Goal: Task Accomplishment & Management: Manage account settings

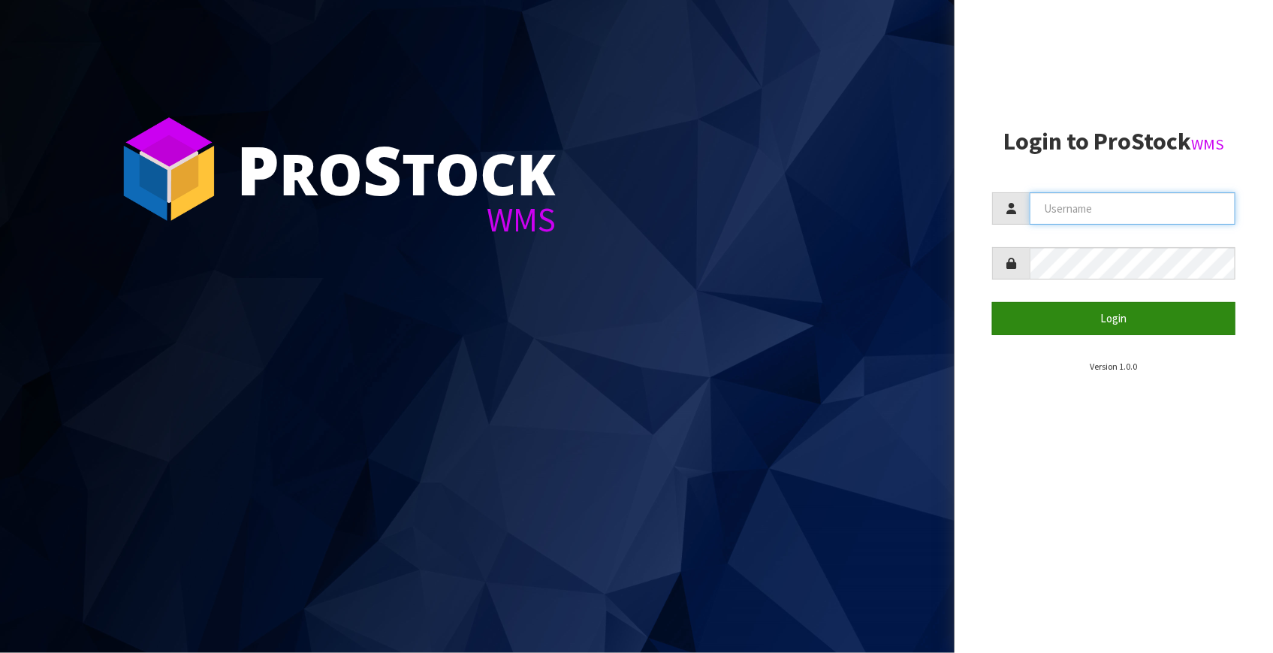
type input "[EMAIL_ADDRESS][DOMAIN_NAME]"
click at [1123, 317] on button "Login" at bounding box center [1113, 318] width 243 height 32
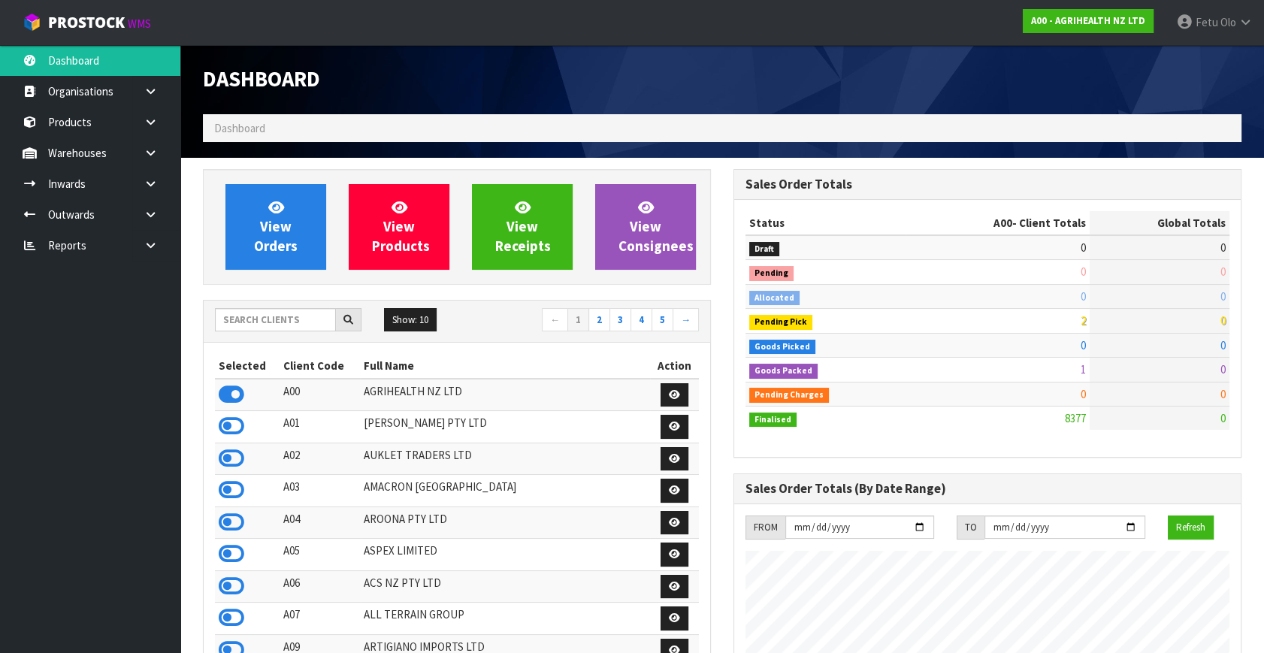
scroll to position [1136, 530]
click at [239, 320] on input "text" at bounding box center [275, 319] width 121 height 23
type input "K01"
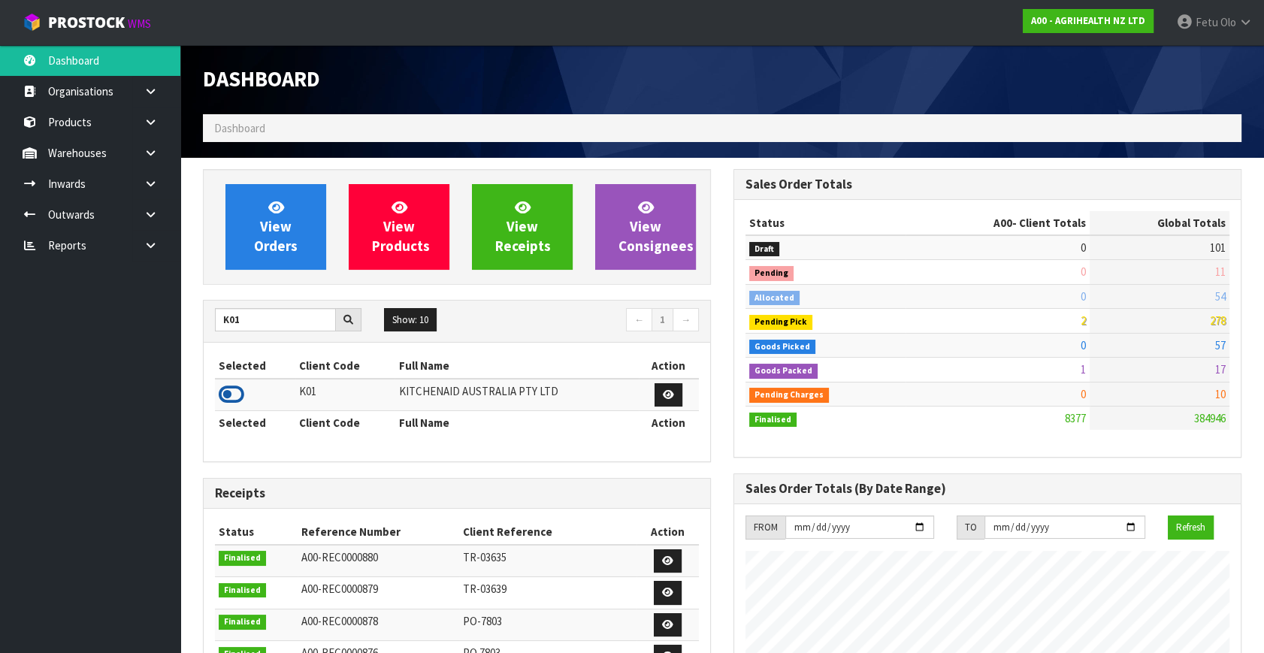
click at [234, 400] on icon at bounding box center [232, 394] width 26 height 23
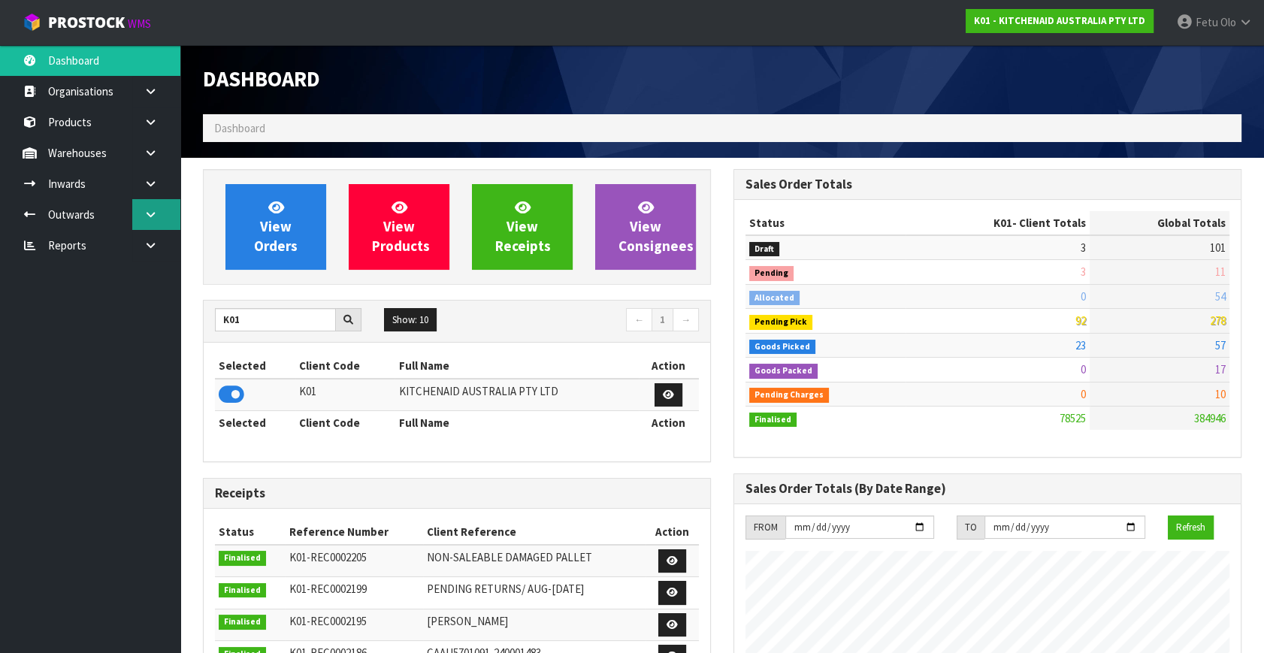
click at [158, 215] on link at bounding box center [156, 214] width 48 height 31
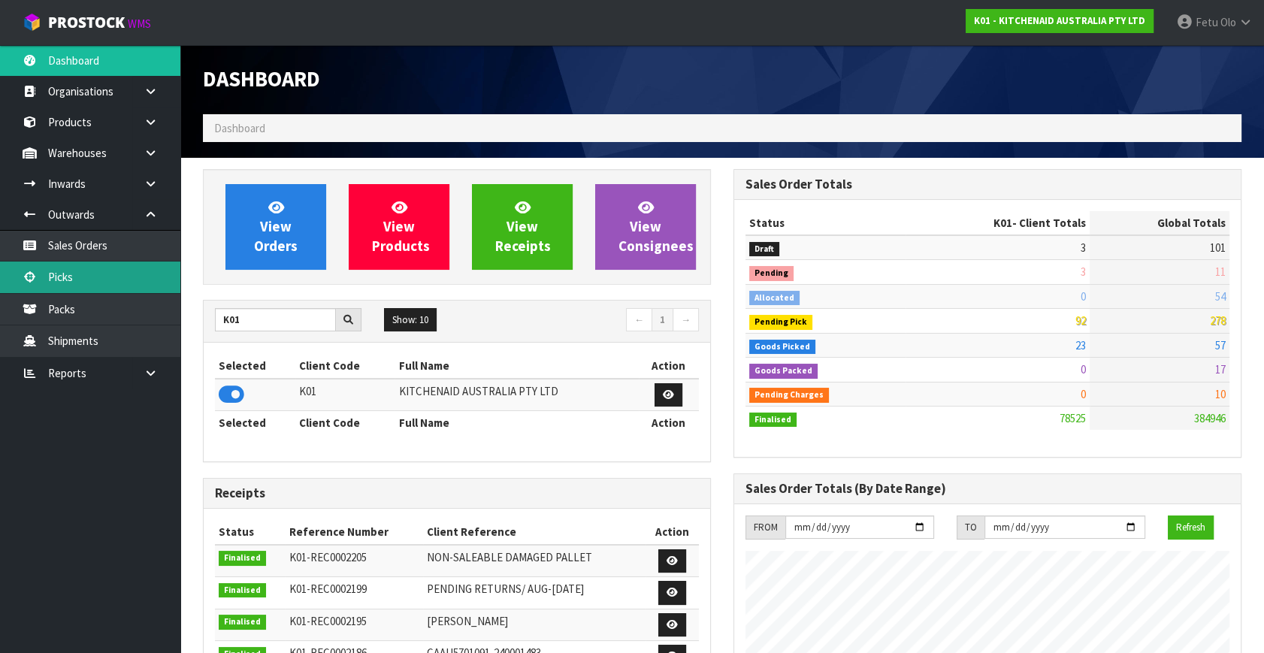
click at [95, 282] on link "Picks" at bounding box center [90, 276] width 180 height 31
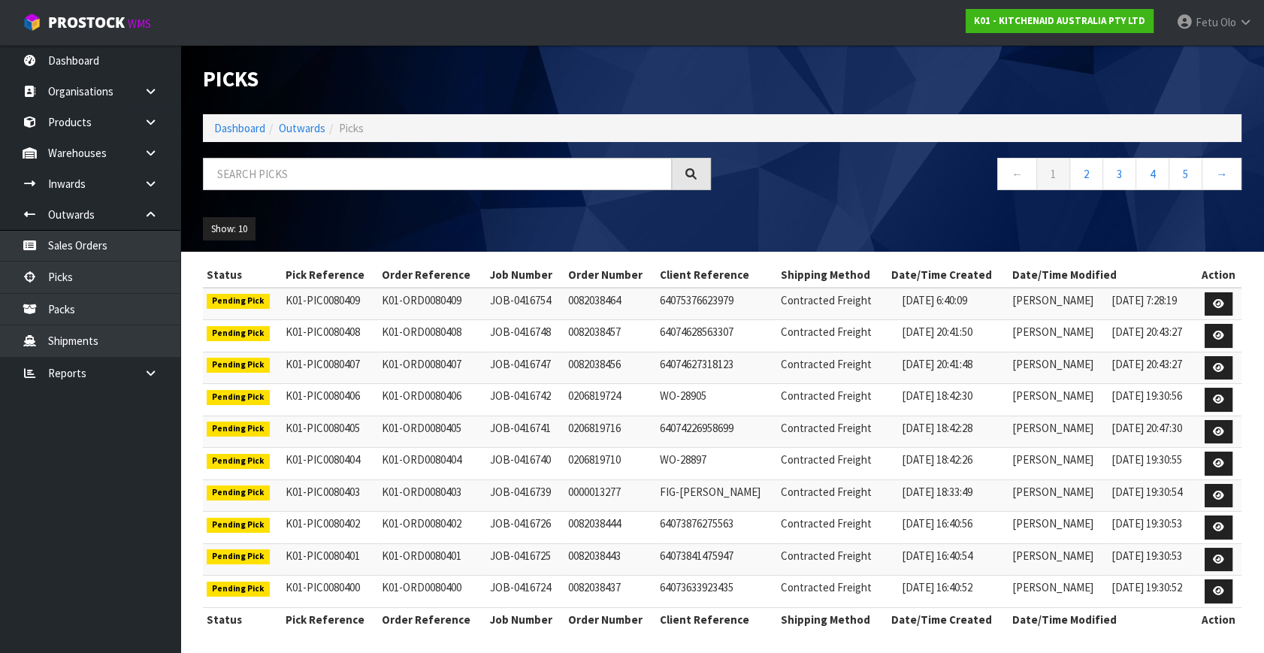
click at [883, 200] on div "← 1 2 3 4 5 →" at bounding box center [987, 182] width 530 height 48
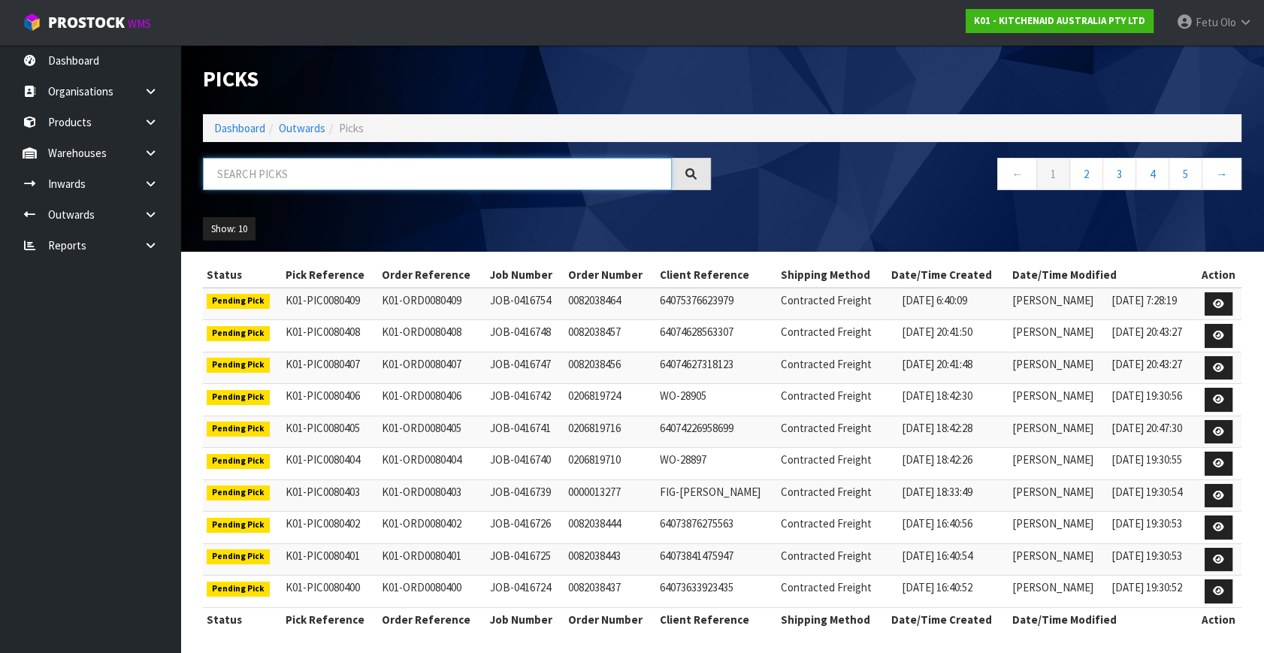
click at [433, 182] on input "text" at bounding box center [437, 174] width 469 height 32
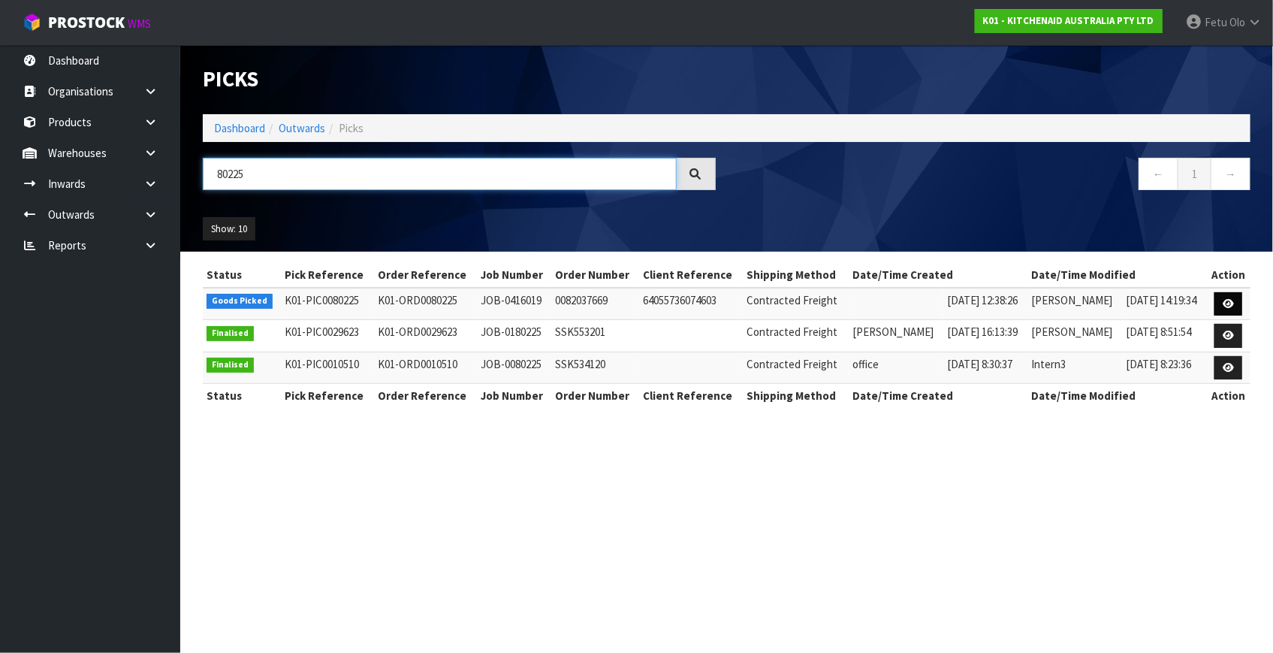
type input "80225"
click at [1232, 305] on icon at bounding box center [1228, 304] width 11 height 10
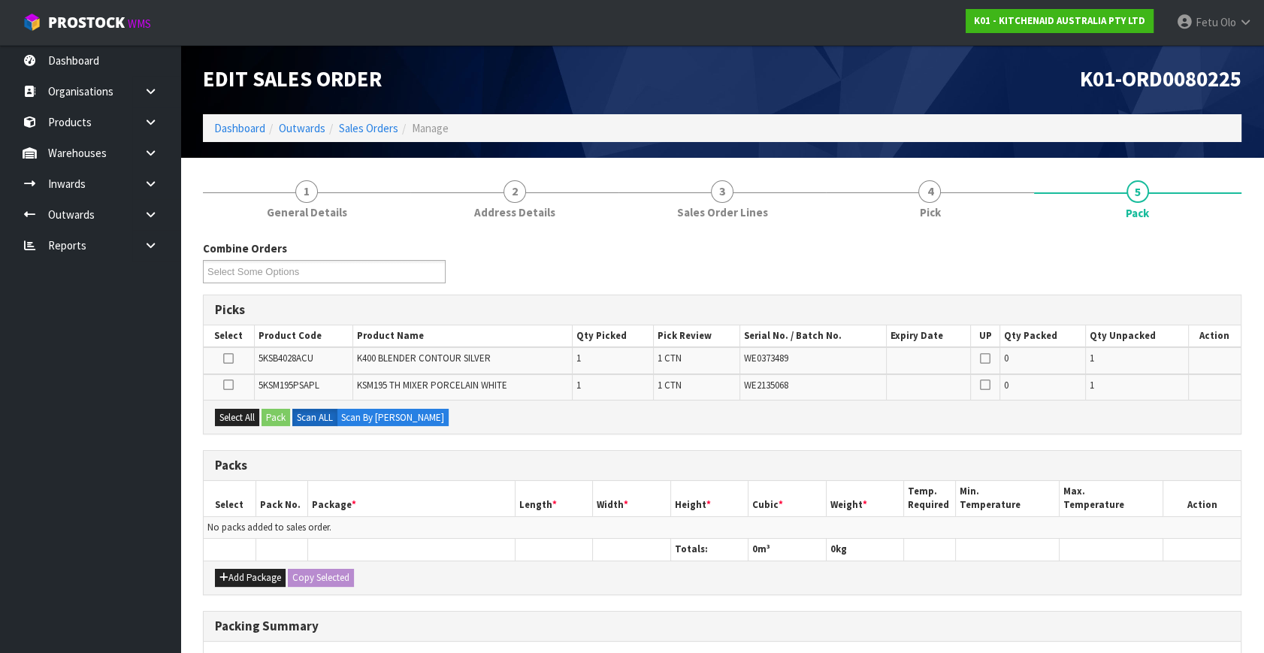
click at [42, 539] on ul "Dashboard Organisations Clients Consignees Carriers Products Categories Serial …" at bounding box center [90, 349] width 180 height 608
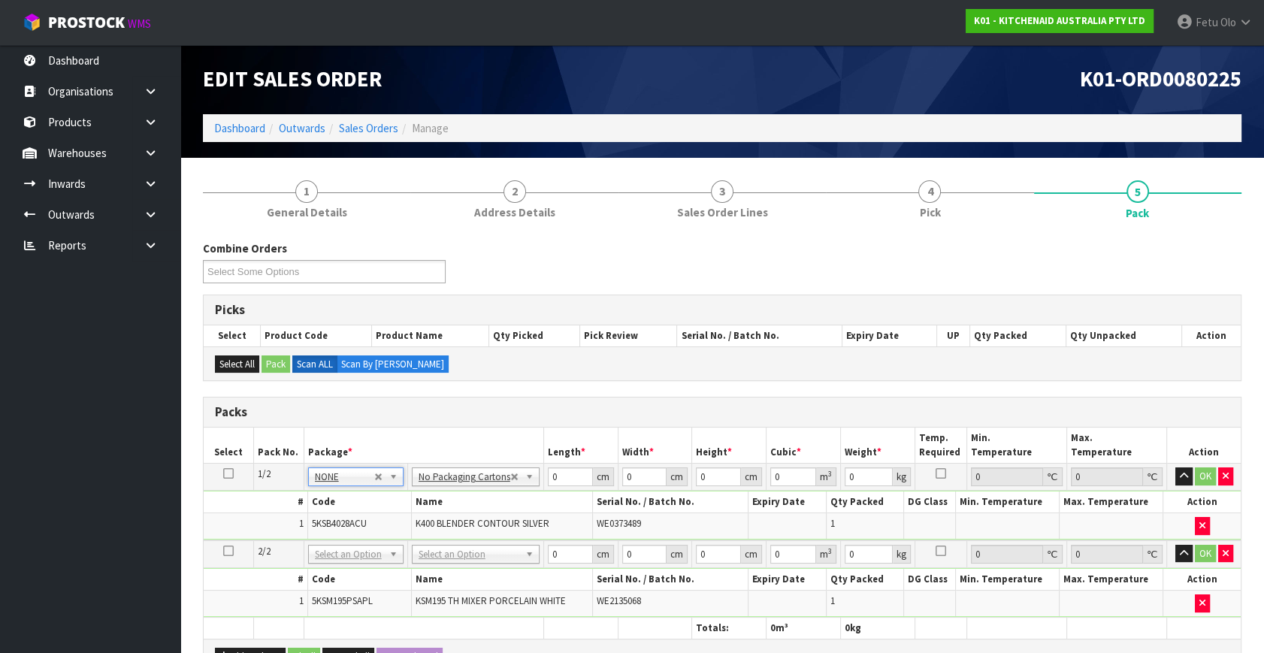
click at [361, 540] on td "NONE 007-001 007-002 007-004 007-009 007-013 007-014 007-015 007-017 007-018 00…" at bounding box center [355, 554] width 104 height 28
drag, startPoint x: 358, startPoint y: 549, endPoint x: 353, endPoint y: 578, distance: 29.8
type input "2"
drag, startPoint x: 561, startPoint y: 477, endPoint x: 481, endPoint y: 516, distance: 89.4
click at [481, 516] on tbody "1/2 NONE 007-001 007-002 007-004 007-009 007-013 007-014 007-015 007-017 007-01…" at bounding box center [722, 502] width 1037 height 77
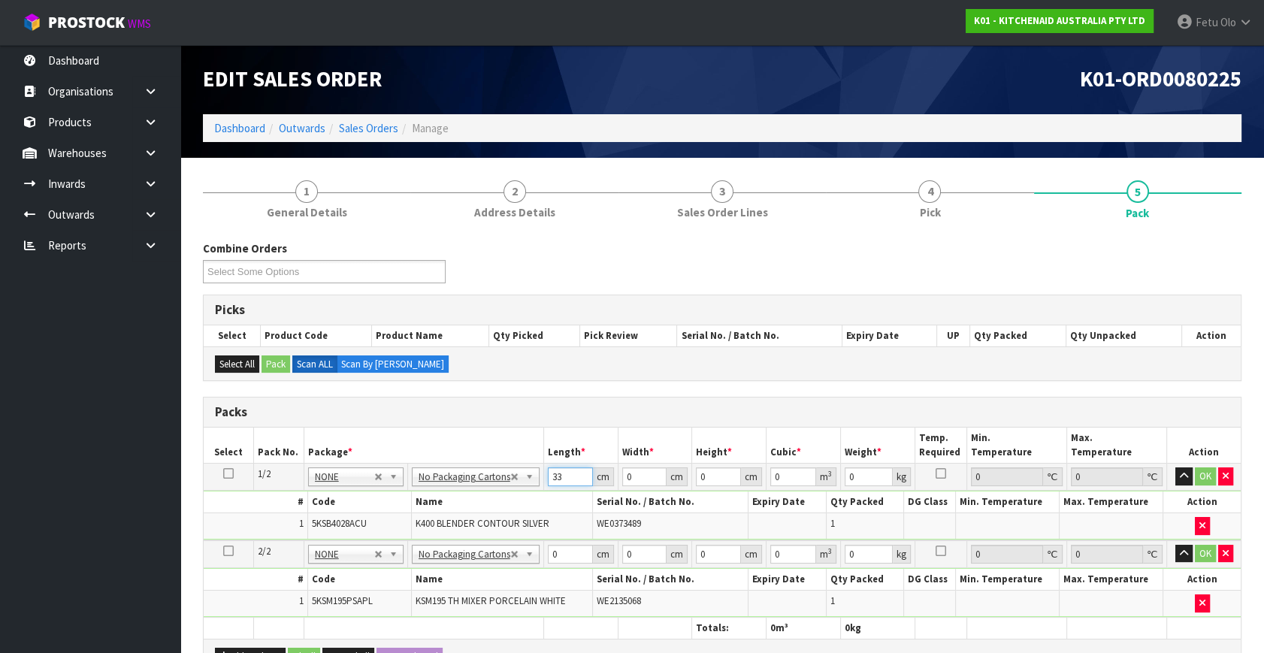
type input "33"
type input "31"
type input "4"
type input "0.004092"
type input "48"
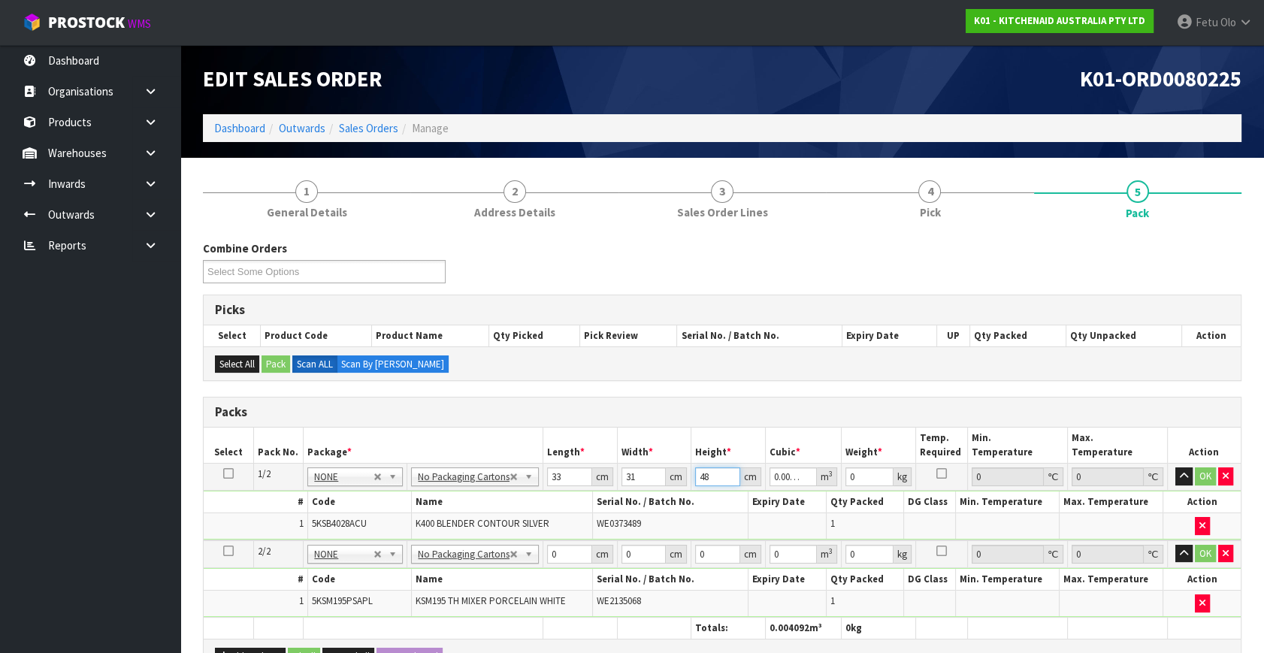
type input "0.049104"
type input "48"
type input "9"
click button "OK" at bounding box center [1204, 476] width 21 height 18
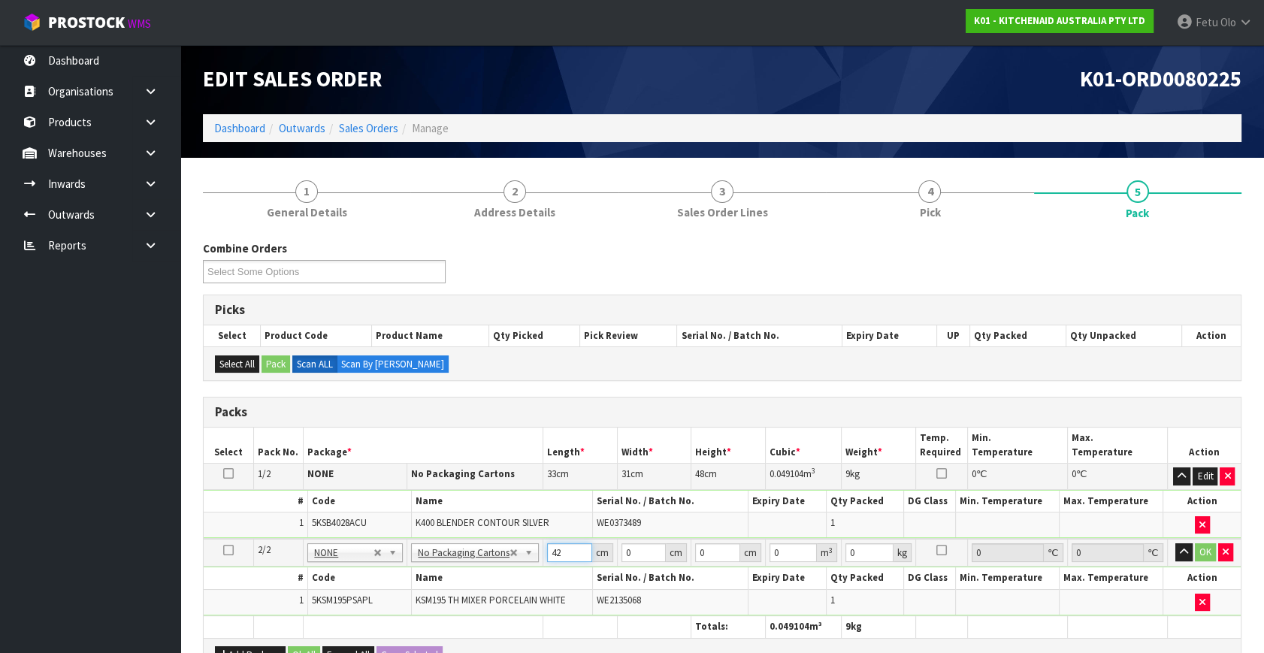
type input "42"
type input "29"
type input "4"
type input "0.004872"
type input "43"
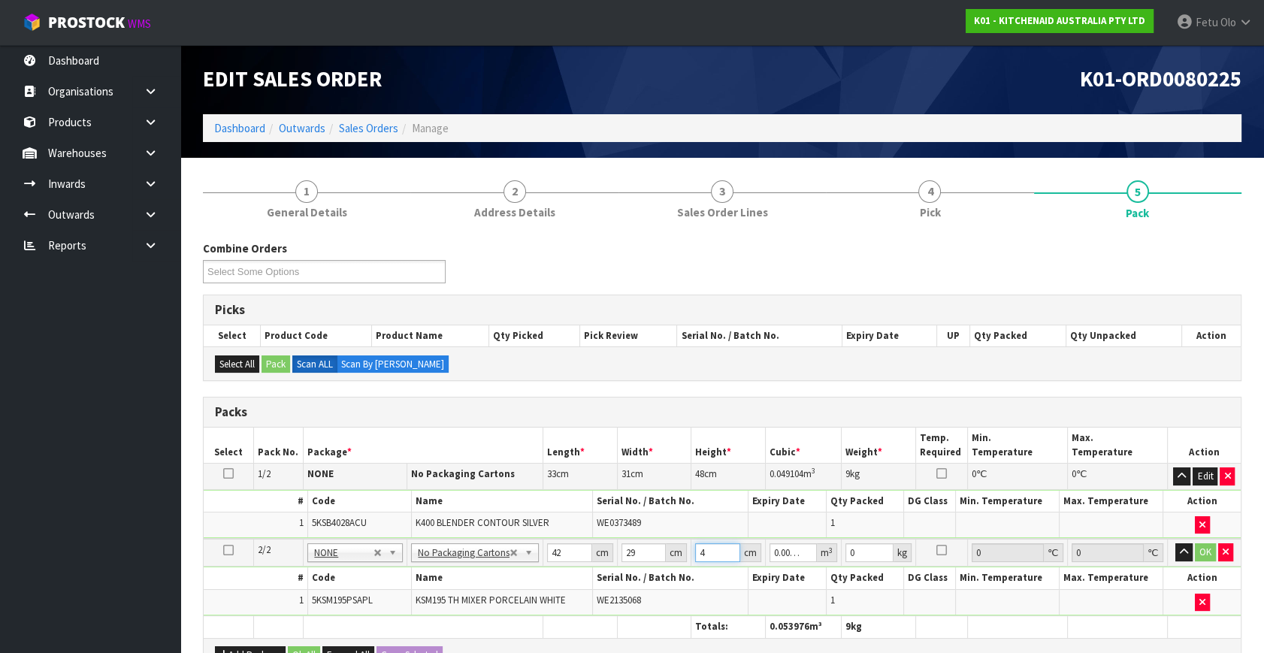
type input "0.052374"
type input "43"
type input "13"
click button "OK" at bounding box center [1204, 552] width 21 height 18
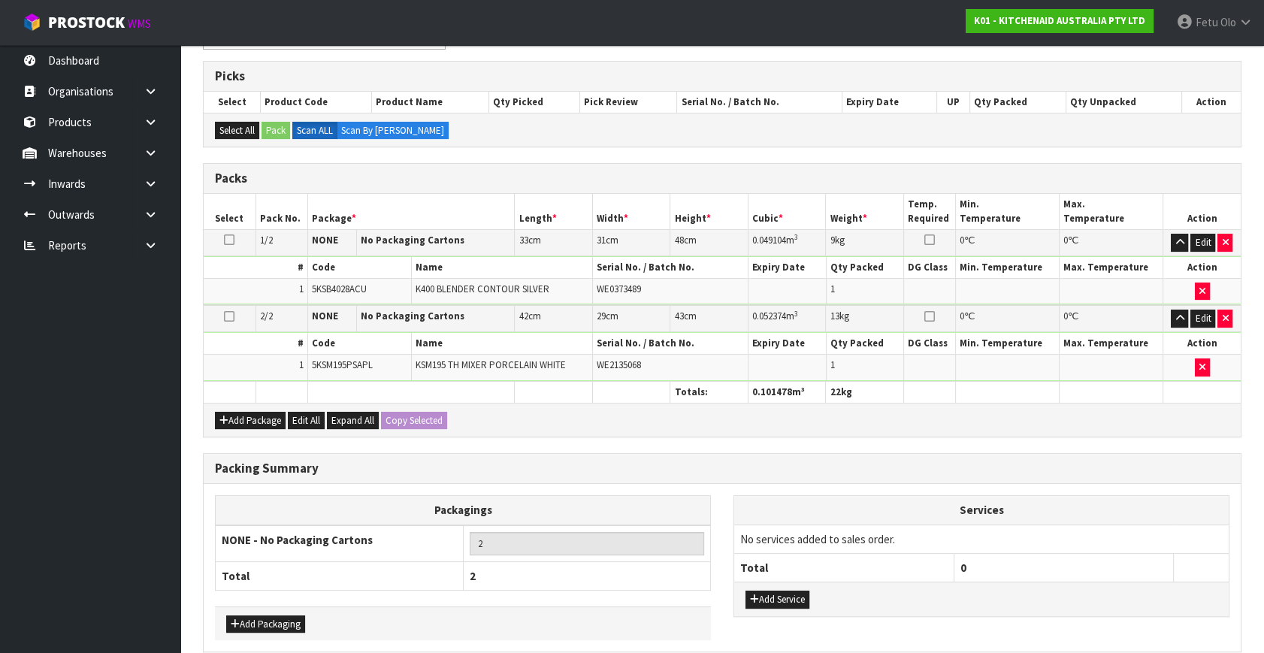
scroll to position [299, 0]
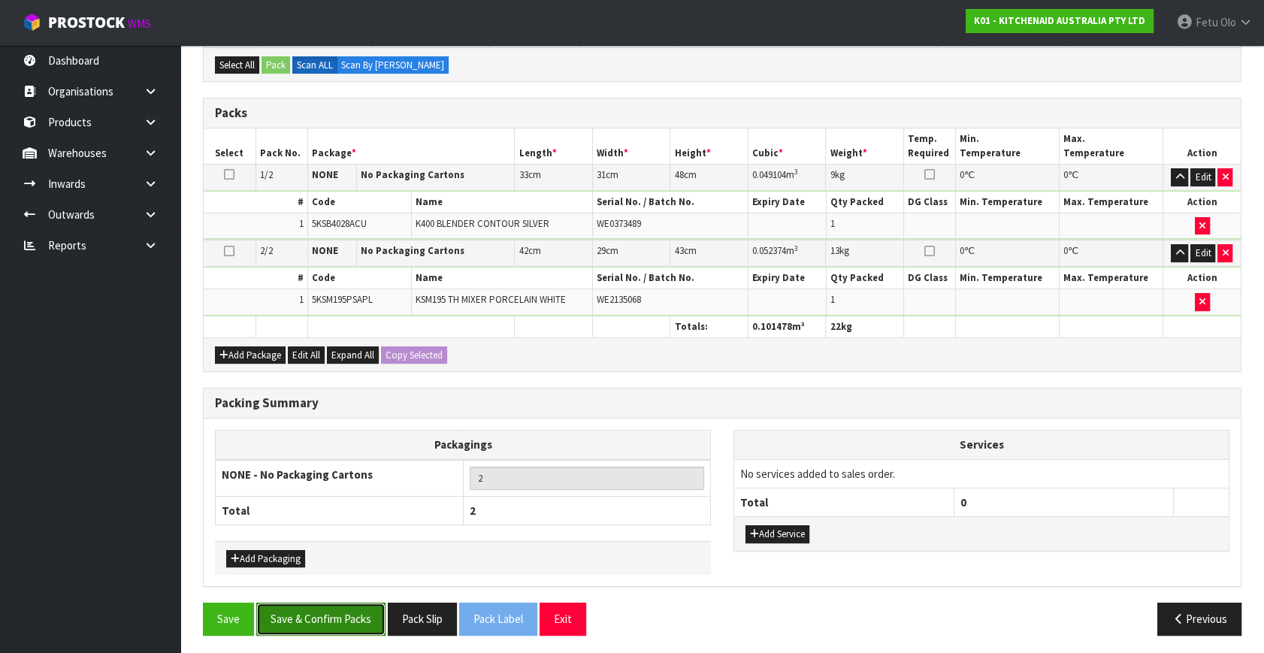
click at [317, 616] on button "Save & Confirm Packs" at bounding box center [320, 618] width 129 height 32
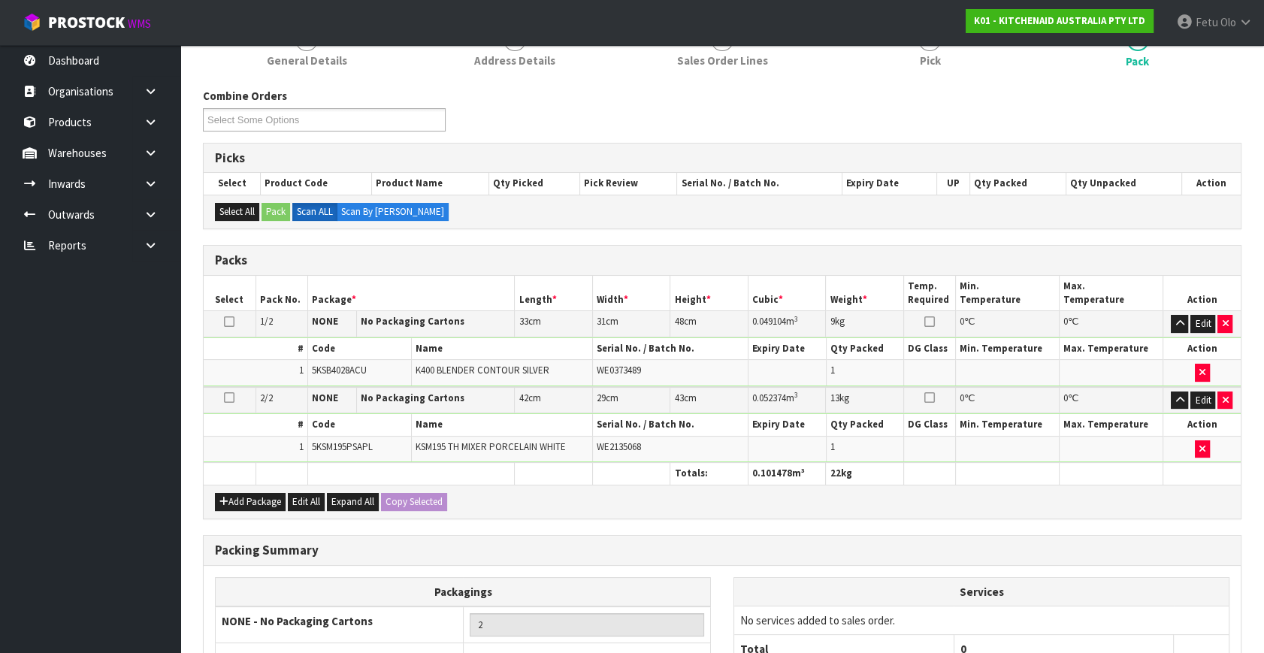
scroll to position [223, 0]
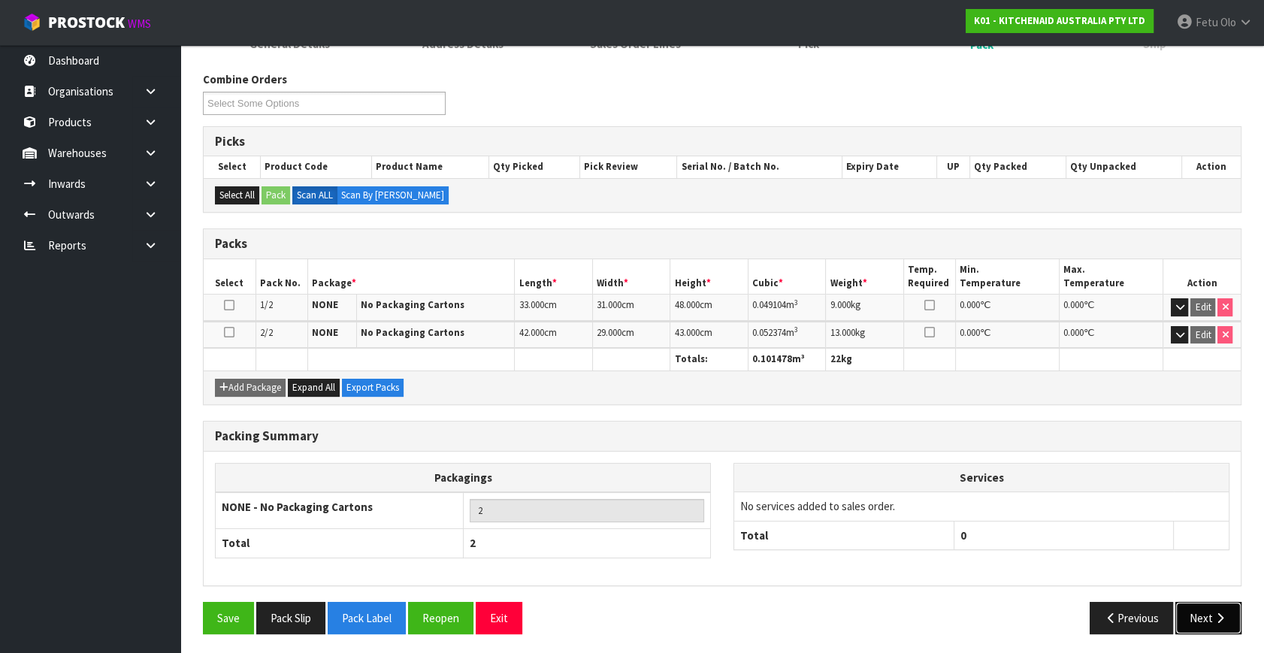
click at [1212, 614] on icon "button" at bounding box center [1219, 617] width 14 height 11
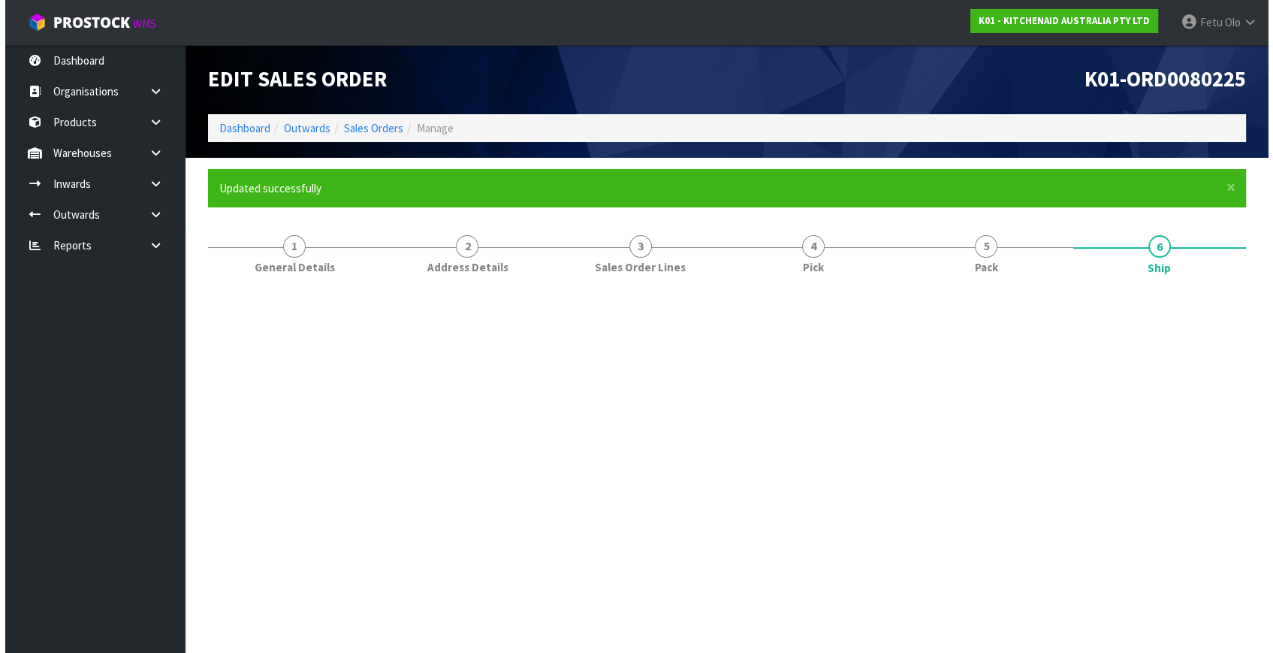
scroll to position [0, 0]
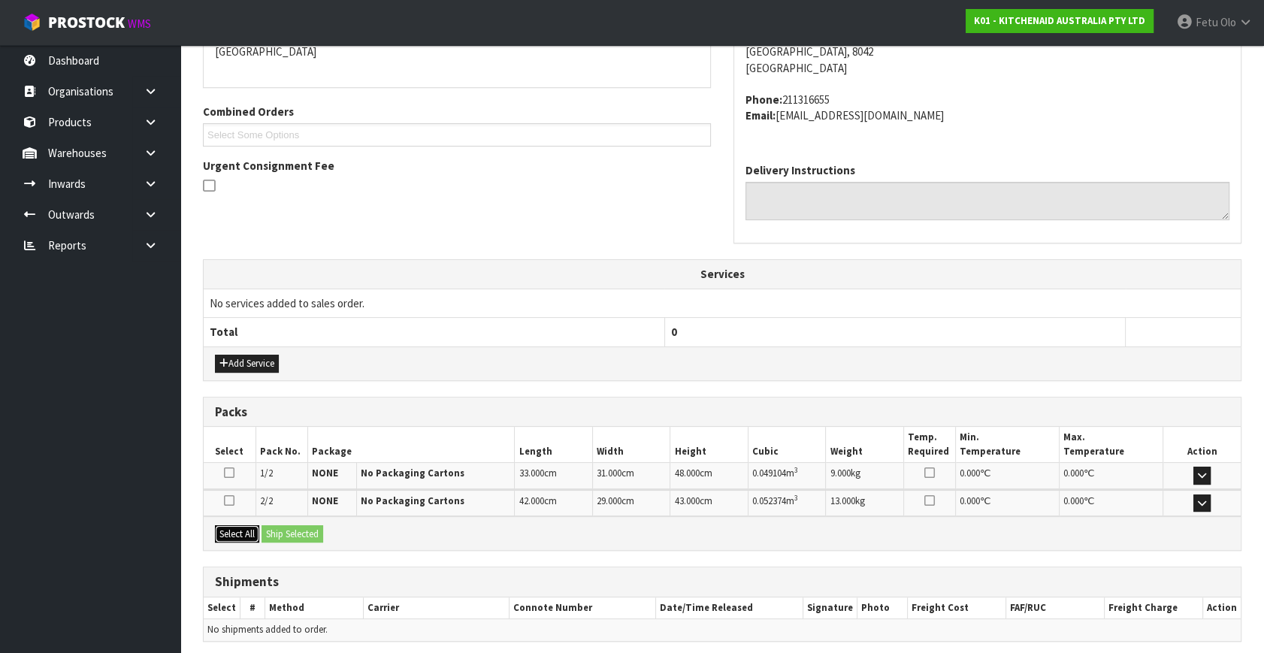
drag, startPoint x: 231, startPoint y: 531, endPoint x: 271, endPoint y: 530, distance: 40.6
click at [243, 531] on button "Select All" at bounding box center [237, 534] width 44 height 18
click at [271, 530] on button "Ship Selected" at bounding box center [292, 534] width 62 height 18
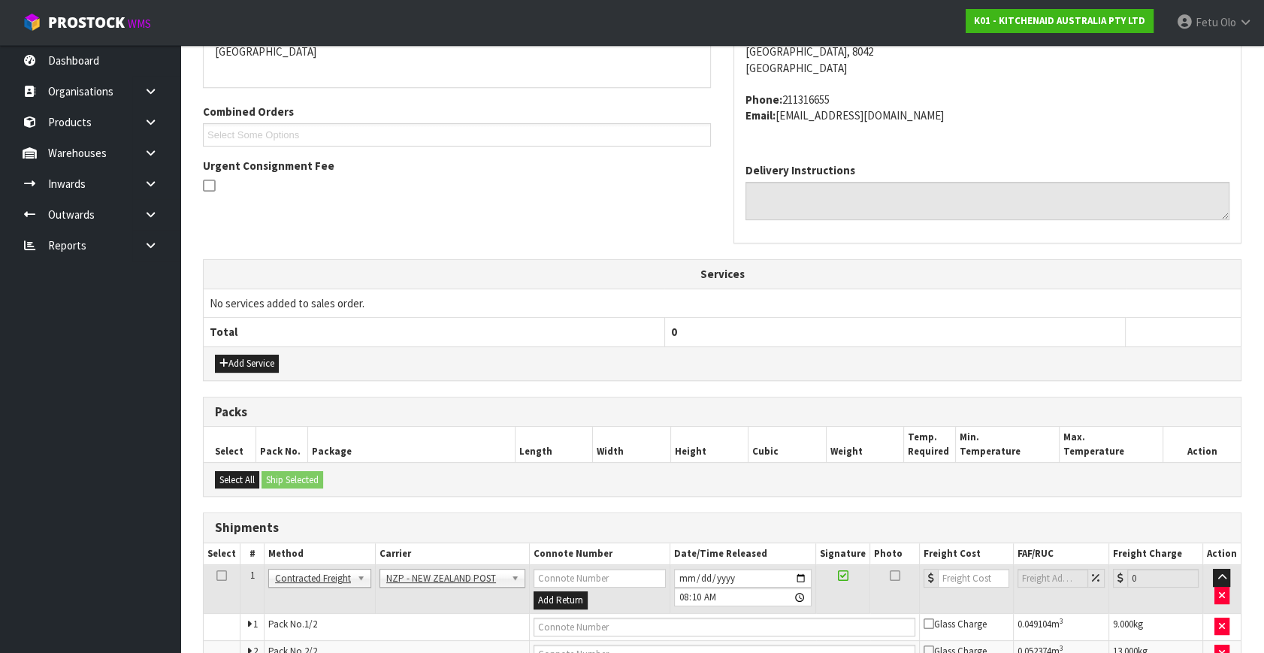
scroll to position [424, 0]
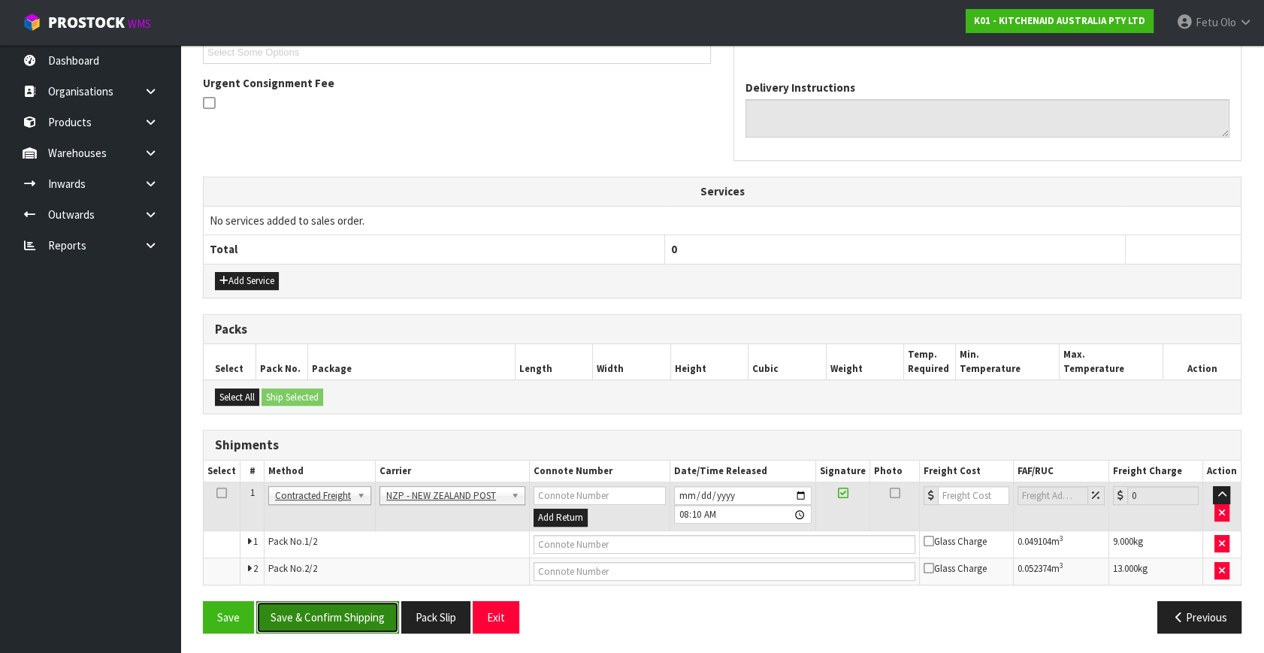
click at [339, 624] on button "Save & Confirm Shipping" at bounding box center [327, 617] width 143 height 32
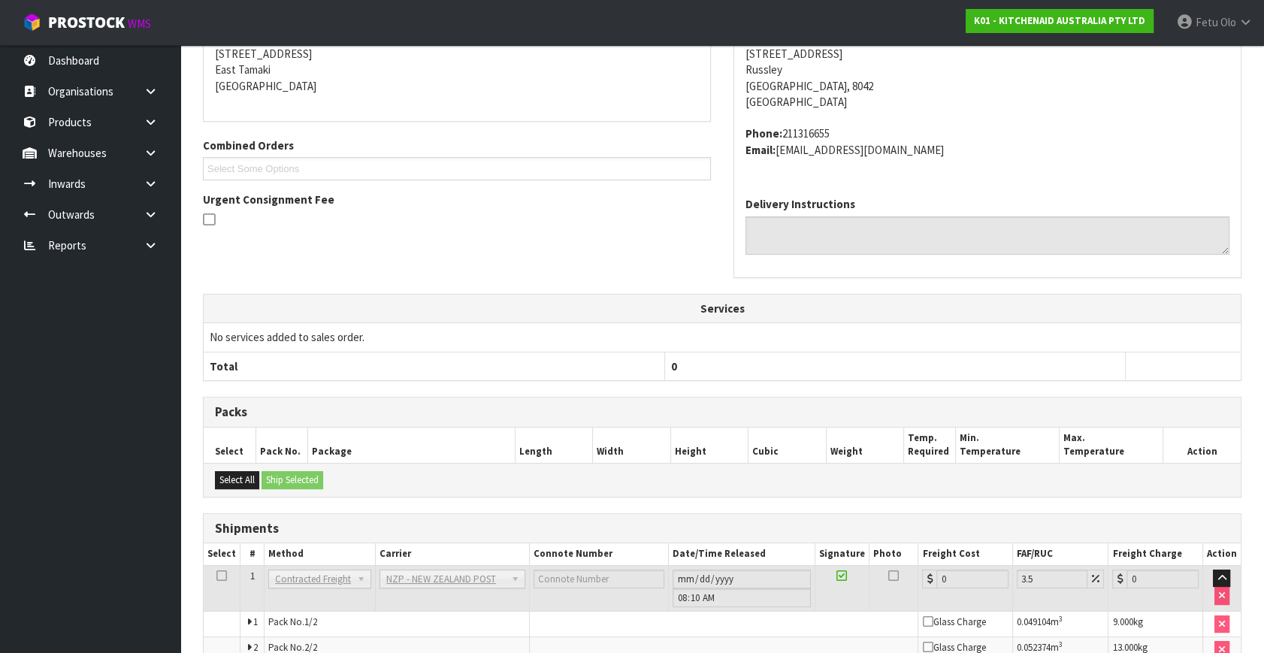
scroll to position [401, 0]
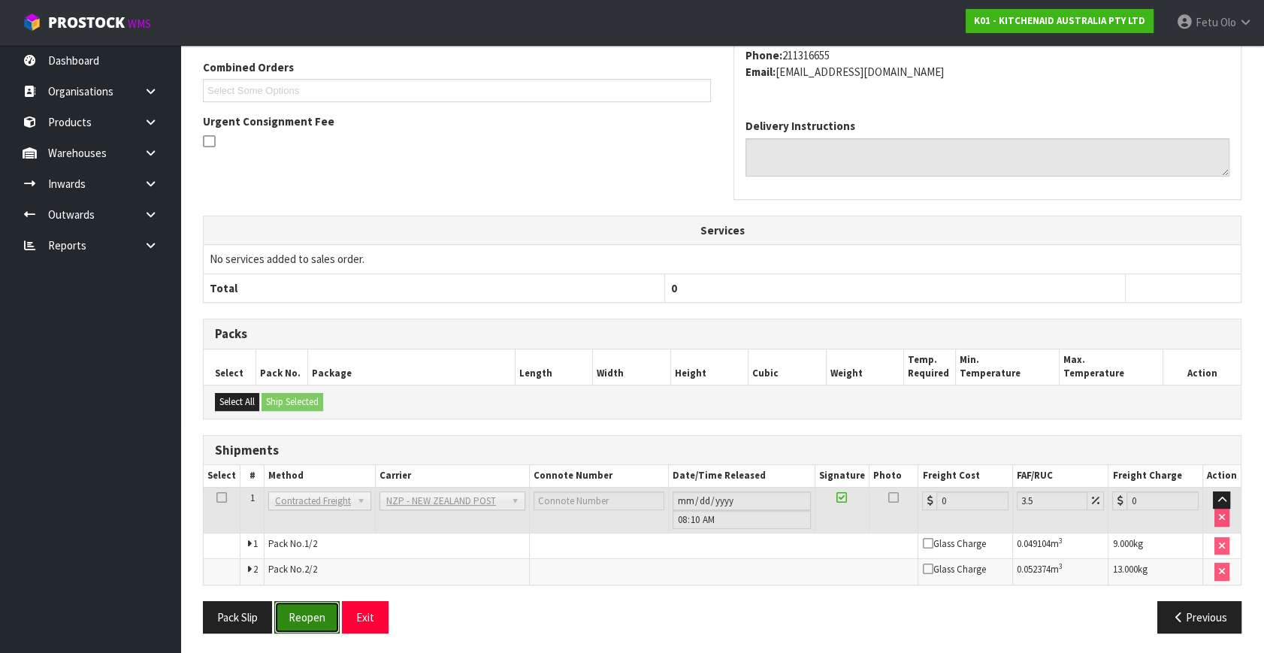
drag, startPoint x: 305, startPoint y: 614, endPoint x: 300, endPoint y: 595, distance: 19.3
click at [305, 613] on button "Reopen" at bounding box center [306, 617] width 65 height 32
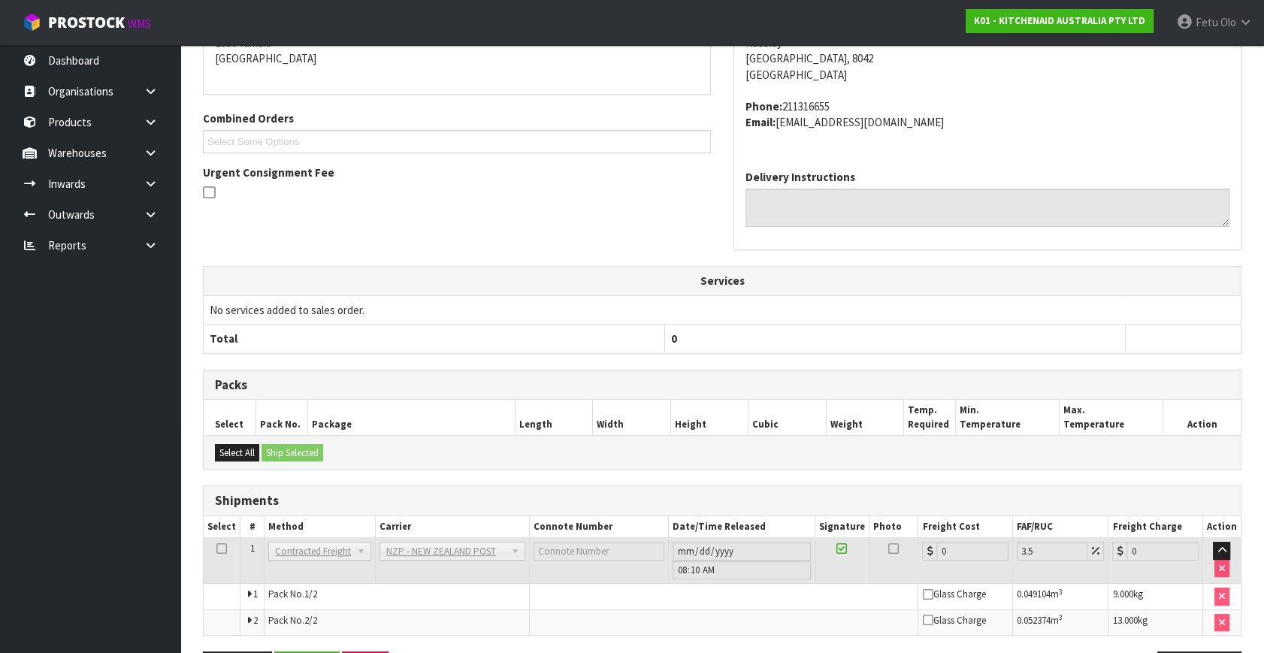
scroll to position [385, 0]
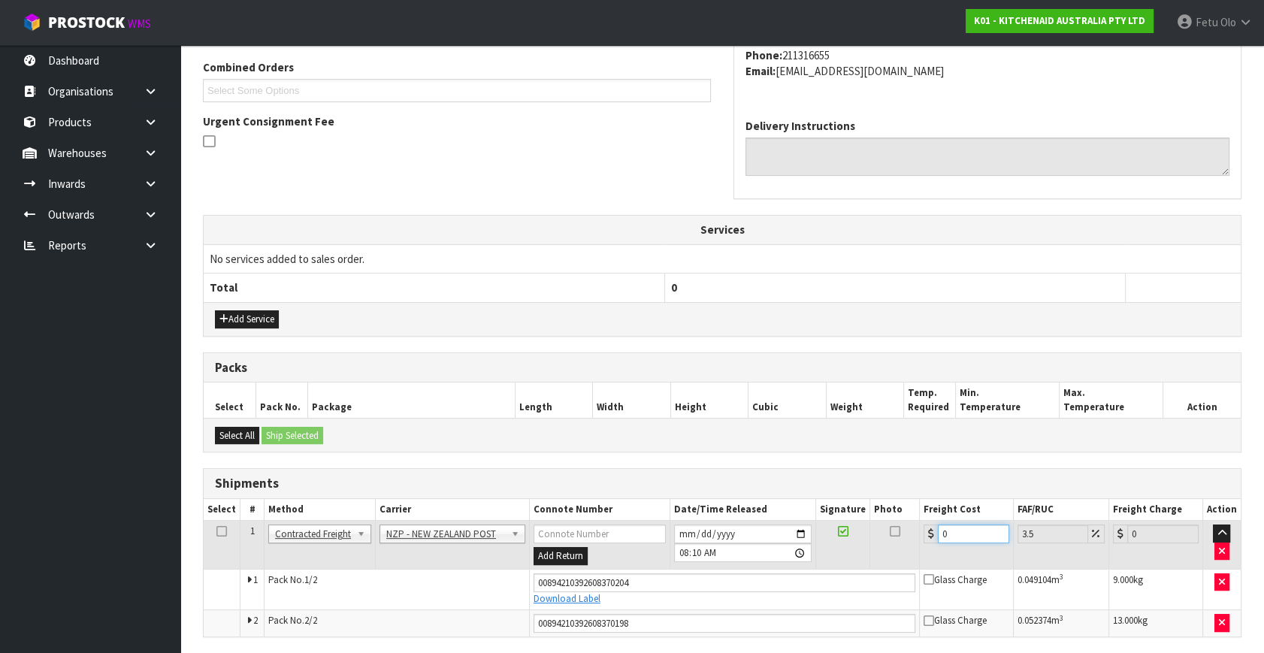
drag, startPoint x: 962, startPoint y: 535, endPoint x: 826, endPoint y: 575, distance: 141.2
click at [826, 575] on tbody "1 Client Local Pickup Customer Local Pickup Company Freight Contracted Freight …" at bounding box center [722, 579] width 1037 height 116
type input "2"
type input "2.07"
type input "28"
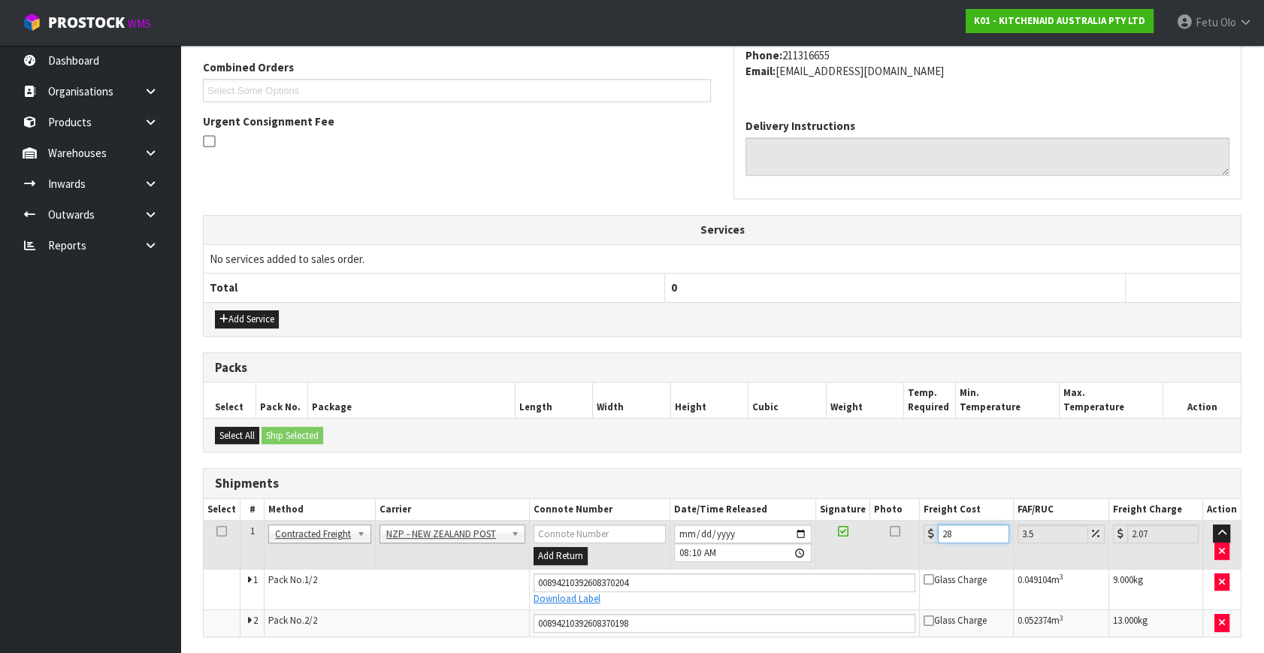
type input "28.98"
type input "28.2"
type input "29.19"
type input "28.22"
type input "29.21"
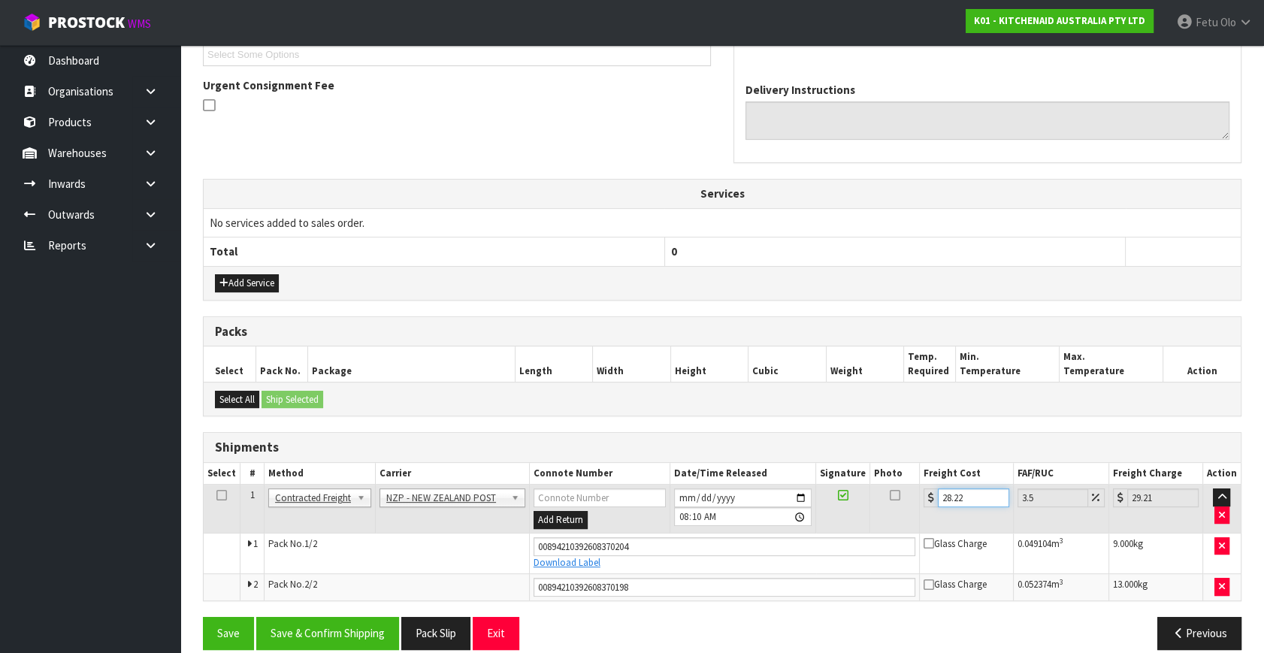
scroll to position [437, 0]
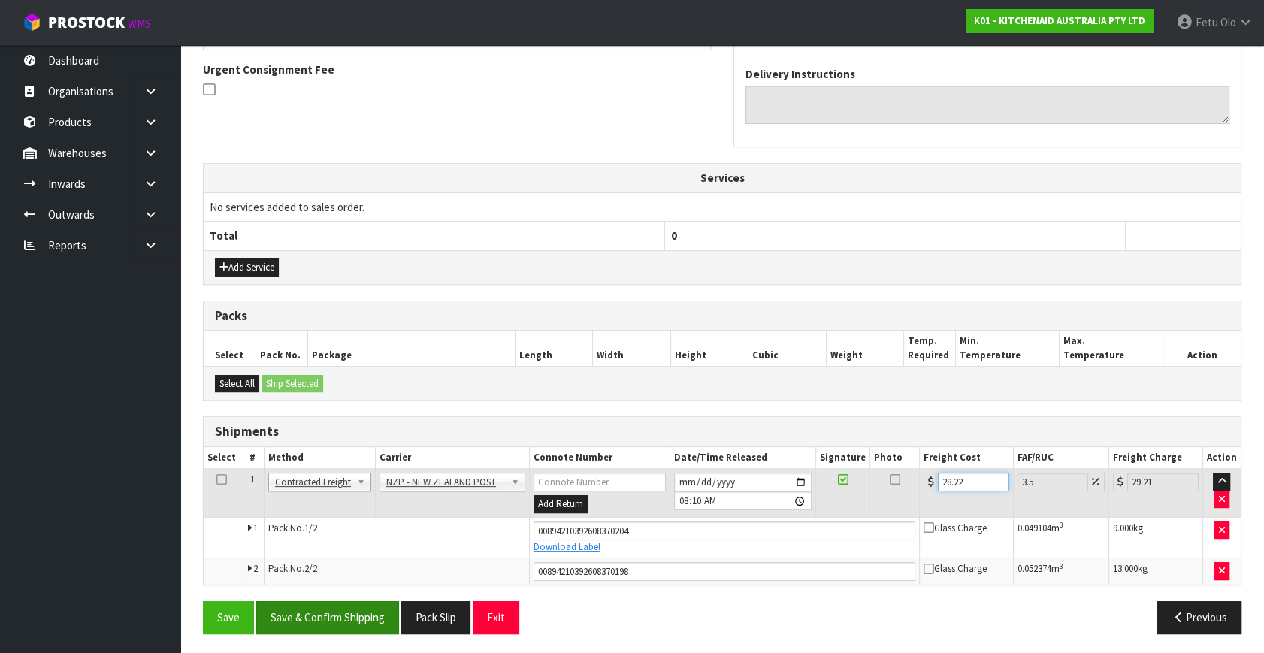
type input "28.22"
click at [352, 605] on button "Save & Confirm Shipping" at bounding box center [327, 617] width 143 height 32
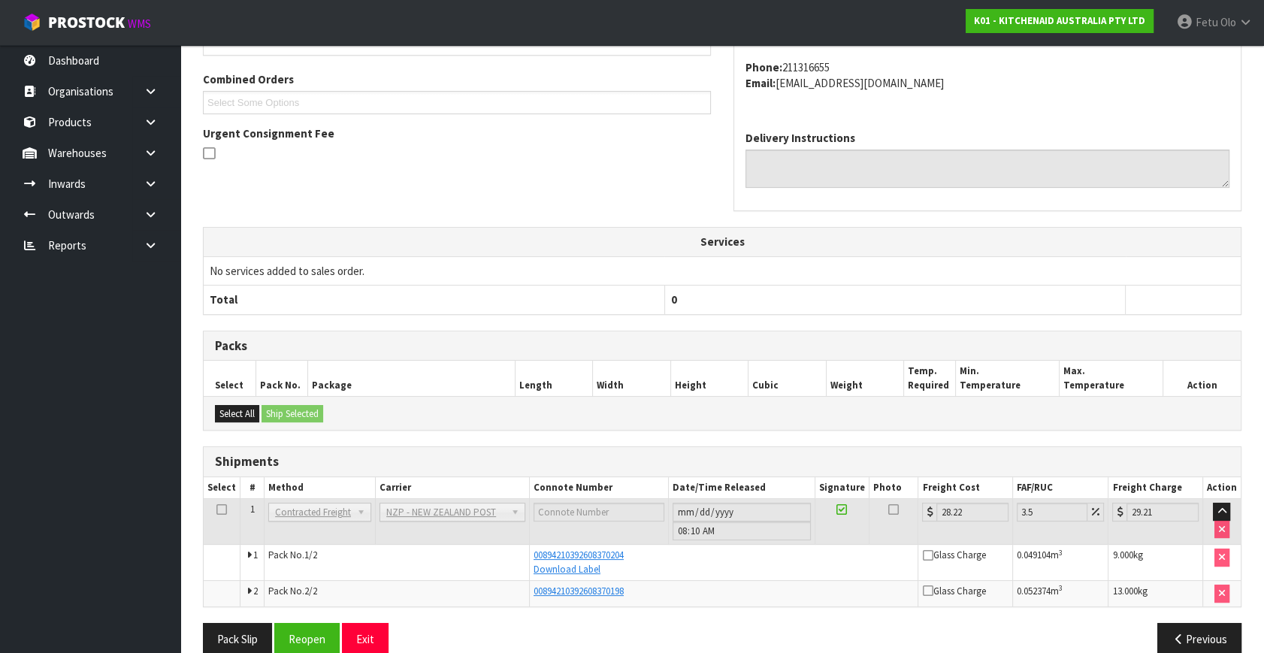
scroll to position [396, 0]
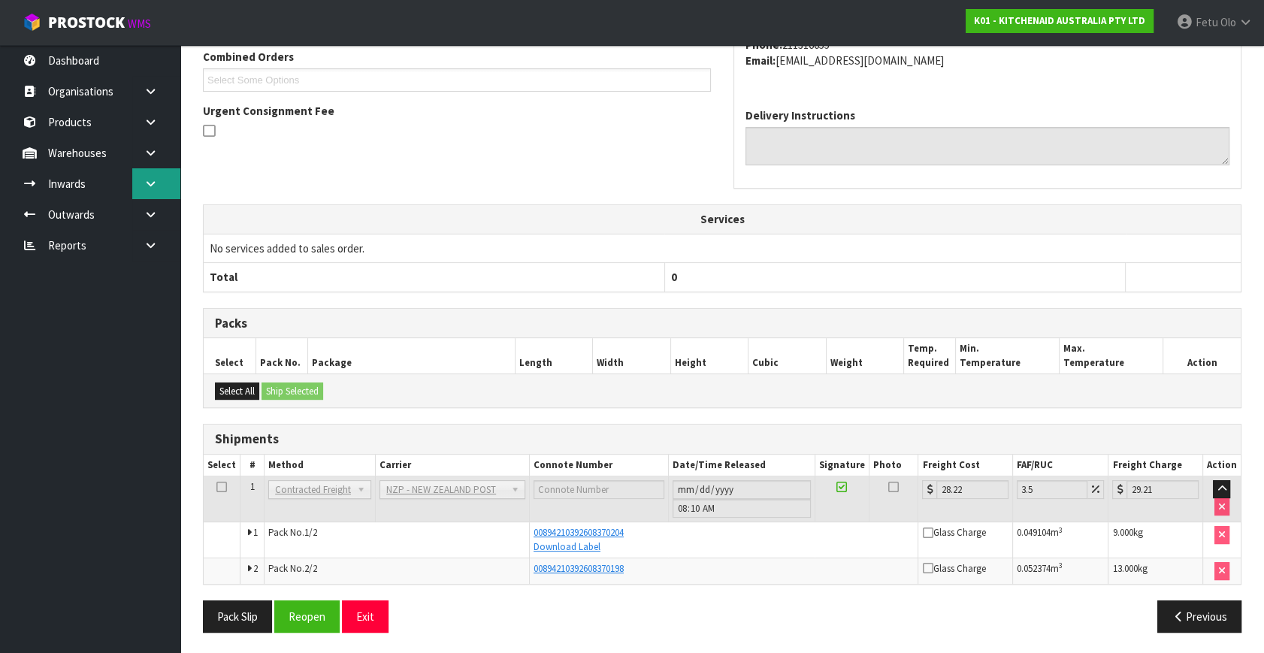
click at [151, 186] on icon at bounding box center [150, 183] width 14 height 11
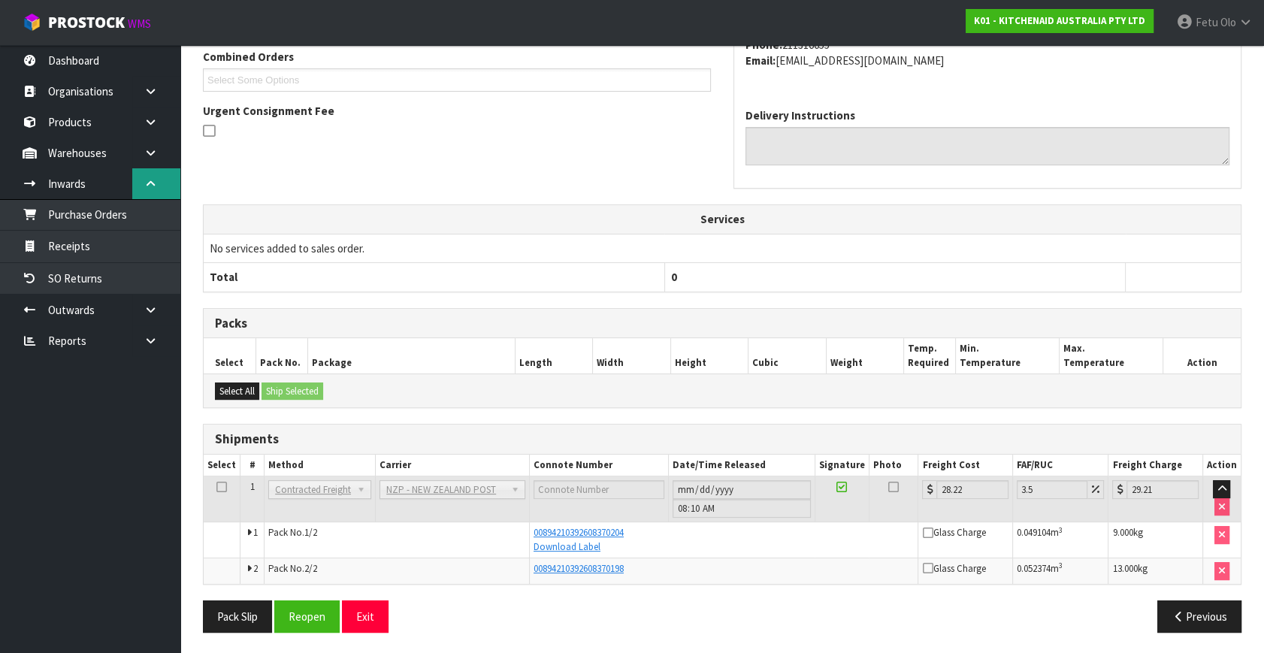
click at [149, 186] on icon at bounding box center [150, 183] width 14 height 11
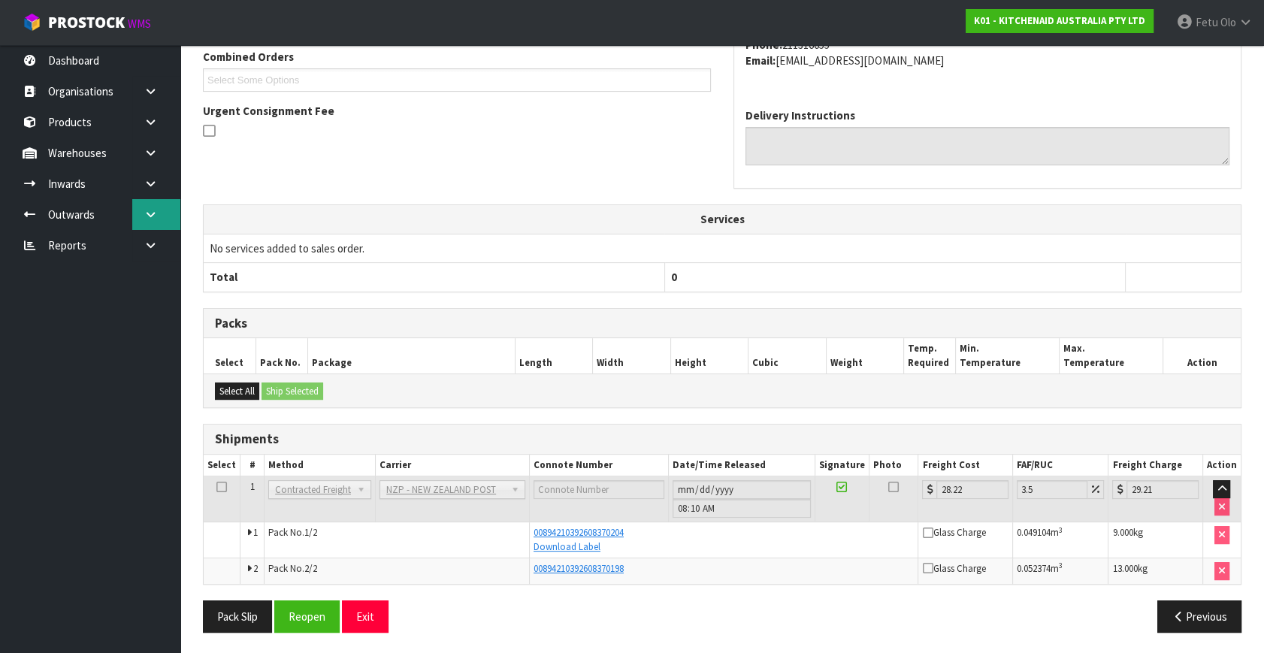
click at [149, 210] on icon at bounding box center [150, 214] width 14 height 11
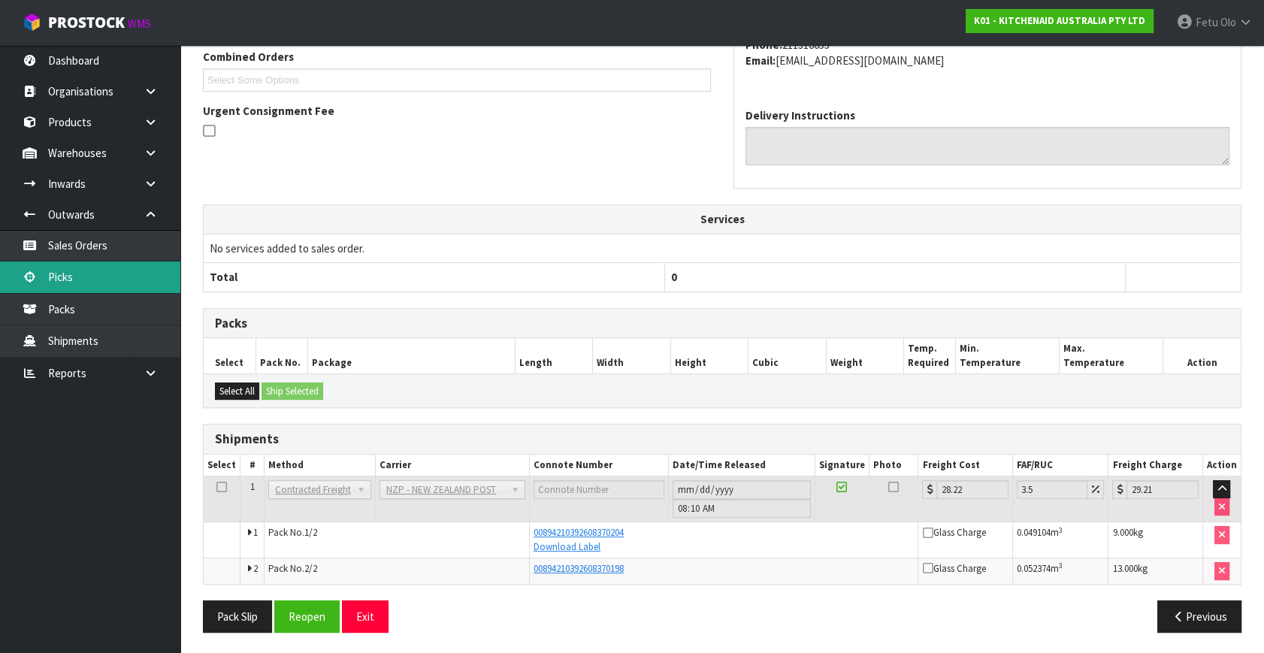
click at [81, 273] on link "Picks" at bounding box center [90, 276] width 180 height 31
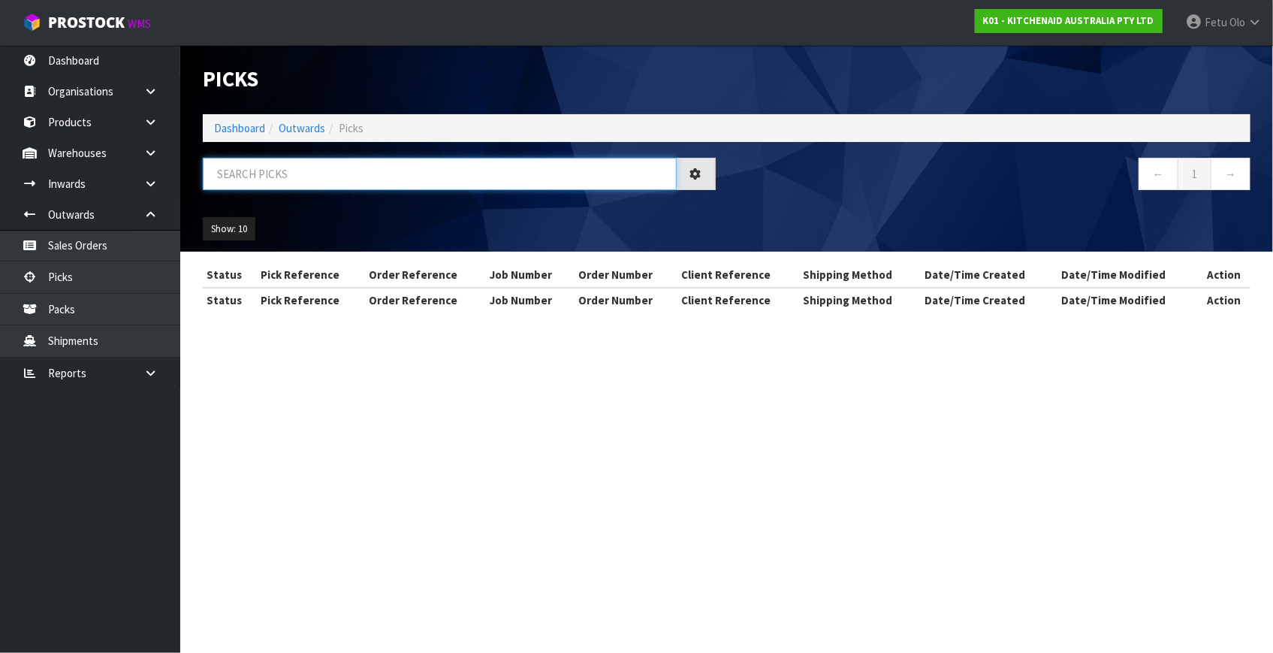
click at [382, 185] on input "text" at bounding box center [440, 174] width 474 height 32
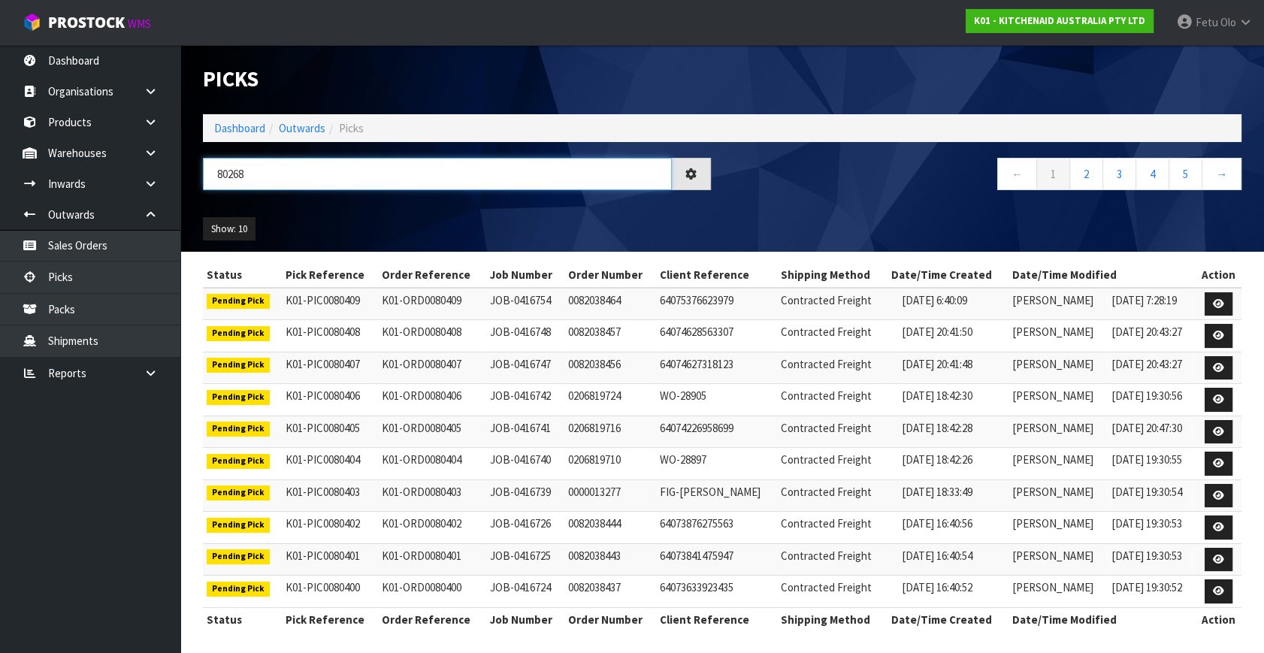
type input "80268"
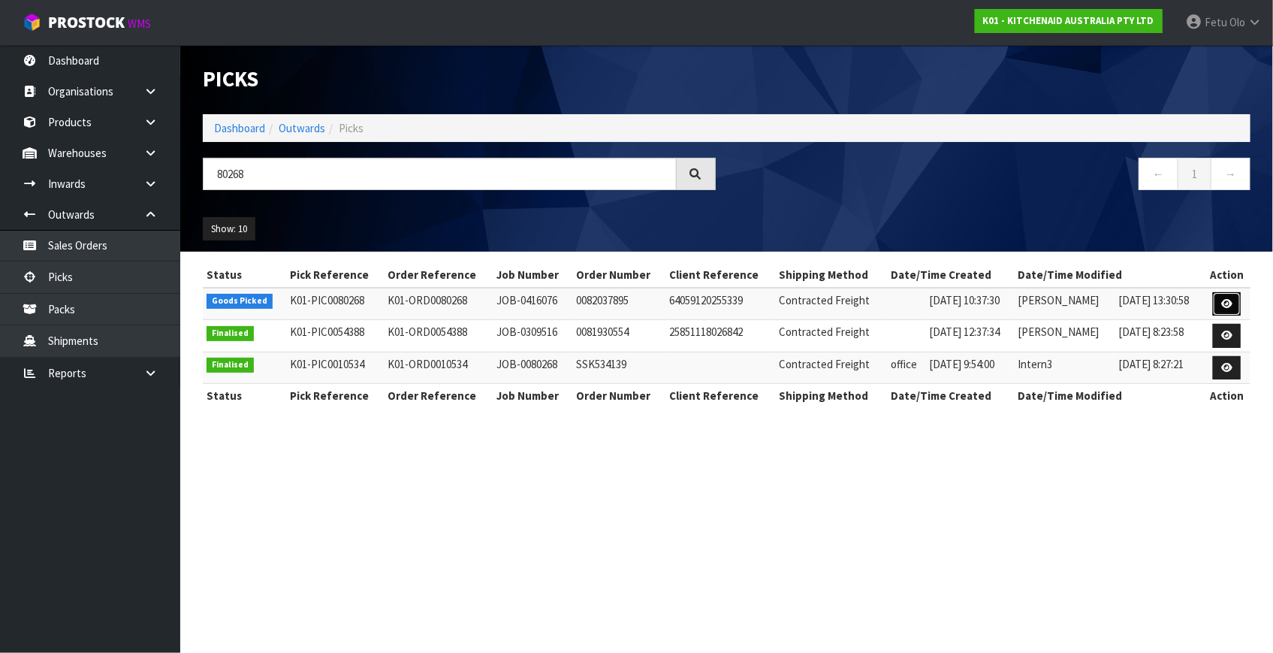
click at [1221, 304] on link at bounding box center [1227, 304] width 28 height 24
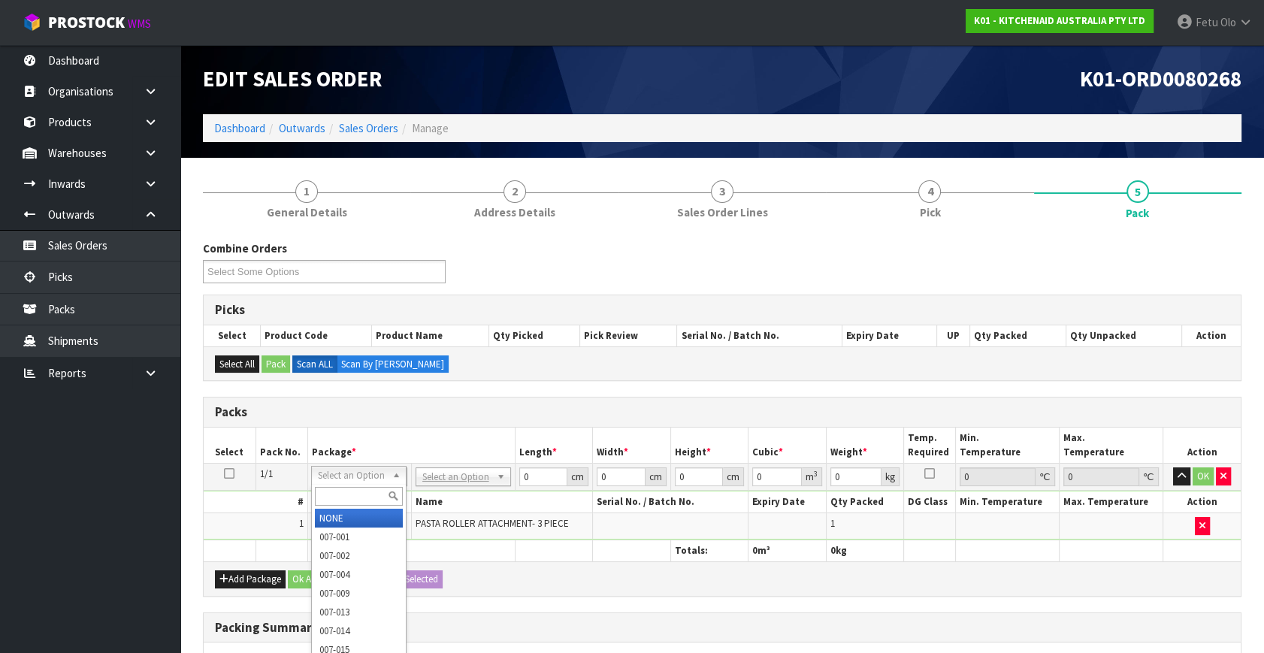
click at [361, 488] on input "text" at bounding box center [359, 496] width 88 height 19
type input "011"
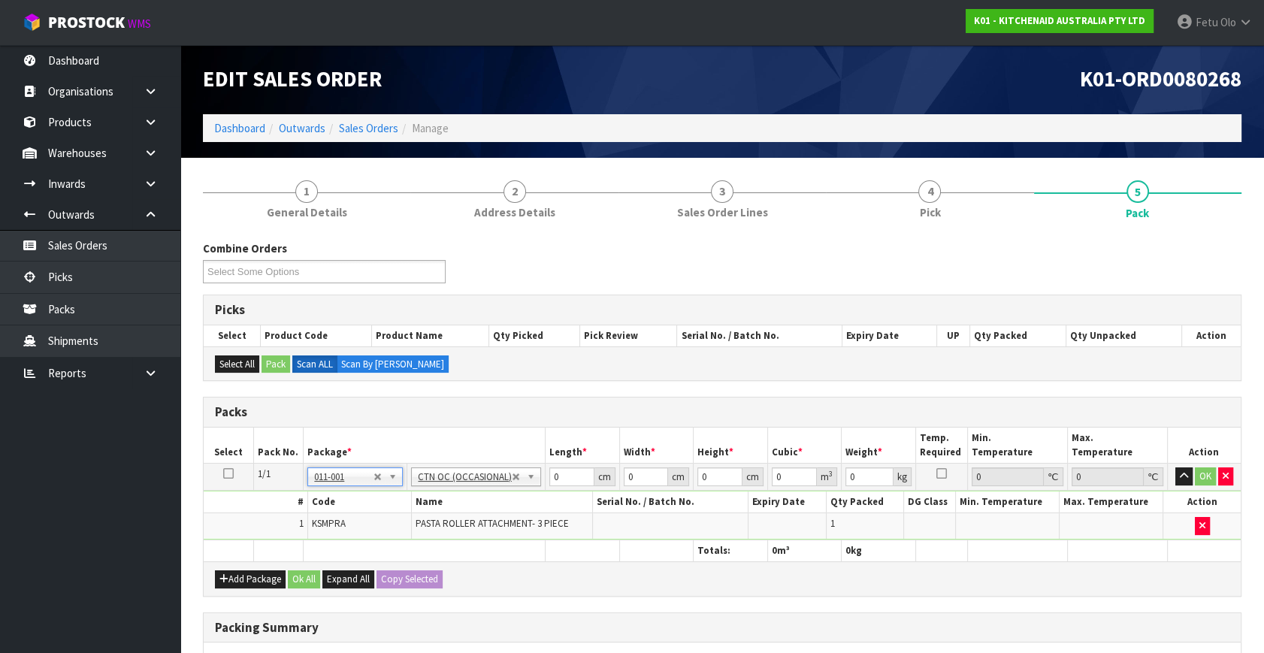
type input "3.5"
drag, startPoint x: 561, startPoint y: 476, endPoint x: 479, endPoint y: 527, distance: 96.8
click at [479, 527] on tbody "1/1 NONE 007-001 007-002 007-004 007-009 007-013 007-014 007-015 007-017 007-01…" at bounding box center [722, 502] width 1037 height 77
type input "24"
type input "20"
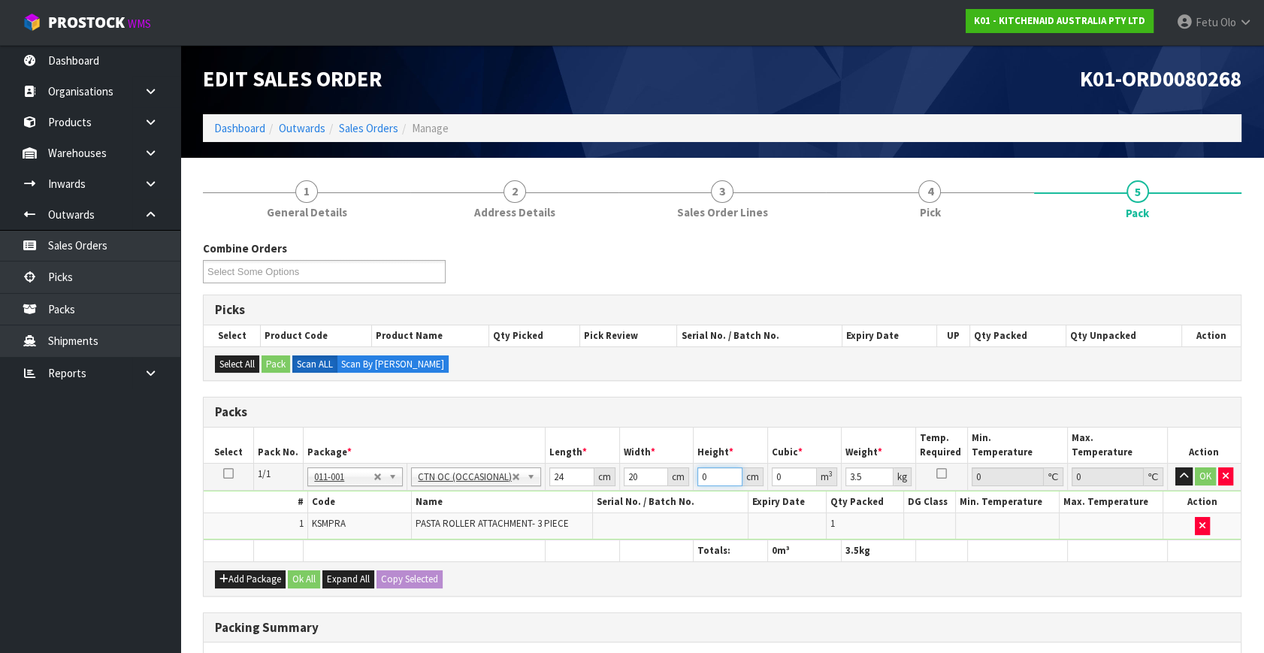
type input "2"
type input "0.00096"
type input "29"
type input "0.01392"
type input "29"
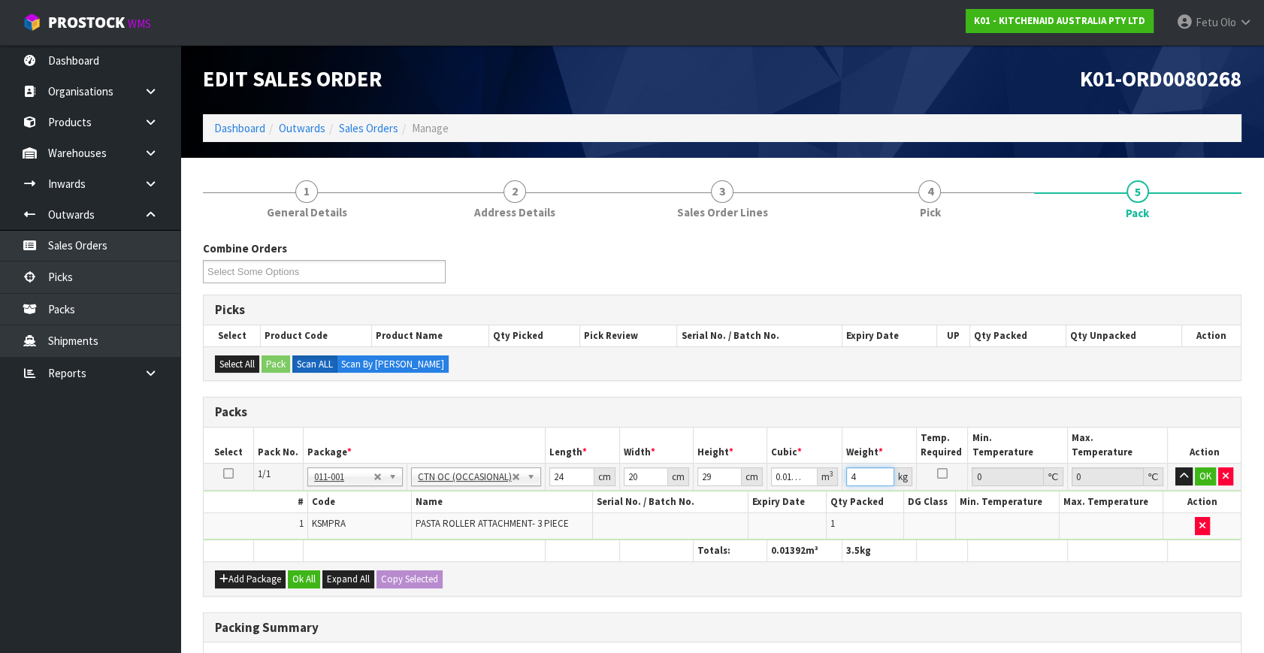
type input "4"
click button "OK" at bounding box center [1204, 476] width 21 height 18
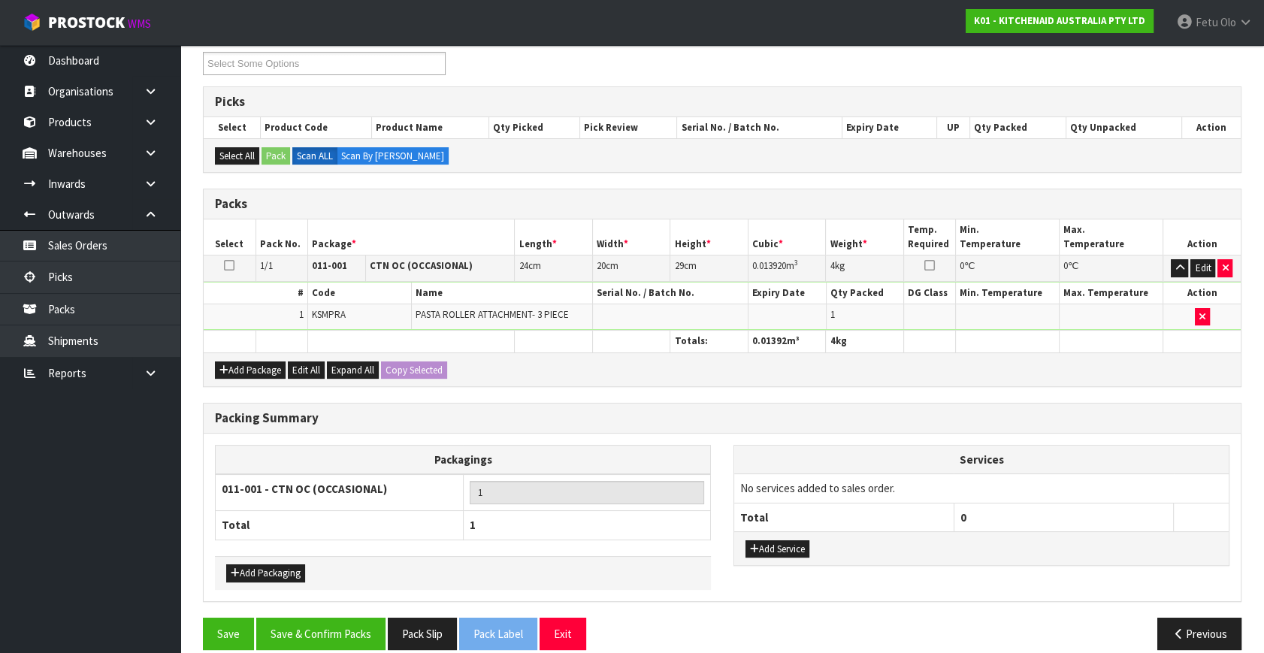
scroll to position [224, 0]
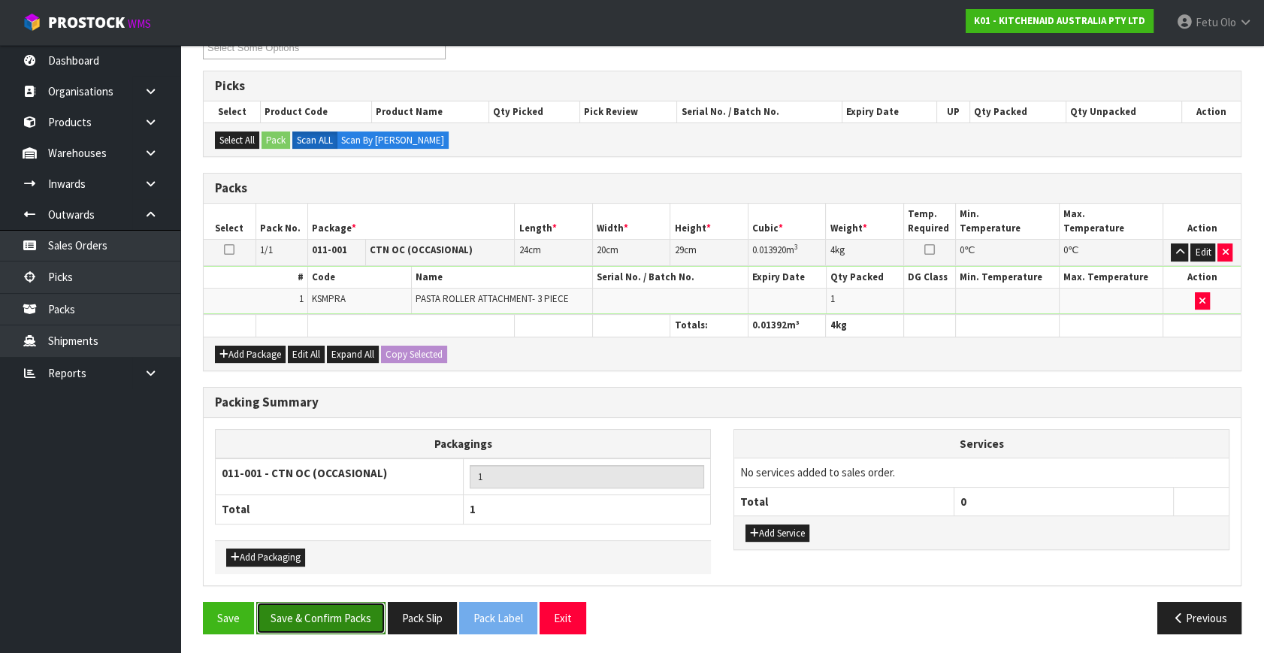
click at [337, 602] on button "Save & Confirm Packs" at bounding box center [320, 618] width 129 height 32
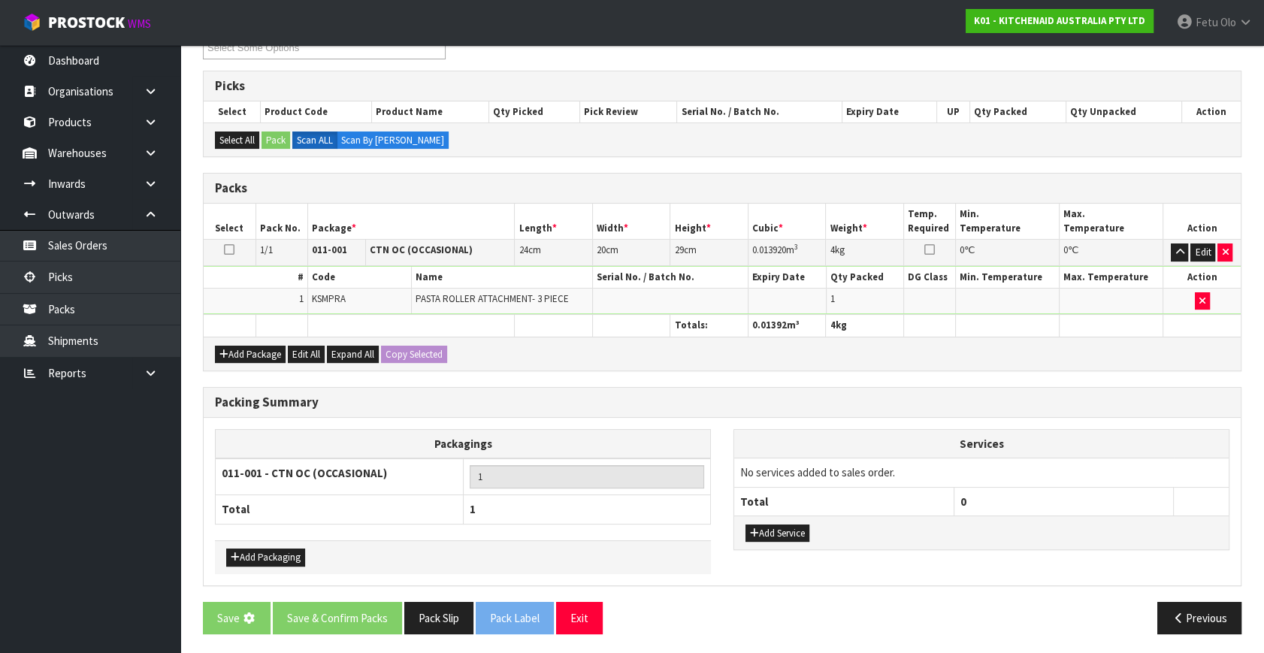
scroll to position [0, 0]
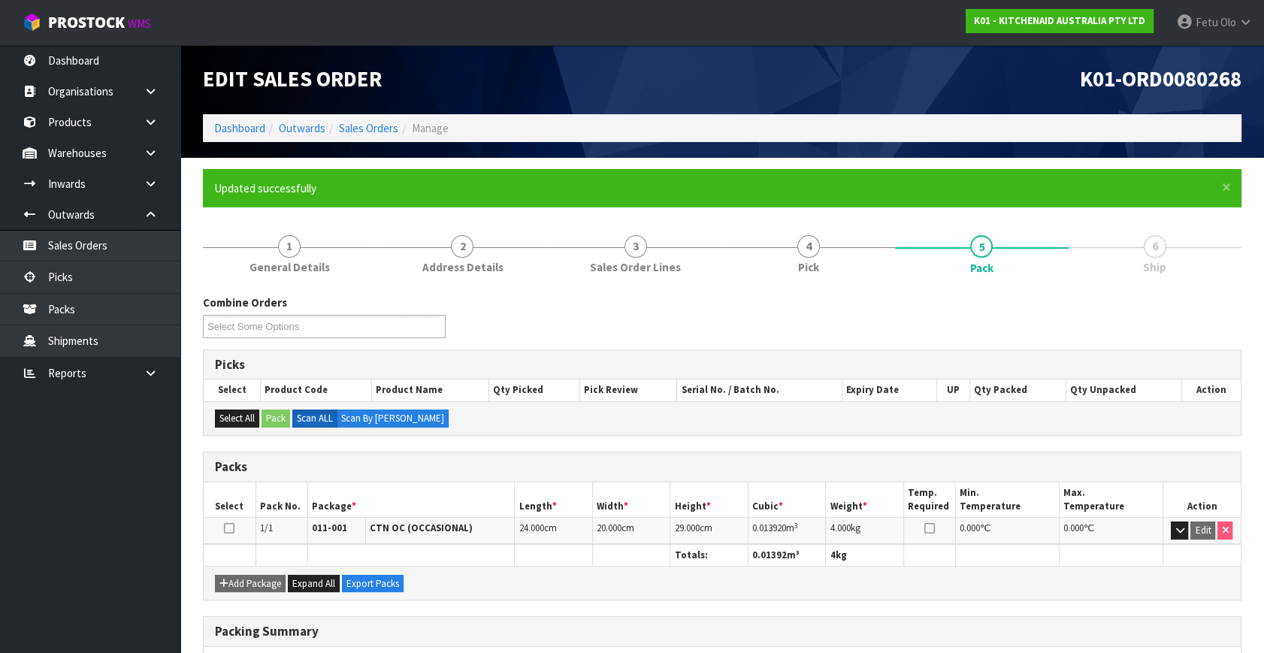
drag, startPoint x: 898, startPoint y: 301, endPoint x: 932, endPoint y: 344, distance: 55.0
click at [898, 301] on div "Combine Orders K01-ORD0080140 K01-ORD0080179 K01-ORD0080208 K01-ORD0080221 K01-…" at bounding box center [722, 321] width 1061 height 54
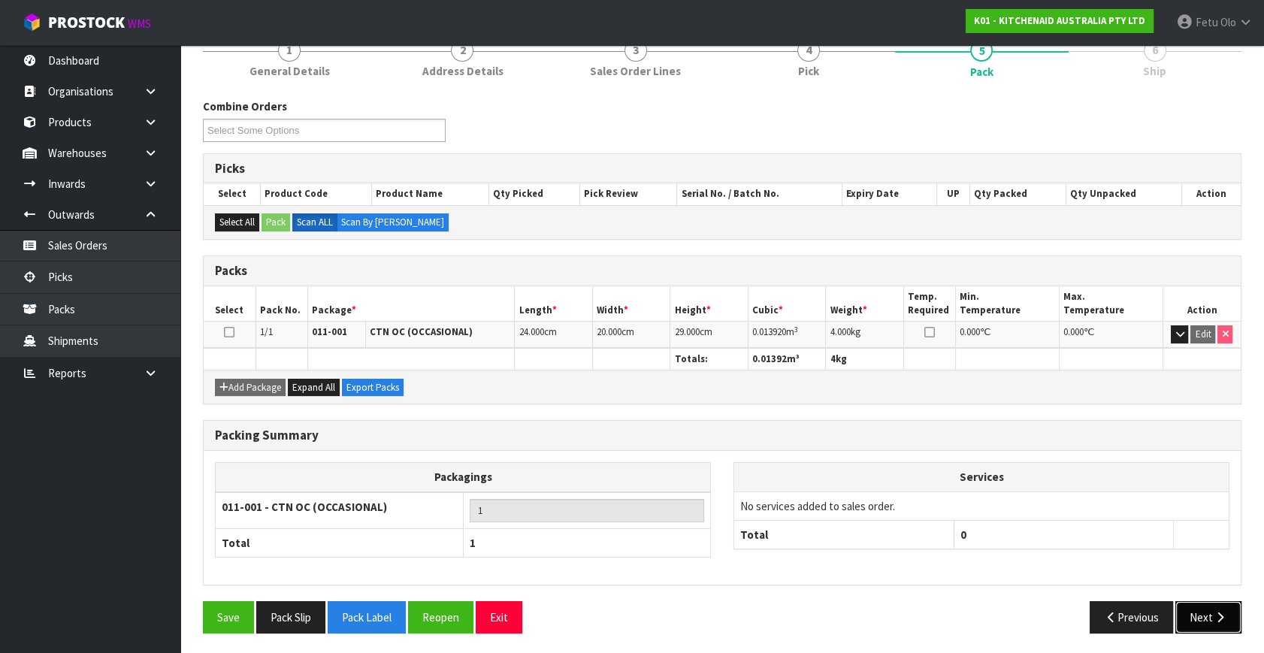
click at [1198, 621] on button "Next" at bounding box center [1208, 617] width 66 height 32
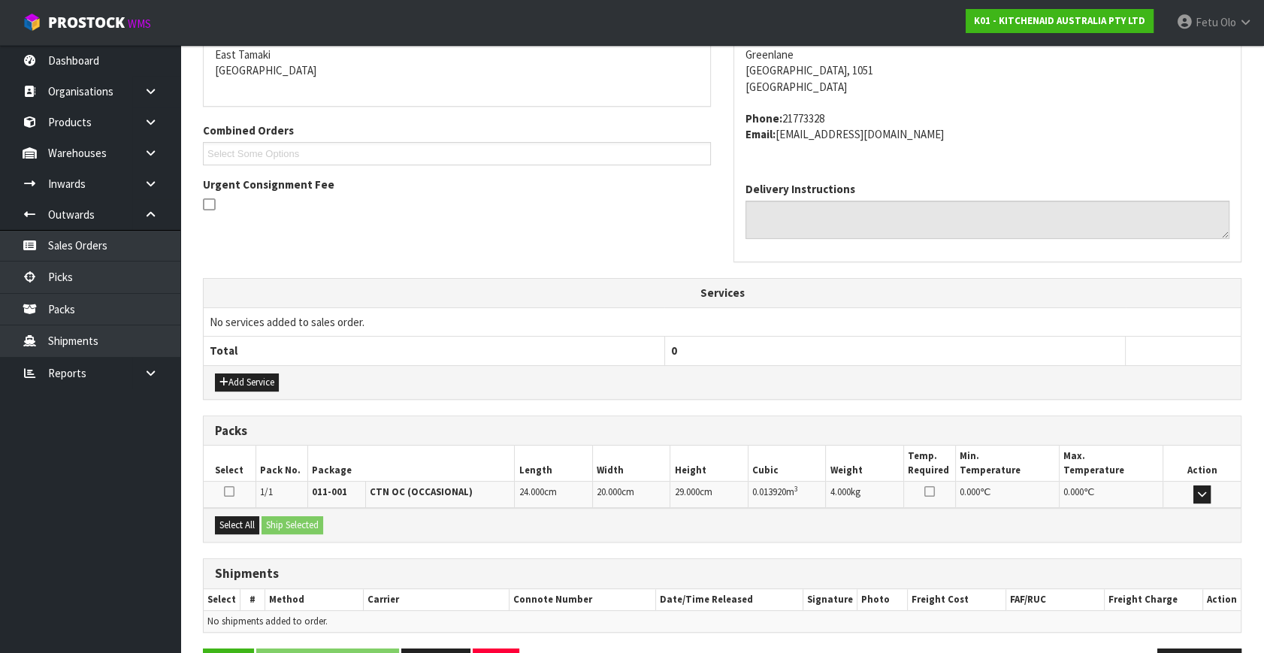
scroll to position [370, 0]
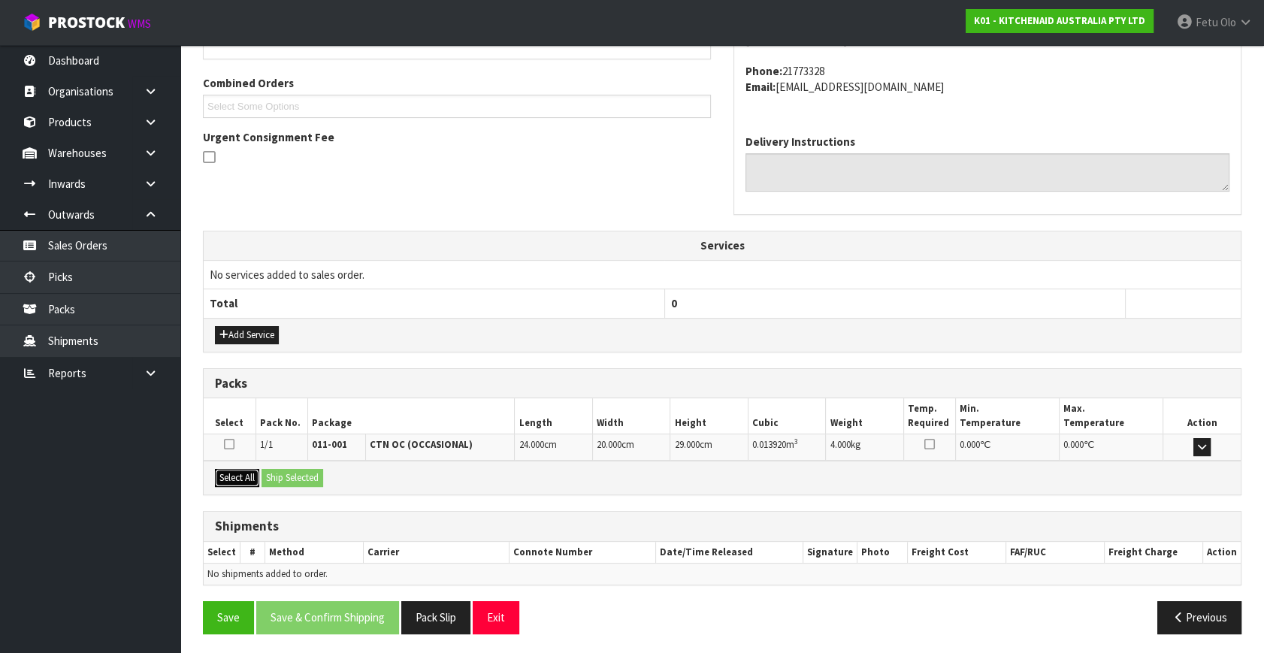
click at [238, 473] on button "Select All" at bounding box center [237, 478] width 44 height 18
click at [291, 470] on button "Ship Selected" at bounding box center [292, 478] width 62 height 18
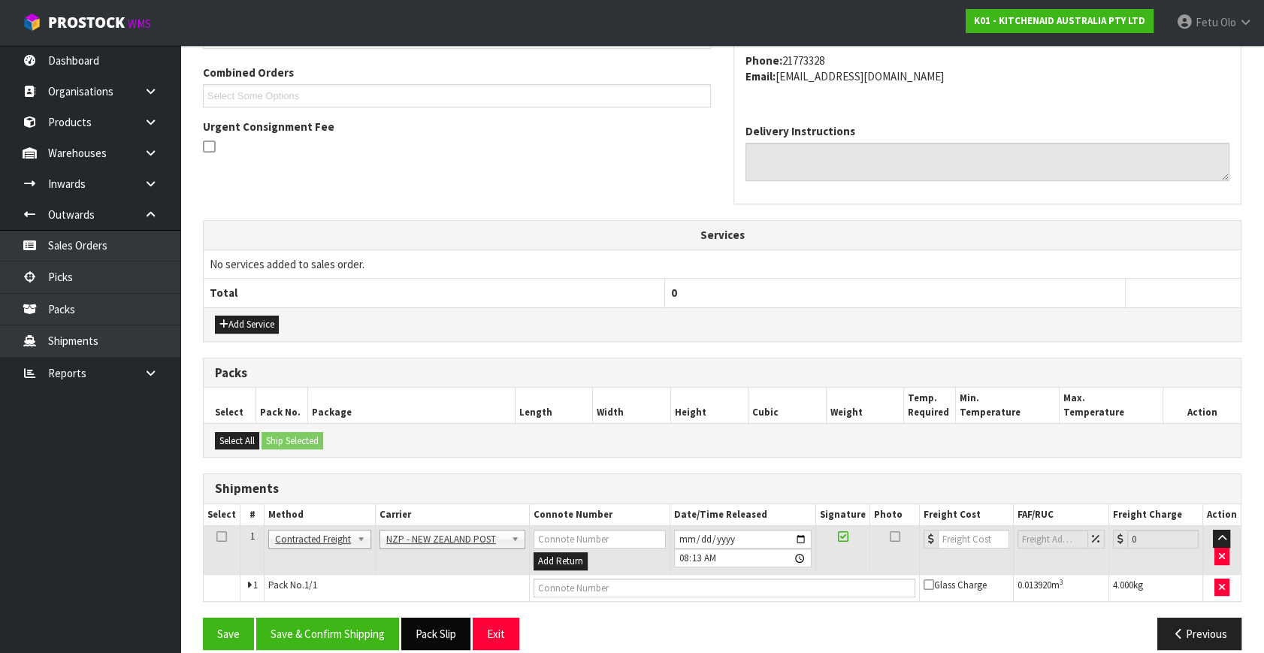
scroll to position [397, 0]
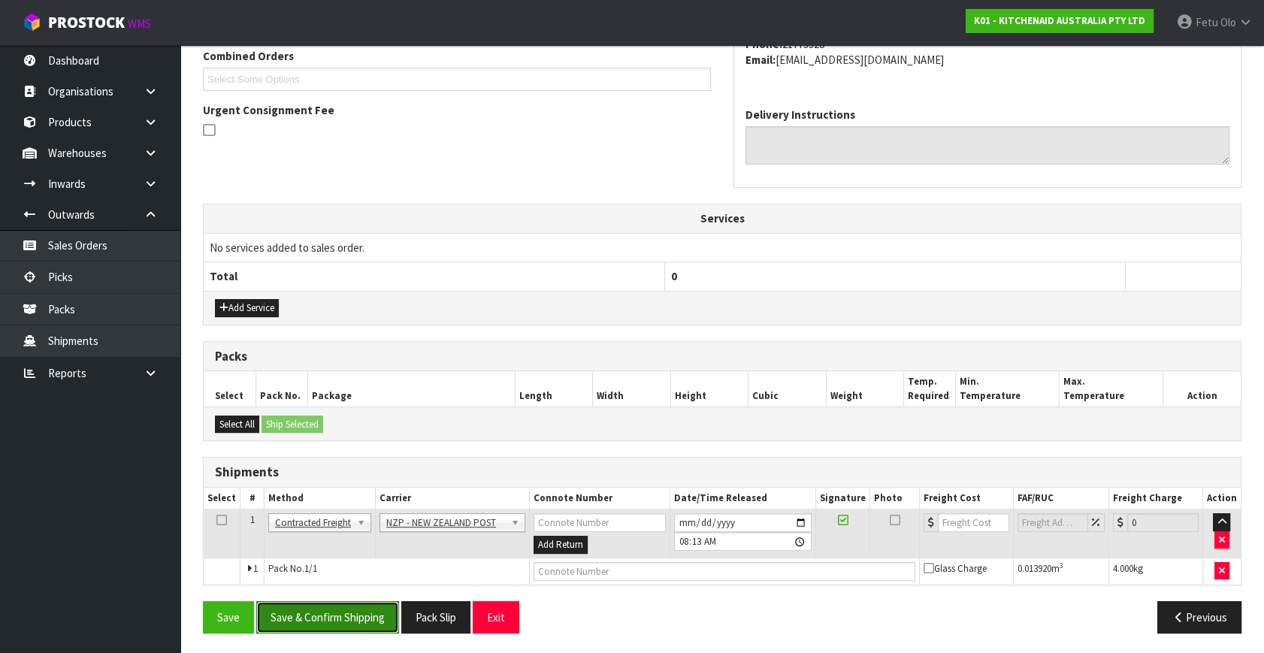
click at [340, 610] on button "Save & Confirm Shipping" at bounding box center [327, 617] width 143 height 32
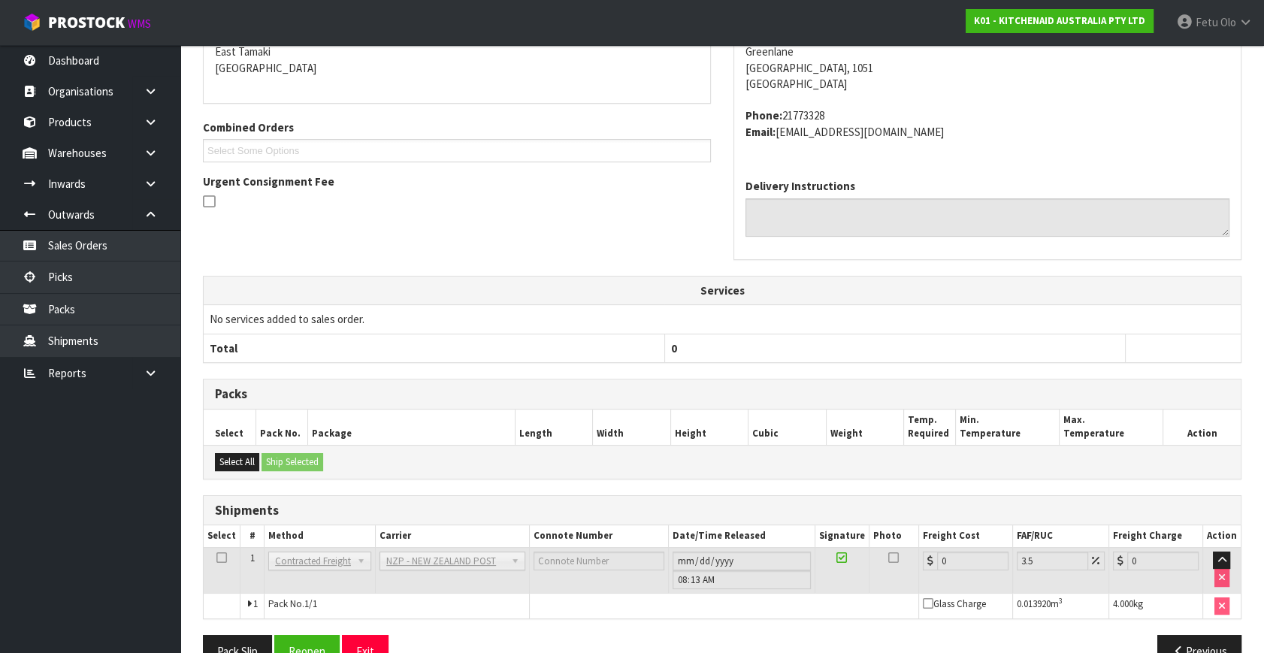
scroll to position [376, 0]
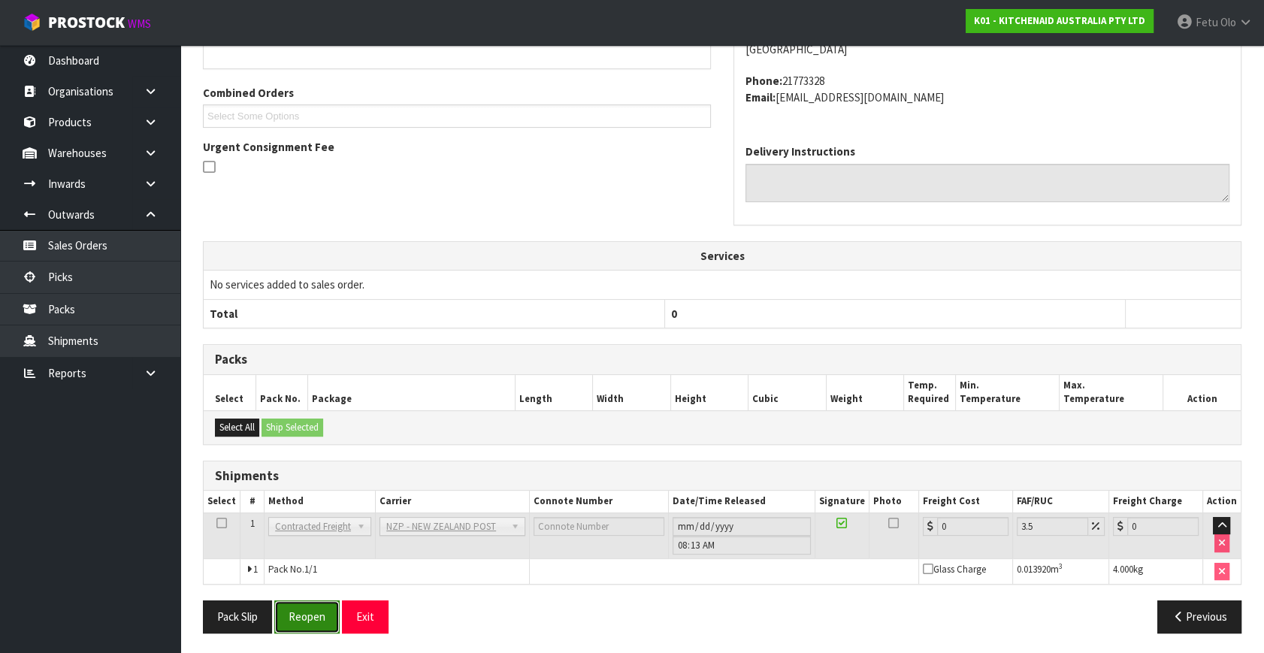
click at [308, 620] on button "Reopen" at bounding box center [306, 616] width 65 height 32
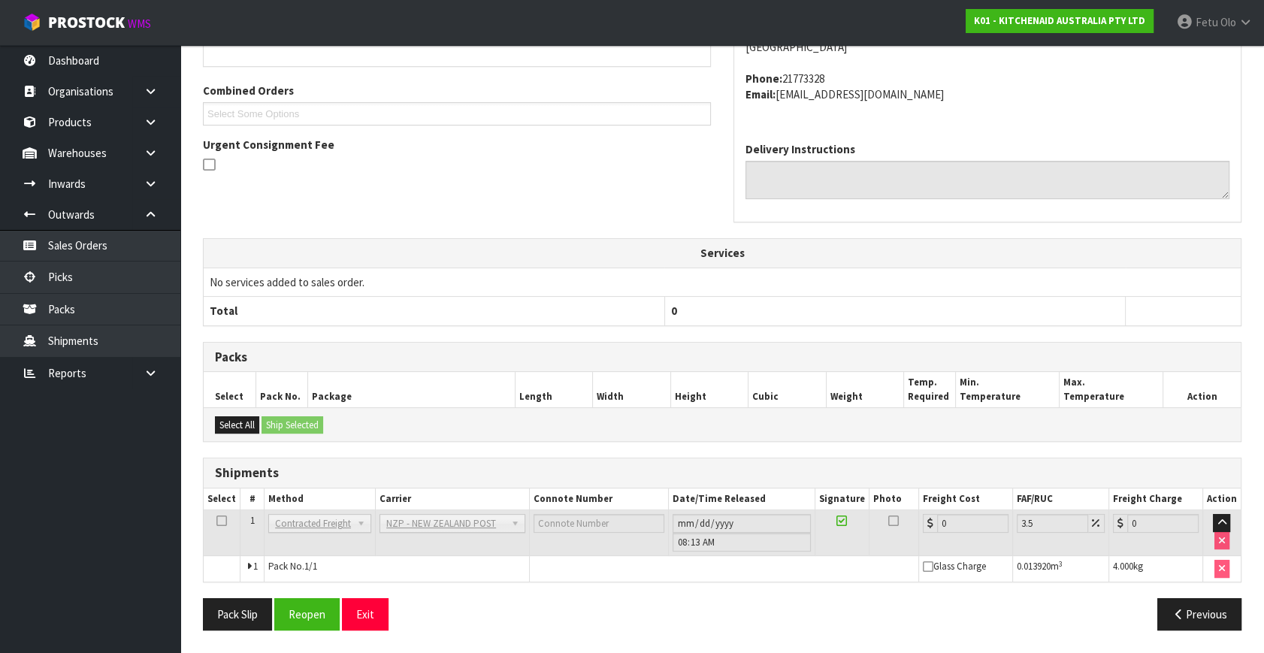
scroll to position [0, 0]
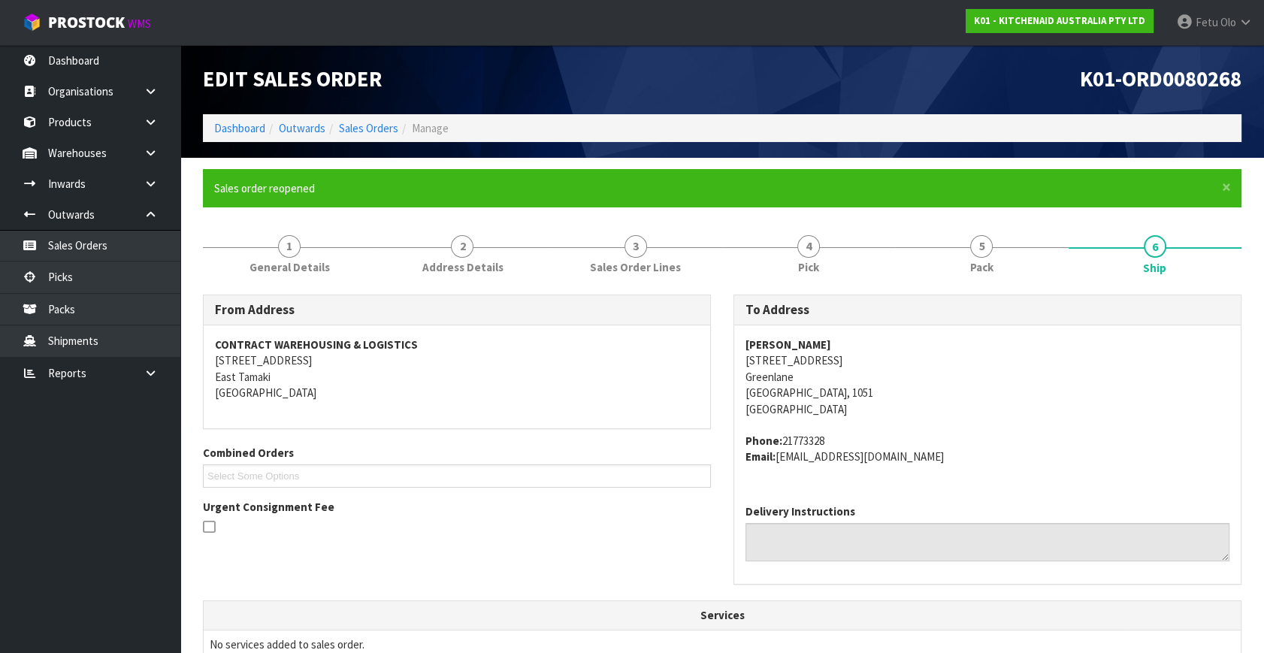
click at [349, 575] on div "From Address CONTRACT WAREHOUSING & LOGISTICS 17 Allens Road East Tamaki Auckla…" at bounding box center [722, 447] width 1061 height 306
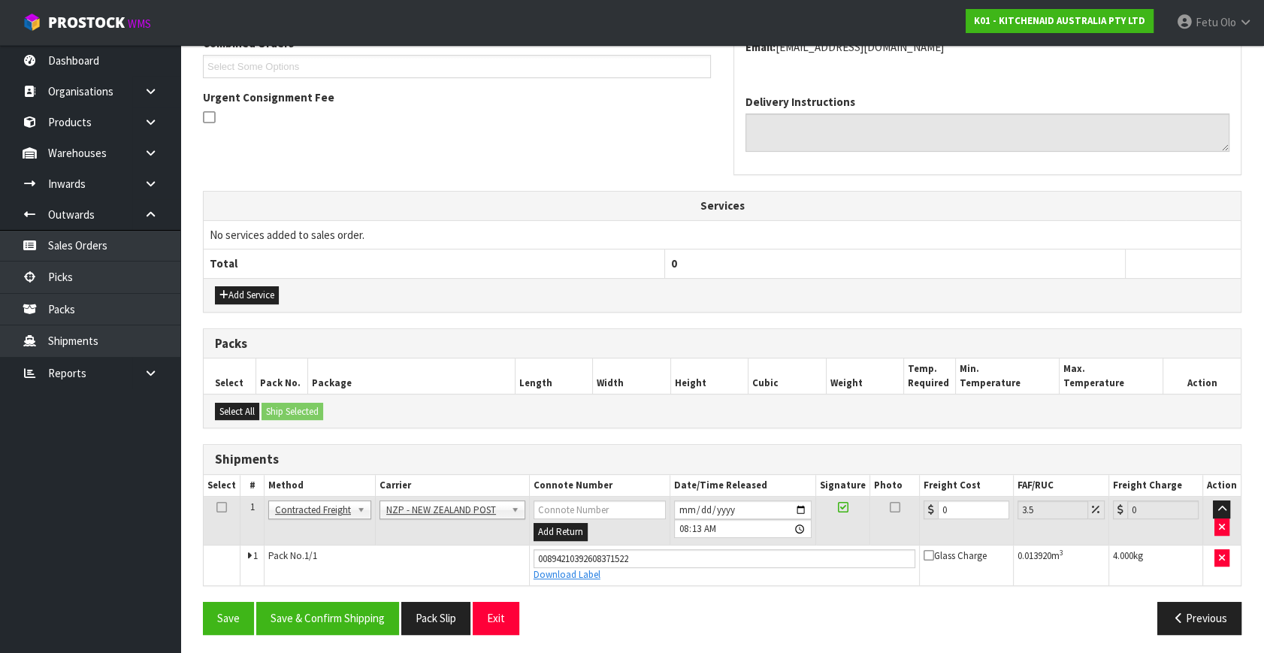
scroll to position [411, 0]
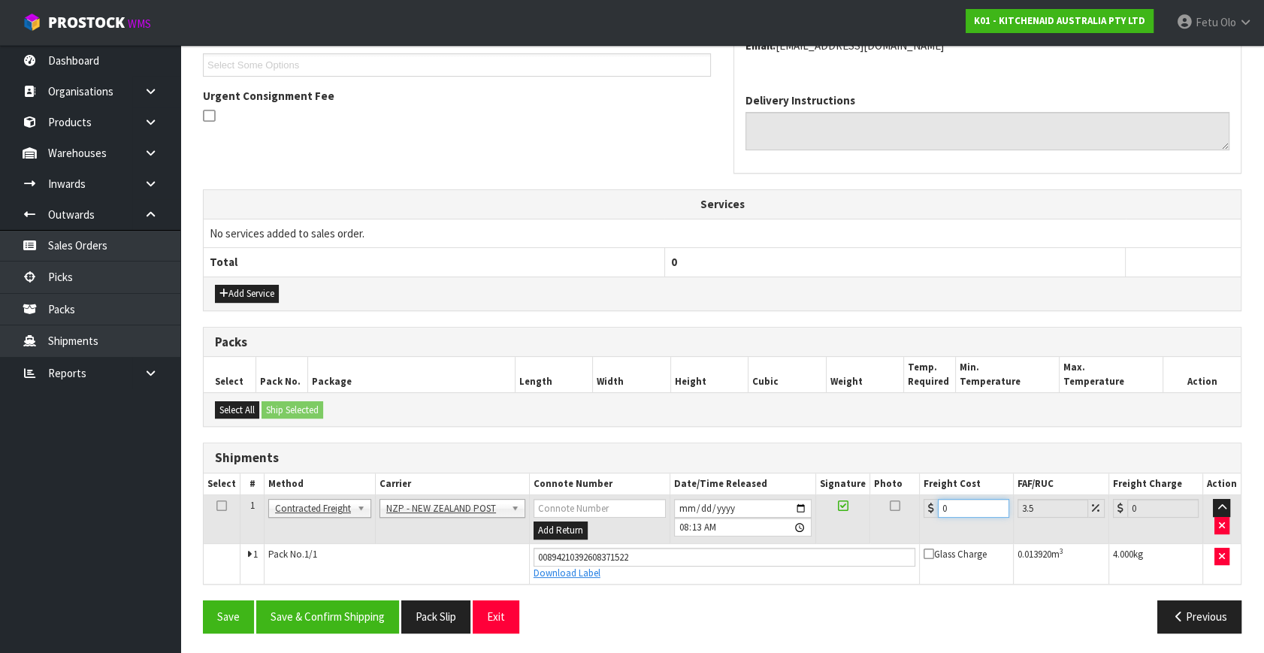
drag, startPoint x: 917, startPoint y: 518, endPoint x: 750, endPoint y: 547, distance: 168.5
click at [750, 547] on tbody "1 Client Local Pickup Customer Local Pickup Company Freight Contracted Freight …" at bounding box center [722, 539] width 1037 height 89
type input "4"
type input "4.14"
type input "4.3"
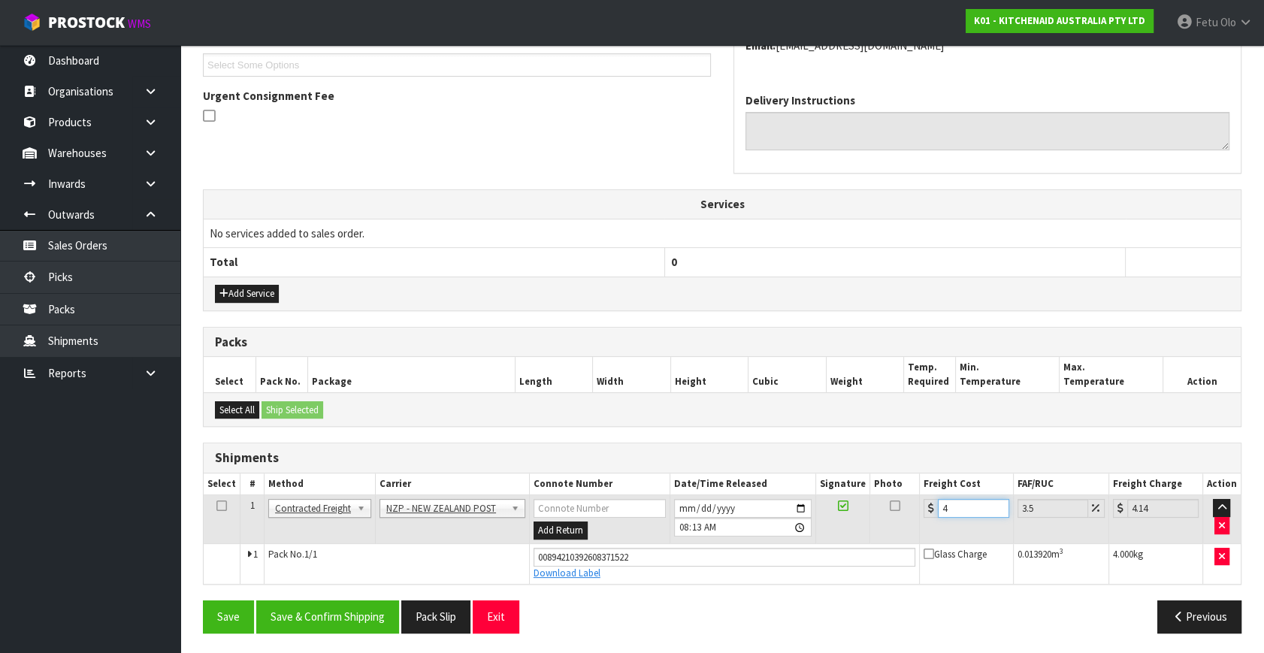
type input "4.45"
type input "4.33"
type input "4.48"
type input "4.33"
click at [360, 605] on button "Save & Confirm Shipping" at bounding box center [327, 616] width 143 height 32
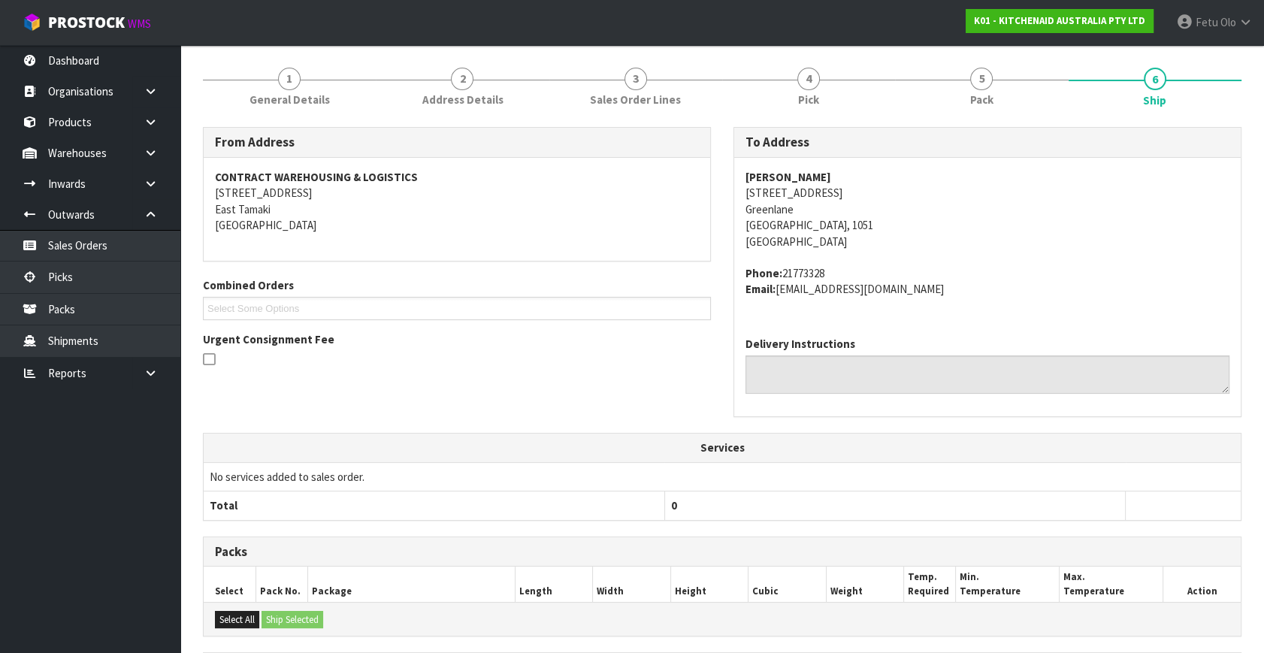
scroll to position [370, 0]
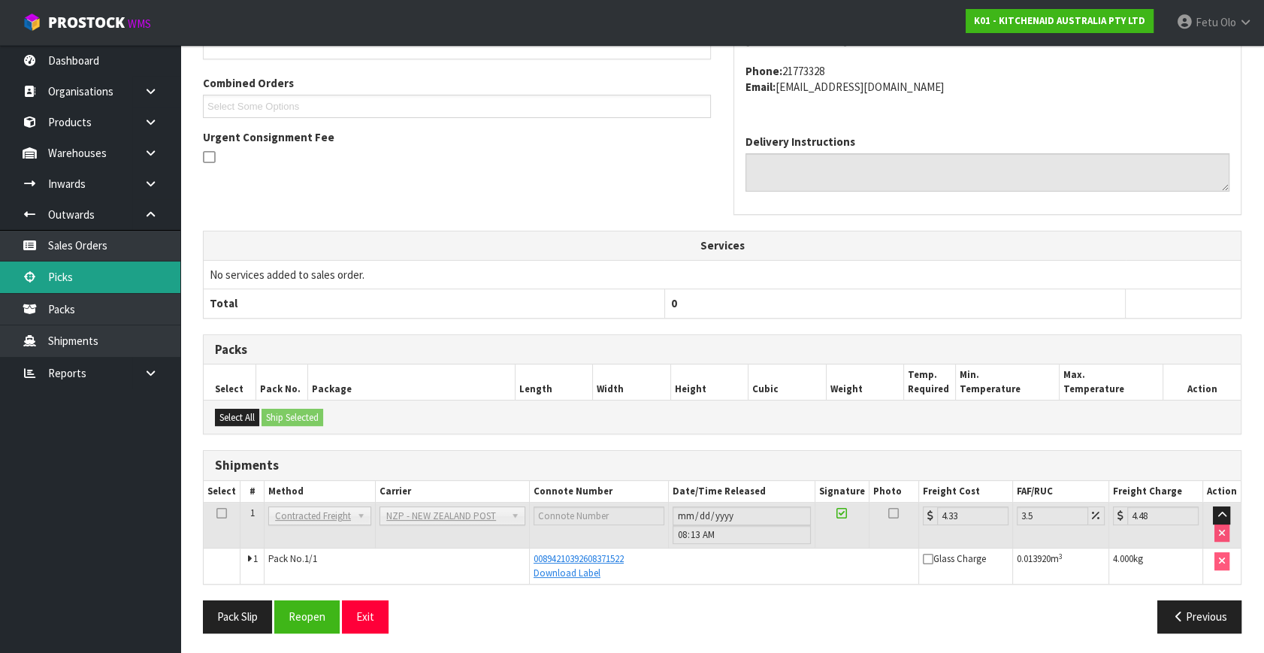
click at [47, 281] on link "Picks" at bounding box center [90, 276] width 180 height 31
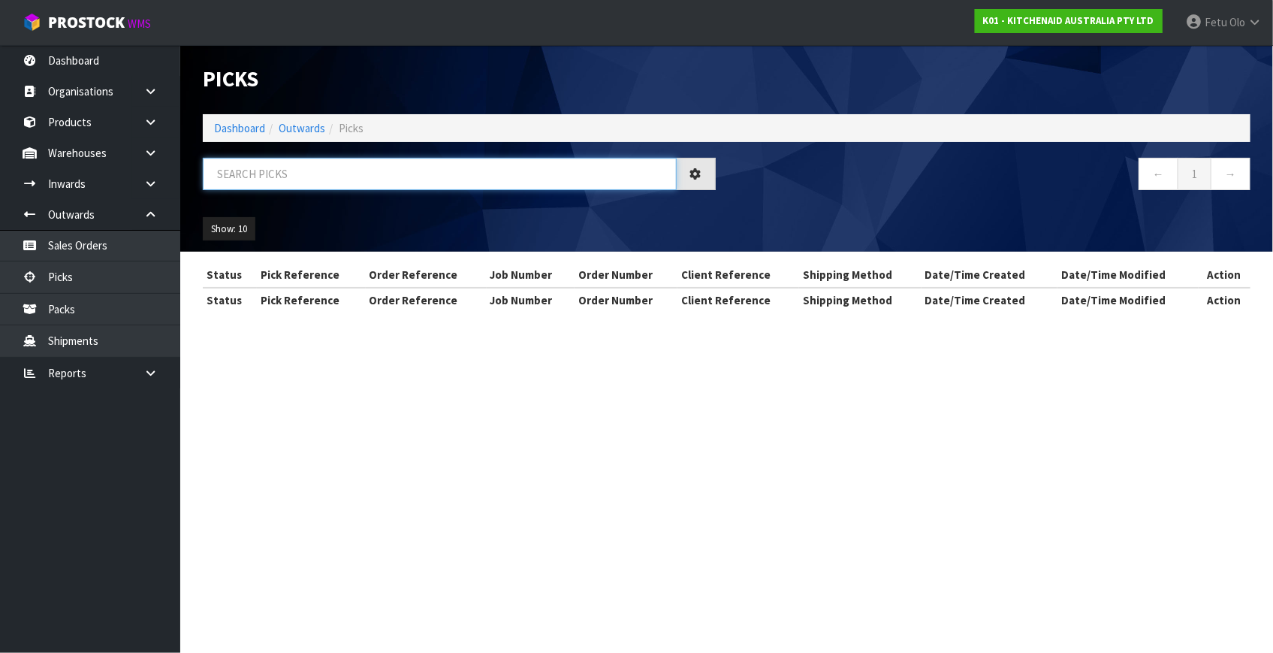
click at [342, 180] on input "text" at bounding box center [440, 174] width 474 height 32
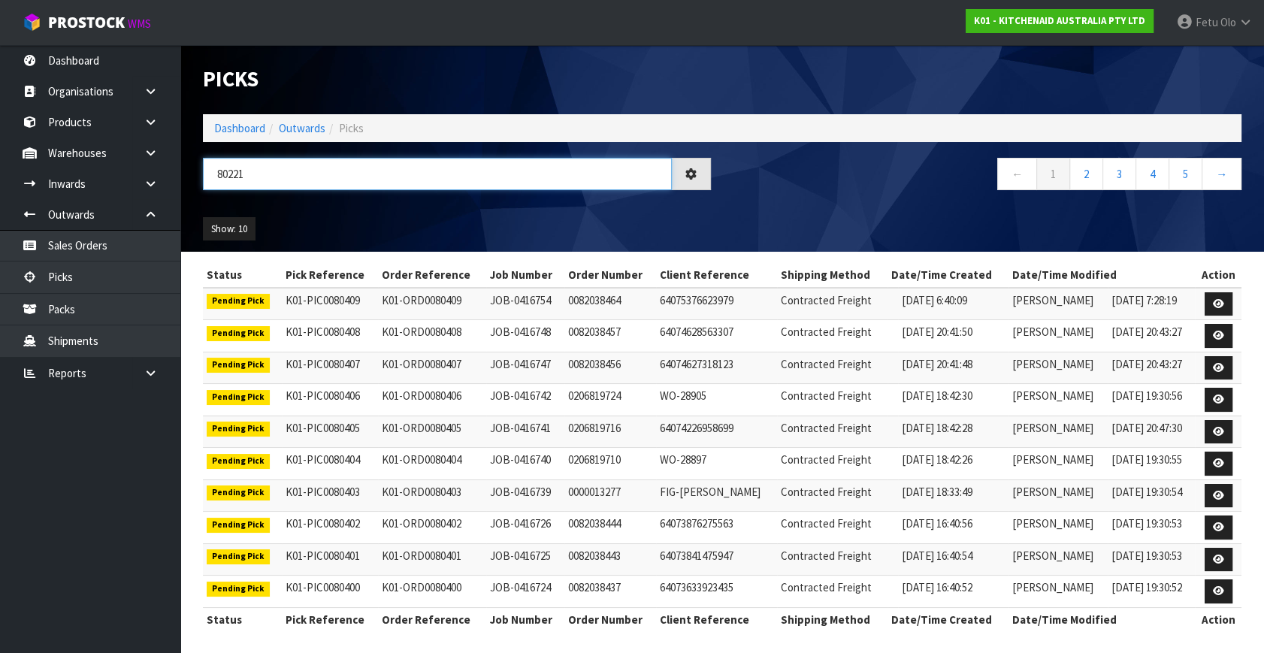
type input "80221"
click at [228, 128] on link "Dashboard" at bounding box center [239, 128] width 51 height 14
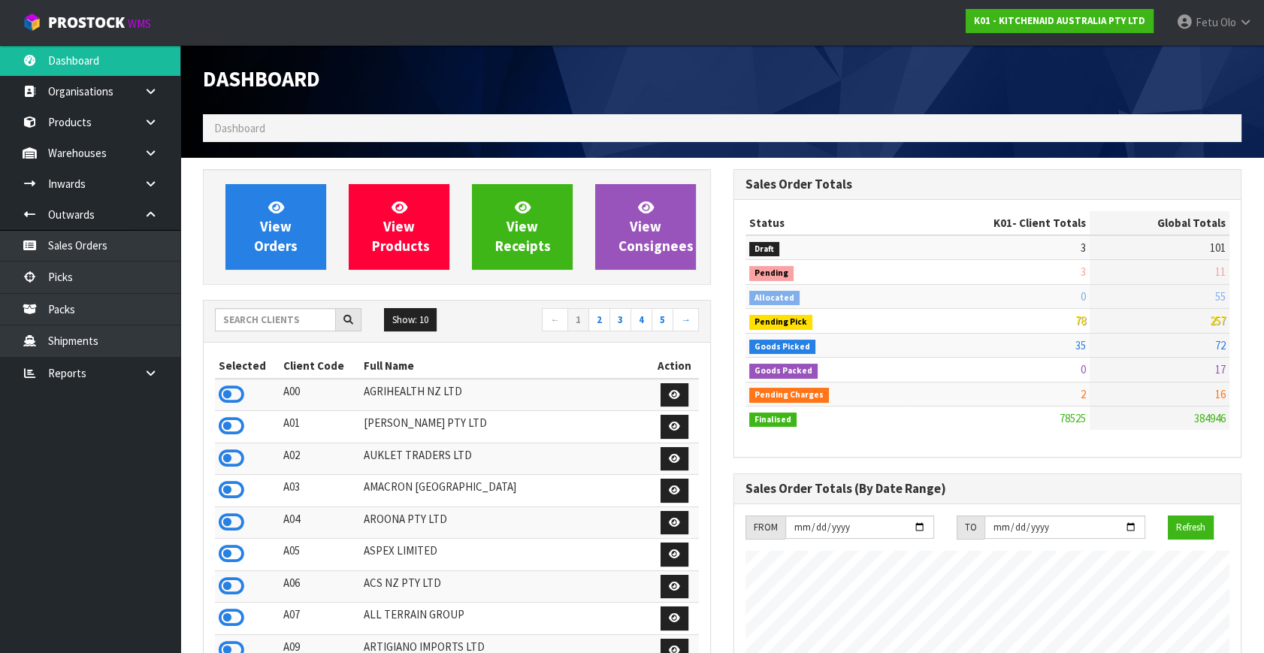
scroll to position [1136, 530]
click at [99, 276] on link "Picks" at bounding box center [90, 276] width 180 height 31
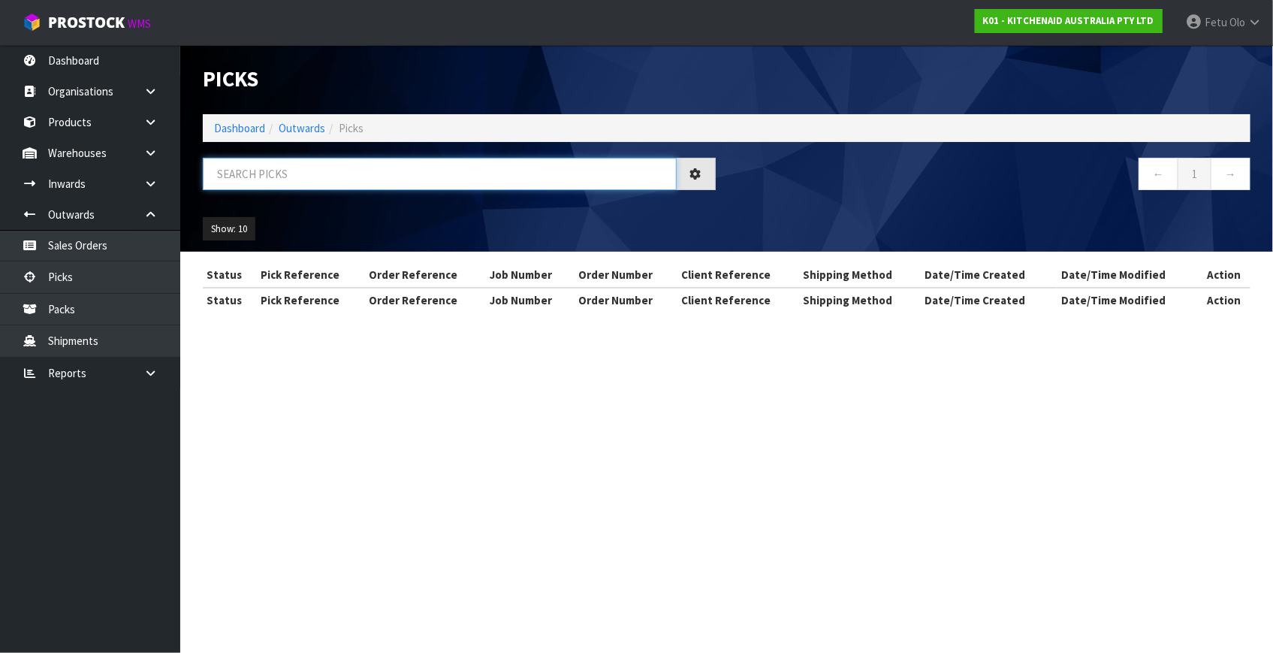
click at [319, 182] on input "text" at bounding box center [440, 174] width 474 height 32
click at [243, 117] on ol "Dashboard Outwards Picks" at bounding box center [727, 128] width 1048 height 28
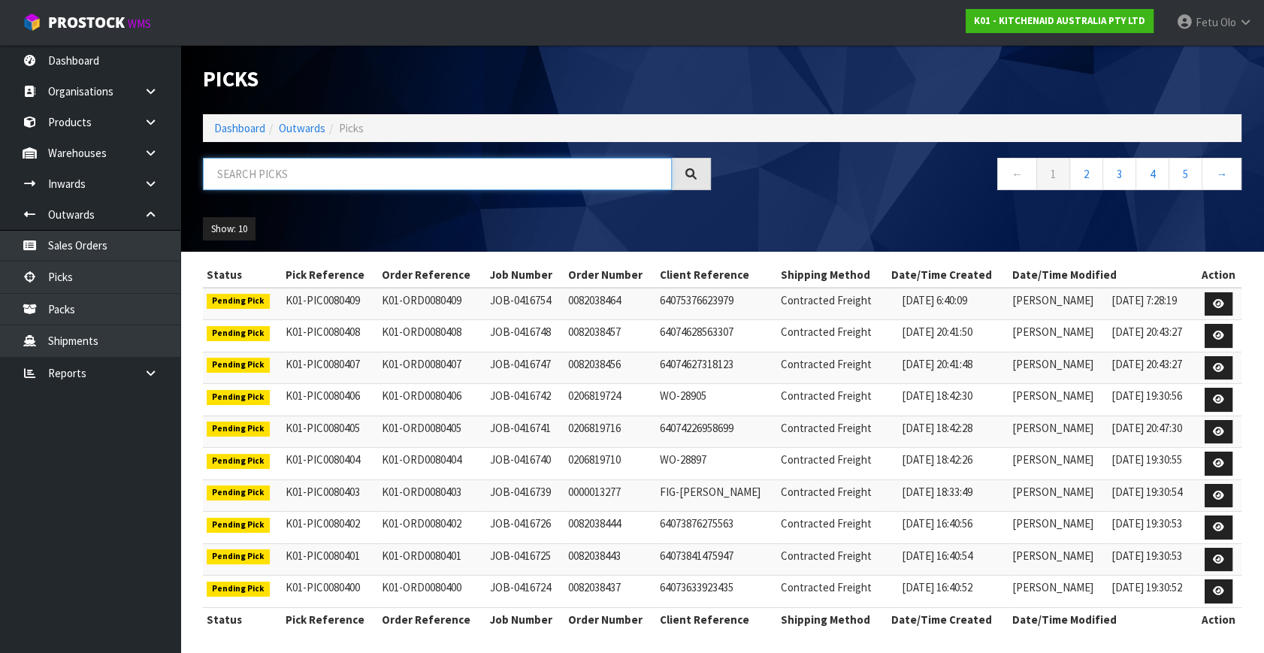
click at [328, 185] on input "text" at bounding box center [437, 174] width 469 height 32
type input "80221"
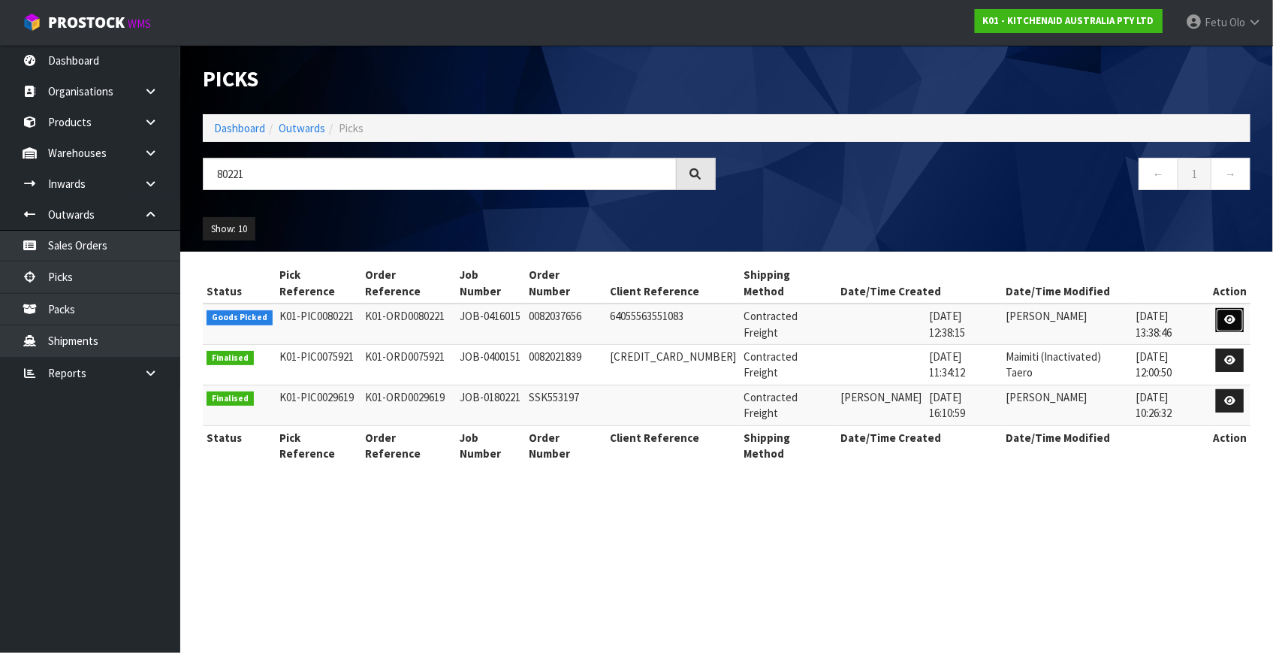
click at [1231, 315] on icon at bounding box center [1230, 320] width 11 height 10
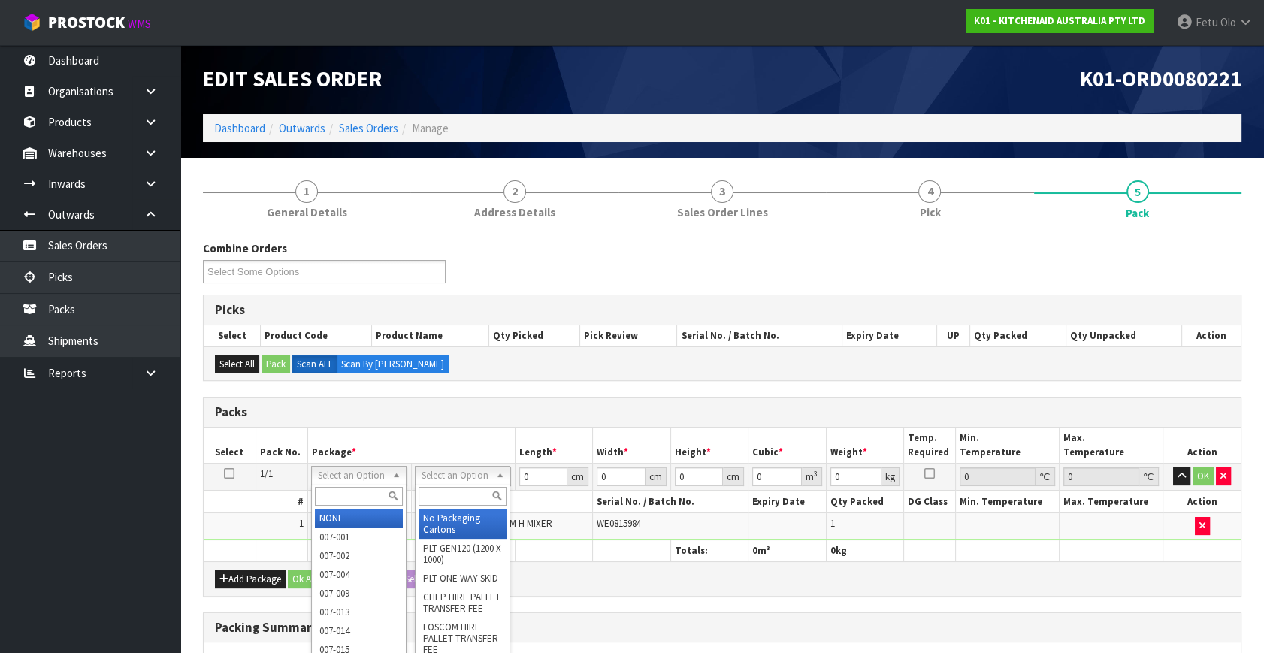
click at [336, 496] on input "text" at bounding box center [359, 496] width 88 height 19
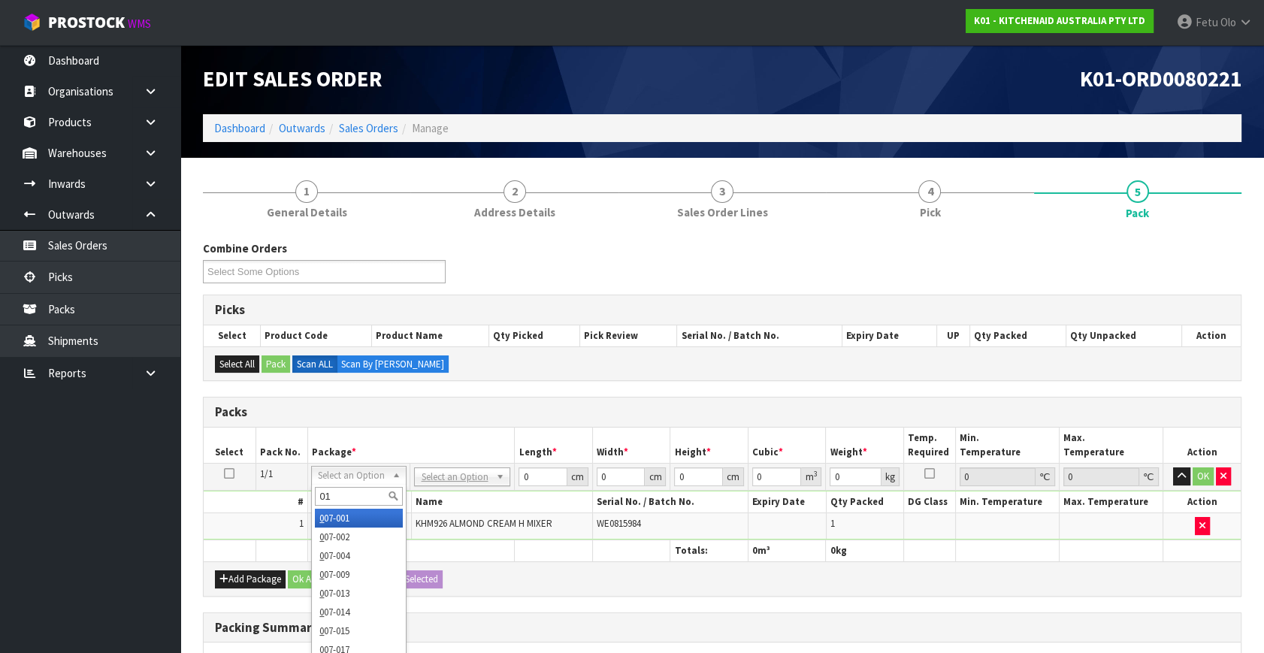
type input "011"
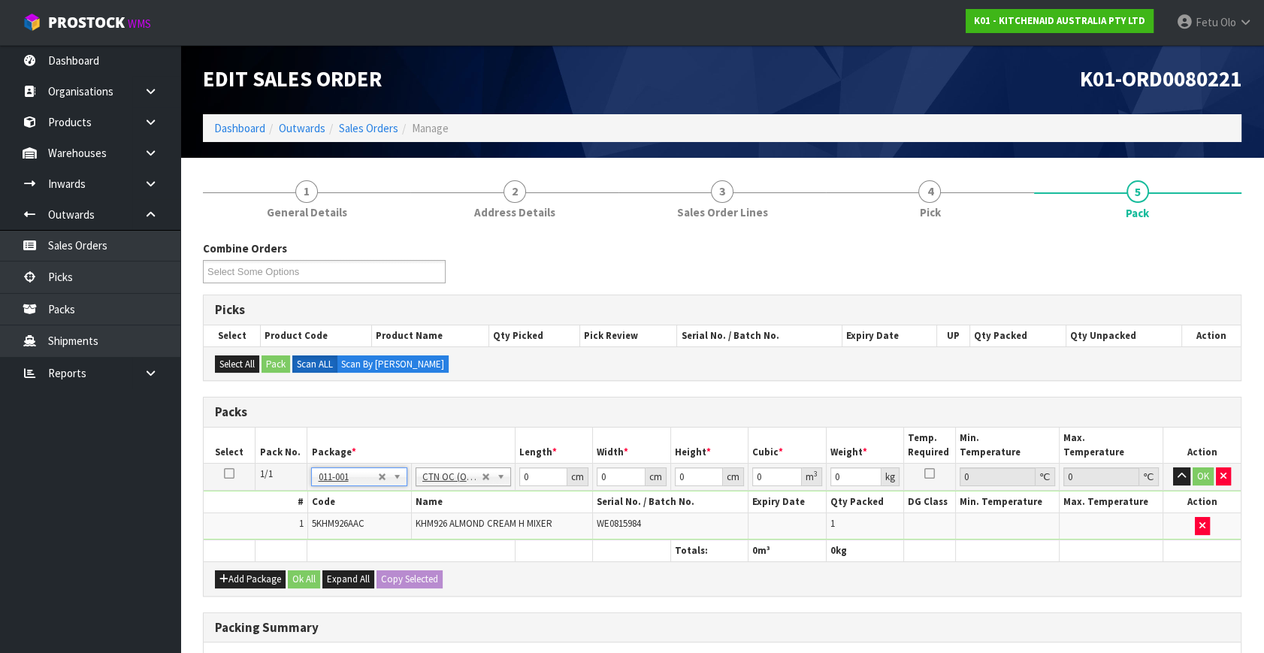
type input "1.6"
drag, startPoint x: 414, startPoint y: 515, endPoint x: 763, endPoint y: 559, distance: 351.3
click at [772, 577] on div "Add Package Ok All Expand All Copy Selected" at bounding box center [722, 578] width 1037 height 34
drag, startPoint x: 528, startPoint y: 474, endPoint x: 478, endPoint y: 505, distance: 59.0
click at [458, 505] on tbody "1/1 NONE 007-001 007-002 007-004 007-009 007-013 007-014 007-015 007-017 007-01…" at bounding box center [722, 502] width 1037 height 77
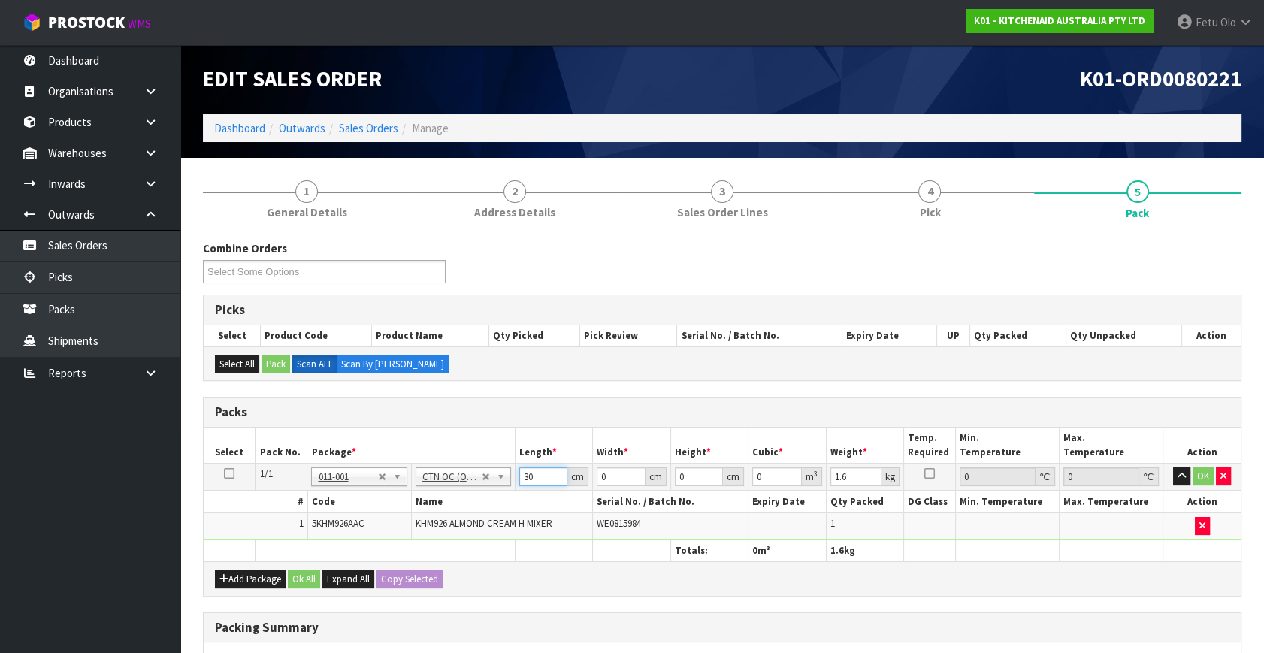
type input "30"
type input "26"
type input "2"
type input "0.00156"
type input "22"
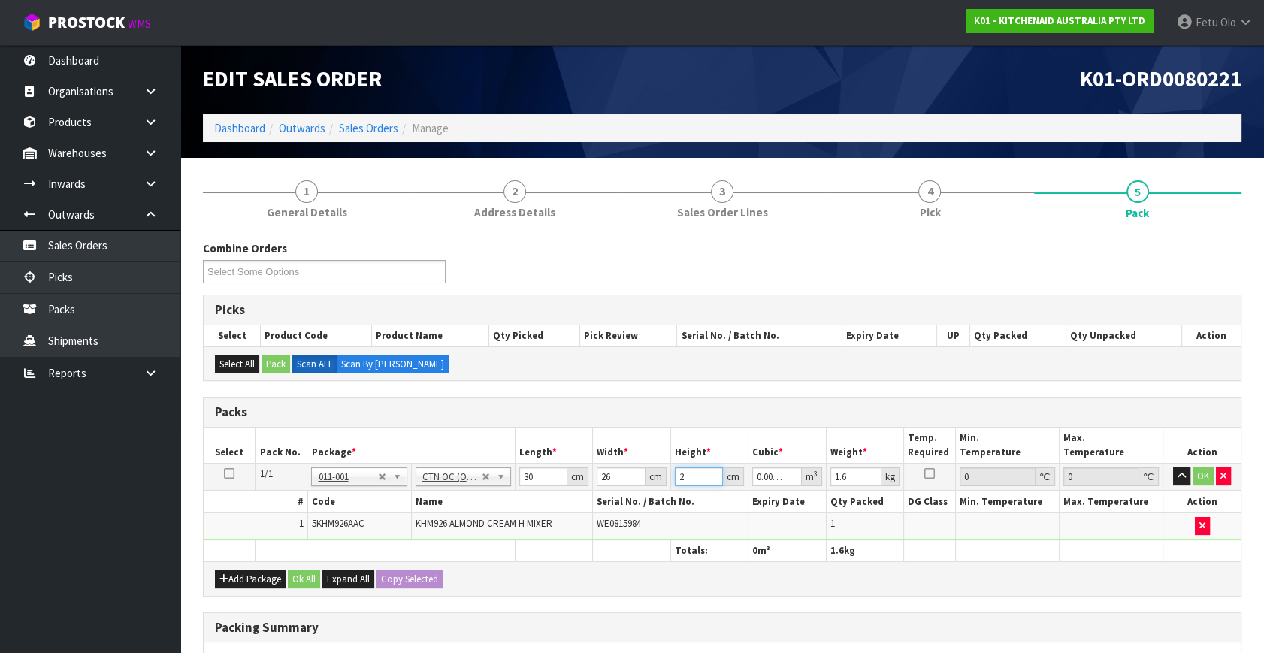
type input "0.01716"
type input "22"
type input "2"
click button "OK" at bounding box center [1202, 476] width 21 height 18
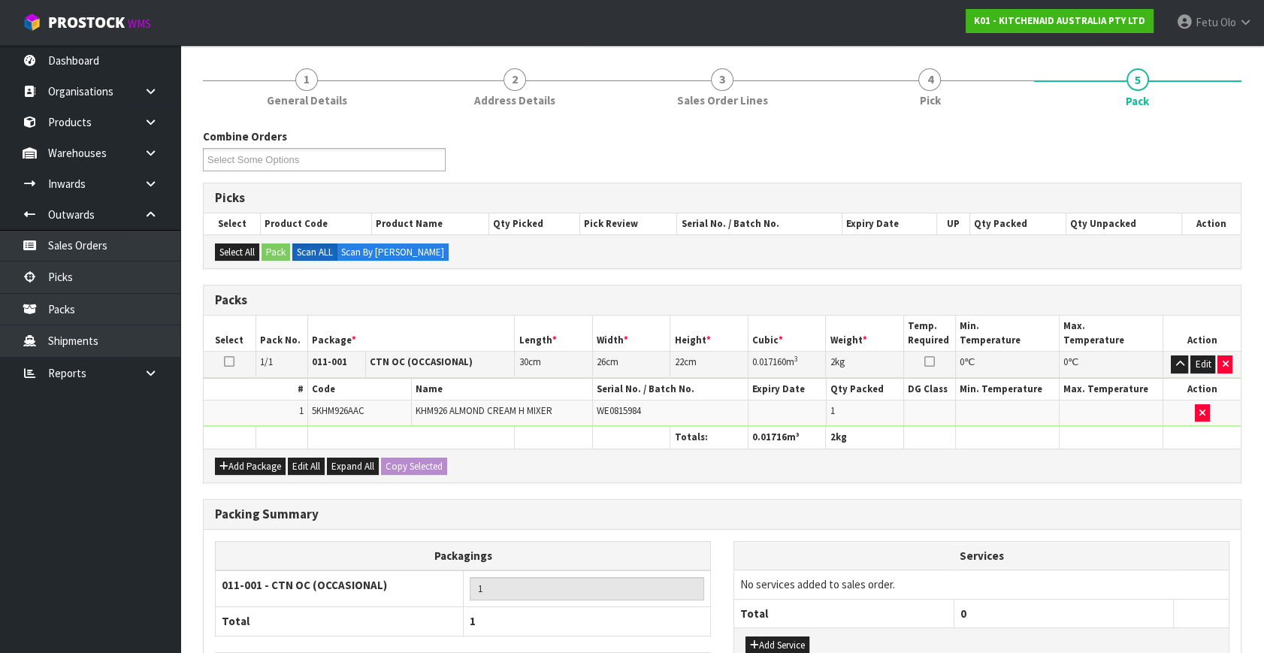
scroll to position [224, 0]
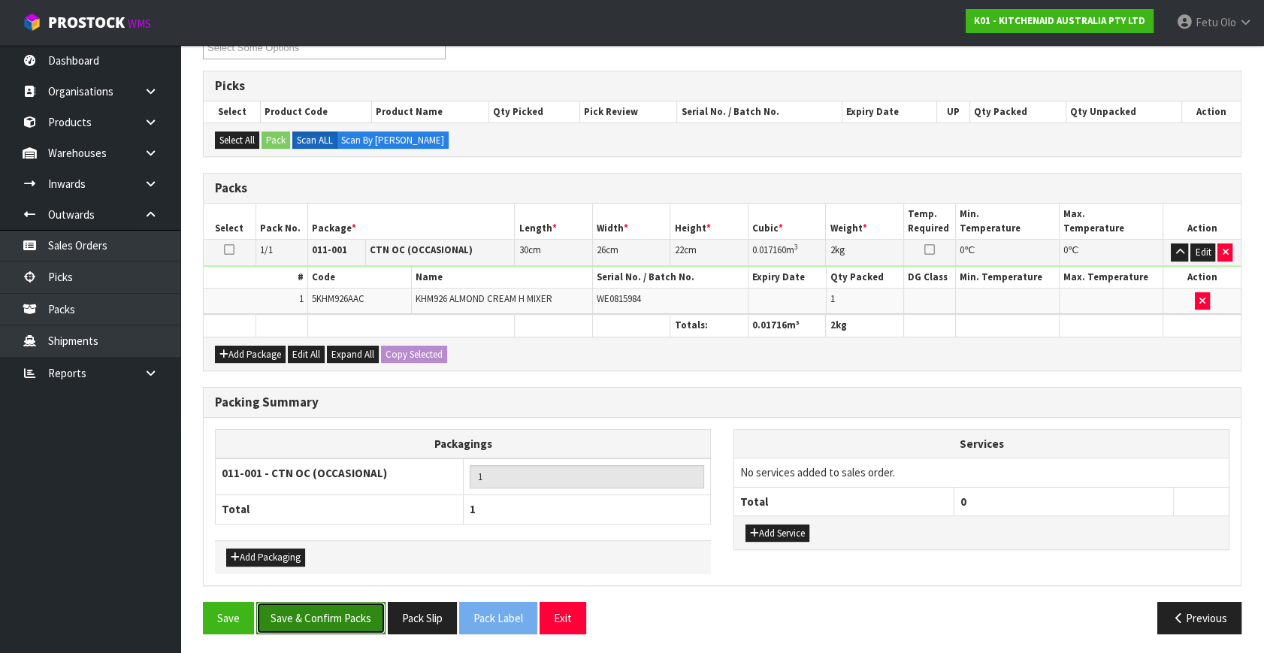
click at [320, 612] on button "Save & Confirm Packs" at bounding box center [320, 618] width 129 height 32
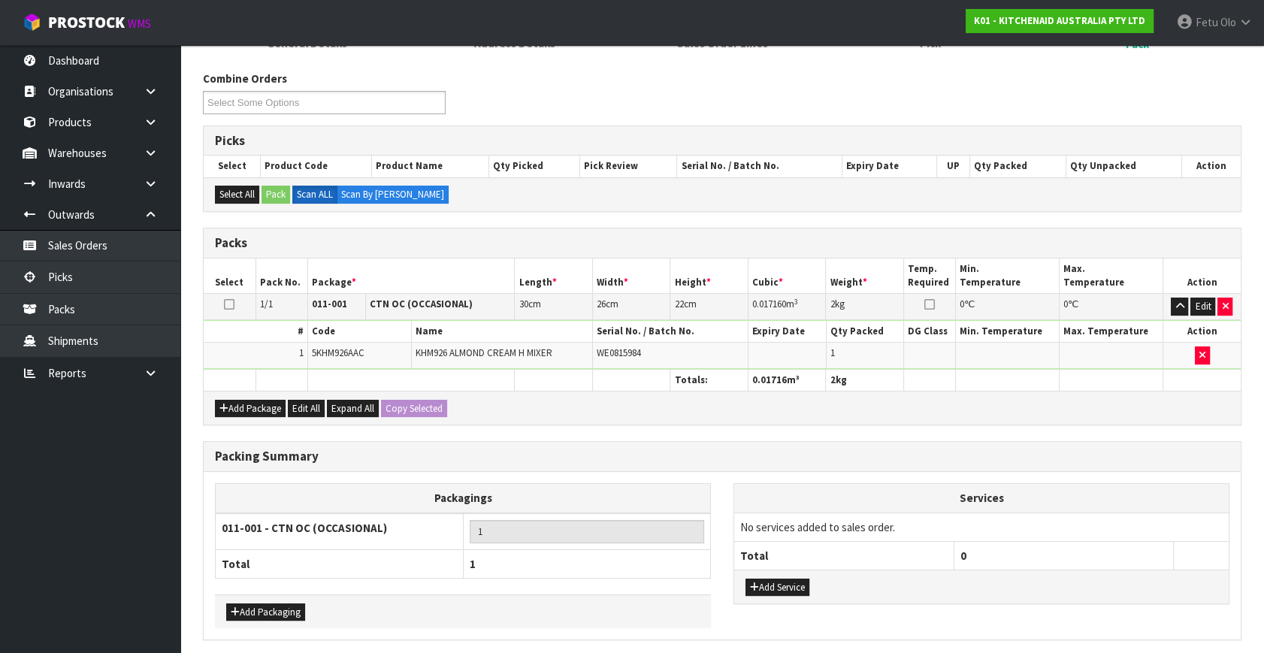
scroll to position [0, 0]
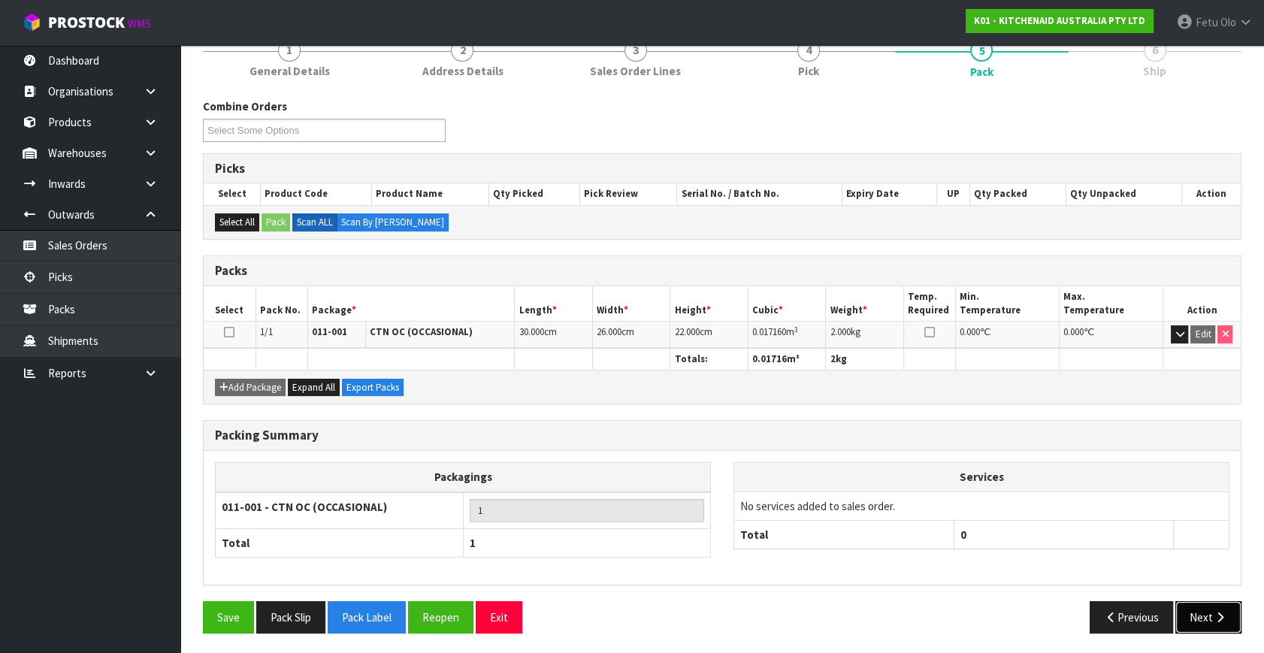
click at [1206, 602] on button "Next" at bounding box center [1208, 617] width 66 height 32
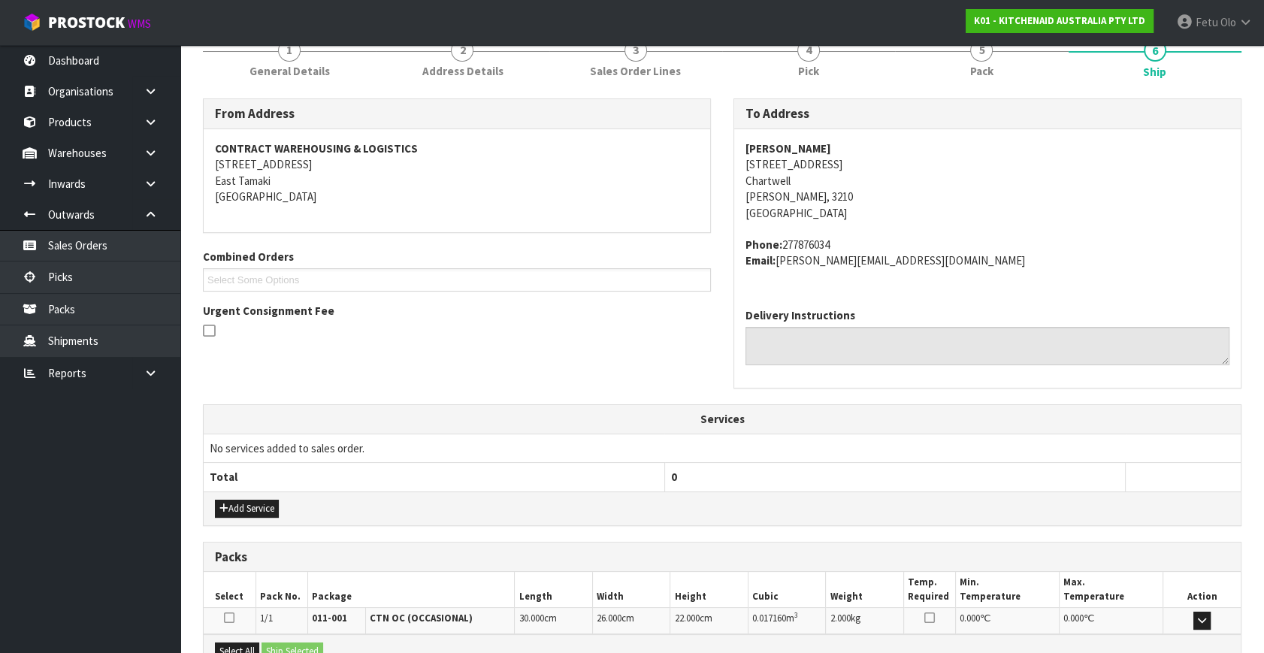
scroll to position [370, 0]
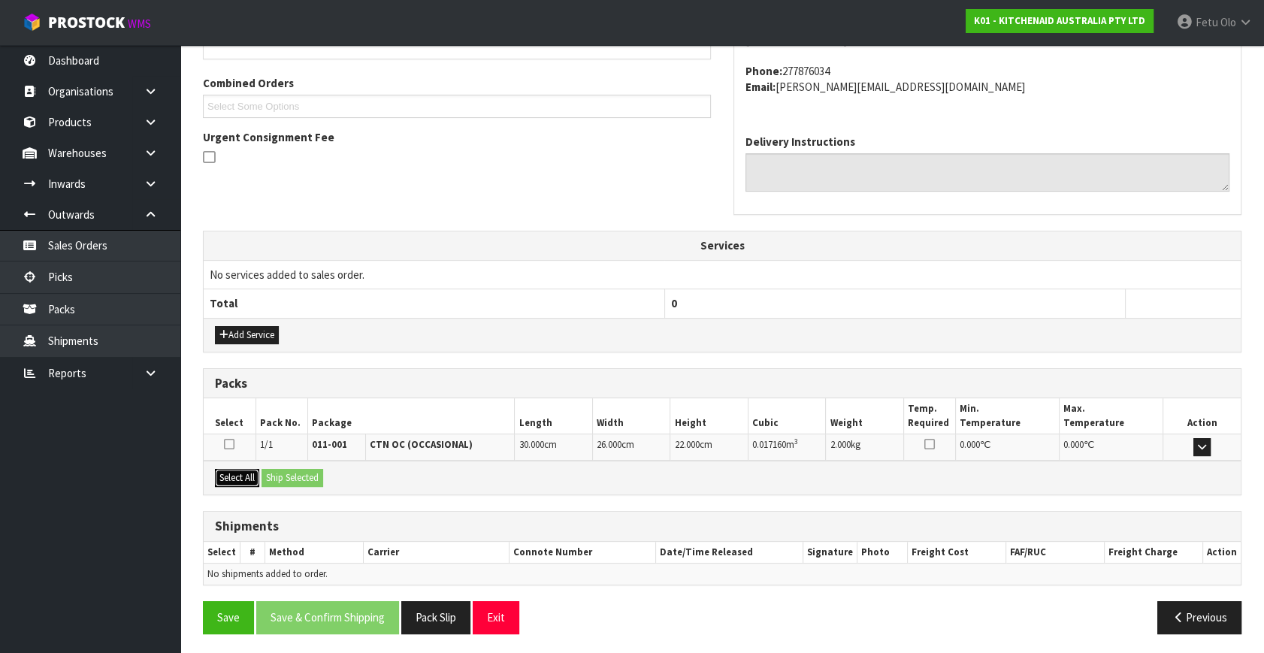
click at [249, 476] on button "Select All" at bounding box center [237, 478] width 44 height 18
drag, startPoint x: 261, startPoint y: 476, endPoint x: 275, endPoint y: 477, distance: 13.6
click at [269, 476] on div "Select All Ship Selected" at bounding box center [722, 478] width 1037 height 34
click at [291, 485] on div "Select All Ship Selected" at bounding box center [722, 478] width 1037 height 34
click at [300, 483] on button "Ship Selected" at bounding box center [292, 478] width 62 height 18
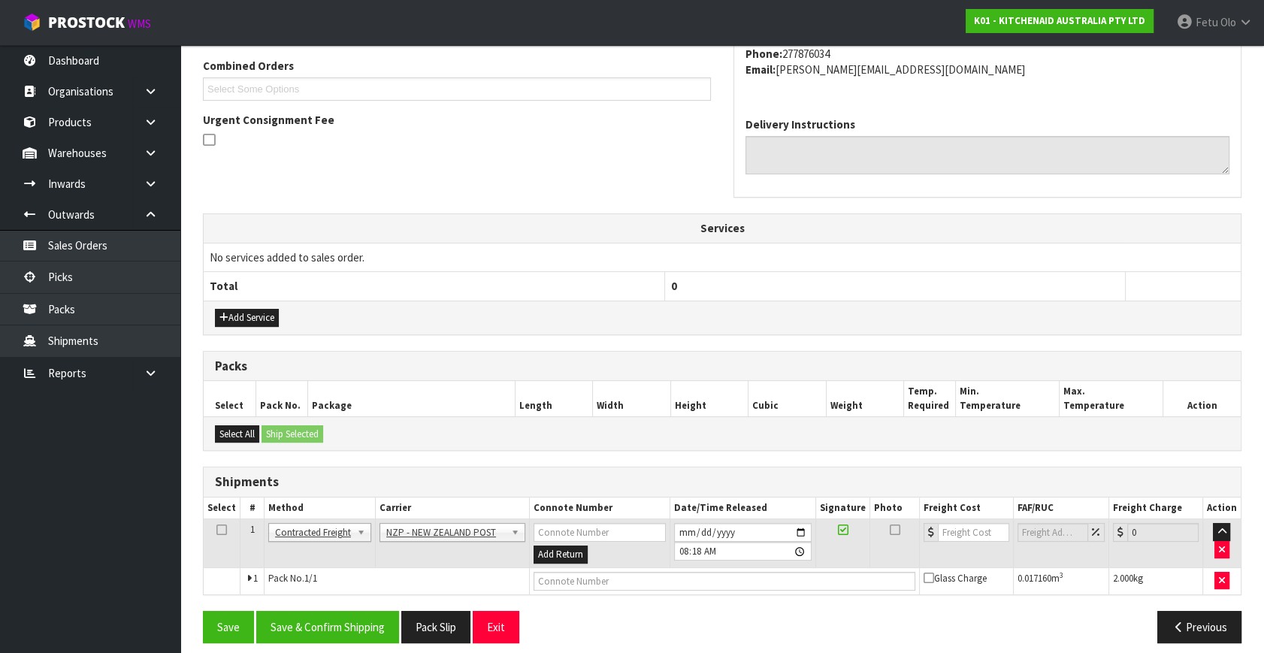
scroll to position [397, 0]
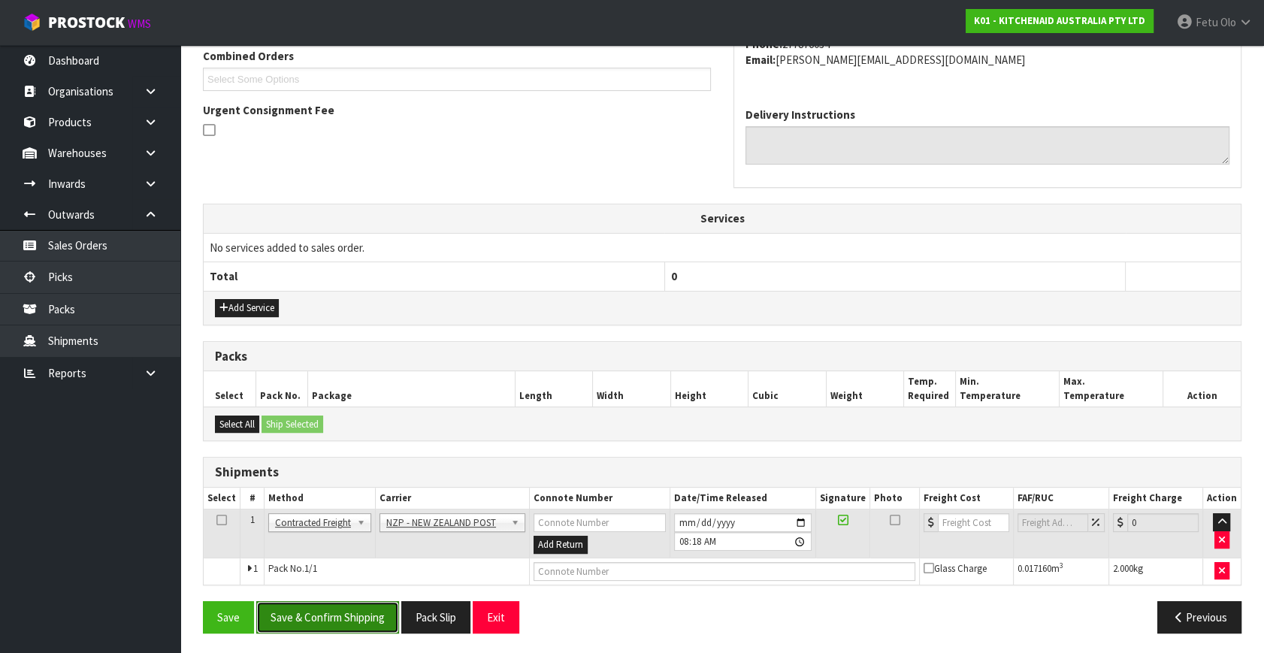
click at [340, 618] on button "Save & Confirm Shipping" at bounding box center [327, 617] width 143 height 32
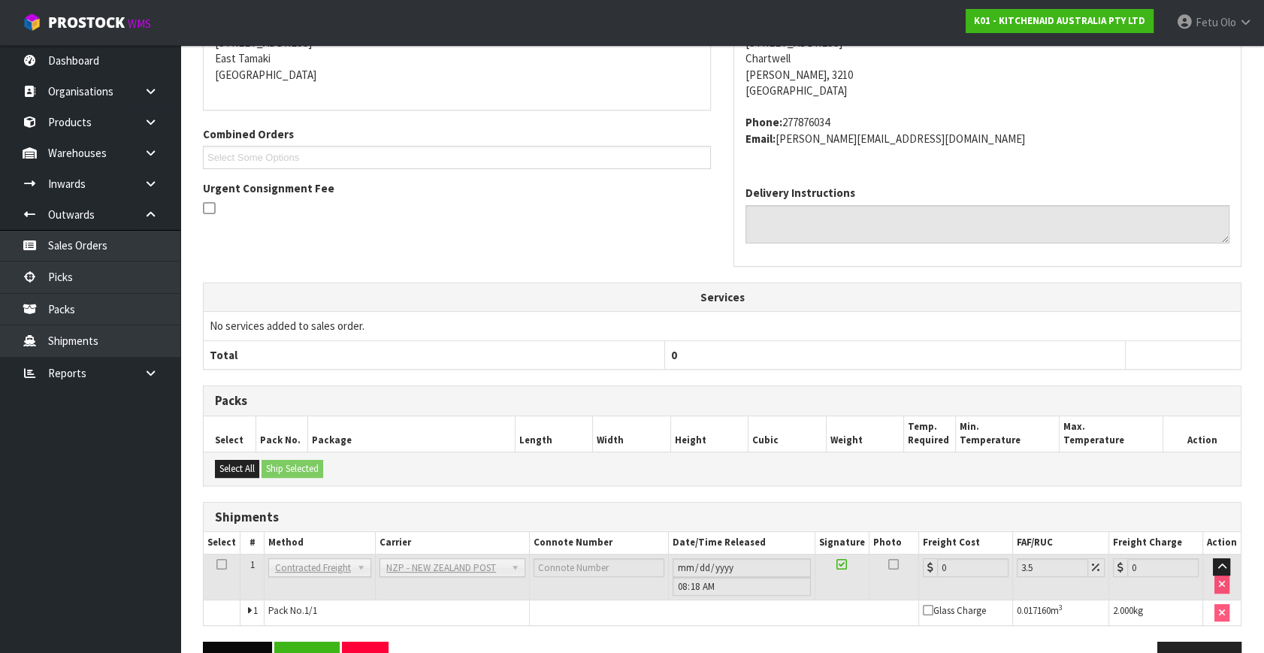
scroll to position [376, 0]
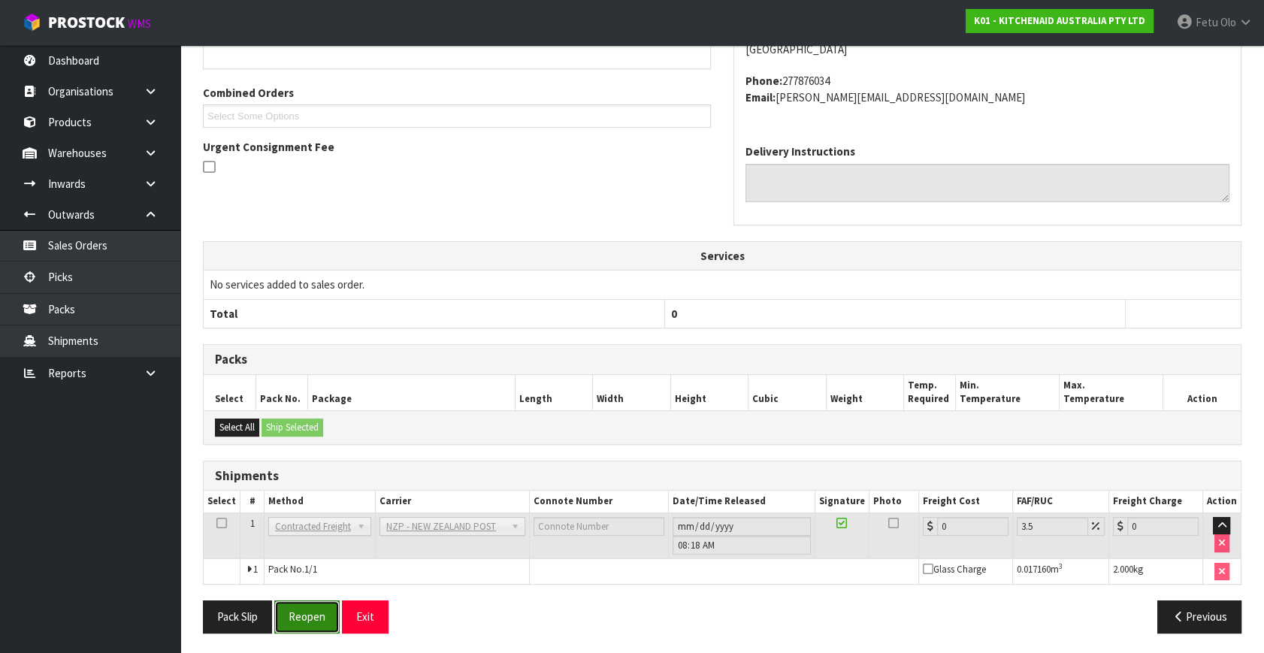
click at [303, 620] on button "Reopen" at bounding box center [306, 616] width 65 height 32
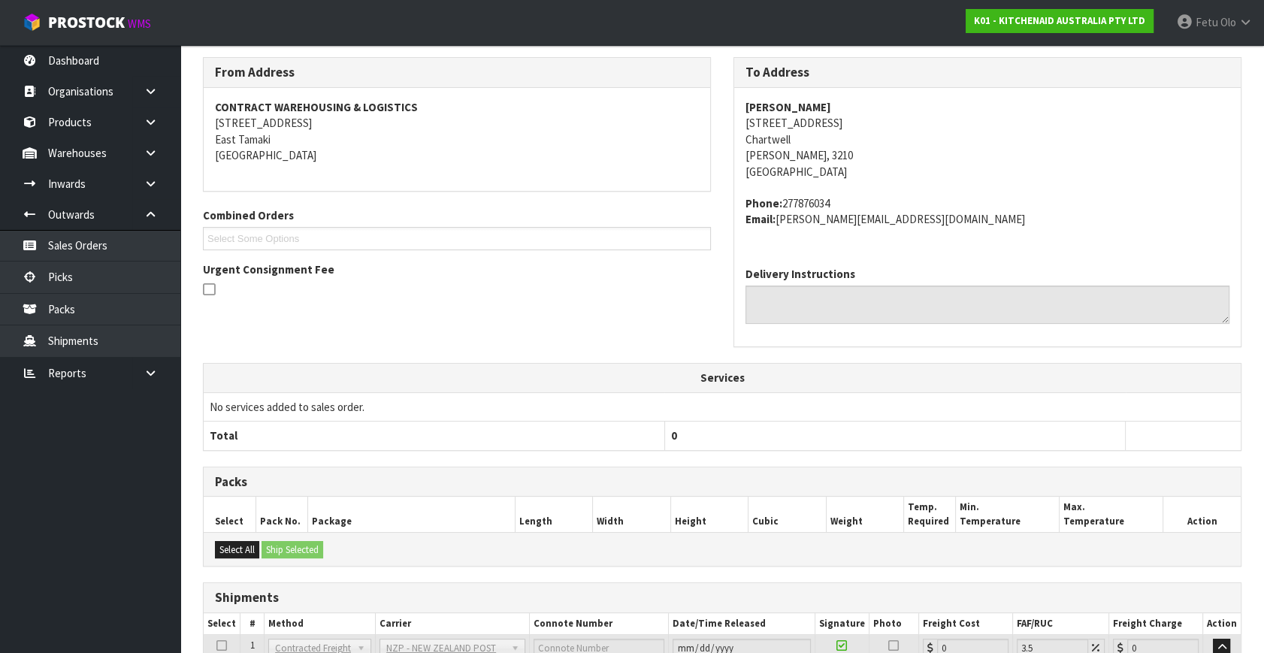
scroll to position [360, 0]
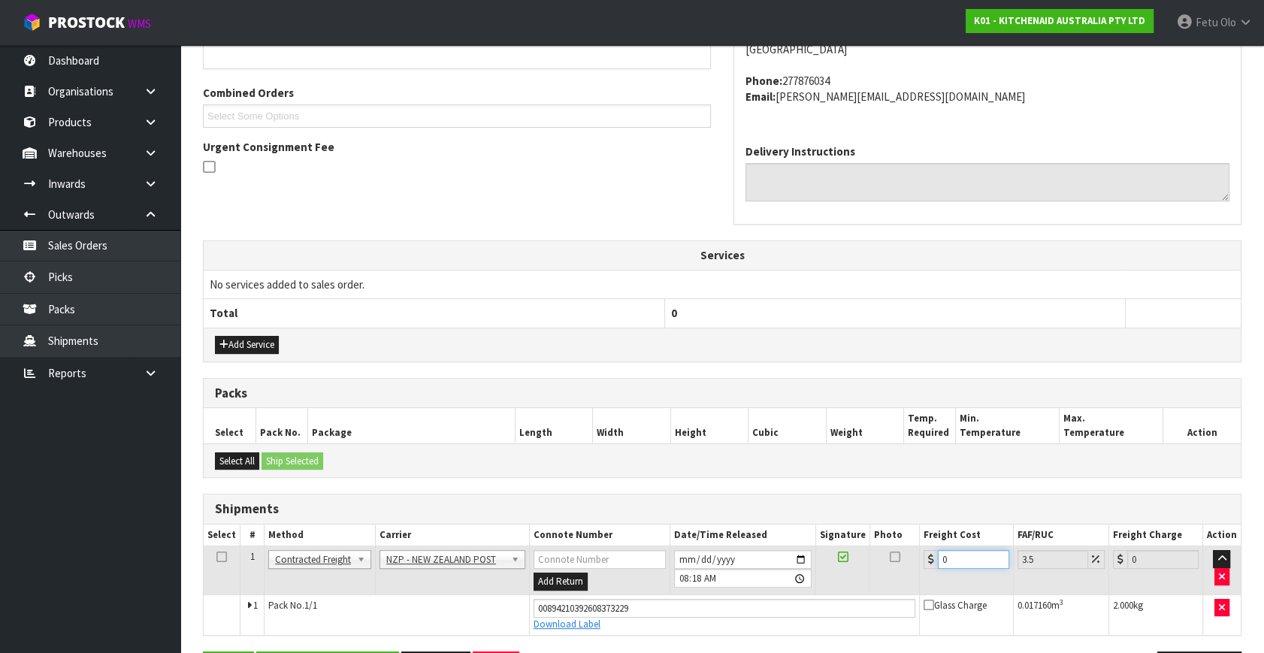
drag, startPoint x: 807, startPoint y: 612, endPoint x: 758, endPoint y: 621, distance: 49.7
click at [758, 621] on tbody "1 Client Local Pickup Customer Local Pickup Company Freight Contracted Freight …" at bounding box center [722, 590] width 1037 height 89
type input "7"
type input "7.24"
type input "7.3"
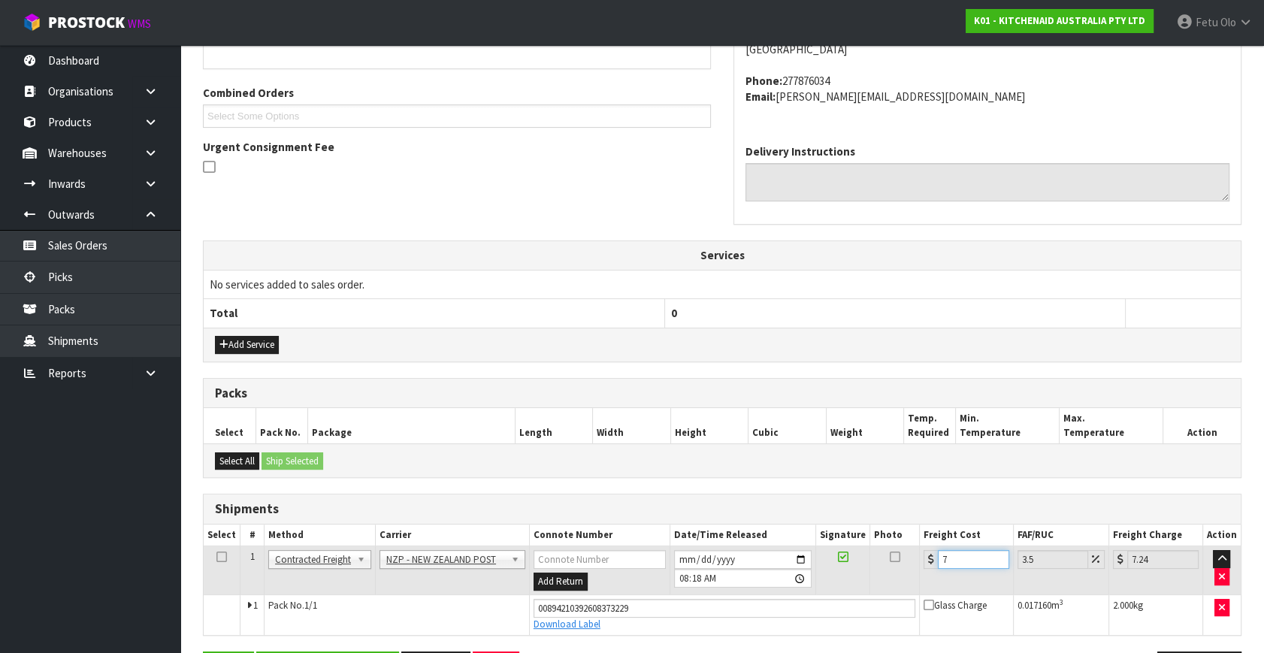
type input "7.56"
type input "7.31"
type input "7.57"
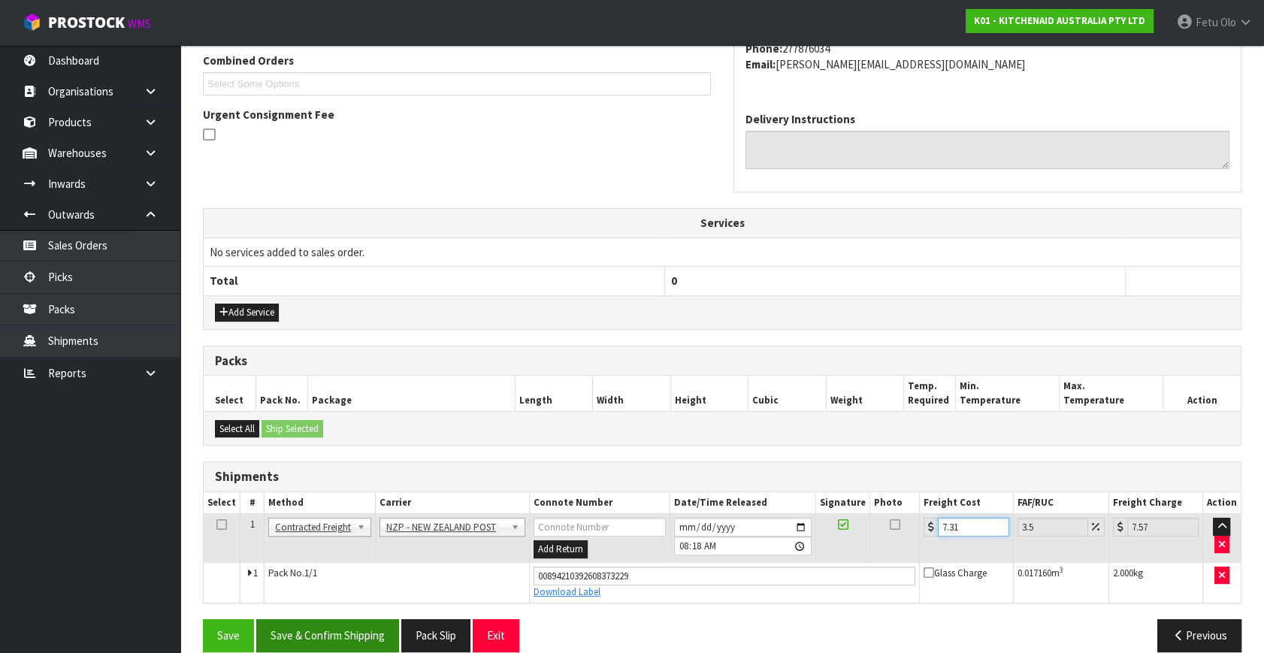
scroll to position [411, 0]
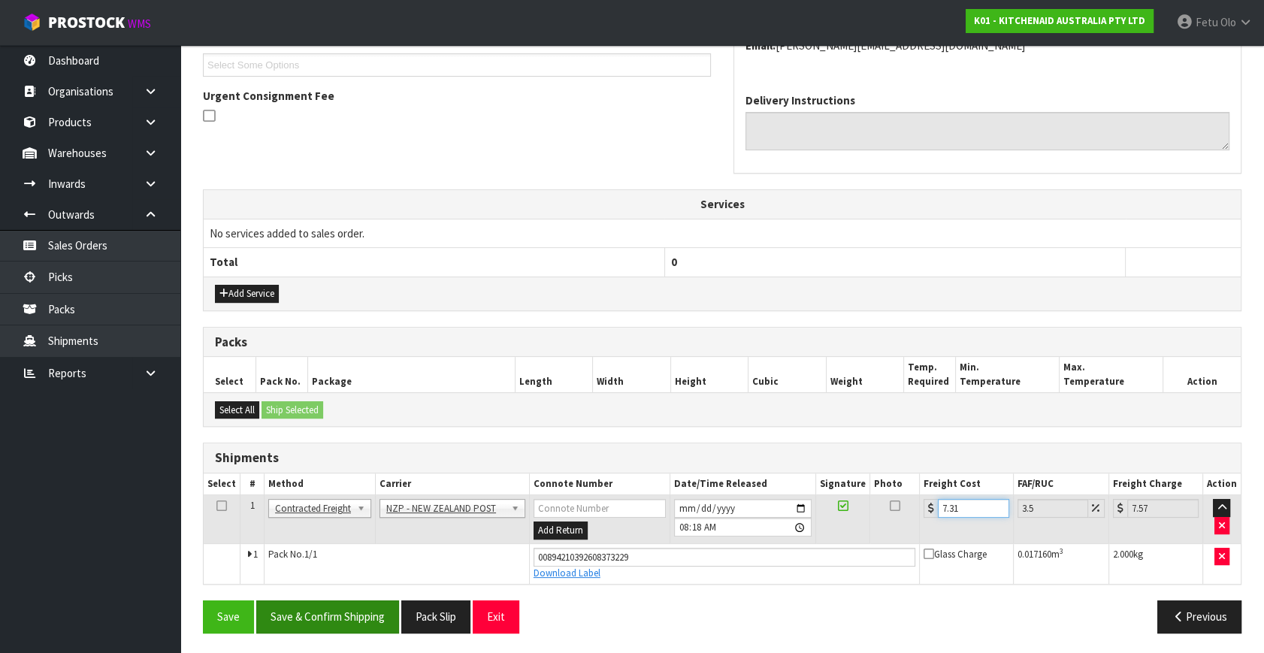
type input "7.31"
click at [347, 616] on button "Save & Confirm Shipping" at bounding box center [327, 616] width 143 height 32
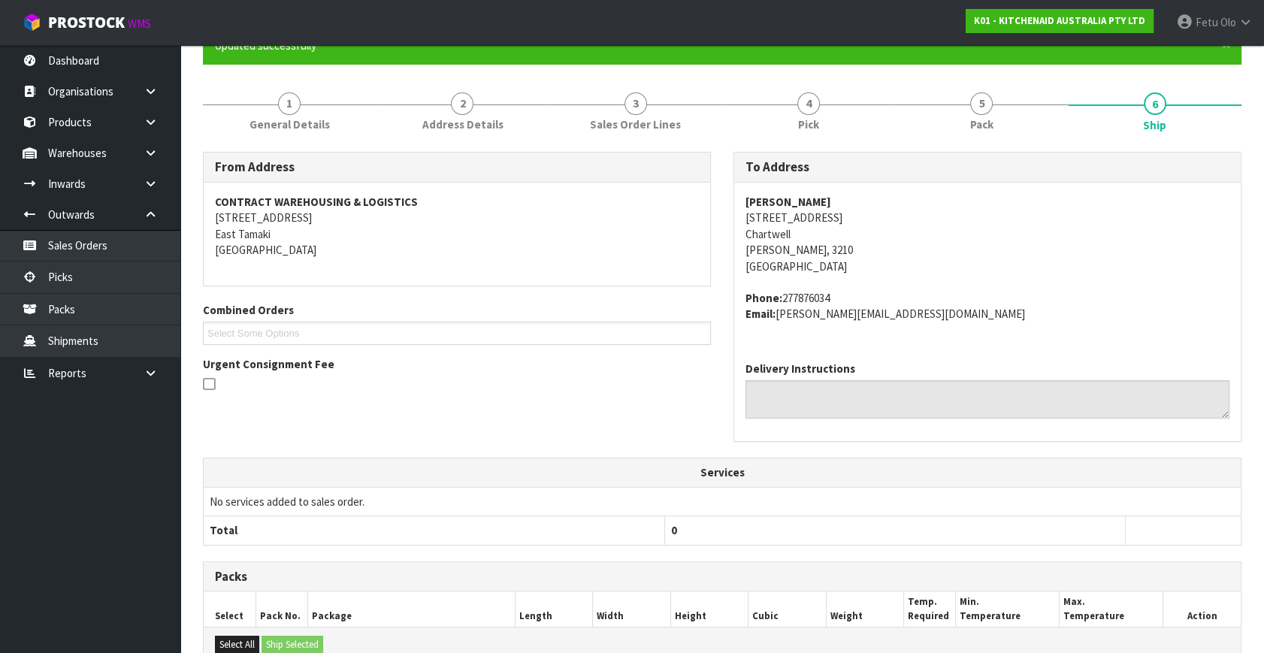
scroll to position [370, 0]
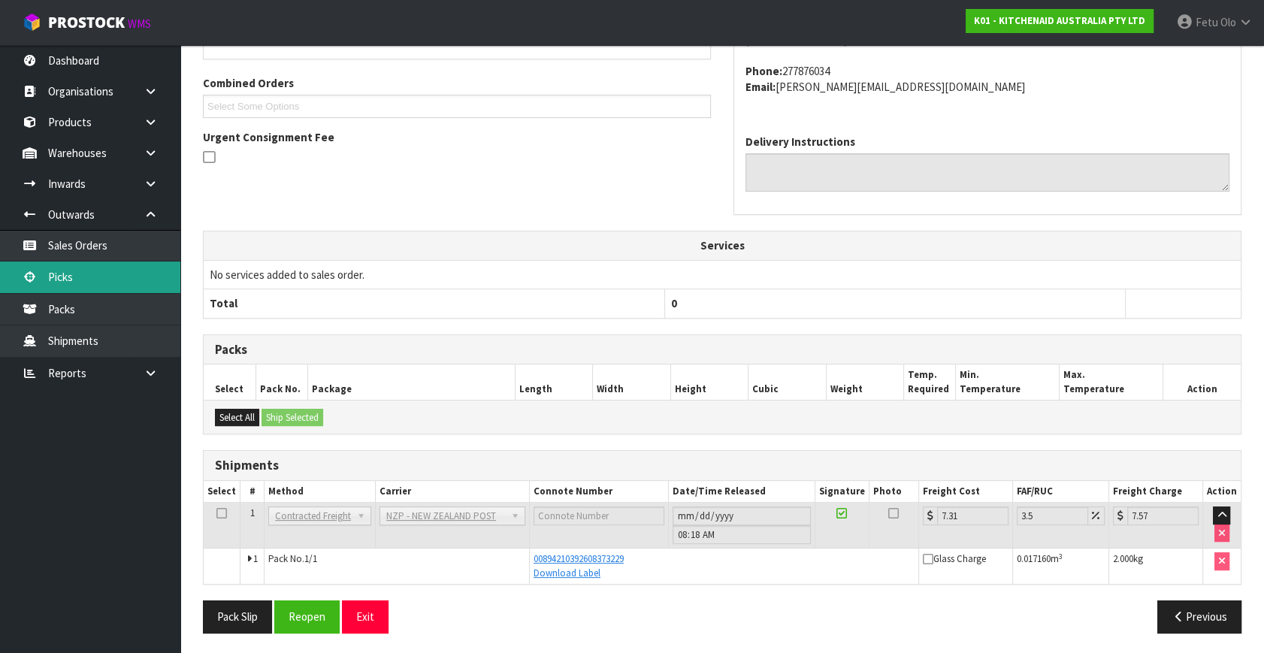
click at [50, 275] on link "Picks" at bounding box center [90, 276] width 180 height 31
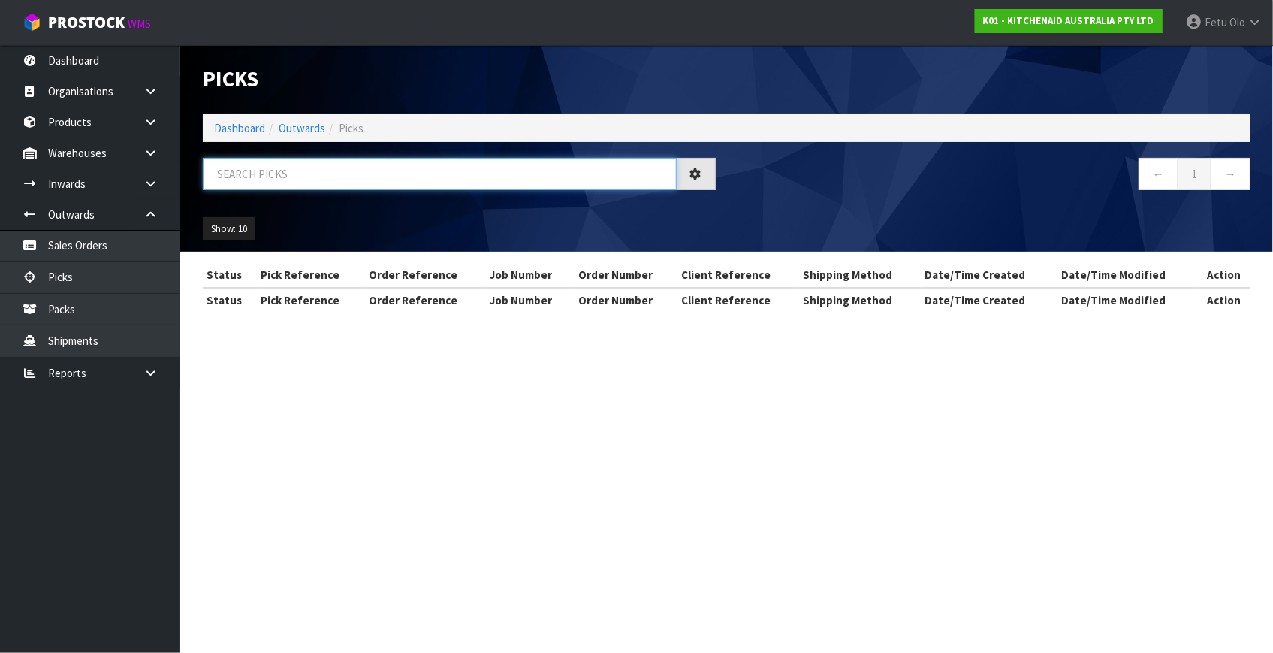
click at [382, 175] on input "text" at bounding box center [440, 174] width 474 height 32
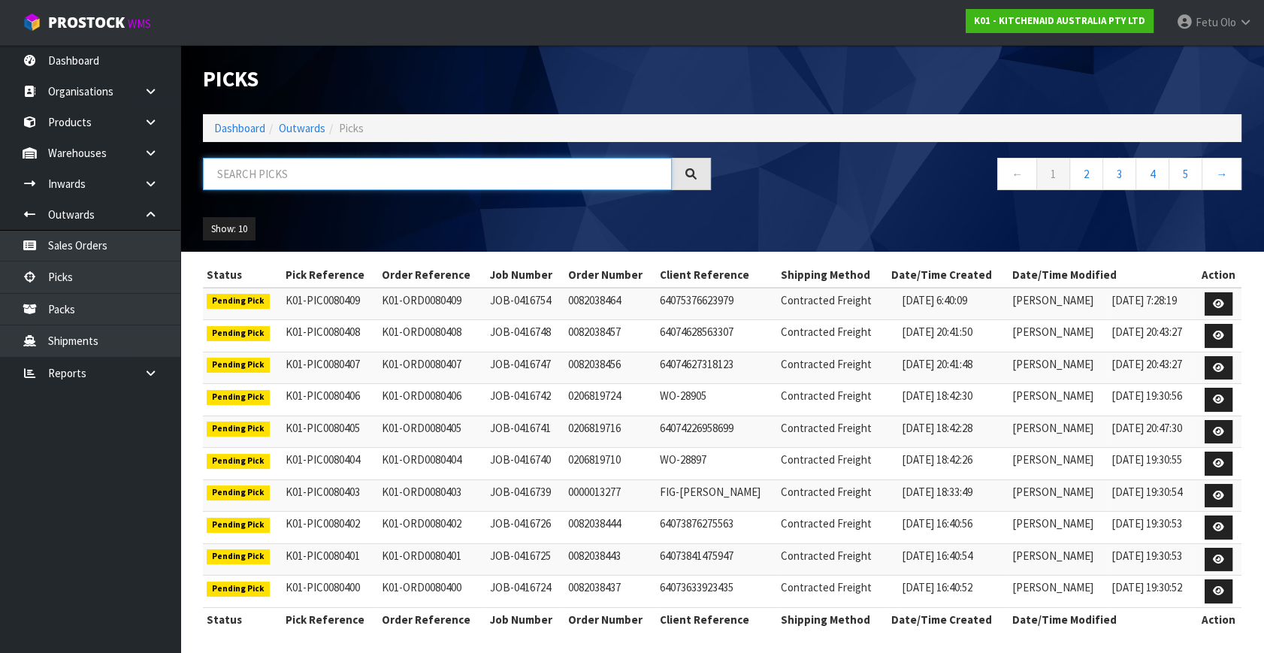
click at [444, 182] on input "text" at bounding box center [437, 174] width 469 height 32
click at [445, 182] on input "text" at bounding box center [437, 174] width 469 height 32
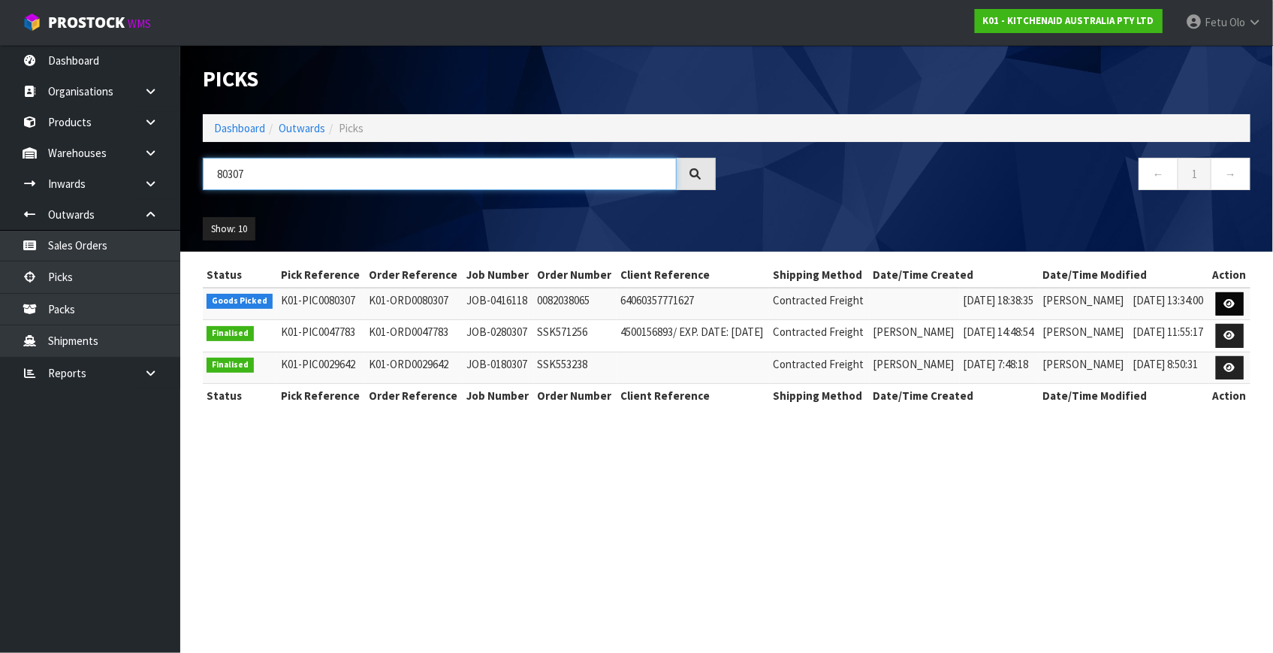
type input "80307"
click at [1225, 303] on icon at bounding box center [1230, 304] width 11 height 10
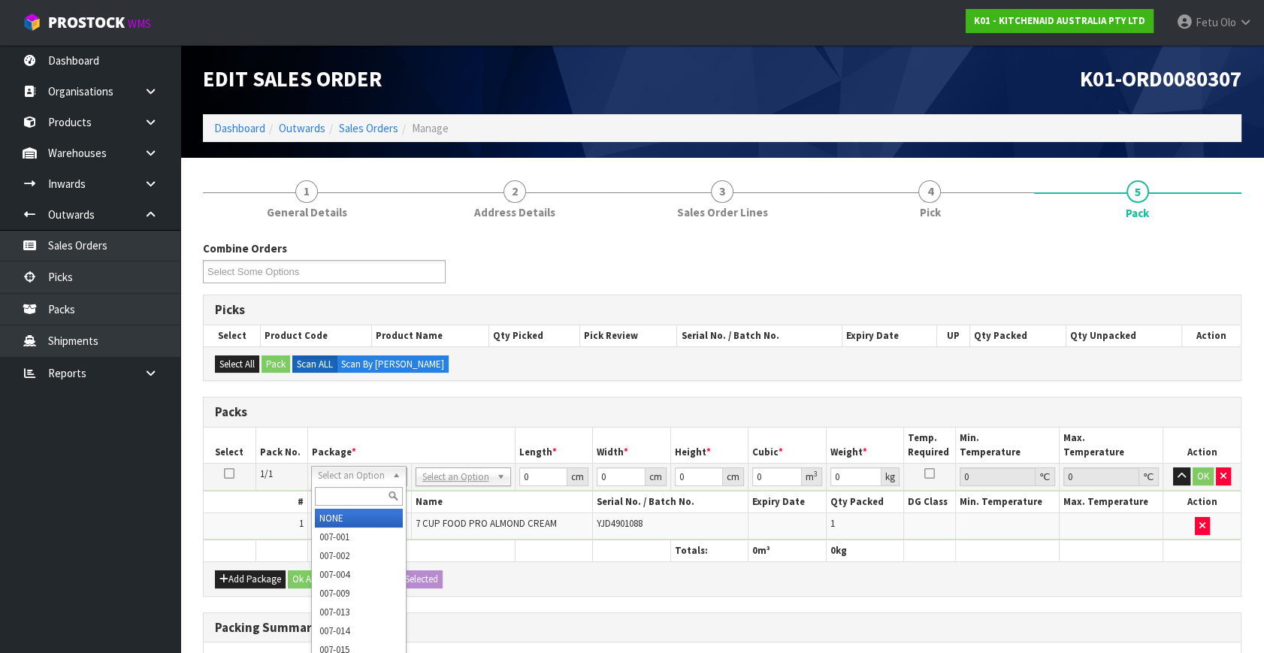
click at [358, 487] on input "text" at bounding box center [359, 496] width 88 height 19
type input "011-084"
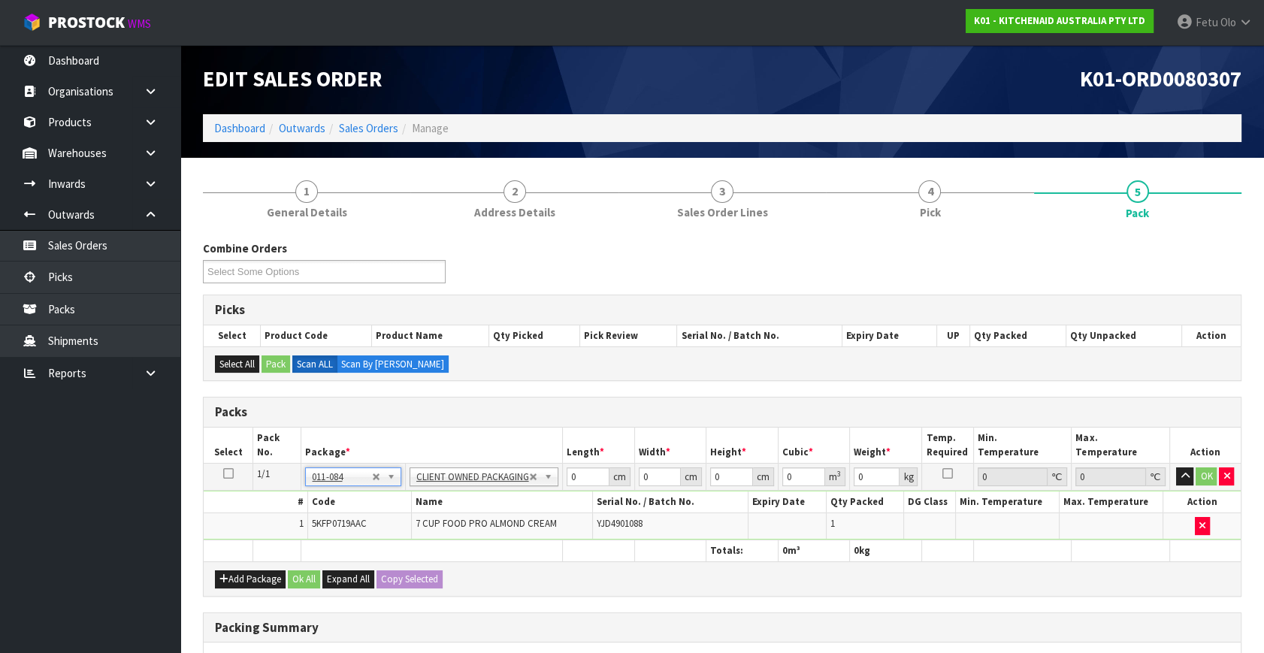
type input "4.3"
click at [515, 499] on tbody "1/1 NONE 007-001 007-002 007-004 007-009 007-013 007-014 007-015 007-017 007-01…" at bounding box center [722, 502] width 1037 height 77
type input "52"
type input "28"
type input "3"
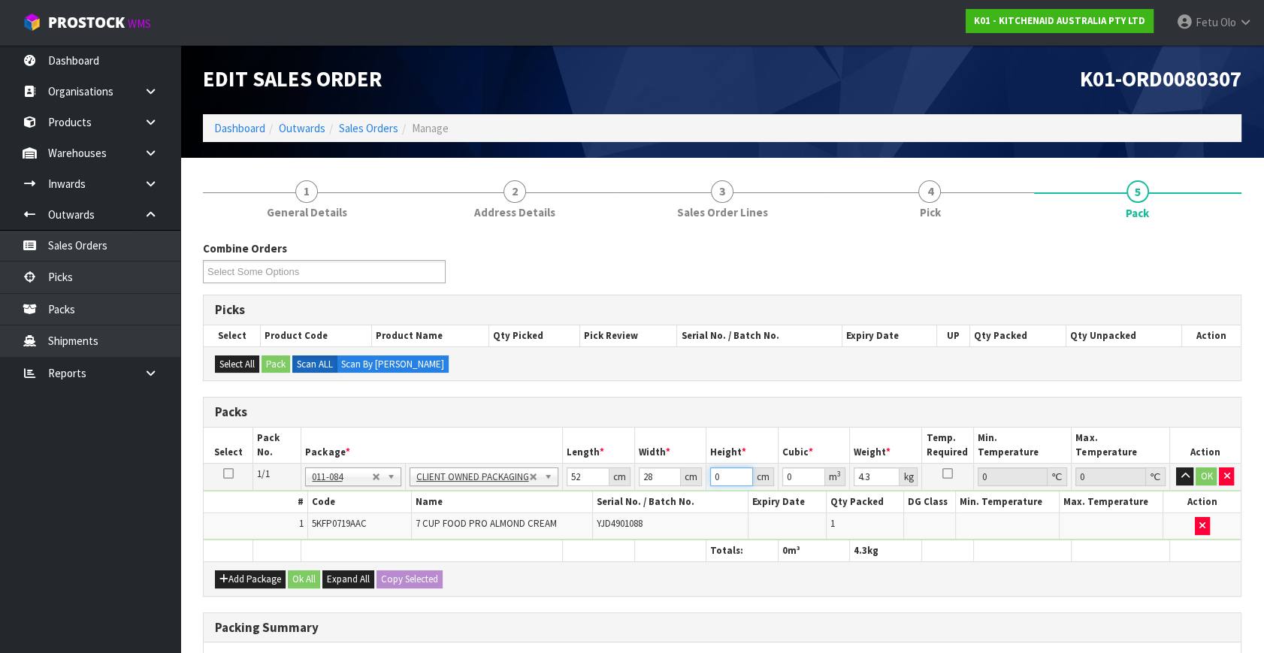
type input "0.004368"
type input "34"
type input "0.049504"
type input "34"
type input "6"
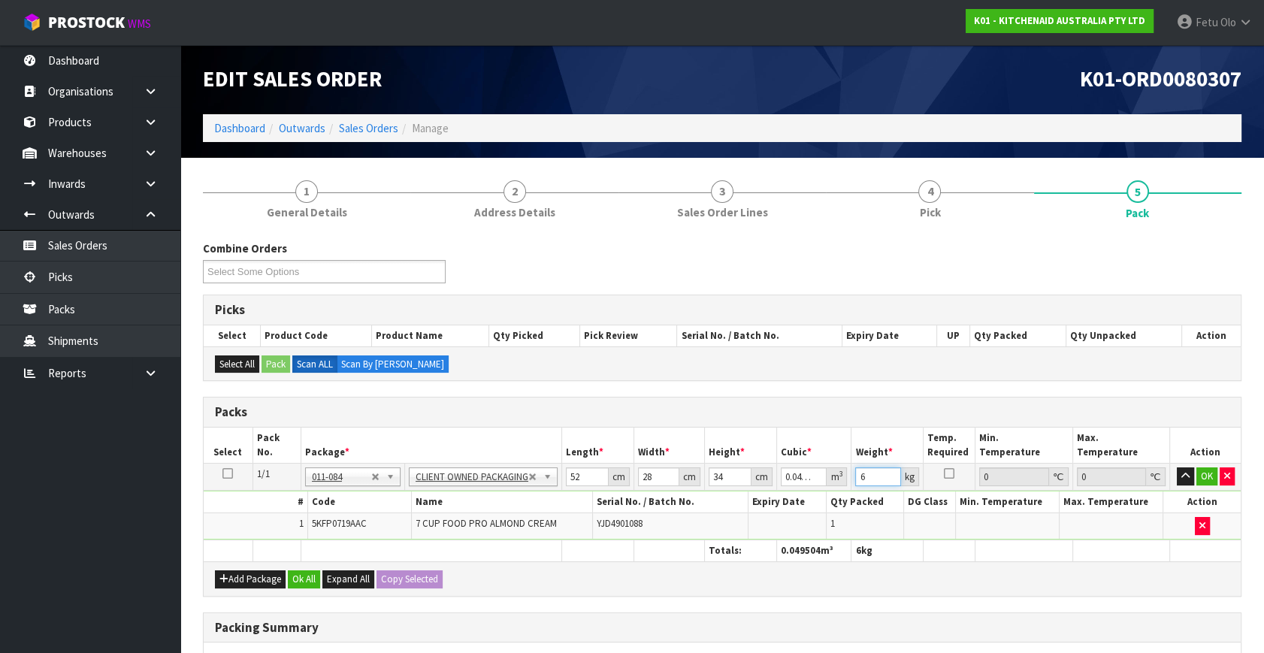
click at [804, 503] on tbody "1/1 NONE 007-001 007-002 007-004 007-009 007-013 007-014 007-015 007-017 007-01…" at bounding box center [722, 502] width 1037 height 77
type input "5"
click button "OK" at bounding box center [1206, 476] width 21 height 18
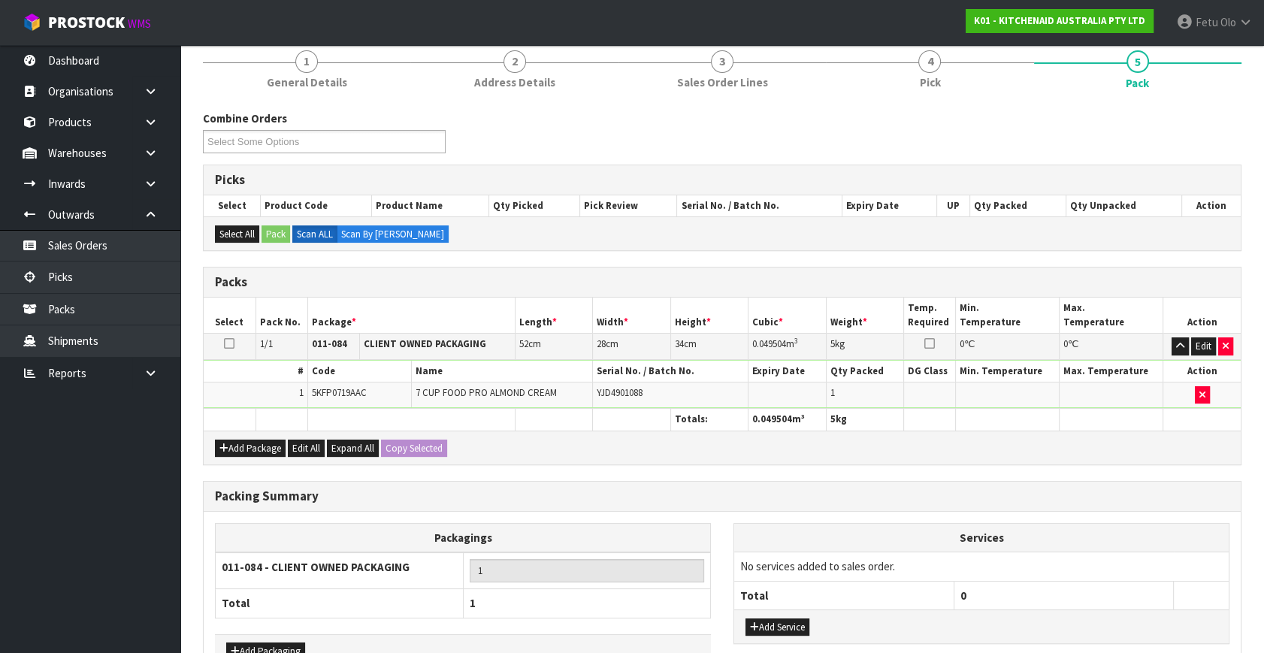
scroll to position [224, 0]
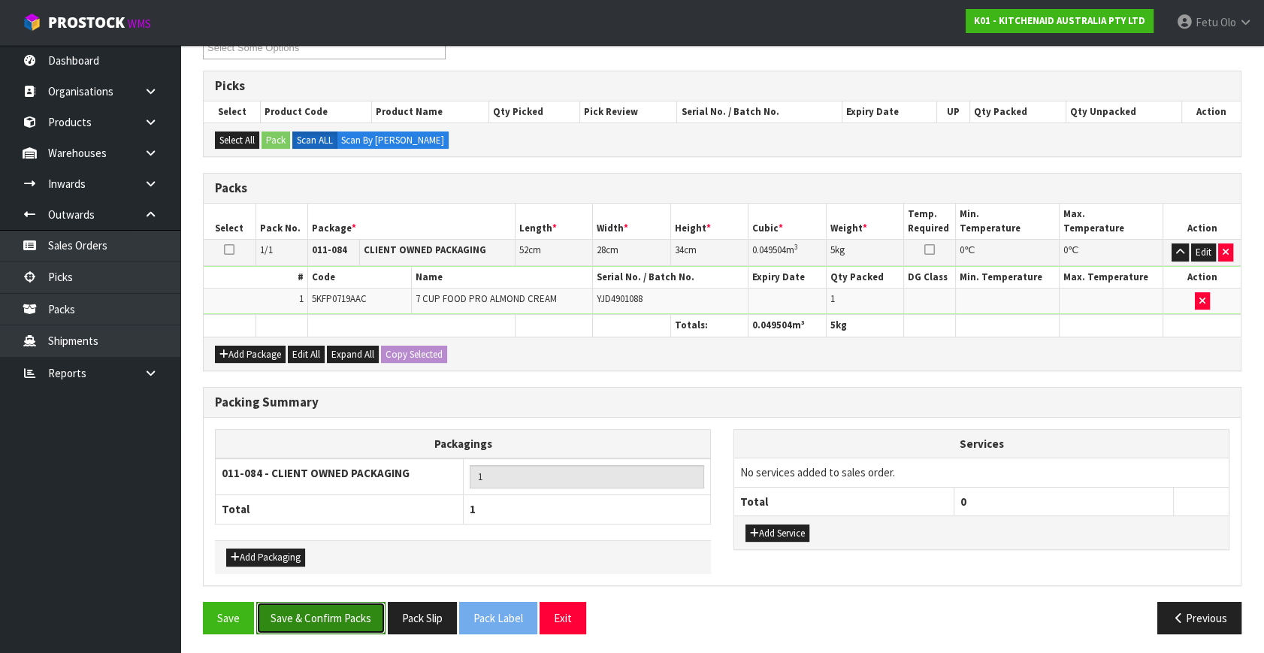
click at [350, 605] on button "Save & Confirm Packs" at bounding box center [320, 618] width 129 height 32
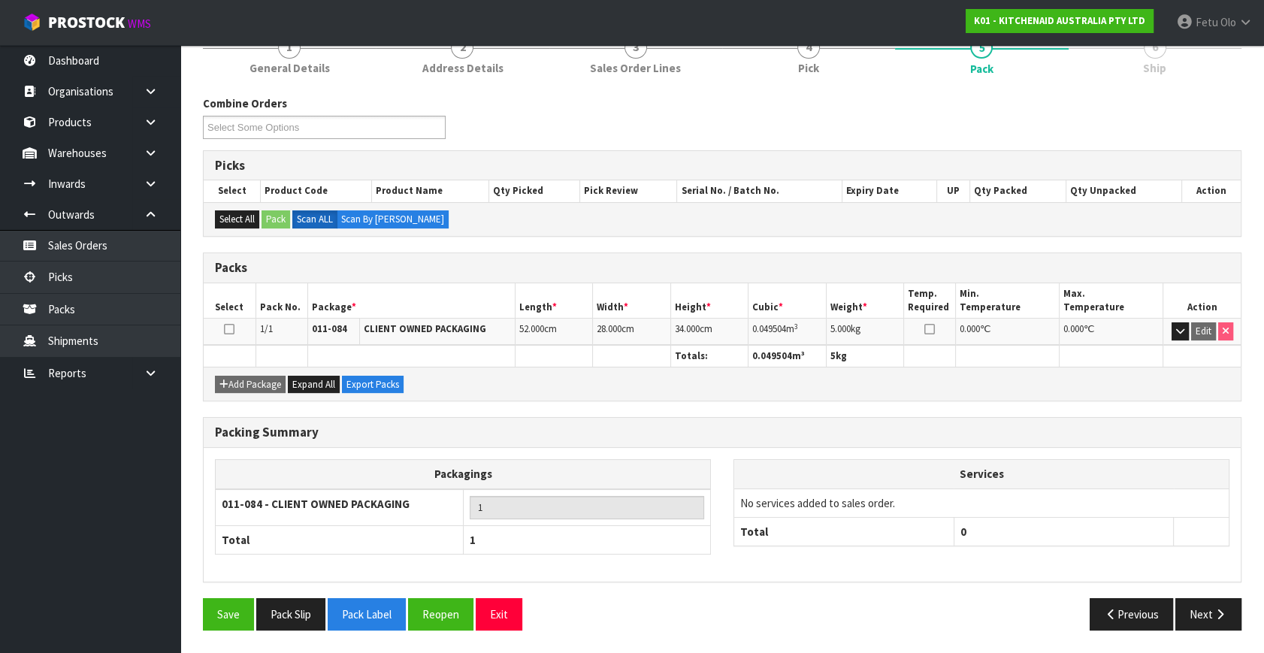
scroll to position [196, 0]
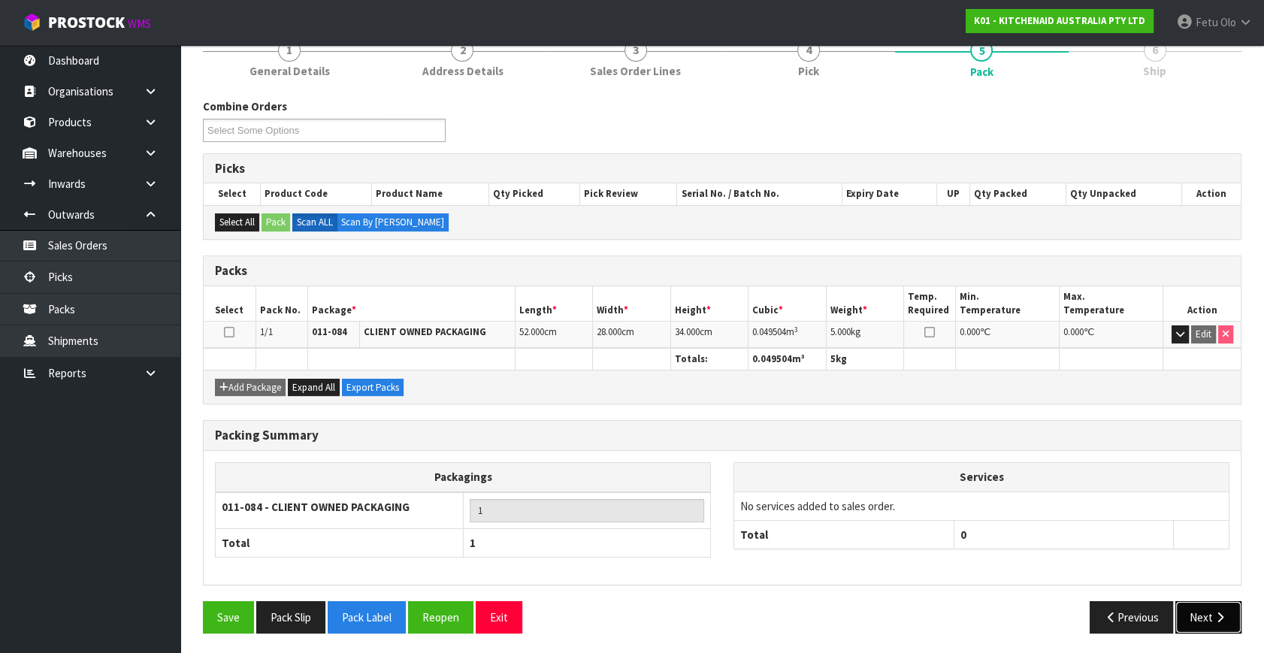
click at [1202, 618] on button "Next" at bounding box center [1208, 617] width 66 height 32
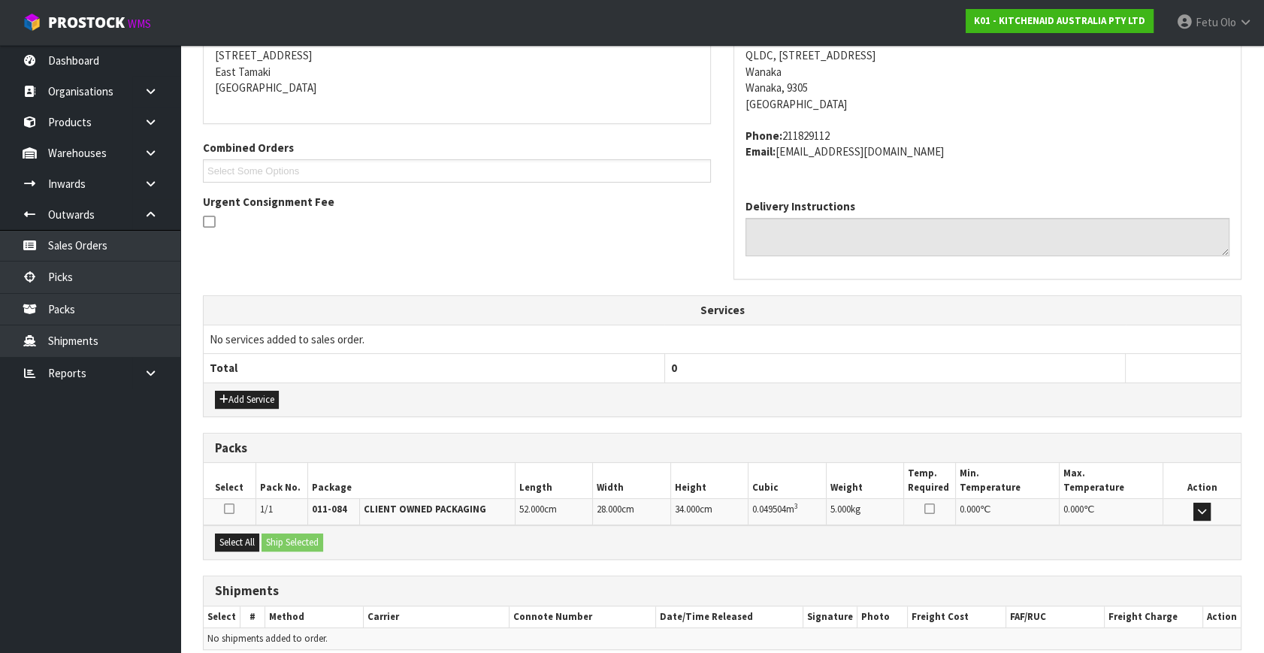
scroll to position [370, 0]
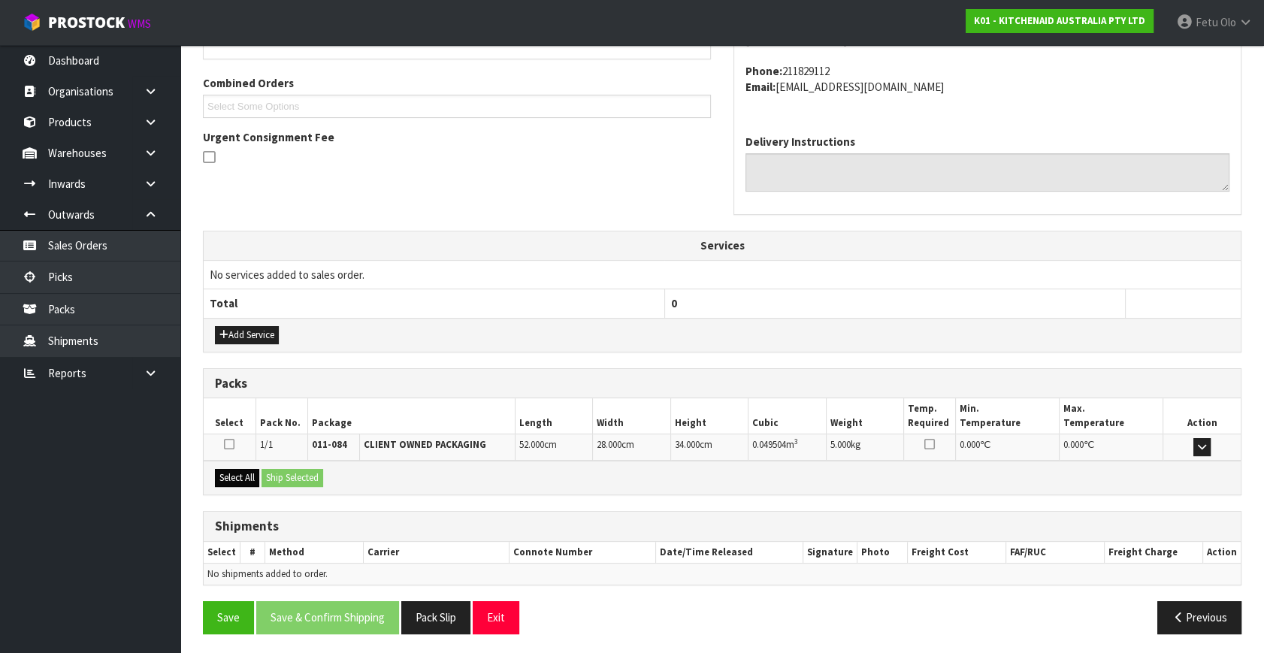
click at [249, 473] on div "Select All Ship Selected" at bounding box center [722, 478] width 1037 height 34
click at [261, 471] on div "Select All Ship Selected" at bounding box center [722, 478] width 1037 height 34
click at [248, 473] on button "Select All" at bounding box center [237, 478] width 44 height 18
click at [275, 470] on button "Ship Selected" at bounding box center [292, 478] width 62 height 18
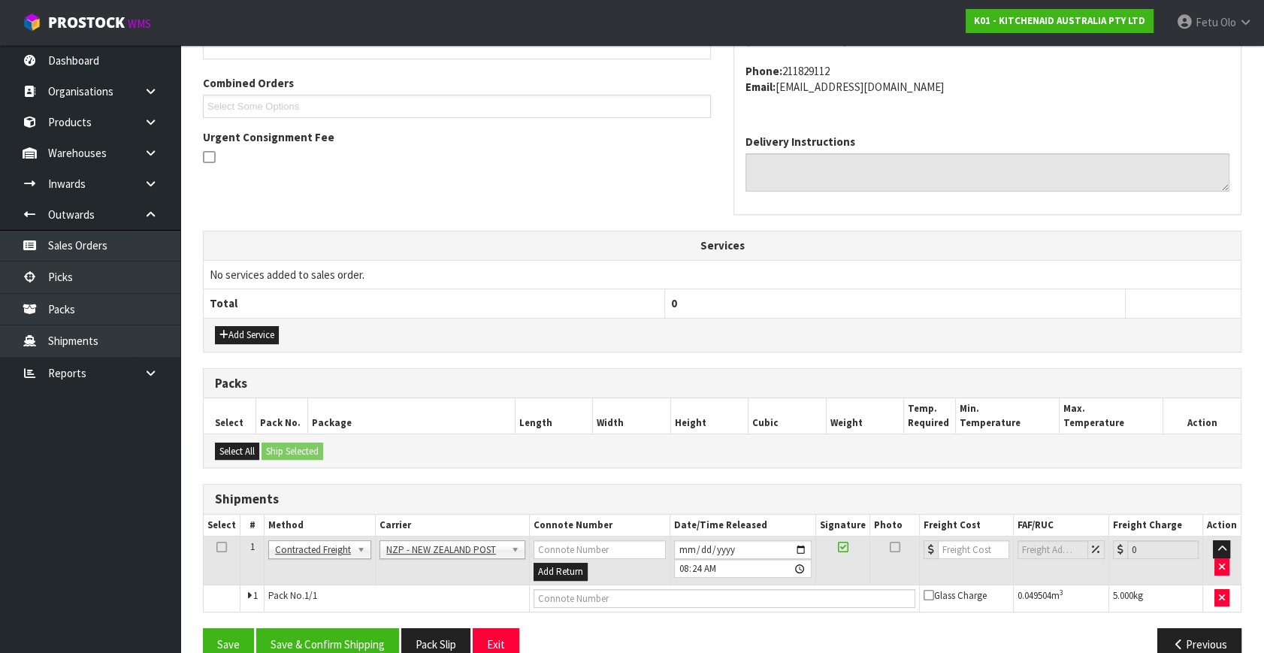
scroll to position [397, 0]
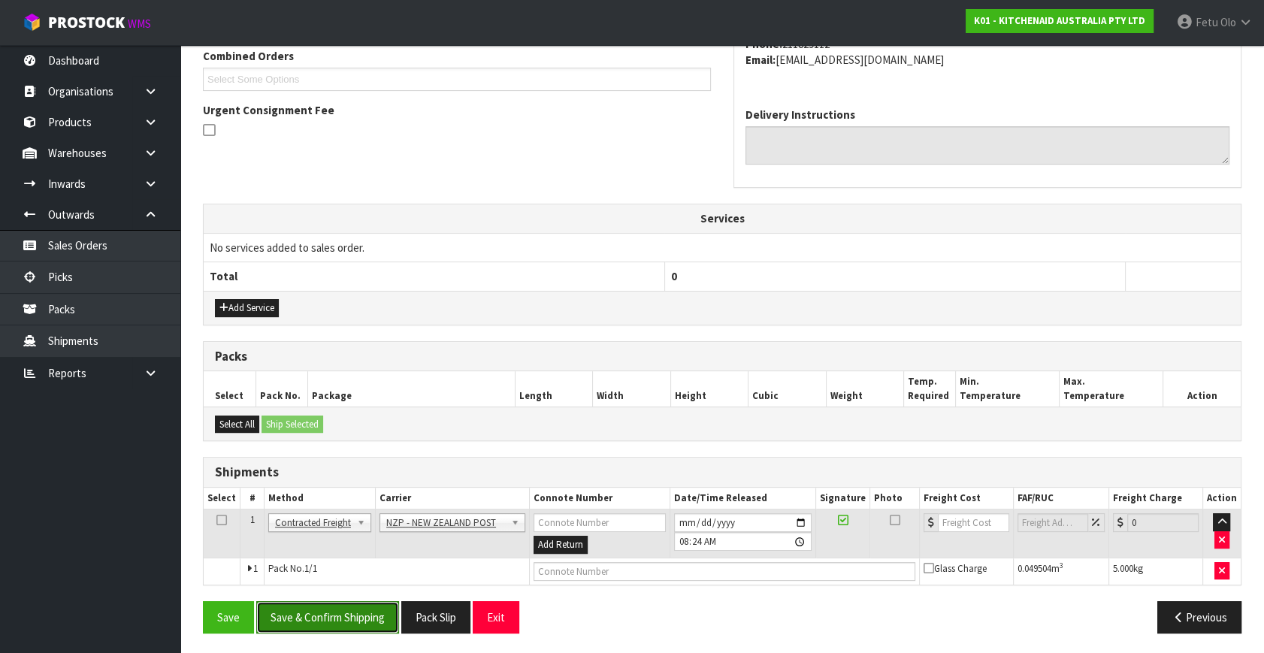
click at [379, 608] on button "Save & Confirm Shipping" at bounding box center [327, 617] width 143 height 32
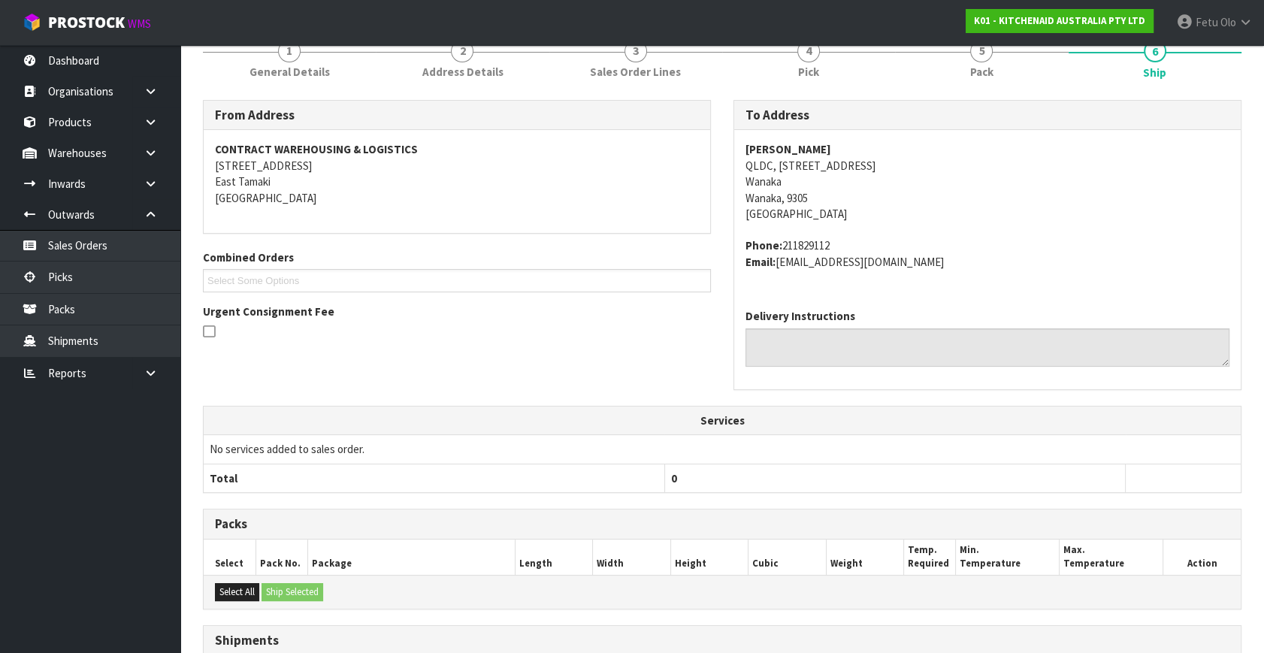
scroll to position [376, 0]
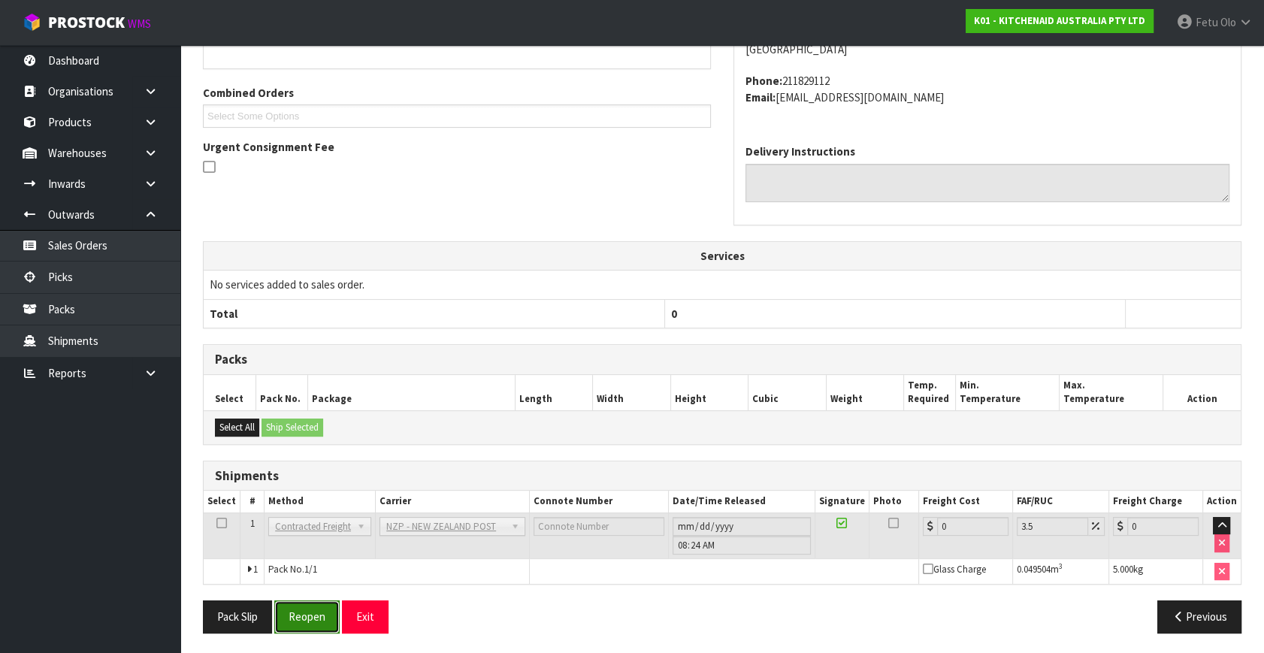
click at [323, 617] on button "Reopen" at bounding box center [306, 616] width 65 height 32
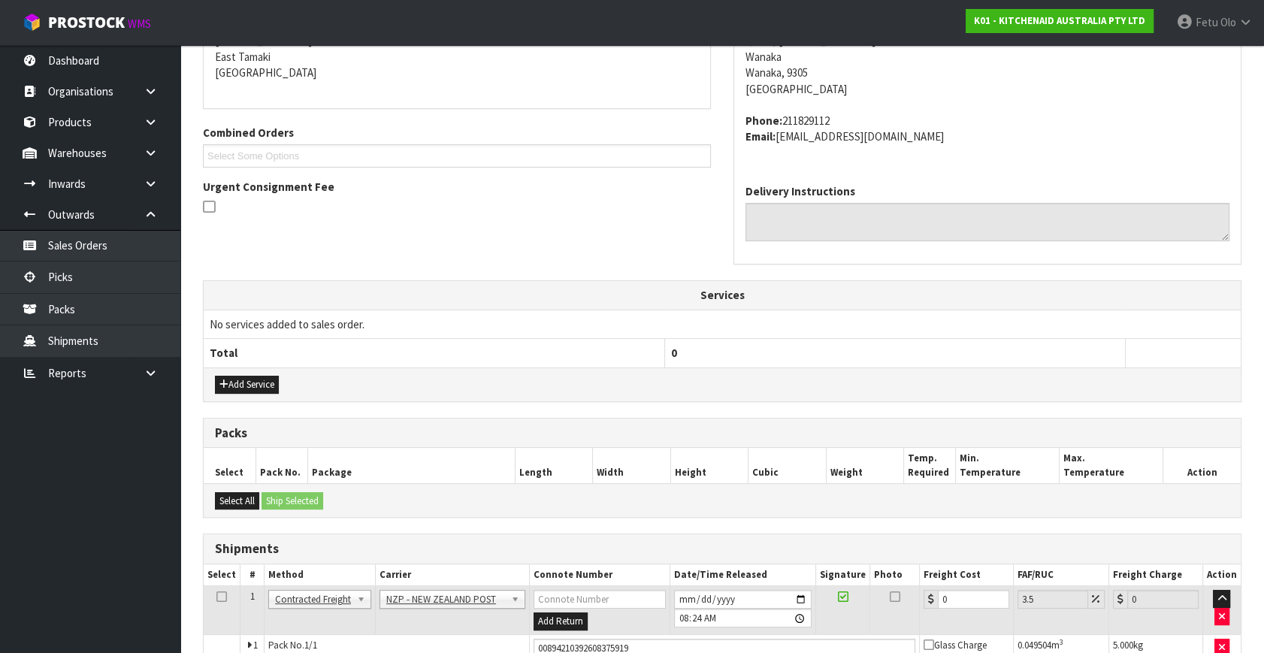
scroll to position [360, 0]
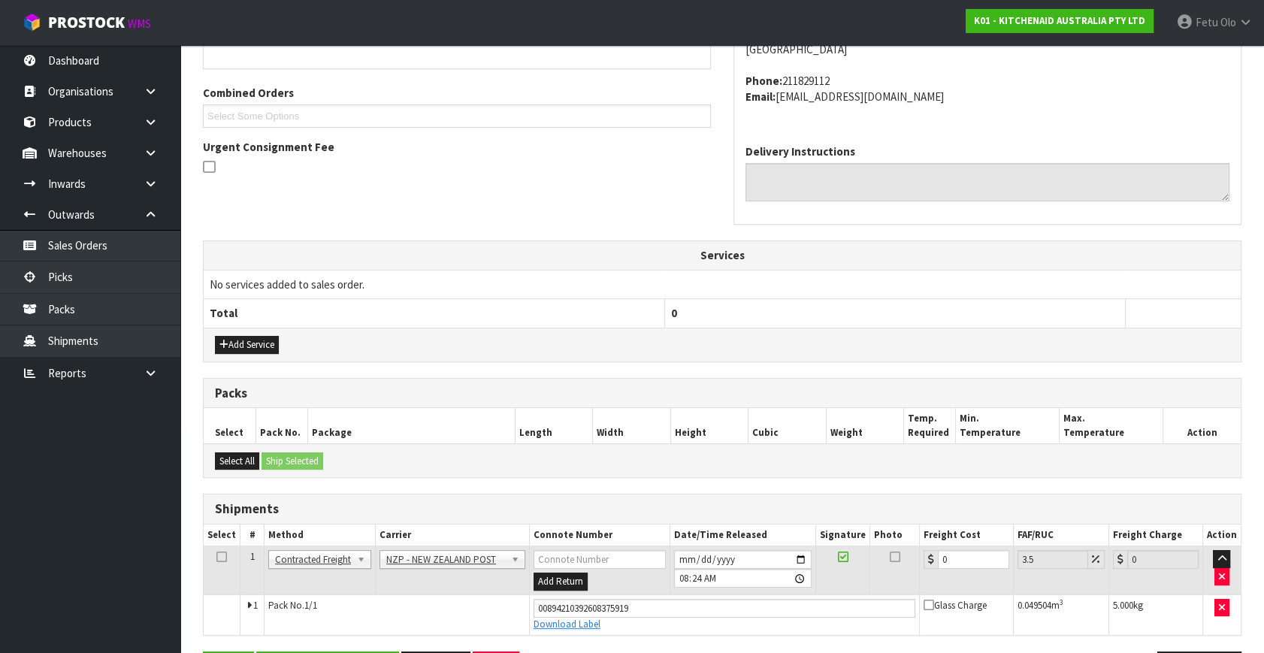
click at [950, 566] on td "0" at bounding box center [966, 570] width 94 height 49
drag, startPoint x: 953, startPoint y: 563, endPoint x: 868, endPoint y: 583, distance: 87.1
click at [868, 583] on tr "1 Client Local Pickup Customer Local Pickup Company Freight Contracted Freight …" at bounding box center [722, 570] width 1037 height 49
type input "1"
type input "1.03"
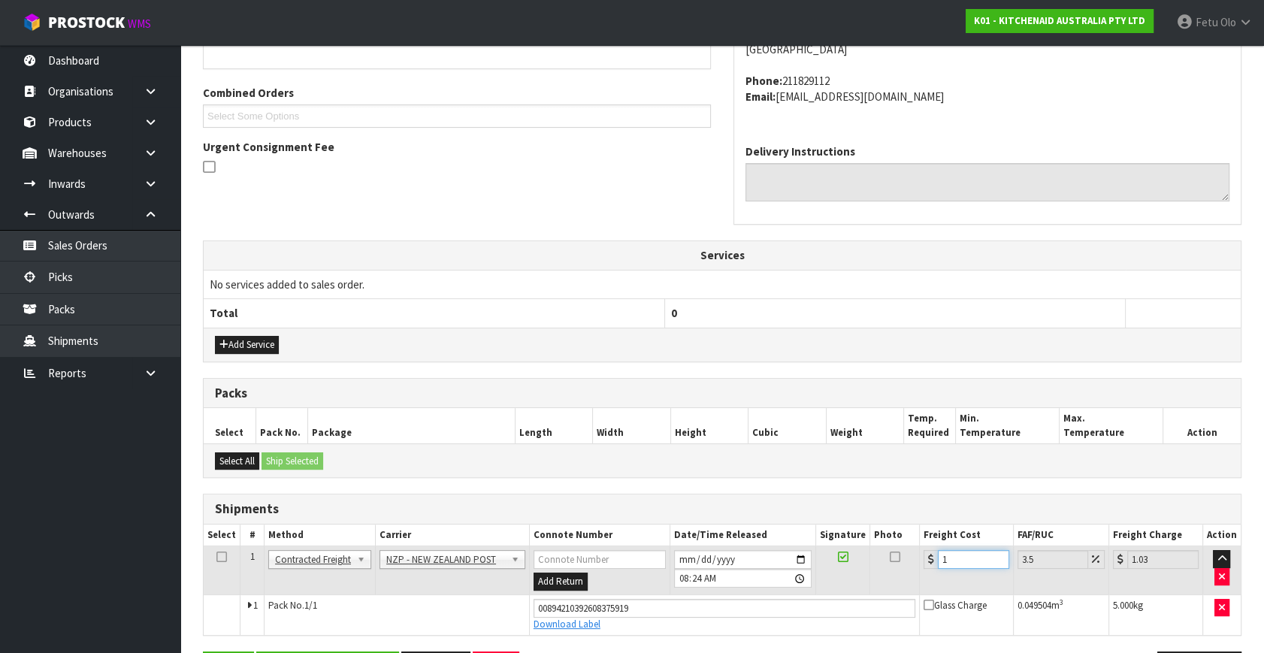
type input "11"
type input "11.38"
type input "11.6"
type input "12.01"
type input "11.61"
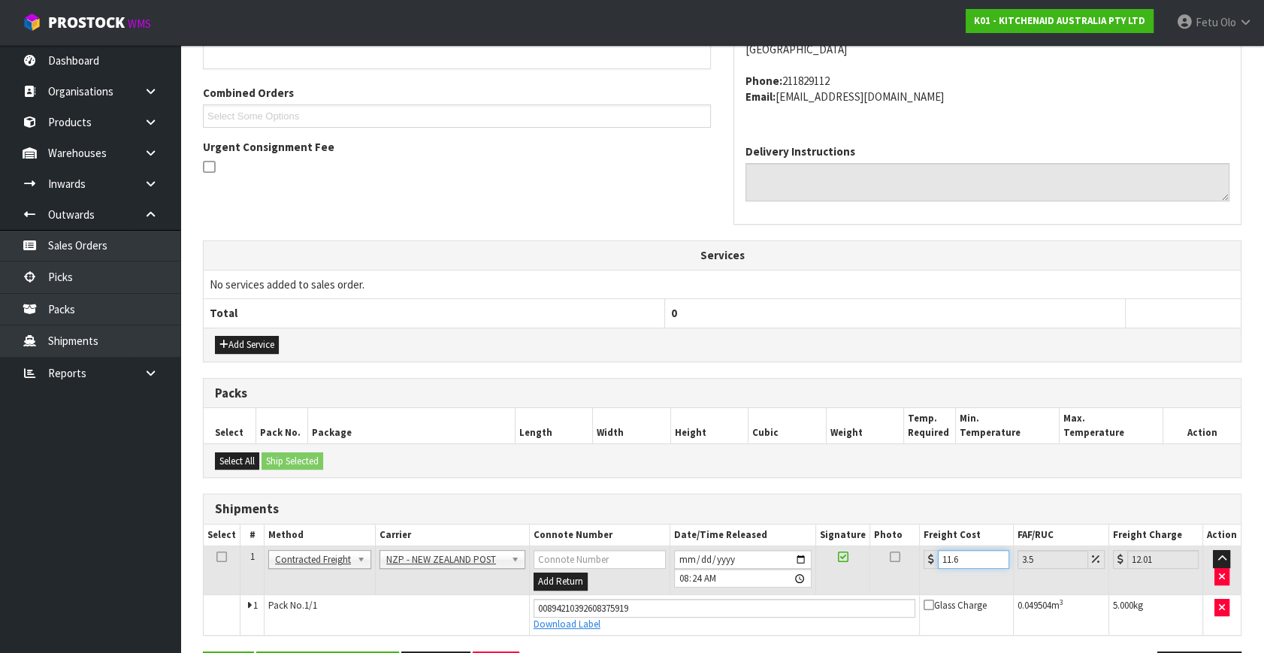
type input "12.02"
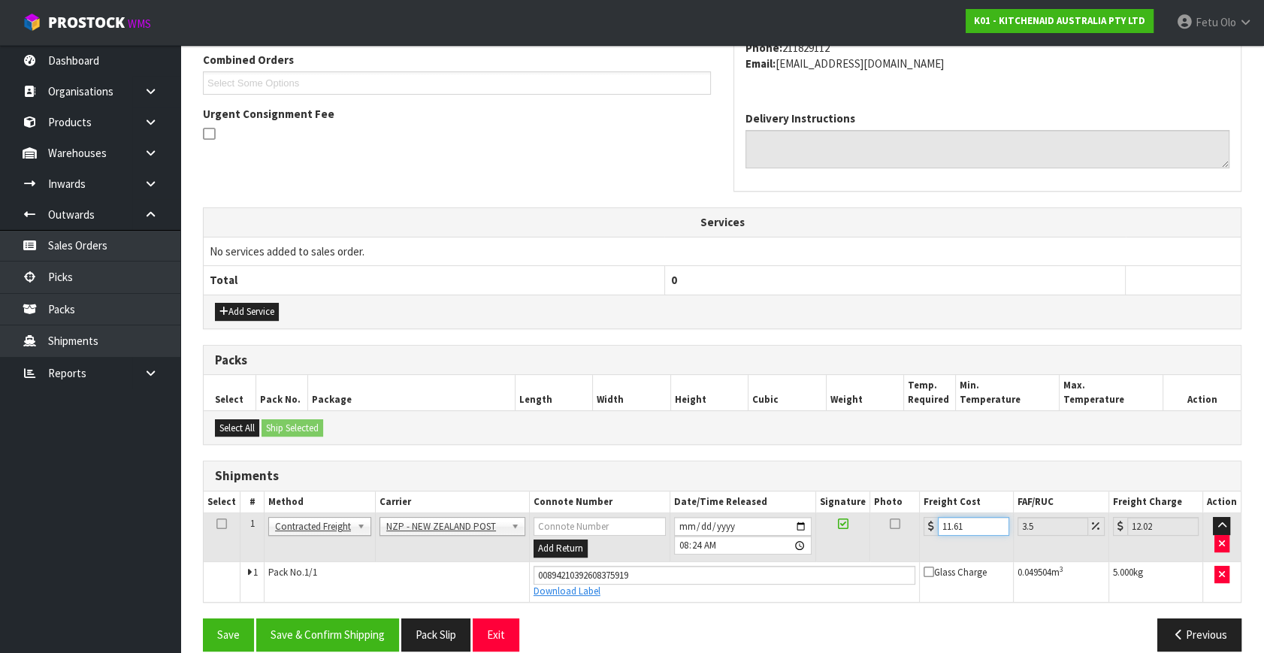
scroll to position [411, 0]
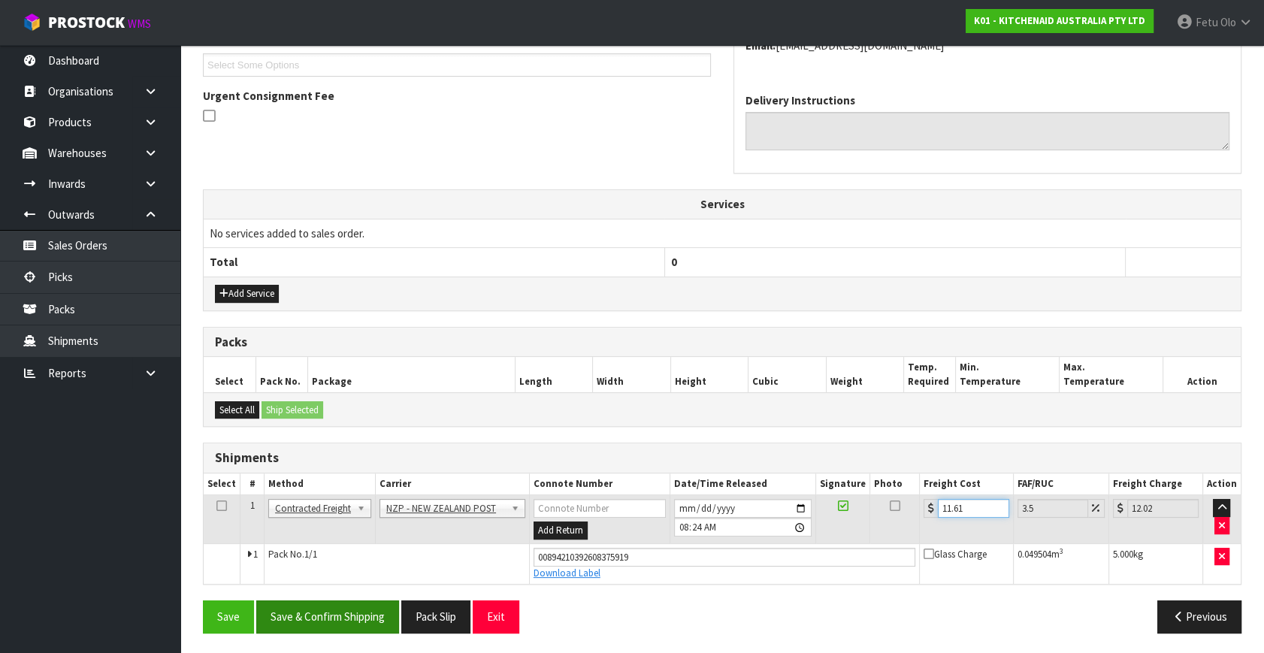
type input "11.61"
click at [379, 620] on button "Save & Confirm Shipping" at bounding box center [327, 616] width 143 height 32
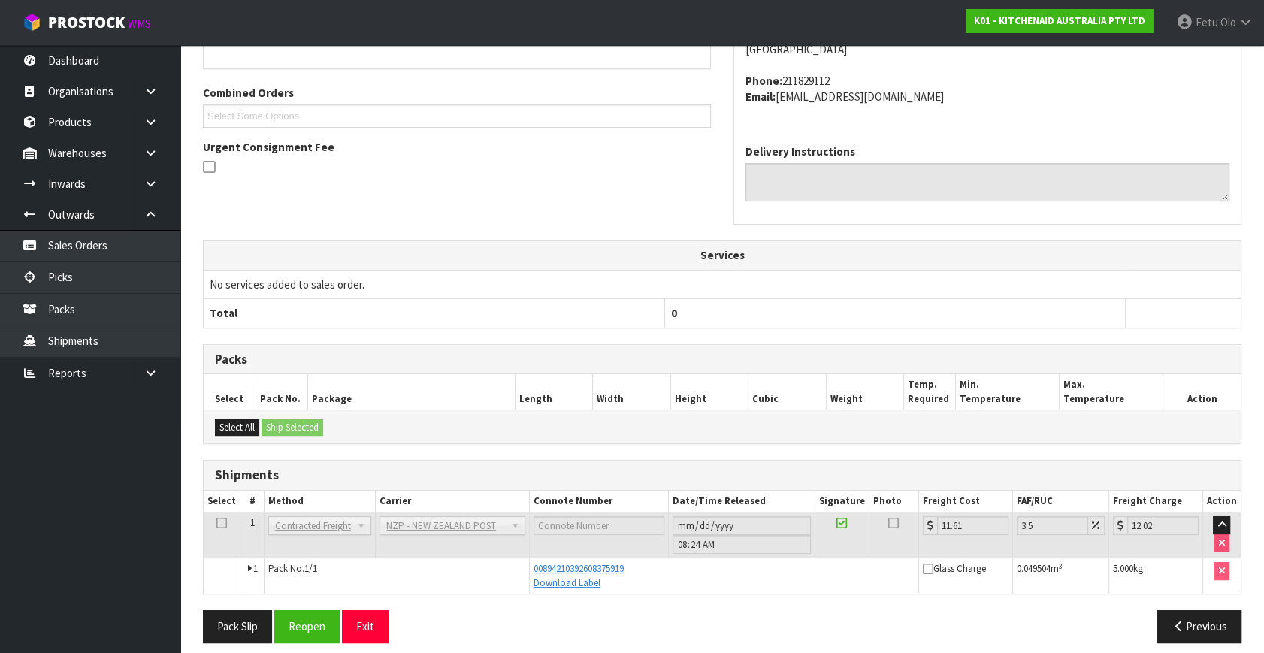
scroll to position [370, 0]
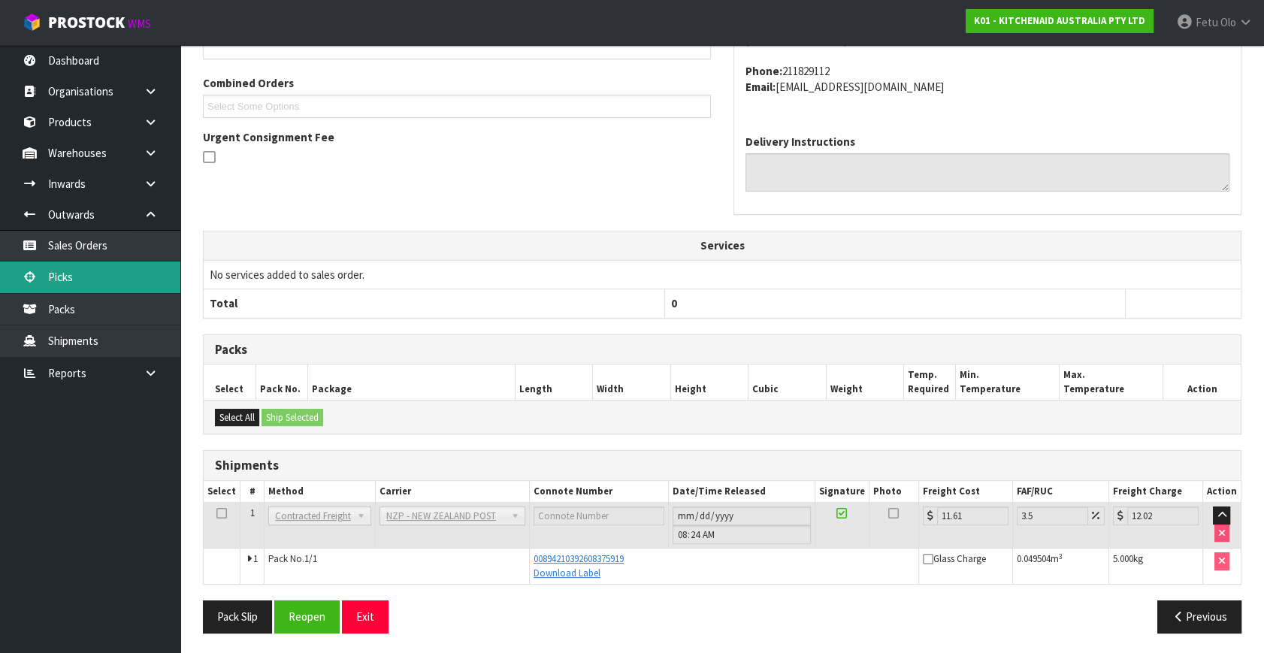
click at [69, 276] on link "Picks" at bounding box center [90, 276] width 180 height 31
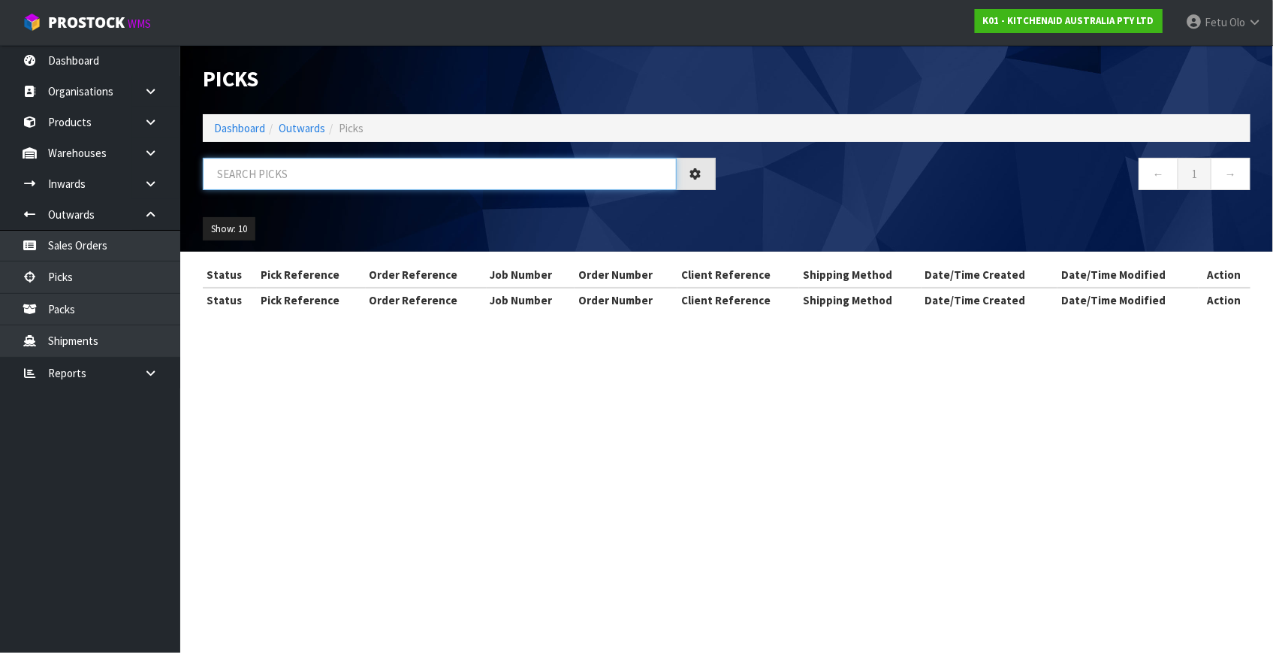
click at [400, 172] on input "text" at bounding box center [440, 174] width 474 height 32
type input "80238"
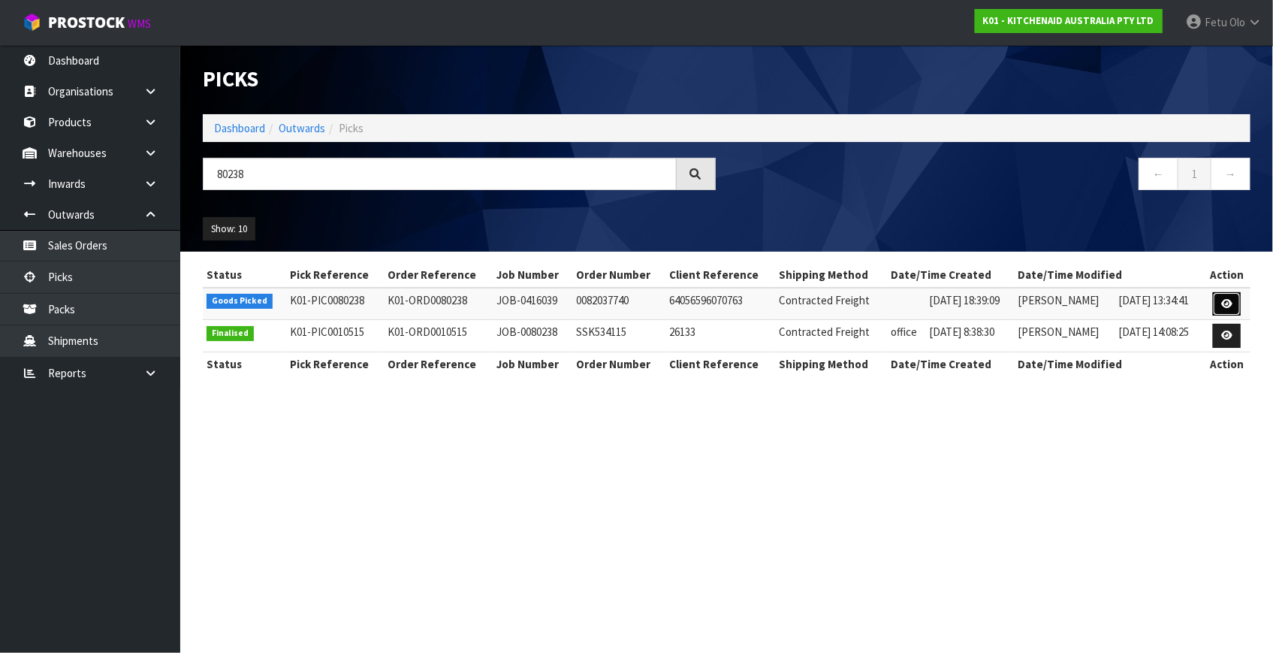
click at [1230, 304] on icon at bounding box center [1227, 304] width 11 height 10
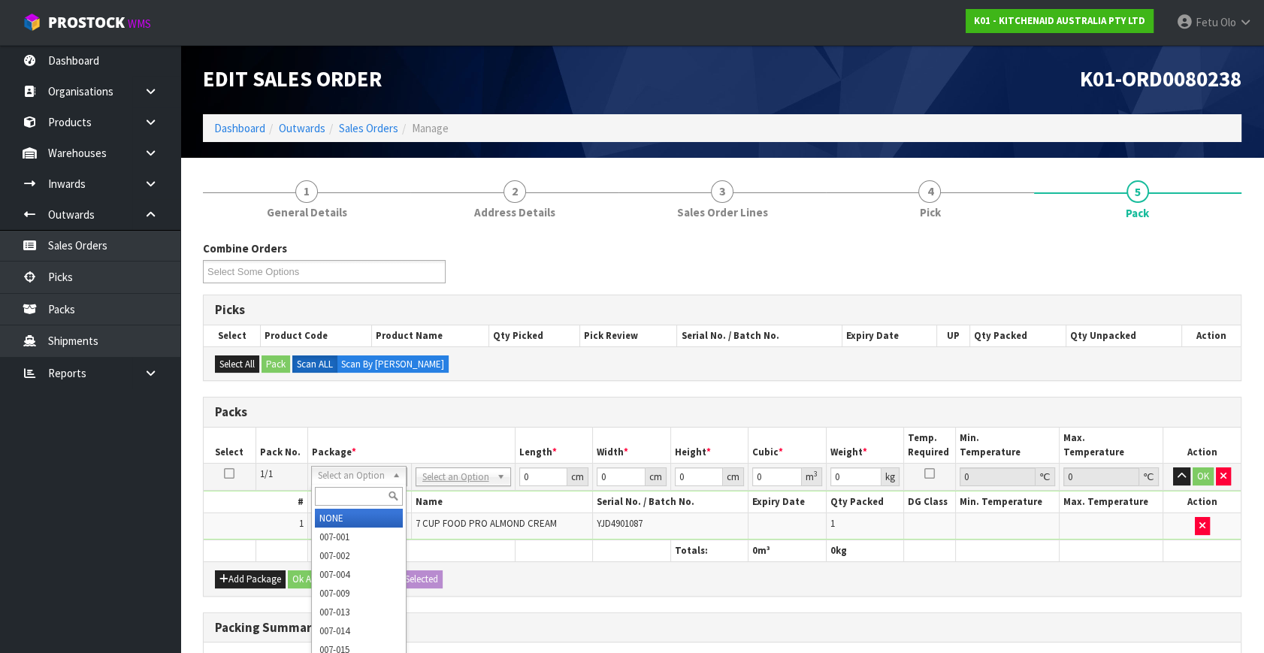
click at [349, 492] on input "text" at bounding box center [359, 496] width 88 height 19
type input "011"
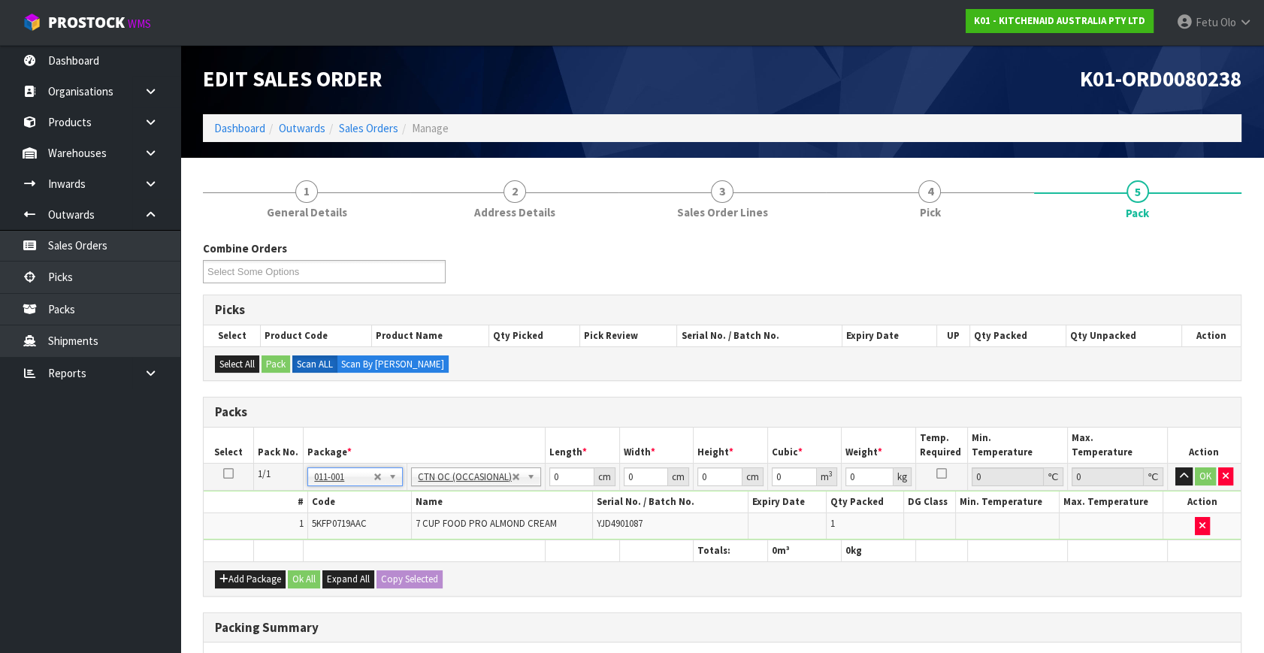
type input "4.3"
drag, startPoint x: 551, startPoint y: 481, endPoint x: 531, endPoint y: 488, distance: 20.7
click at [530, 489] on tbody "1/1 NONE 007-001 007-002 007-004 007-009 007-013 007-014 007-015 007-017 007-01…" at bounding box center [722, 502] width 1037 height 77
type input "52"
type input "34"
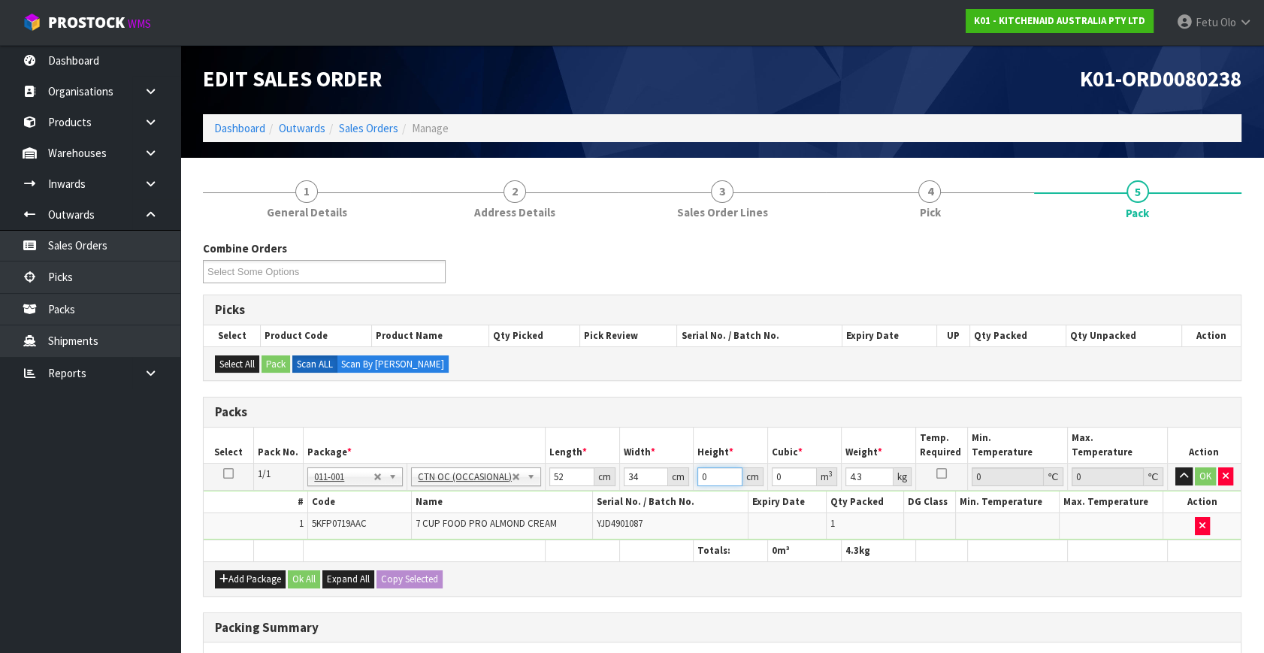
type input "2"
type input "0.003536"
type input "29"
type input "0.051272"
type input "29"
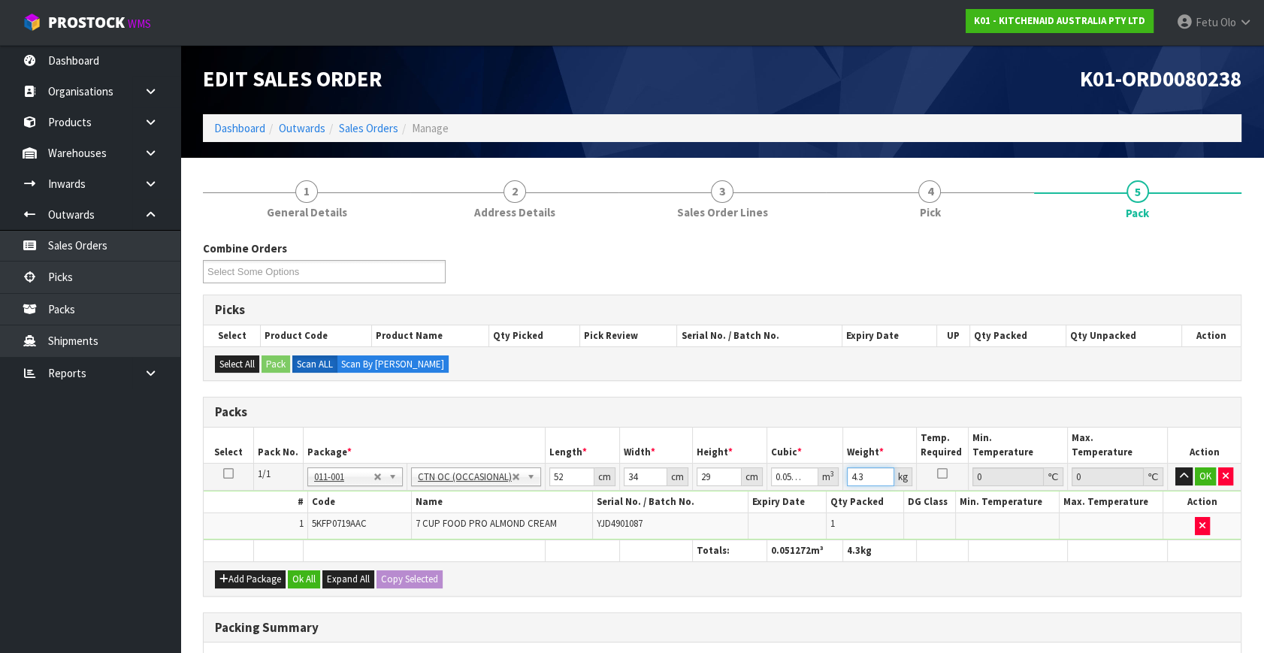
type input "5"
type input "6"
click button "OK" at bounding box center [1204, 476] width 21 height 18
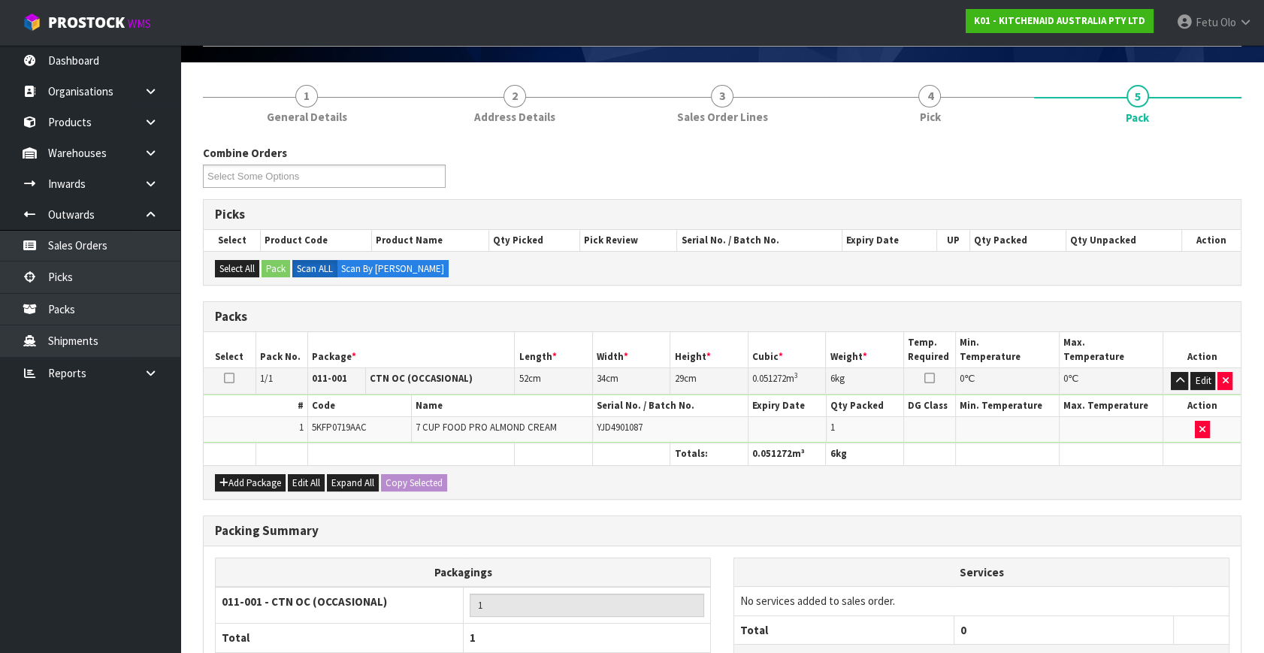
scroll to position [224, 0]
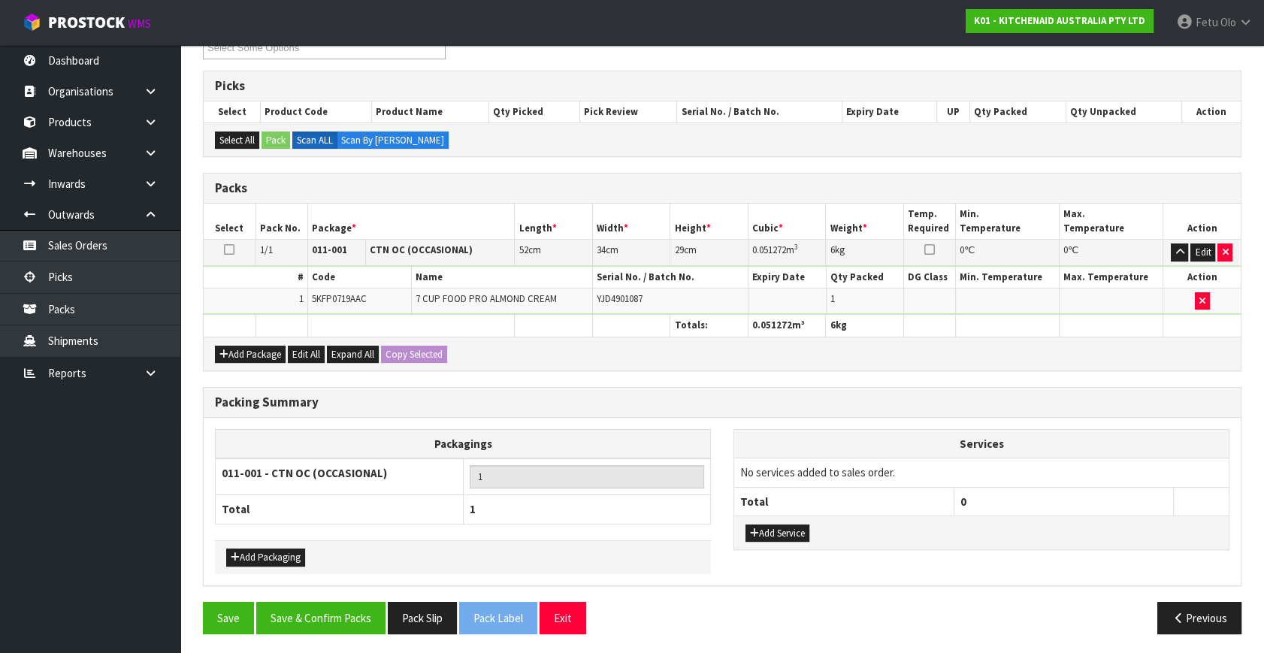
click at [357, 596] on div "Packing Summary Packagings 011-001 - CTN OC (OCCASIONAL) 1 Total 1 Add Packagin…" at bounding box center [722, 494] width 1061 height 215
click at [357, 607] on button "Save & Confirm Packs" at bounding box center [320, 618] width 129 height 32
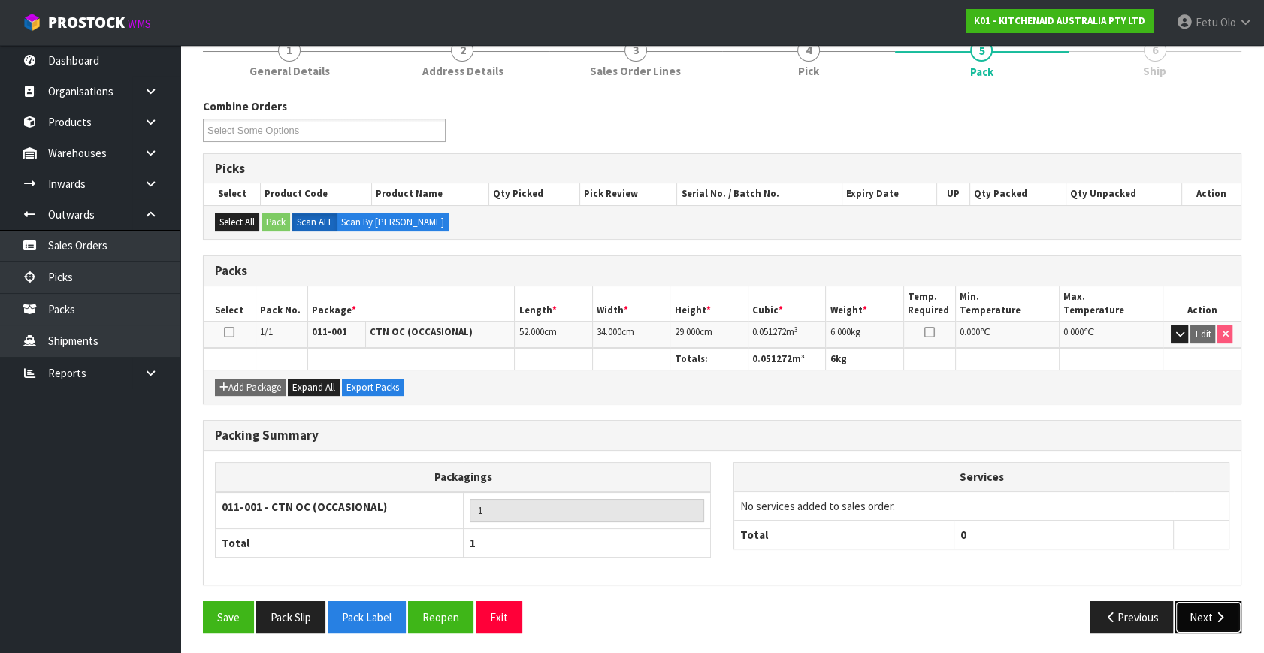
click at [1212, 618] on icon "button" at bounding box center [1219, 617] width 14 height 11
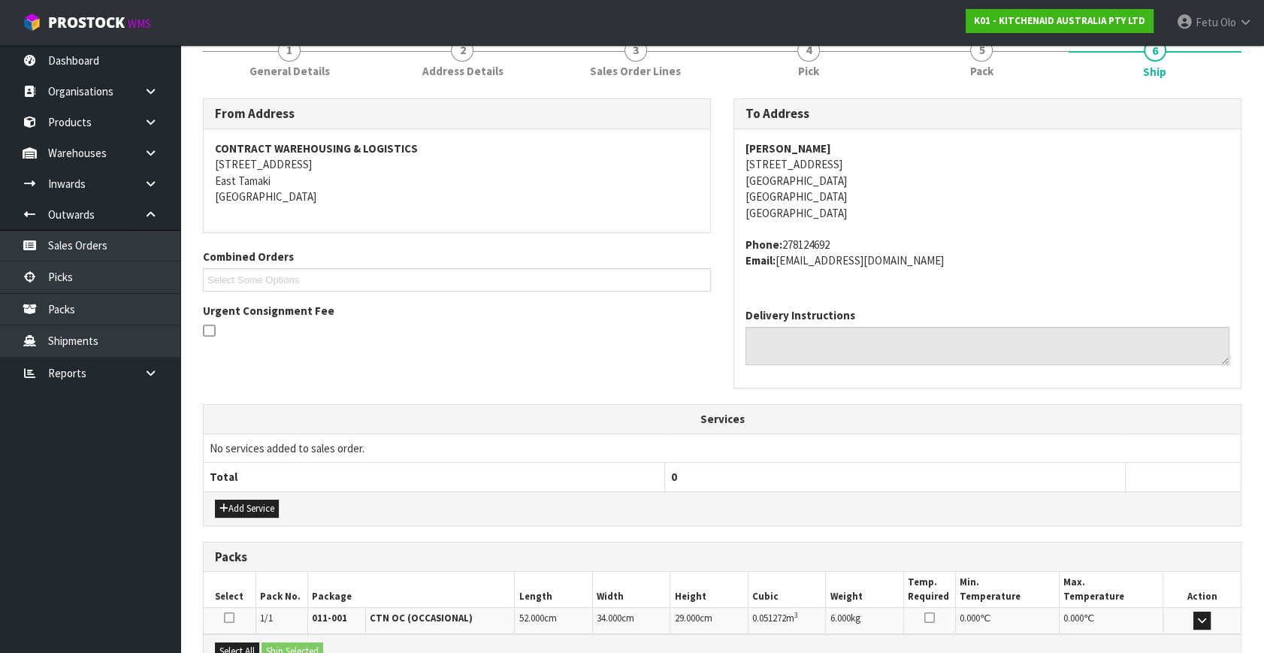
scroll to position [370, 0]
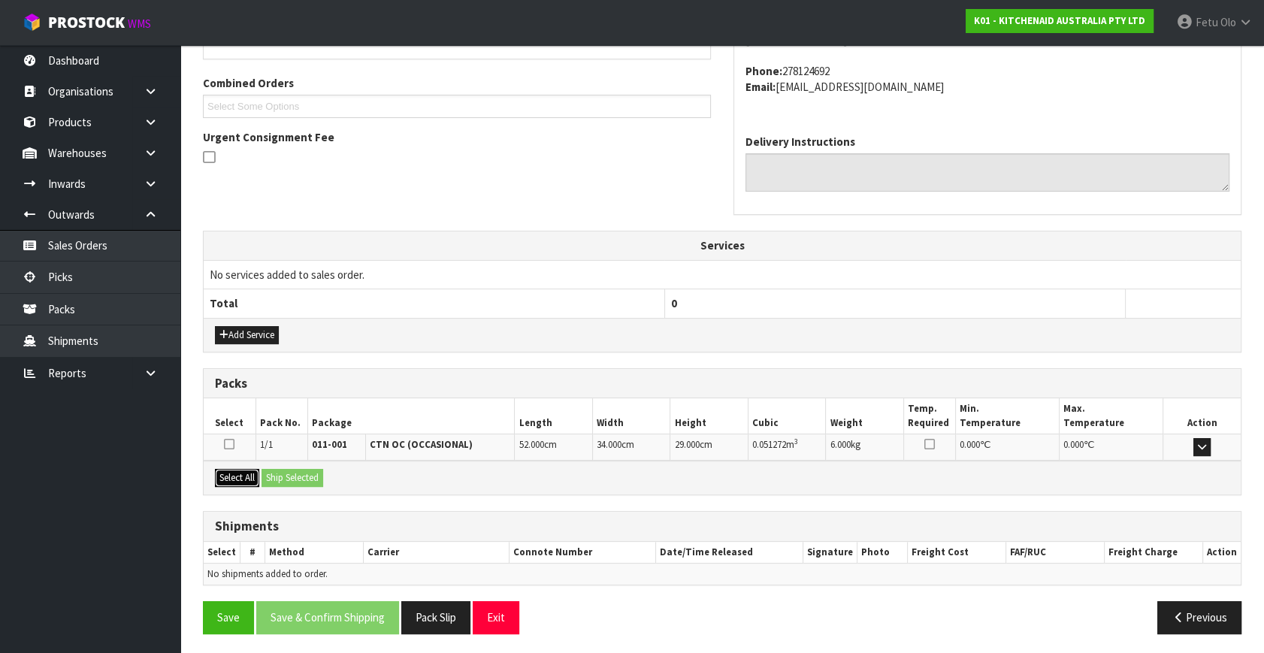
drag, startPoint x: 243, startPoint y: 474, endPoint x: 268, endPoint y: 473, distance: 25.6
click at [246, 473] on button "Select All" at bounding box center [237, 478] width 44 height 18
click at [269, 473] on button "Ship Selected" at bounding box center [292, 478] width 62 height 18
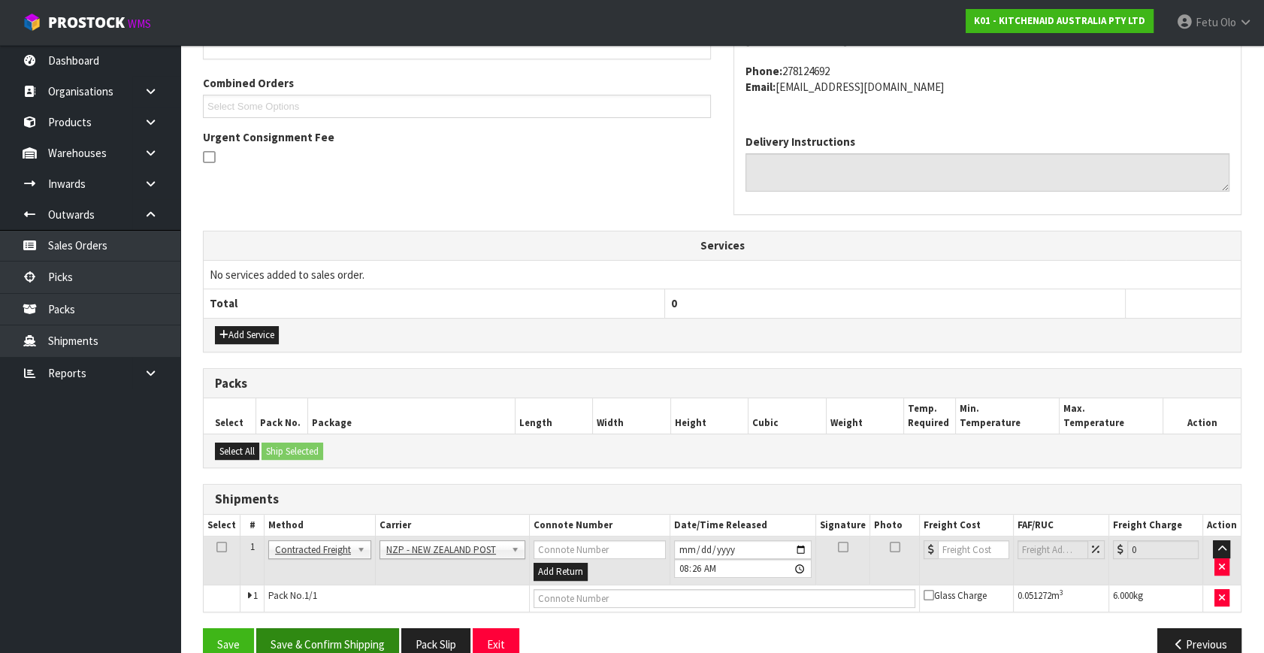
scroll to position [397, 0]
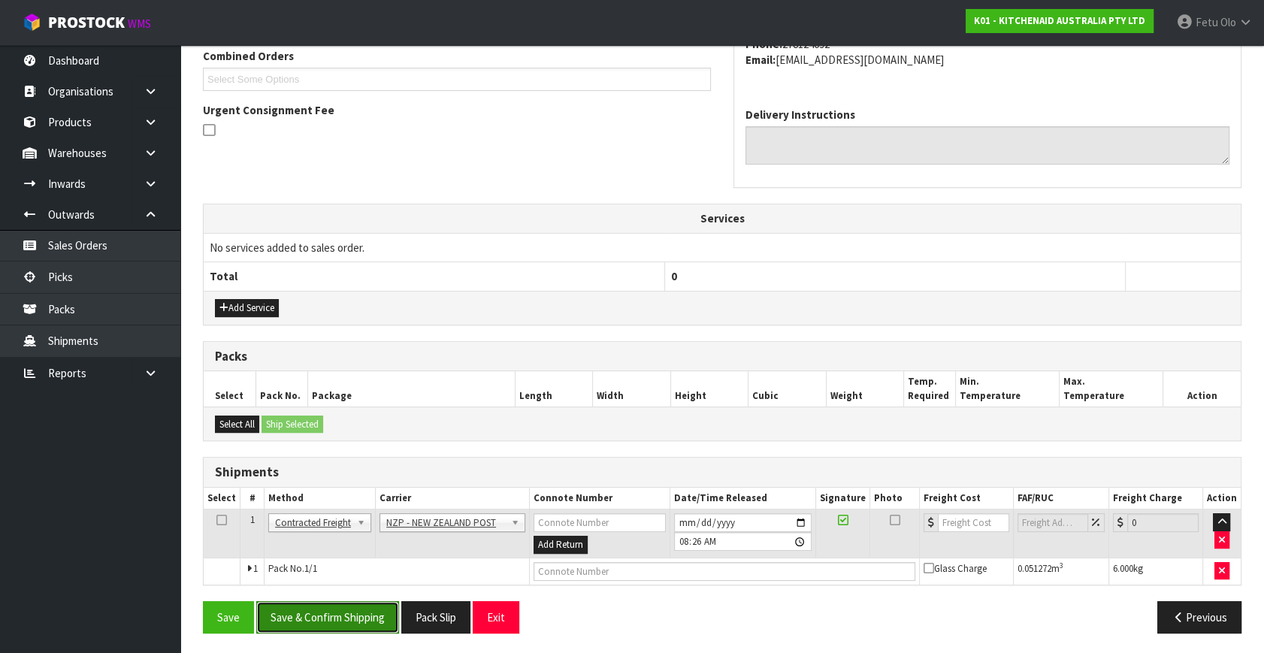
click at [344, 620] on button "Save & Confirm Shipping" at bounding box center [327, 617] width 143 height 32
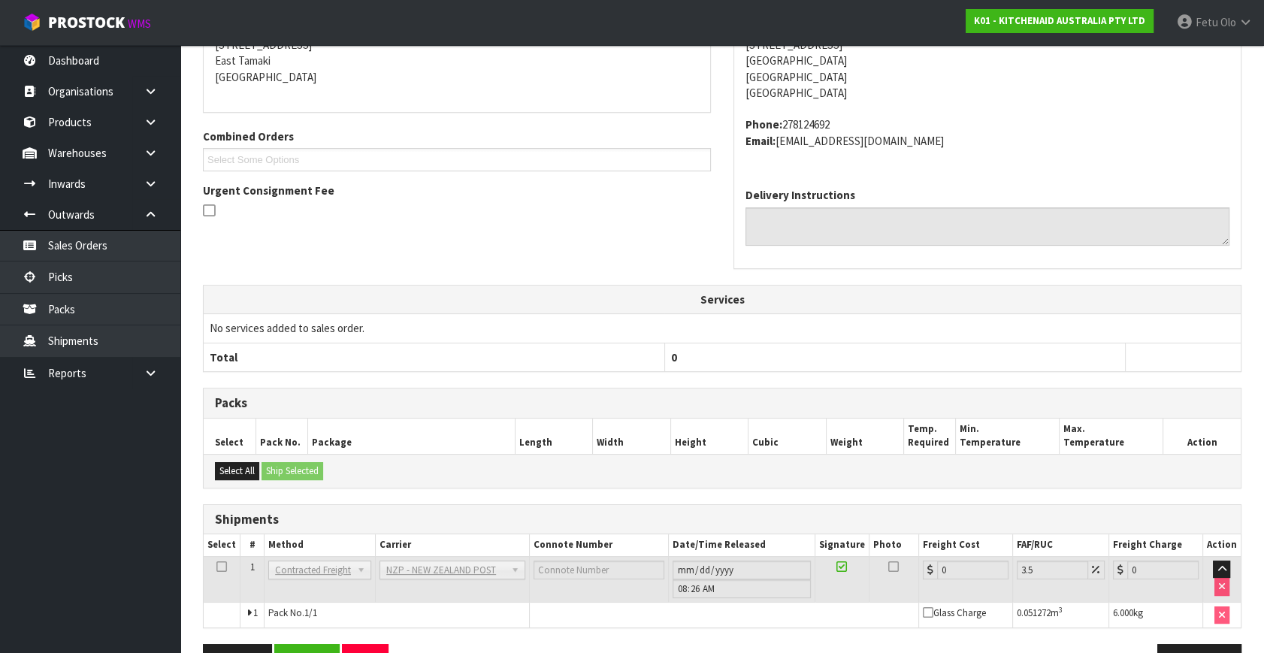
scroll to position [341, 0]
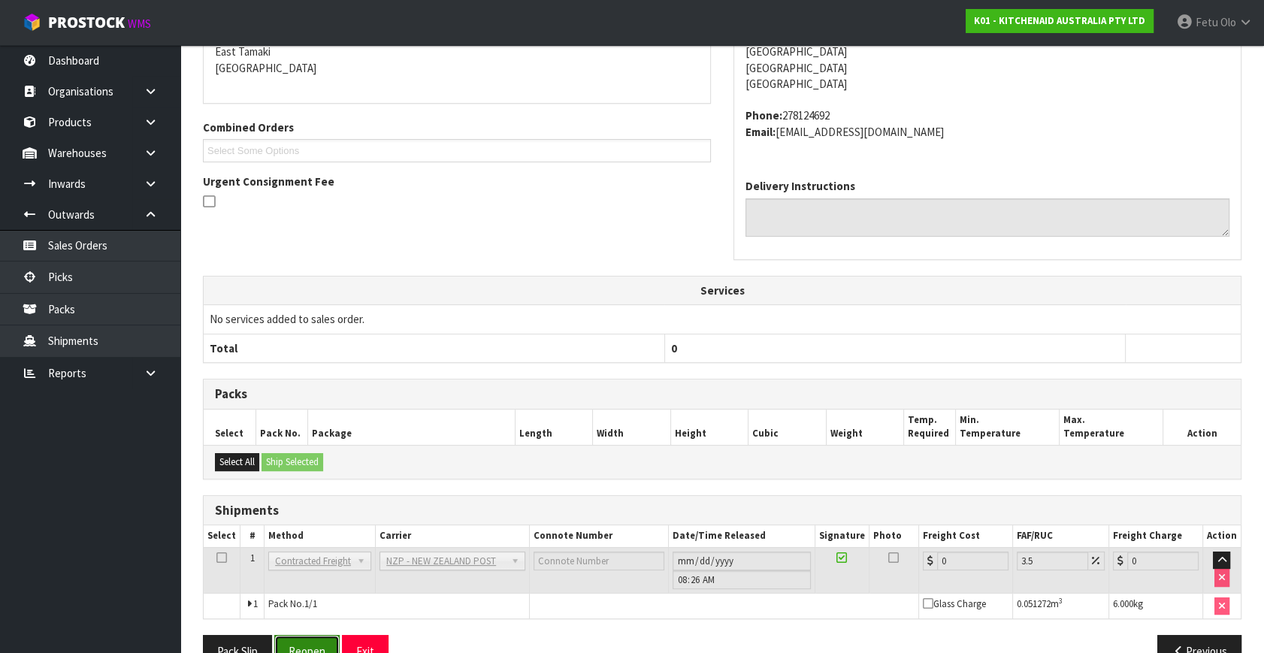
click at [327, 639] on button "Reopen" at bounding box center [306, 651] width 65 height 32
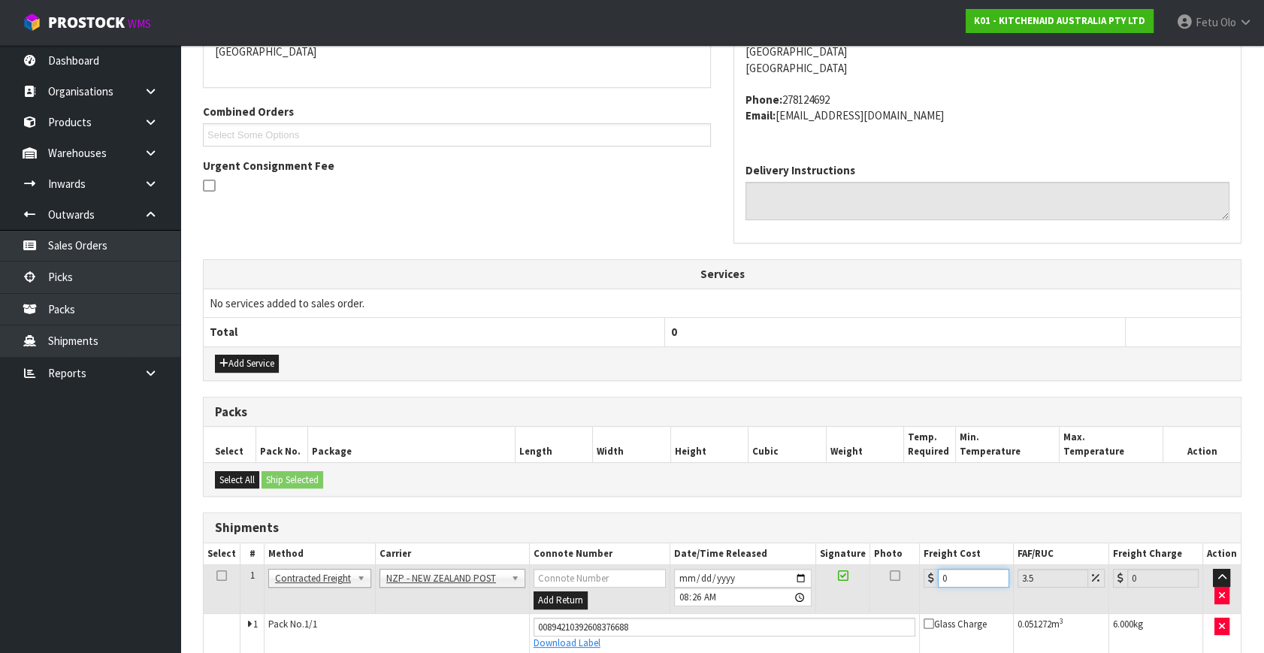
drag, startPoint x: 953, startPoint y: 576, endPoint x: 659, endPoint y: 630, distance: 298.5
click at [659, 630] on tbody "1 Client Local Pickup Customer Local Pickup Company Freight Contracted Freight …" at bounding box center [722, 609] width 1037 height 89
type input "9"
type input "9.31"
type input "9.2"
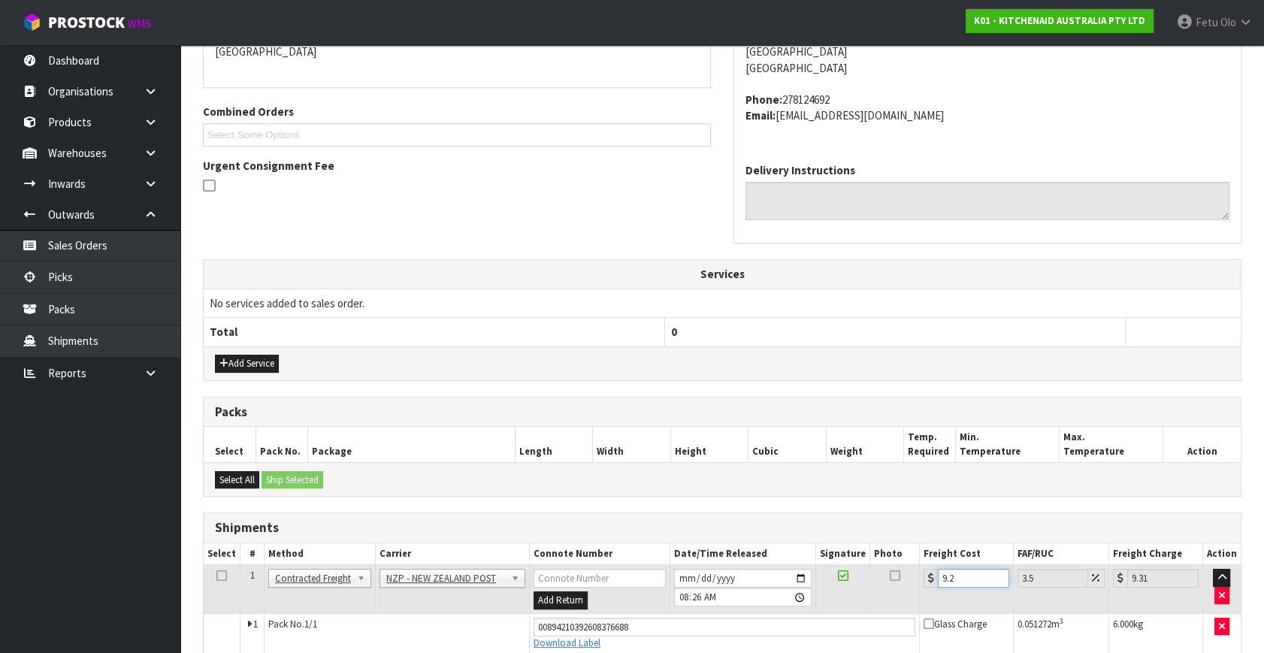
type input "9.52"
type input "9.26"
type input "9.58"
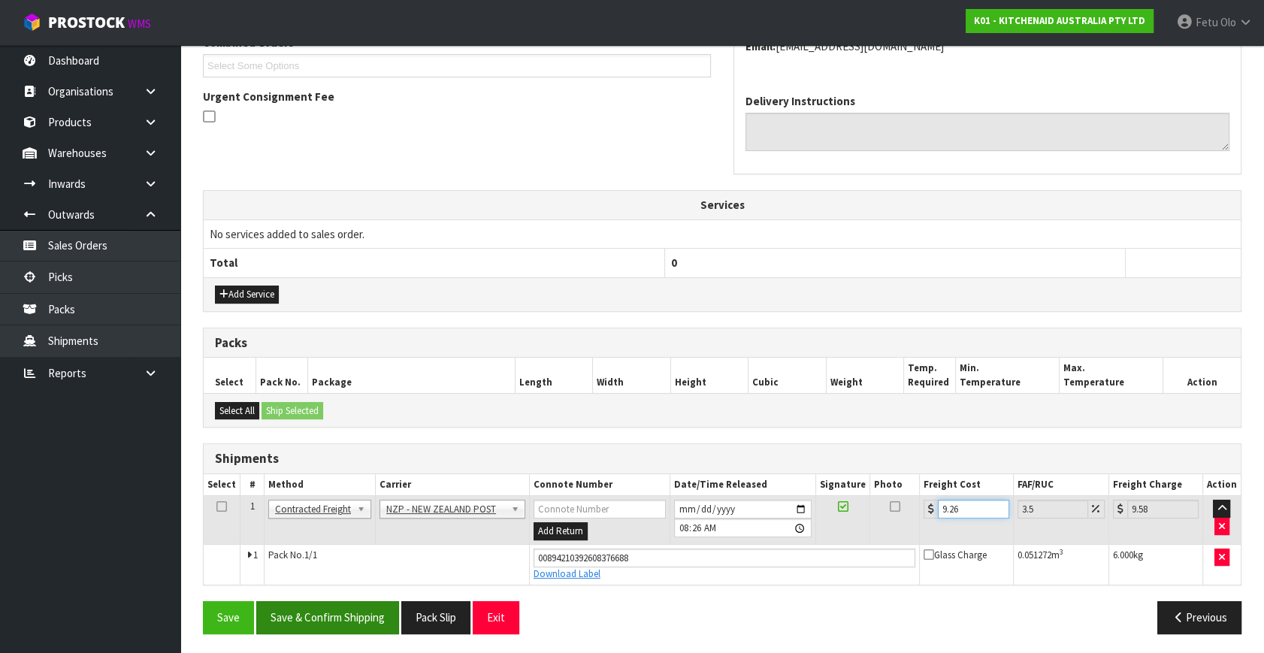
scroll to position [411, 0]
type input "9.26"
click at [341, 610] on button "Save & Confirm Shipping" at bounding box center [327, 616] width 143 height 32
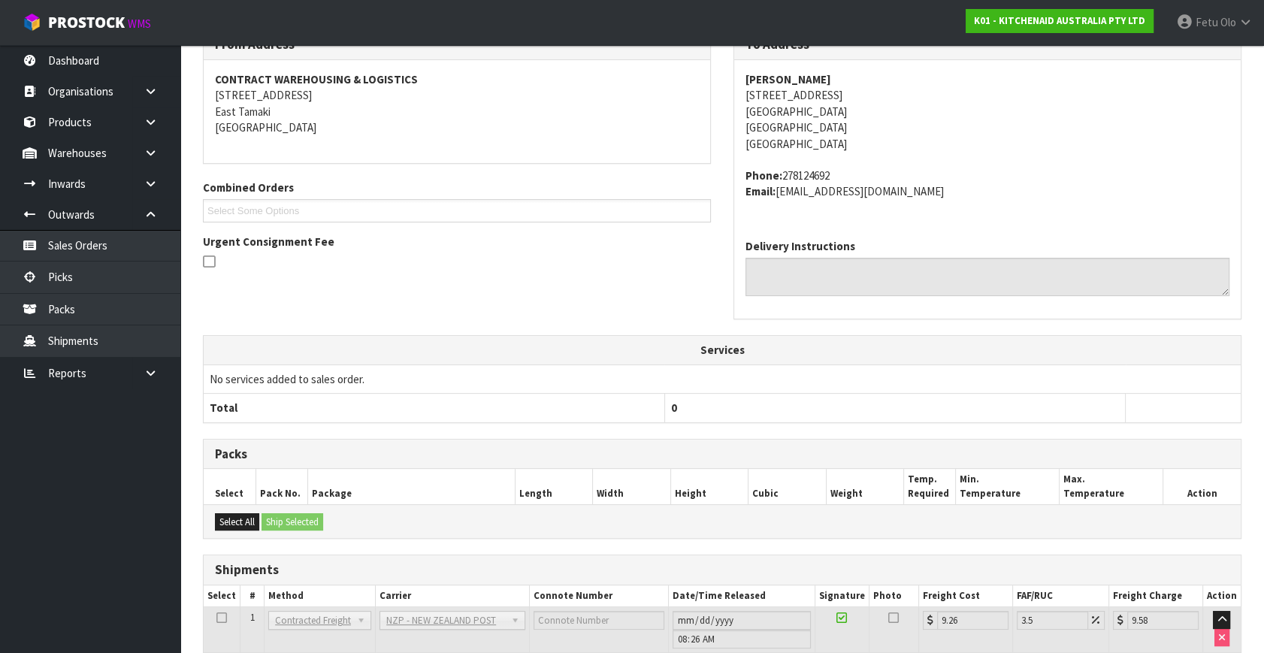
scroll to position [370, 0]
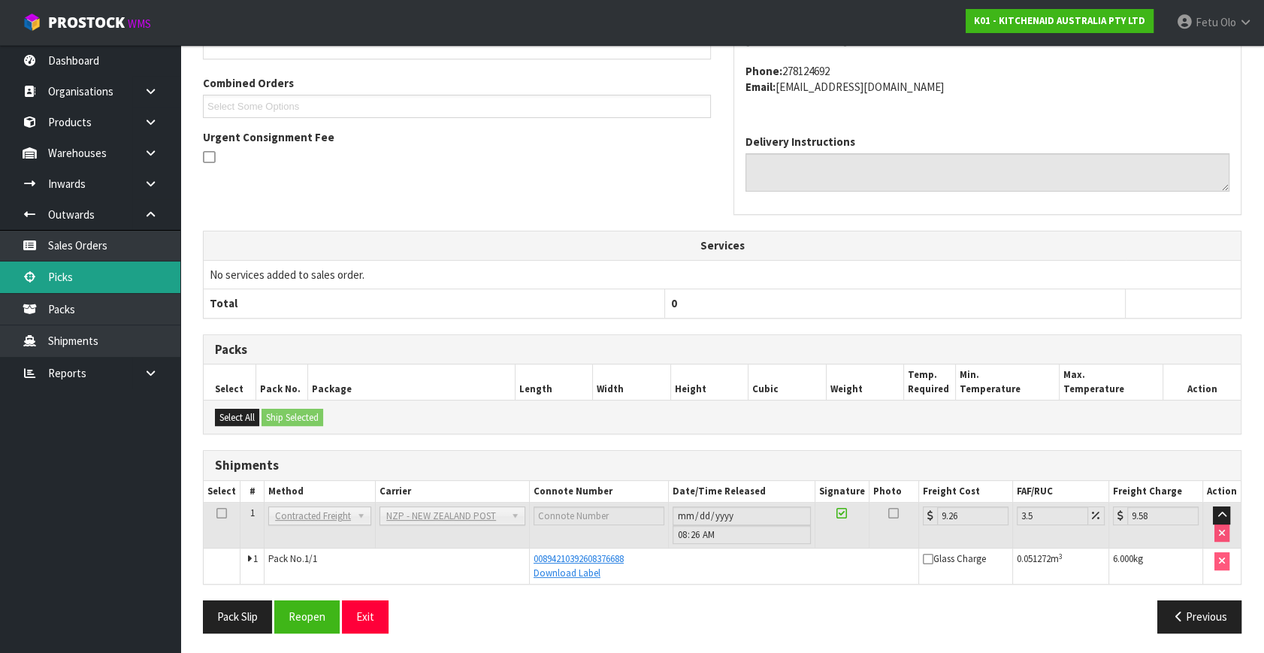
click at [68, 278] on link "Picks" at bounding box center [90, 276] width 180 height 31
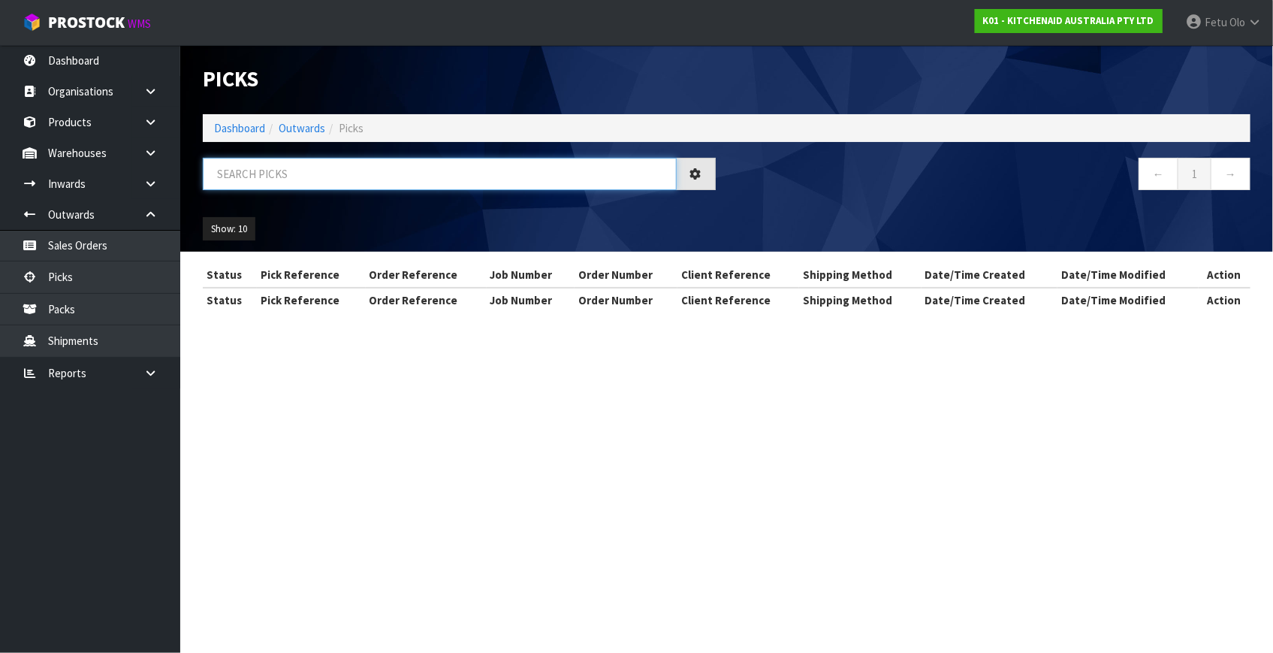
click at [316, 174] on input "text" at bounding box center [440, 174] width 474 height 32
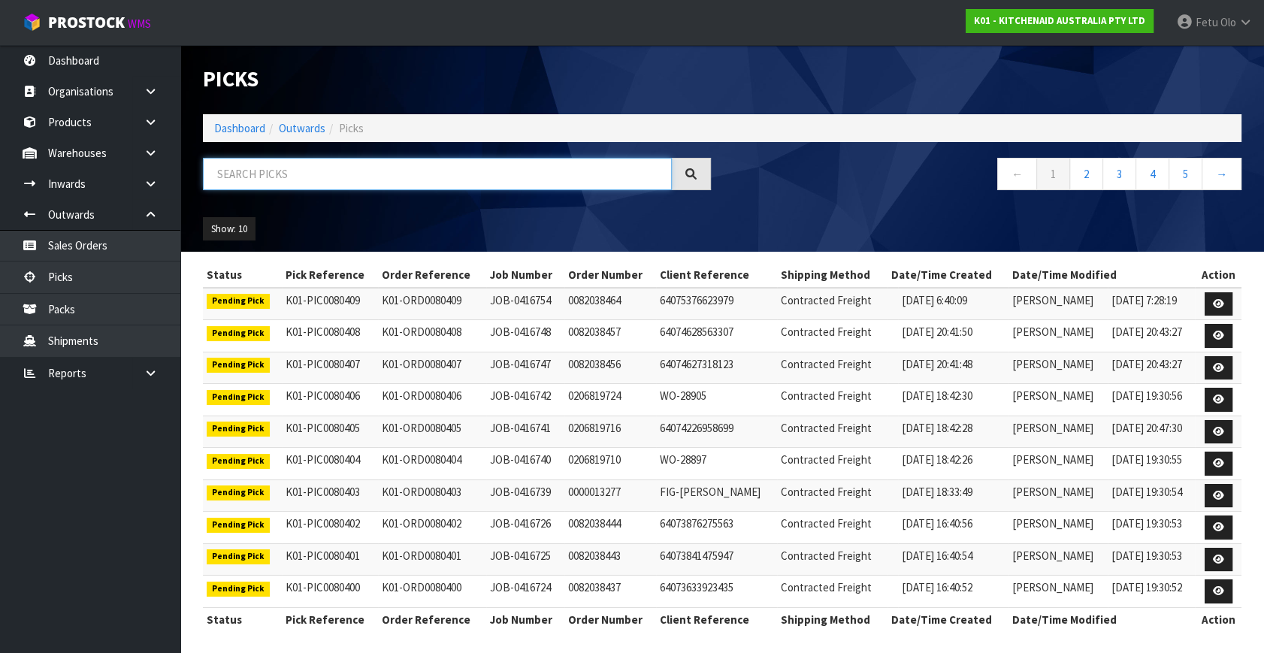
click at [316, 174] on input "text" at bounding box center [437, 174] width 469 height 32
click at [501, 180] on input "text" at bounding box center [437, 174] width 469 height 32
type input "80238"
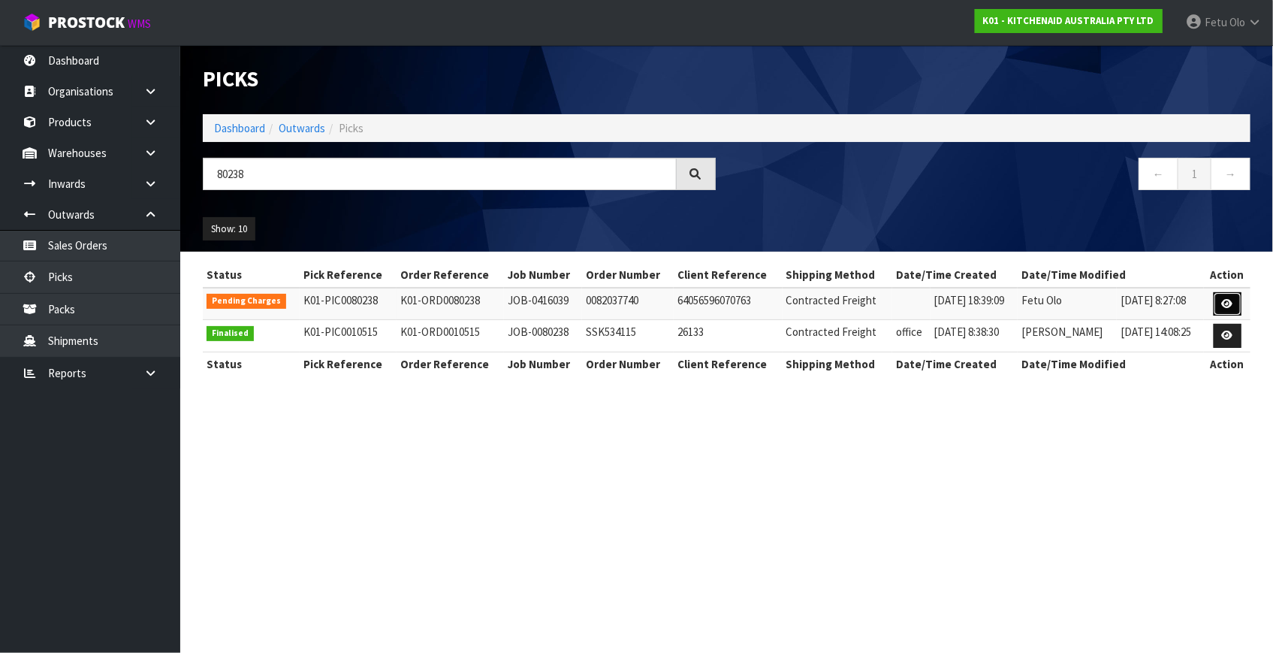
click at [1235, 303] on link at bounding box center [1228, 304] width 28 height 24
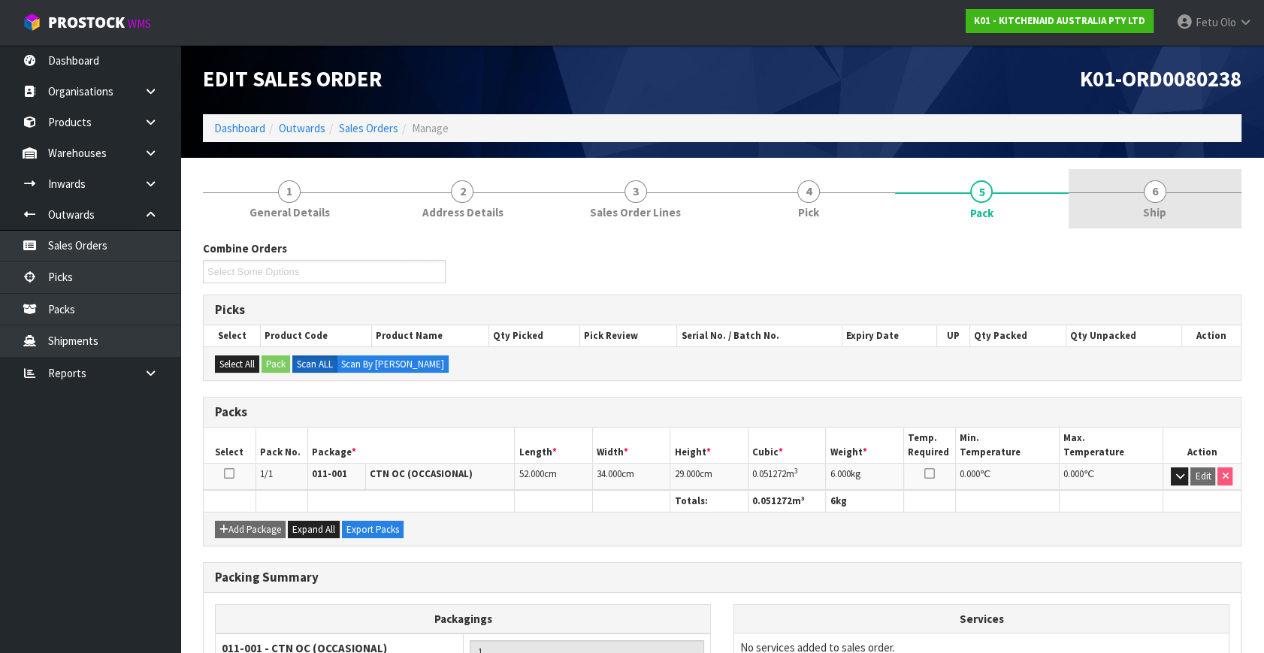
click at [1158, 195] on span "6" at bounding box center [1154, 191] width 23 height 23
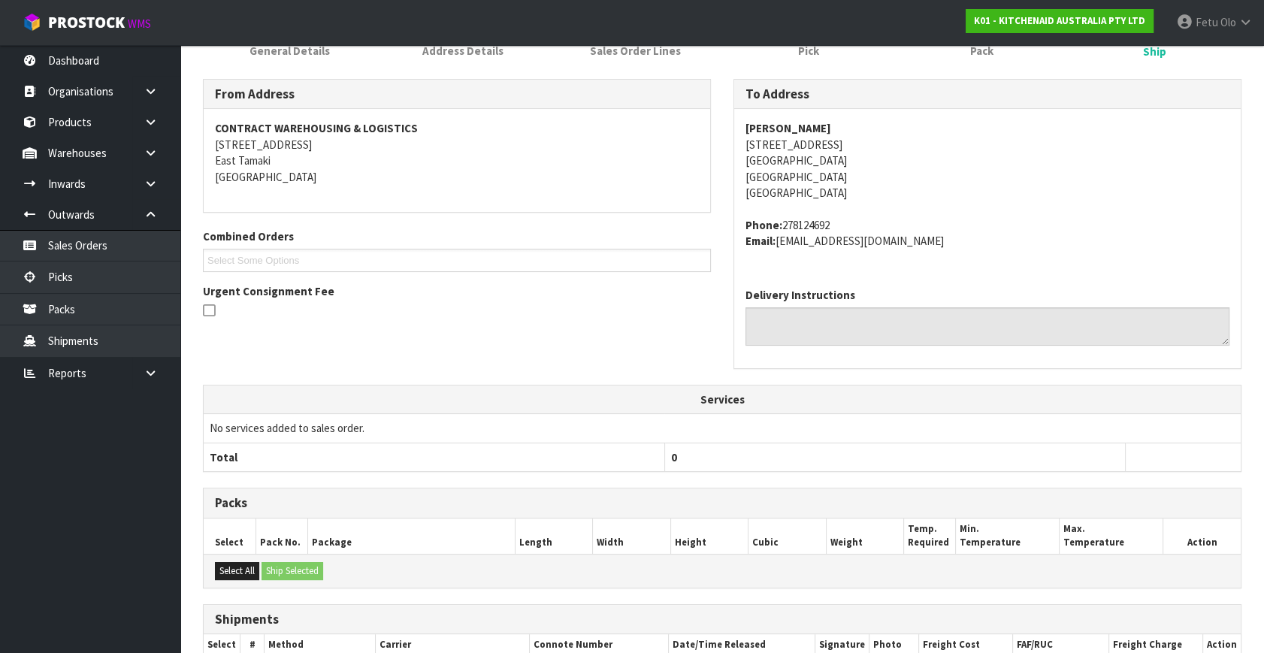
scroll to position [316, 0]
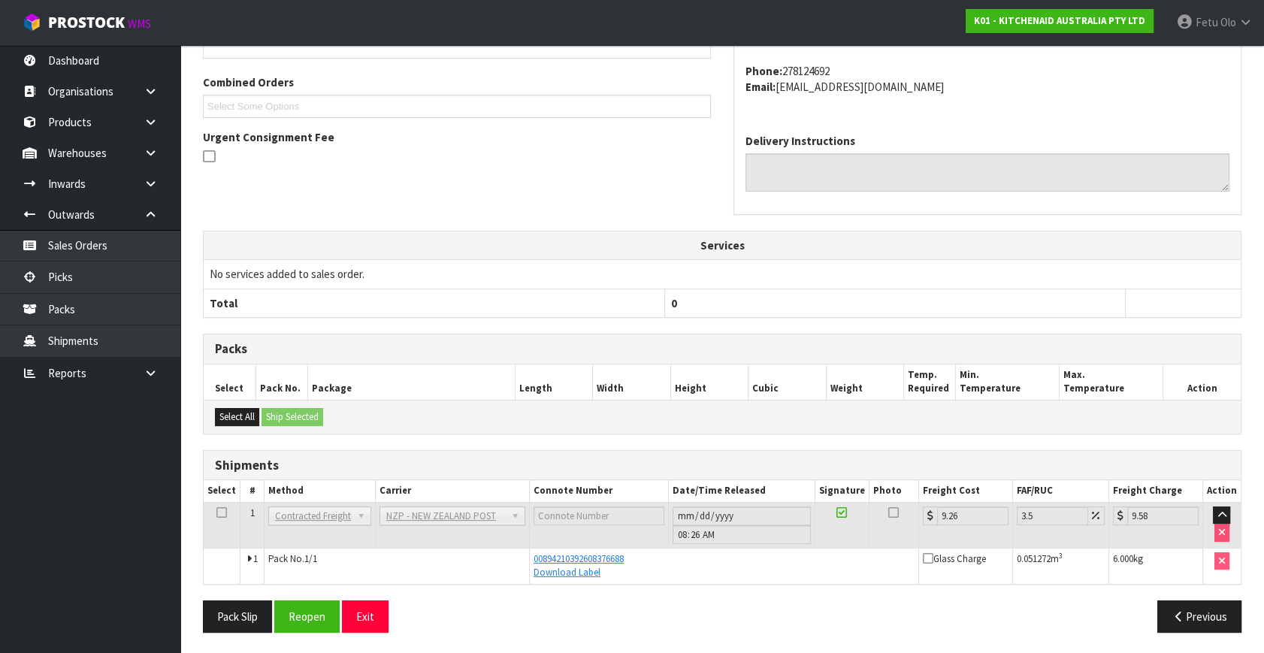
click at [871, 624] on div "Previous" at bounding box center [987, 616] width 530 height 32
click at [828, 542] on td at bounding box center [841, 525] width 54 height 46
click at [835, 542] on td at bounding box center [841, 525] width 54 height 46
click at [73, 270] on link "Picks" at bounding box center [90, 276] width 180 height 31
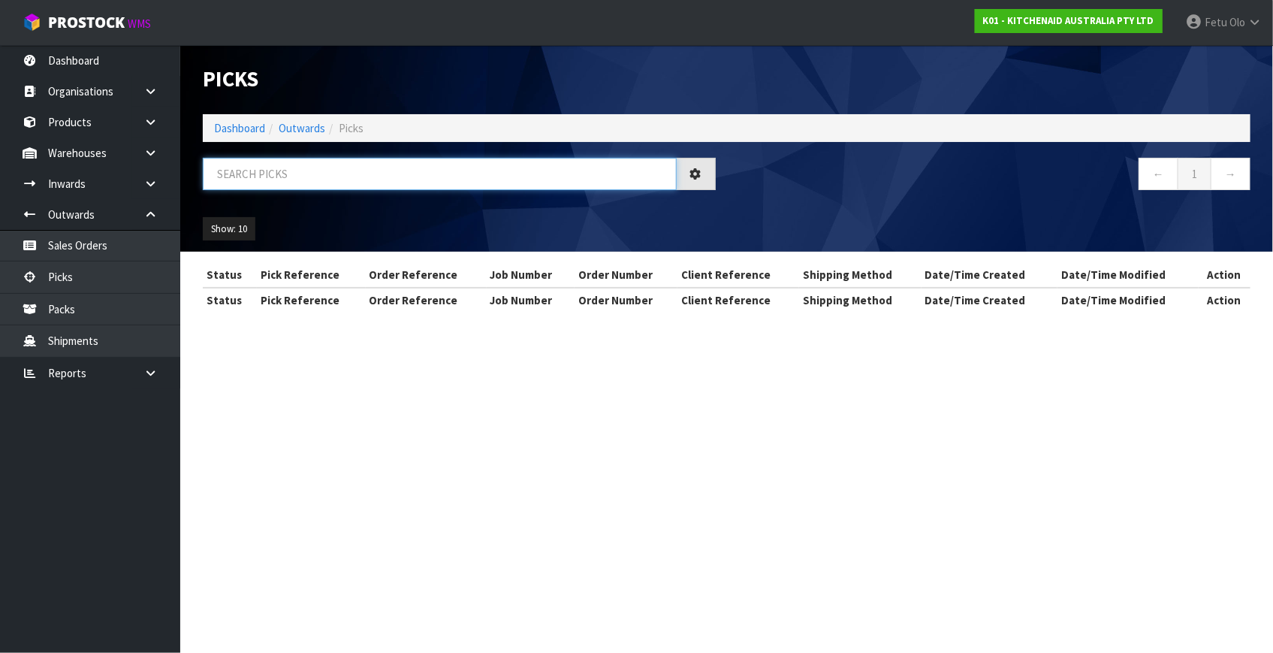
click at [322, 179] on input "text" at bounding box center [440, 174] width 474 height 32
type input "80254"
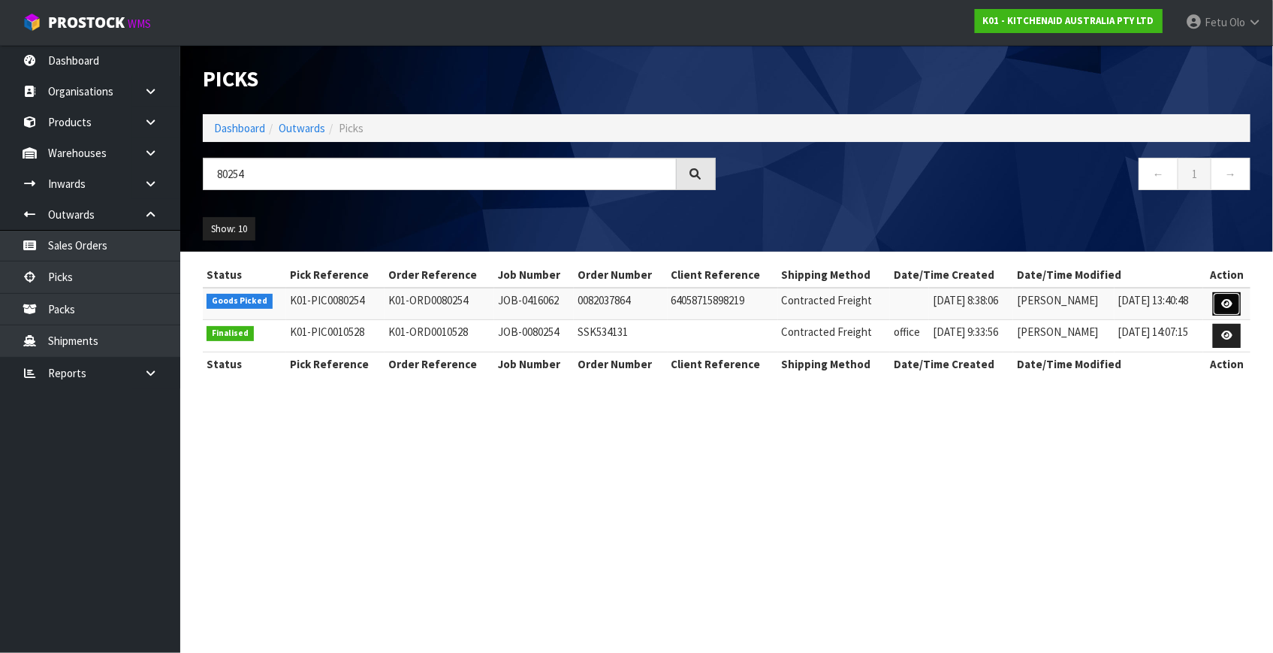
click at [1225, 307] on icon at bounding box center [1227, 304] width 11 height 10
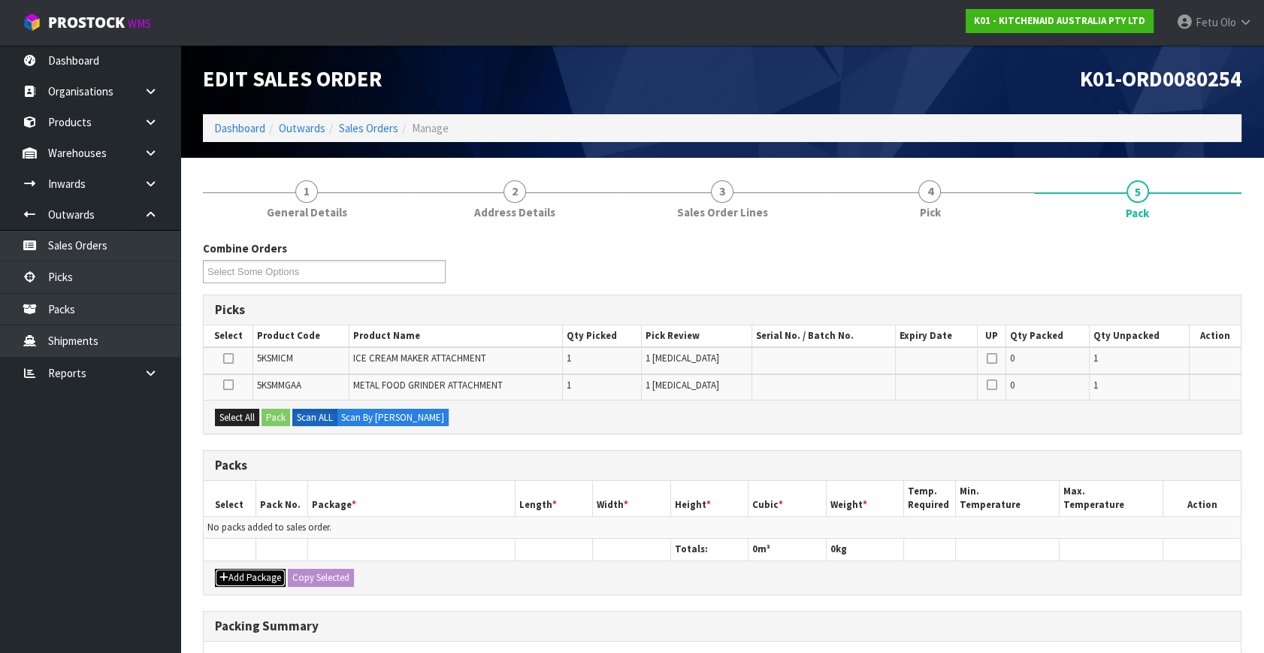
click at [235, 569] on button "Add Package" at bounding box center [250, 578] width 71 height 18
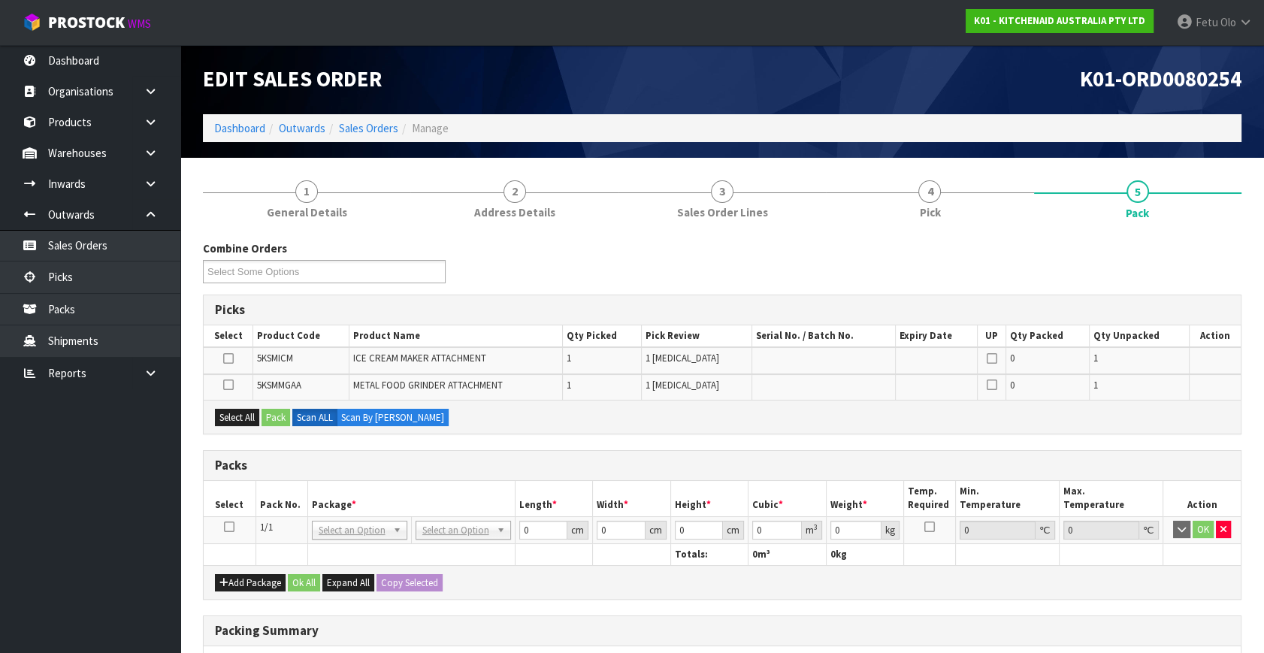
click at [231, 527] on icon at bounding box center [229, 527] width 11 height 1
click at [311, 484] on th "Package *" at bounding box center [410, 498] width 207 height 35
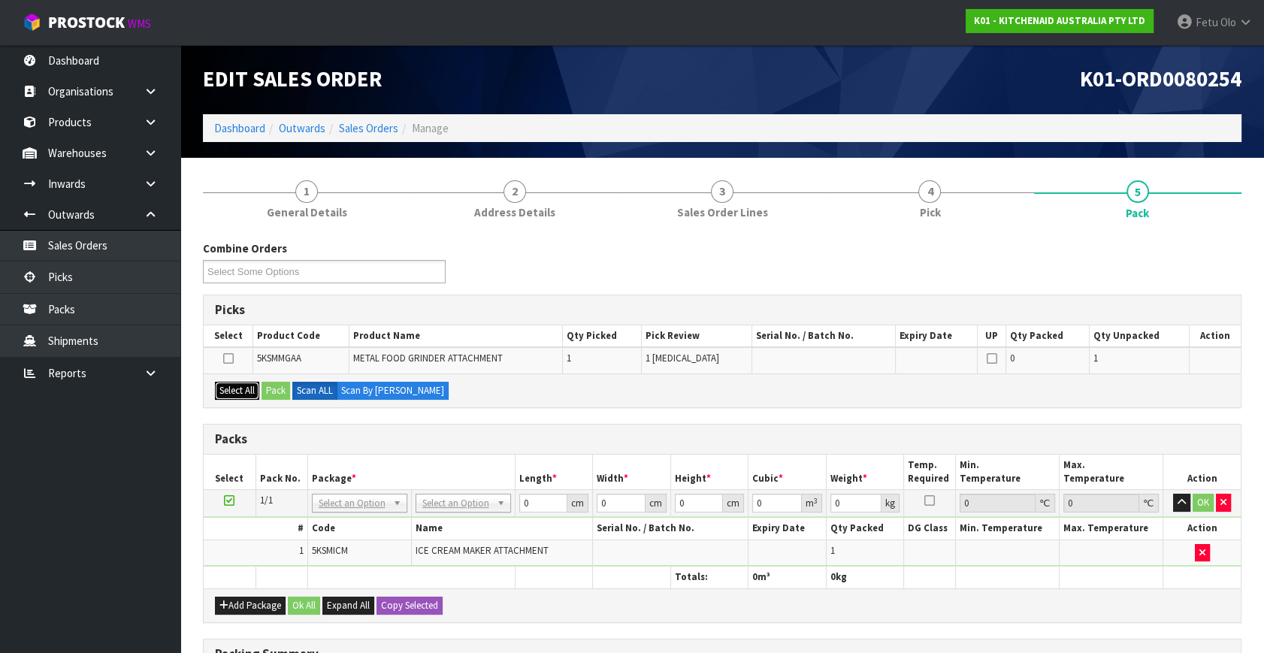
drag, startPoint x: 234, startPoint y: 385, endPoint x: 287, endPoint y: 385, distance: 53.3
click at [238, 385] on button "Select All" at bounding box center [237, 391] width 44 height 18
click at [287, 385] on button "Pack" at bounding box center [275, 391] width 29 height 18
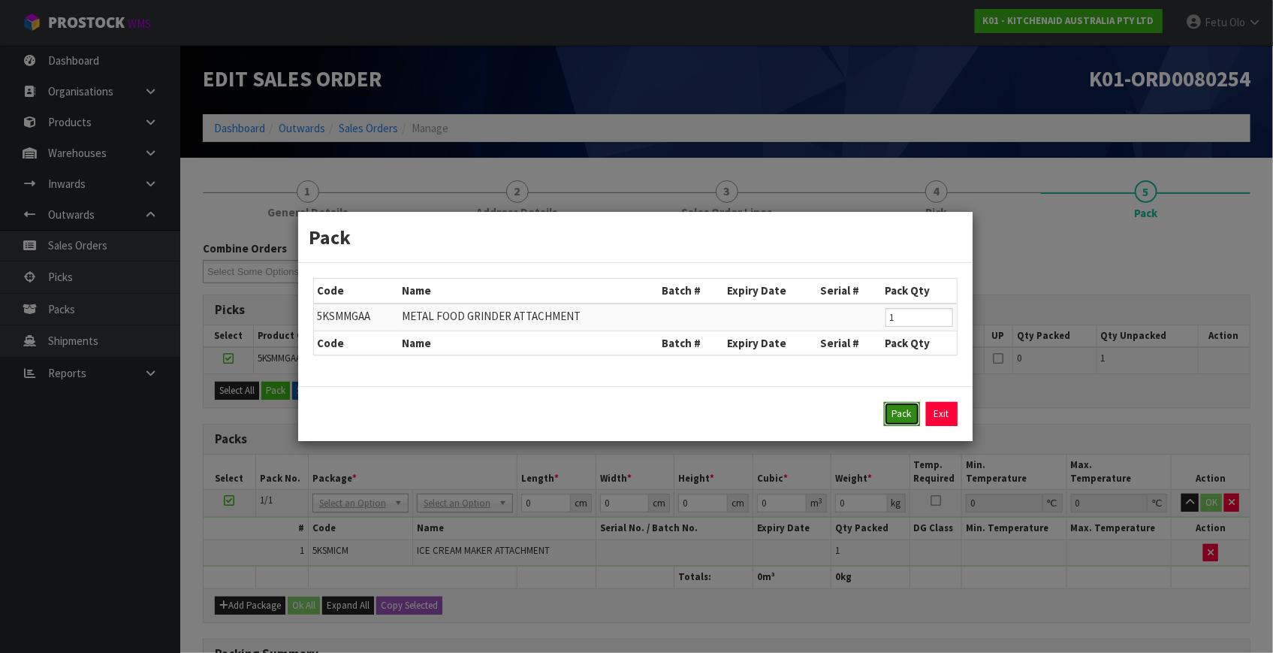
click at [897, 411] on button "Pack" at bounding box center [902, 414] width 36 height 24
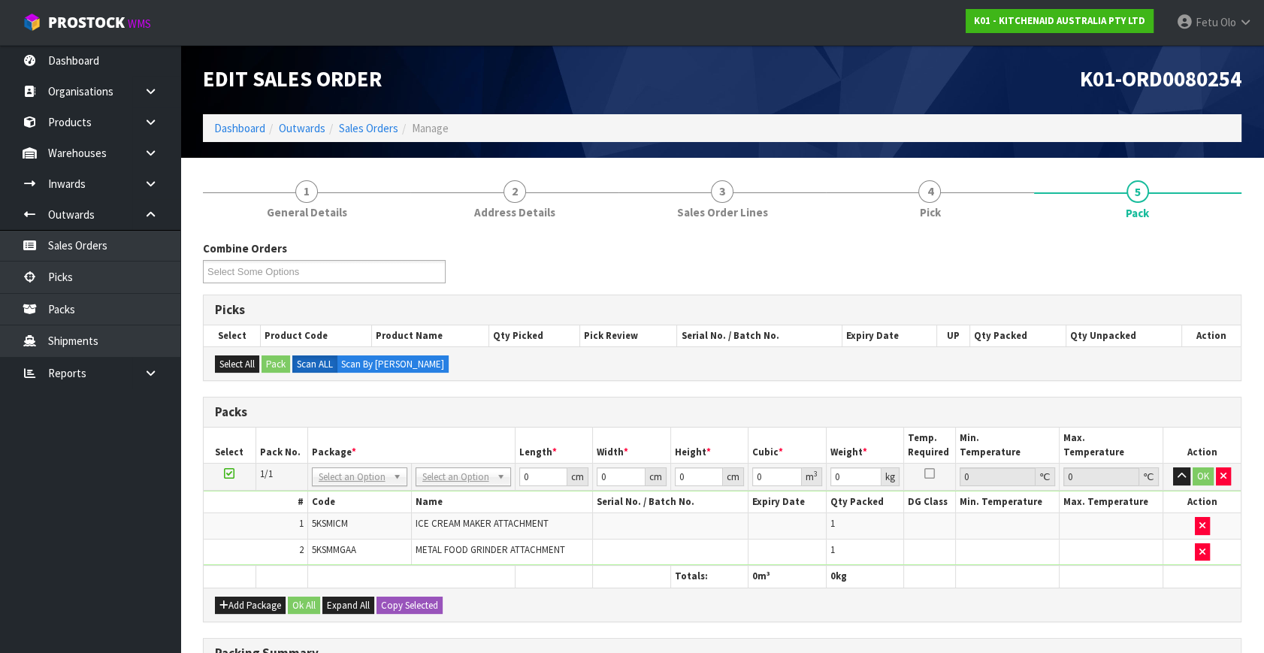
drag, startPoint x: 367, startPoint y: 476, endPoint x: 367, endPoint y: 506, distance: 30.8
click at [358, 495] on input "text" at bounding box center [359, 496] width 88 height 19
click at [370, 494] on input "text" at bounding box center [359, 496] width 88 height 19
type input "011-084"
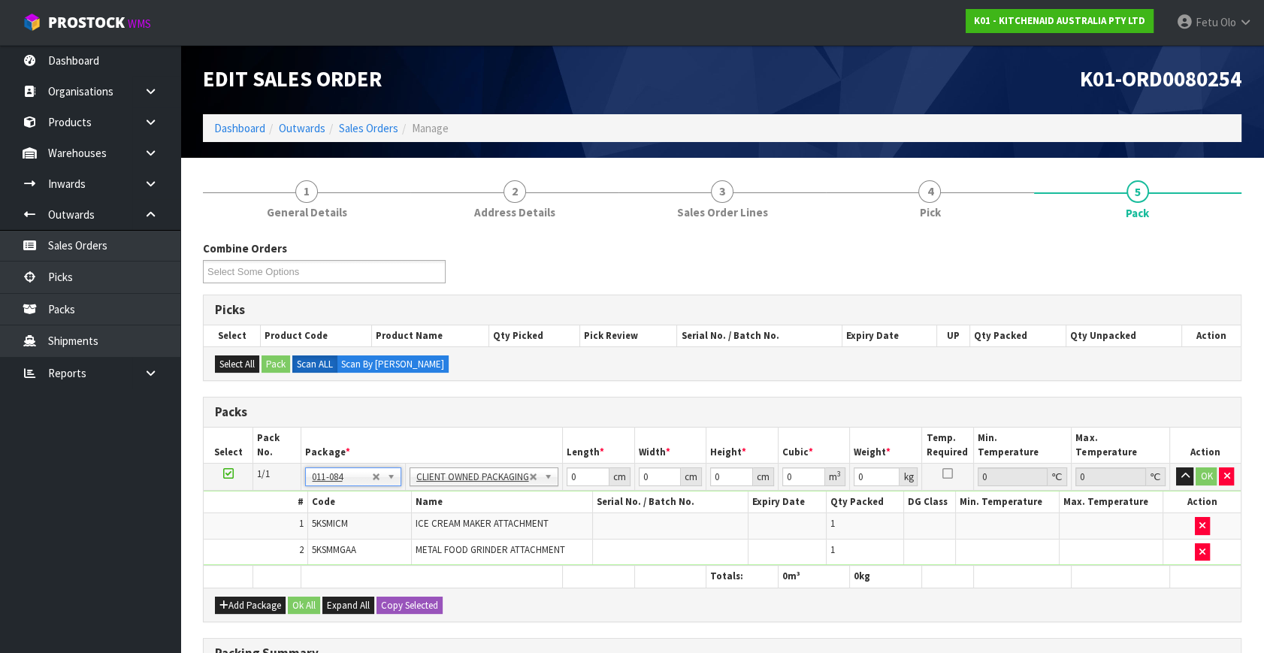
type input "5.66"
drag, startPoint x: 488, startPoint y: 517, endPoint x: 481, endPoint y: 523, distance: 9.6
click at [481, 523] on tbody "1/1 NONE 007-001 007-002 007-004 007-009 007-013 007-014 007-015 007-017 007-01…" at bounding box center [722, 515] width 1037 height 102
type input "42"
type input "30"
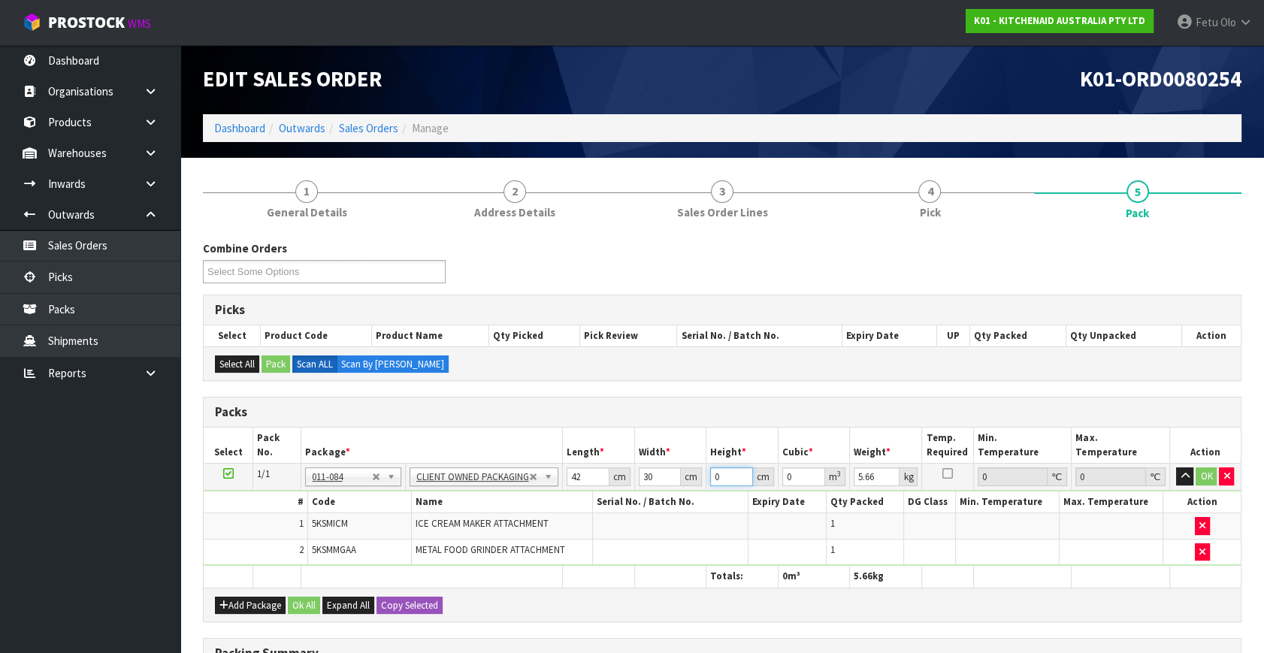
type input "4"
type input "0.00504"
type input "43"
type input "0.05418"
type input "43"
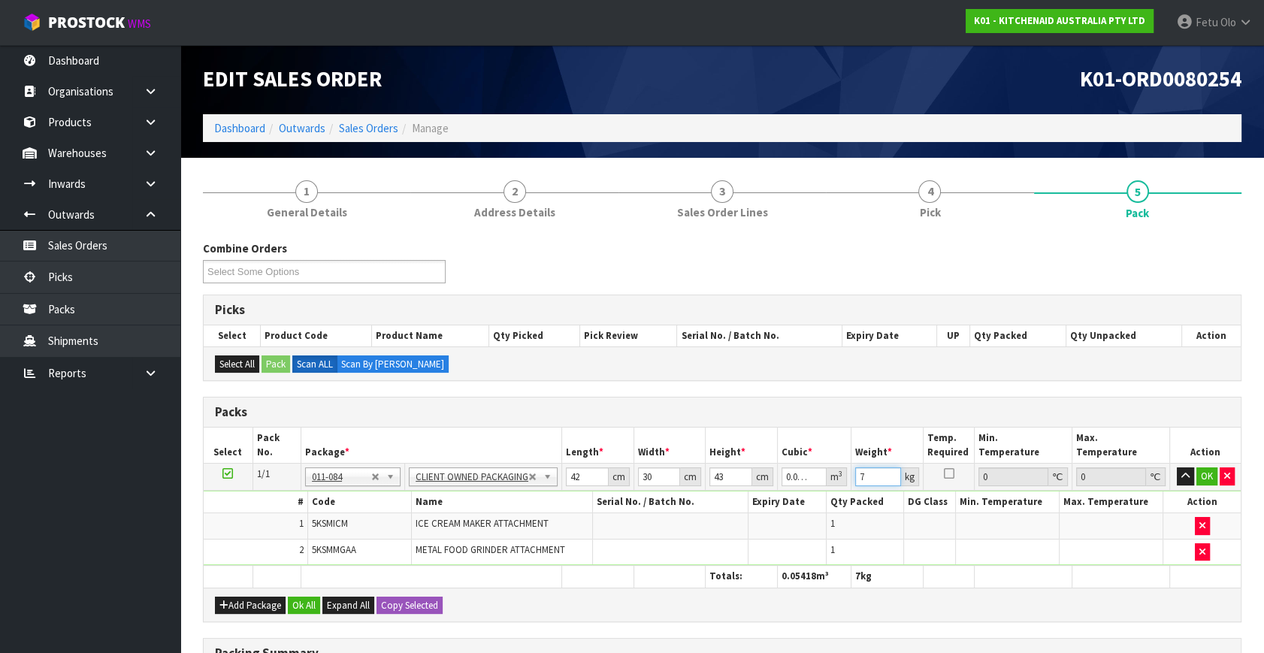
type input "7"
click button "OK" at bounding box center [1206, 476] width 21 height 18
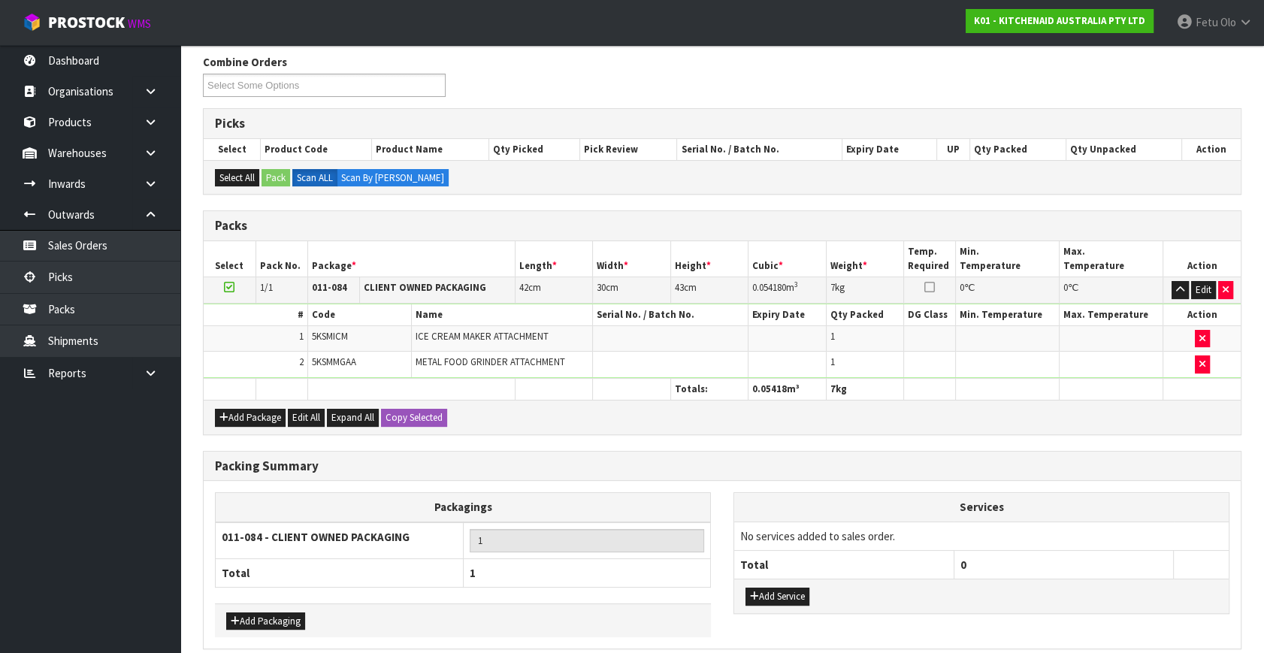
scroll to position [249, 0]
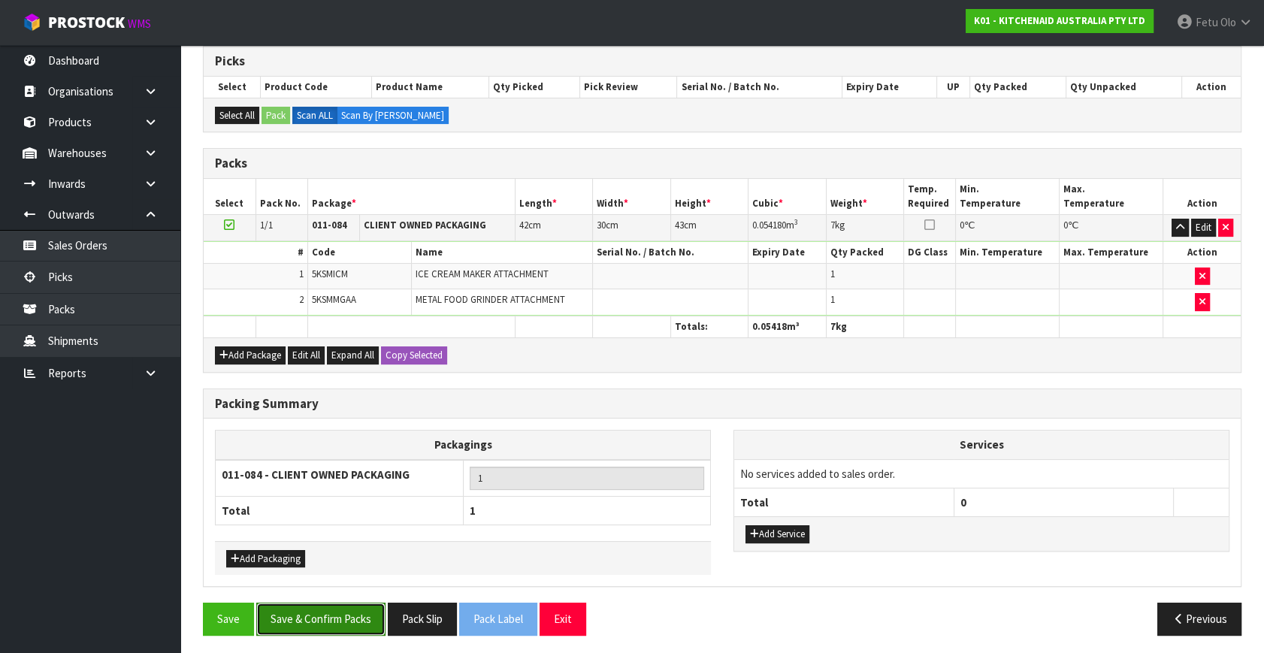
click at [300, 608] on button "Save & Confirm Packs" at bounding box center [320, 618] width 129 height 32
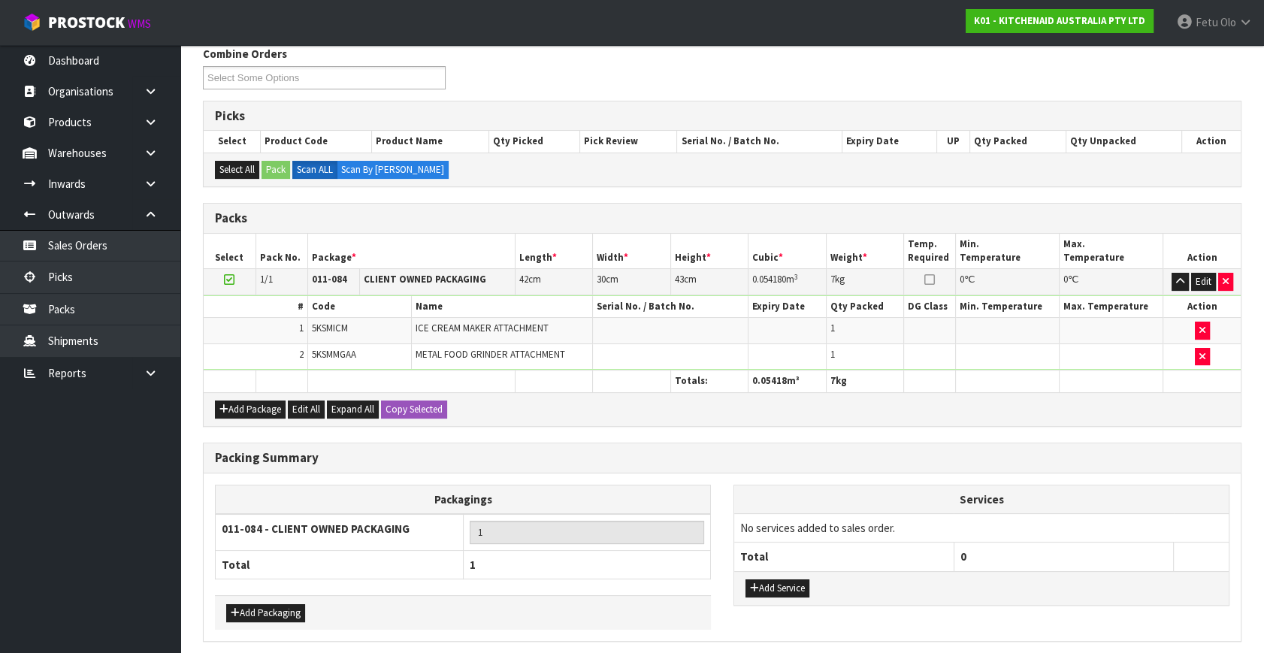
scroll to position [0, 0]
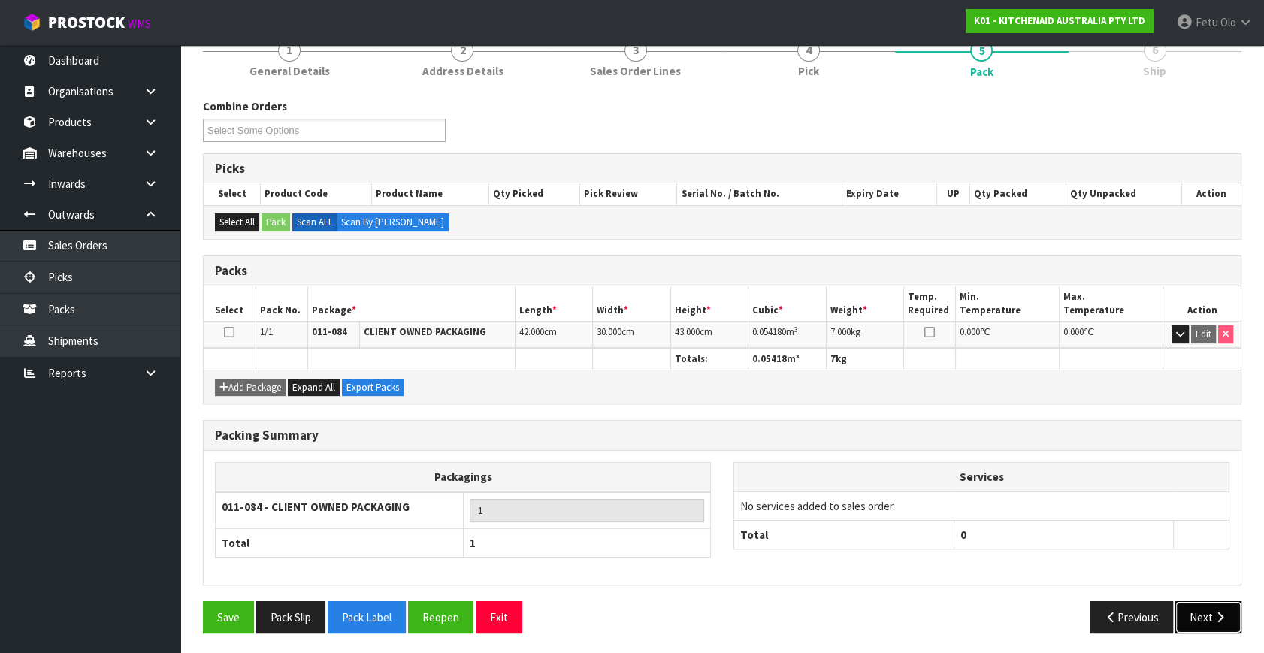
click at [1209, 609] on button "Next" at bounding box center [1208, 617] width 66 height 32
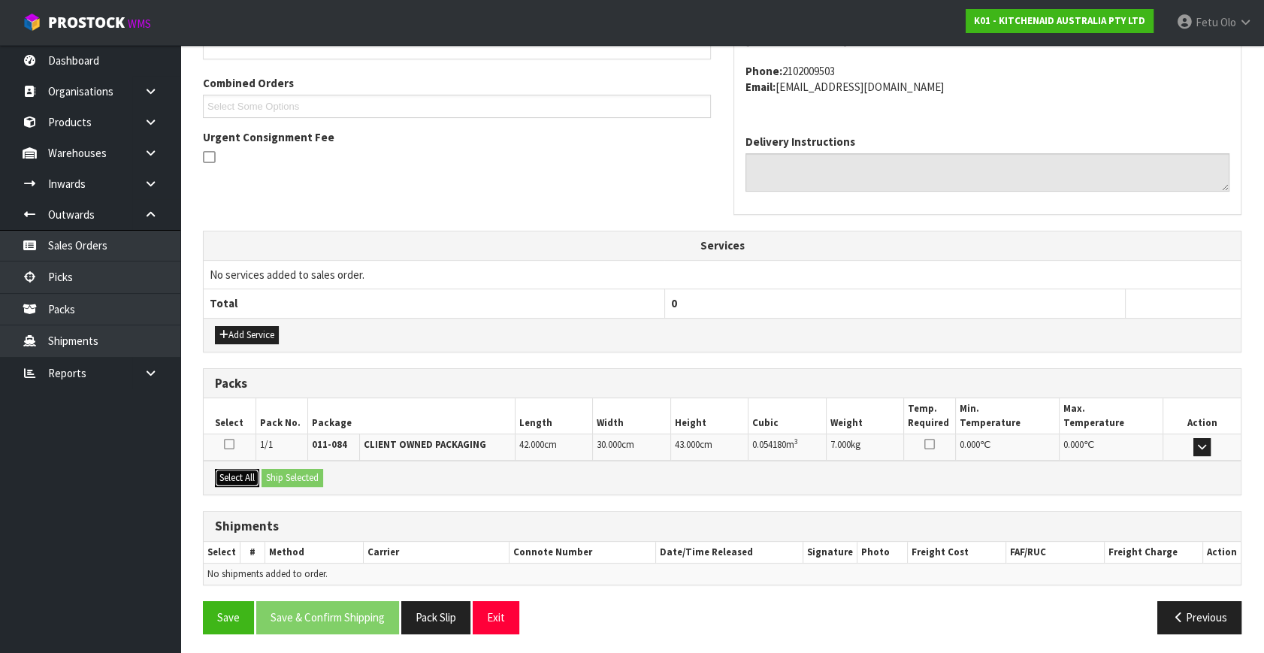
click at [243, 472] on button "Select All" at bounding box center [237, 478] width 44 height 18
click at [271, 469] on button "Ship Selected" at bounding box center [292, 478] width 62 height 18
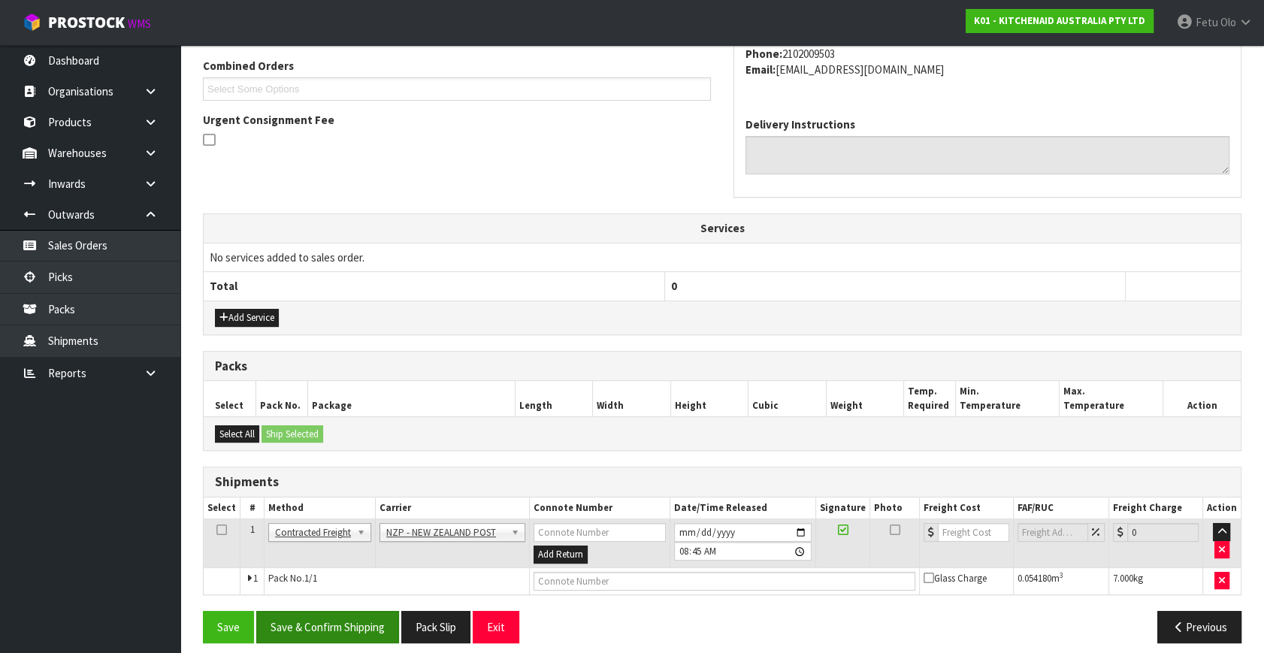
scroll to position [397, 0]
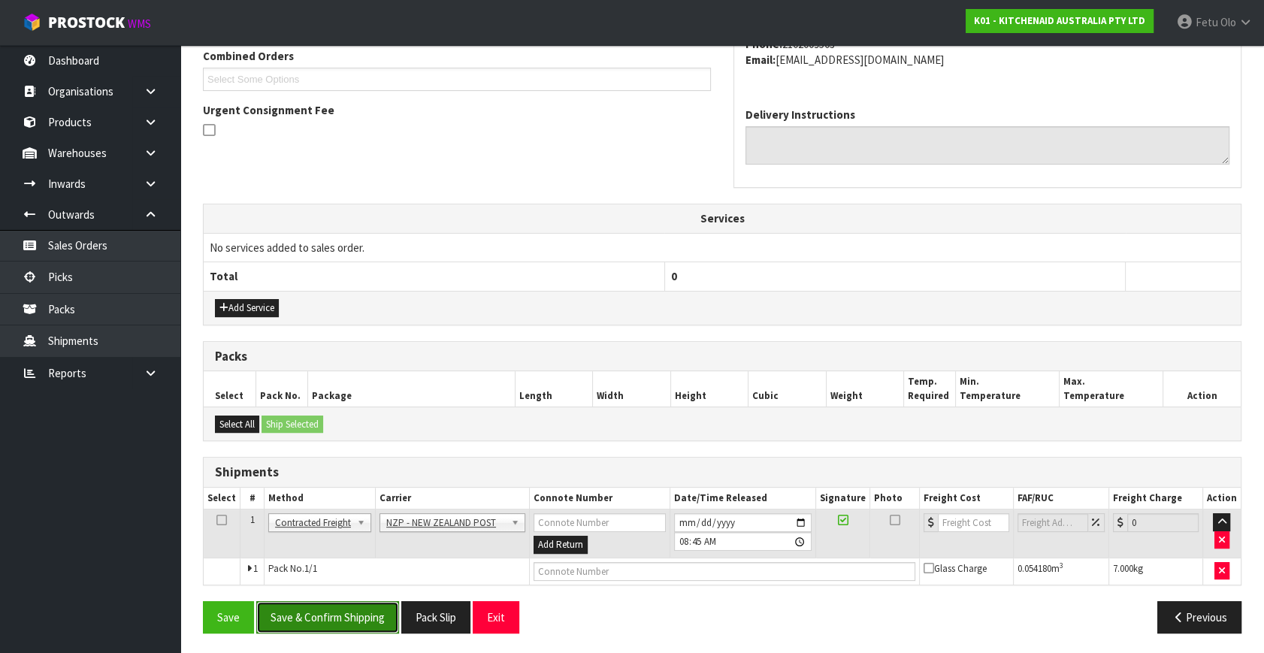
click at [320, 617] on button "Save & Confirm Shipping" at bounding box center [327, 617] width 143 height 32
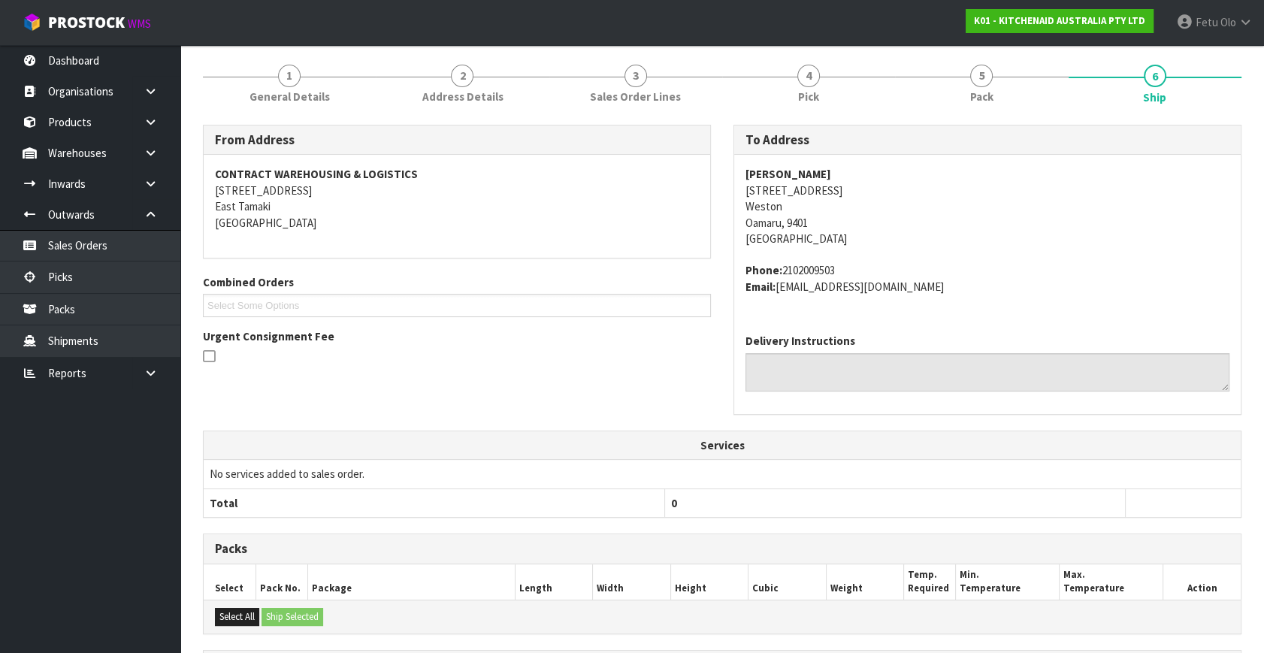
scroll to position [376, 0]
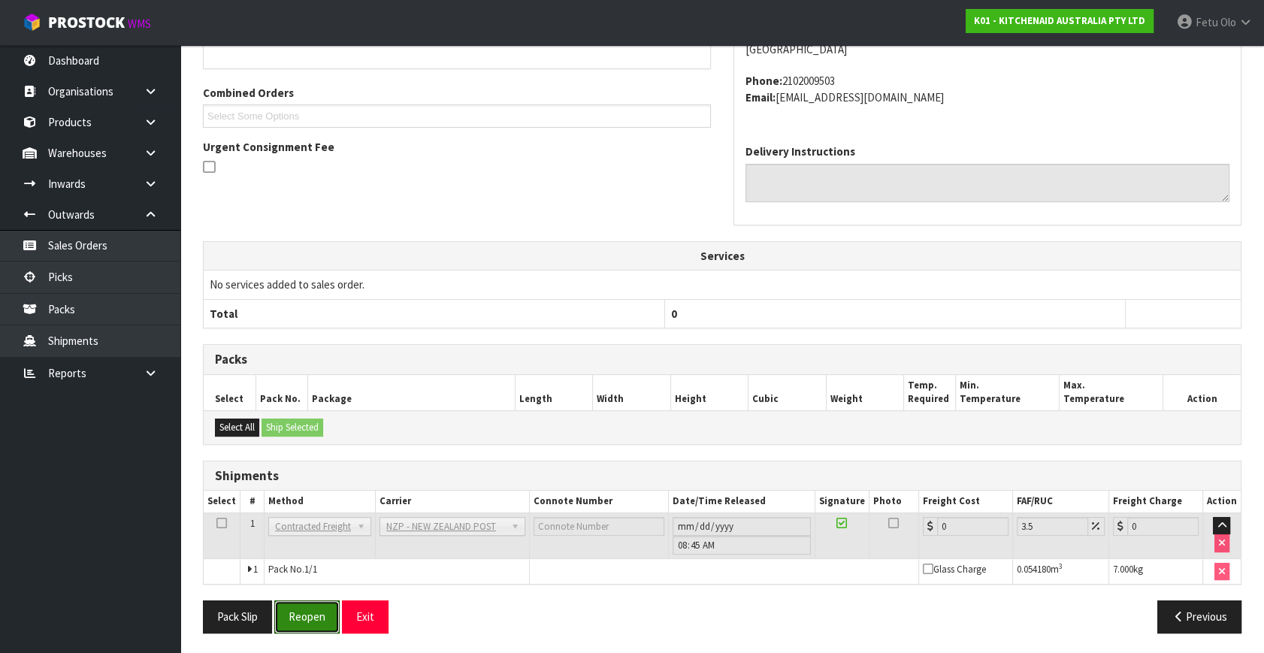
drag, startPoint x: 300, startPoint y: 608, endPoint x: 362, endPoint y: 596, distance: 62.6
click at [300, 608] on button "Reopen" at bounding box center [306, 616] width 65 height 32
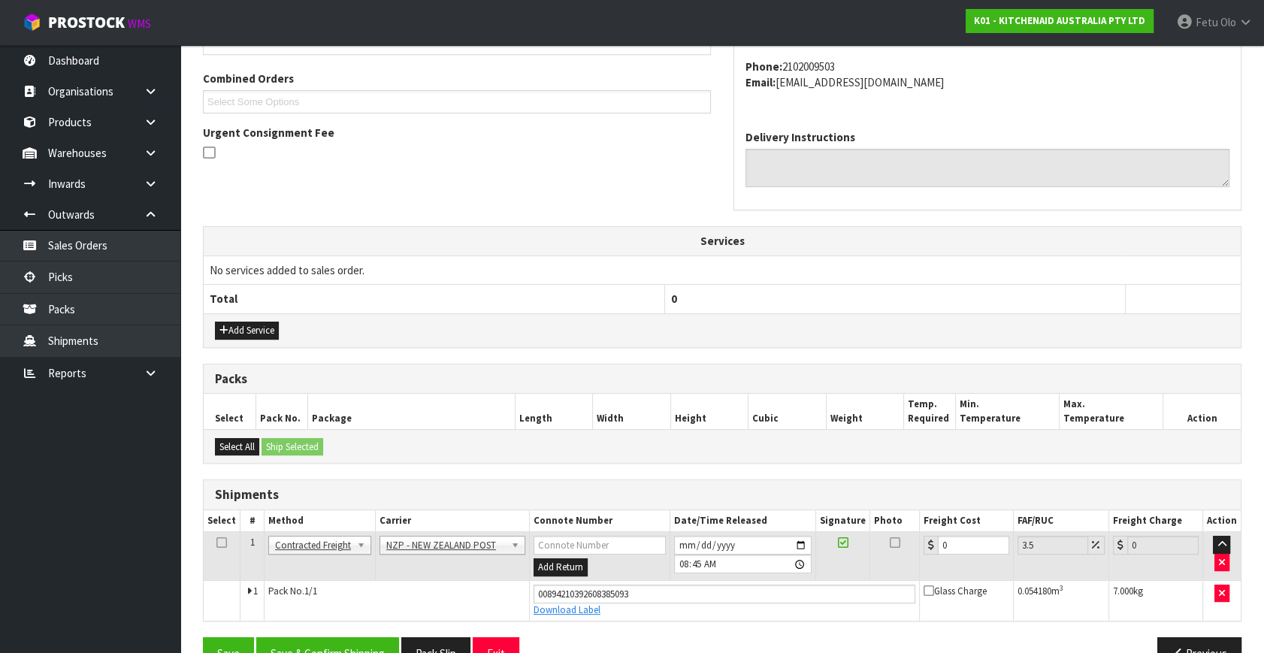
scroll to position [411, 0]
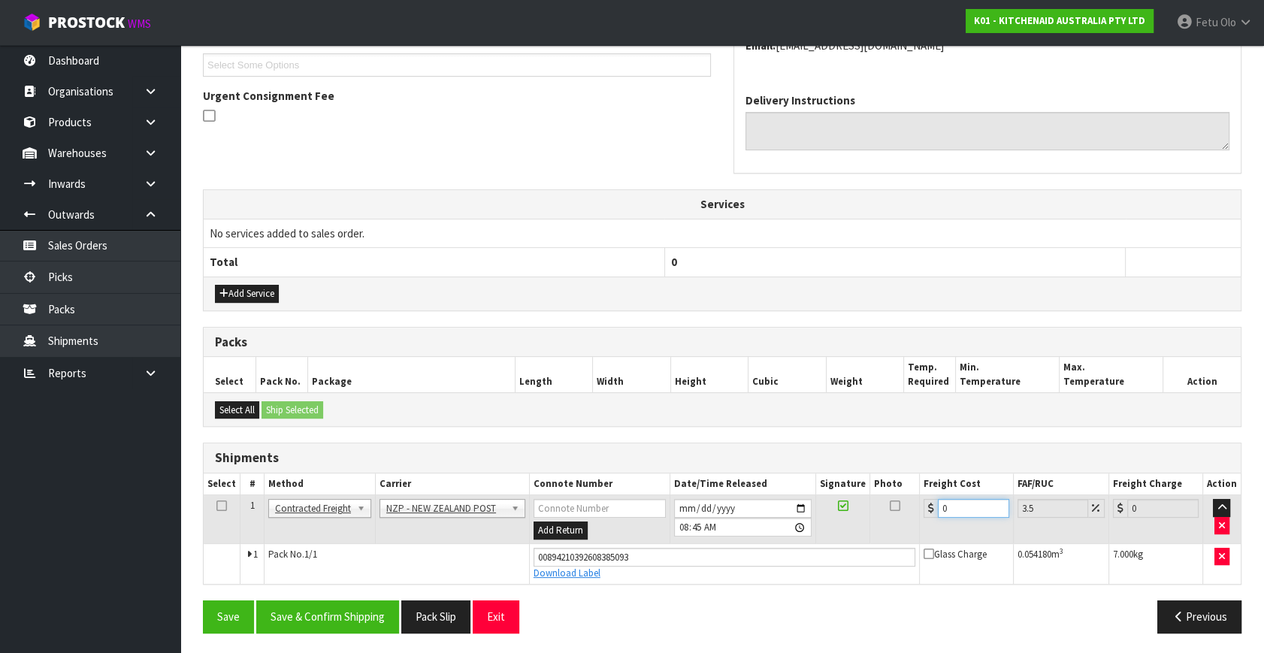
click at [789, 542] on tbody "1 Client Local Pickup Customer Local Pickup Company Freight Contracted Freight …" at bounding box center [722, 539] width 1037 height 89
type input "1"
type input "1.03"
type input "13"
type input "13.45"
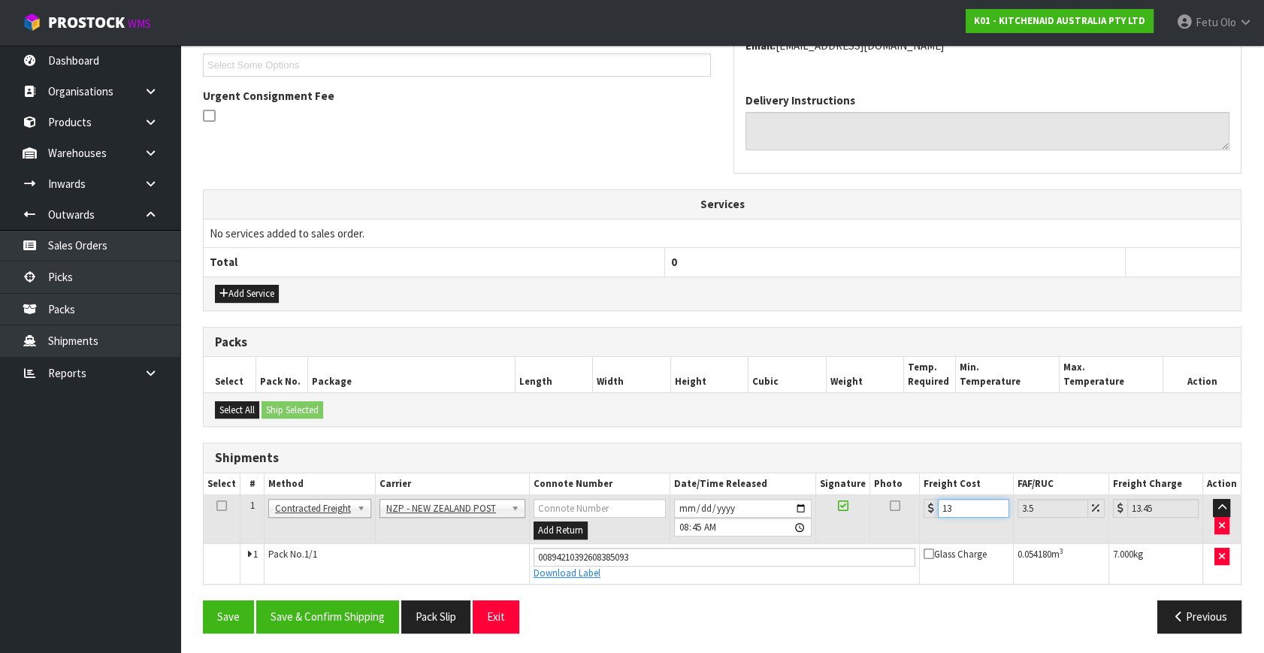
type input "13.2"
type input "13.66"
type input "13.27"
type input "13.73"
type input "13.27"
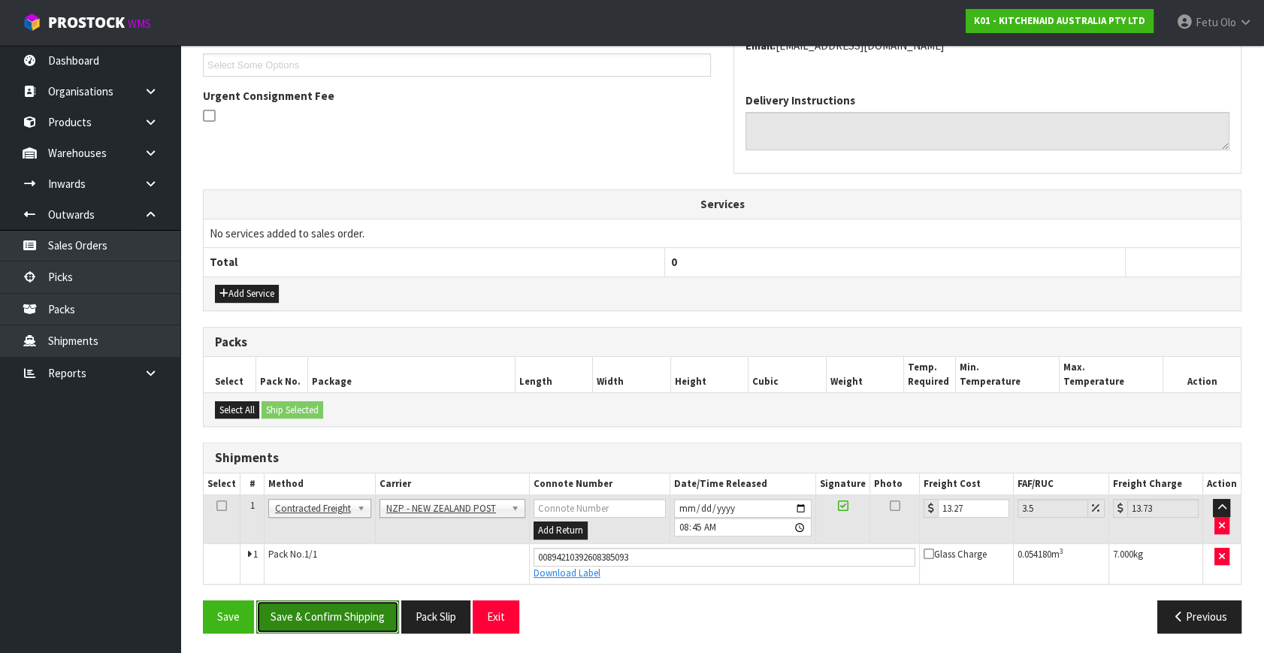
click at [341, 617] on button "Save & Confirm Shipping" at bounding box center [327, 616] width 143 height 32
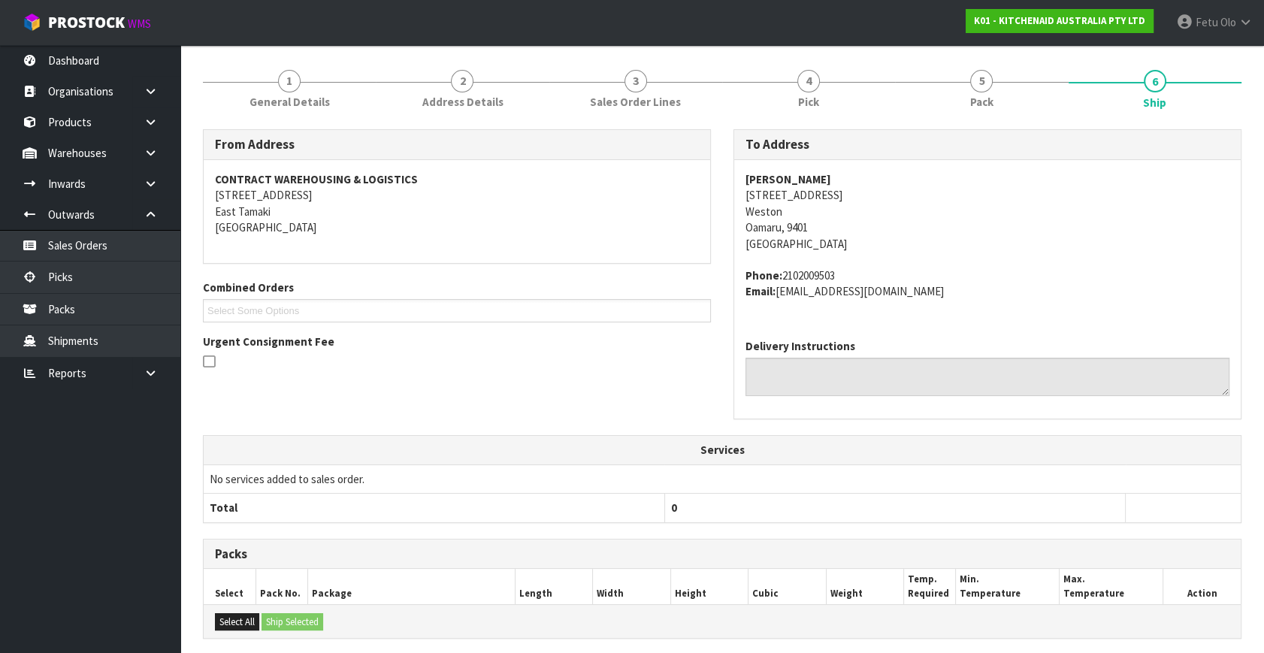
scroll to position [370, 0]
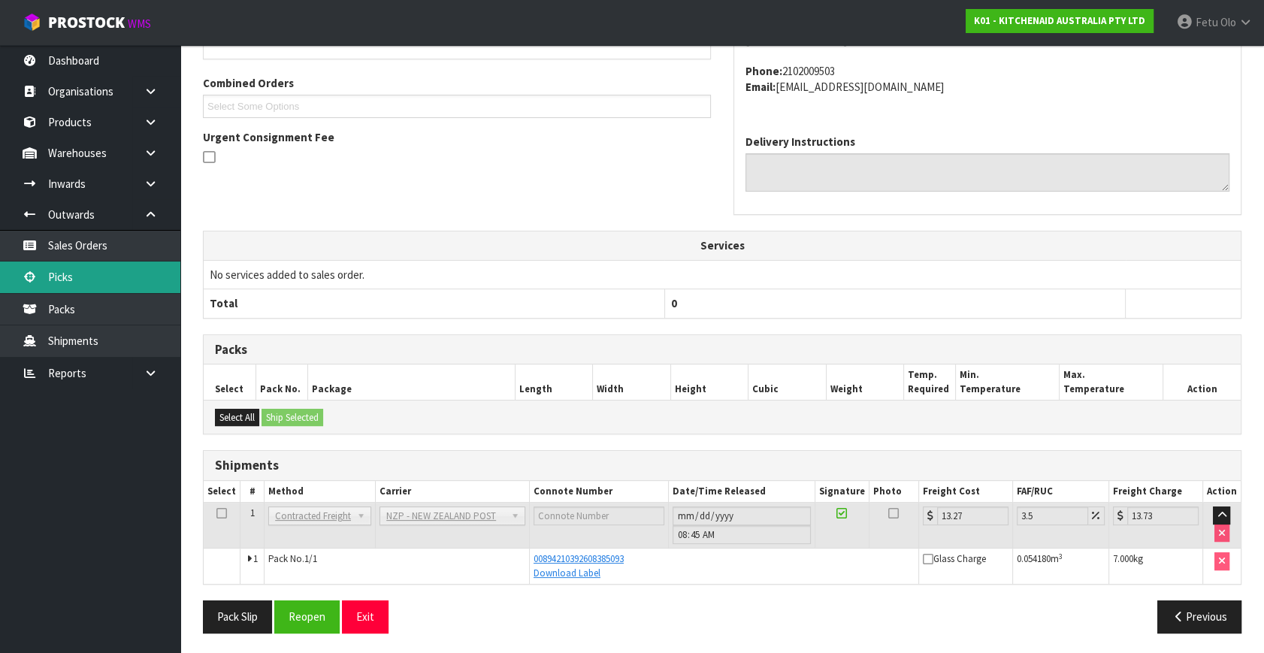
click at [89, 276] on link "Picks" at bounding box center [90, 276] width 180 height 31
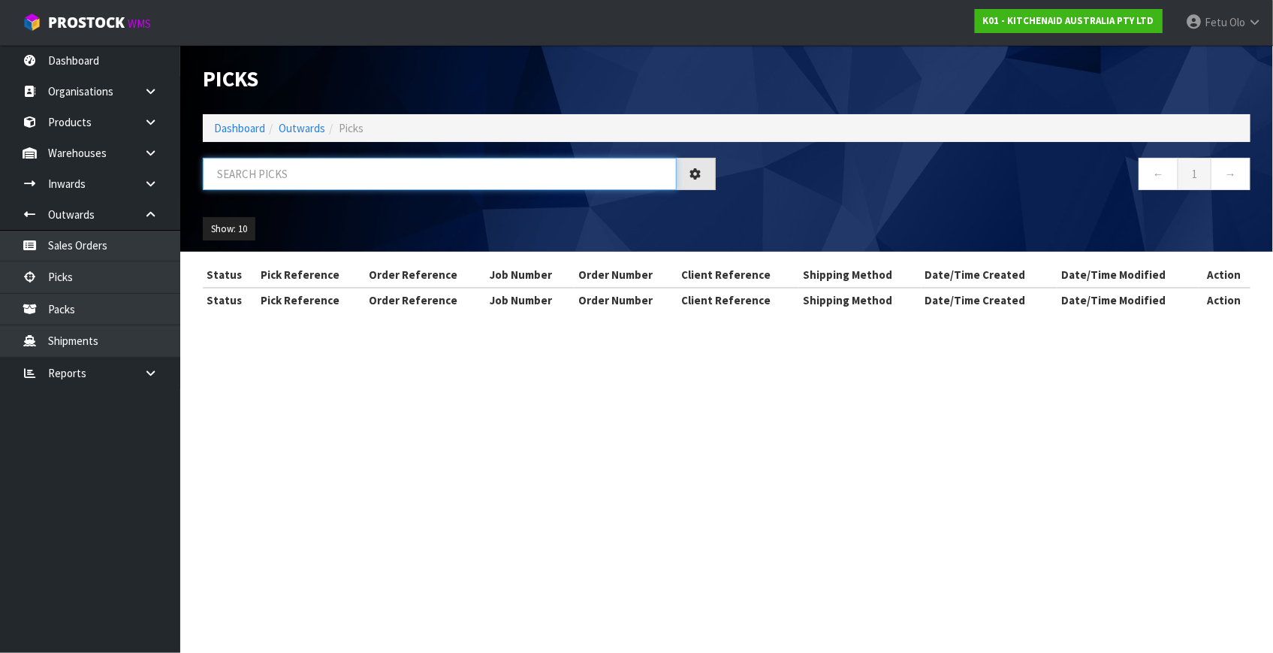
click at [313, 165] on input "text" at bounding box center [440, 174] width 474 height 32
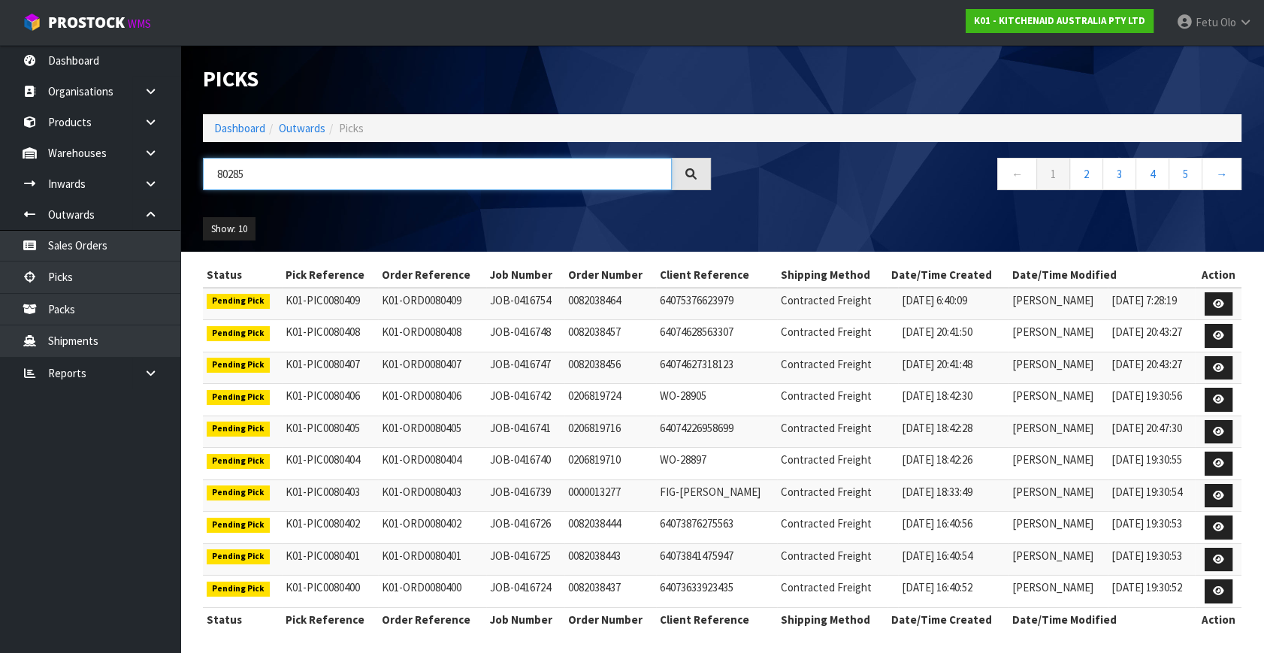
type input "80285"
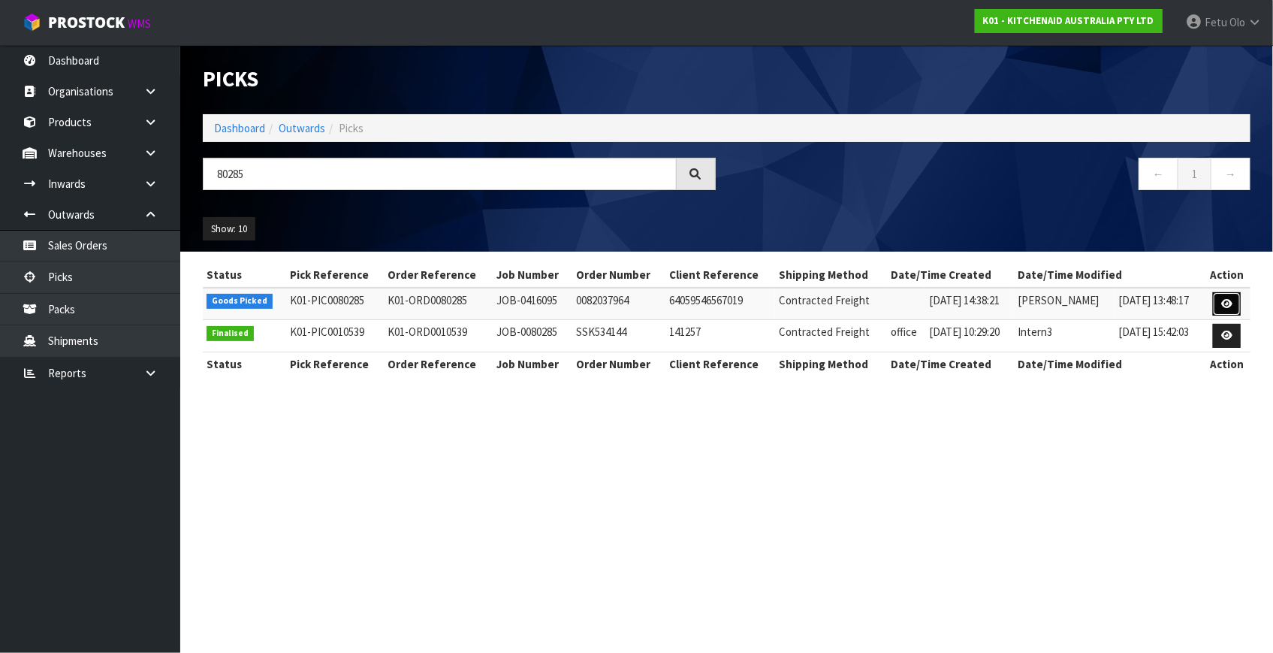
click at [1230, 303] on icon at bounding box center [1227, 304] width 11 height 10
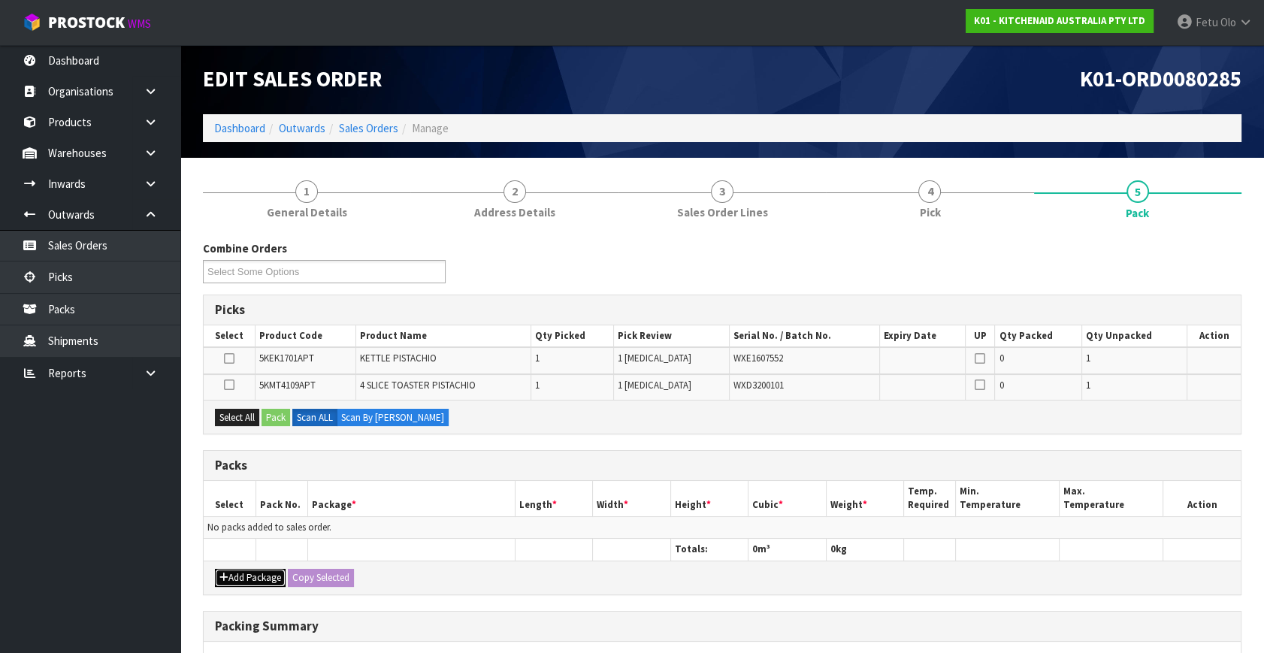
drag, startPoint x: 240, startPoint y: 573, endPoint x: 240, endPoint y: 565, distance: 8.3
click at [240, 572] on button "Add Package" at bounding box center [250, 578] width 71 height 18
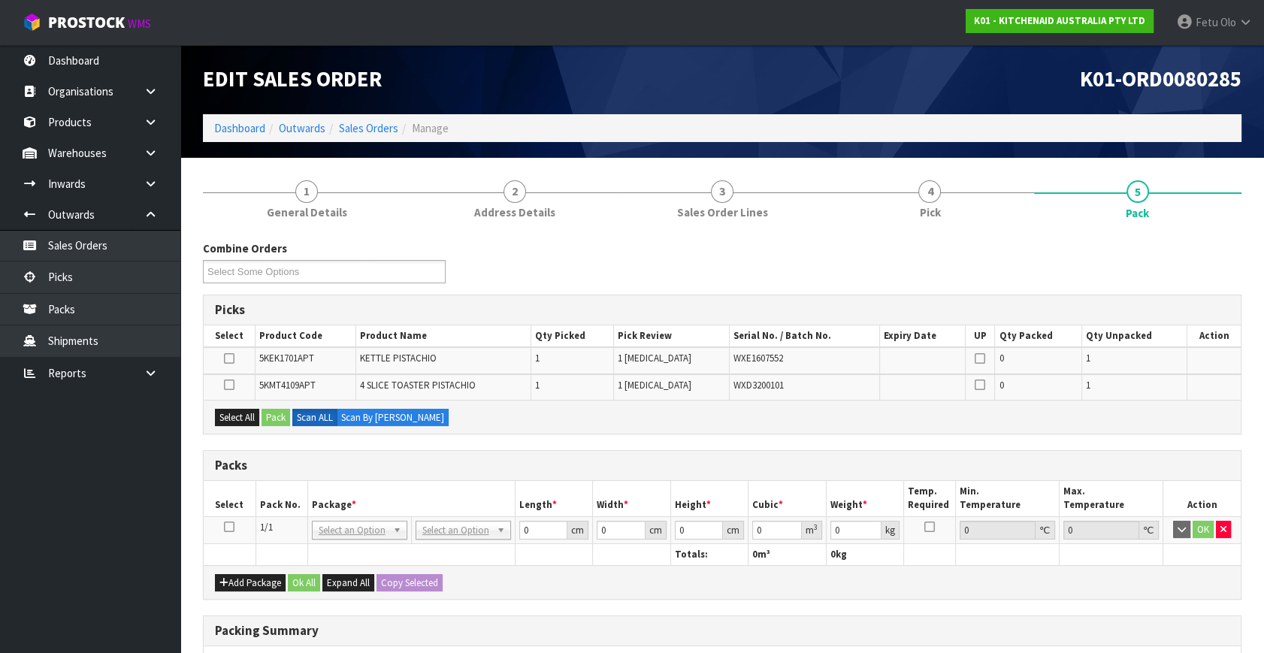
click at [228, 527] on icon at bounding box center [229, 527] width 11 height 1
click at [330, 502] on th "Package *" at bounding box center [410, 498] width 207 height 35
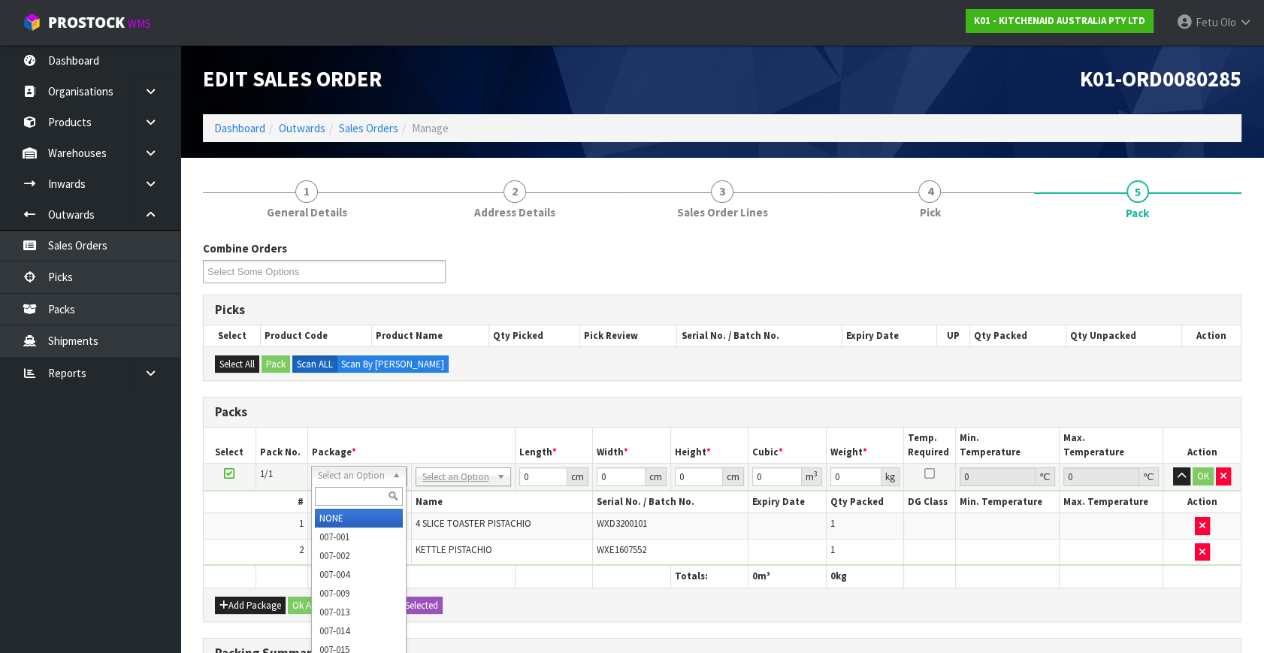
click at [337, 488] on input "text" at bounding box center [359, 496] width 88 height 19
type input "011"
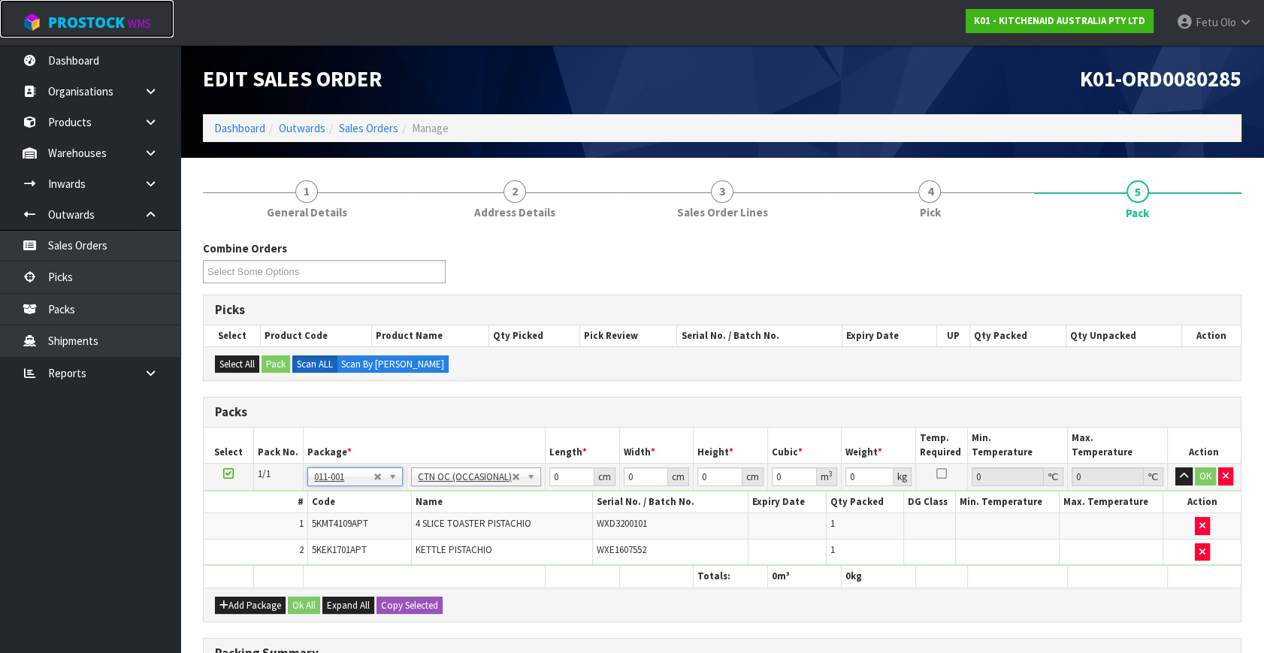
type input "6.55"
drag, startPoint x: 561, startPoint y: 480, endPoint x: 530, endPoint y: 497, distance: 35.0
click at [530, 497] on tbody "1/1 NONE 007-001 007-002 007-004 007-009 007-013 007-014 007-015 007-017 007-01…" at bounding box center [722, 515] width 1037 height 102
type input "58"
type input "38"
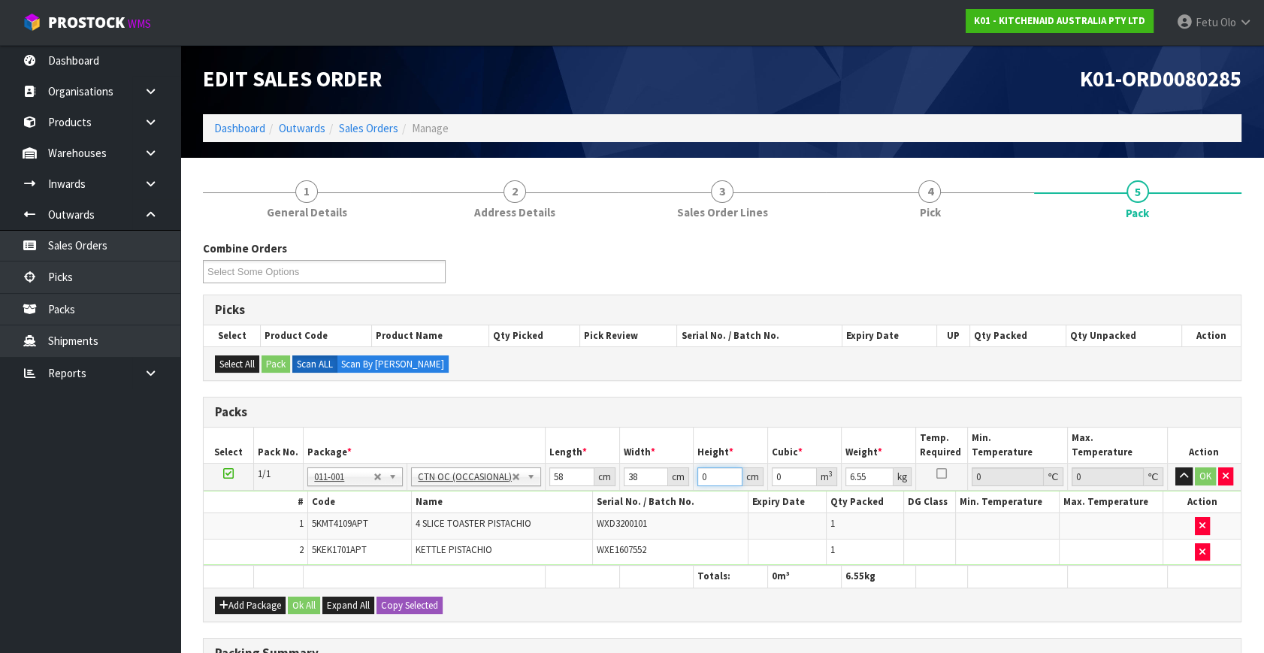
type input "2"
type input "0.004408"
type input "29"
type input "0.063916"
type input "29"
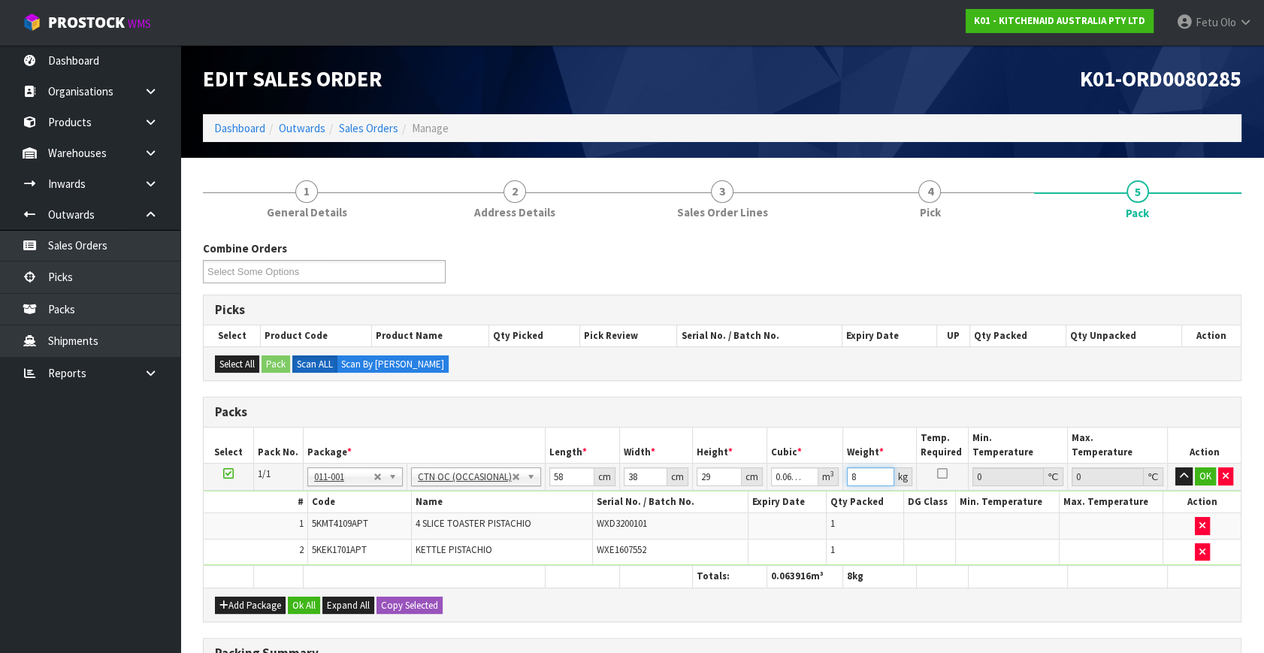
type input "8"
click button "OK" at bounding box center [1204, 476] width 21 height 18
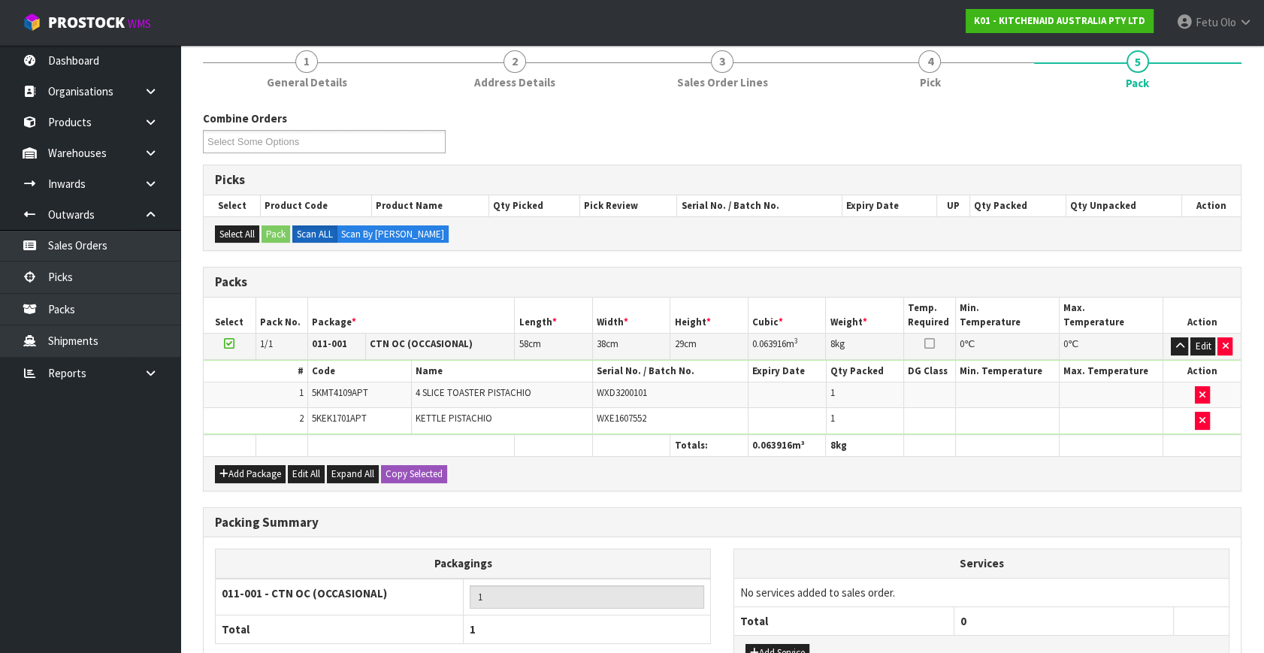
scroll to position [249, 0]
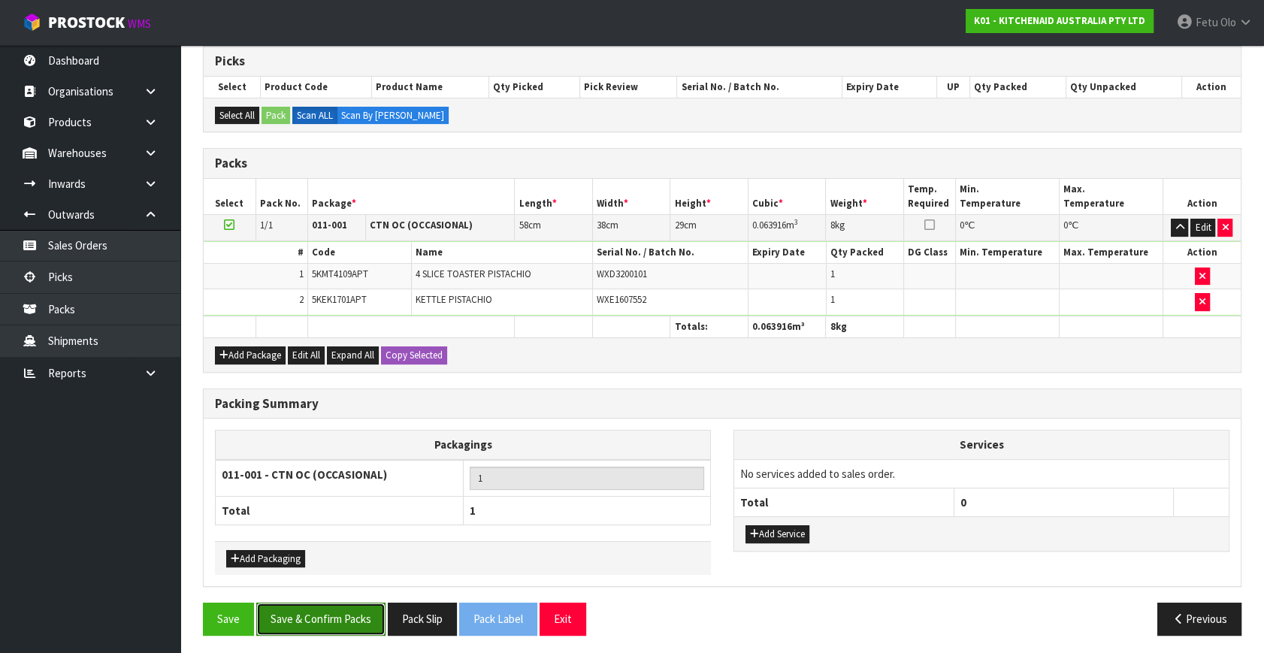
click at [343, 613] on button "Save & Confirm Packs" at bounding box center [320, 618] width 129 height 32
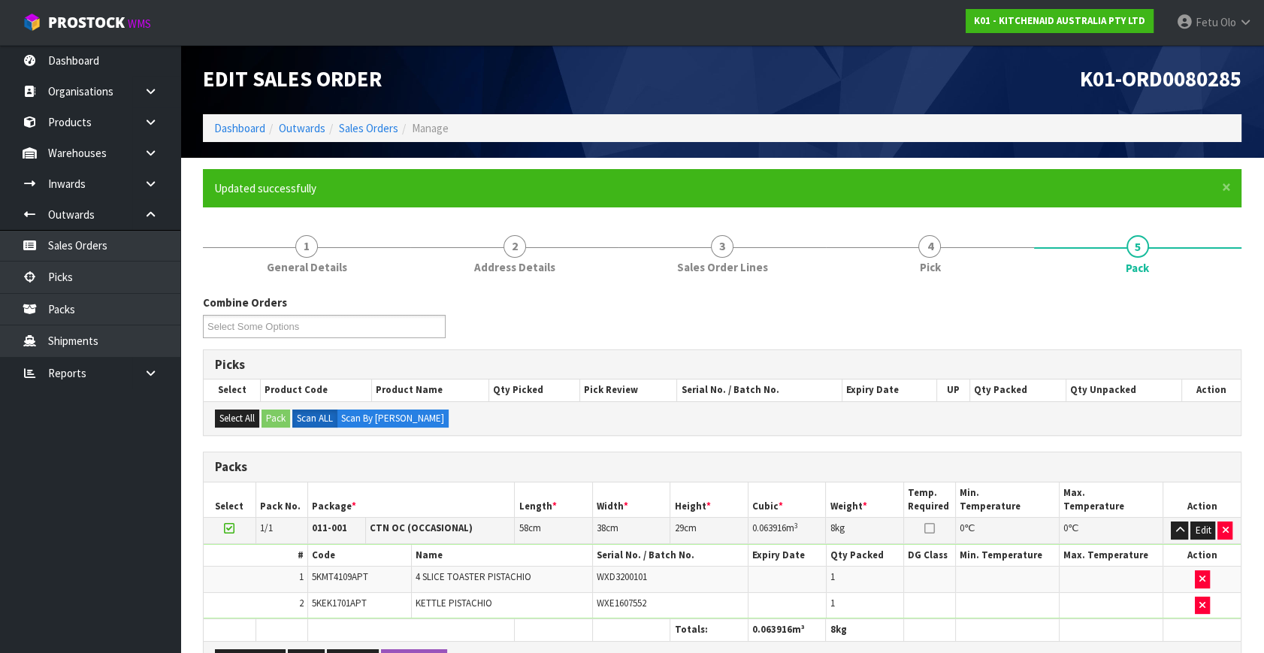
scroll to position [196, 0]
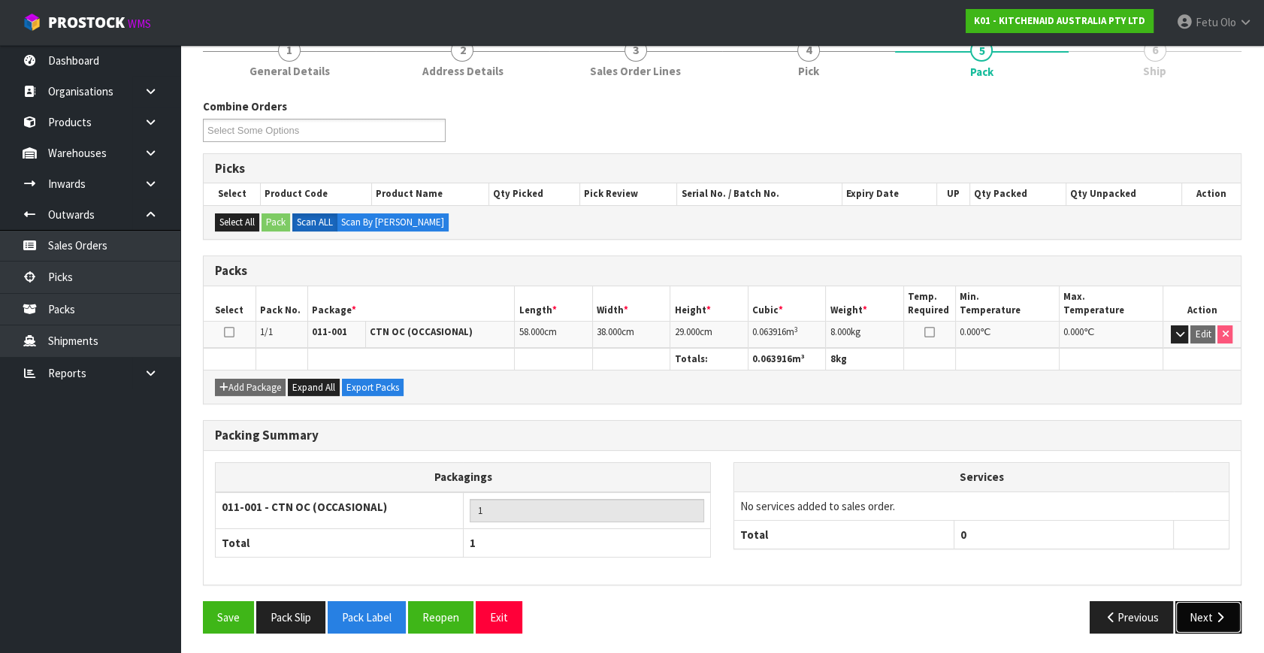
click at [1201, 610] on button "Next" at bounding box center [1208, 617] width 66 height 32
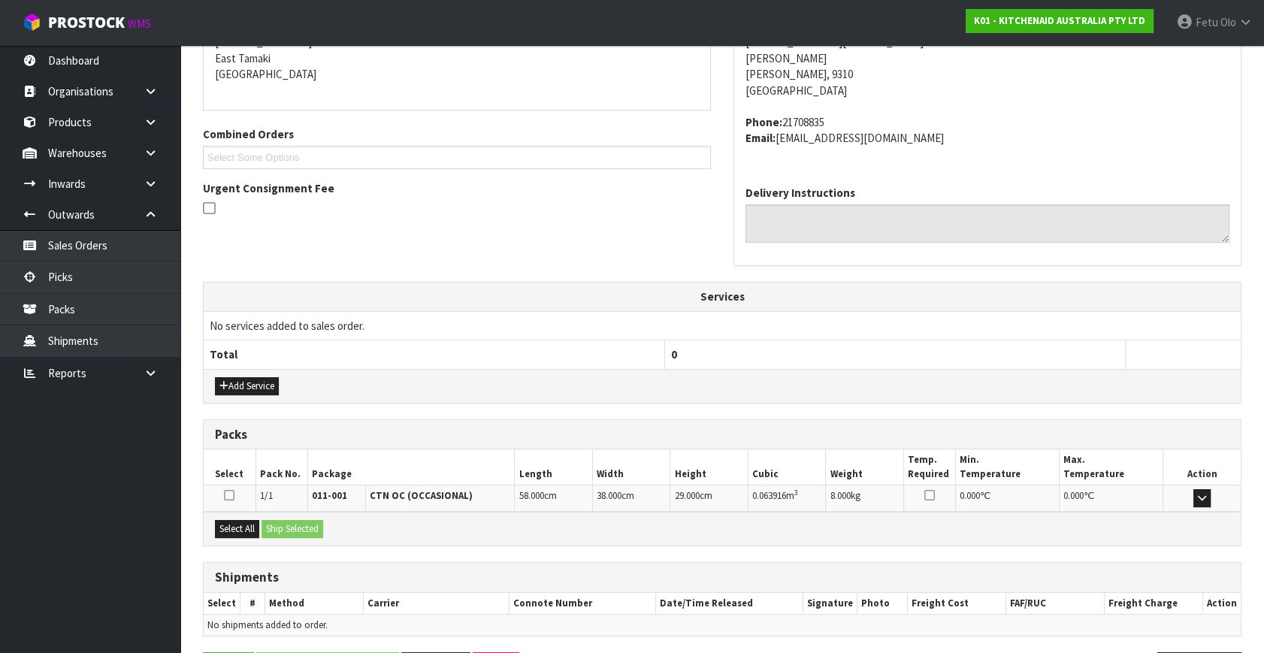
scroll to position [370, 0]
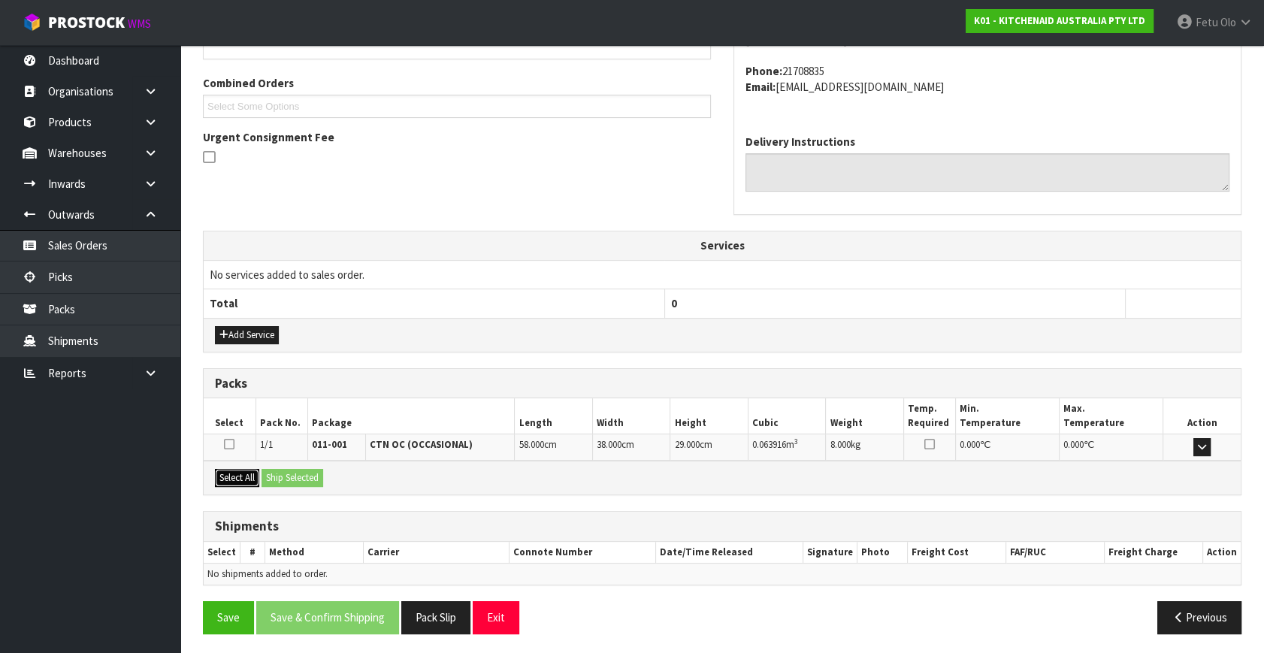
click at [250, 474] on button "Select All" at bounding box center [237, 478] width 44 height 18
click at [286, 473] on button "Ship Selected" at bounding box center [292, 478] width 62 height 18
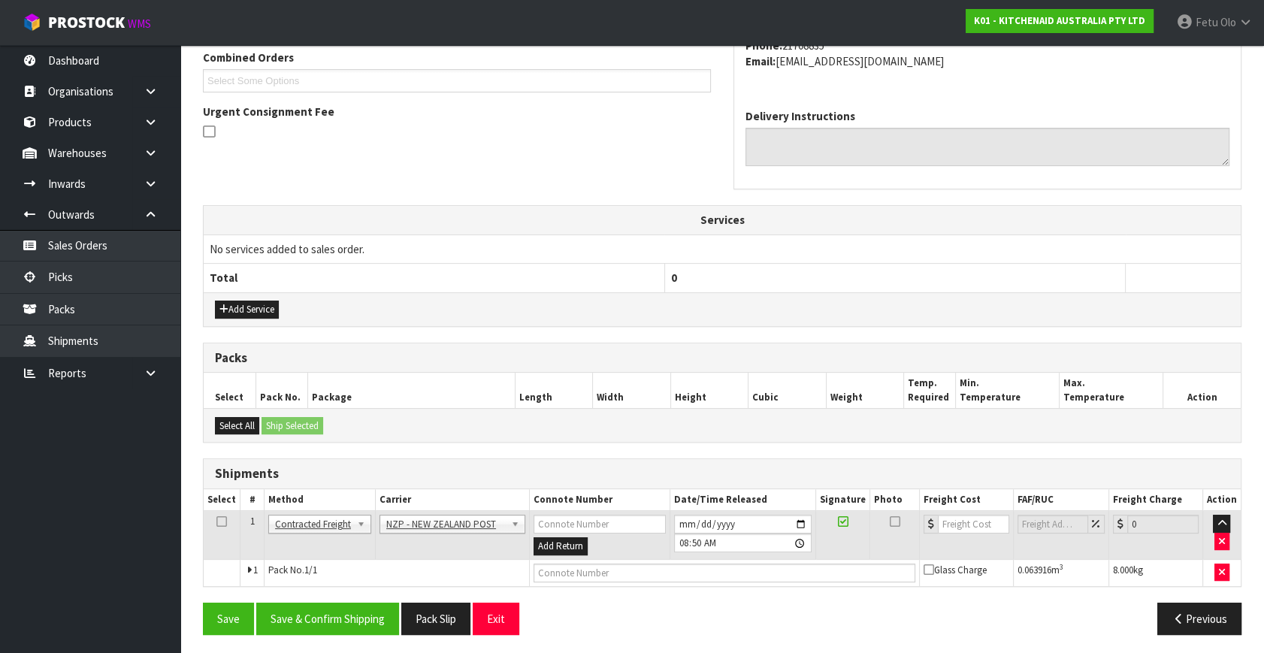
scroll to position [397, 0]
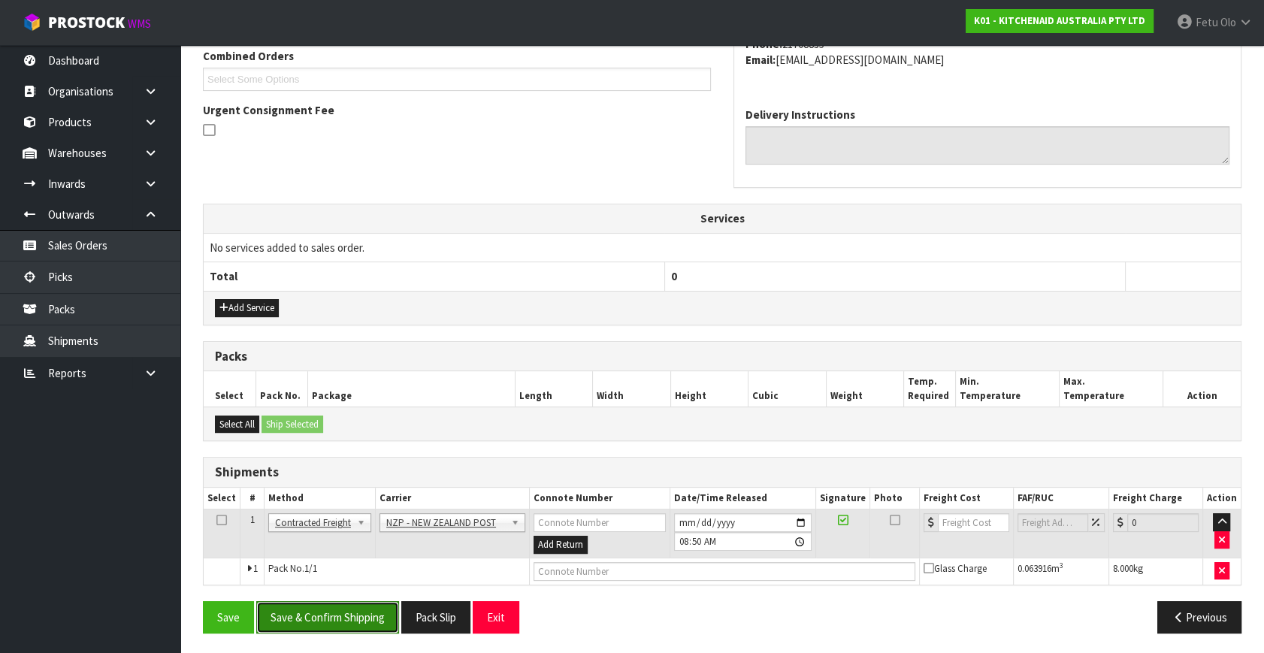
click at [351, 614] on button "Save & Confirm Shipping" at bounding box center [327, 617] width 143 height 32
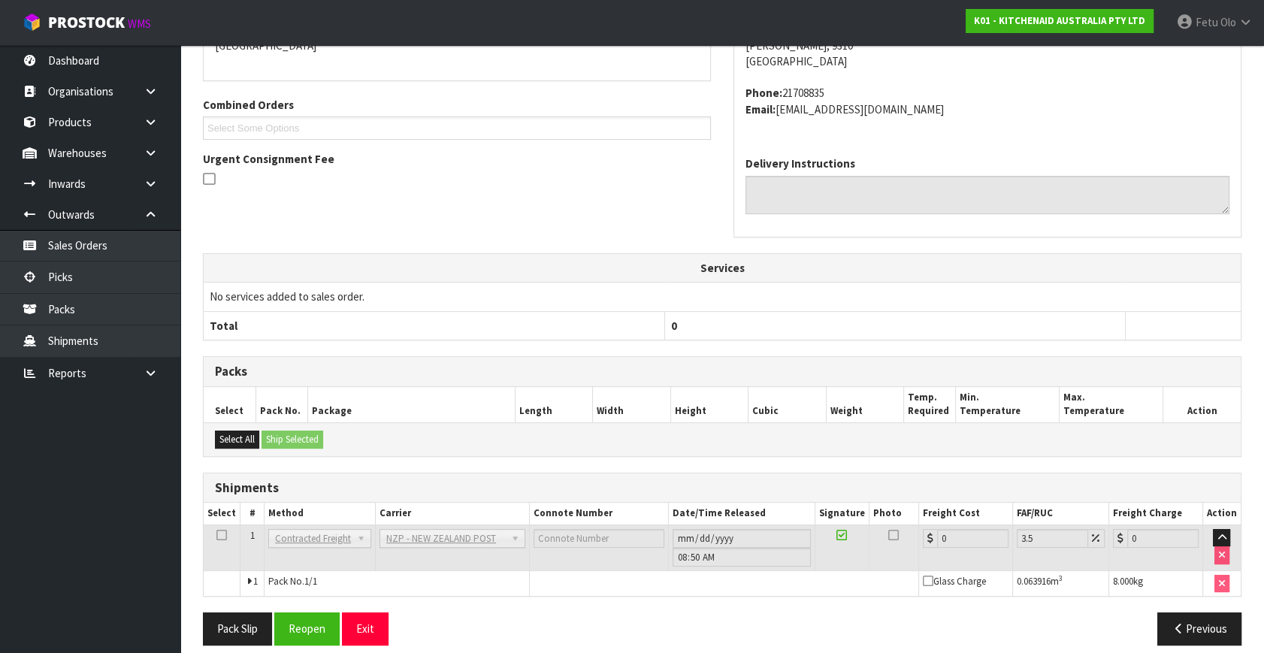
scroll to position [376, 0]
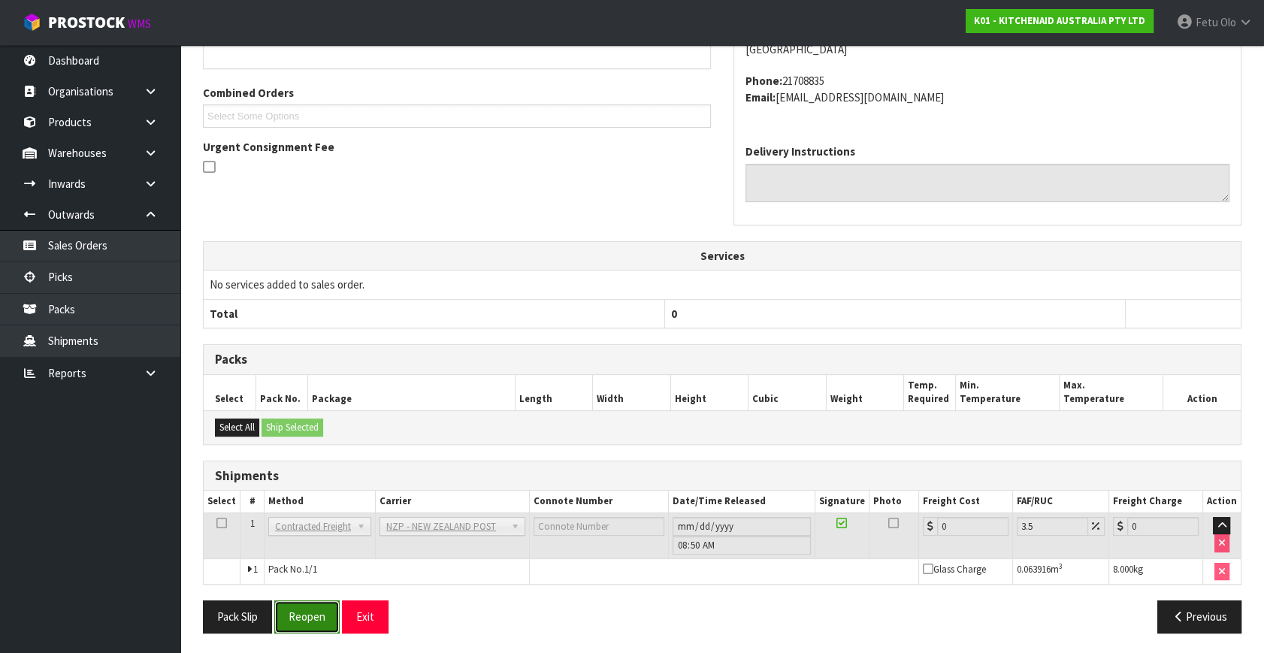
click at [300, 607] on button "Reopen" at bounding box center [306, 616] width 65 height 32
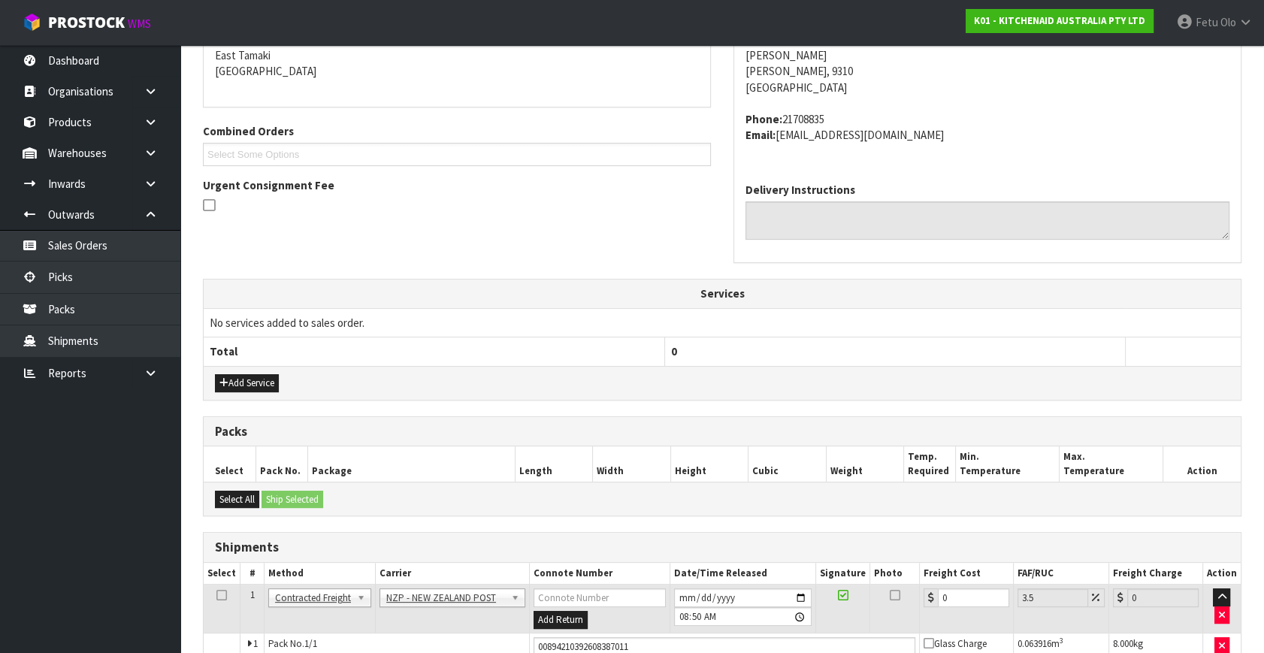
scroll to position [360, 0]
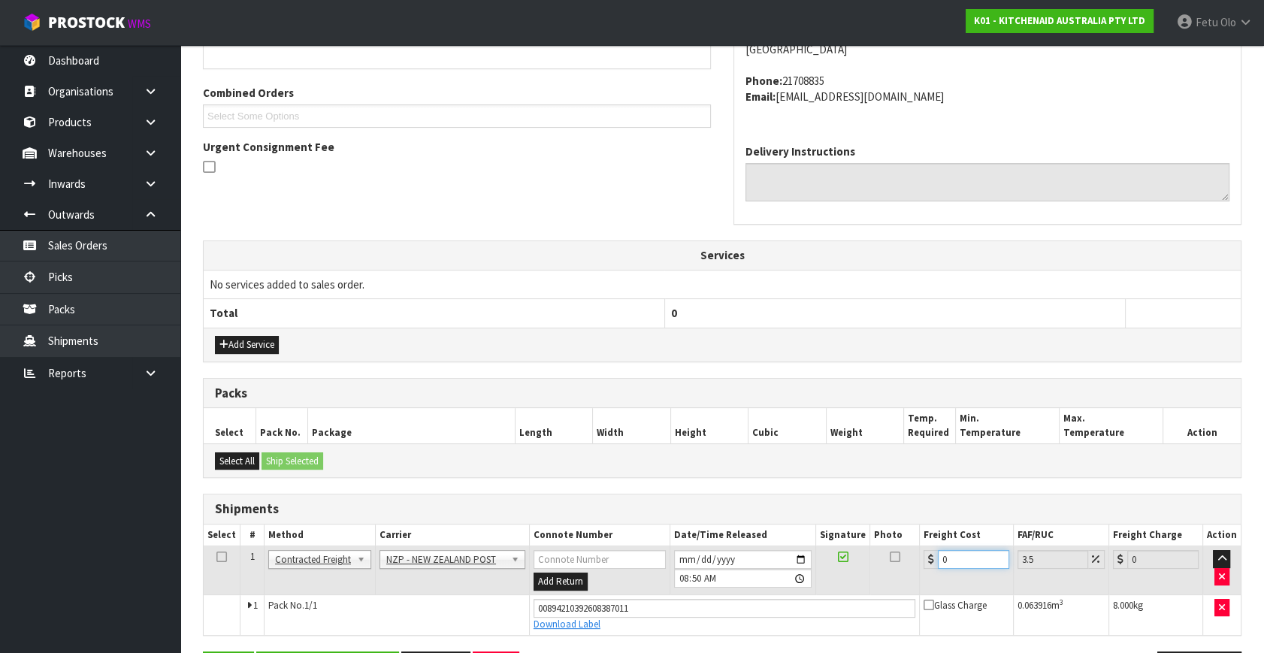
drag, startPoint x: 960, startPoint y: 554, endPoint x: 800, endPoint y: 607, distance: 168.4
click at [800, 607] on tbody "1 Client Local Pickup Customer Local Pickup Company Freight Contracted Freight …" at bounding box center [722, 590] width 1037 height 89
type input "1"
type input "1.03"
type input "16"
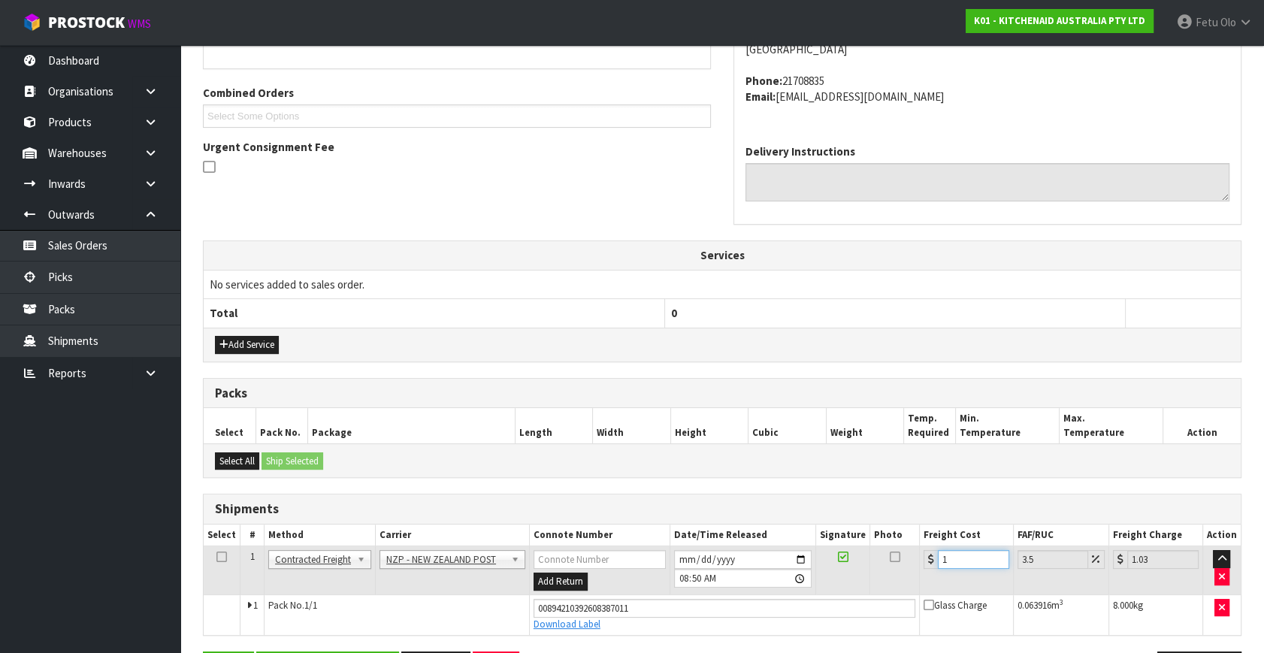
type input "16.56"
type input "16.6"
type input "17.18"
type input "16.61"
type input "17.19"
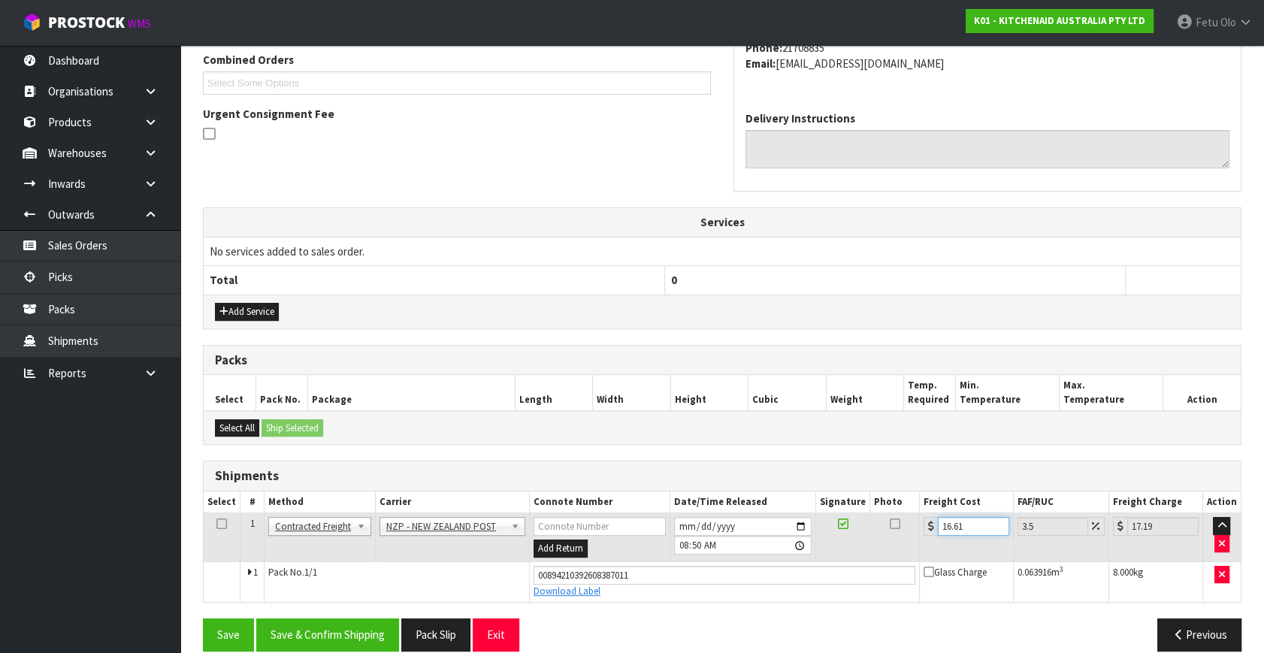
scroll to position [411, 0]
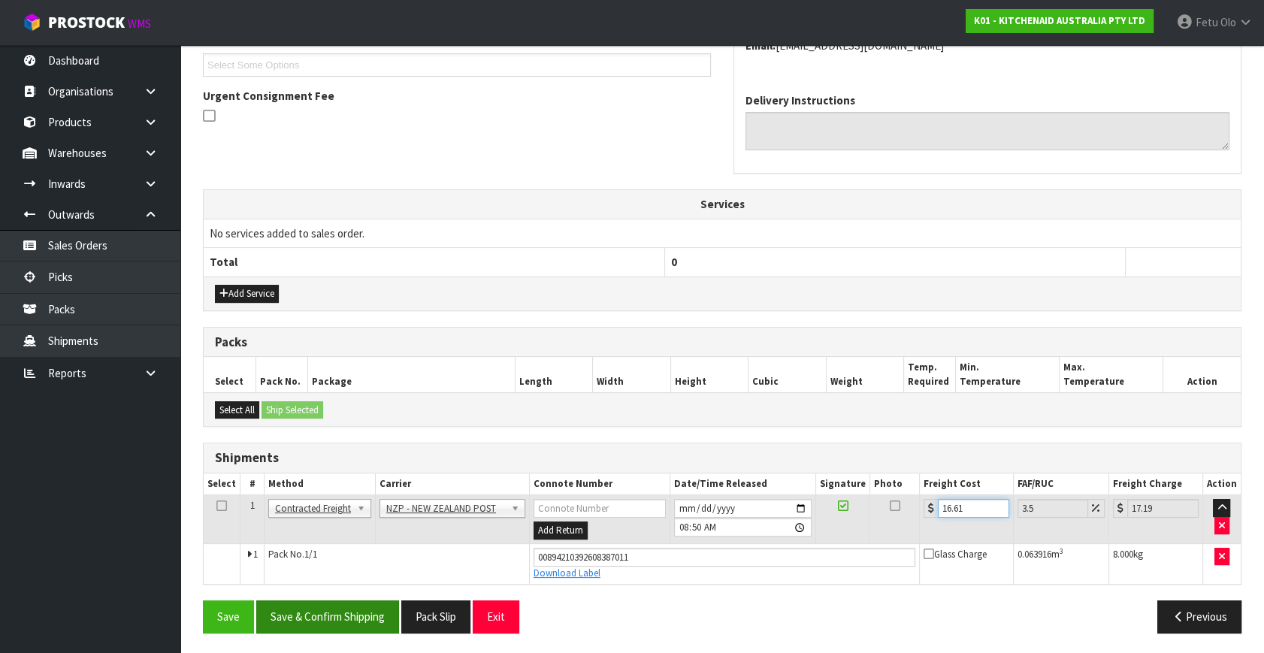
type input "16.61"
click at [331, 600] on button "Save & Confirm Shipping" at bounding box center [327, 616] width 143 height 32
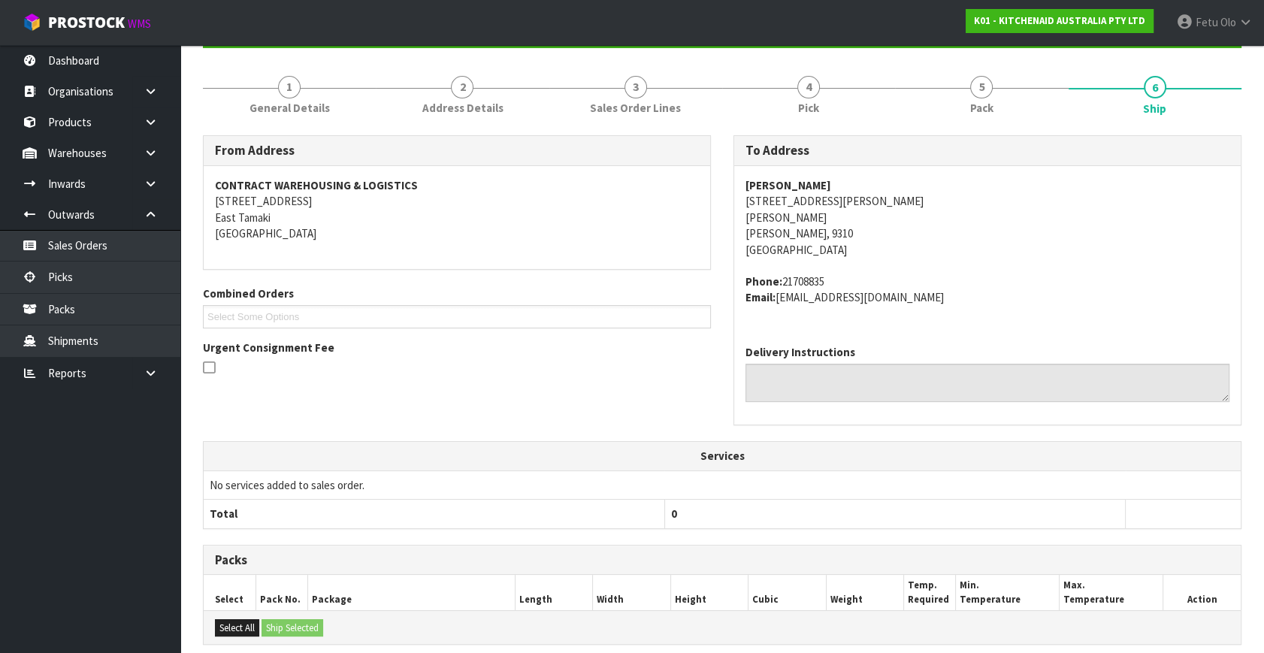
scroll to position [370, 0]
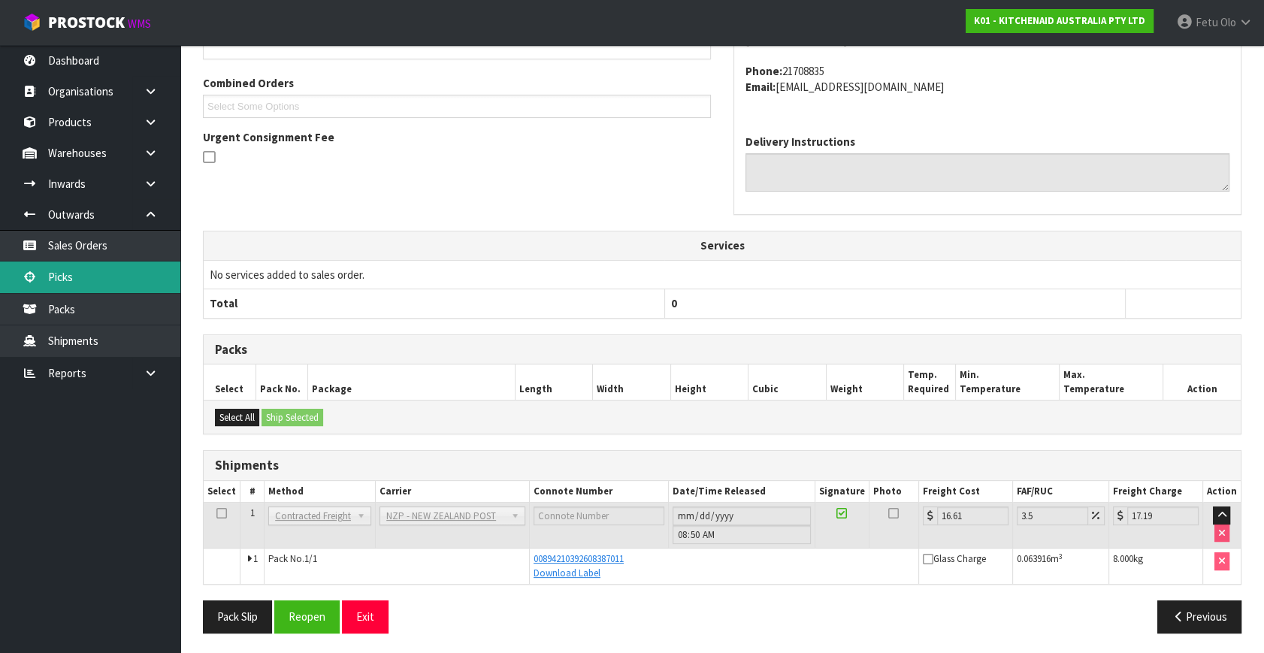
click at [74, 279] on link "Picks" at bounding box center [90, 276] width 180 height 31
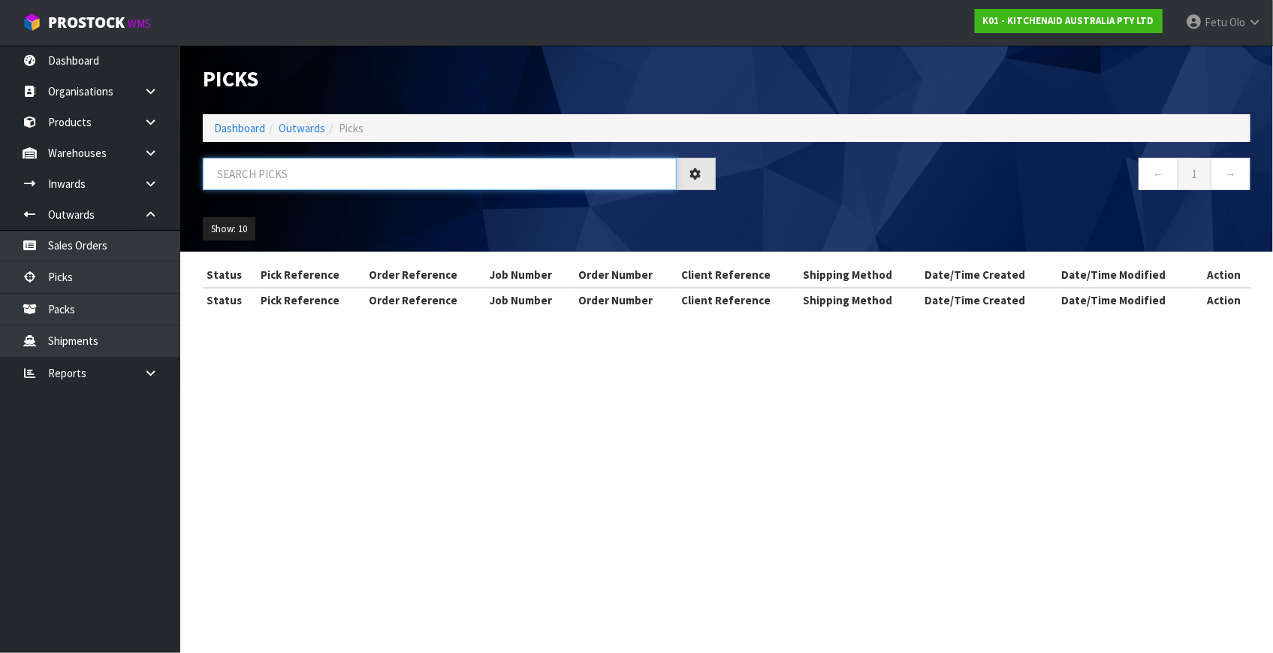
click at [342, 172] on input "text" at bounding box center [440, 174] width 474 height 32
type input "80267"
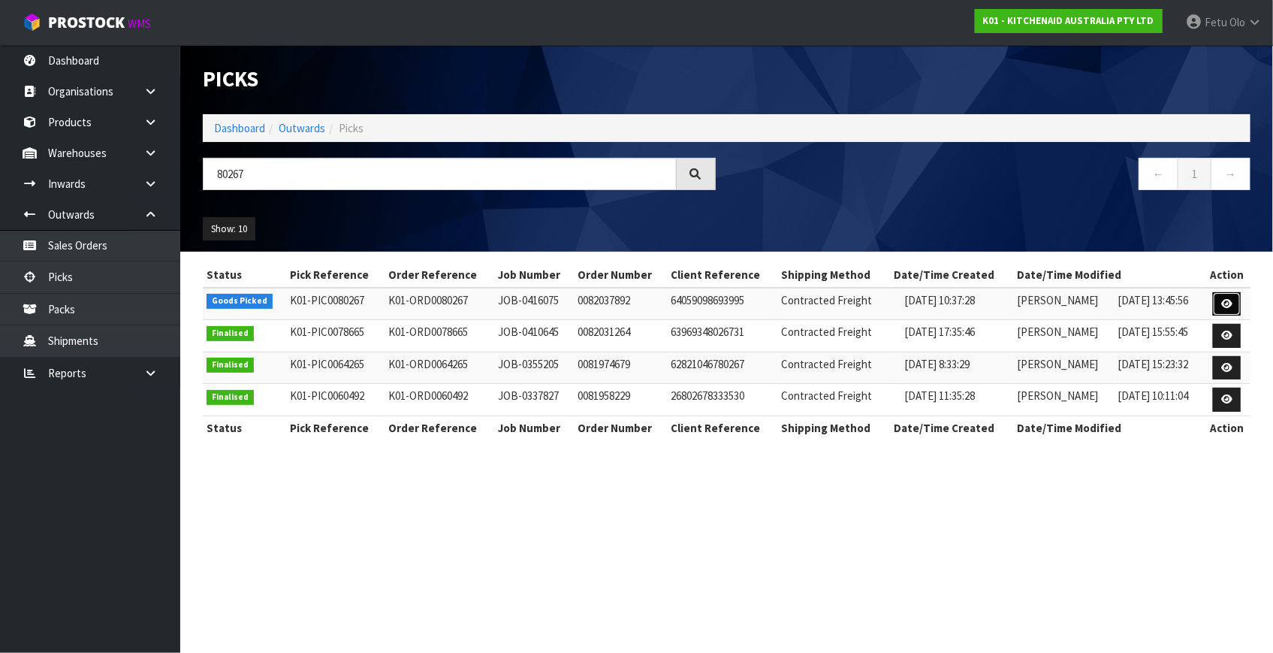
click at [1222, 300] on link at bounding box center [1227, 304] width 28 height 24
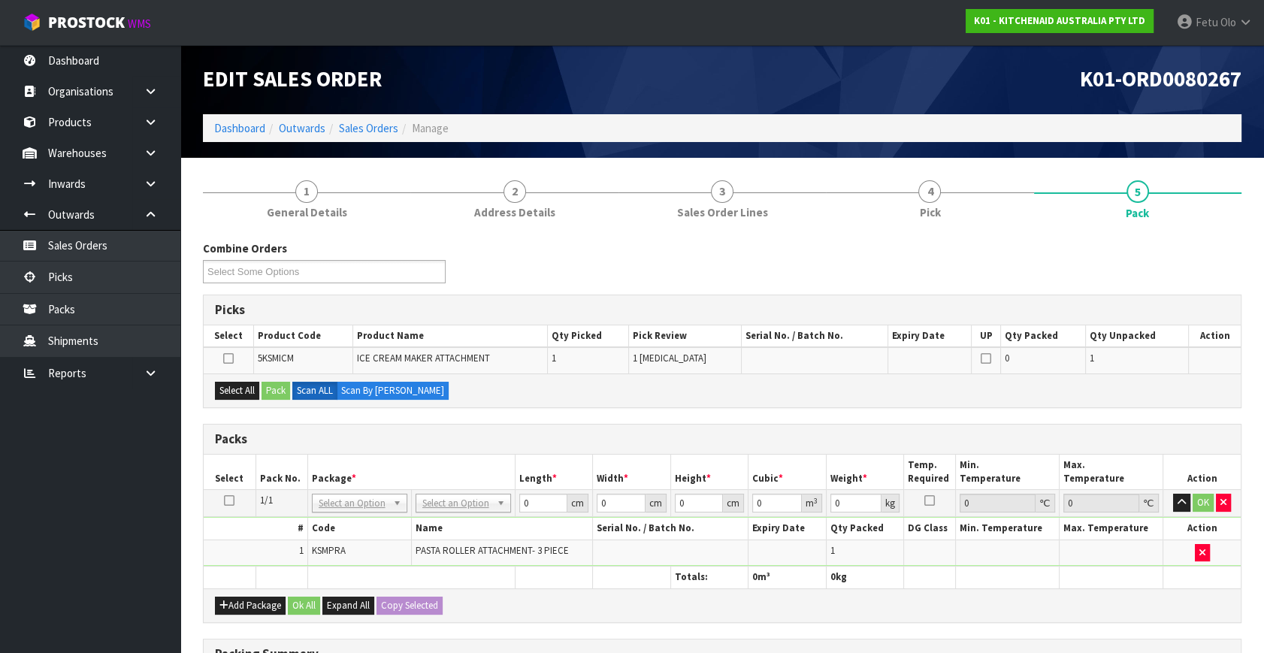
click at [227, 500] on icon at bounding box center [229, 500] width 11 height 1
click at [458, 454] on th "Package *" at bounding box center [410, 471] width 207 height 35
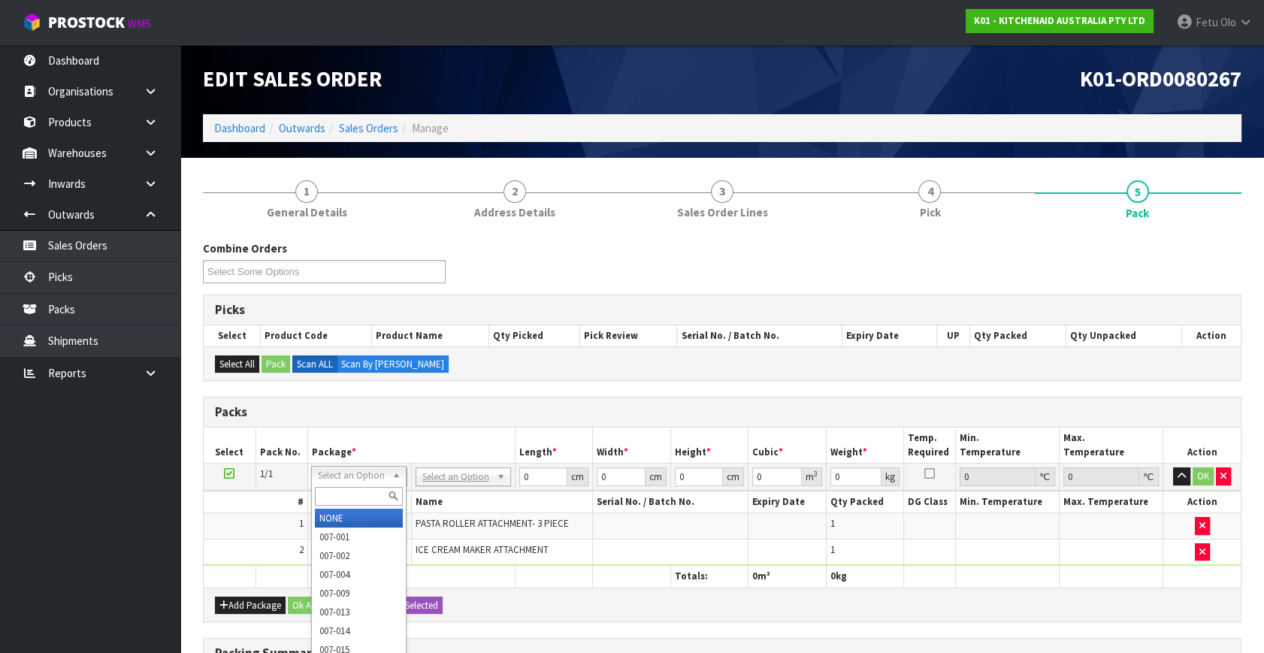
click at [348, 494] on input "text" at bounding box center [359, 496] width 88 height 19
type input "011"
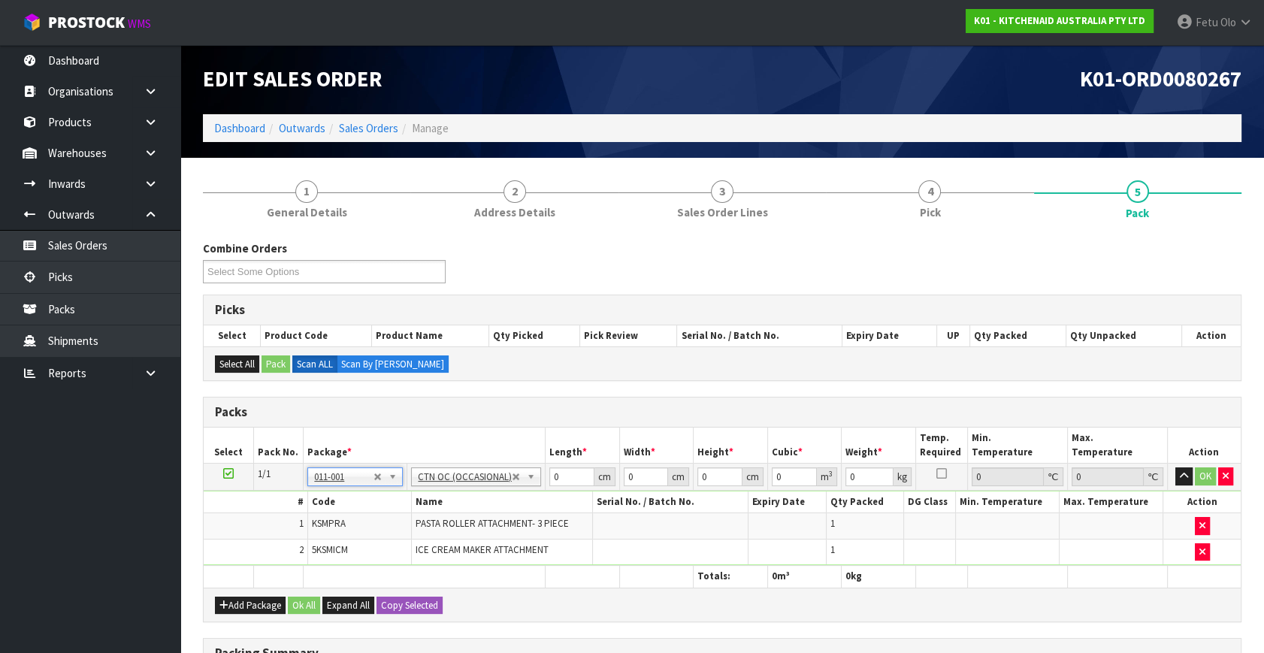
type input "6.86"
click at [570, 474] on input "0" at bounding box center [571, 476] width 45 height 19
drag, startPoint x: 571, startPoint y: 473, endPoint x: 518, endPoint y: 494, distance: 56.4
click at [521, 494] on tbody "1/1 NONE 007-001 007-002 007-004 007-009 007-013 007-014 007-015 007-017 007-01…" at bounding box center [722, 515] width 1037 height 102
type input "41"
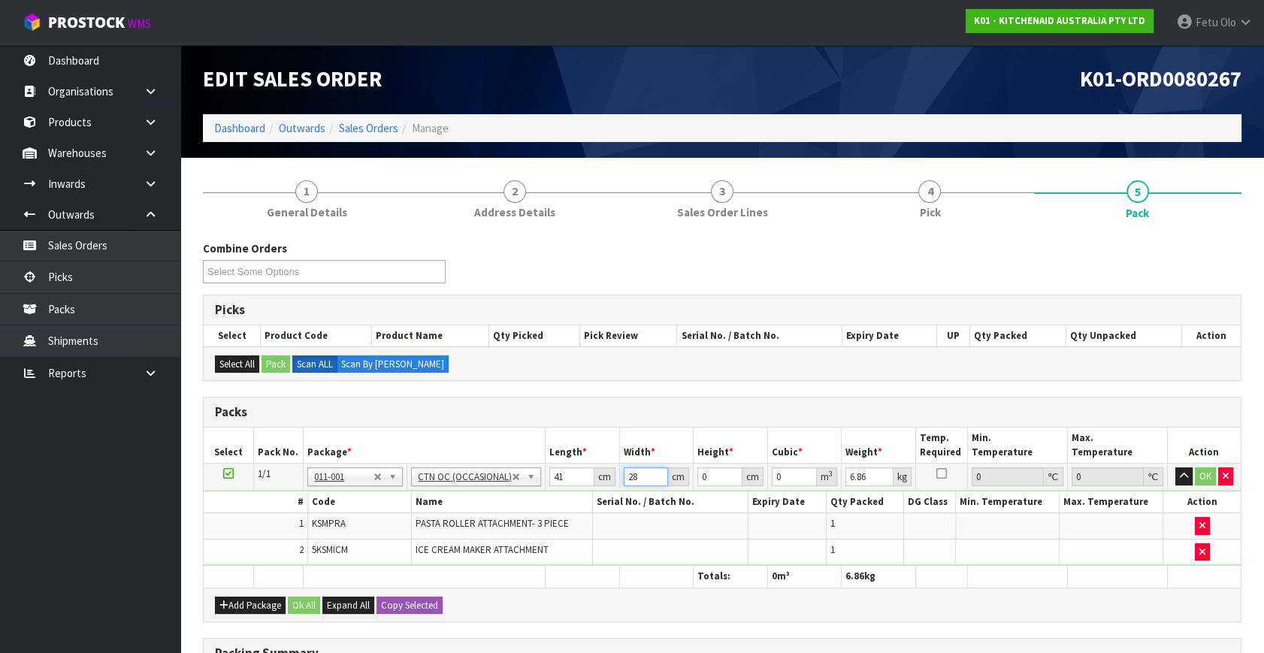
type input "28"
type input "3"
type input "0.003444"
type input "35"
type input "0.04018"
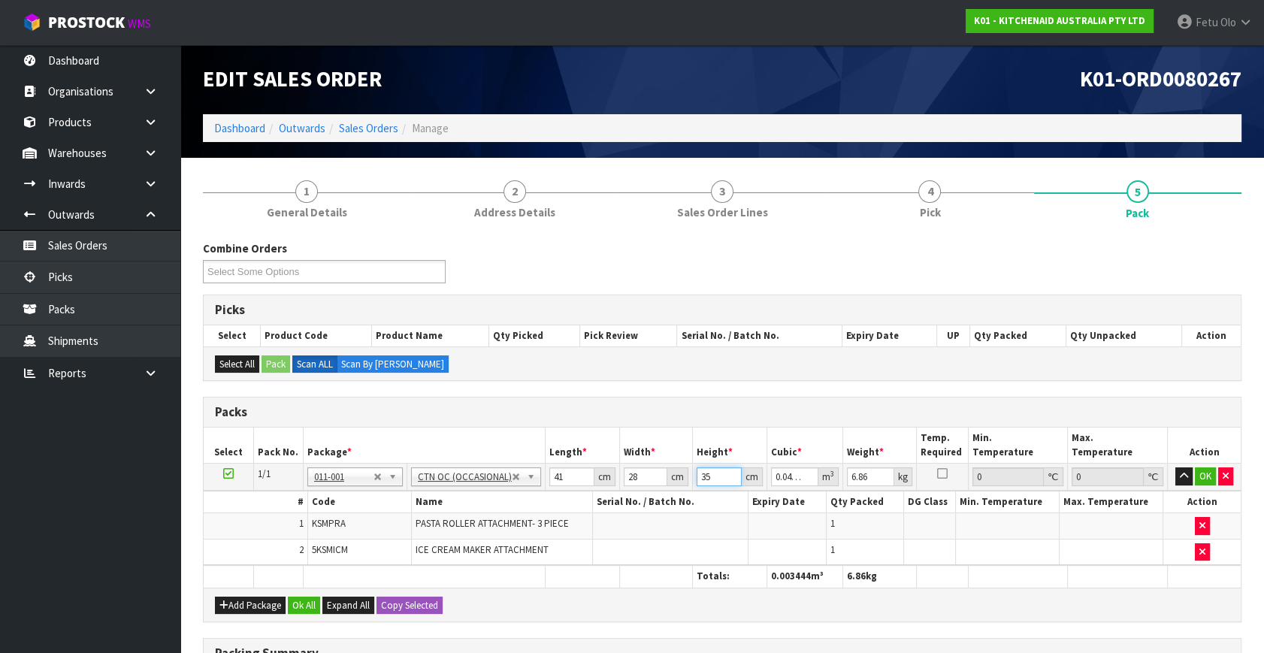
type input "35"
type input "8"
click button "OK" at bounding box center [1204, 476] width 21 height 18
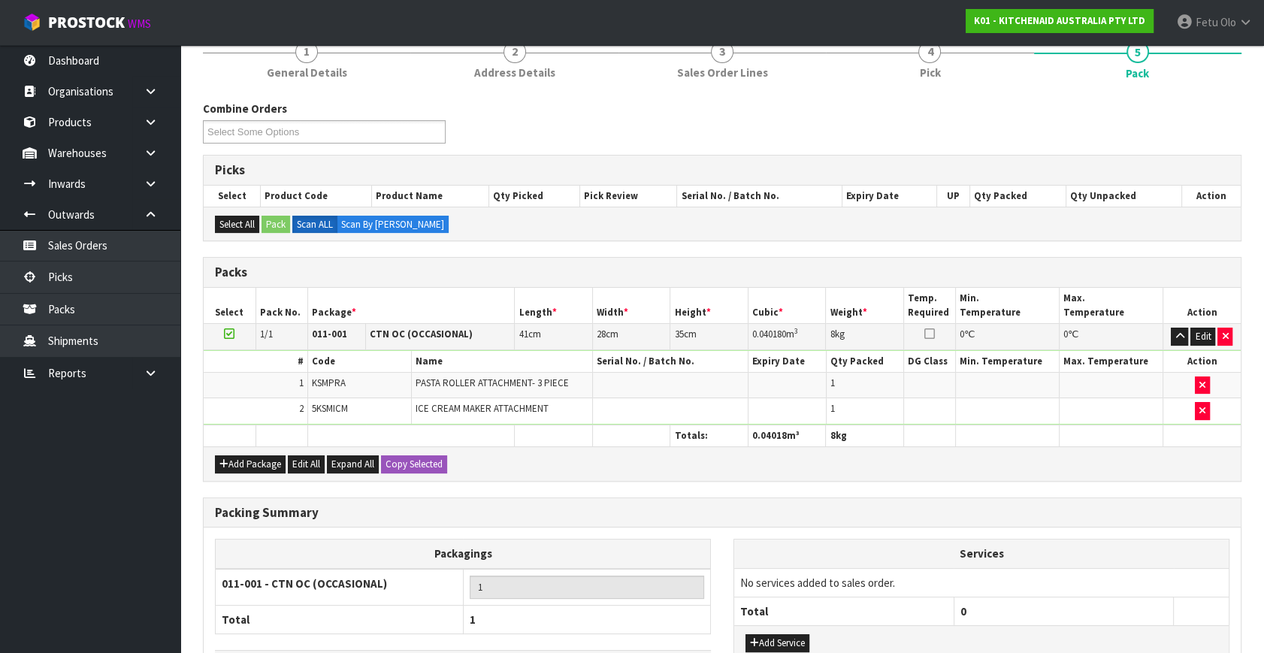
scroll to position [249, 0]
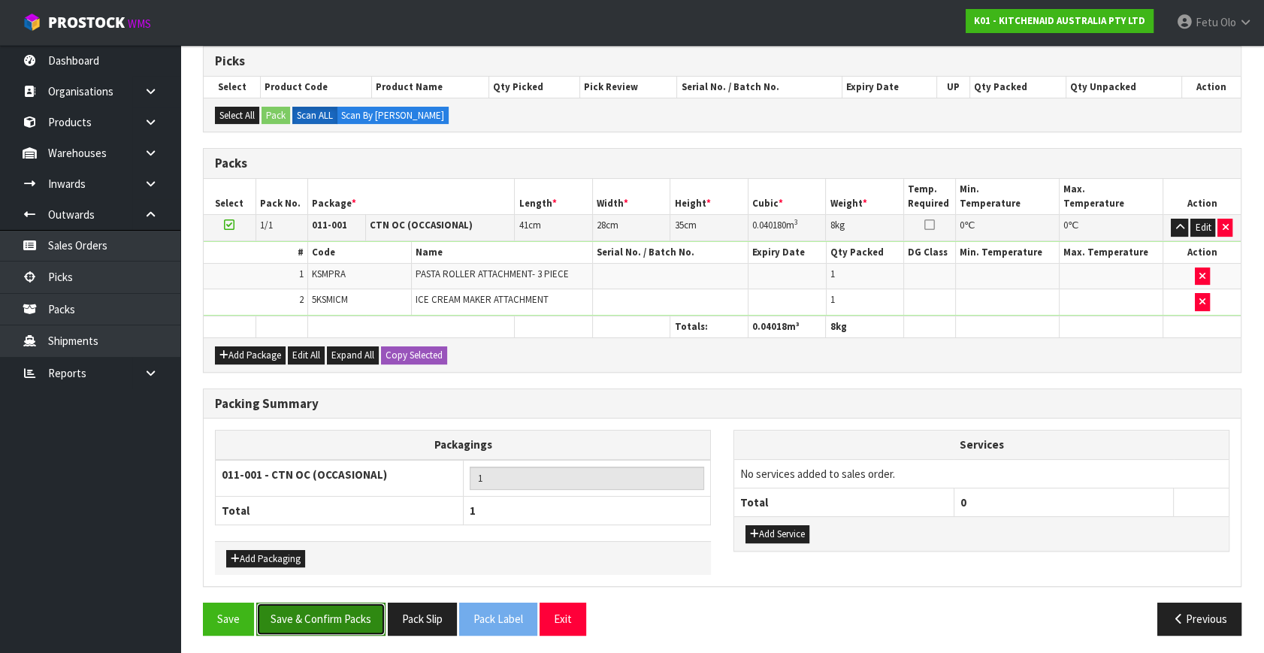
click at [306, 615] on button "Save & Confirm Packs" at bounding box center [320, 618] width 129 height 32
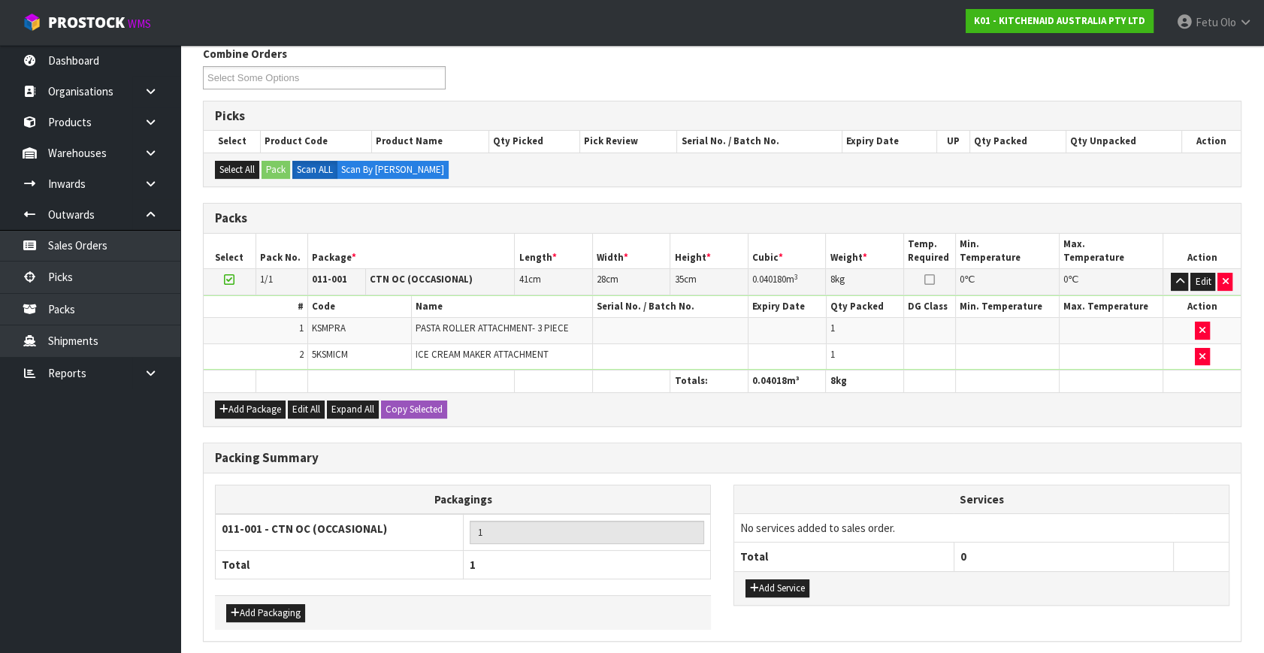
scroll to position [0, 0]
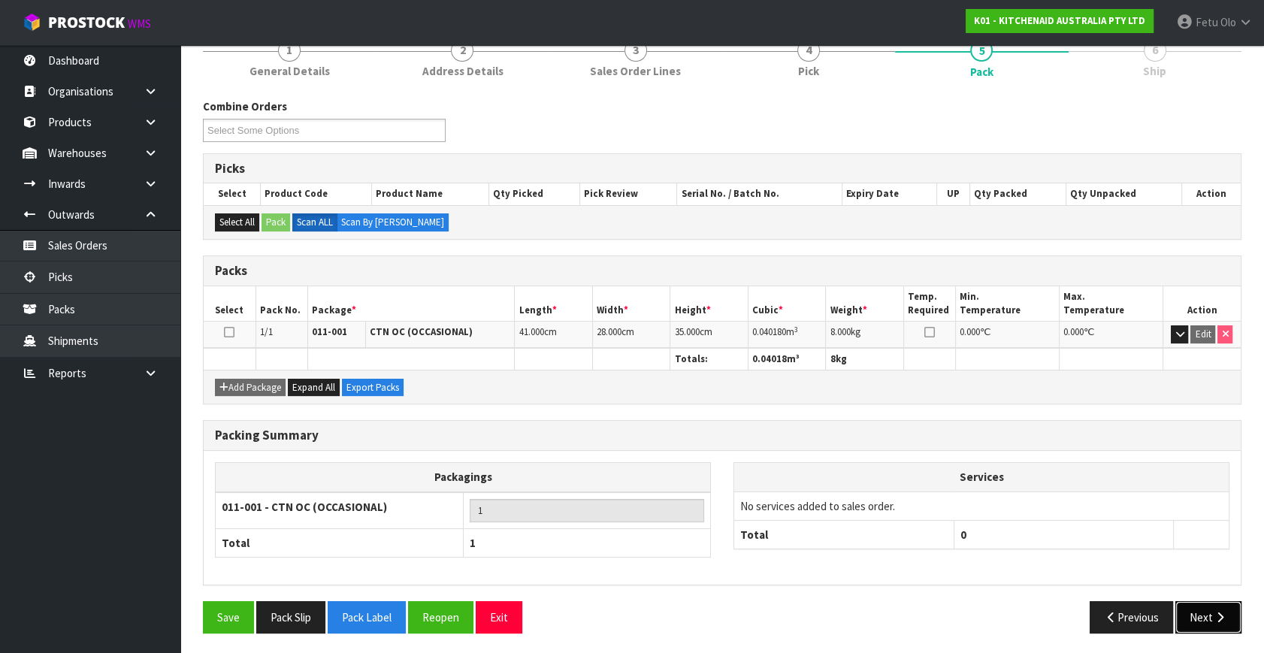
click at [1205, 617] on button "Next" at bounding box center [1208, 617] width 66 height 32
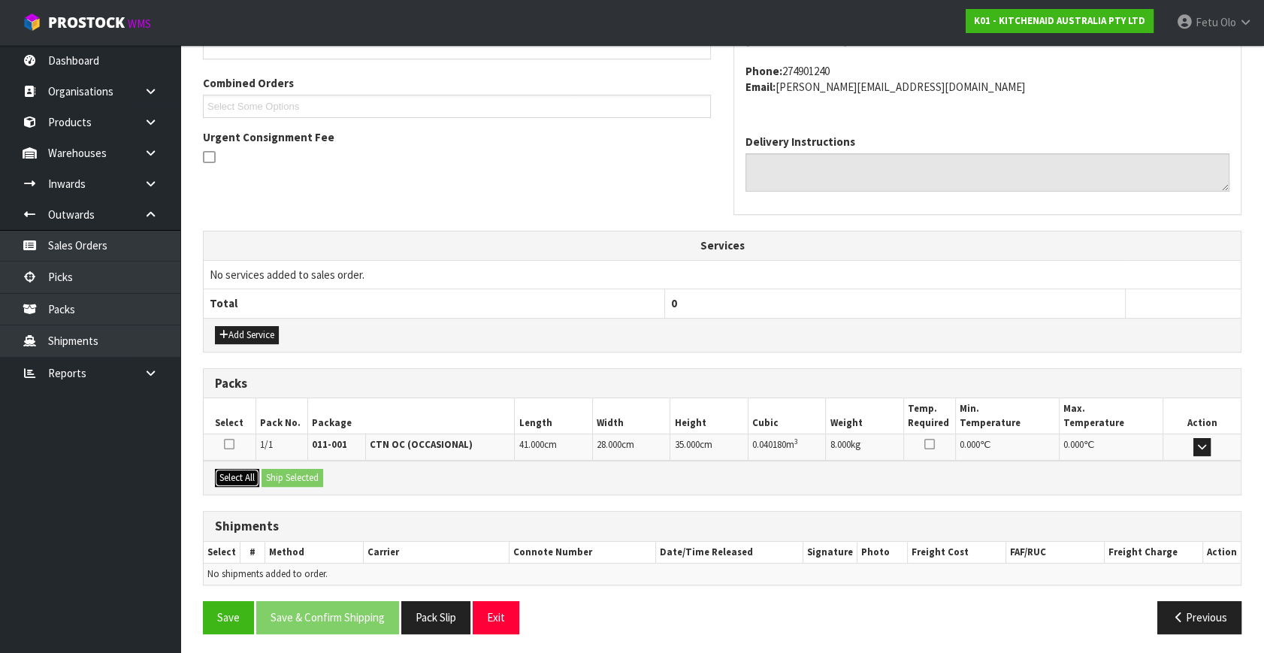
click at [230, 470] on button "Select All" at bounding box center [237, 478] width 44 height 18
click at [278, 470] on button "Ship Selected" at bounding box center [292, 478] width 62 height 18
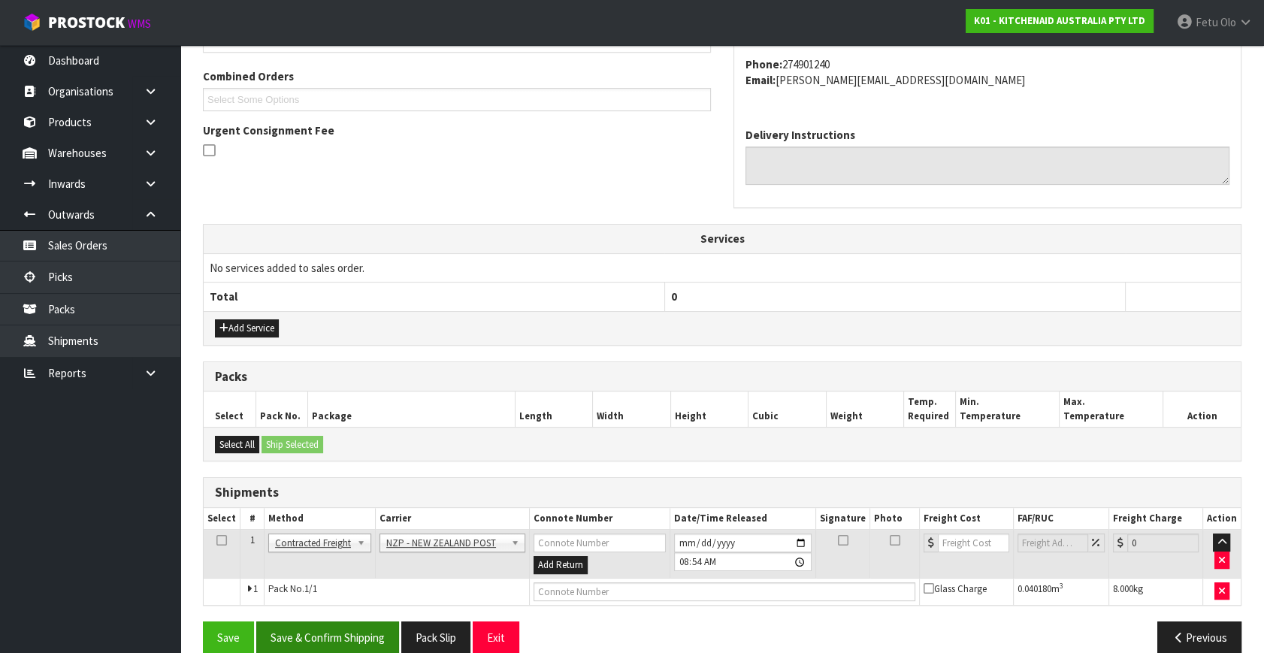
scroll to position [397, 0]
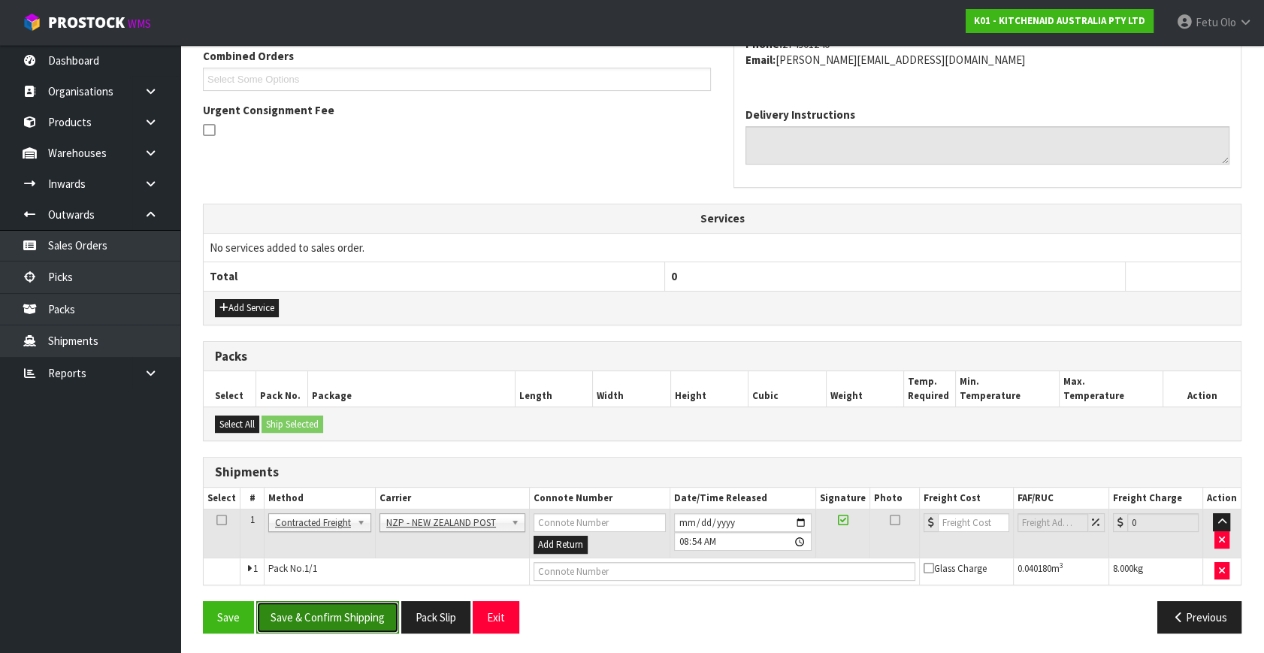
click at [337, 618] on button "Save & Confirm Shipping" at bounding box center [327, 617] width 143 height 32
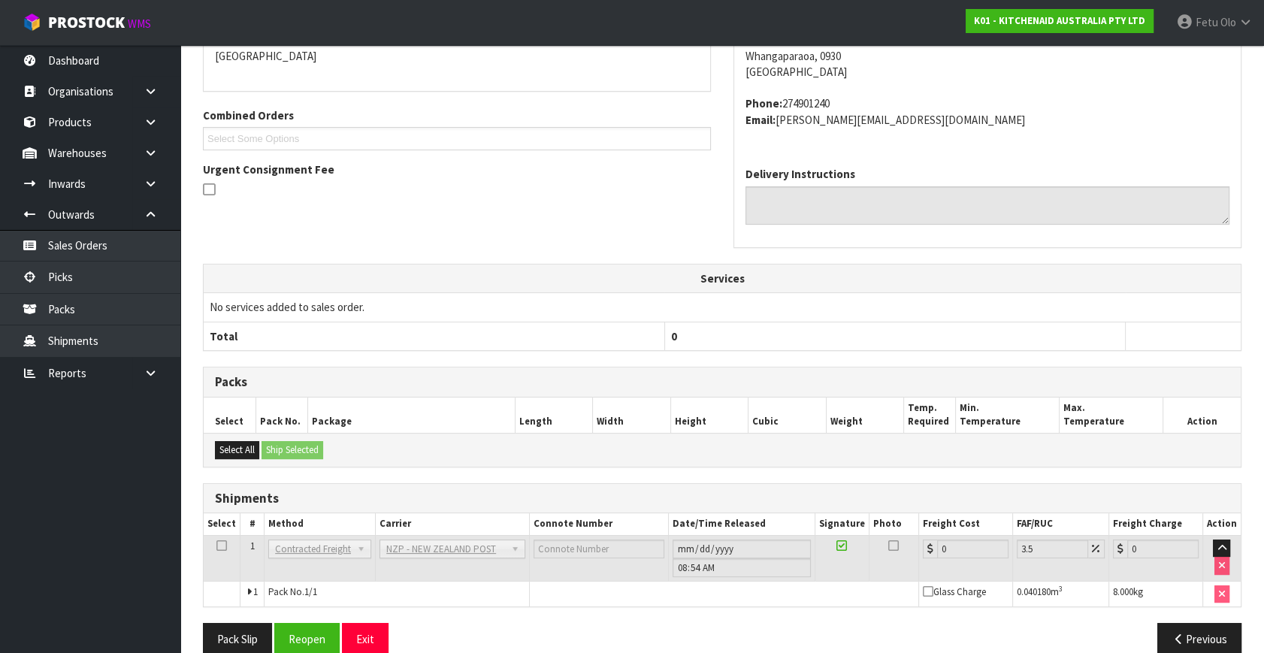
scroll to position [376, 0]
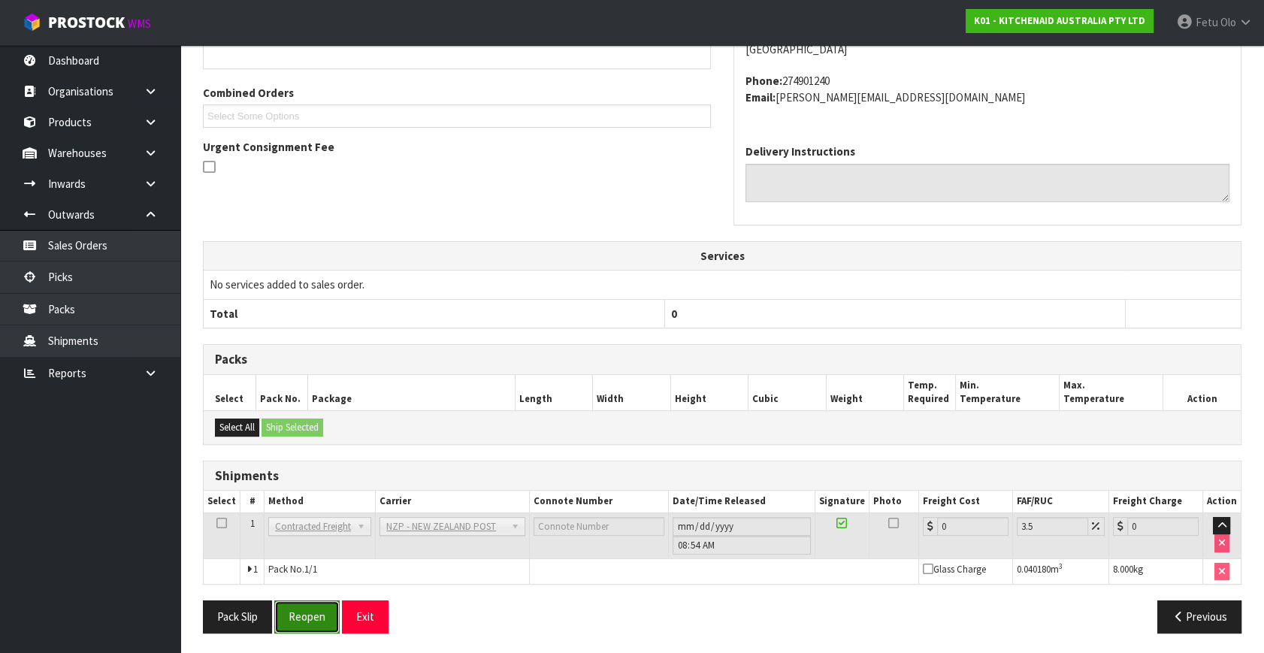
click at [313, 621] on button "Reopen" at bounding box center [306, 616] width 65 height 32
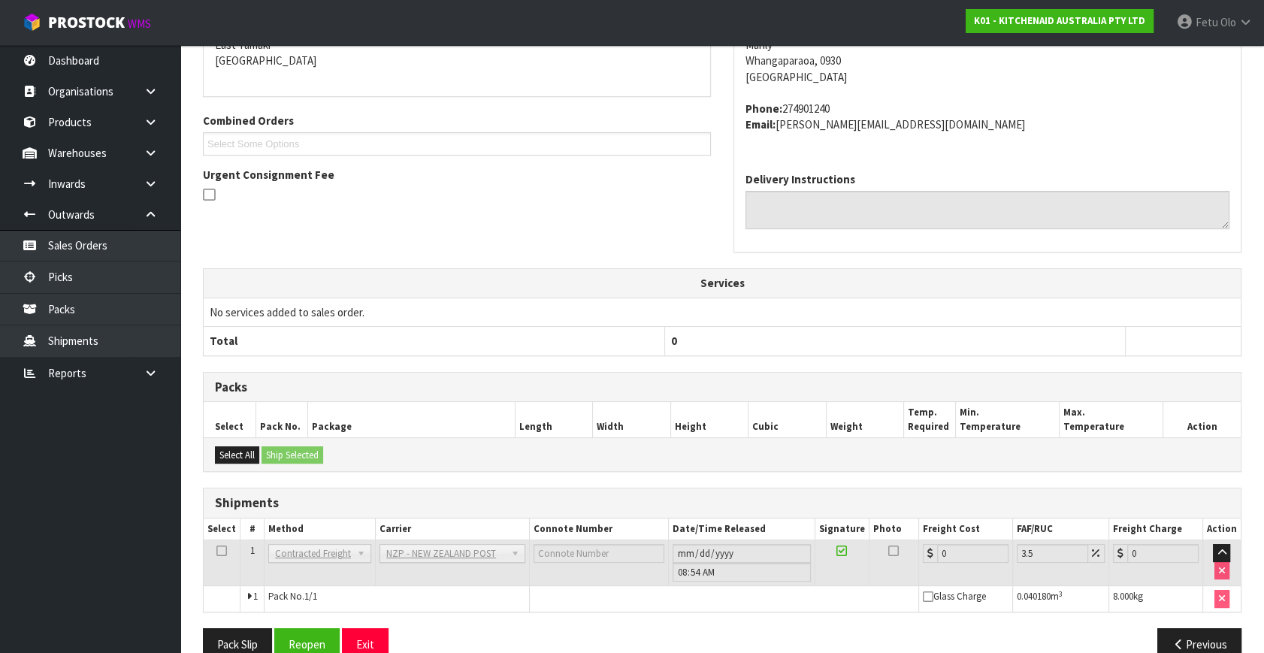
scroll to position [341, 0]
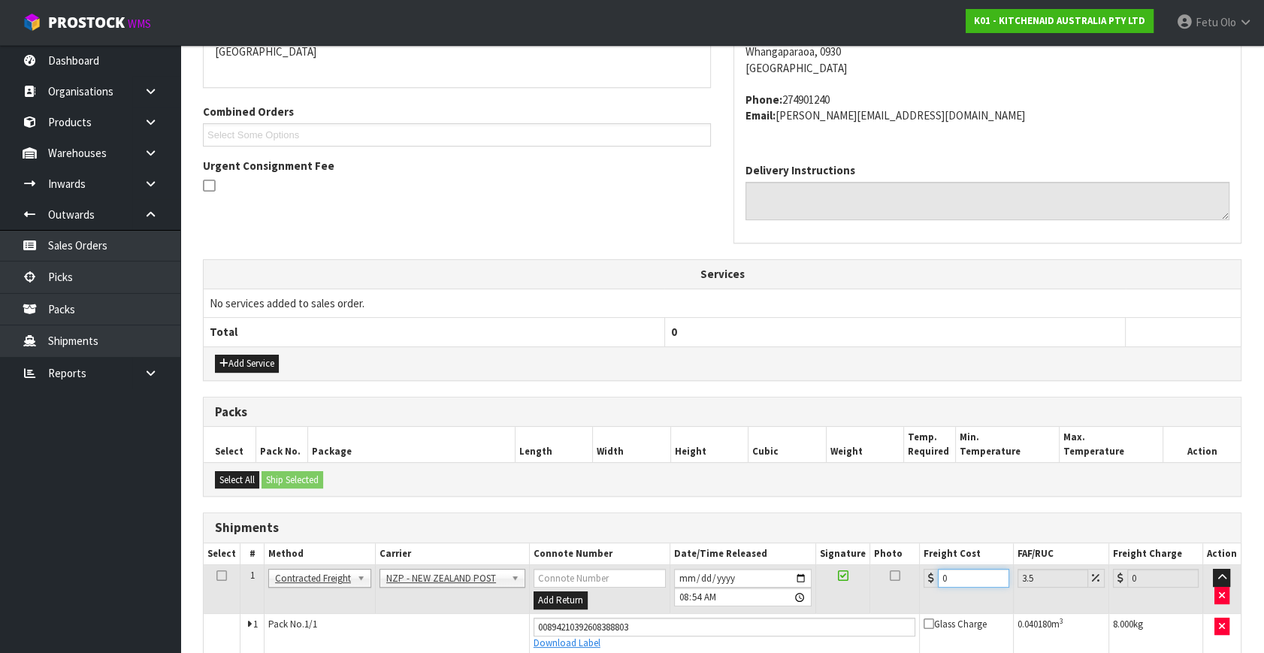
drag, startPoint x: 954, startPoint y: 580, endPoint x: 793, endPoint y: 607, distance: 163.8
click at [793, 607] on tr "1 Client Local Pickup Customer Local Pickup Company Freight Contracted Freight …" at bounding box center [722, 589] width 1037 height 49
type input "4"
type input "4.14"
type input "4.3"
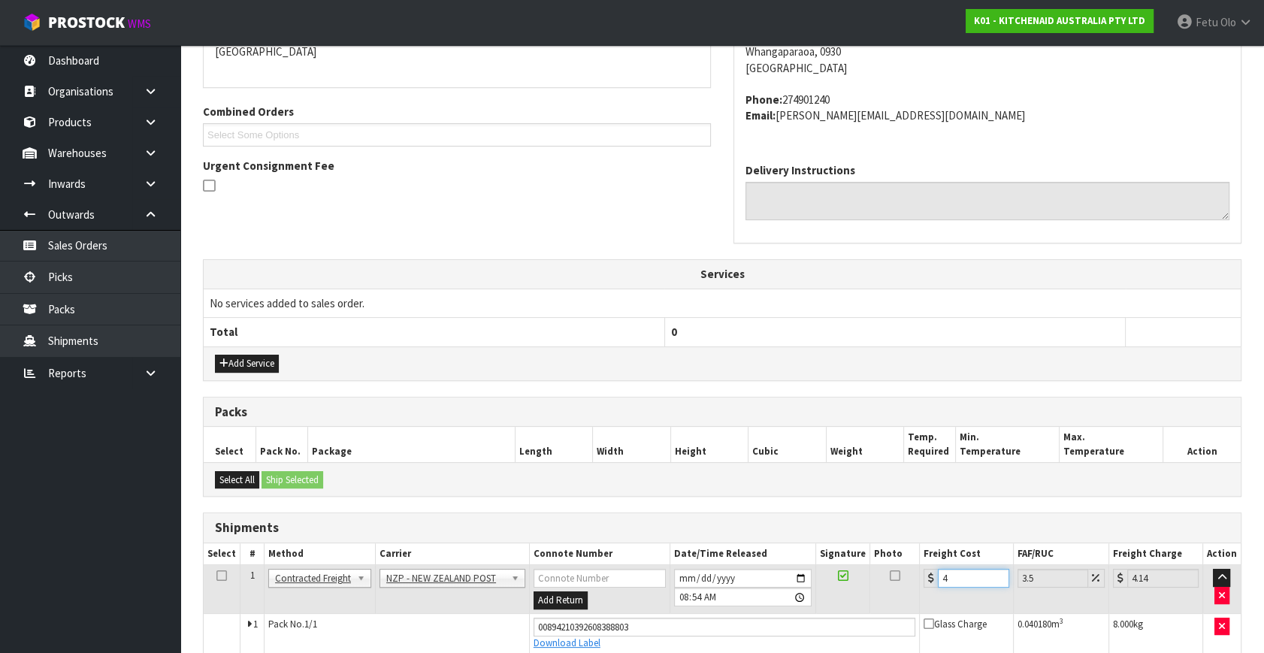
type input "4.45"
type input "4.33"
type input "4.48"
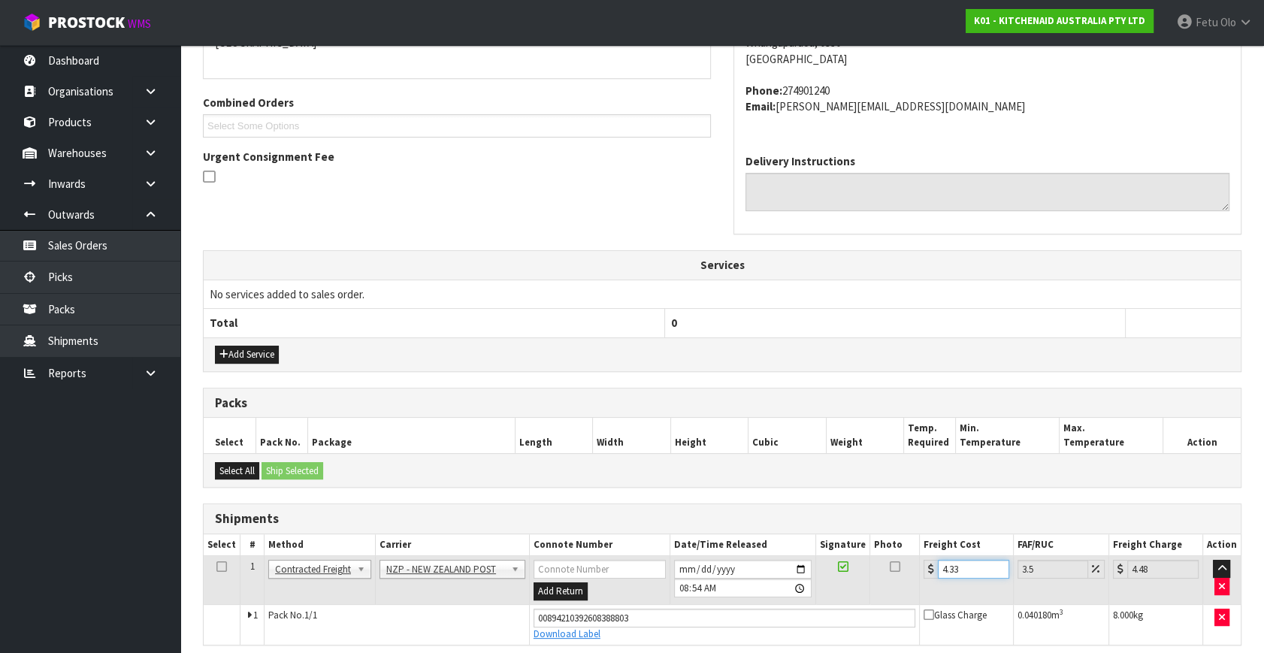
scroll to position [411, 0]
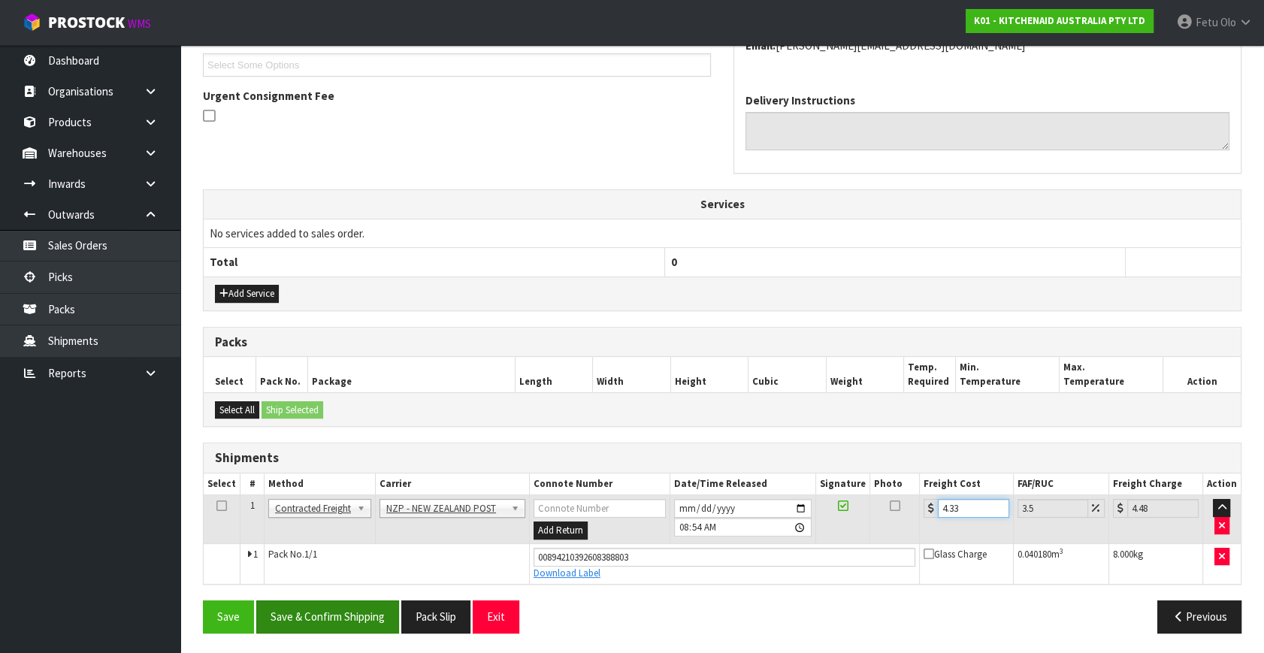
type input "4.33"
click at [307, 618] on button "Save & Confirm Shipping" at bounding box center [327, 616] width 143 height 32
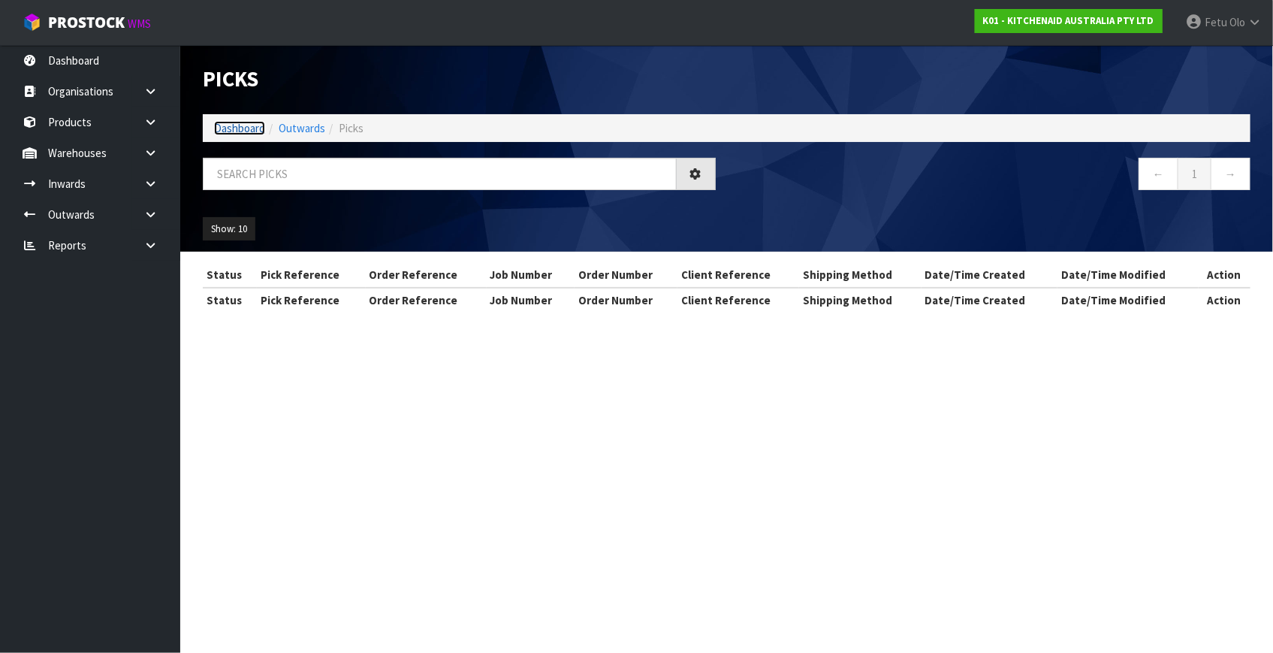
click at [243, 128] on link "Dashboard" at bounding box center [239, 128] width 51 height 14
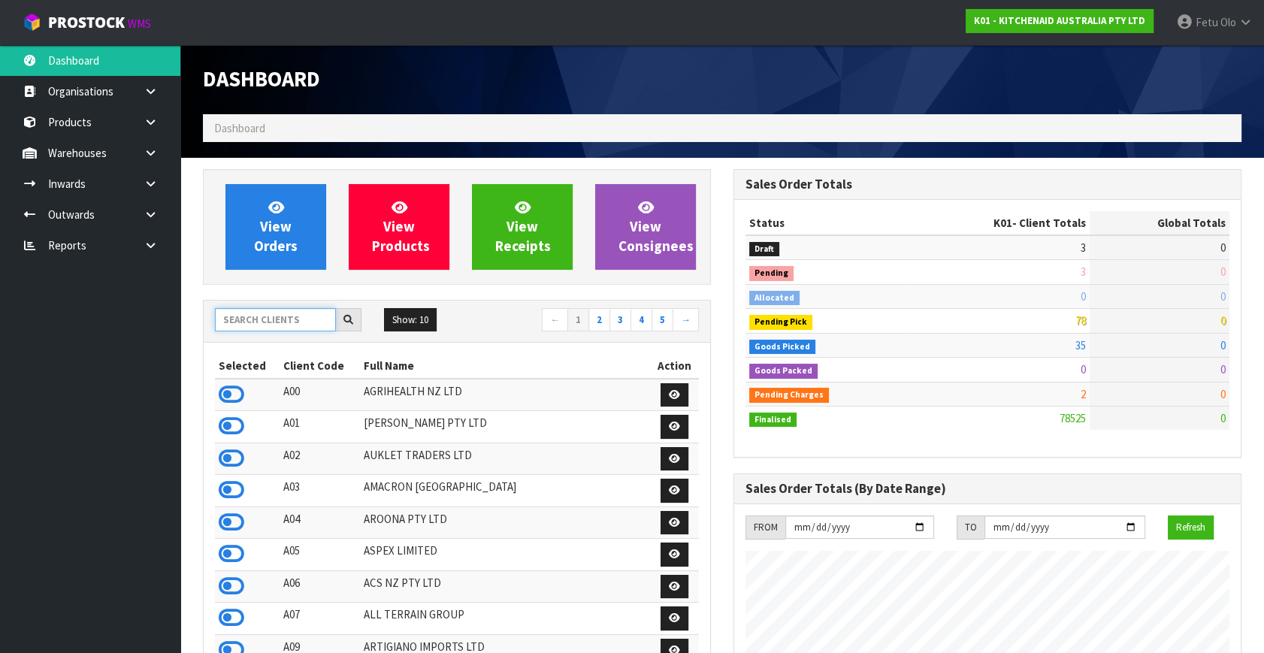
click at [279, 327] on input "text" at bounding box center [275, 319] width 121 height 23
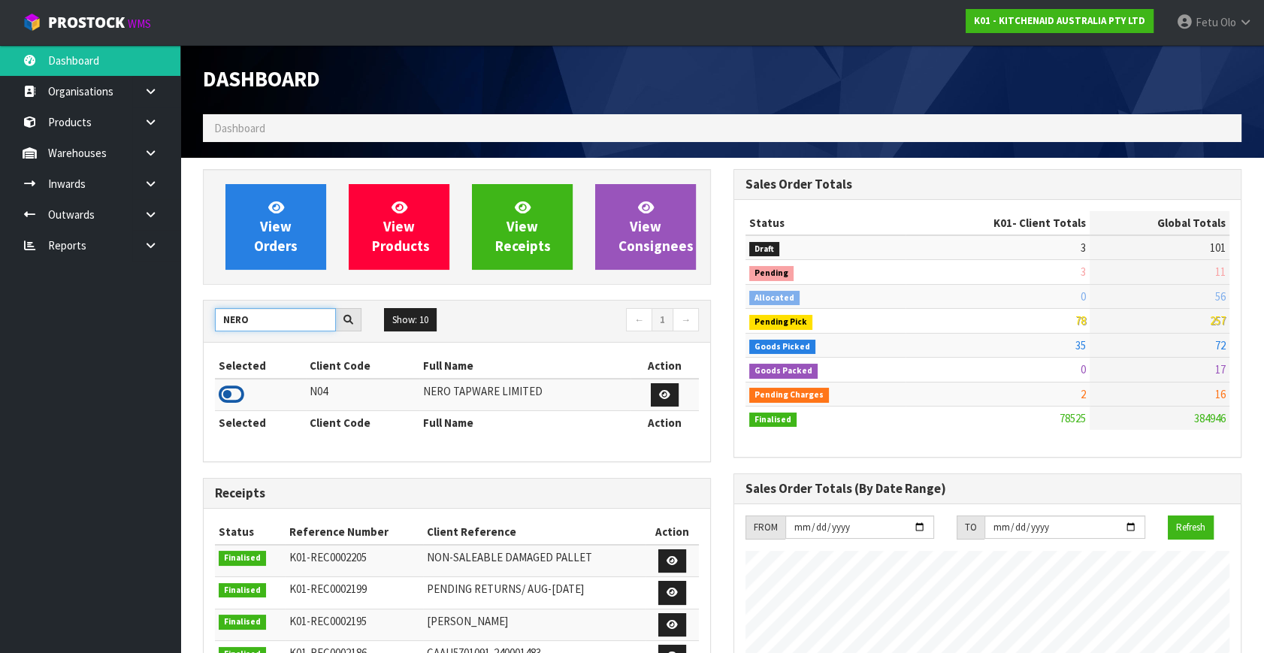
type input "NERO"
click at [234, 389] on icon at bounding box center [232, 394] width 26 height 23
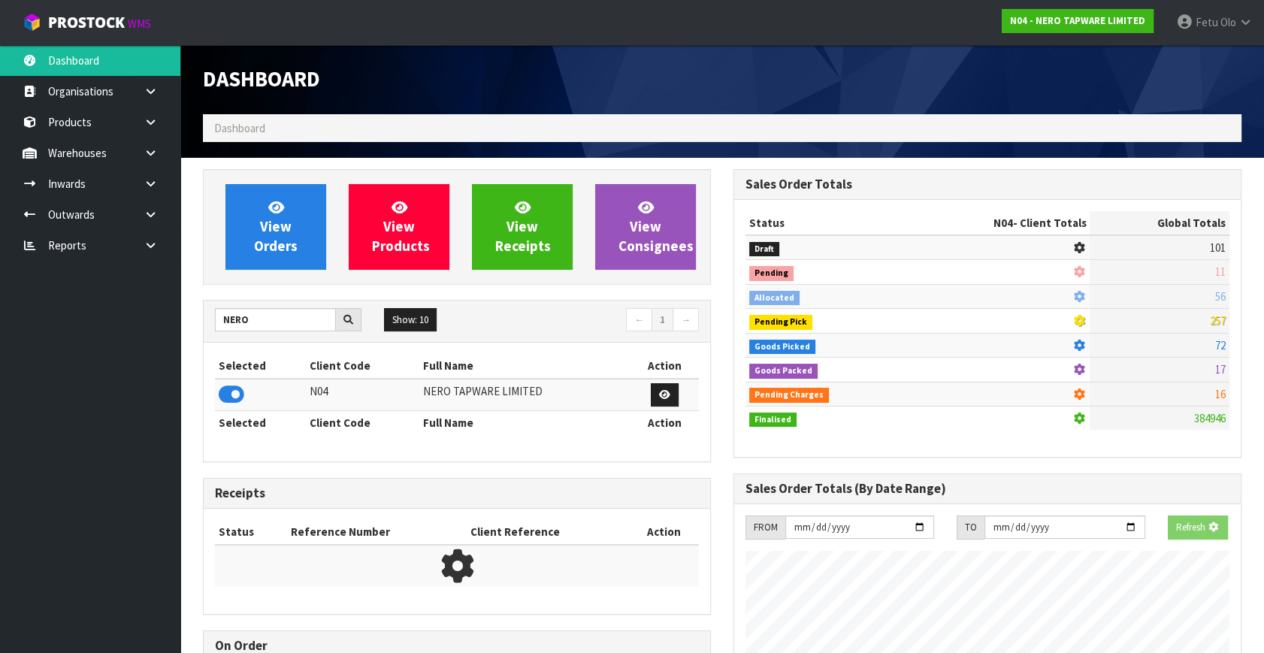
scroll to position [1200, 530]
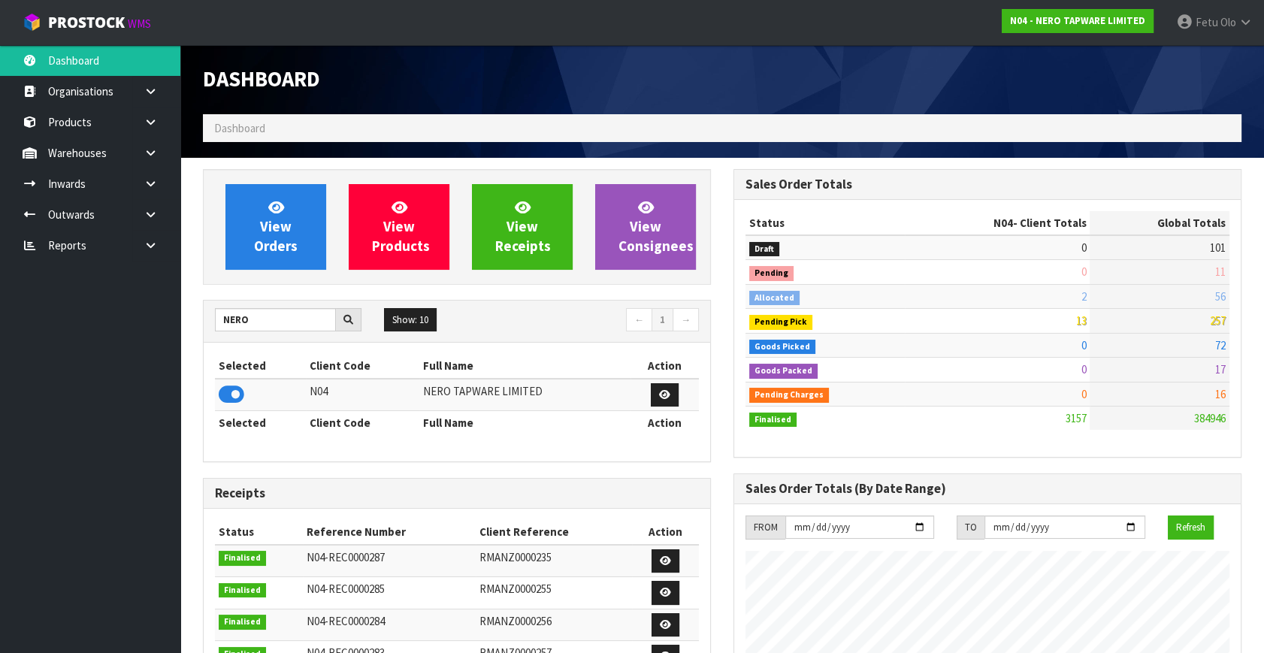
scroll to position [1200, 530]
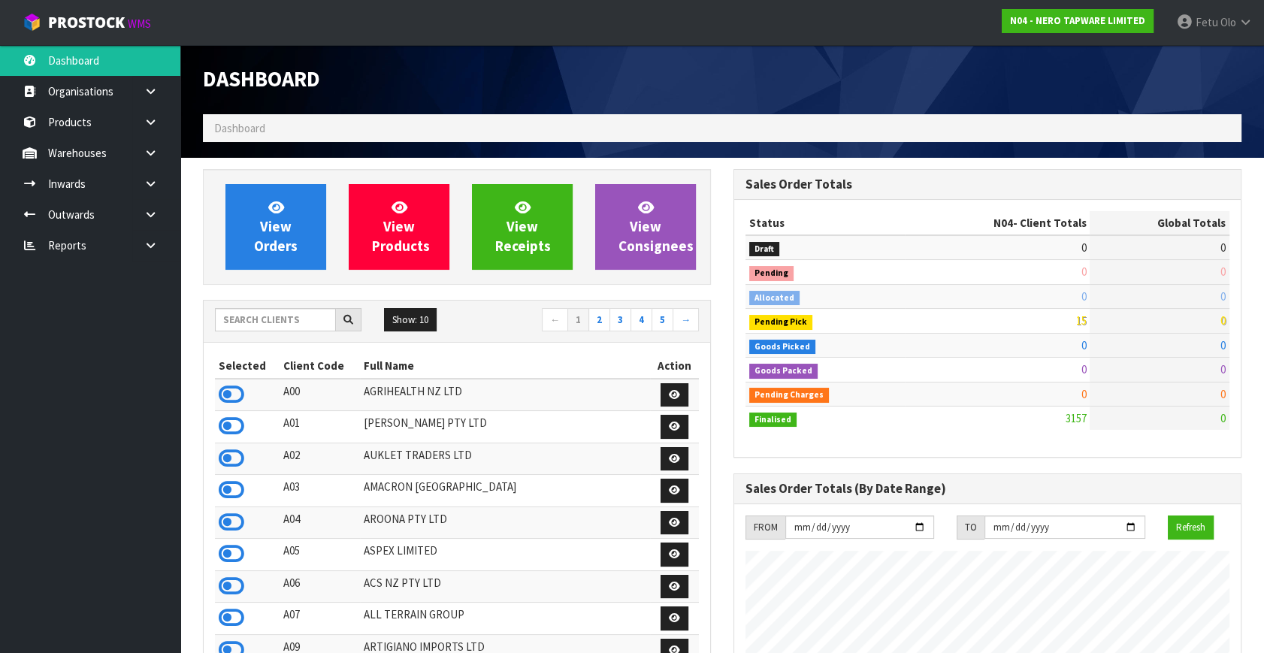
scroll to position [1184, 530]
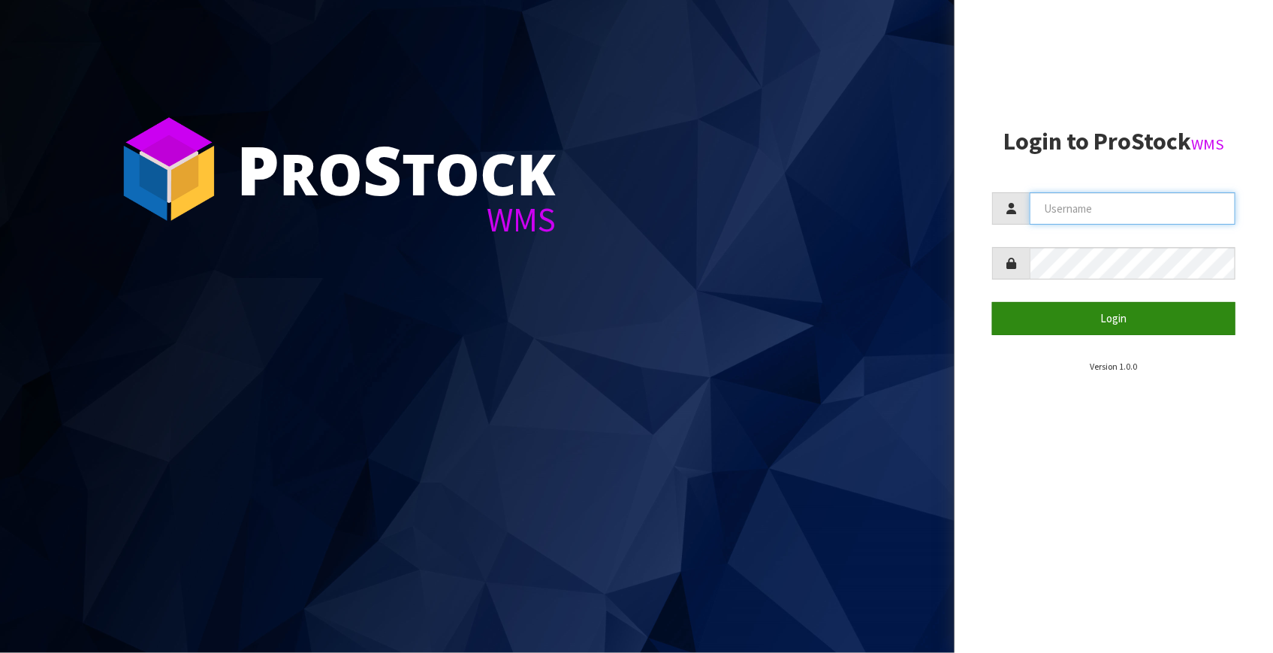
type input "Fetu@cwl.co.nz"
click at [1065, 321] on button "Login" at bounding box center [1113, 318] width 243 height 32
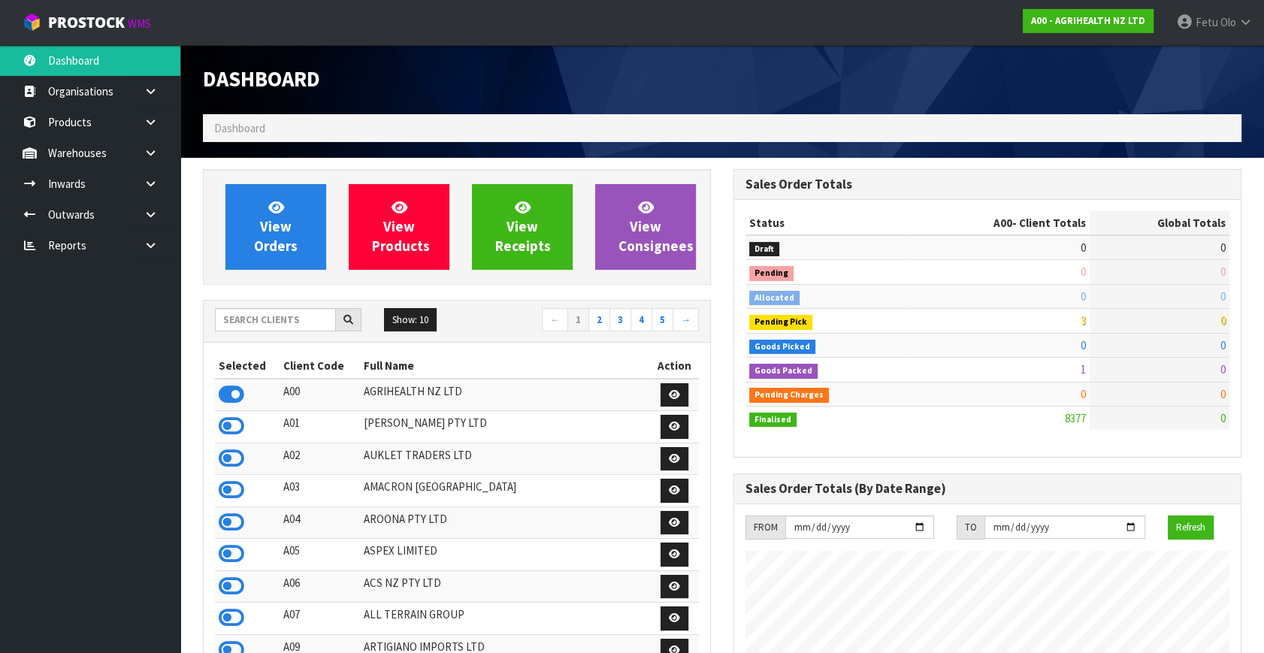
scroll to position [1136, 530]
click at [300, 314] on input "text" at bounding box center [275, 319] width 121 height 23
type input "K01"
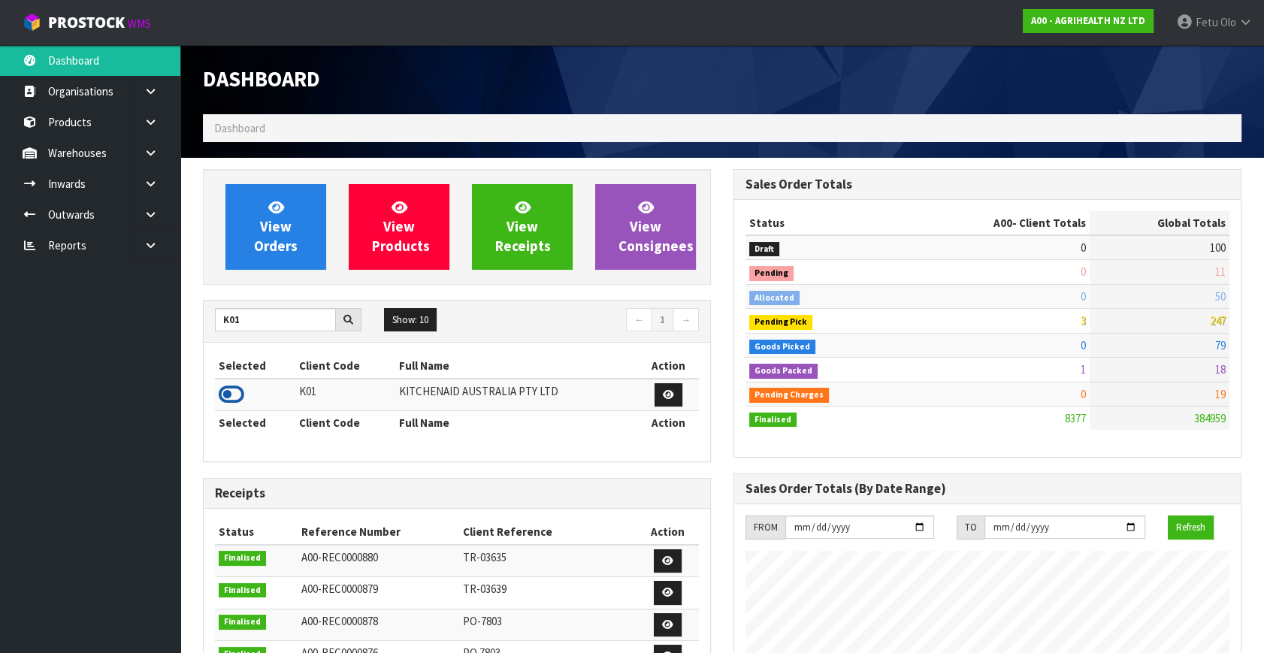
click at [228, 394] on icon at bounding box center [232, 394] width 26 height 23
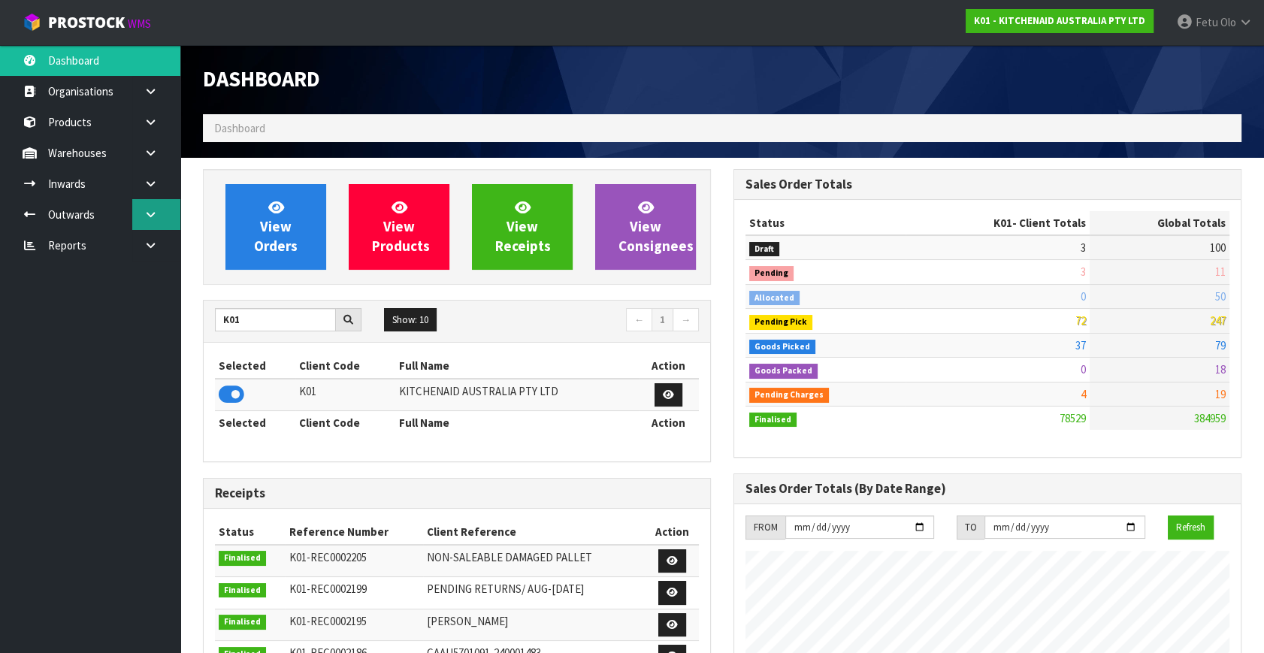
click at [153, 213] on icon at bounding box center [150, 214] width 14 height 11
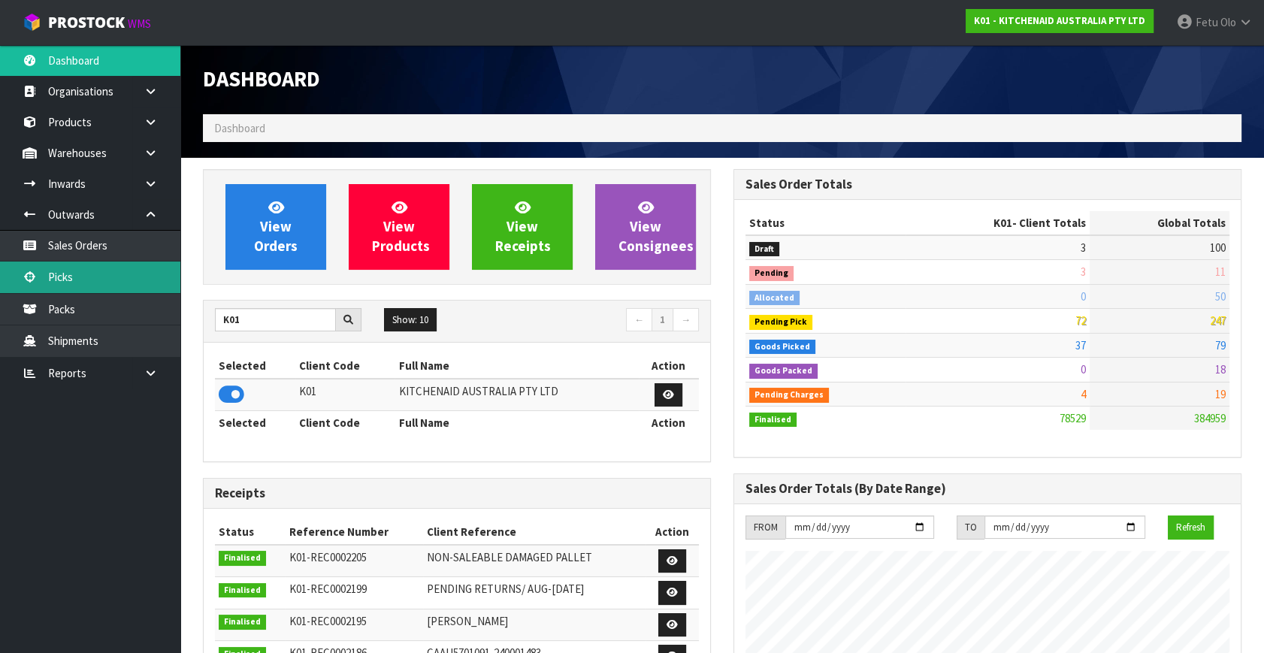
click at [62, 278] on link "Picks" at bounding box center [90, 276] width 180 height 31
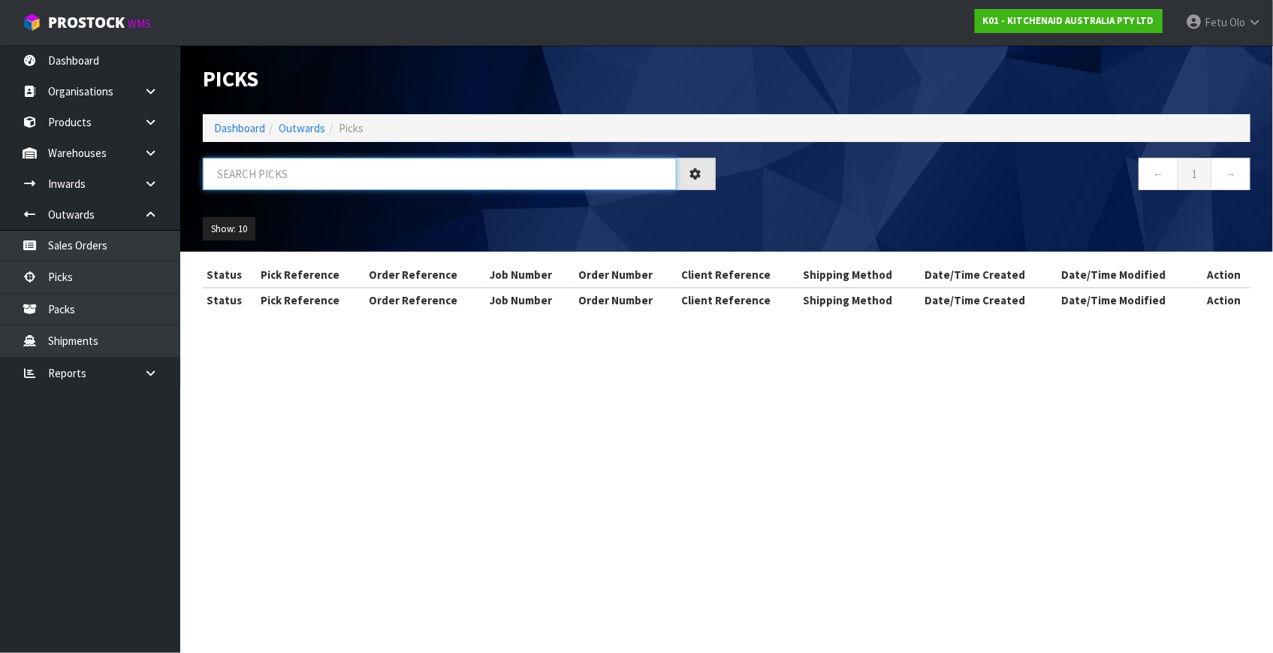
click at [237, 172] on input "text" at bounding box center [440, 174] width 474 height 32
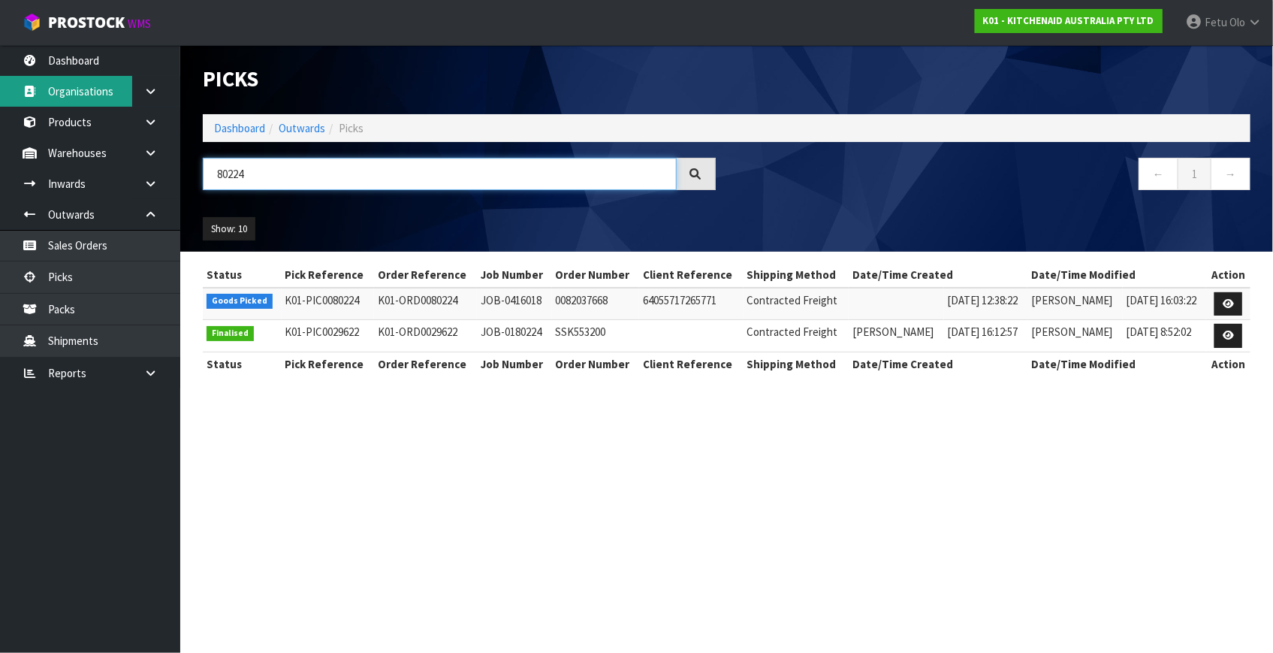
type input "80224"
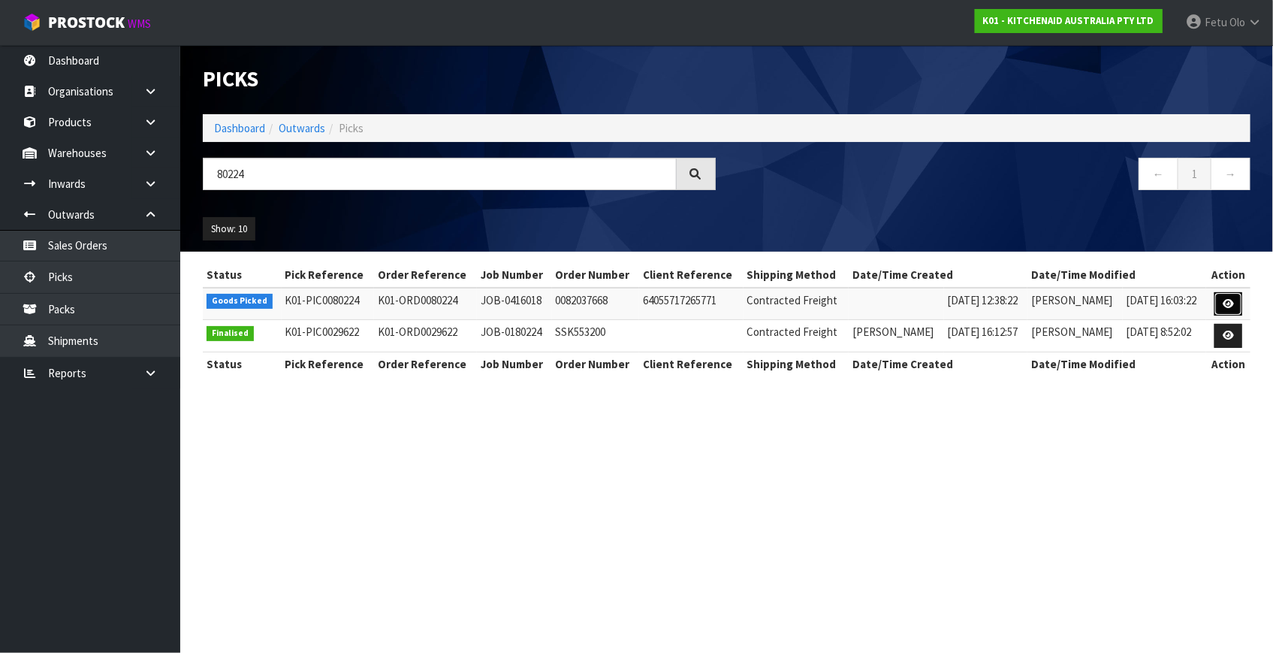
click at [1223, 295] on link at bounding box center [1229, 304] width 28 height 24
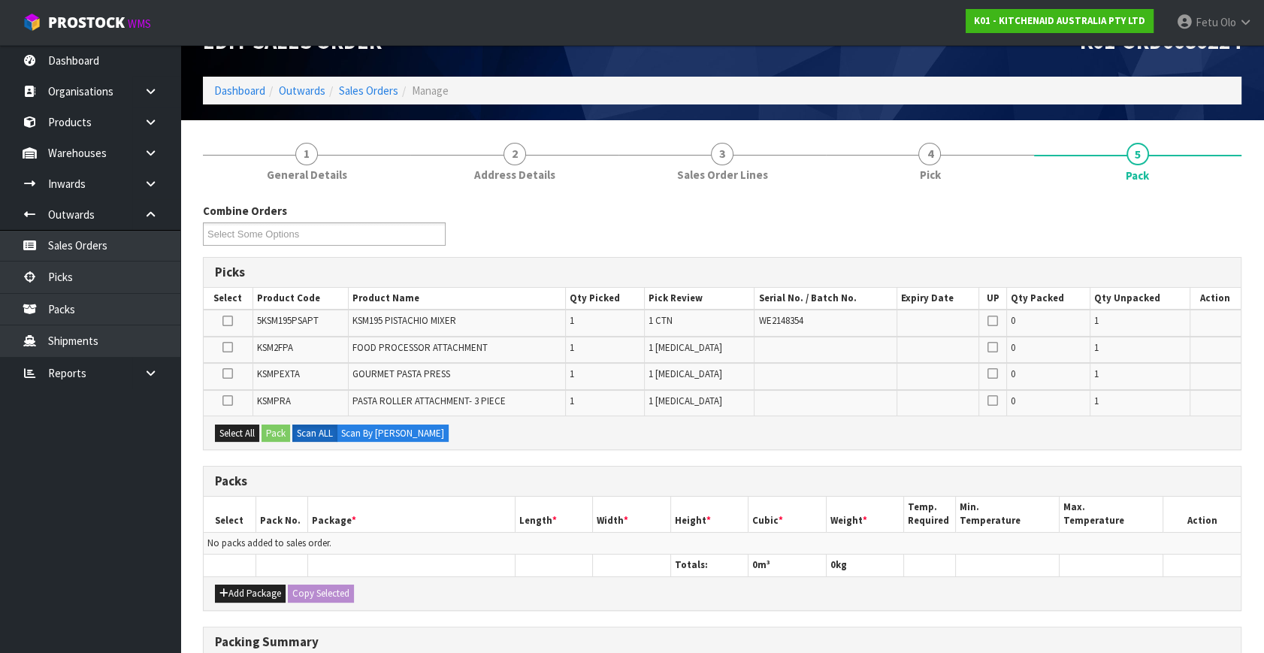
scroll to position [68, 0]
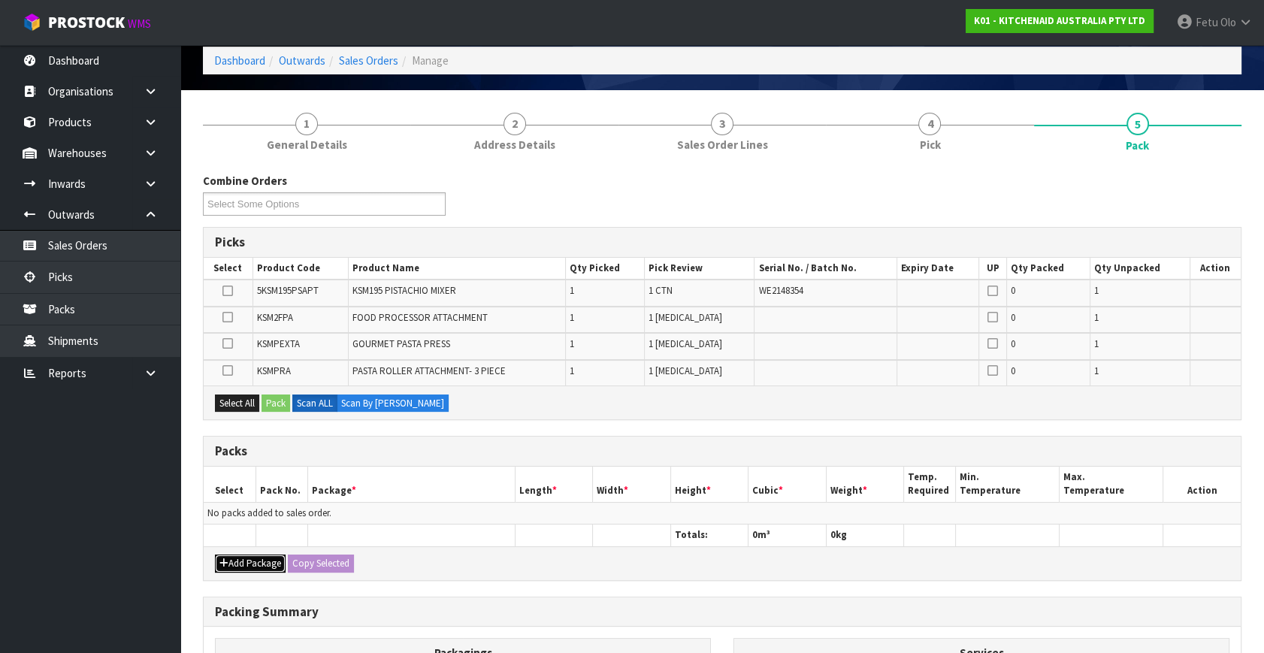
drag, startPoint x: 243, startPoint y: 559, endPoint x: 240, endPoint y: 527, distance: 32.4
click at [243, 558] on button "Add Package" at bounding box center [250, 563] width 71 height 18
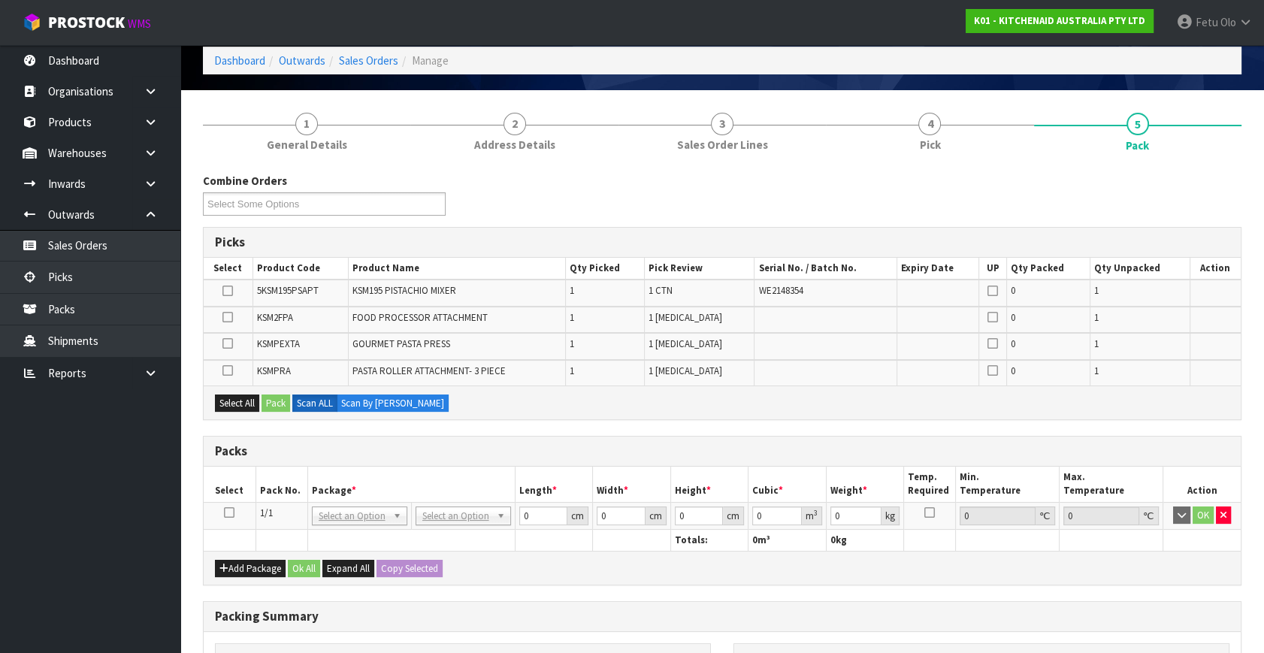
click at [228, 512] on icon at bounding box center [229, 512] width 11 height 1
click at [297, 486] on th "Pack No." at bounding box center [281, 484] width 52 height 35
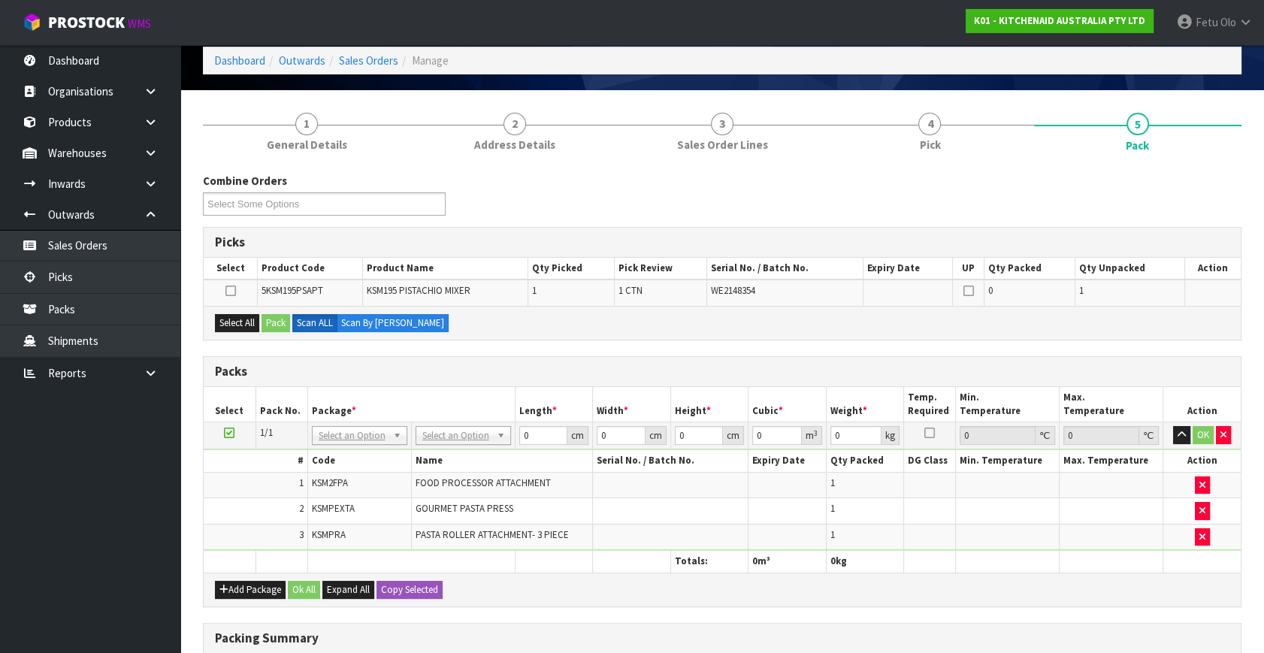
click at [231, 433] on icon at bounding box center [229, 433] width 11 height 1
click at [456, 387] on th "Package *" at bounding box center [410, 404] width 207 height 35
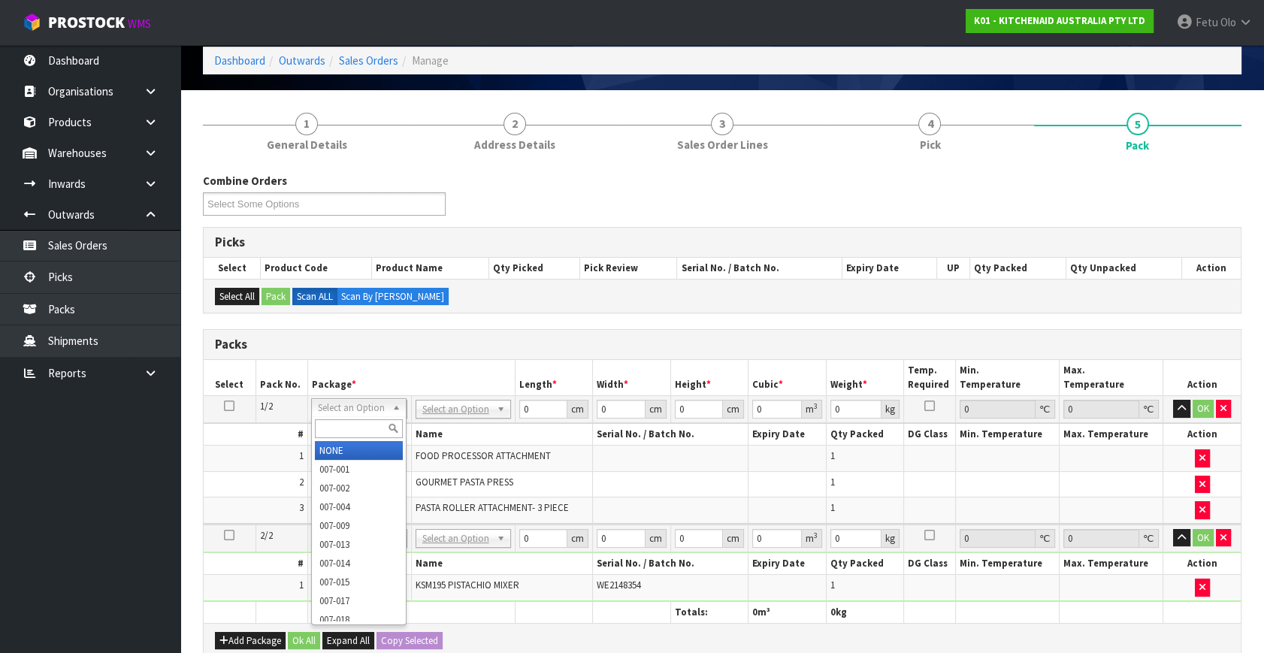
click at [328, 427] on input "text" at bounding box center [359, 428] width 88 height 19
type input "011"
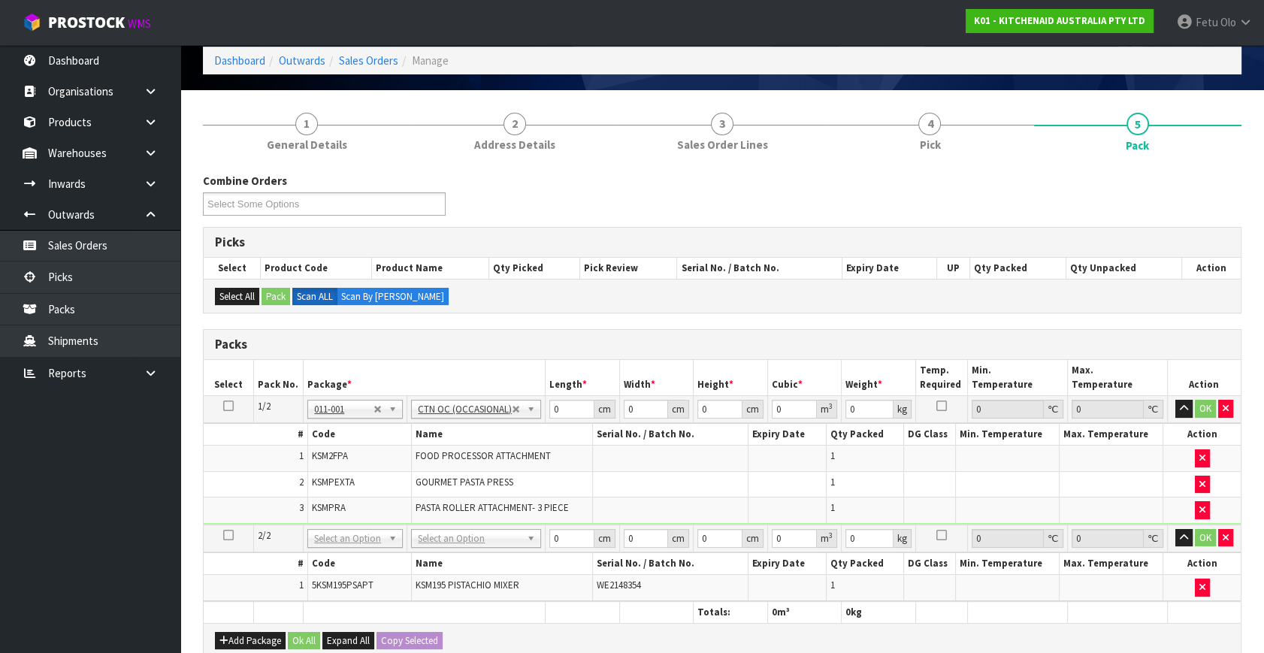
type input "9.86"
click at [434, 443] on tbody "1/2 NONE 007-001 007-002 007-004 007-009 007-013 007-014 007-015 007-017 007-01…" at bounding box center [722, 460] width 1037 height 128
type input "50"
type input "30"
type input "3"
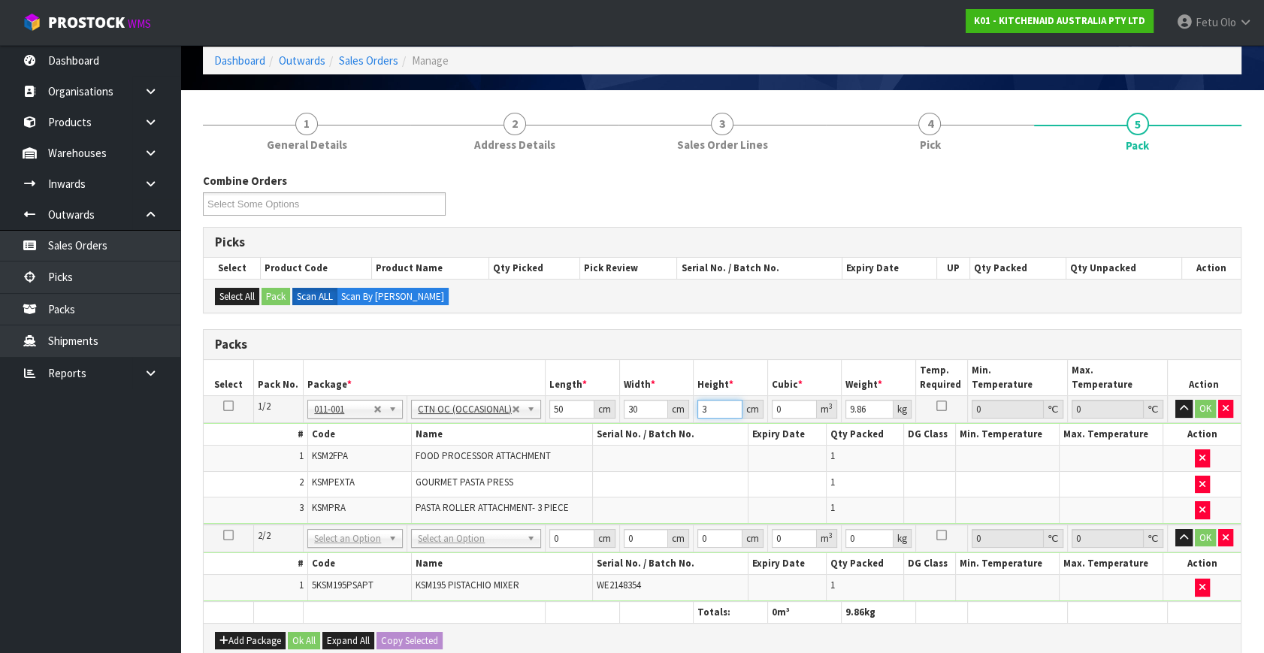
type input "0.0045"
type input "38"
type input "0.057"
type input "38"
type input "11"
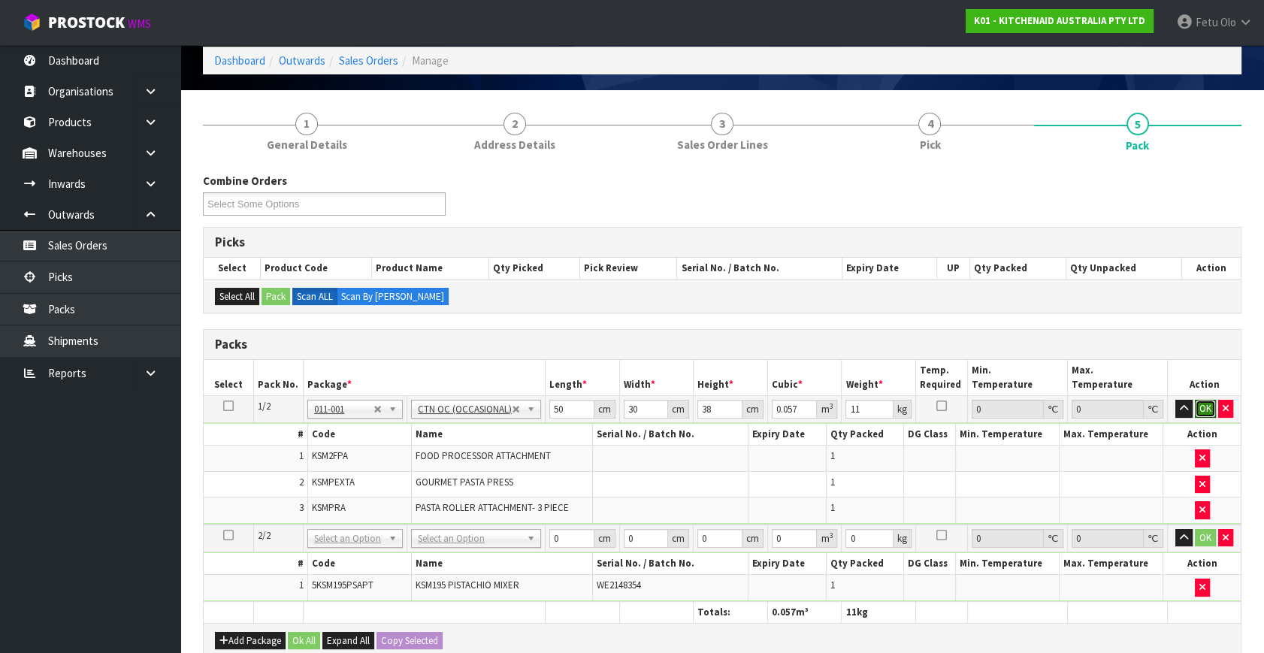
click button "OK" at bounding box center [1204, 409] width 21 height 18
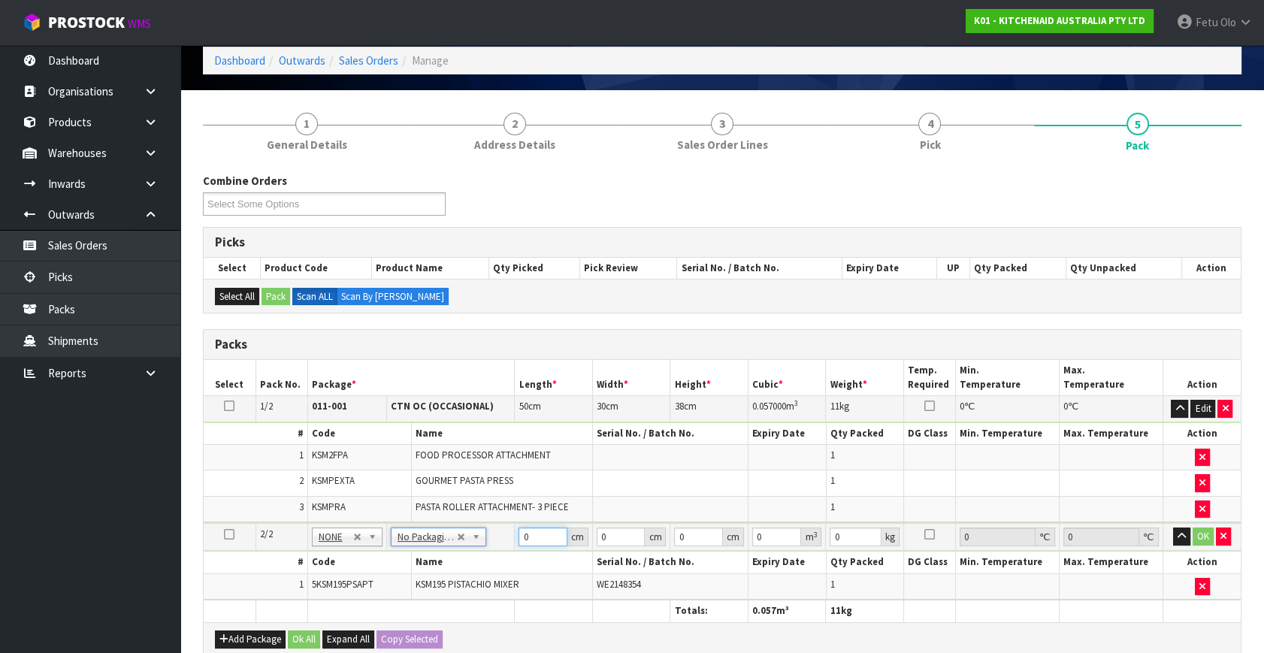
drag, startPoint x: 533, startPoint y: 536, endPoint x: 411, endPoint y: 585, distance: 131.8
click at [411, 585] on tbody "2/2 NONE 007-001 007-002 007-004 007-009 007-013 007-014 007-015 007-017 007-01…" at bounding box center [722, 561] width 1037 height 77
type input "42"
type input "29"
type input "4"
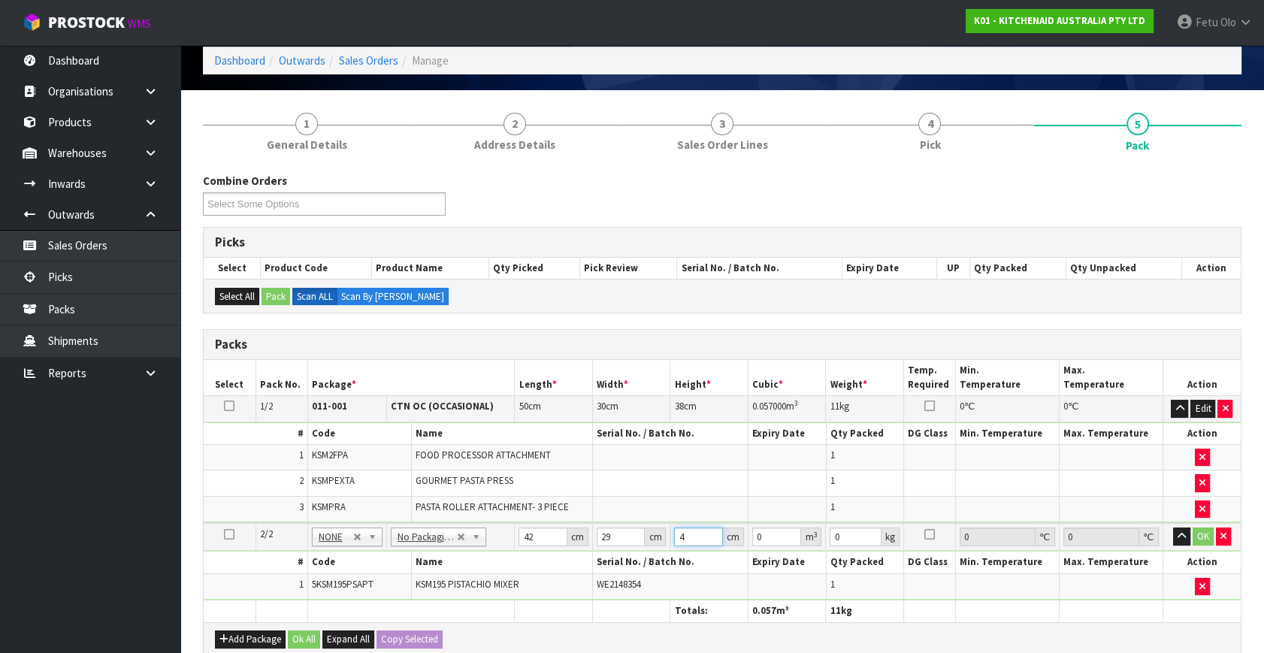
type input "0.004872"
type input "43"
type input "0.052374"
type input "43"
type input "13"
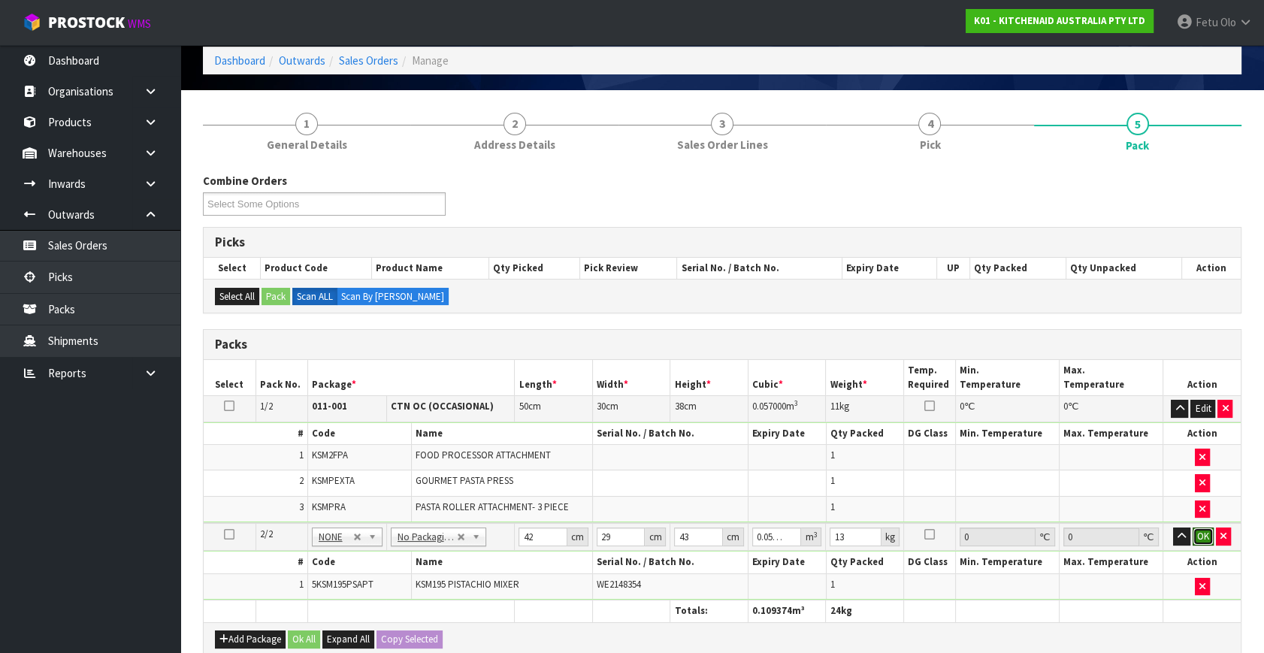
click button "OK" at bounding box center [1202, 536] width 21 height 18
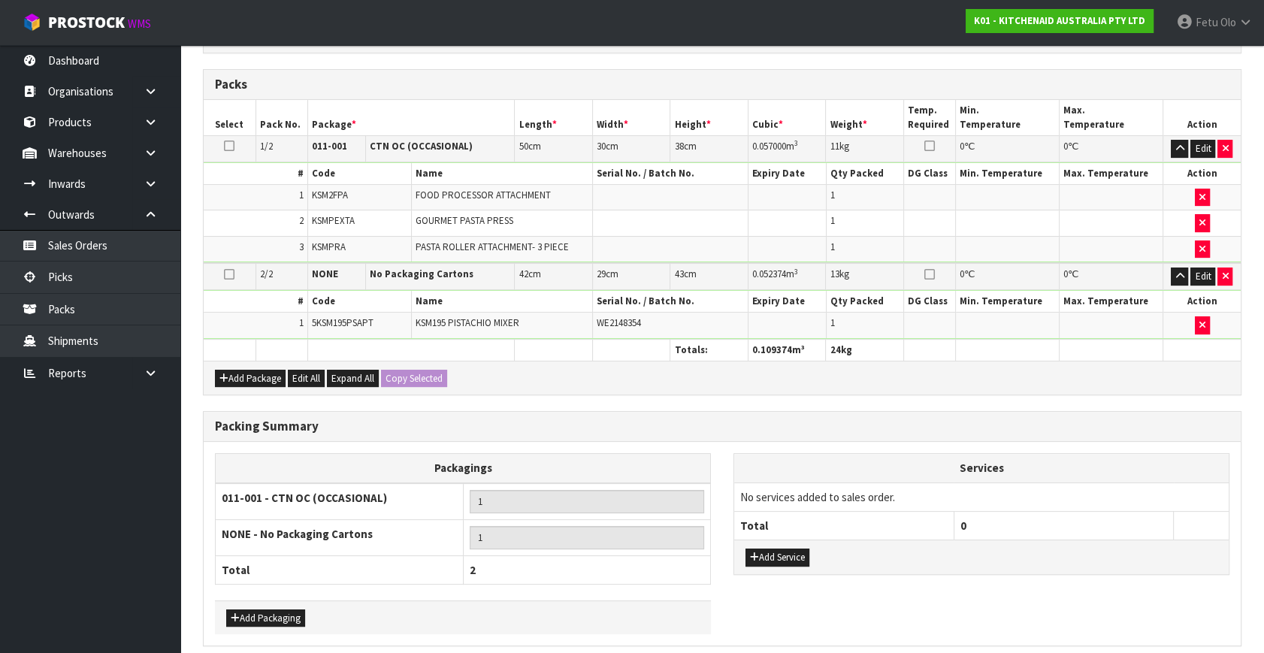
scroll to position [386, 0]
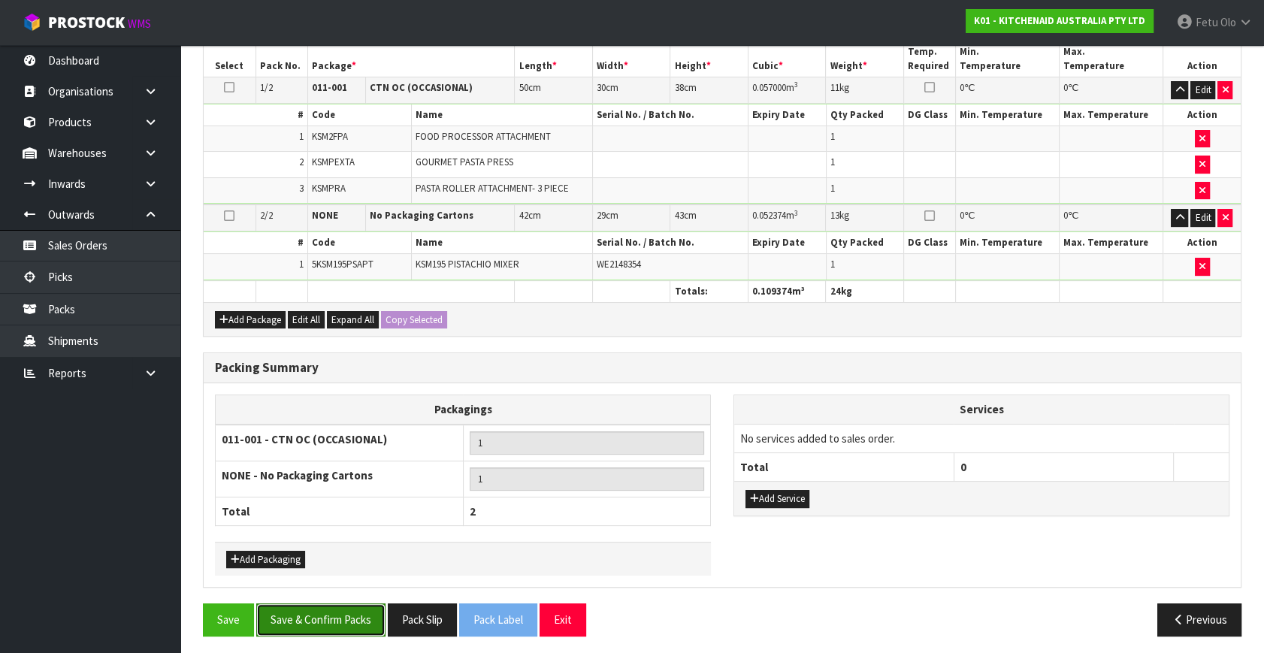
click at [355, 613] on button "Save & Confirm Packs" at bounding box center [320, 619] width 129 height 32
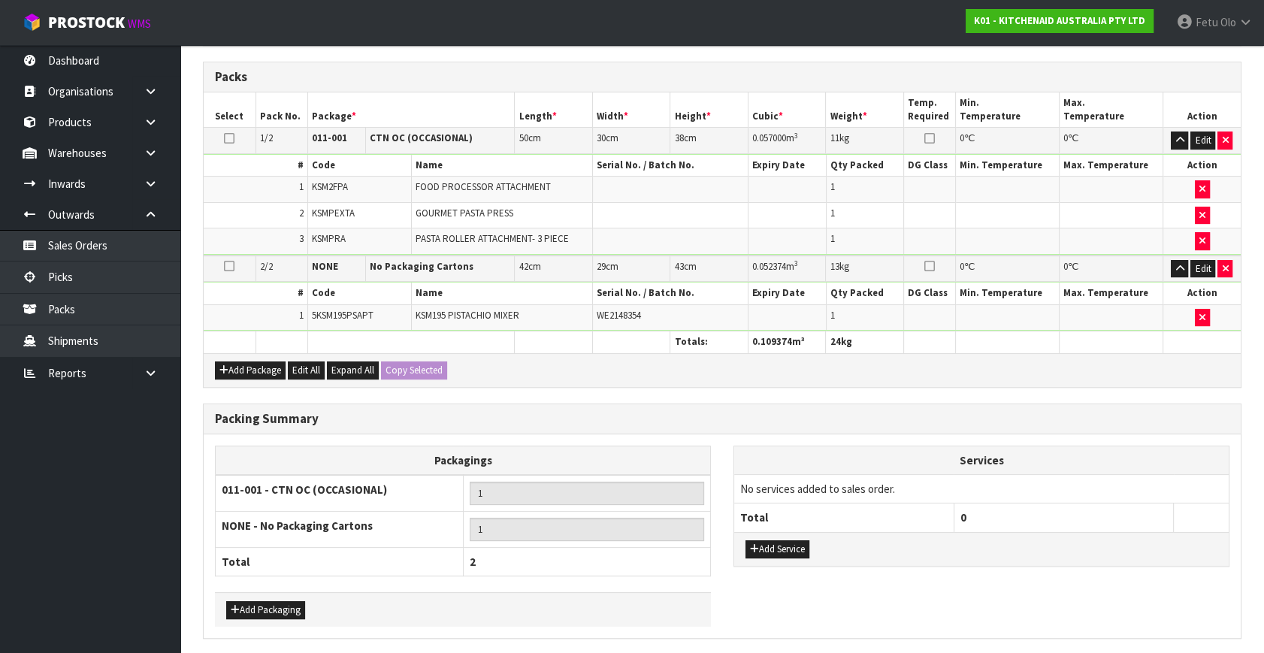
scroll to position [259, 0]
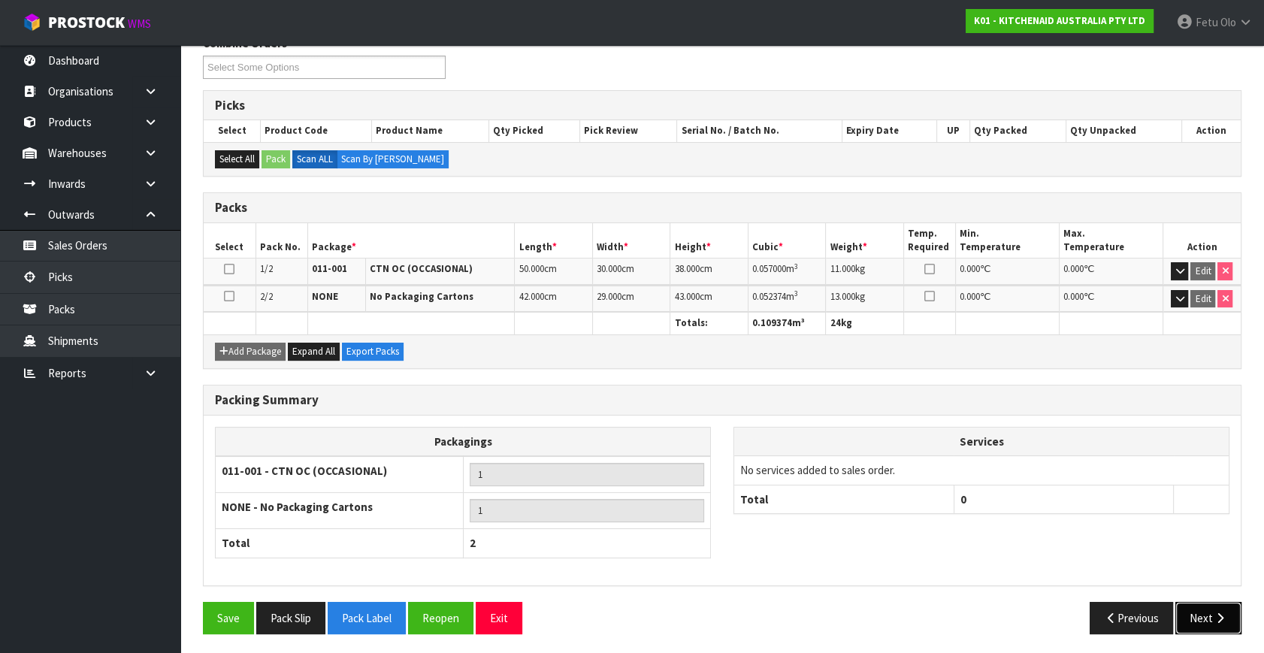
drag, startPoint x: 1217, startPoint y: 615, endPoint x: 1062, endPoint y: 554, distance: 166.0
click at [1217, 615] on icon "button" at bounding box center [1219, 617] width 14 height 11
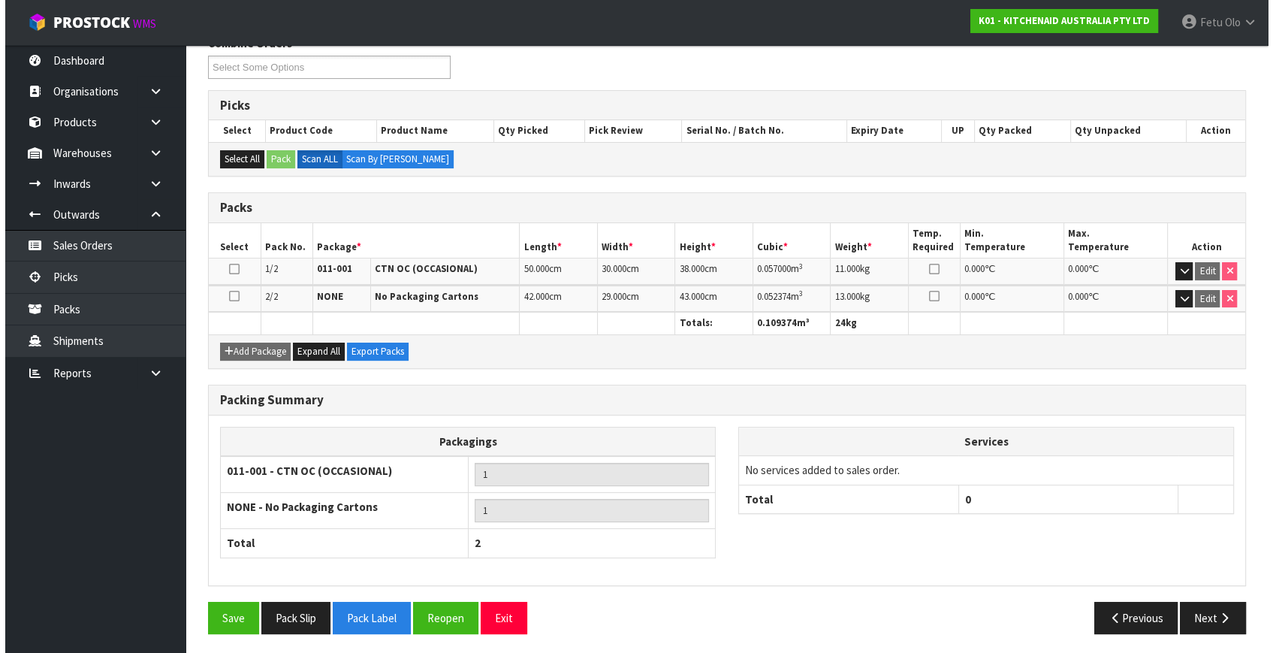
scroll to position [0, 0]
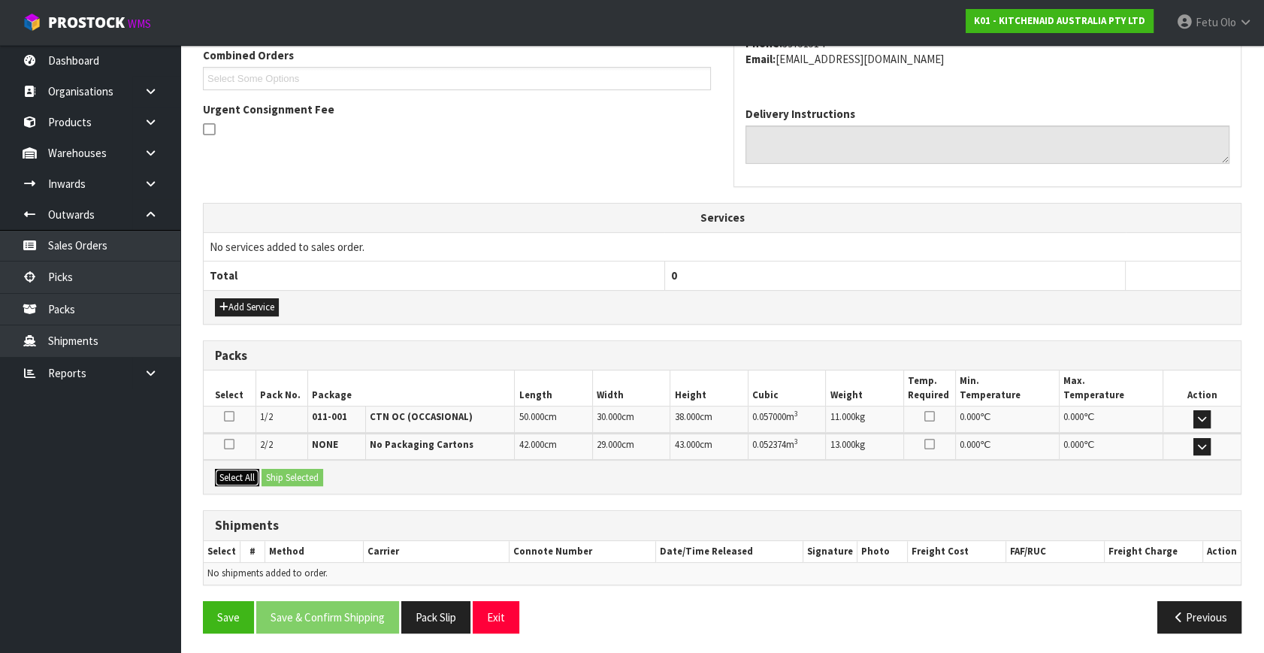
click at [245, 469] on button "Select All" at bounding box center [237, 478] width 44 height 18
click at [289, 474] on button "Ship Selected" at bounding box center [292, 478] width 62 height 18
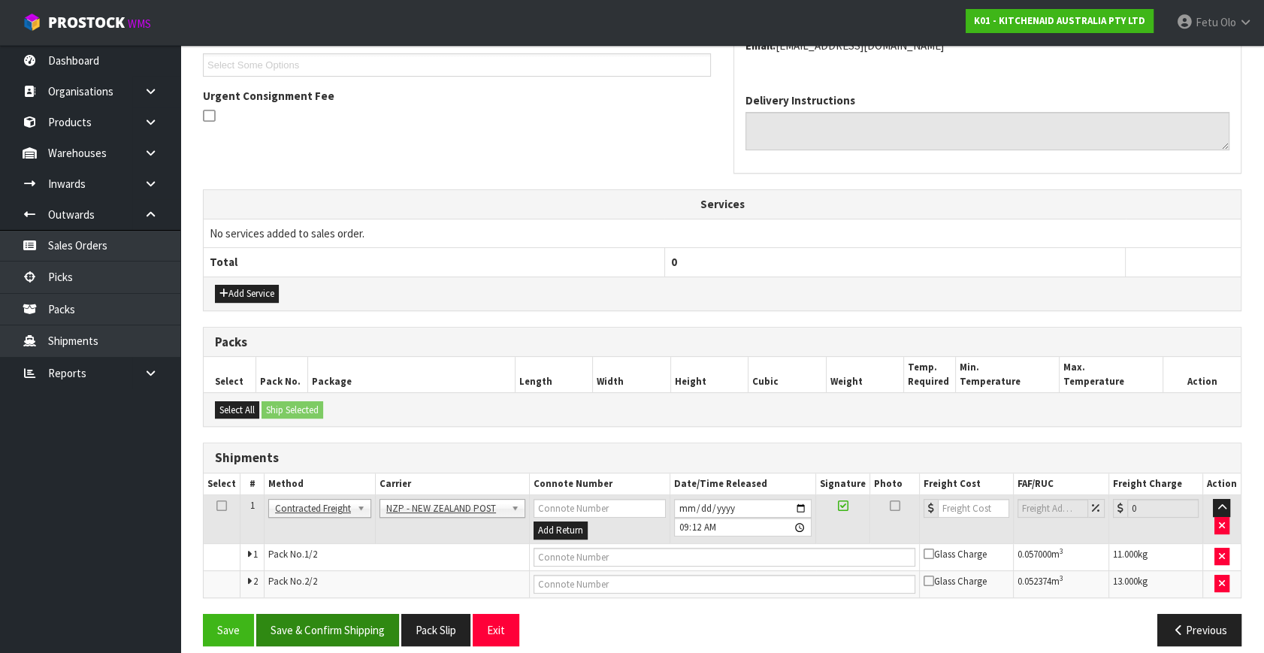
scroll to position [424, 0]
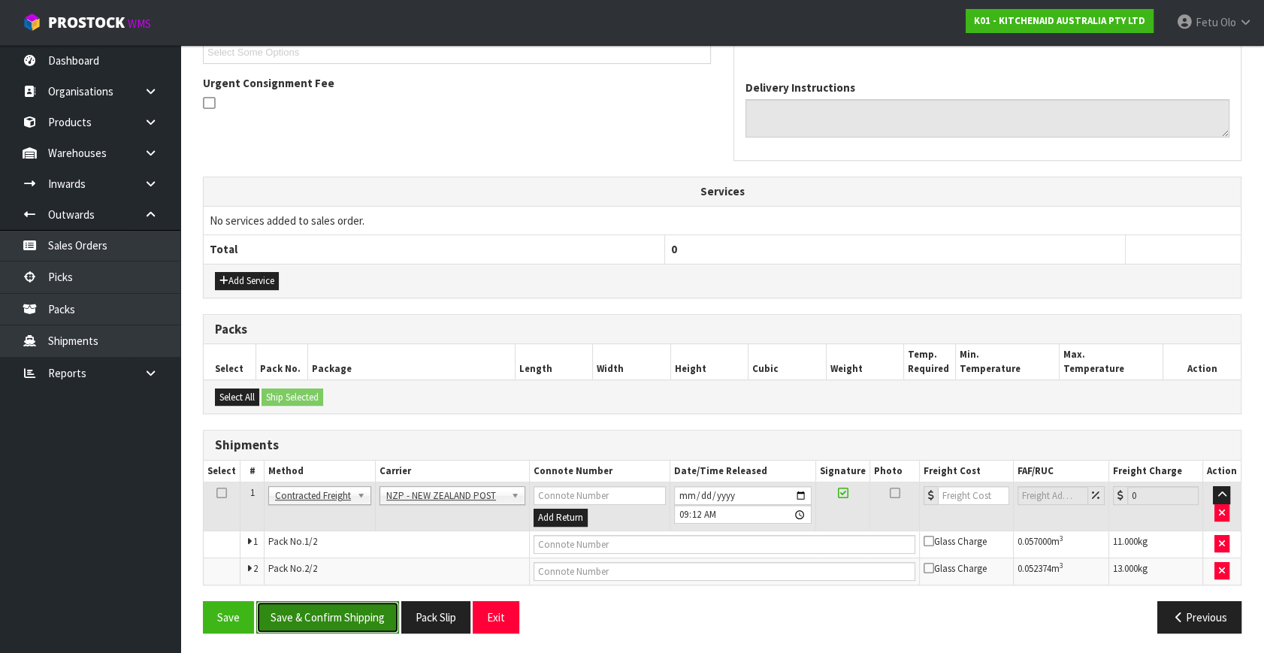
click at [354, 601] on button "Save & Confirm Shipping" at bounding box center [327, 617] width 143 height 32
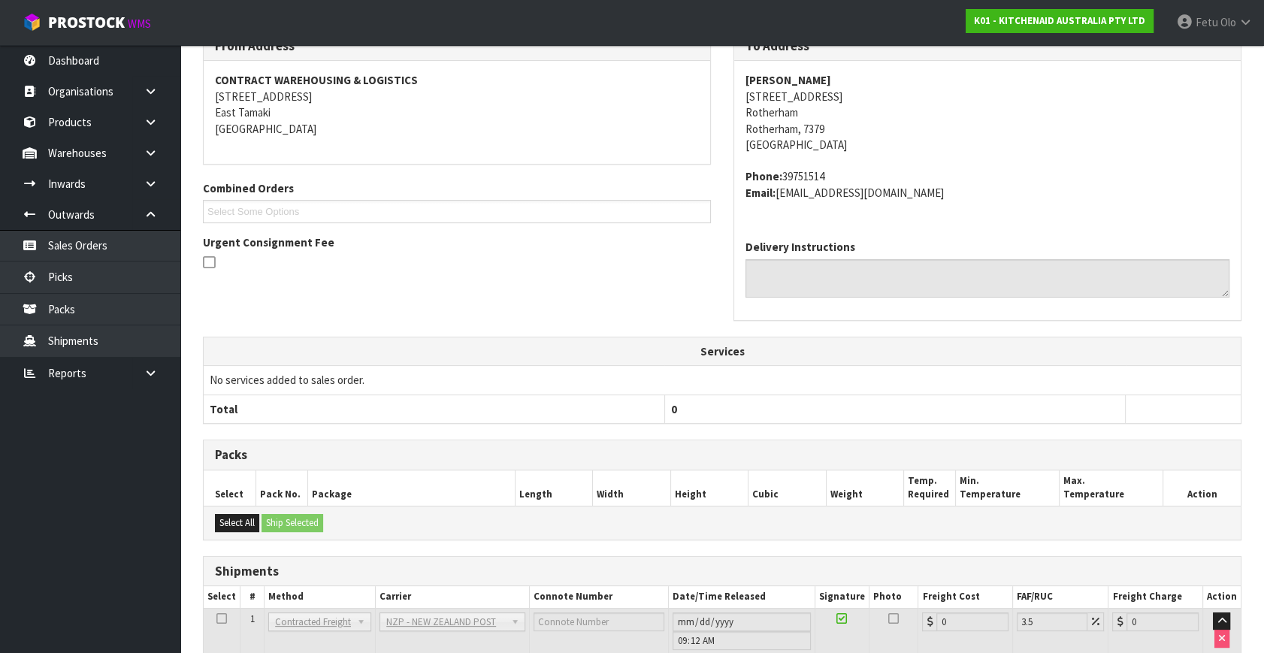
scroll to position [401, 0]
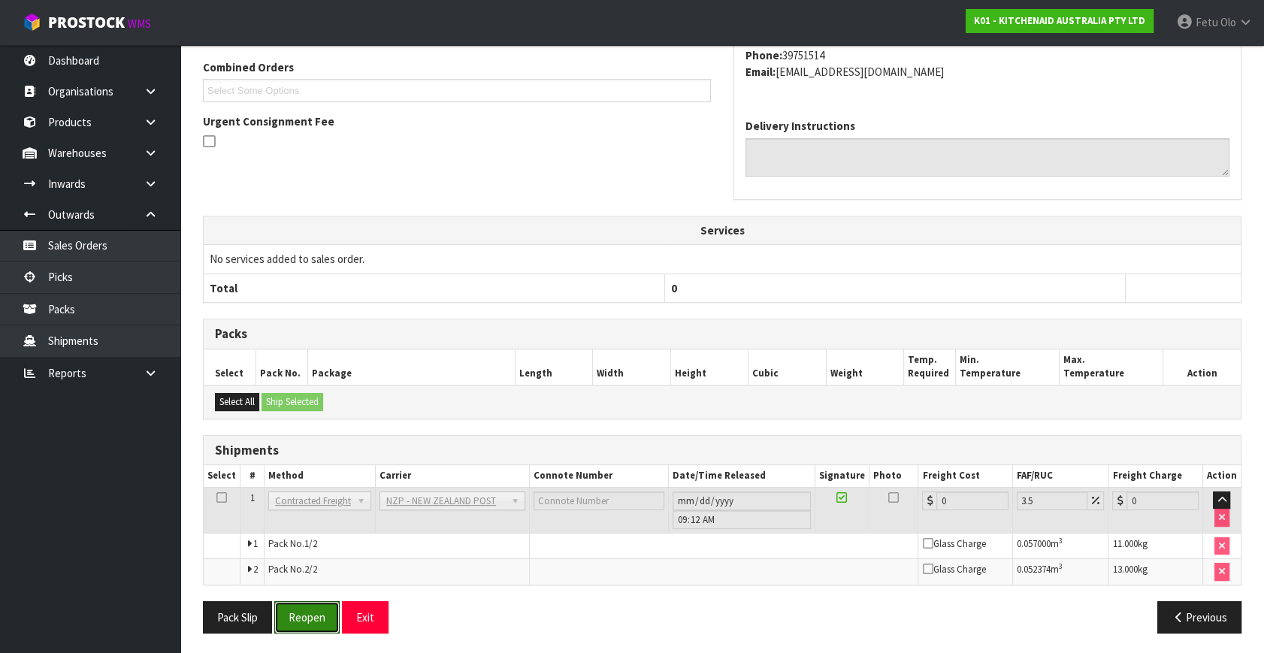
drag, startPoint x: 322, startPoint y: 620, endPoint x: 315, endPoint y: 581, distance: 39.6
click at [322, 620] on button "Reopen" at bounding box center [306, 617] width 65 height 32
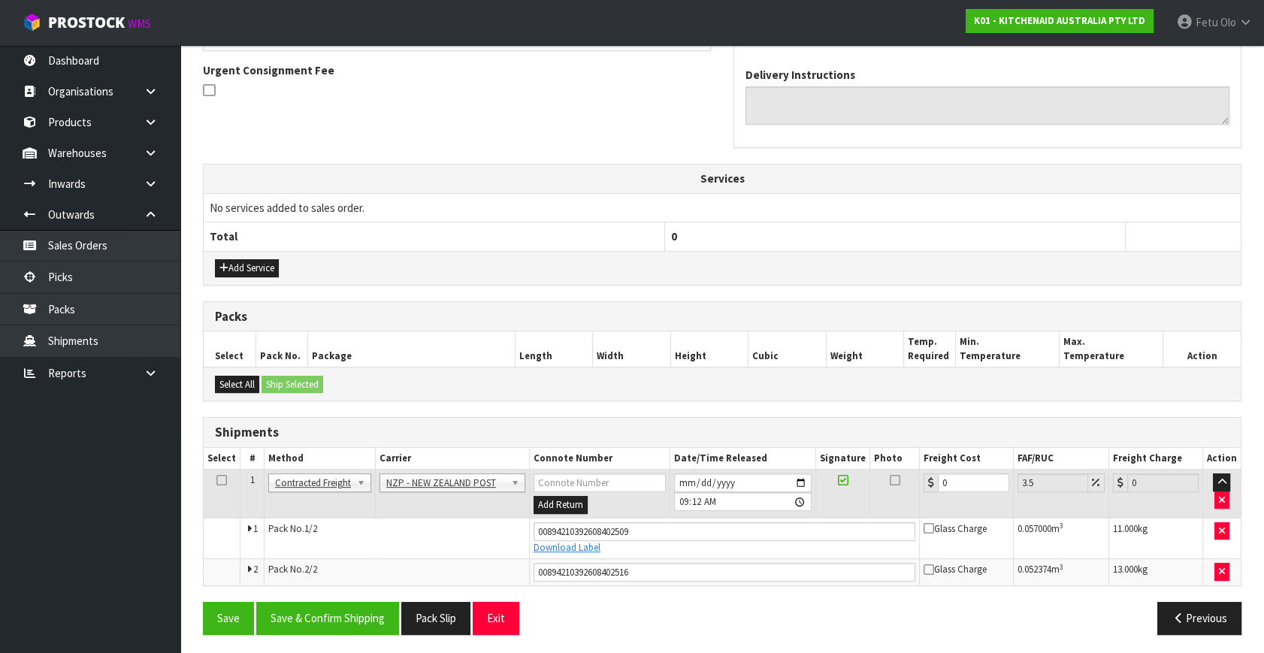
scroll to position [437, 0]
drag, startPoint x: 960, startPoint y: 481, endPoint x: 841, endPoint y: 488, distance: 118.9
click at [841, 488] on tr "1 Client Local Pickup Customer Local Pickup Company Freight Contracted Freight …" at bounding box center [722, 493] width 1037 height 49
type input "4"
type input "4.14"
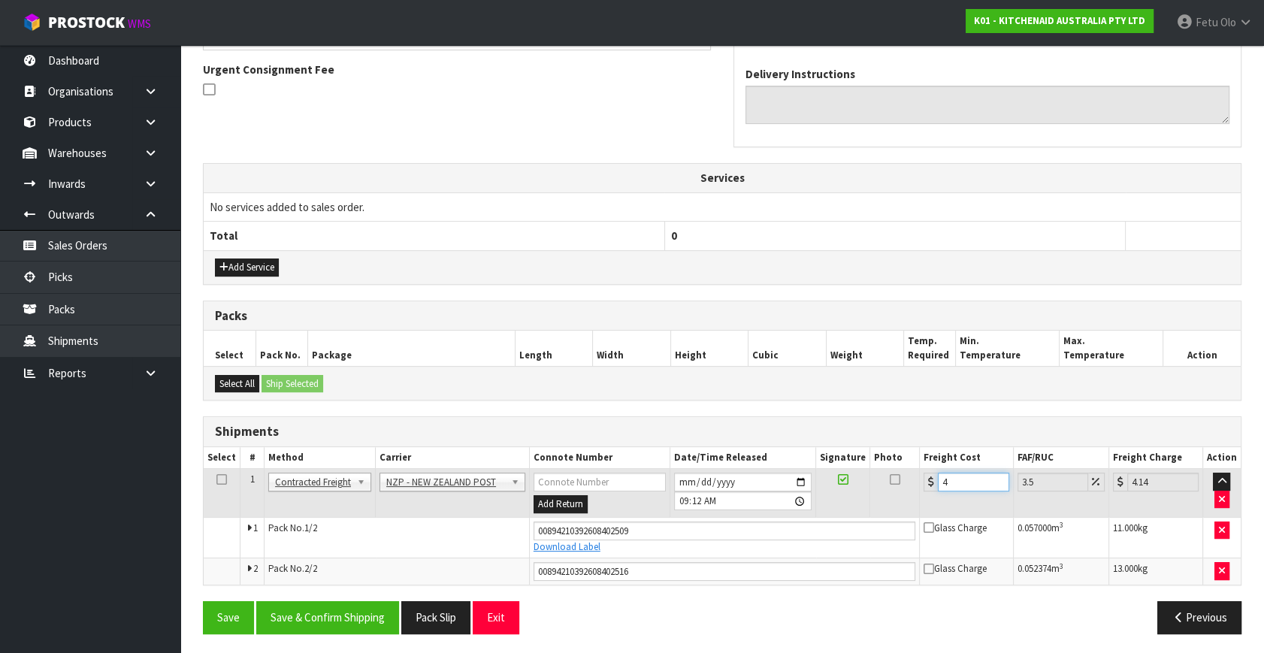
type input "40"
type input "41.4"
type input "40.7"
type input "42.12"
type input "40.73"
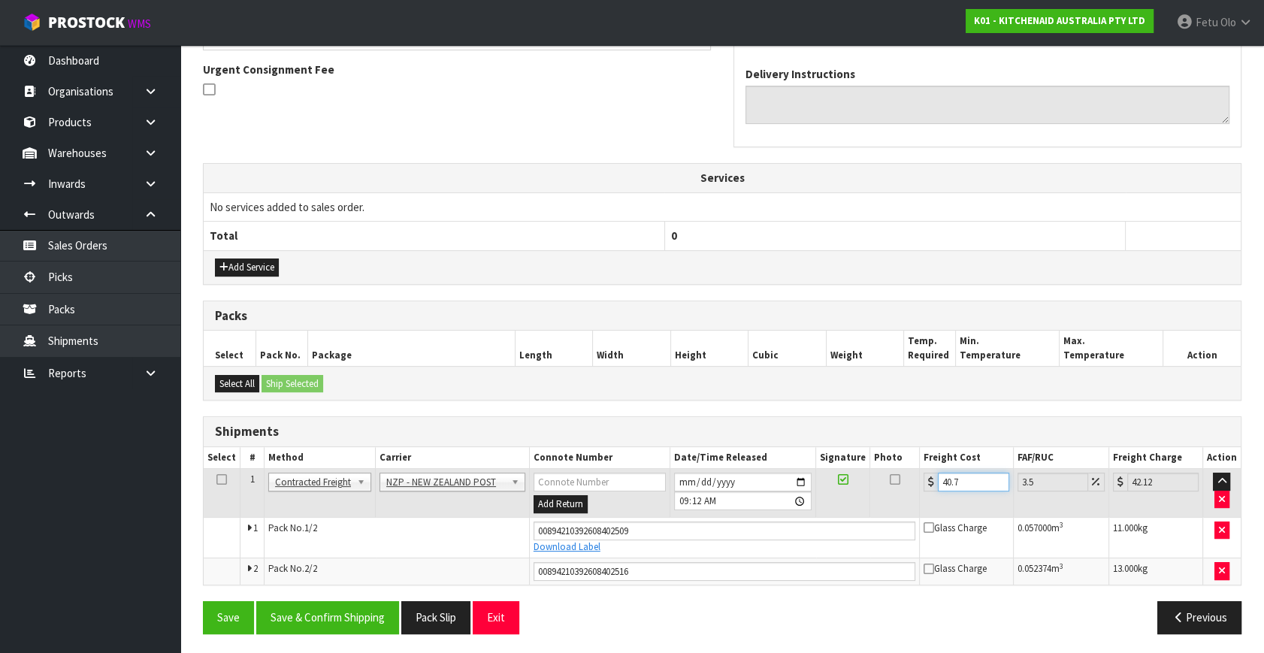
type input "42.16"
type input "40.73"
click at [382, 618] on button "Save & Confirm Shipping" at bounding box center [327, 617] width 143 height 32
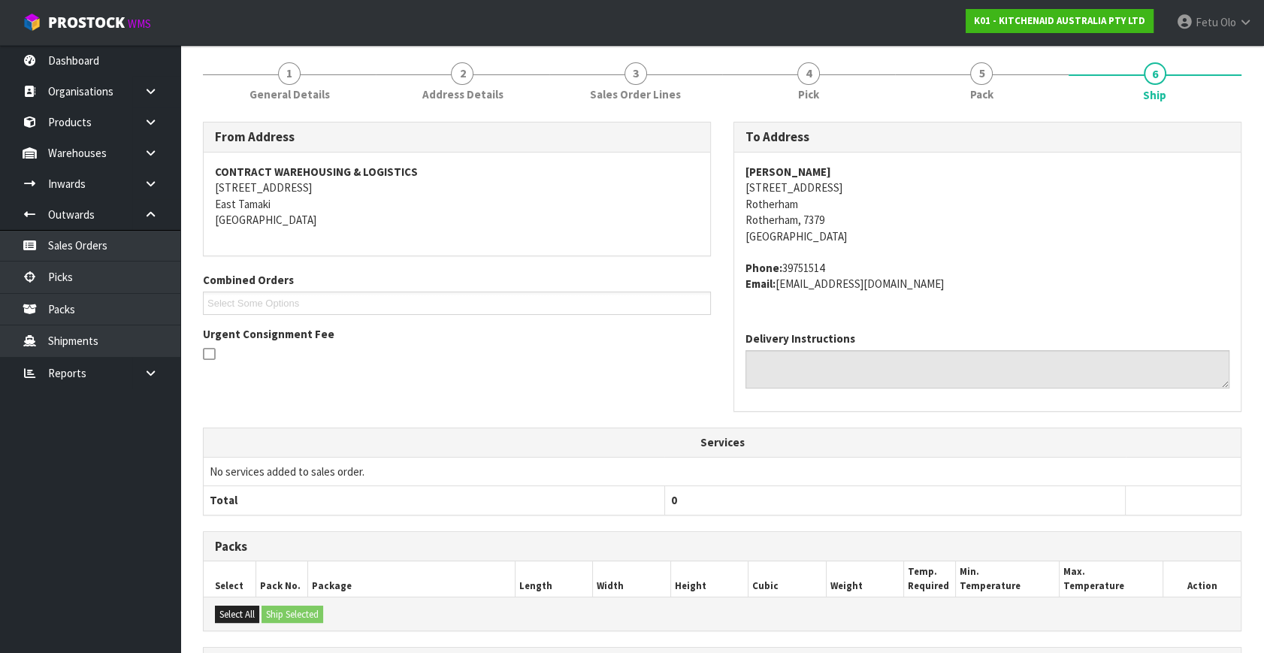
scroll to position [341, 0]
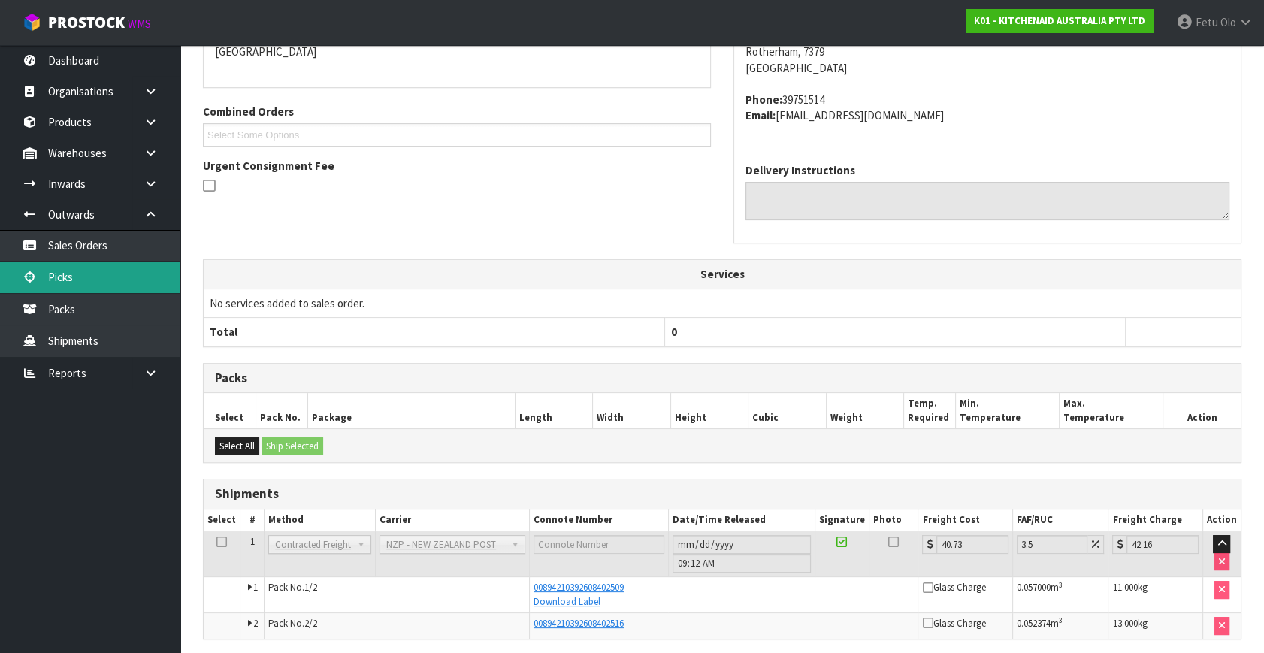
click at [73, 273] on link "Picks" at bounding box center [90, 276] width 180 height 31
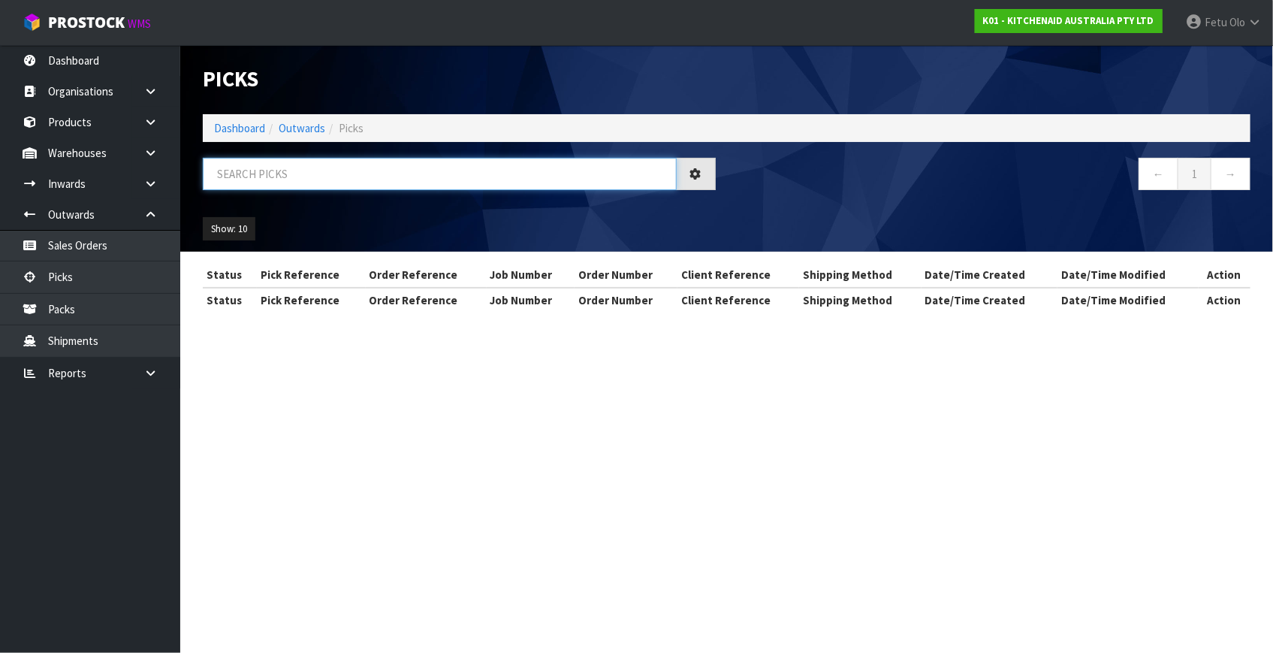
click at [259, 177] on input "text" at bounding box center [440, 174] width 474 height 32
type input "80274"
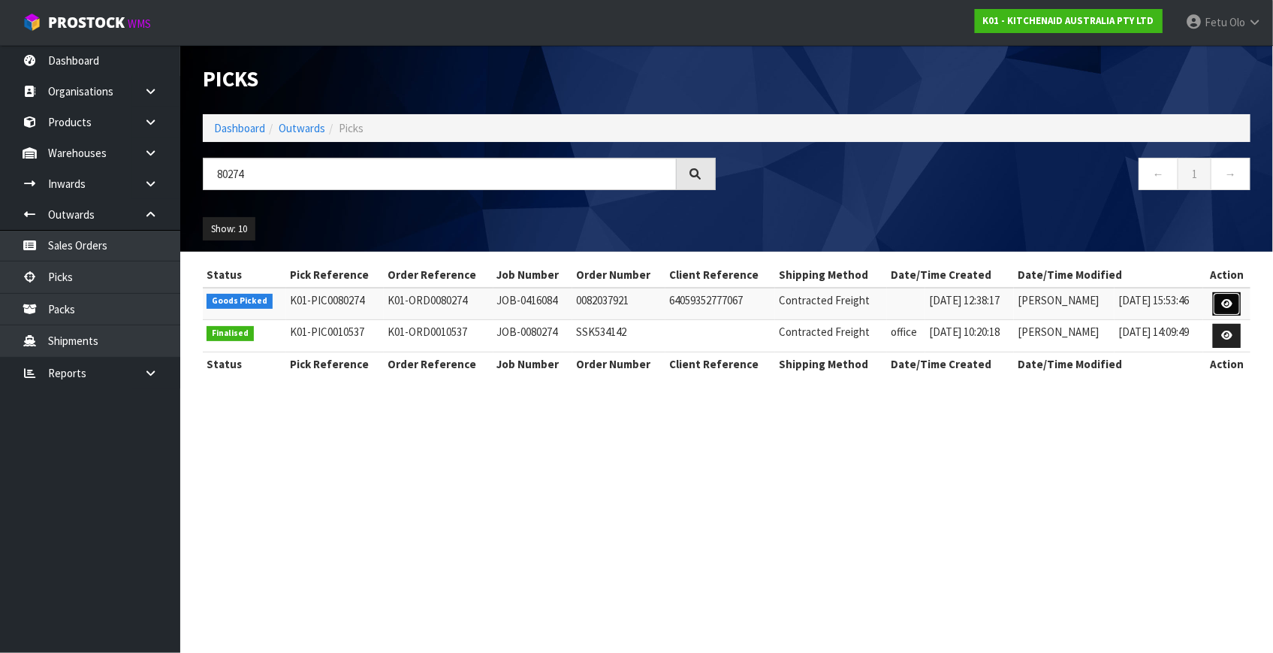
click at [1225, 304] on icon at bounding box center [1227, 304] width 11 height 10
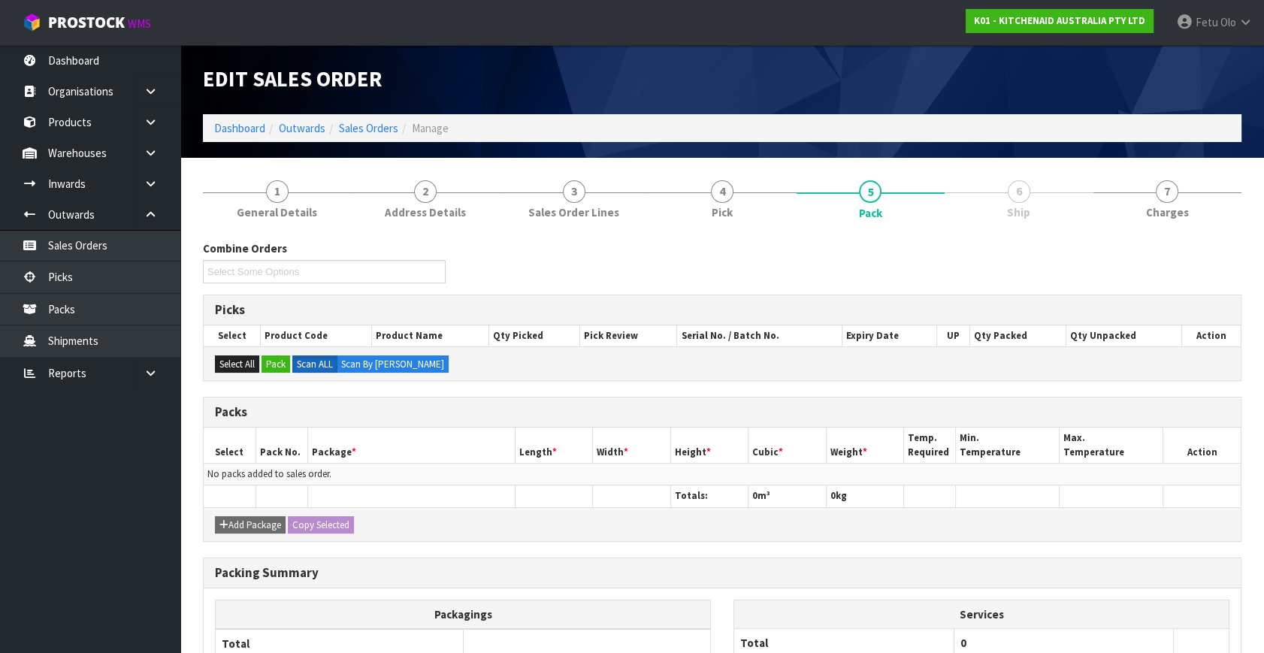
scroll to position [135, 0]
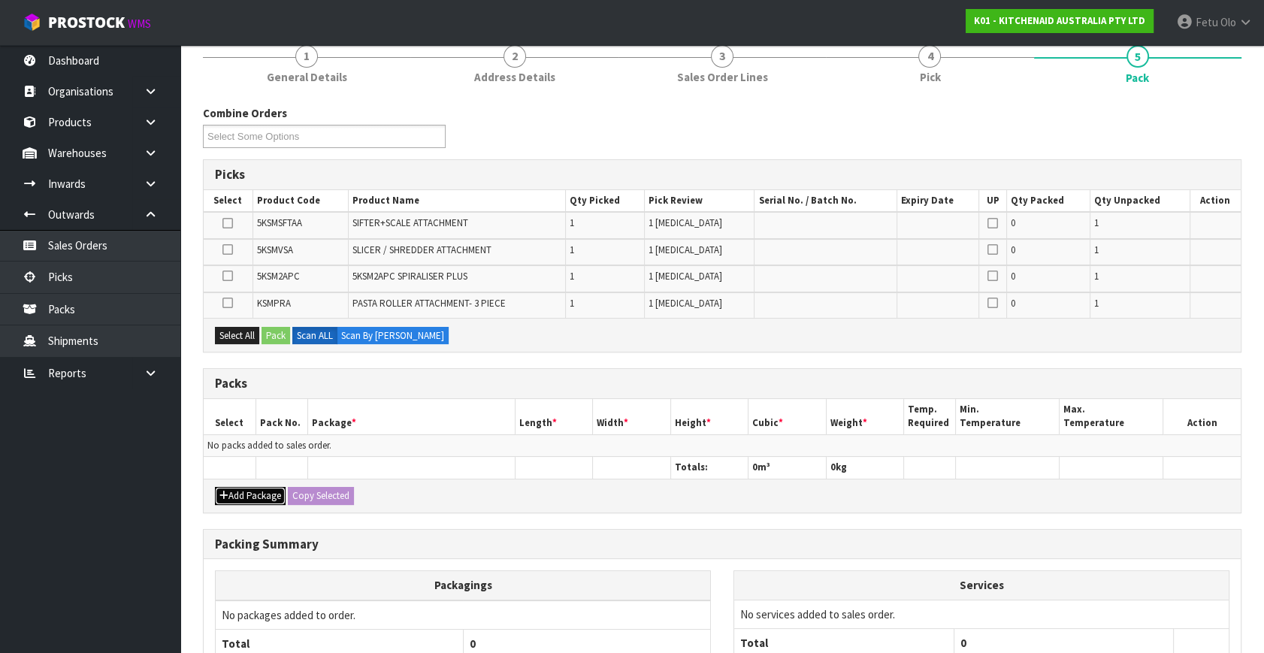
click at [232, 495] on button "Add Package" at bounding box center [250, 496] width 71 height 18
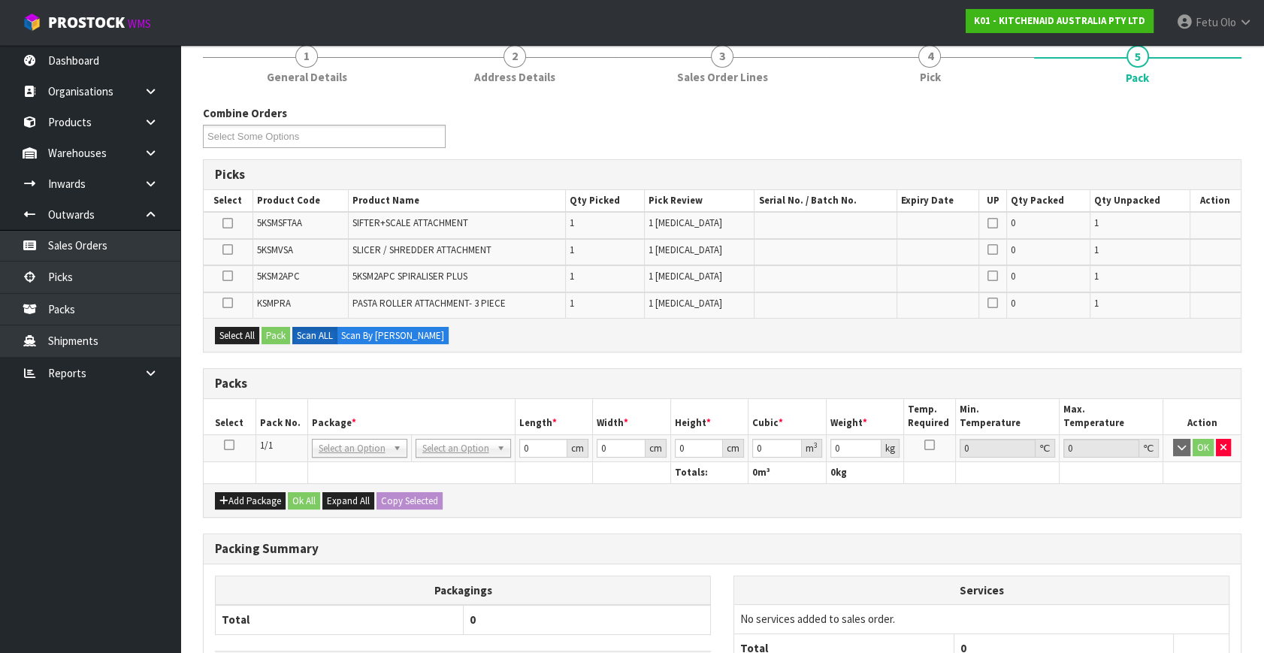
click at [231, 445] on icon at bounding box center [229, 445] width 11 height 1
click at [424, 390] on div "Packs" at bounding box center [722, 384] width 1037 height 30
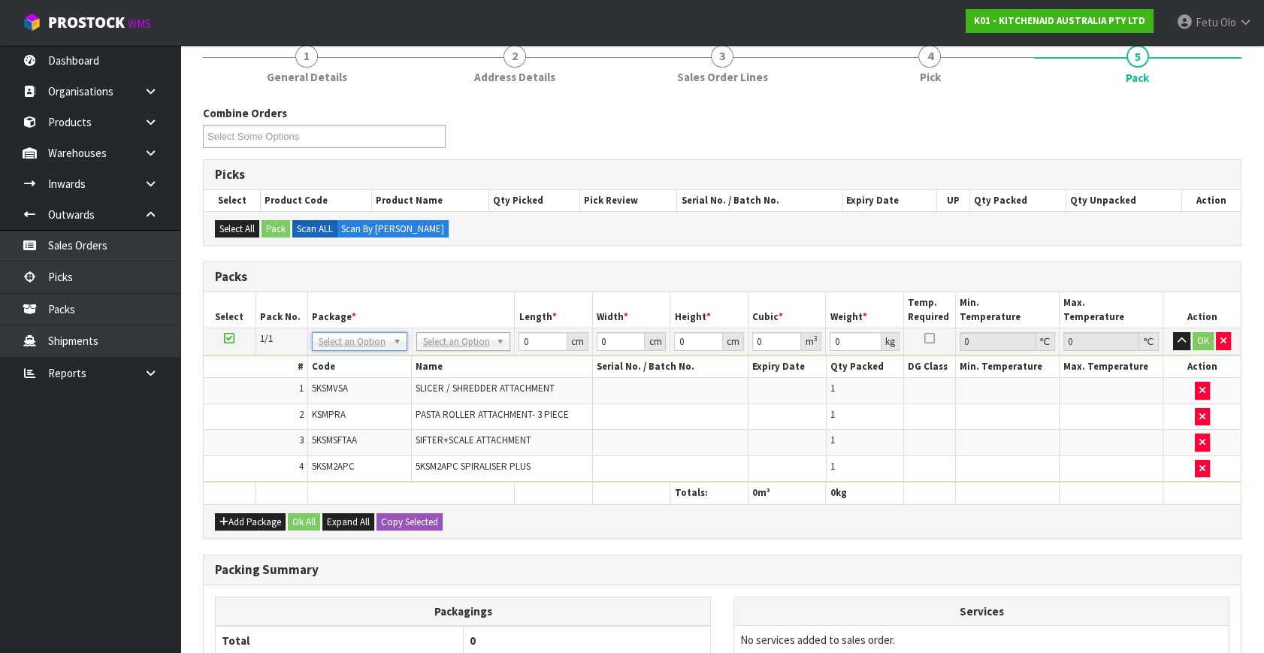
click at [356, 352] on td "NONE 007-001 007-002 007-004 007-009 007-013 007-014 007-015 007-017 007-018 00…" at bounding box center [359, 341] width 104 height 27
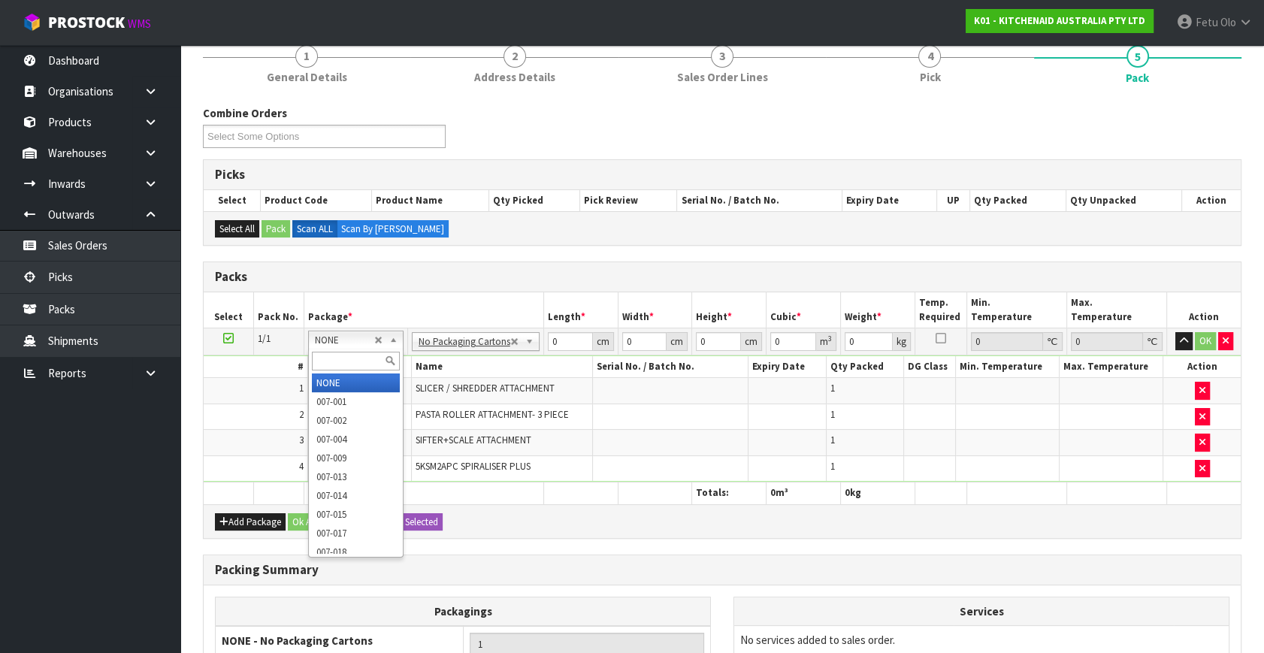
click at [334, 356] on input "text" at bounding box center [356, 361] width 88 height 19
type input "011-084"
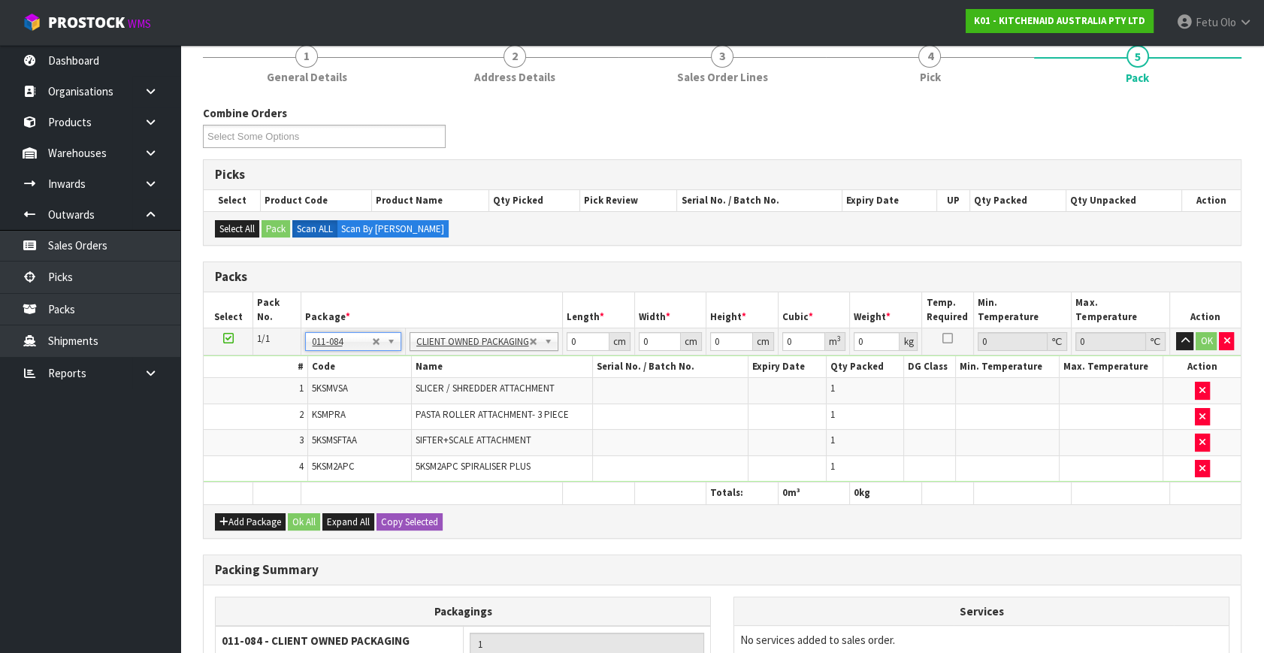
type input "7.6"
drag, startPoint x: 575, startPoint y: 336, endPoint x: 481, endPoint y: 390, distance: 109.0
click at [482, 388] on tbody "1/1 NONE 007-001 007-002 007-004 007-009 007-013 007-014 007-015 007-017 007-01…" at bounding box center [722, 405] width 1037 height 154
type input "42"
type input "30"
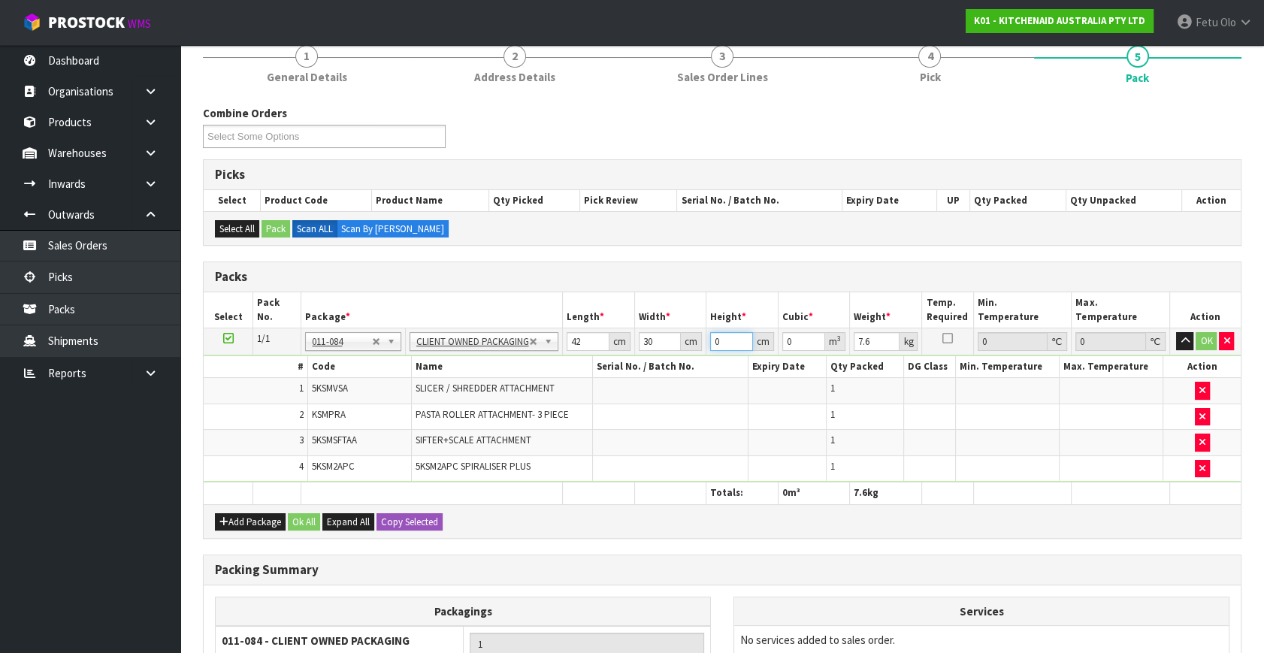
type input "4"
type input "0.00504"
type input "44"
type input "0.05544"
type input "44"
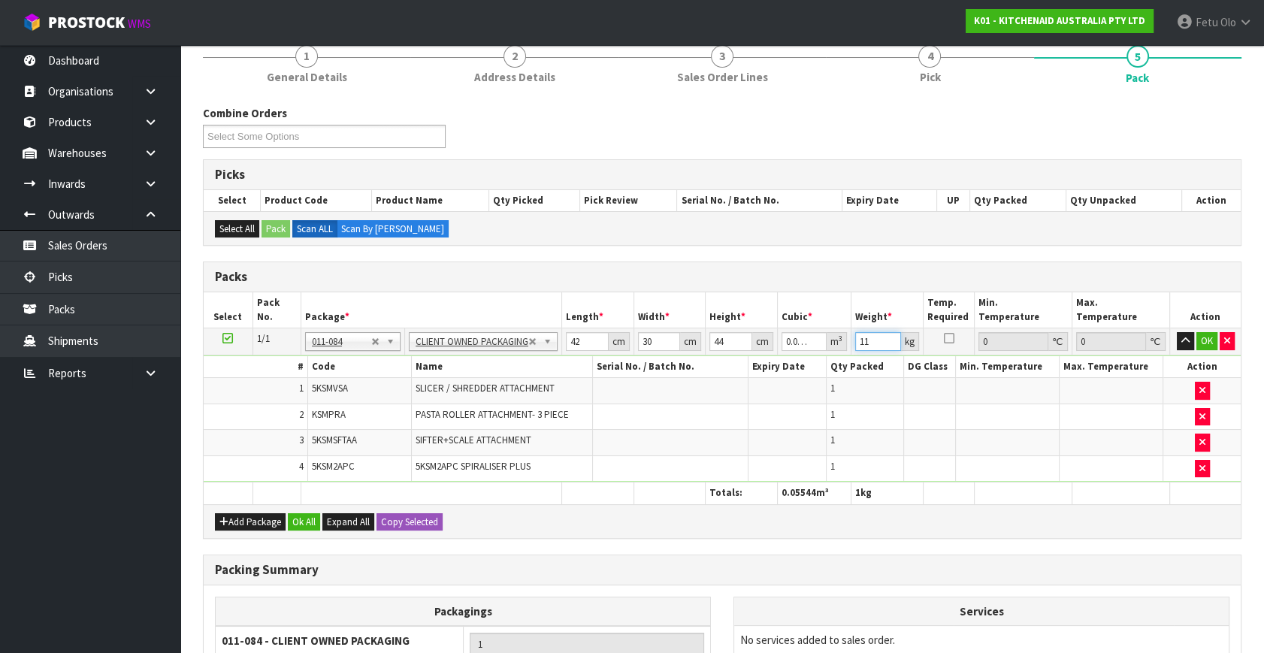
type input "11"
click button "OK" at bounding box center [1206, 341] width 21 height 18
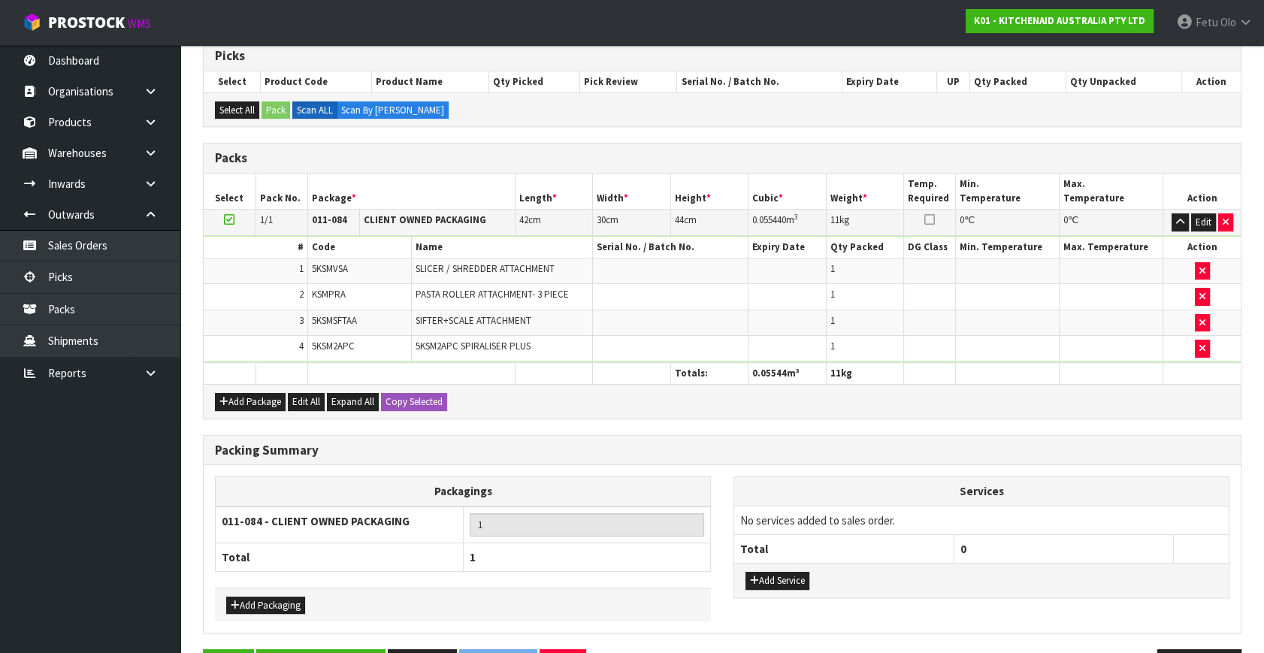
scroll to position [300, 0]
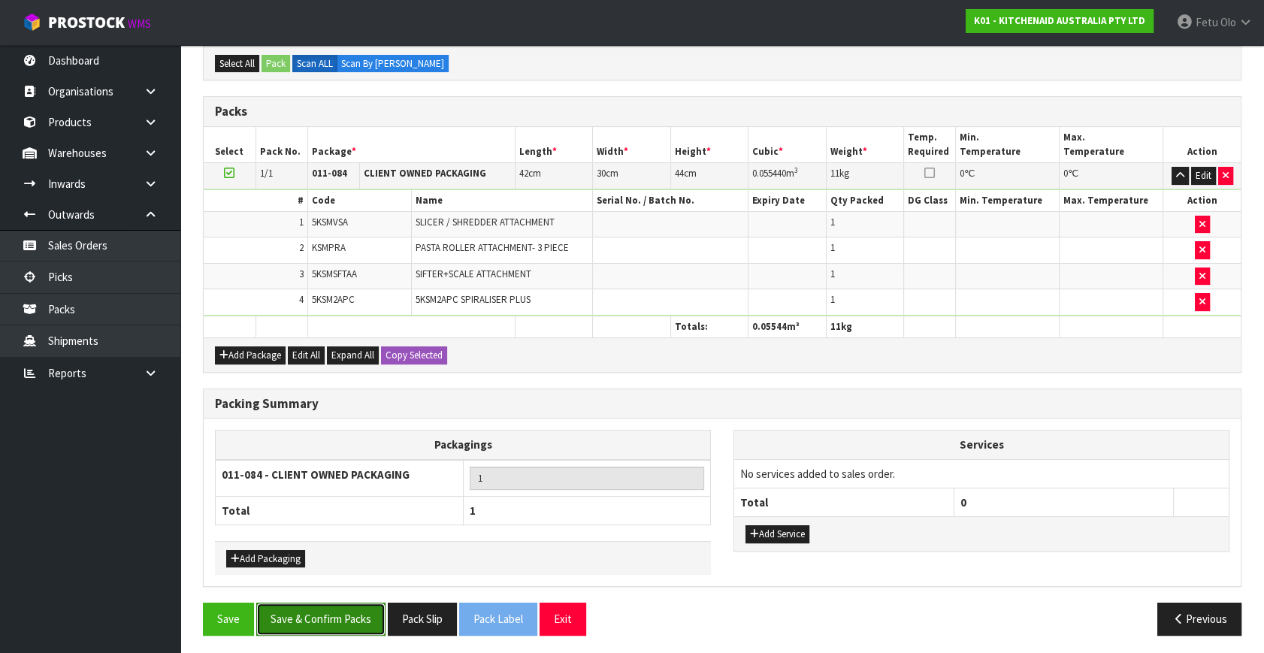
click at [346, 615] on button "Save & Confirm Packs" at bounding box center [320, 618] width 129 height 32
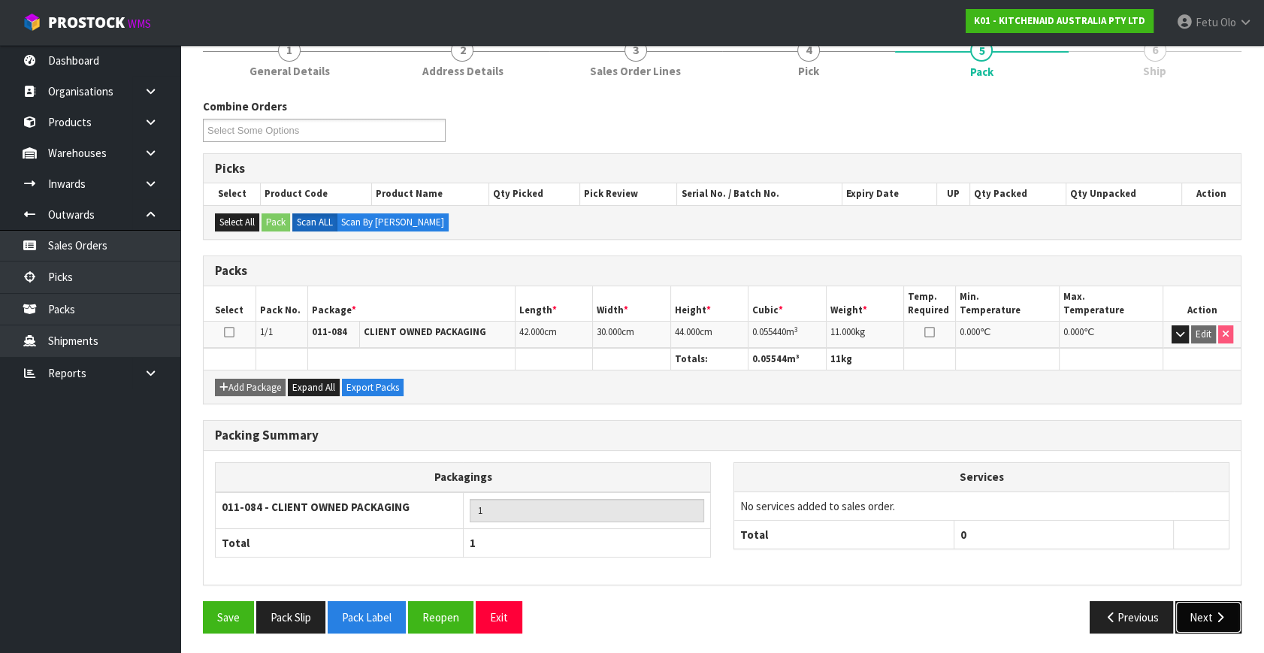
click at [1206, 608] on button "Next" at bounding box center [1208, 617] width 66 height 32
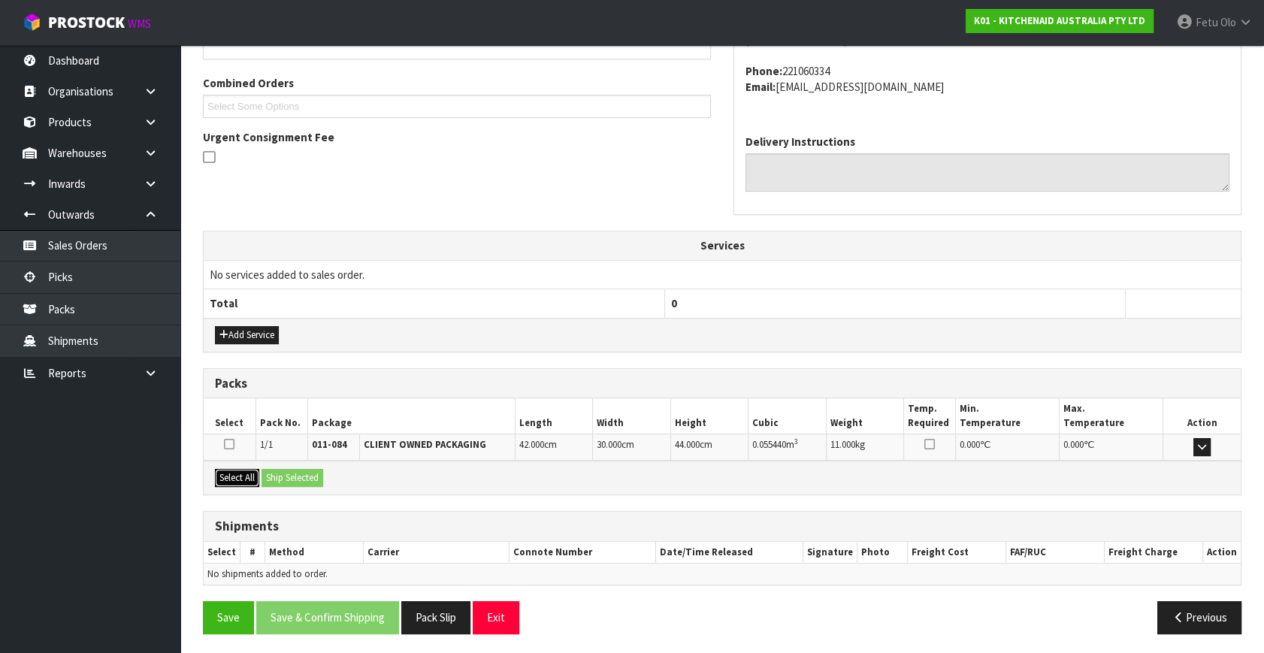
drag, startPoint x: 240, startPoint y: 477, endPoint x: 291, endPoint y: 479, distance: 51.9
click at [243, 477] on button "Select All" at bounding box center [237, 478] width 44 height 18
click at [291, 479] on button "Ship Selected" at bounding box center [292, 478] width 62 height 18
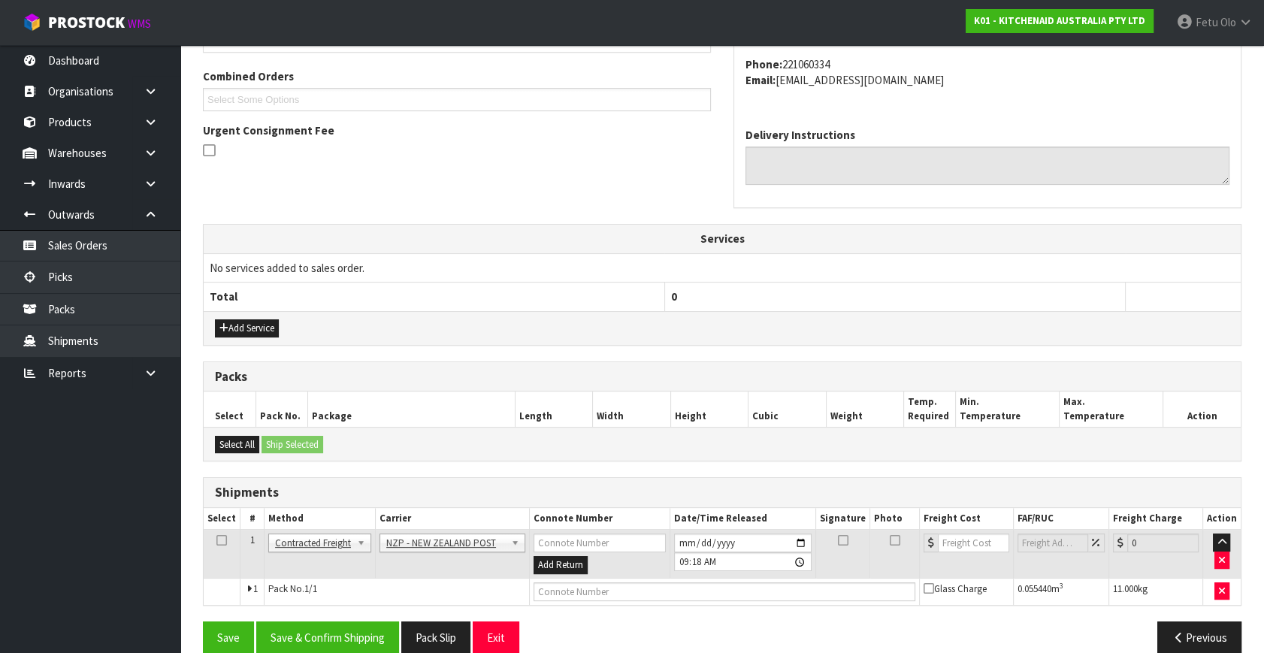
scroll to position [397, 0]
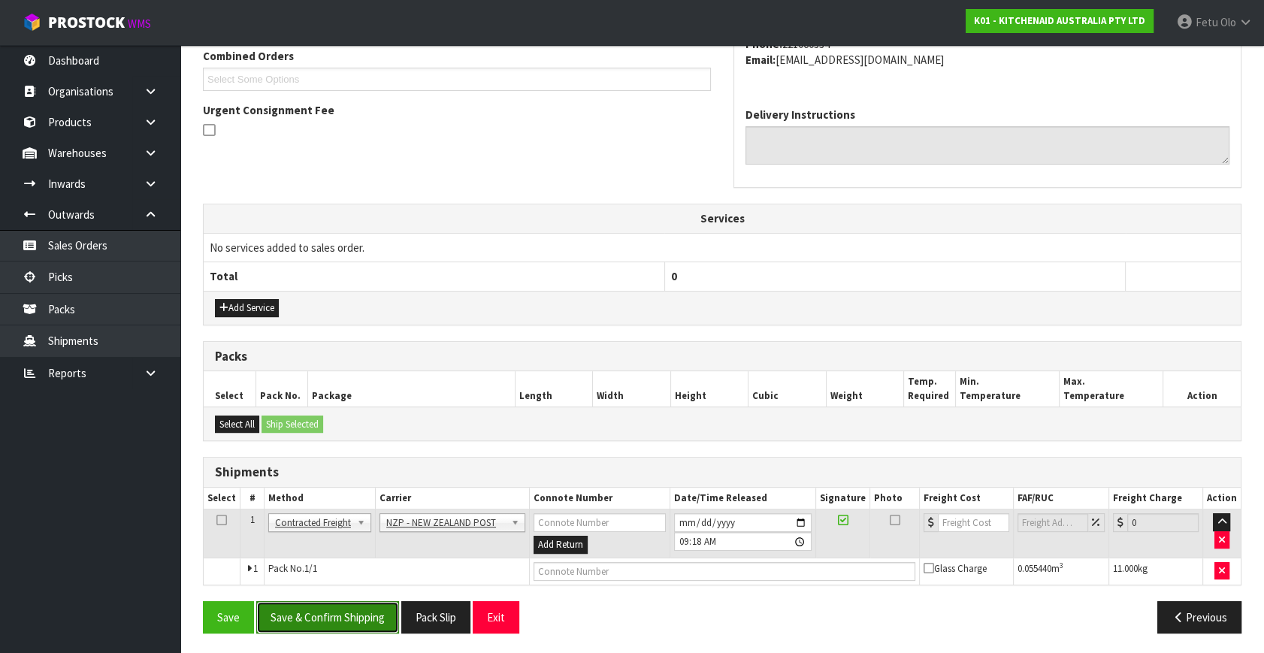
click at [364, 621] on button "Save & Confirm Shipping" at bounding box center [327, 617] width 143 height 32
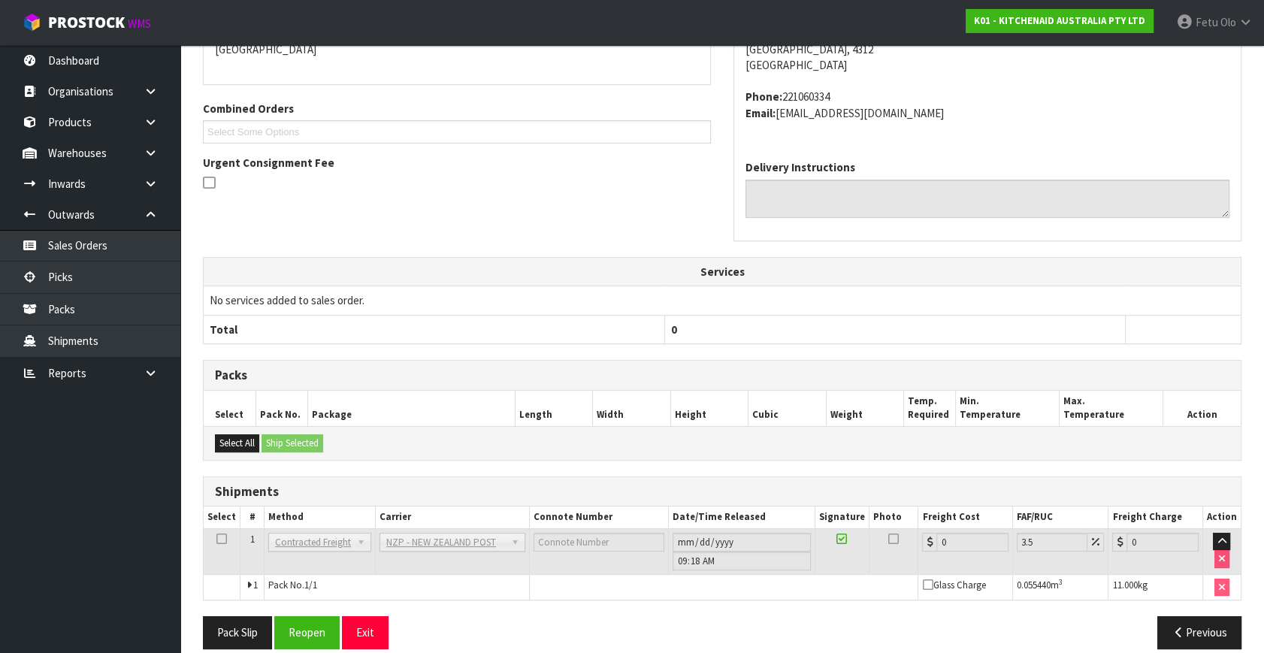
scroll to position [376, 0]
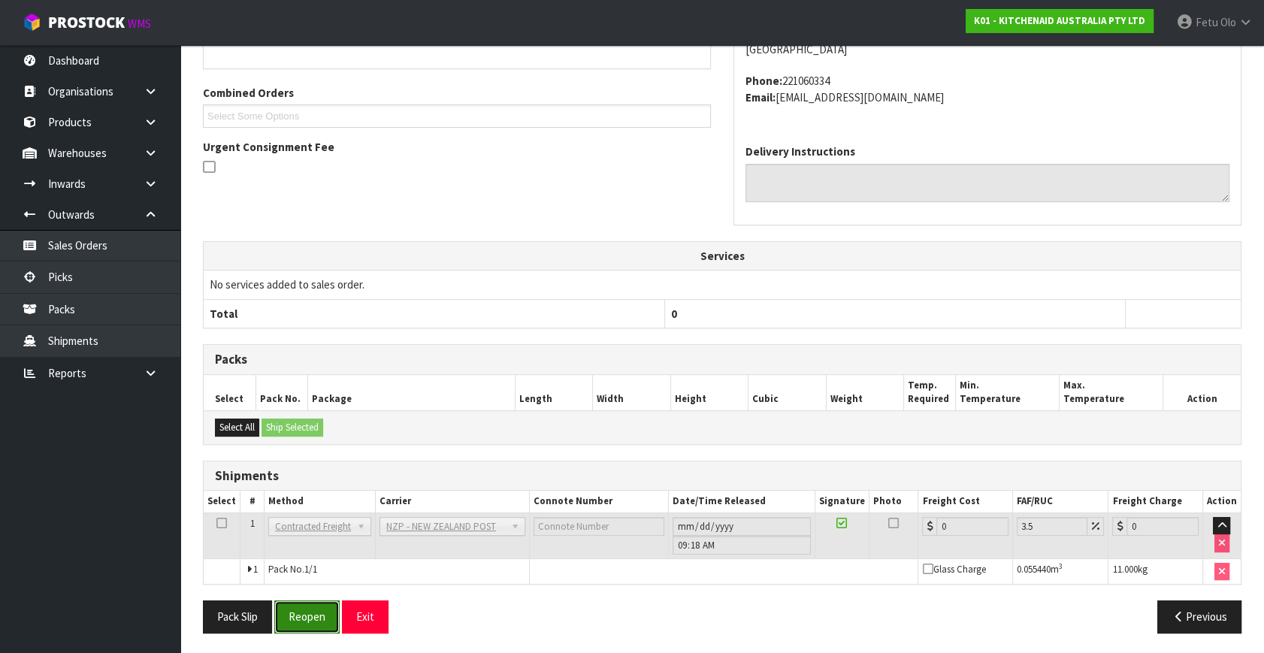
click at [310, 612] on button "Reopen" at bounding box center [306, 616] width 65 height 32
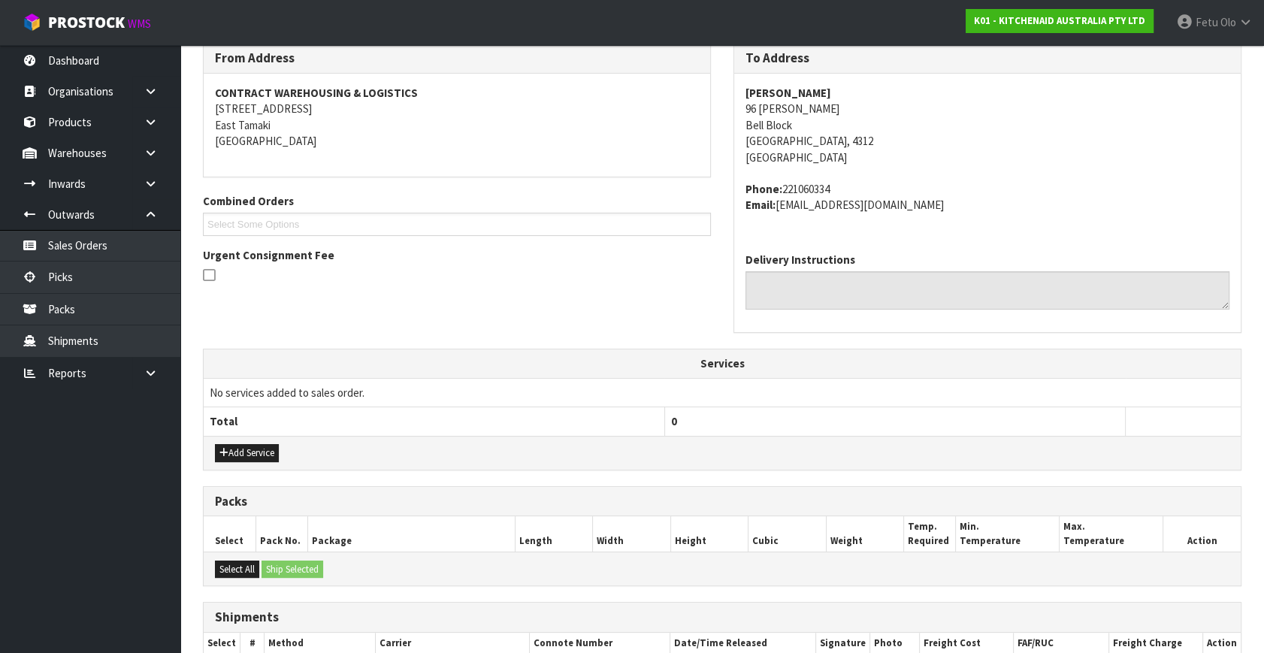
scroll to position [360, 0]
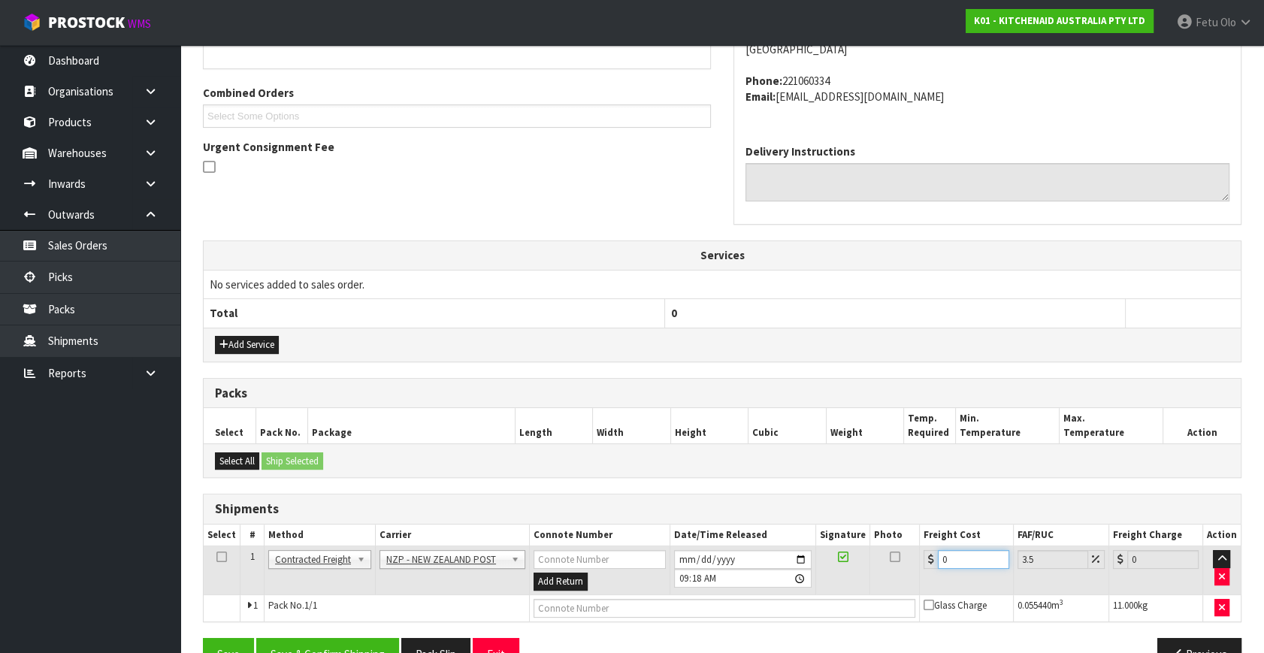
click at [708, 586] on tr "1 Client Local Pickup Customer Local Pickup Company Freight Contracted Freight …" at bounding box center [722, 570] width 1037 height 49
type input "9"
type input "9.31"
type input "9.2"
type input "9.52"
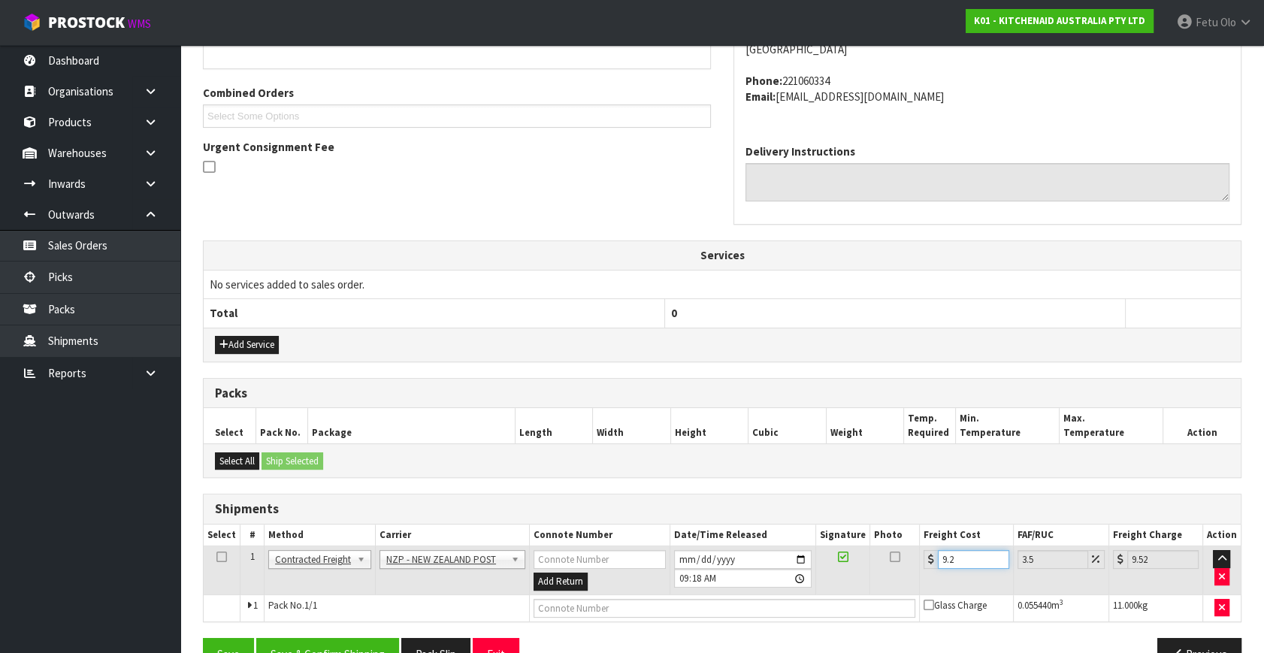
type input "9.26"
type input "9.58"
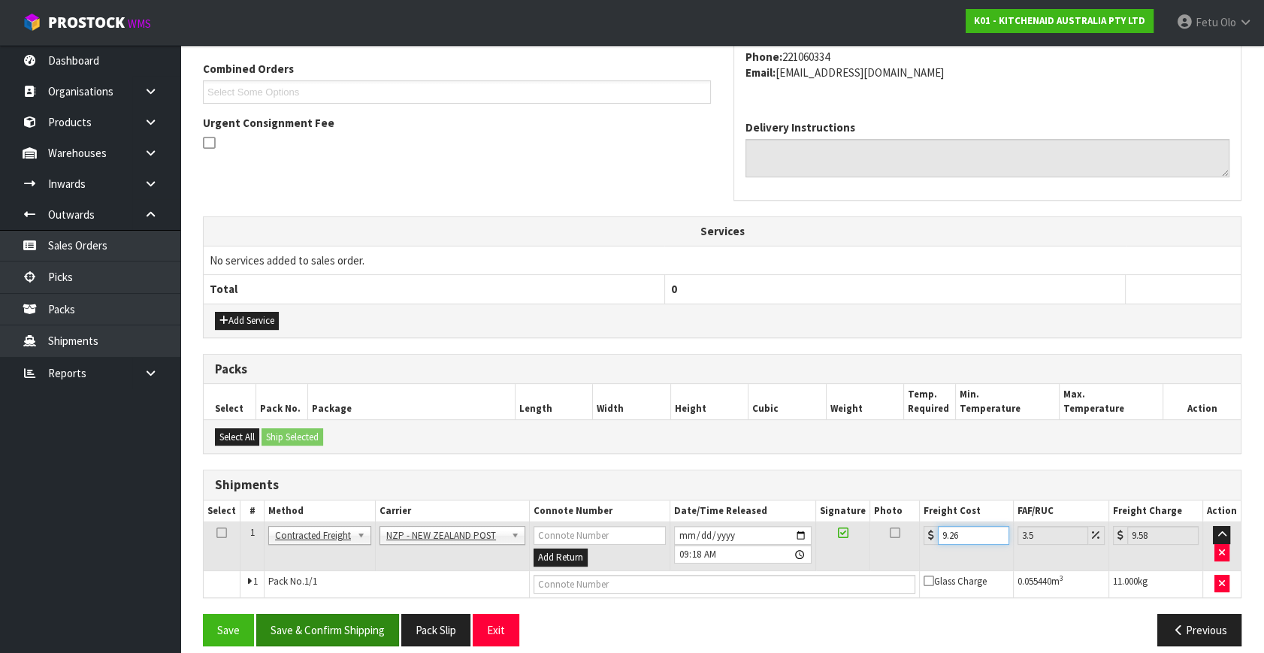
scroll to position [397, 0]
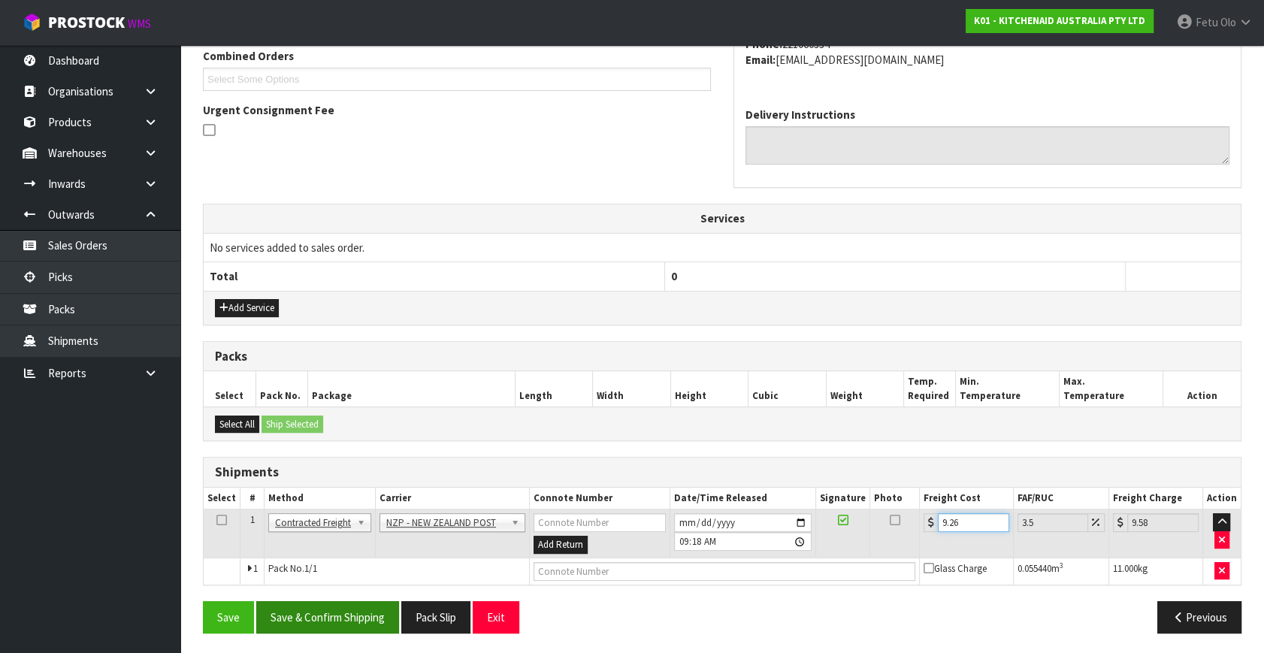
type input "9.26"
click at [320, 601] on button "Save & Confirm Shipping" at bounding box center [327, 617] width 143 height 32
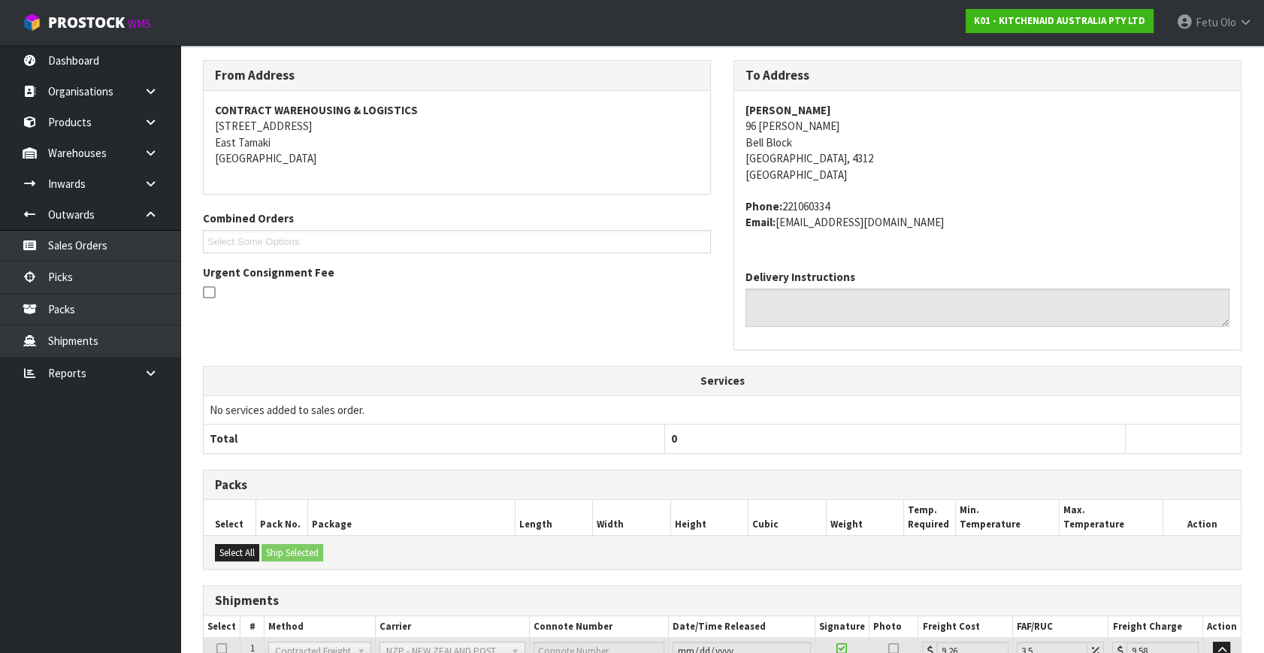
scroll to position [360, 0]
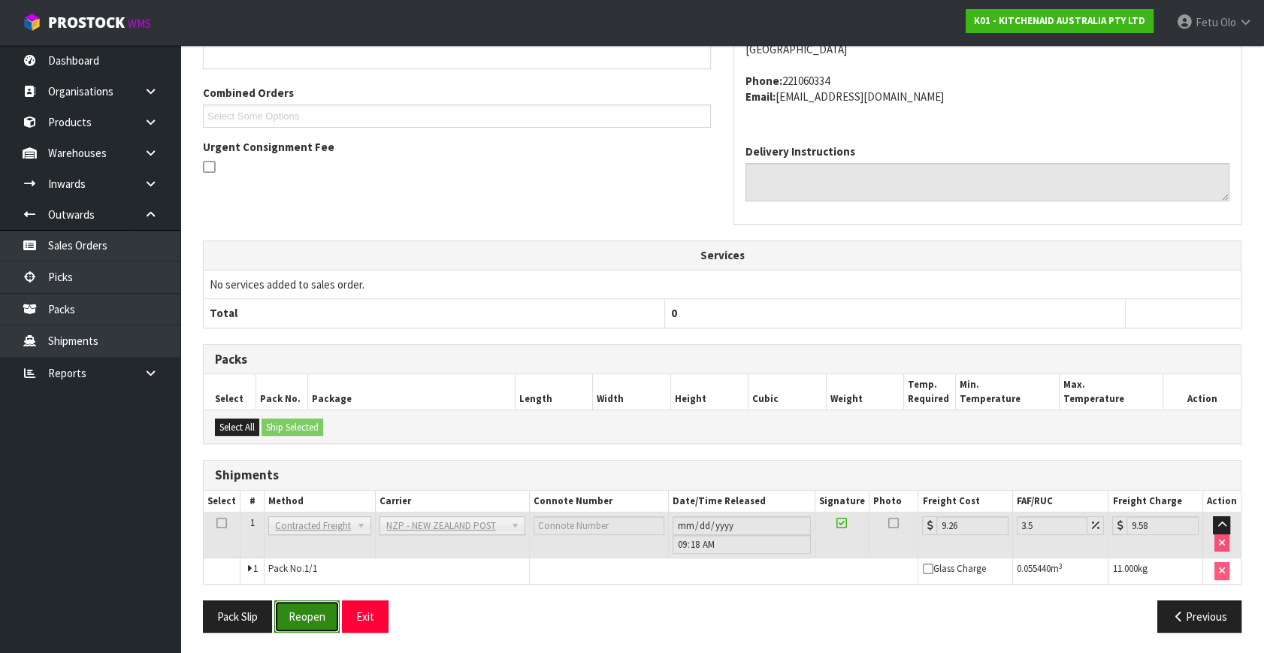
click at [315, 608] on button "Reopen" at bounding box center [306, 616] width 65 height 32
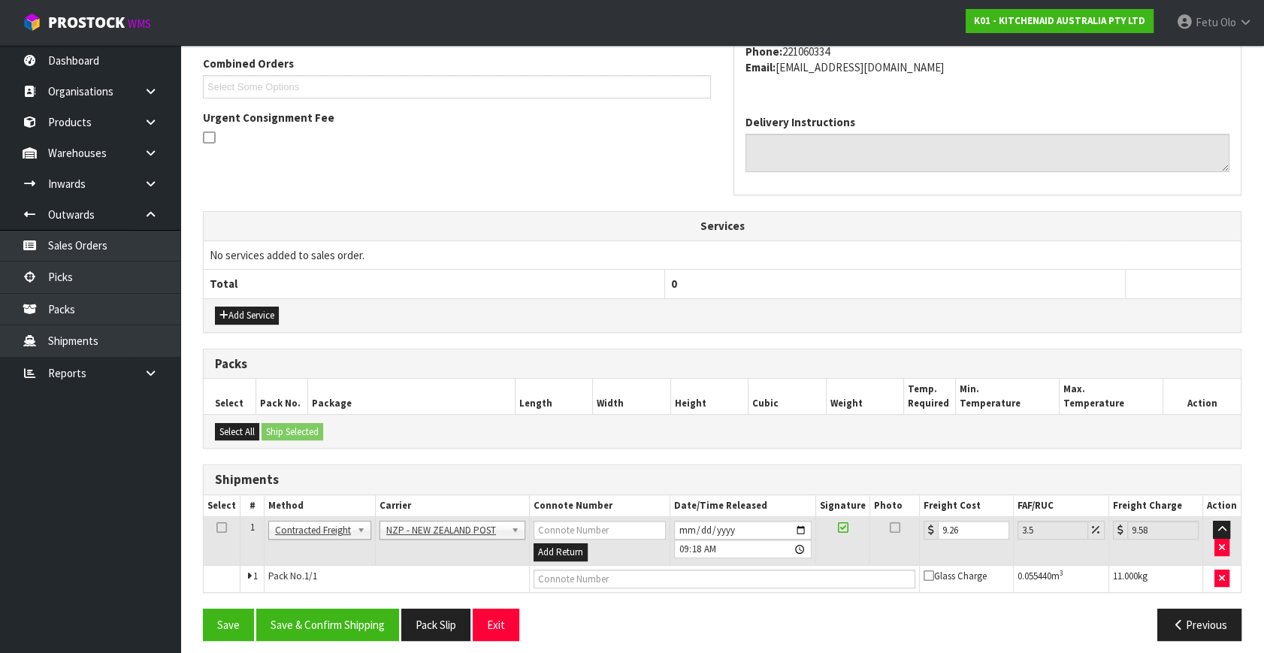
scroll to position [397, 0]
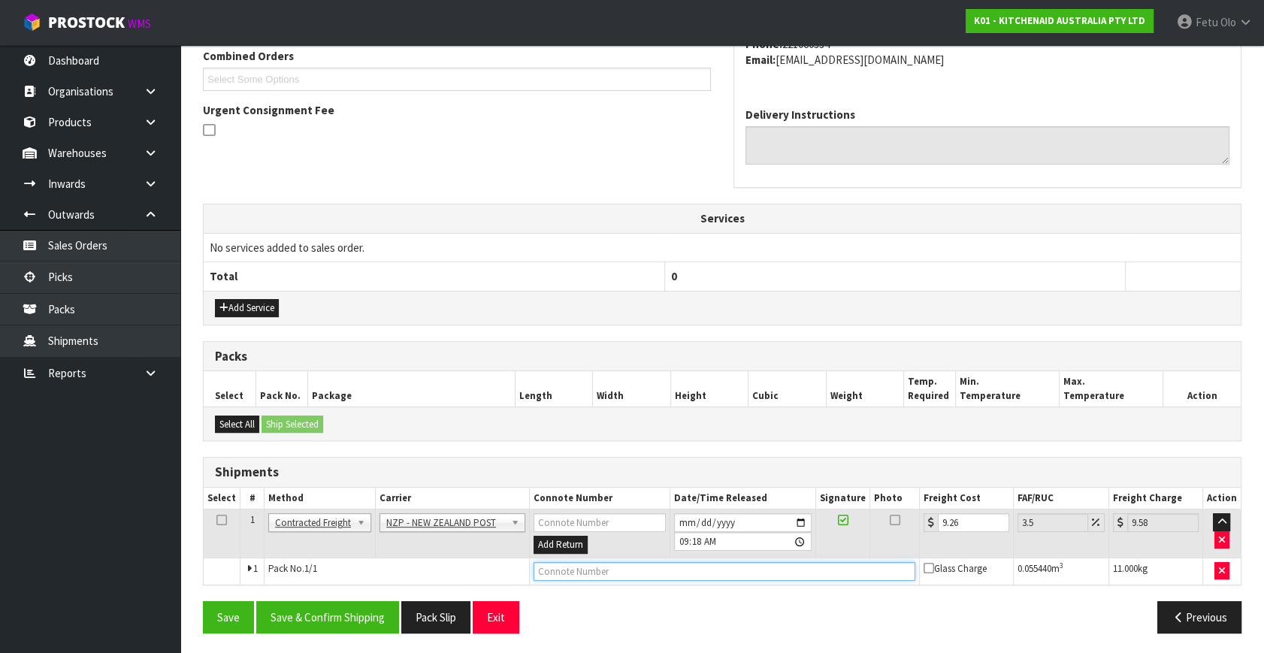
click at [612, 569] on input "text" at bounding box center [724, 571] width 382 height 19
type input "00894210392608405500"
click at [203, 601] on button "Save" at bounding box center [228, 617] width 51 height 32
click at [355, 610] on button "Save & Confirm Shipping" at bounding box center [327, 617] width 143 height 32
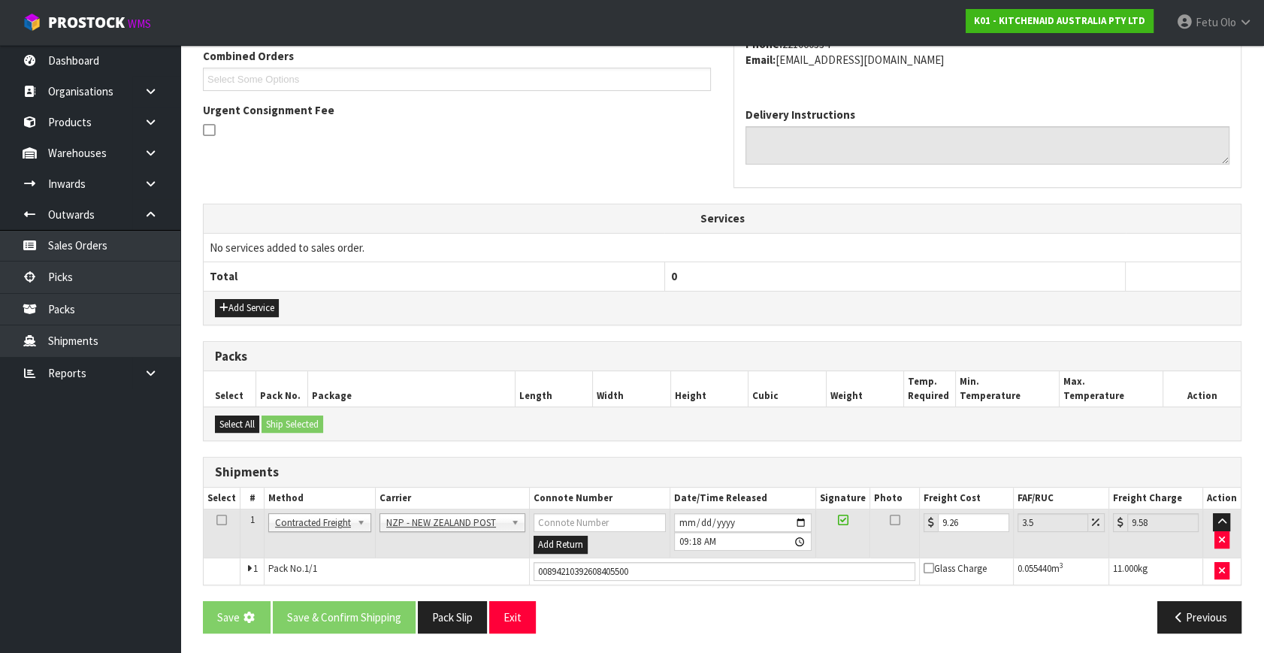
scroll to position [0, 0]
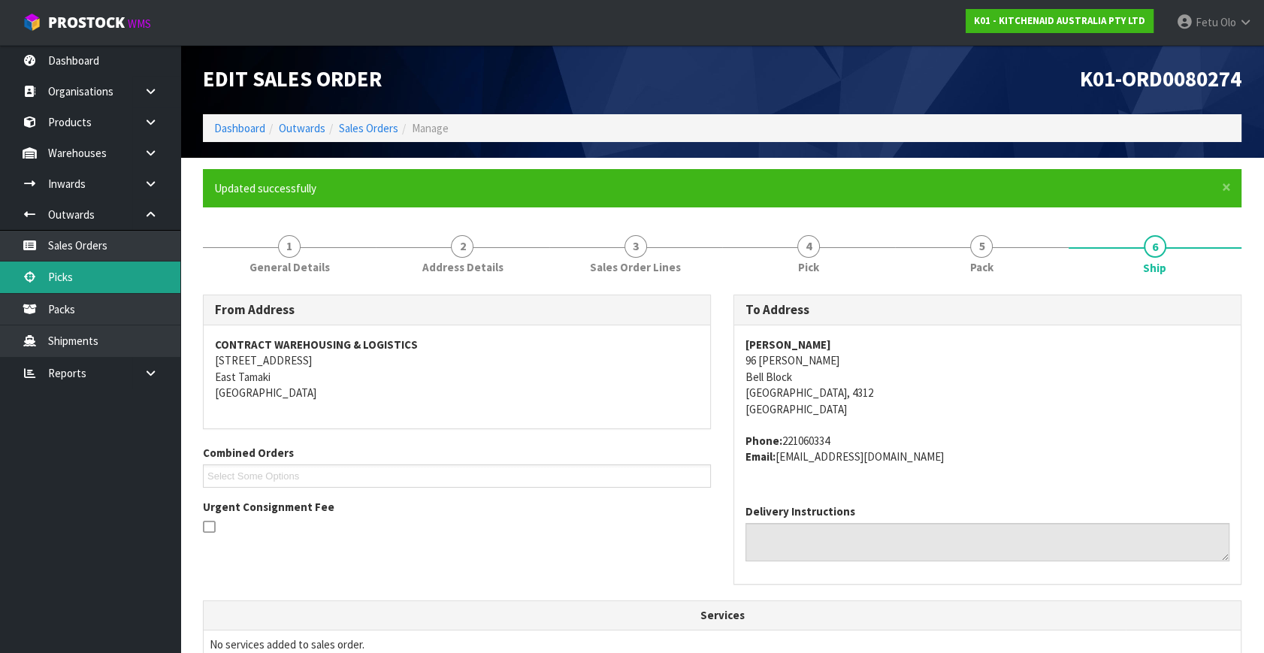
drag, startPoint x: 74, startPoint y: 274, endPoint x: 95, endPoint y: 269, distance: 21.7
click at [74, 274] on link "Picks" at bounding box center [90, 276] width 180 height 31
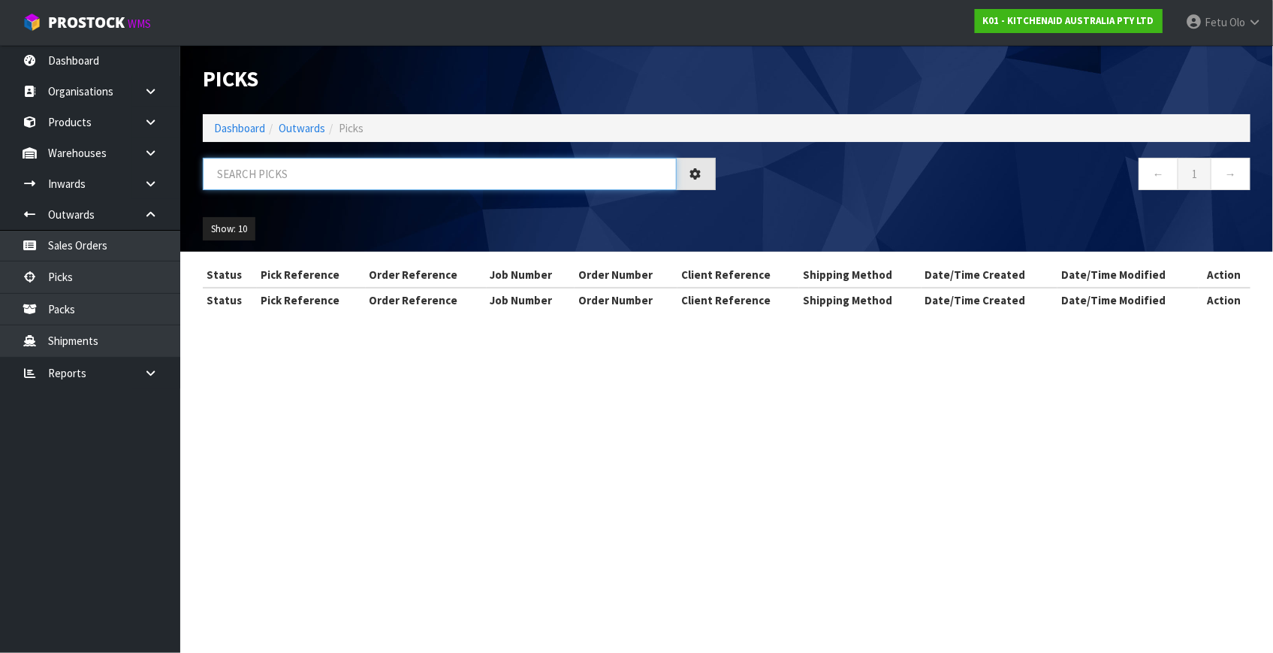
click at [269, 179] on input "text" at bounding box center [440, 174] width 474 height 32
type input "80324"
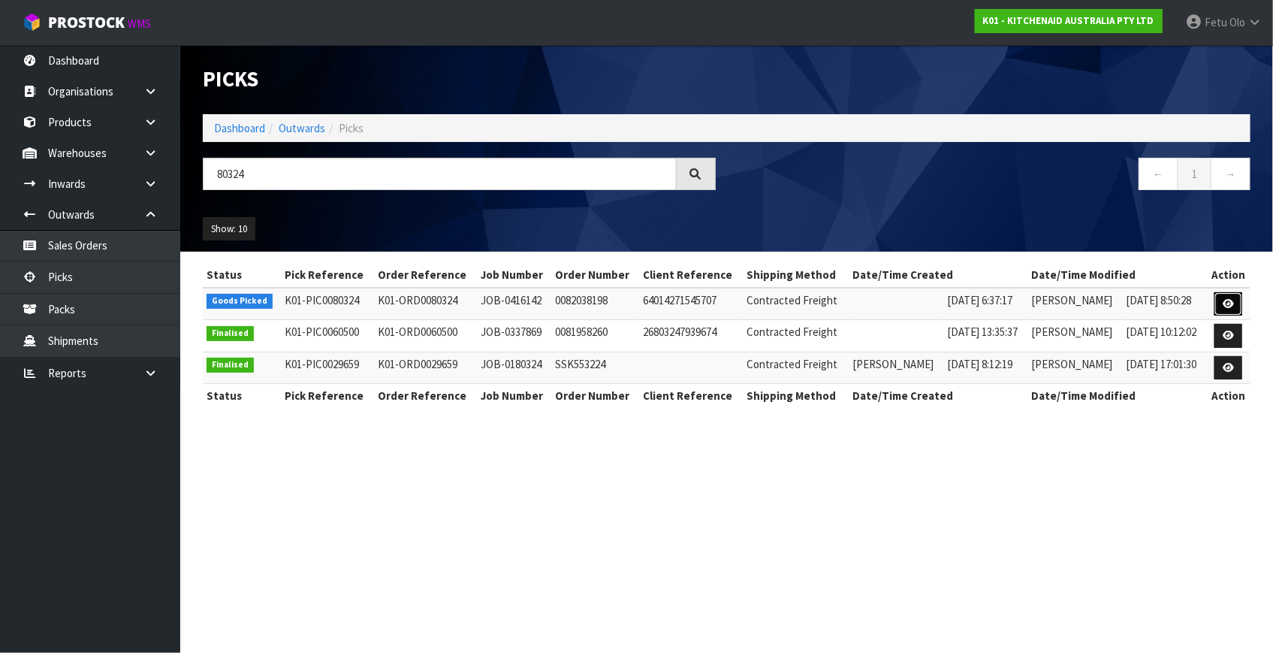
click at [1223, 307] on link at bounding box center [1229, 304] width 28 height 24
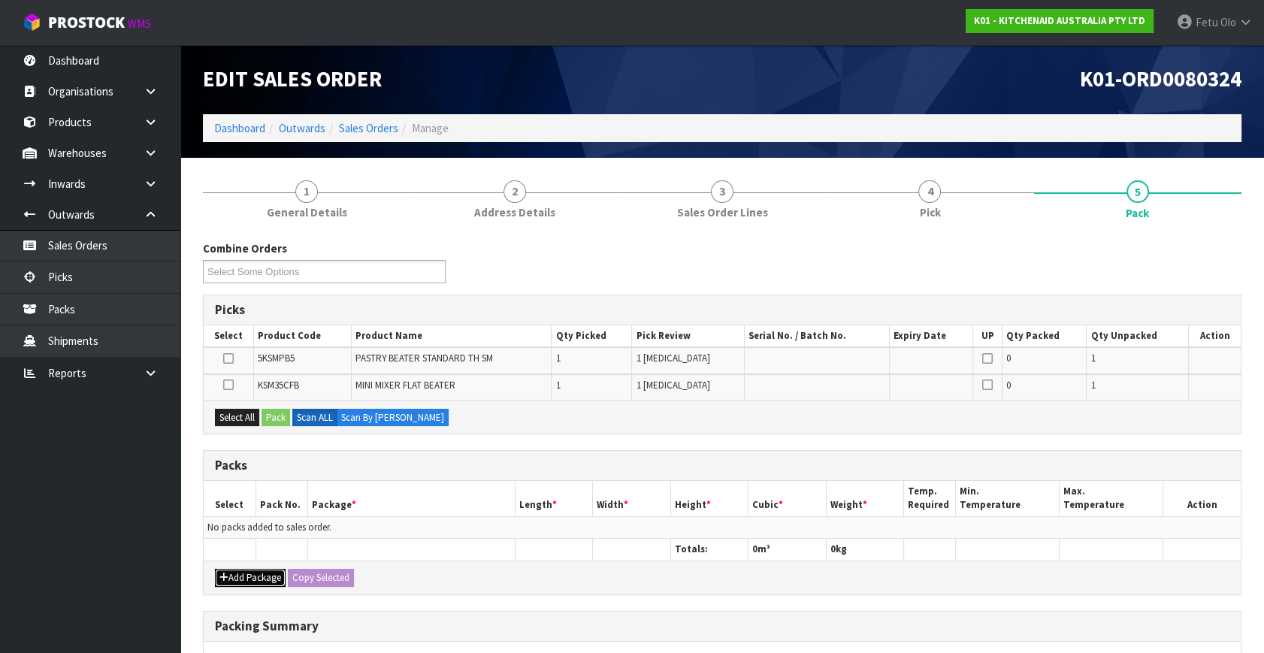
click at [240, 575] on button "Add Package" at bounding box center [250, 578] width 71 height 18
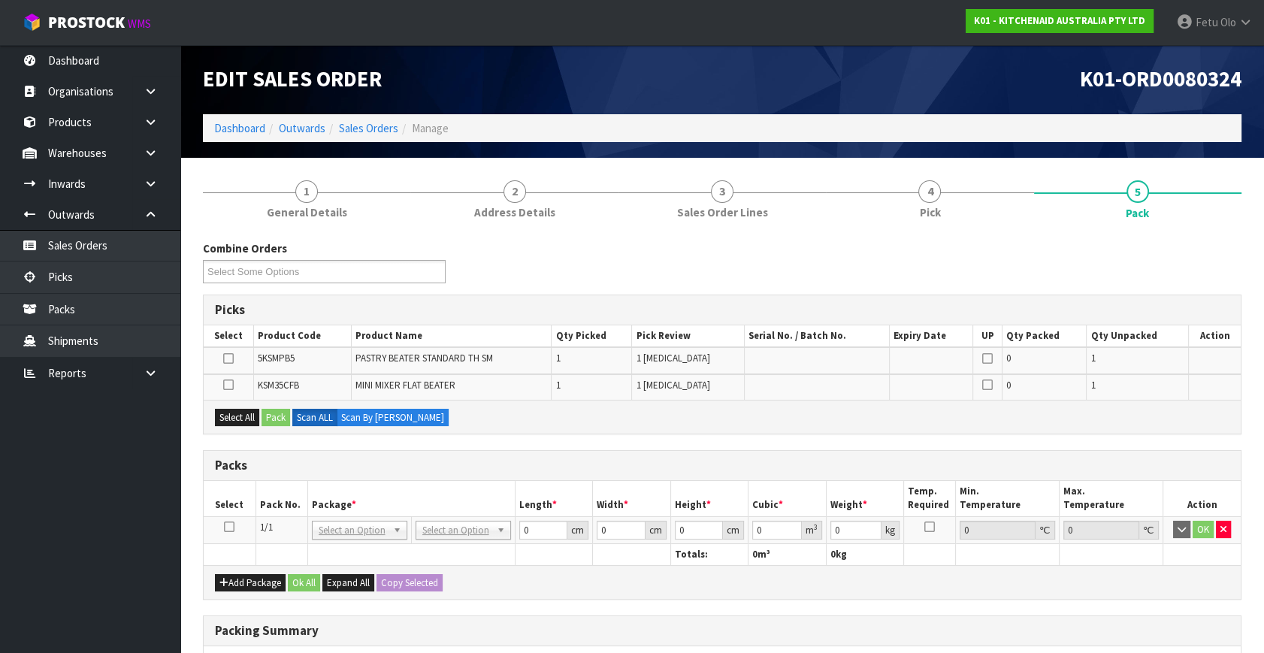
click at [229, 527] on icon at bounding box center [229, 527] width 11 height 1
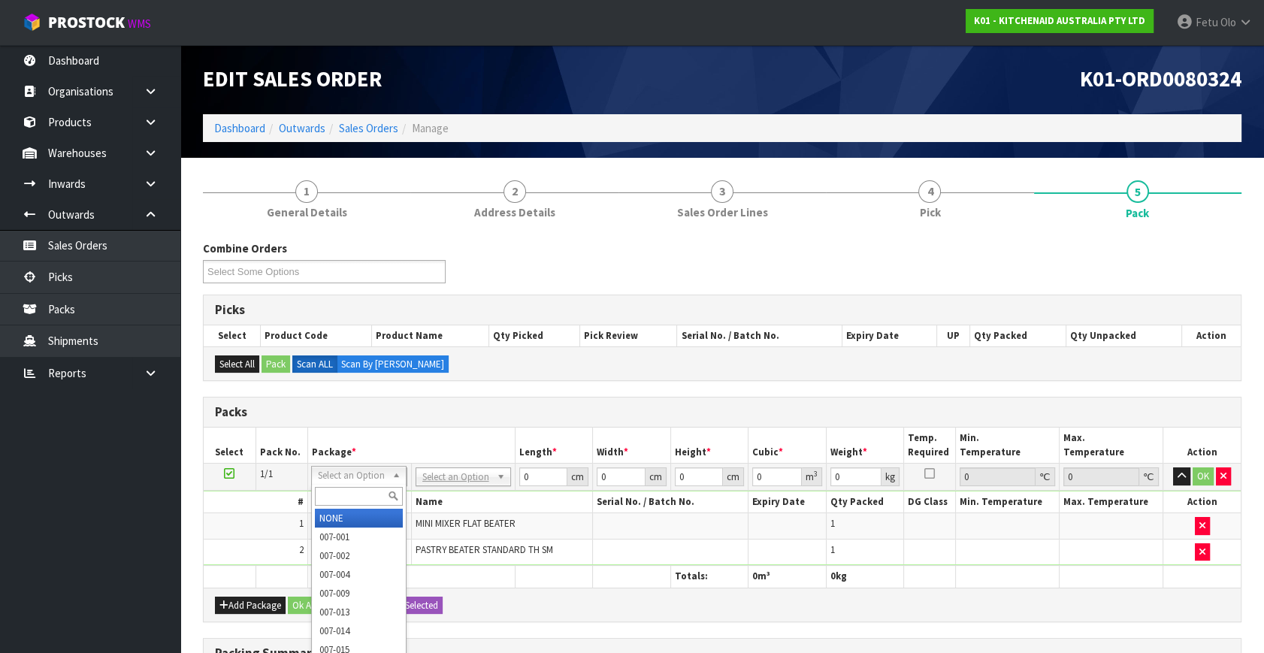
drag, startPoint x: 344, startPoint y: 500, endPoint x: 352, endPoint y: 500, distance: 8.3
click at [349, 500] on input "text" at bounding box center [359, 496] width 88 height 19
type input "011"
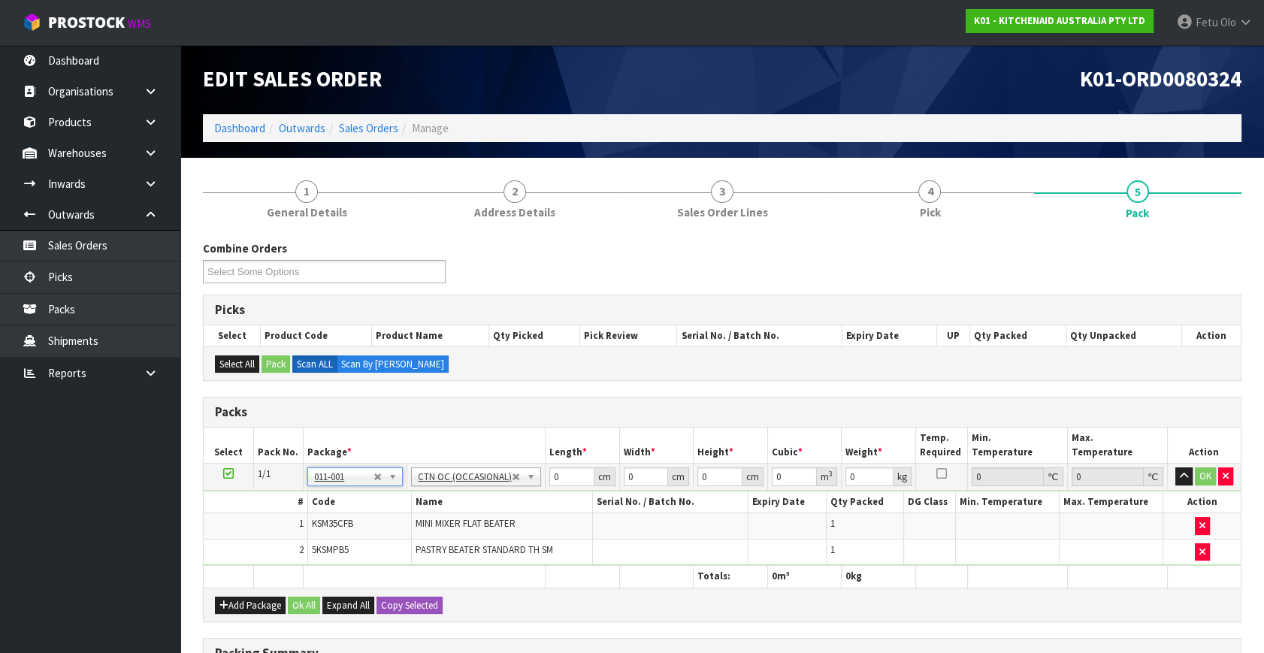
type input "0.3"
drag, startPoint x: 430, startPoint y: 524, endPoint x: 415, endPoint y: 528, distance: 16.4
click at [415, 528] on tbody "1/1 NONE 007-001 007-002 007-004 007-009 007-013 007-014 007-015 007-017 007-01…" at bounding box center [722, 515] width 1037 height 102
type input "27"
type input "19"
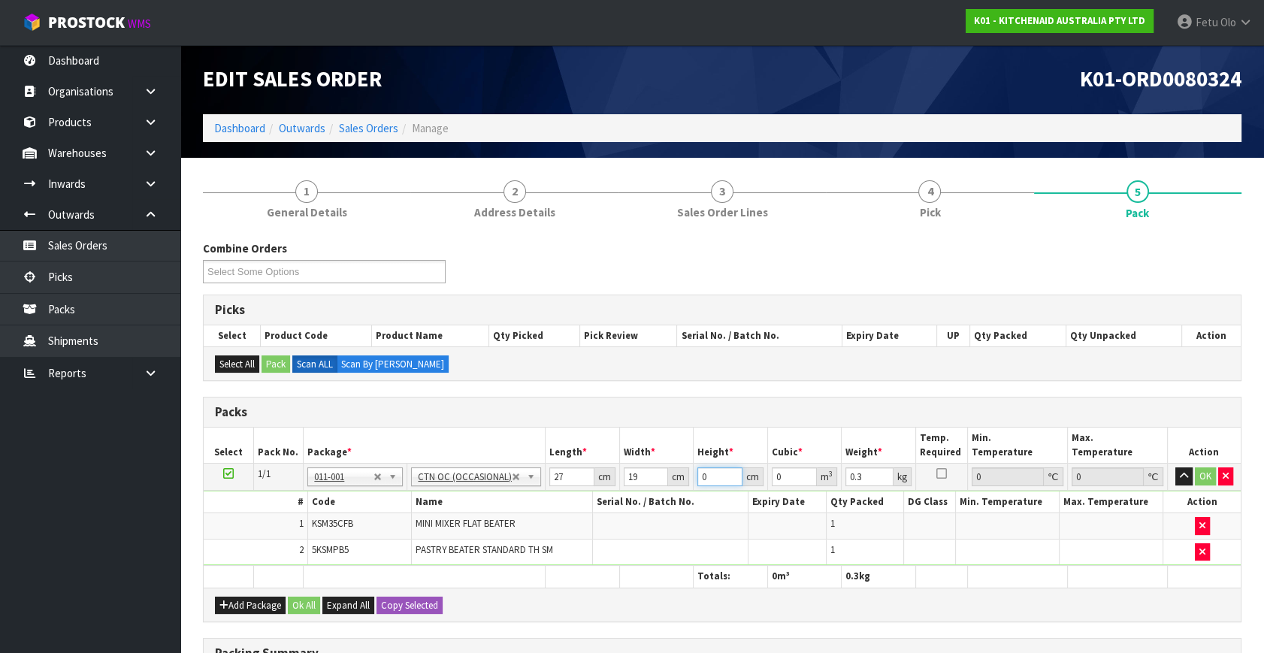
type input "2"
type input "0.001026"
type input "20"
type input "0.01026"
type input "20"
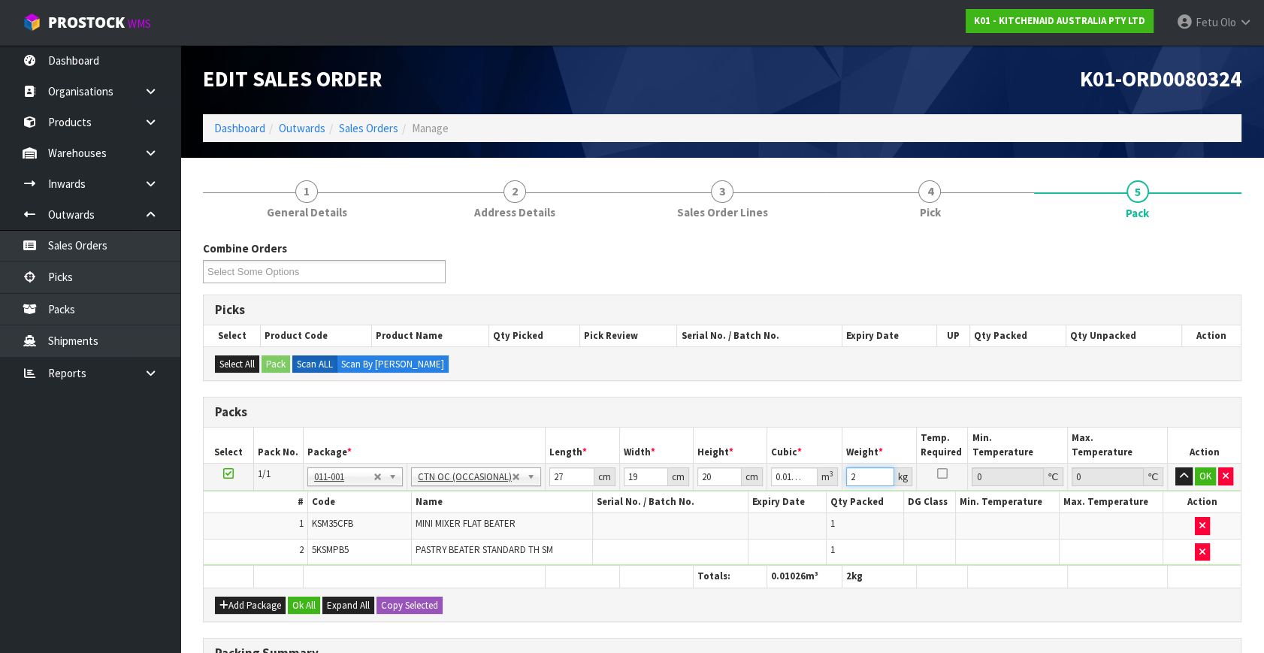
type input "2"
click button "OK" at bounding box center [1204, 476] width 21 height 18
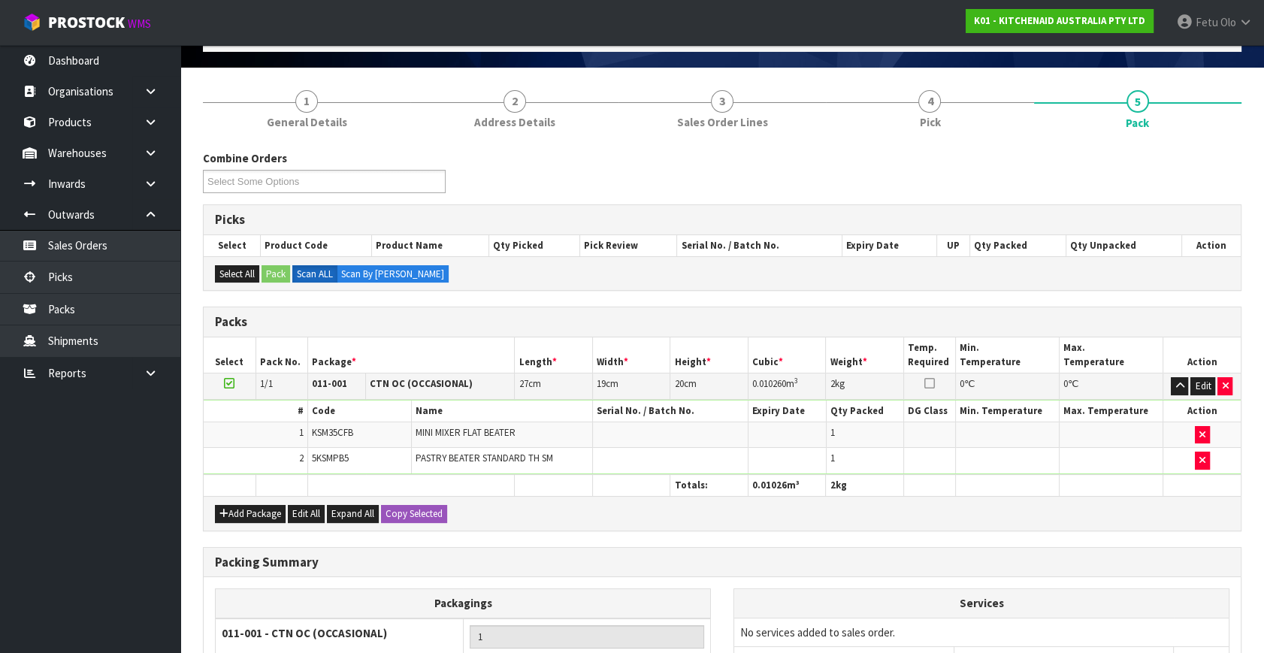
scroll to position [249, 0]
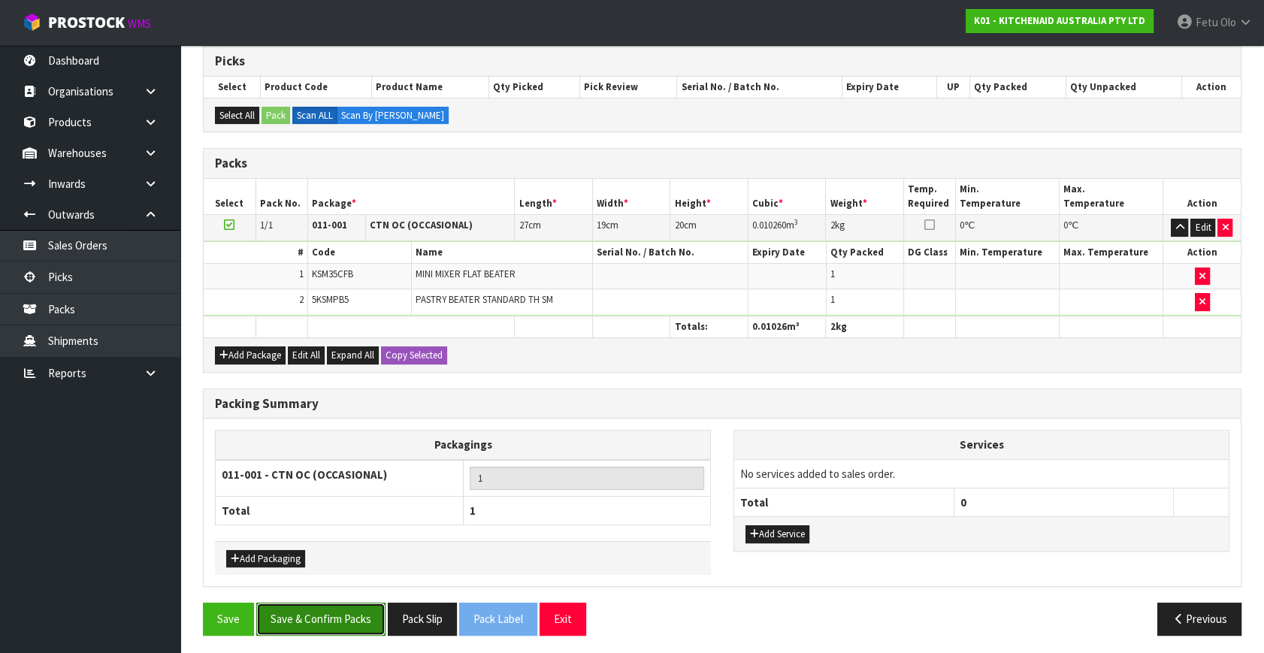
click at [340, 615] on button "Save & Confirm Packs" at bounding box center [320, 618] width 129 height 32
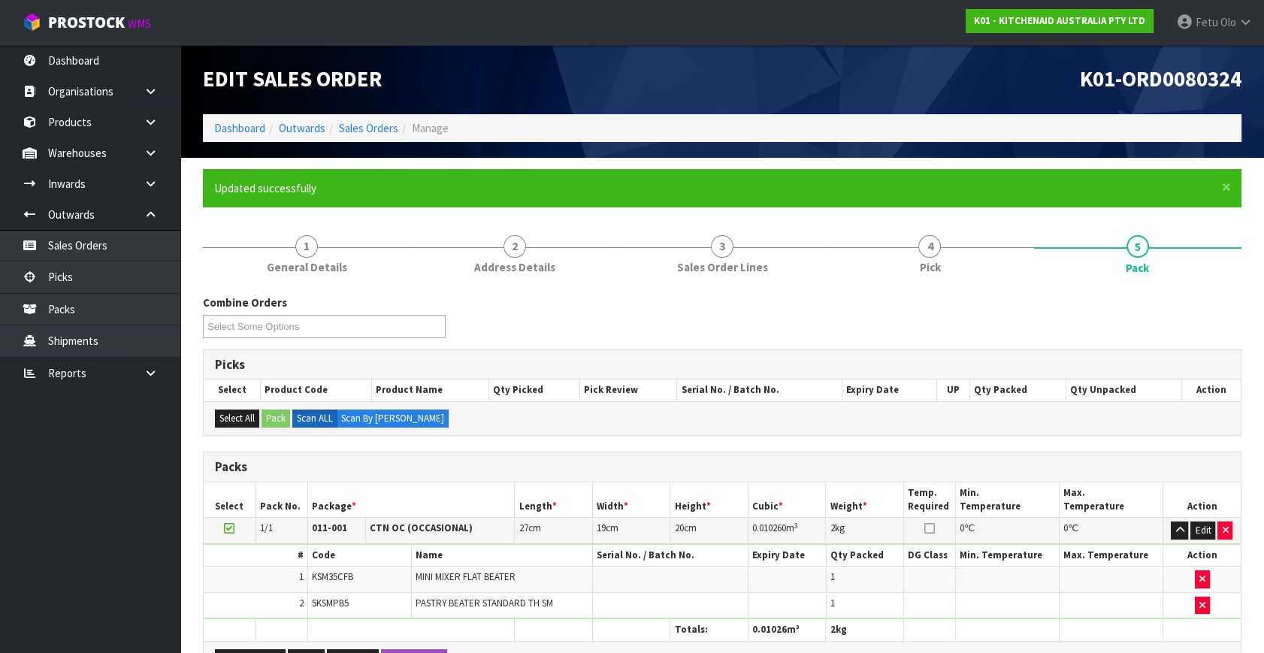
scroll to position [196, 0]
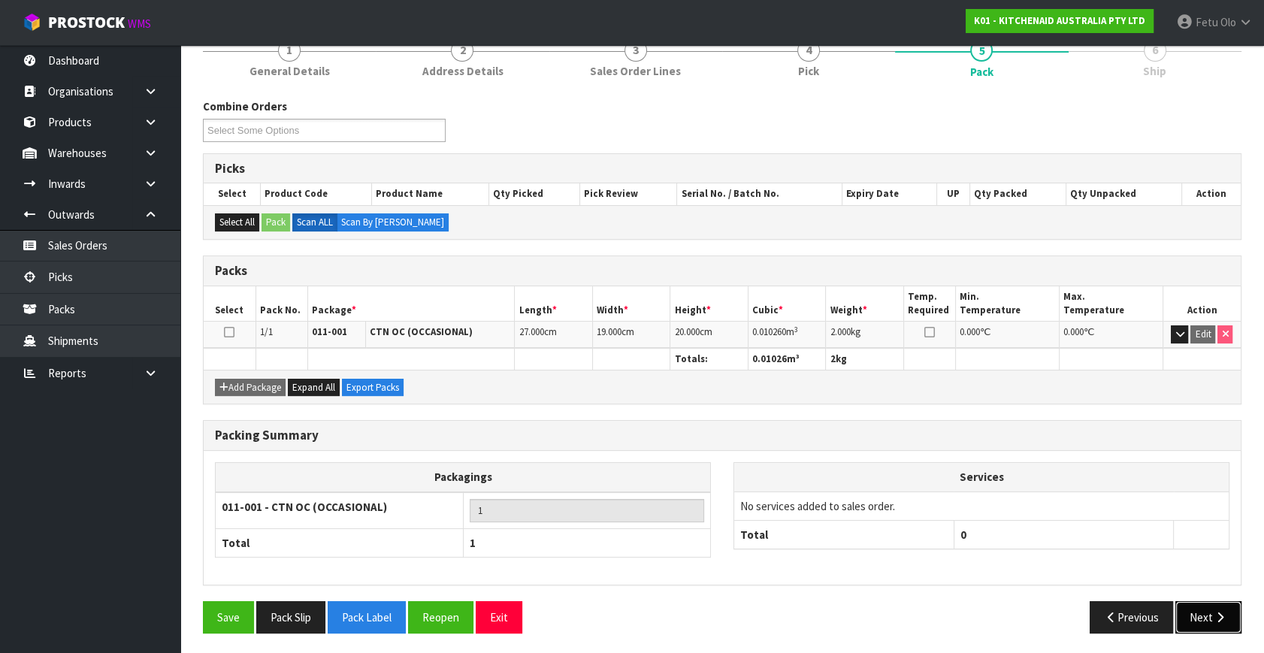
click at [1188, 628] on button "Next" at bounding box center [1208, 617] width 66 height 32
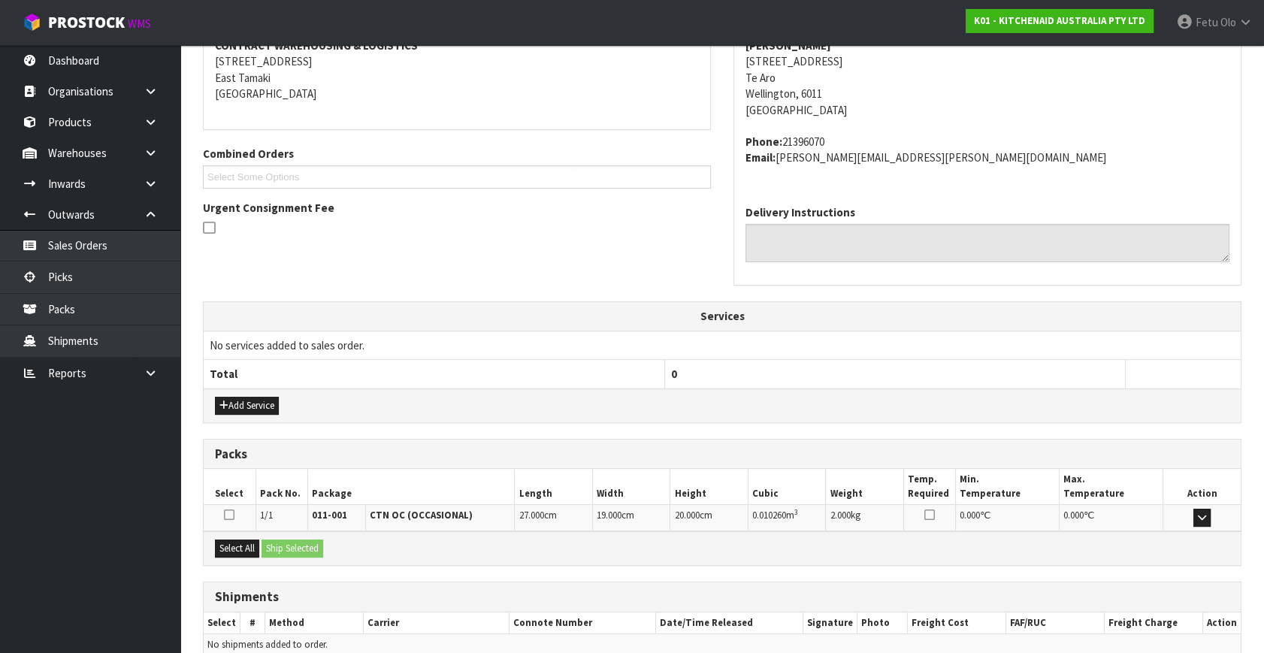
scroll to position [370, 0]
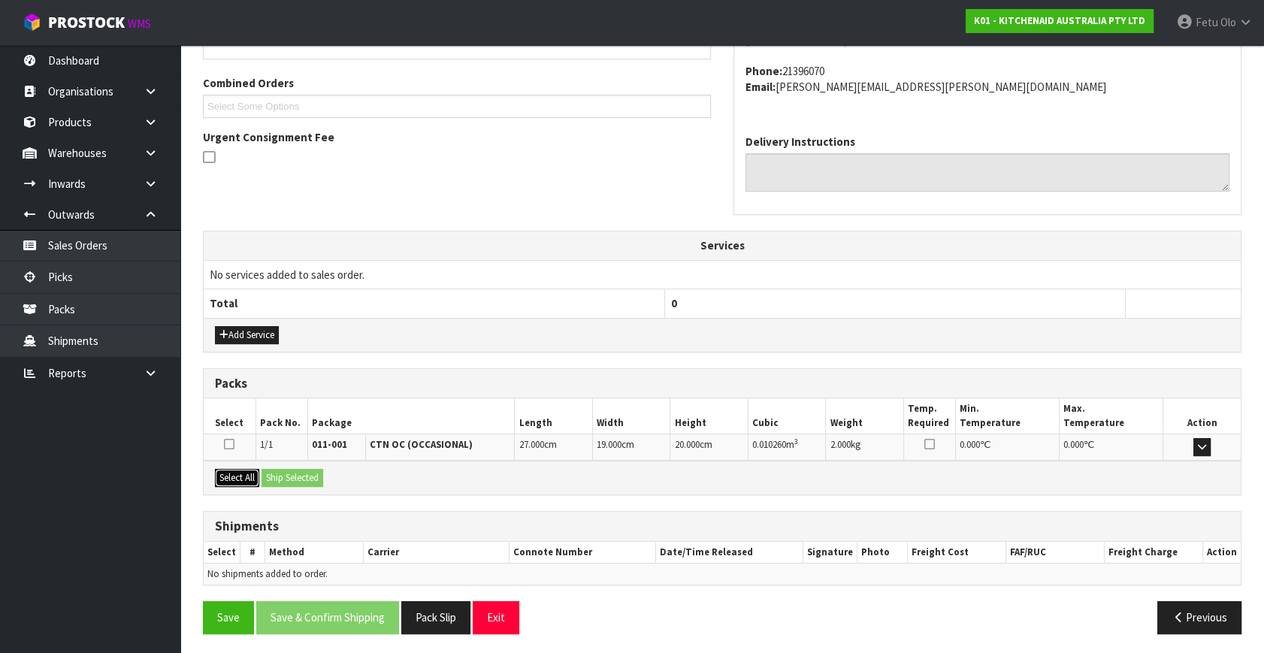
click at [238, 470] on button "Select All" at bounding box center [237, 478] width 44 height 18
click at [255, 472] on button "Select All" at bounding box center [237, 478] width 44 height 18
click at [281, 472] on button "Ship Selected" at bounding box center [292, 478] width 62 height 18
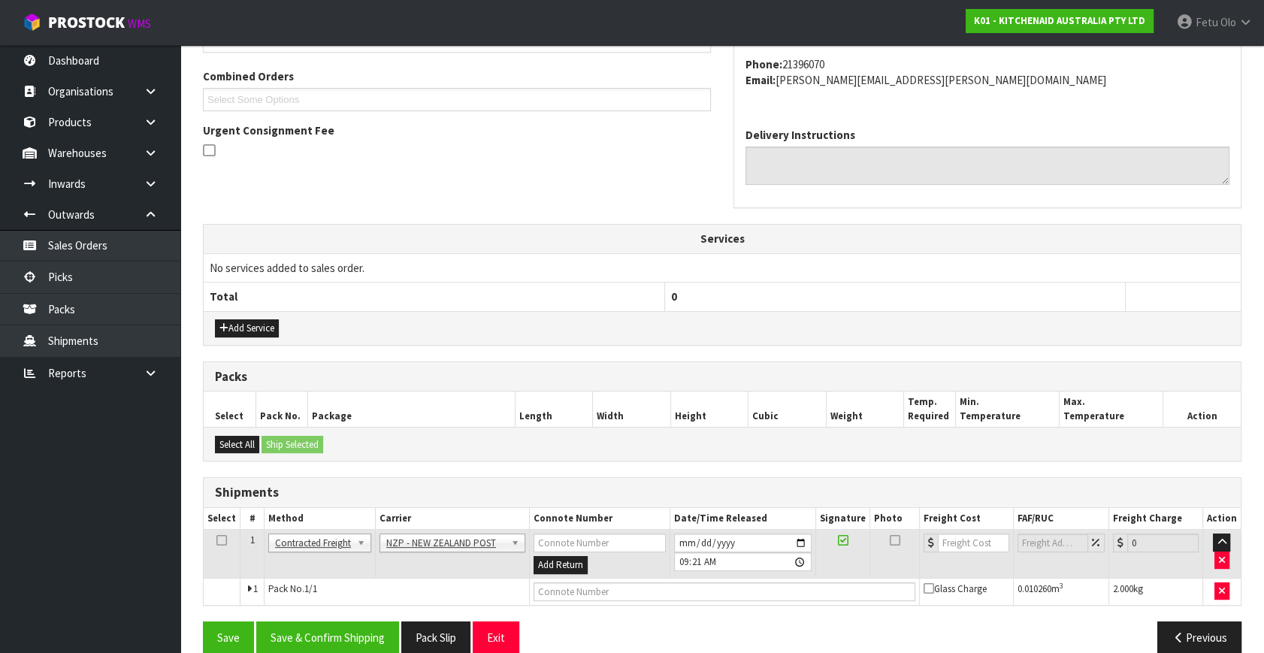
scroll to position [397, 0]
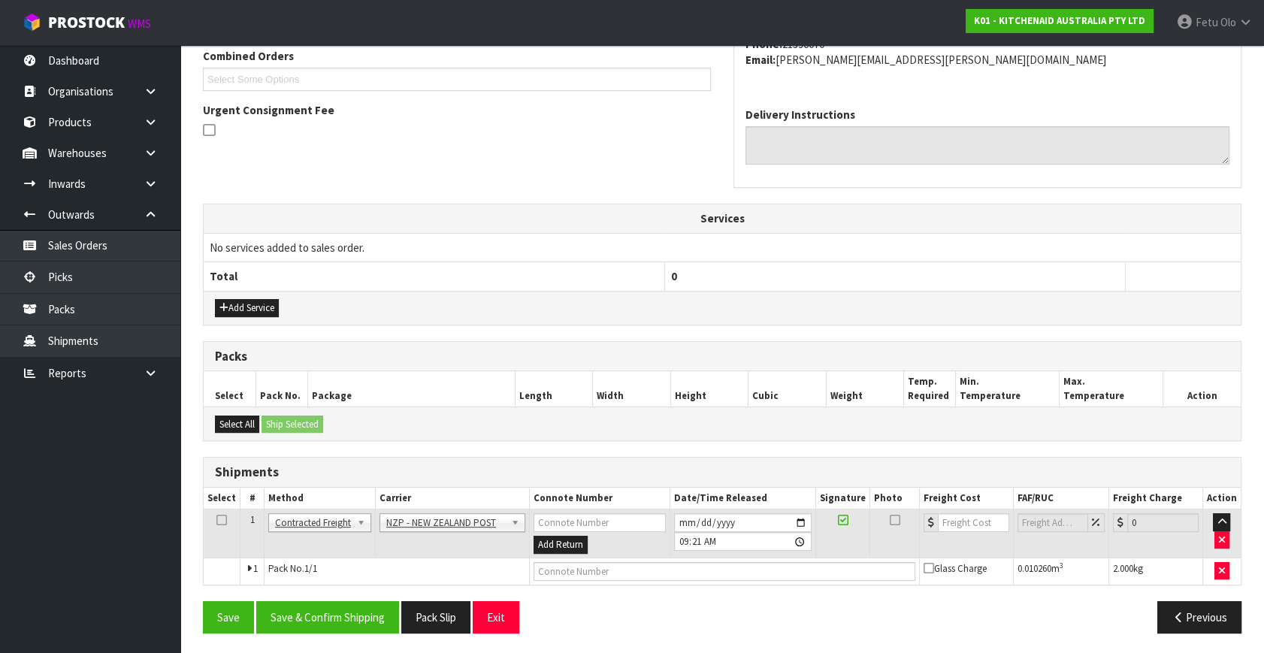
click at [348, 633] on div "Save Save & Confirm Shipping Pack Slip Exit Previous" at bounding box center [722, 623] width 1061 height 44
click at [357, 614] on button "Save & Confirm Shipping" at bounding box center [327, 617] width 143 height 32
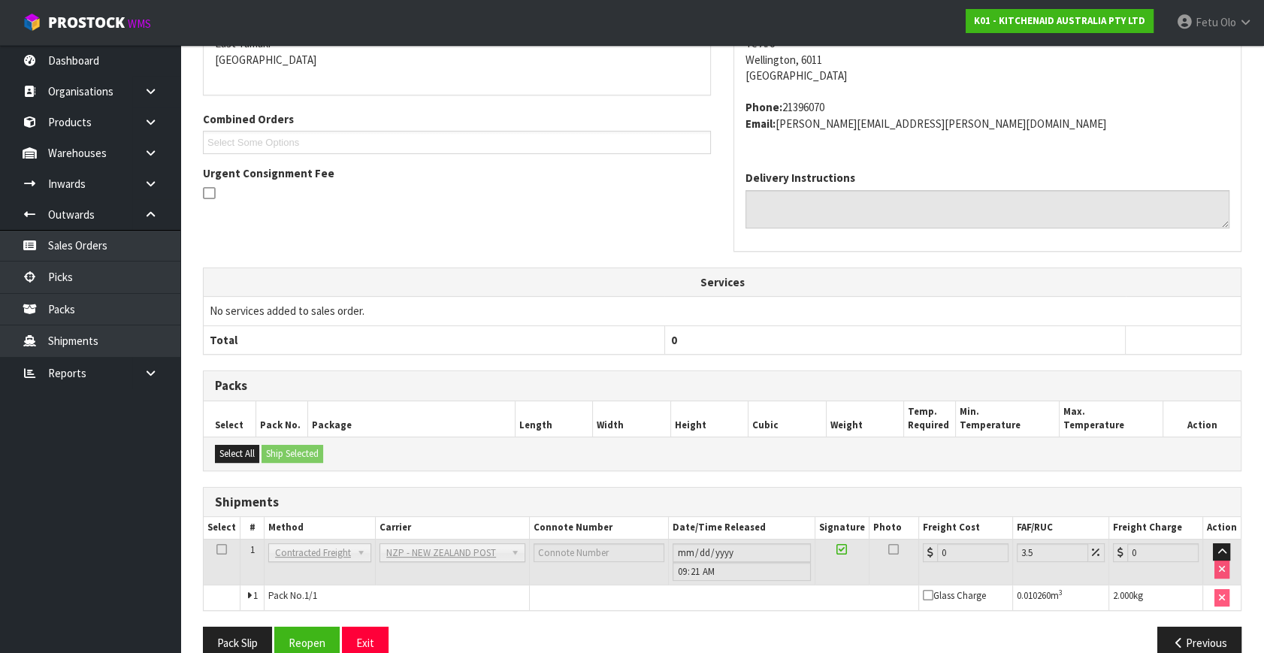
scroll to position [376, 0]
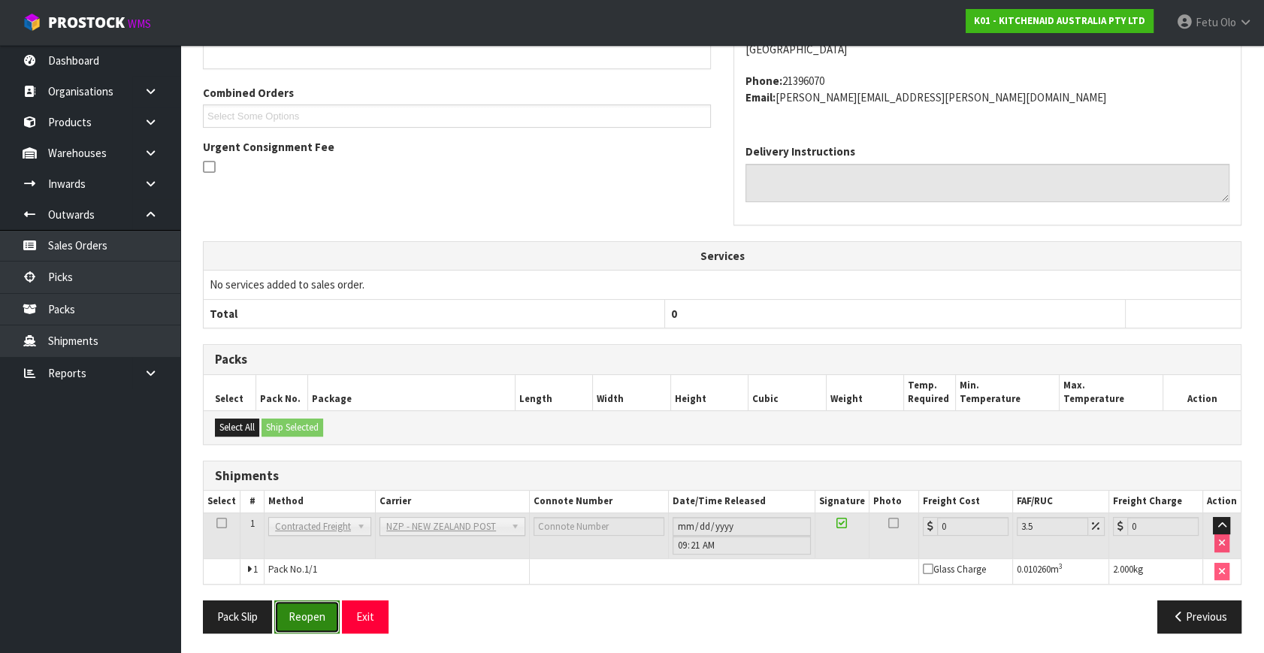
click at [305, 605] on button "Reopen" at bounding box center [306, 616] width 65 height 32
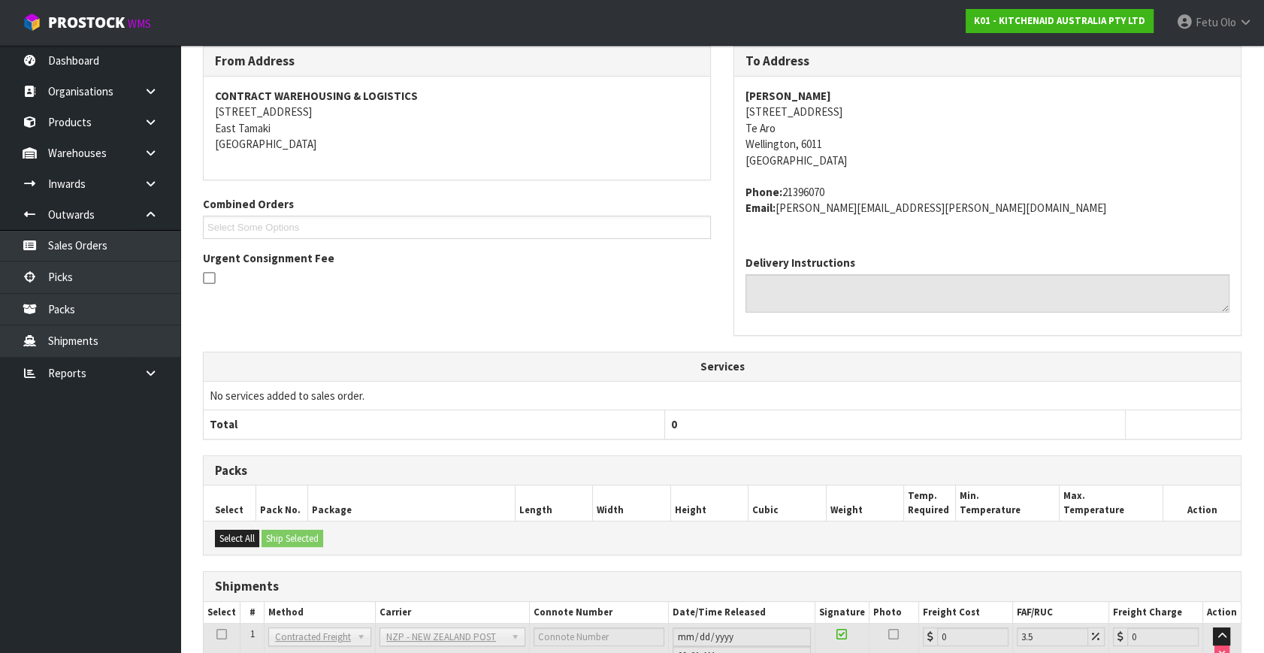
scroll to position [341, 0]
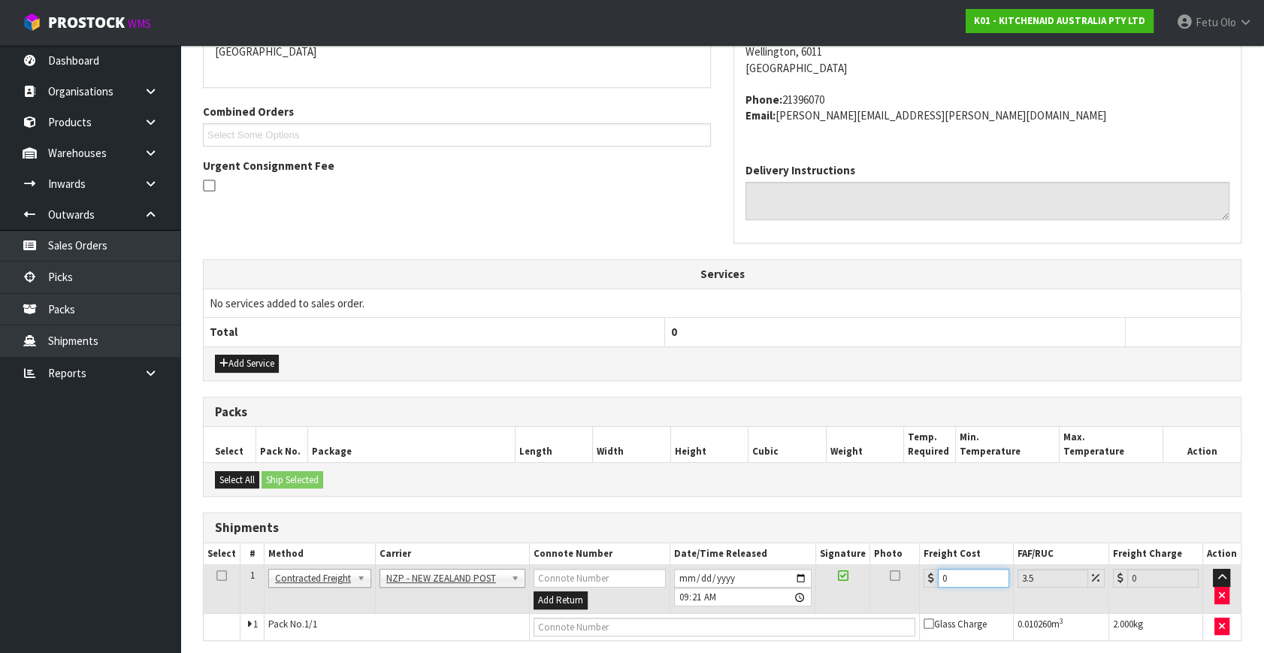
drag, startPoint x: 954, startPoint y: 576, endPoint x: 821, endPoint y: 594, distance: 134.2
click at [821, 594] on tr "1 Client Local Pickup Customer Local Pickup Company Freight Contracted Freight …" at bounding box center [722, 589] width 1037 height 49
type input "8"
type input "8.28"
type input "8.4"
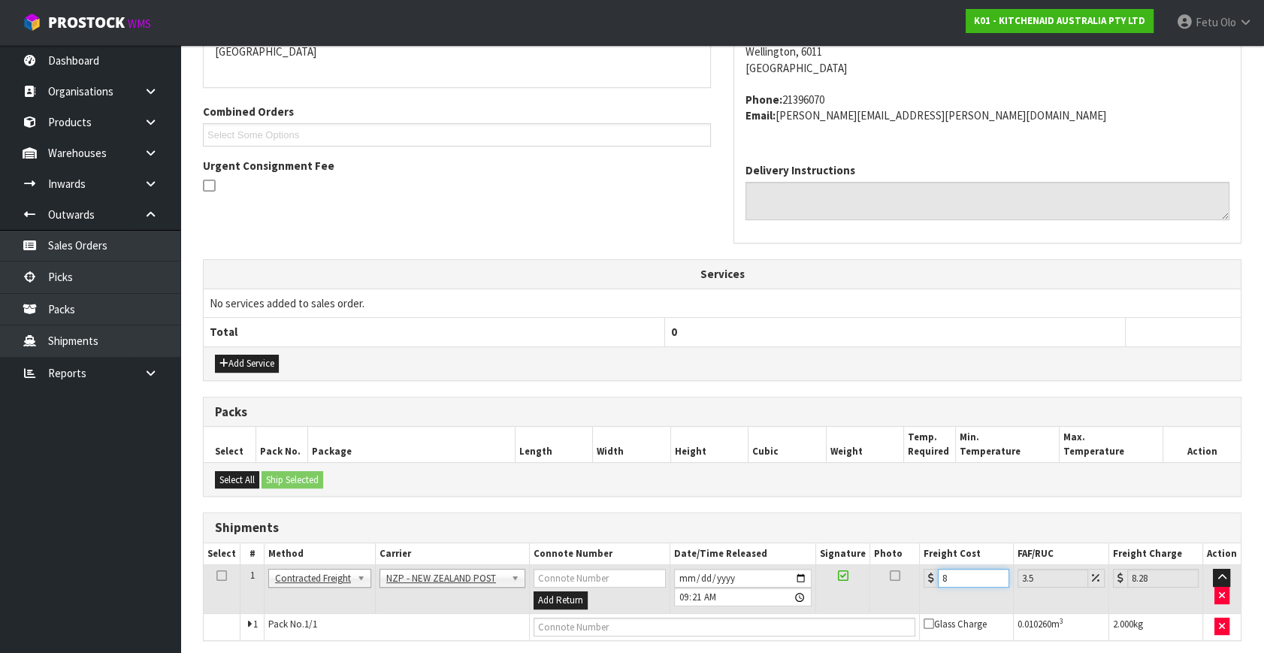
type input "8.69"
type input "8.45"
type input "8.75"
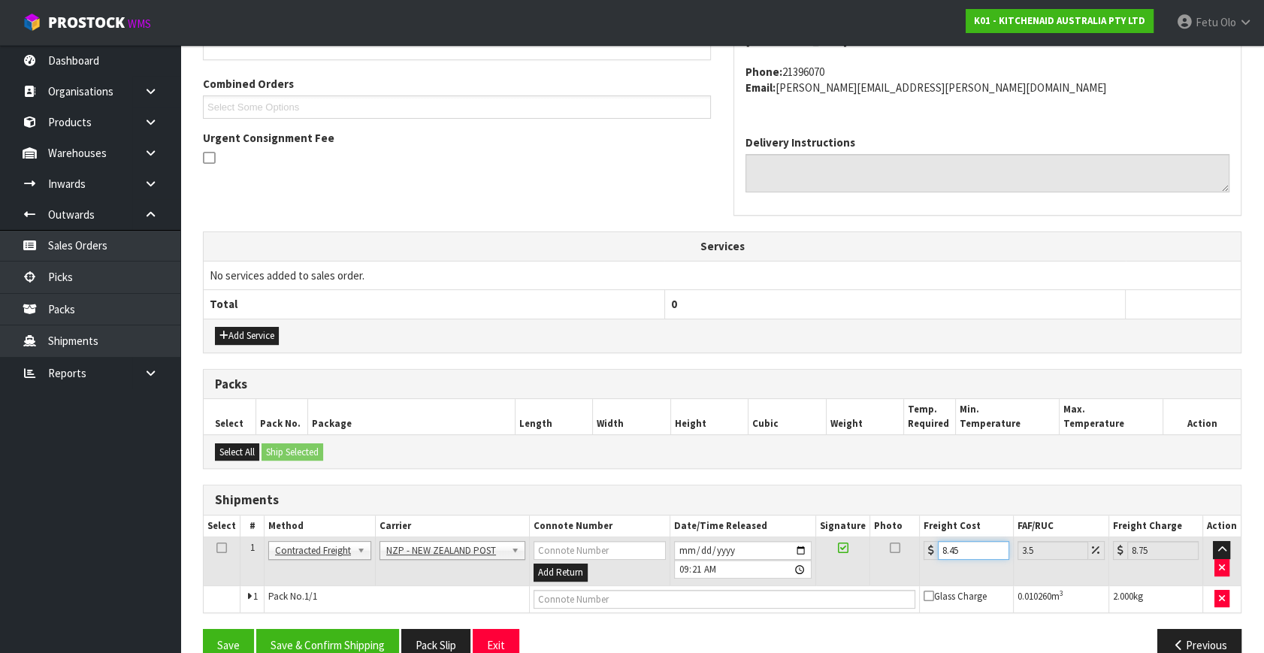
scroll to position [397, 0]
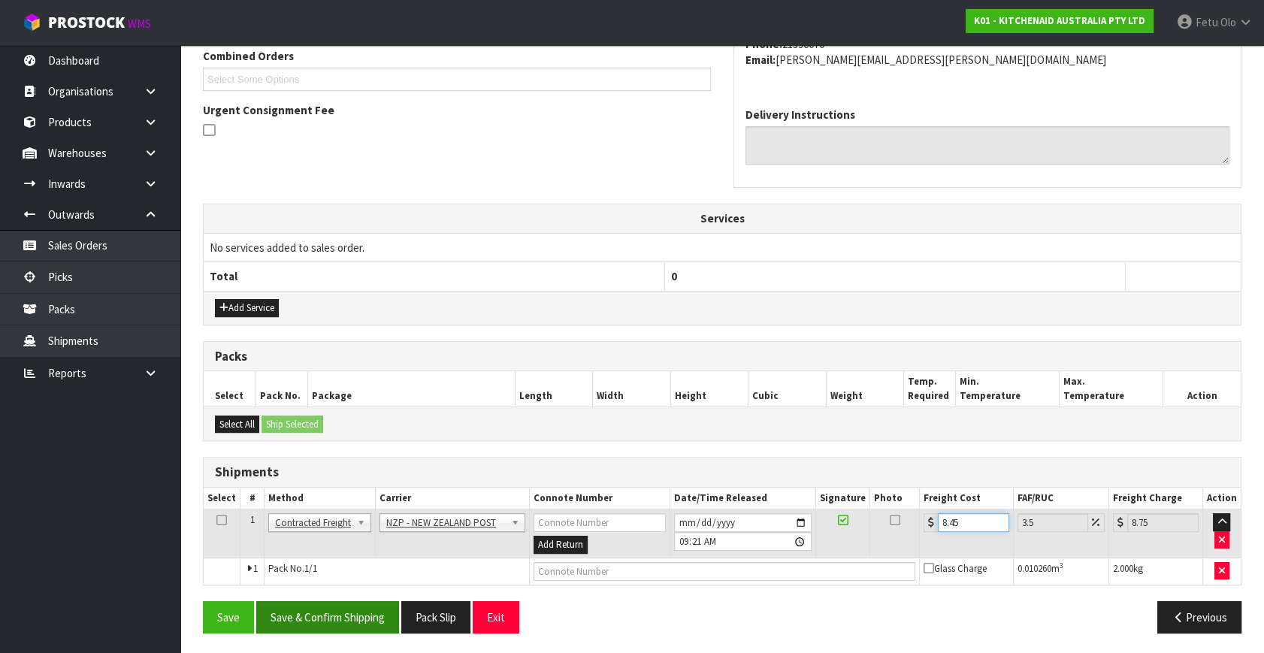
type input "8.45"
click at [328, 618] on button "Save & Confirm Shipping" at bounding box center [327, 617] width 143 height 32
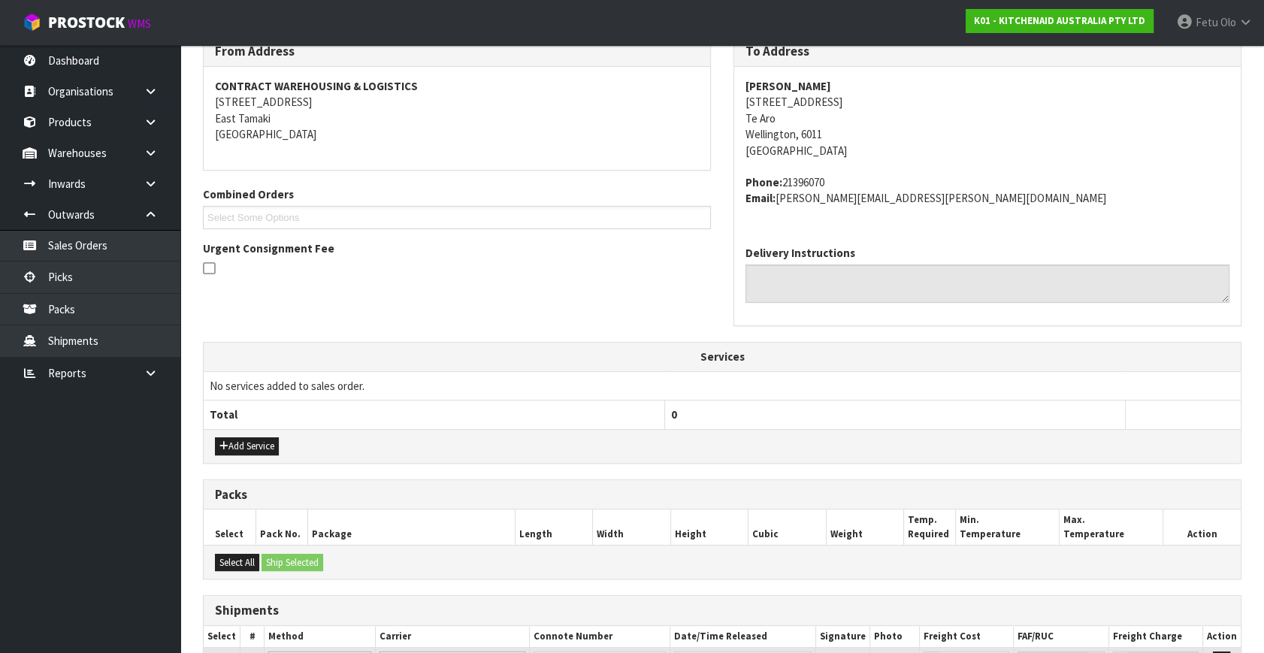
scroll to position [360, 0]
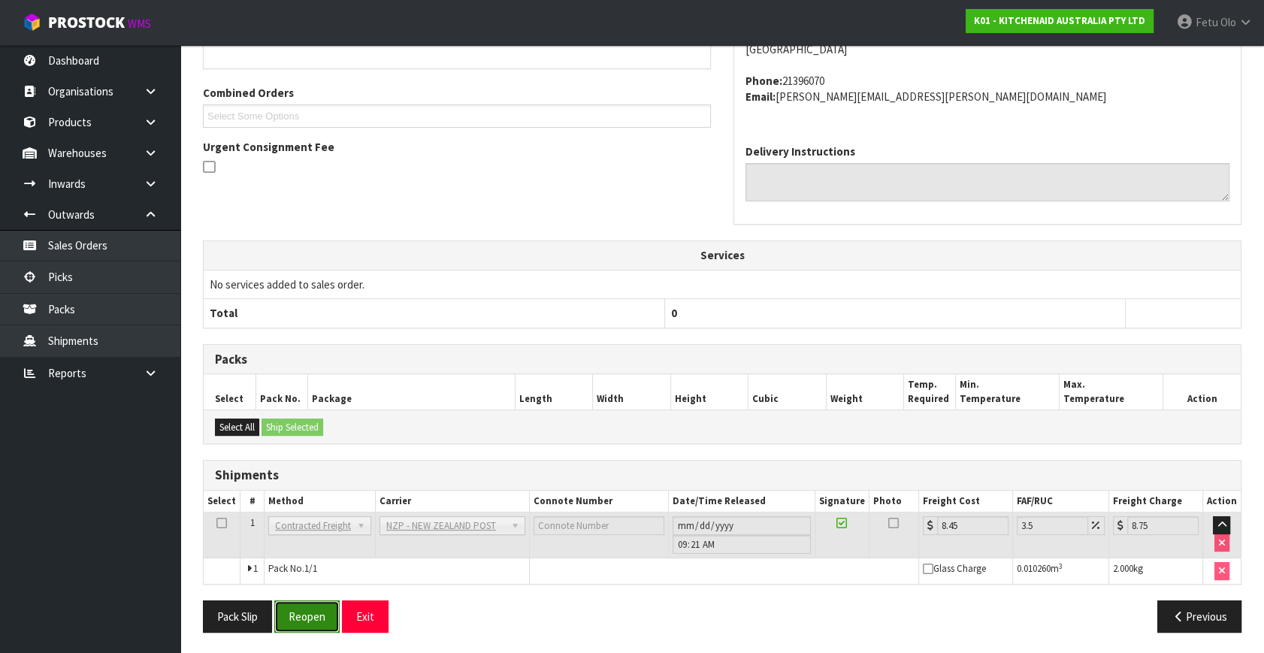
click at [313, 608] on button "Reopen" at bounding box center [306, 616] width 65 height 32
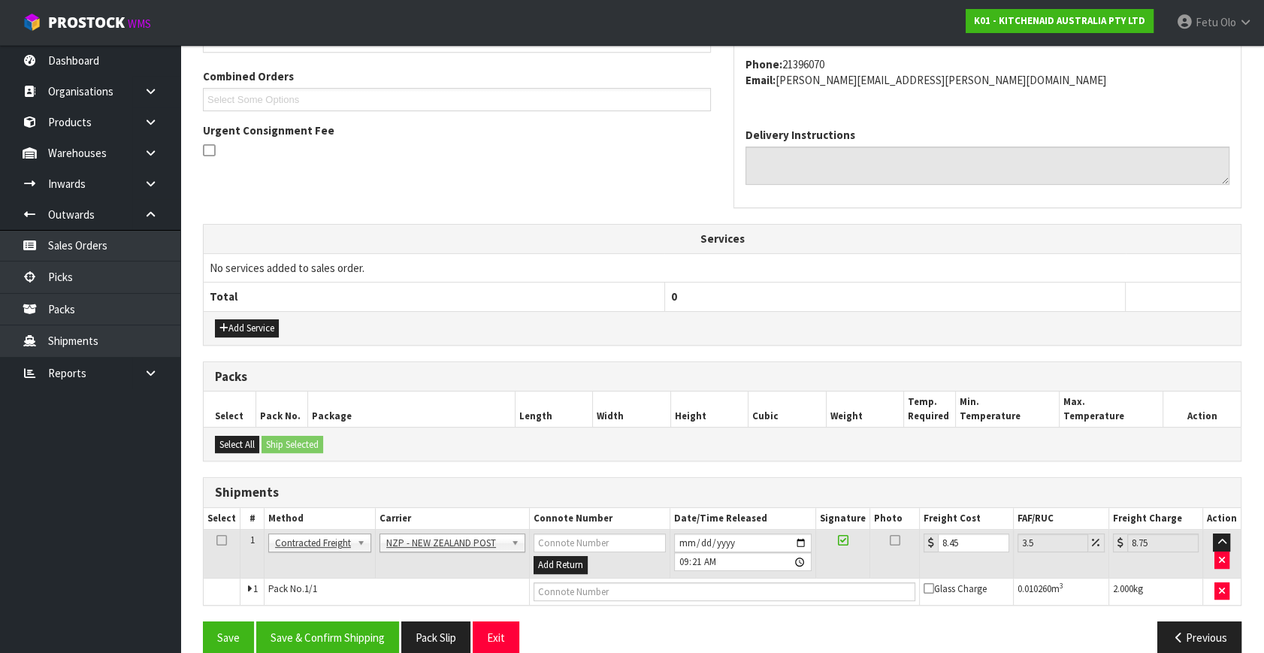
scroll to position [397, 0]
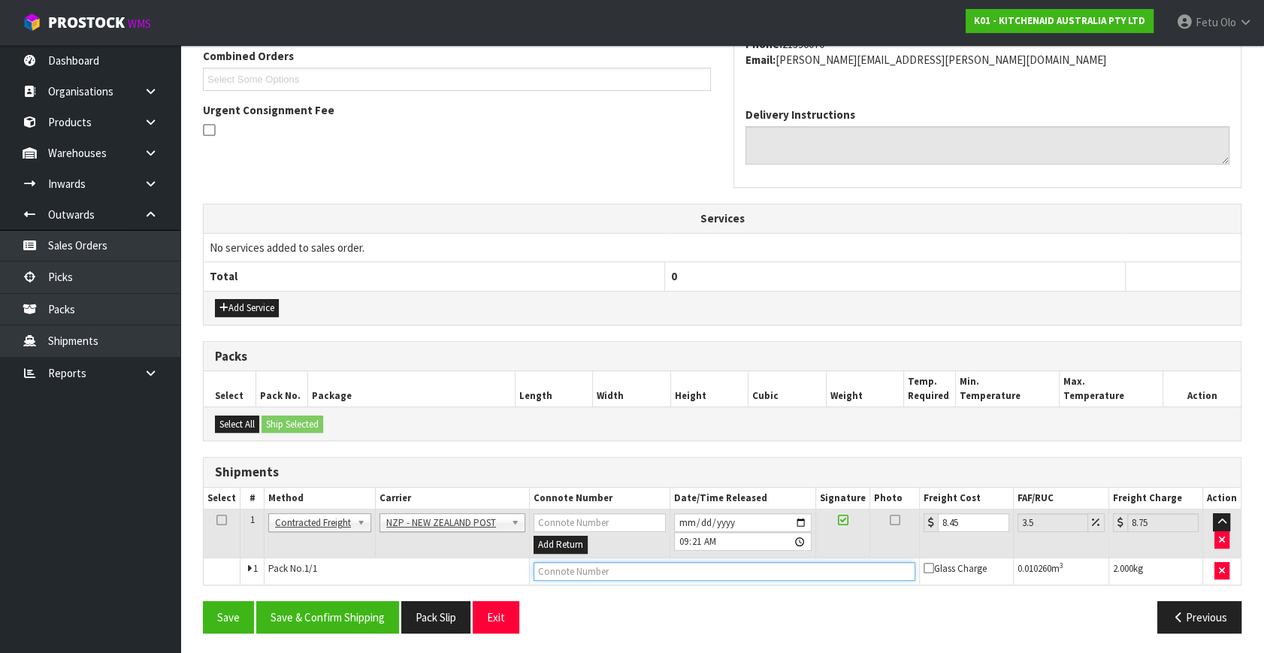
click at [578, 569] on input "text" at bounding box center [724, 571] width 382 height 19
type input "00894210392608408013"
click at [203, 601] on button "Save" at bounding box center [228, 617] width 51 height 32
click at [360, 611] on button "Save & Confirm Shipping" at bounding box center [327, 617] width 143 height 32
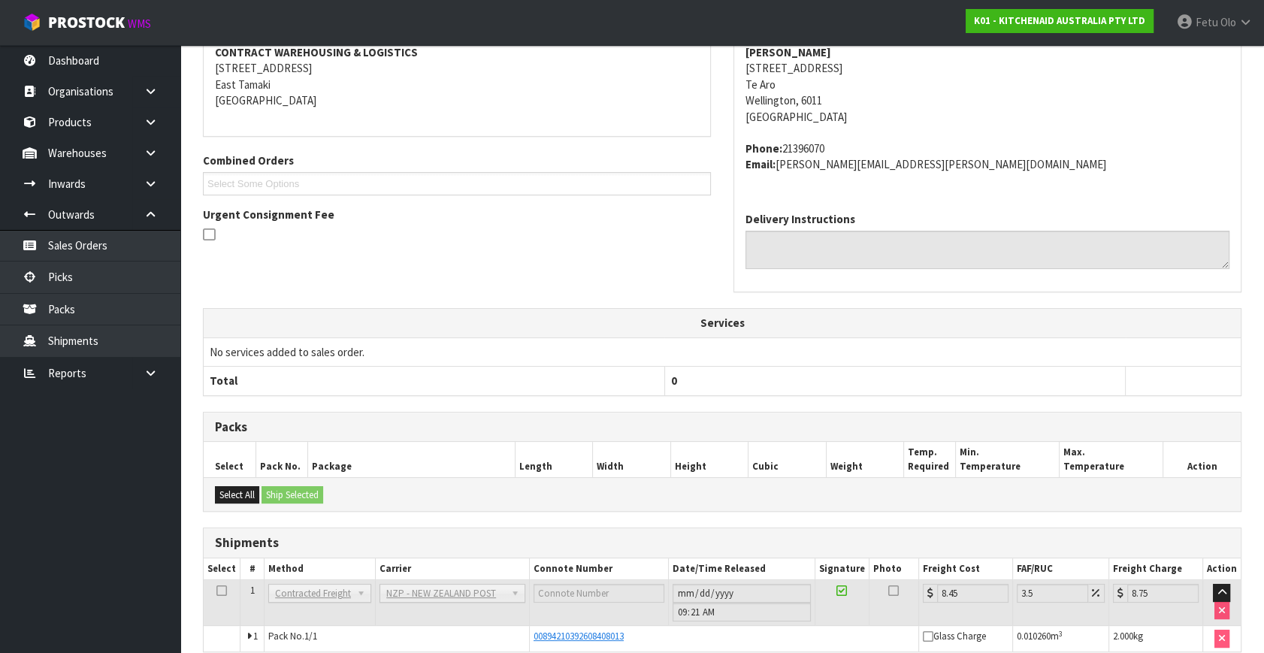
scroll to position [360, 0]
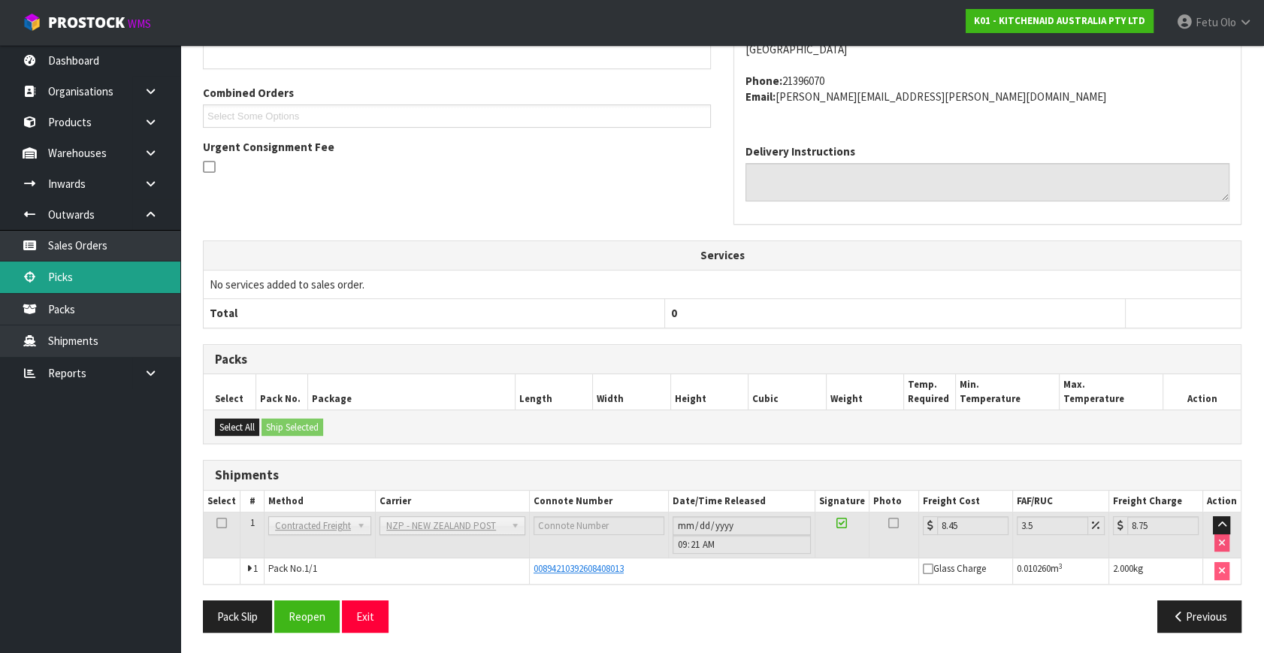
click at [53, 263] on link "Picks" at bounding box center [90, 276] width 180 height 31
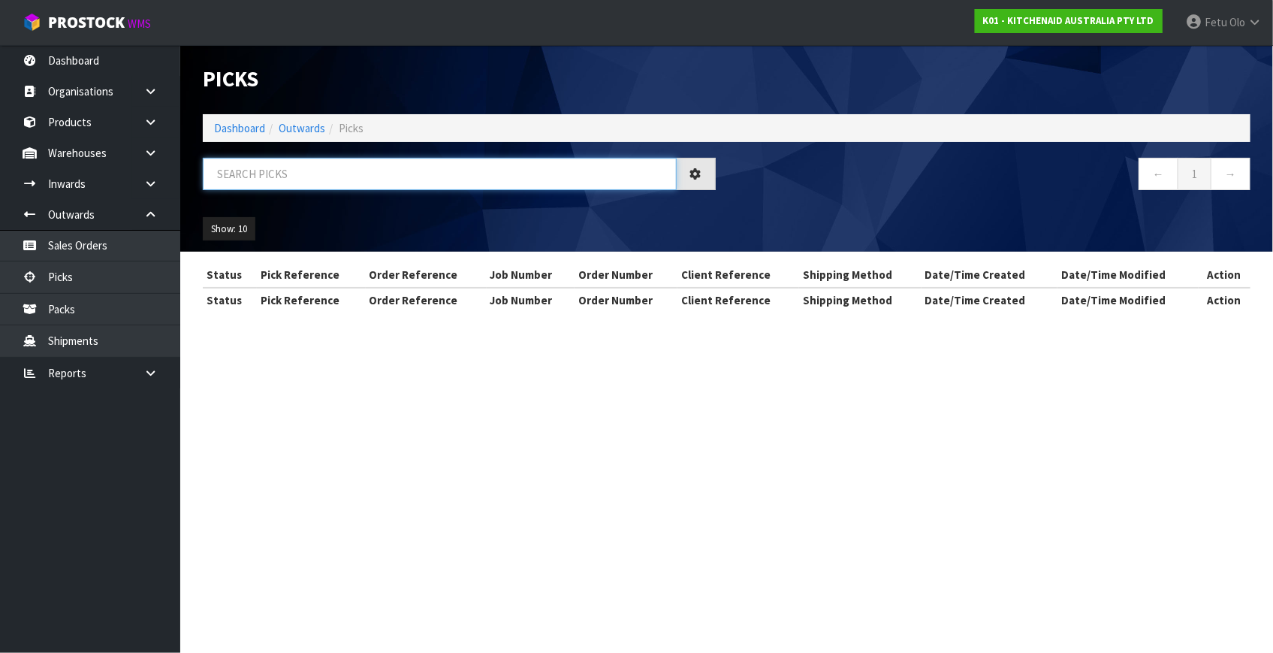
click at [392, 176] on input "text" at bounding box center [440, 174] width 474 height 32
click at [394, 176] on input "text" at bounding box center [440, 174] width 474 height 32
type input "80295"
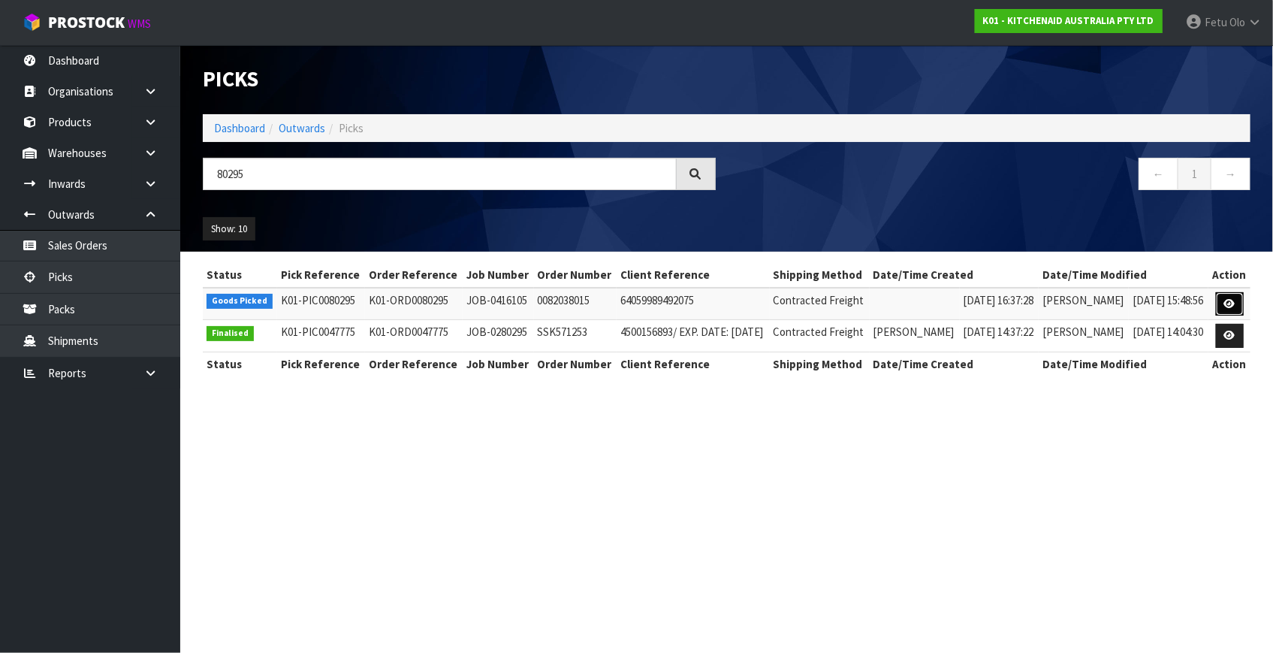
click at [1225, 303] on icon at bounding box center [1230, 304] width 11 height 10
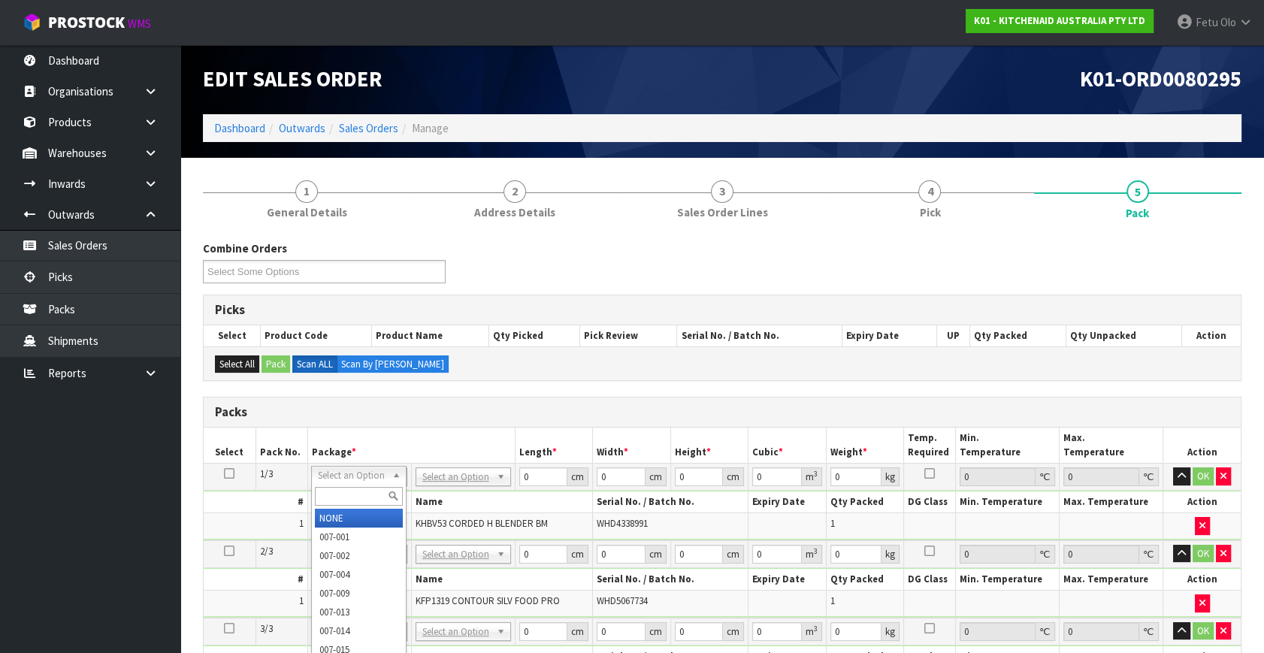
click at [336, 485] on div at bounding box center [359, 496] width 94 height 25
click at [335, 491] on input "text" at bounding box center [359, 496] width 88 height 19
type input "011"
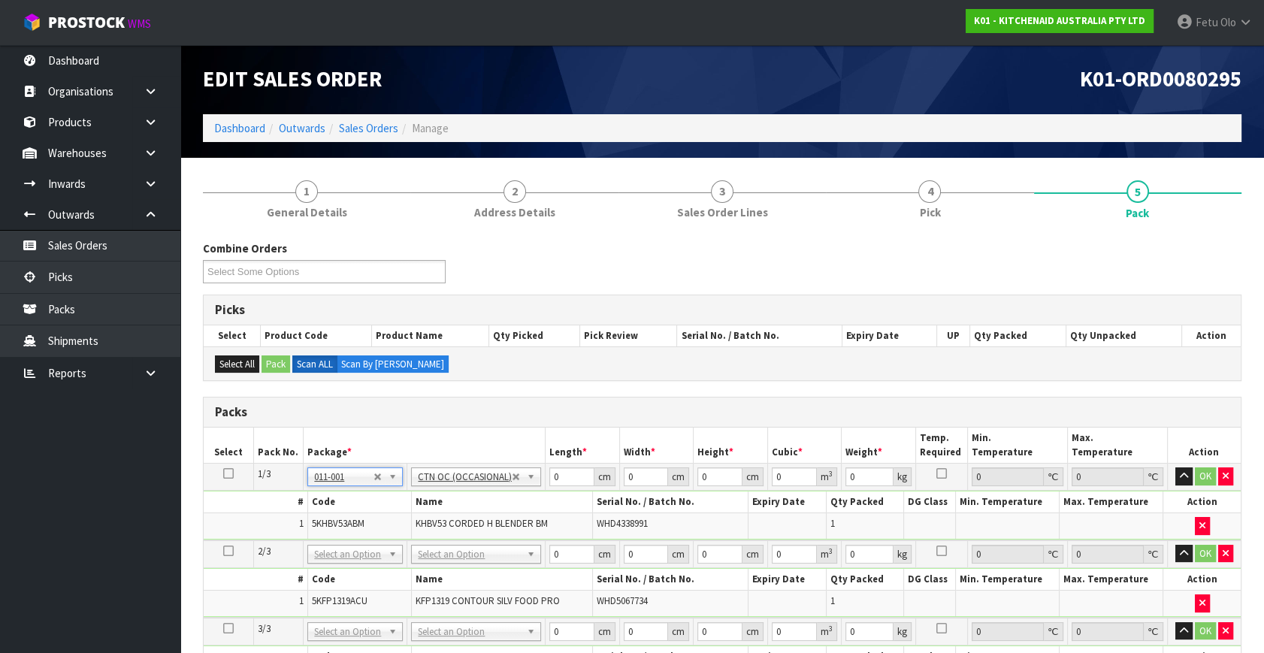
type input "1.3"
drag, startPoint x: 567, startPoint y: 476, endPoint x: 427, endPoint y: 528, distance: 150.0
click at [427, 528] on tbody "1/3 NONE 007-001 007-002 007-004 007-009 007-013 007-014 007-015 007-017 007-01…" at bounding box center [722, 502] width 1037 height 77
click at [645, 406] on h3 "Packs" at bounding box center [722, 412] width 1014 height 14
drag, startPoint x: 565, startPoint y: 478, endPoint x: 482, endPoint y: 497, distance: 85.6
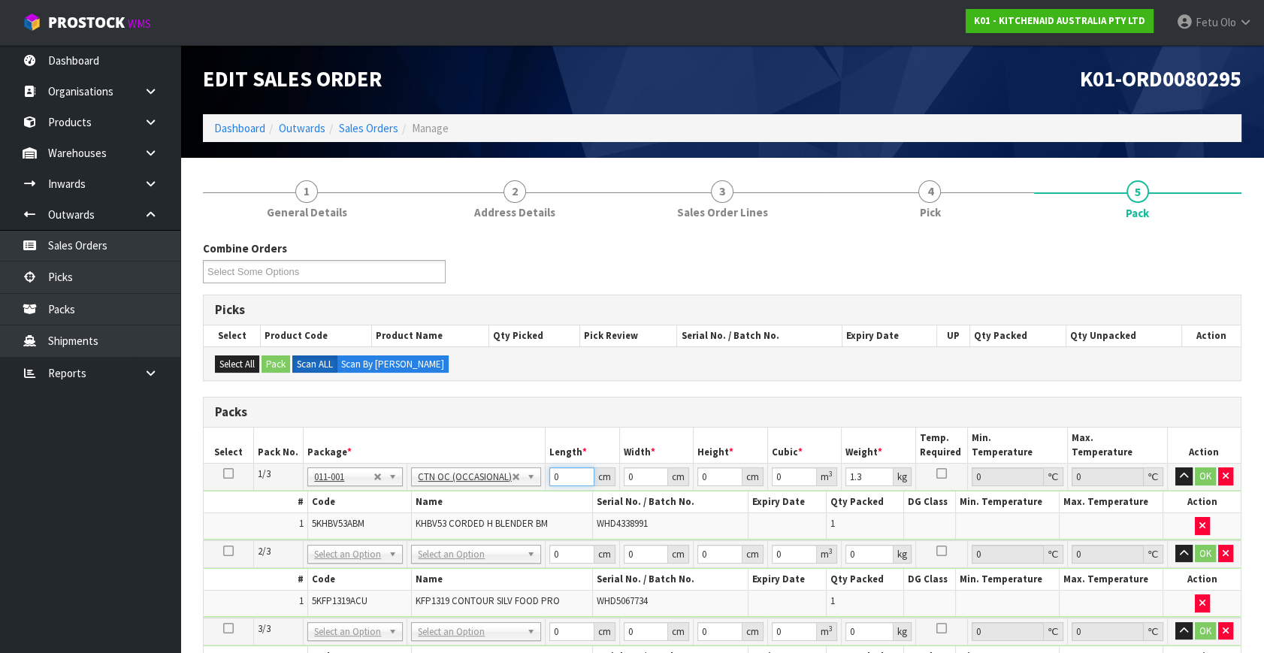
click at [482, 497] on tbody "1/3 NONE 007-001 007-002 007-004 007-009 007-013 007-014 007-015 007-017 007-01…" at bounding box center [722, 502] width 1037 height 77
type input "32"
type input "22"
type input "1"
type input "0.000704"
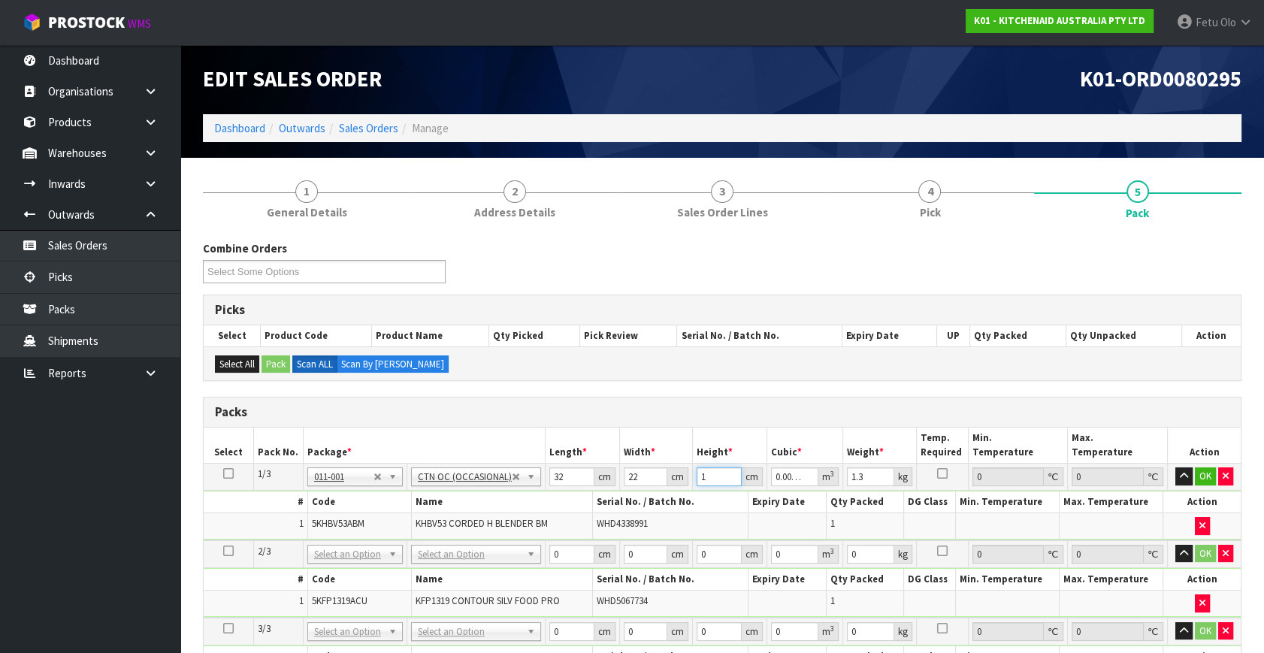
type input "15"
type input "0.01056"
type input "15"
type input "2"
click button "OK" at bounding box center [1204, 476] width 21 height 18
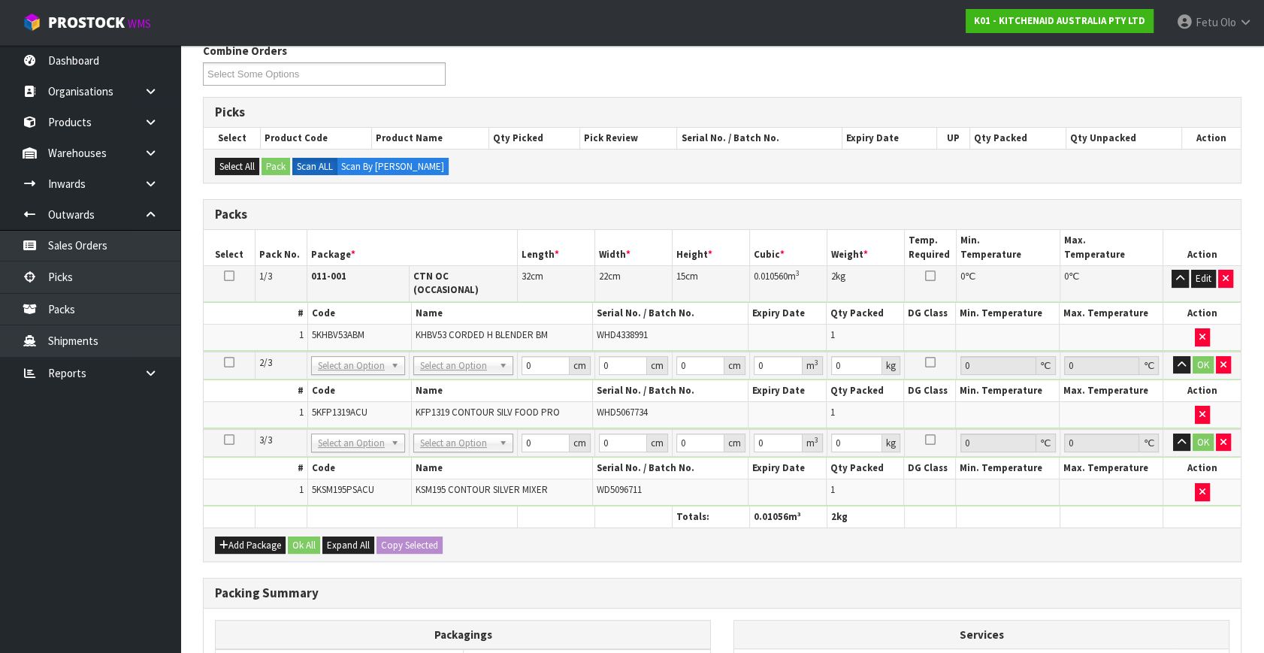
scroll to position [204, 0]
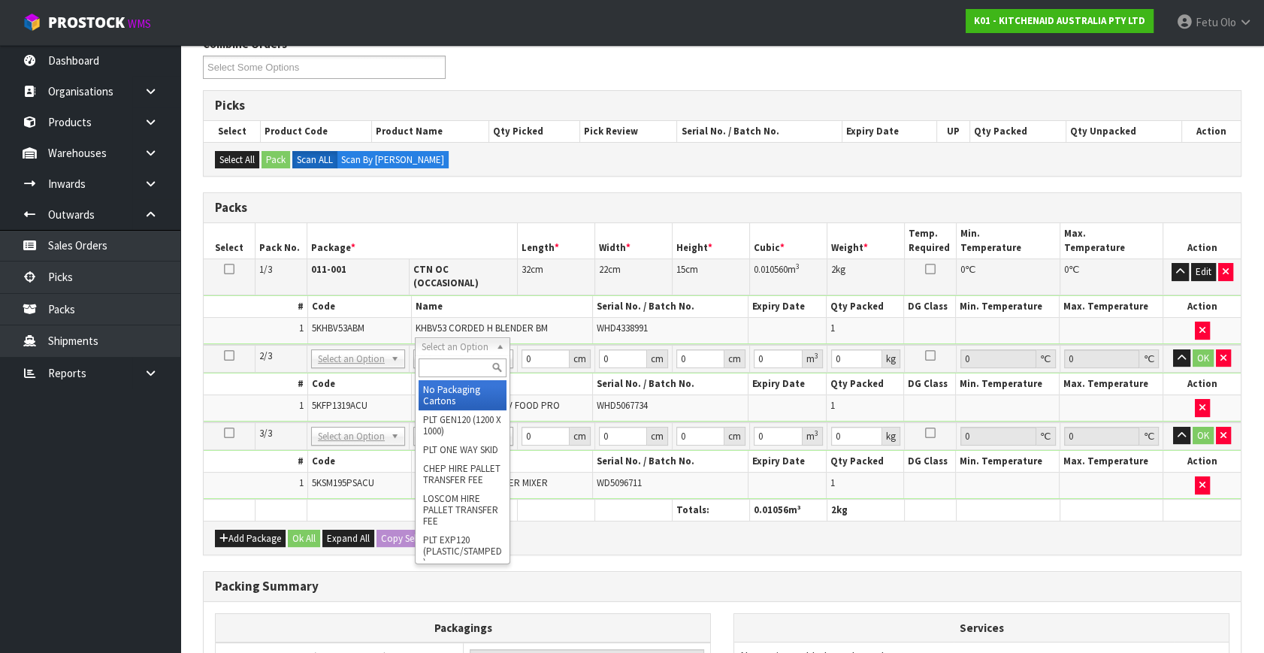
drag, startPoint x: 454, startPoint y: 380, endPoint x: 455, endPoint y: 418, distance: 37.6
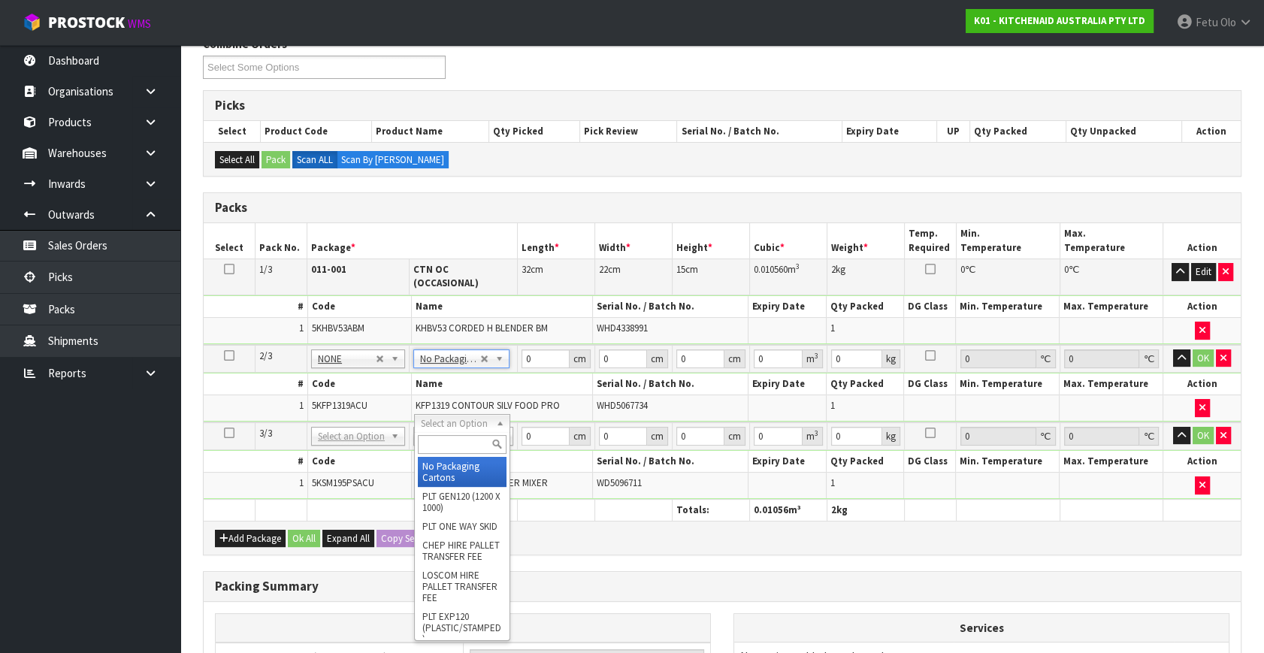
drag, startPoint x: 445, startPoint y: 427, endPoint x: 442, endPoint y: 481, distance: 54.2
type input "2"
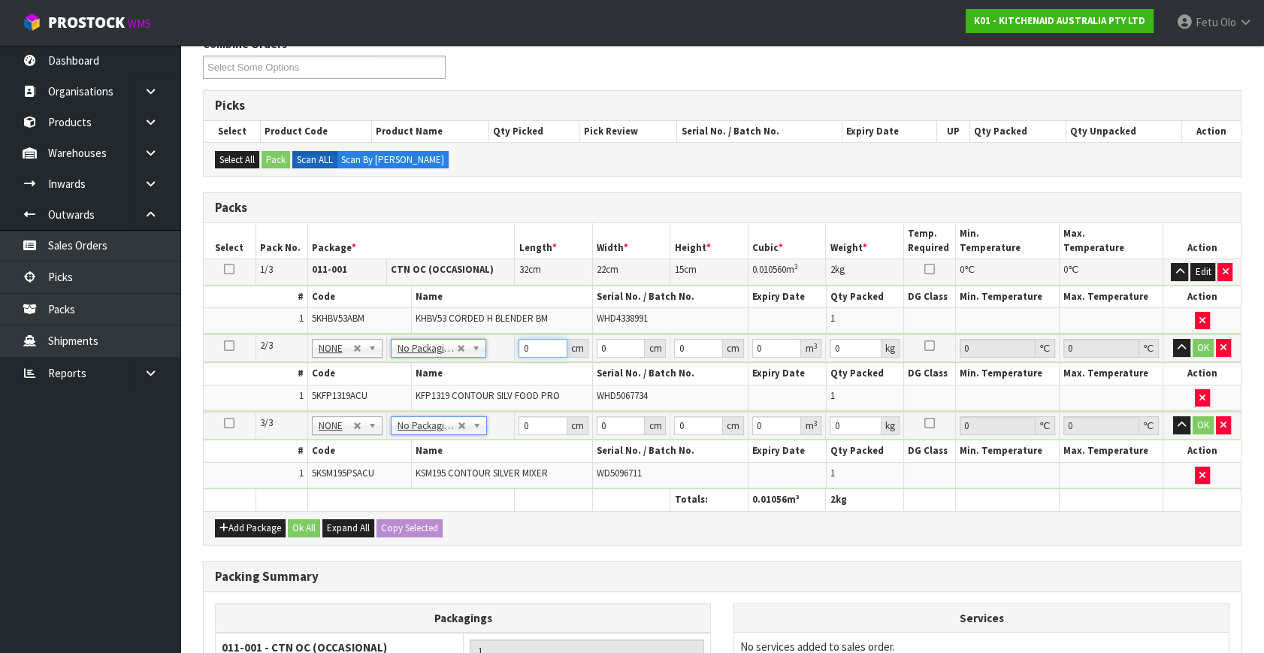
drag, startPoint x: 485, startPoint y: 368, endPoint x: 467, endPoint y: 385, distance: 24.5
click at [468, 383] on tbody "2/3 NONE 007-001 007-002 007-004 007-009 007-013 007-014 007-015 007-017 007-01…" at bounding box center [722, 372] width 1037 height 77
type input "50"
type input "29"
type input "2"
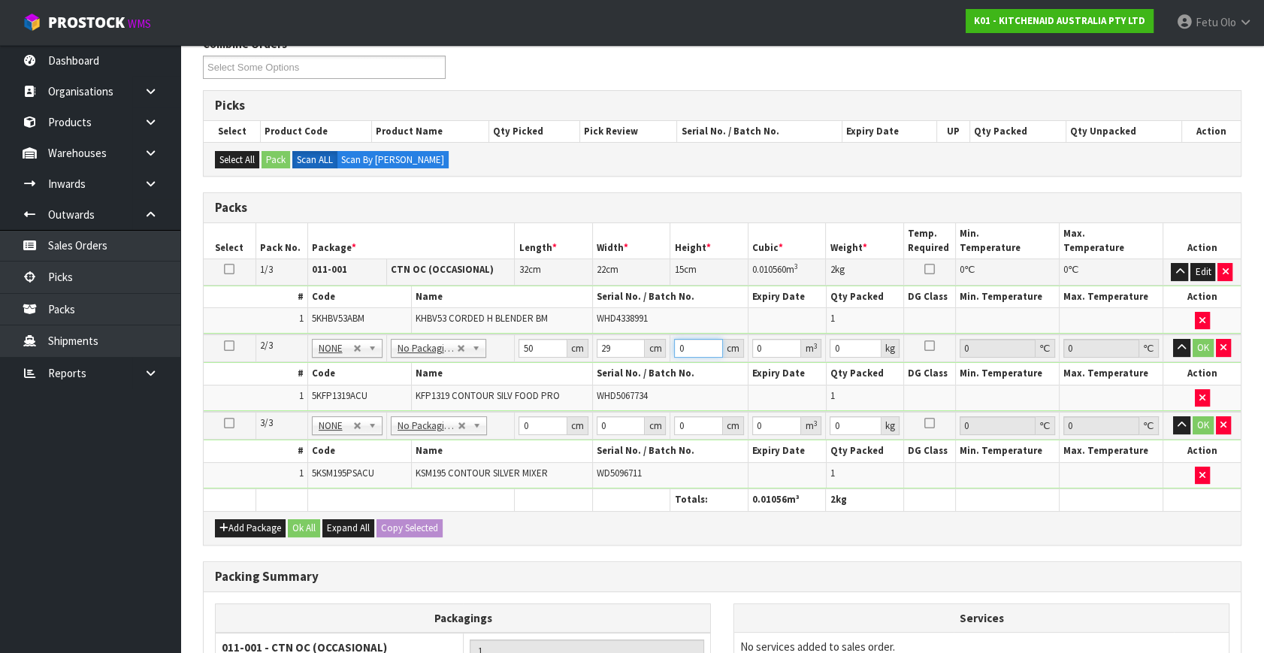
type input "0.0029"
type input "29"
type input "0.04205"
type input "29"
type input "7"
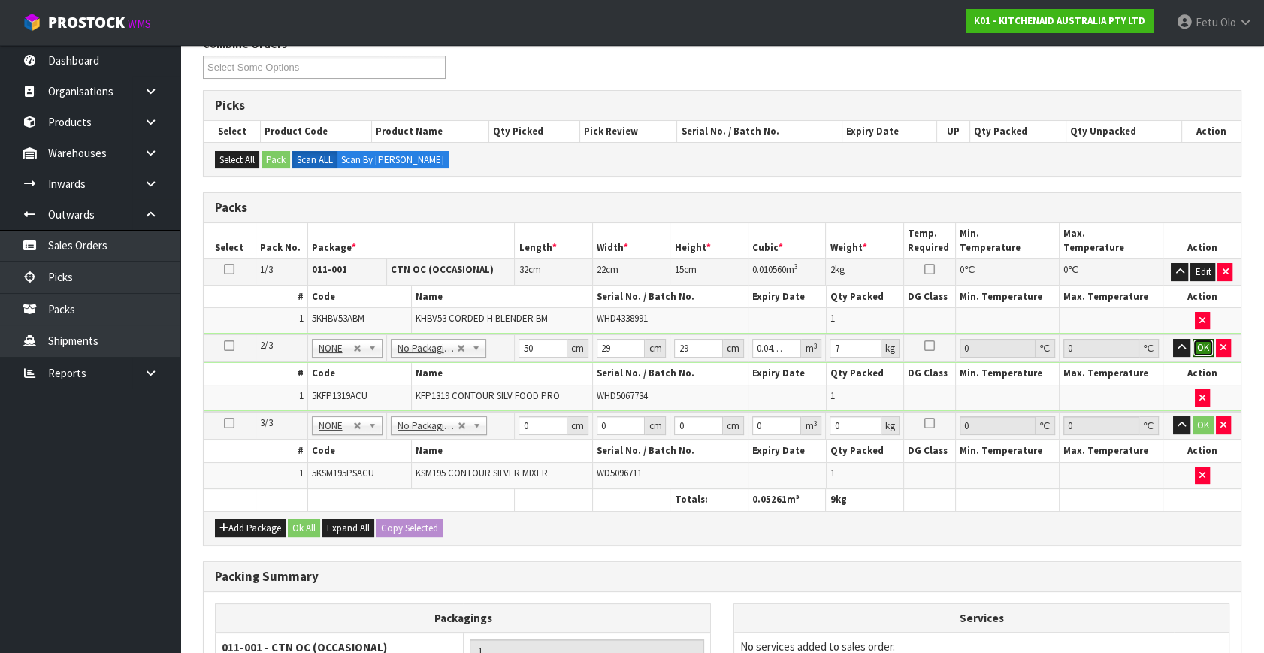
click button "OK" at bounding box center [1202, 348] width 21 height 18
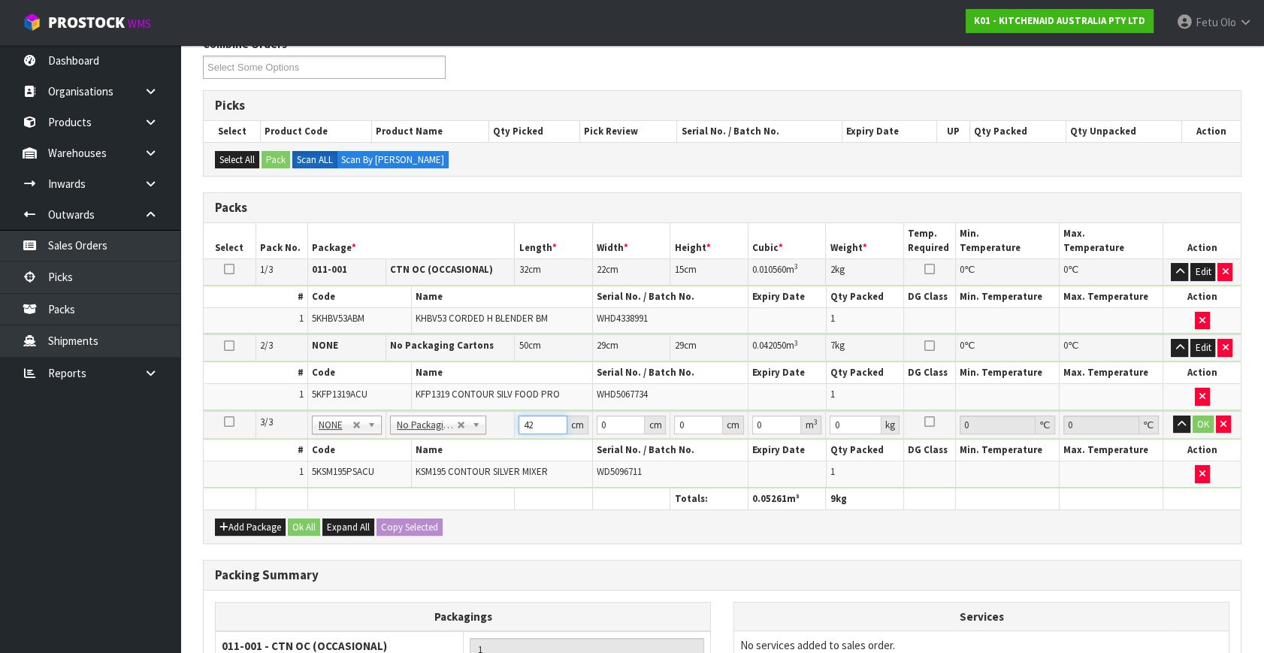
type input "42"
type input "29"
type input "4"
type input "0.004872"
type input "43"
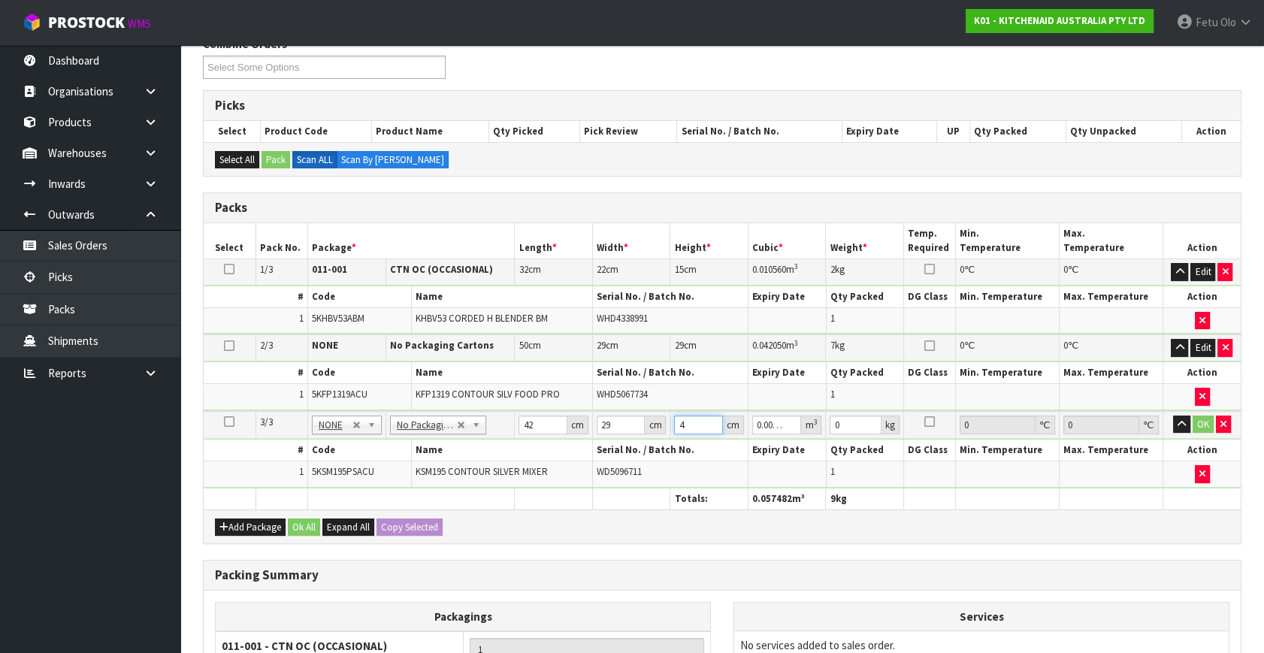
type input "0.052374"
type input "43"
type input "13"
click button "OK" at bounding box center [1202, 424] width 21 height 18
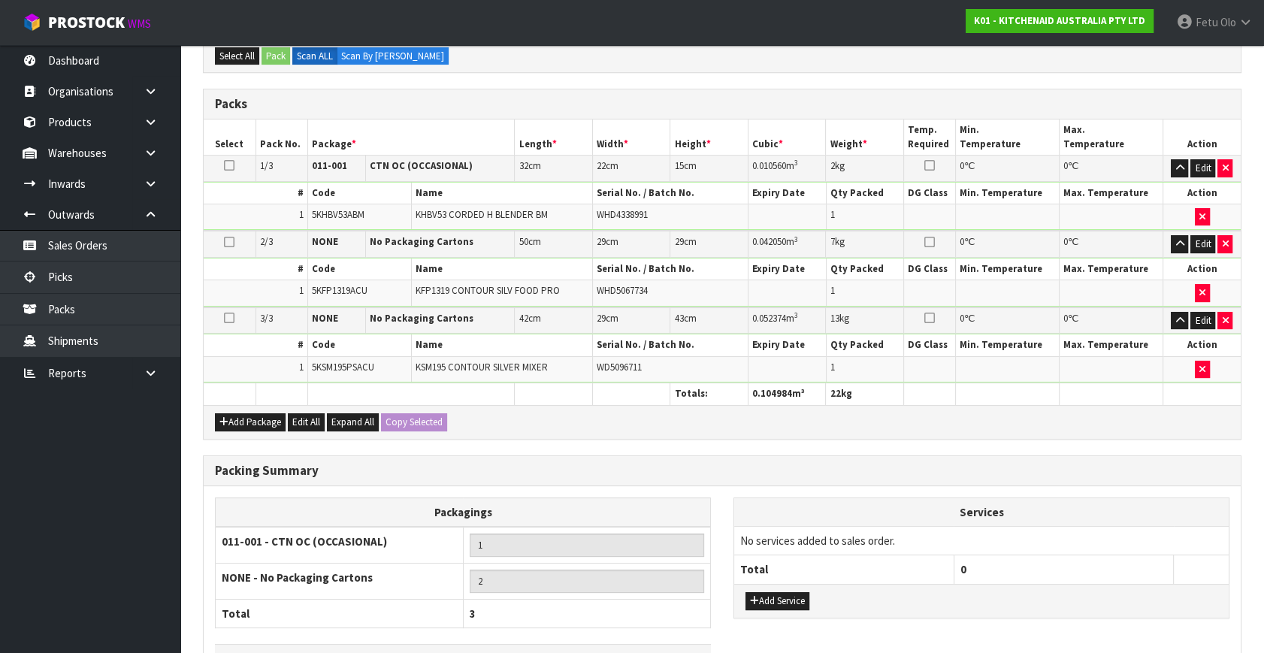
scroll to position [411, 0]
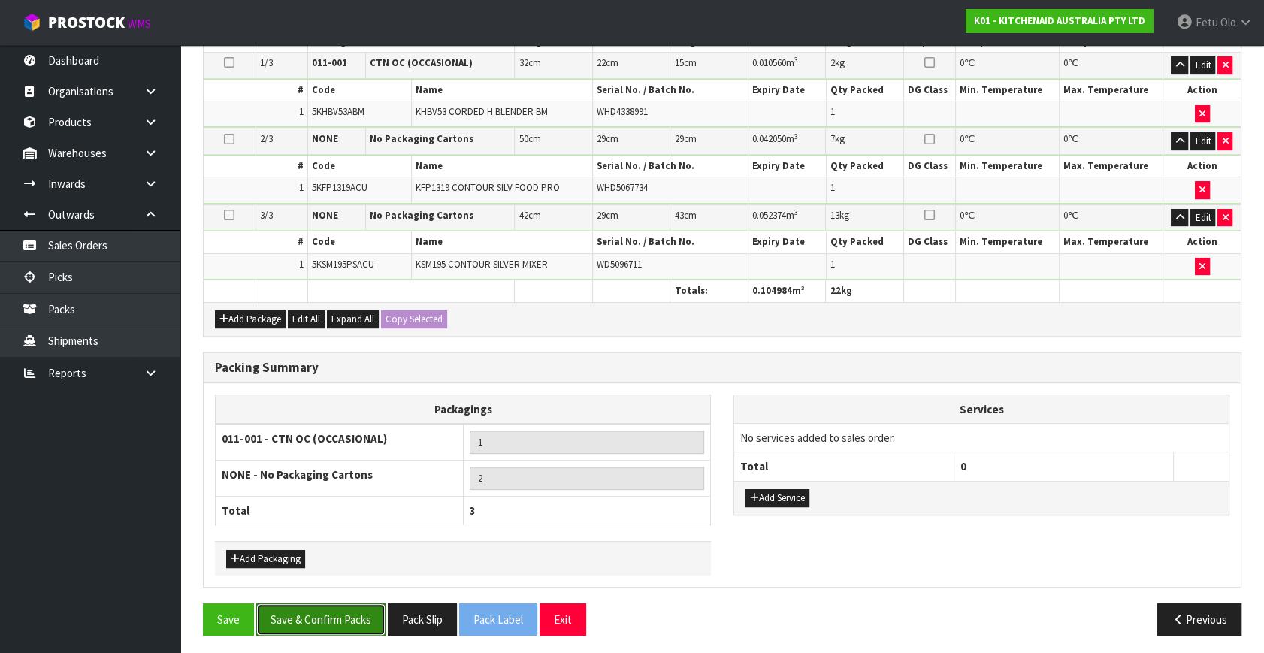
click at [331, 612] on button "Save & Confirm Packs" at bounding box center [320, 619] width 129 height 32
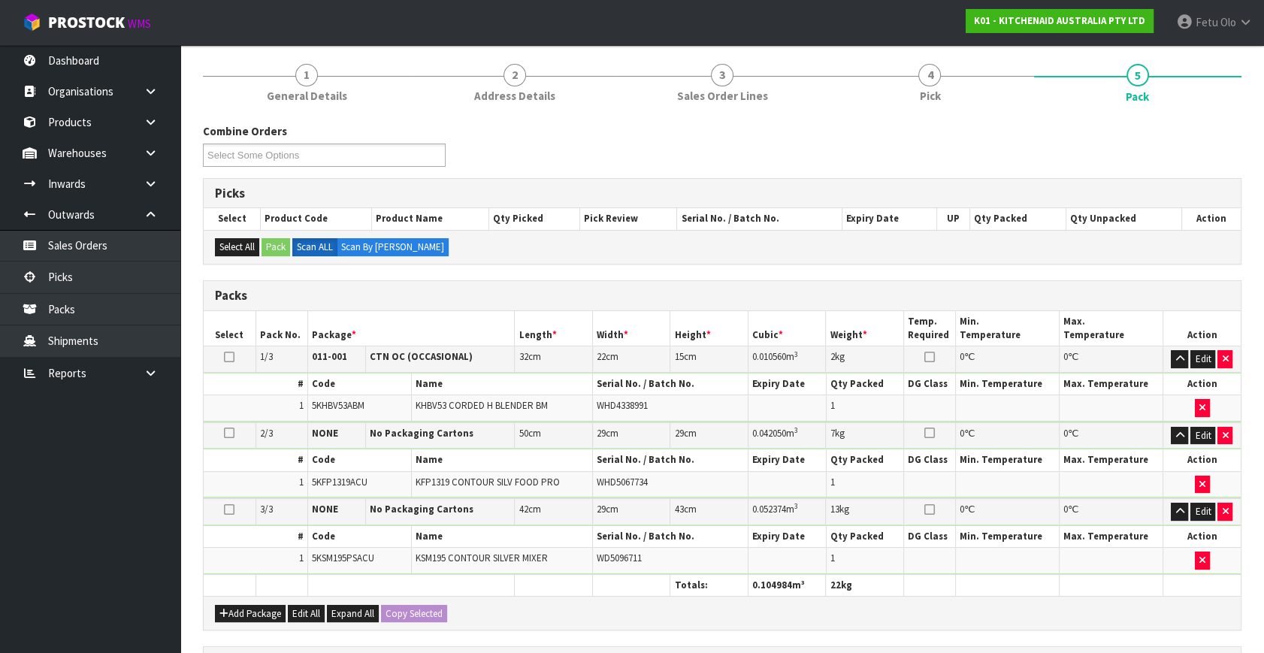
scroll to position [286, 0]
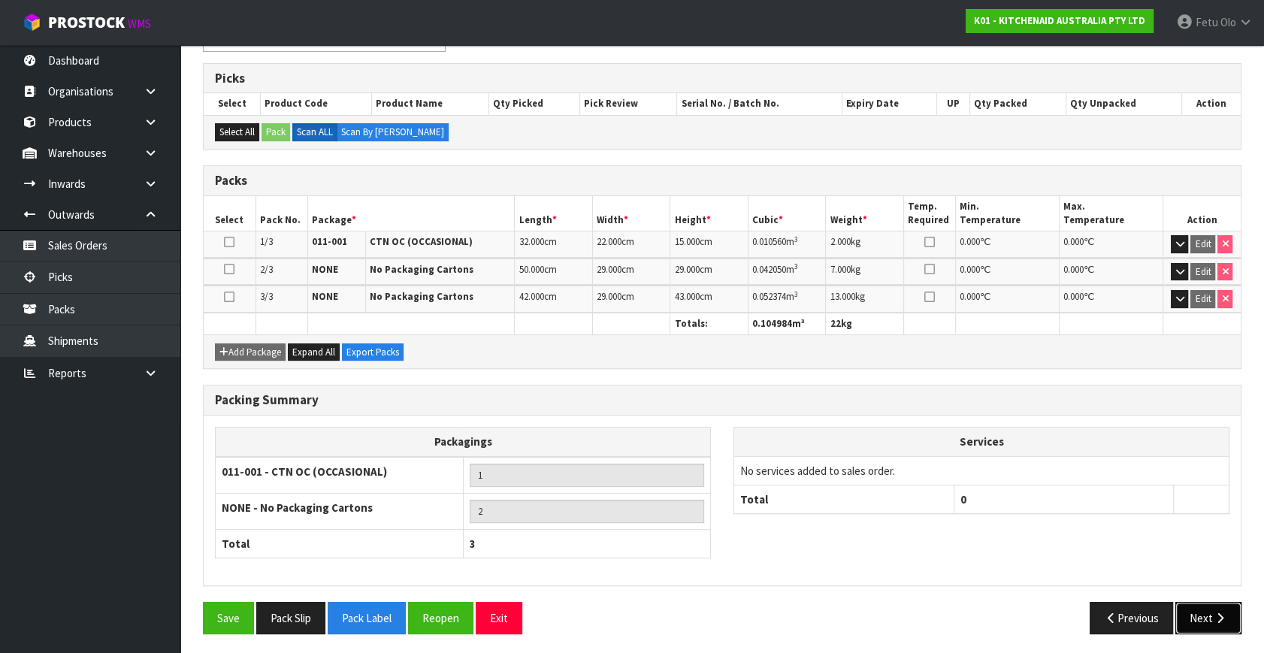
click at [1233, 603] on button "Next" at bounding box center [1208, 618] width 66 height 32
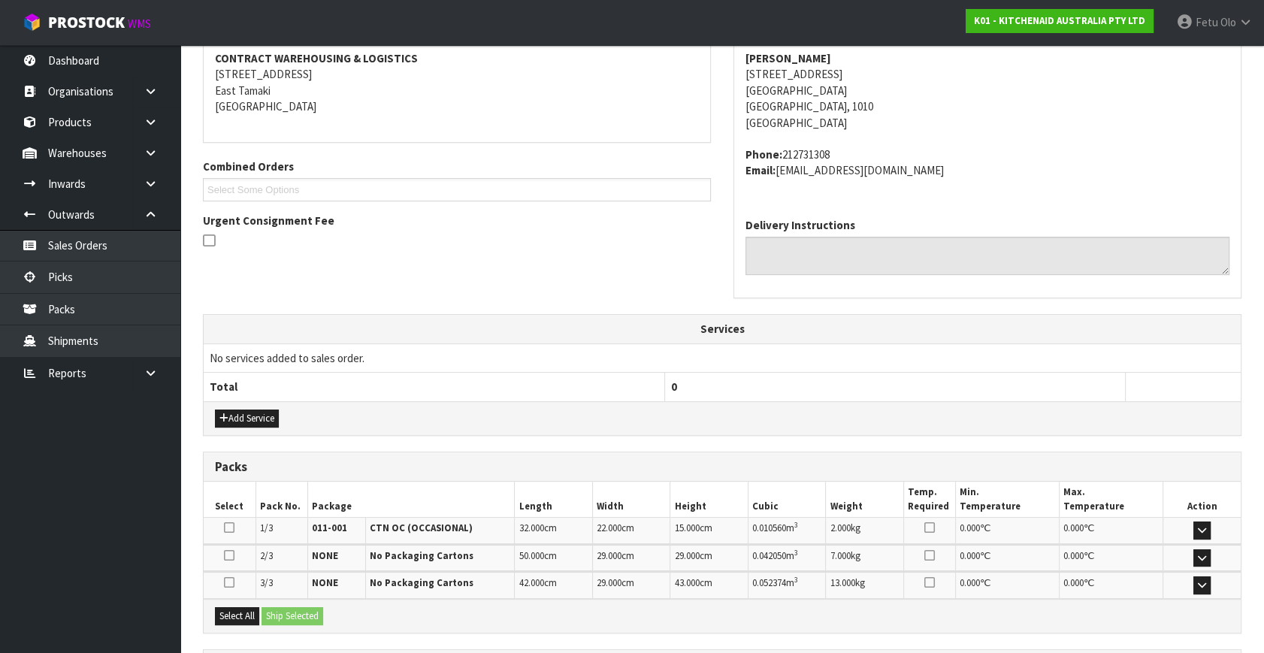
scroll to position [0, 0]
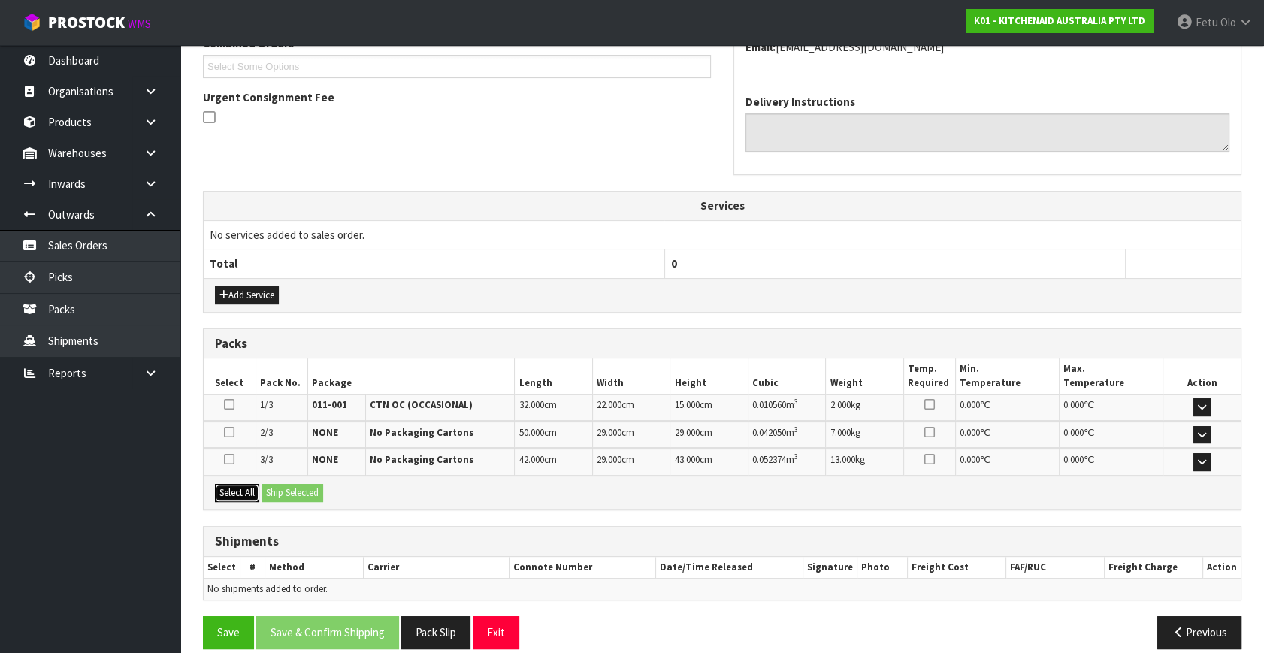
click at [232, 484] on button "Select All" at bounding box center [237, 493] width 44 height 18
click at [284, 488] on button "Ship Selected" at bounding box center [292, 493] width 62 height 18
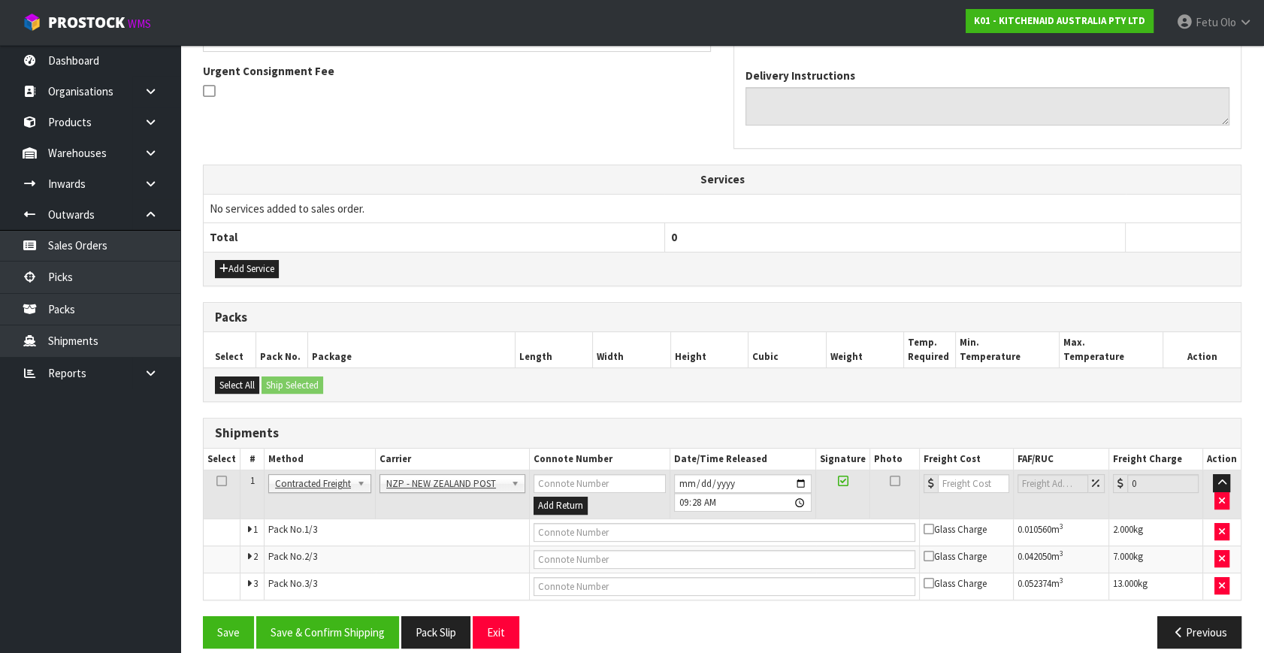
scroll to position [451, 0]
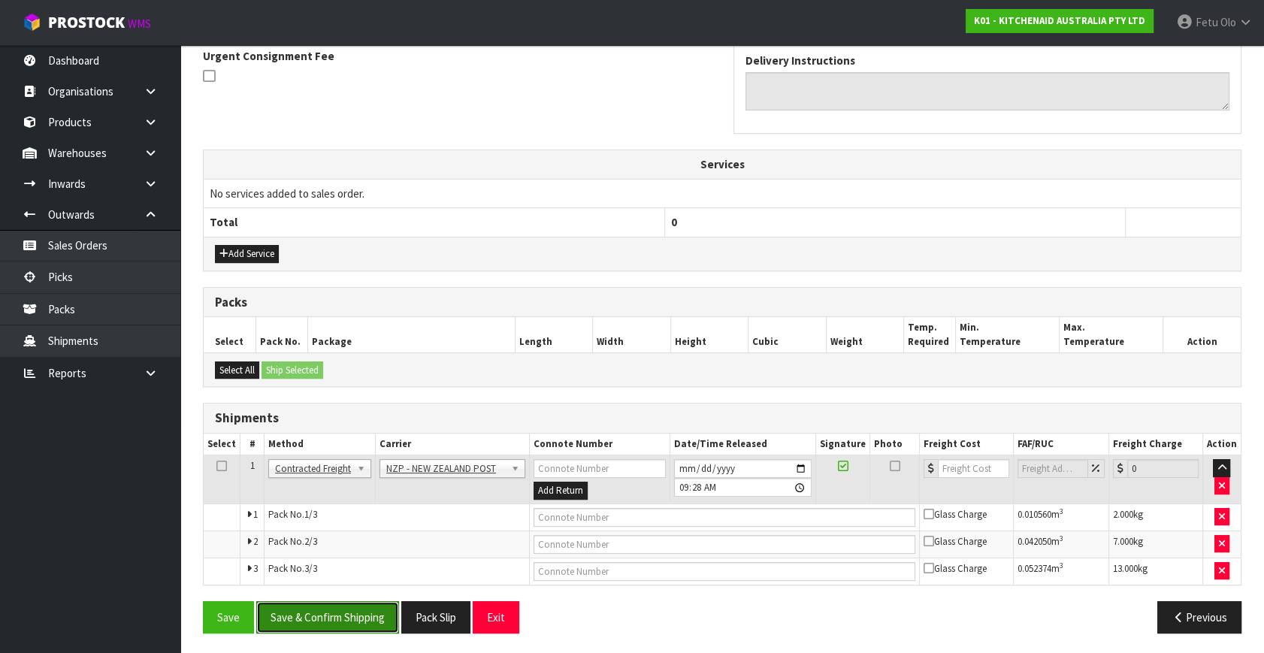
click at [327, 608] on button "Save & Confirm Shipping" at bounding box center [327, 617] width 143 height 32
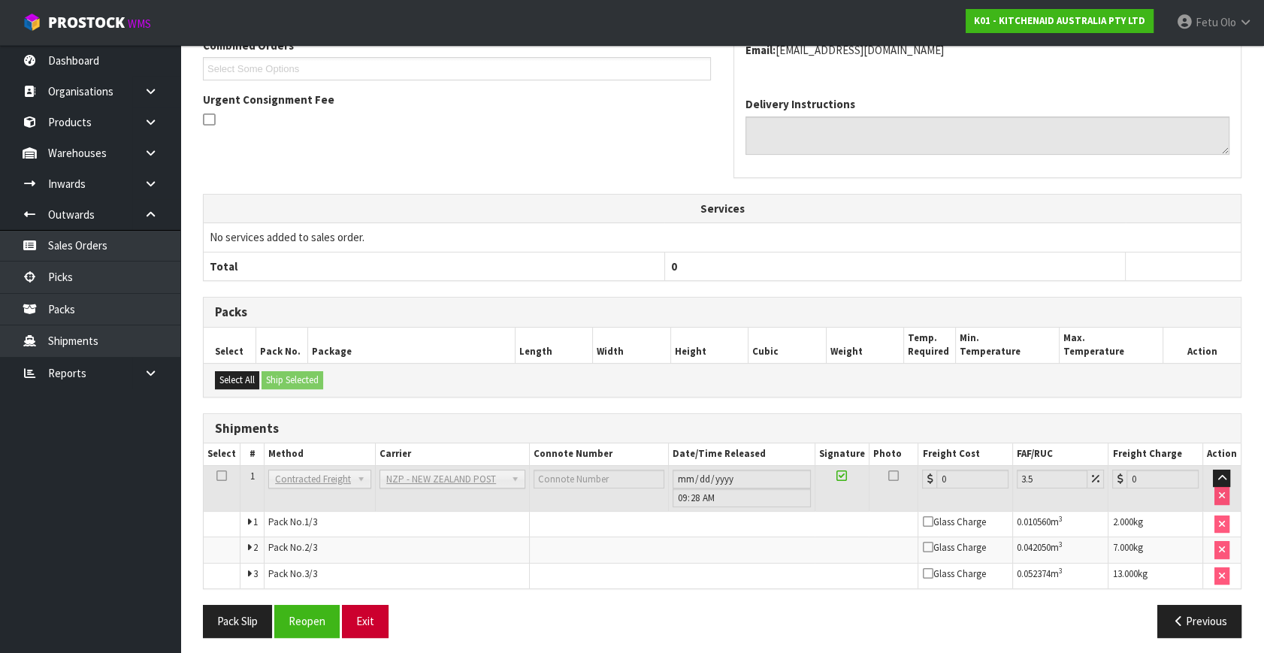
scroll to position [427, 0]
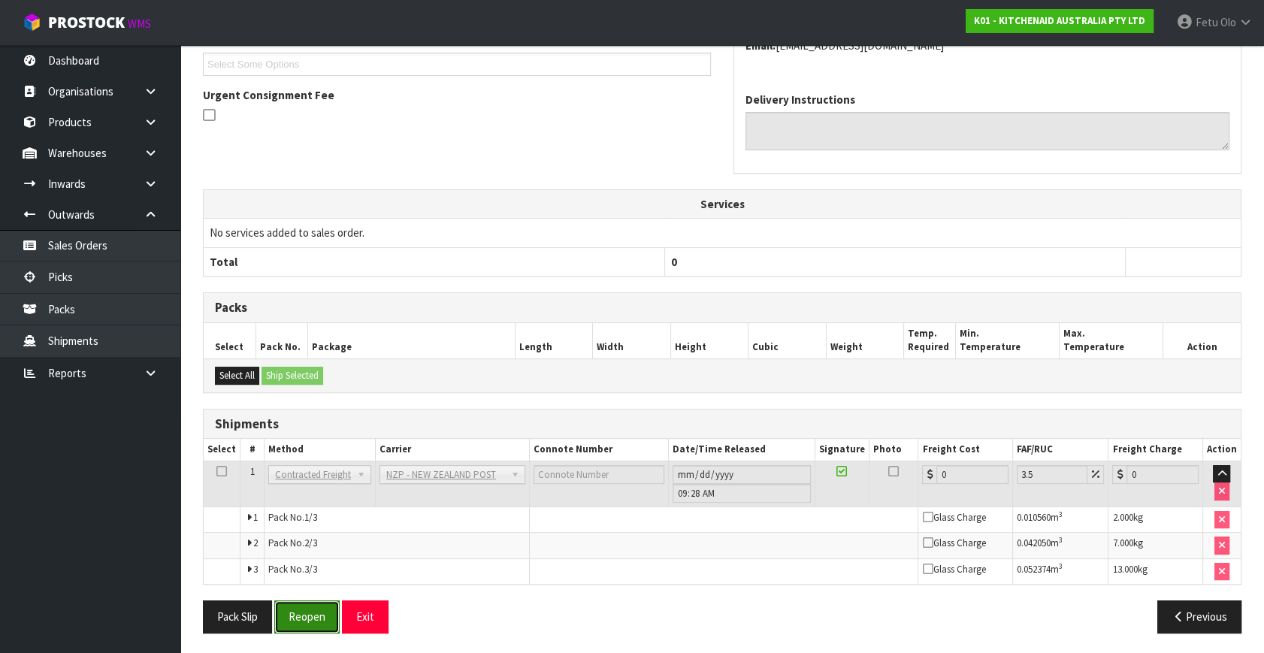
click at [285, 618] on button "Reopen" at bounding box center [306, 616] width 65 height 32
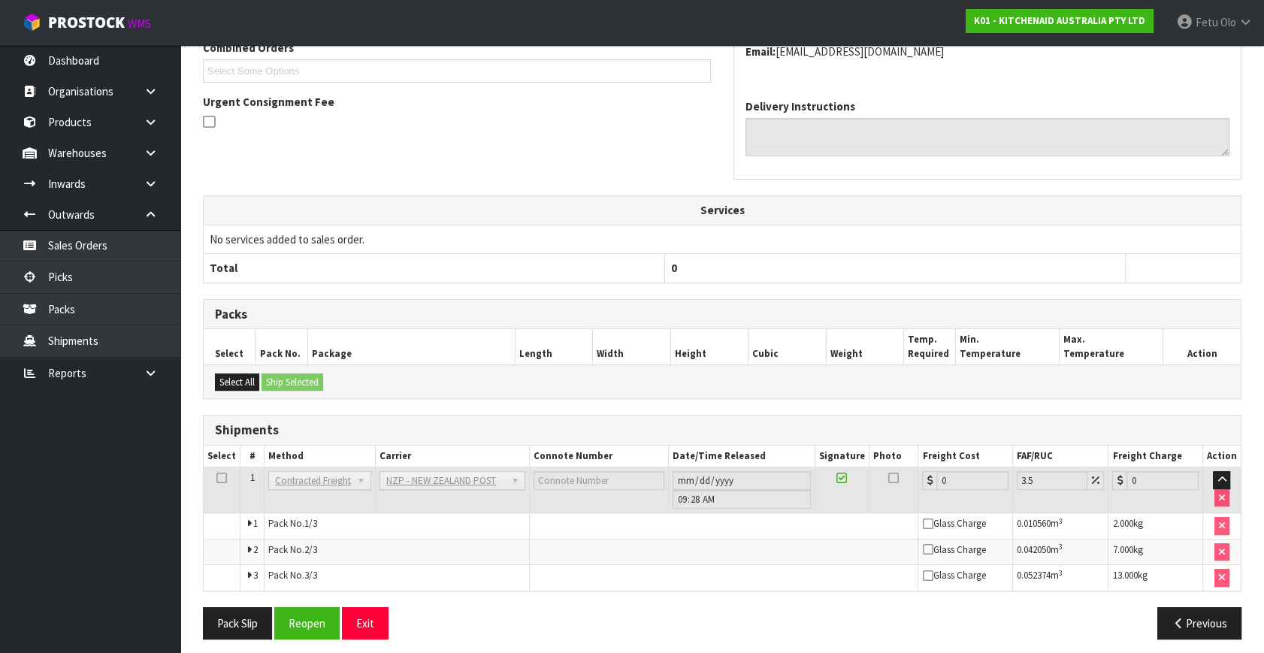
scroll to position [409, 0]
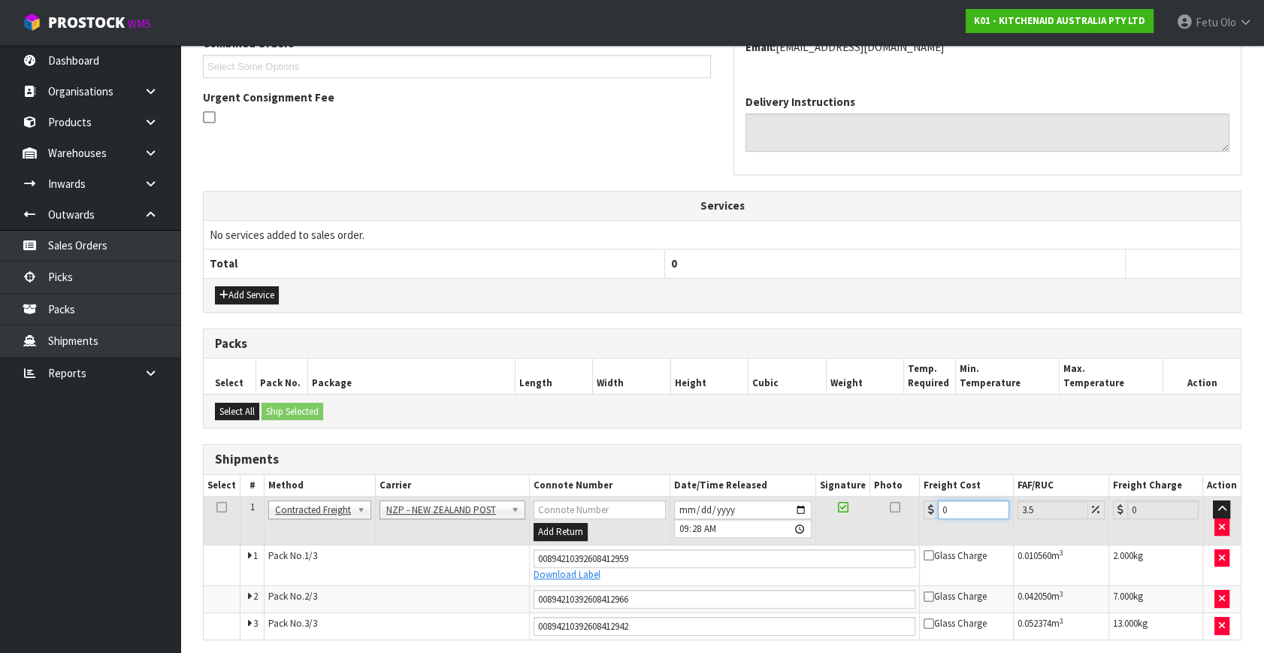
drag, startPoint x: 965, startPoint y: 510, endPoint x: 615, endPoint y: 577, distance: 355.7
click at [615, 577] on tbody "1 Client Local Pickup Customer Local Pickup Company Freight Contracted Freight …" at bounding box center [722, 568] width 1037 height 143
type input "1"
type input "1.03"
type input "12"
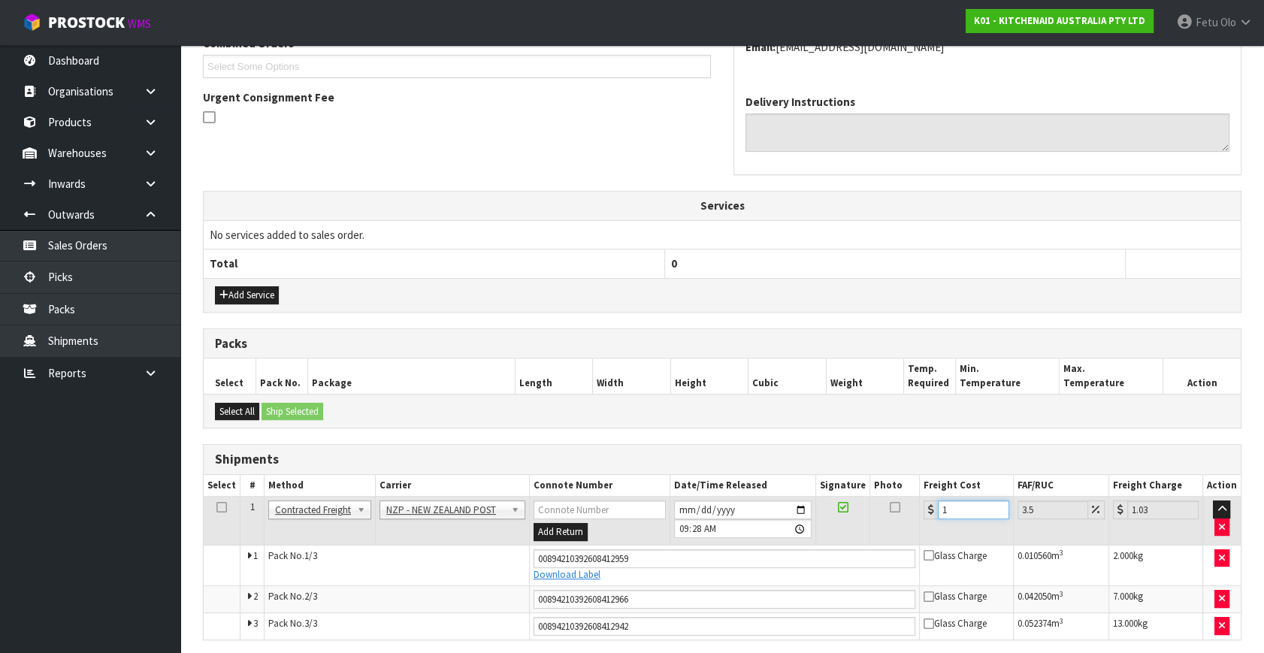
type input "12.42"
type input "12.9"
type input "13.35"
type input "12.99"
type input "13.44"
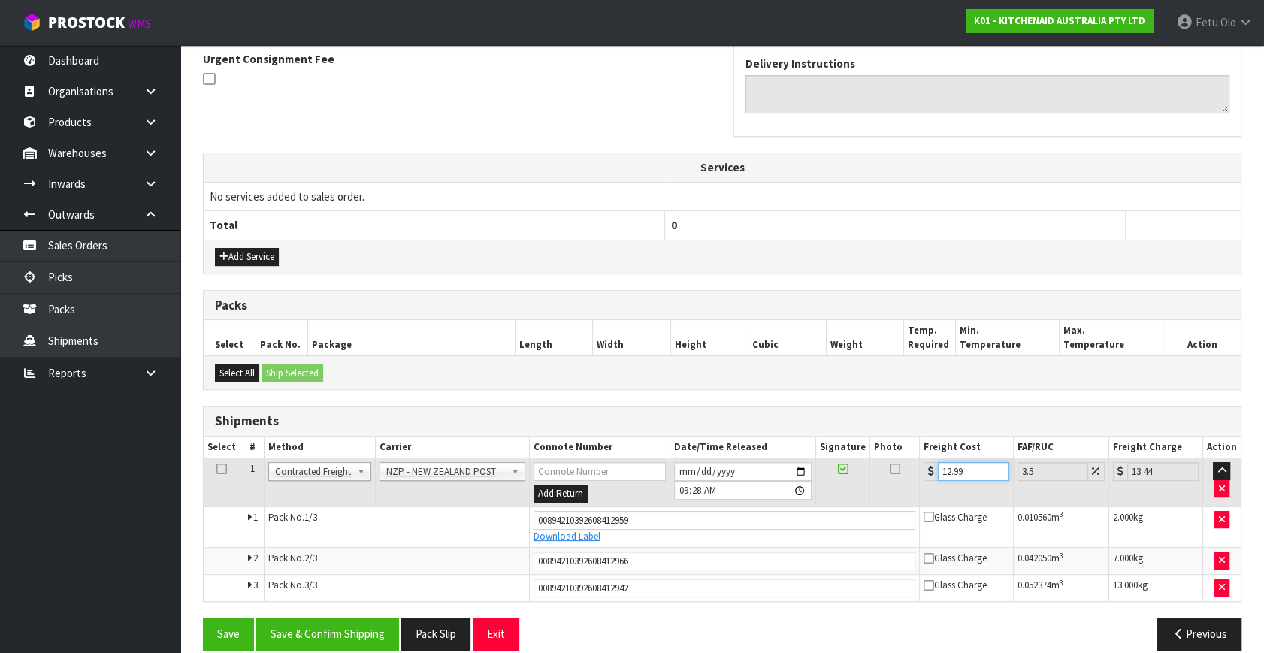
scroll to position [465, 0]
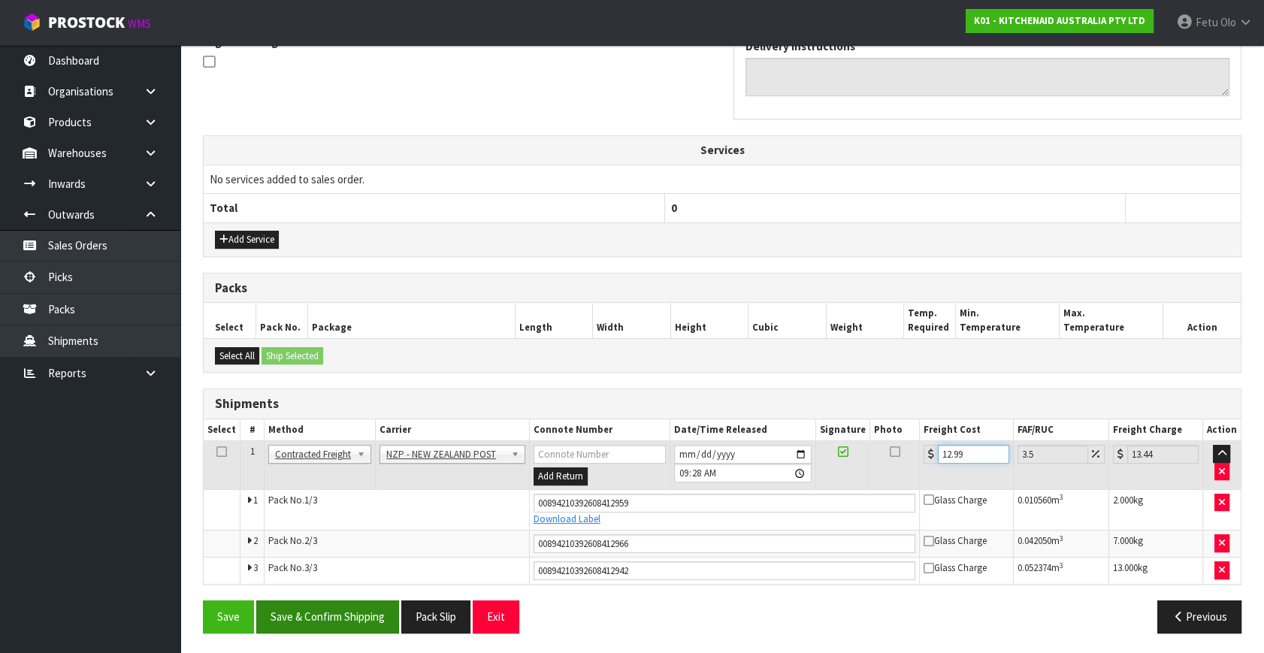
type input "12.99"
click at [341, 612] on button "Save & Confirm Shipping" at bounding box center [327, 616] width 143 height 32
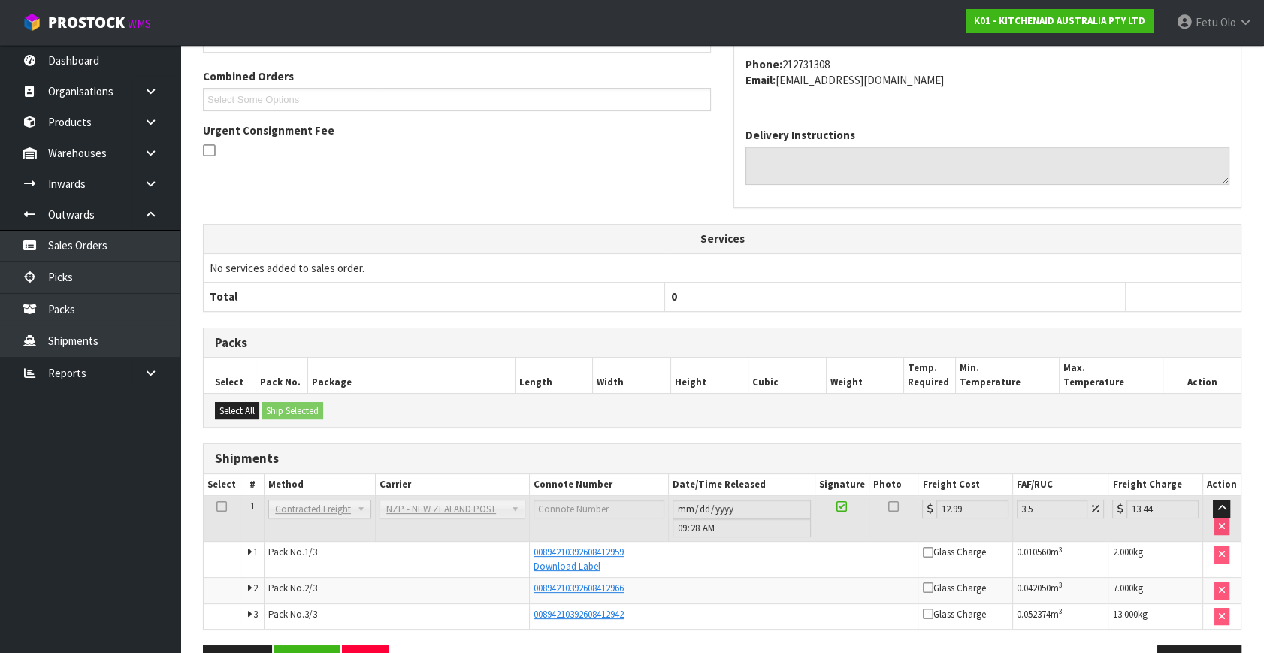
scroll to position [421, 0]
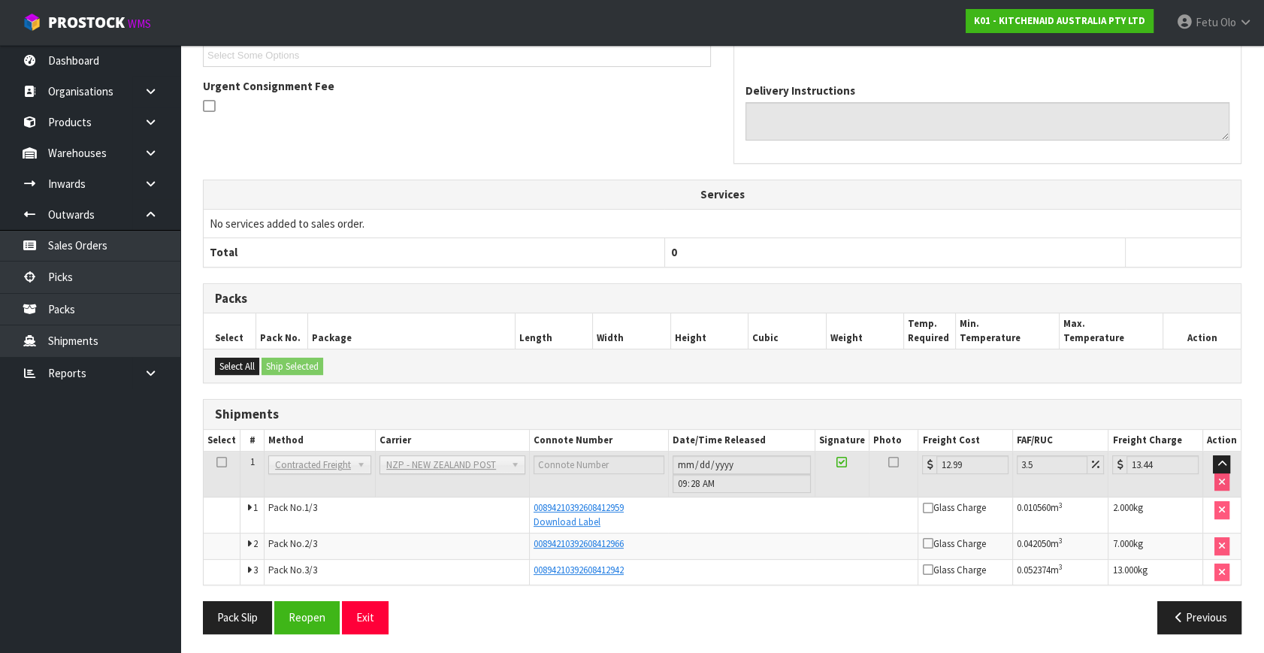
click at [796, 521] on div "Download Label" at bounding box center [723, 522] width 381 height 14
click at [84, 275] on link "Picks" at bounding box center [90, 276] width 180 height 31
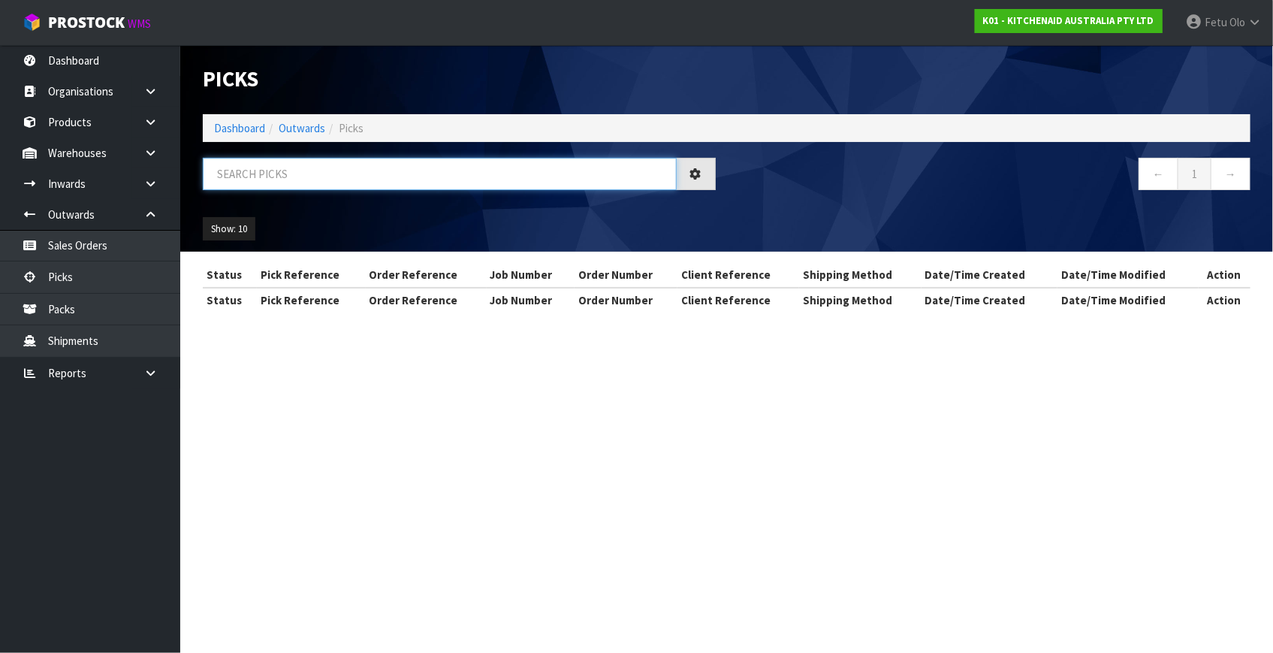
click at [491, 174] on input "text" at bounding box center [440, 174] width 474 height 32
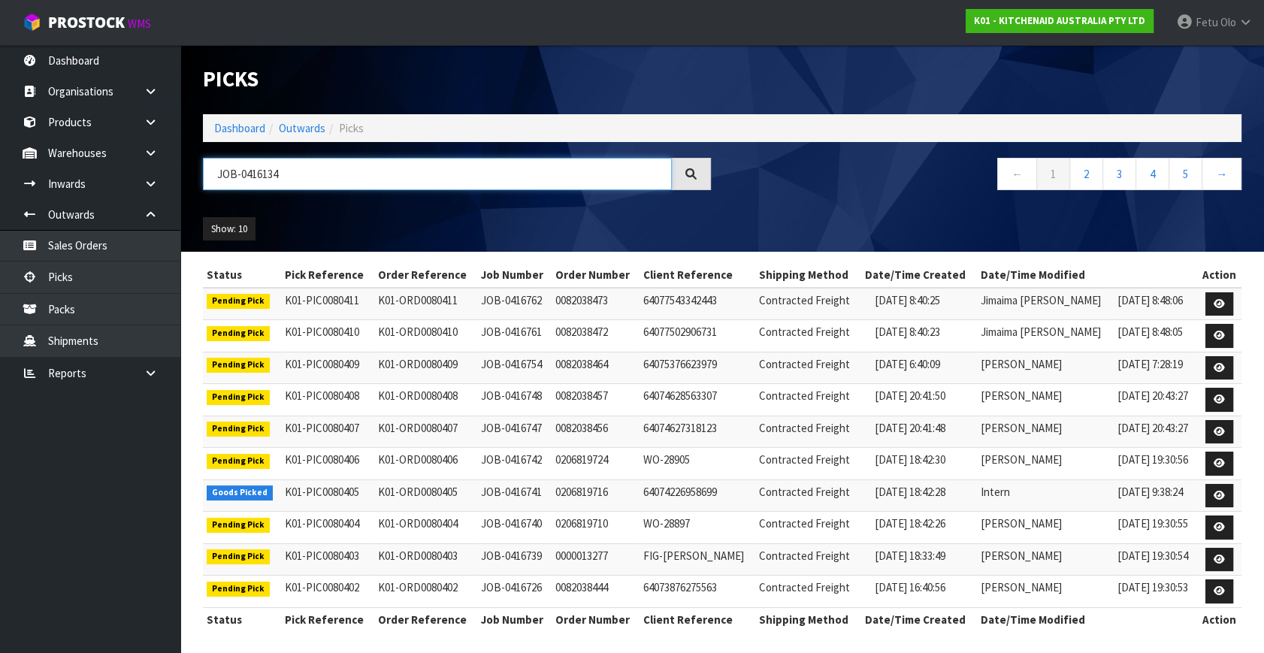
type input "JOB-0416134"
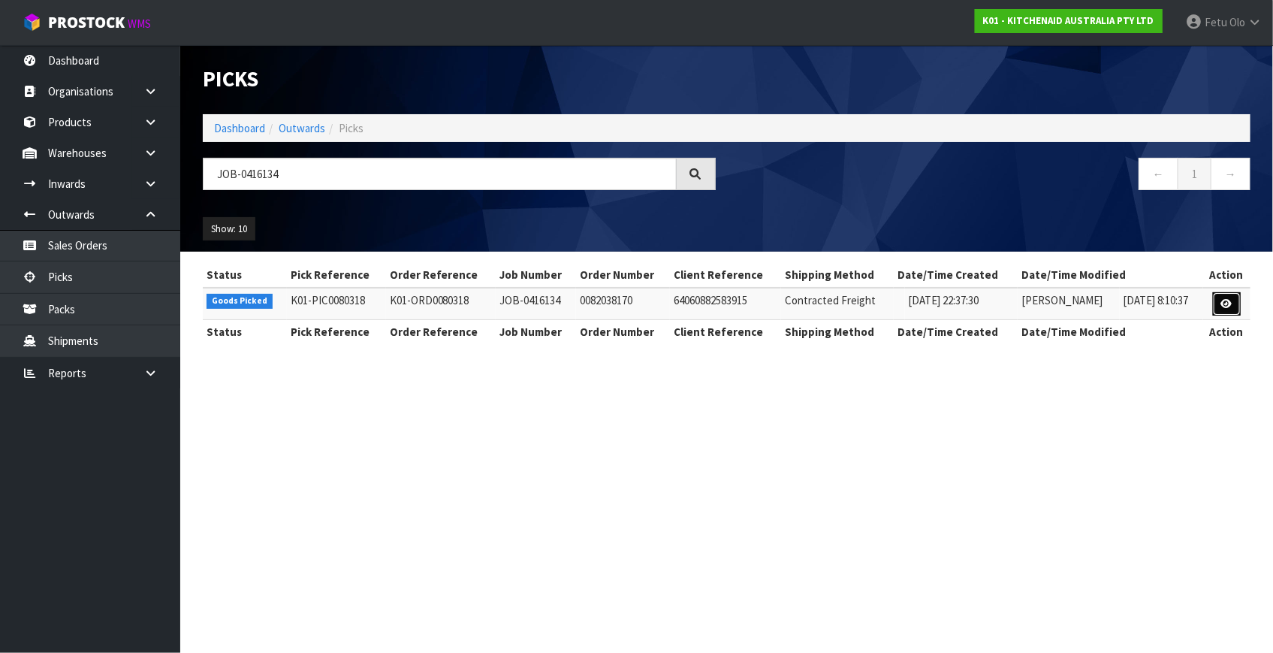
click at [1236, 303] on link at bounding box center [1227, 304] width 28 height 24
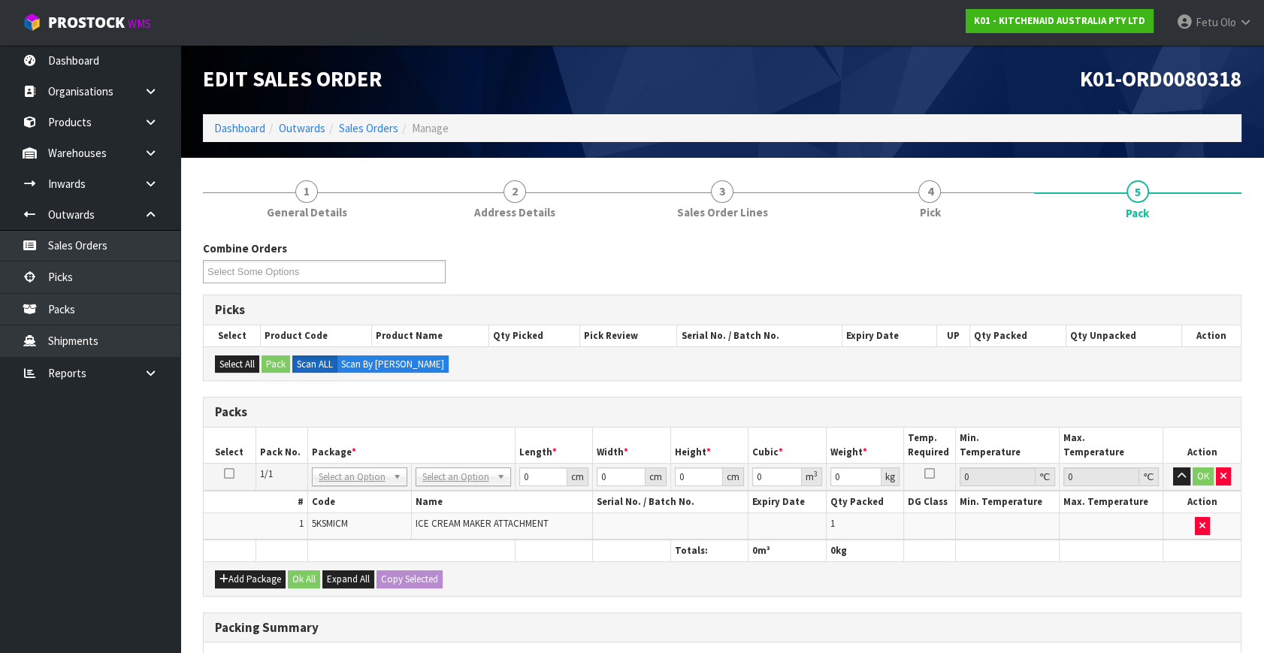
drag, startPoint x: 396, startPoint y: 476, endPoint x: 343, endPoint y: 500, distance: 57.5
click at [343, 494] on input "text" at bounding box center [359, 496] width 88 height 19
type input "011"
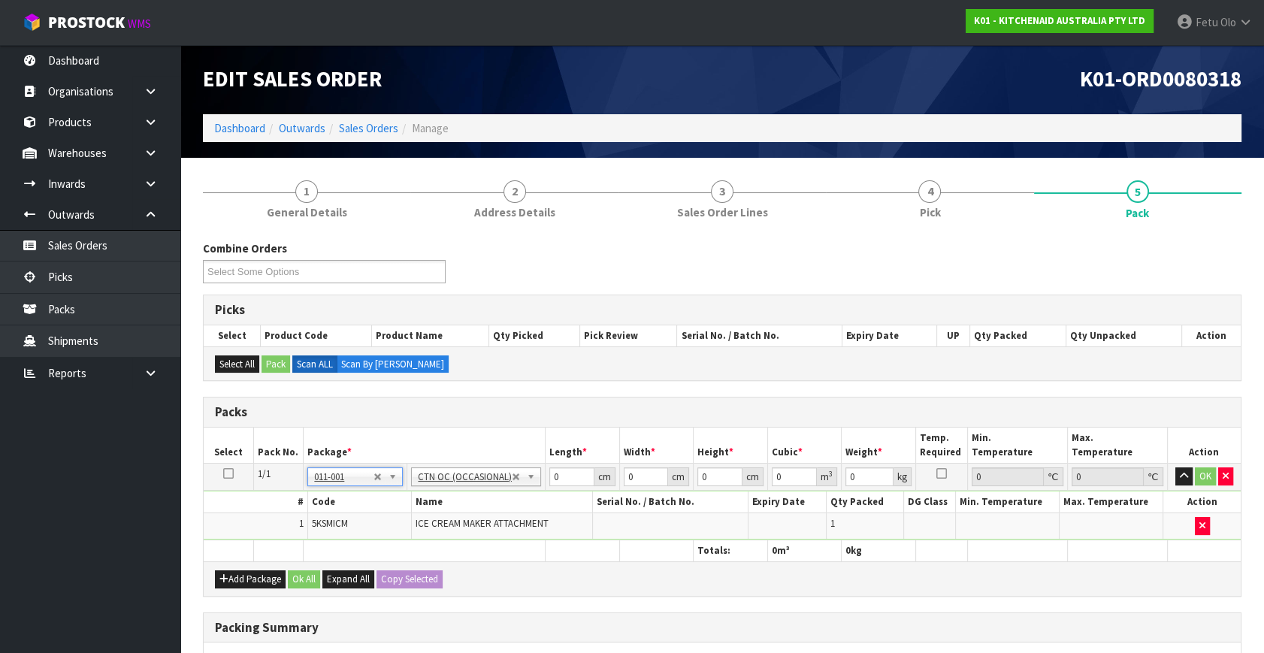
type input "3.36"
drag, startPoint x: 562, startPoint y: 469, endPoint x: 512, endPoint y: 491, distance: 54.2
click at [512, 491] on tbody "1/1 NONE 007-001 007-002 007-004 007-009 007-013 007-014 007-015 007-017 007-01…" at bounding box center [722, 502] width 1037 height 77
type input "29"
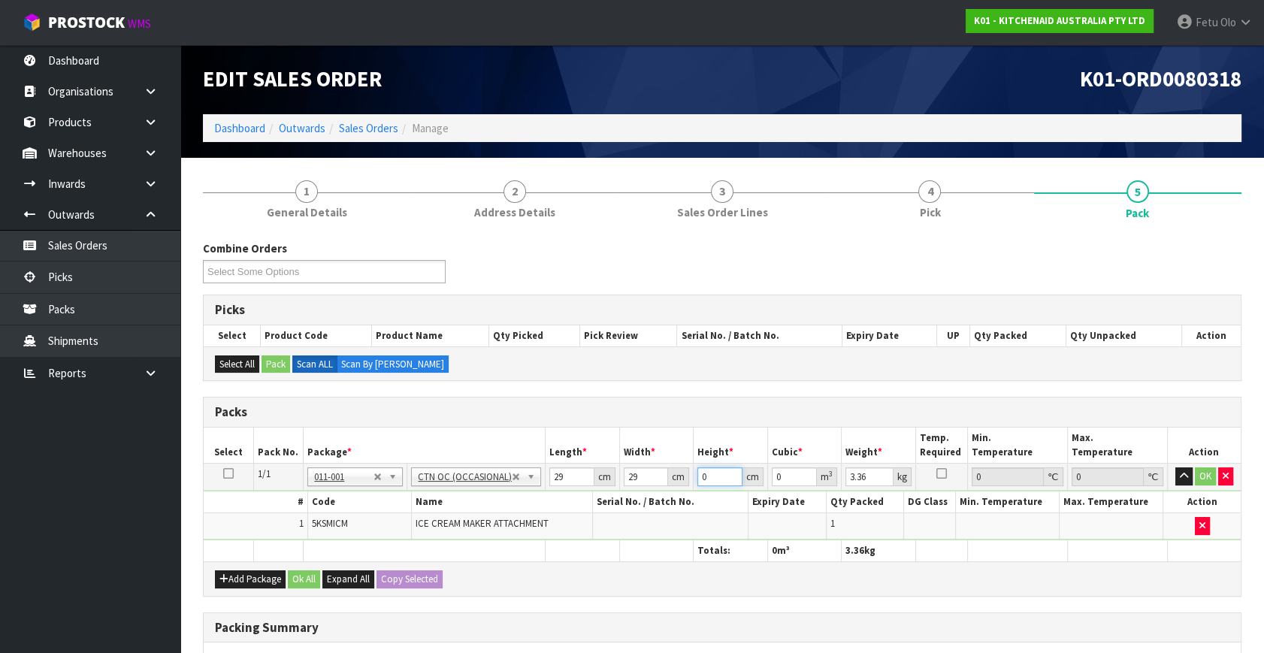
type input "3"
type input "0.002523"
type input "31"
type input "0.026071"
type input "31"
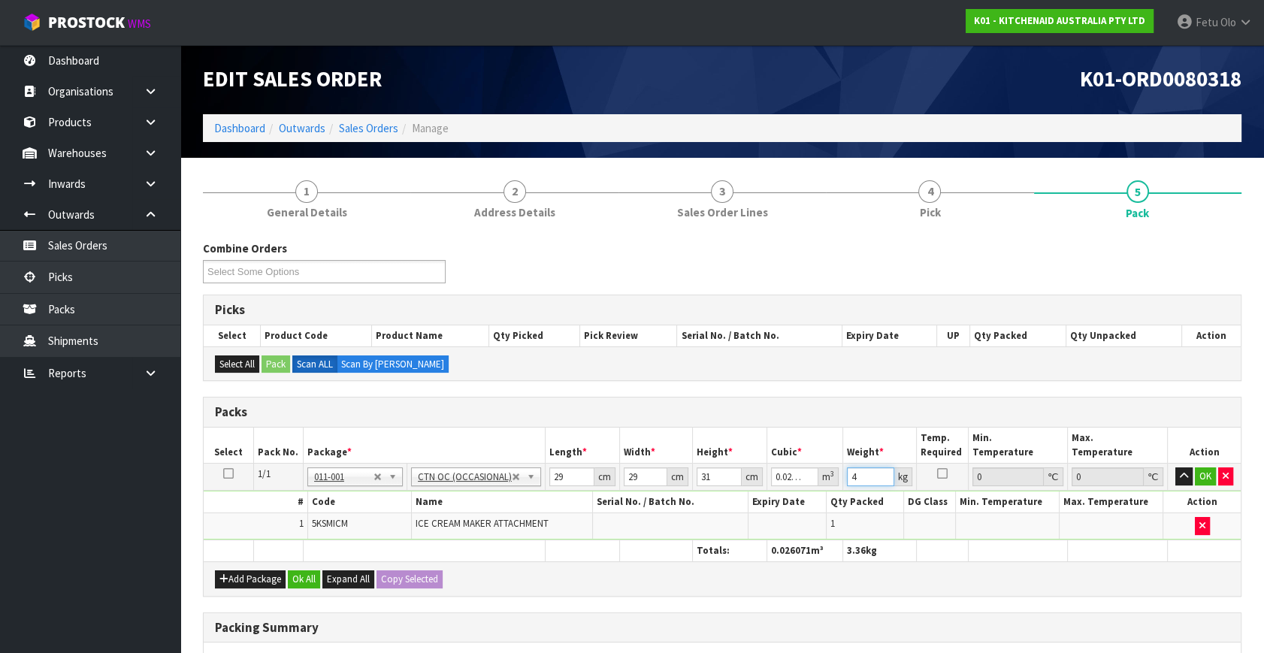
type input "4"
click button "OK" at bounding box center [1204, 476] width 21 height 18
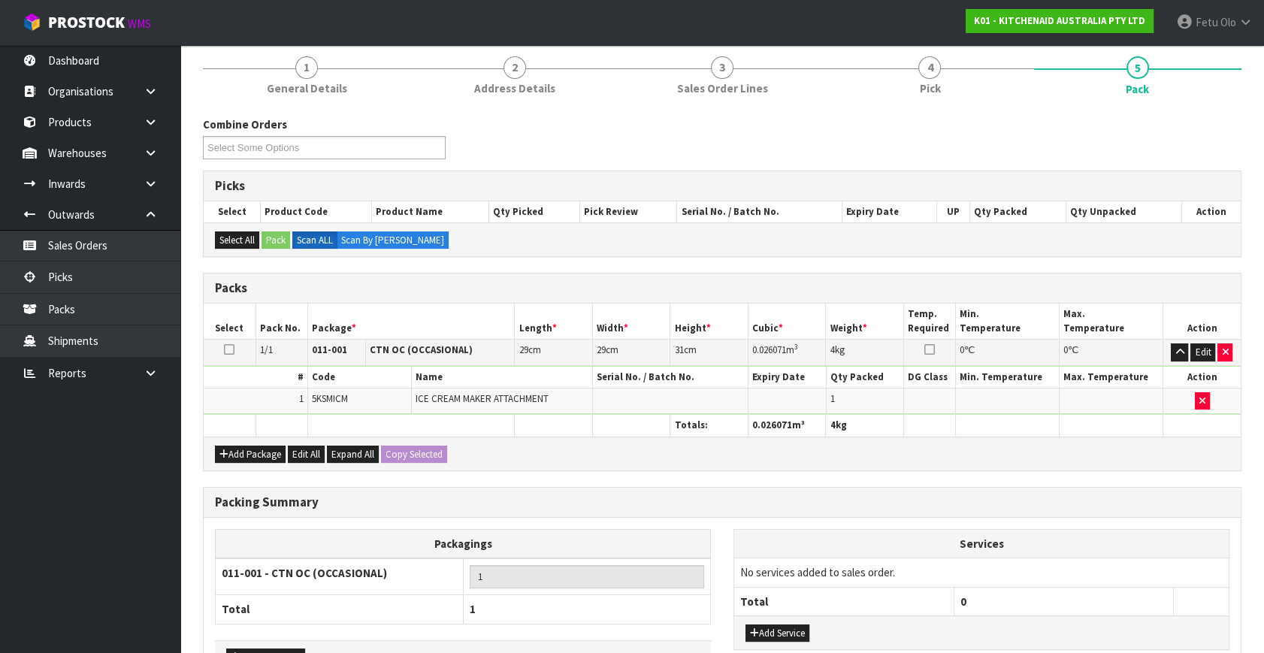
scroll to position [224, 0]
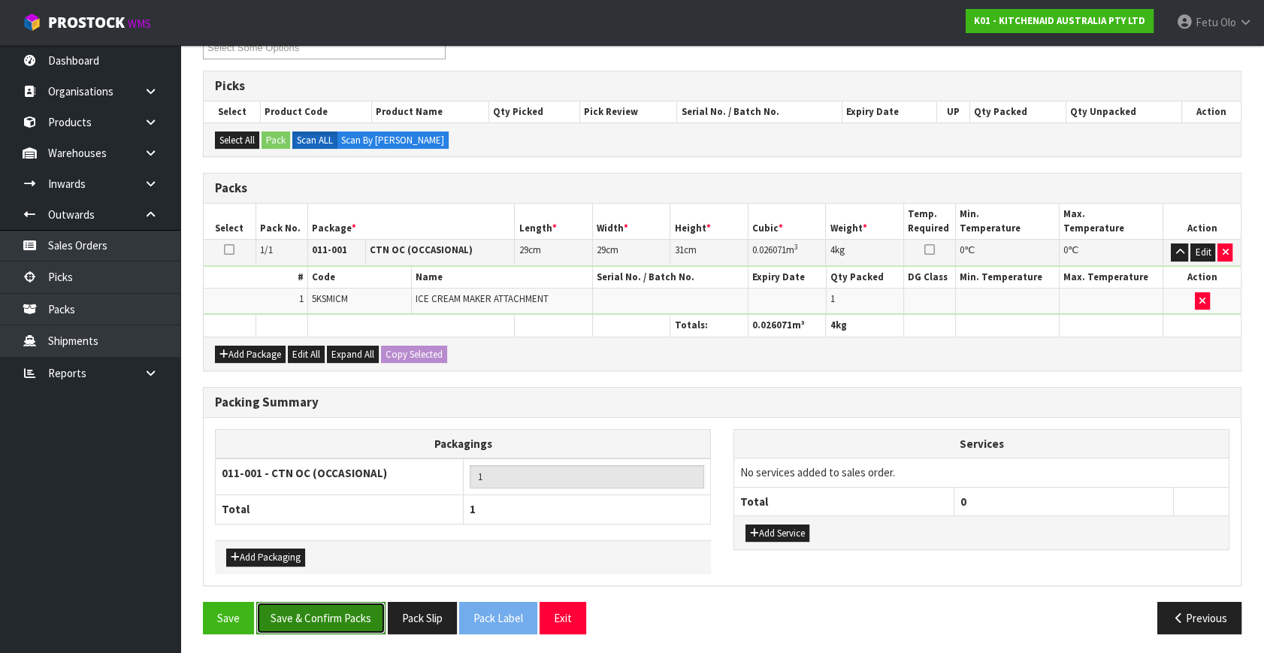
click at [327, 609] on button "Save & Confirm Packs" at bounding box center [320, 618] width 129 height 32
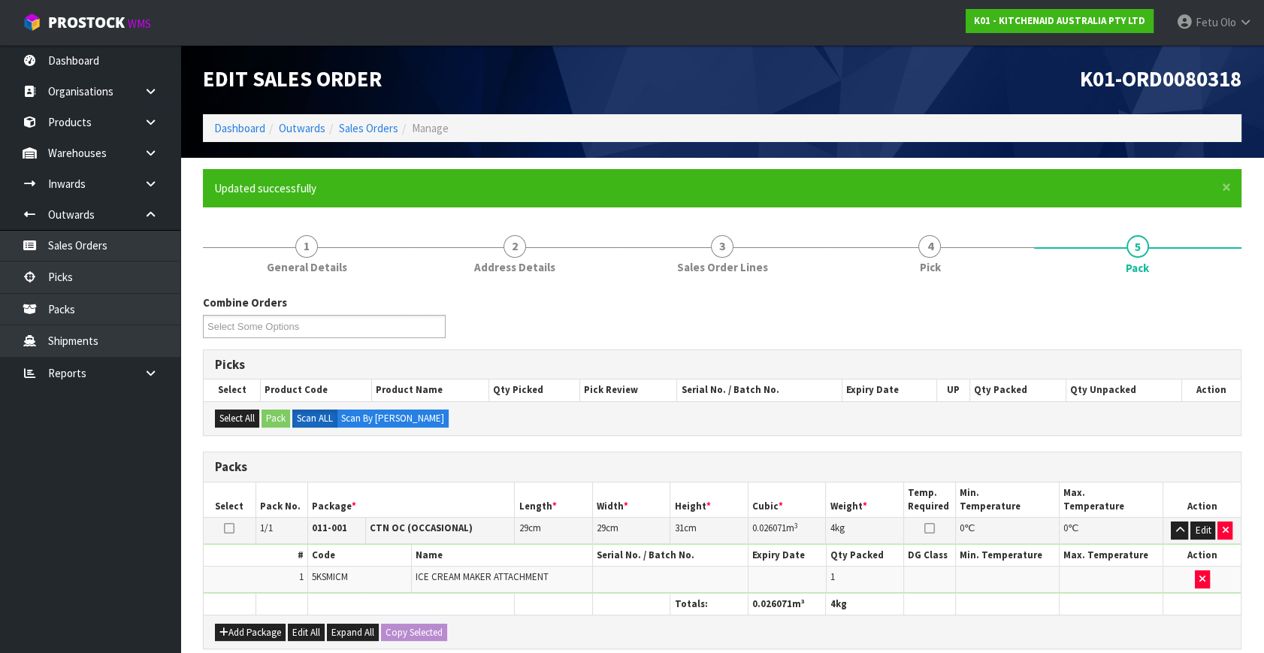
scroll to position [0, 0]
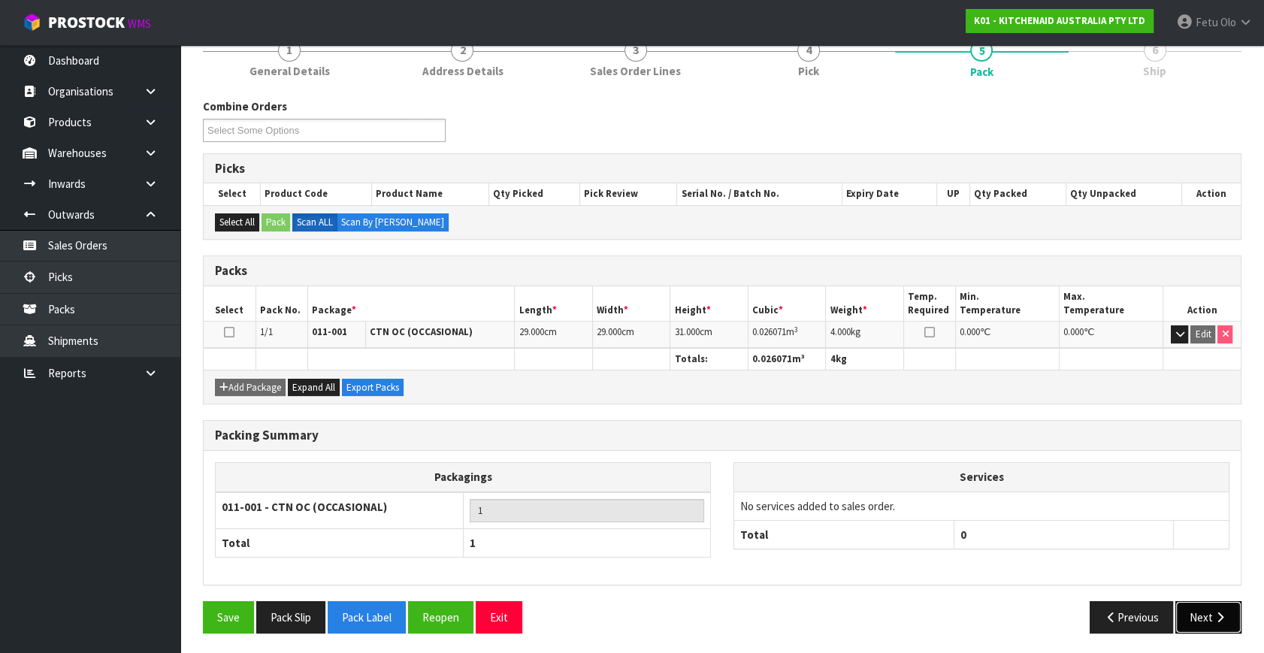
click at [1202, 617] on button "Next" at bounding box center [1208, 617] width 66 height 32
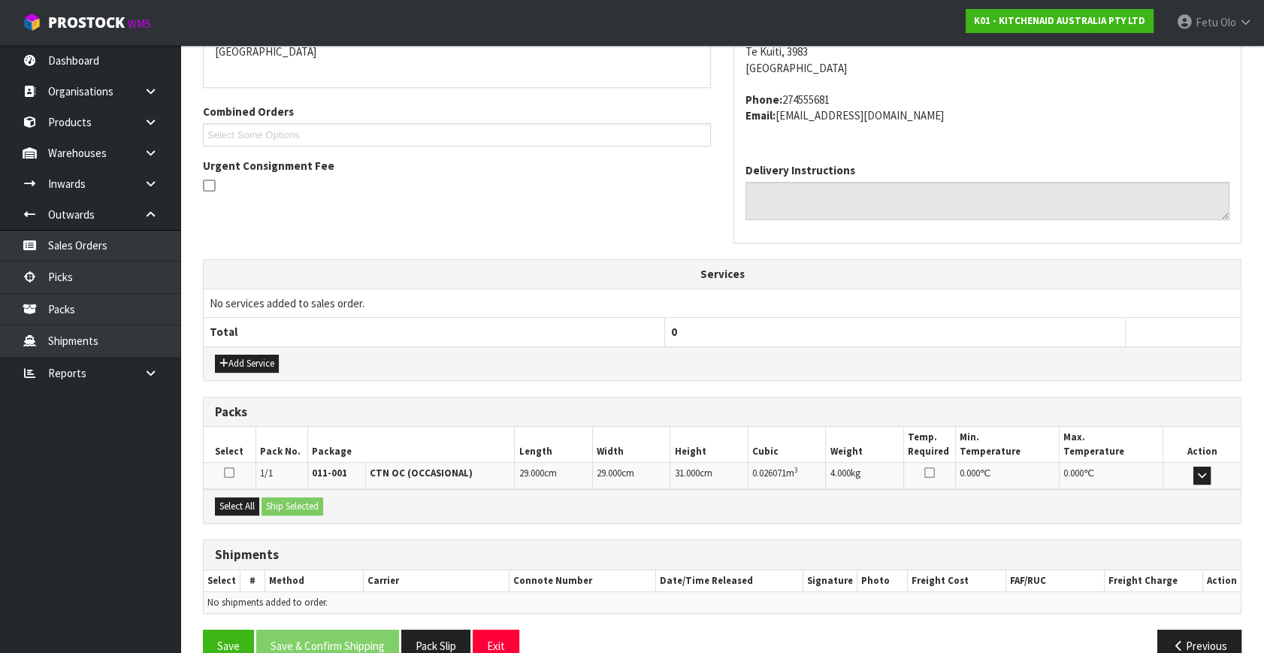
scroll to position [370, 0]
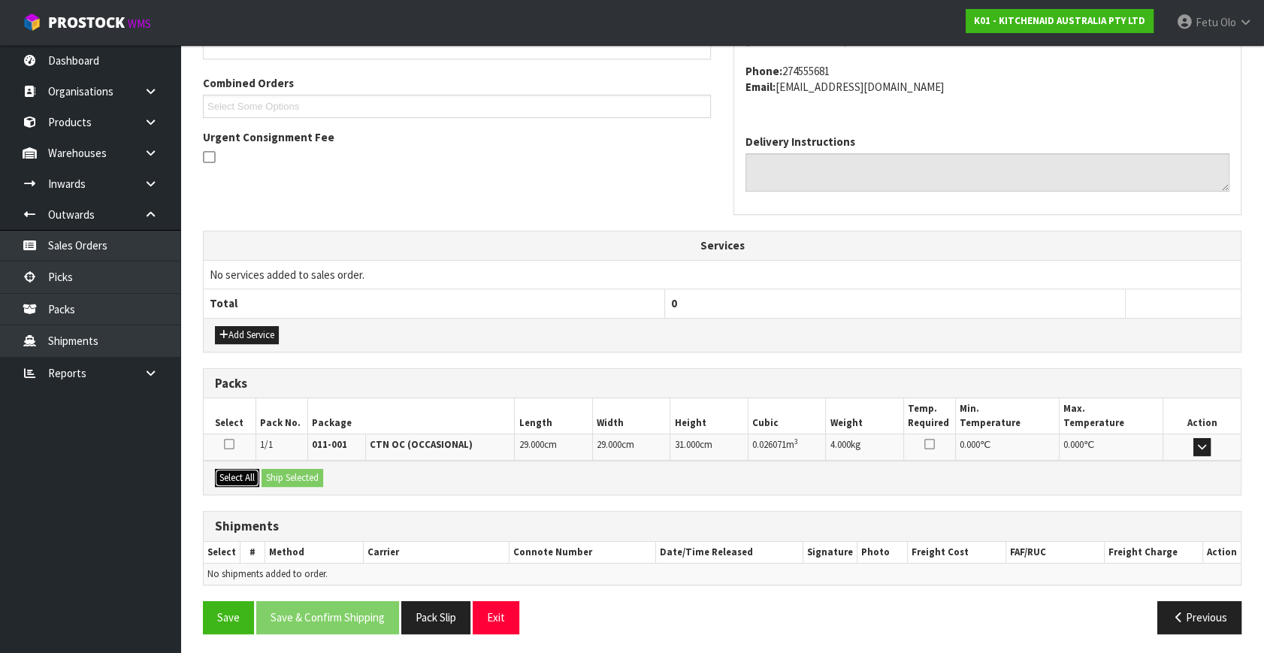
click at [240, 472] on button "Select All" at bounding box center [237, 478] width 44 height 18
click at [300, 473] on button "Ship Selected" at bounding box center [292, 478] width 62 height 18
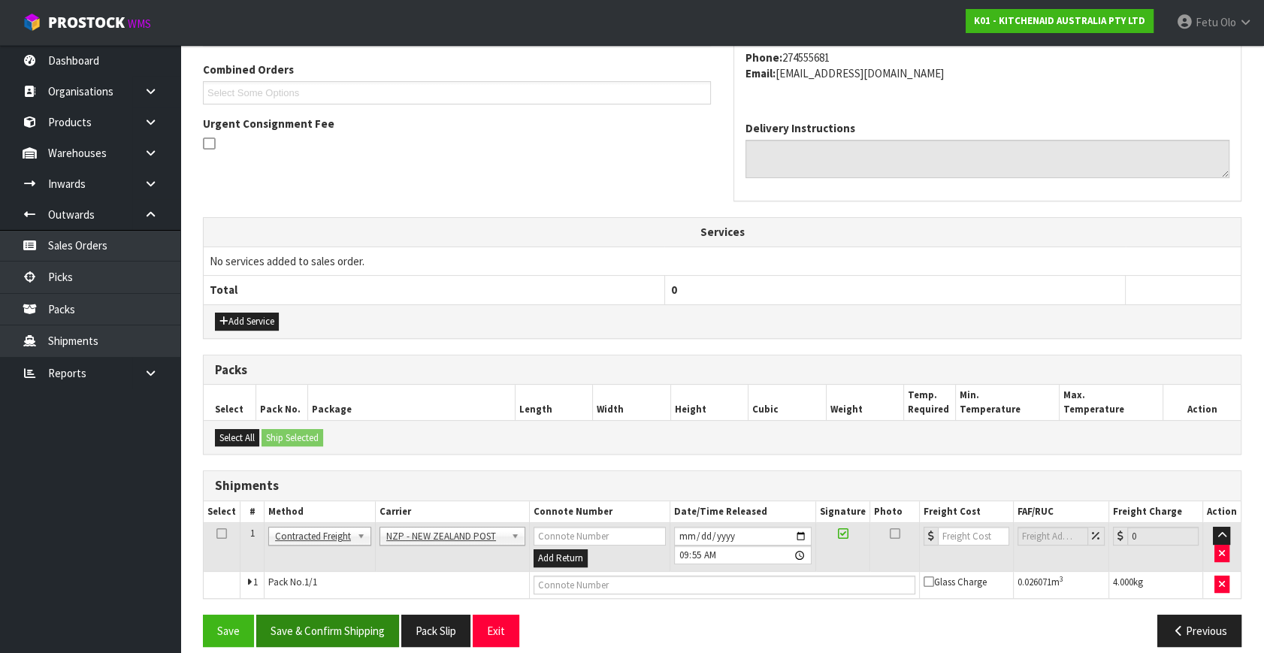
scroll to position [397, 0]
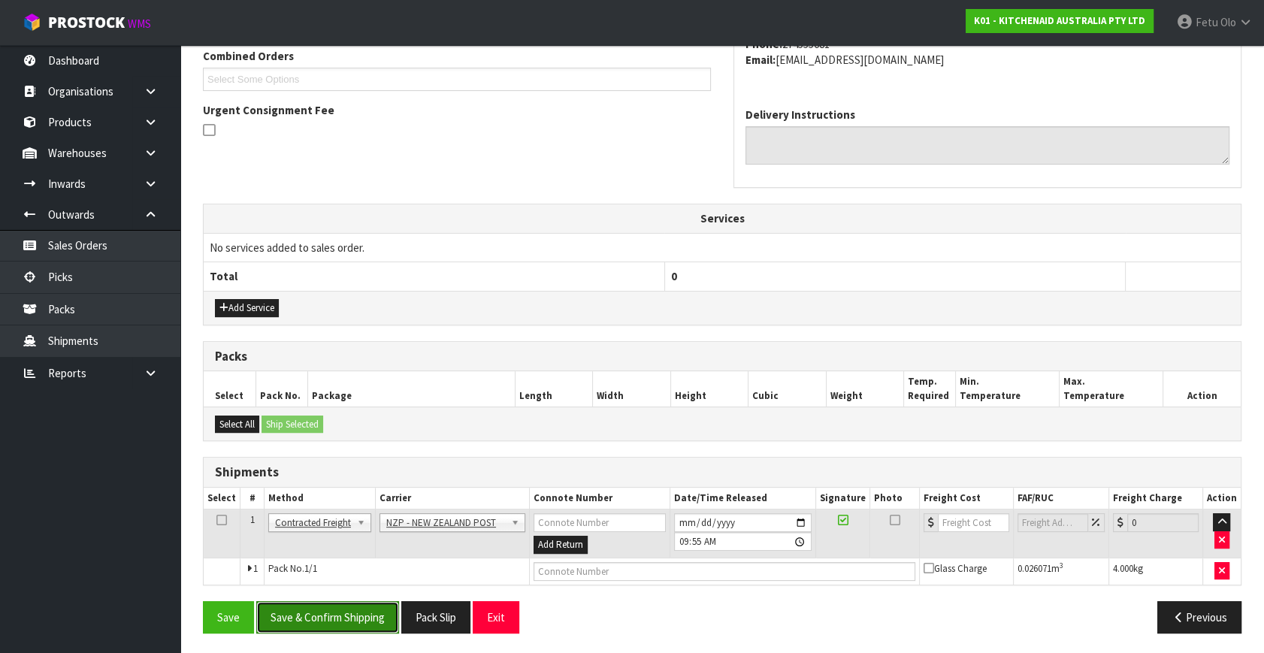
click at [336, 602] on button "Save & Confirm Shipping" at bounding box center [327, 617] width 143 height 32
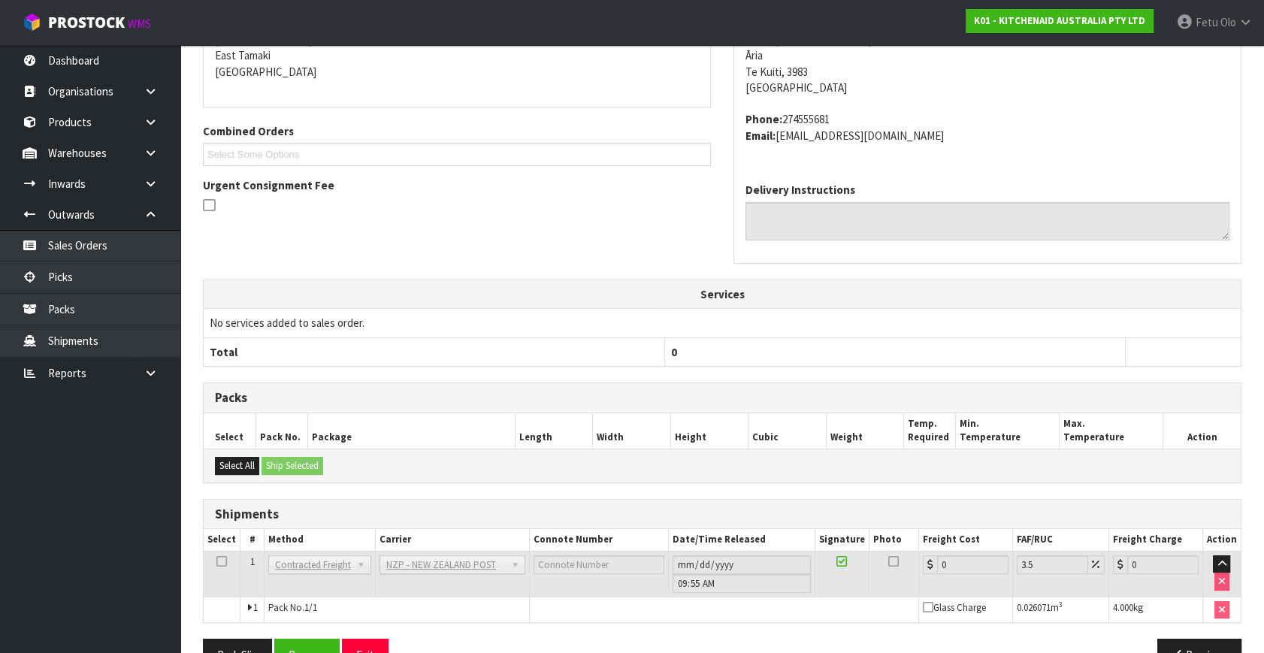
scroll to position [376, 0]
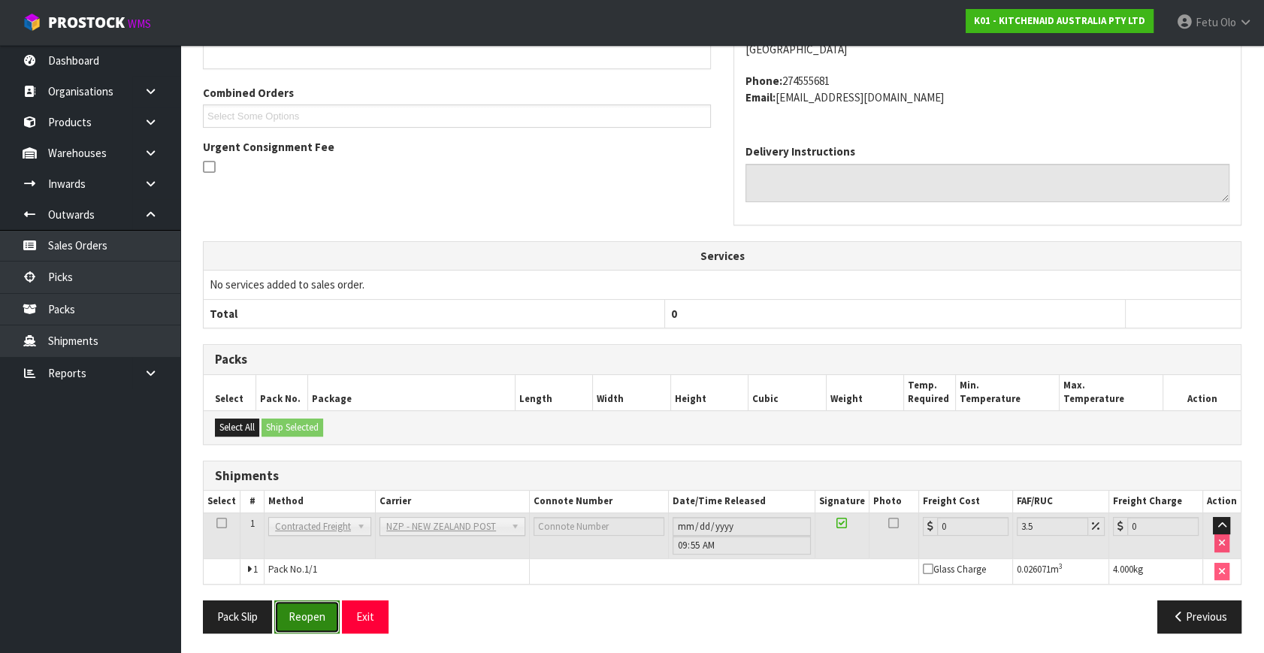
click at [278, 615] on button "Reopen" at bounding box center [306, 616] width 65 height 32
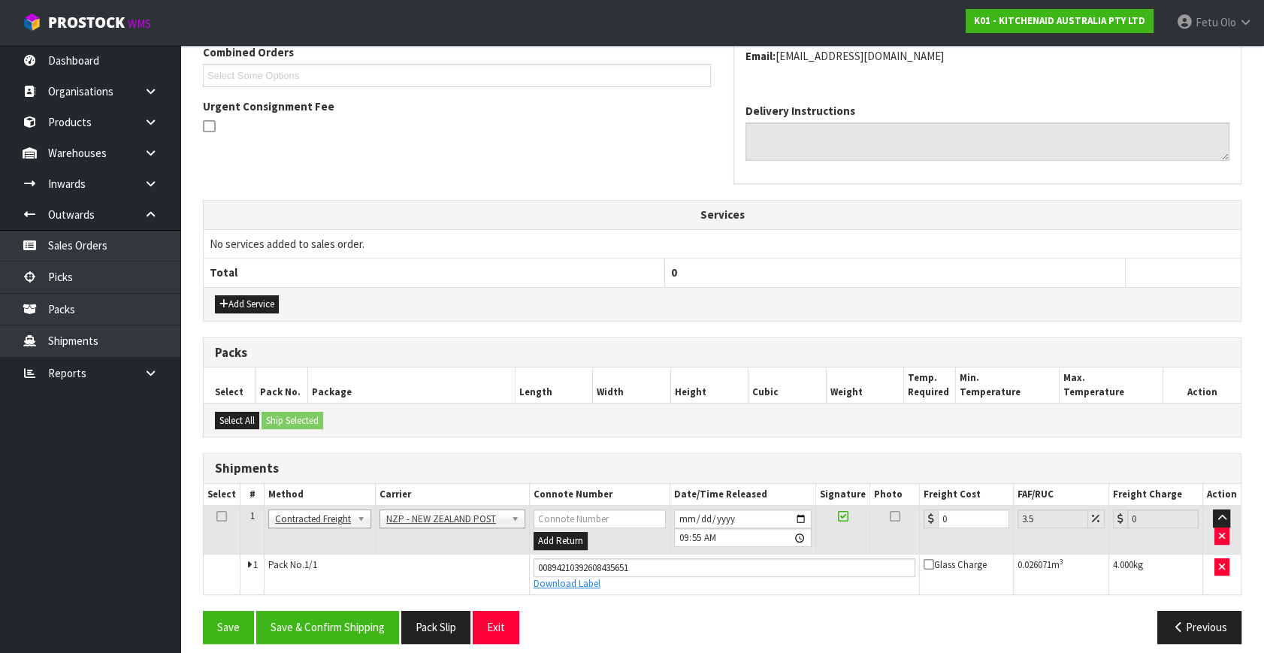
scroll to position [411, 0]
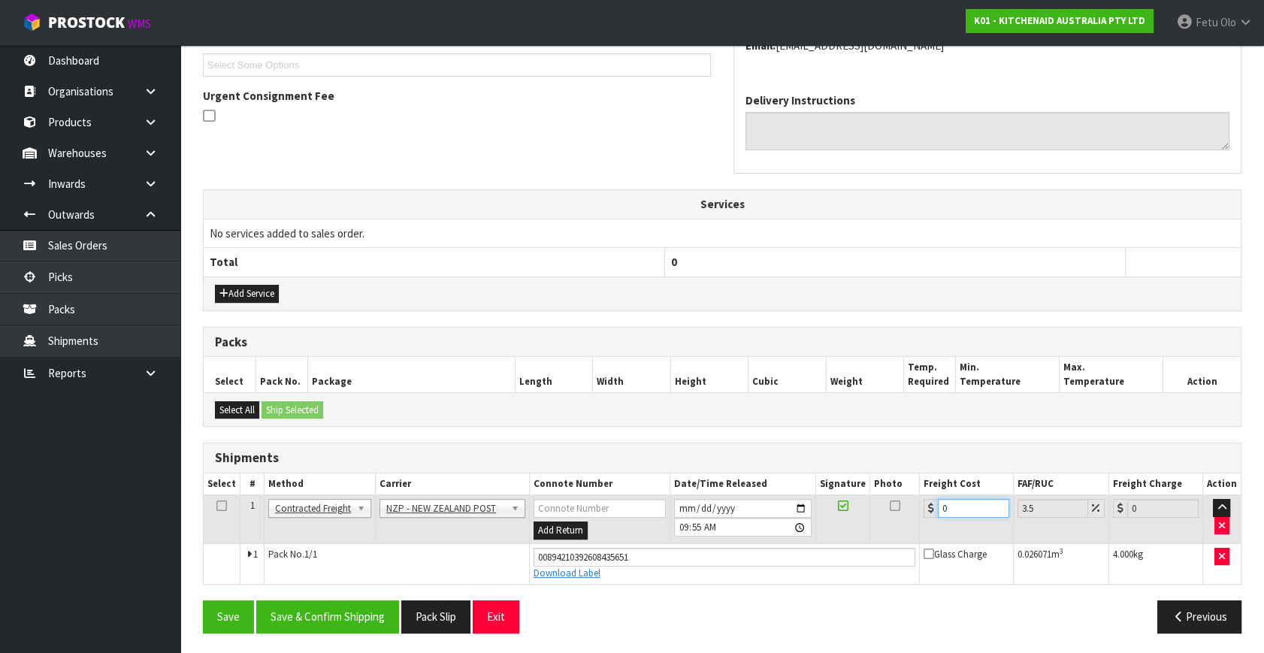
drag, startPoint x: 954, startPoint y: 505, endPoint x: 711, endPoint y: 590, distance: 257.8
click at [711, 590] on div "From Address CONTRACT WAREHOUSING & LOGISTICS 17 Allens Road East Tamaki Auckla…" at bounding box center [722, 264] width 1038 height 761
type input "1"
type input "1.03"
type input "13"
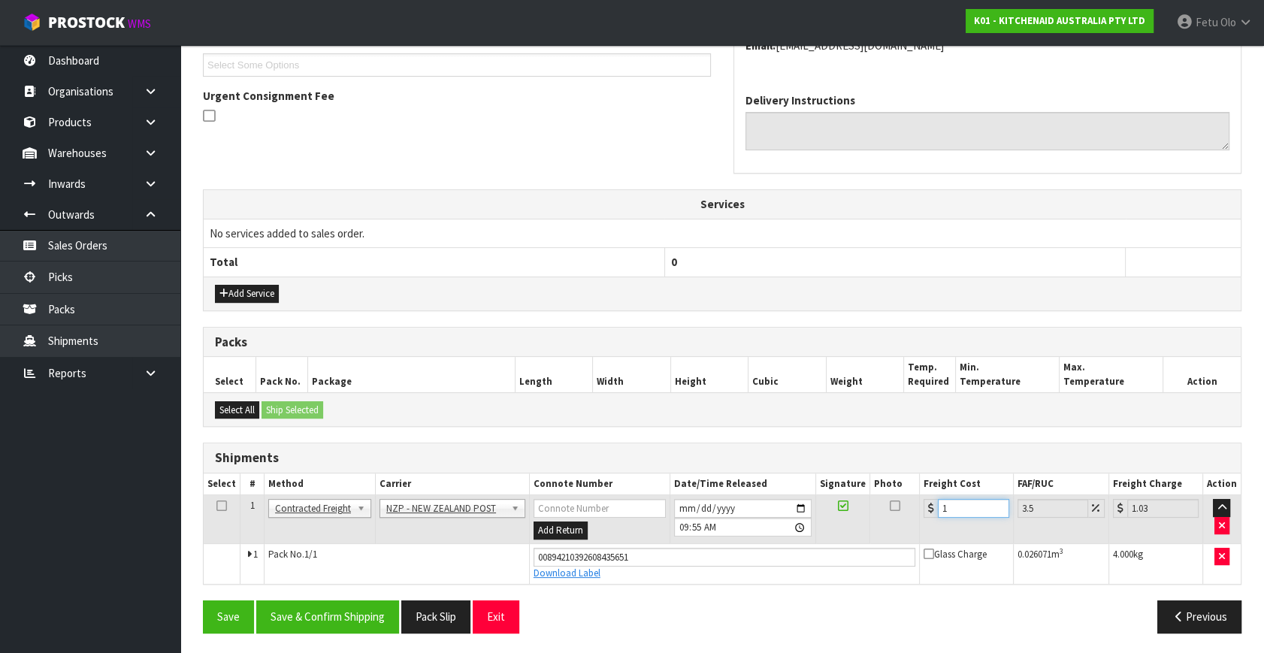
type input "13.45"
type input "13.04"
type input "13.5"
type input "13.04"
click at [352, 617] on button "Save & Confirm Shipping" at bounding box center [327, 616] width 143 height 32
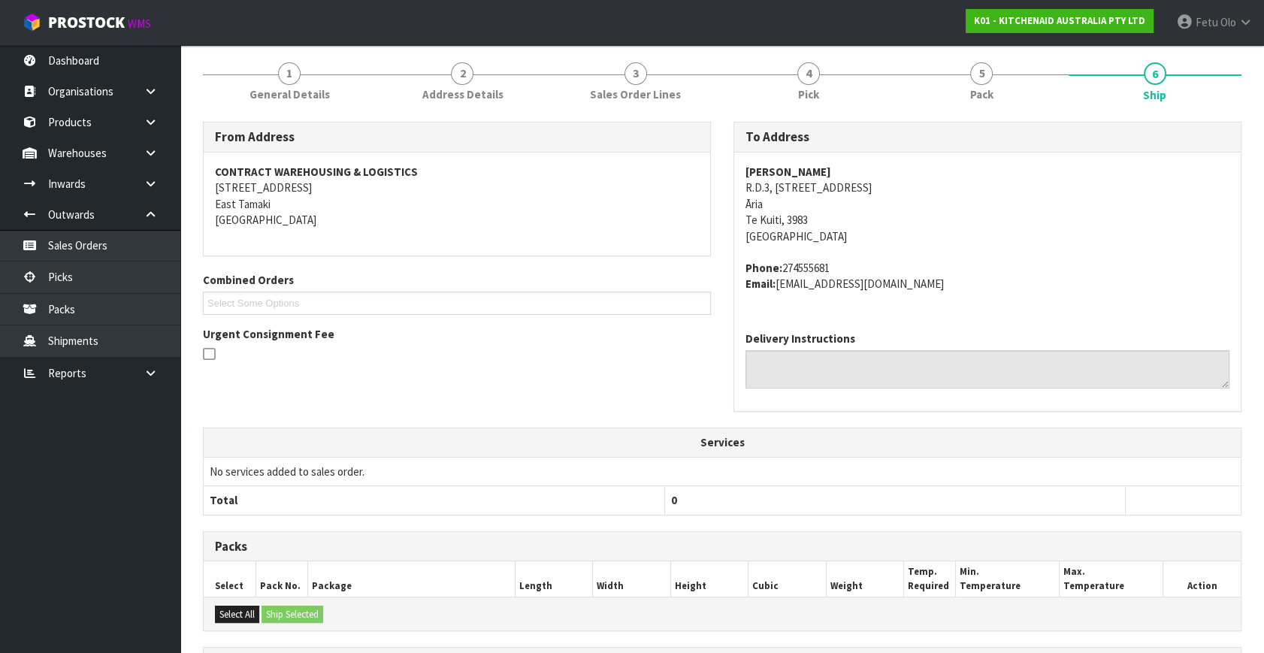
scroll to position [341, 0]
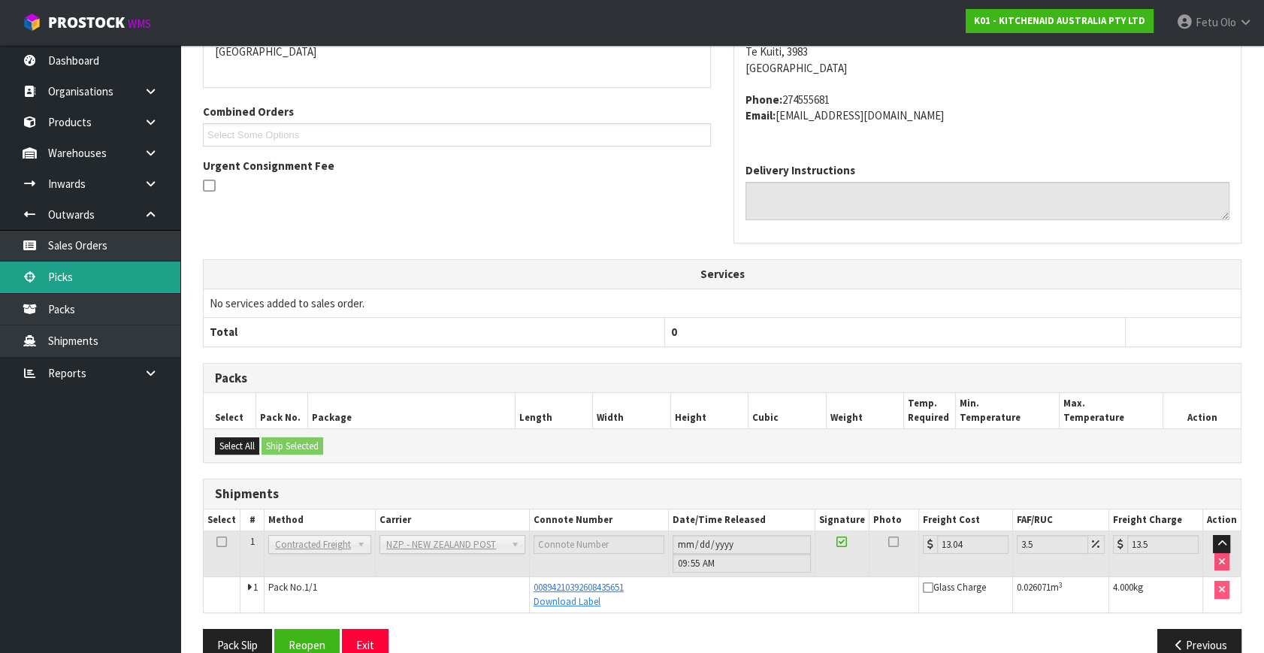
click at [70, 288] on link "Picks" at bounding box center [90, 276] width 180 height 31
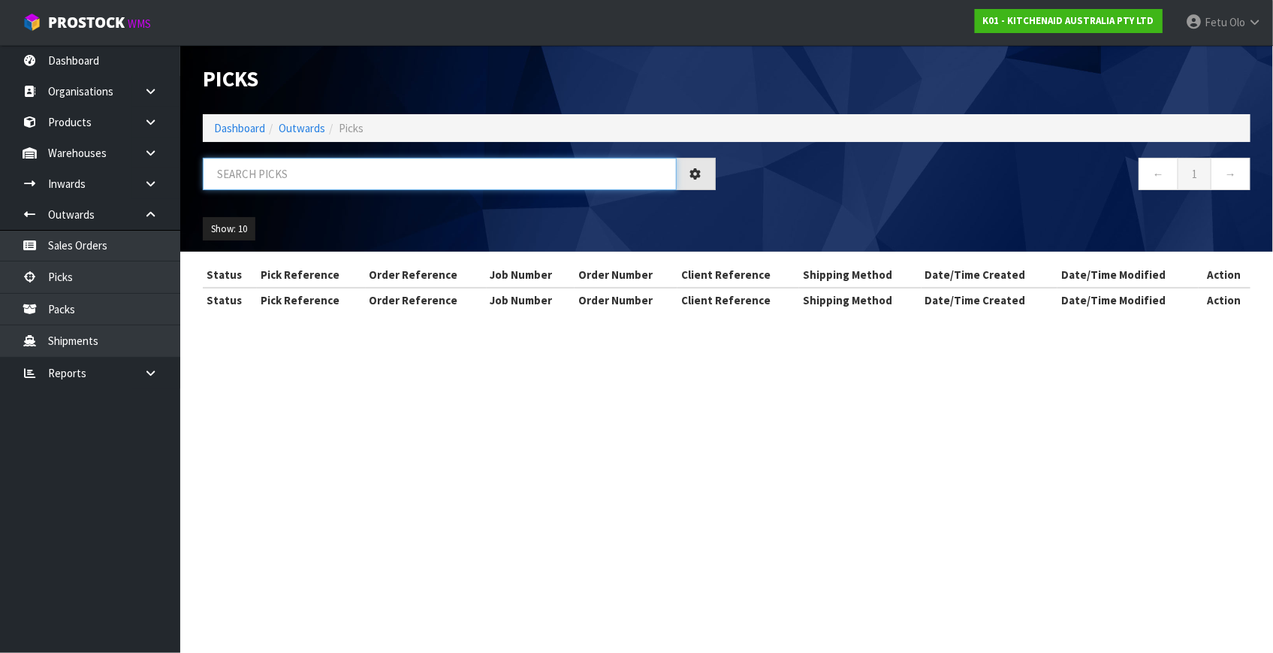
click at [413, 163] on input "text" at bounding box center [440, 174] width 474 height 32
type input "80348"
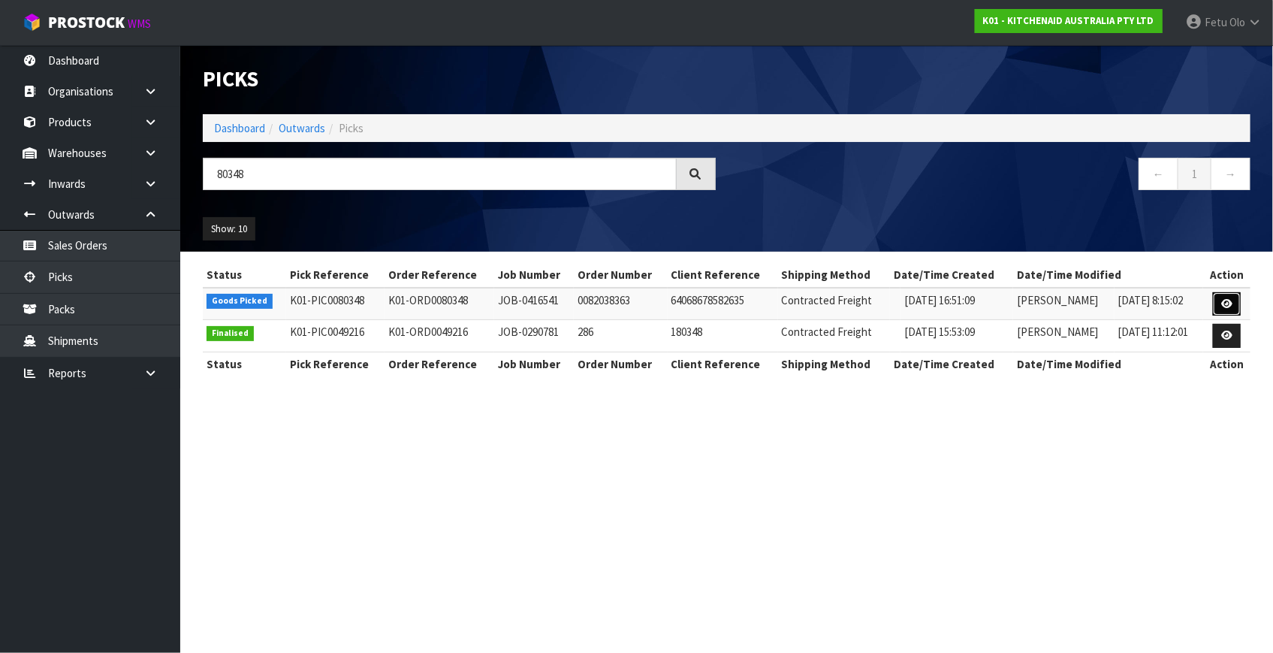
click at [1232, 309] on link at bounding box center [1227, 304] width 28 height 24
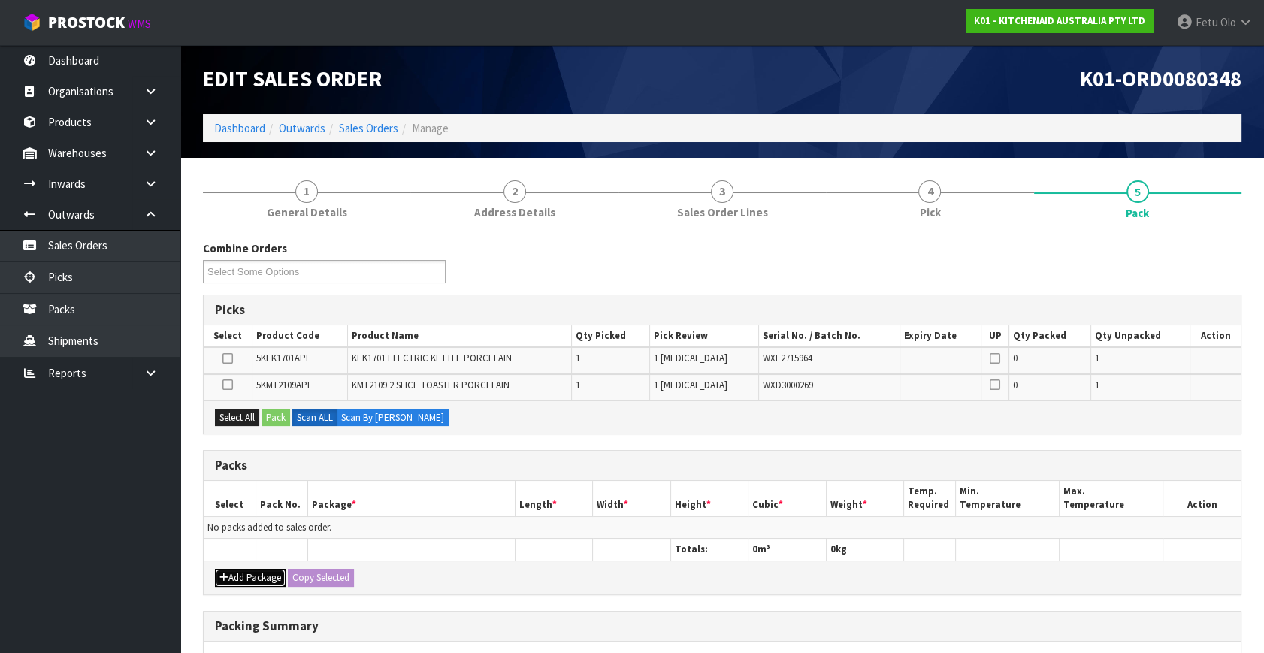
click at [249, 569] on button "Add Package" at bounding box center [250, 578] width 71 height 18
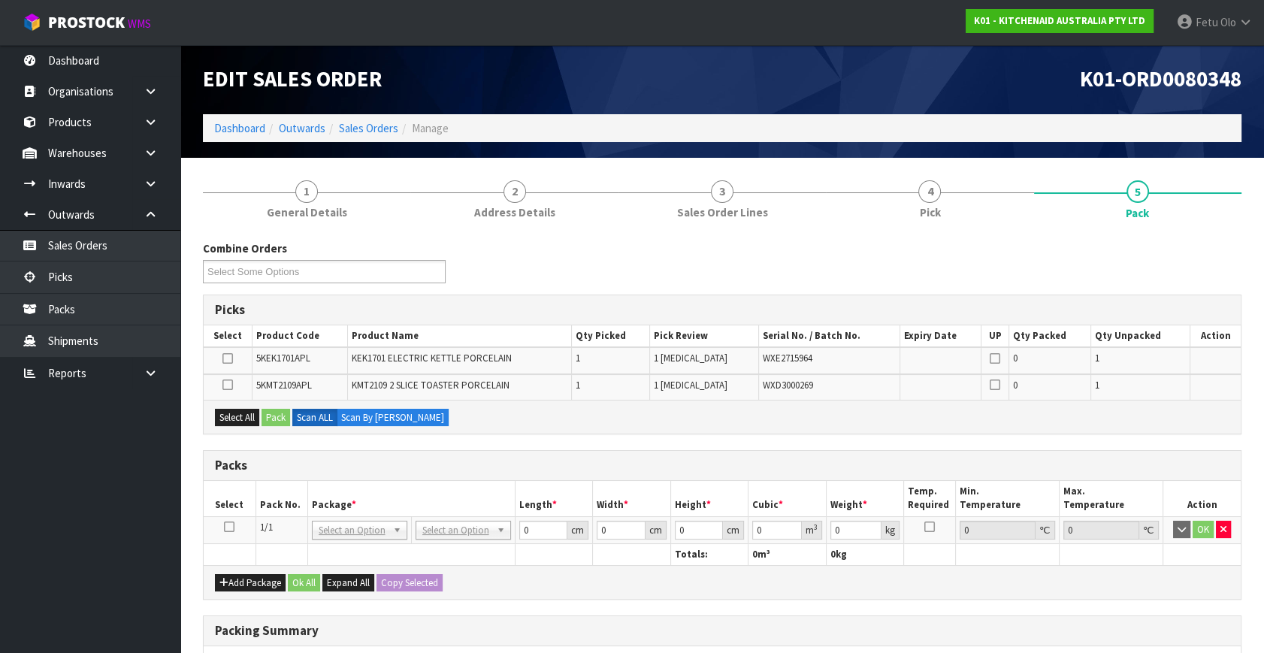
drag, startPoint x: 225, startPoint y: 524, endPoint x: 308, endPoint y: 512, distance: 83.5
click at [228, 527] on icon at bounding box center [229, 527] width 11 height 1
click at [325, 504] on th "Package *" at bounding box center [410, 498] width 207 height 35
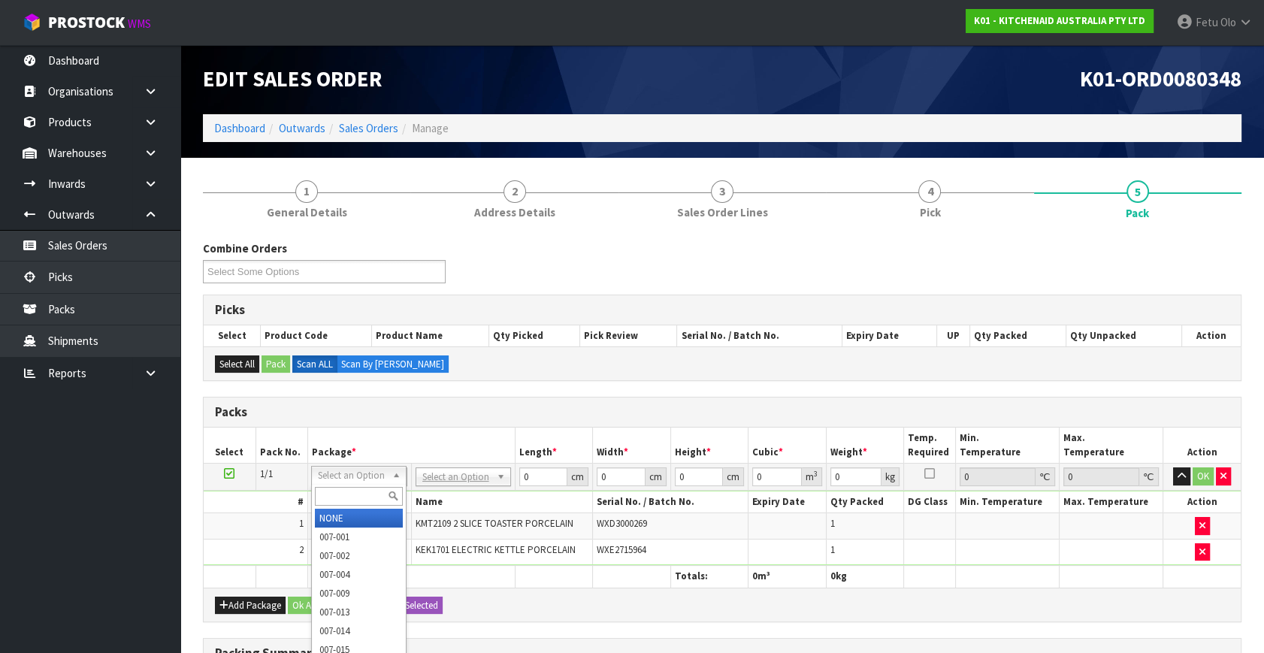
click at [341, 489] on input "text" at bounding box center [359, 496] width 88 height 19
type input "011"
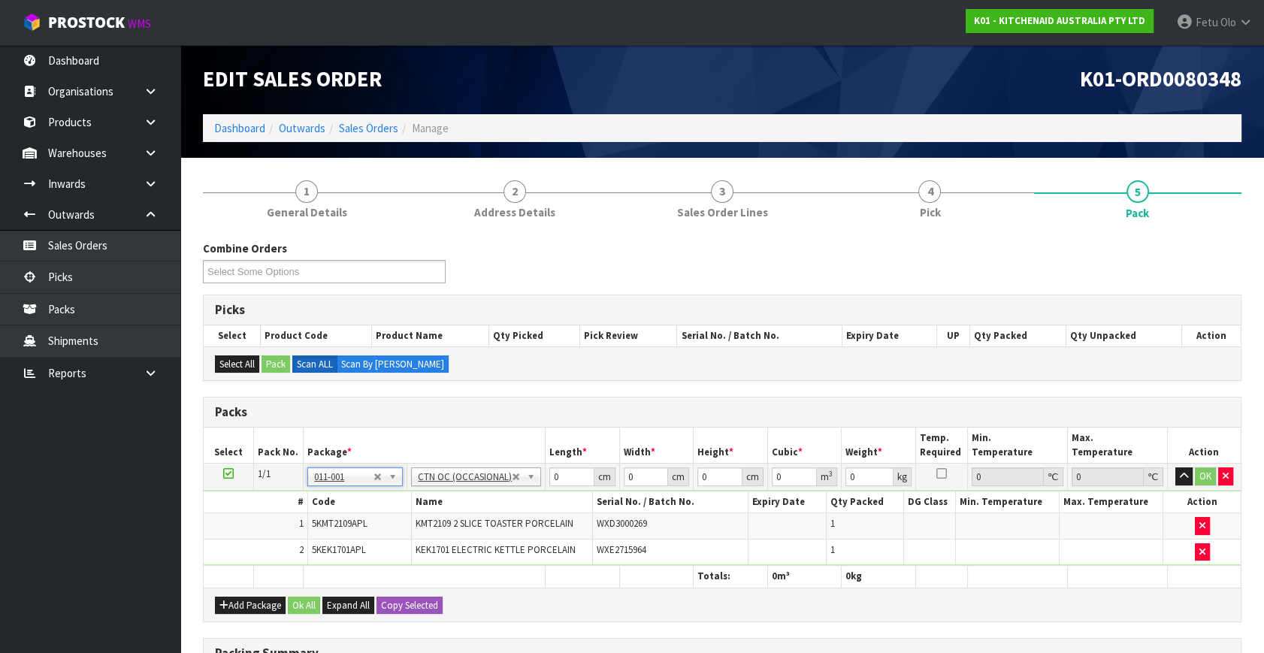
type input "4.9"
drag, startPoint x: 493, startPoint y: 503, endPoint x: 473, endPoint y: 510, distance: 20.9
click at [473, 510] on tbody "1/1 NONE 007-001 007-002 007-004 007-009 007-013 007-014 007-015 007-017 007-01…" at bounding box center [722, 515] width 1037 height 102
type input "45"
type input "40"
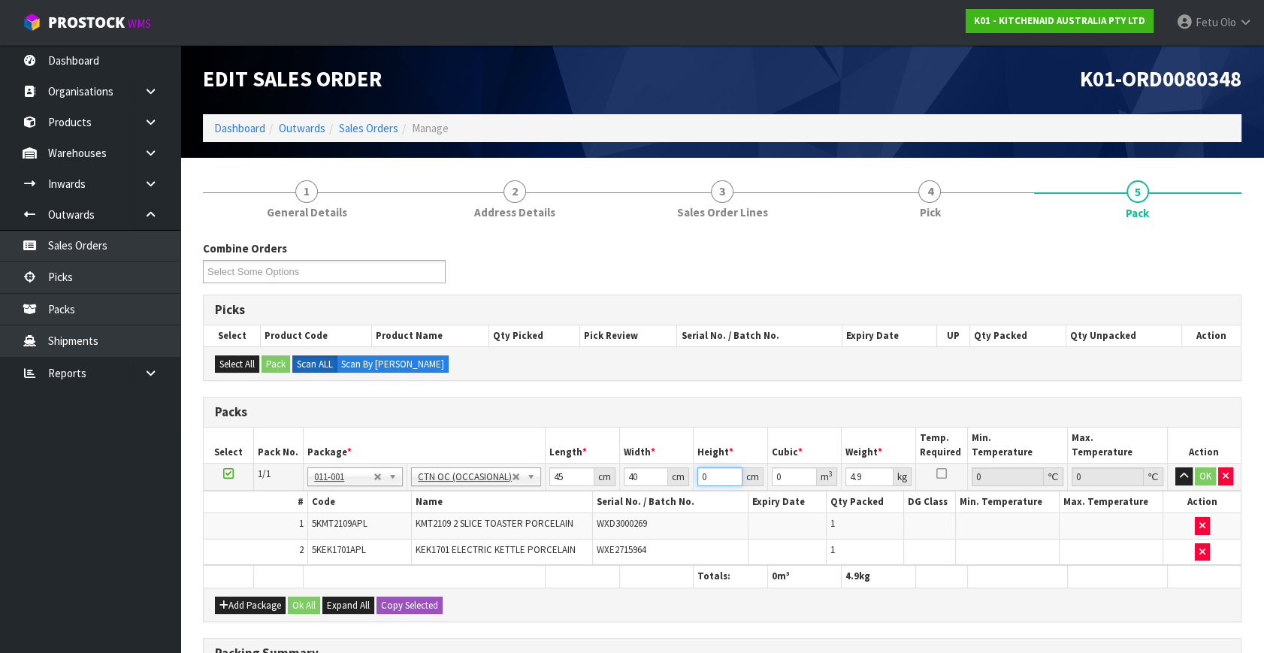
type input "2"
type input "0.0036"
type input "29"
type input "0.0522"
type input "29"
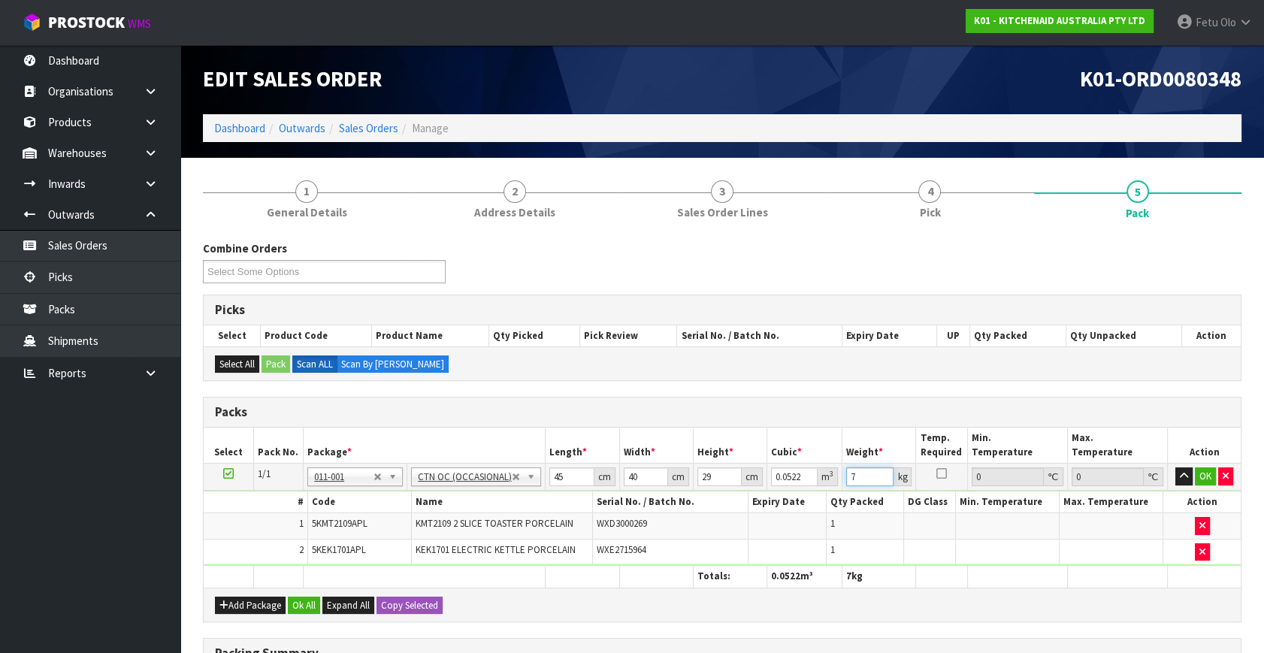
type input "7"
click button "OK" at bounding box center [1204, 476] width 21 height 18
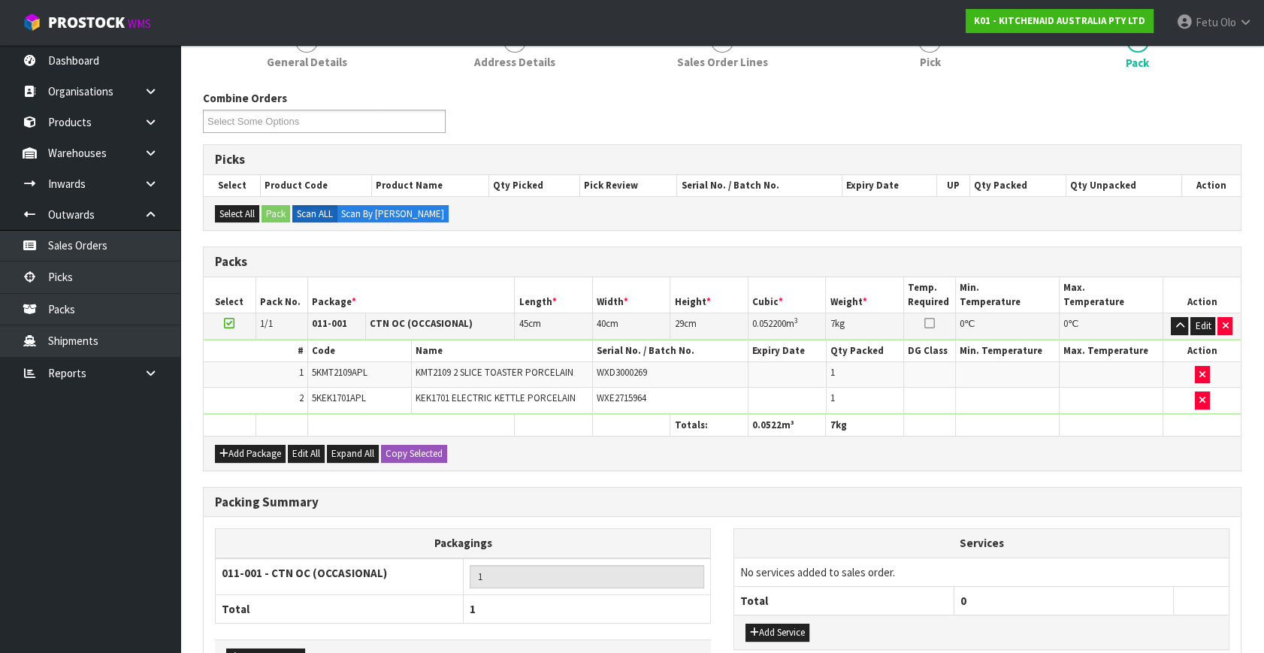
scroll to position [249, 0]
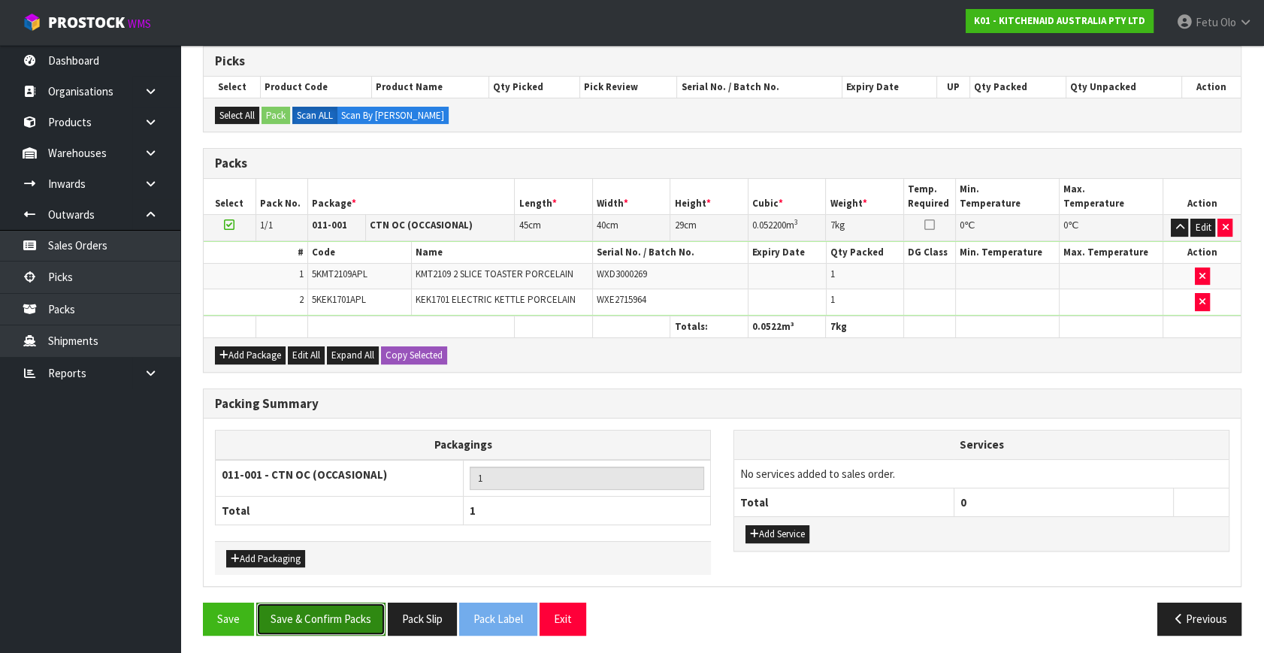
click at [367, 615] on button "Save & Confirm Packs" at bounding box center [320, 618] width 129 height 32
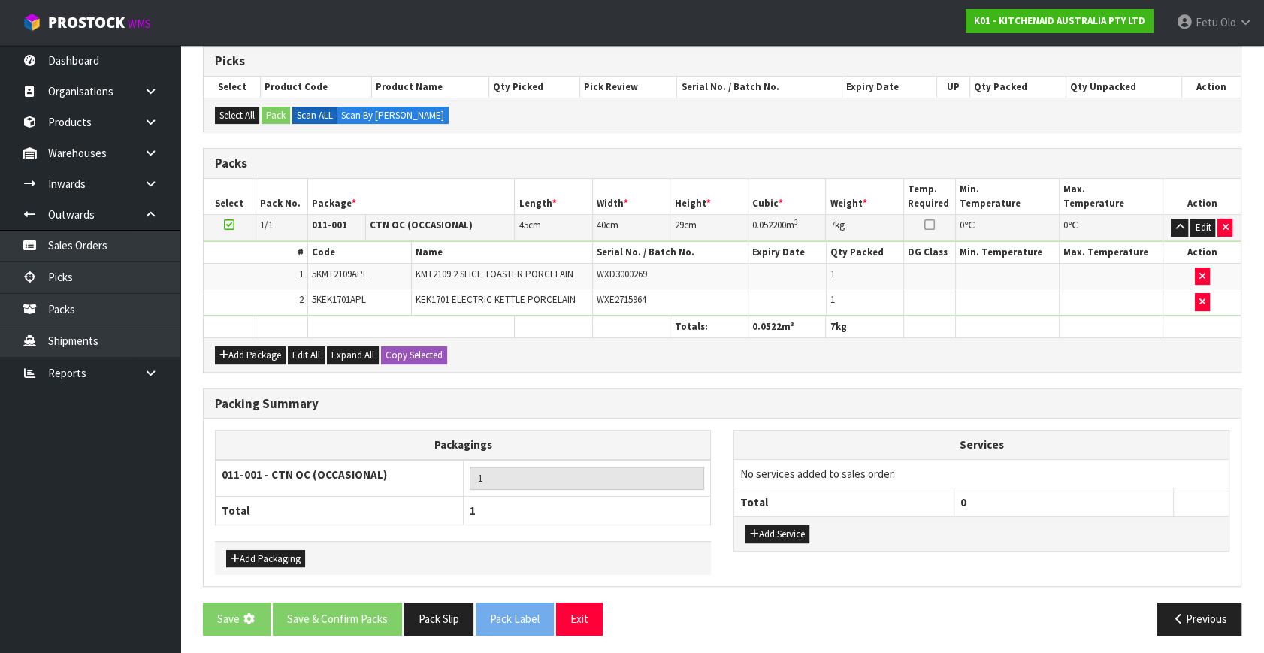
scroll to position [0, 0]
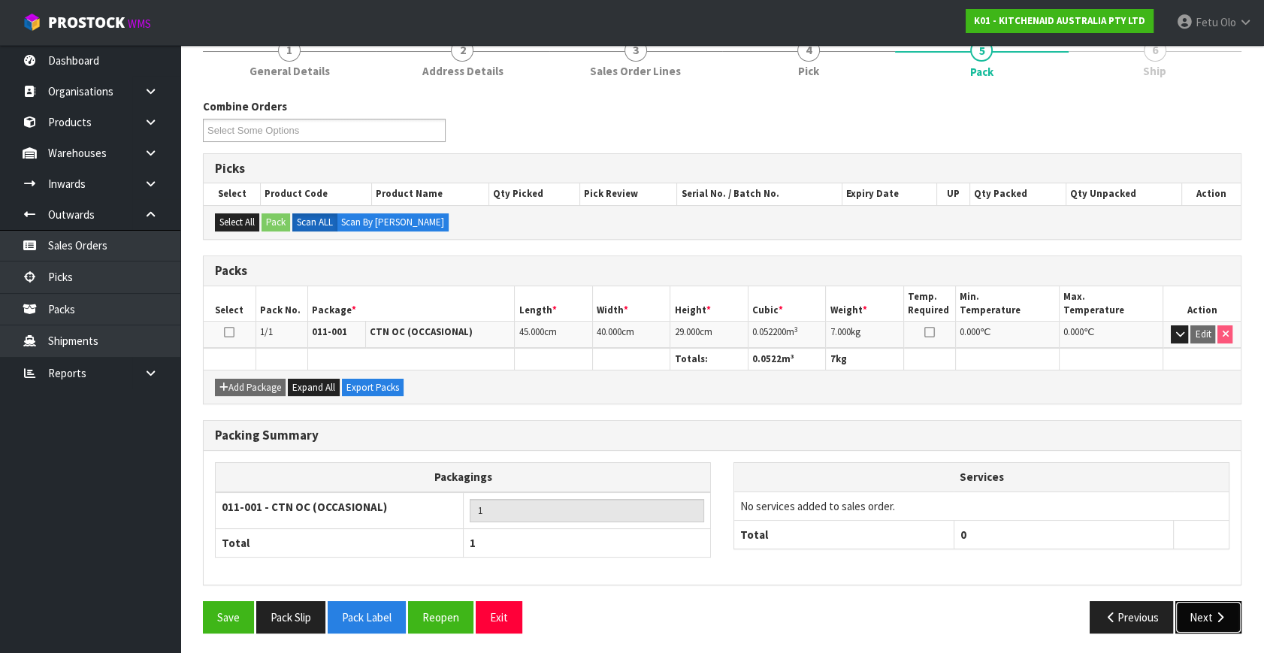
click at [1225, 615] on icon "button" at bounding box center [1219, 617] width 14 height 11
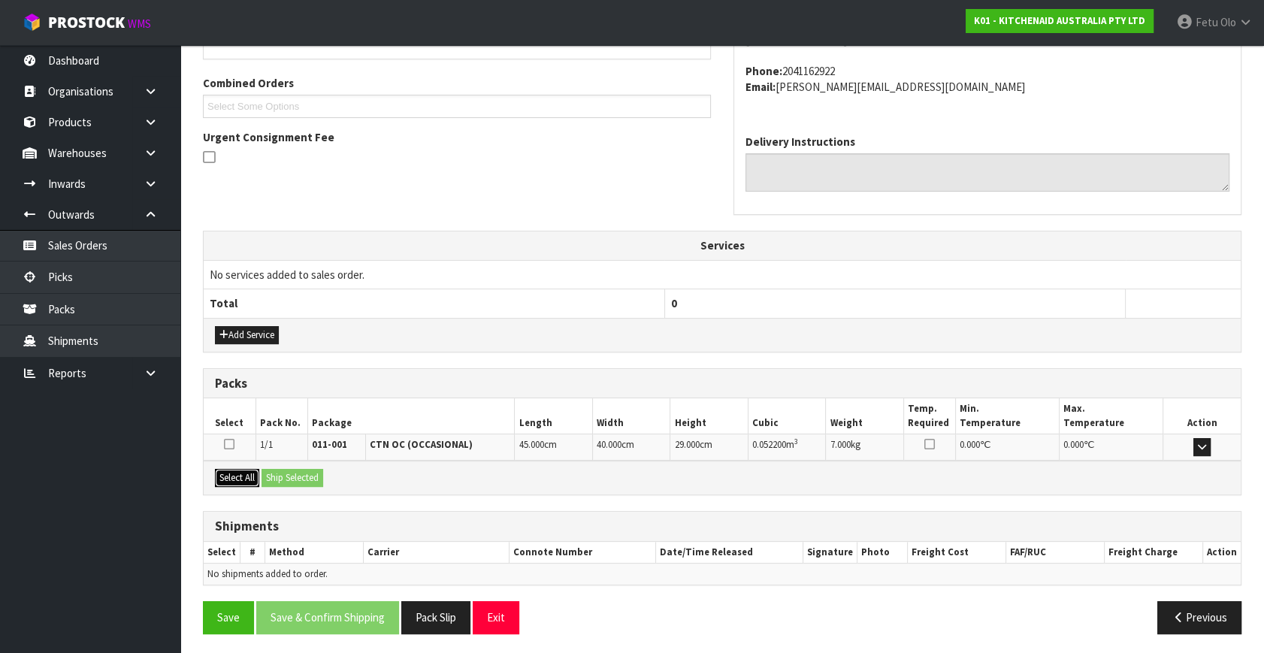
drag, startPoint x: 234, startPoint y: 470, endPoint x: 270, endPoint y: 476, distance: 36.7
click at [234, 470] on button "Select All" at bounding box center [237, 478] width 44 height 18
drag, startPoint x: 272, startPoint y: 476, endPoint x: 286, endPoint y: 484, distance: 16.1
click at [273, 476] on button "Ship Selected" at bounding box center [292, 478] width 62 height 18
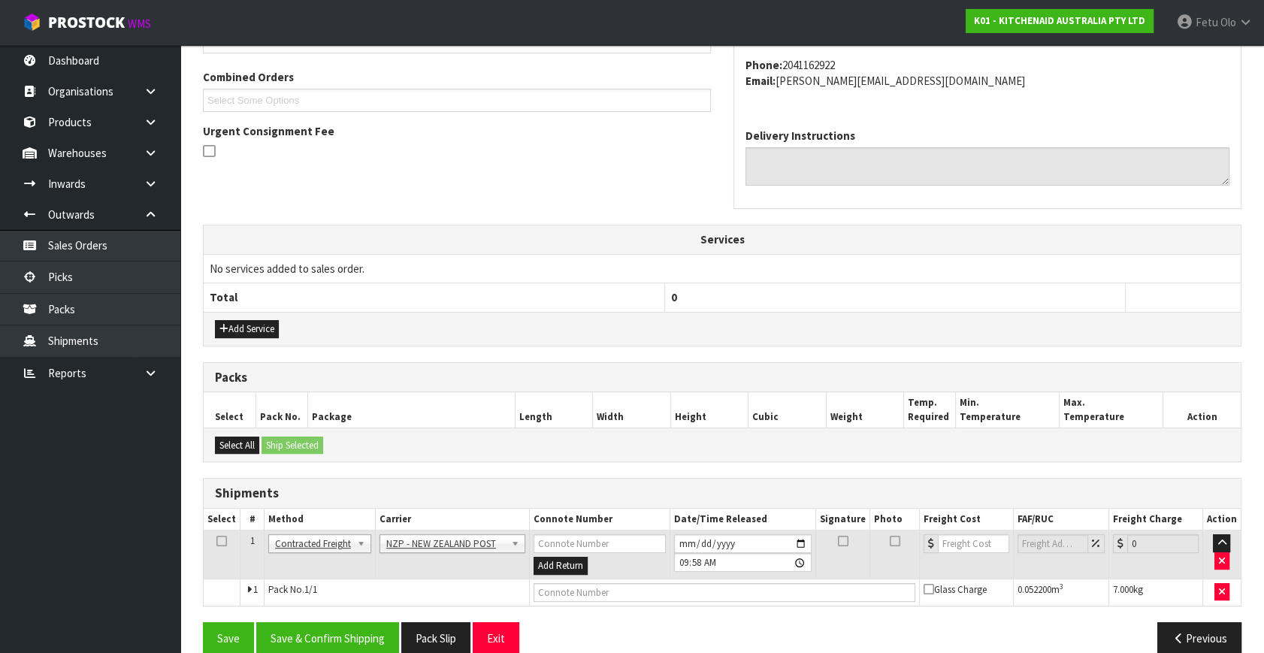
scroll to position [397, 0]
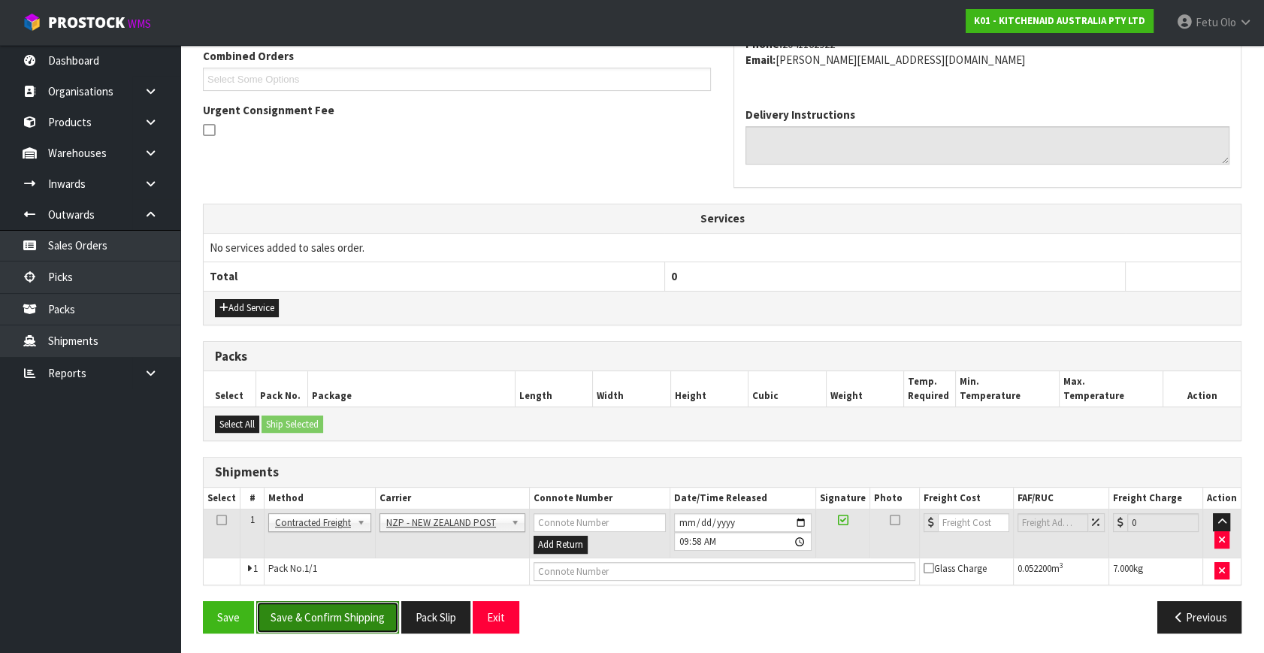
click at [319, 608] on button "Save & Confirm Shipping" at bounding box center [327, 617] width 143 height 32
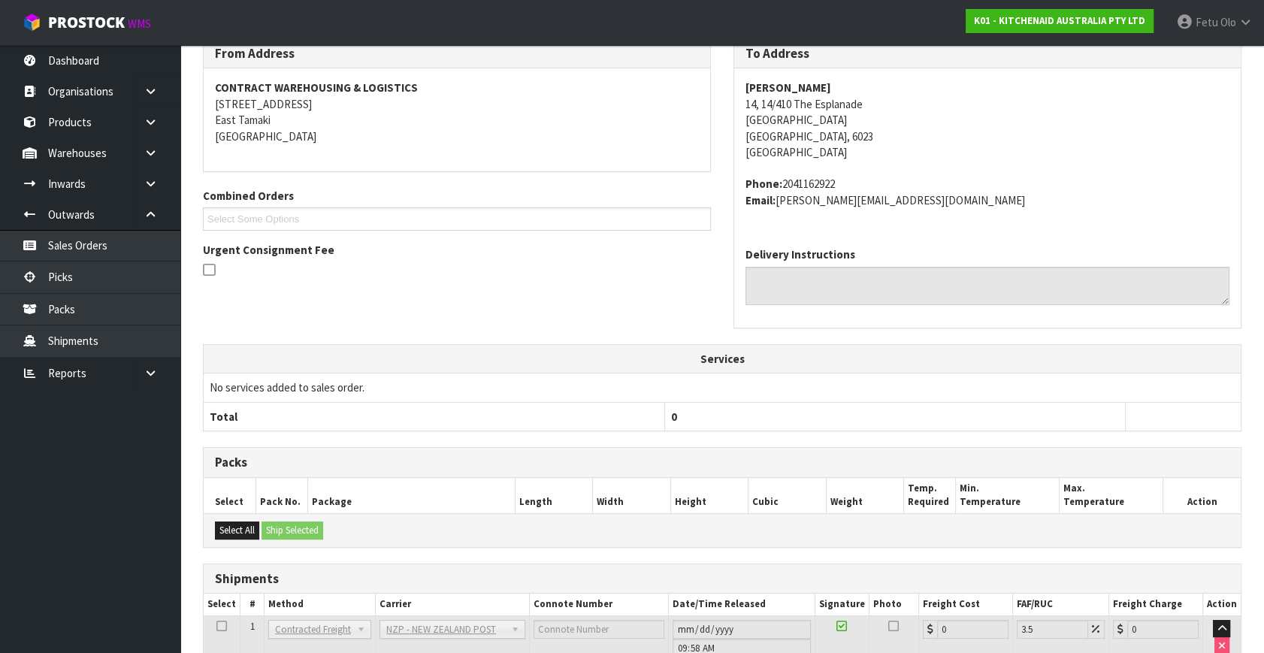
scroll to position [376, 0]
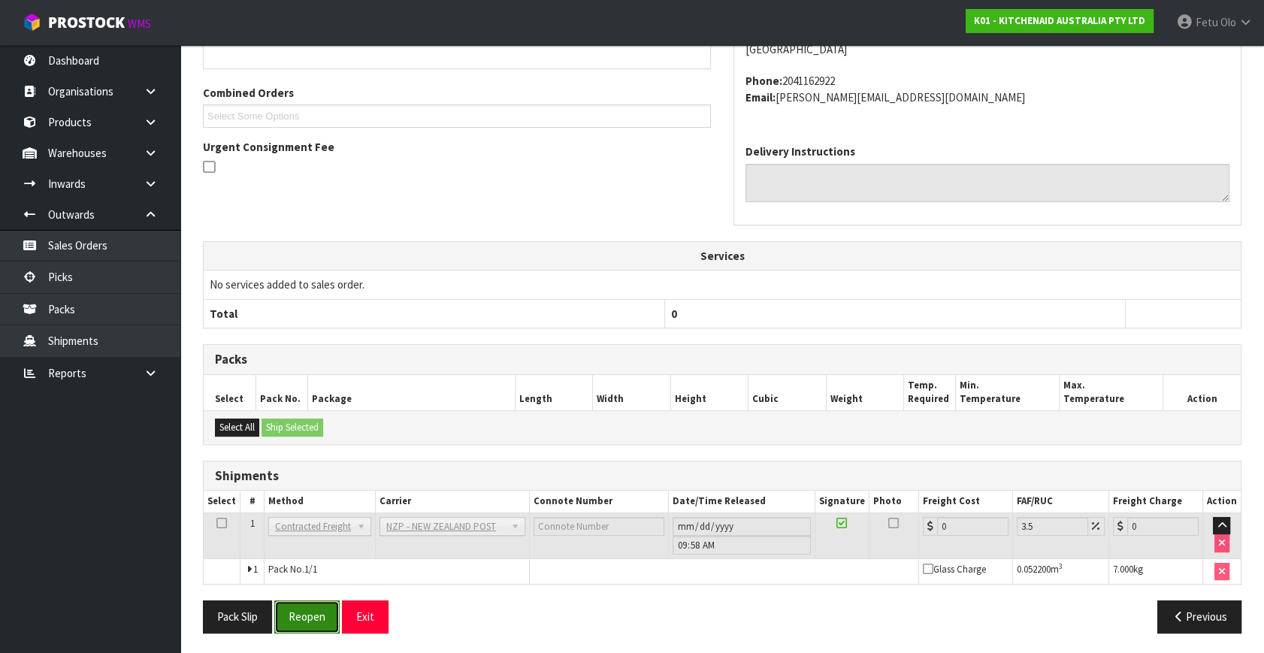
click at [337, 601] on button "Reopen" at bounding box center [306, 616] width 65 height 32
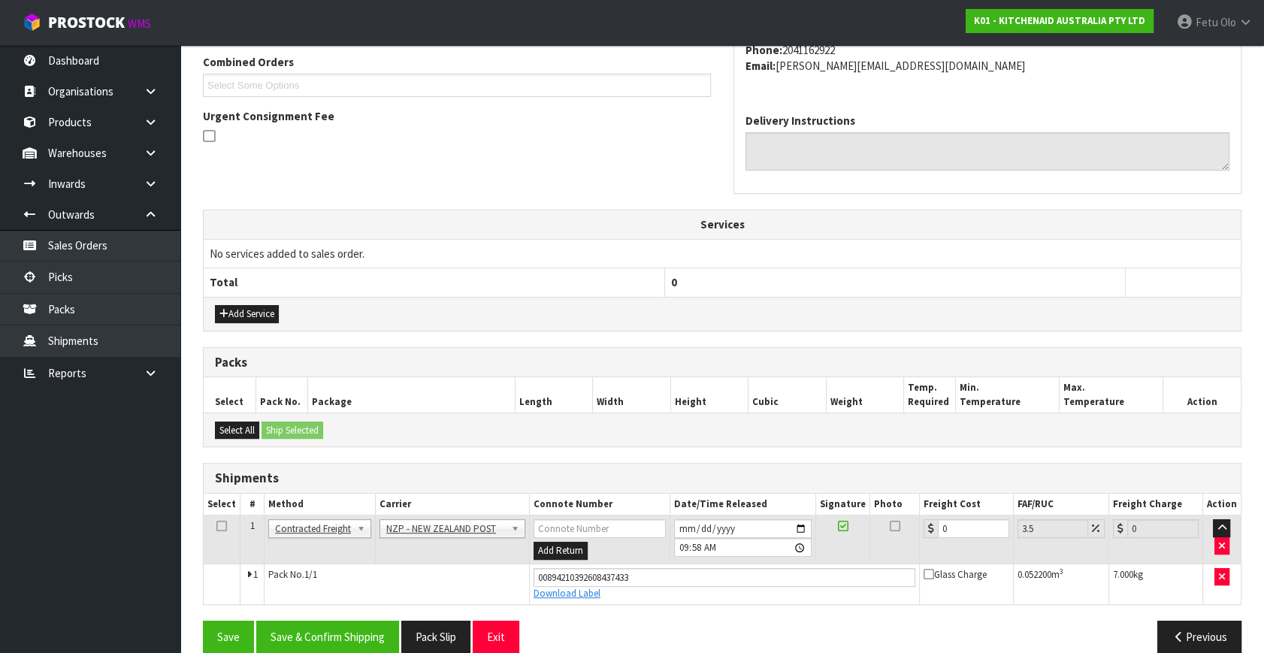
scroll to position [409, 0]
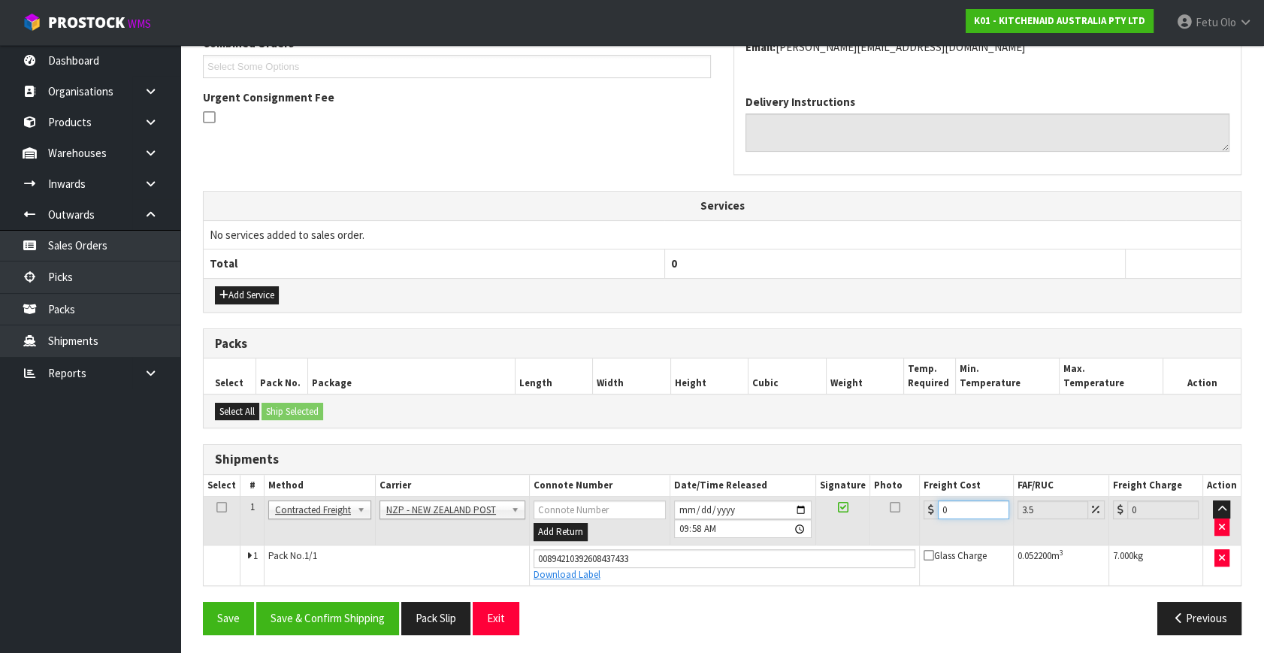
click at [877, 530] on tr "1 Client Local Pickup Customer Local Pickup Company Freight Contracted Freight …" at bounding box center [722, 521] width 1037 height 49
type input "9"
type input "9.31"
type input "9.2"
type input "9.52"
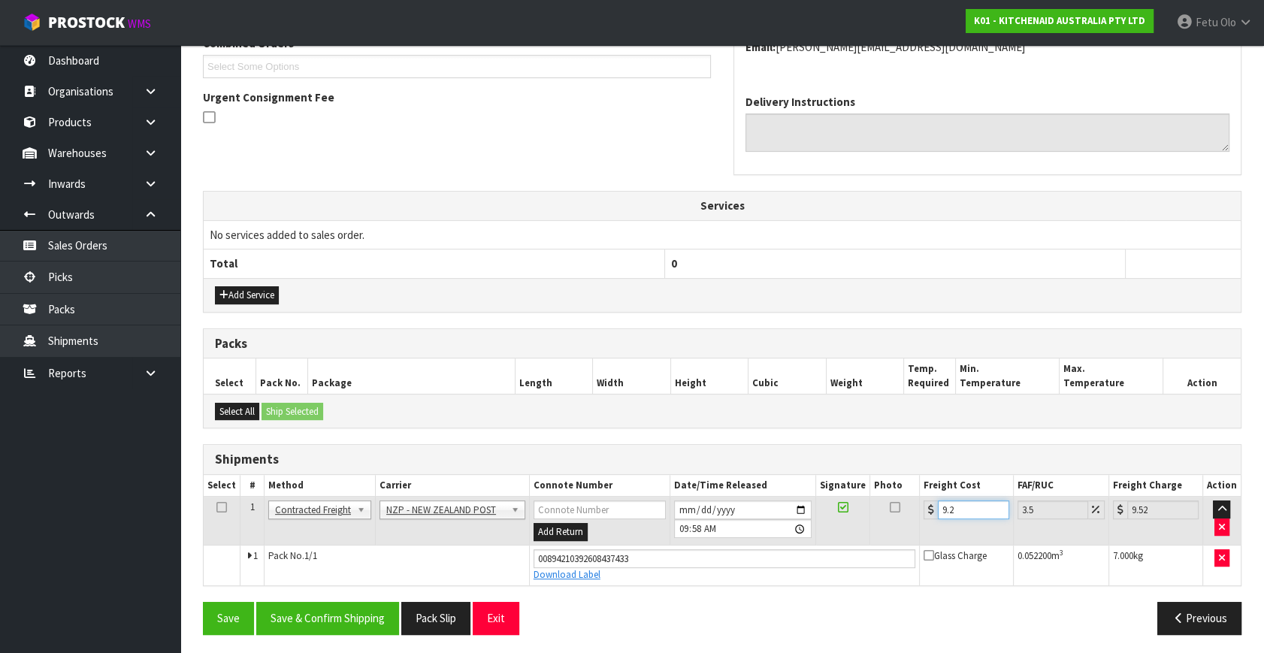
type input "9.26"
type input "9.58"
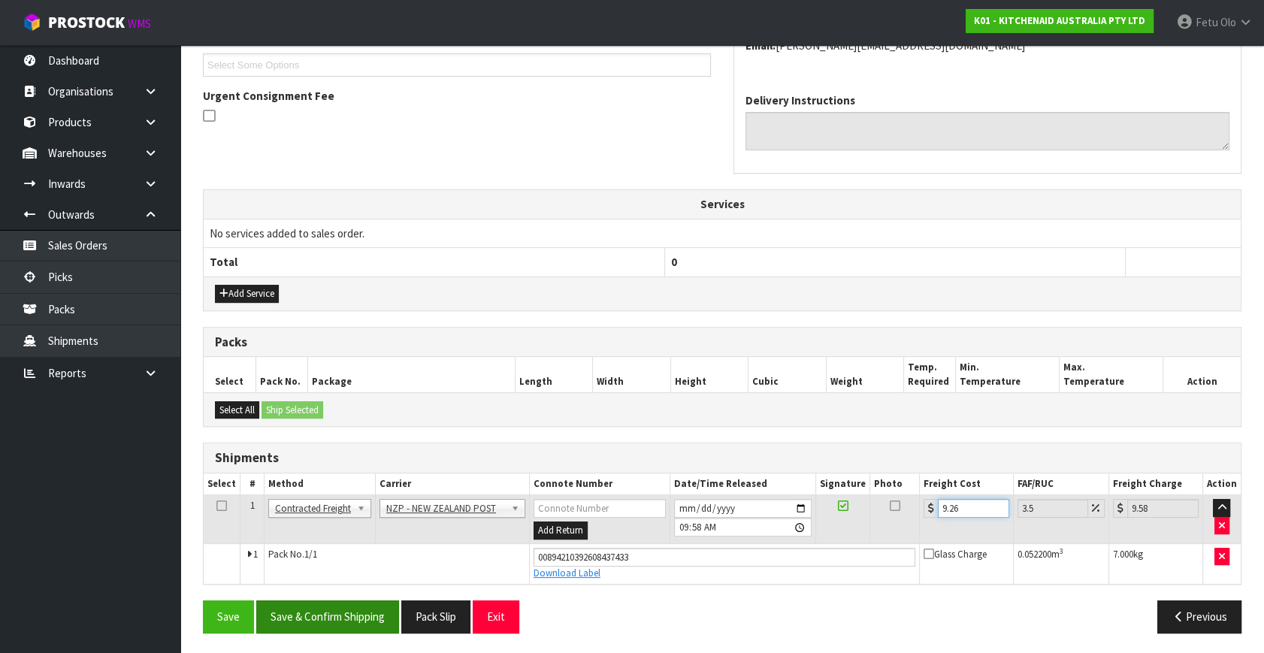
type input "9.26"
click at [317, 608] on button "Save & Confirm Shipping" at bounding box center [327, 616] width 143 height 32
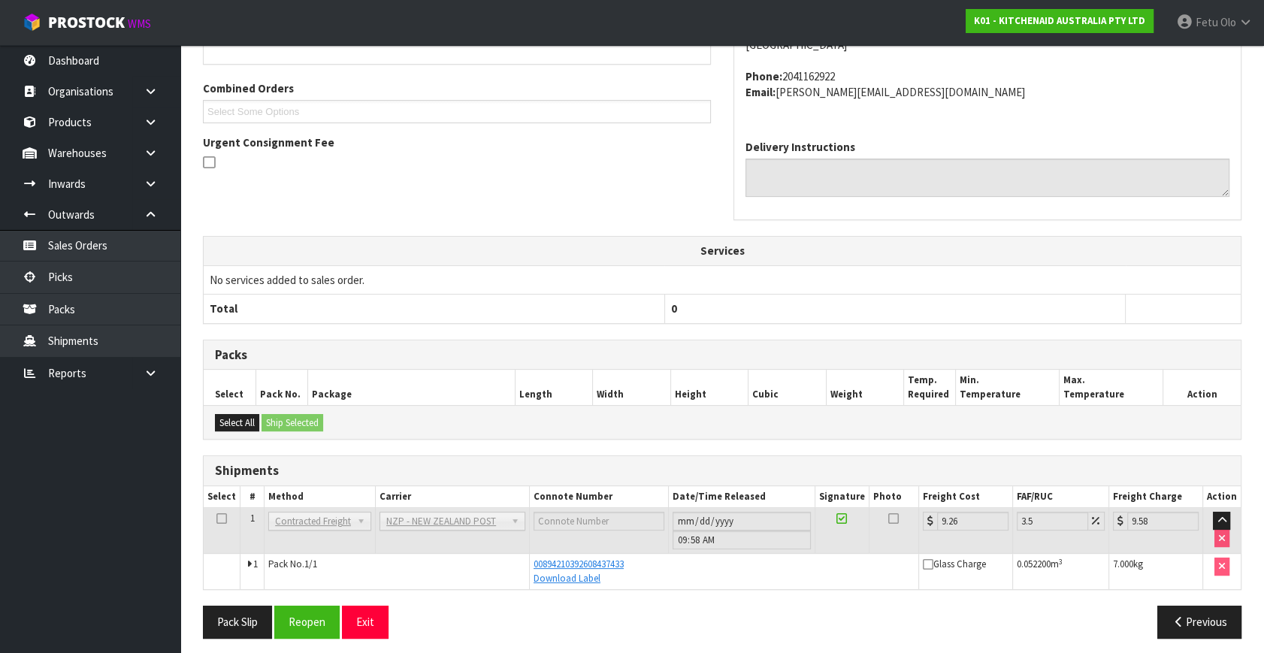
scroll to position [370, 0]
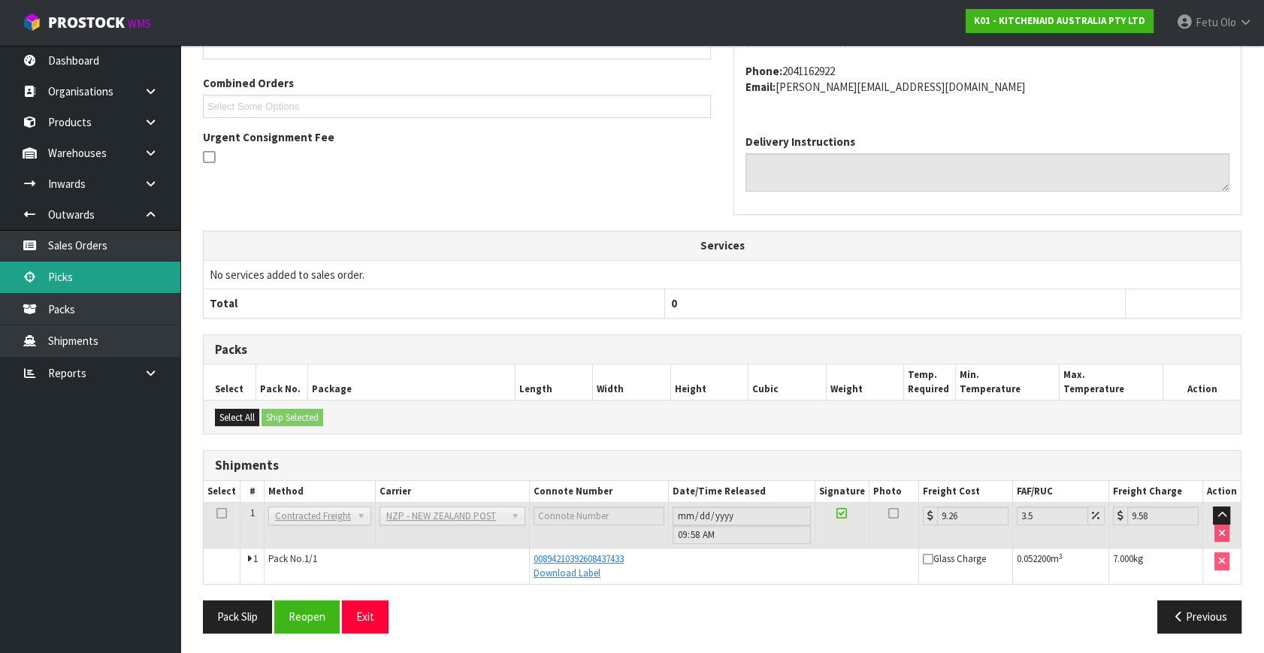
click at [66, 278] on link "Picks" at bounding box center [90, 276] width 180 height 31
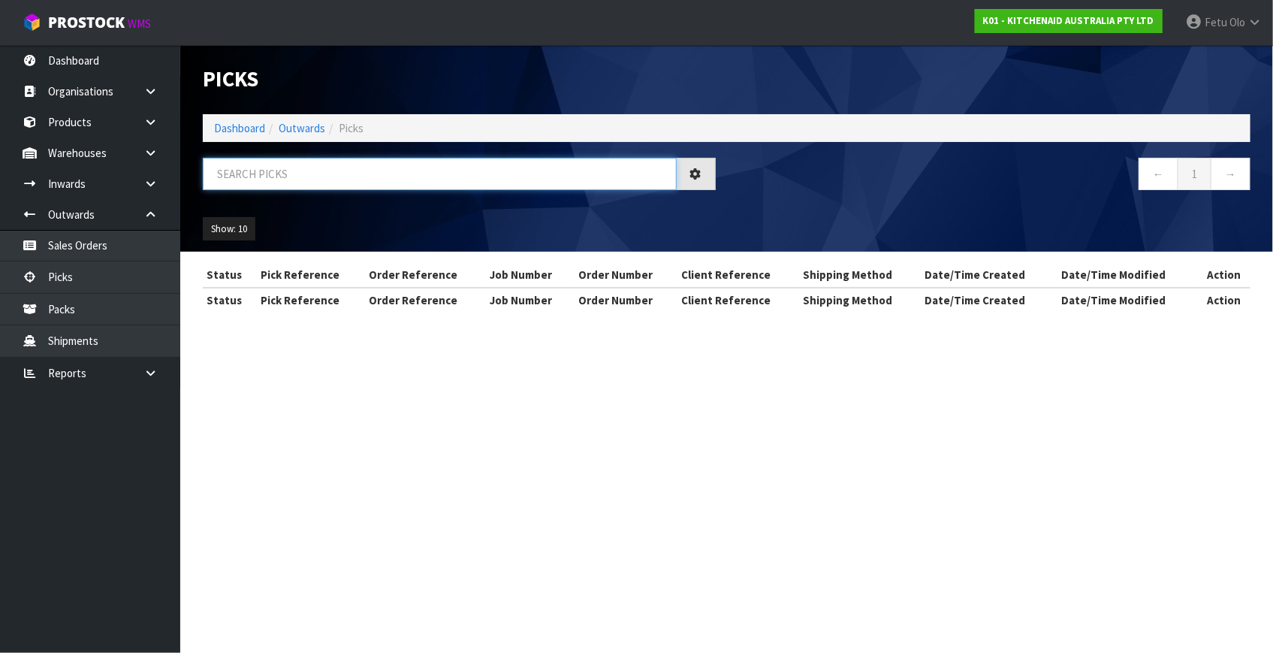
click at [346, 178] on input "text" at bounding box center [440, 174] width 474 height 32
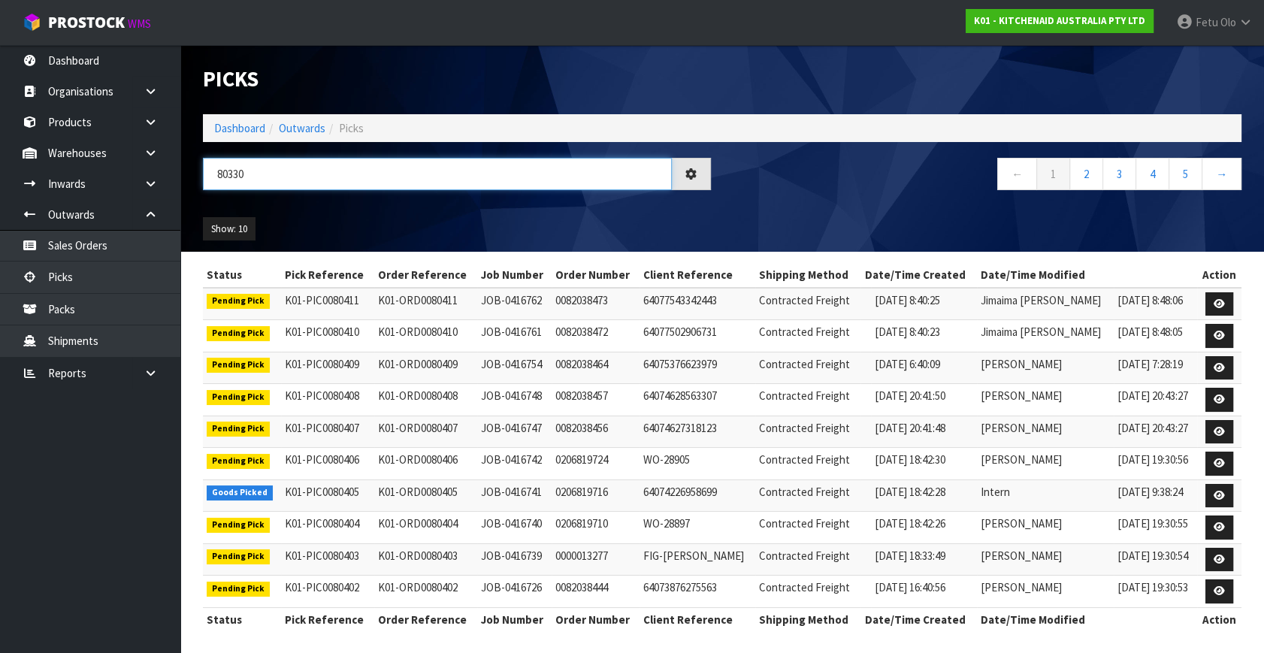
type input "80330"
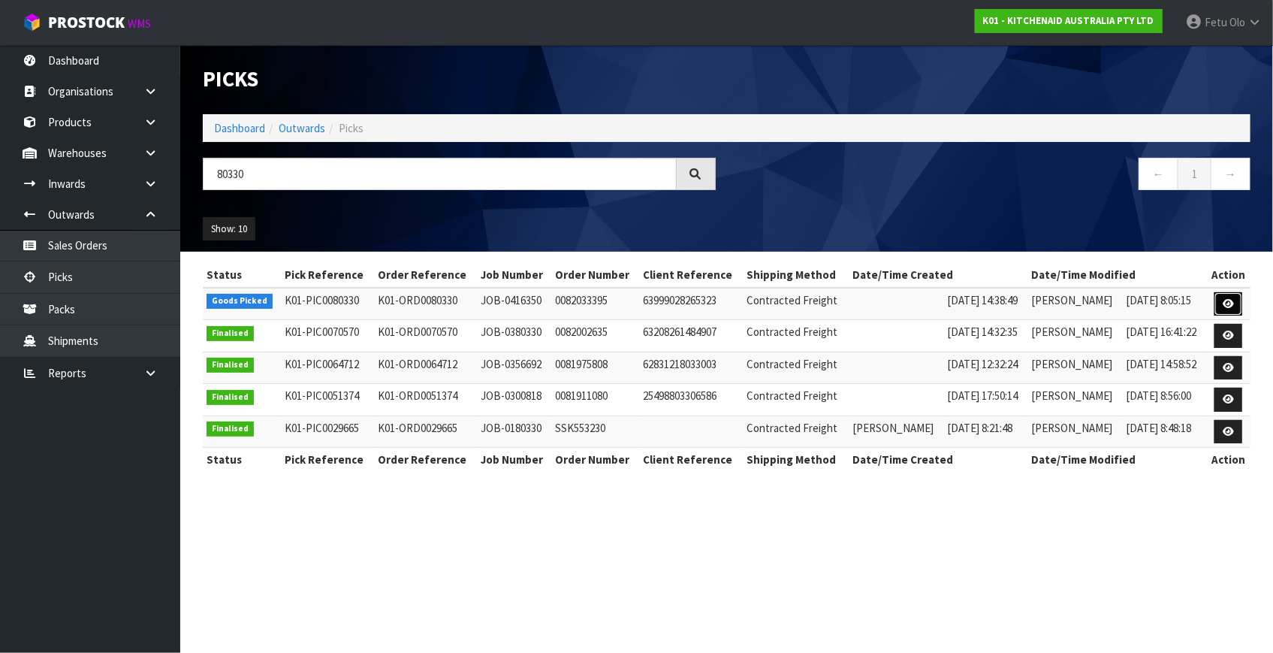
click at [1227, 300] on icon at bounding box center [1228, 304] width 11 height 10
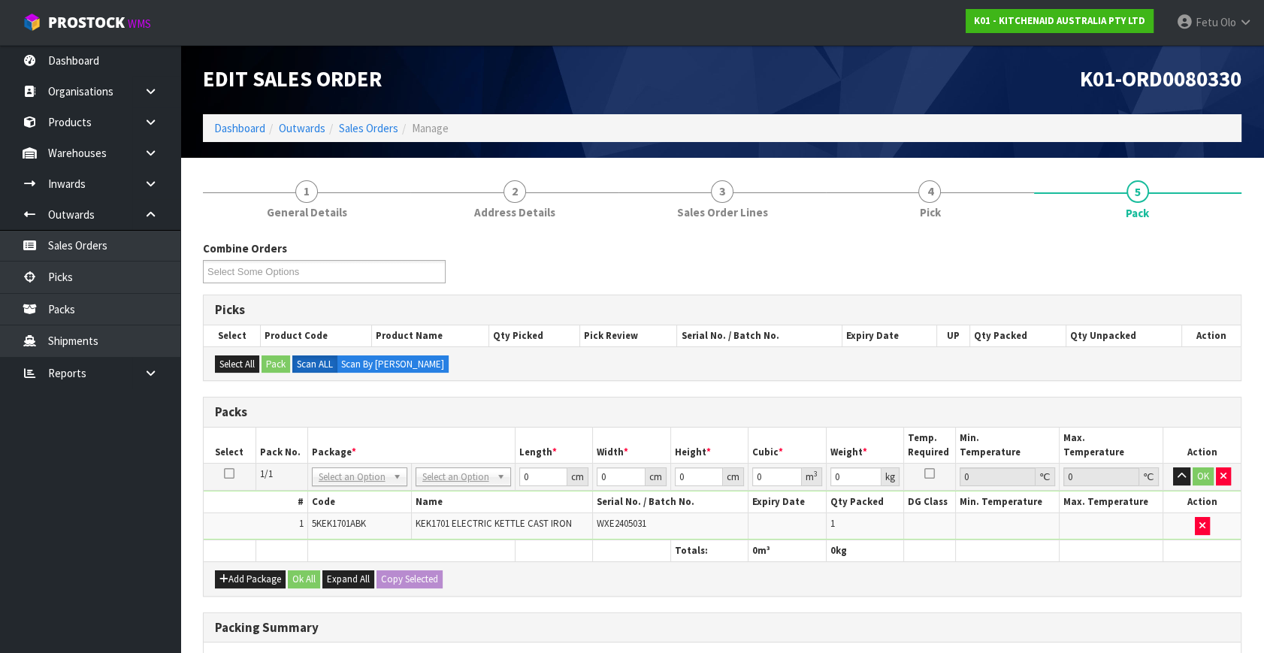
drag, startPoint x: 321, startPoint y: 473, endPoint x: 328, endPoint y: 485, distance: 13.8
click at [331, 493] on input "text" at bounding box center [359, 496] width 88 height 19
type input "011"
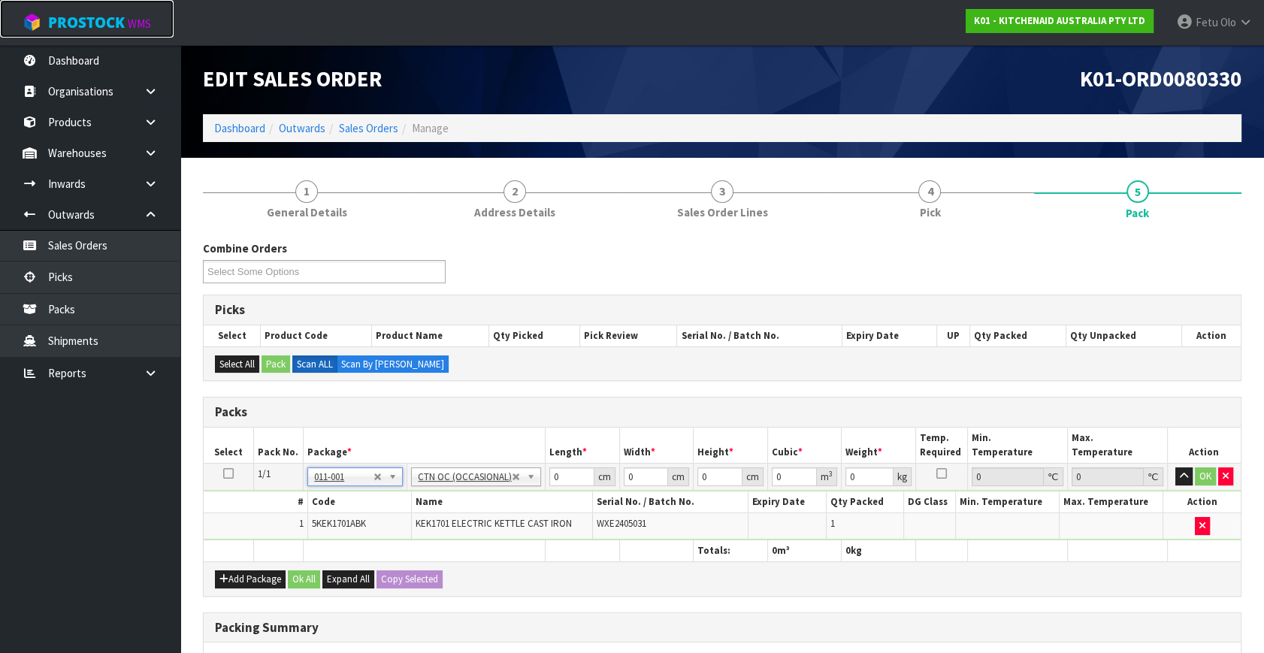
type input "2.08"
drag, startPoint x: 569, startPoint y: 468, endPoint x: 503, endPoint y: 491, distance: 69.4
click at [503, 491] on tbody "1/1 NONE 007-001 007-002 007-004 007-009 007-013 007-014 007-015 007-017 007-01…" at bounding box center [722, 502] width 1037 height 77
type input "38"
type input "27"
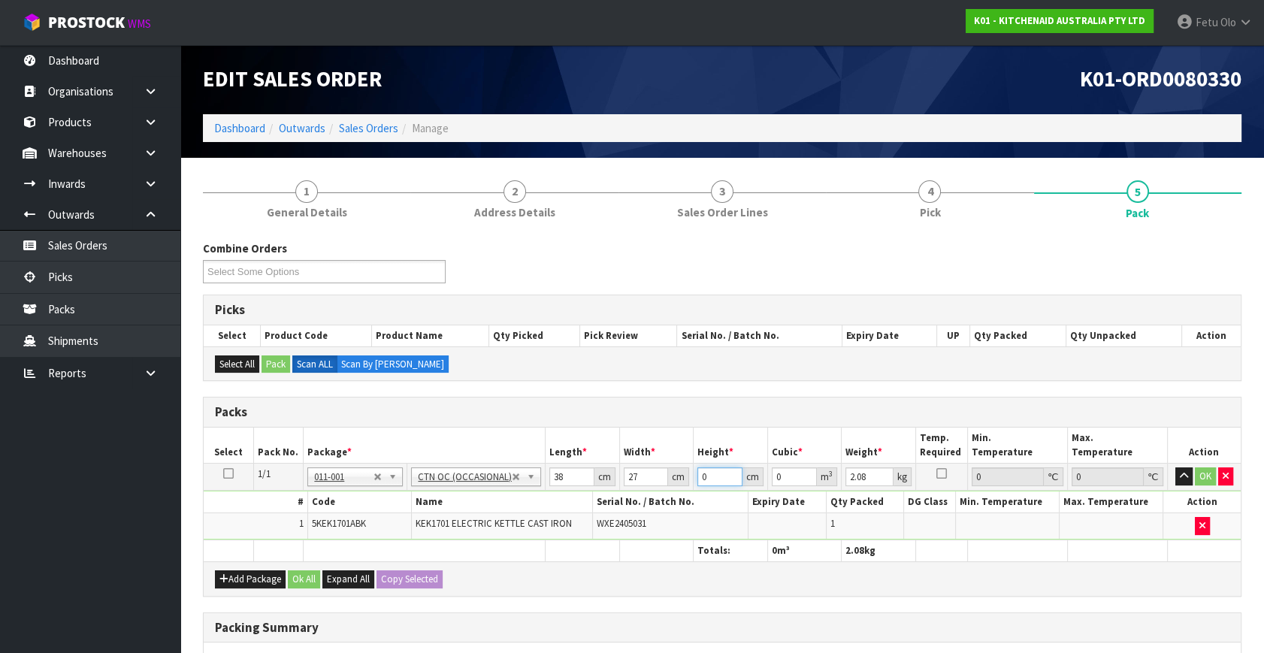
type input "3"
type input "0.003078"
type input "31"
type input "0.031806"
type input "31"
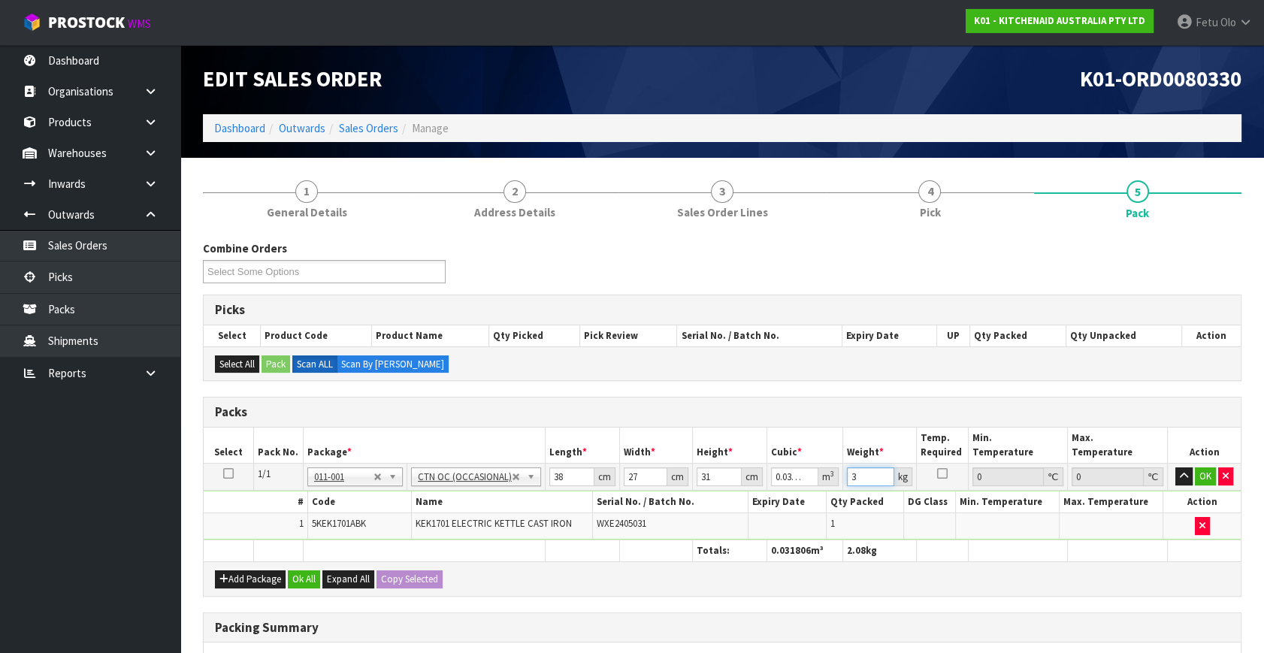
type input "3"
click button "OK" at bounding box center [1204, 476] width 21 height 18
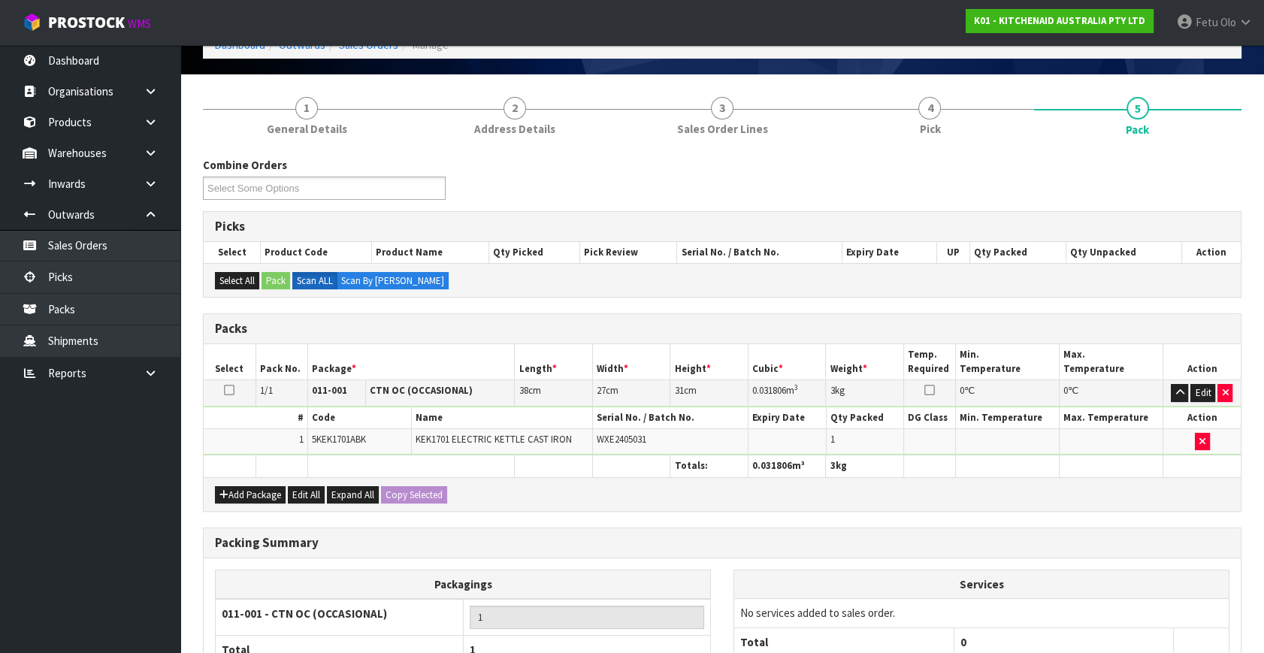
scroll to position [224, 0]
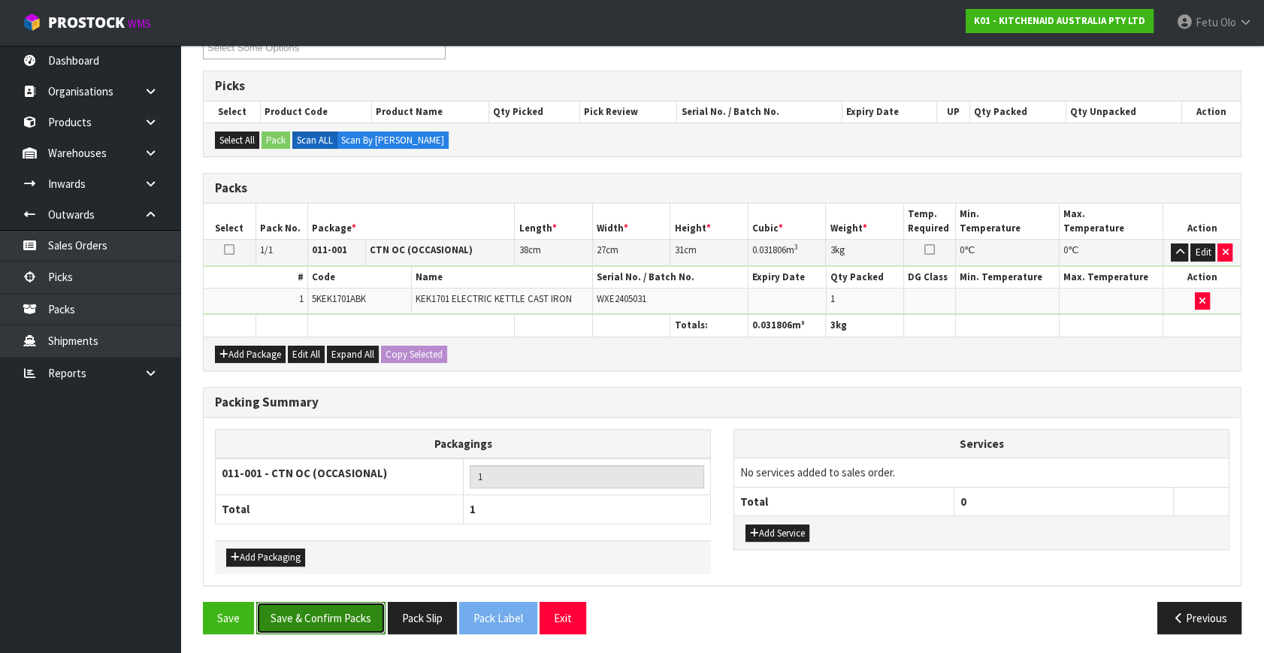
click at [352, 608] on button "Save & Confirm Packs" at bounding box center [320, 618] width 129 height 32
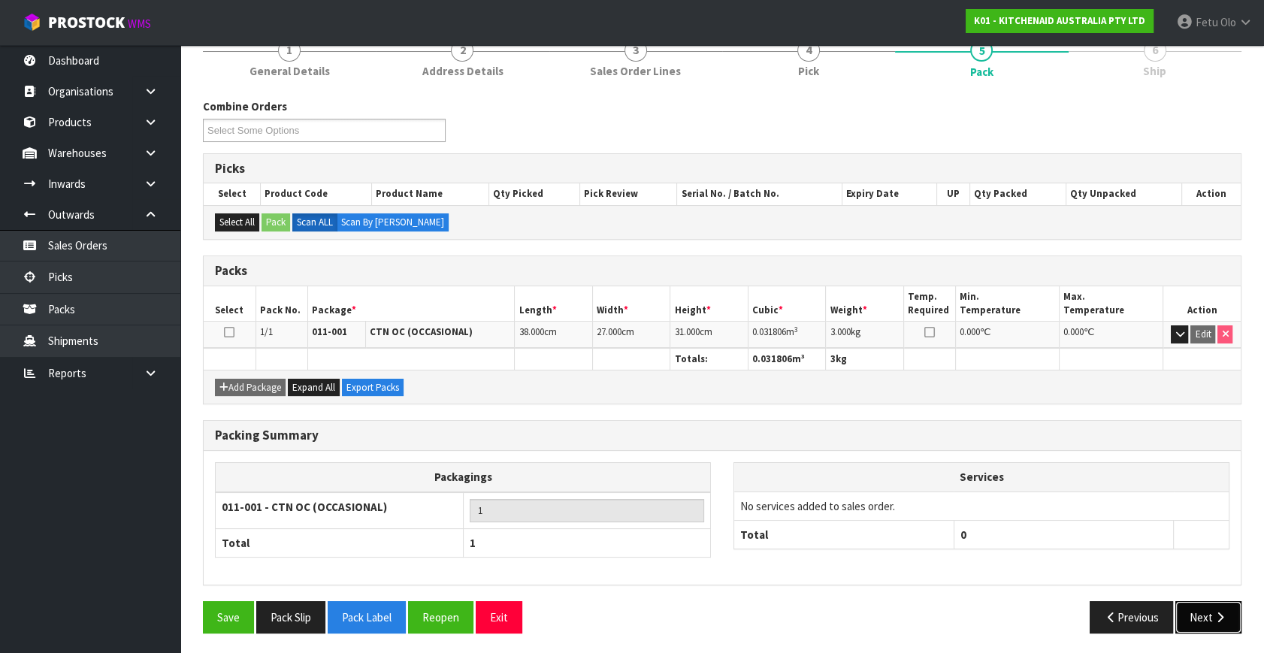
click at [1205, 609] on button "Next" at bounding box center [1208, 617] width 66 height 32
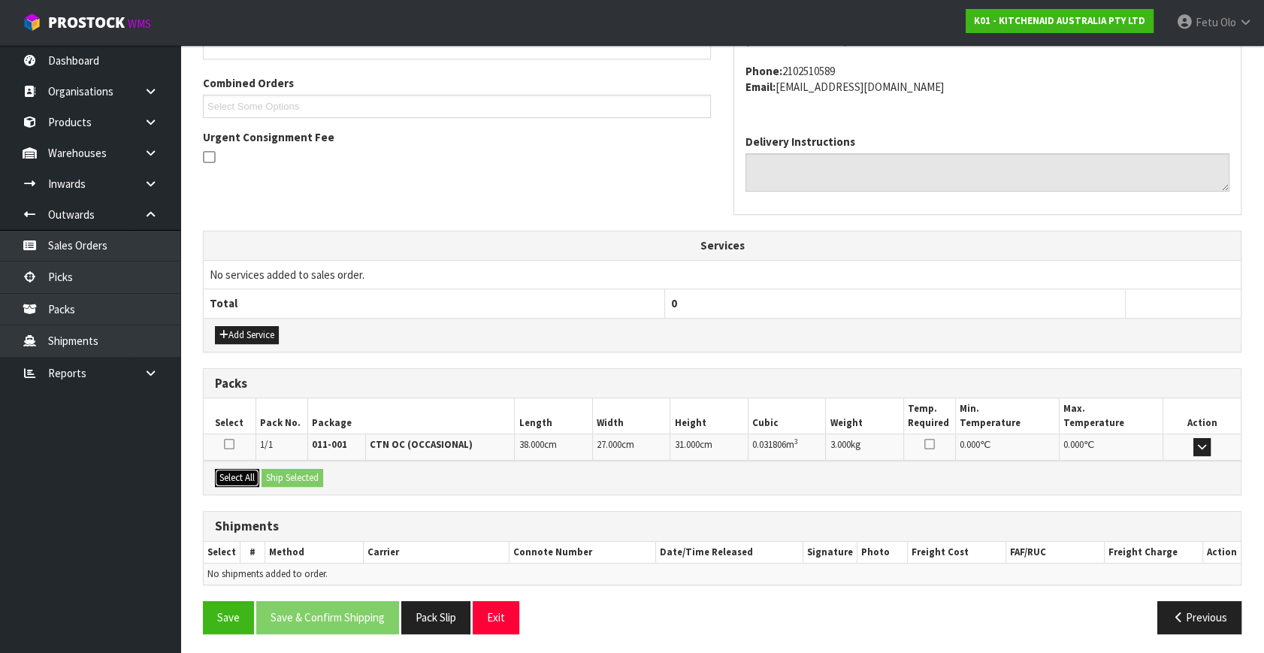
drag, startPoint x: 240, startPoint y: 475, endPoint x: 271, endPoint y: 473, distance: 30.8
click at [255, 475] on button "Select All" at bounding box center [237, 478] width 44 height 18
click at [272, 473] on button "Ship Selected" at bounding box center [292, 478] width 62 height 18
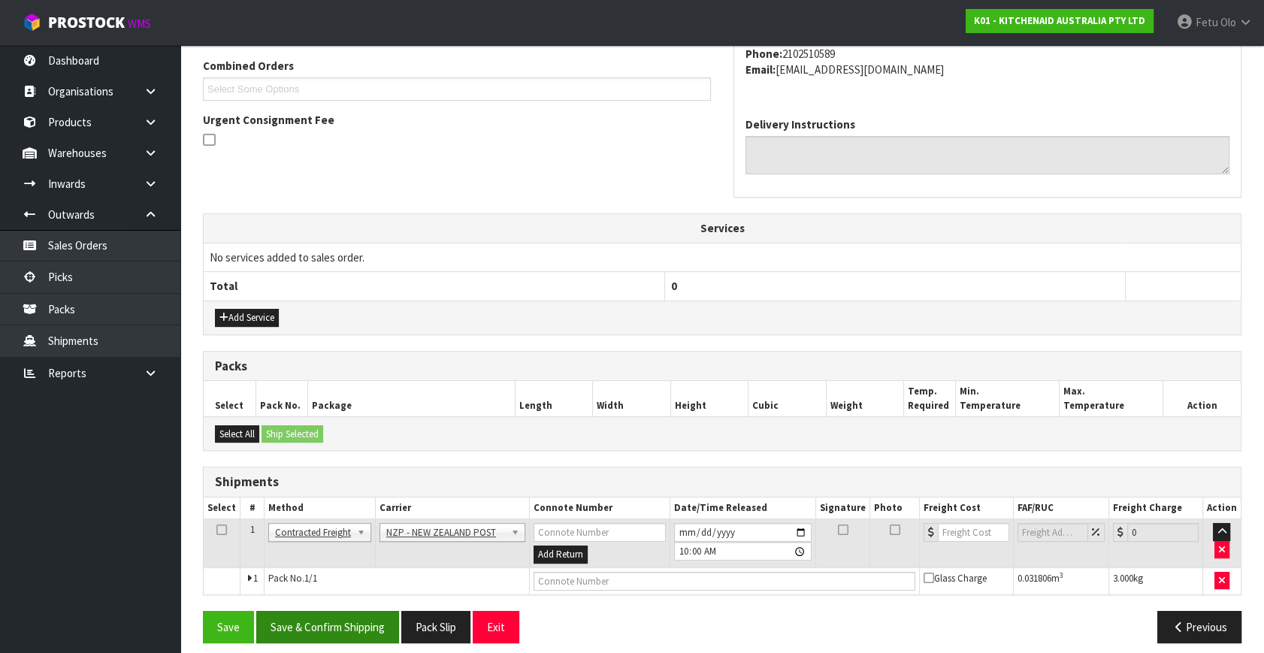
scroll to position [397, 0]
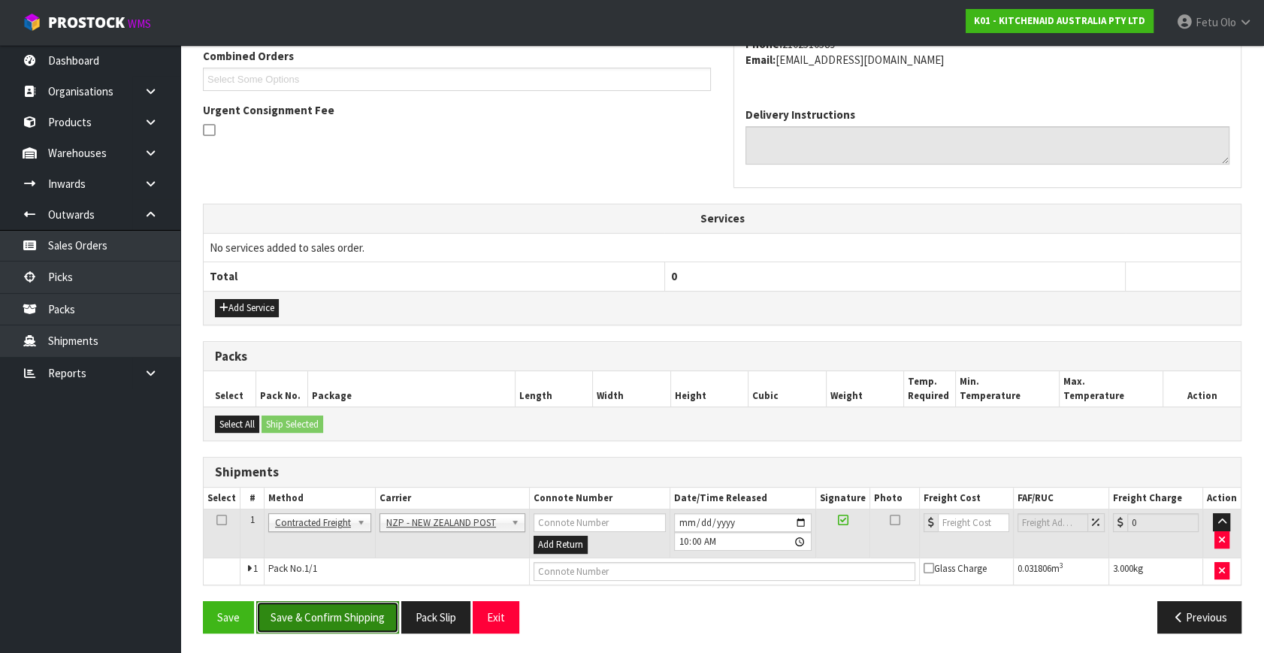
click at [319, 606] on button "Save & Confirm Shipping" at bounding box center [327, 617] width 143 height 32
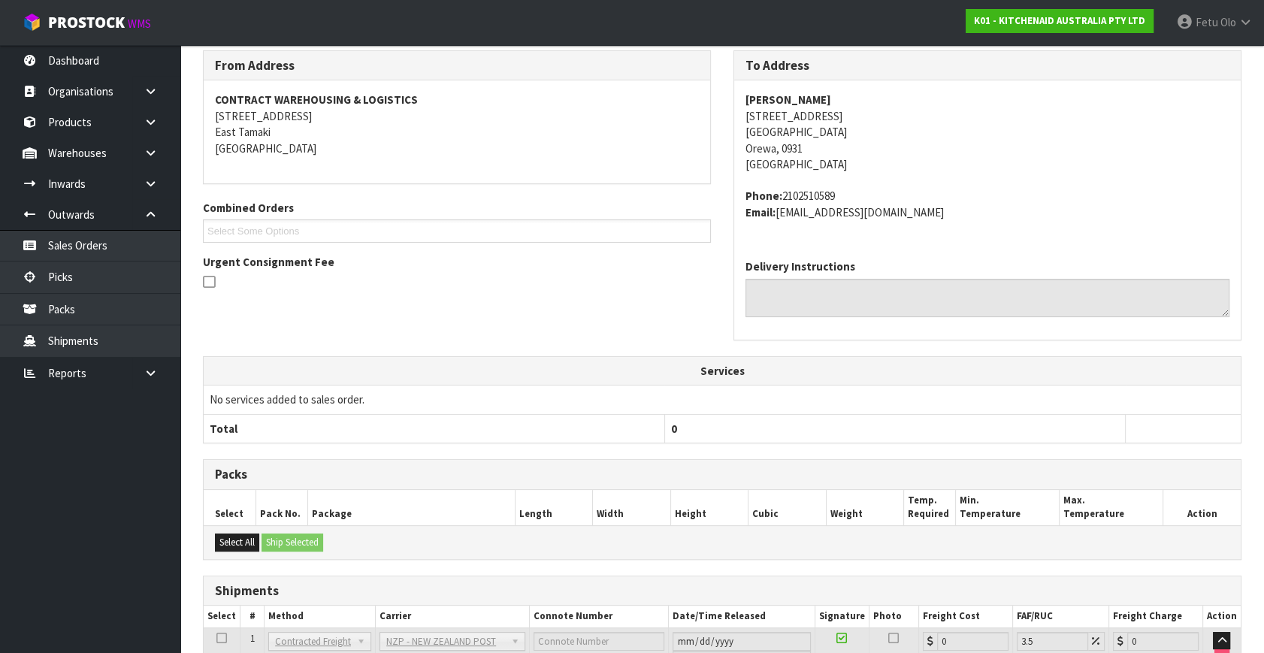
scroll to position [376, 0]
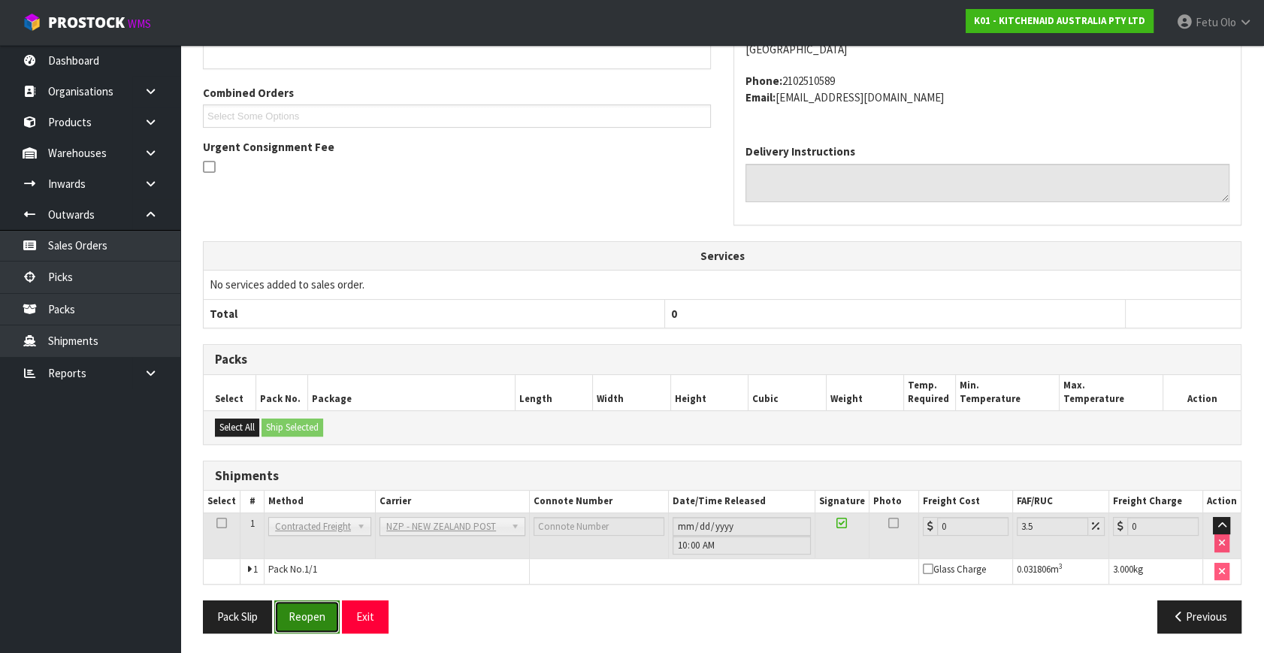
click at [322, 600] on button "Reopen" at bounding box center [306, 616] width 65 height 32
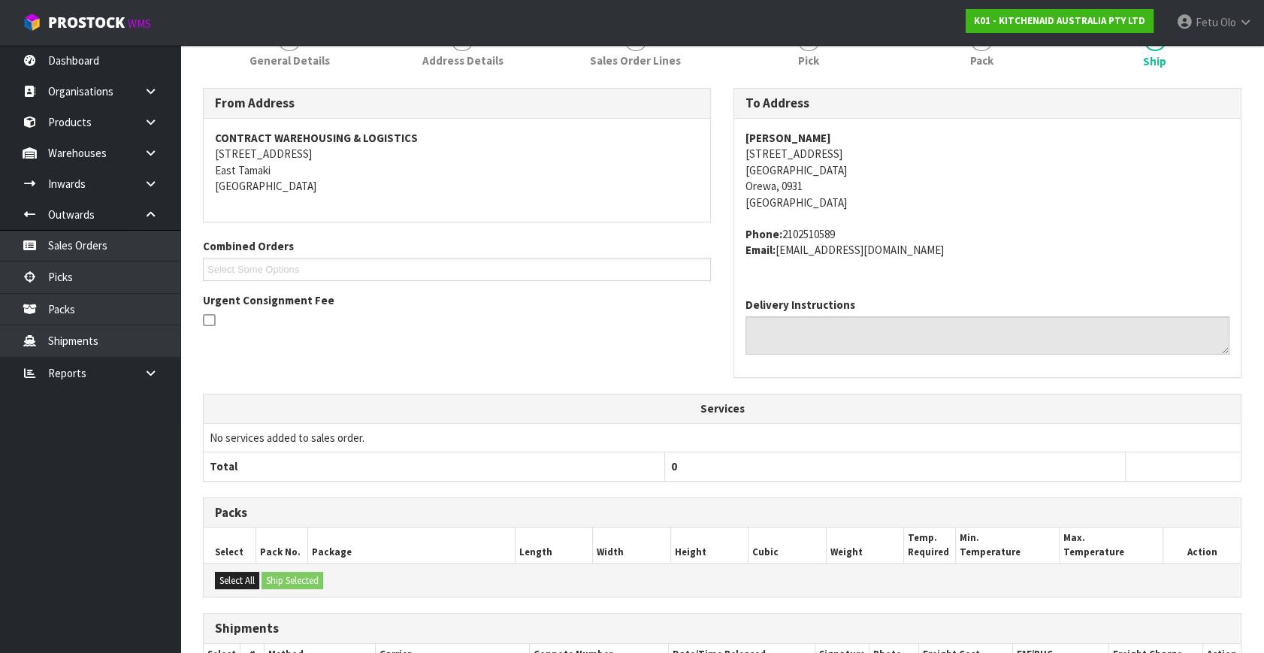
scroll to position [341, 0]
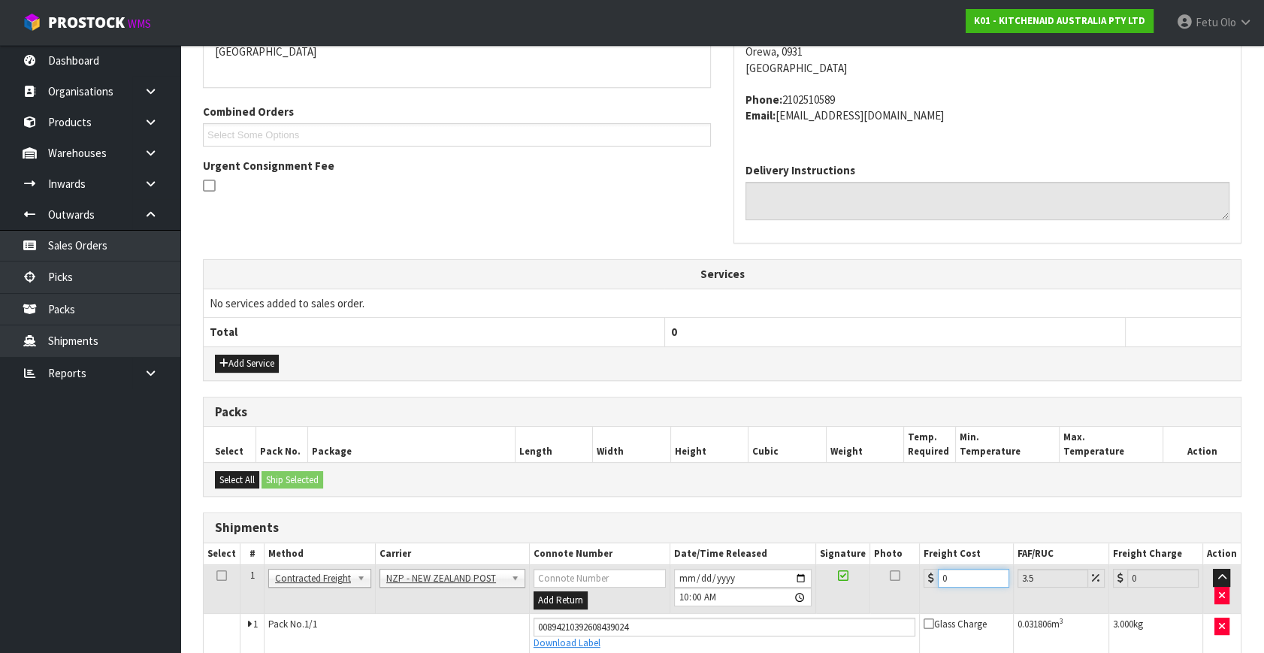
drag, startPoint x: 958, startPoint y: 578, endPoint x: 895, endPoint y: 592, distance: 64.7
click at [895, 592] on tr "1 Client Local Pickup Customer Local Pickup Company Freight Contracted Freight …" at bounding box center [722, 589] width 1037 height 49
type input "4"
type input "4.14"
type input "4.3"
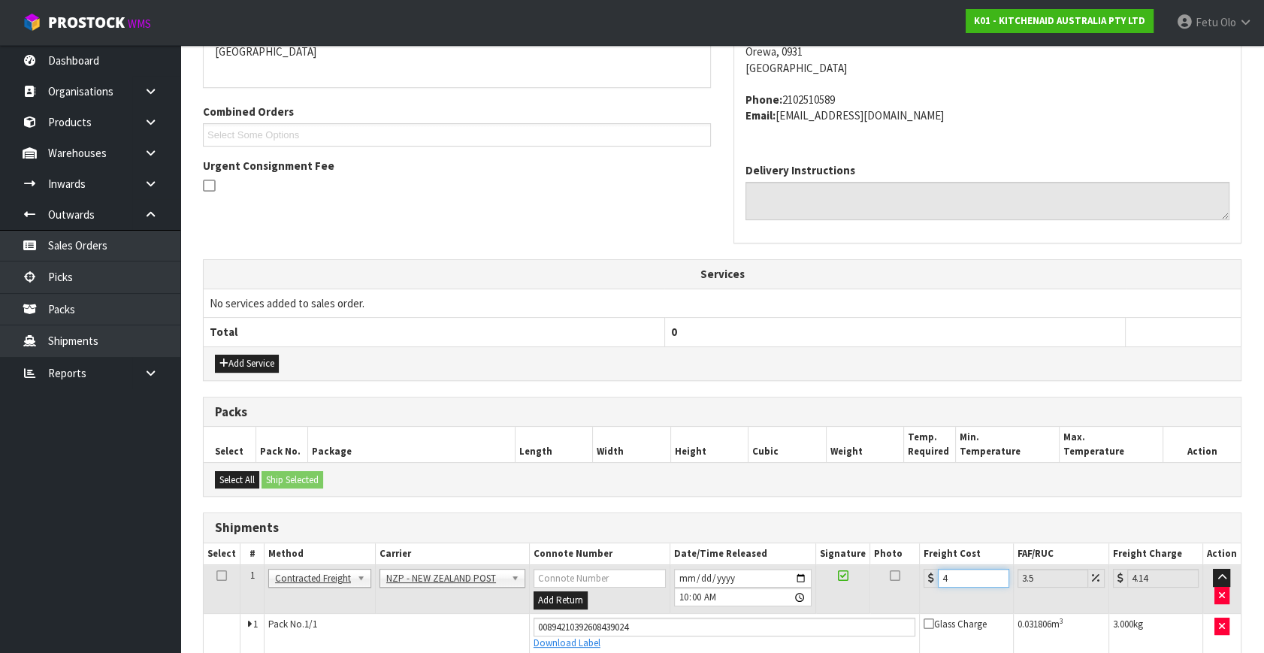
type input "4.45"
type input "4.33"
type input "4.48"
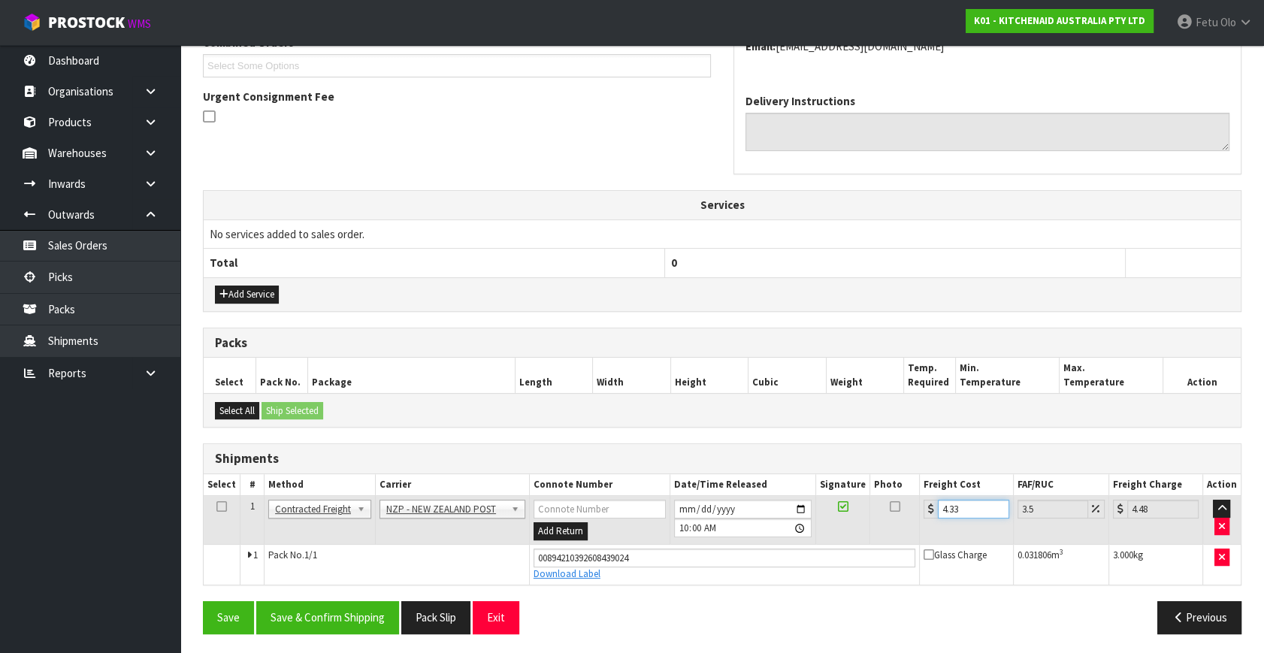
scroll to position [411, 0]
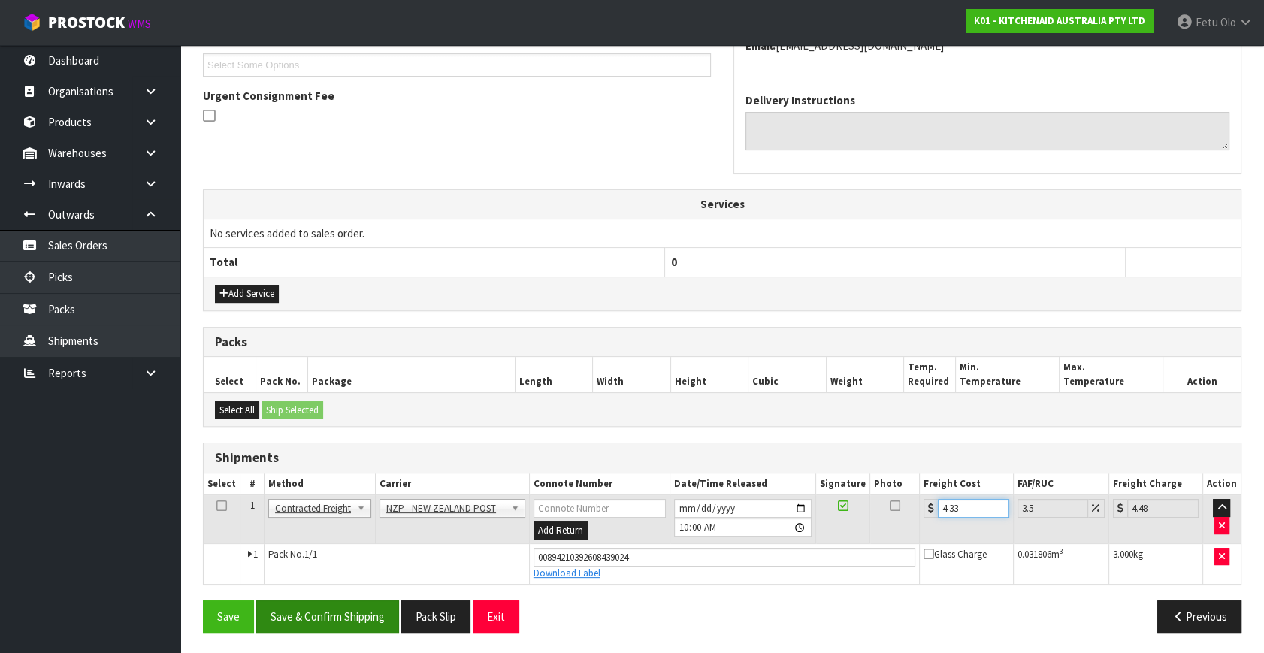
type input "4.33"
click at [336, 615] on button "Save & Confirm Shipping" at bounding box center [327, 616] width 143 height 32
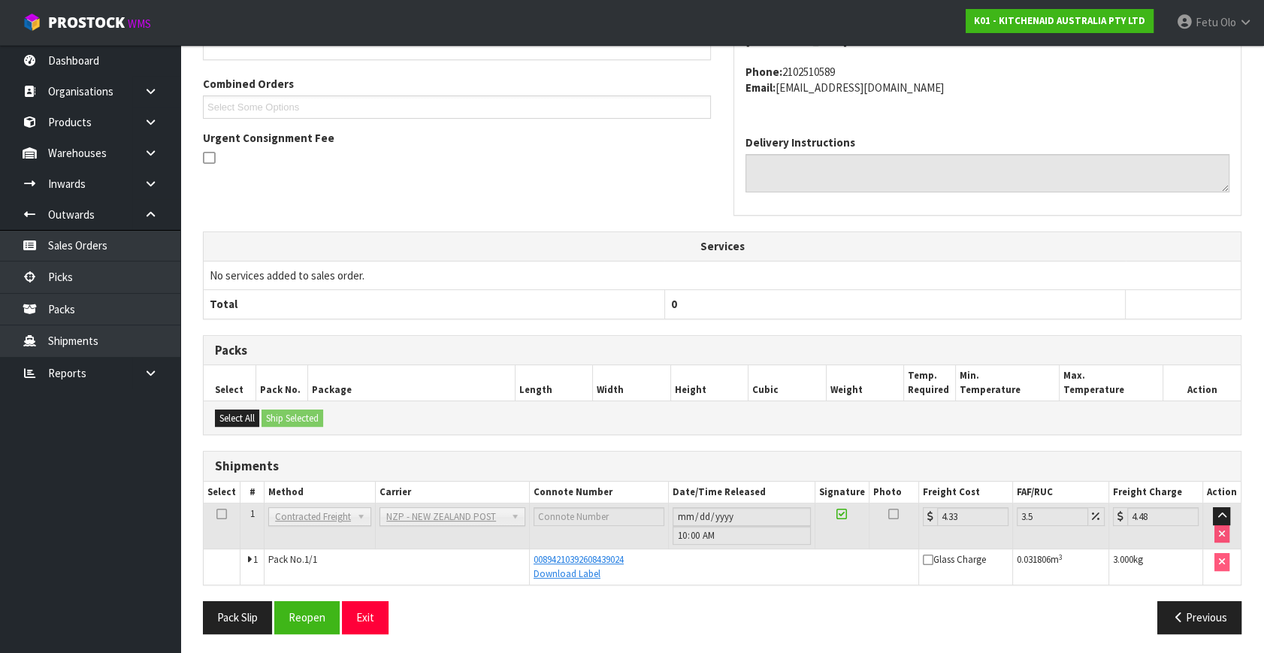
scroll to position [370, 0]
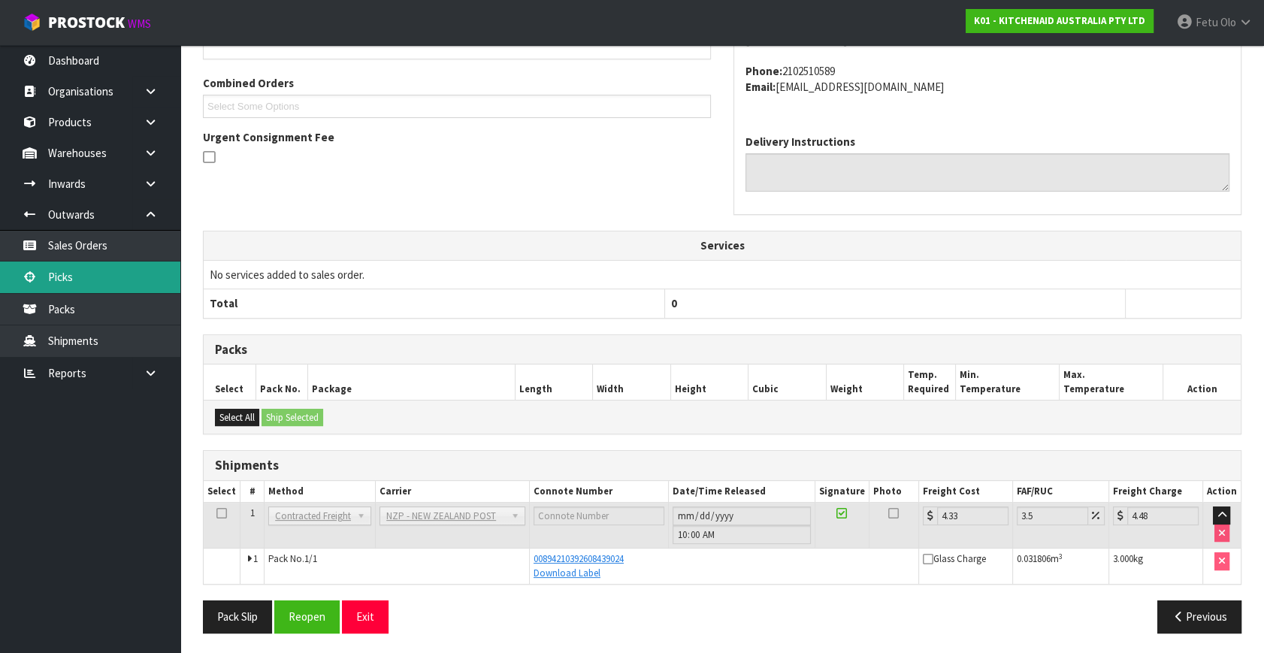
click at [69, 270] on link "Picks" at bounding box center [90, 276] width 180 height 31
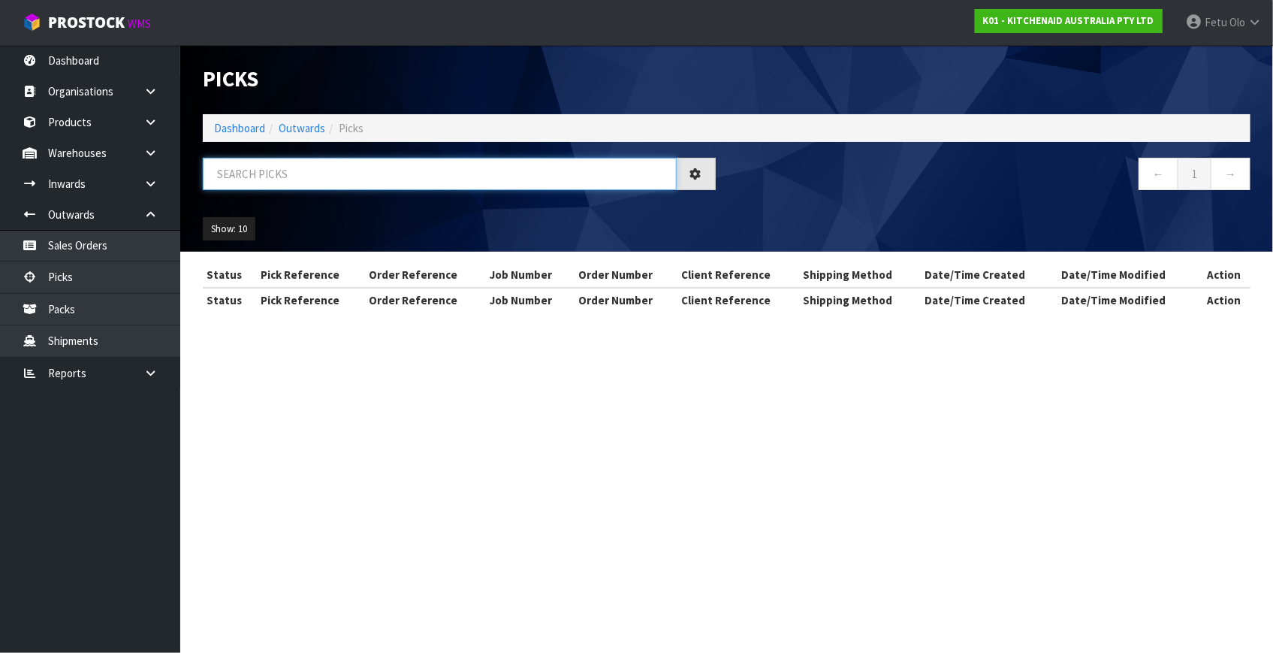
click at [337, 168] on input "text" at bounding box center [440, 174] width 474 height 32
type input "80350"
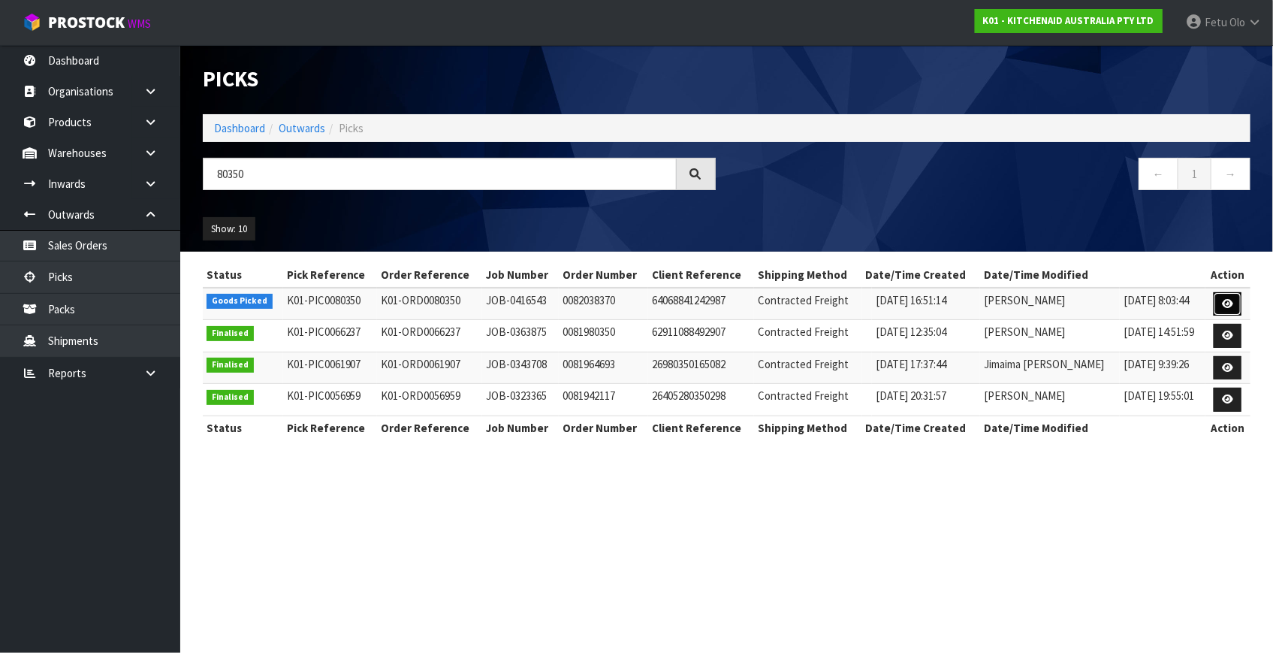
click at [1225, 302] on icon at bounding box center [1227, 304] width 11 height 10
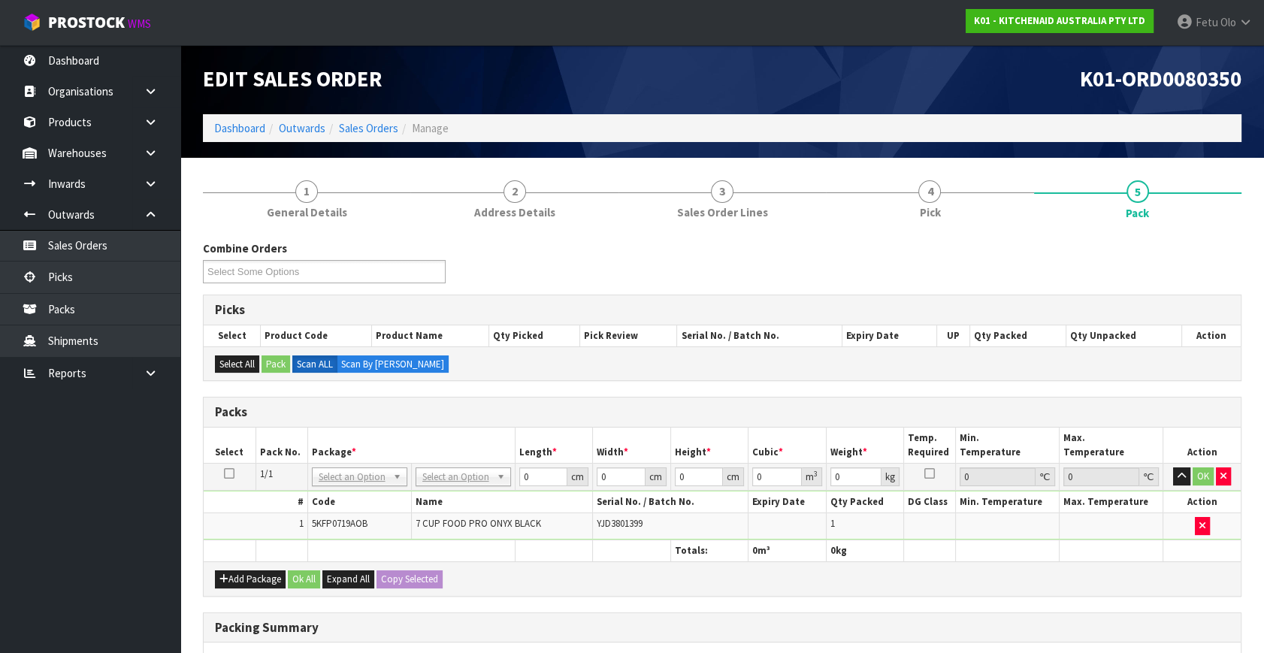
click at [681, 376] on div "Select All Pack Scan ALL Scan By Quantity" at bounding box center [722, 363] width 1037 height 34
click at [320, 486] on div at bounding box center [359, 496] width 94 height 25
click at [322, 492] on input "text" at bounding box center [359, 496] width 88 height 19
type input "011-084"
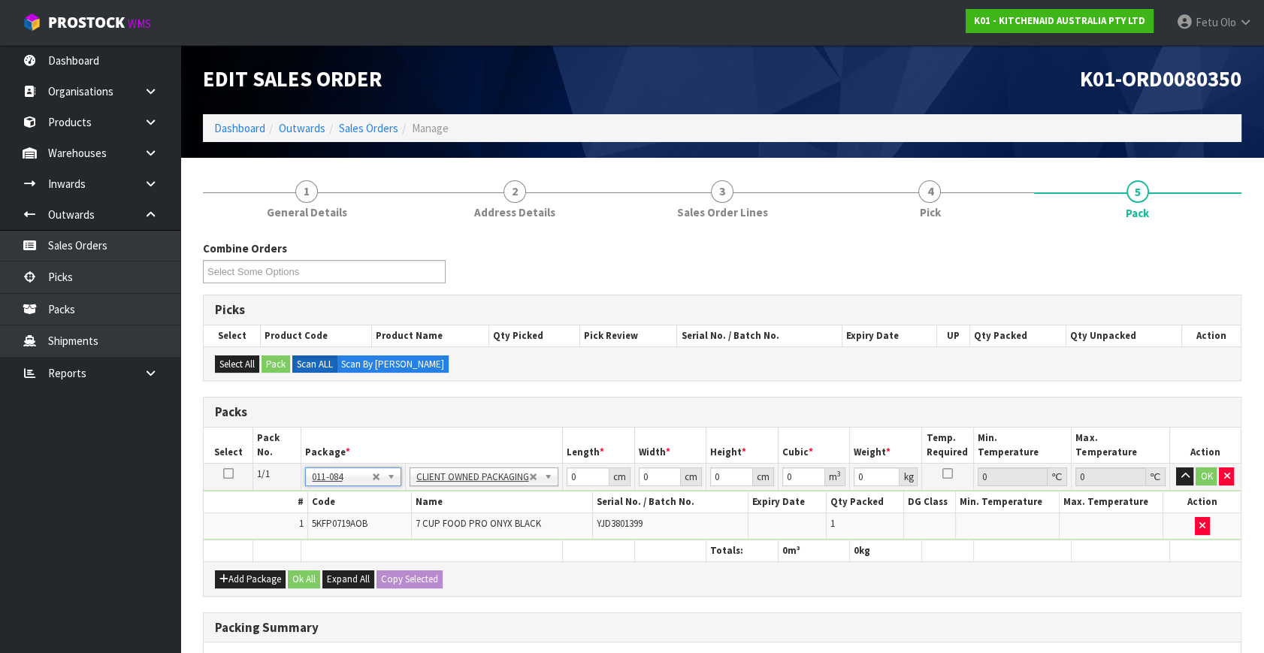
type input "4.3"
drag, startPoint x: 577, startPoint y: 474, endPoint x: 527, endPoint y: 494, distance: 53.6
click at [528, 494] on tbody "1/1 NONE 007-001 007-002 007-004 007-009 007-013 007-014 007-015 007-017 007-01…" at bounding box center [722, 502] width 1037 height 77
type input "52"
type input "28"
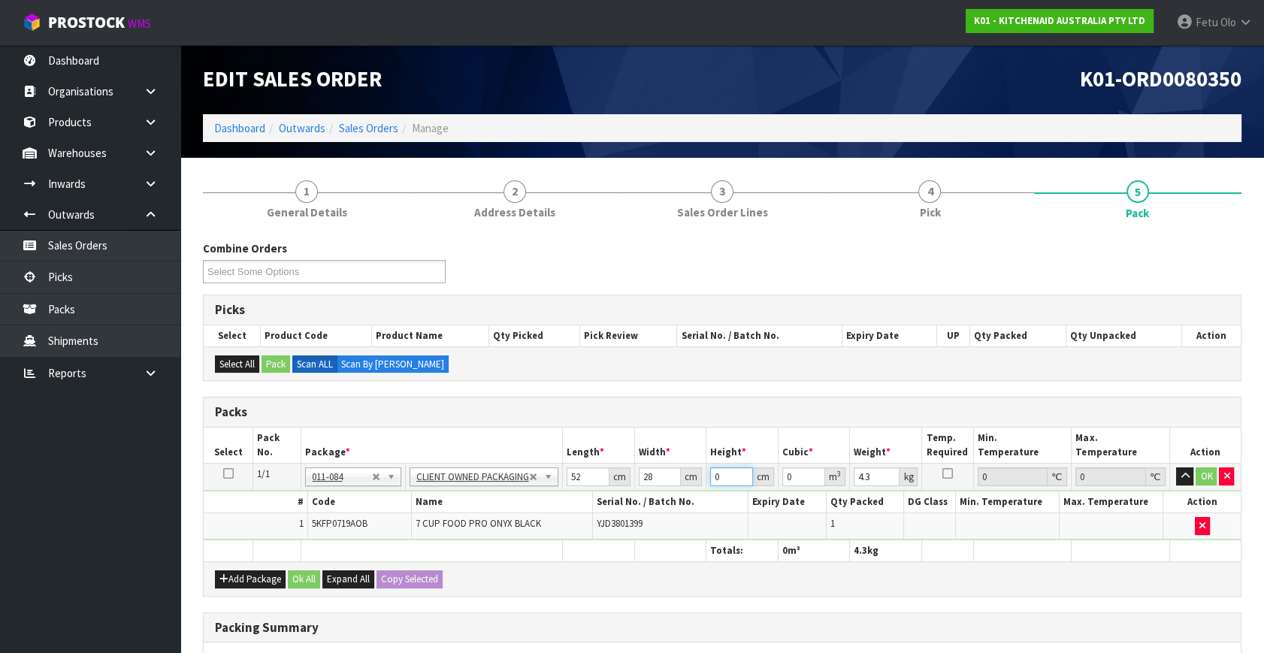
type input "3"
type input "0.004368"
type input "34"
type input "0.049504"
type input "34"
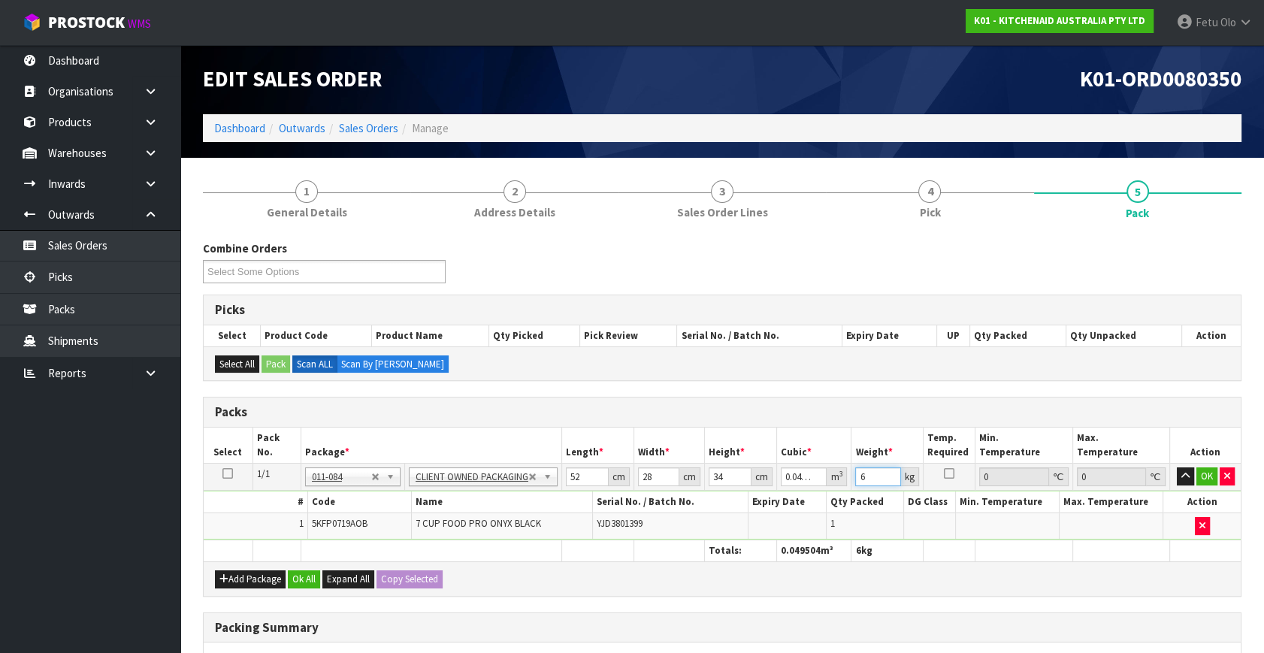
type input "6"
click button "OK" at bounding box center [1206, 476] width 21 height 18
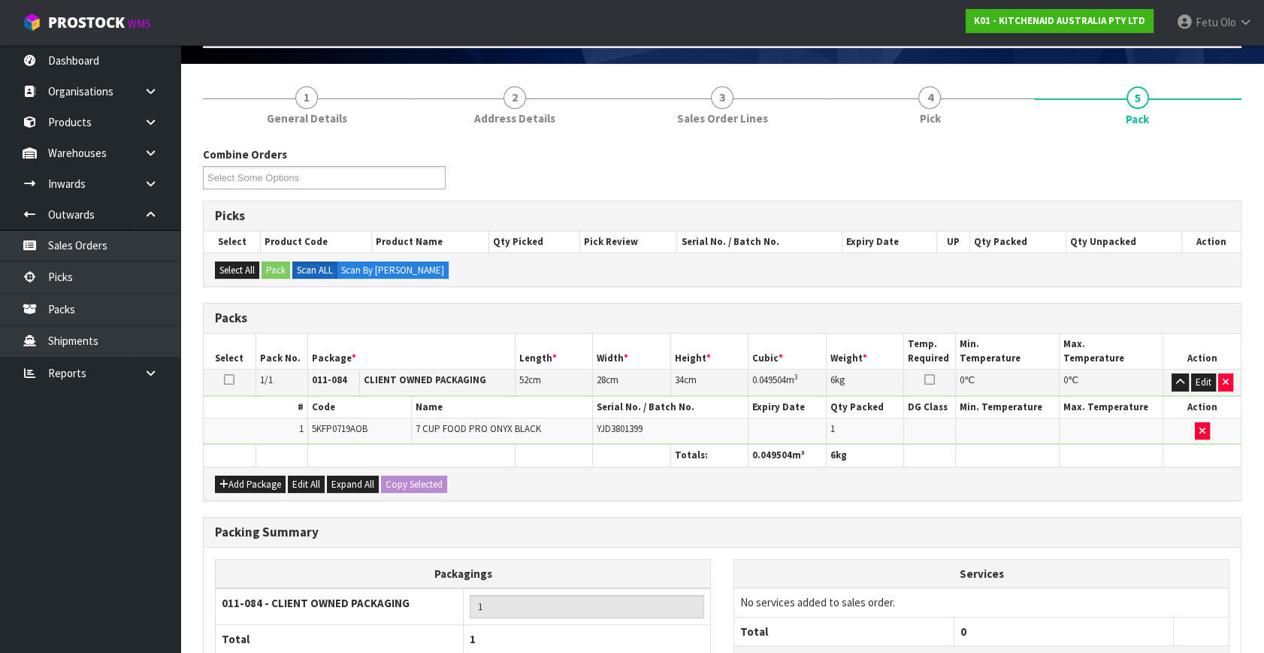
scroll to position [224, 0]
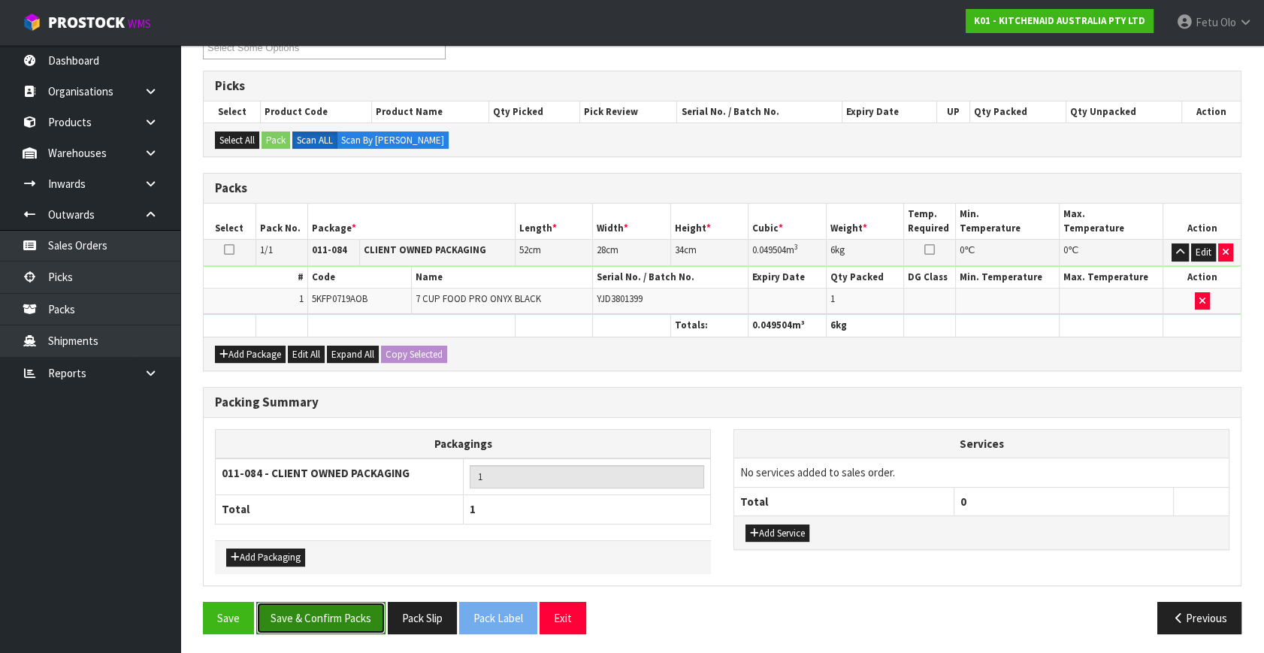
click at [351, 608] on button "Save & Confirm Packs" at bounding box center [320, 618] width 129 height 32
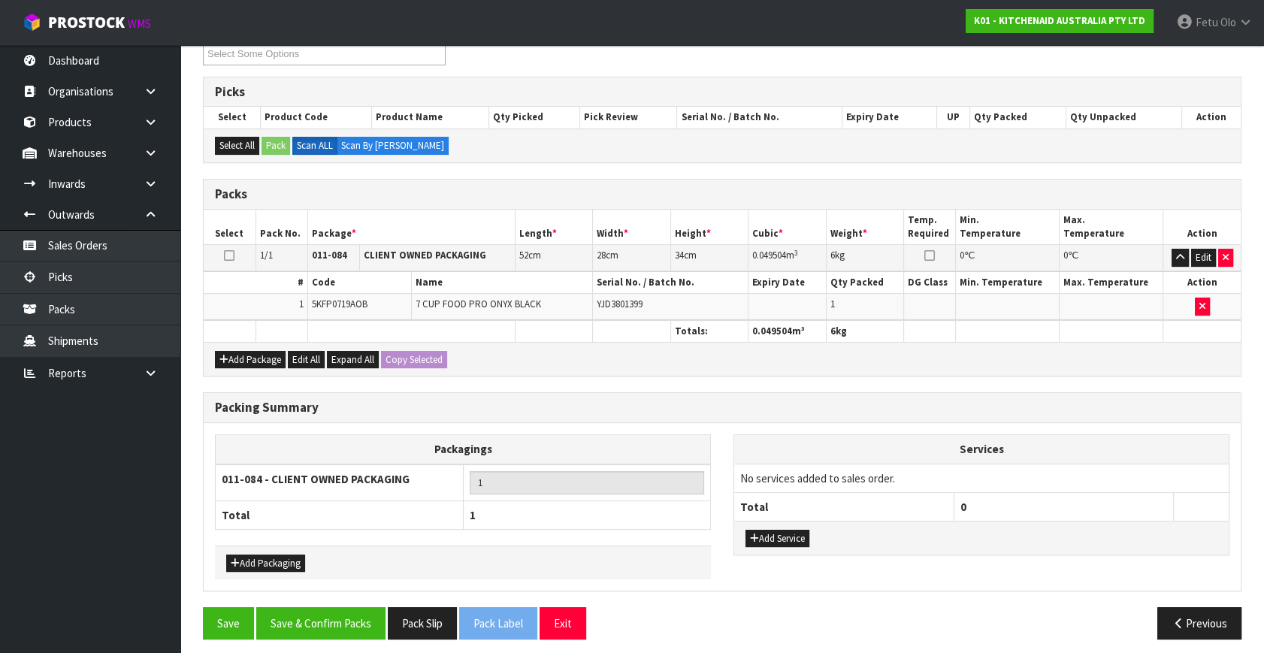
scroll to position [196, 0]
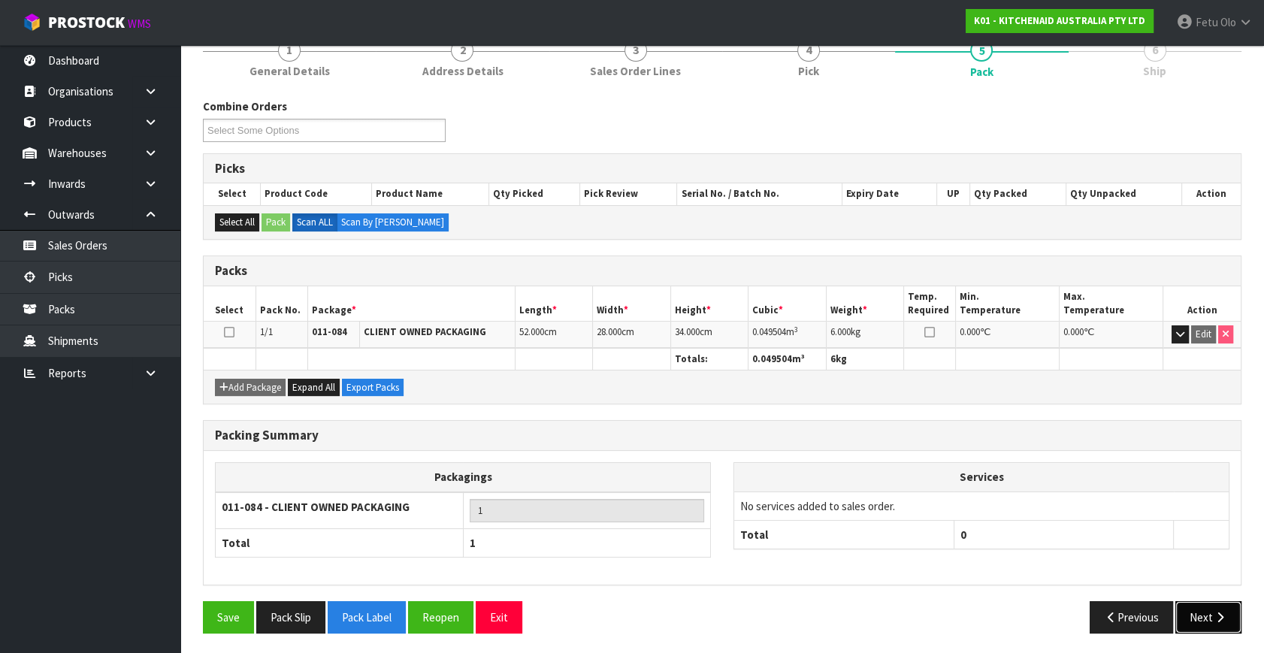
click at [1218, 618] on icon "button" at bounding box center [1219, 617] width 14 height 11
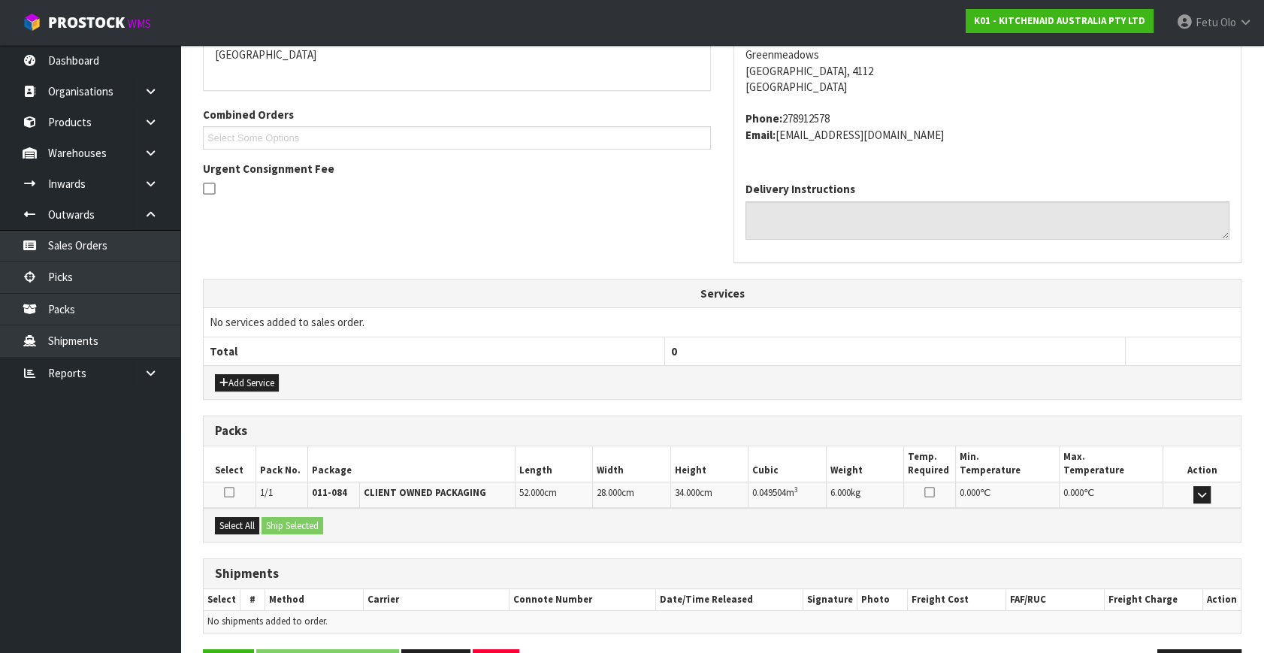
scroll to position [386, 0]
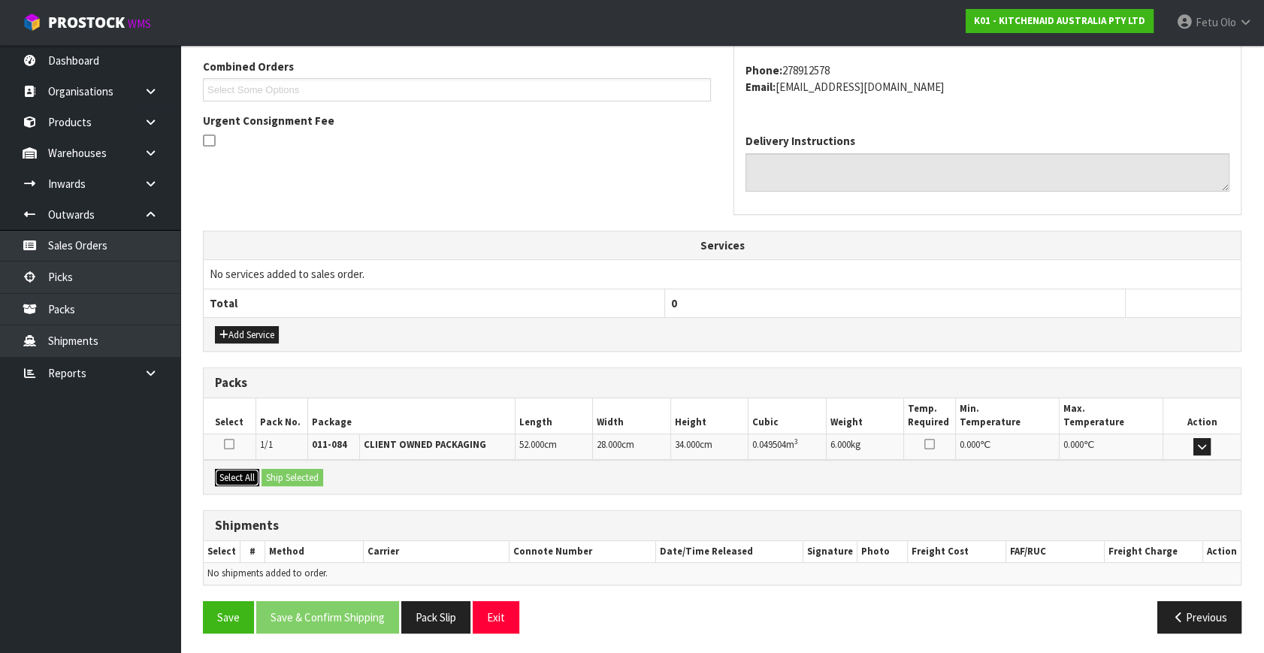
drag, startPoint x: 251, startPoint y: 471, endPoint x: 259, endPoint y: 471, distance: 8.3
click at [252, 471] on button "Select All" at bounding box center [237, 478] width 44 height 18
click at [269, 470] on button "Ship Selected" at bounding box center [292, 478] width 62 height 18
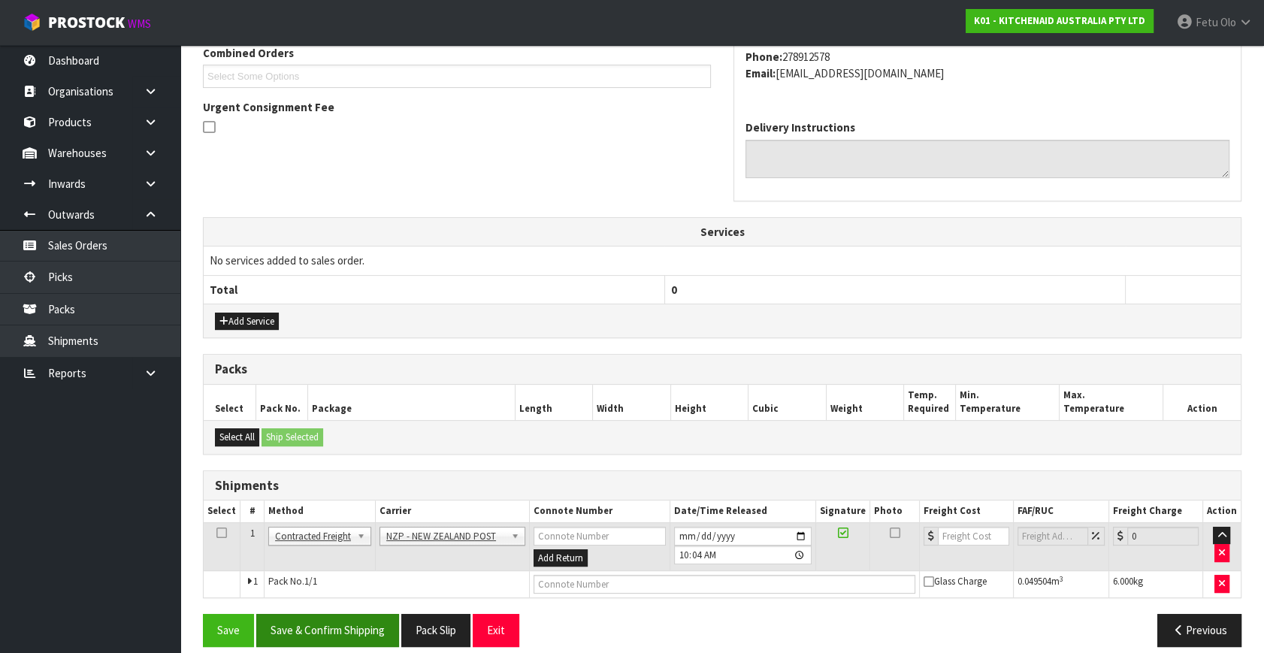
scroll to position [413, 0]
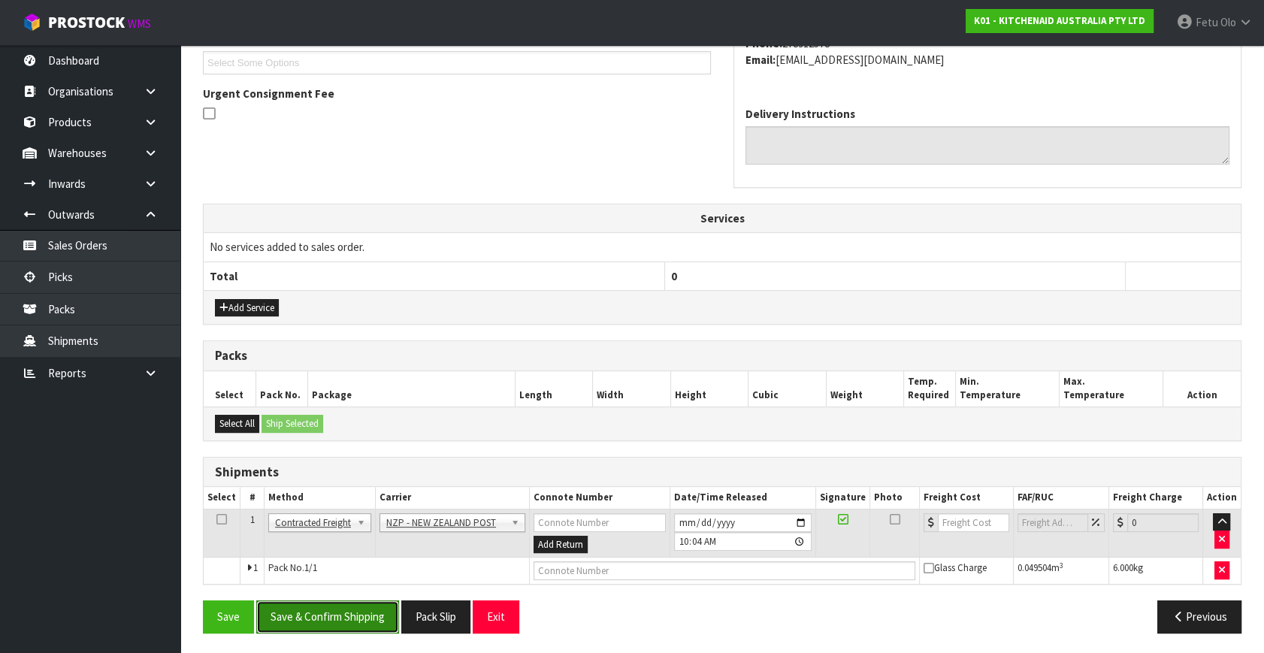
click at [332, 627] on button "Save & Confirm Shipping" at bounding box center [327, 616] width 143 height 32
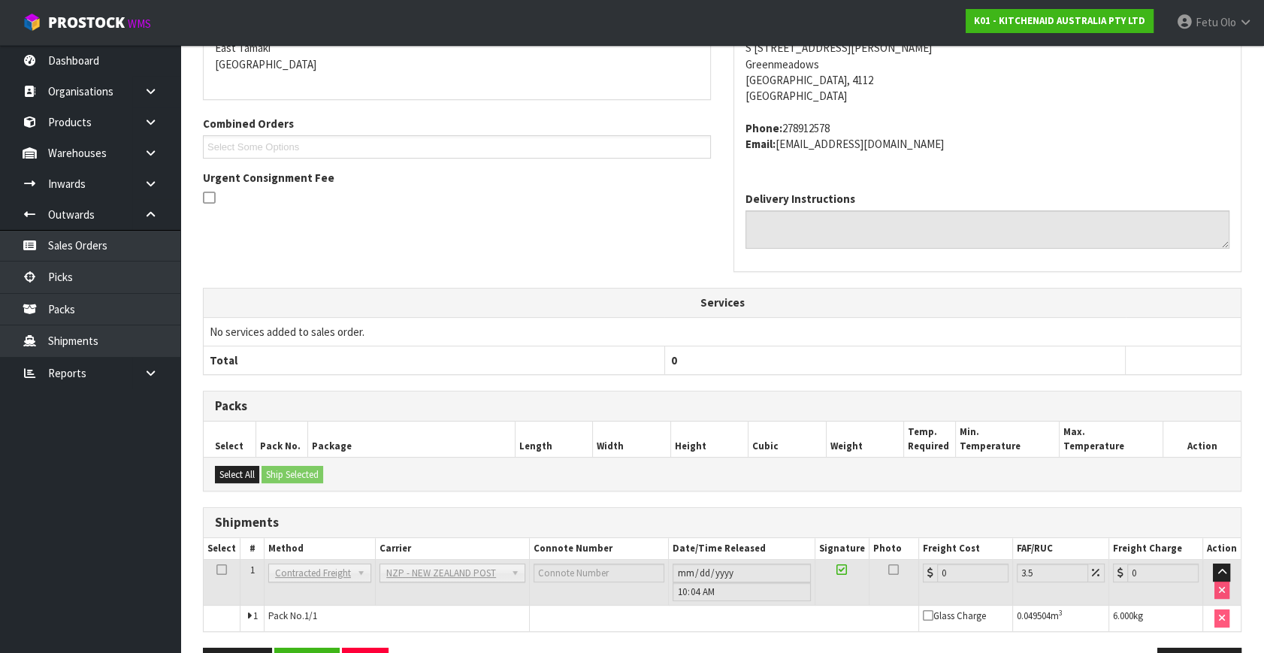
scroll to position [391, 0]
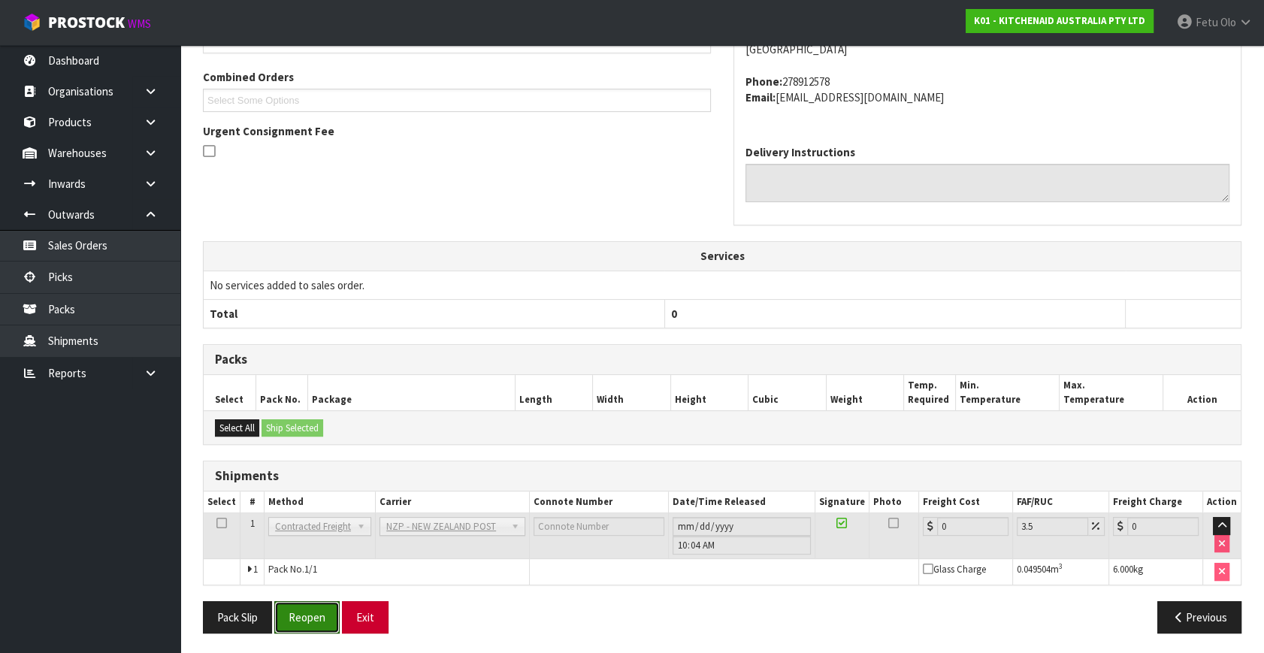
drag, startPoint x: 314, startPoint y: 614, endPoint x: 375, endPoint y: 604, distance: 61.6
click at [314, 614] on button "Reopen" at bounding box center [306, 617] width 65 height 32
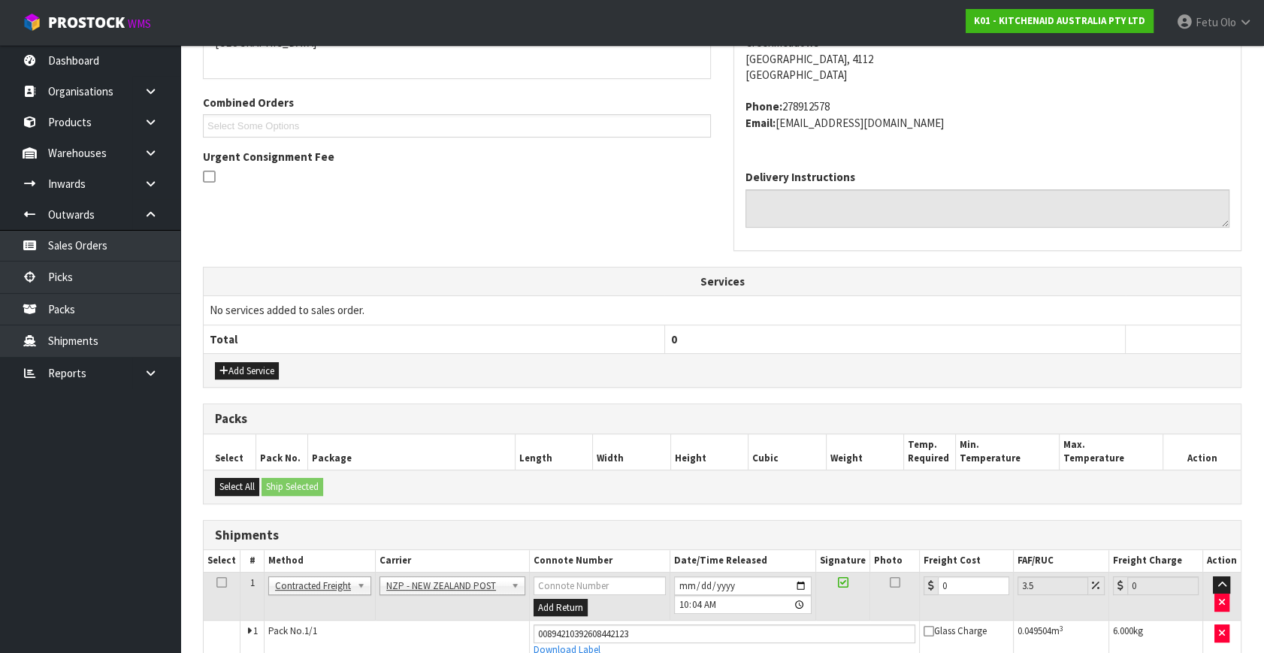
scroll to position [427, 0]
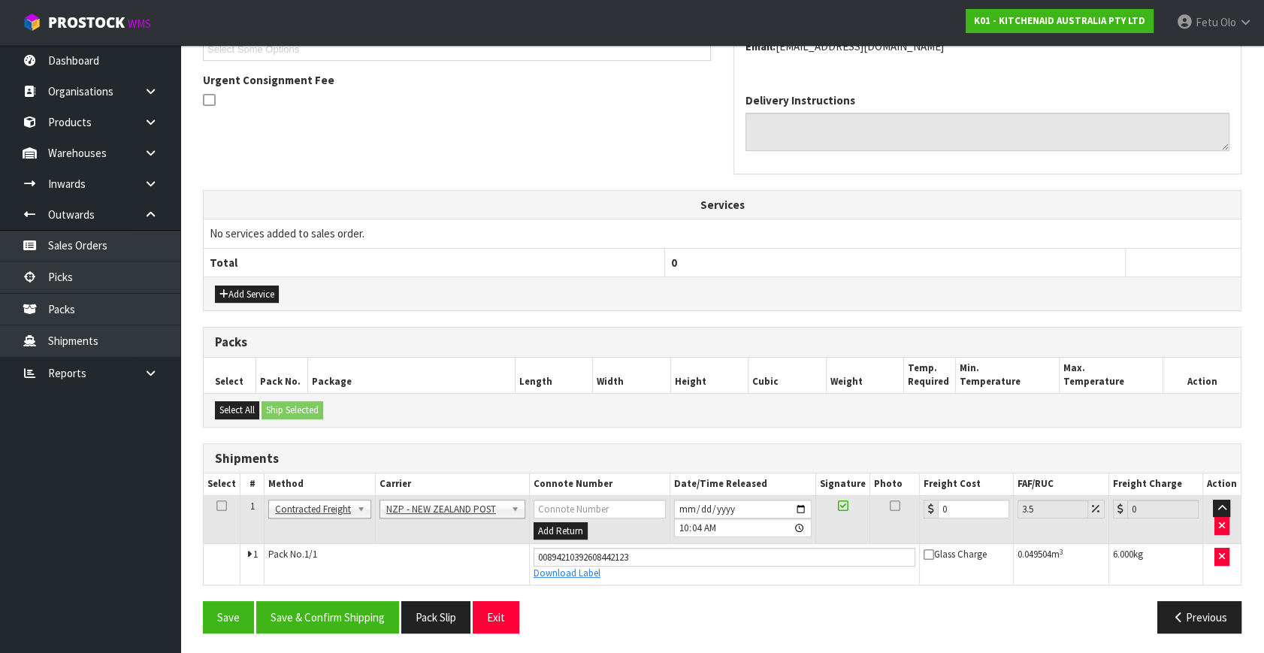
drag, startPoint x: 954, startPoint y: 495, endPoint x: 878, endPoint y: 526, distance: 81.9
click at [901, 527] on tr "1 Client Local Pickup Customer Local Pickup Company Freight Contracted Freight …" at bounding box center [722, 519] width 1037 height 49
drag, startPoint x: 956, startPoint y: 506, endPoint x: 767, endPoint y: 574, distance: 201.3
click at [767, 574] on tbody "1 Client Local Pickup Customer Local Pickup Company Freight Contracted Freight …" at bounding box center [722, 539] width 1037 height 89
type input "8"
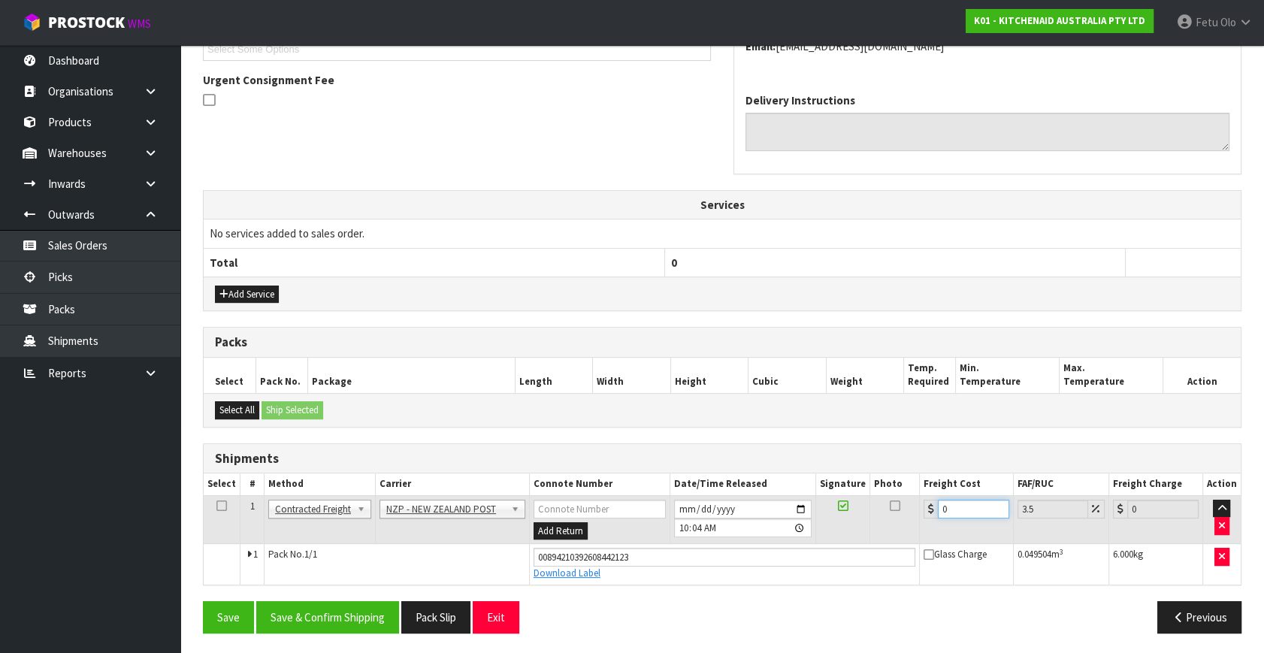
type input "8.28"
type input "8.4"
type input "8.69"
type input "8.45"
type input "8.75"
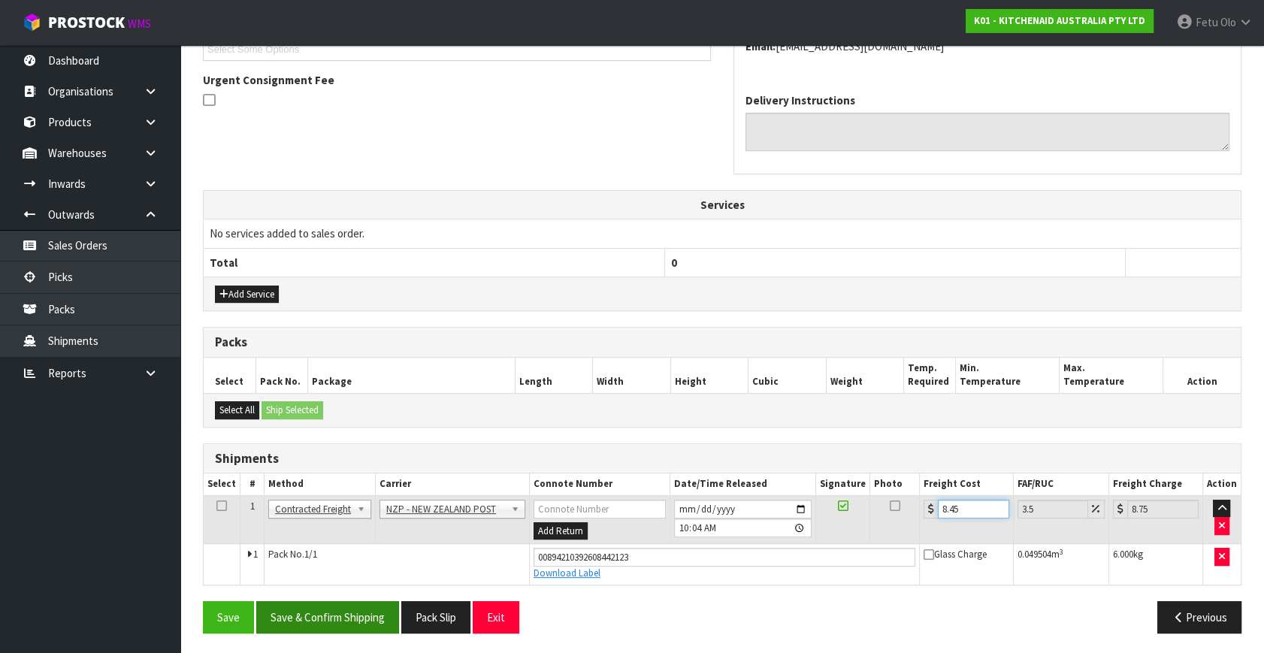
type input "8.45"
click at [358, 618] on button "Save & Confirm Shipping" at bounding box center [327, 617] width 143 height 32
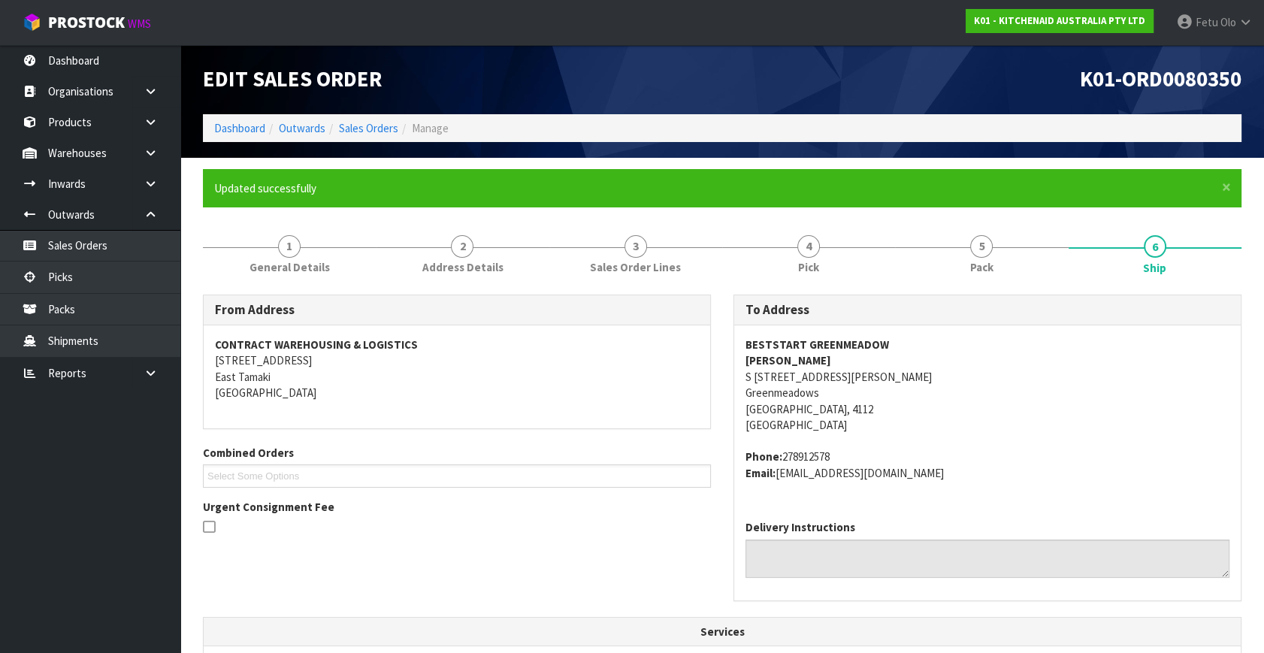
click at [356, 573] on div "From Address CONTRACT WAREHOUSING & LOGISTICS 17 Allens Road East Tamaki Auckla…" at bounding box center [722, 455] width 1061 height 322
click at [354, 570] on div "From Address CONTRACT WAREHOUSING & LOGISTICS 17 Allens Road East Tamaki Auckla…" at bounding box center [722, 455] width 1061 height 322
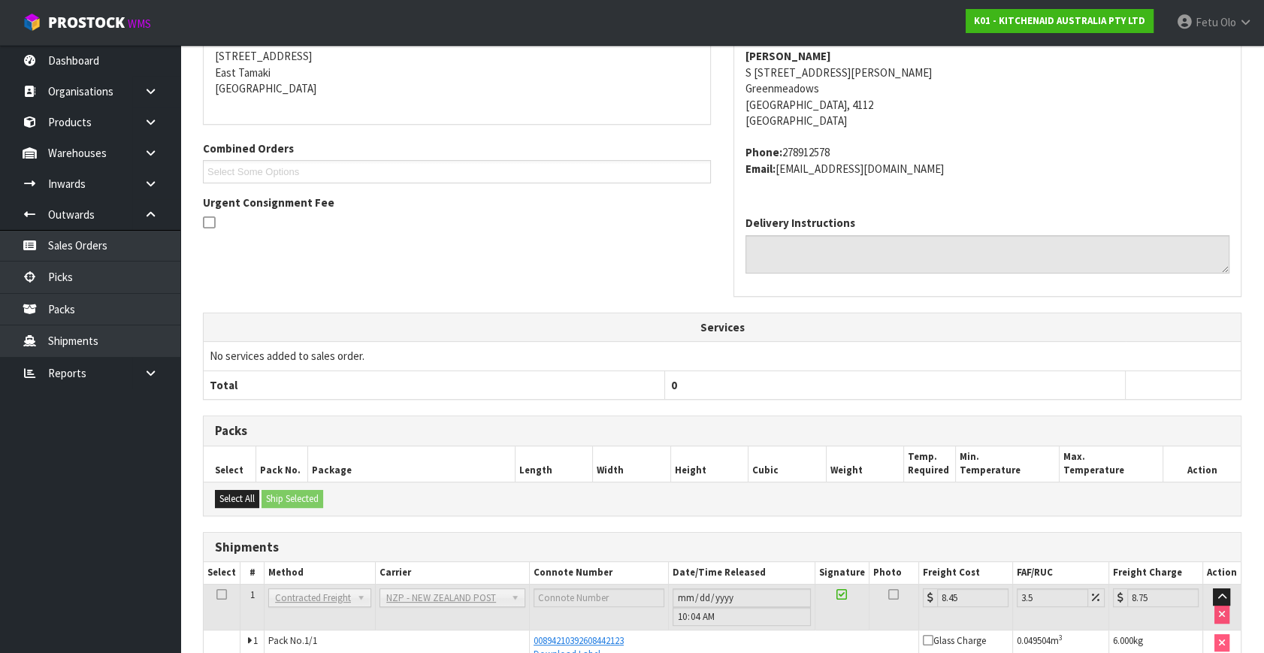
scroll to position [386, 0]
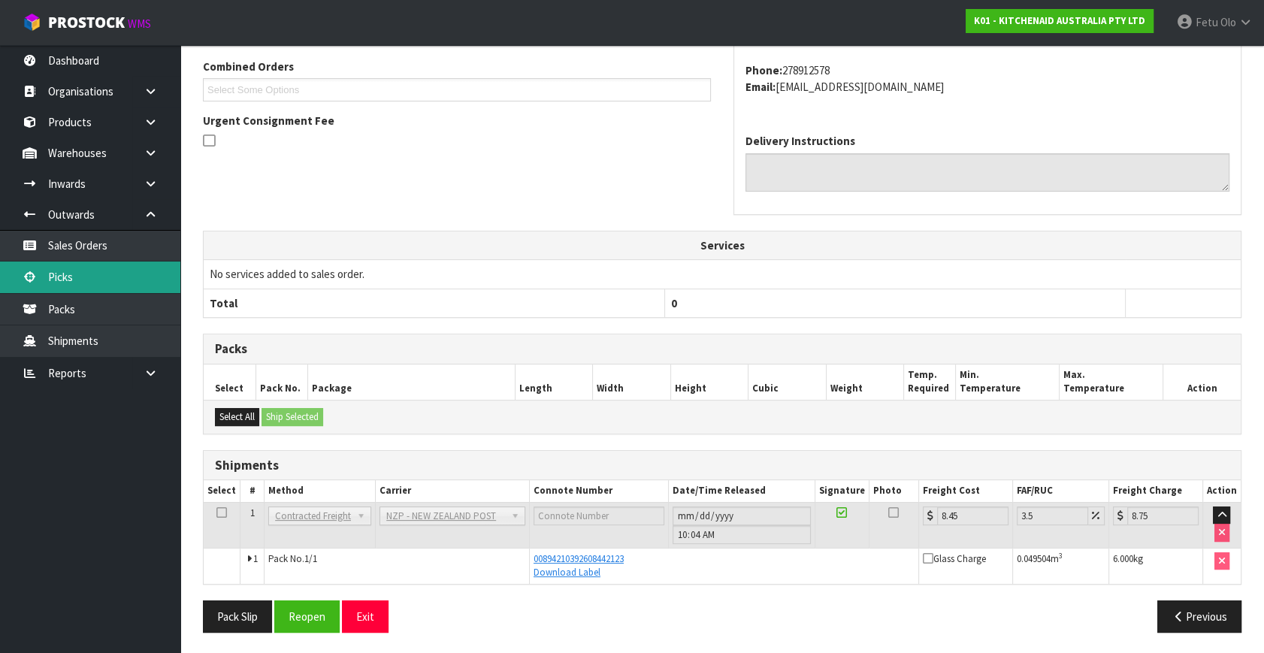
drag, startPoint x: 71, startPoint y: 270, endPoint x: 106, endPoint y: 262, distance: 35.4
click at [71, 270] on link "Picks" at bounding box center [90, 276] width 180 height 31
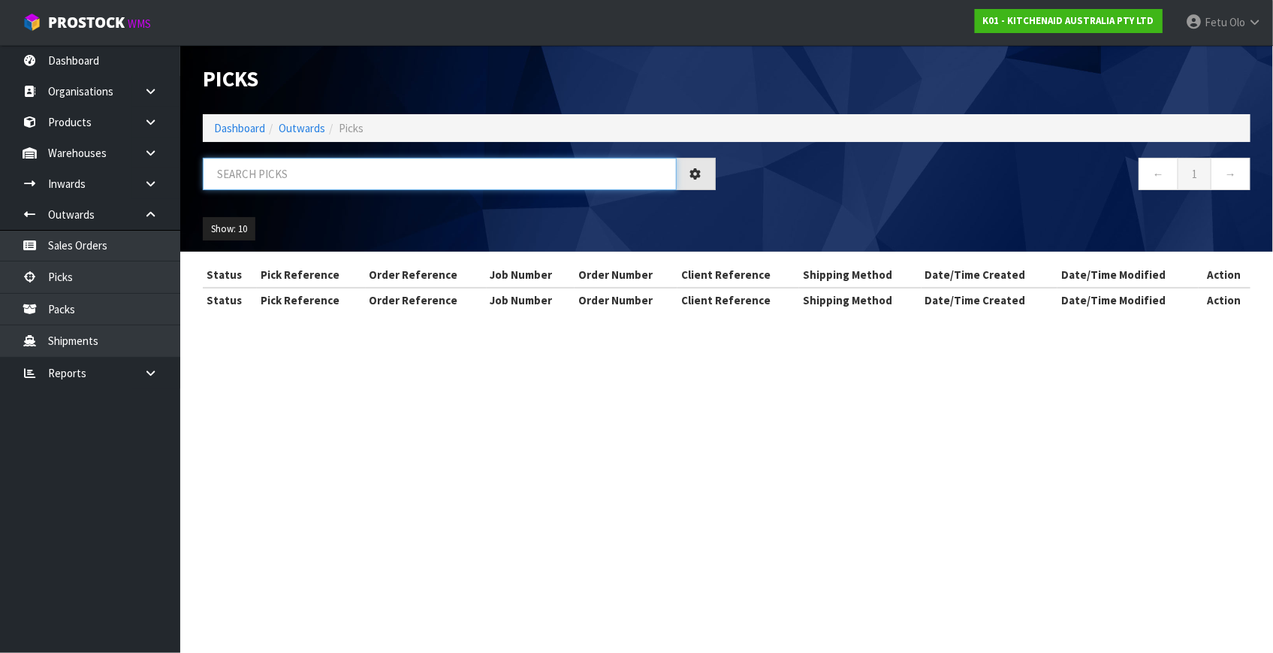
click at [388, 166] on input "text" at bounding box center [440, 174] width 474 height 32
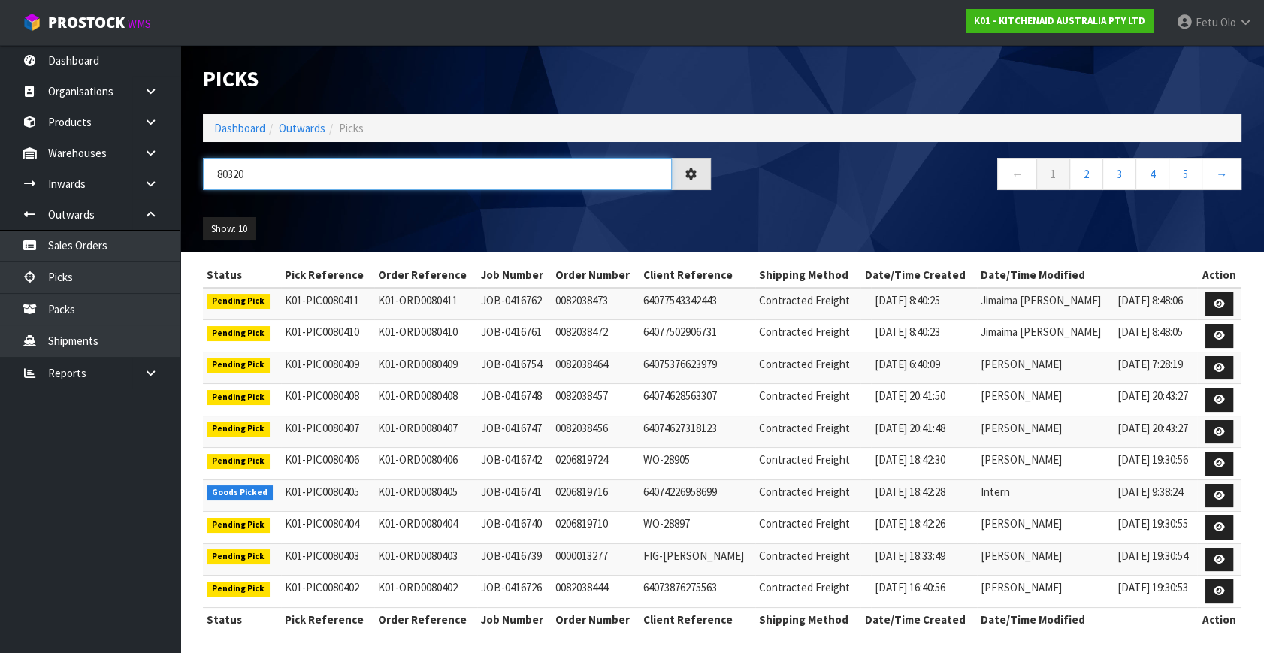
type input "80320"
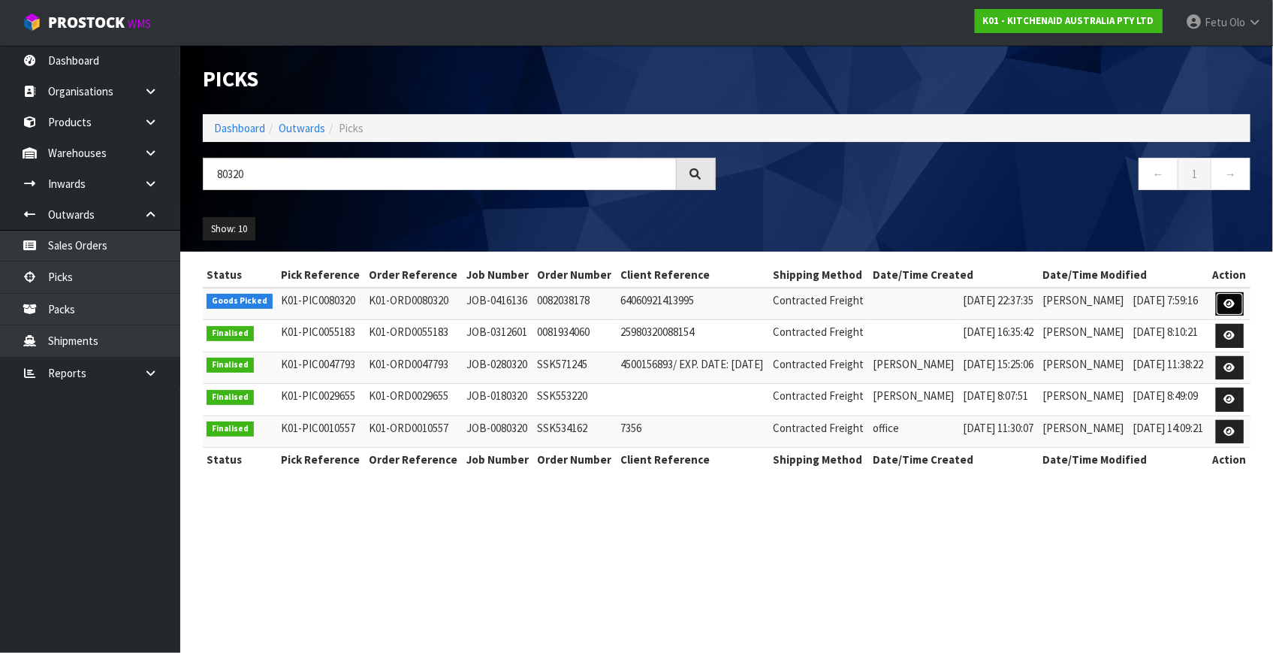
click at [1225, 304] on icon at bounding box center [1230, 304] width 11 height 10
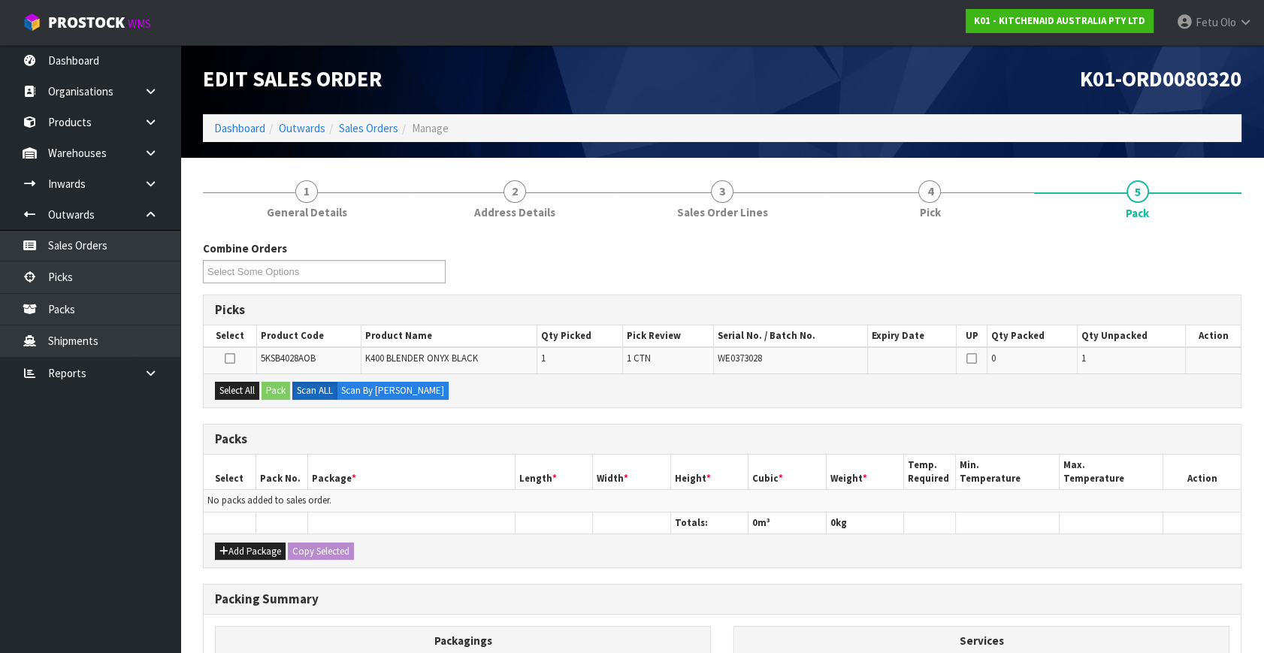
click at [58, 564] on ul "Dashboard Organisations Clients Consignees Carriers Products Categories Serial …" at bounding box center [90, 349] width 180 height 608
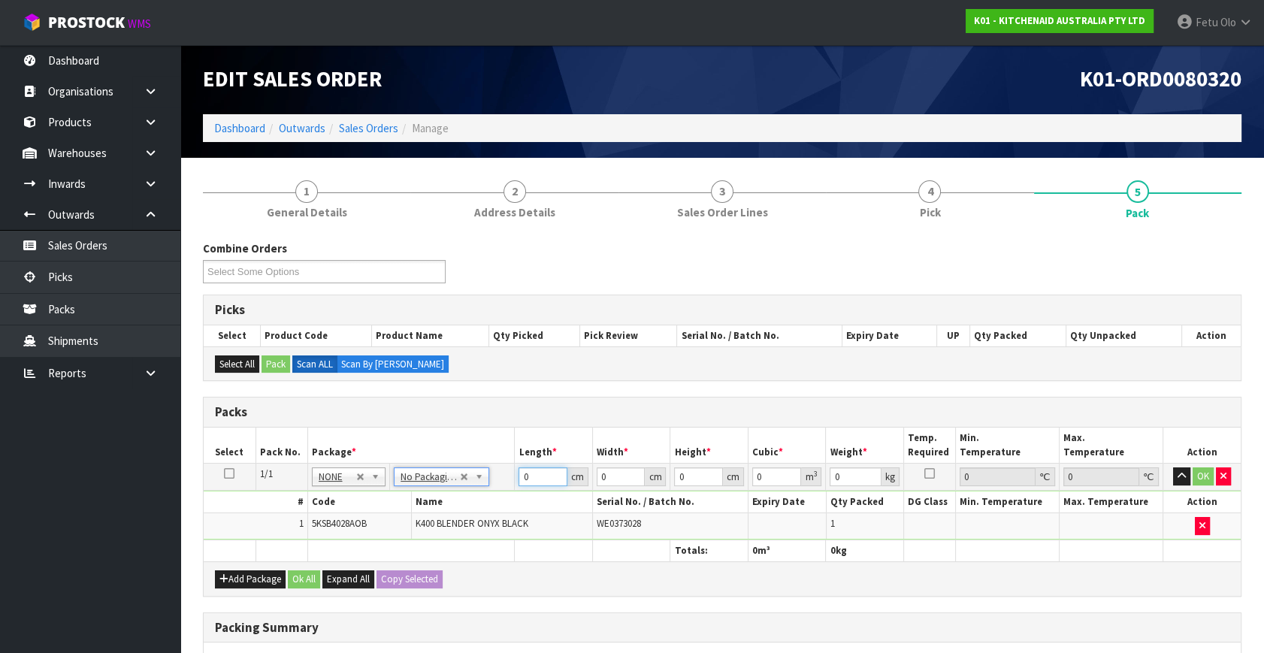
drag, startPoint x: 536, startPoint y: 471, endPoint x: 482, endPoint y: 489, distance: 57.7
click at [482, 489] on tbody "1/1 NONE 007-001 007-002 007-004 007-009 007-013 007-014 007-015 007-017 007-01…" at bounding box center [722, 502] width 1037 height 77
type input "33"
type input "31"
type input "4"
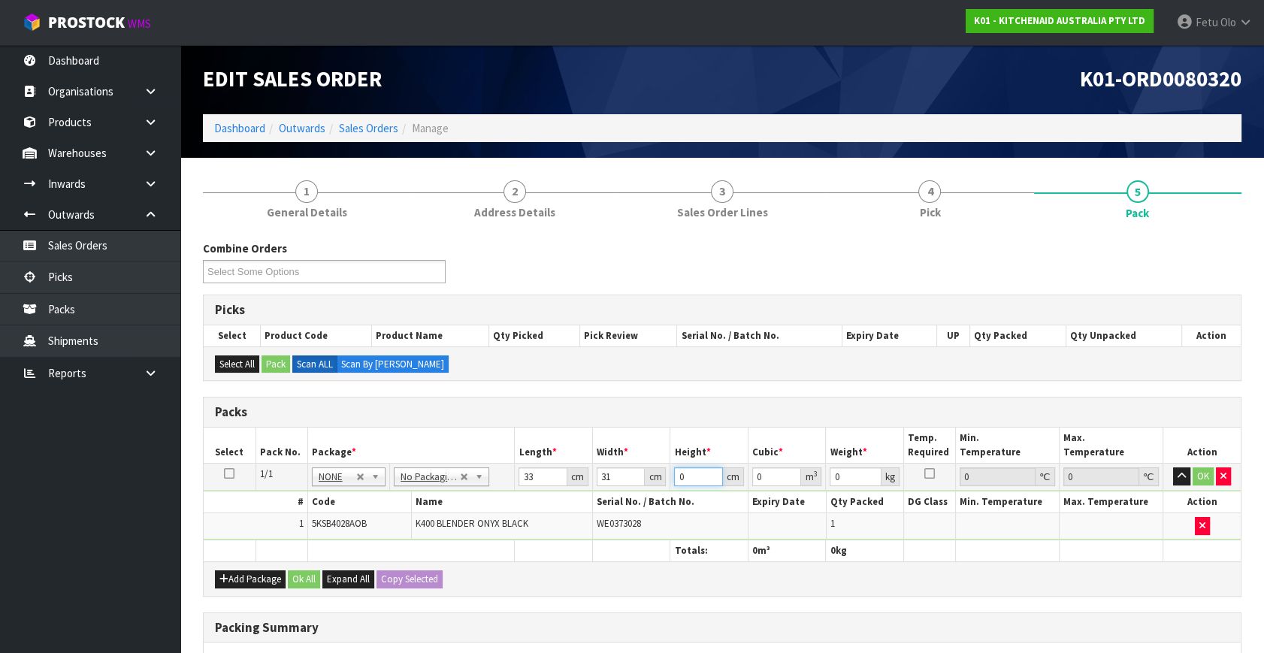
type input "0.004092"
type input "48"
type input "0.049104"
type input "48"
type input "9"
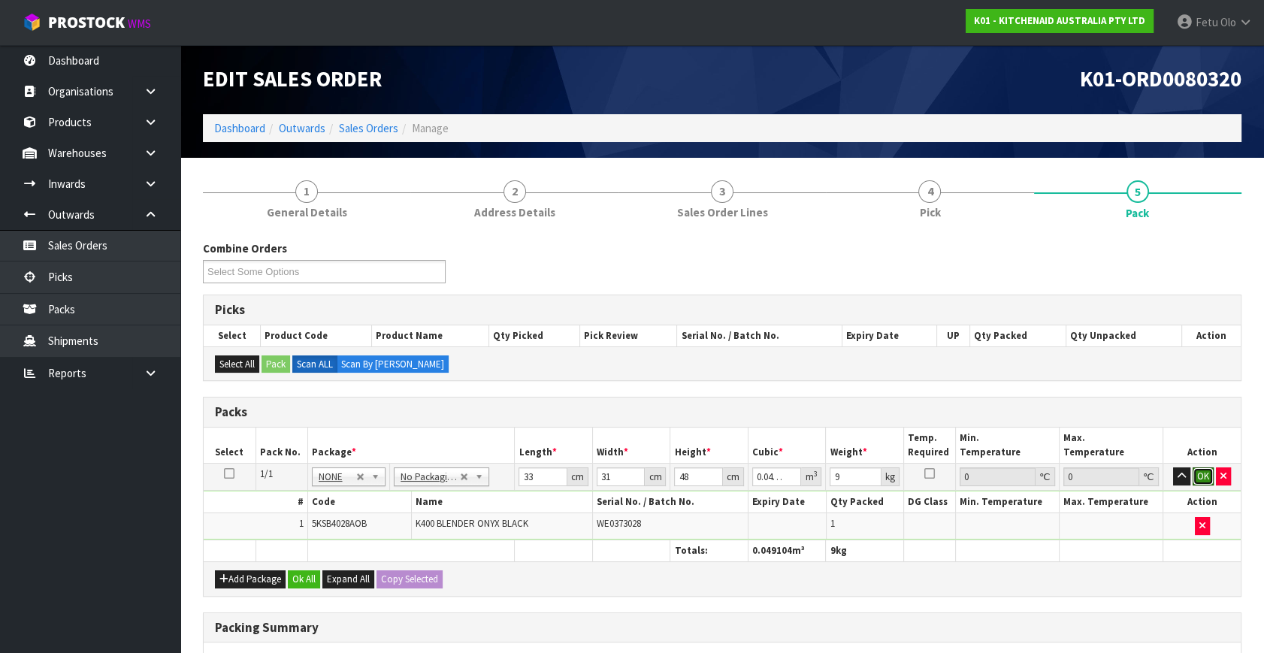
click button "OK" at bounding box center [1202, 476] width 21 height 18
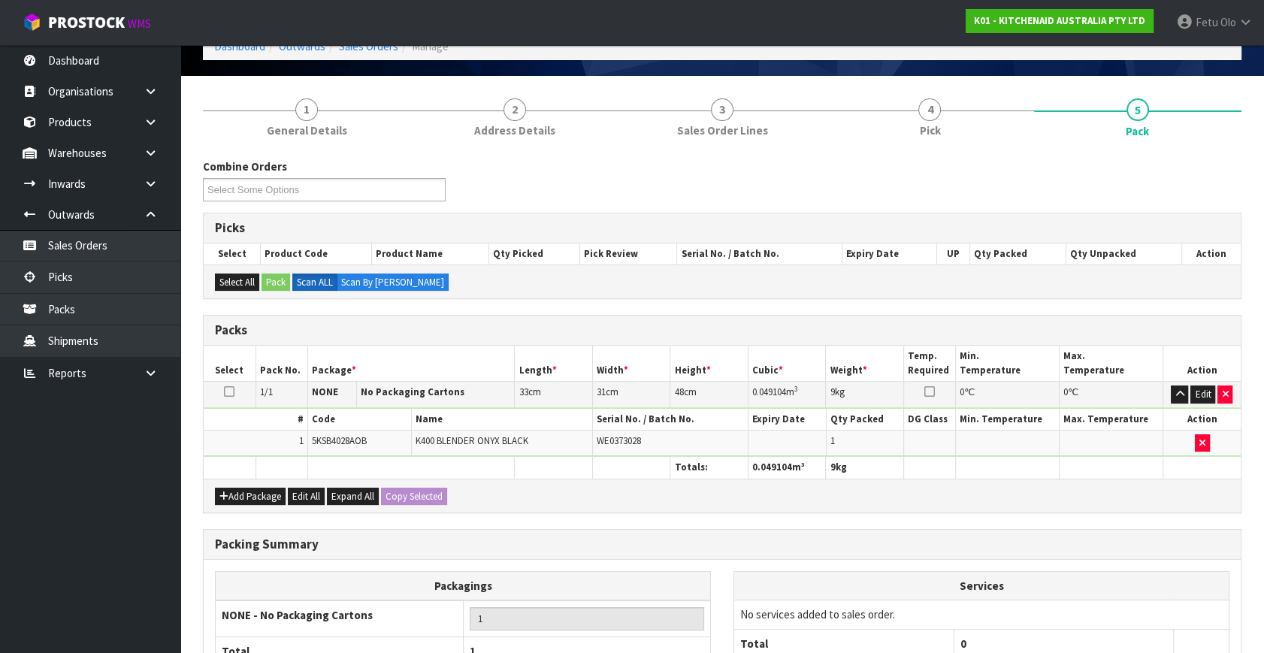
scroll to position [224, 0]
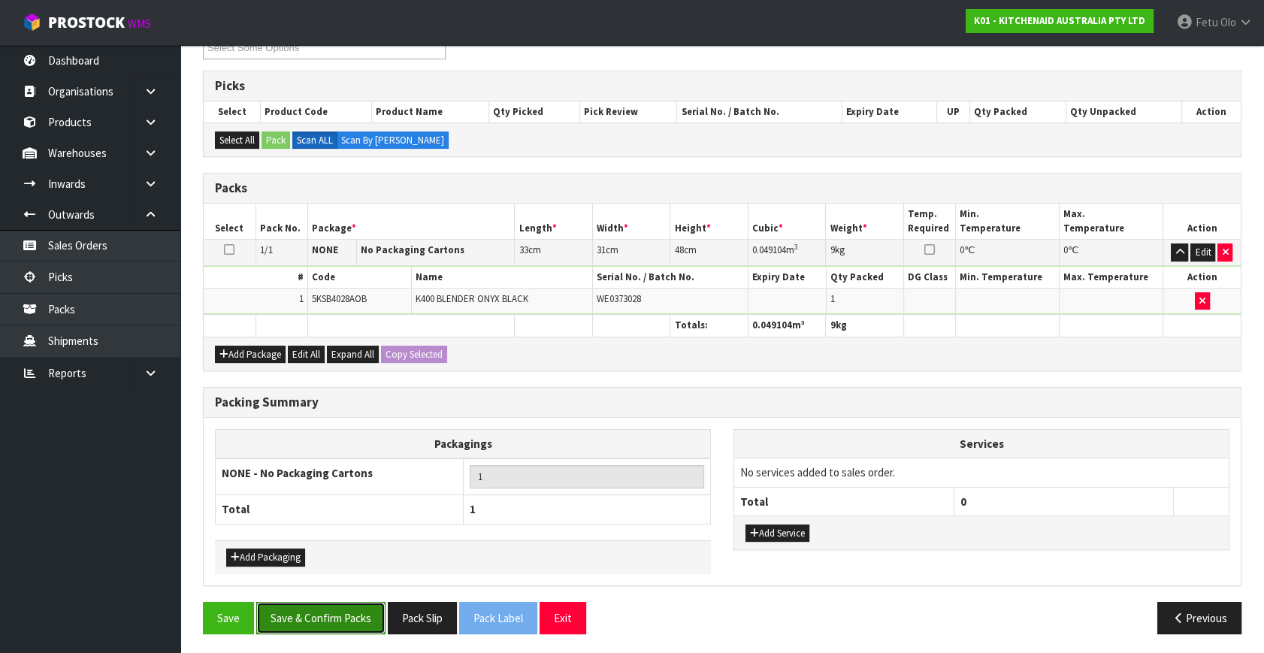
click at [324, 614] on button "Save & Confirm Packs" at bounding box center [320, 618] width 129 height 32
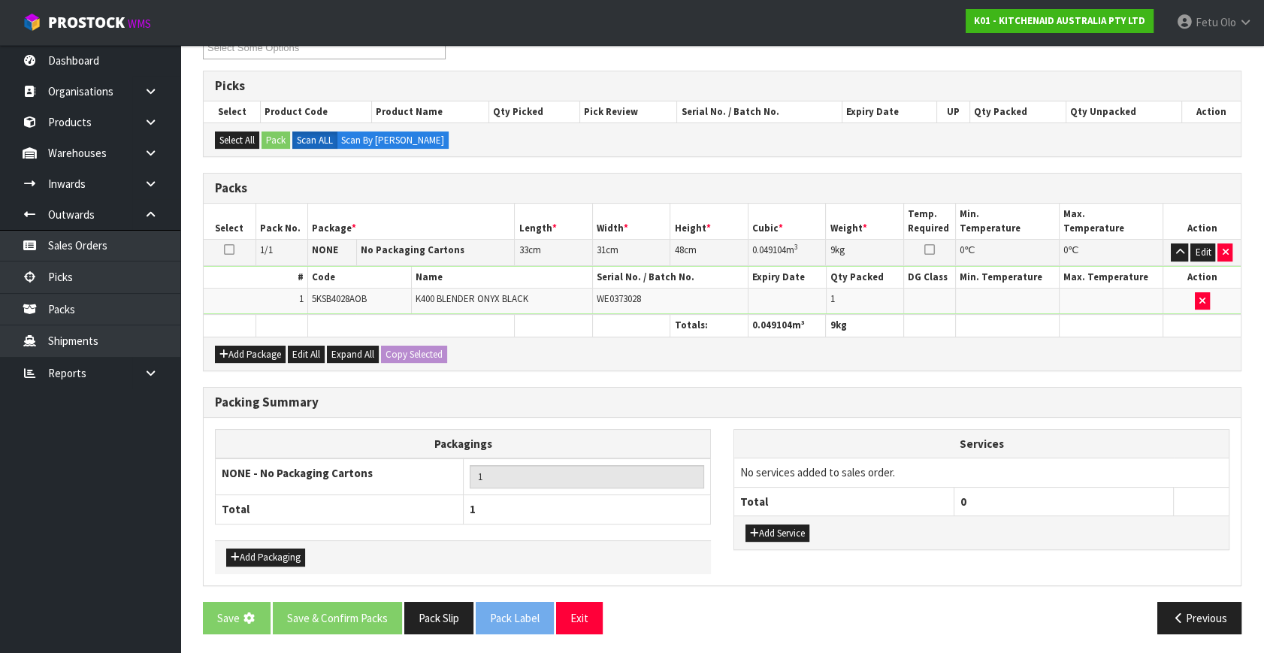
scroll to position [0, 0]
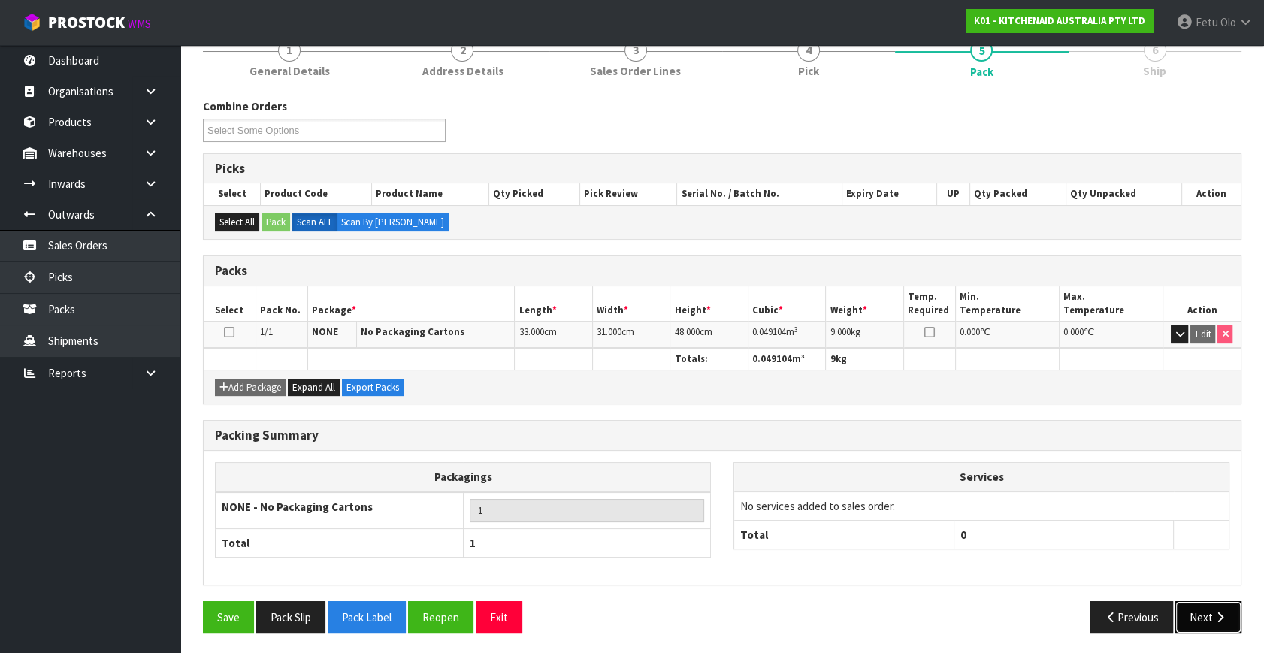
click at [1194, 612] on button "Next" at bounding box center [1208, 617] width 66 height 32
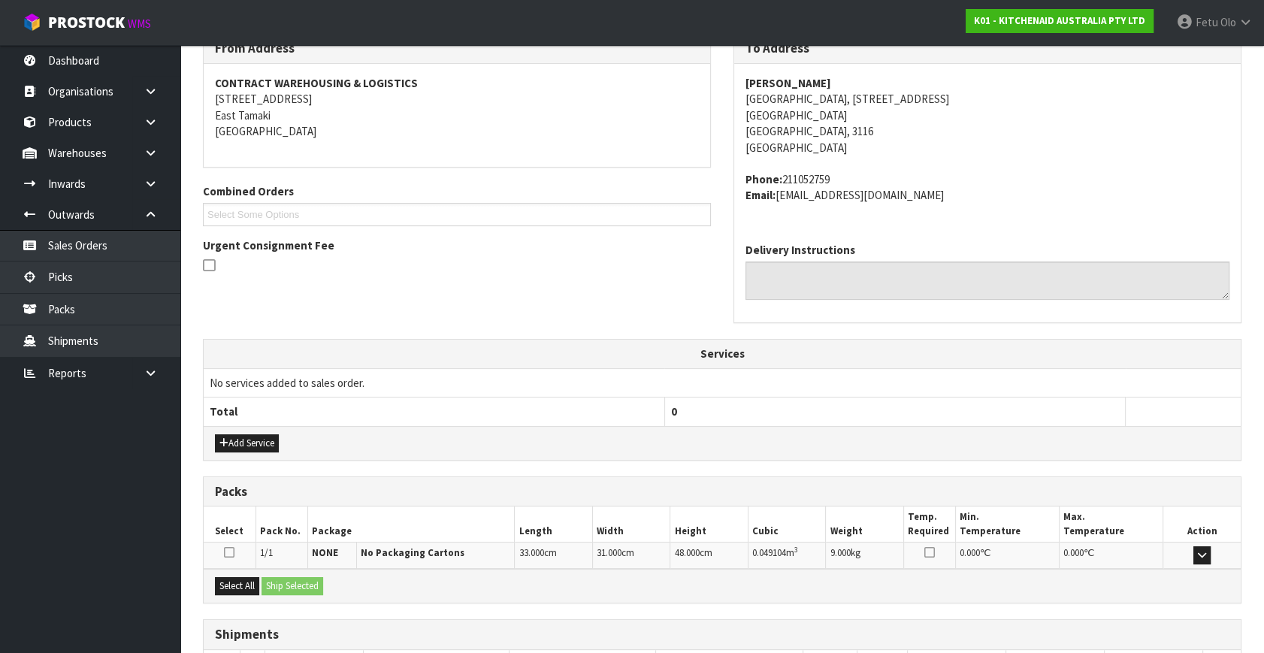
scroll to position [370, 0]
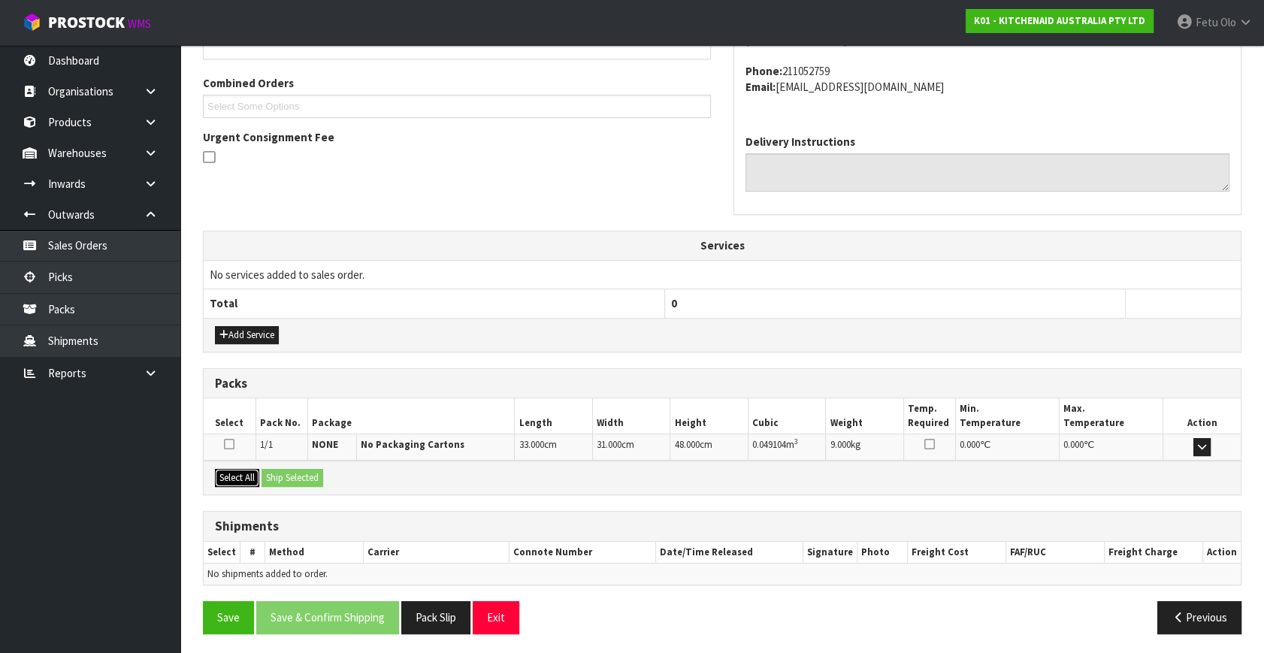
click at [225, 473] on button "Select All" at bounding box center [237, 478] width 44 height 18
click at [293, 473] on button "Ship Selected" at bounding box center [292, 478] width 62 height 18
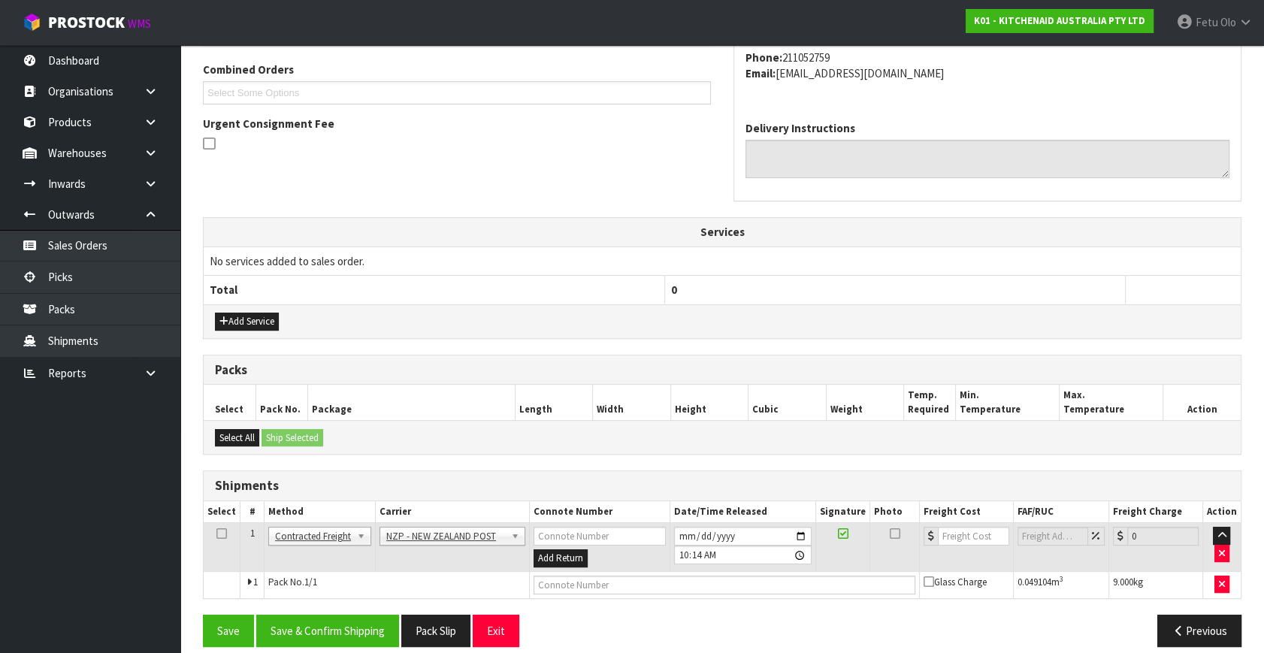
scroll to position [397, 0]
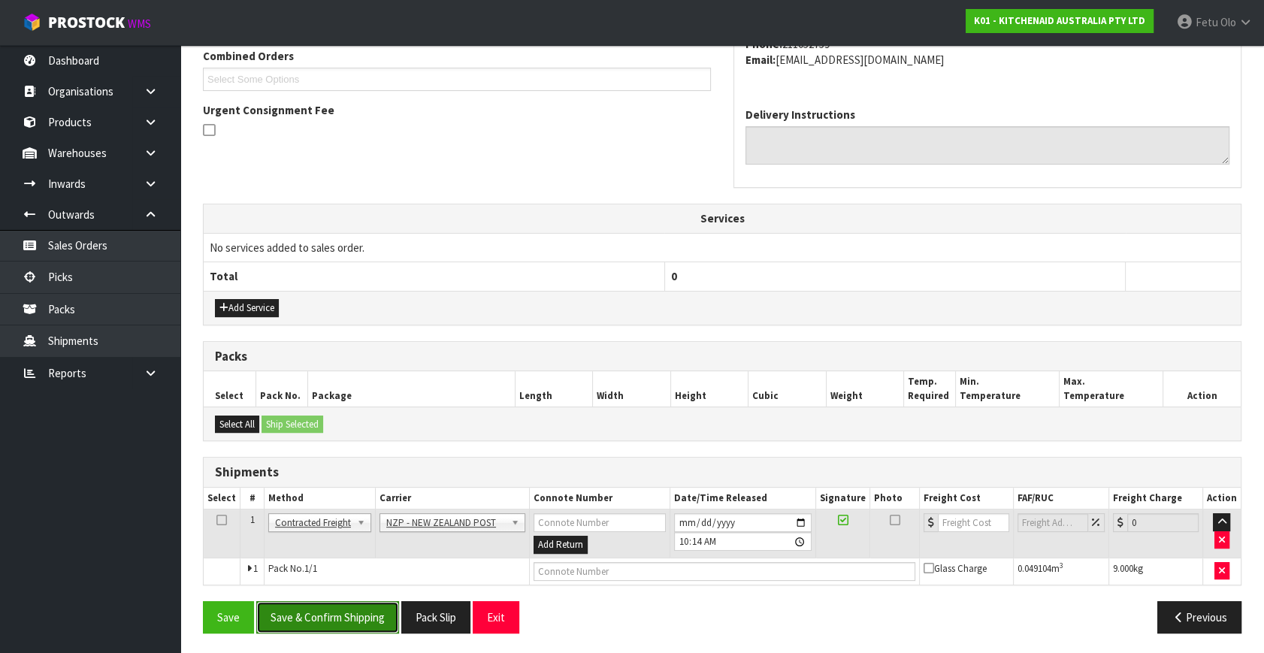
click at [345, 610] on button "Save & Confirm Shipping" at bounding box center [327, 617] width 143 height 32
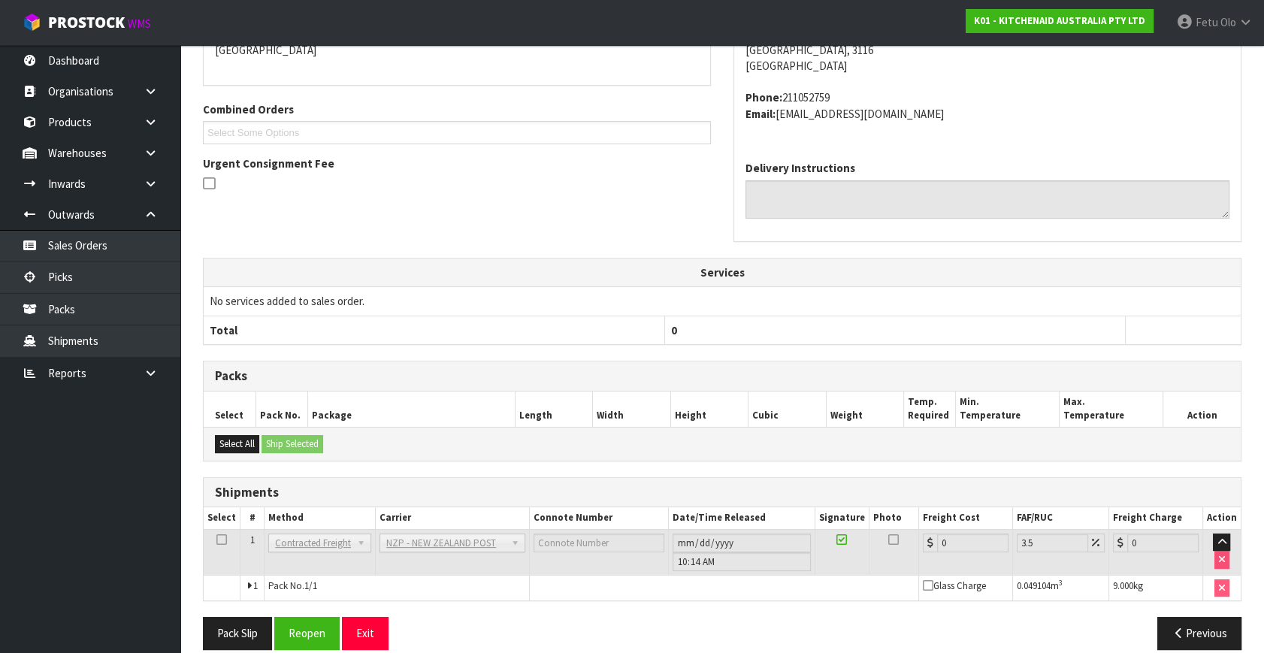
scroll to position [376, 0]
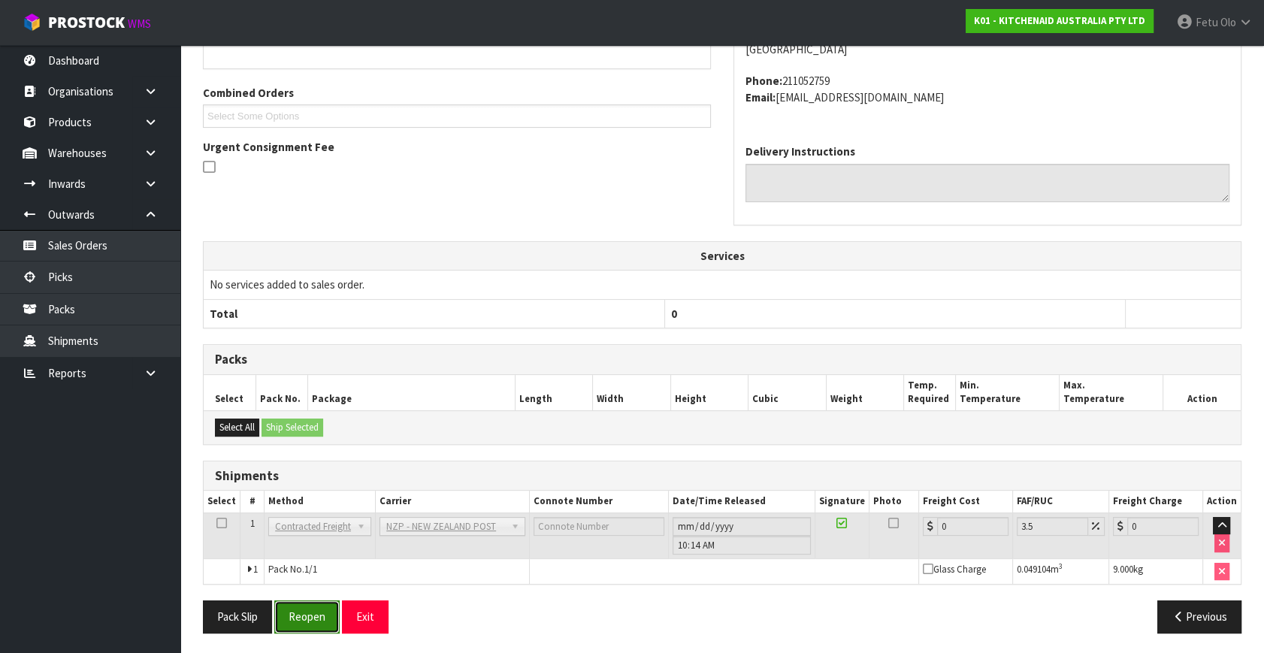
click at [289, 612] on button "Reopen" at bounding box center [306, 616] width 65 height 32
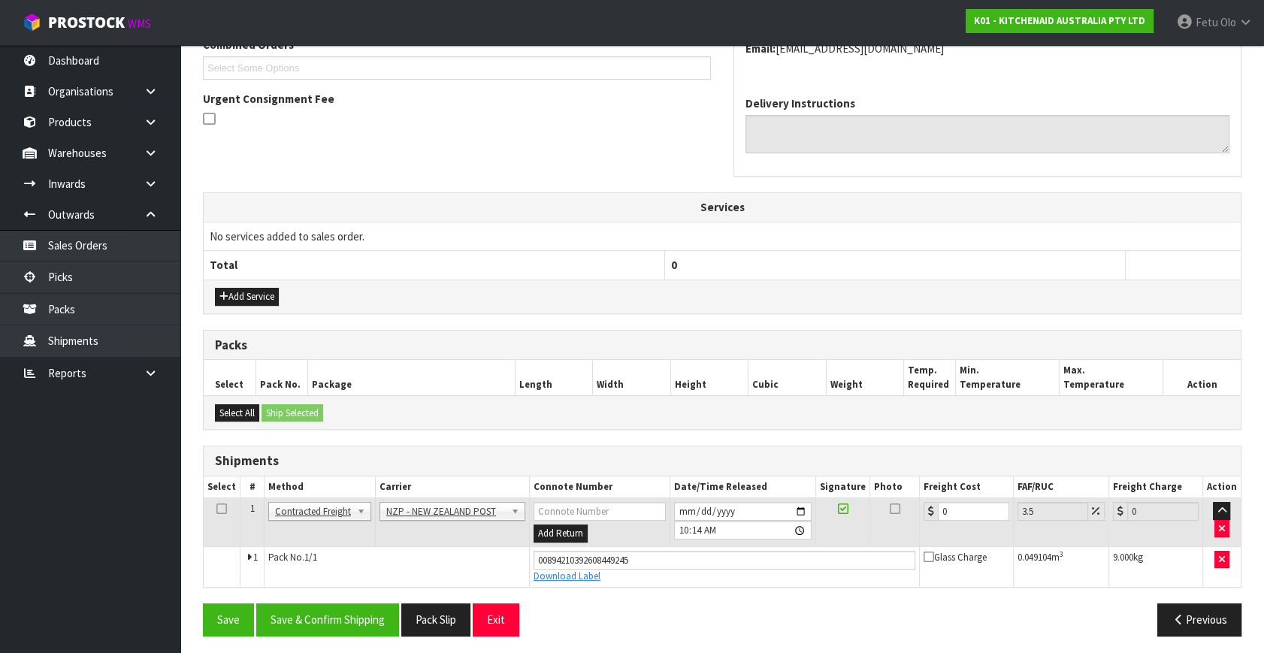
scroll to position [411, 0]
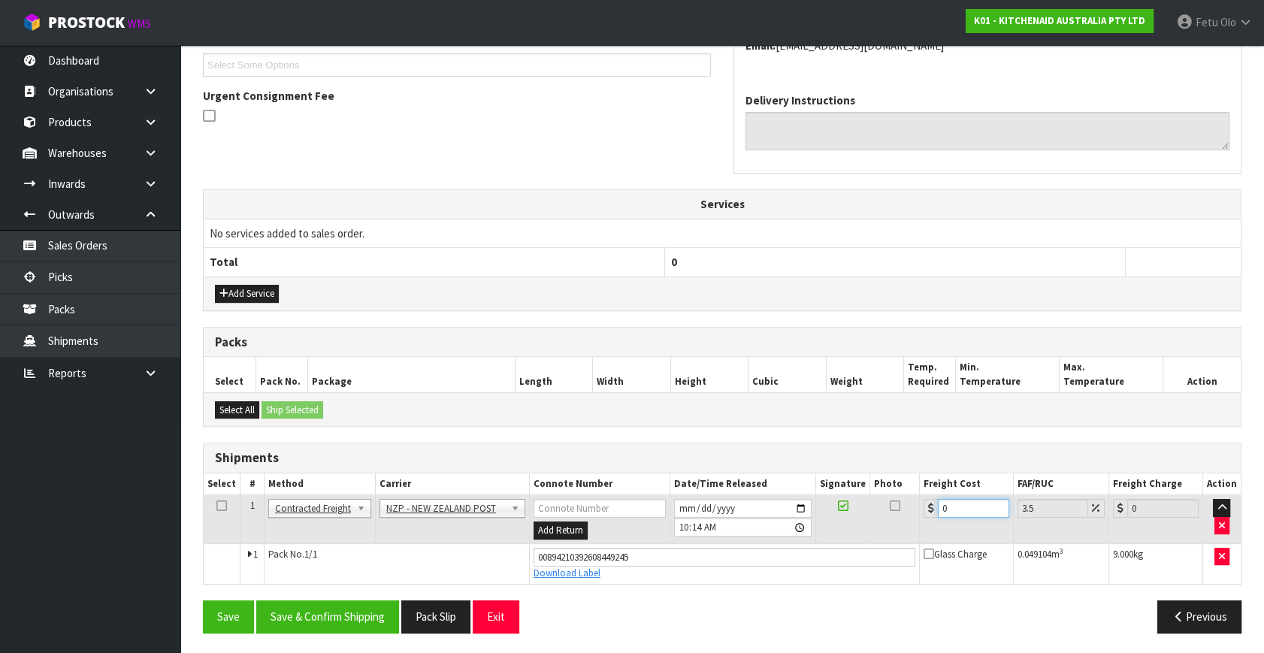
drag, startPoint x: 949, startPoint y: 506, endPoint x: 847, endPoint y: 521, distance: 102.4
click at [849, 520] on tr "1 Client Local Pickup Customer Local Pickup Company Freight Contracted Freight …" at bounding box center [722, 519] width 1037 height 49
click at [357, 617] on button "Save & Confirm Shipping" at bounding box center [327, 616] width 143 height 32
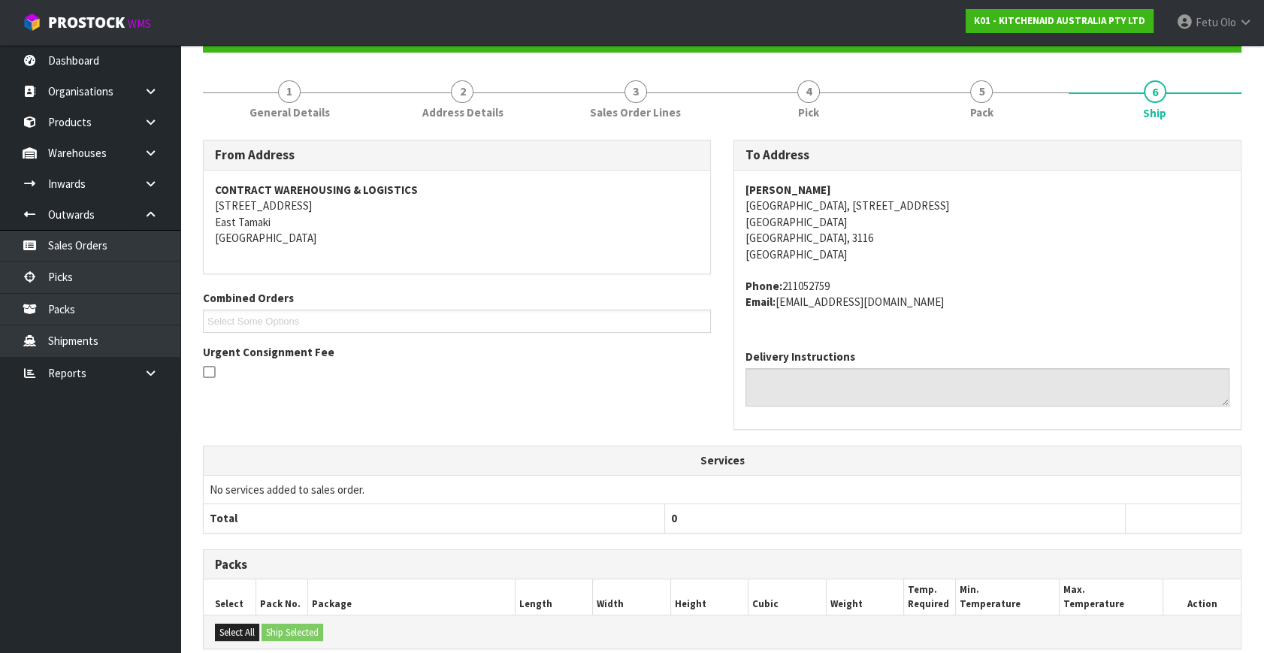
scroll to position [370, 0]
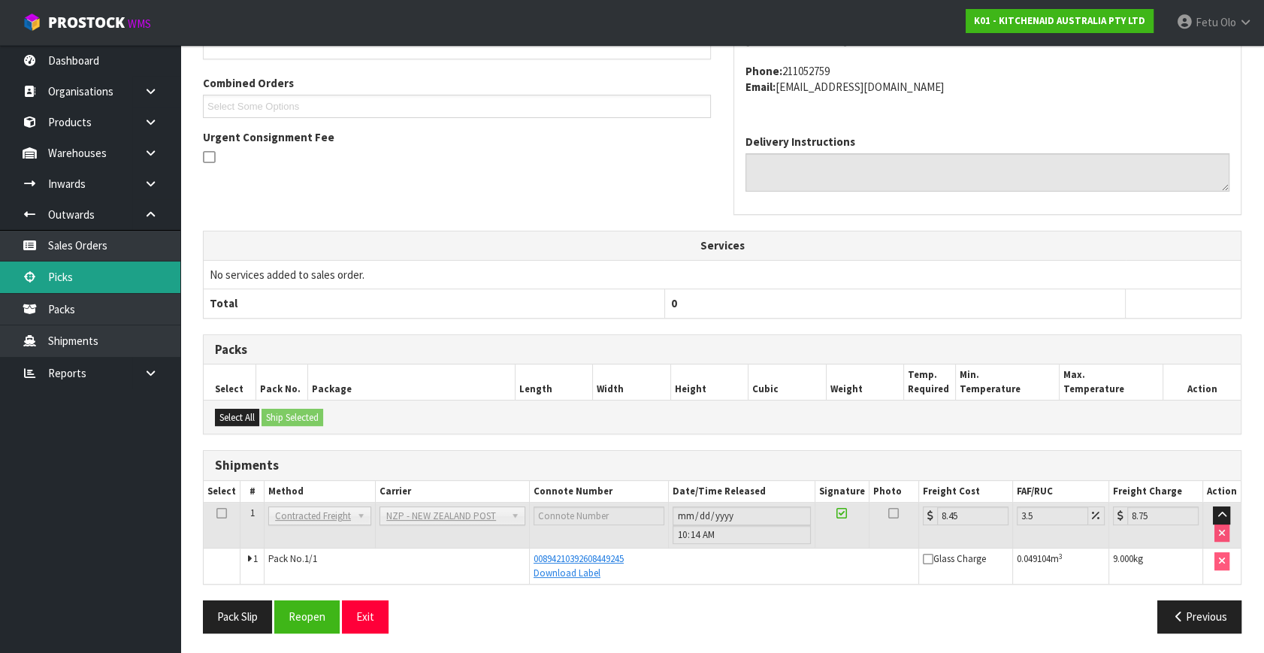
click at [62, 272] on link "Picks" at bounding box center [90, 276] width 180 height 31
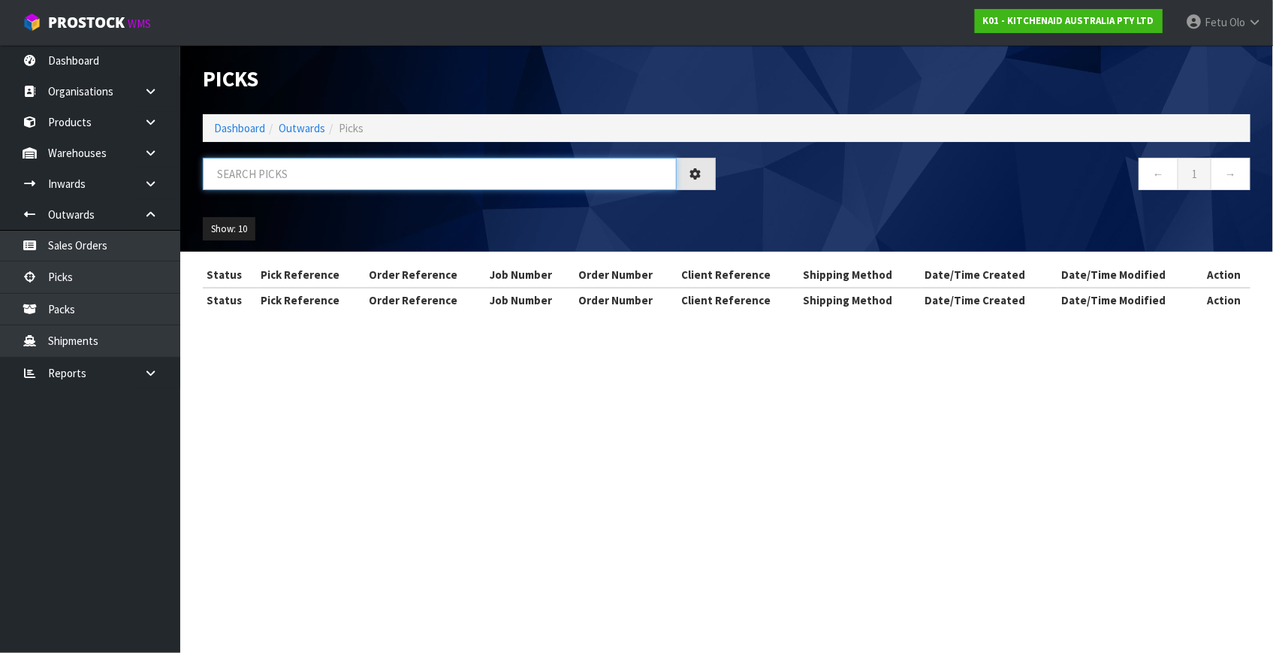
click at [521, 182] on input "text" at bounding box center [440, 174] width 474 height 32
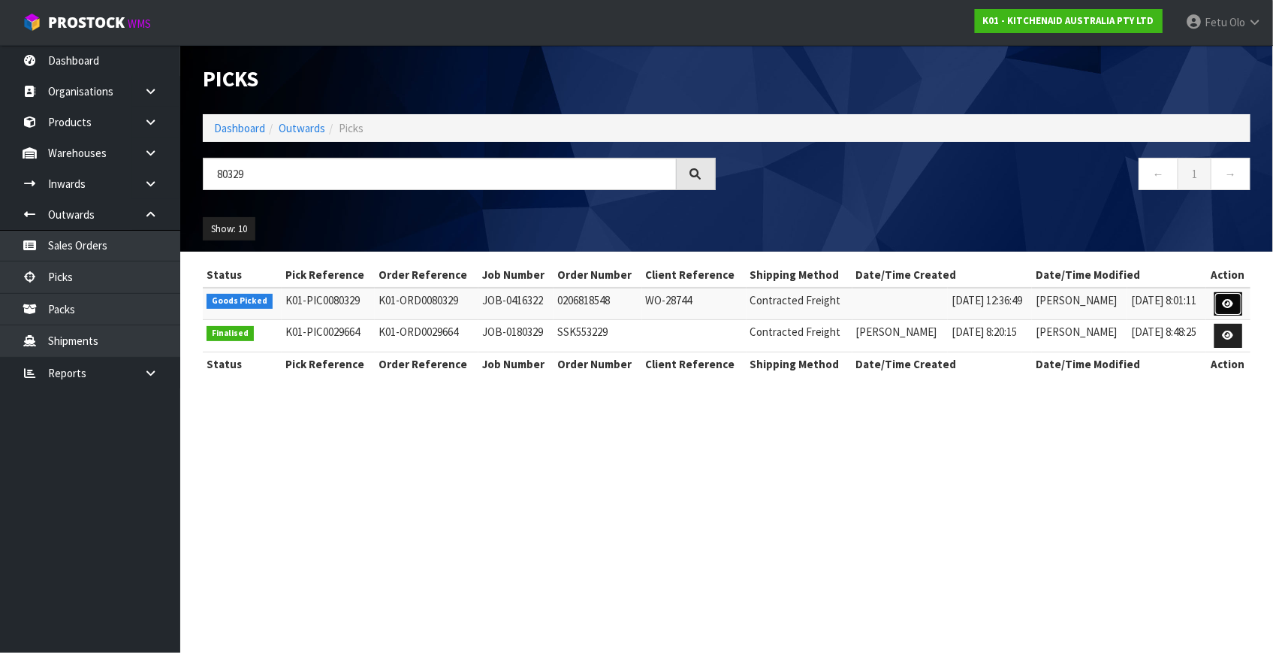
click at [1231, 303] on icon at bounding box center [1228, 304] width 11 height 10
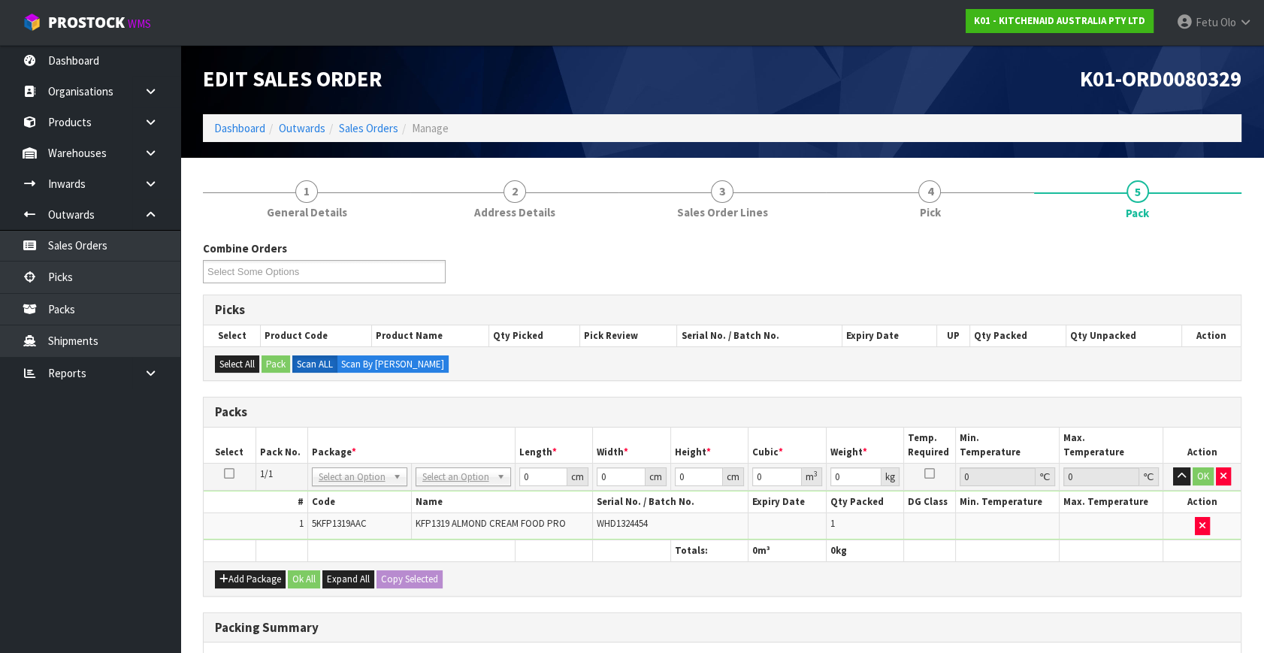
drag, startPoint x: 444, startPoint y: 479, endPoint x: 445, endPoint y: 502, distance: 23.3
drag, startPoint x: 526, startPoint y: 468, endPoint x: 457, endPoint y: 530, distance: 93.1
click at [457, 530] on tbody "1/1 NONE 007-001 007-002 007-004 007-009 007-013 007-014 007-015 007-017 007-01…" at bounding box center [722, 502] width 1037 height 77
click button "OK" at bounding box center [1202, 476] width 21 height 18
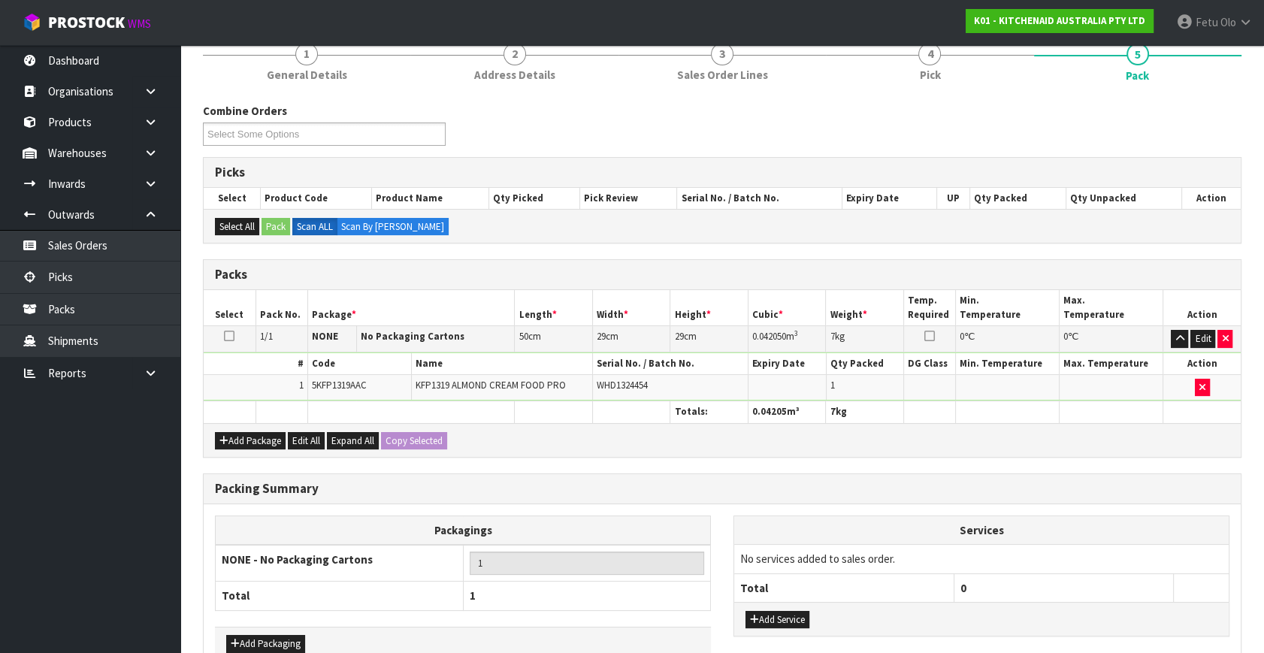
scroll to position [224, 0]
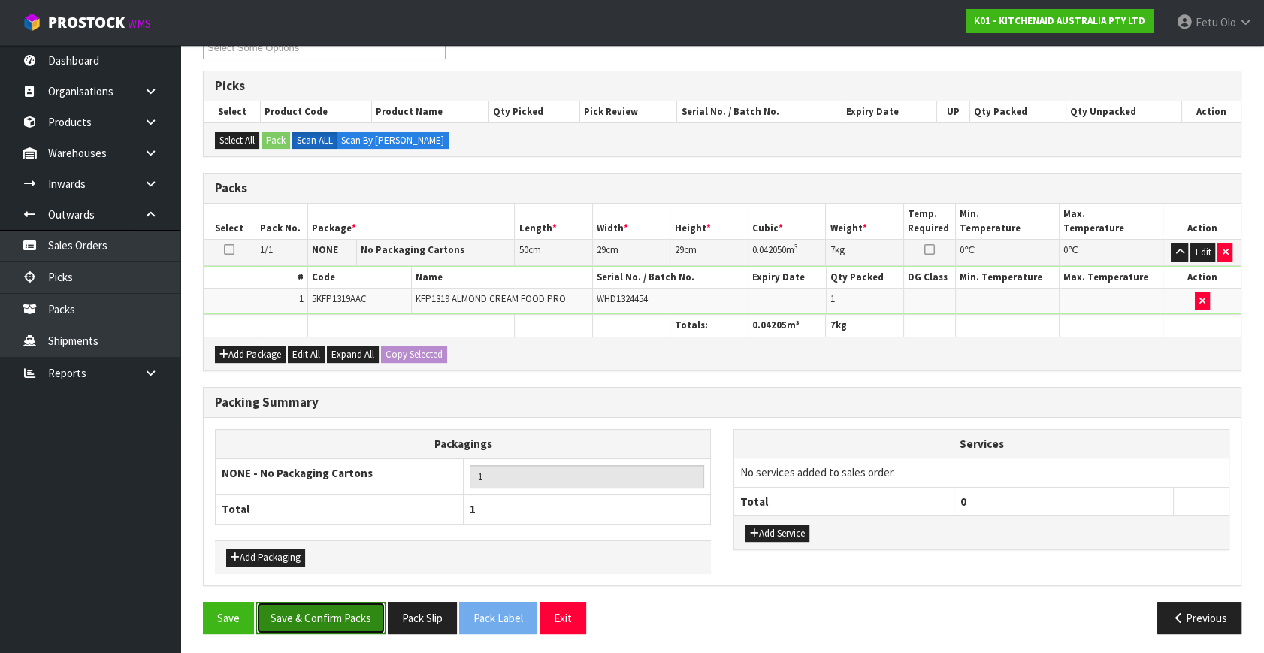
click at [340, 615] on button "Save & Confirm Packs" at bounding box center [320, 618] width 129 height 32
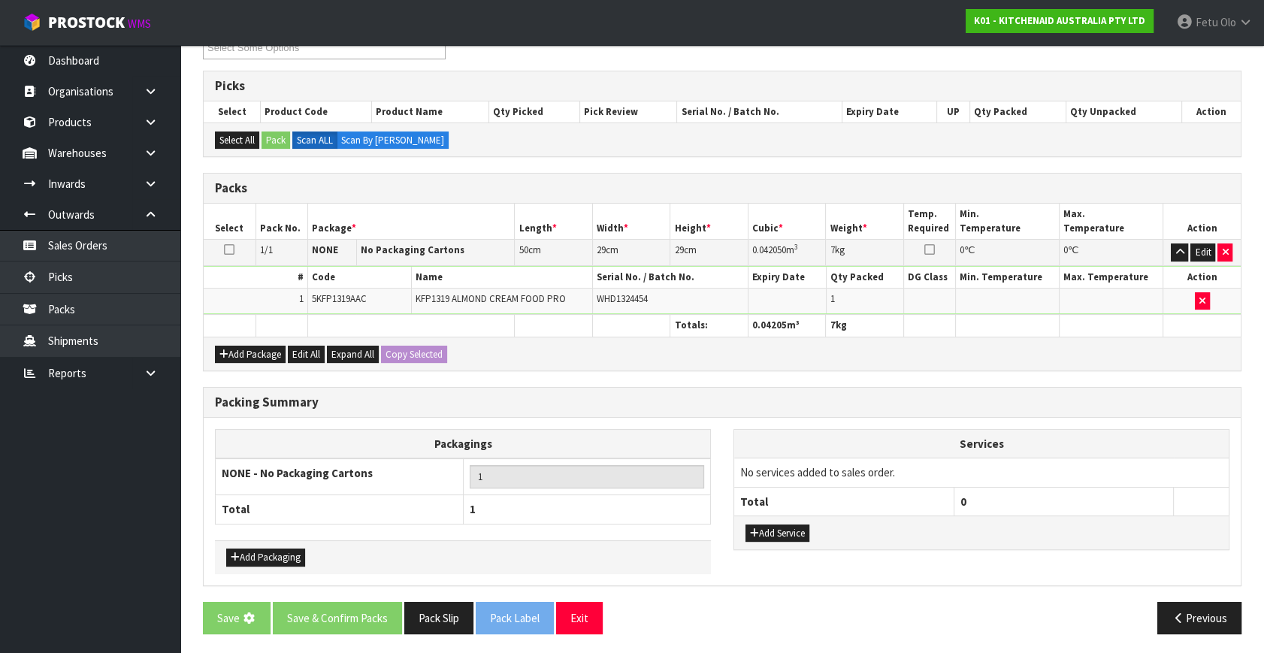
scroll to position [0, 0]
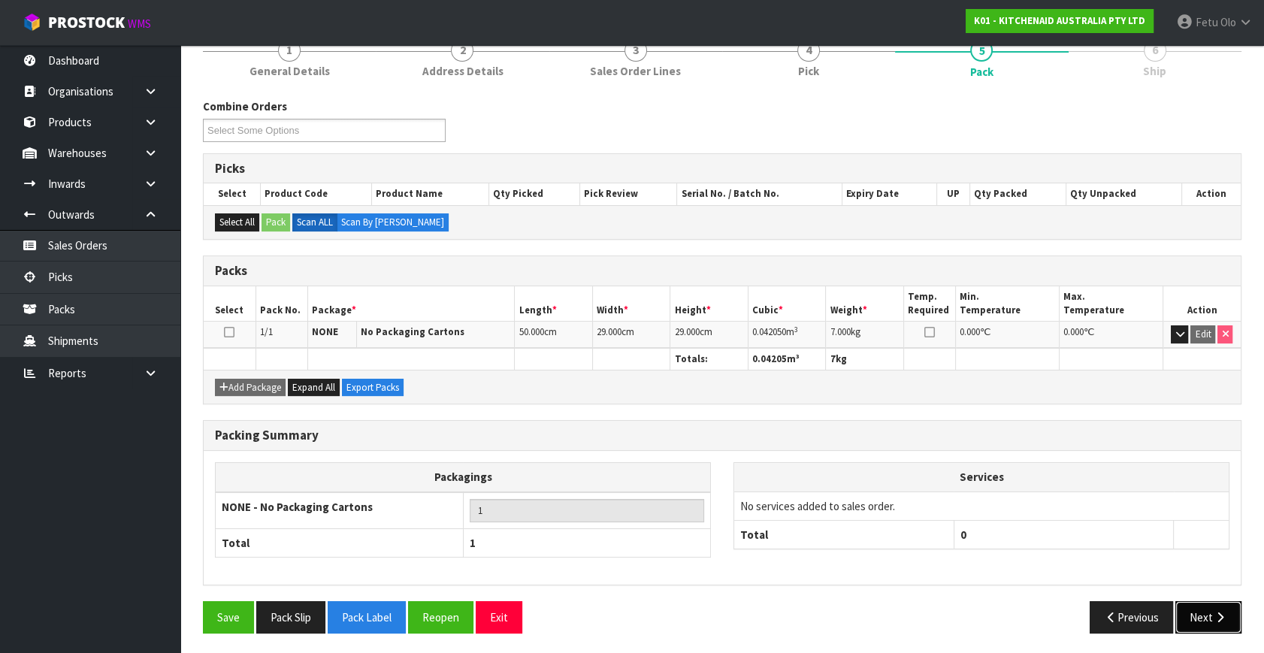
click at [1219, 616] on icon "button" at bounding box center [1219, 617] width 14 height 11
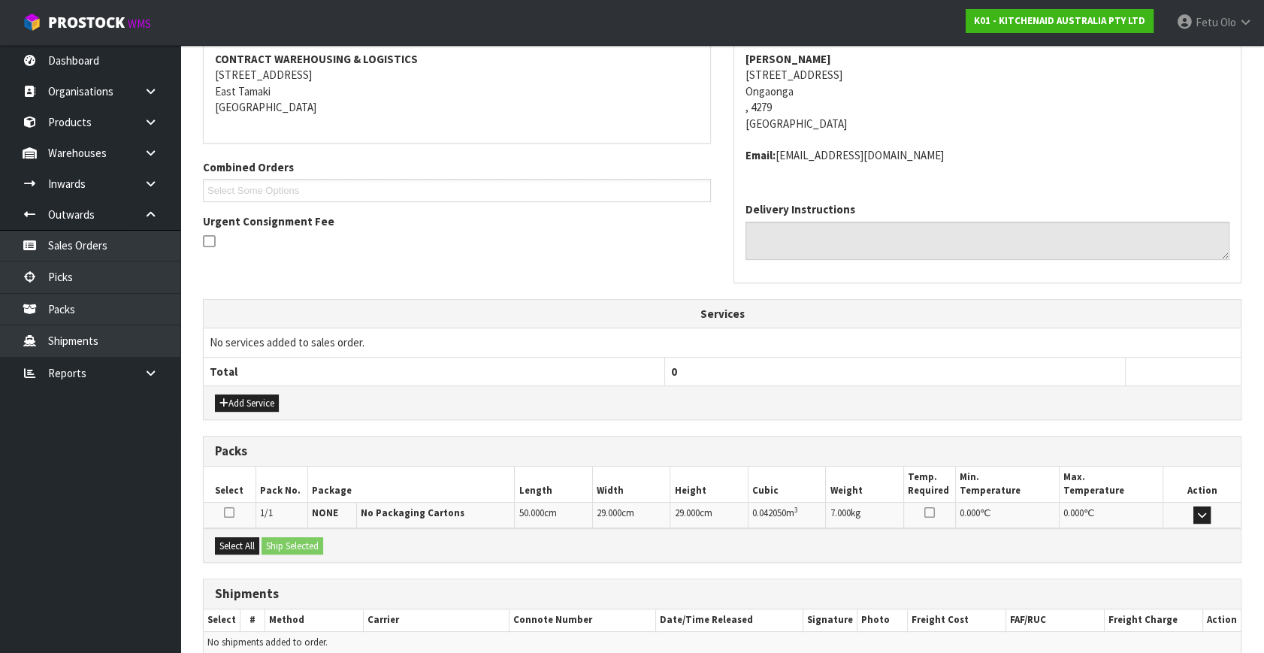
scroll to position [354, 0]
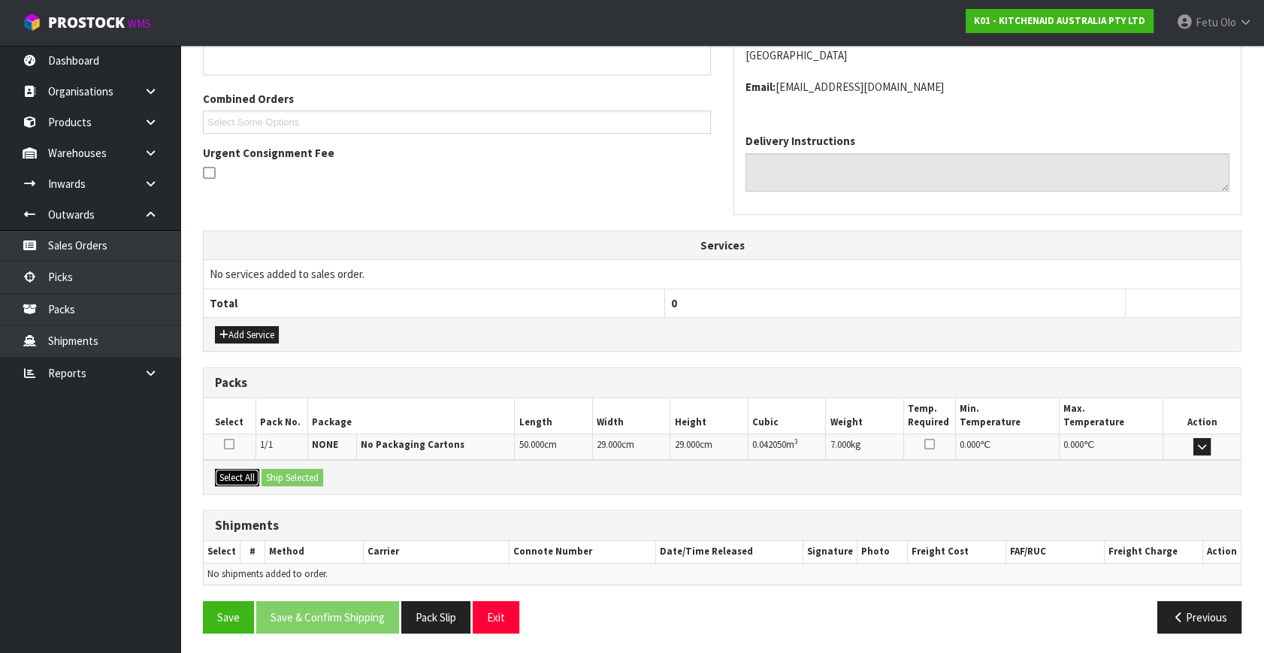
drag, startPoint x: 240, startPoint y: 476, endPoint x: 284, endPoint y: 474, distance: 44.3
click at [240, 476] on button "Select All" at bounding box center [237, 478] width 44 height 18
click at [284, 474] on button "Ship Selected" at bounding box center [292, 478] width 62 height 18
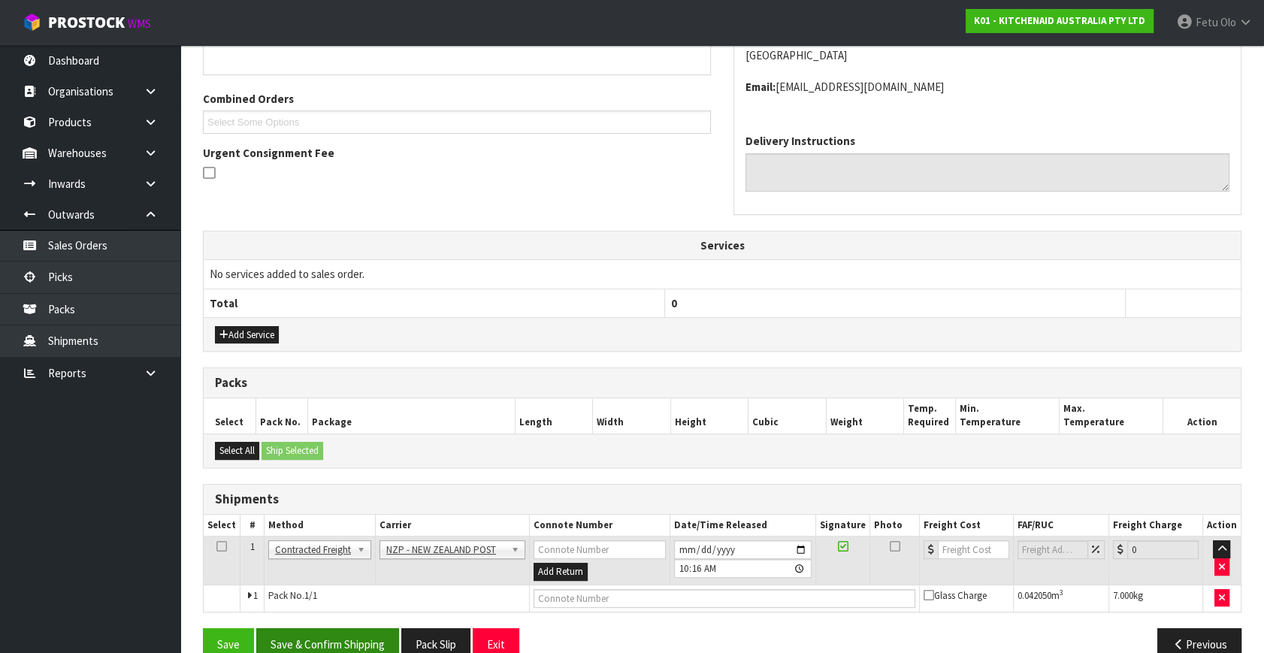
scroll to position [381, 0]
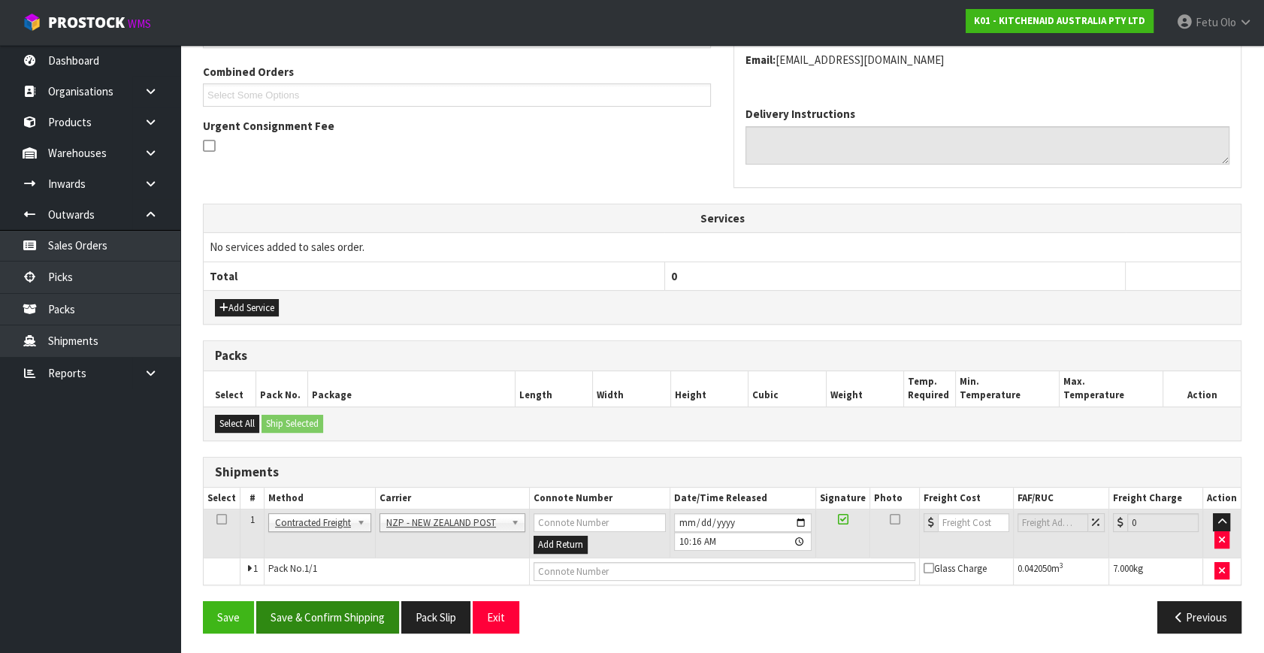
click at [383, 632] on div "Save Save & Confirm Shipping Pack Slip Exit Previous" at bounding box center [722, 623] width 1061 height 44
click at [364, 613] on button "Save & Confirm Shipping" at bounding box center [327, 617] width 143 height 32
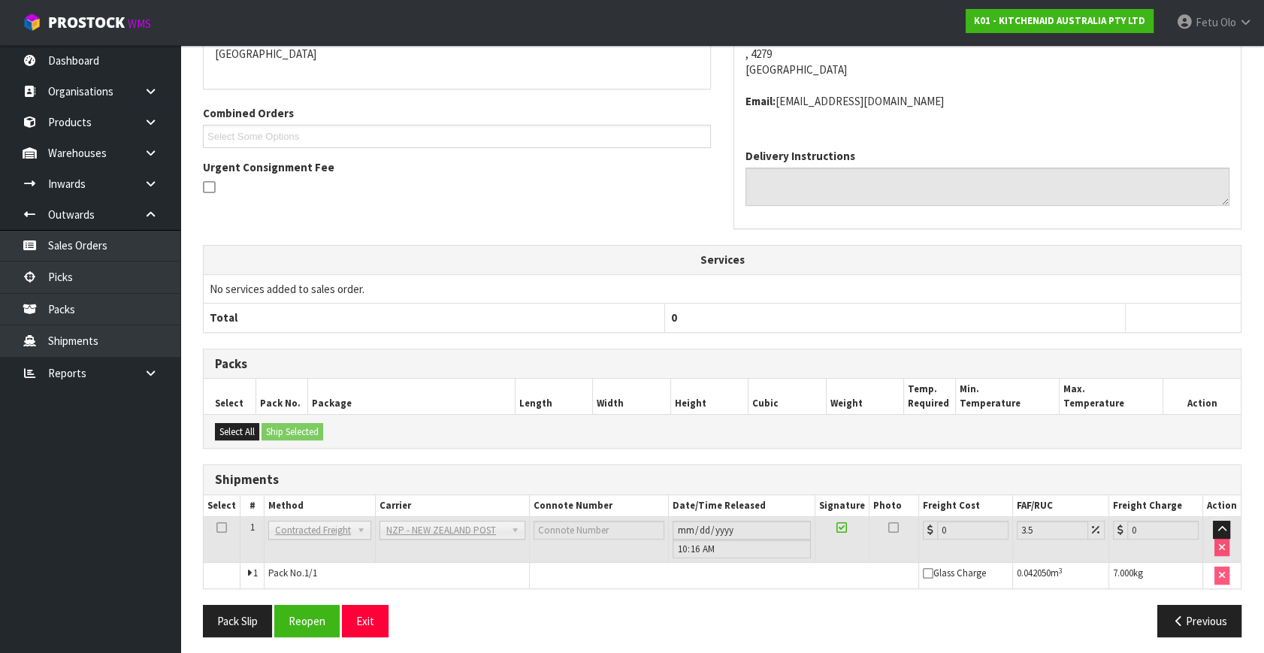
scroll to position [360, 0]
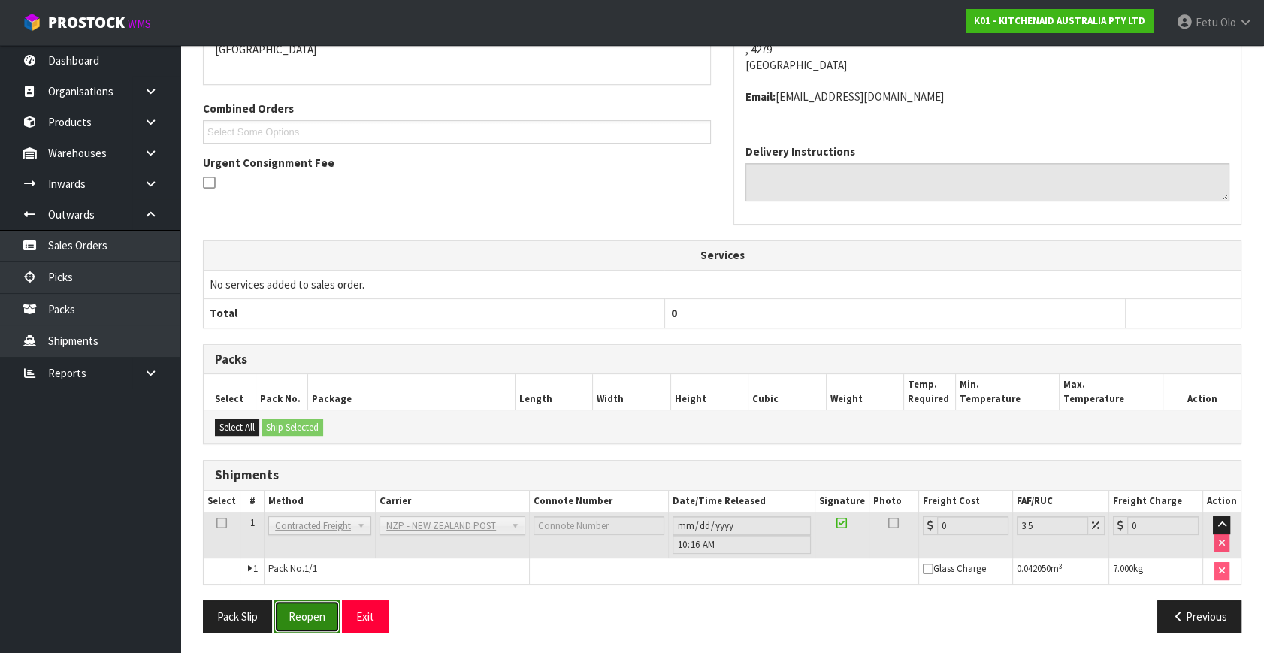
drag, startPoint x: 310, startPoint y: 608, endPoint x: 427, endPoint y: 580, distance: 120.4
click at [310, 608] on button "Reopen" at bounding box center [306, 616] width 65 height 32
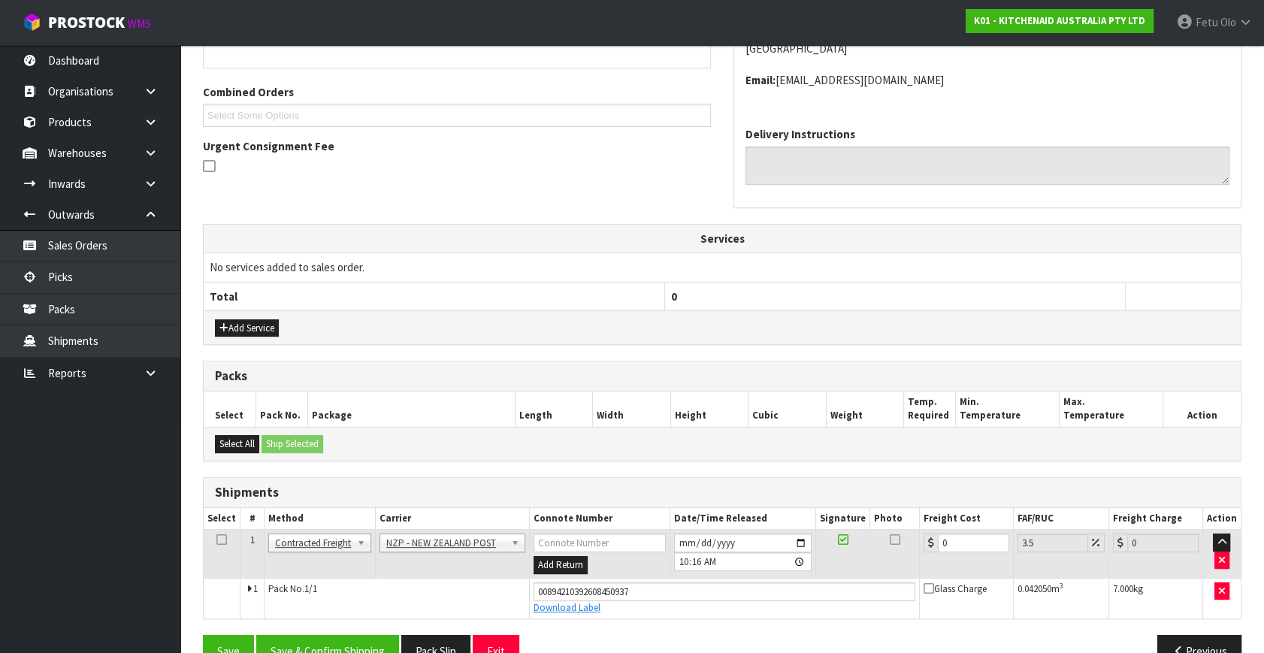
scroll to position [394, 0]
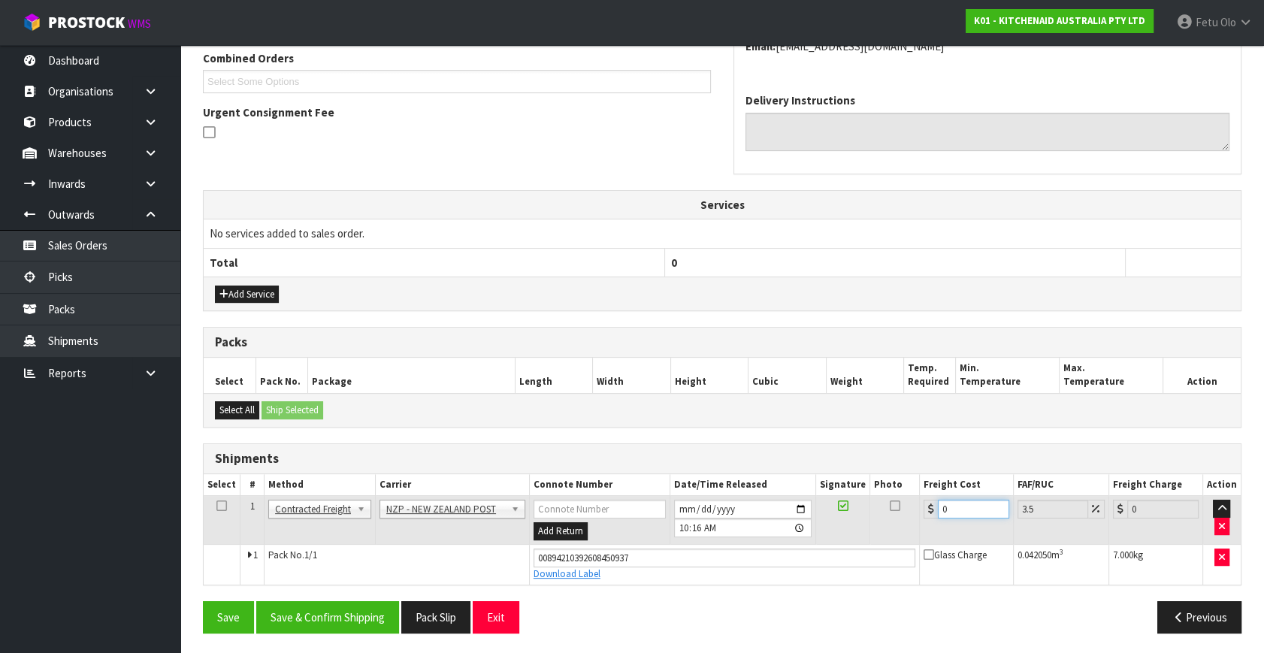
drag, startPoint x: 958, startPoint y: 509, endPoint x: 750, endPoint y: 569, distance: 216.6
click at [750, 569] on tbody "1 Client Local Pickup Customer Local Pickup Company Freight Contracted Freight …" at bounding box center [722, 540] width 1037 height 89
click at [356, 615] on button "Save & Confirm Shipping" at bounding box center [327, 617] width 143 height 32
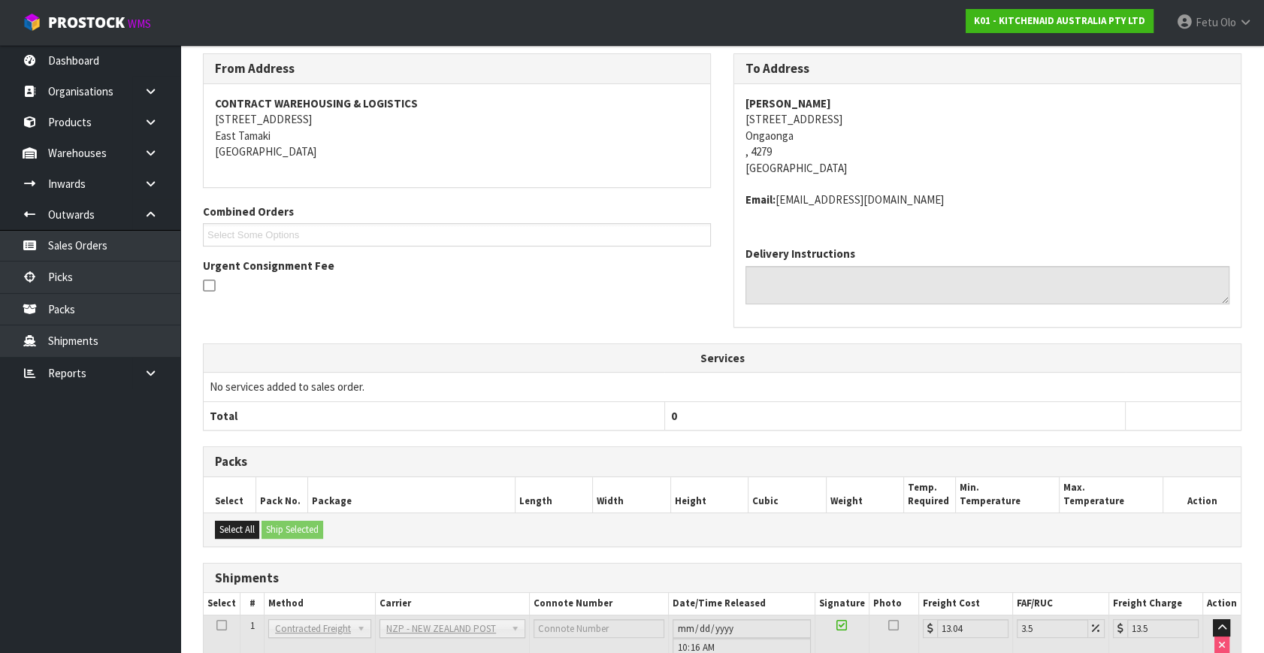
scroll to position [353, 0]
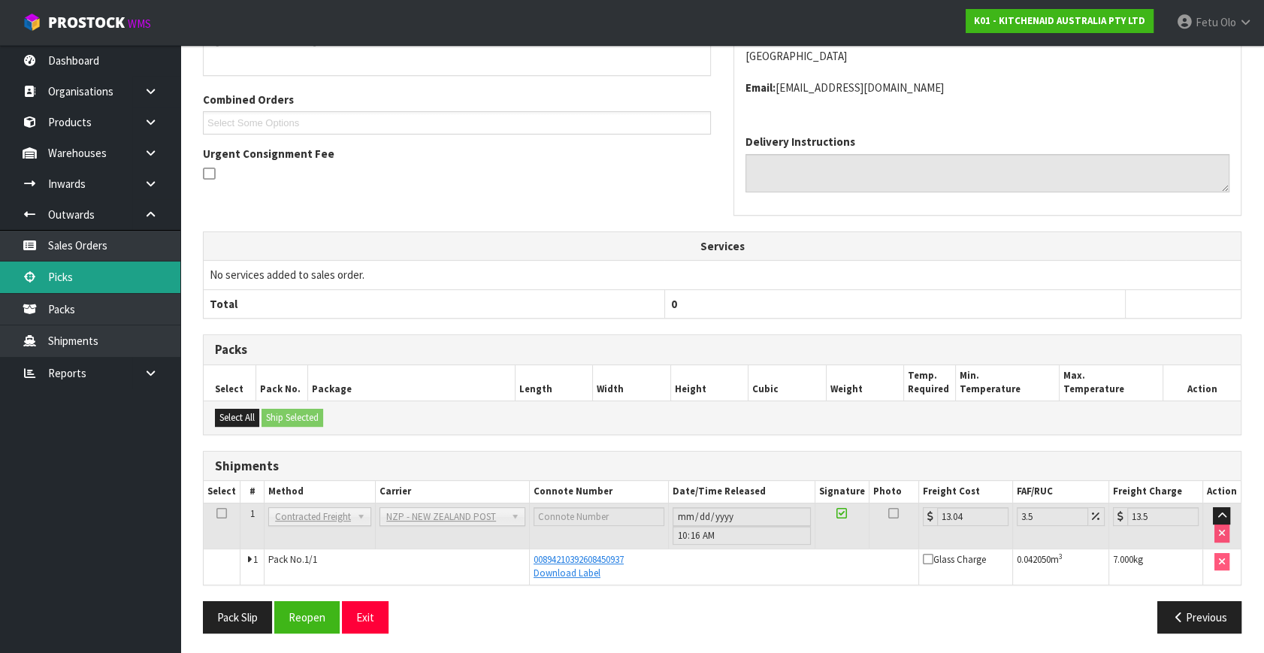
click at [82, 281] on link "Picks" at bounding box center [90, 276] width 180 height 31
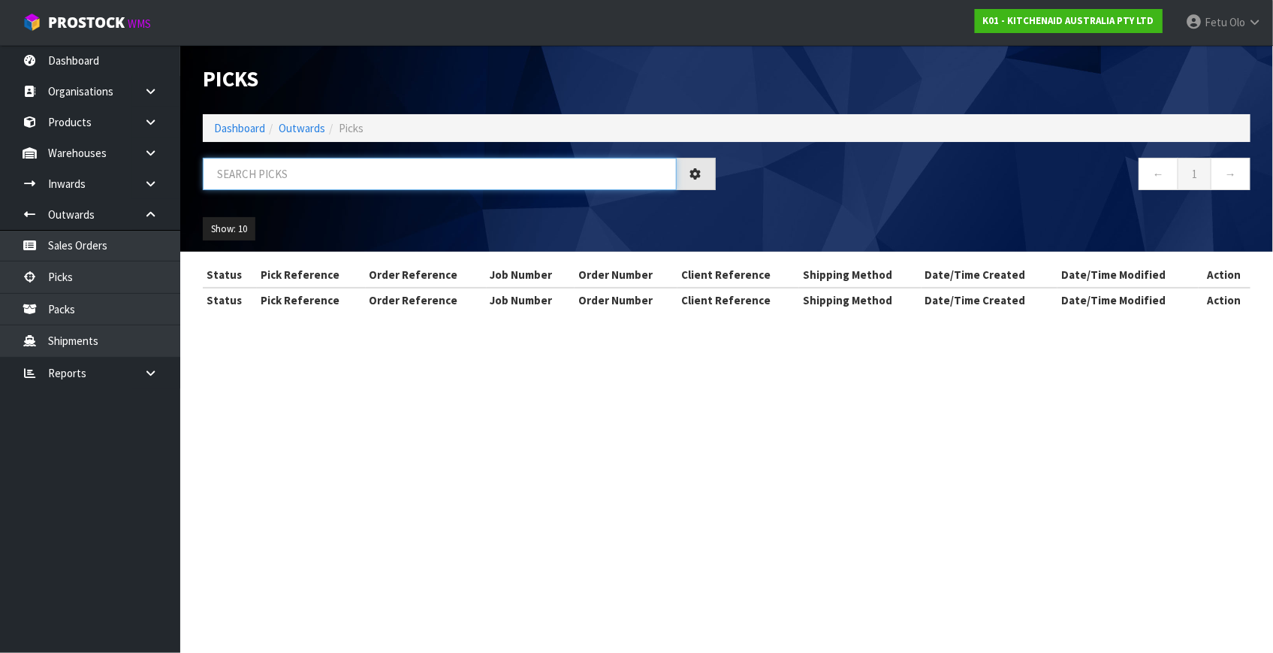
click at [406, 171] on input "text" at bounding box center [440, 174] width 474 height 32
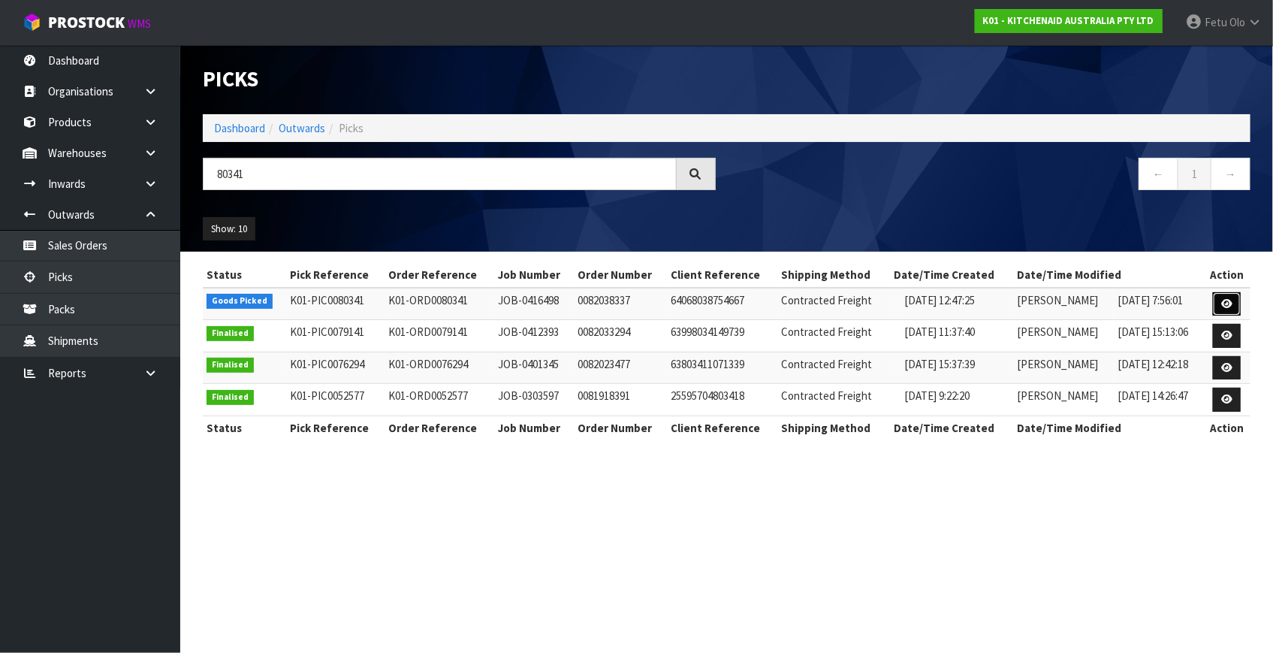
click at [1225, 304] on icon at bounding box center [1227, 304] width 11 height 10
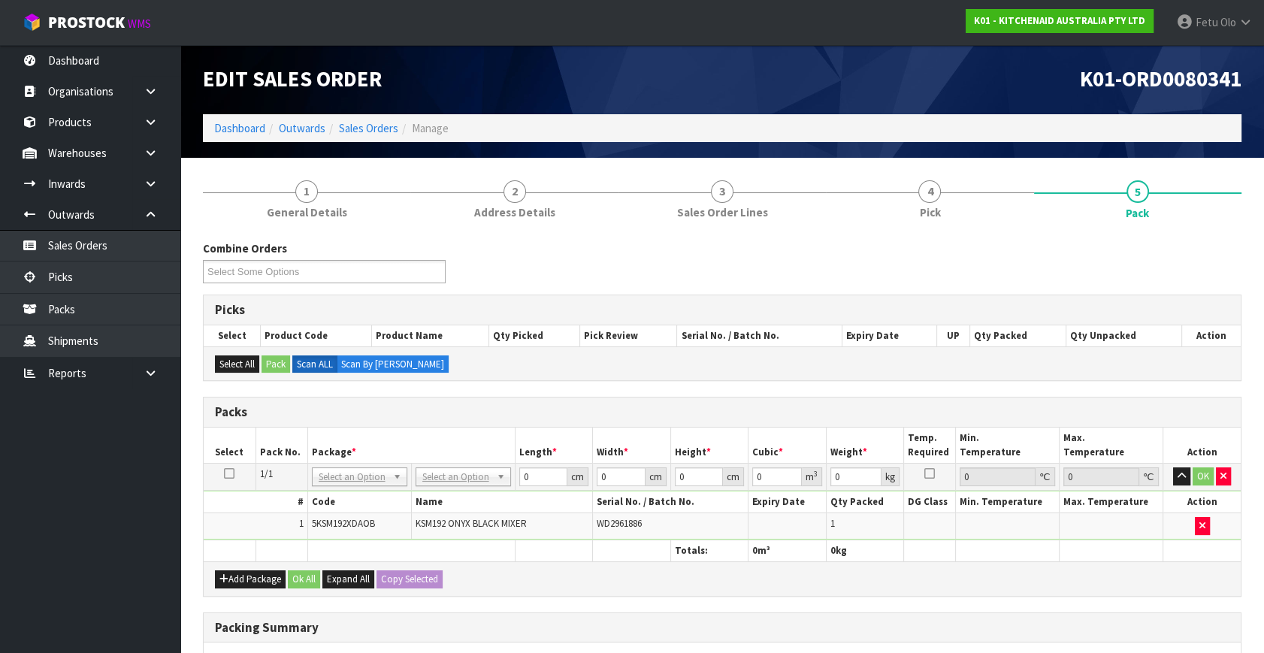
drag, startPoint x: 454, startPoint y: 481, endPoint x: 454, endPoint y: 508, distance: 27.1
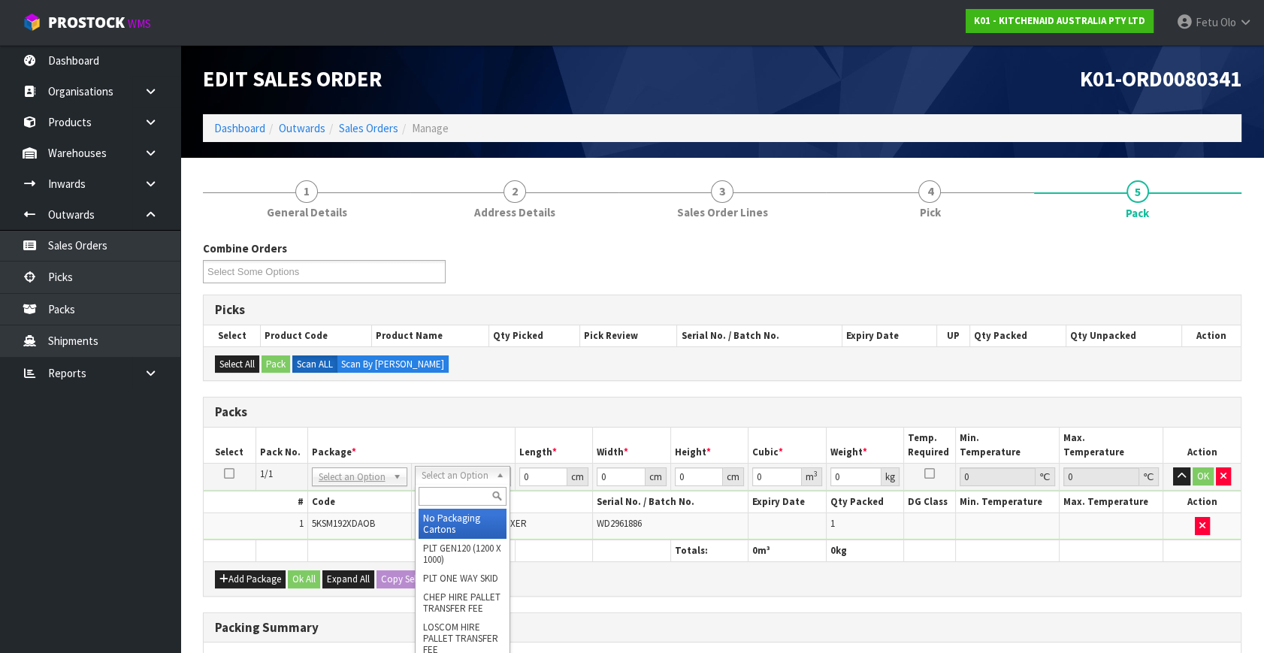
drag, startPoint x: 454, startPoint y: 508, endPoint x: 497, endPoint y: 512, distance: 42.3
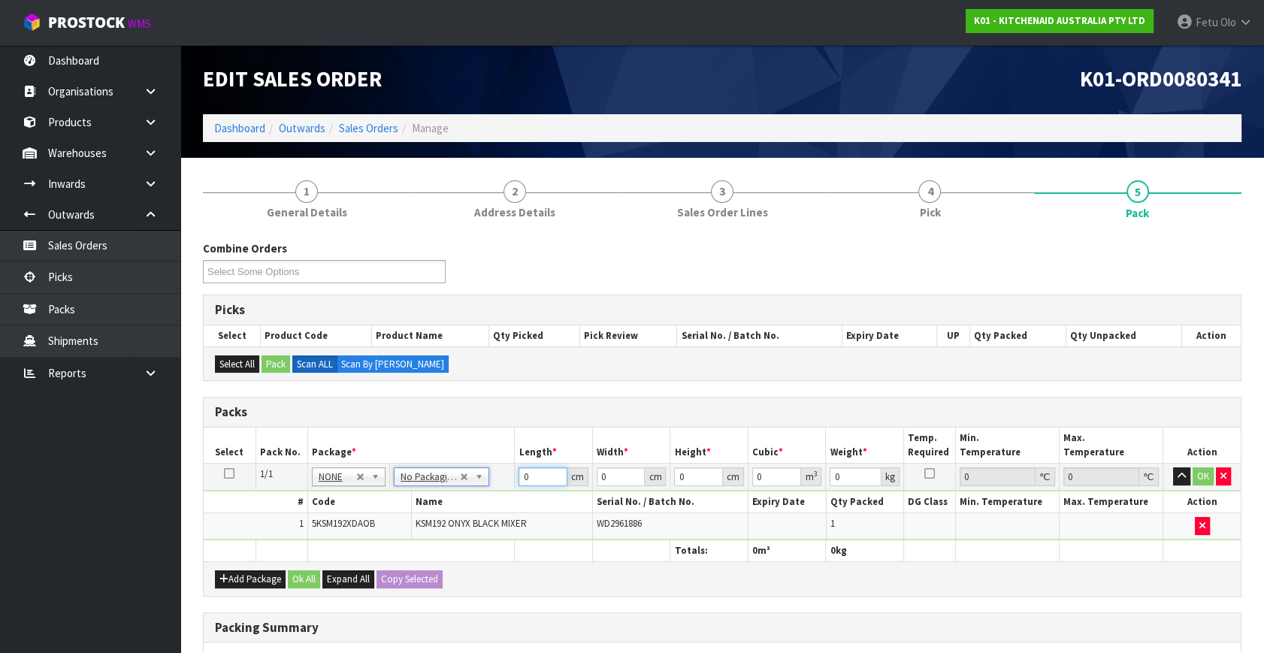
drag, startPoint x: 503, startPoint y: 482, endPoint x: 467, endPoint y: 497, distance: 39.1
click at [467, 497] on tbody "1/1 NONE 007-001 007-002 007-004 007-009 007-013 007-014 007-015 007-017 007-01…" at bounding box center [722, 502] width 1037 height 77
click button "OK" at bounding box center [1202, 476] width 21 height 18
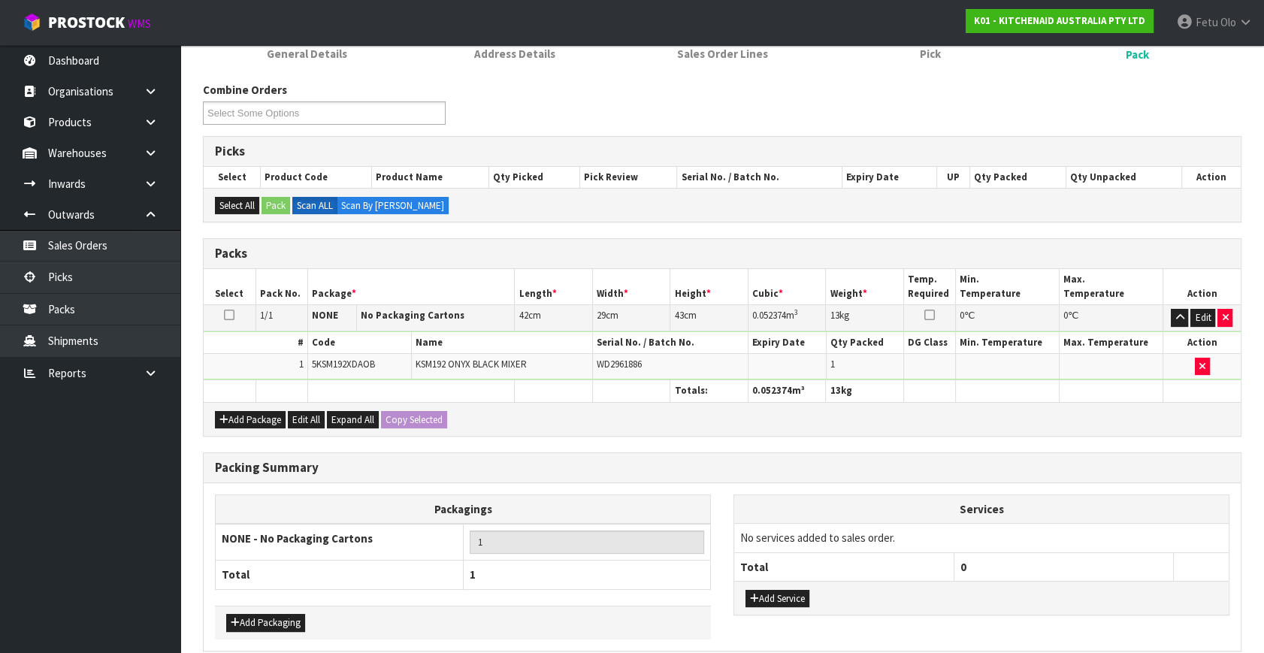
scroll to position [224, 0]
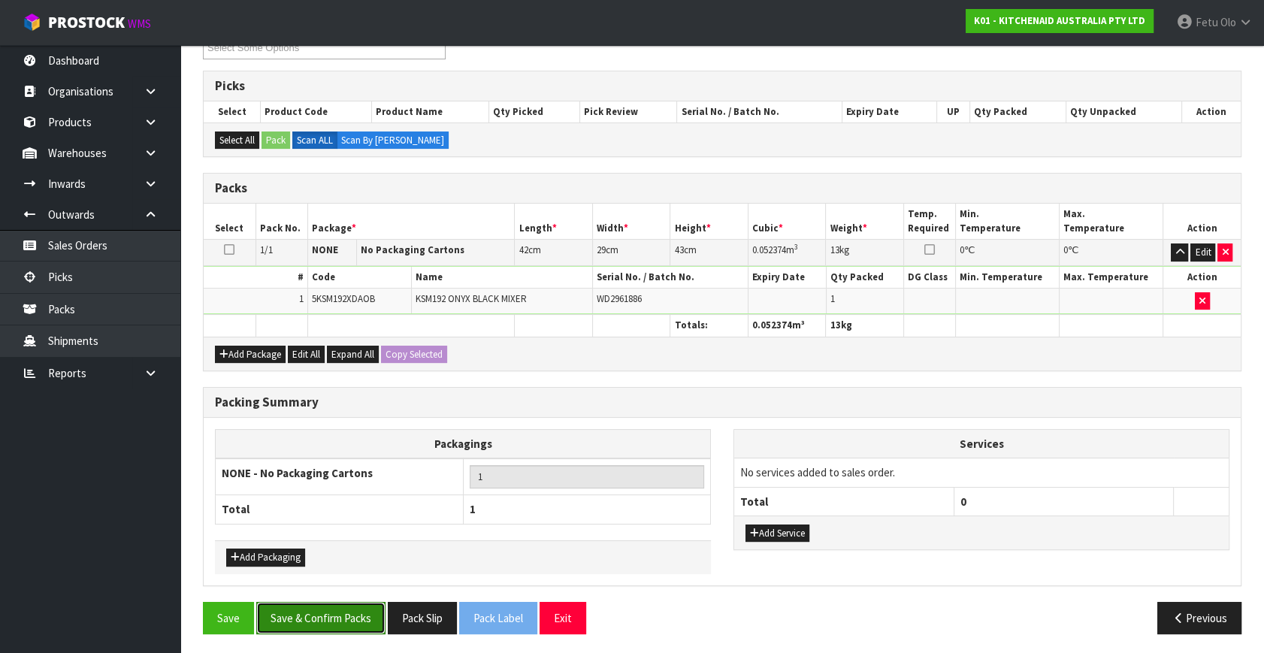
click at [361, 613] on button "Save & Confirm Packs" at bounding box center [320, 618] width 129 height 32
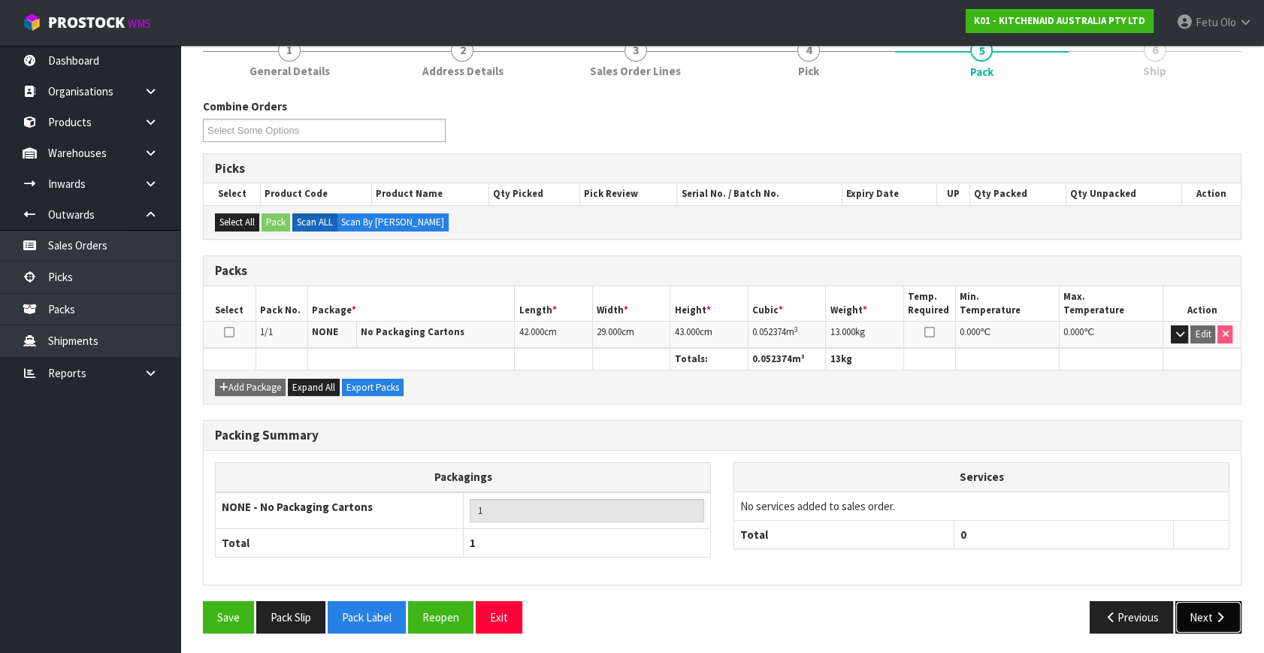
click at [1188, 609] on button "Next" at bounding box center [1208, 617] width 66 height 32
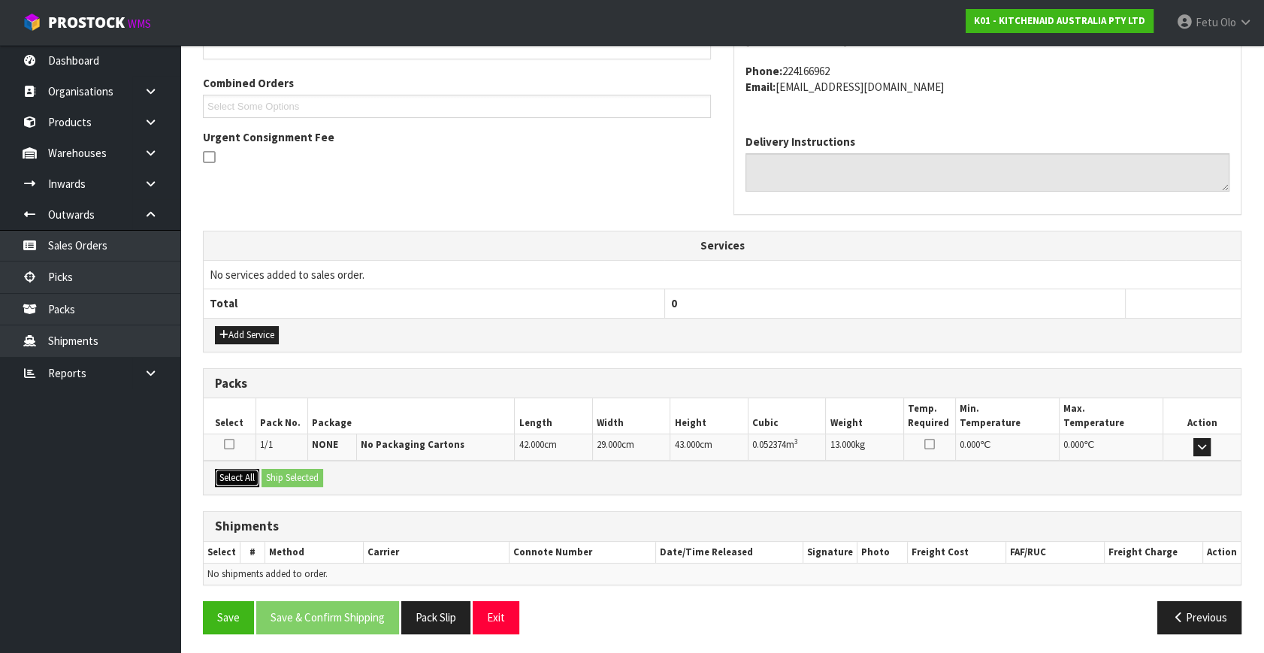
click at [231, 472] on button "Select All" at bounding box center [237, 478] width 44 height 18
click at [278, 472] on button "Ship Selected" at bounding box center [292, 478] width 62 height 18
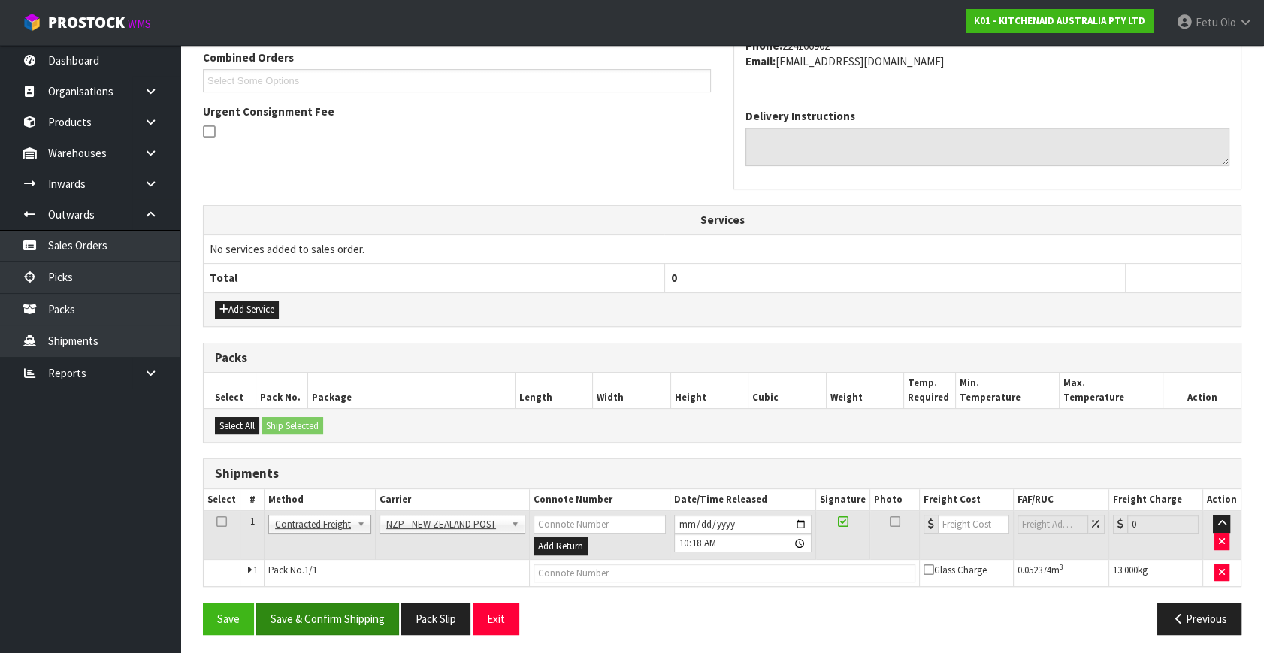
scroll to position [397, 0]
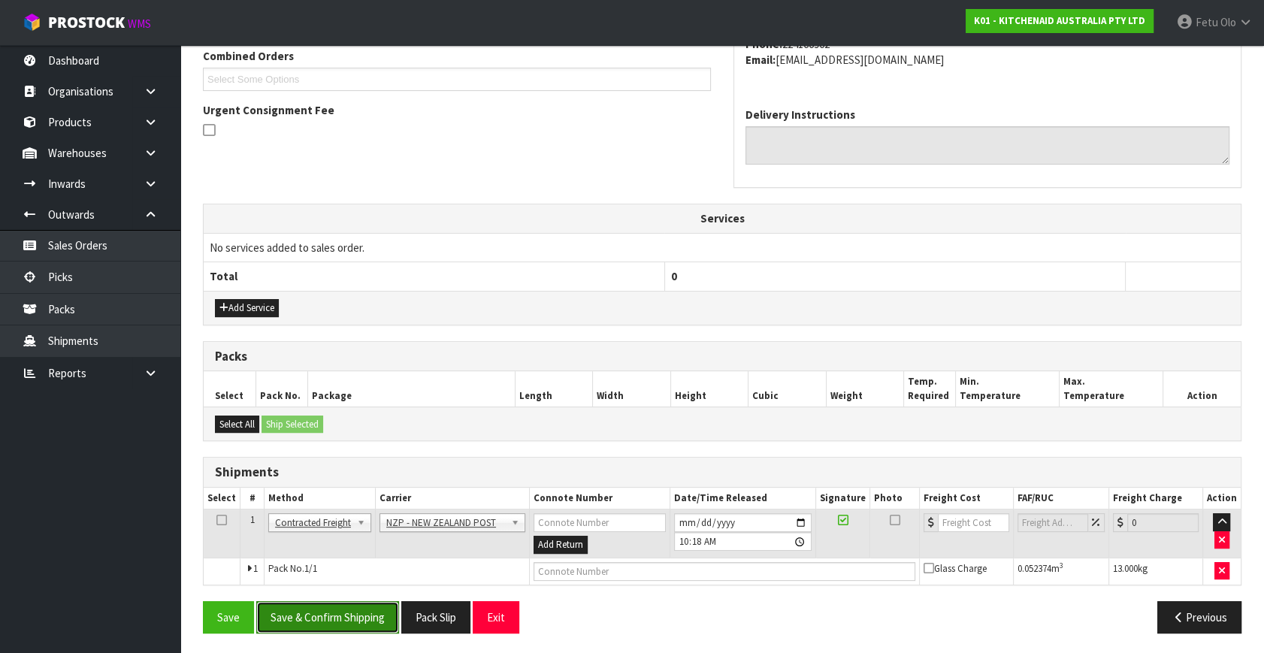
click at [330, 601] on button "Save & Confirm Shipping" at bounding box center [327, 617] width 143 height 32
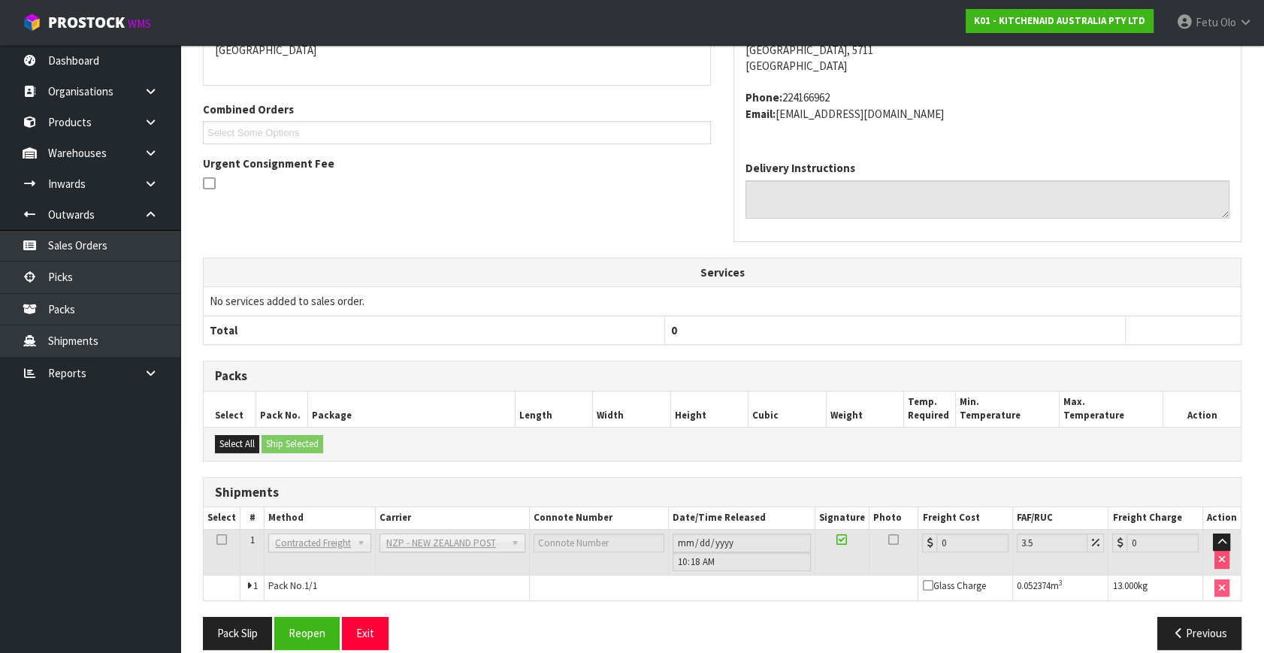
scroll to position [376, 0]
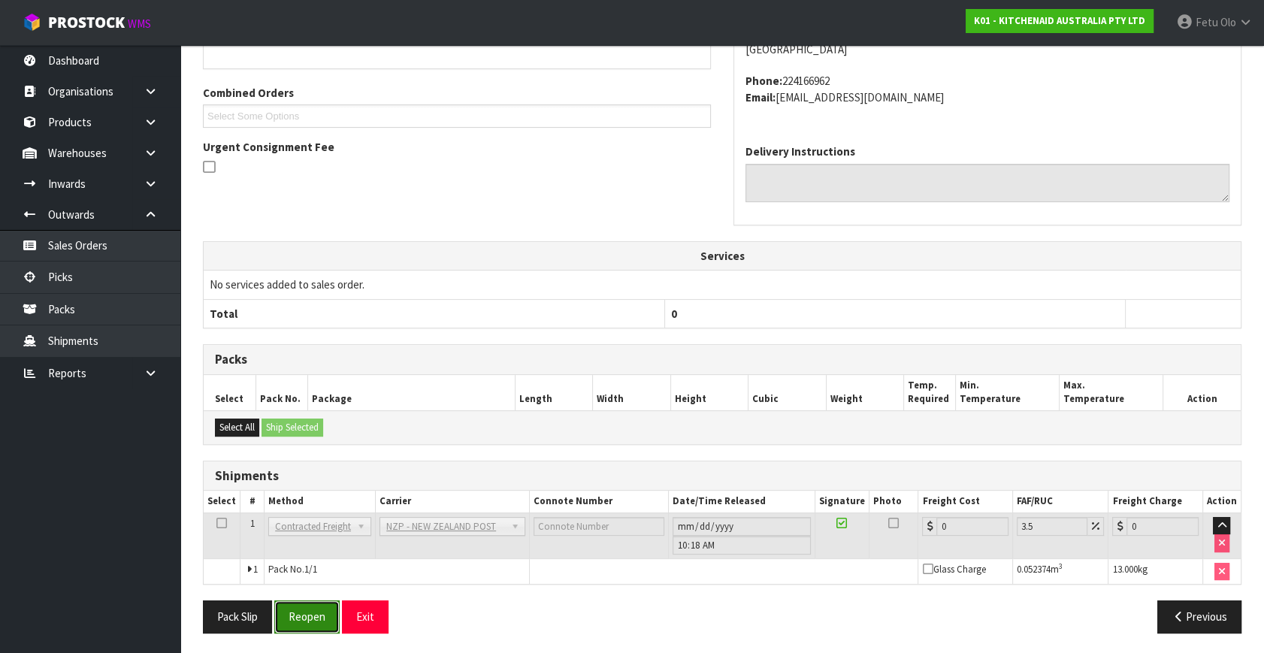
click at [298, 612] on button "Reopen" at bounding box center [306, 616] width 65 height 32
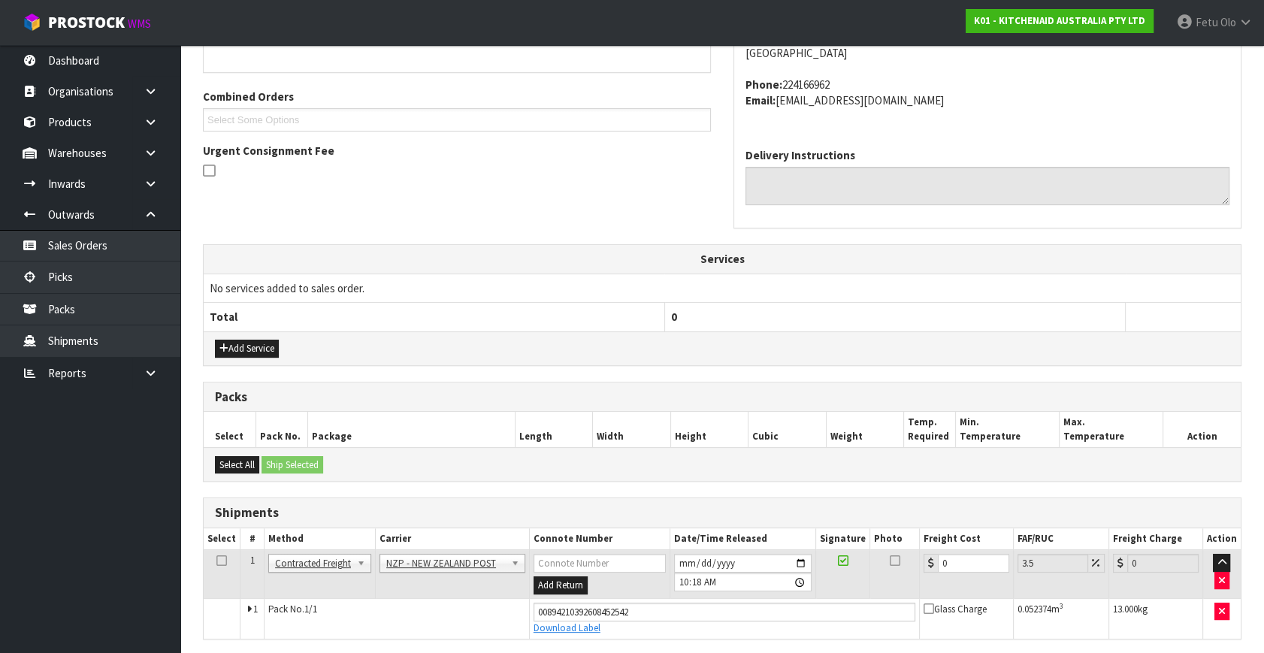
scroll to position [360, 0]
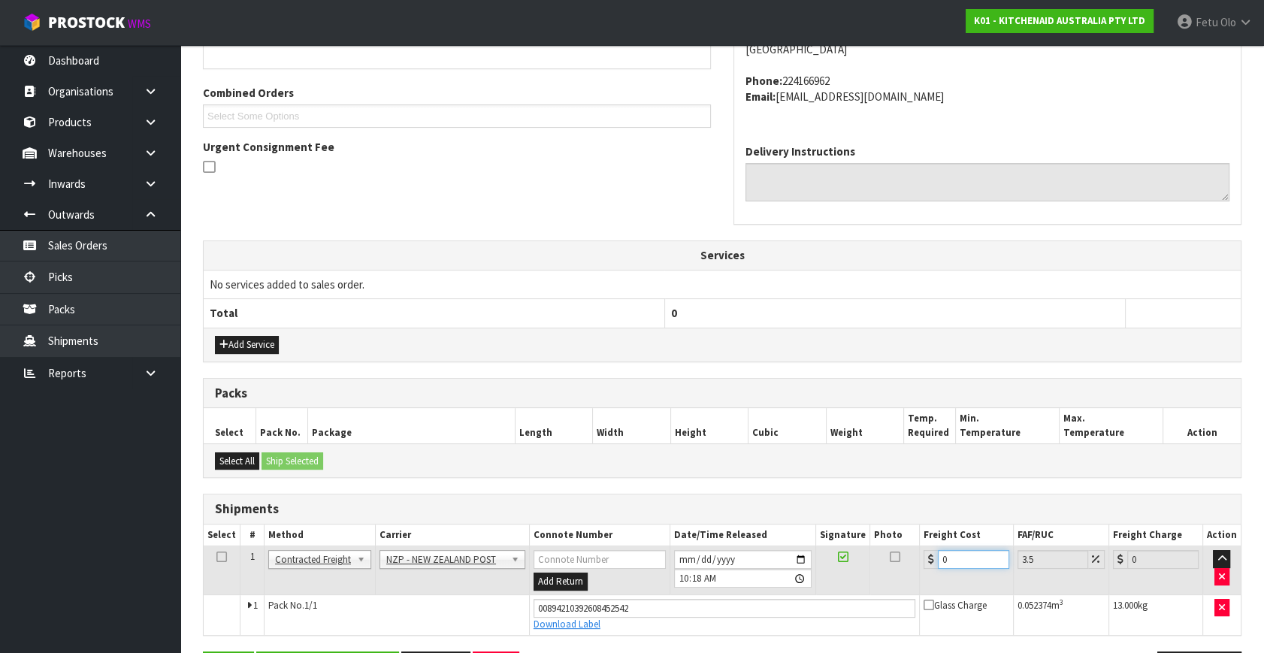
click at [659, 634] on div "From Address CONTRACT WAREHOUSING & LOGISTICS 17 Allens Road East Tamaki Auckla…" at bounding box center [722, 315] width 1038 height 761
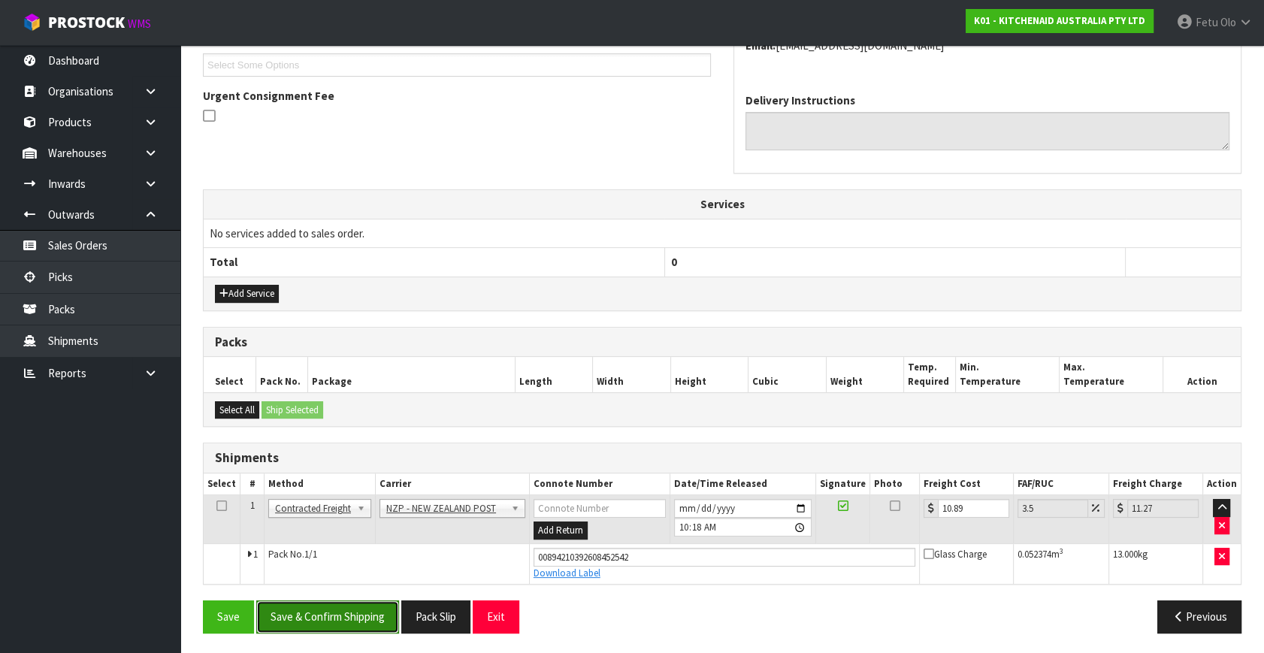
click at [300, 618] on button "Save & Confirm Shipping" at bounding box center [327, 616] width 143 height 32
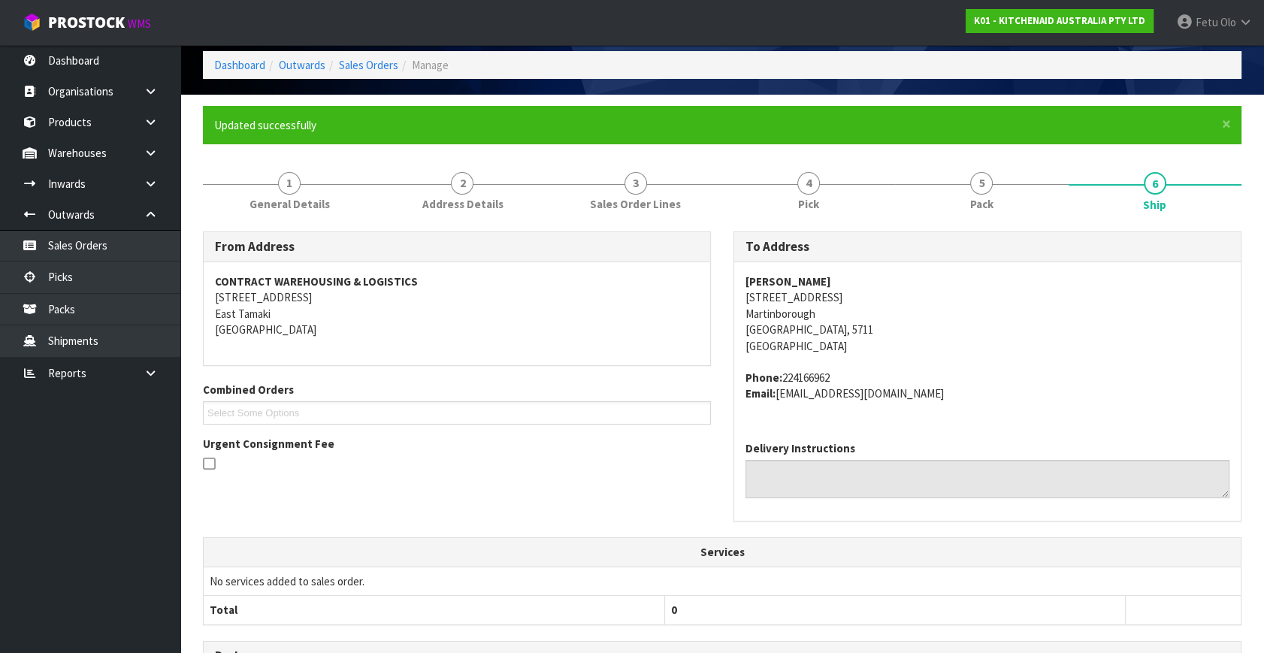
scroll to position [370, 0]
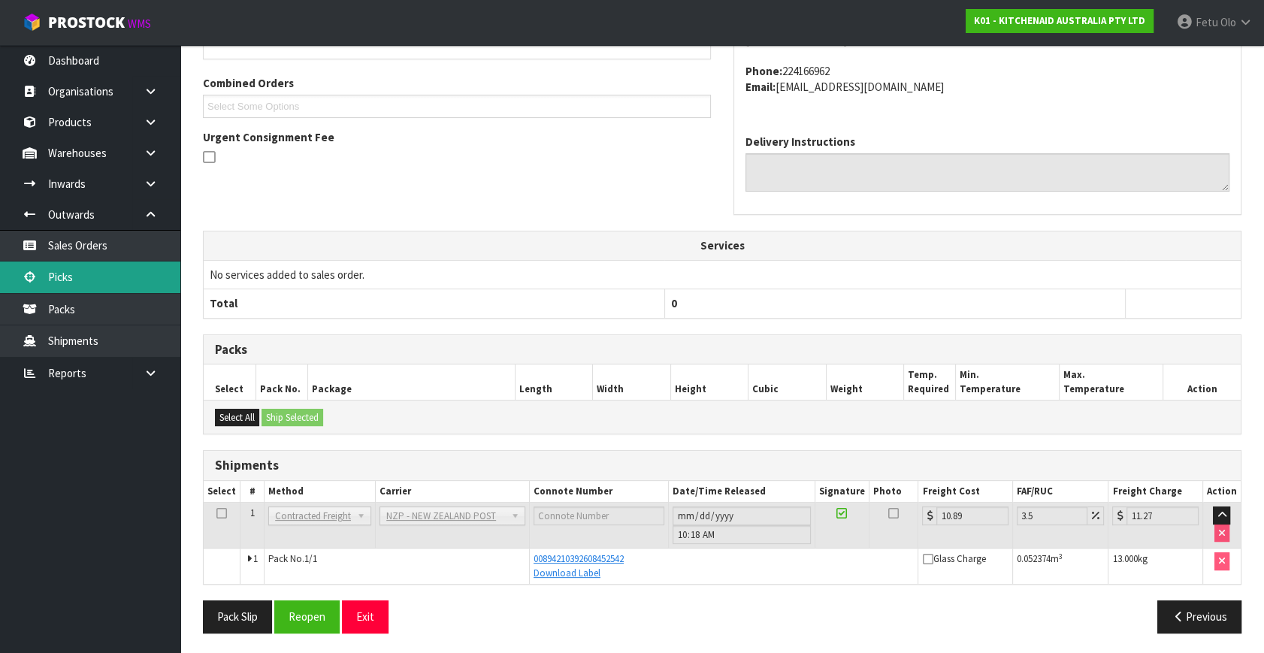
click at [53, 274] on link "Picks" at bounding box center [90, 276] width 180 height 31
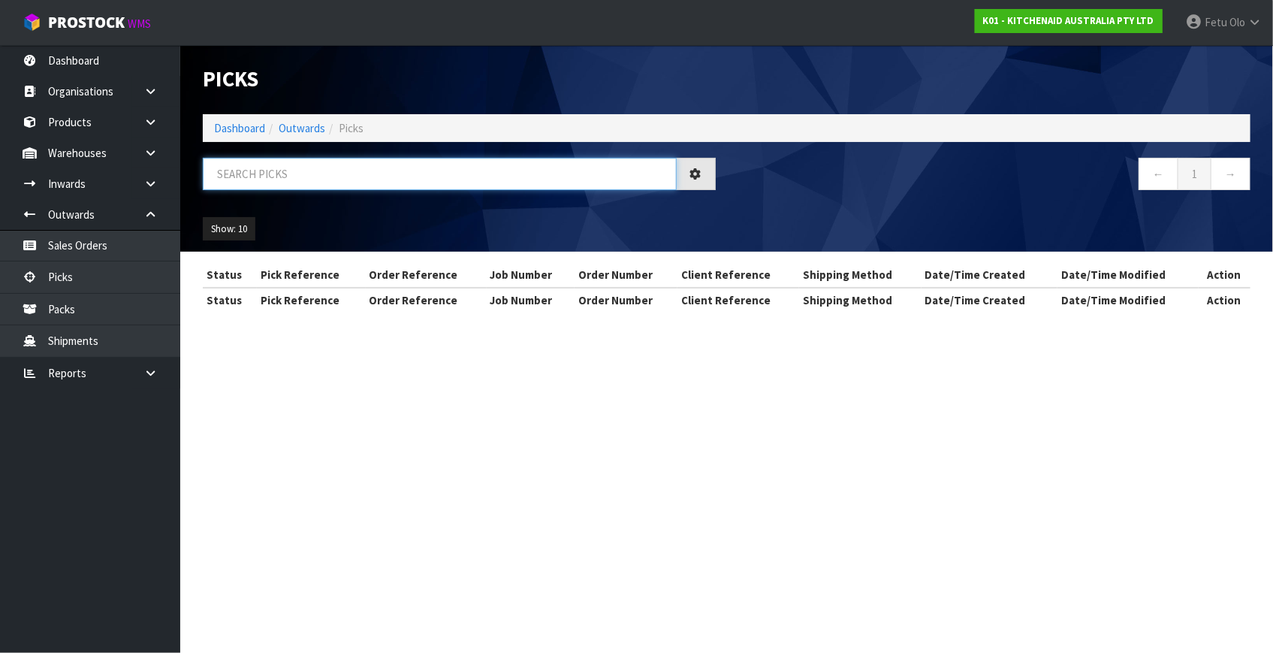
click at [397, 180] on input "text" at bounding box center [440, 174] width 474 height 32
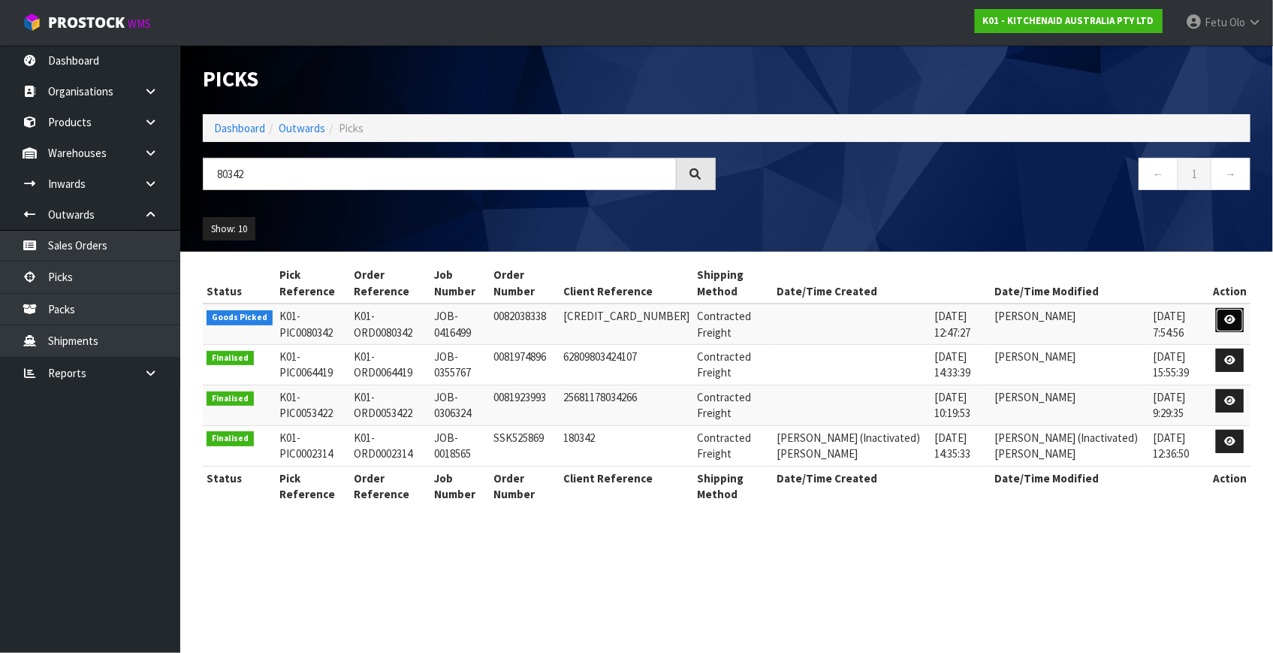
click at [1232, 321] on icon at bounding box center [1230, 320] width 11 height 10
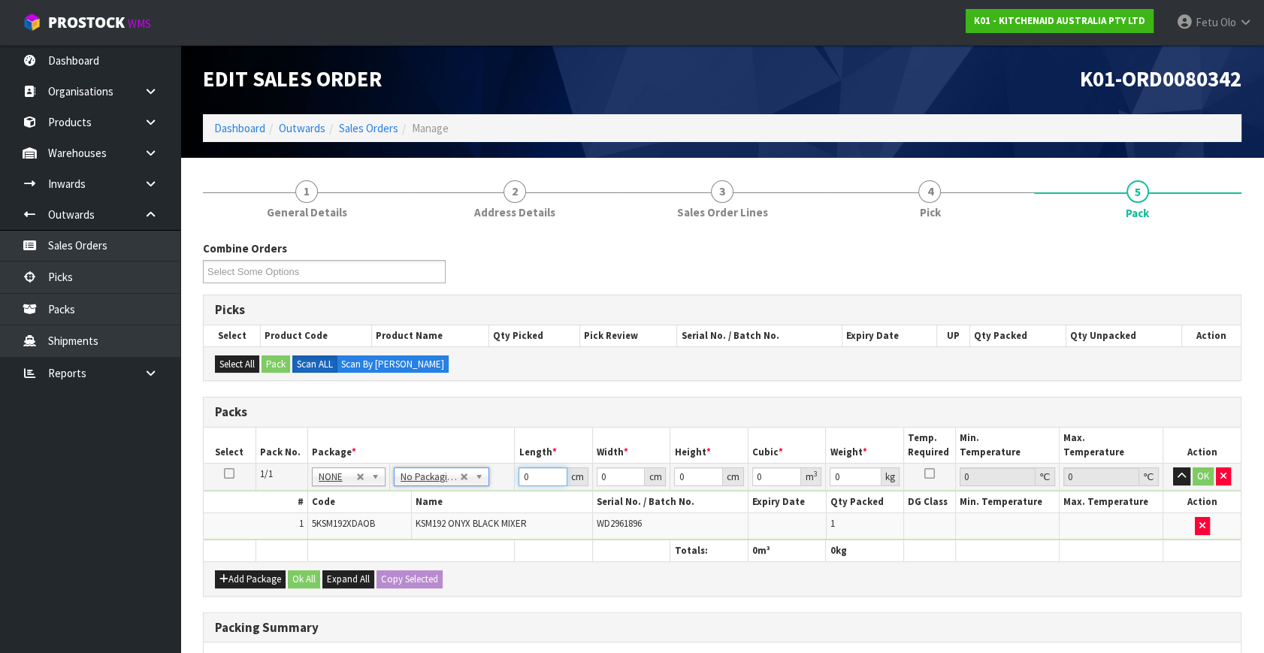
drag, startPoint x: 544, startPoint y: 470, endPoint x: 378, endPoint y: 543, distance: 181.3
click at [378, 543] on table "Select Pack No. Package * Length * Width * Height * Cubic * Weight * Temp. Requ…" at bounding box center [722, 494] width 1037 height 134
click button "OK" at bounding box center [1202, 476] width 21 height 18
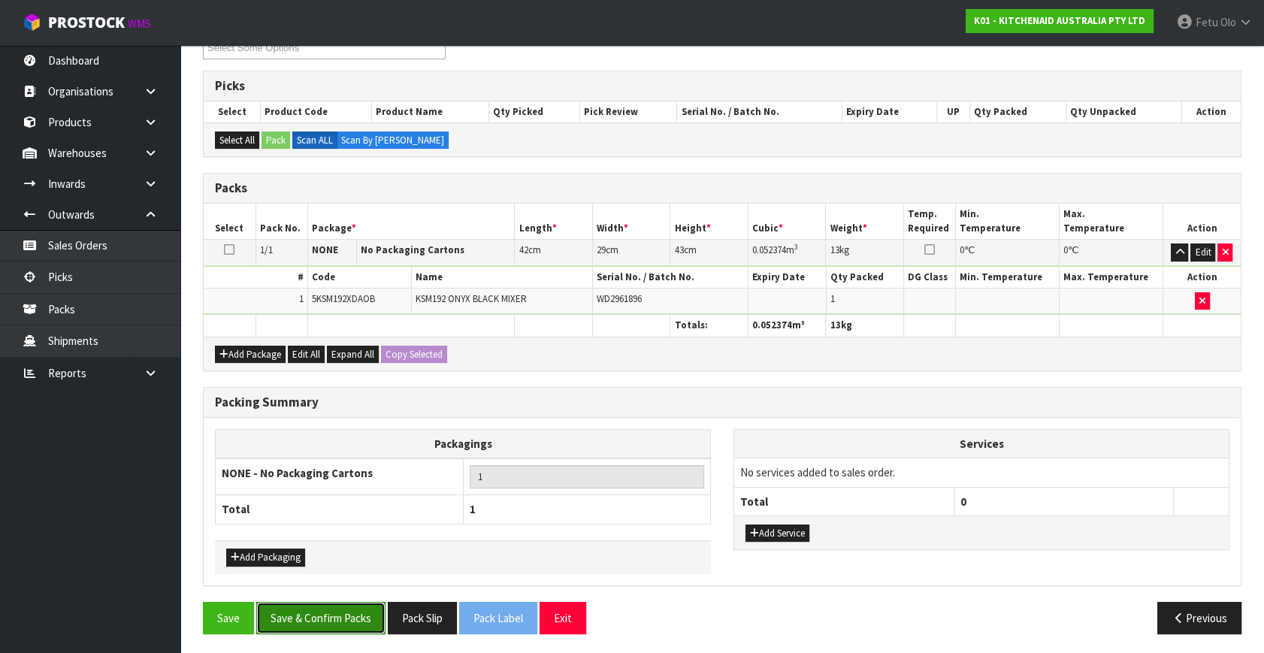
click at [299, 621] on button "Save & Confirm Packs" at bounding box center [320, 618] width 129 height 32
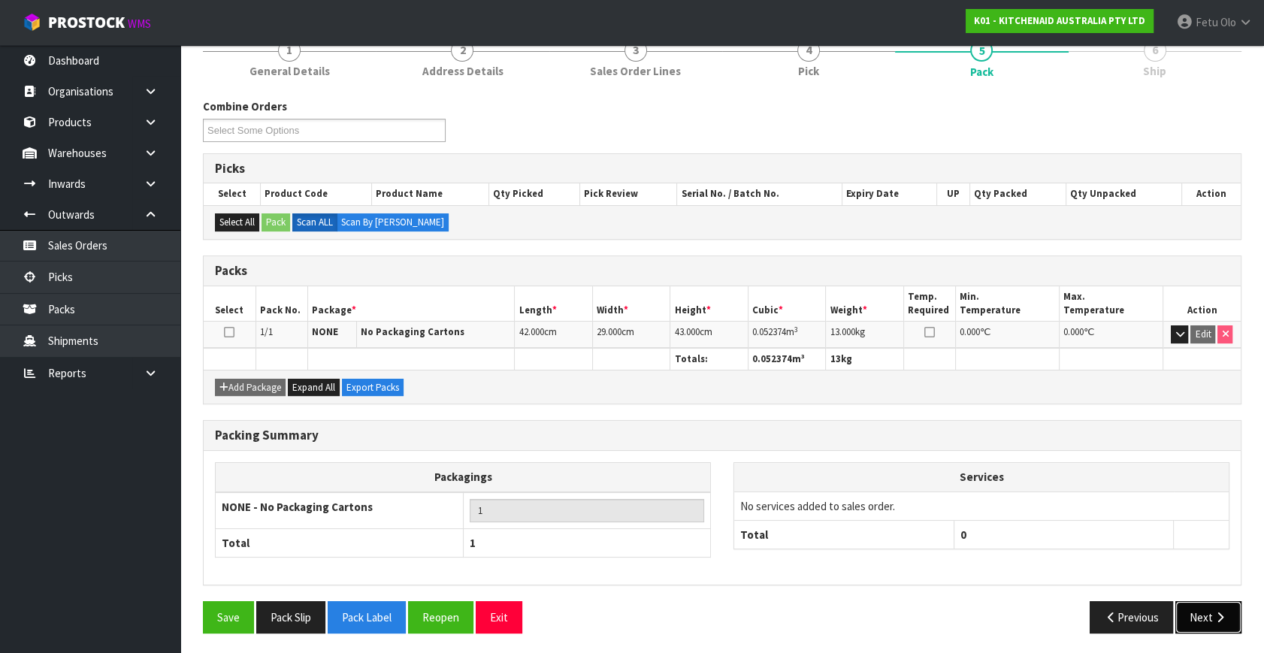
click at [1197, 612] on button "Next" at bounding box center [1208, 617] width 66 height 32
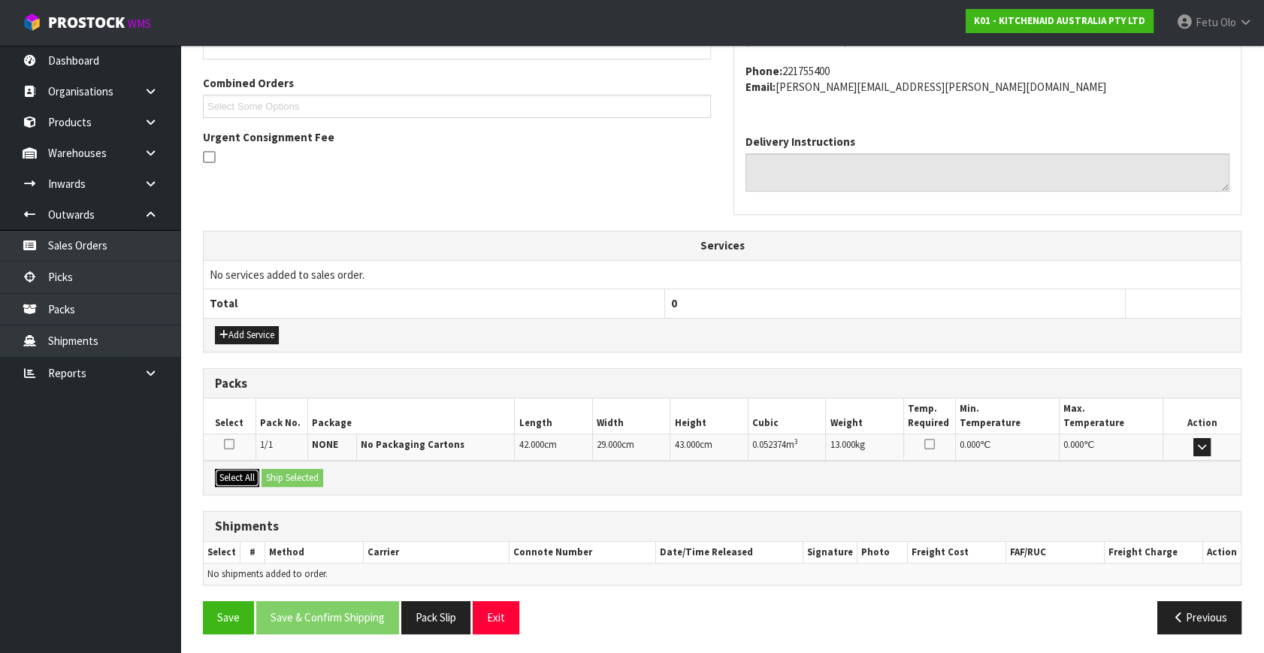
drag, startPoint x: 240, startPoint y: 481, endPoint x: 264, endPoint y: 475, distance: 24.1
click at [245, 479] on button "Select All" at bounding box center [237, 478] width 44 height 18
click at [269, 474] on button "Ship Selected" at bounding box center [292, 478] width 62 height 18
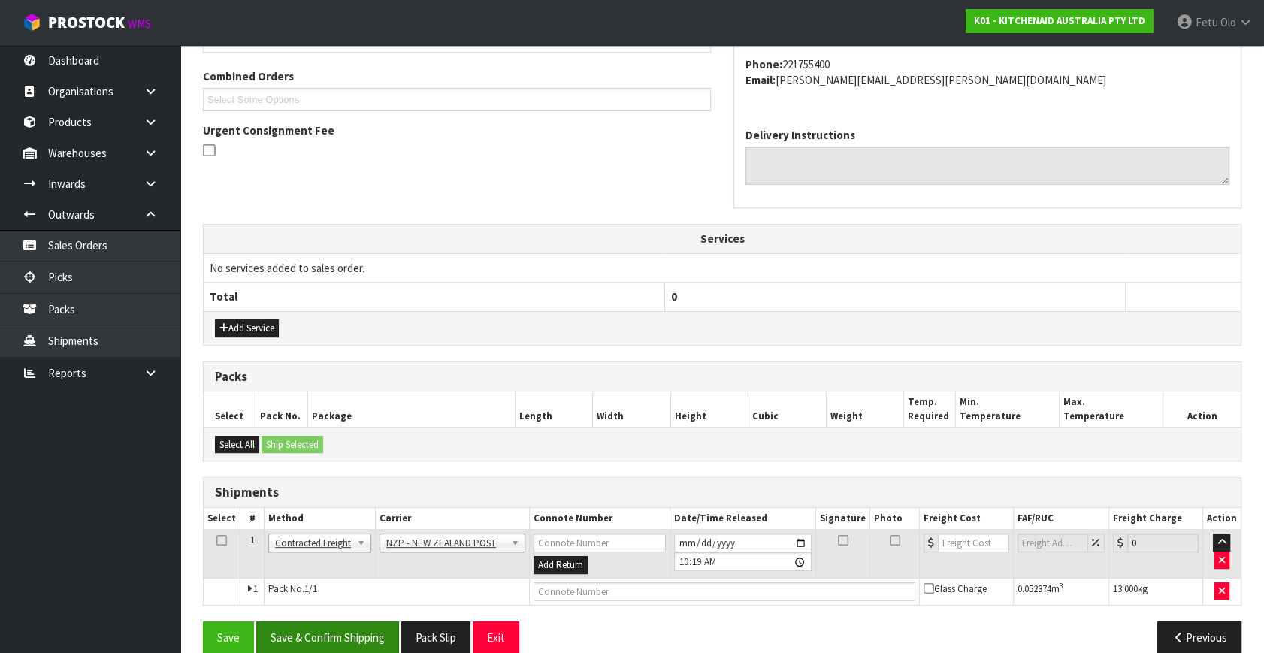
scroll to position [397, 0]
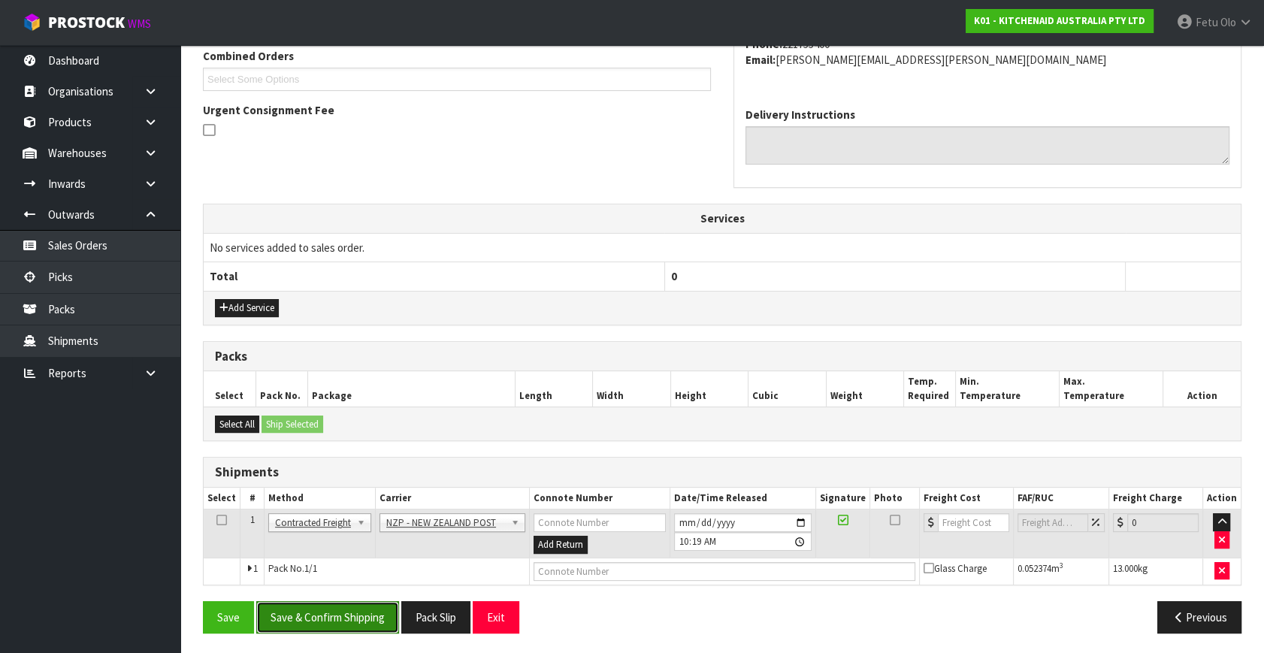
click at [303, 608] on button "Save & Confirm Shipping" at bounding box center [327, 617] width 143 height 32
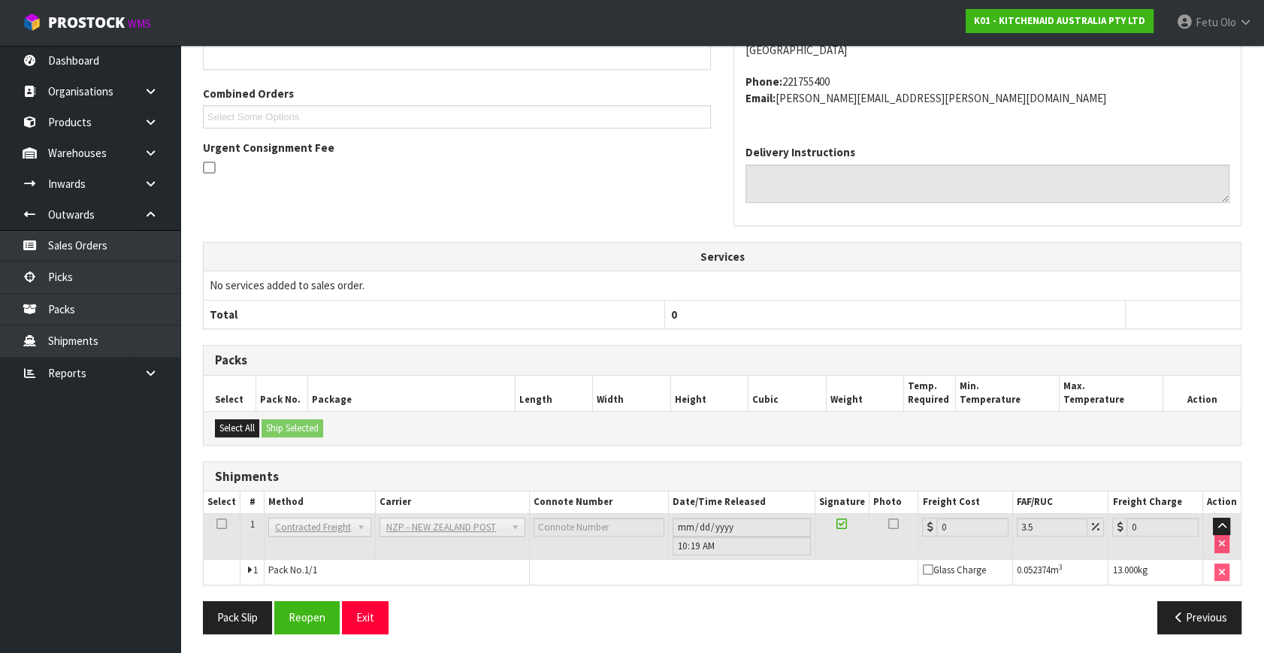
scroll to position [376, 0]
drag, startPoint x: 316, startPoint y: 602, endPoint x: 338, endPoint y: 605, distance: 22.7
click at [316, 602] on button "Reopen" at bounding box center [306, 616] width 65 height 32
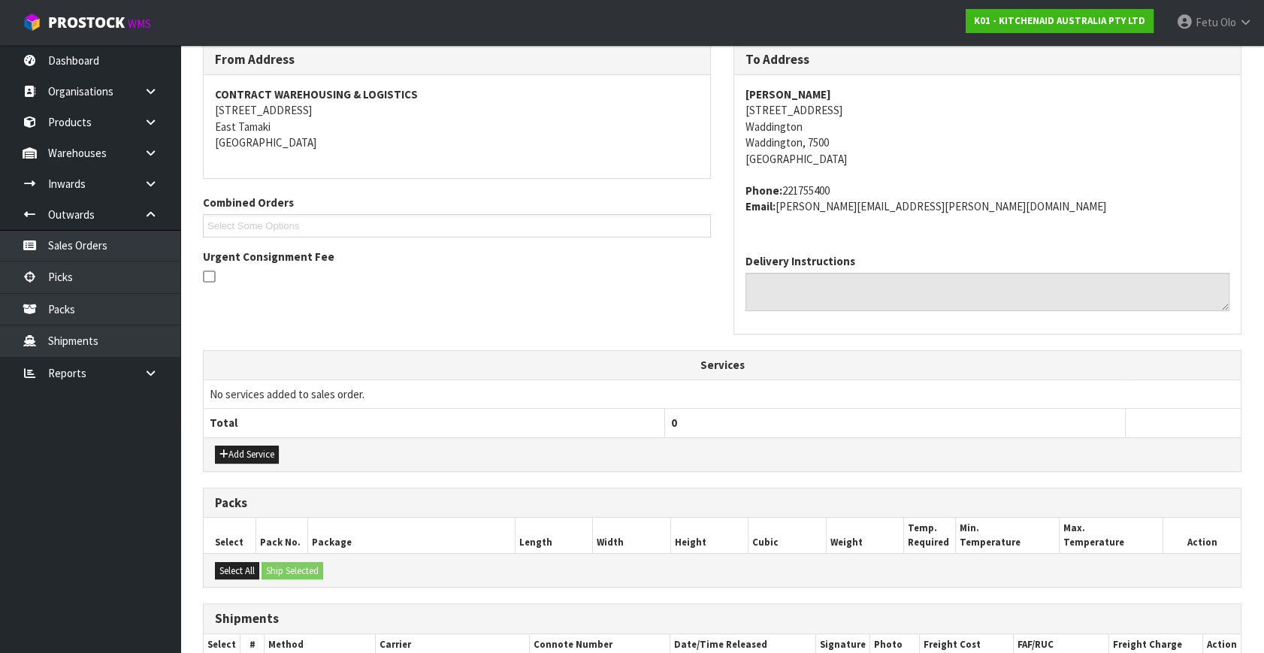
scroll to position [409, 0]
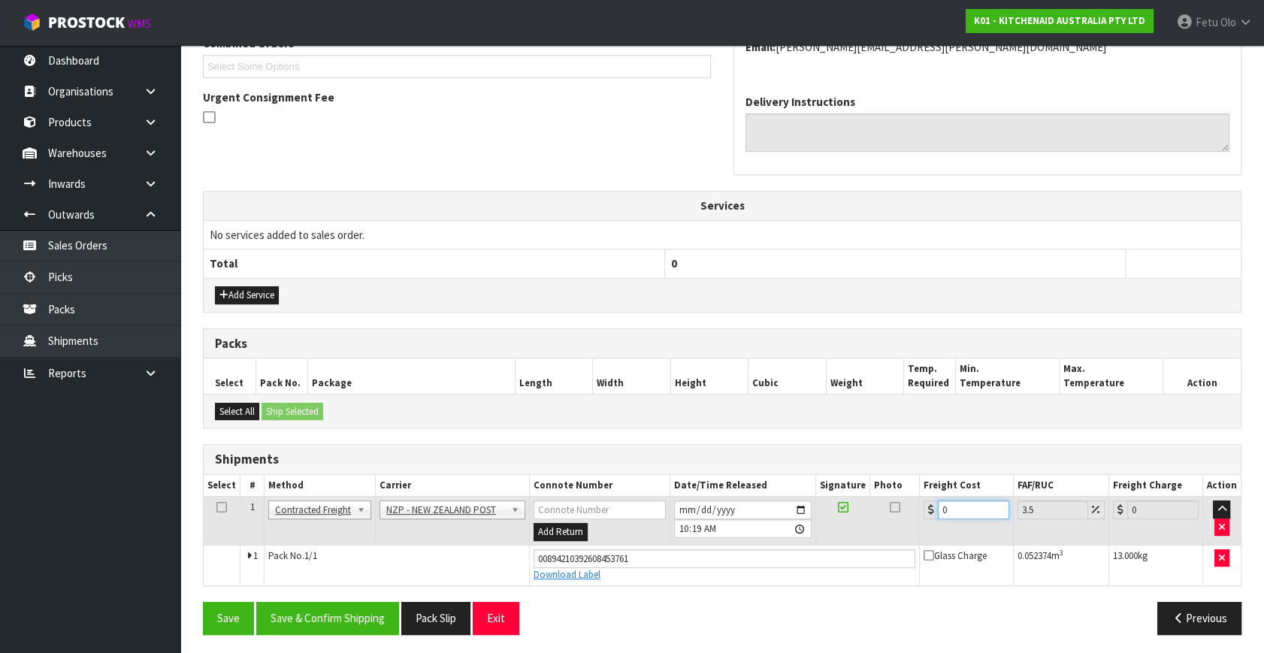
drag, startPoint x: 971, startPoint y: 513, endPoint x: 640, endPoint y: 511, distance: 331.3
click at [640, 511] on tr "1 Client Local Pickup Customer Local Pickup Company Freight Contracted Freight …" at bounding box center [722, 521] width 1037 height 49
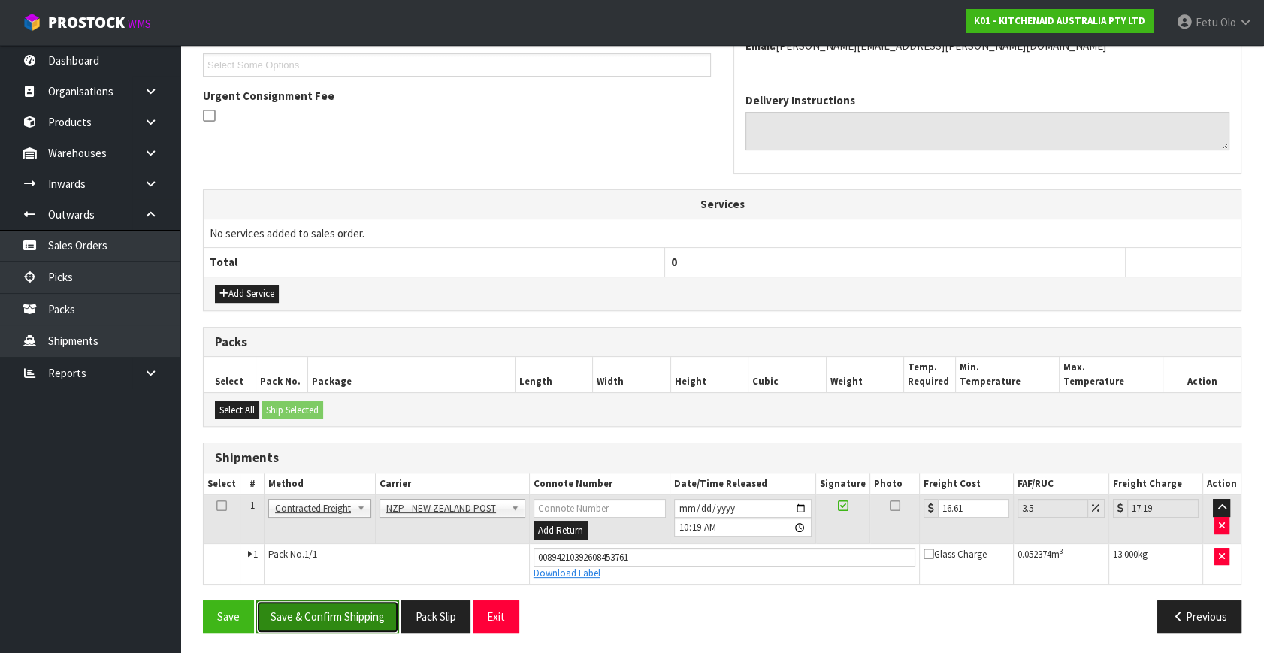
click at [365, 609] on button "Save & Confirm Shipping" at bounding box center [327, 616] width 143 height 32
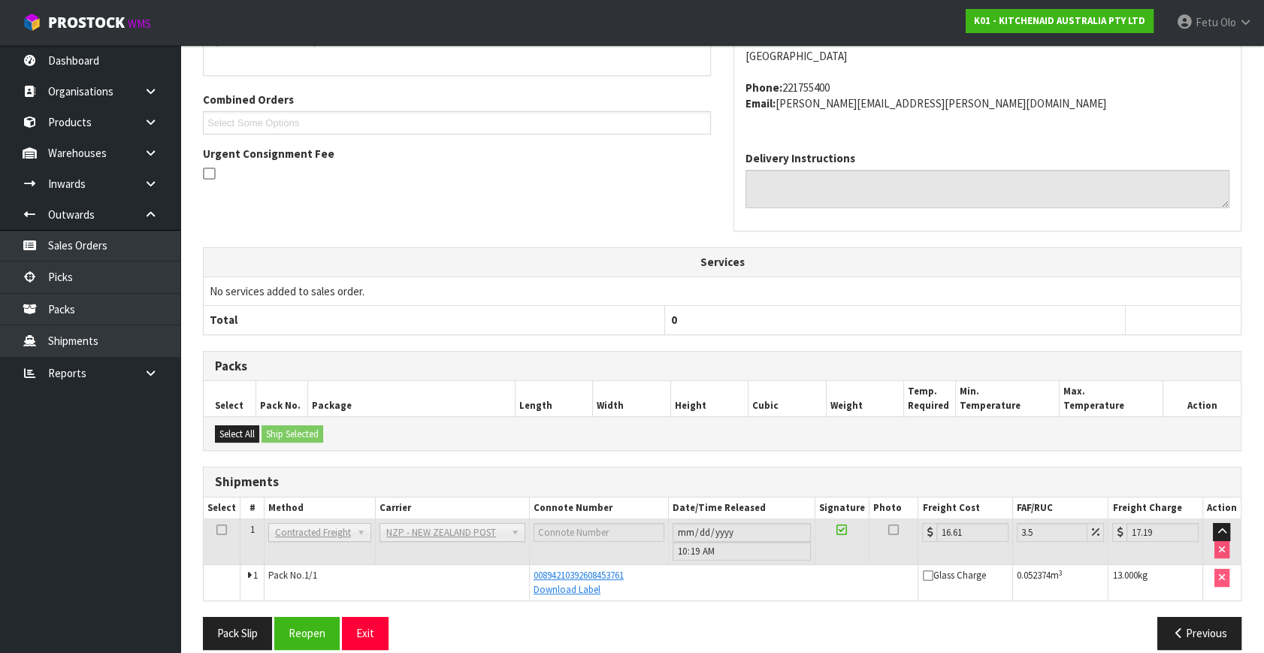
scroll to position [370, 0]
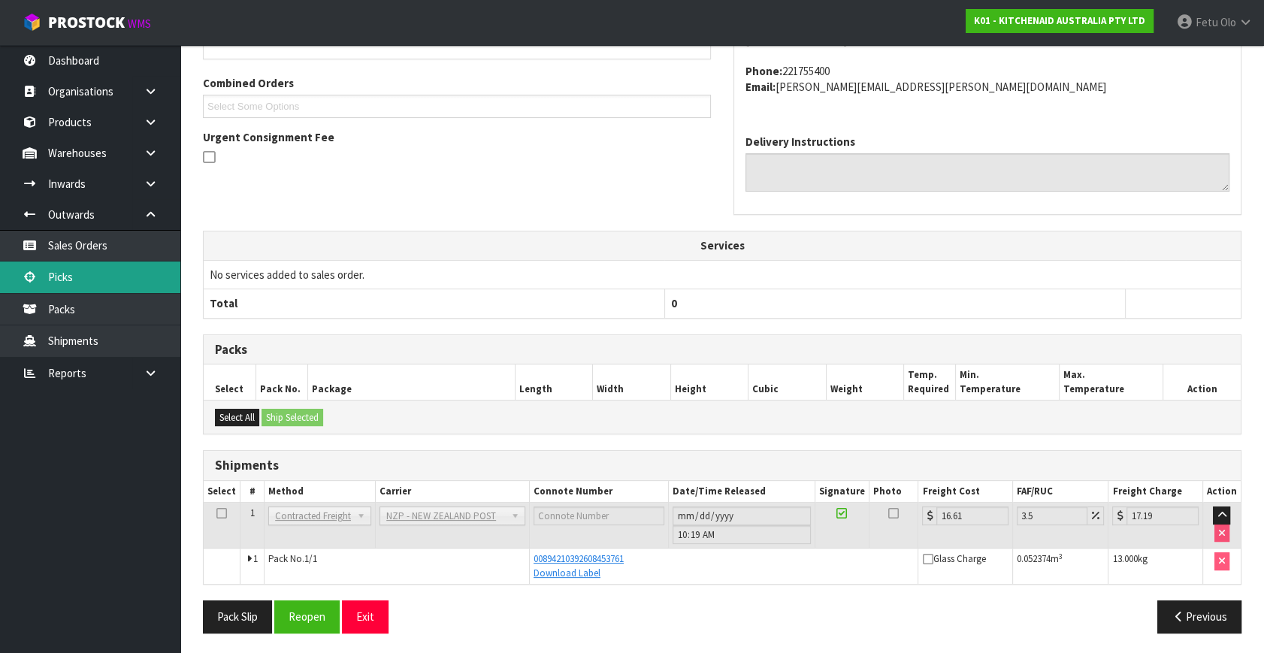
drag, startPoint x: 50, startPoint y: 278, endPoint x: 71, endPoint y: 276, distance: 21.1
click at [50, 278] on link "Picks" at bounding box center [90, 276] width 180 height 31
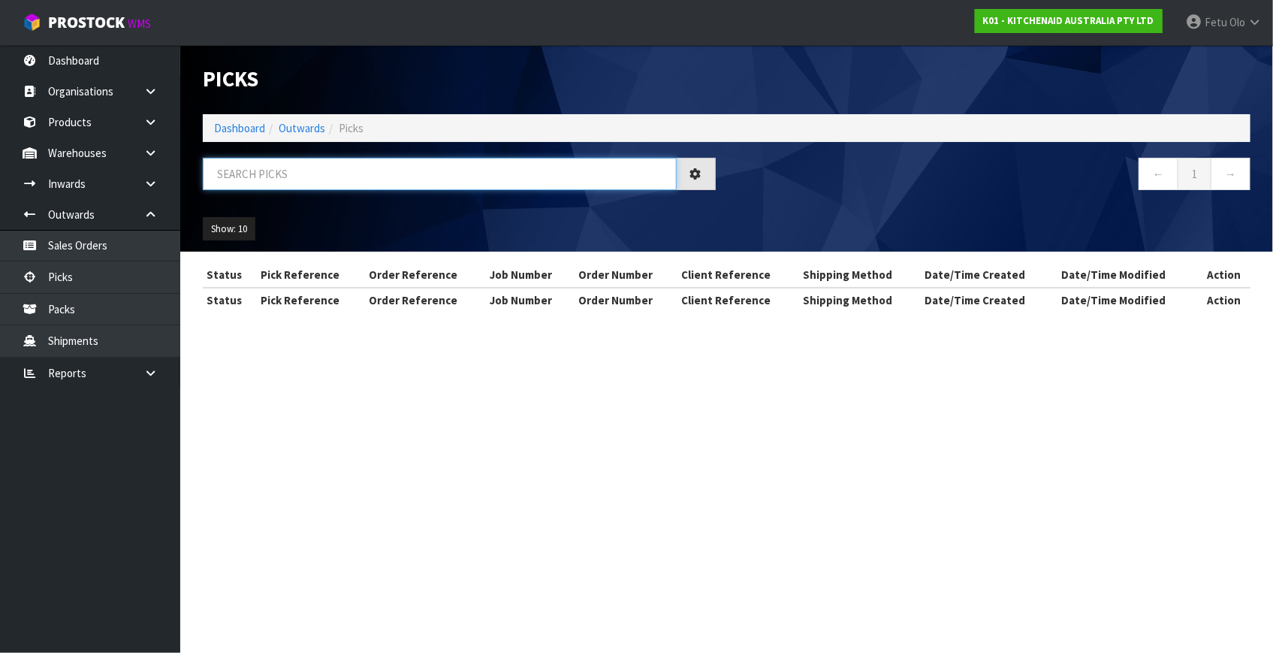
click at [345, 178] on input "text" at bounding box center [440, 174] width 474 height 32
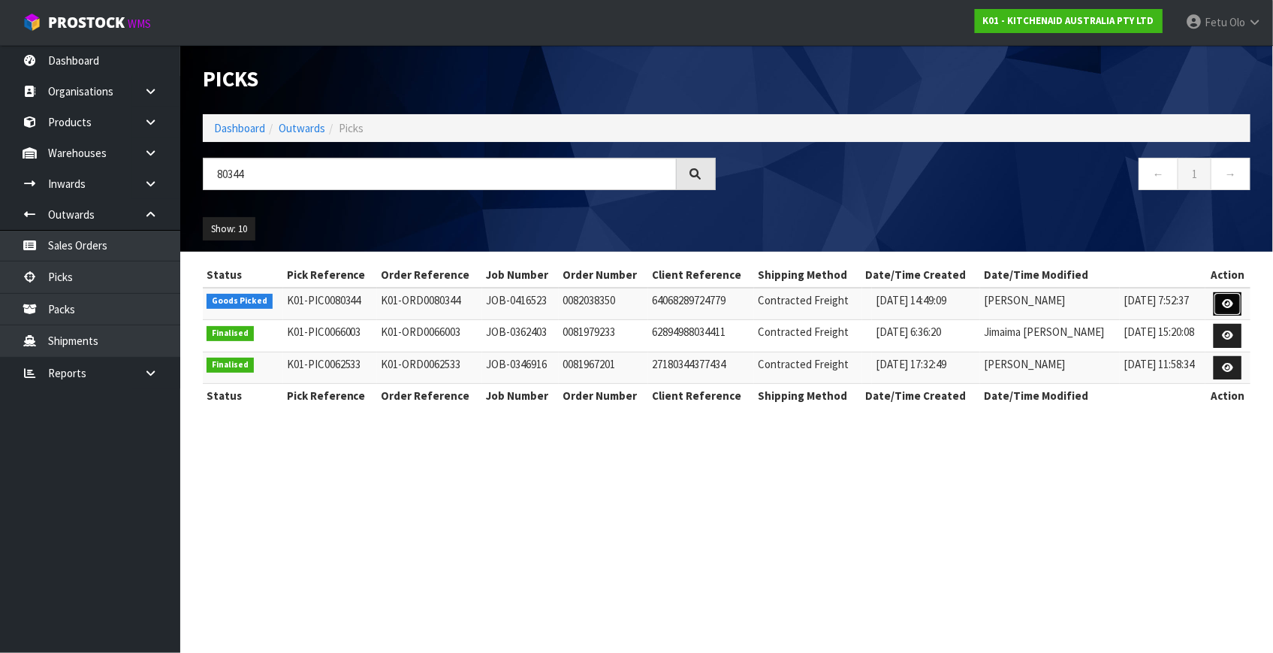
click at [1228, 306] on icon at bounding box center [1227, 304] width 11 height 10
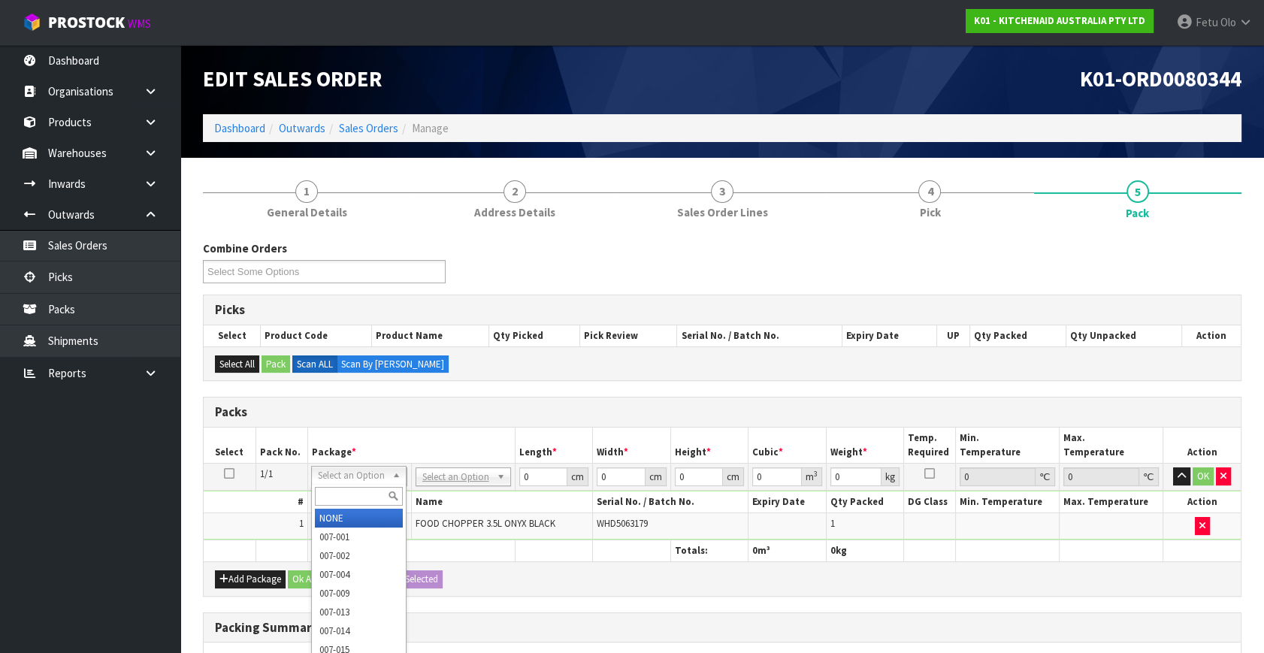
drag, startPoint x: 347, startPoint y: 470, endPoint x: 342, endPoint y: 496, distance: 26.1
click at [340, 500] on input "text" at bounding box center [359, 496] width 88 height 19
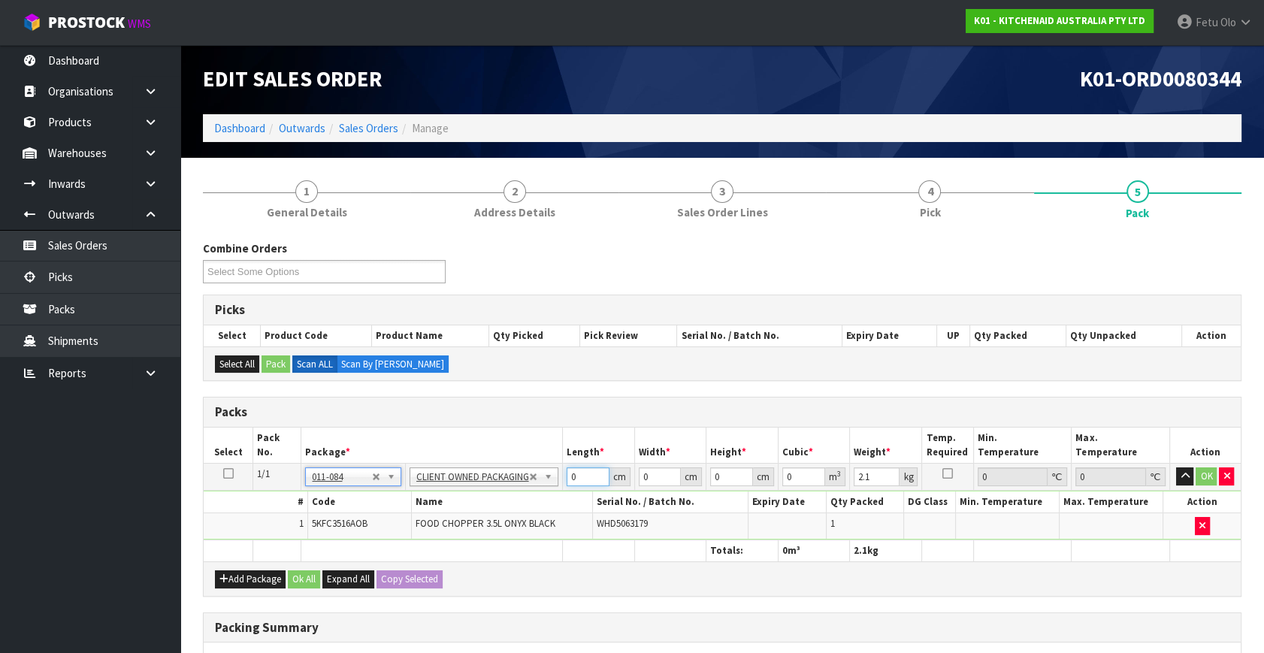
drag, startPoint x: 543, startPoint y: 493, endPoint x: 413, endPoint y: 533, distance: 135.9
click at [413, 533] on tbody "1/1 NONE 007-001 007-002 007-004 007-009 007-013 007-014 007-015 007-017 007-01…" at bounding box center [722, 502] width 1037 height 77
drag, startPoint x: 871, startPoint y: 476, endPoint x: 732, endPoint y: 518, distance: 145.4
click at [732, 518] on tbody "1/1 NONE 007-001 007-002 007-004 007-009 007-013 007-014 007-015 007-017 007-01…" at bounding box center [722, 502] width 1037 height 77
click button "OK" at bounding box center [1206, 476] width 21 height 18
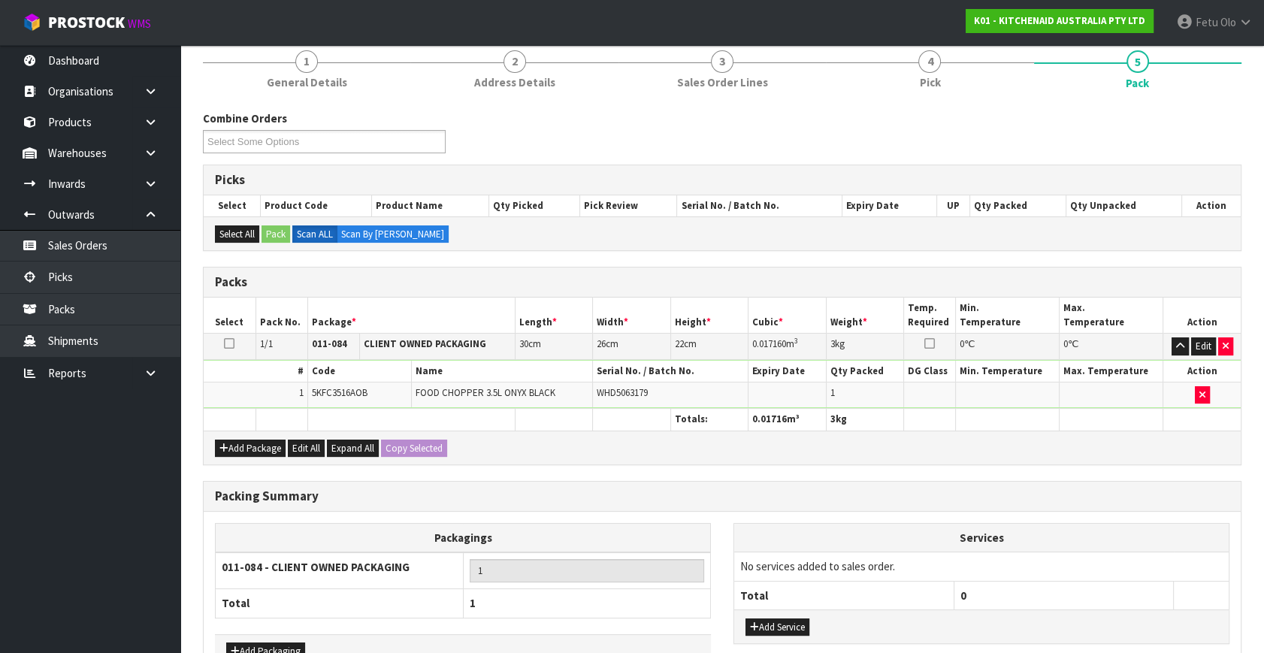
scroll to position [224, 0]
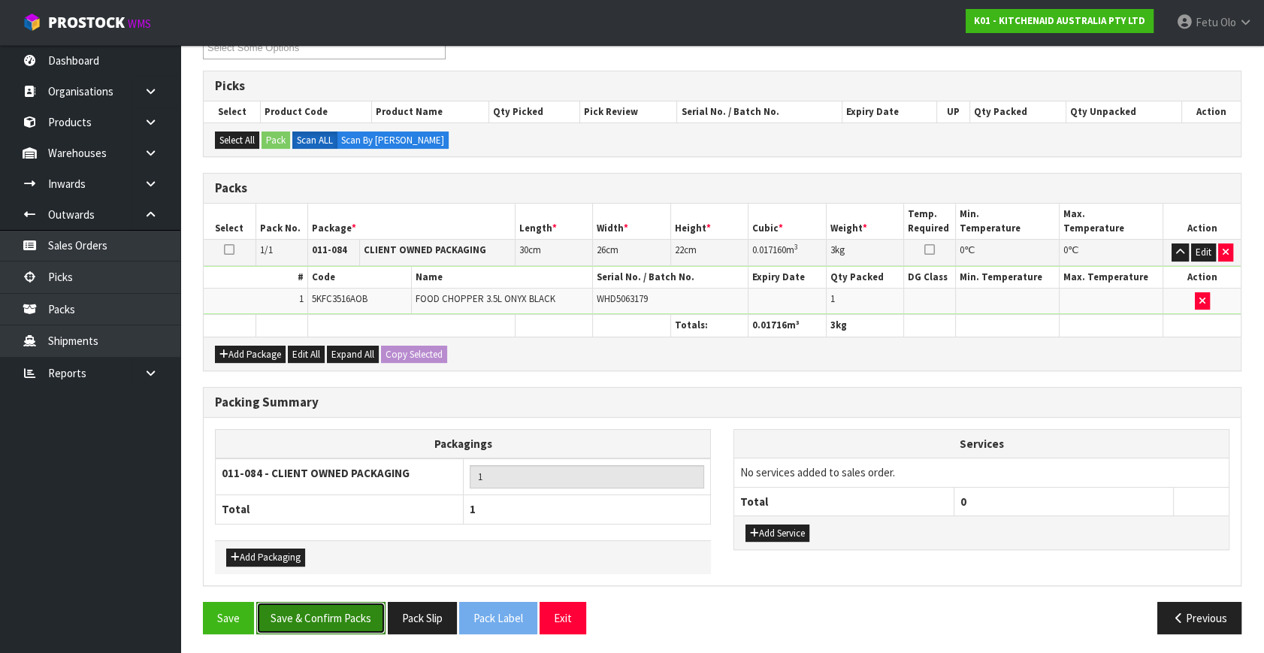
click at [334, 623] on button "Save & Confirm Packs" at bounding box center [320, 618] width 129 height 32
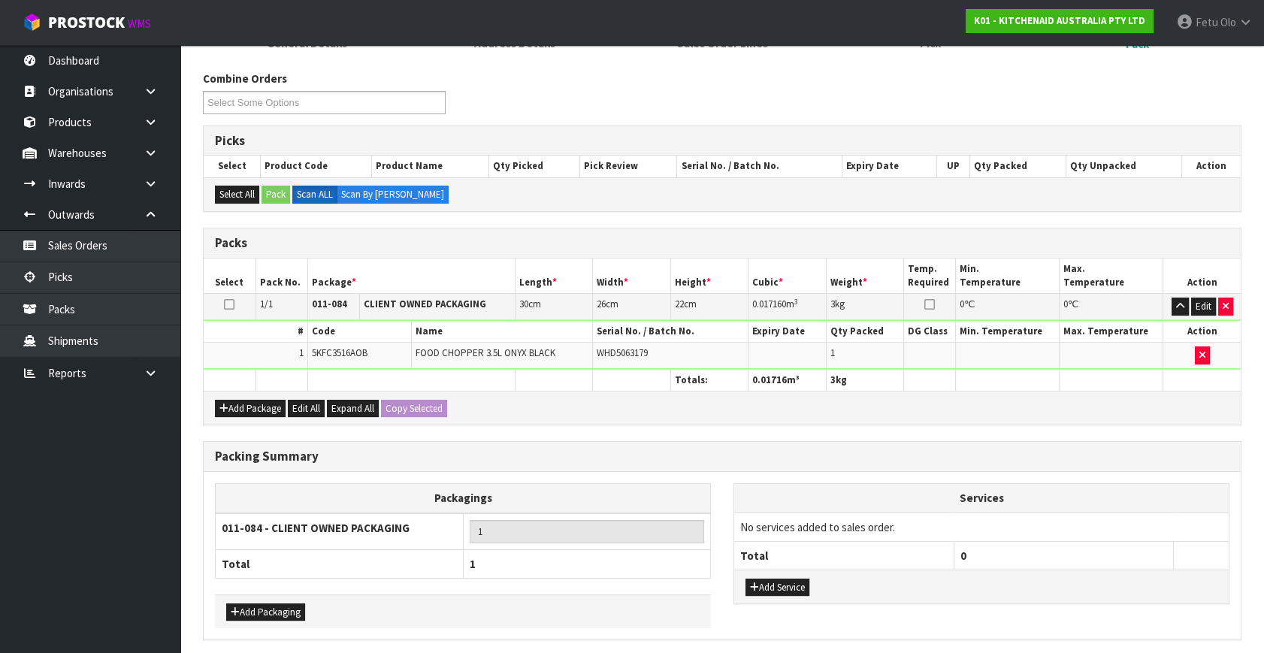
scroll to position [0, 0]
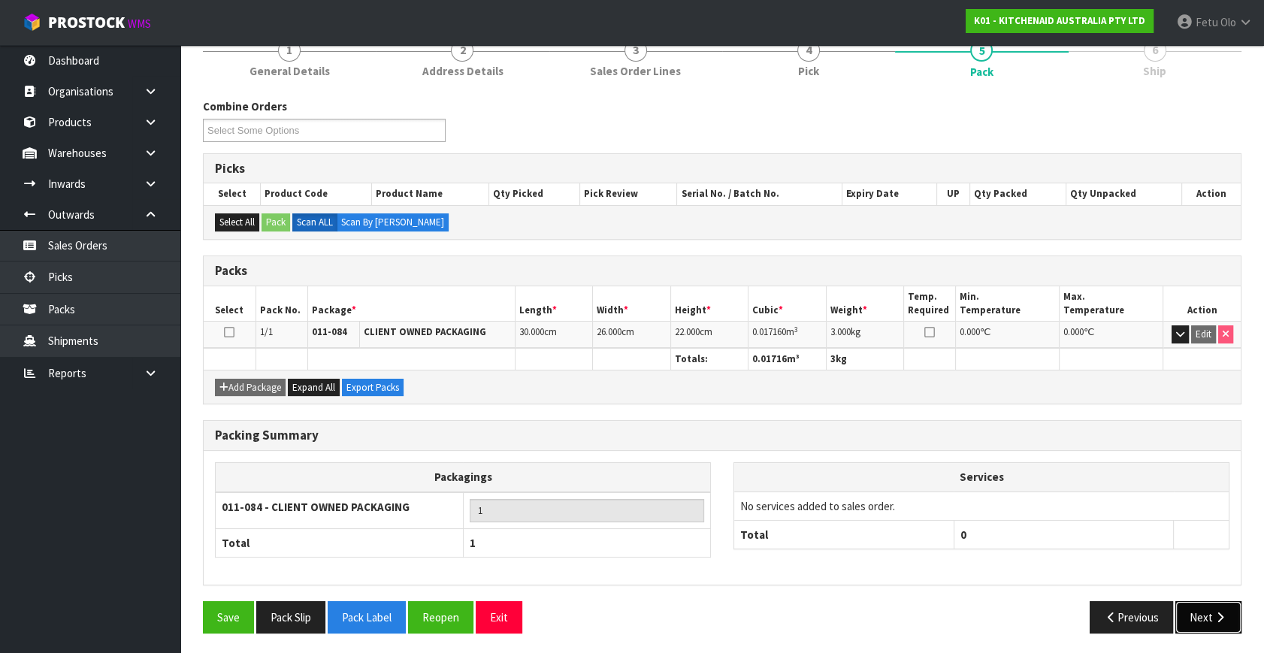
click at [1191, 605] on button "Next" at bounding box center [1208, 617] width 66 height 32
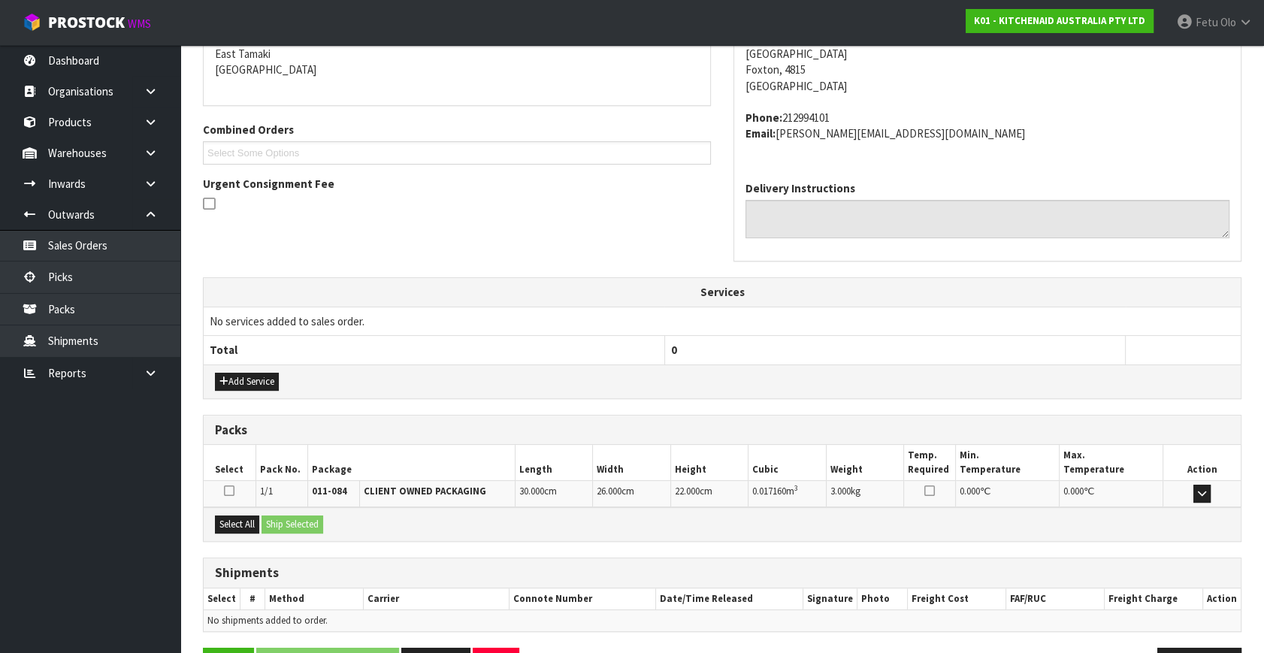
scroll to position [370, 0]
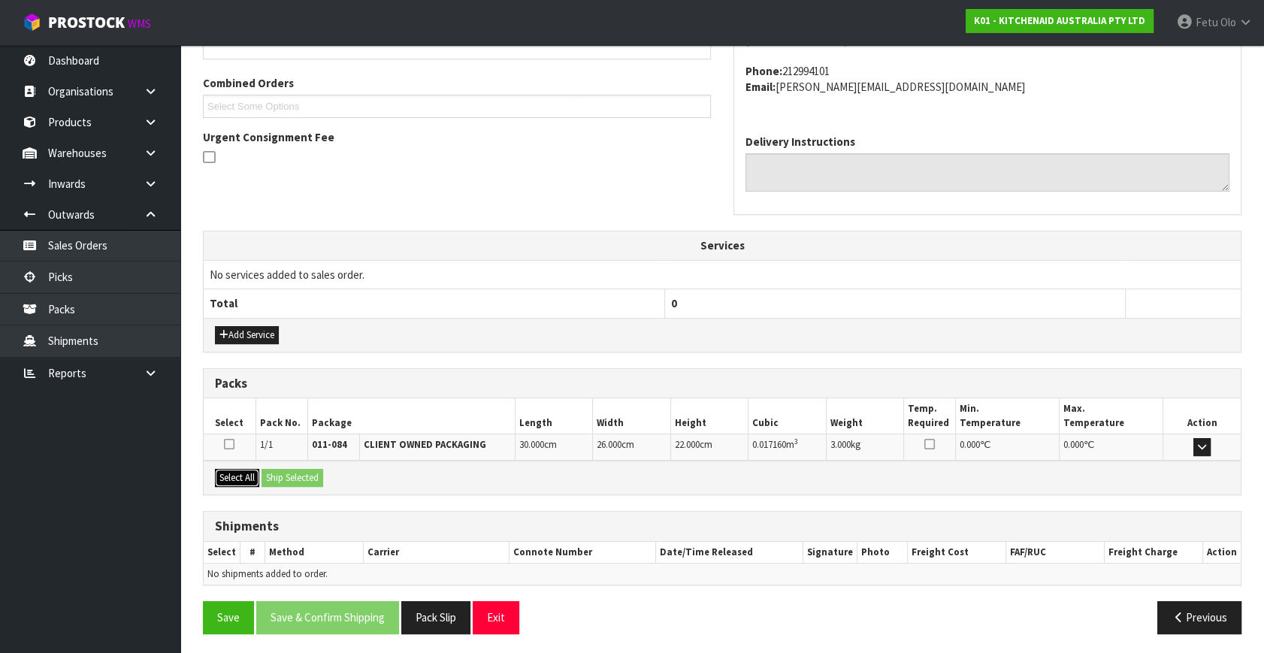
click at [244, 473] on button "Select All" at bounding box center [237, 478] width 44 height 18
click at [306, 472] on button "Ship Selected" at bounding box center [292, 478] width 62 height 18
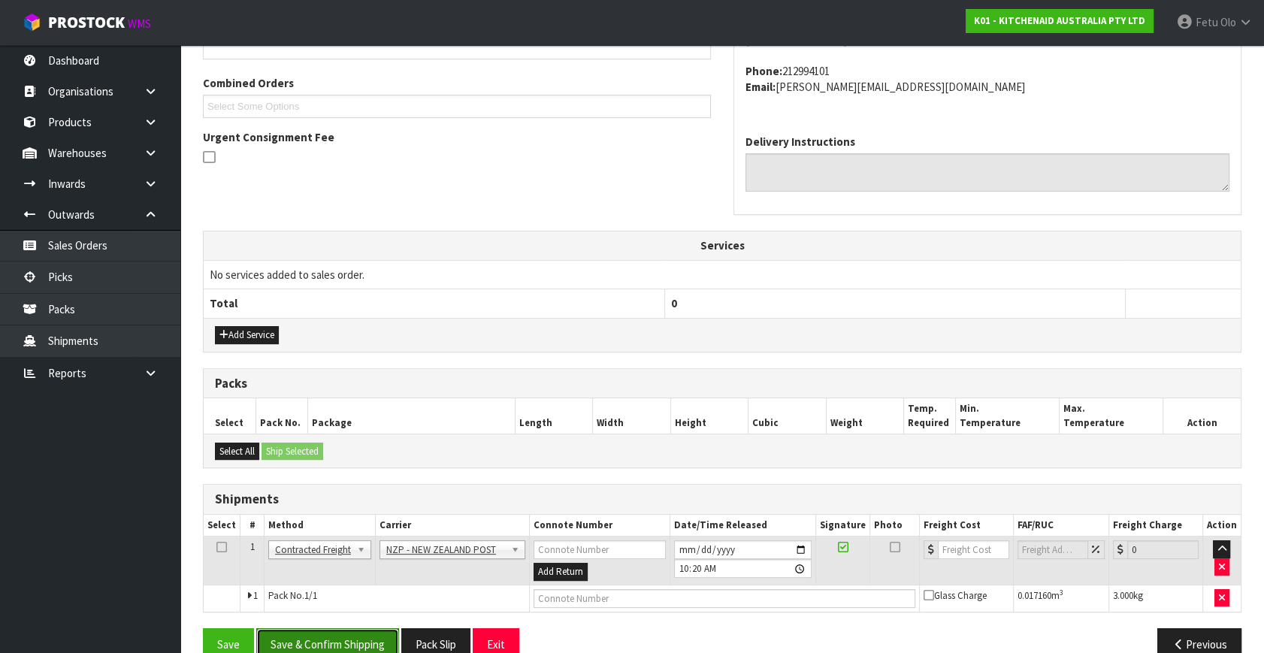
click at [355, 641] on button "Save & Confirm Shipping" at bounding box center [327, 644] width 143 height 32
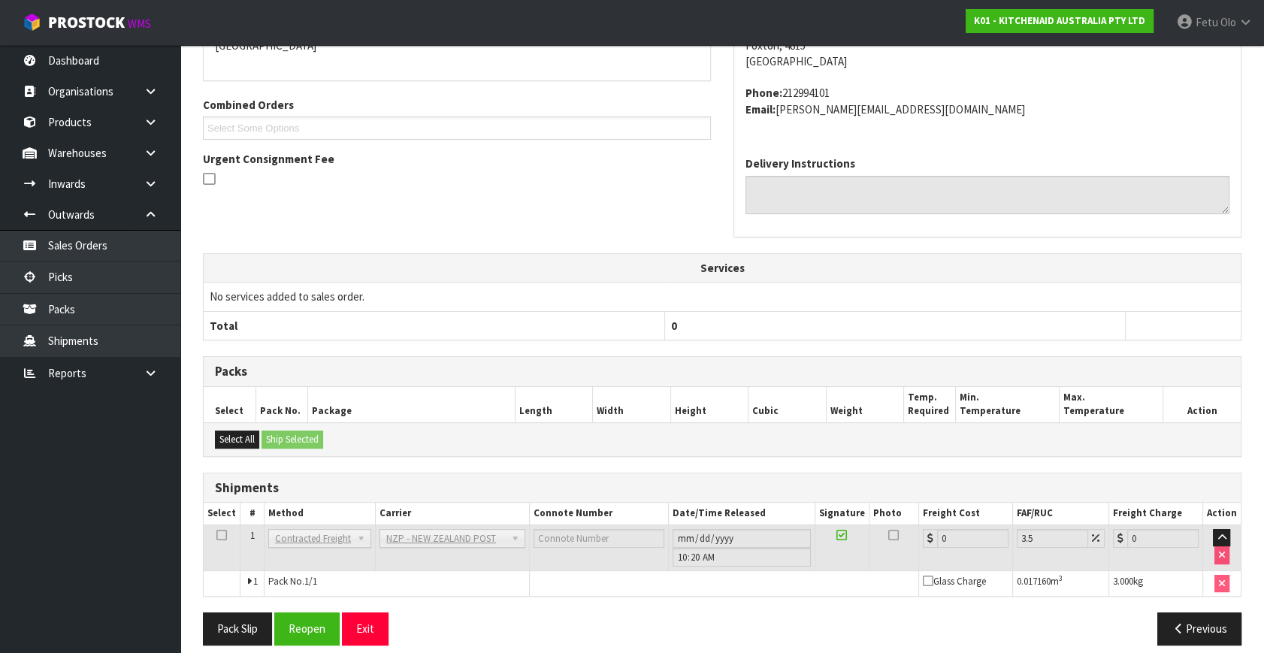
scroll to position [376, 0]
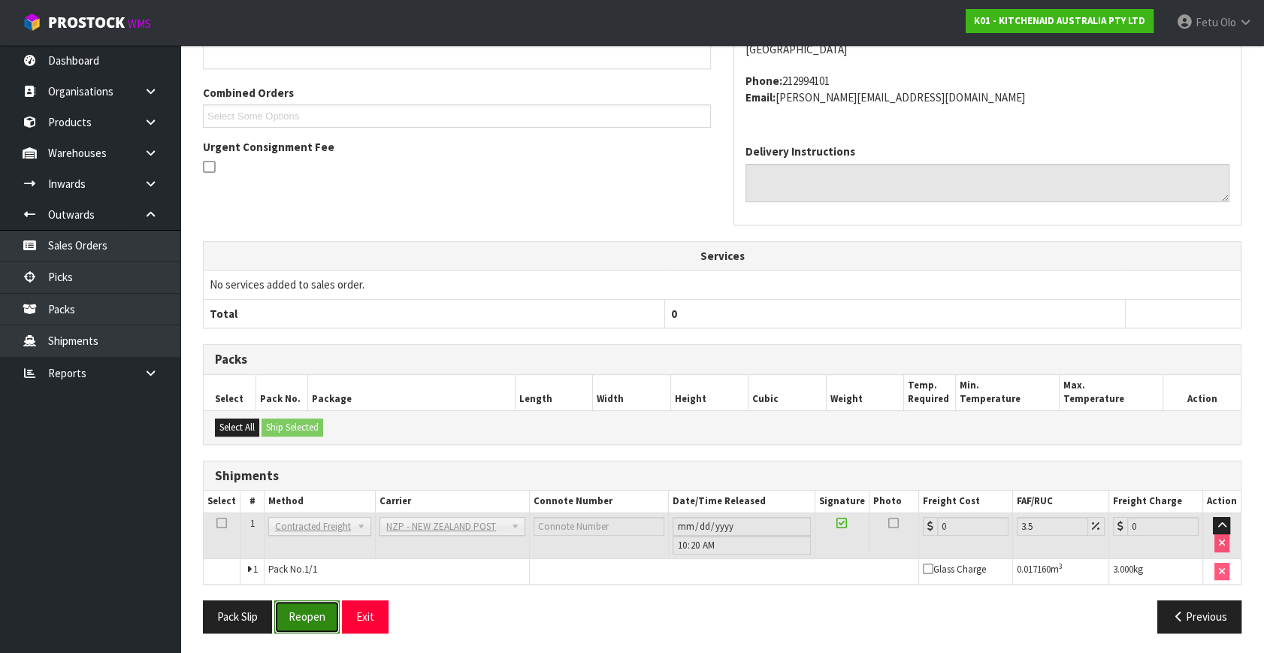
click at [315, 620] on button "Reopen" at bounding box center [306, 616] width 65 height 32
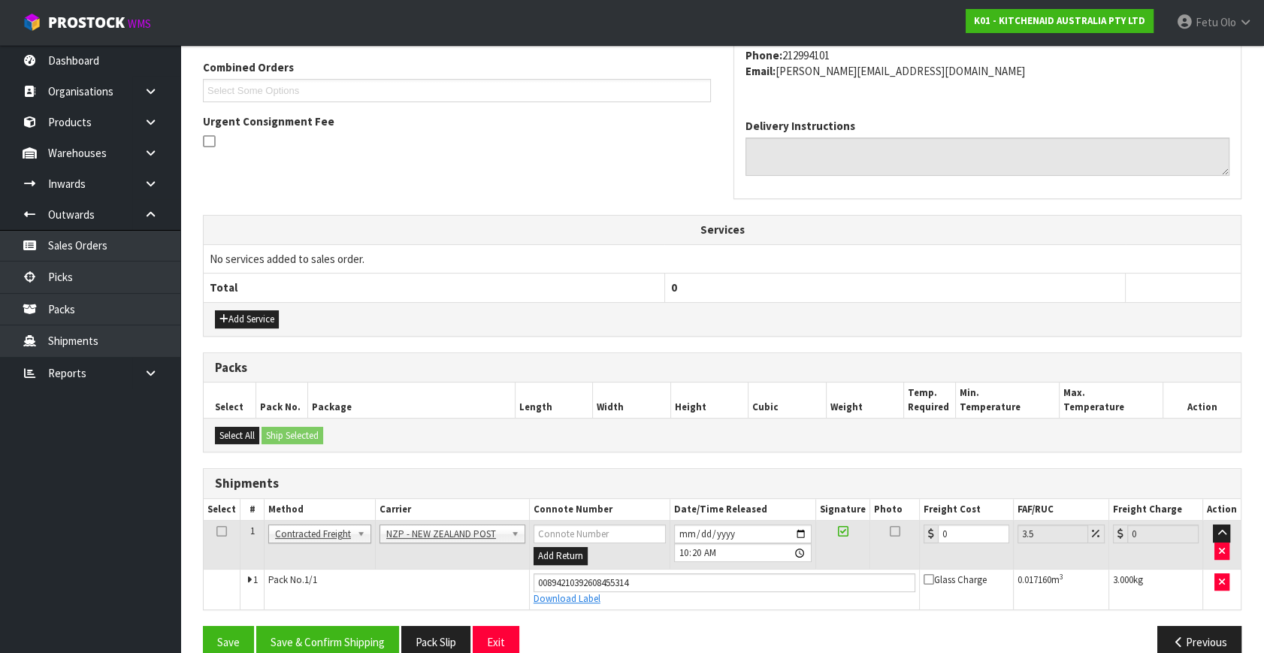
scroll to position [409, 0]
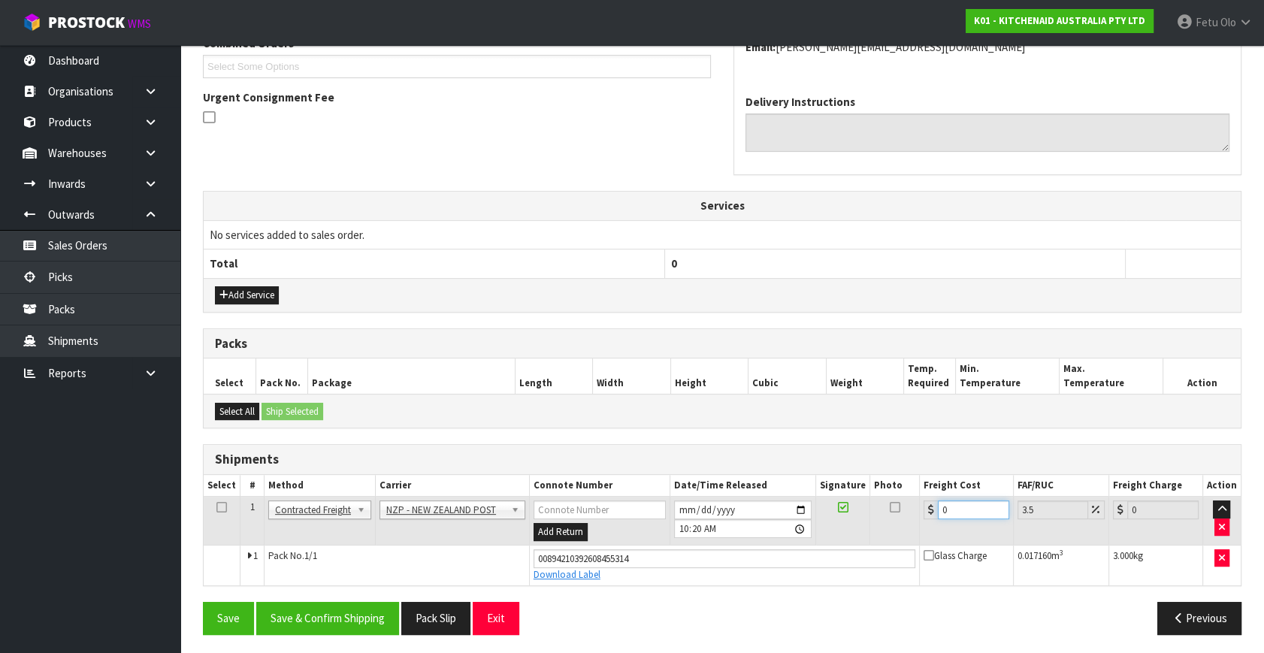
drag, startPoint x: 954, startPoint y: 502, endPoint x: 708, endPoint y: 538, distance: 249.0
click at [708, 538] on tr "1 Client Local Pickup Customer Local Pickup Company Freight Contracted Freight …" at bounding box center [722, 521] width 1037 height 49
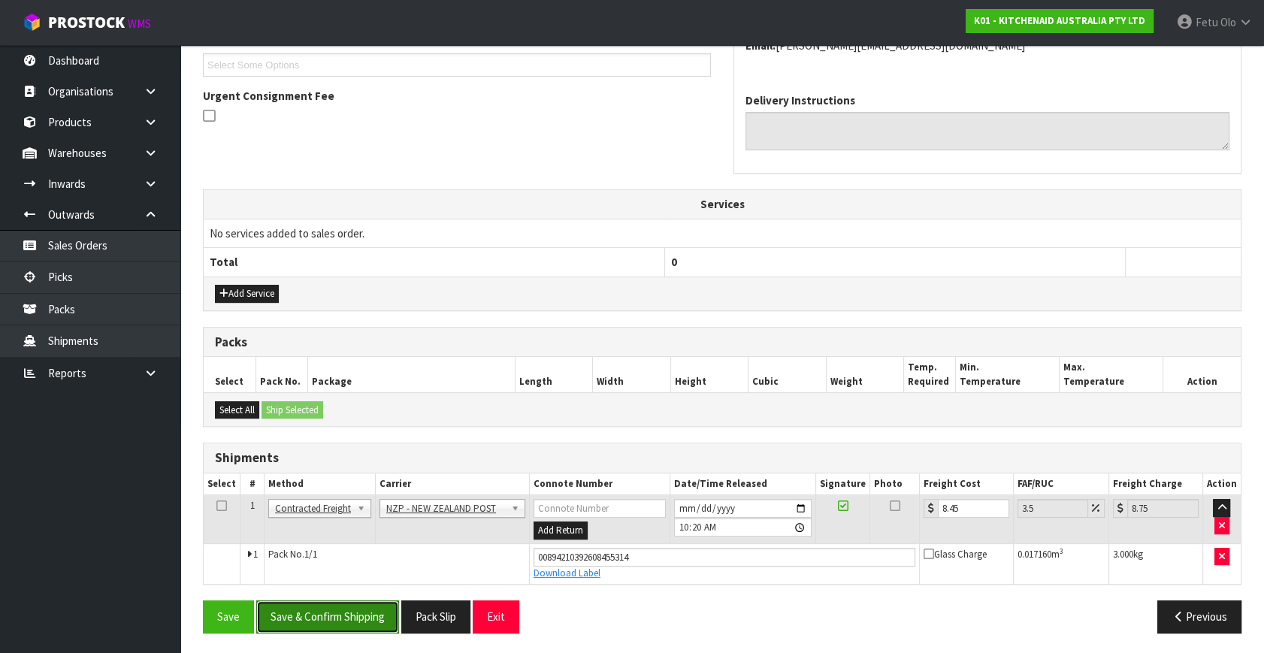
drag, startPoint x: 320, startPoint y: 614, endPoint x: 334, endPoint y: 598, distance: 20.8
click at [321, 613] on button "Save & Confirm Shipping" at bounding box center [327, 616] width 143 height 32
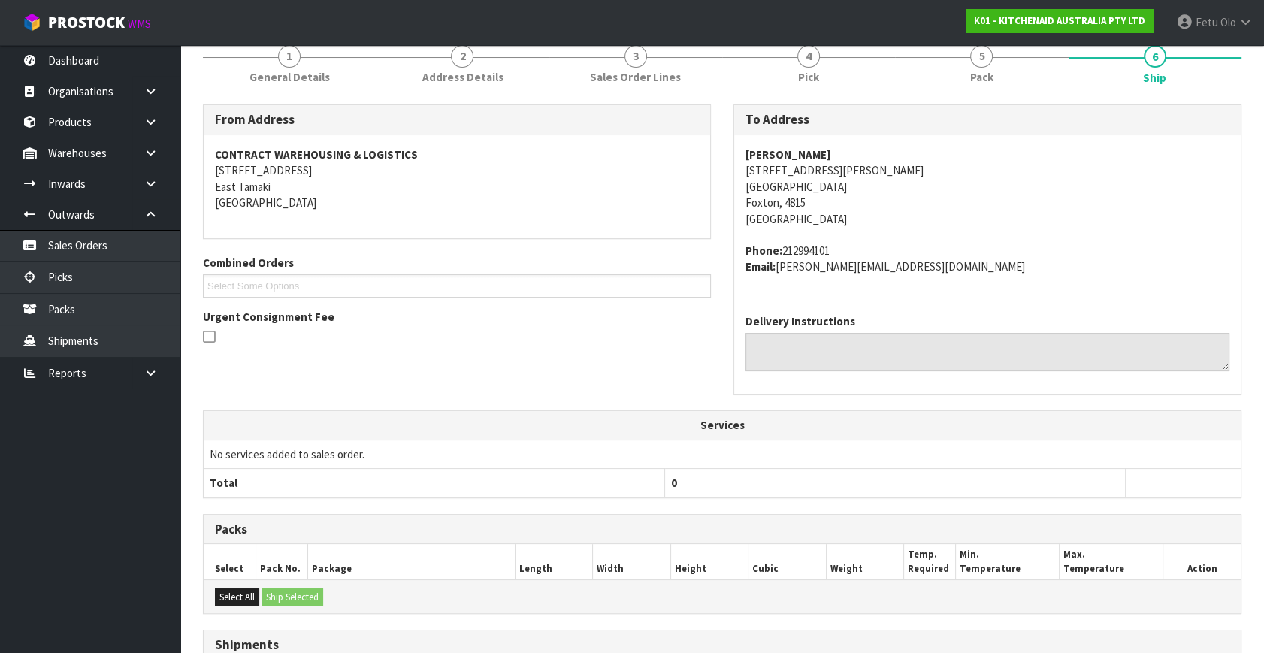
scroll to position [29, 0]
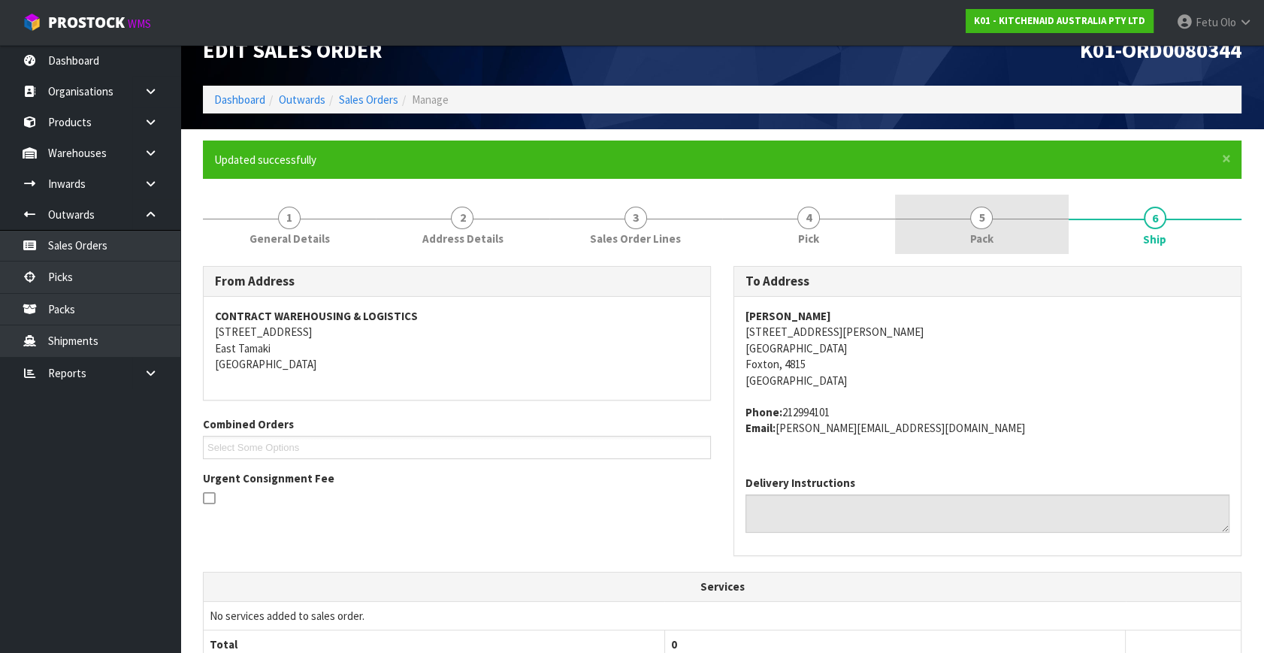
drag, startPoint x: 999, startPoint y: 226, endPoint x: 1003, endPoint y: 245, distance: 19.2
click at [999, 226] on link "5 Pack" at bounding box center [981, 224] width 173 height 59
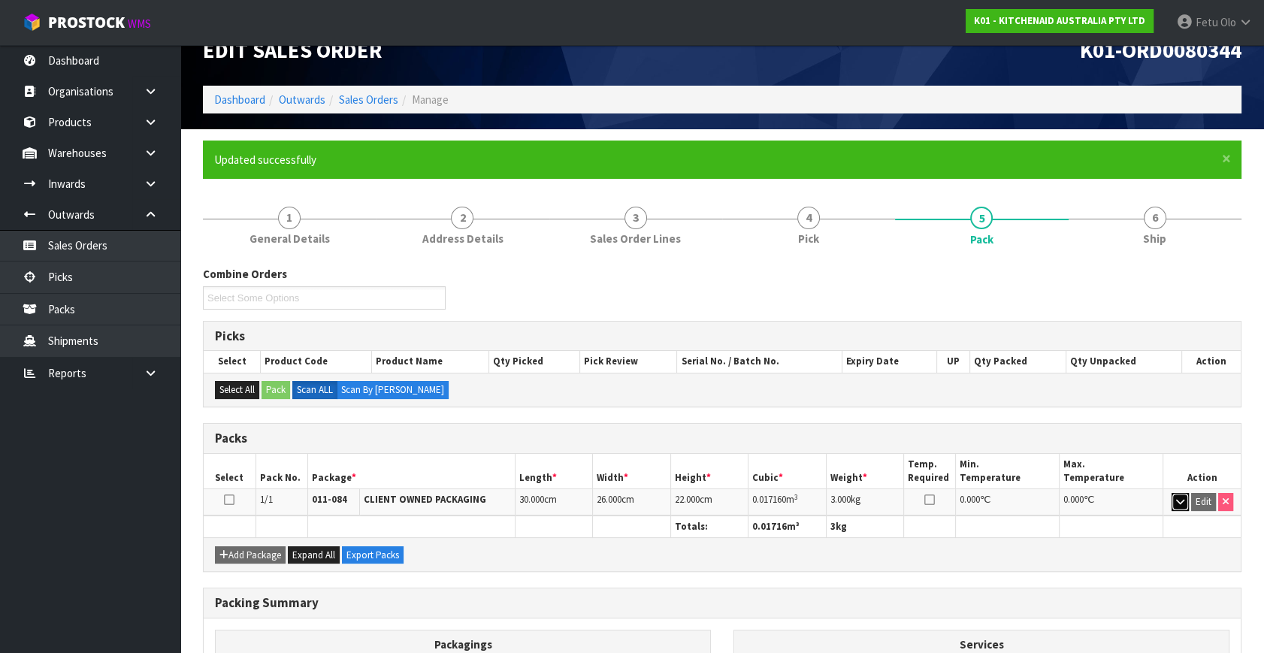
click at [1176, 500] on icon "button" at bounding box center [1180, 502] width 8 height 10
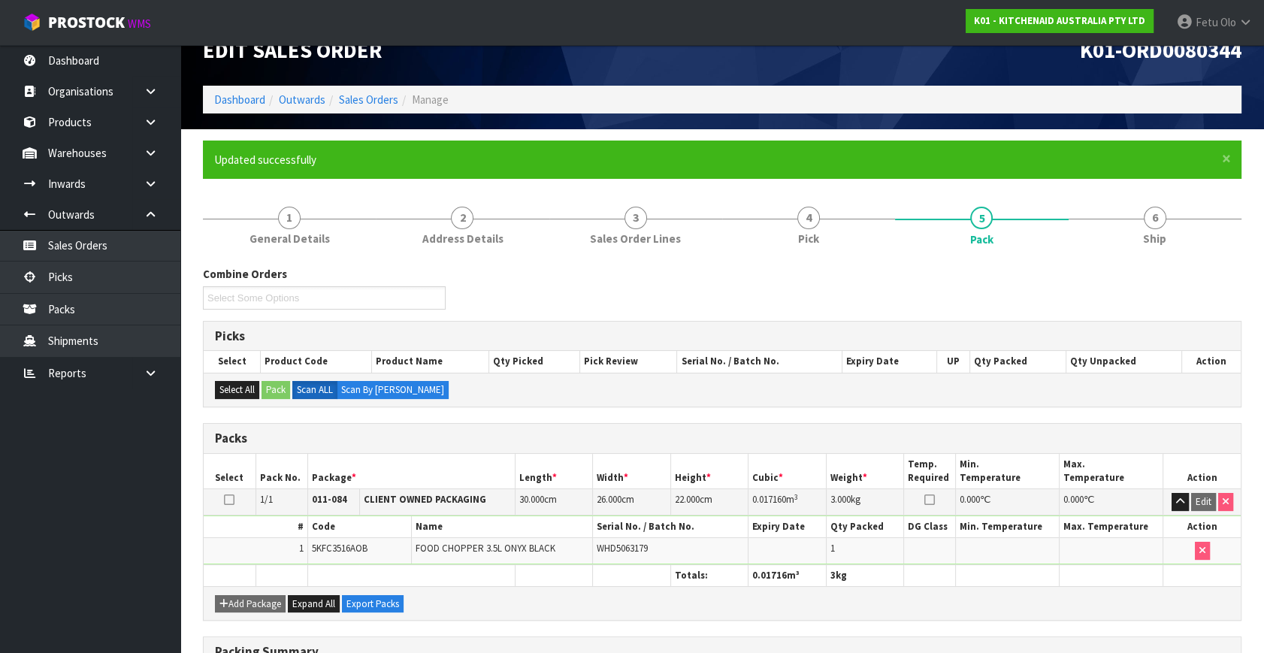
click at [221, 107] on ol "Dashboard Outwards Sales Orders Manage" at bounding box center [722, 100] width 1038 height 28
click at [225, 102] on link "Dashboard" at bounding box center [239, 99] width 51 height 14
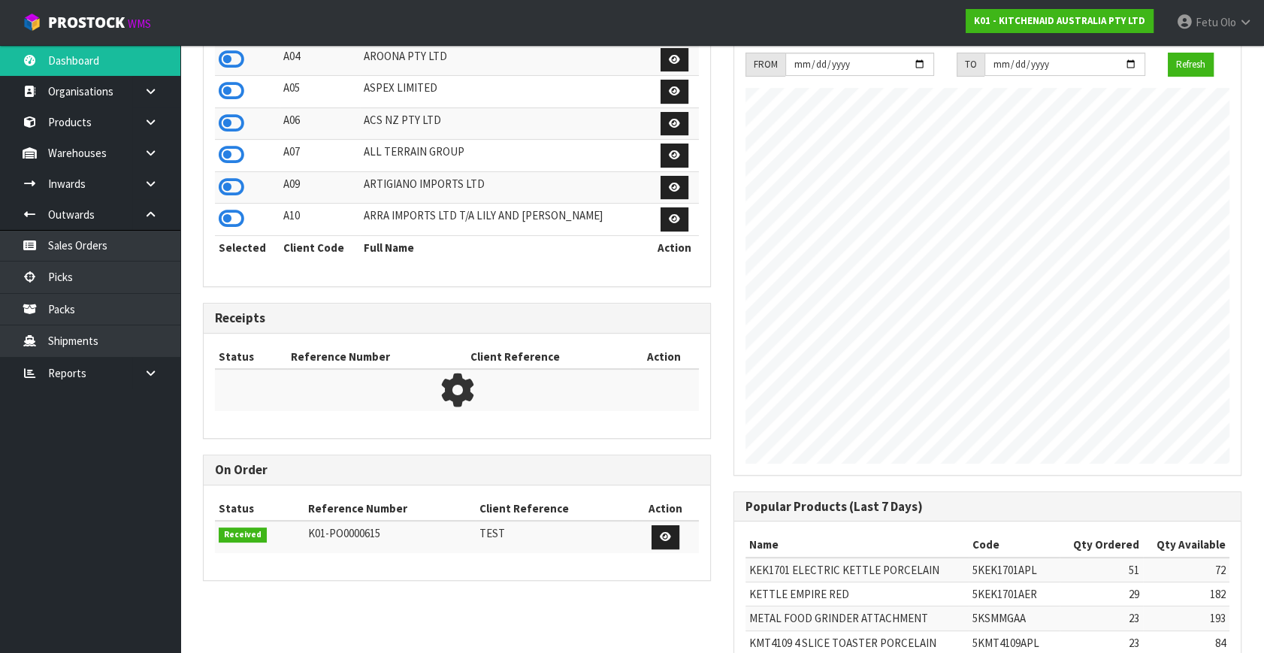
scroll to position [1136, 530]
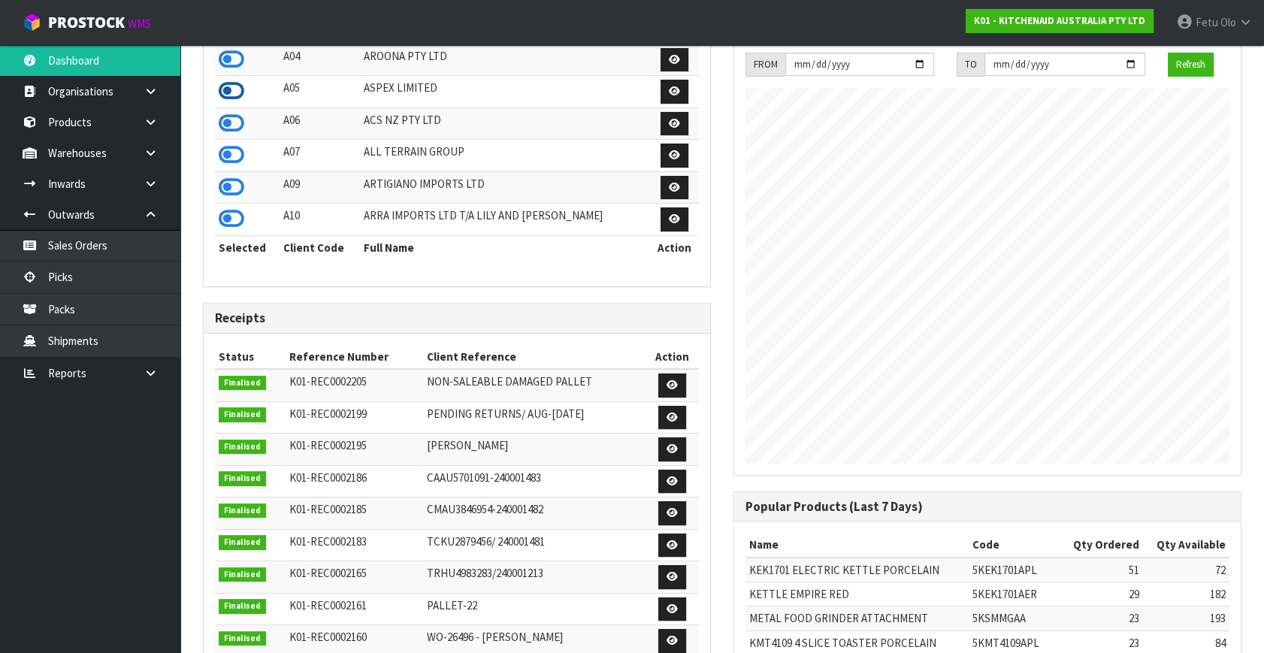
click at [240, 102] on icon at bounding box center [232, 91] width 26 height 23
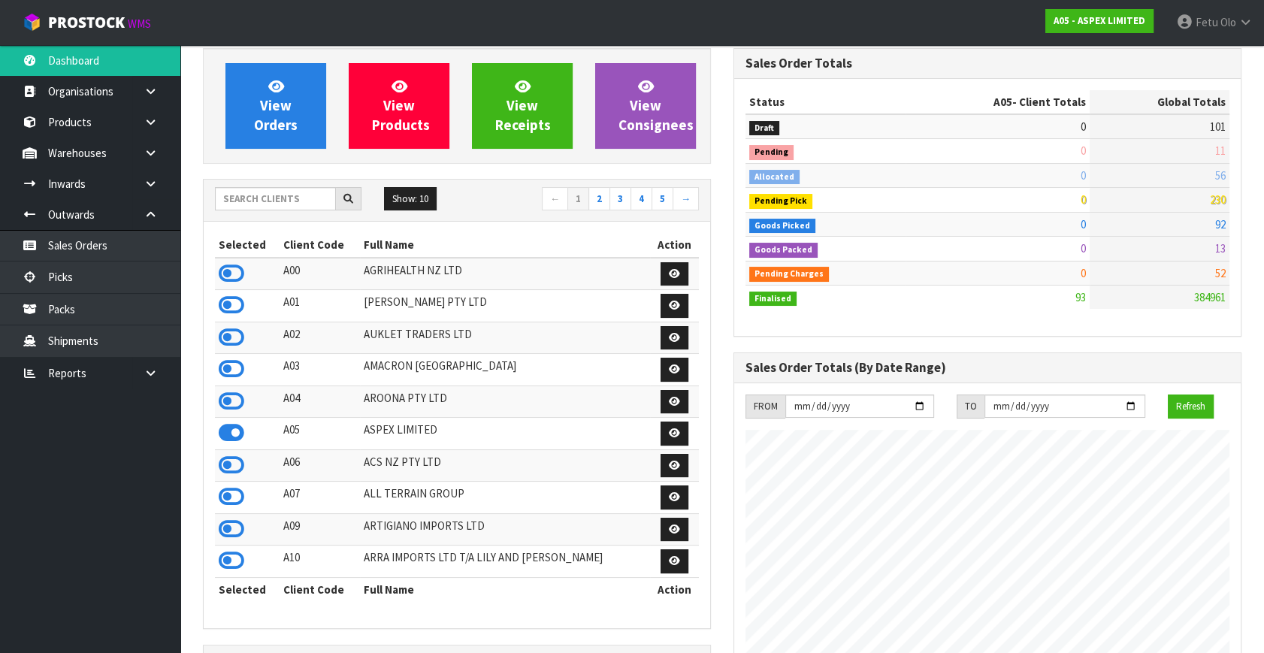
scroll to position [0, 0]
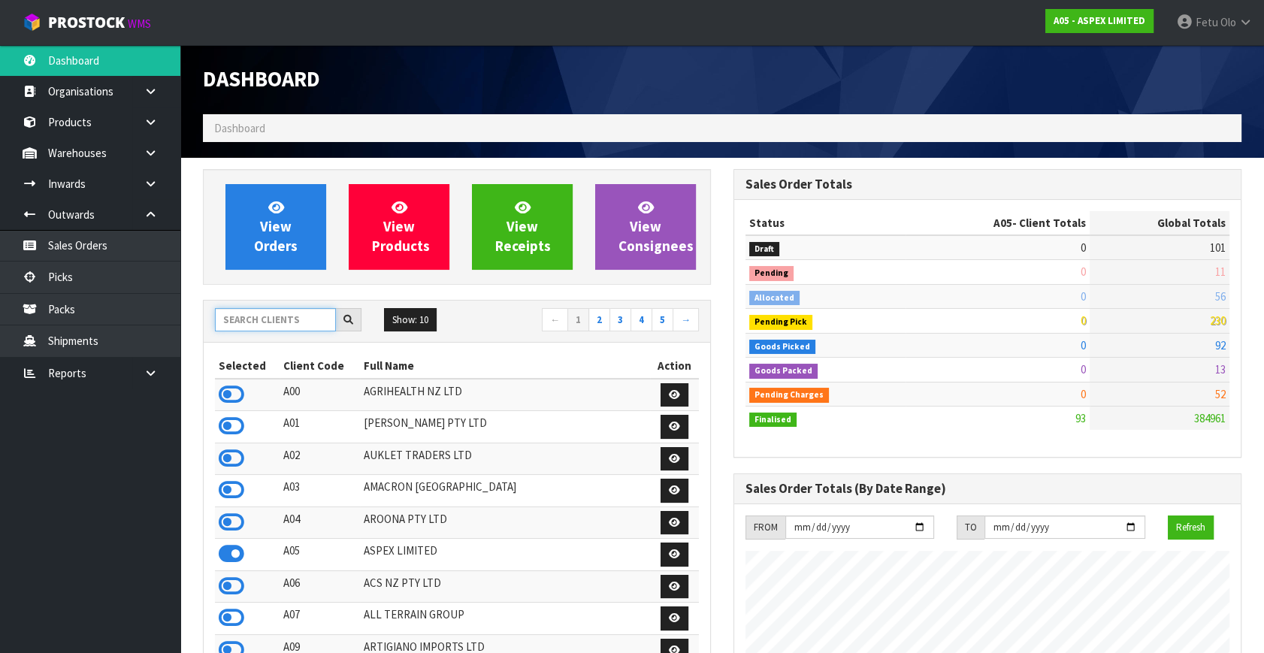
click at [282, 322] on input "text" at bounding box center [275, 319] width 121 height 23
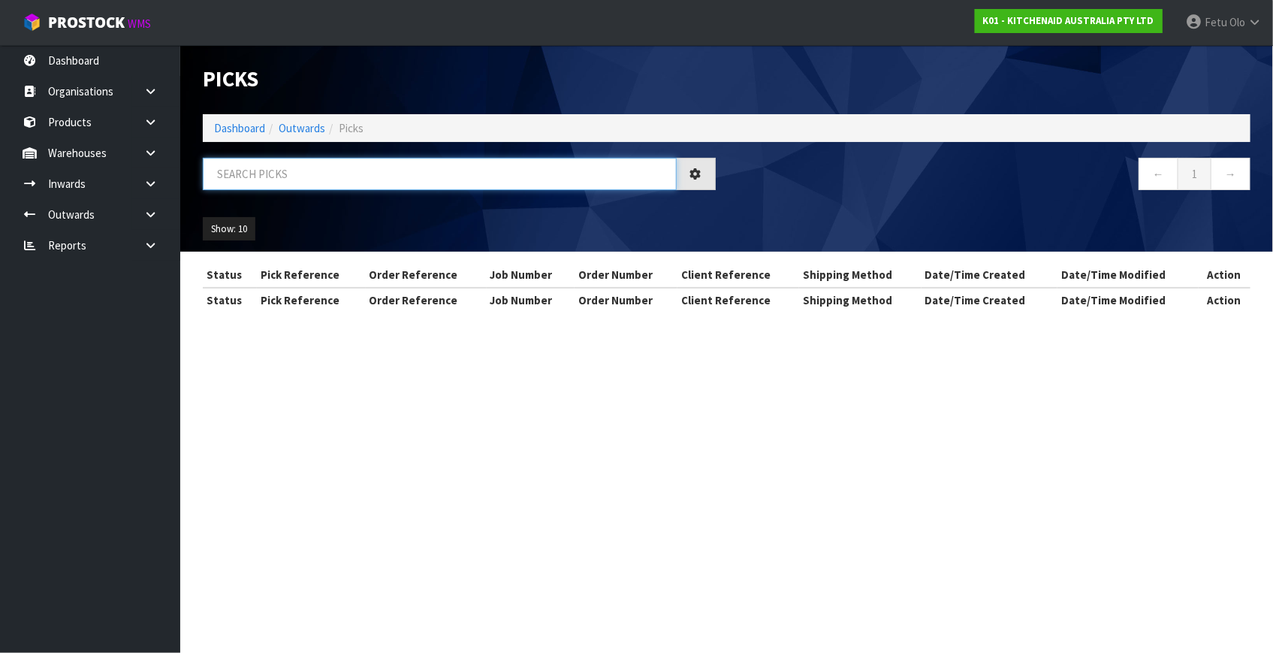
click at [248, 185] on input "text" at bounding box center [440, 174] width 474 height 32
click at [249, 129] on link "Dashboard" at bounding box center [239, 128] width 51 height 14
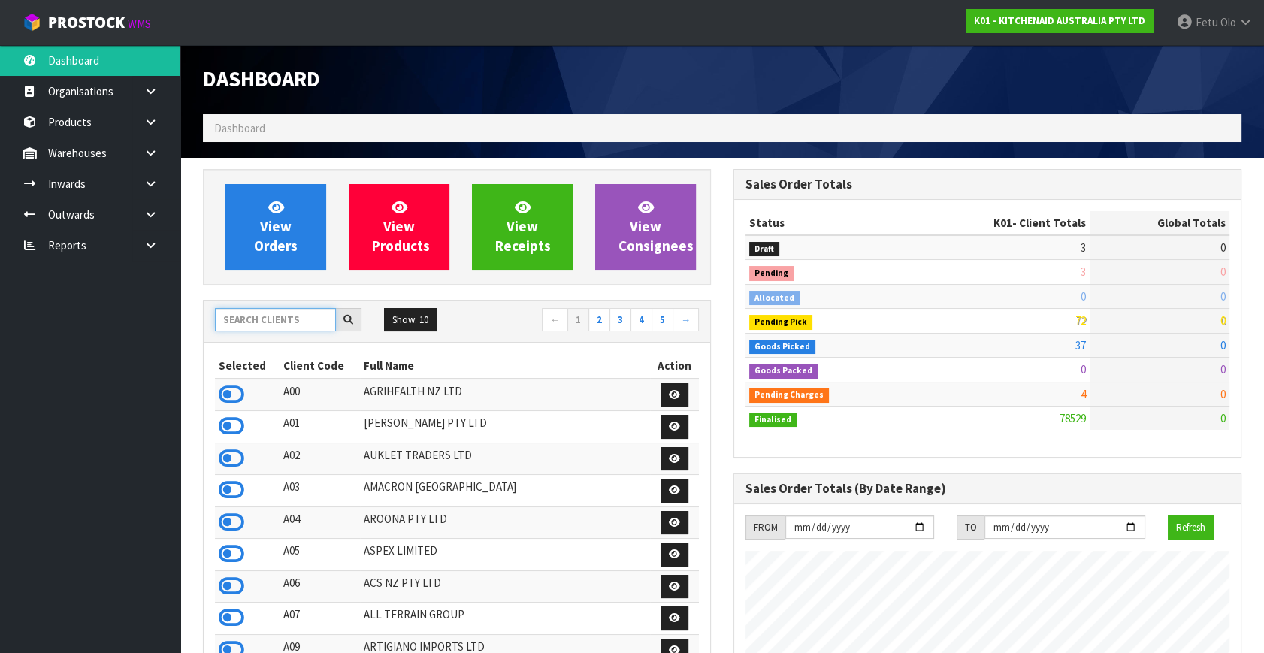
click at [266, 319] on input "text" at bounding box center [275, 319] width 121 height 23
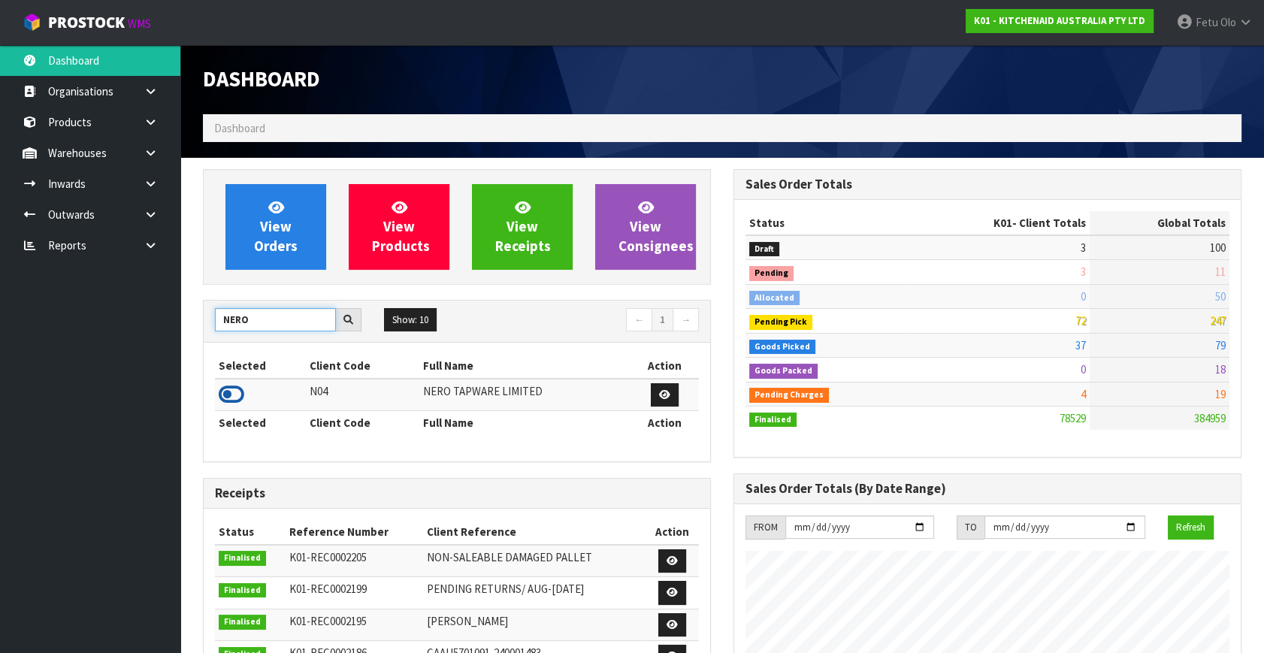
type input "NERO"
click at [231, 394] on icon at bounding box center [232, 394] width 26 height 23
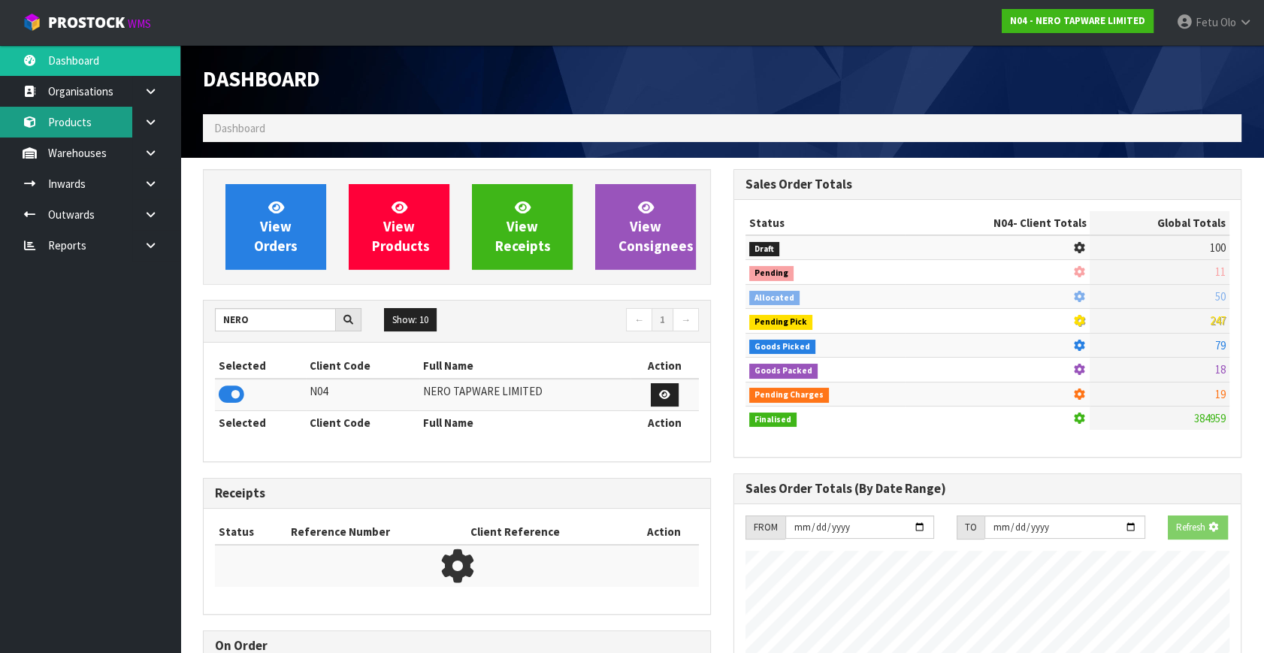
scroll to position [1200, 530]
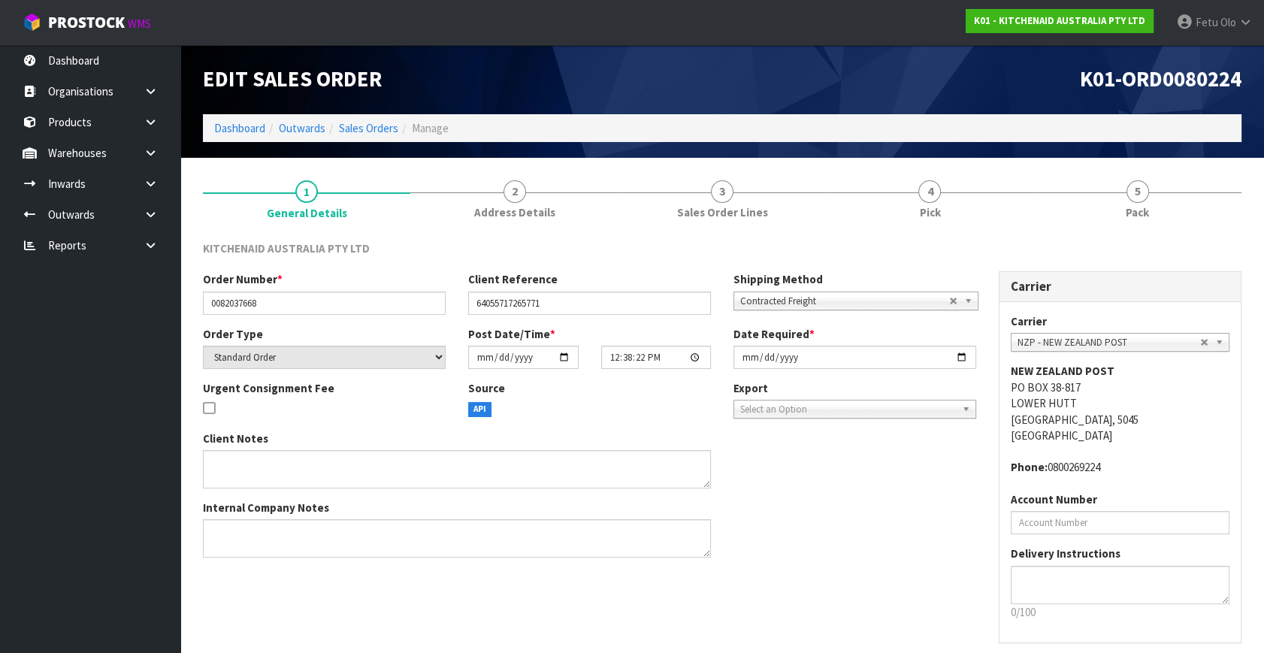
drag, startPoint x: 144, startPoint y: 220, endPoint x: 143, endPoint y: 262, distance: 42.1
click at [144, 220] on link at bounding box center [156, 214] width 48 height 31
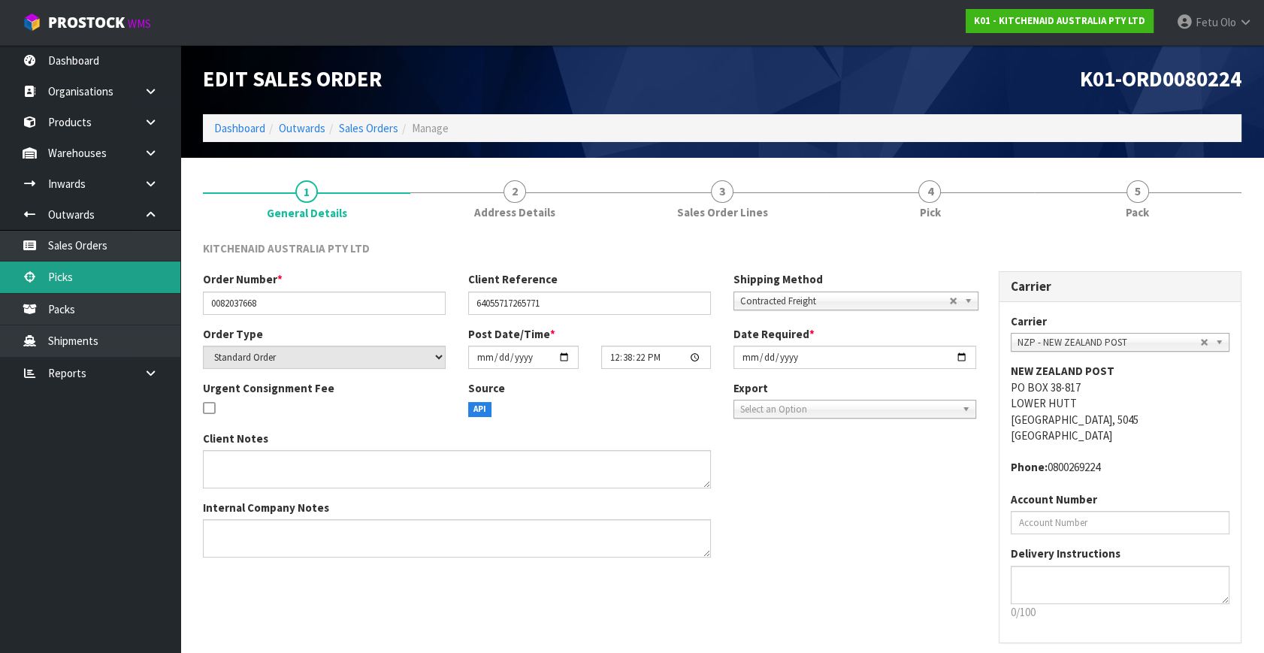
click at [105, 282] on link "Picks" at bounding box center [90, 276] width 180 height 31
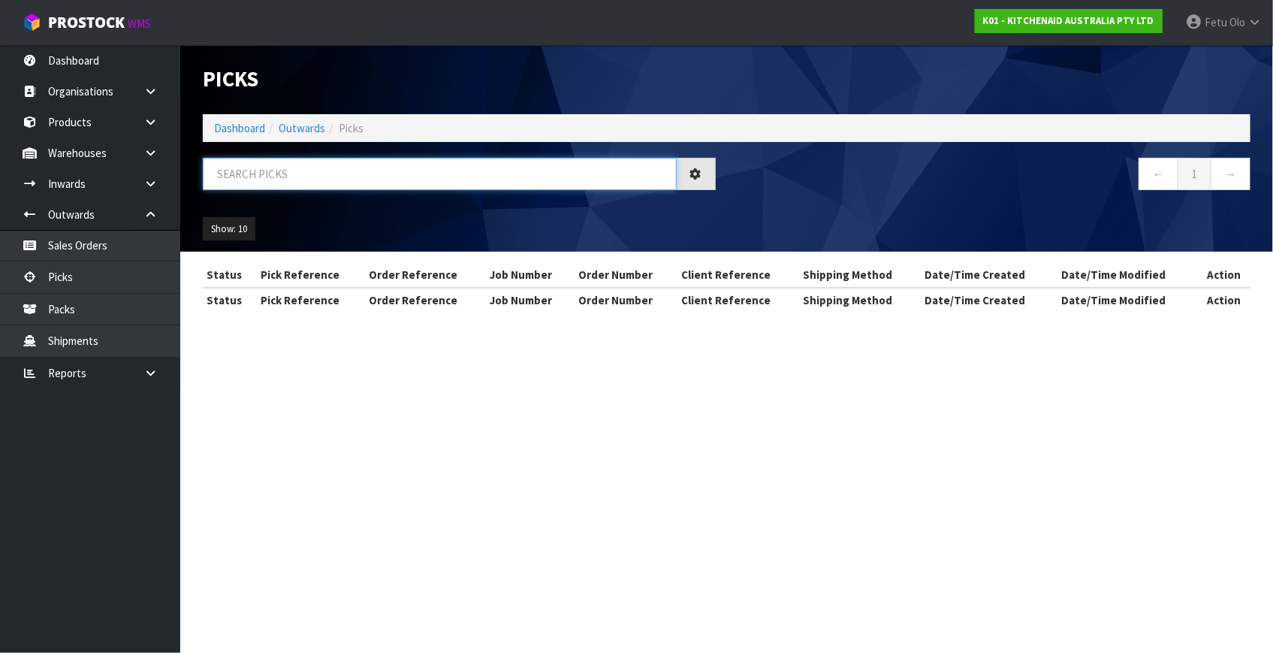
click at [300, 180] on input "text" at bounding box center [440, 174] width 474 height 32
type input "80079"
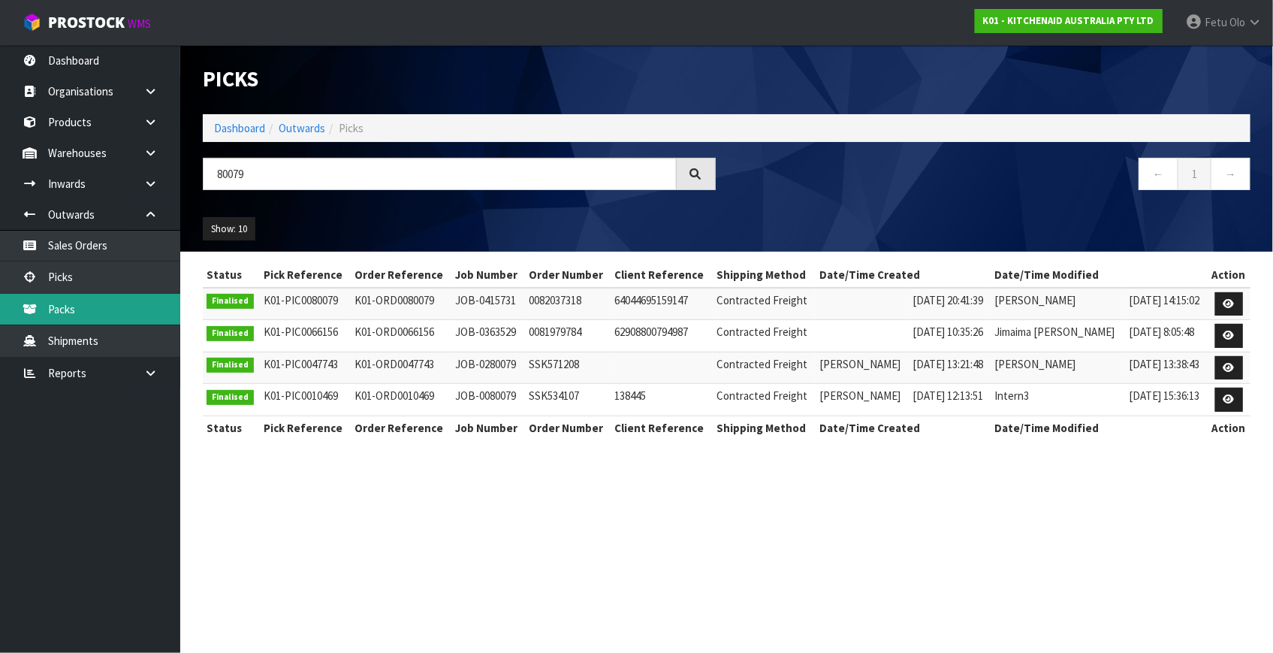
click at [98, 310] on link "Packs" at bounding box center [90, 309] width 180 height 31
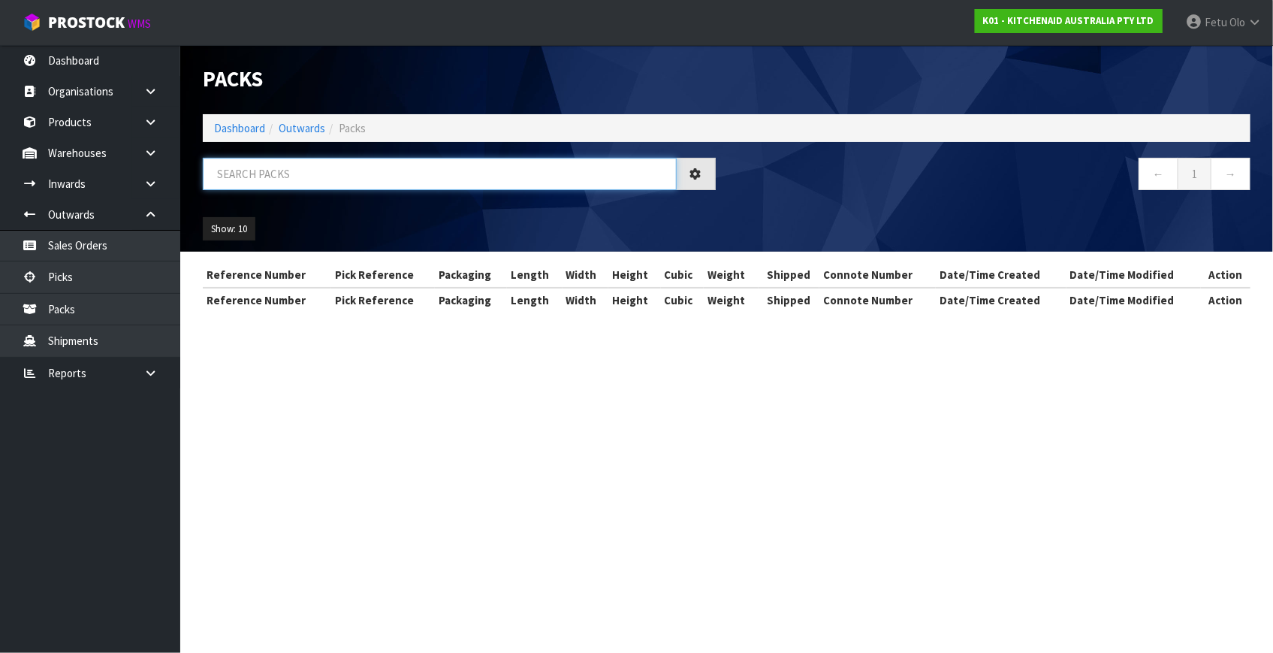
click at [244, 176] on input "text" at bounding box center [440, 174] width 474 height 32
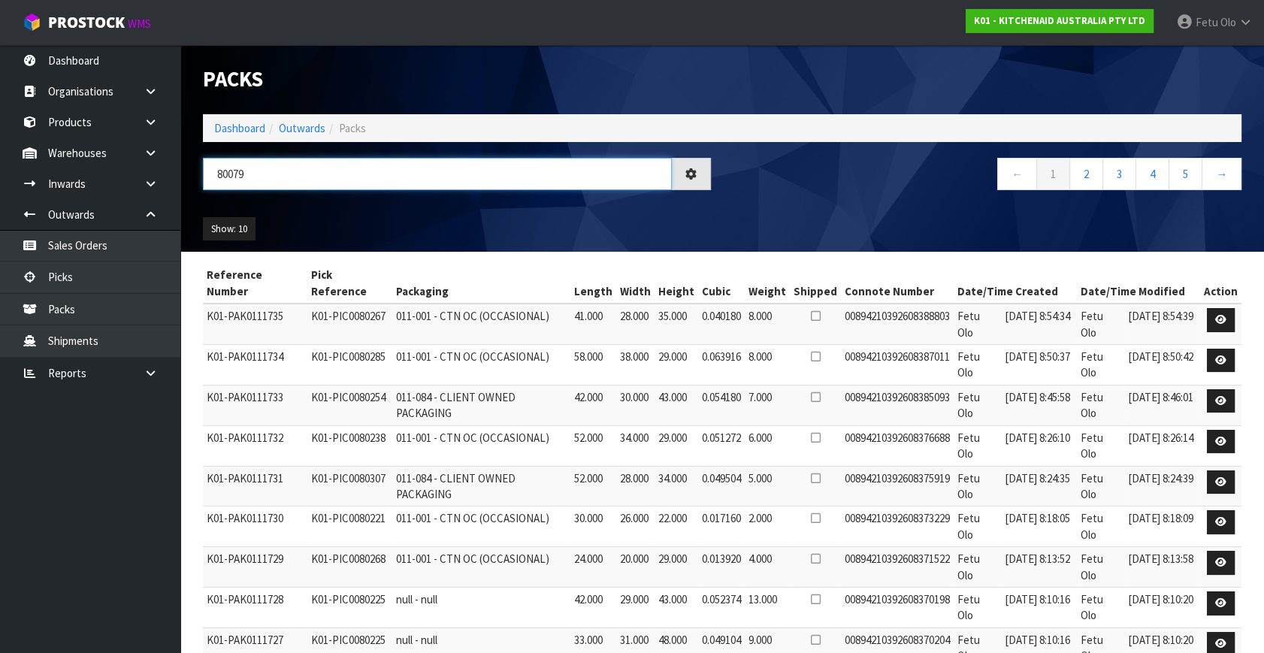
type input "80079"
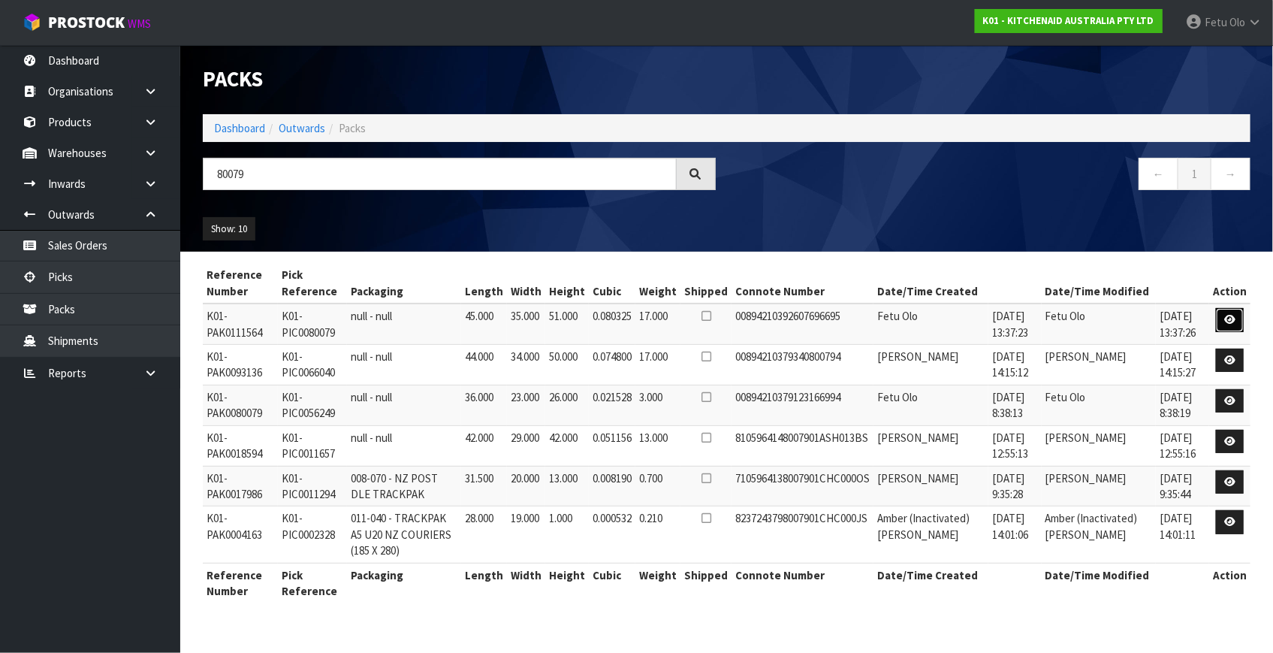
click at [1228, 319] on icon at bounding box center [1230, 320] width 11 height 10
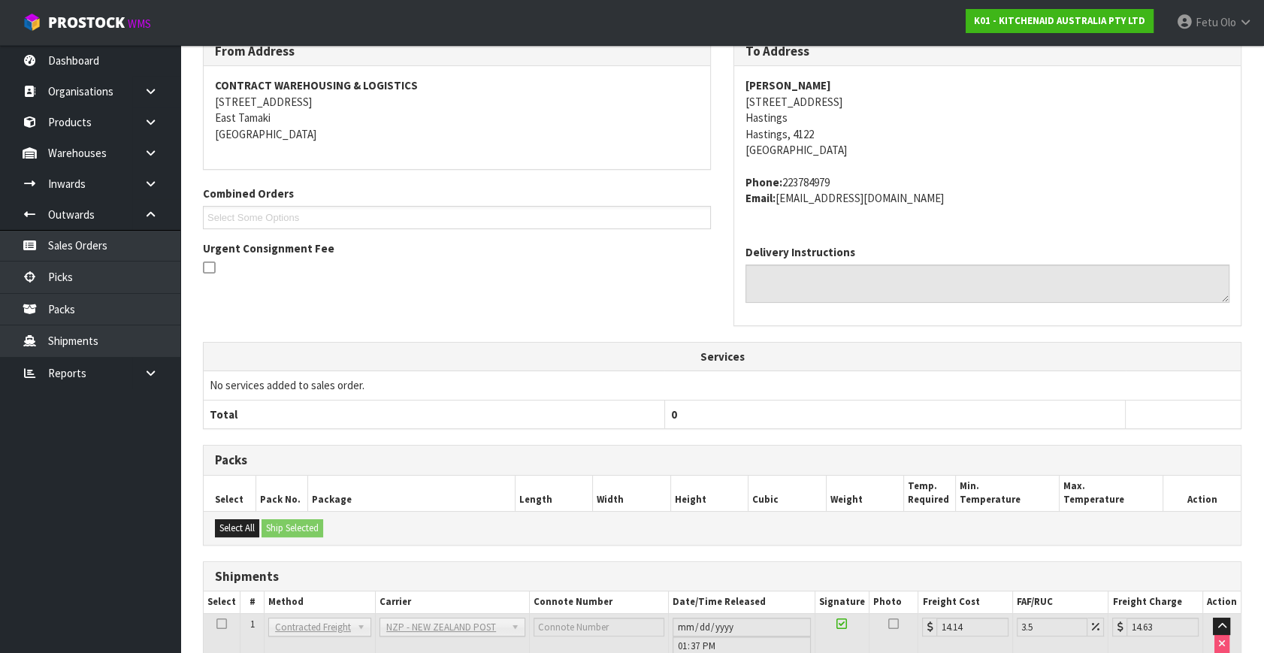
scroll to position [316, 0]
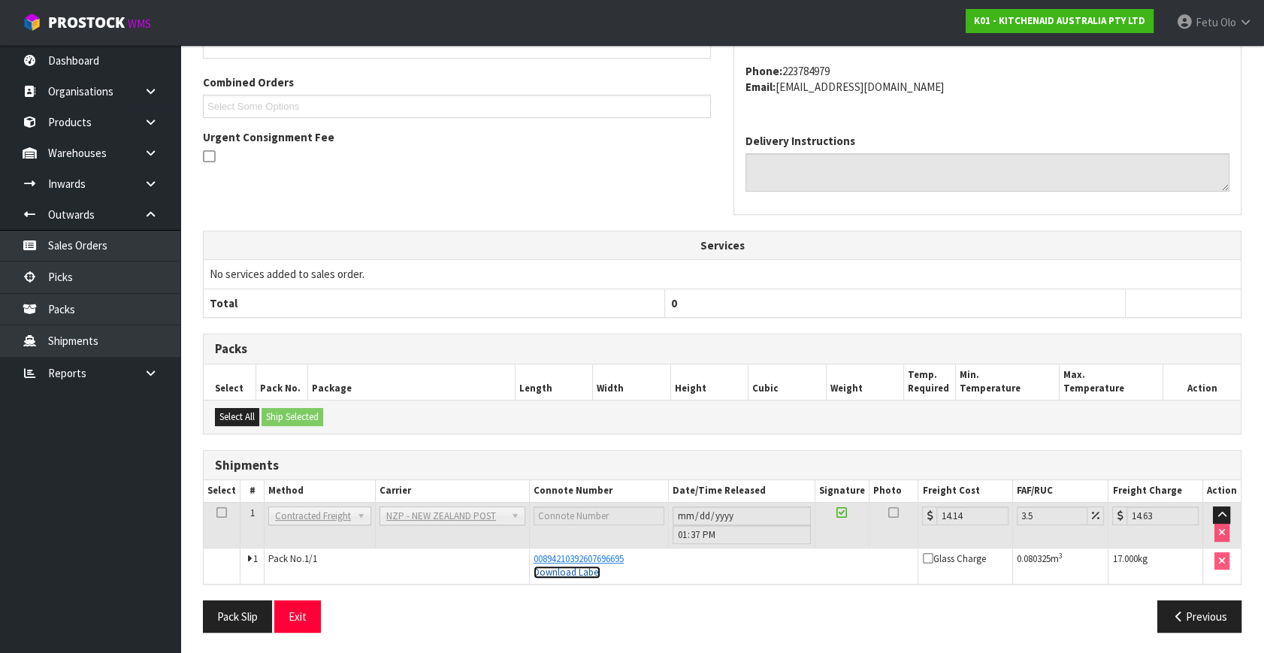
click at [578, 575] on link "Download Label" at bounding box center [566, 572] width 67 height 13
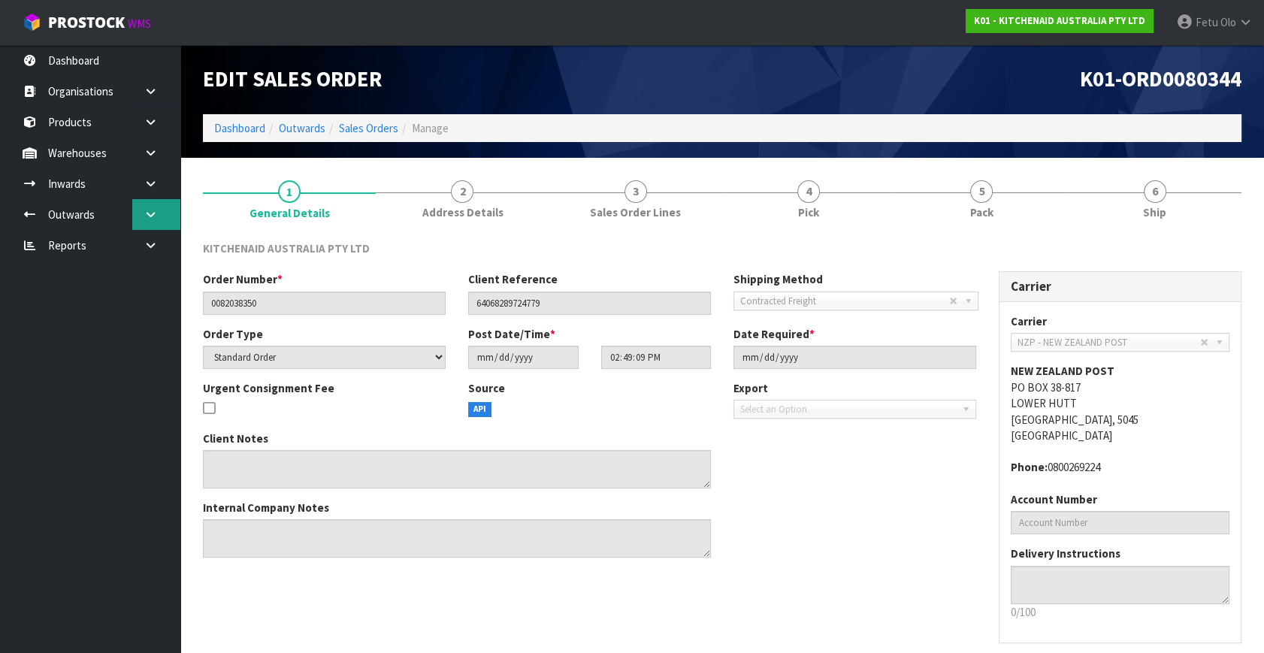
click at [154, 218] on icon at bounding box center [150, 214] width 14 height 11
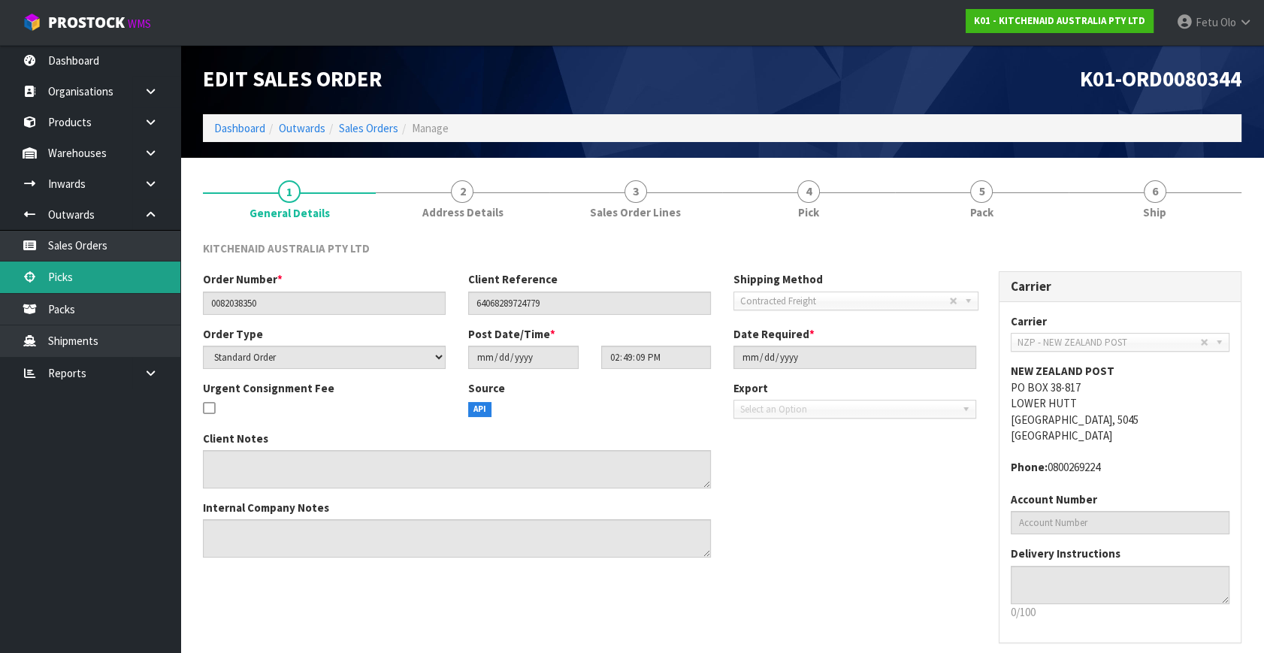
click at [84, 275] on link "Picks" at bounding box center [90, 276] width 180 height 31
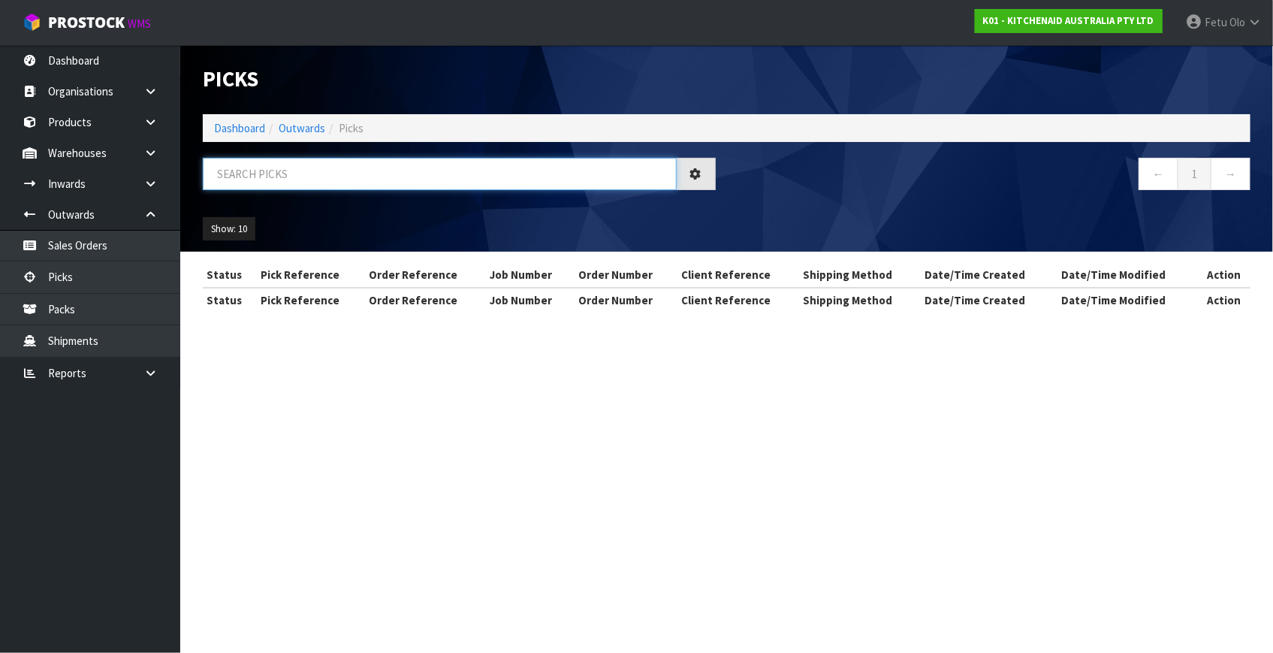
click at [283, 170] on input "text" at bounding box center [440, 174] width 474 height 32
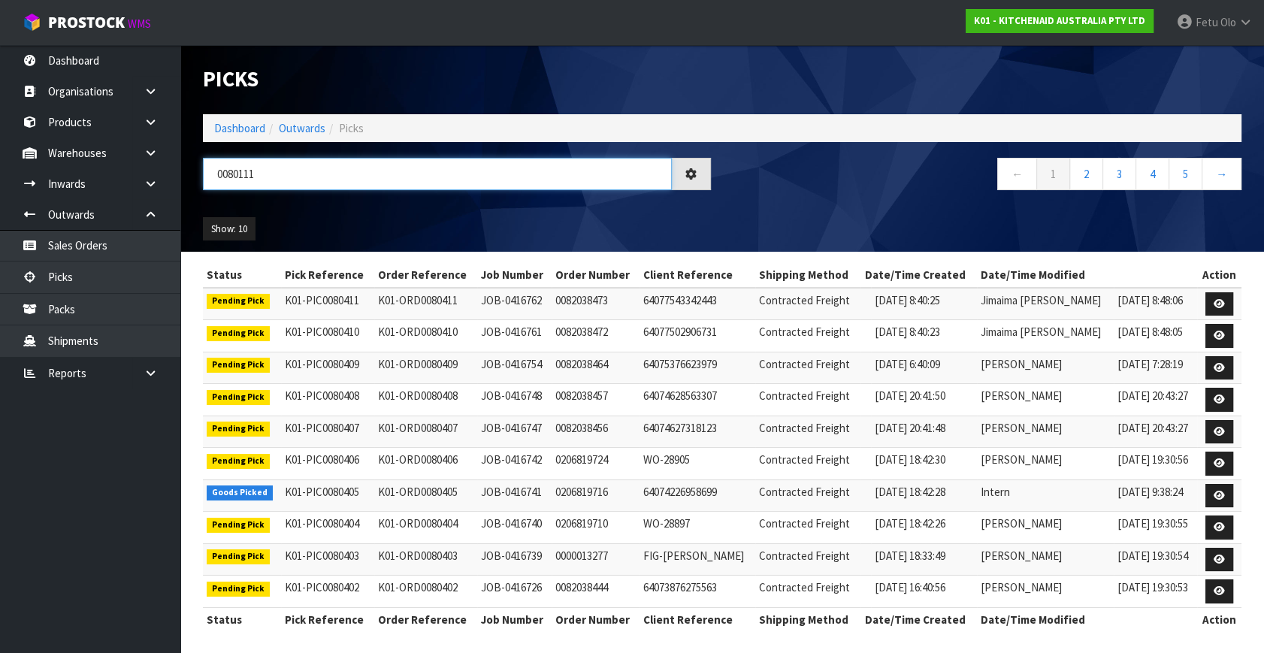
type input "0080111"
click at [297, 210] on div "Show: 10 5 10 25 50" at bounding box center [722, 229] width 1061 height 47
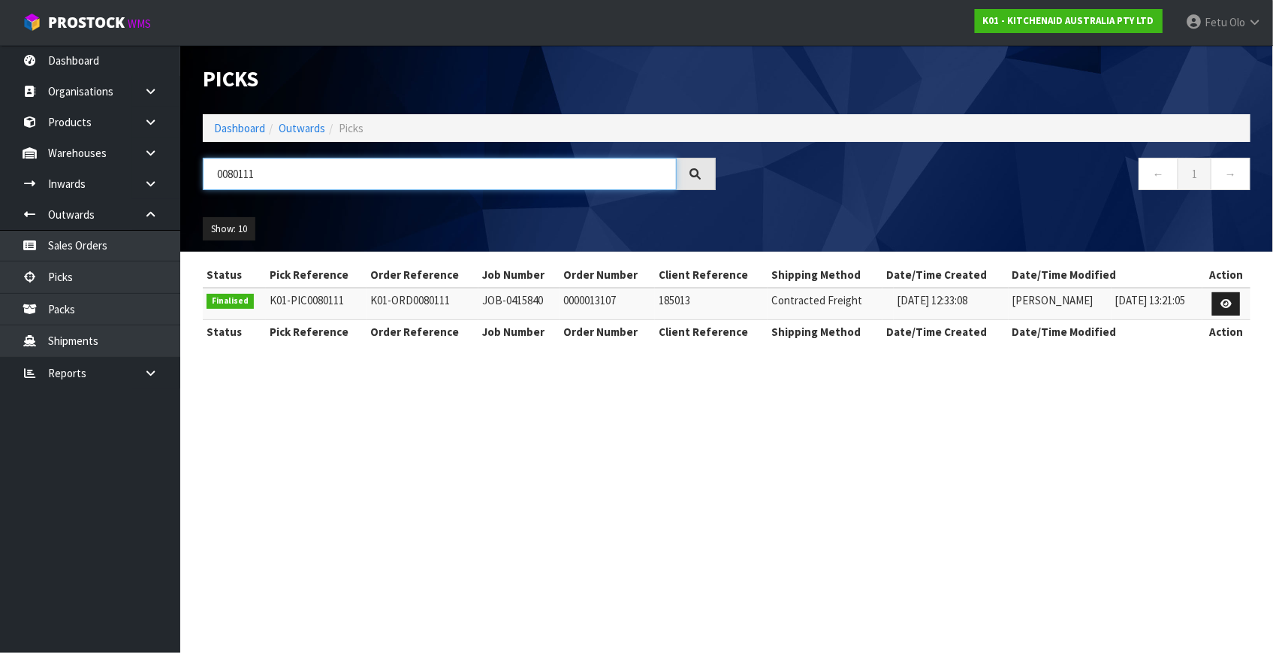
drag, startPoint x: 291, startPoint y: 189, endPoint x: 199, endPoint y: 186, distance: 91.7
click at [199, 186] on div "0080111" at bounding box center [460, 180] width 536 height 44
click at [240, 134] on link "Dashboard" at bounding box center [239, 128] width 51 height 14
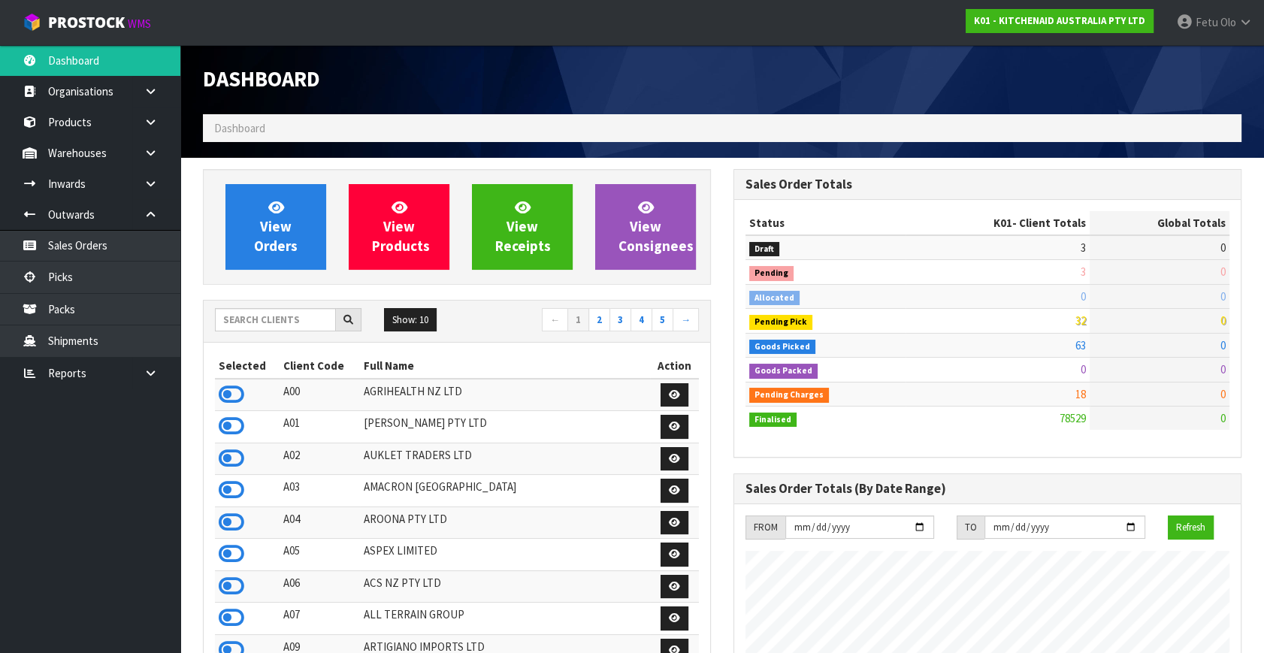
scroll to position [1136, 530]
click at [80, 284] on link "Picks" at bounding box center [90, 276] width 180 height 31
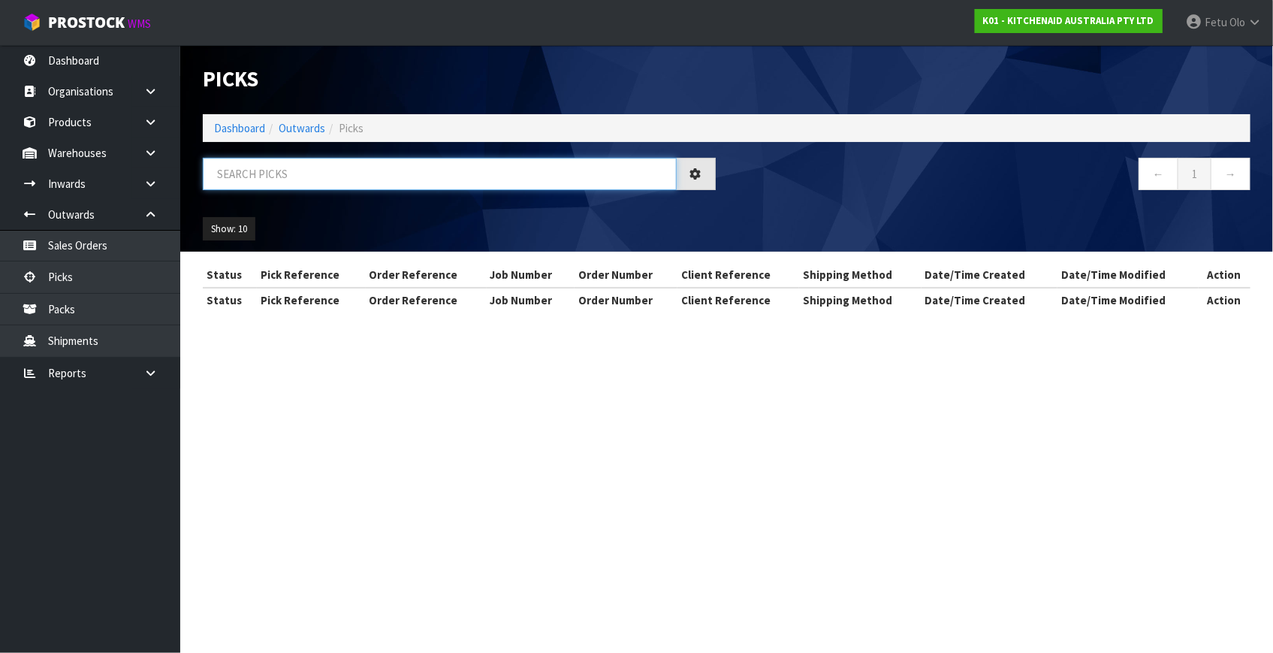
click at [296, 173] on input "text" at bounding box center [440, 174] width 474 height 32
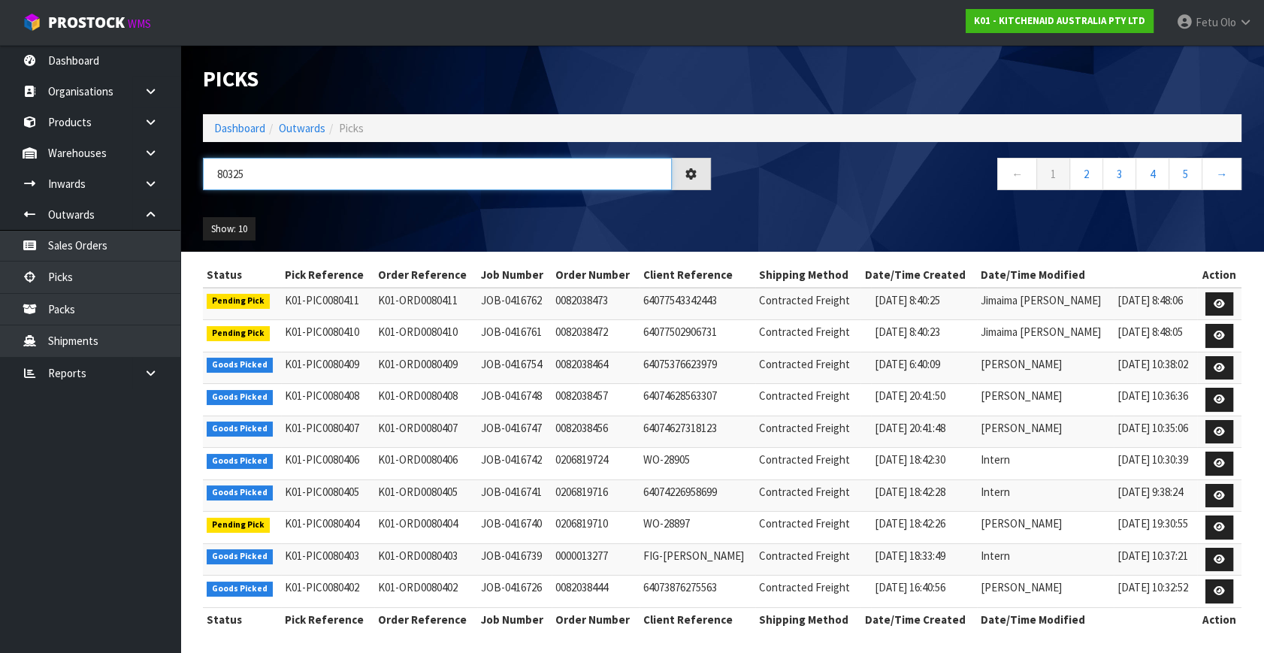
type input "80325"
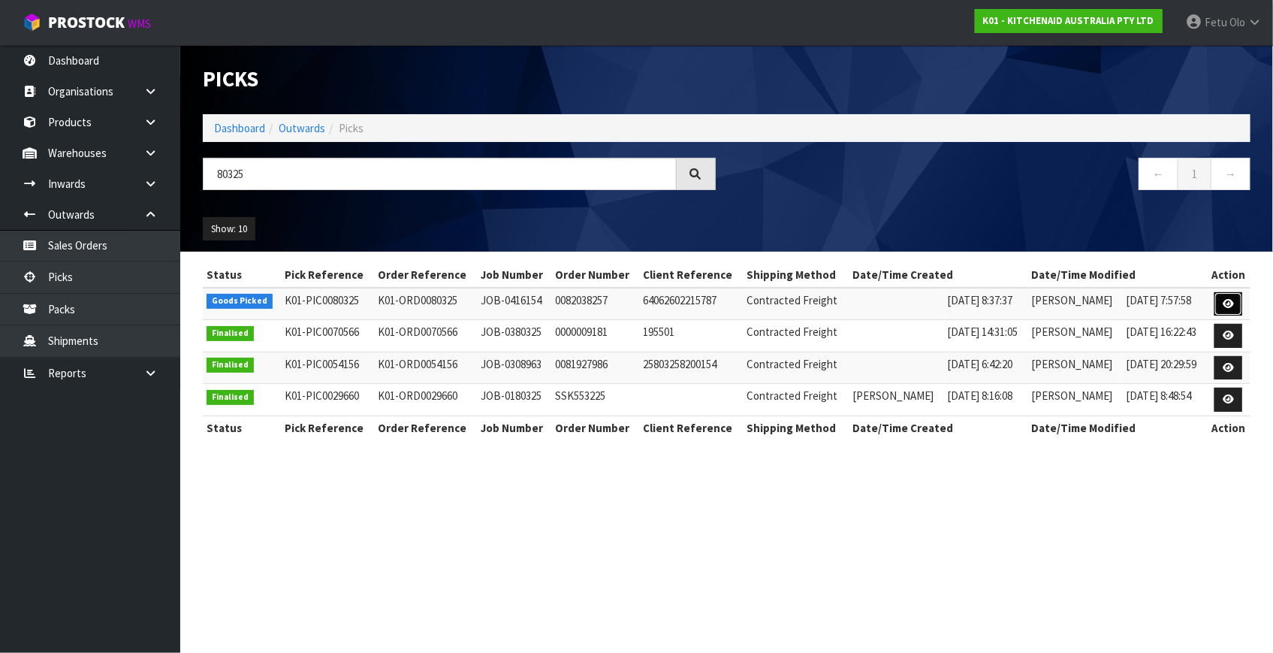
click at [1217, 307] on link at bounding box center [1229, 304] width 28 height 24
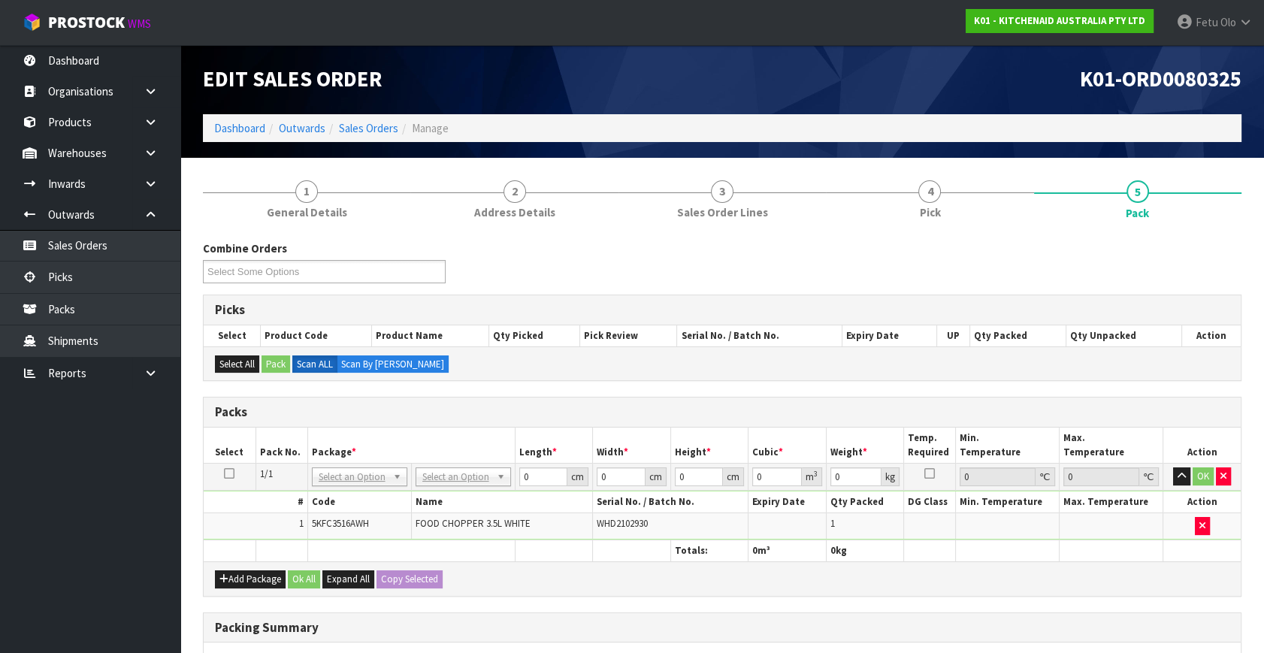
drag, startPoint x: 356, startPoint y: 481, endPoint x: 346, endPoint y: 503, distance: 23.9
click at [349, 500] on input "text" at bounding box center [359, 496] width 88 height 19
type input "011"
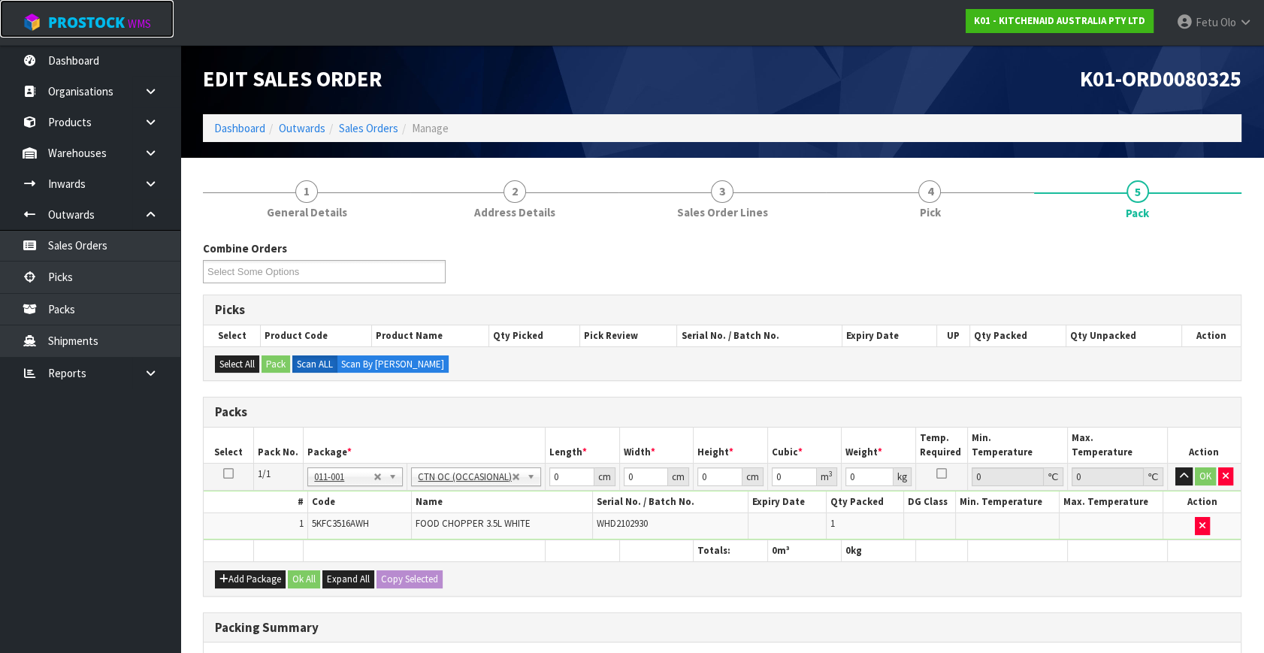
type input "3.5"
drag, startPoint x: 563, startPoint y: 473, endPoint x: 477, endPoint y: 518, distance: 97.8
click at [477, 518] on tbody "1/1 NONE 007-001 007-002 007-004 007-009 007-013 007-014 007-015 007-017 007-01…" at bounding box center [722, 502] width 1037 height 77
type input "26"
type input "22"
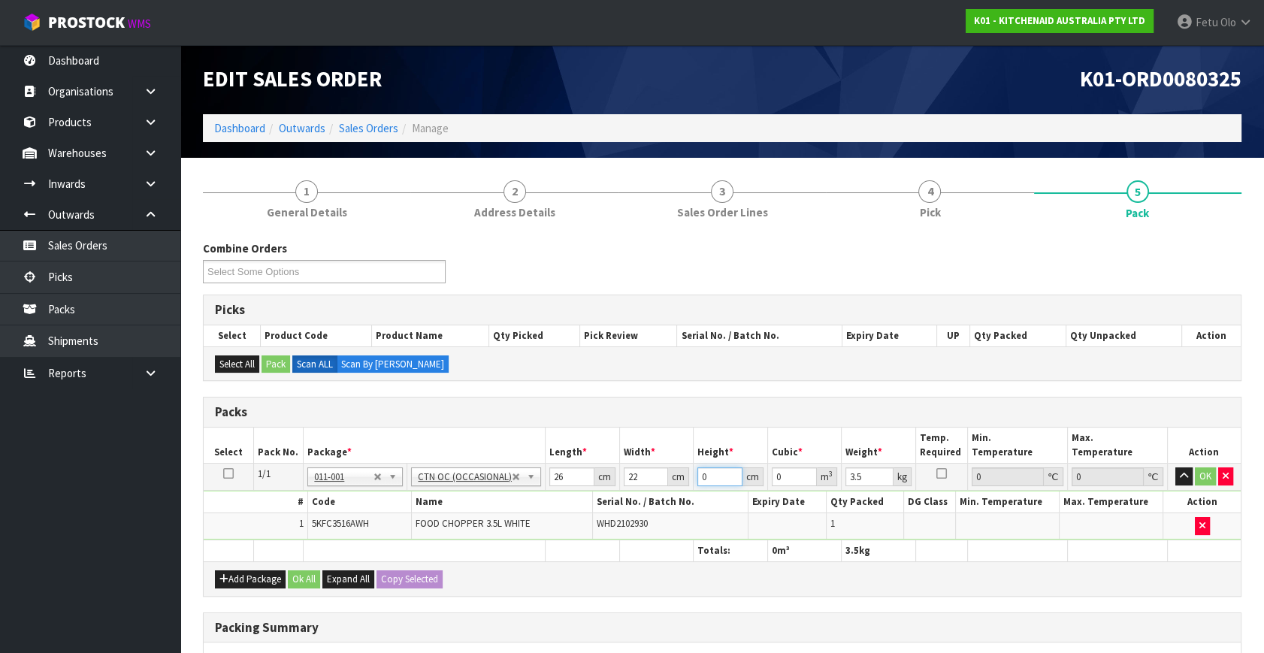
type input "2"
type input "0.001144"
type input "28"
type input "0.016016"
type input "28"
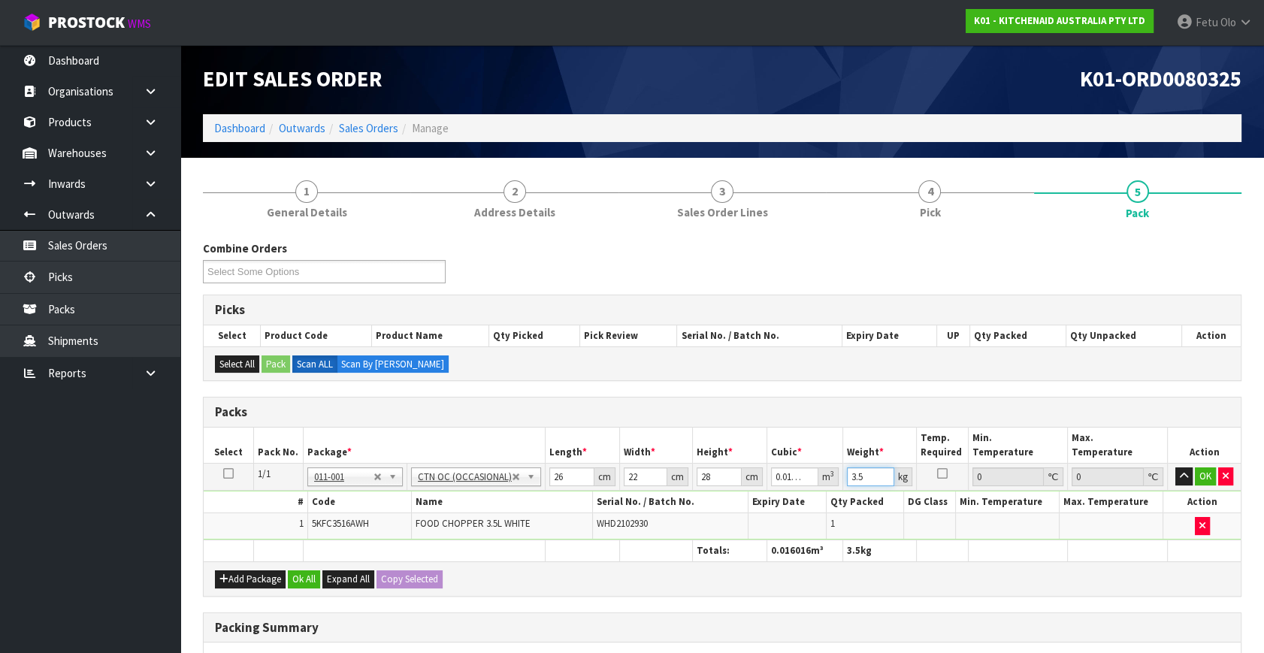
type input "2"
type input "3"
click button "OK" at bounding box center [1204, 476] width 21 height 18
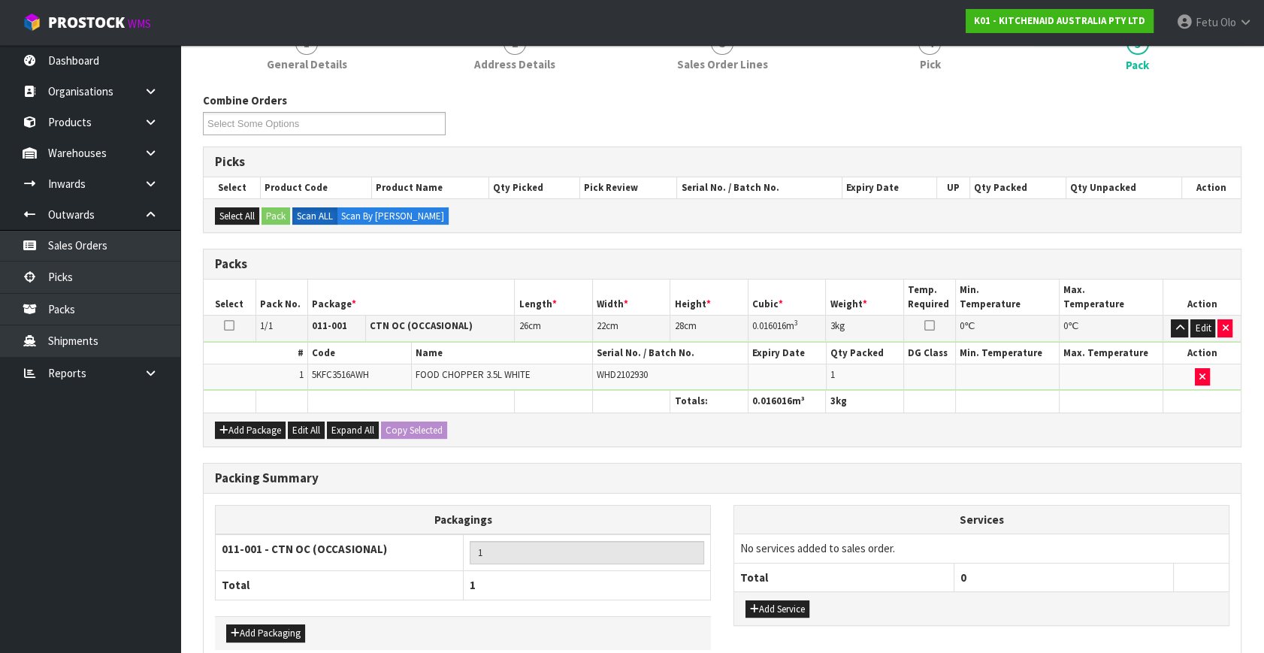
scroll to position [224, 0]
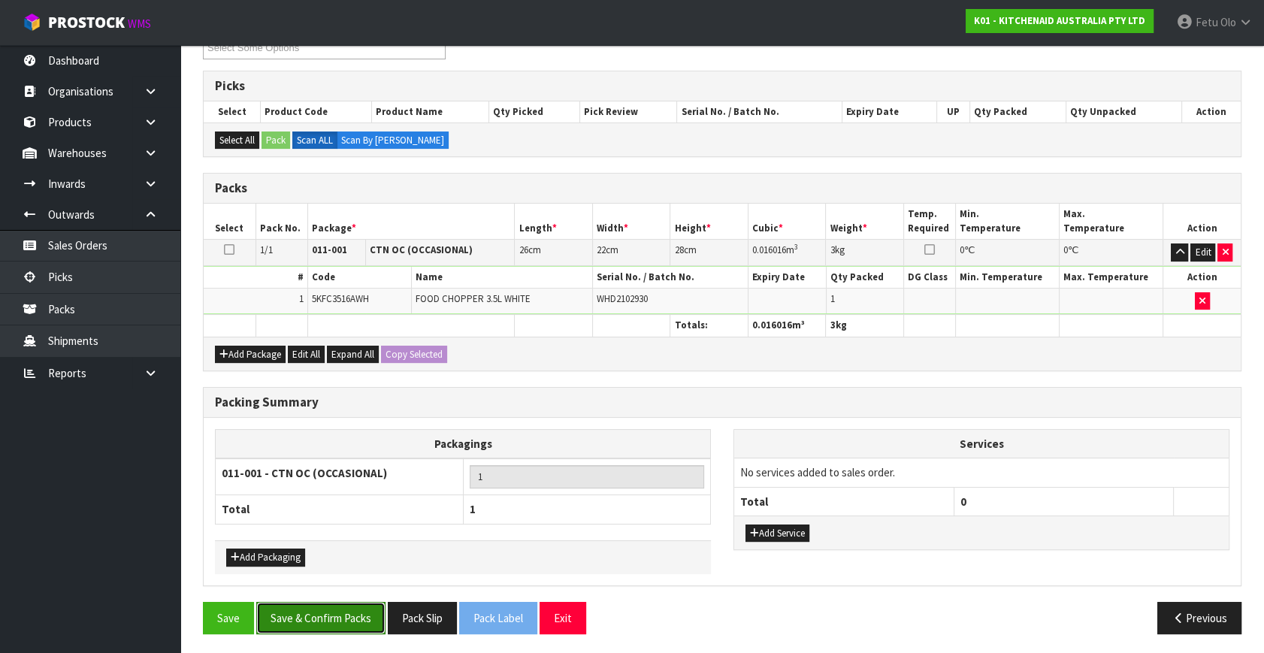
click at [340, 620] on button "Save & Confirm Packs" at bounding box center [320, 618] width 129 height 32
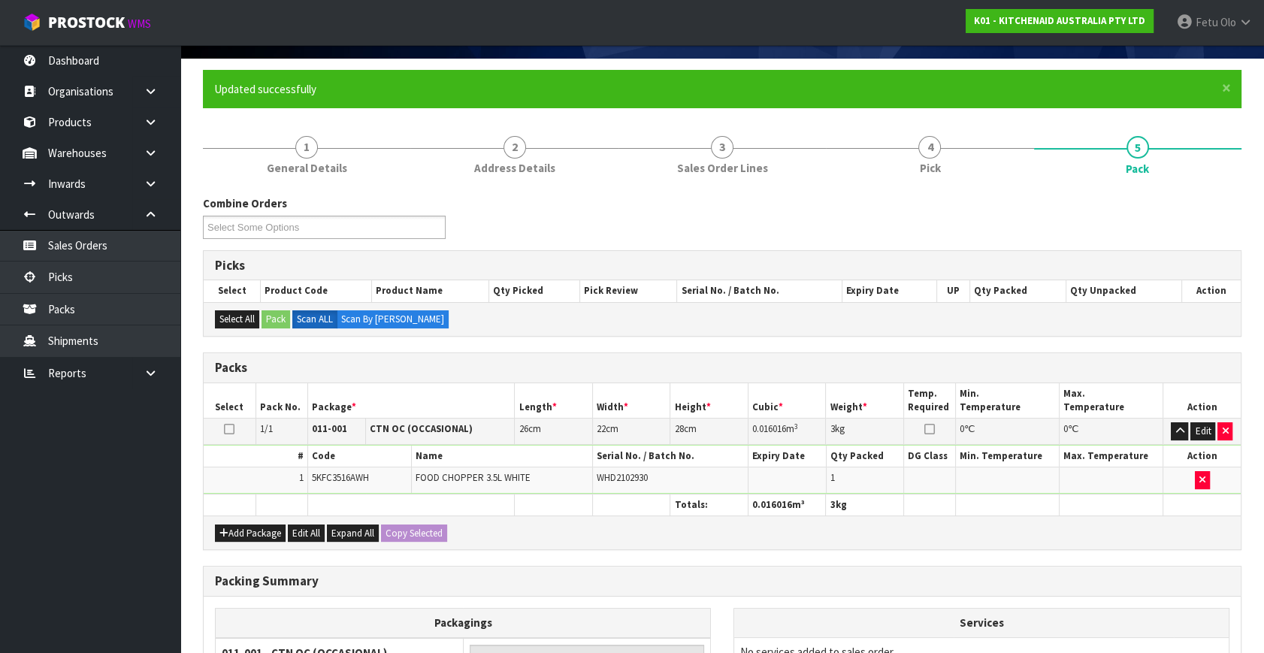
scroll to position [196, 0]
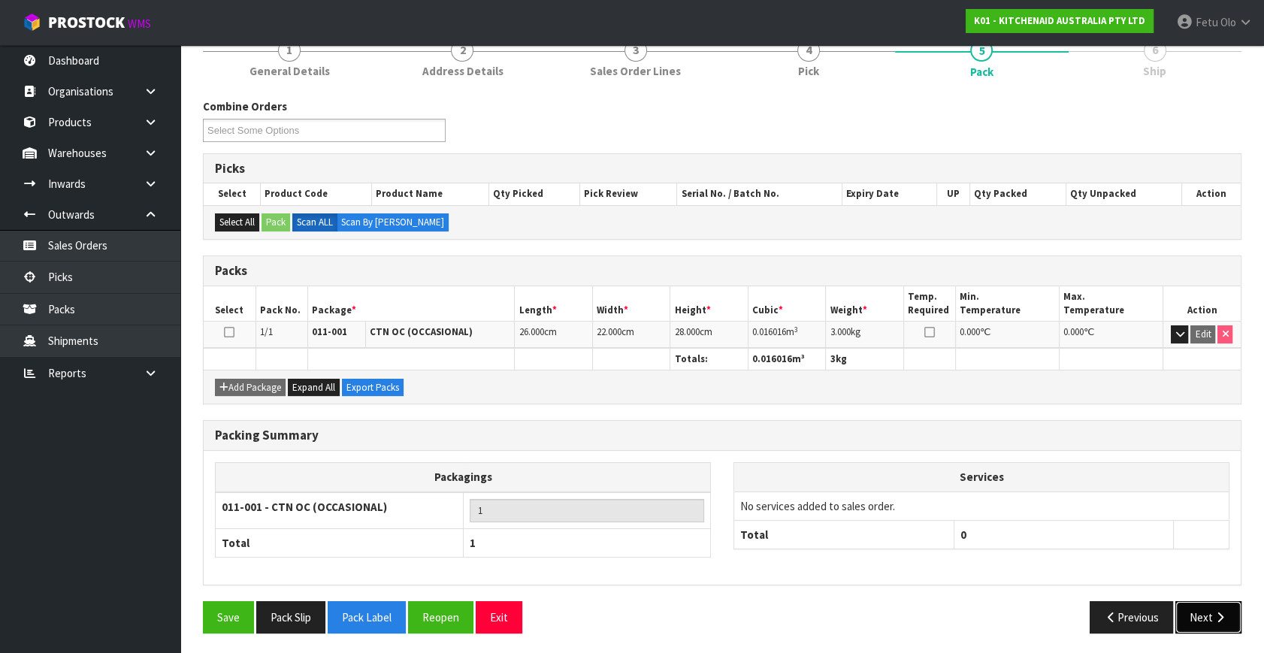
click at [1198, 611] on button "Next" at bounding box center [1208, 617] width 66 height 32
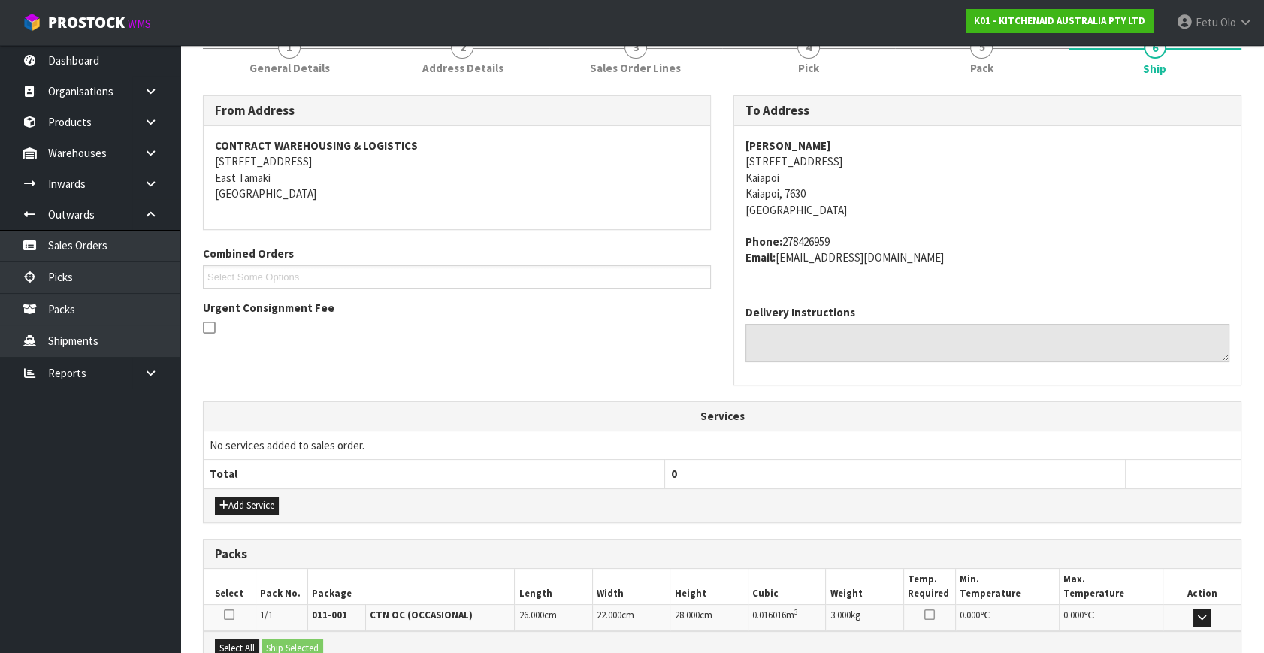
scroll to position [341, 0]
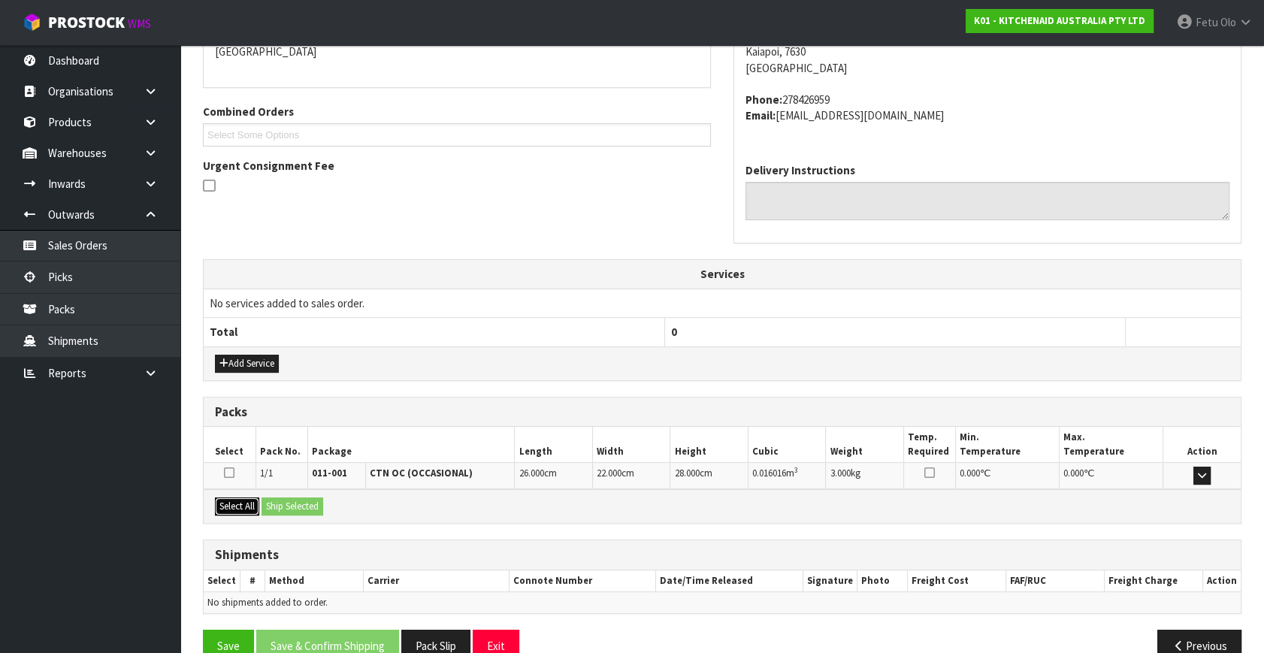
drag, startPoint x: 233, startPoint y: 500, endPoint x: 271, endPoint y: 500, distance: 38.3
click at [234, 500] on button "Select All" at bounding box center [237, 506] width 44 height 18
click at [272, 500] on button "Ship Selected" at bounding box center [292, 506] width 62 height 18
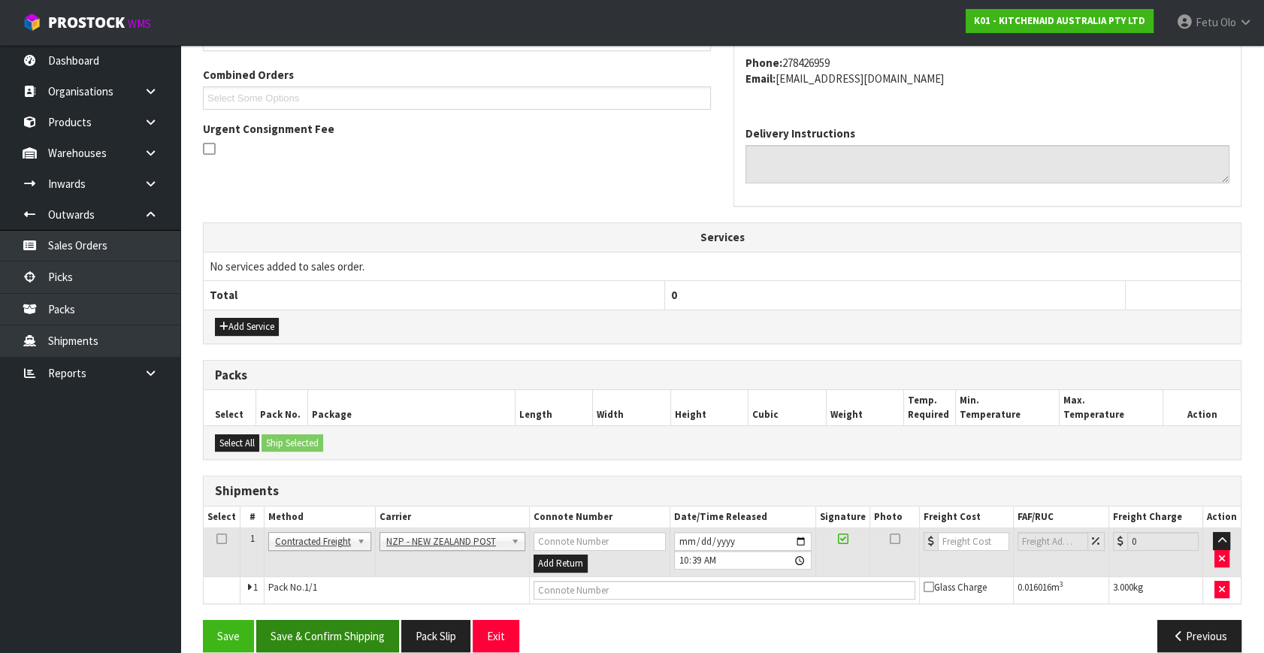
scroll to position [397, 0]
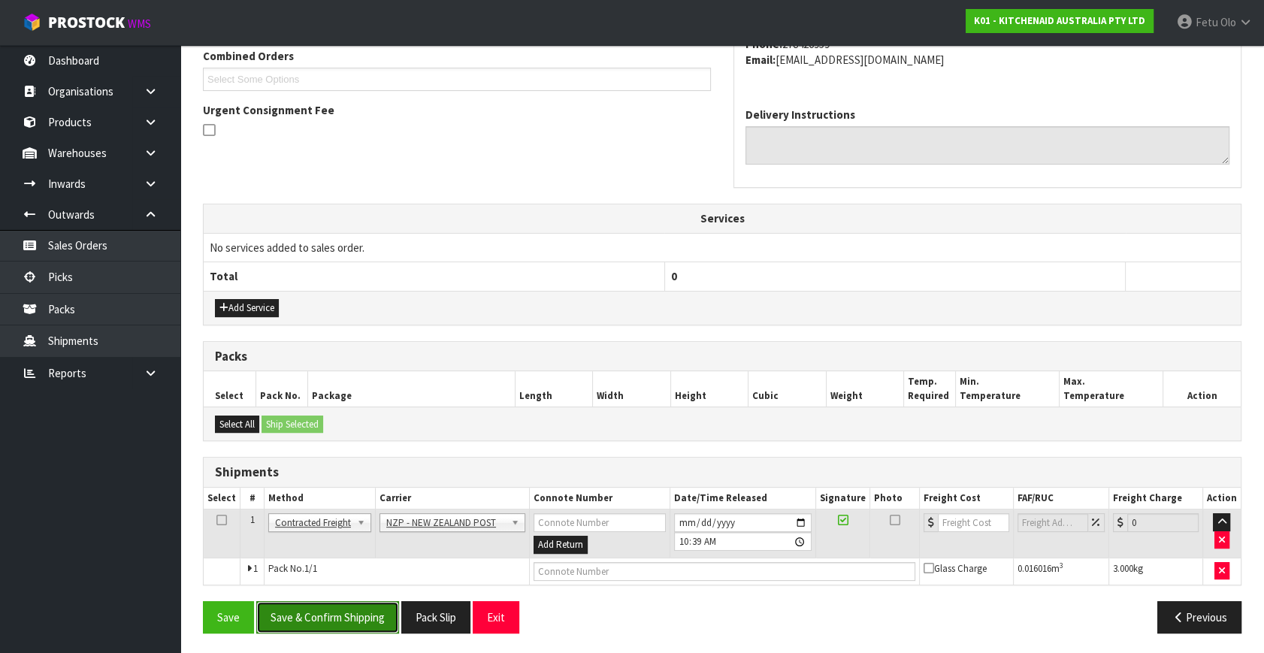
click at [359, 609] on button "Save & Confirm Shipping" at bounding box center [327, 617] width 143 height 32
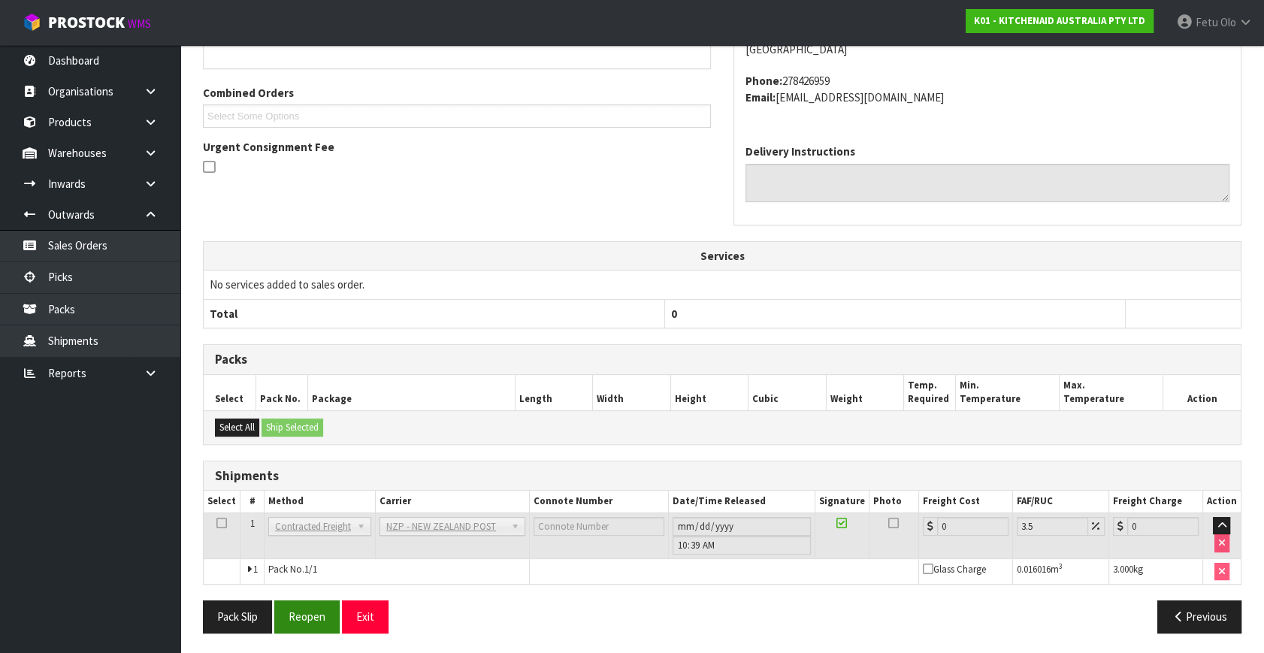
scroll to position [376, 0]
click at [303, 608] on button "Reopen" at bounding box center [306, 616] width 65 height 32
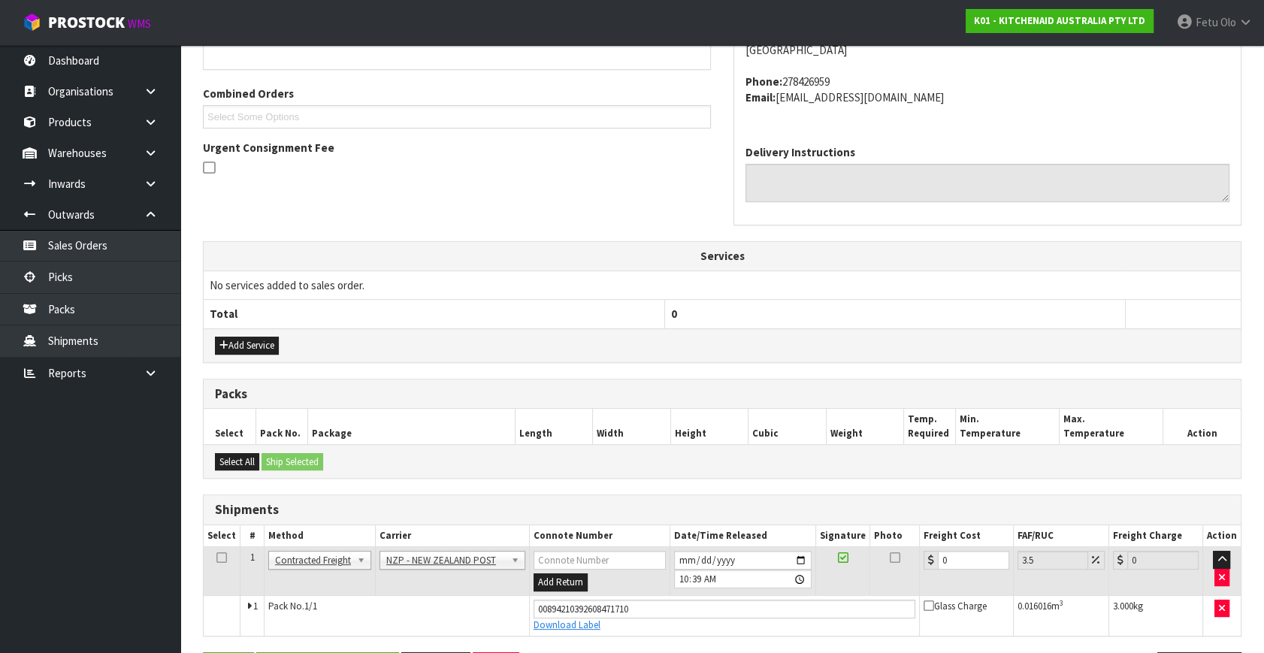
scroll to position [360, 0]
drag, startPoint x: 980, startPoint y: 555, endPoint x: 761, endPoint y: 603, distance: 224.6
click at [761, 603] on tbody "1 Client Local Pickup Customer Local Pickup Company Freight Contracted Freight …" at bounding box center [722, 590] width 1037 height 89
type input "1"
type input "1.03"
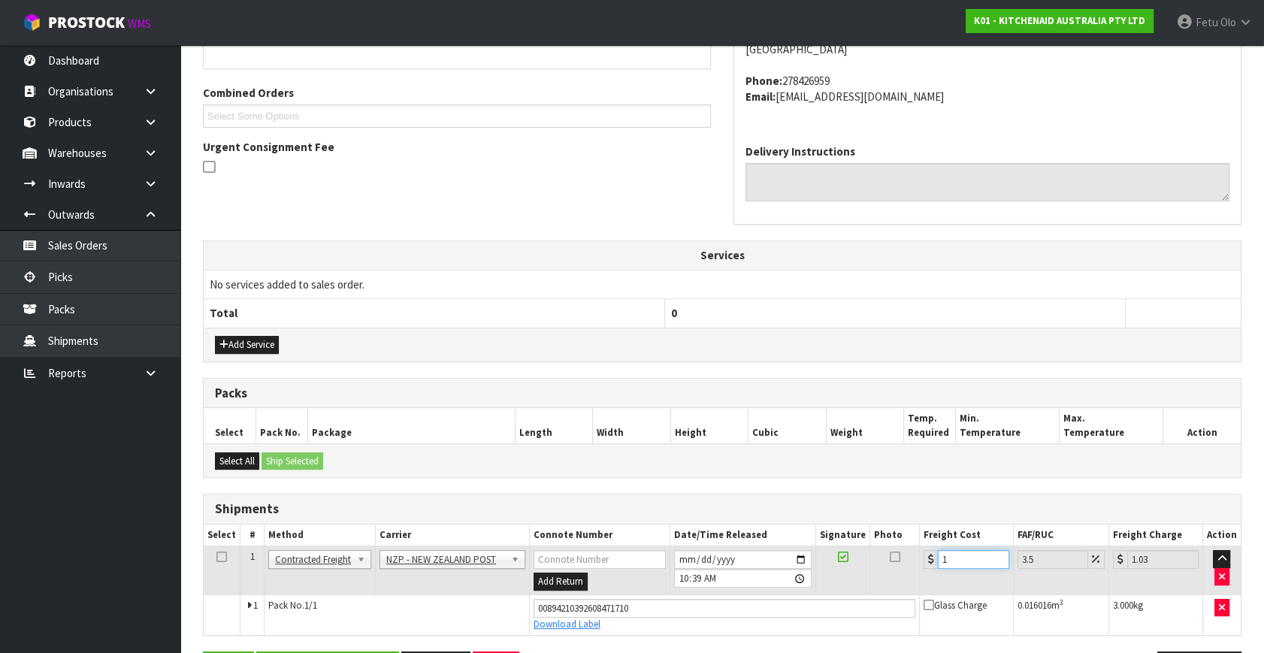
type input "11"
type input "11.38"
type input "11.6"
type input "12.01"
type input "11.61"
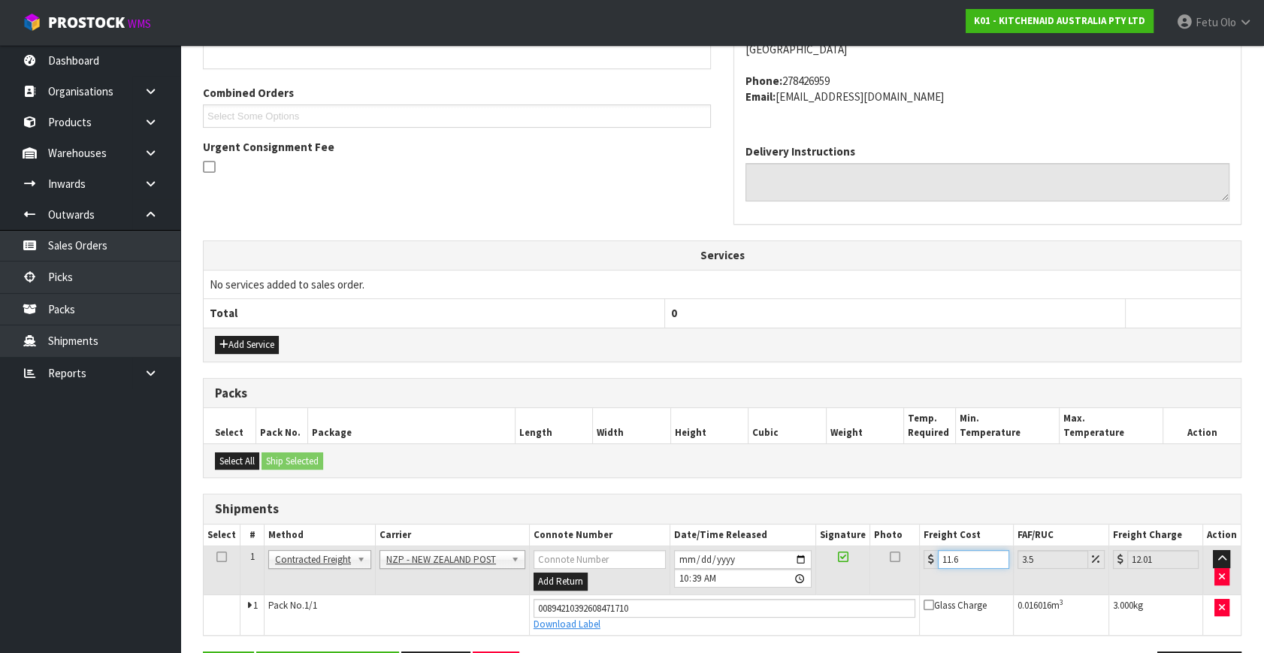
type input "12.02"
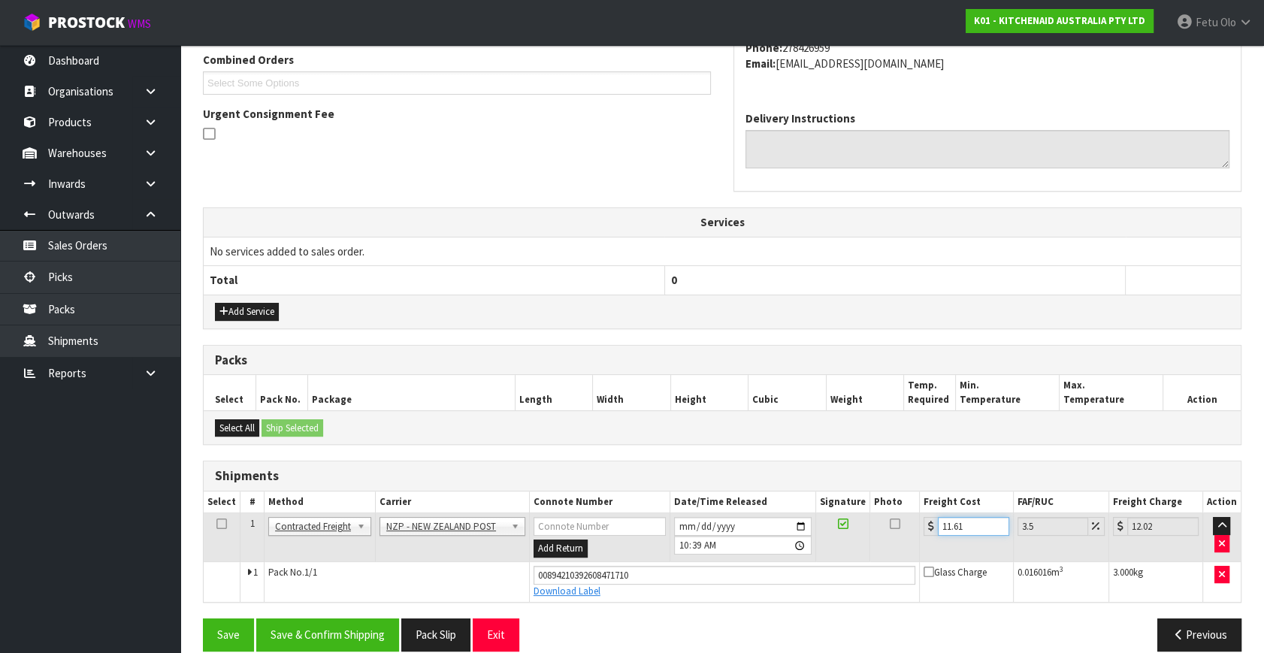
scroll to position [411, 0]
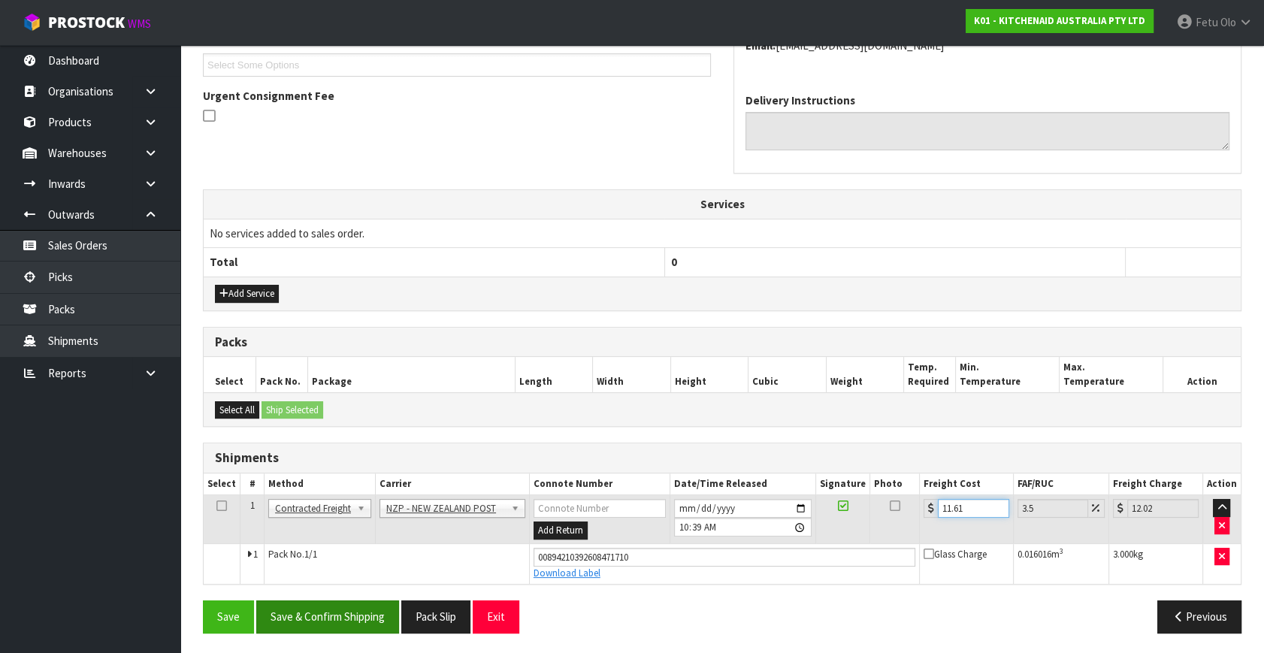
type input "11.61"
click at [372, 605] on button "Save & Confirm Shipping" at bounding box center [327, 616] width 143 height 32
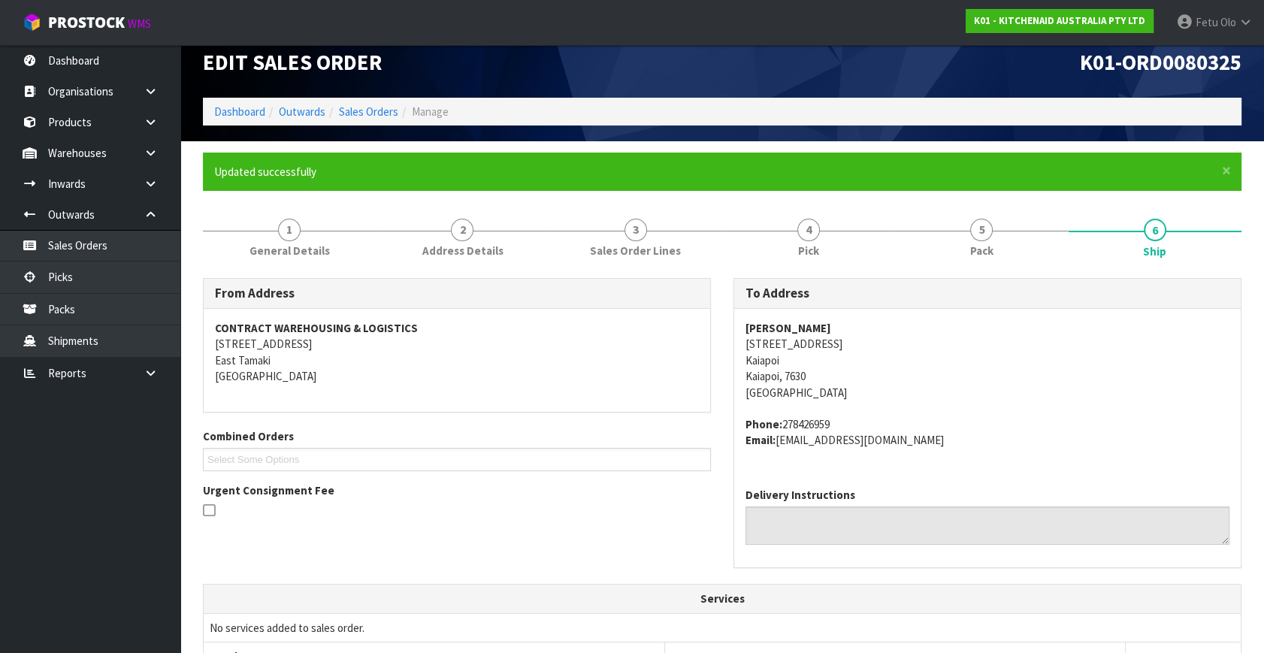
scroll to position [370, 0]
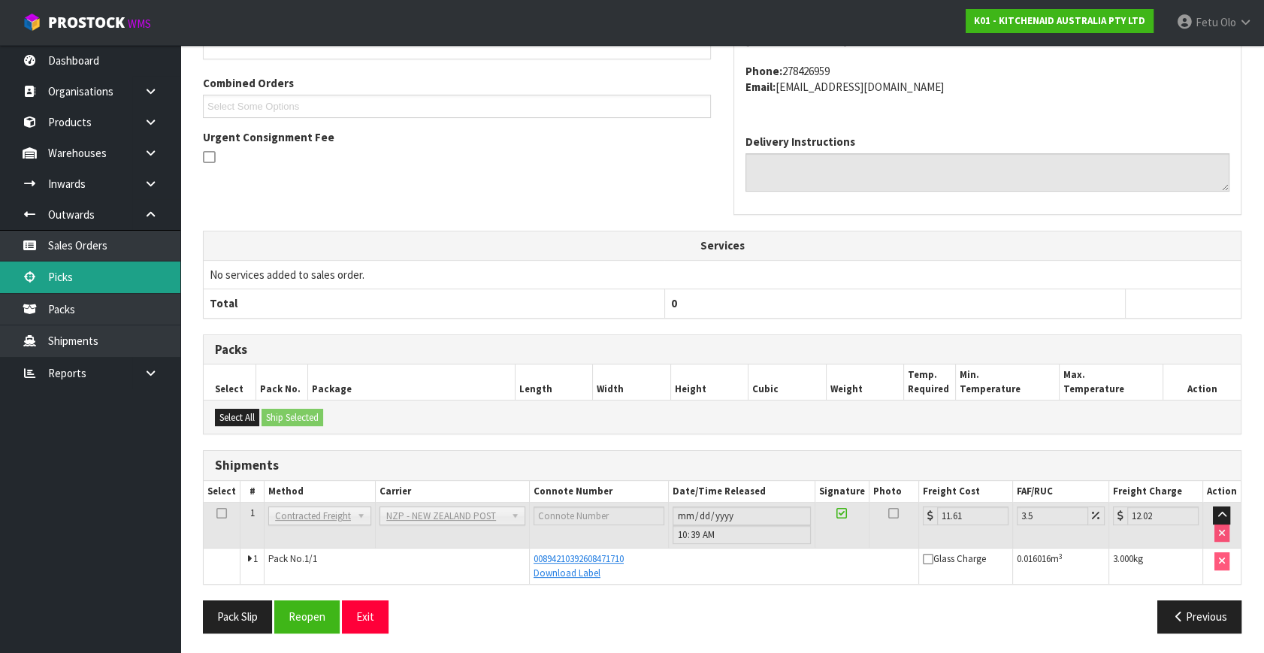
drag, startPoint x: 82, startPoint y: 277, endPoint x: 119, endPoint y: 273, distance: 37.0
click at [82, 277] on link "Picks" at bounding box center [90, 276] width 180 height 31
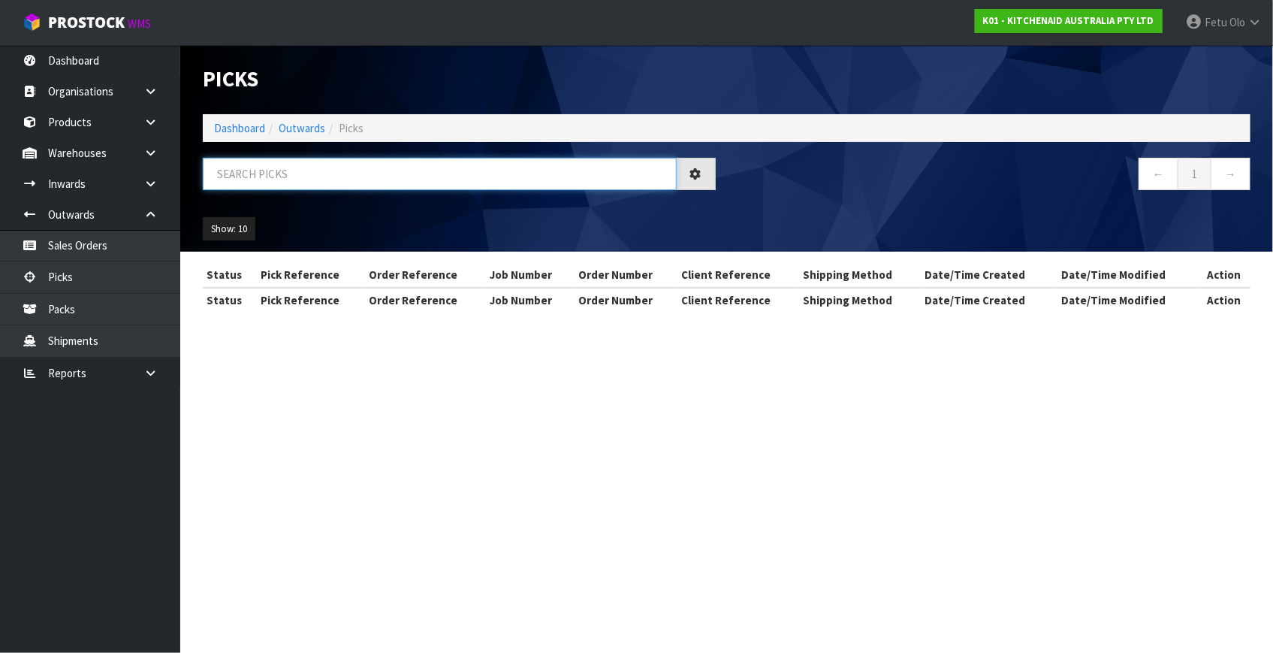
click at [330, 181] on input "text" at bounding box center [440, 174] width 474 height 32
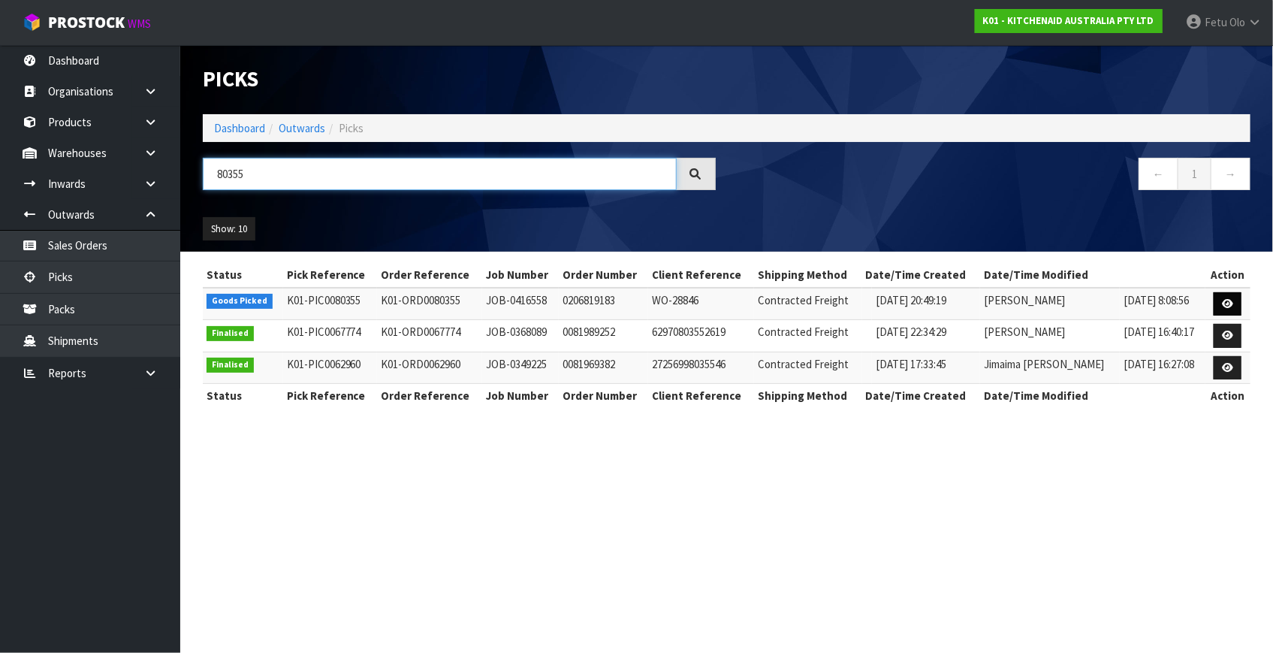
type input "80355"
click at [1221, 300] on link at bounding box center [1228, 304] width 28 height 24
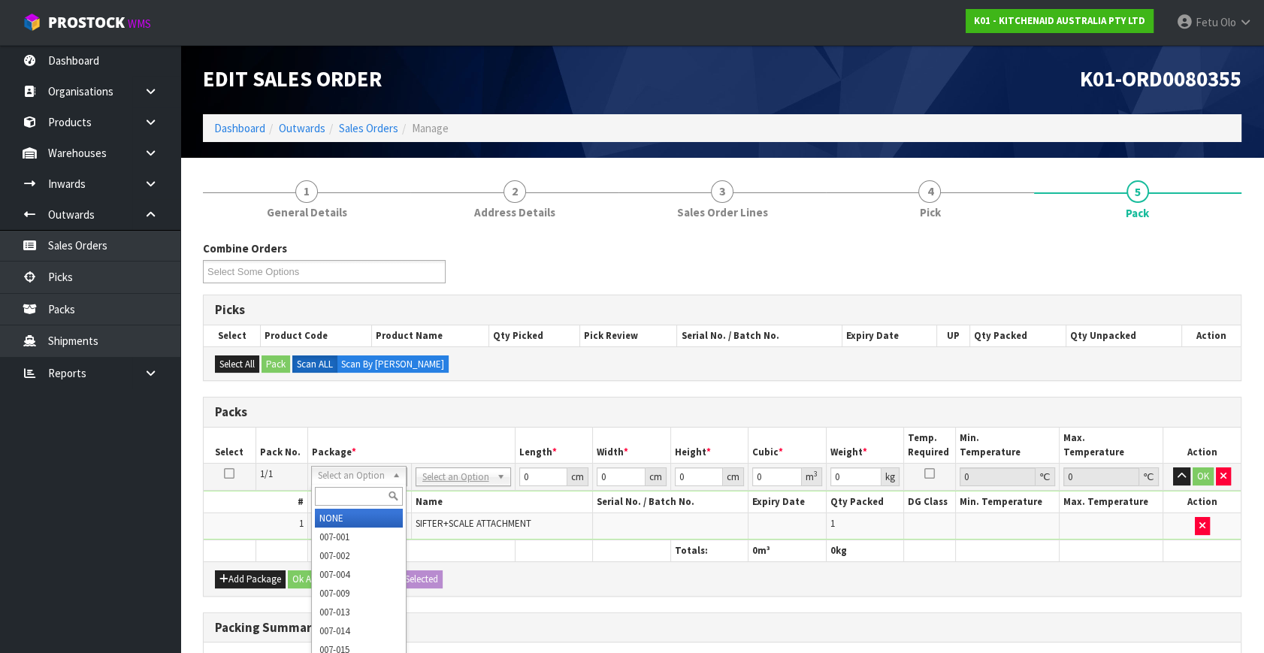
drag, startPoint x: 352, startPoint y: 470, endPoint x: 344, endPoint y: 488, distance: 19.8
click at [344, 488] on input "text" at bounding box center [359, 496] width 88 height 19
type input "011"
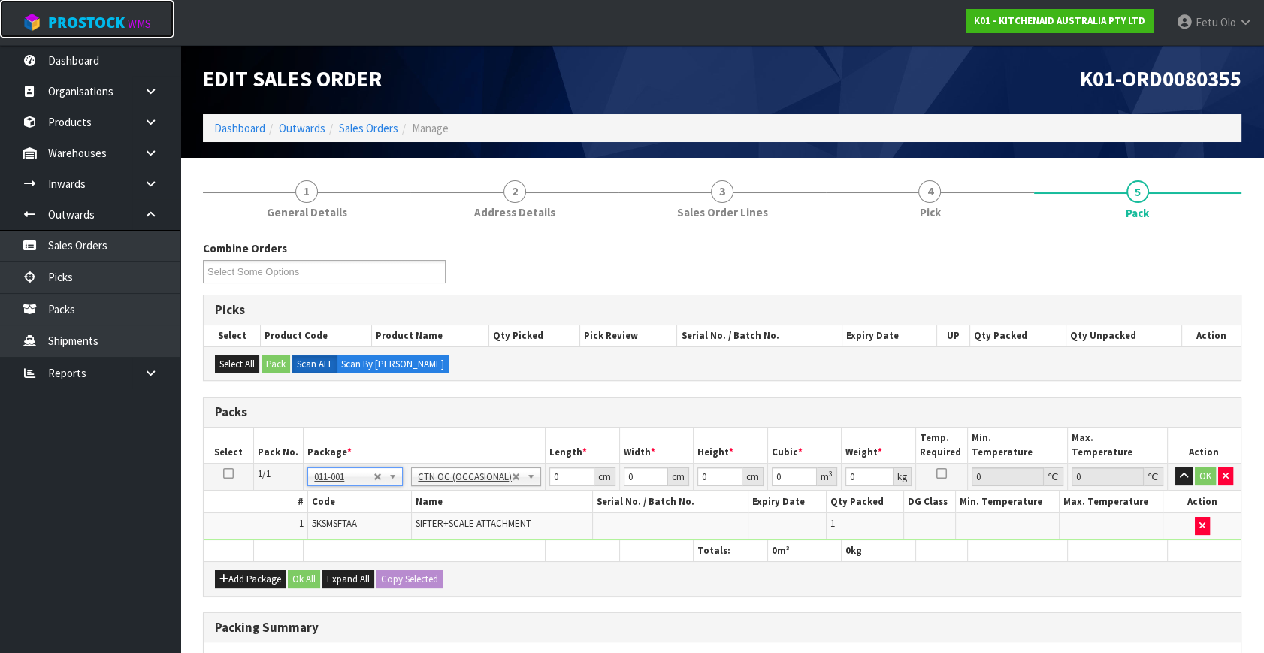
type input "0.5"
drag, startPoint x: 512, startPoint y: 506, endPoint x: 465, endPoint y: 527, distance: 51.1
click at [465, 527] on tbody "1/1 NONE 007-001 007-002 007-004 007-009 007-013 007-014 007-015 007-017 007-01…" at bounding box center [722, 502] width 1037 height 77
type input "36"
type input "23"
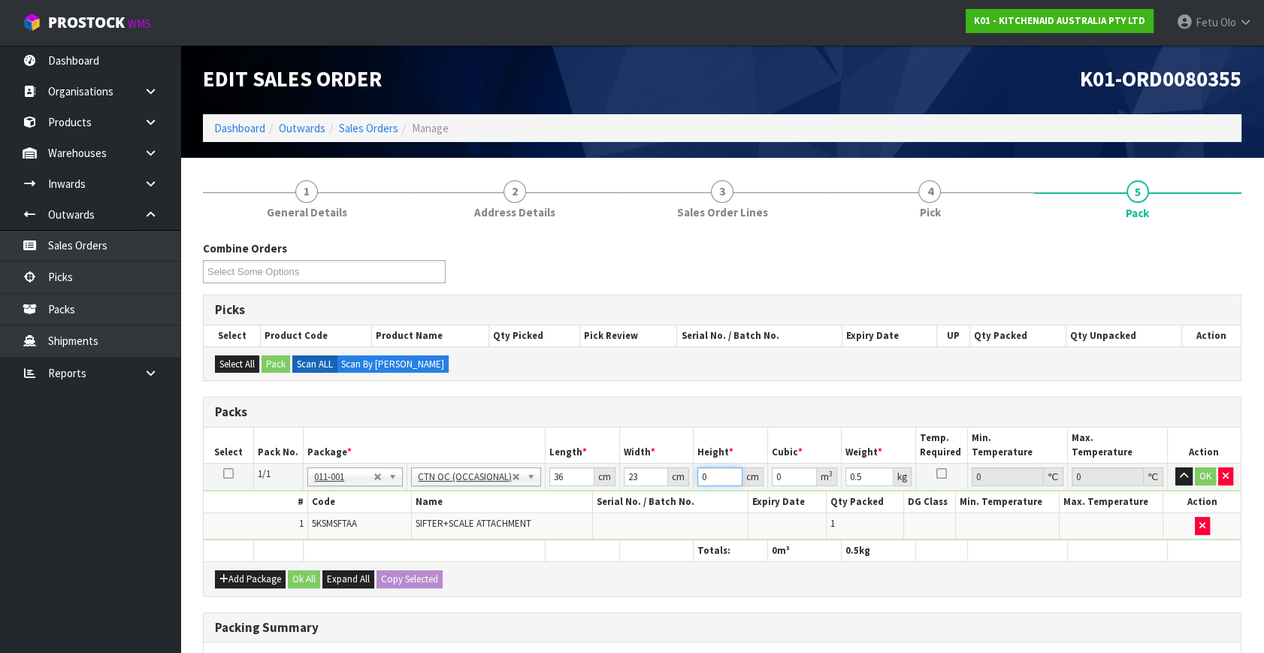
type input "2"
type input "0.001656"
type input "27"
type input "0.022356"
type input "27"
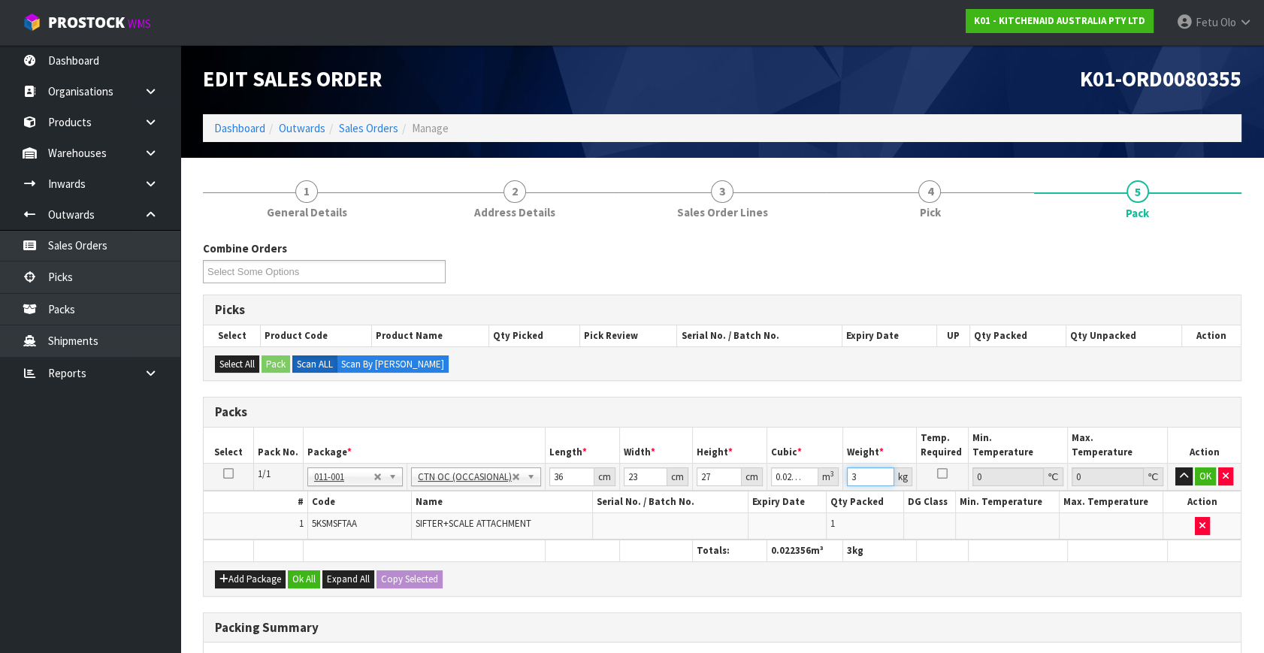
type input "3"
click button "OK" at bounding box center [1204, 476] width 21 height 18
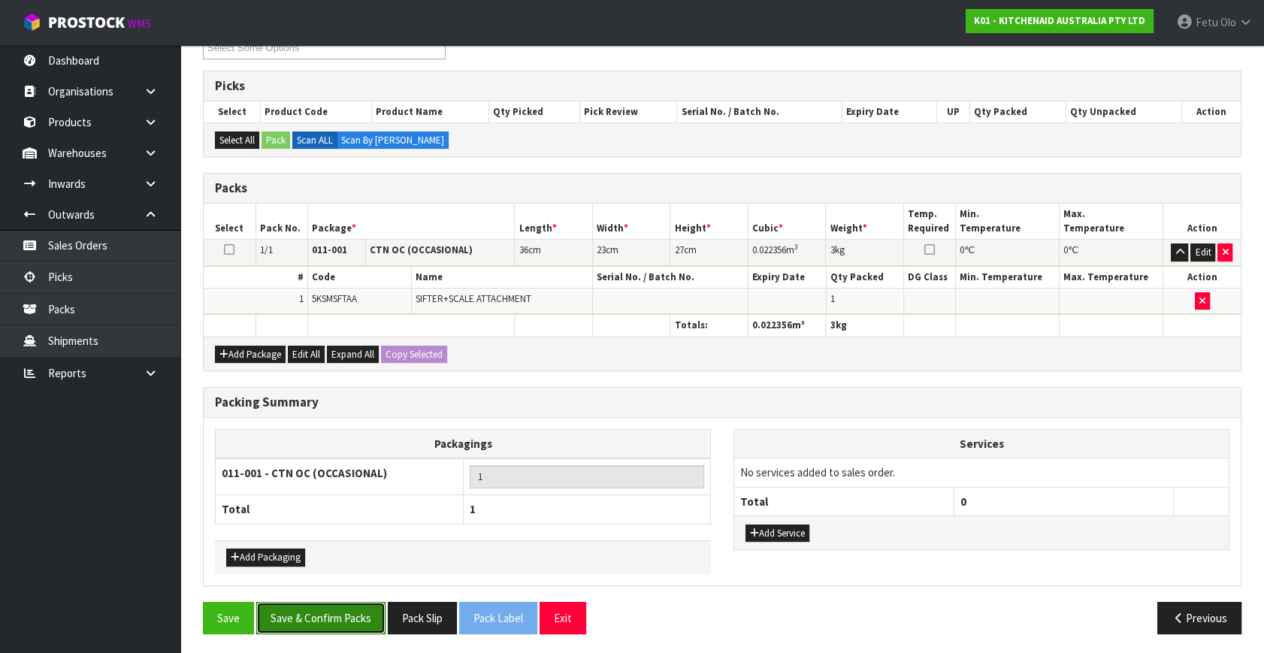
click at [302, 618] on button "Save & Confirm Packs" at bounding box center [320, 618] width 129 height 32
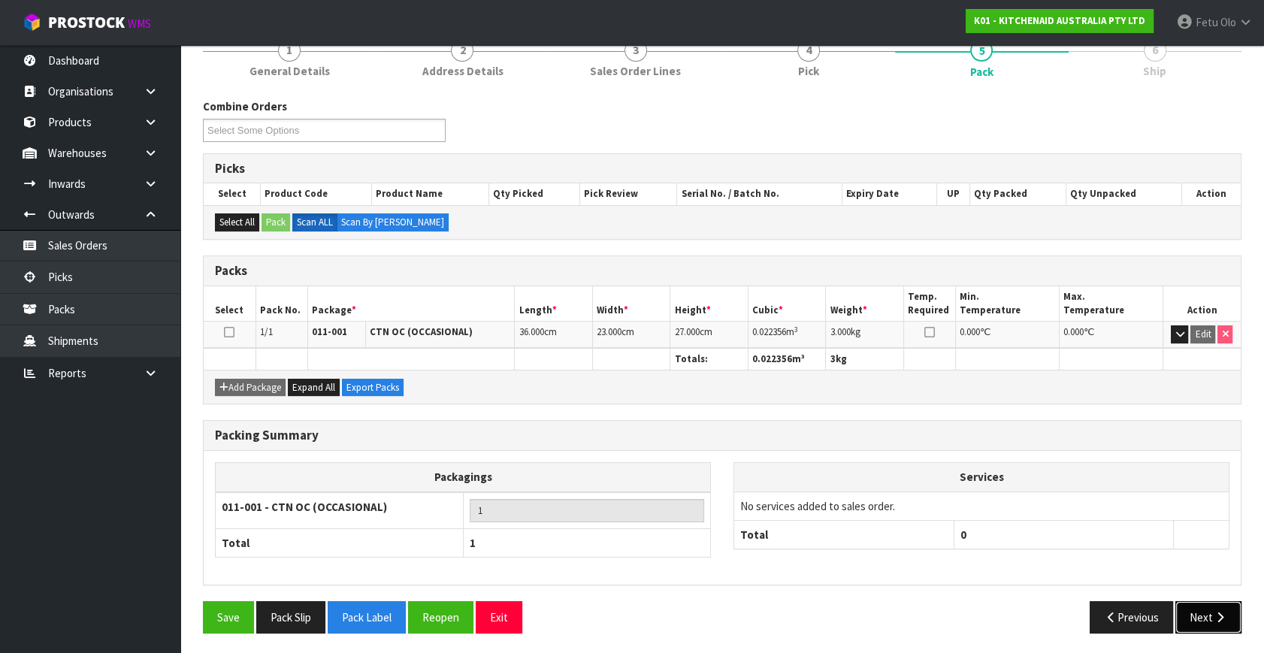
click at [1209, 624] on button "Next" at bounding box center [1208, 617] width 66 height 32
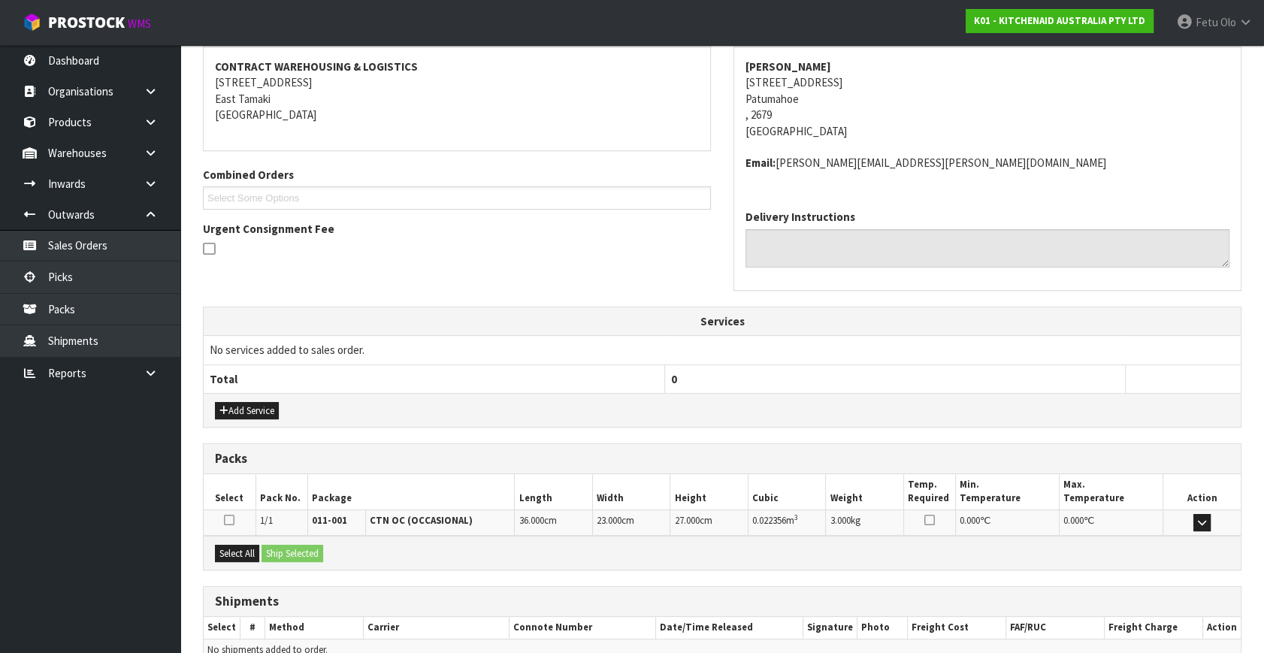
scroll to position [354, 0]
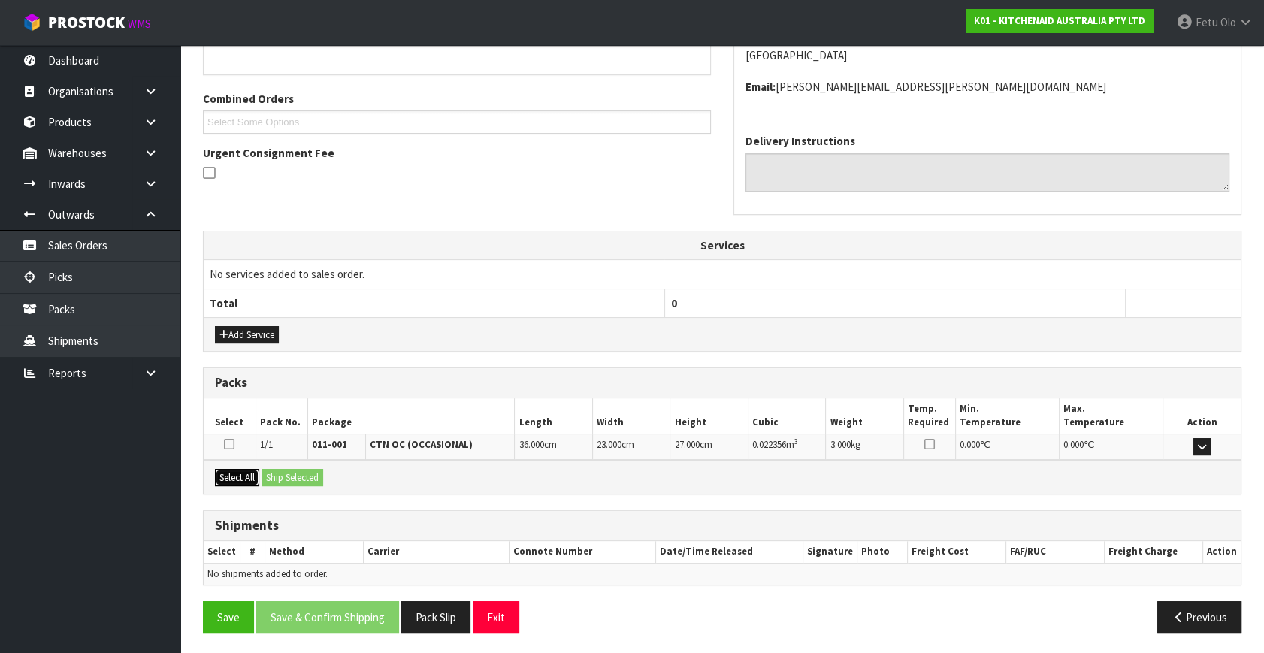
click at [273, 477] on div "Select All Ship Selected" at bounding box center [722, 477] width 1037 height 34
click at [240, 463] on div "Select All Ship Selected" at bounding box center [722, 477] width 1037 height 34
click at [261, 473] on div "Select All Ship Selected" at bounding box center [722, 477] width 1037 height 34
drag, startPoint x: 252, startPoint y: 479, endPoint x: 279, endPoint y: 479, distance: 27.8
click at [255, 479] on button "Select All" at bounding box center [237, 478] width 44 height 18
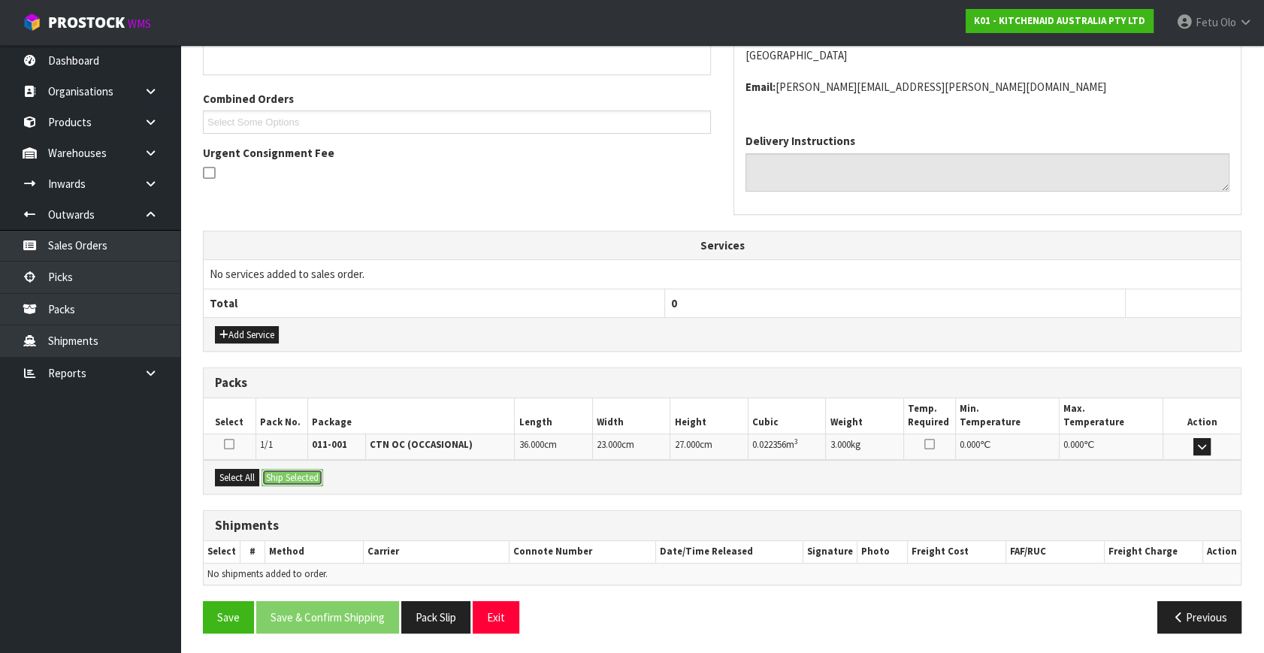
click at [279, 479] on button "Ship Selected" at bounding box center [292, 478] width 62 height 18
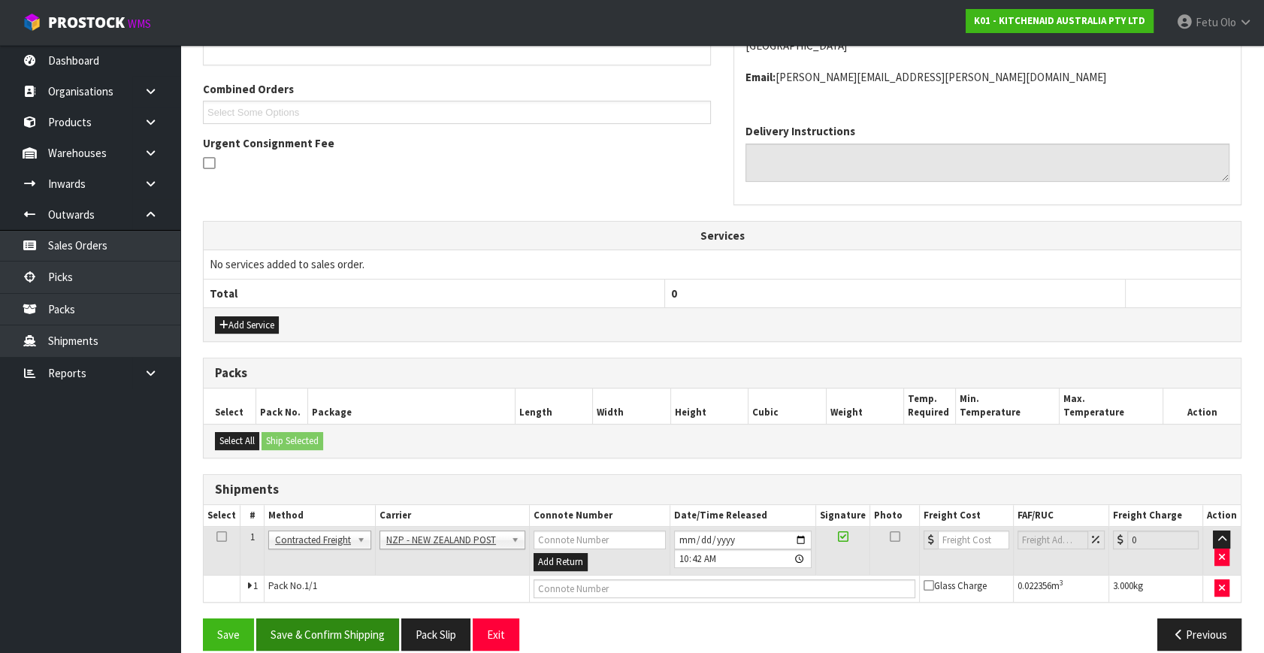
scroll to position [381, 0]
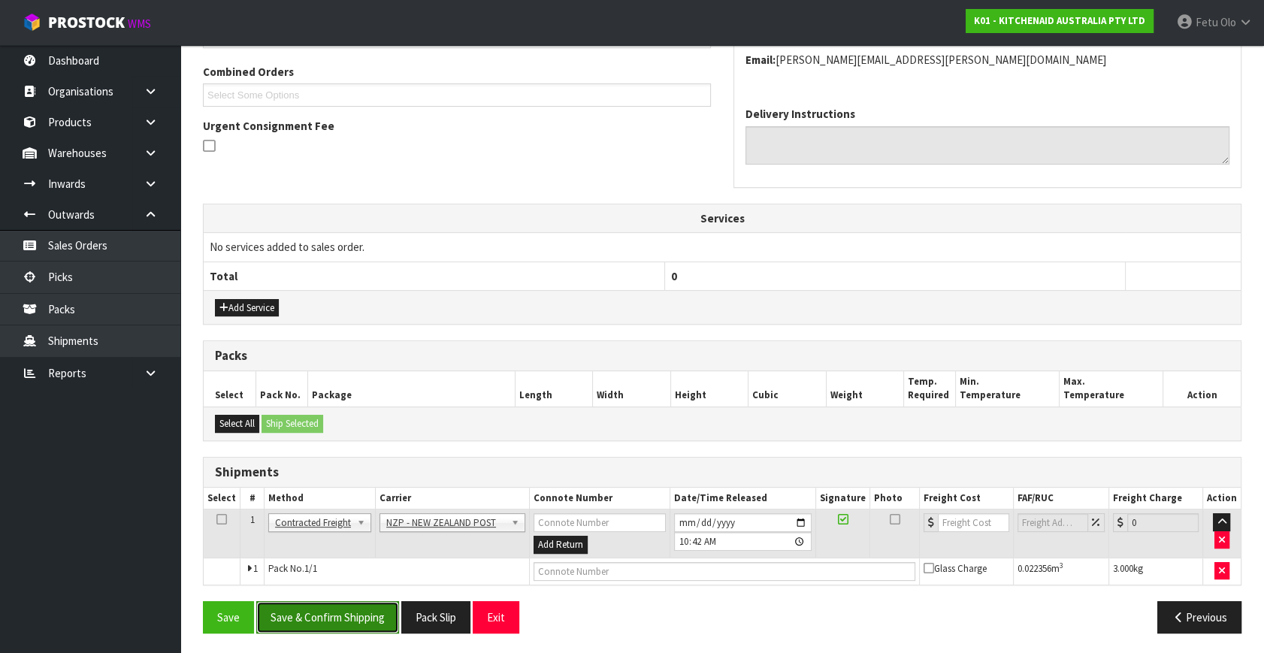
click at [332, 604] on button "Save & Confirm Shipping" at bounding box center [327, 617] width 143 height 32
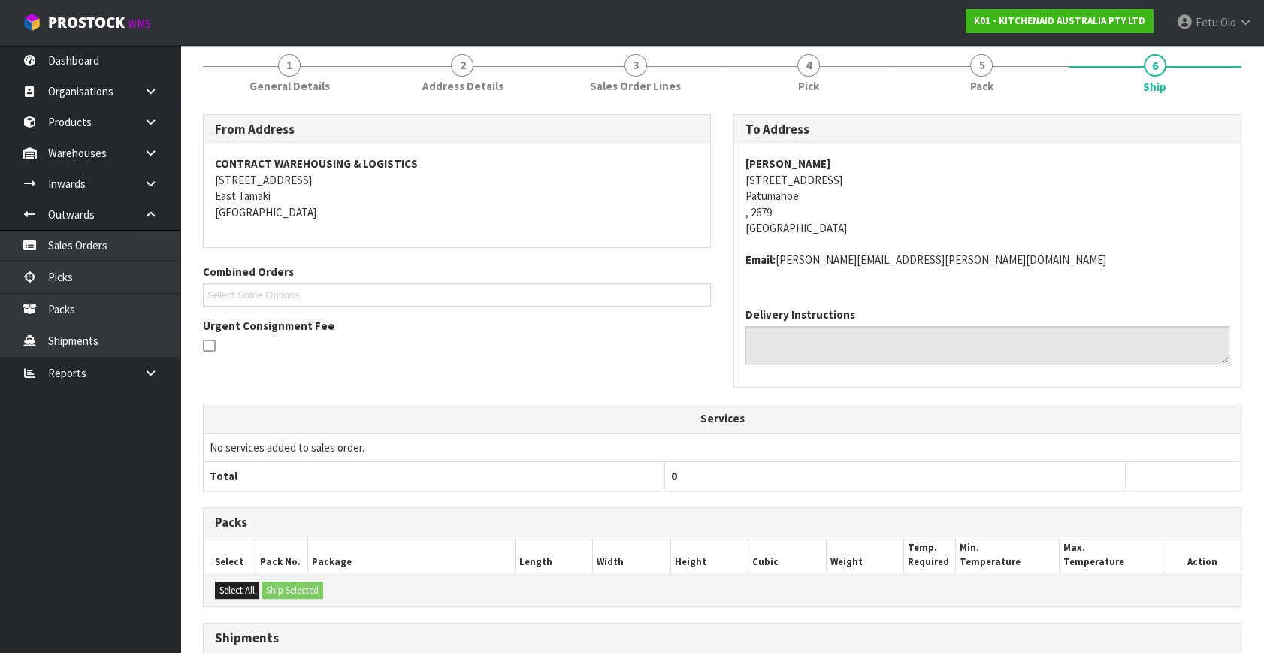
scroll to position [360, 0]
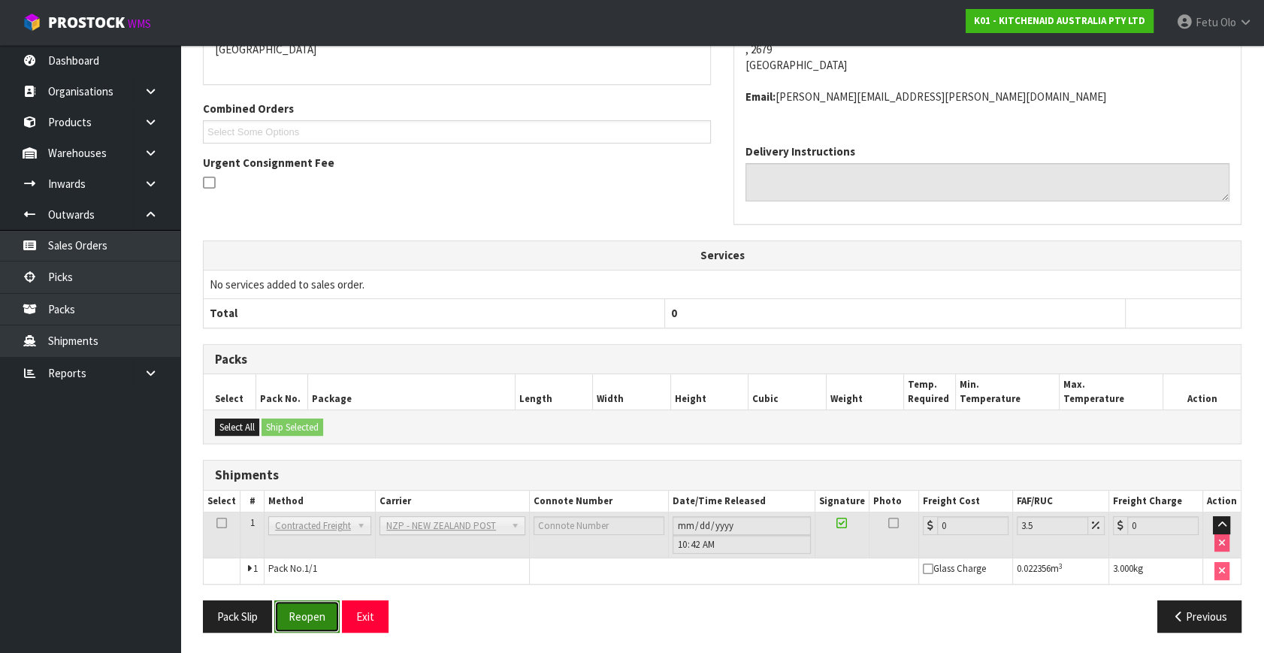
click at [280, 616] on button "Reopen" at bounding box center [306, 616] width 65 height 32
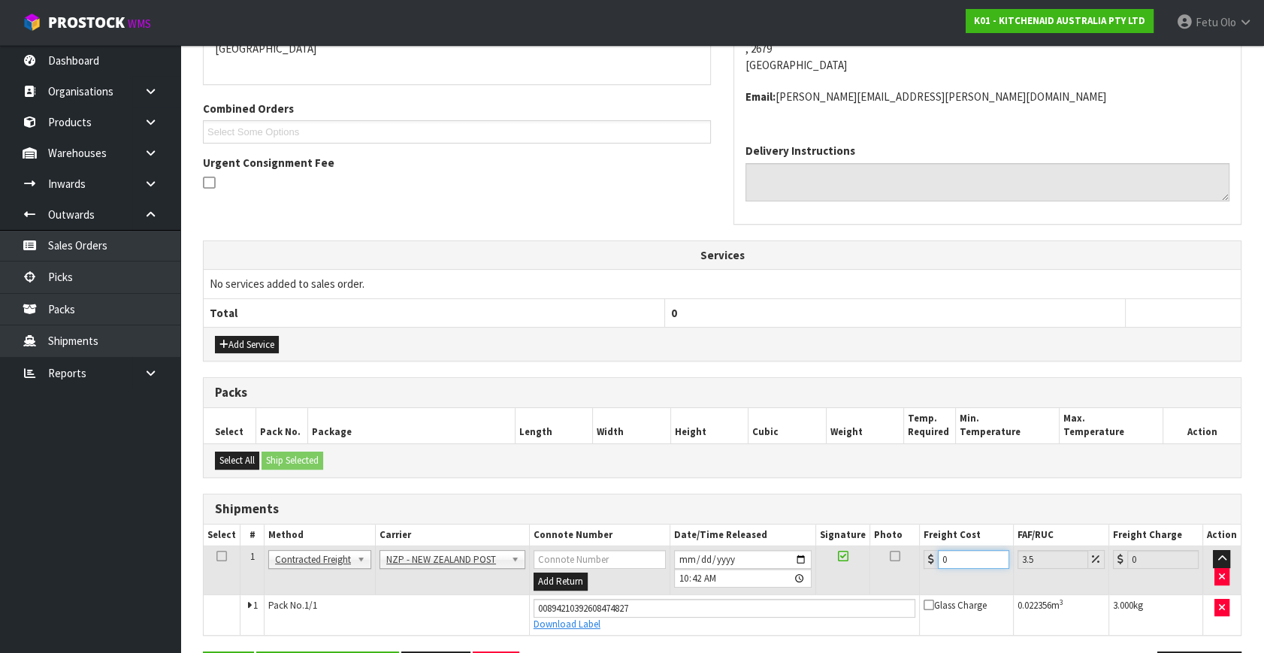
click at [802, 642] on div "From Address CONTRACT WAREHOUSING & LOGISTICS 17 Allens Road East Tamaki Auckla…" at bounding box center [722, 322] width 1038 height 744
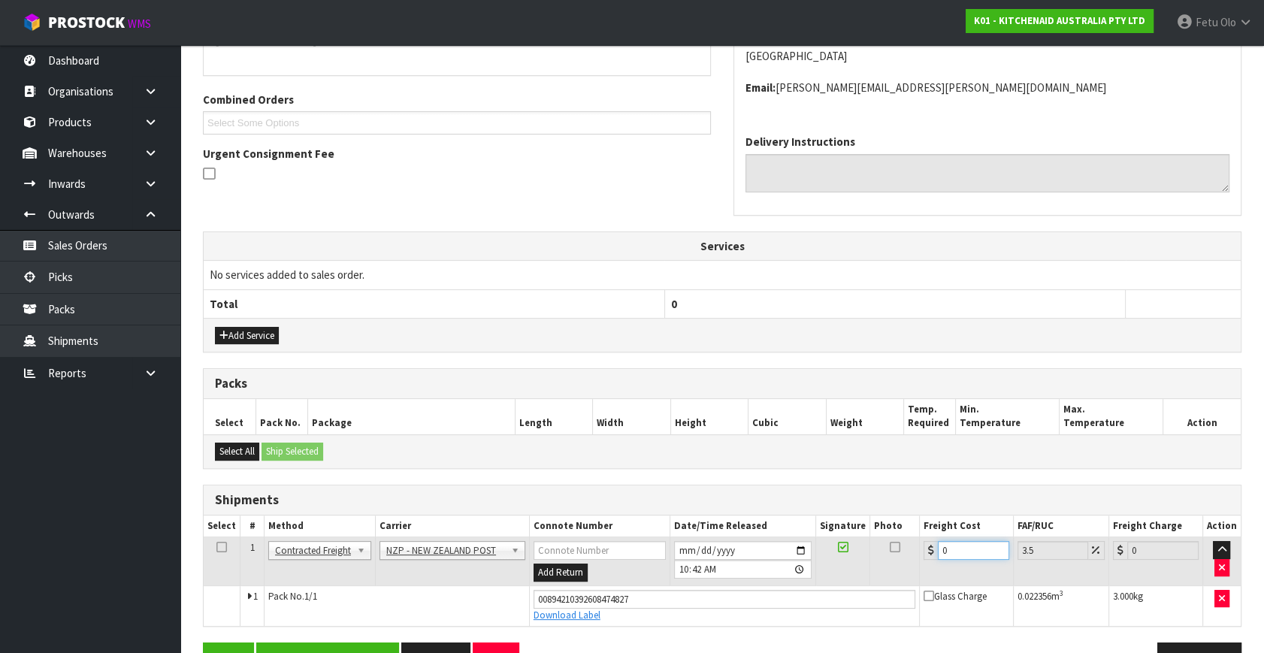
type input "8"
type input "8.28"
type input "8.9"
type input "9.21"
type input "8.95"
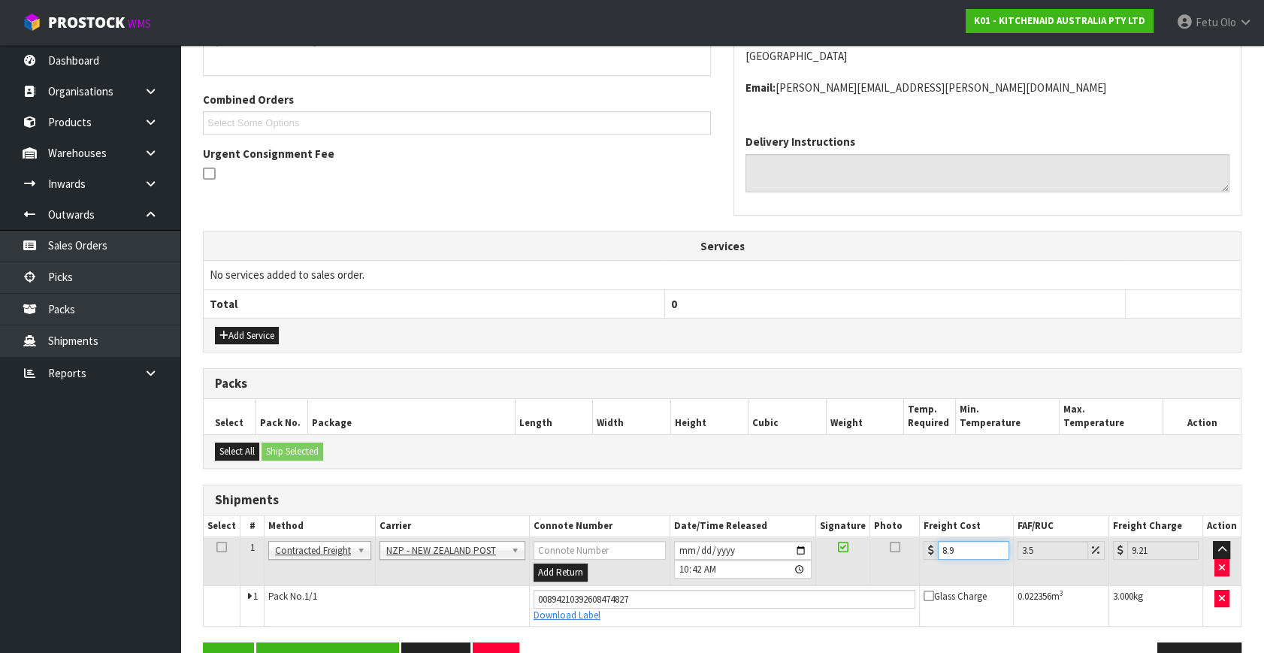
type input "9.26"
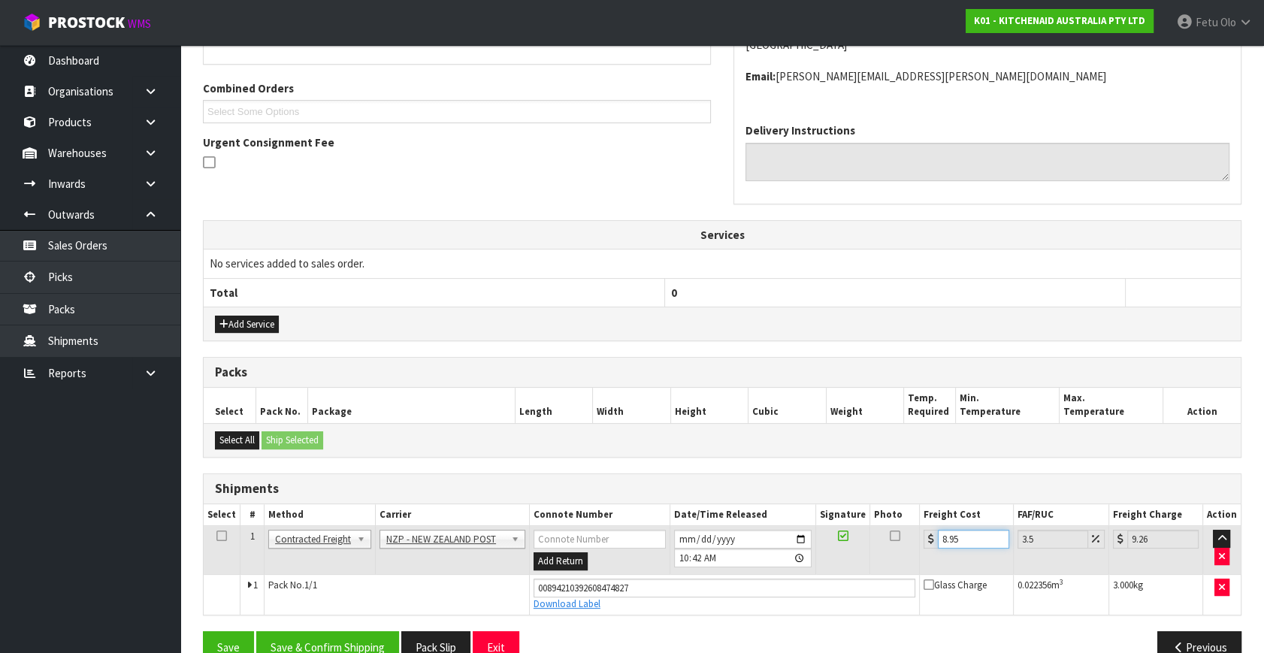
scroll to position [394, 0]
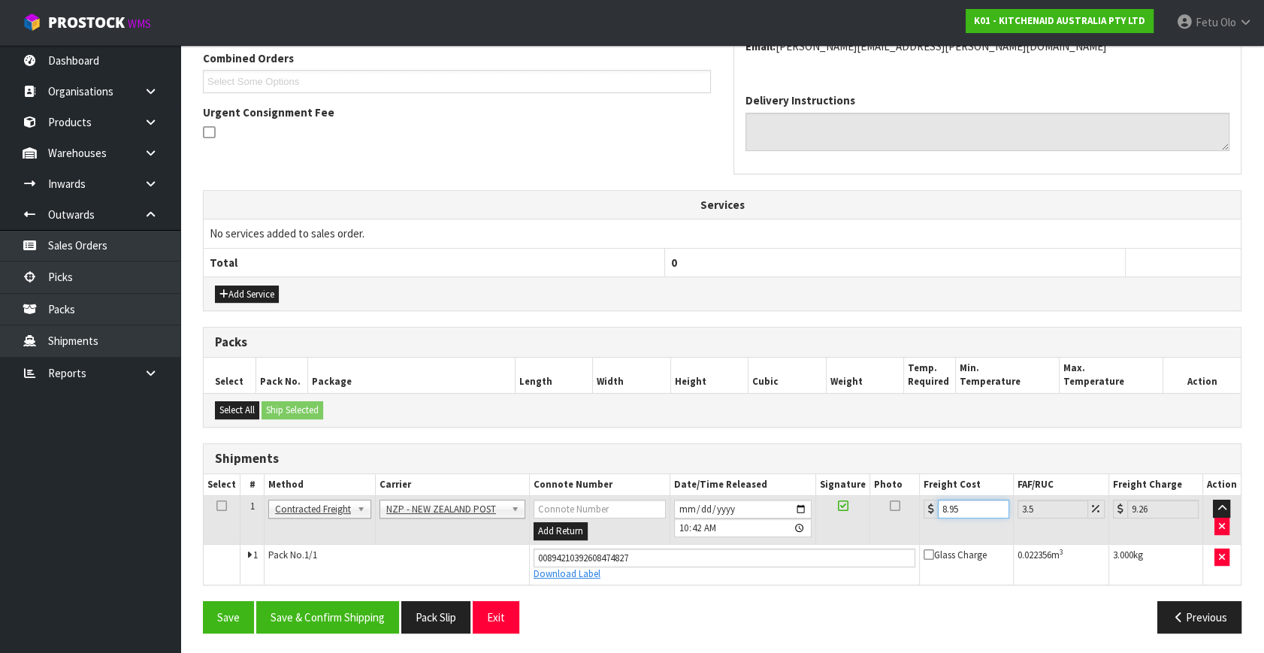
type input "8.9"
type input "9.21"
type input "8.92"
type input "9.23"
type input "8.92"
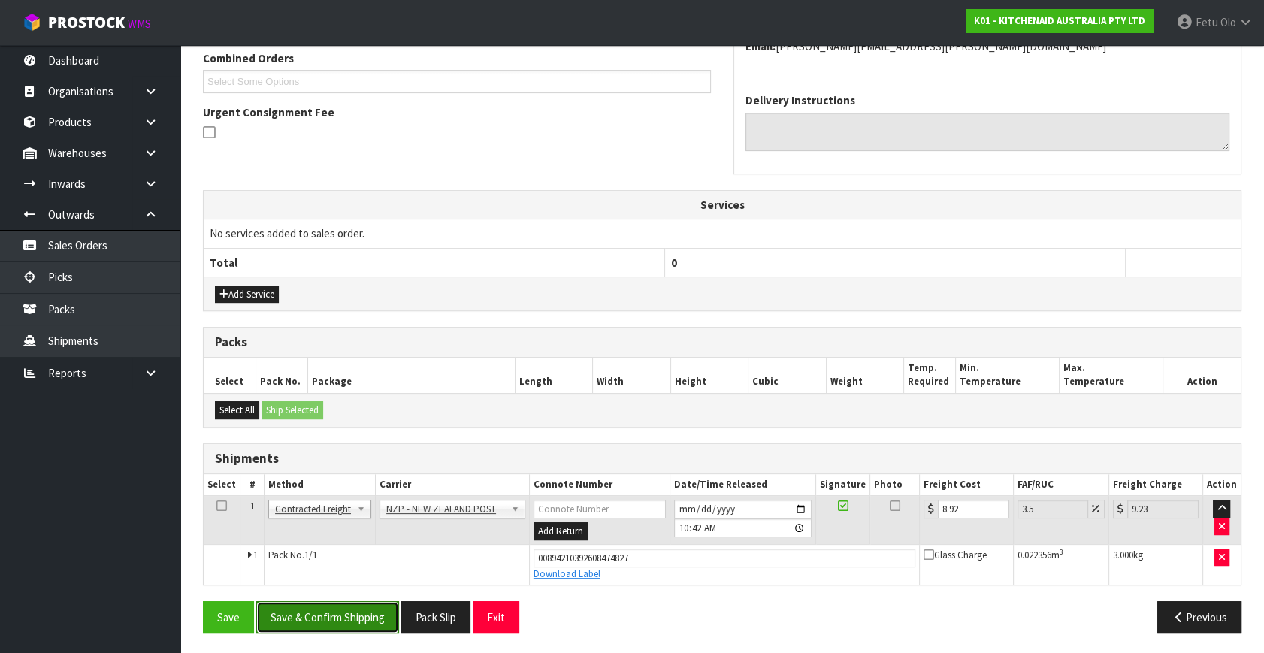
click at [355, 620] on button "Save & Confirm Shipping" at bounding box center [327, 617] width 143 height 32
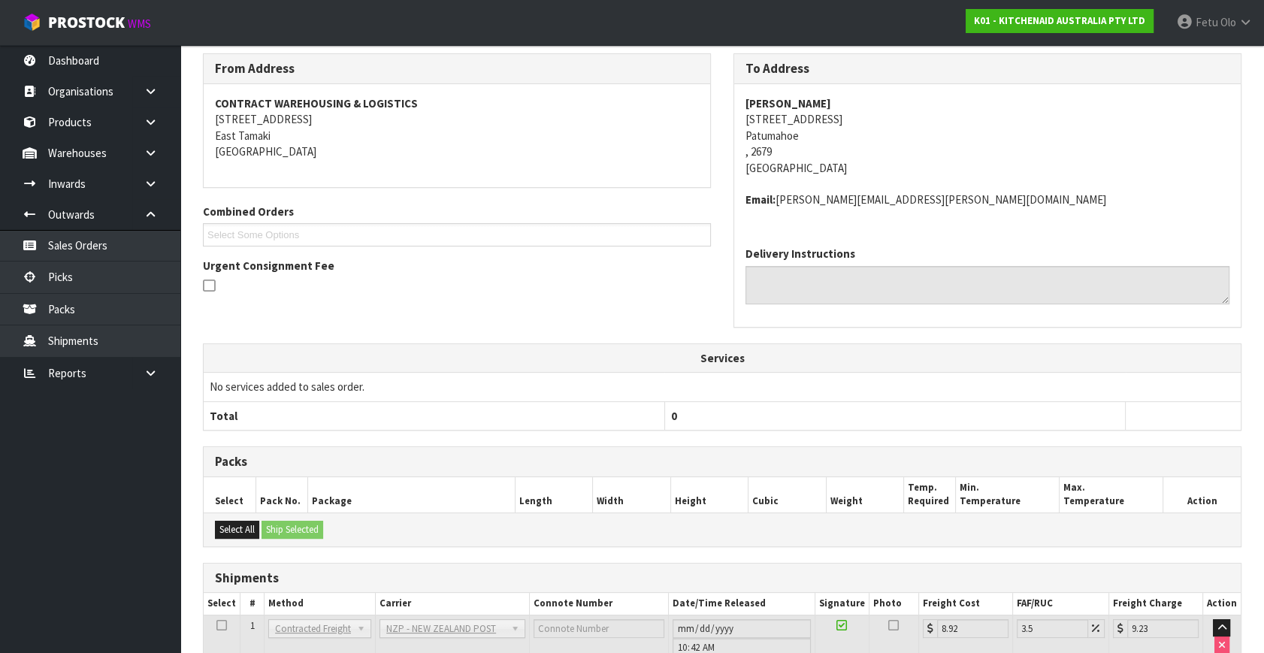
scroll to position [353, 0]
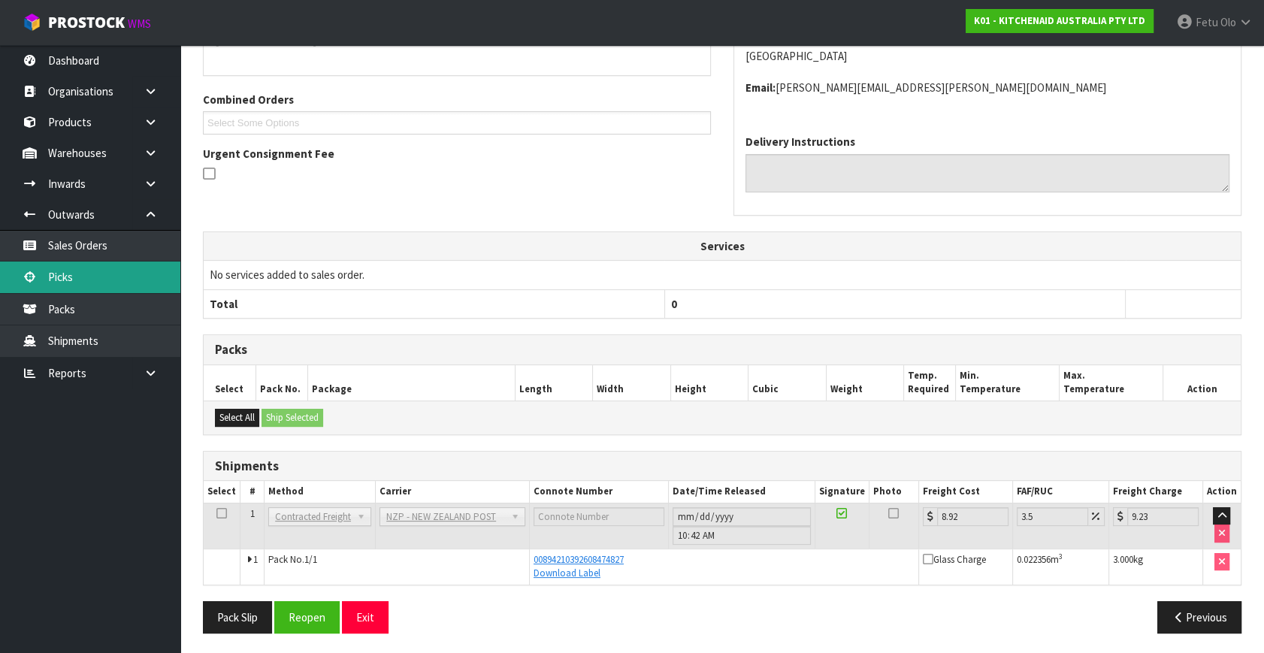
click at [52, 278] on link "Picks" at bounding box center [90, 276] width 180 height 31
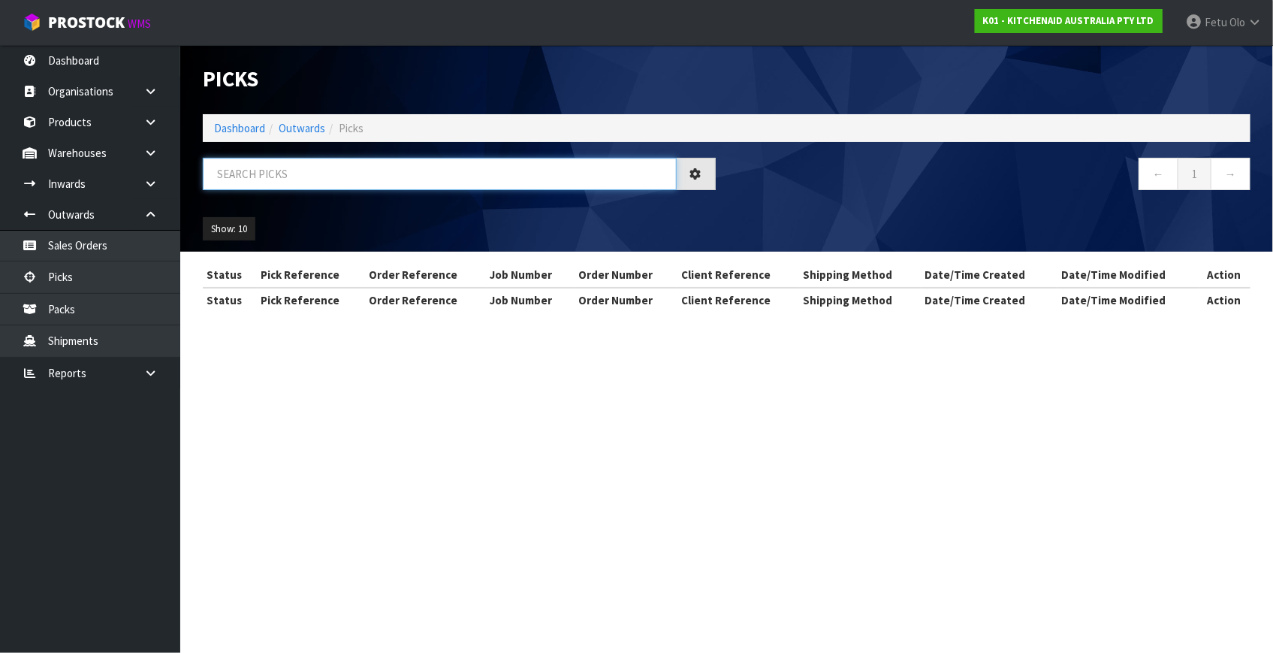
click at [303, 180] on input "text" at bounding box center [440, 174] width 474 height 32
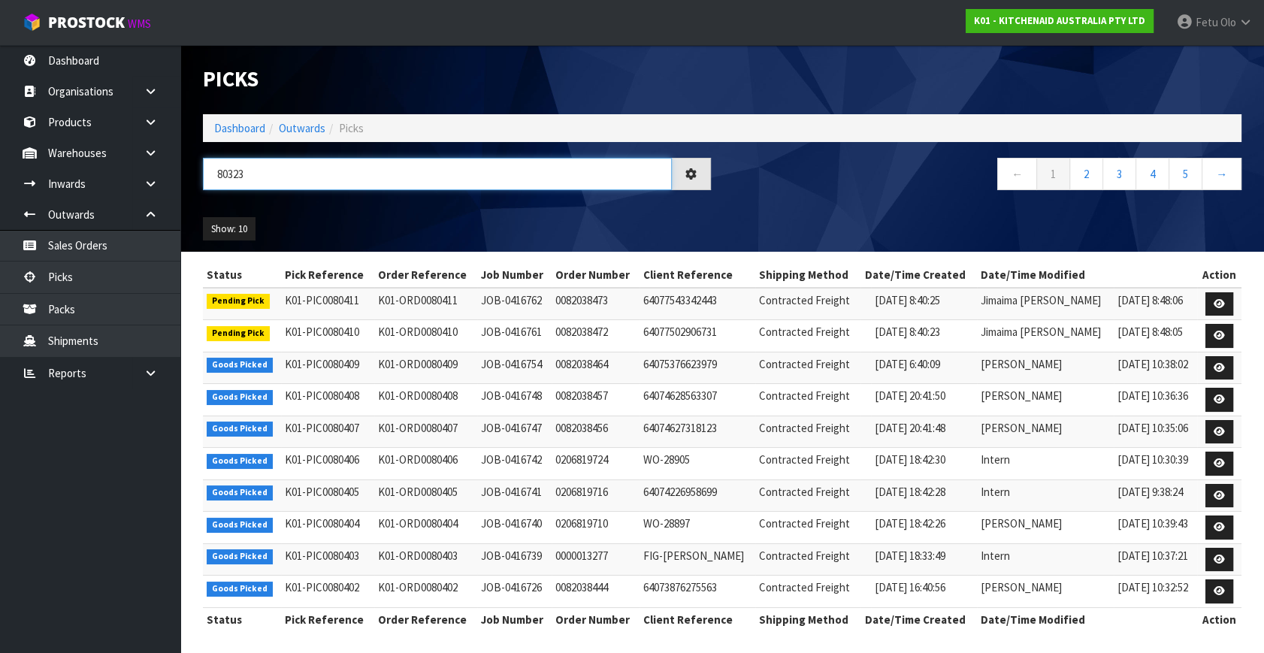
type input "80323"
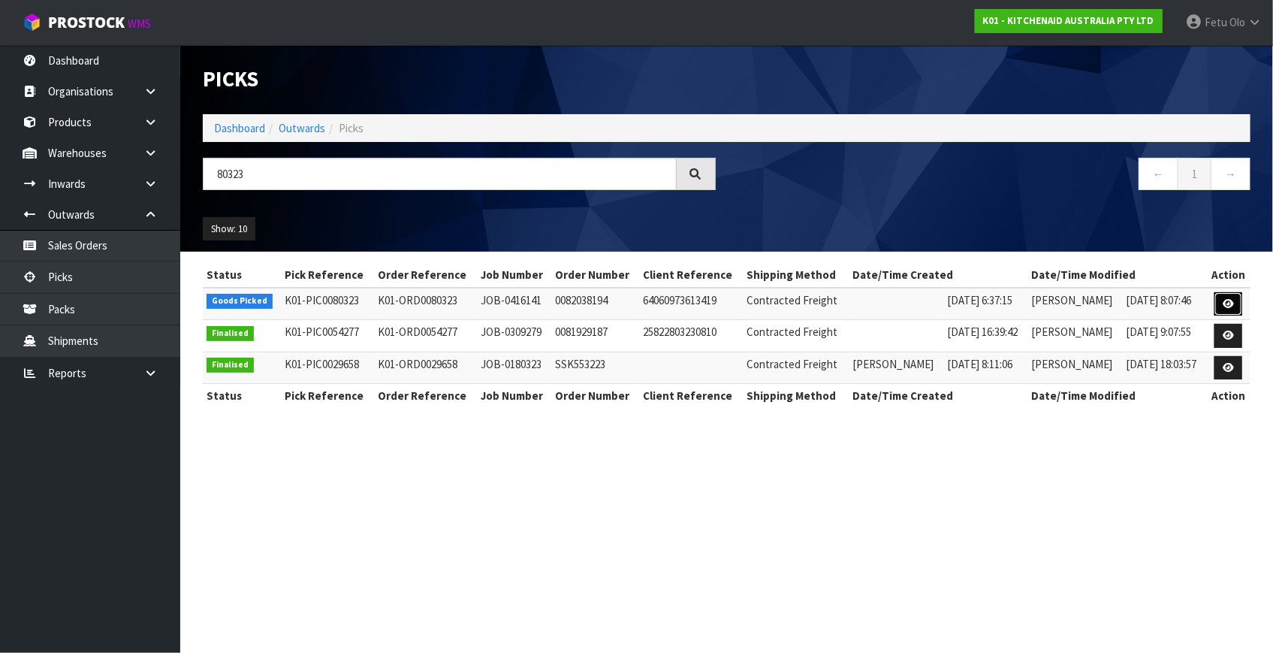
click at [1225, 301] on icon at bounding box center [1228, 304] width 11 height 10
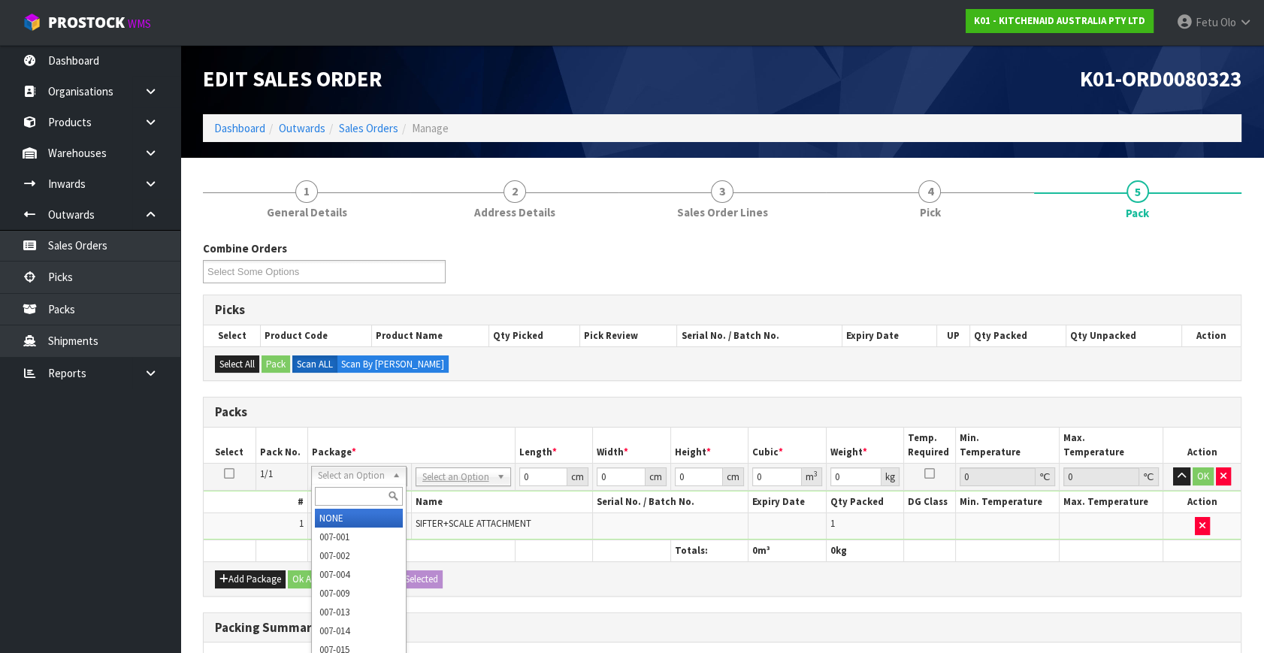
drag, startPoint x: 352, startPoint y: 481, endPoint x: 338, endPoint y: 500, distance: 23.8
click at [338, 496] on input "text" at bounding box center [359, 496] width 88 height 19
type input "011"
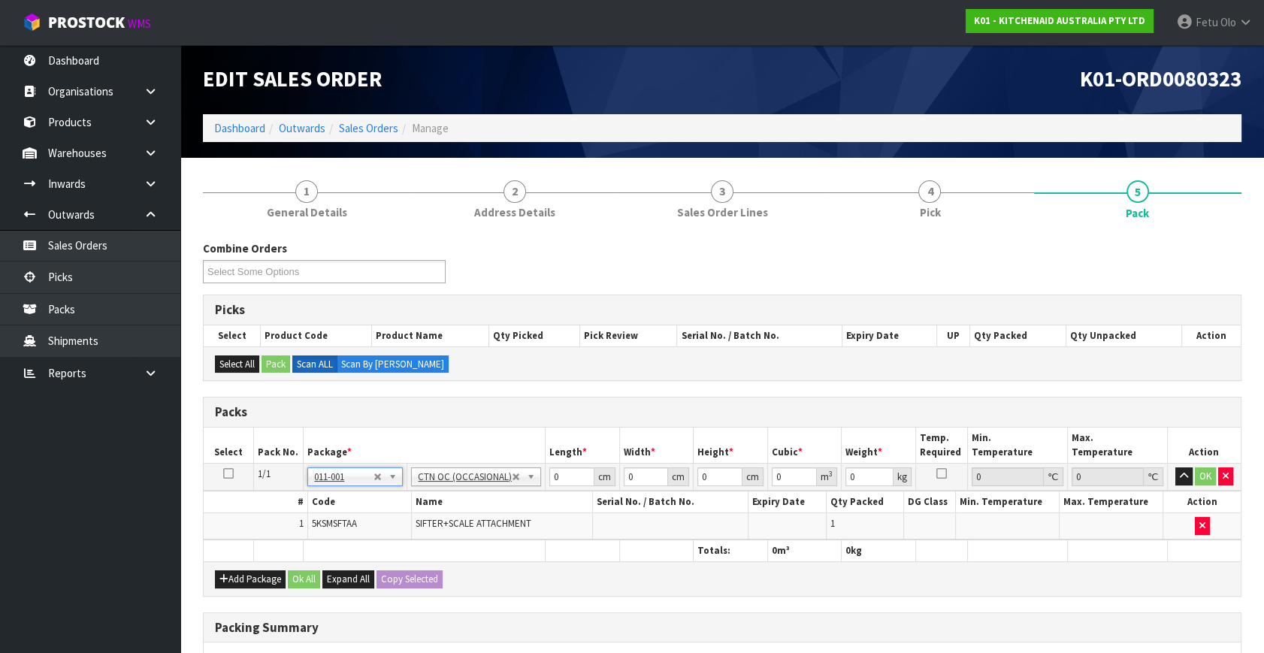
type input "0.5"
drag, startPoint x: 563, startPoint y: 476, endPoint x: 382, endPoint y: 557, distance: 199.1
click at [382, 557] on table "Select Pack No. Package * Length * Width * Height * Cubic * Weight * Temp. Requ…" at bounding box center [722, 494] width 1037 height 134
type input "34"
type input "26"
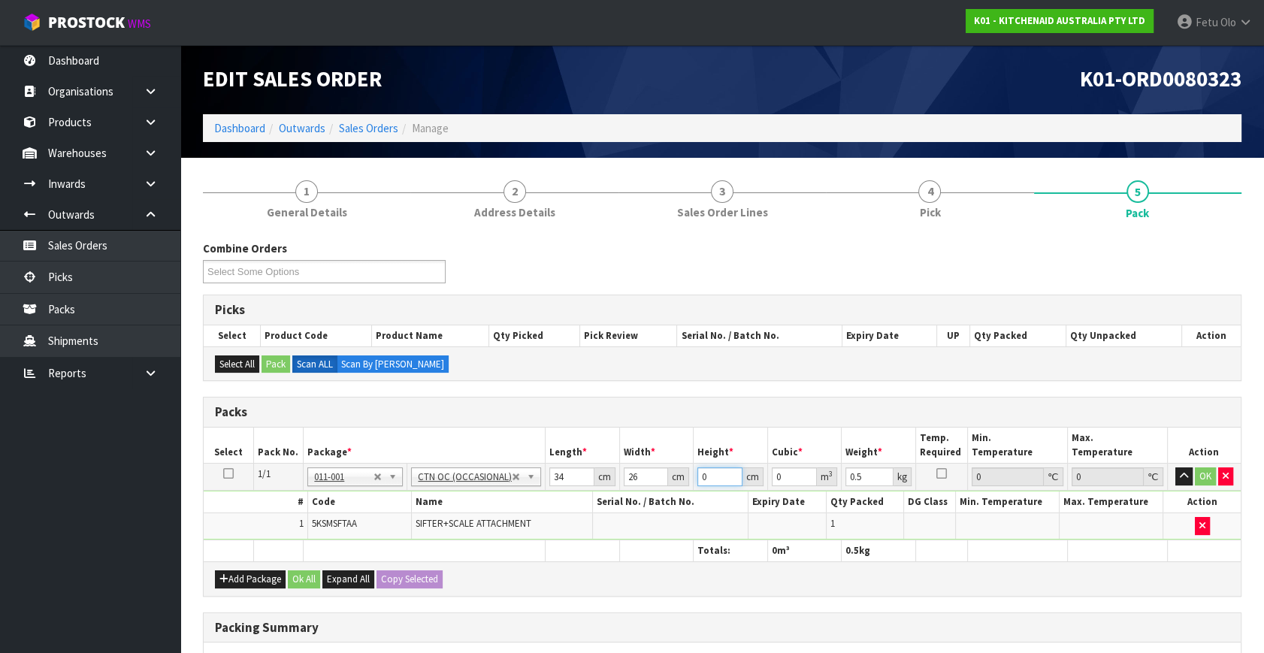
type input "1"
type input "0.000884"
type input "19"
type input "0.016796"
type input "19"
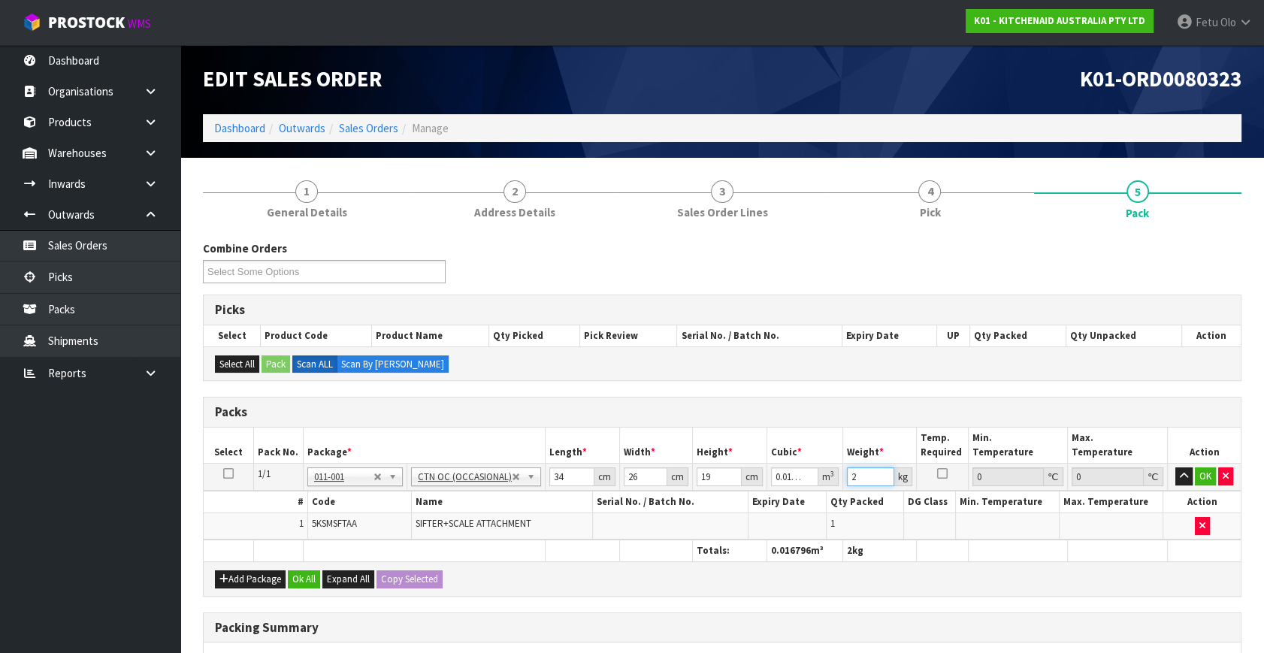
type input "2"
click button "OK" at bounding box center [1204, 476] width 21 height 18
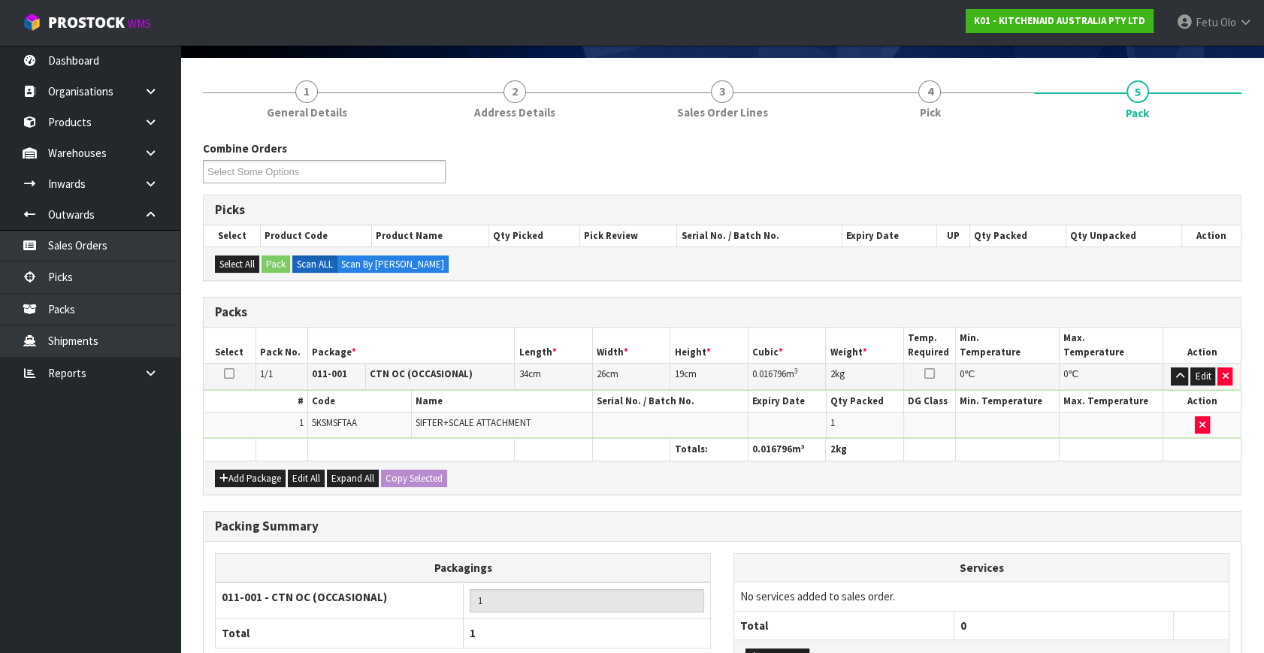
scroll to position [224, 0]
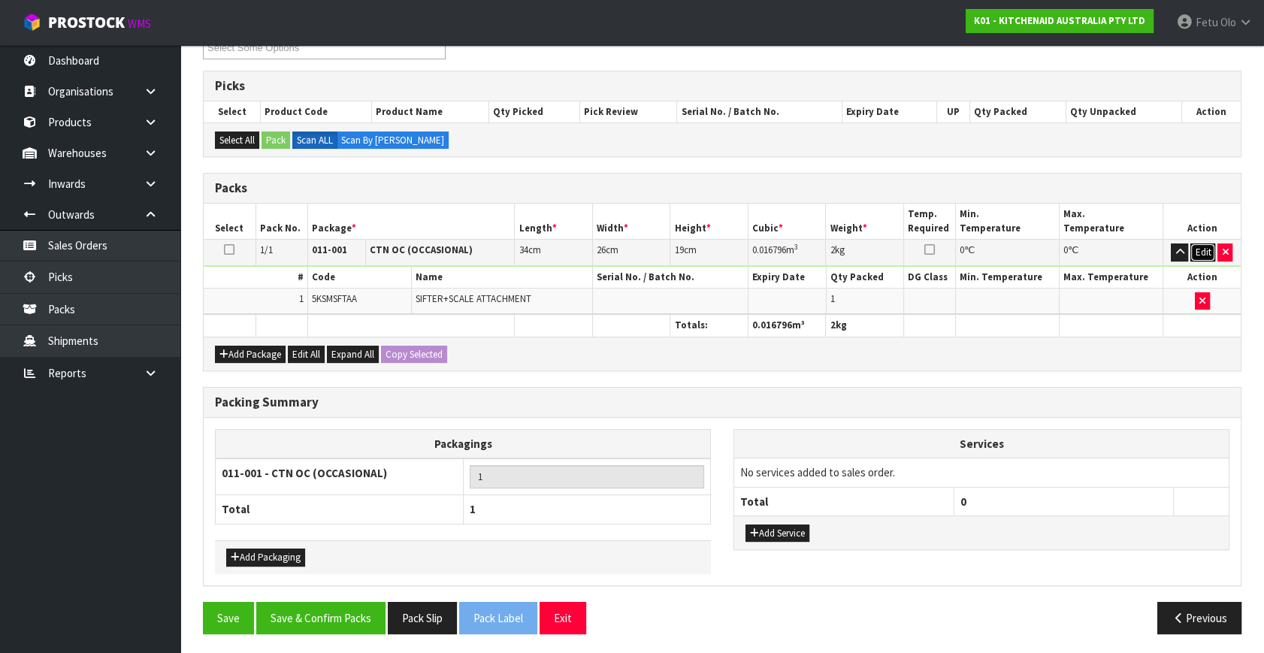
click at [1203, 243] on button "Edit" at bounding box center [1202, 252] width 25 height 18
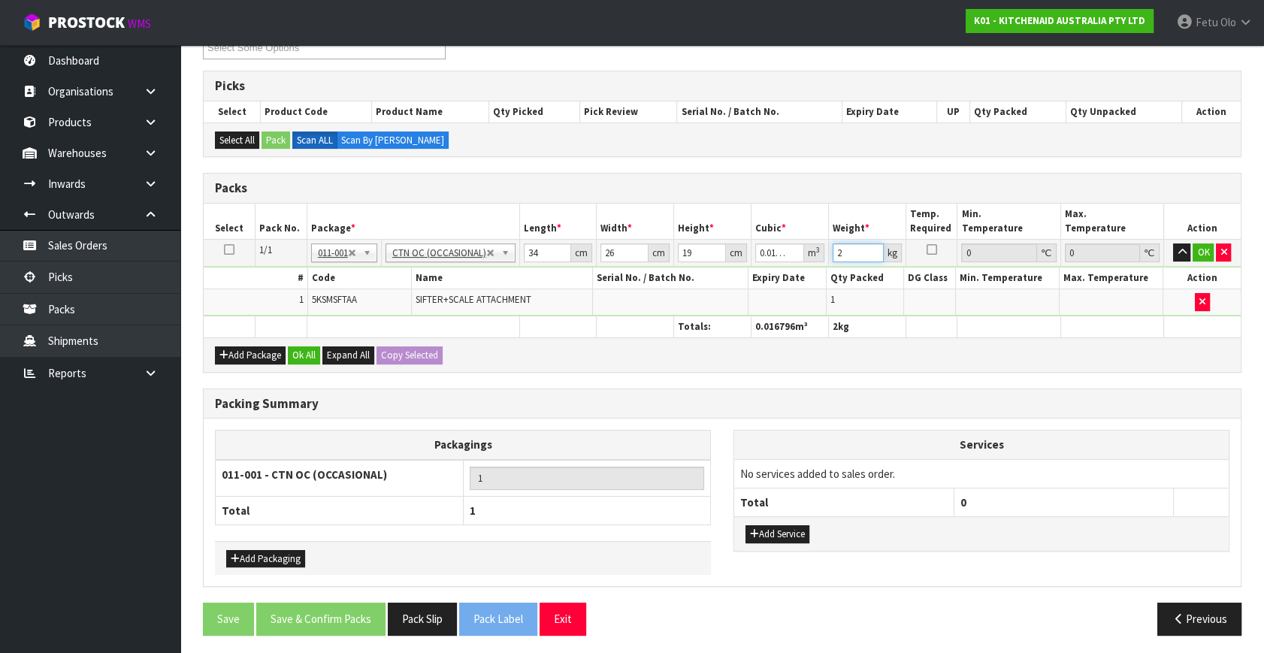
drag, startPoint x: 846, startPoint y: 249, endPoint x: 796, endPoint y: 268, distance: 53.3
click at [796, 268] on tbody "1/1 NONE 007-001 007-002 007-004 007-009 007-013 007-014 007-015 007-017 007-01…" at bounding box center [722, 278] width 1037 height 77
type input "3"
click button "OK" at bounding box center [1202, 252] width 21 height 18
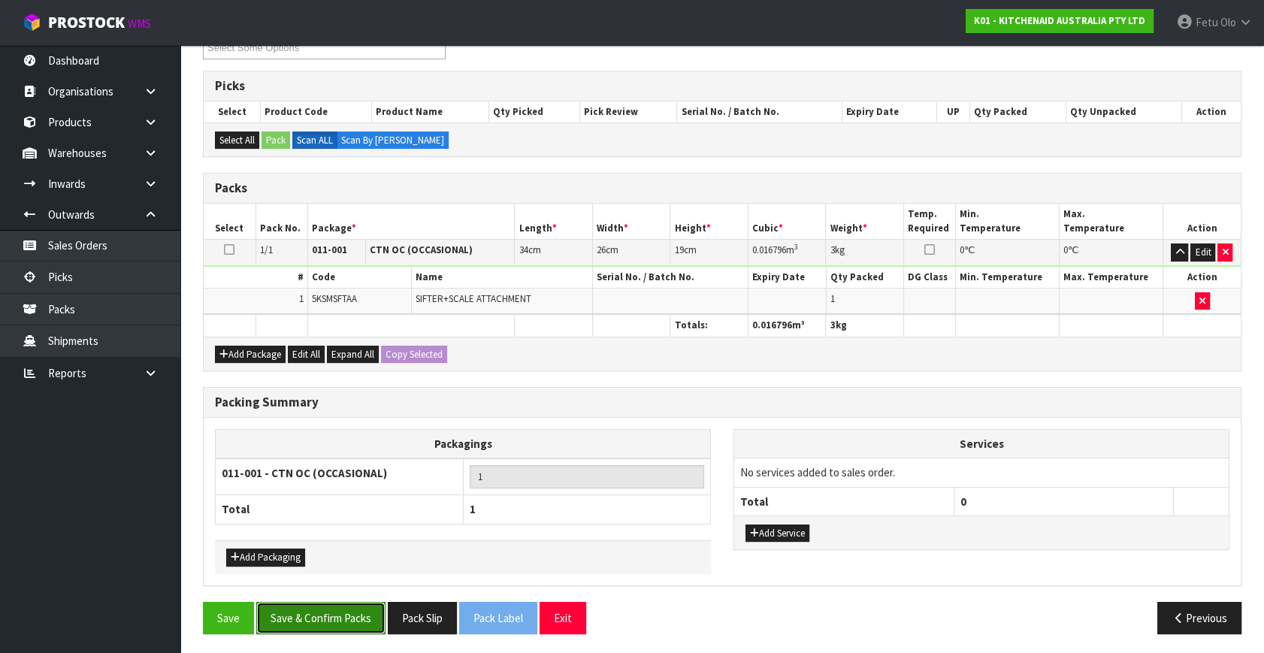
click at [348, 609] on button "Save & Confirm Packs" at bounding box center [320, 618] width 129 height 32
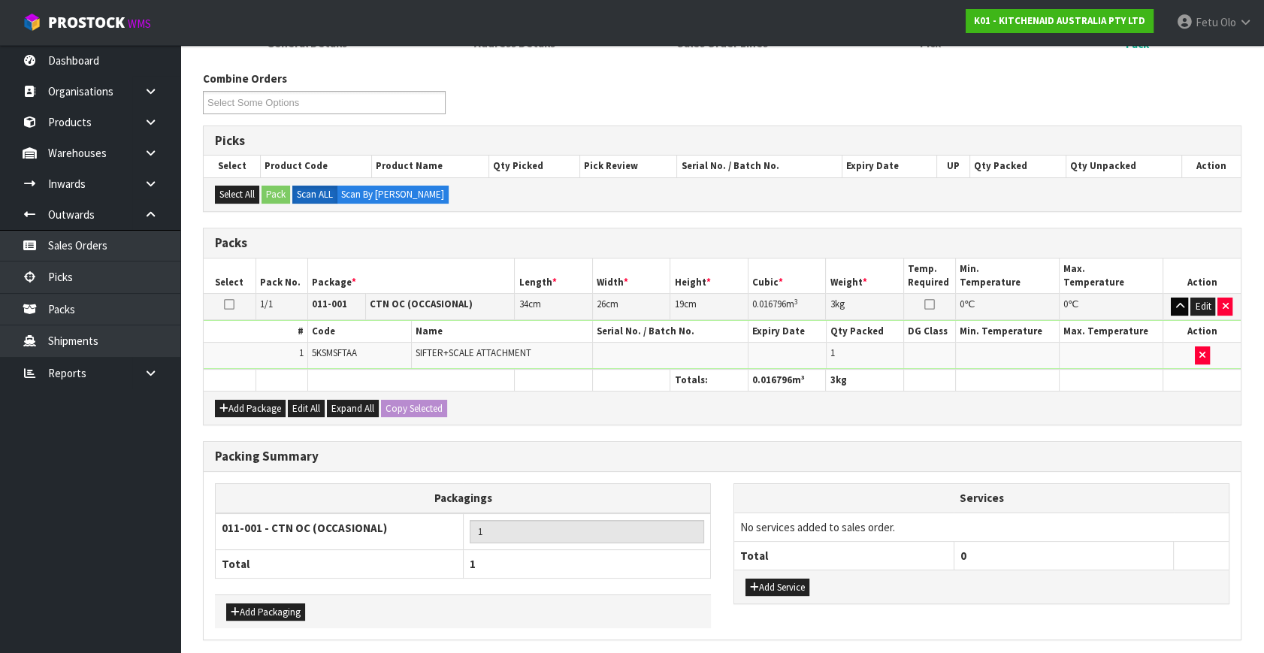
scroll to position [0, 0]
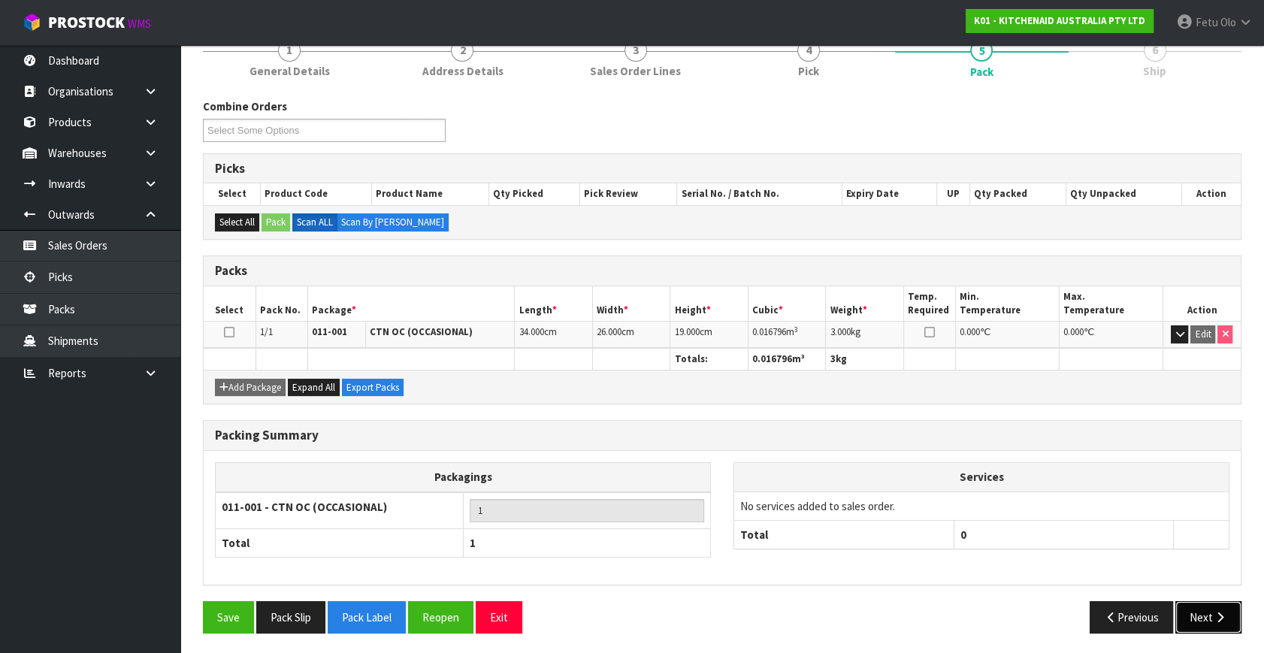
click at [1215, 613] on icon "button" at bounding box center [1219, 617] width 14 height 11
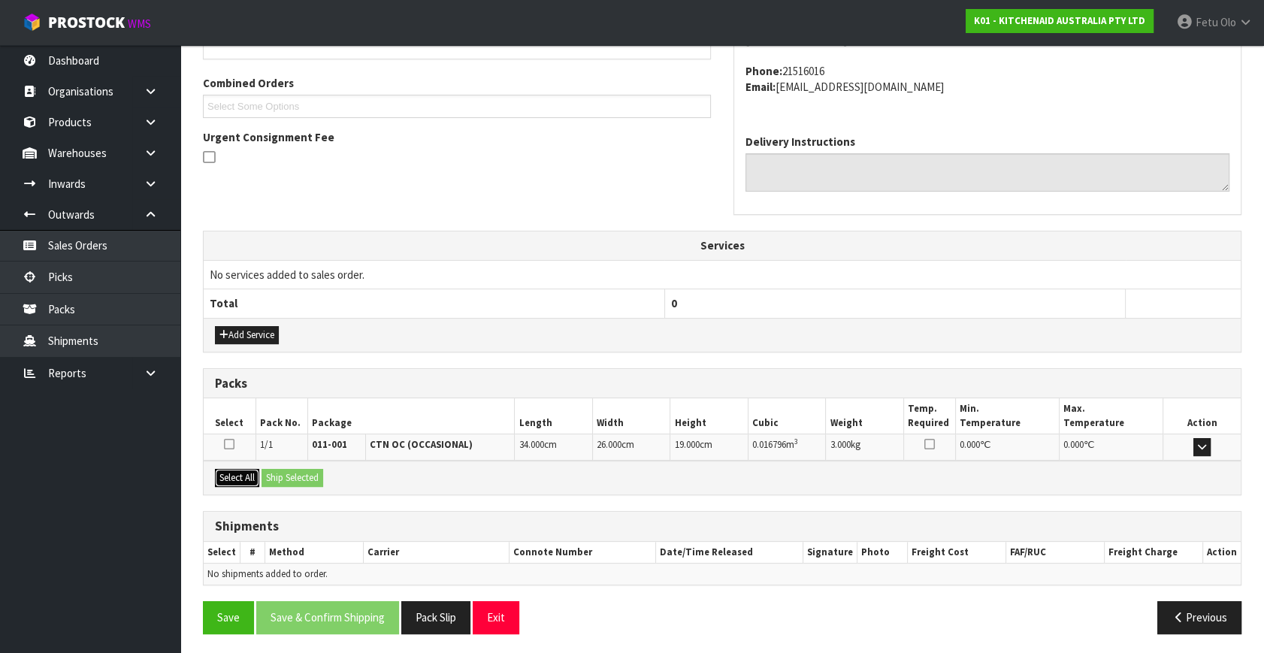
click at [244, 476] on button "Select All" at bounding box center [237, 478] width 44 height 18
click at [277, 472] on button "Ship Selected" at bounding box center [292, 478] width 62 height 18
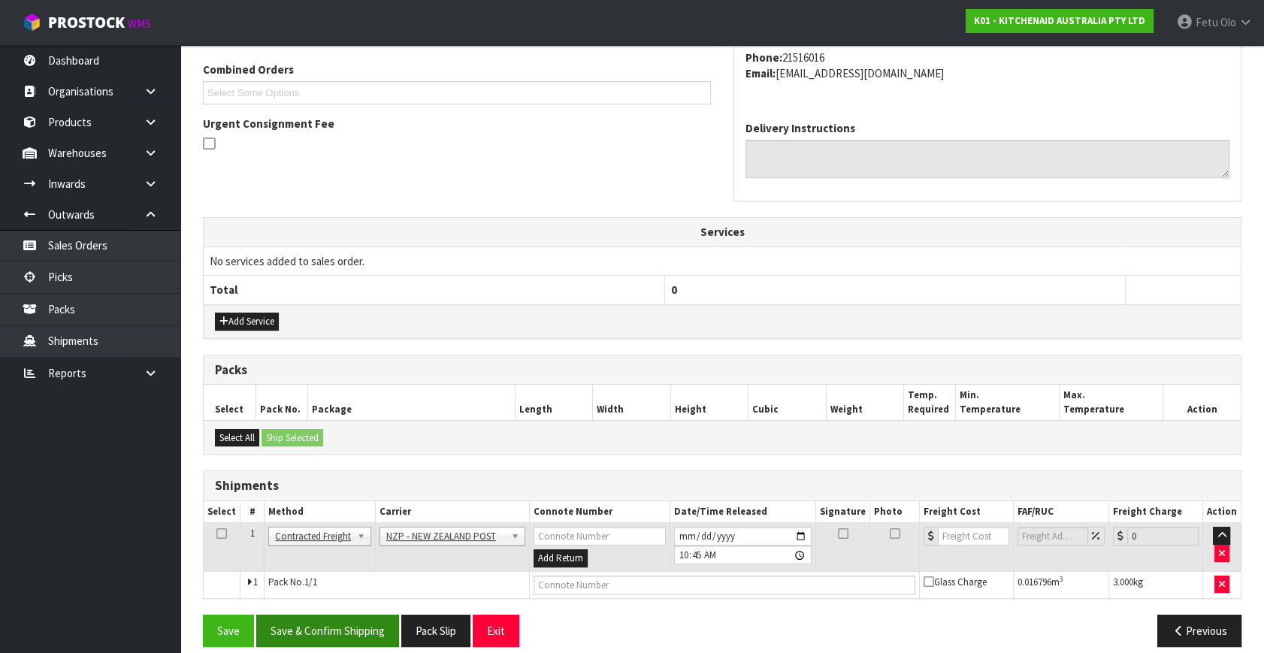
scroll to position [397, 0]
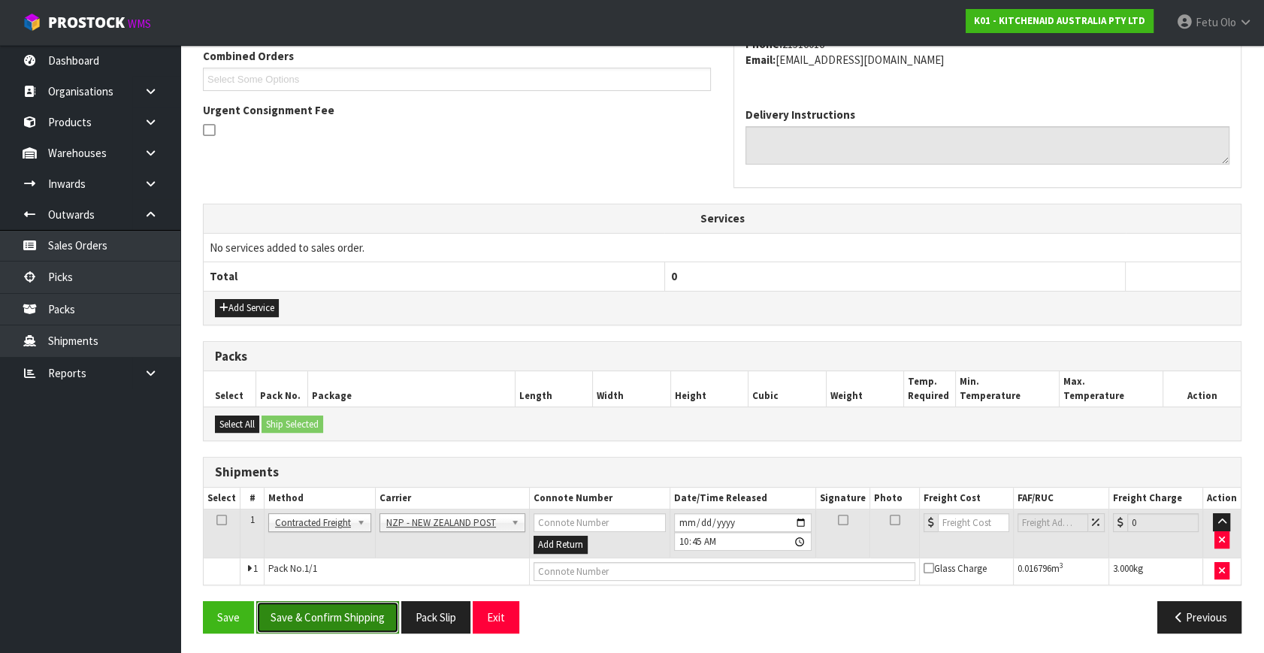
click at [331, 618] on button "Save & Confirm Shipping" at bounding box center [327, 617] width 143 height 32
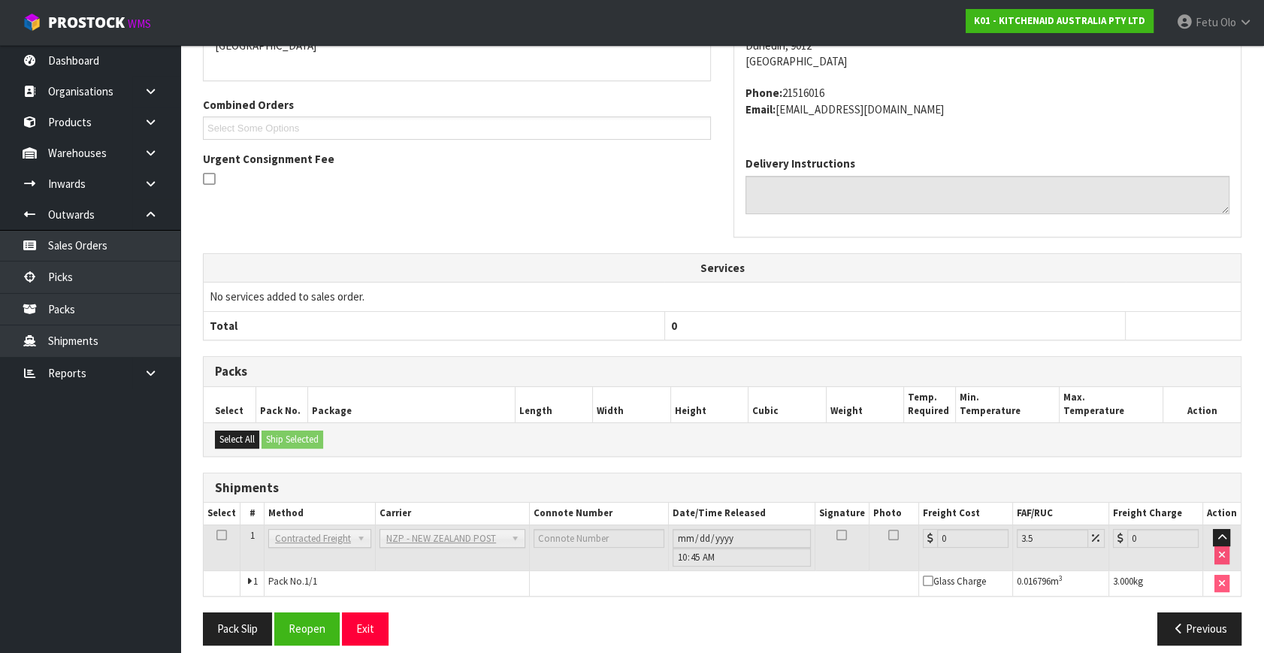
scroll to position [376, 0]
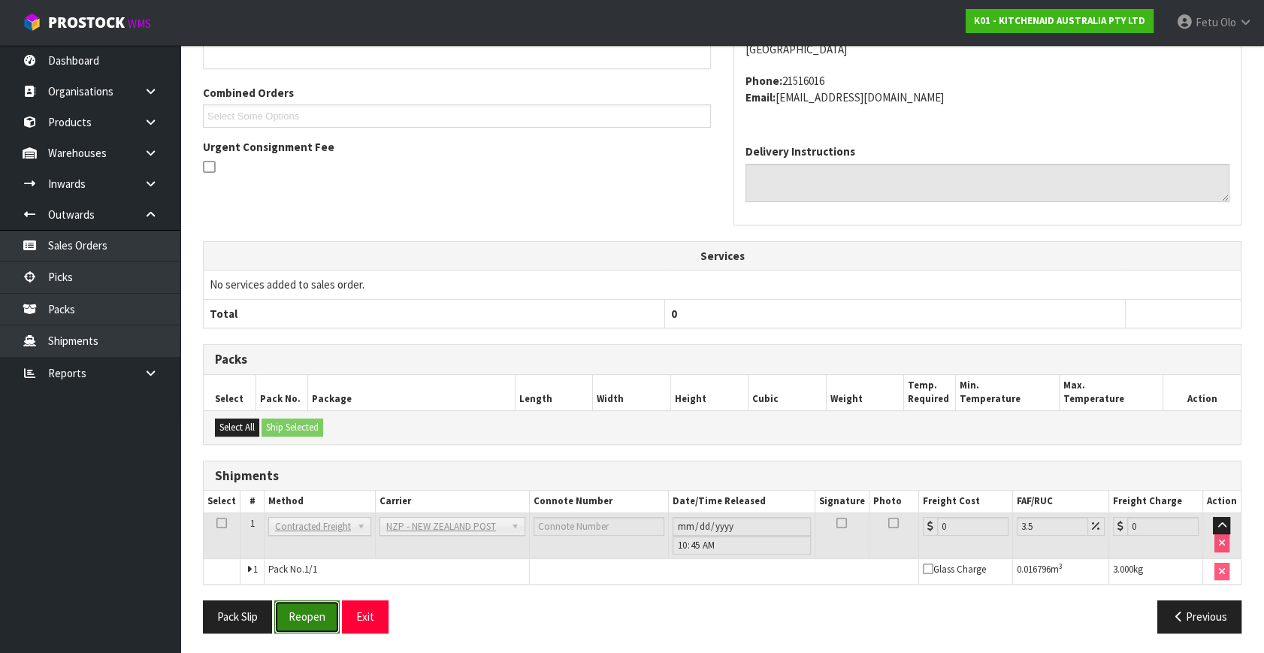
drag, startPoint x: 312, startPoint y: 615, endPoint x: 320, endPoint y: 612, distance: 8.8
click at [312, 615] on button "Reopen" at bounding box center [306, 616] width 65 height 32
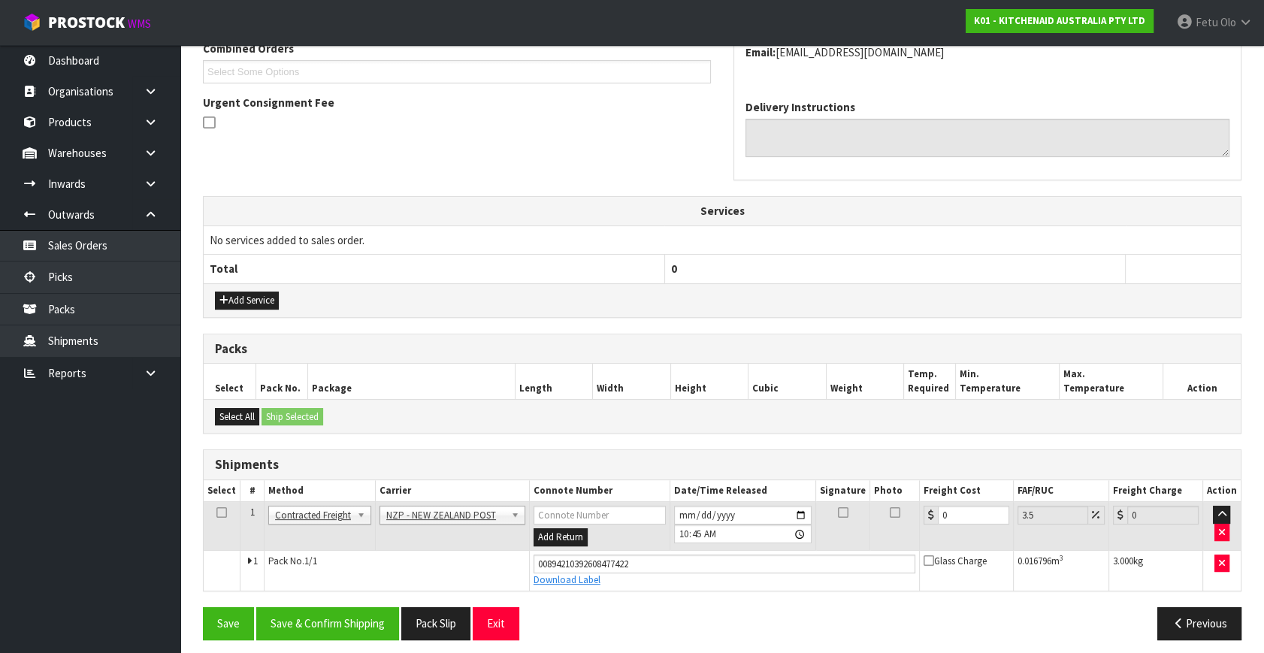
scroll to position [411, 0]
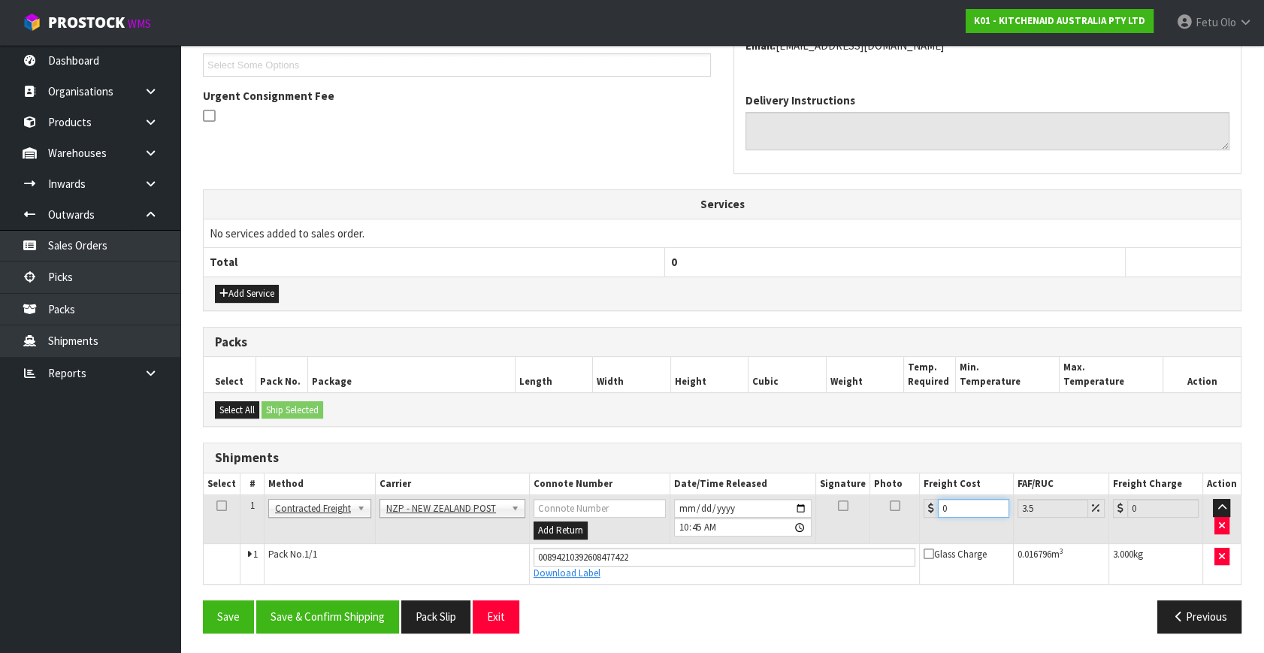
drag, startPoint x: 977, startPoint y: 509, endPoint x: 769, endPoint y: 578, distance: 219.5
click at [769, 578] on tbody "1 Client Local Pickup Customer Local Pickup Company Freight Contracted Freight …" at bounding box center [722, 539] width 1037 height 89
type input "1"
type input "1.03"
type input "11"
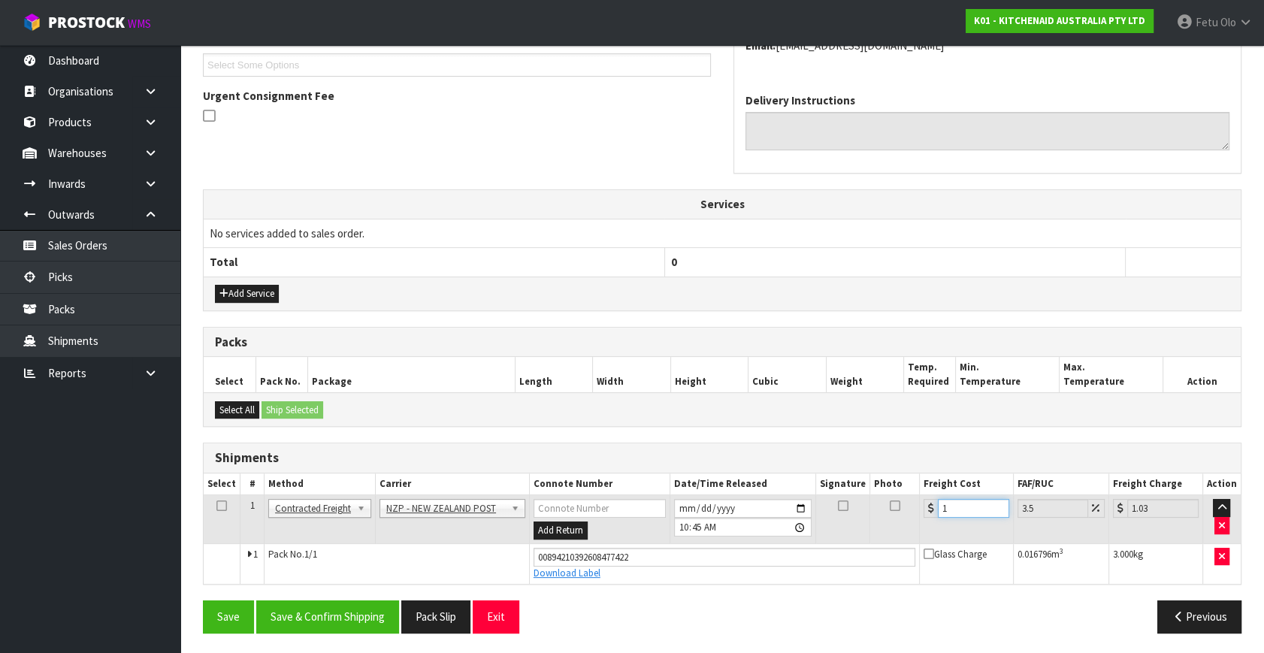
type input "11.38"
type input "11.6"
type input "12.01"
type input "11.61"
type input "12.02"
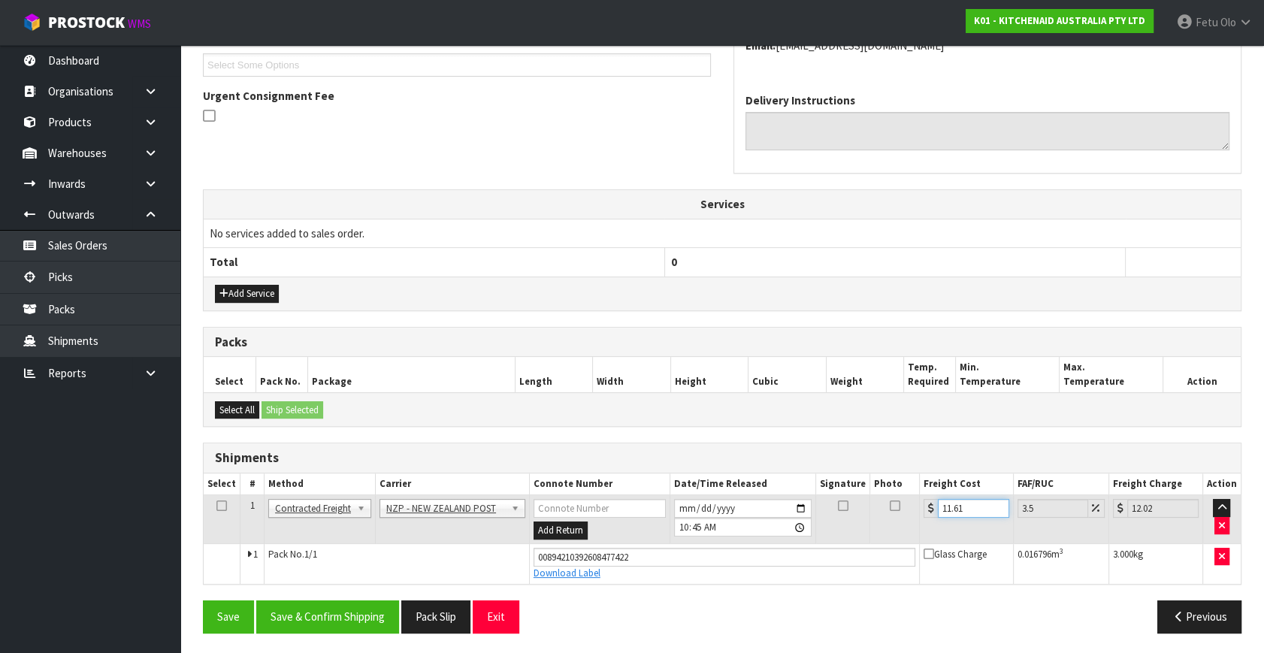
type input "11.61"
click at [343, 587] on div "From Address CONTRACT WAREHOUSING & LOGISTICS 17 Allens Road East Tamaki Auckla…" at bounding box center [722, 264] width 1038 height 761
click at [345, 608] on button "Save & Confirm Shipping" at bounding box center [327, 616] width 143 height 32
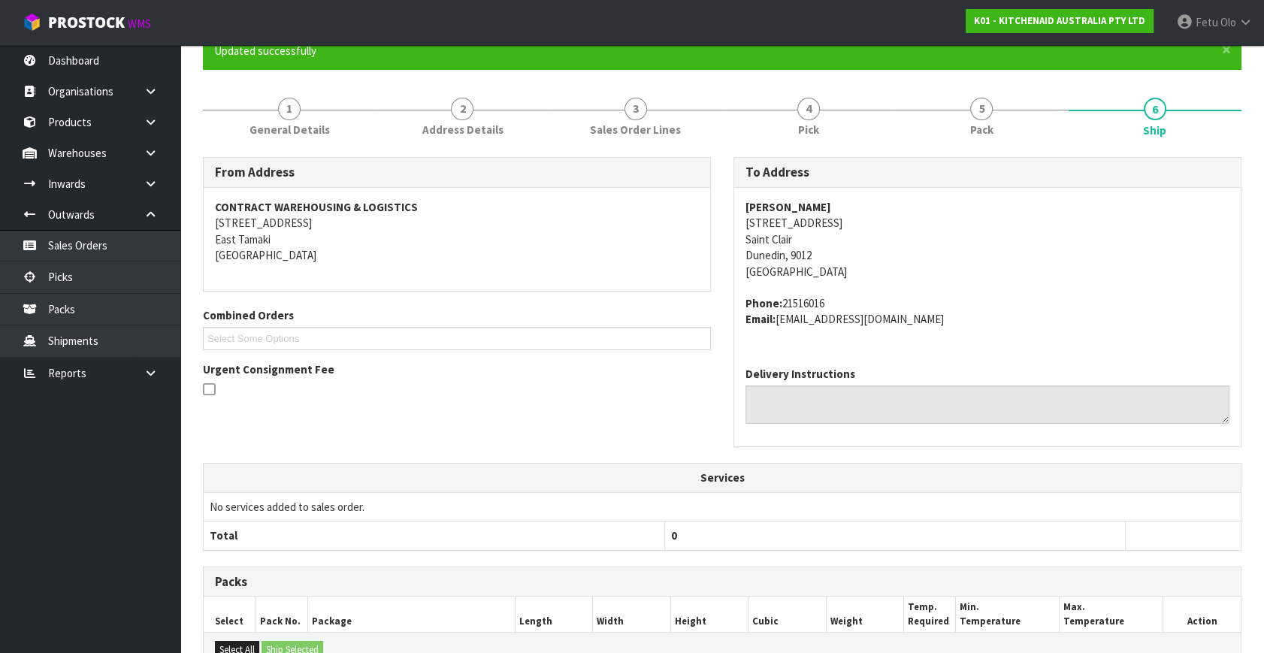
scroll to position [341, 0]
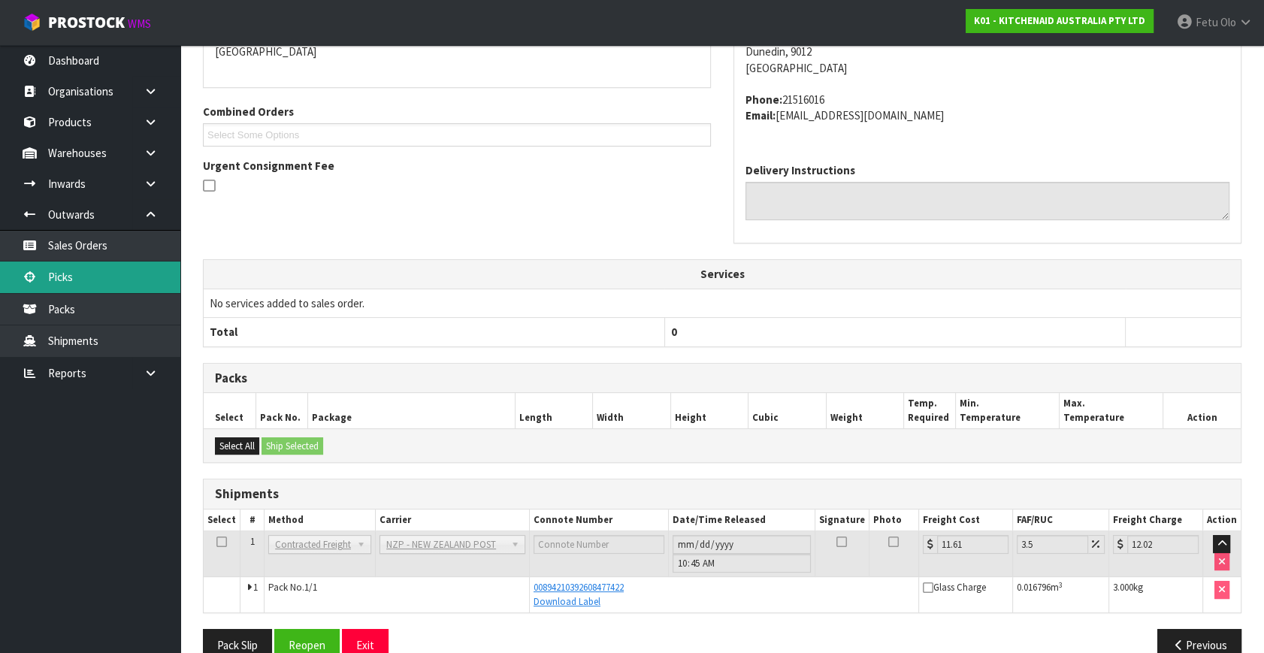
click at [68, 261] on link "Picks" at bounding box center [90, 276] width 180 height 31
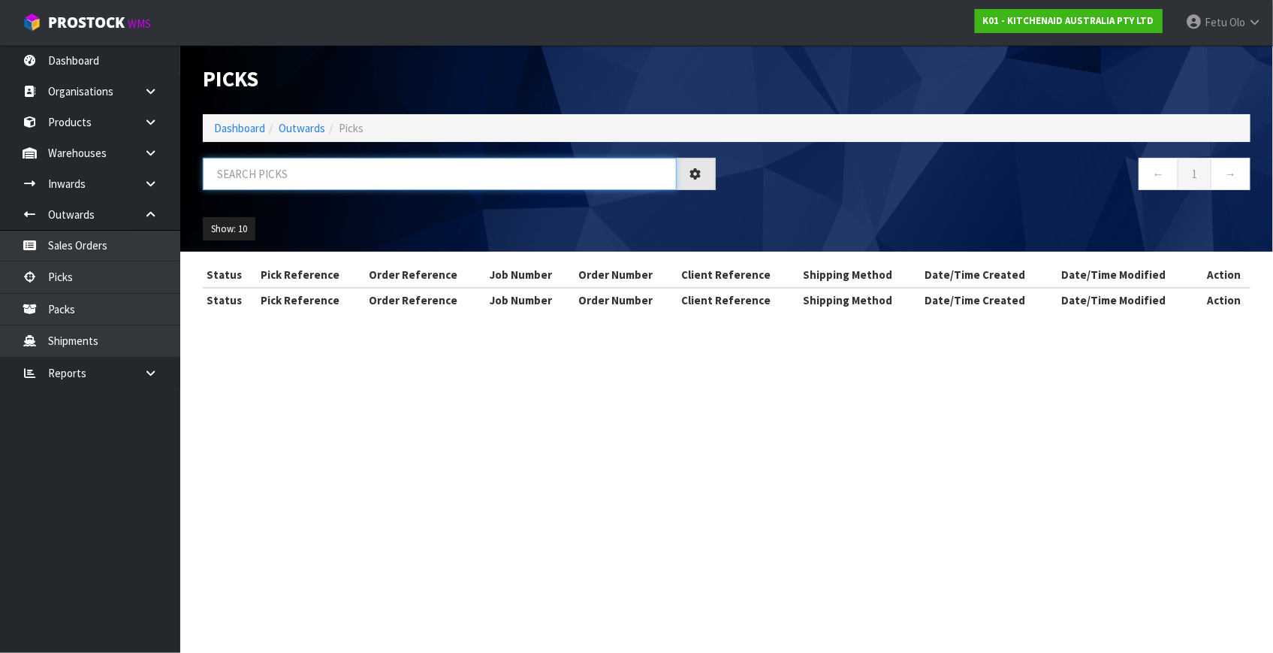
click at [421, 165] on input "text" at bounding box center [440, 174] width 474 height 32
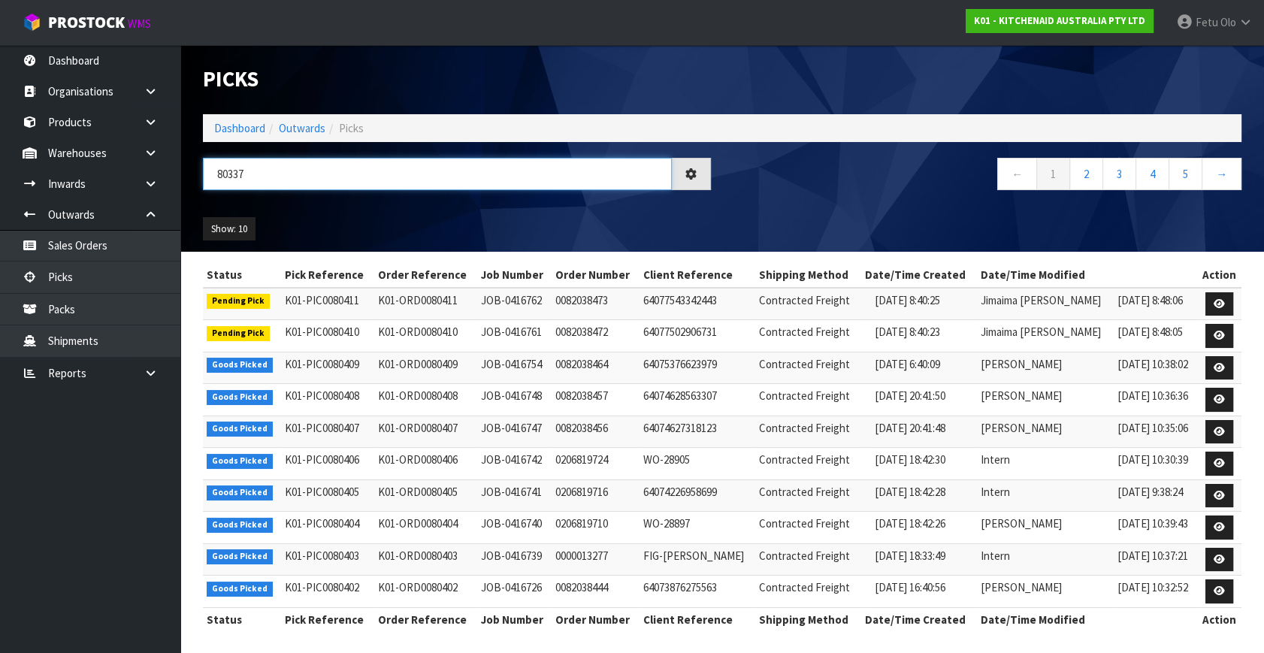
type input "80337"
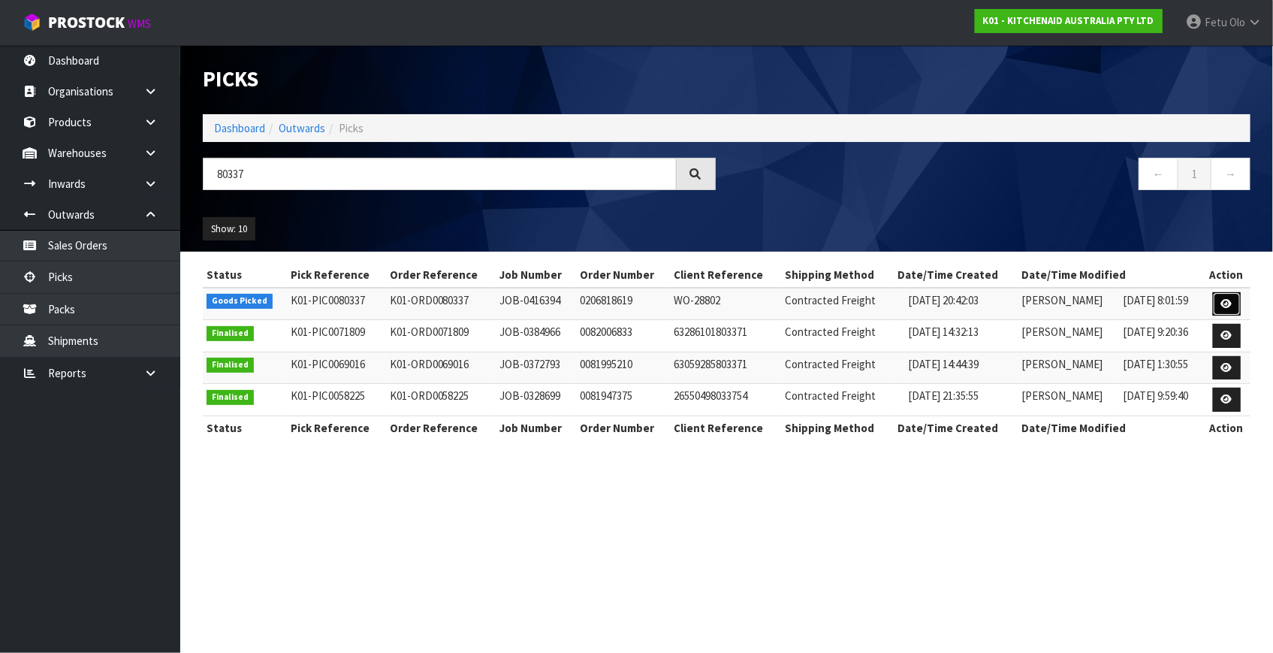
click at [1220, 303] on link at bounding box center [1227, 304] width 28 height 24
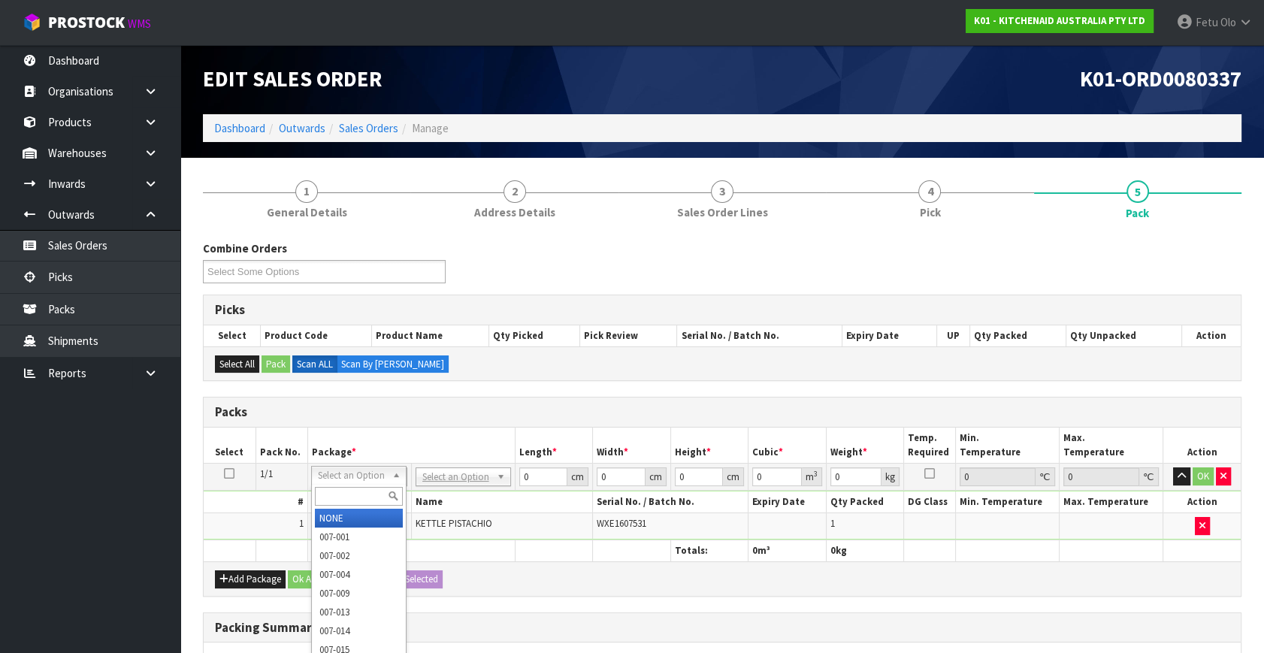
click at [355, 494] on input "text" at bounding box center [359, 496] width 88 height 19
type input "011"
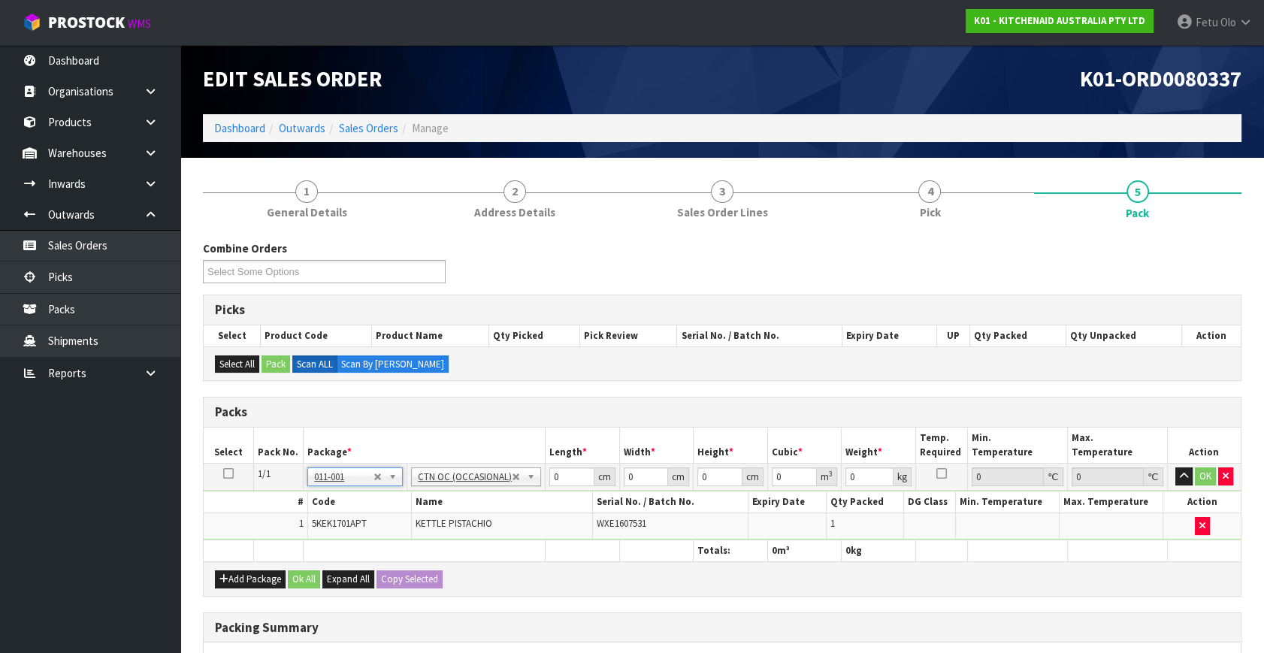
type input "2"
drag, startPoint x: 563, startPoint y: 482, endPoint x: 505, endPoint y: 488, distance: 58.2
click at [505, 488] on tbody "1/1 NONE 007-001 007-002 007-004 007-009 007-013 007-014 007-015 007-017 007-01…" at bounding box center [722, 502] width 1037 height 77
type input "41"
click at [631, 473] on input "228" at bounding box center [646, 476] width 44 height 19
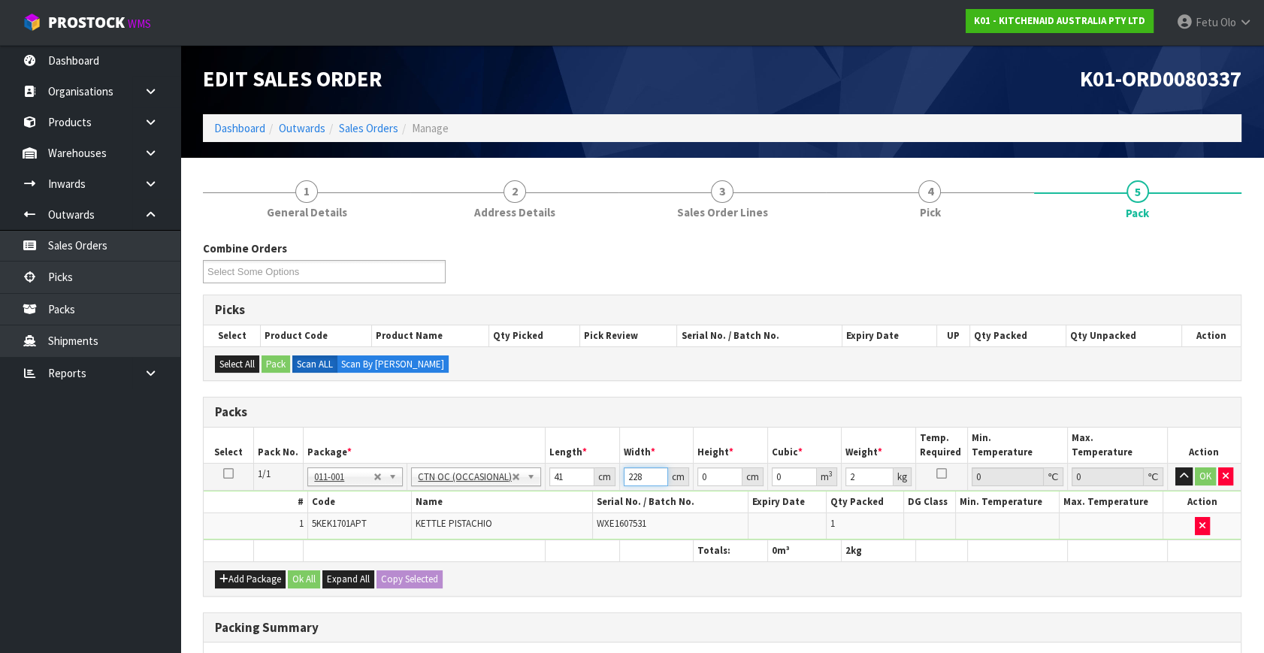
click at [631, 473] on input "228" at bounding box center [646, 476] width 44 height 19
type input "28"
type input "2"
type input "0.002296"
type input "23"
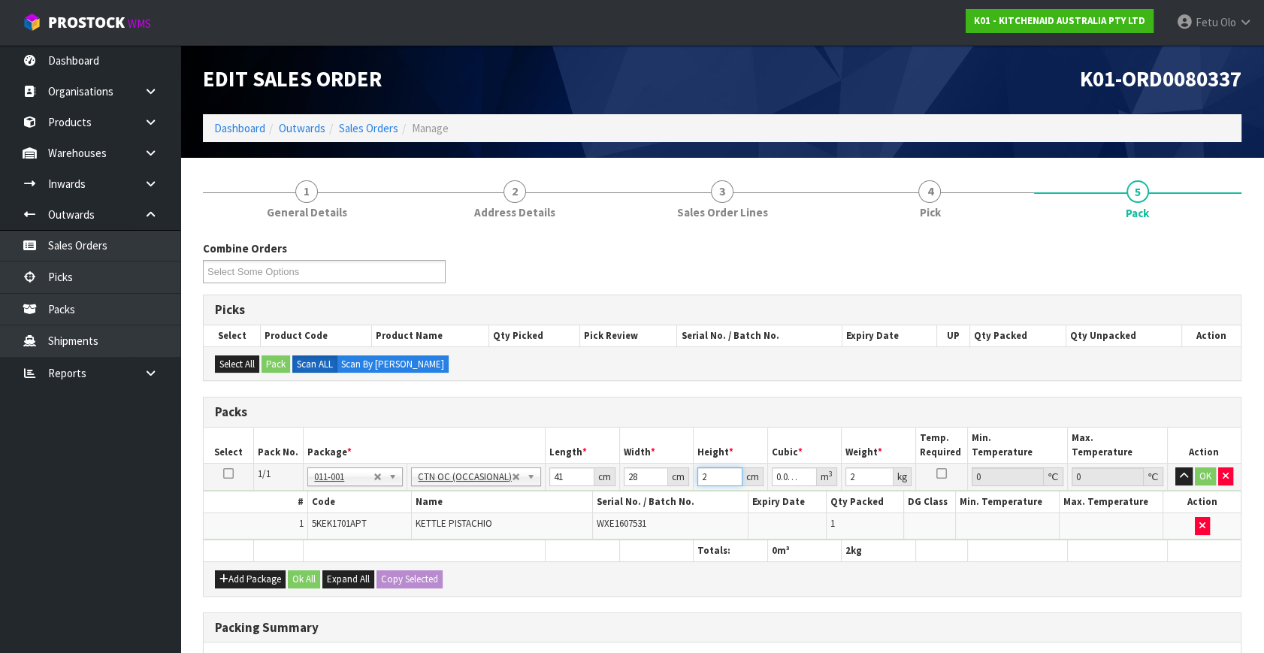
type input "0.026404"
type input "23"
type input "3"
click button "OK" at bounding box center [1204, 476] width 21 height 18
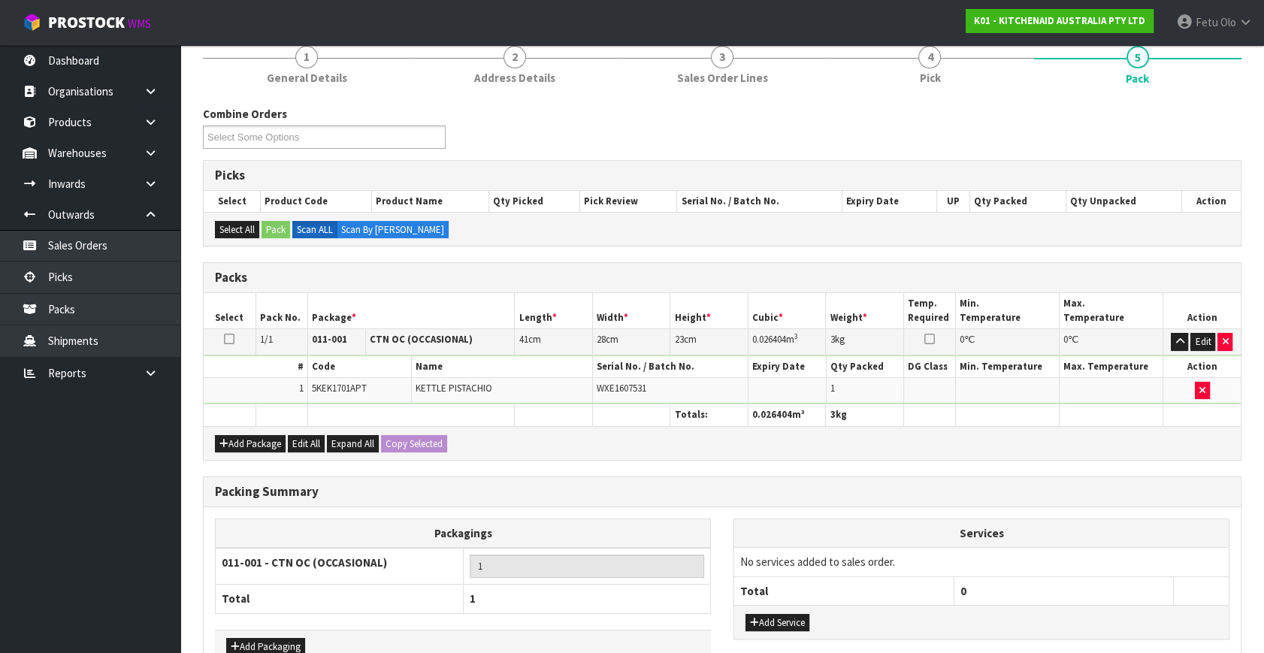
scroll to position [224, 0]
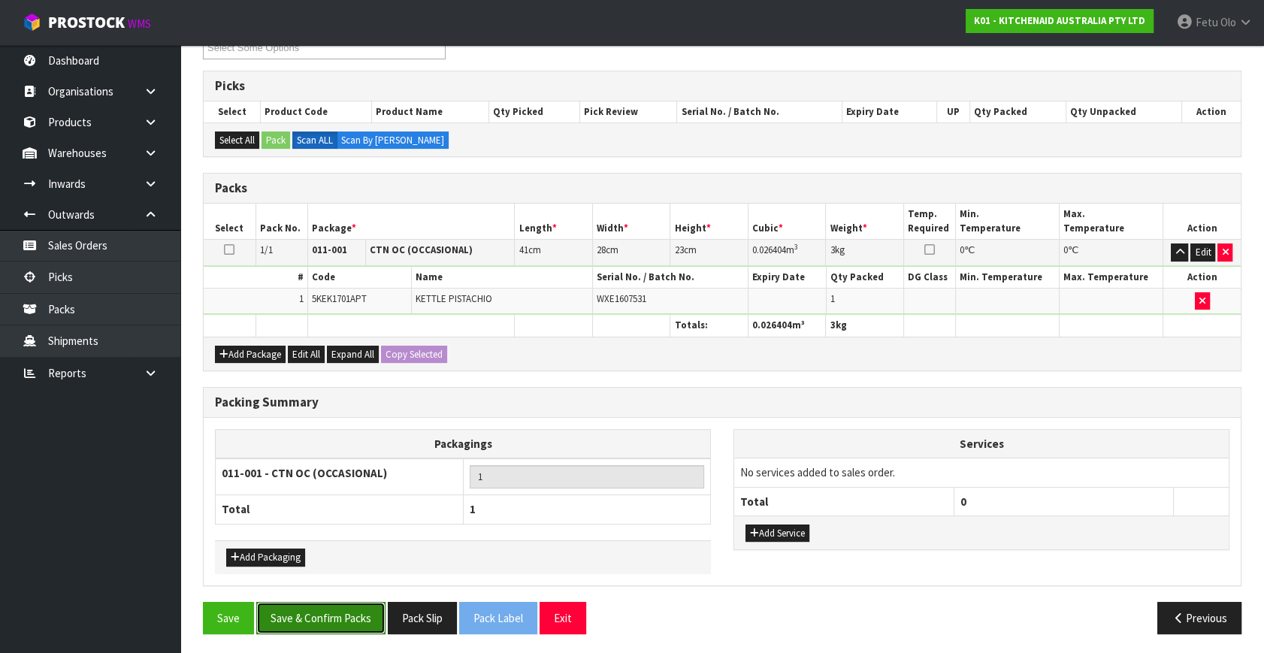
click at [346, 610] on button "Save & Confirm Packs" at bounding box center [320, 618] width 129 height 32
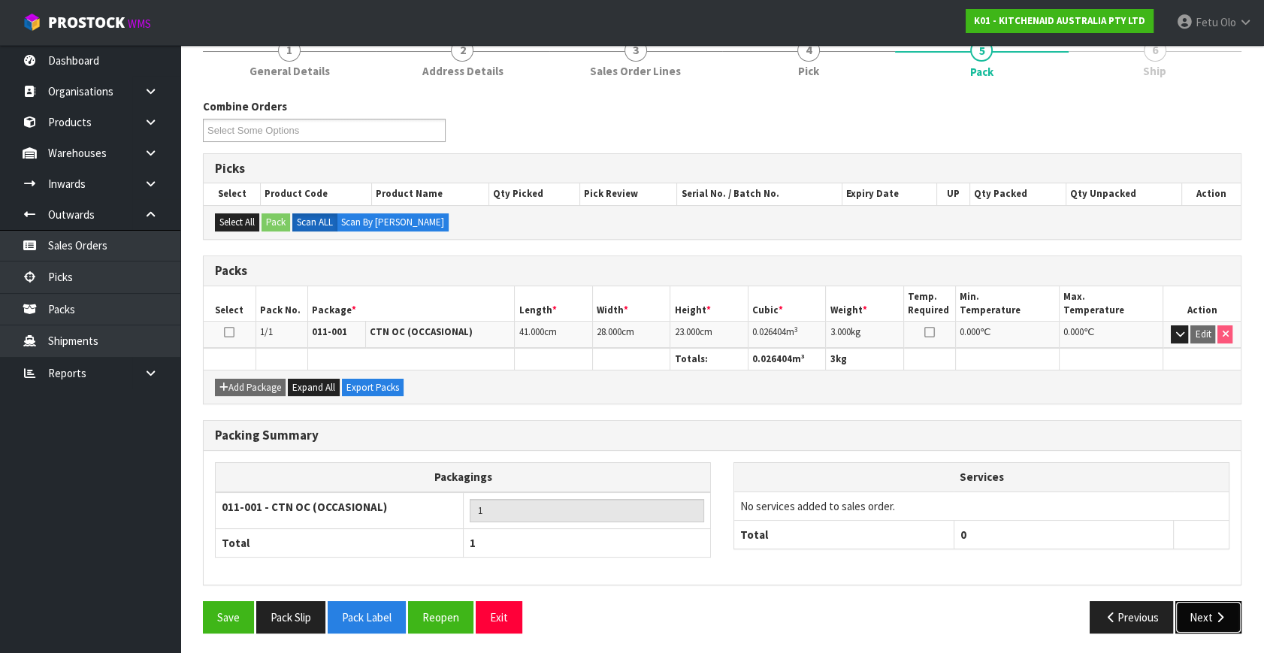
click at [1194, 614] on button "Next" at bounding box center [1208, 617] width 66 height 32
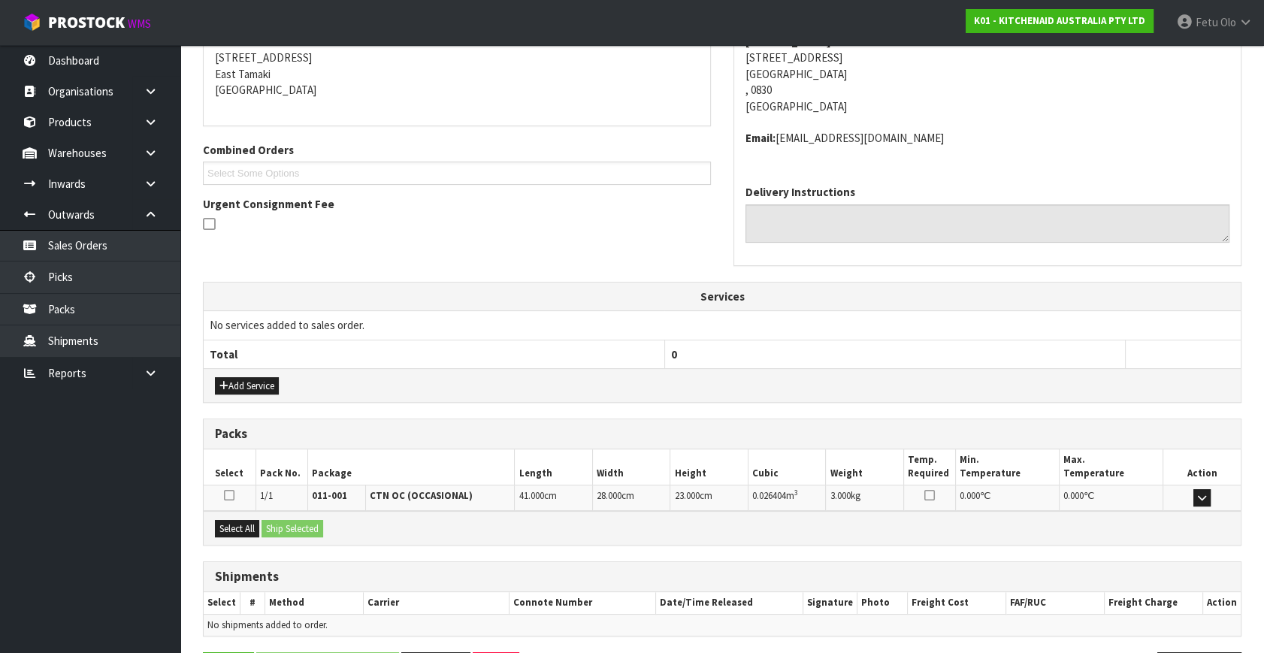
scroll to position [354, 0]
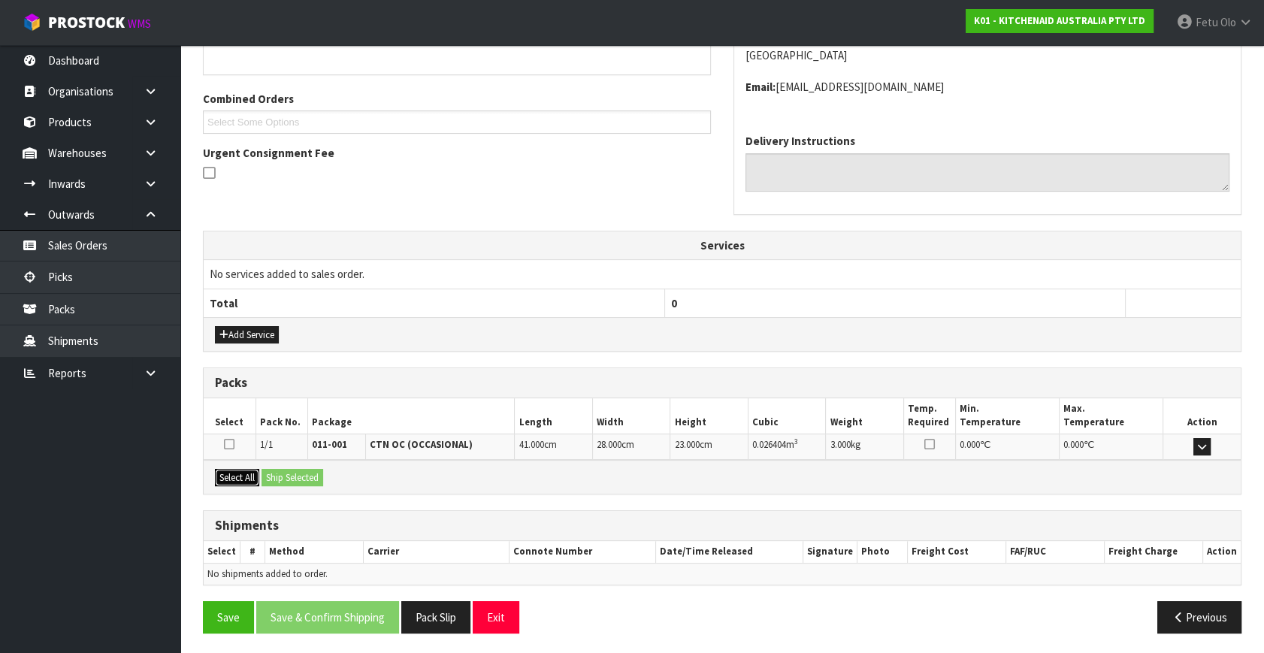
click at [231, 472] on button "Select All" at bounding box center [237, 478] width 44 height 18
click at [278, 473] on button "Ship Selected" at bounding box center [292, 478] width 62 height 18
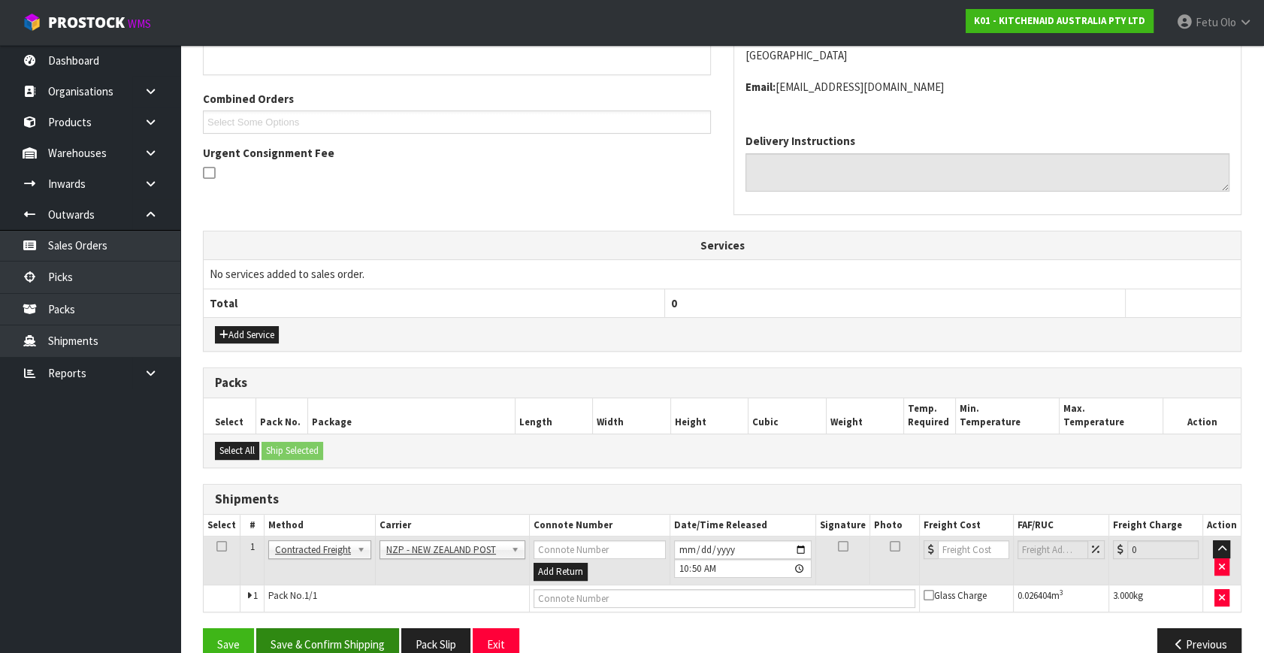
scroll to position [381, 0]
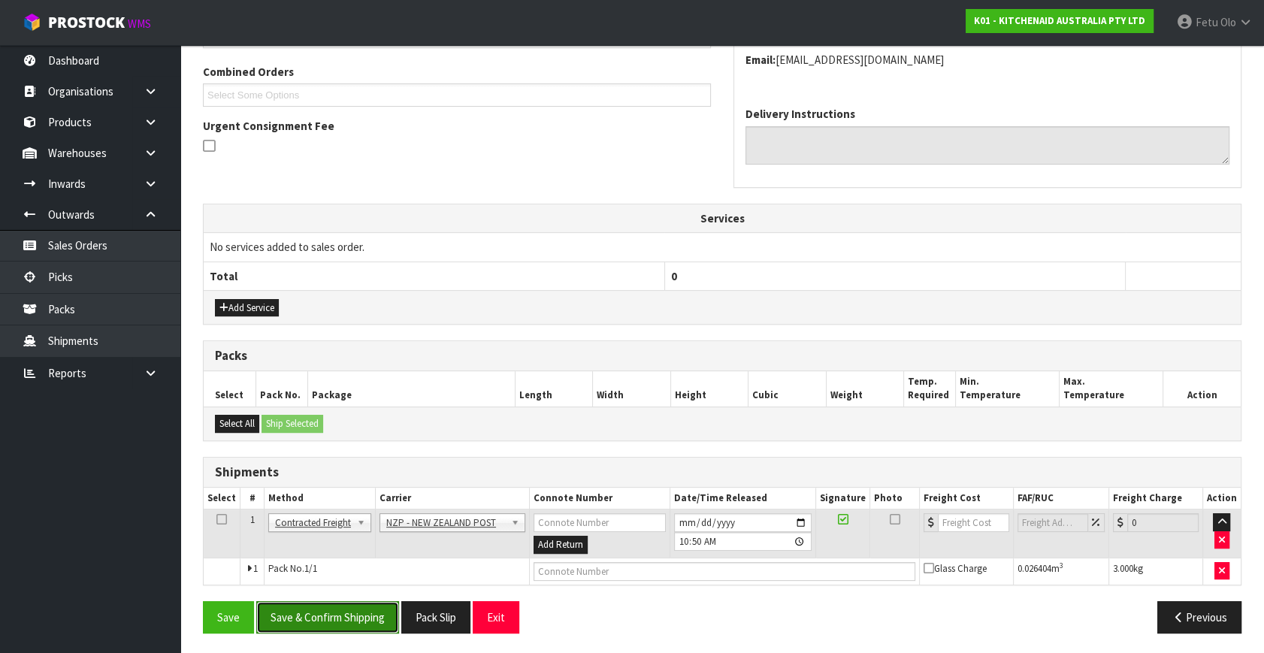
click at [329, 612] on button "Save & Confirm Shipping" at bounding box center [327, 617] width 143 height 32
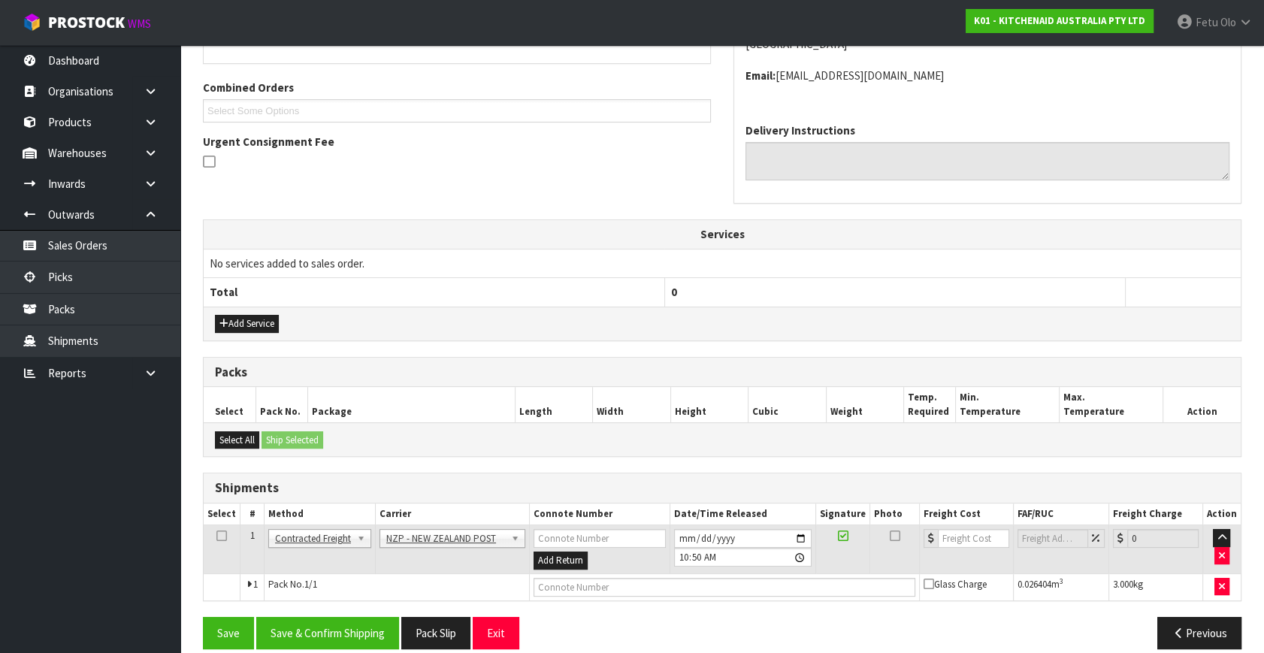
scroll to position [0, 0]
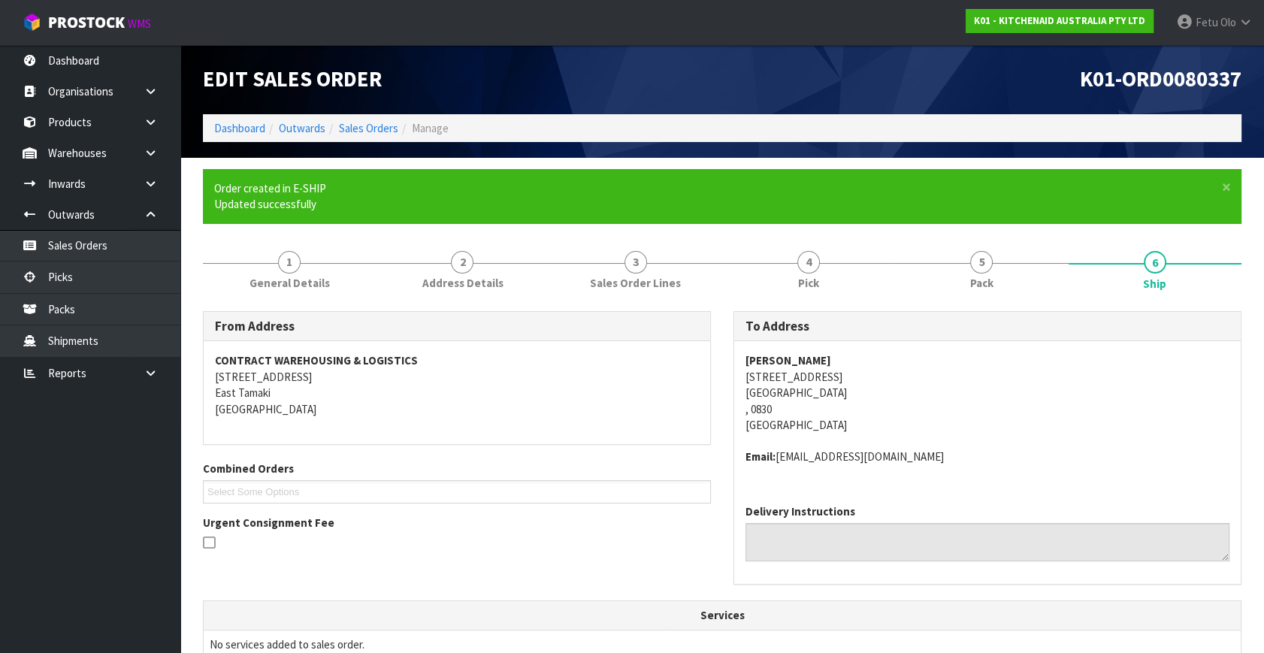
click at [766, 392] on address "Kayla Goodwin 19 Aitkenhead Ct Helensville , 0830 New Zealand" at bounding box center [987, 392] width 484 height 80
copy address "Helensville"
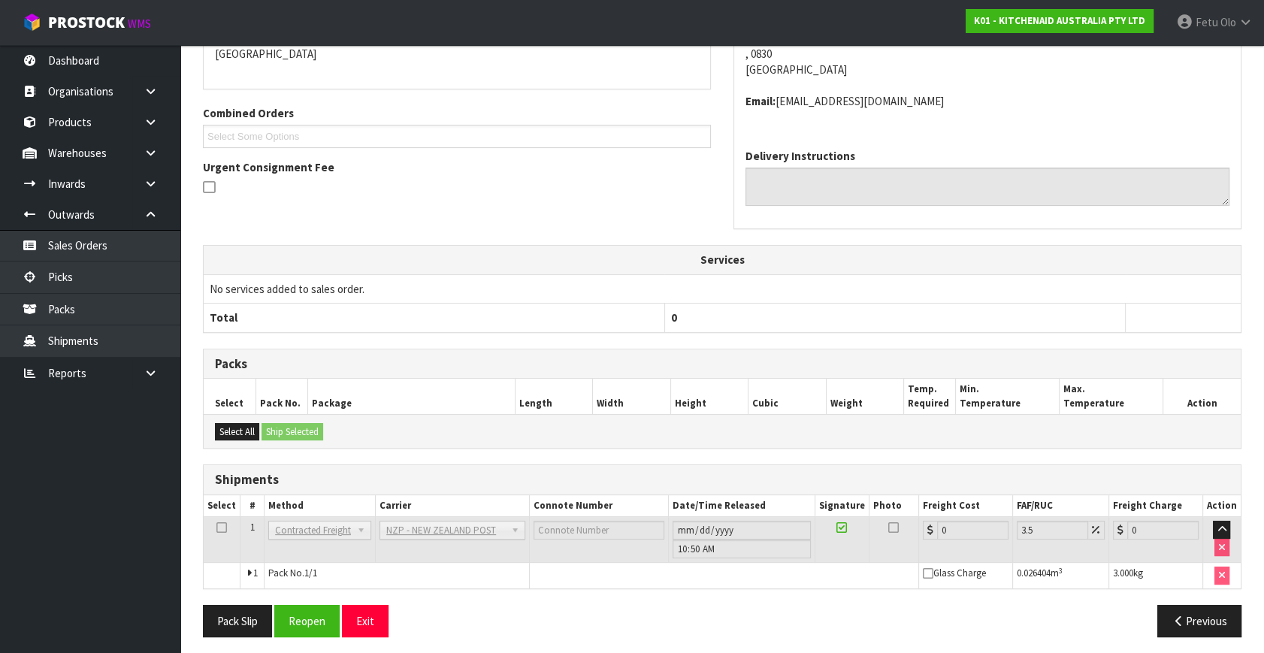
scroll to position [360, 0]
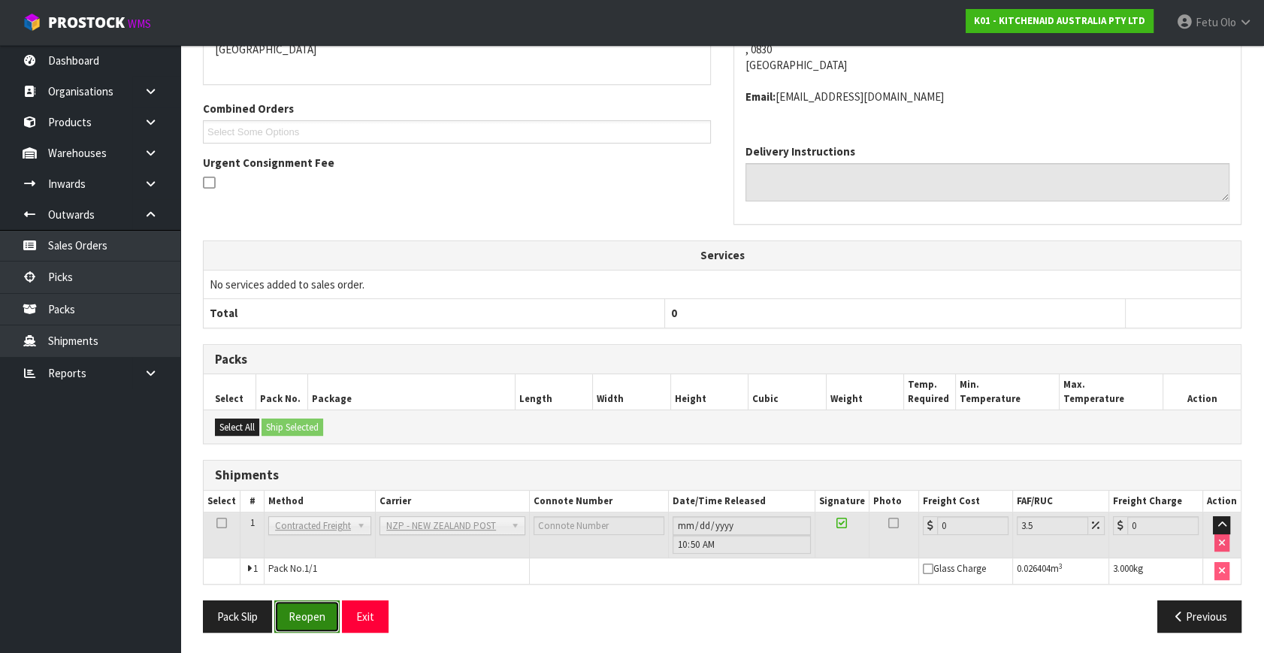
click at [284, 616] on button "Reopen" at bounding box center [306, 616] width 65 height 32
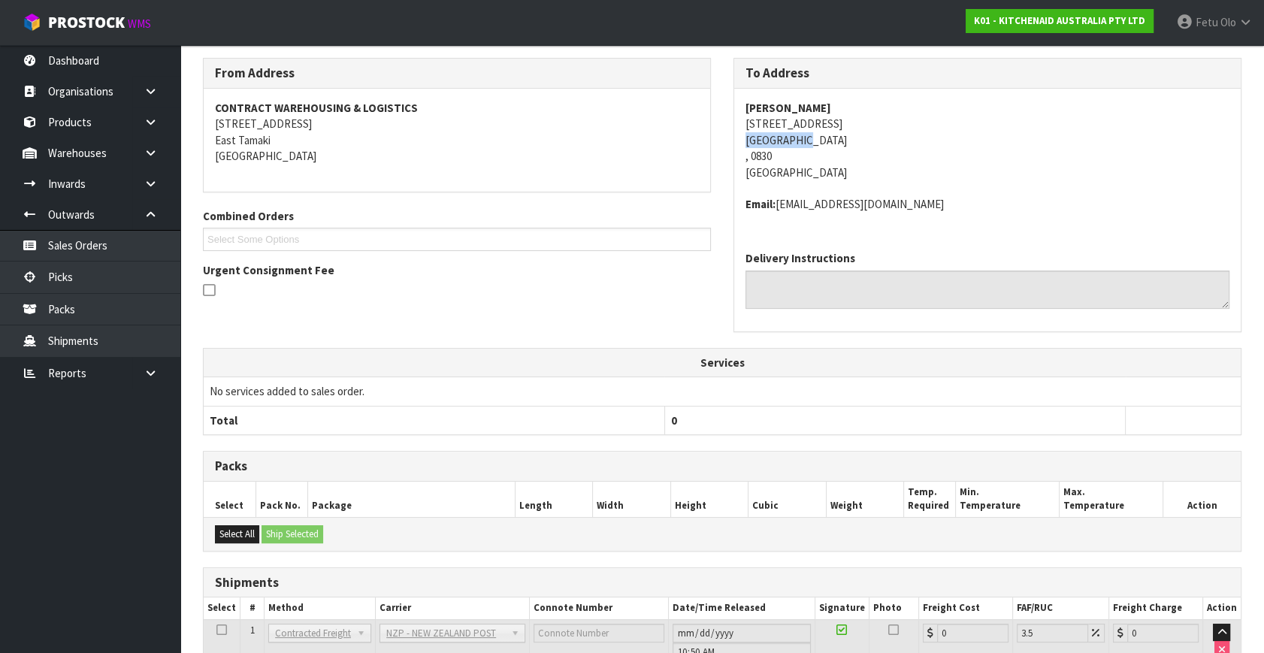
scroll to position [344, 0]
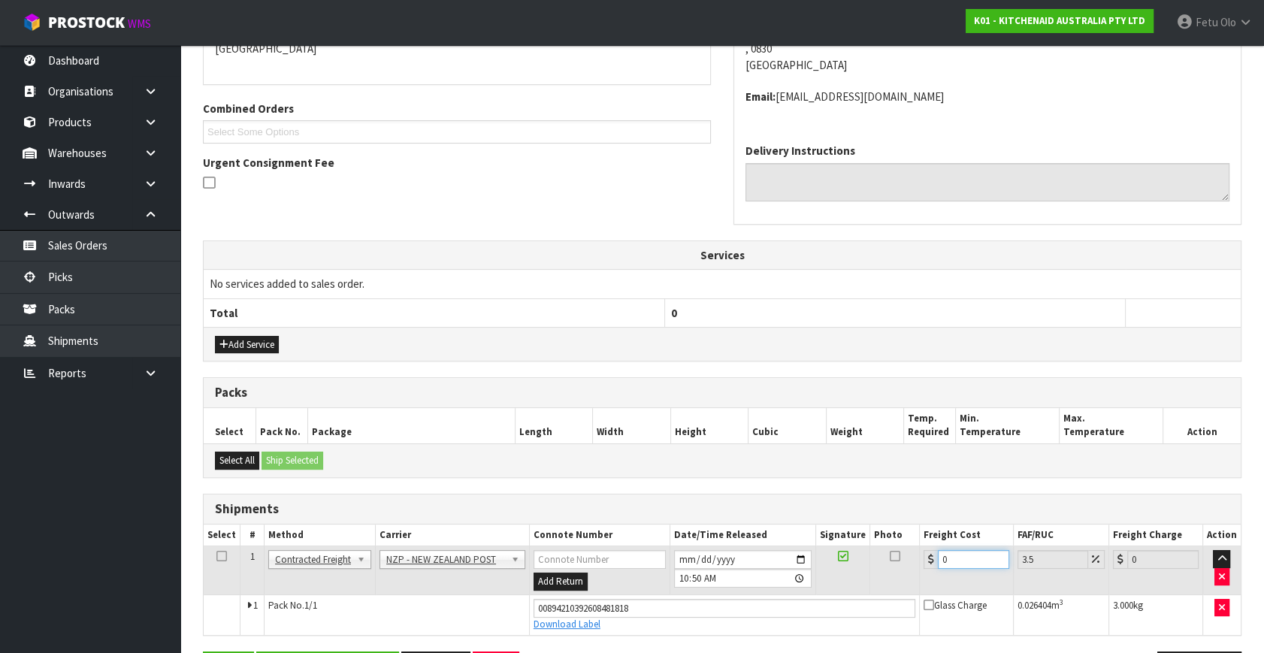
drag, startPoint x: 929, startPoint y: 566, endPoint x: 706, endPoint y: 631, distance: 232.3
click at [706, 631] on tbody "1 Client Local Pickup Customer Local Pickup Company Freight Contracted Freight …" at bounding box center [722, 590] width 1037 height 89
type input "4"
type input "4.14"
type input "4.3"
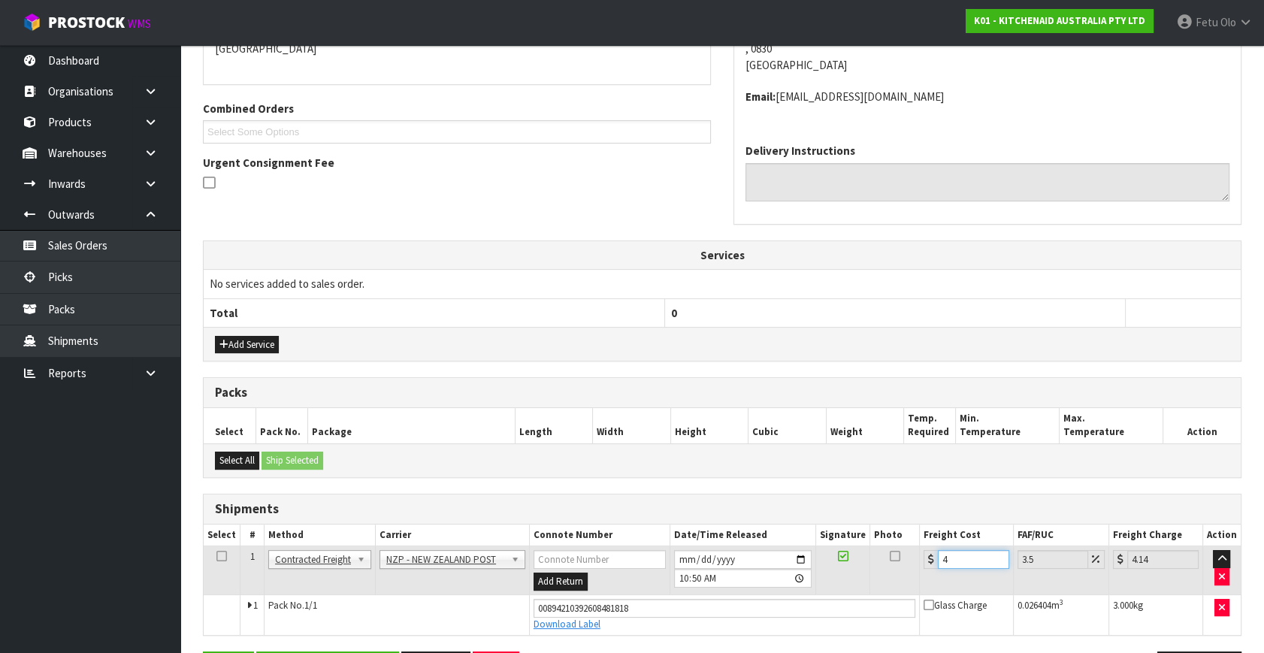
type input "4.45"
type input "4.33"
type input "4.48"
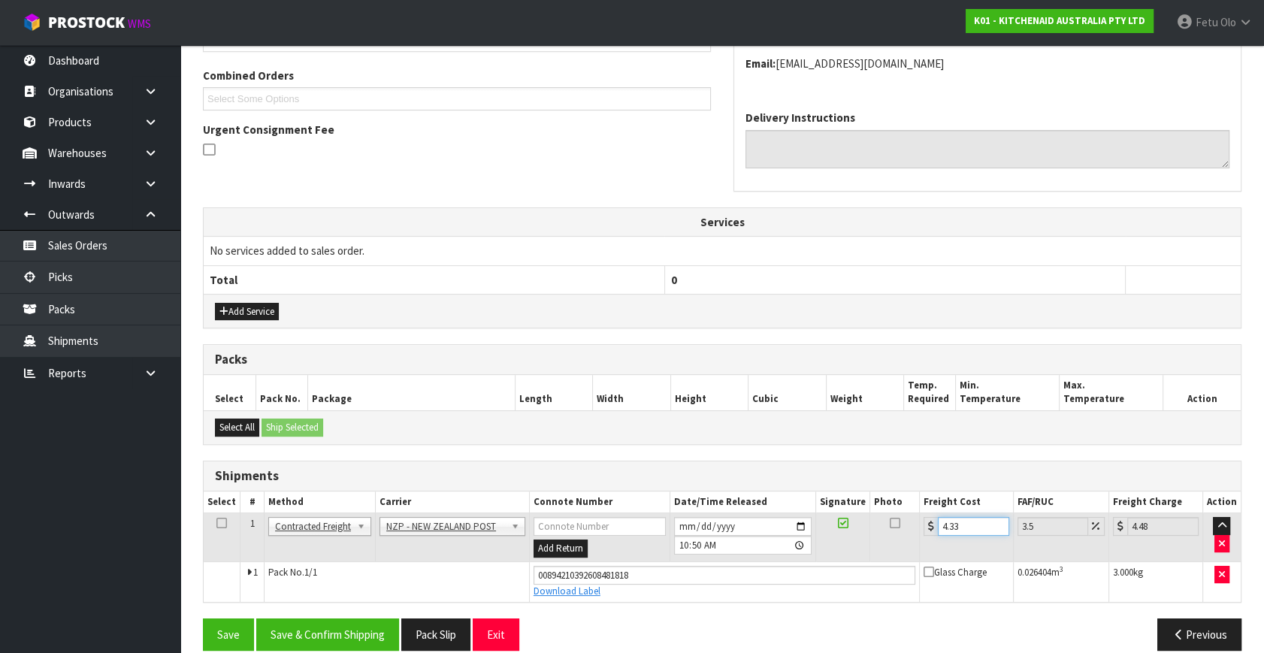
scroll to position [394, 0]
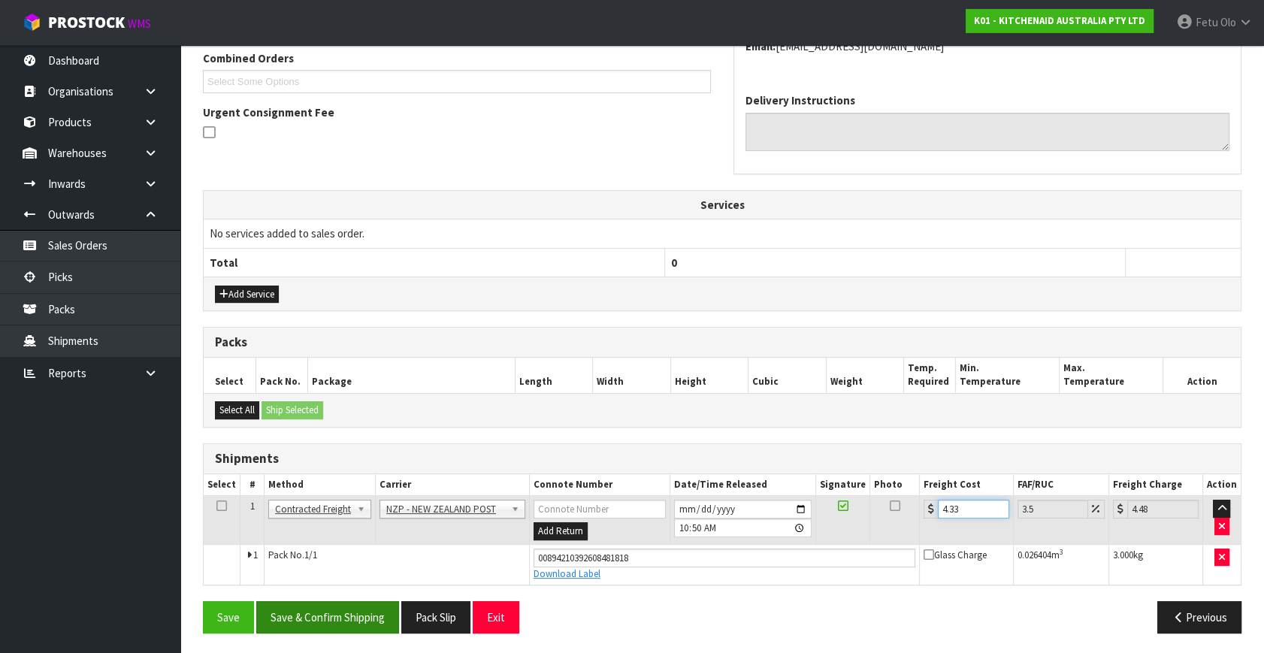
type input "4.33"
click at [334, 601] on button "Save & Confirm Shipping" at bounding box center [327, 617] width 143 height 32
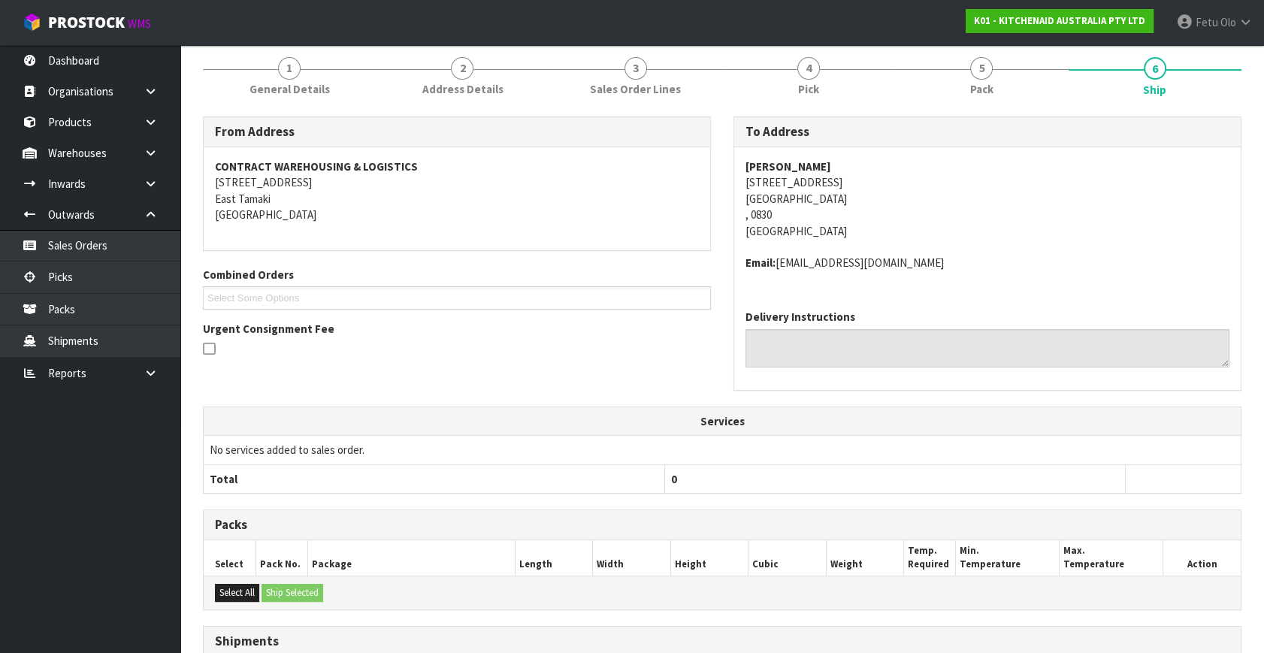
scroll to position [353, 0]
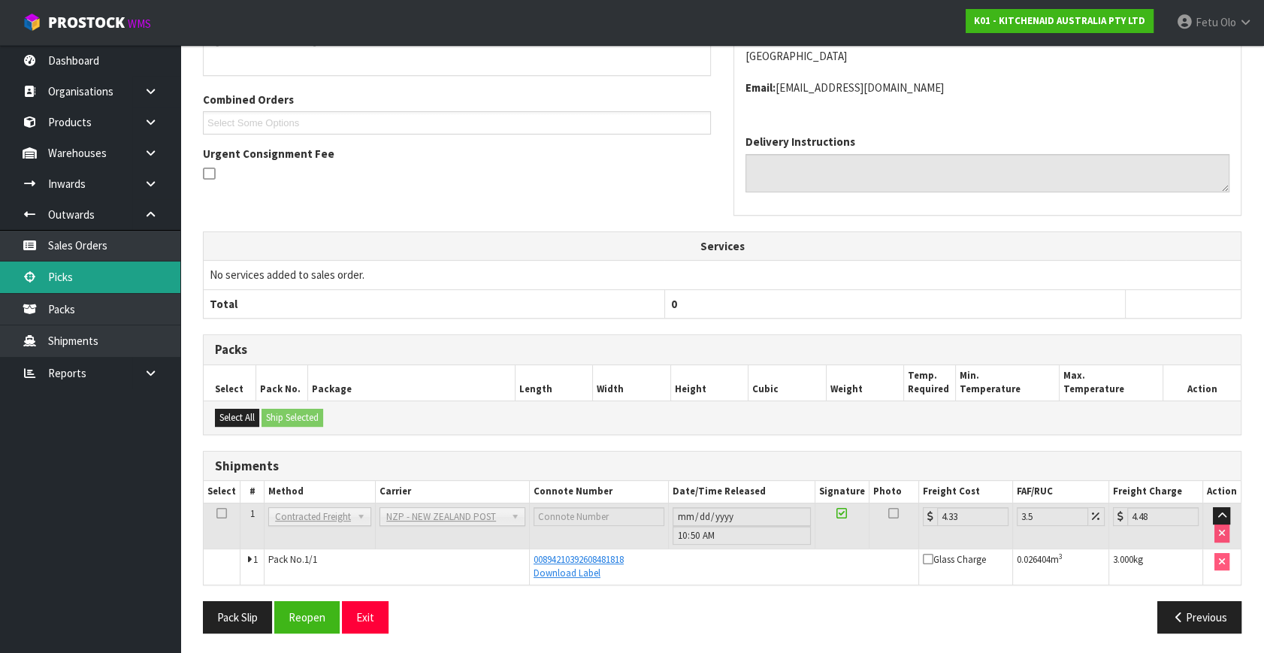
drag, startPoint x: 55, startPoint y: 270, endPoint x: 71, endPoint y: 270, distance: 15.8
click at [55, 270] on link "Picks" at bounding box center [90, 276] width 180 height 31
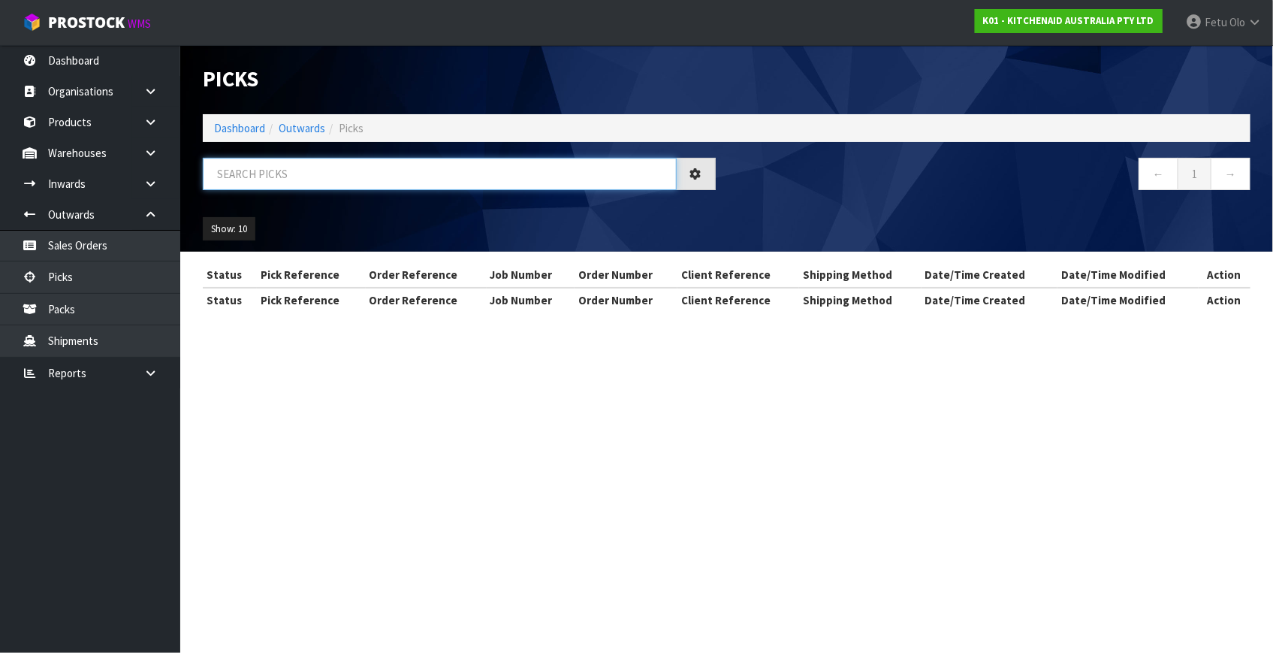
click at [249, 164] on input "text" at bounding box center [440, 174] width 474 height 32
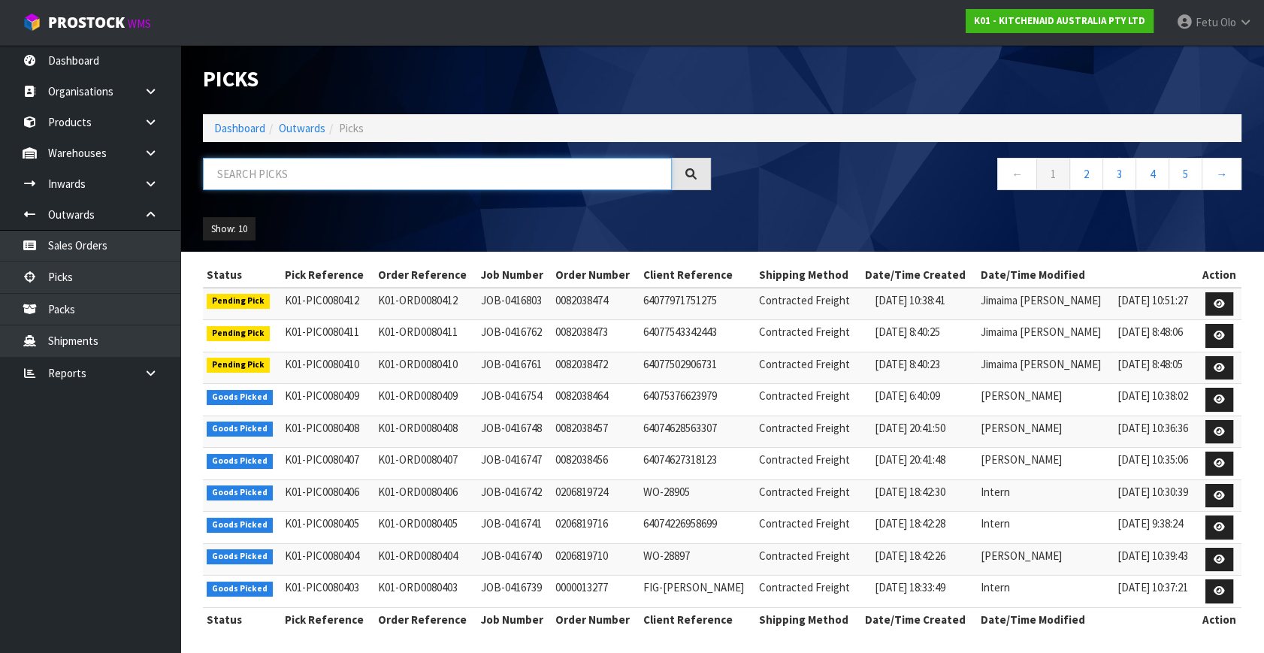
scroll to position [3, 0]
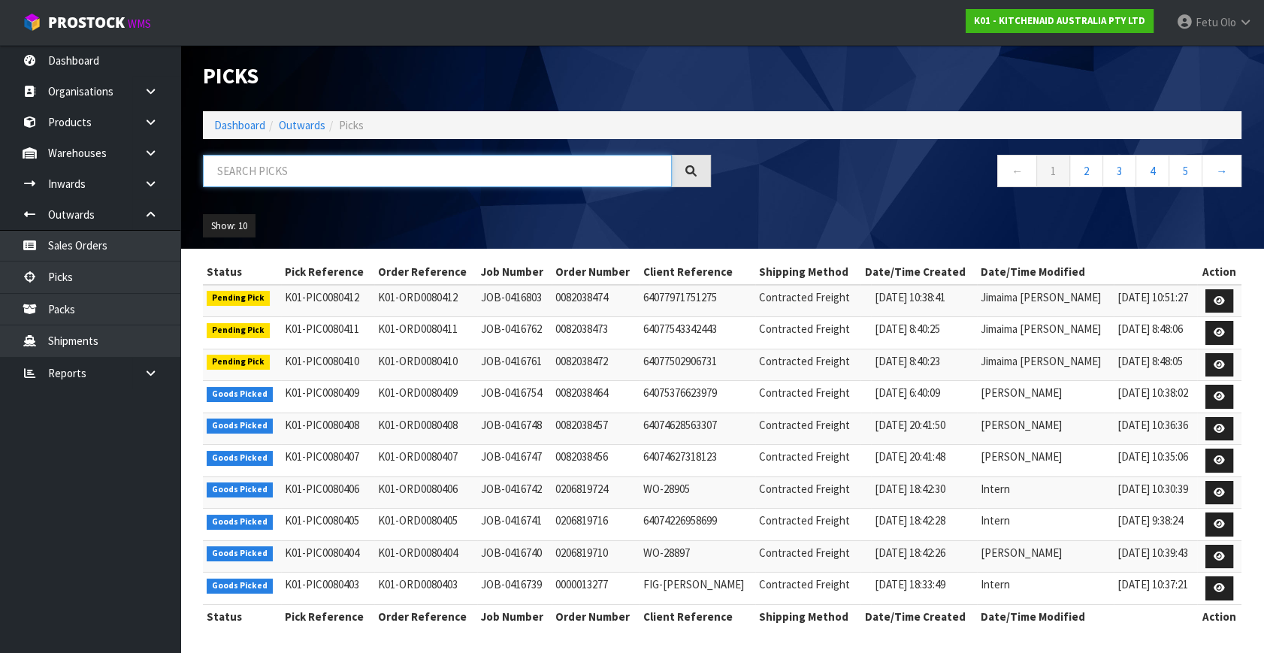
click at [296, 164] on input "text" at bounding box center [437, 171] width 469 height 32
click at [296, 159] on input "text" at bounding box center [437, 171] width 469 height 32
type input "80347"
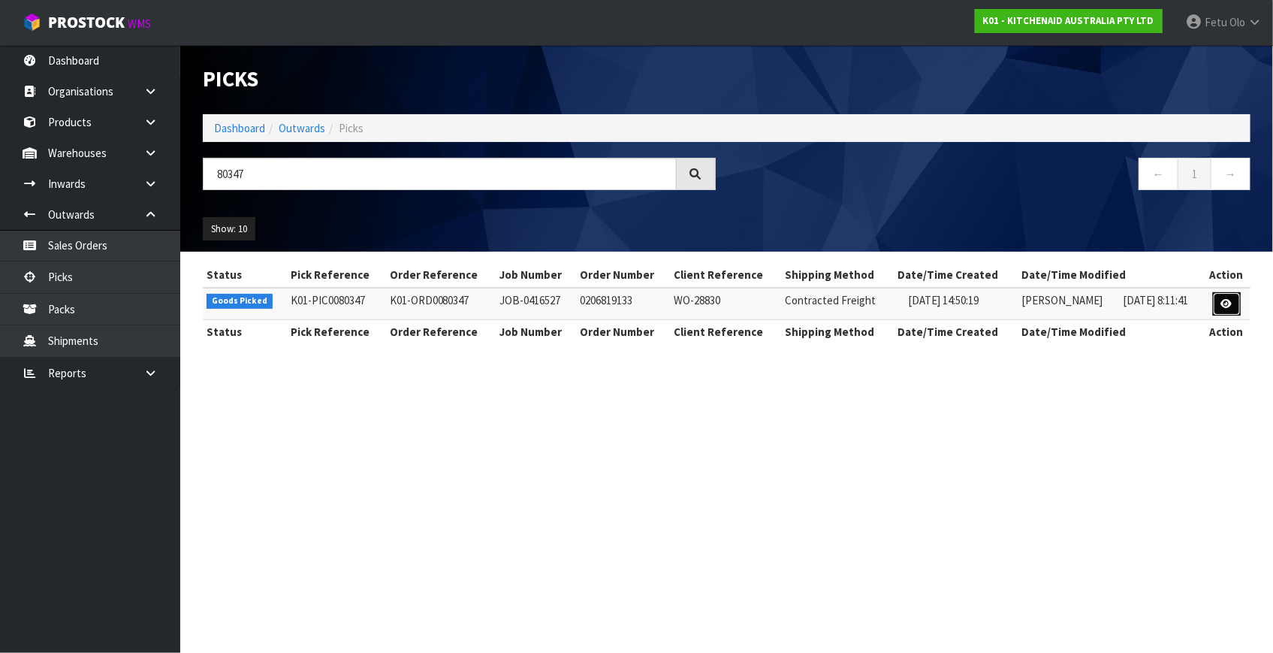
click at [1225, 305] on icon at bounding box center [1227, 304] width 11 height 10
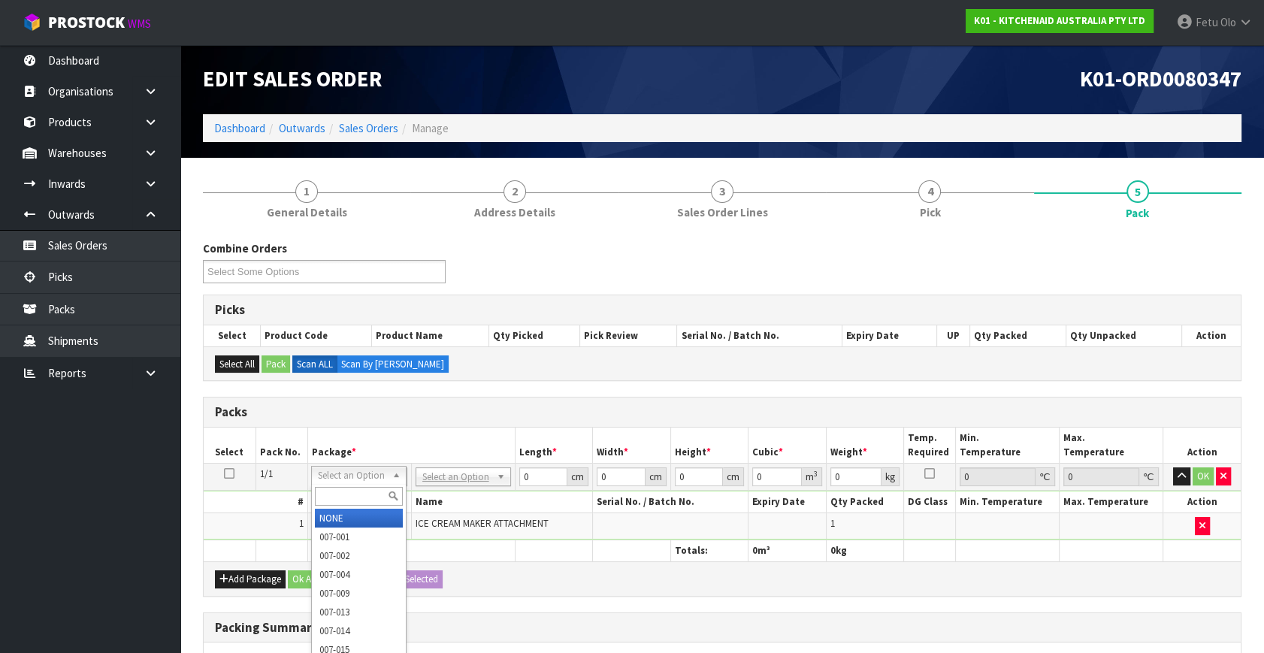
click at [325, 488] on input "text" at bounding box center [359, 496] width 88 height 19
type input "011"
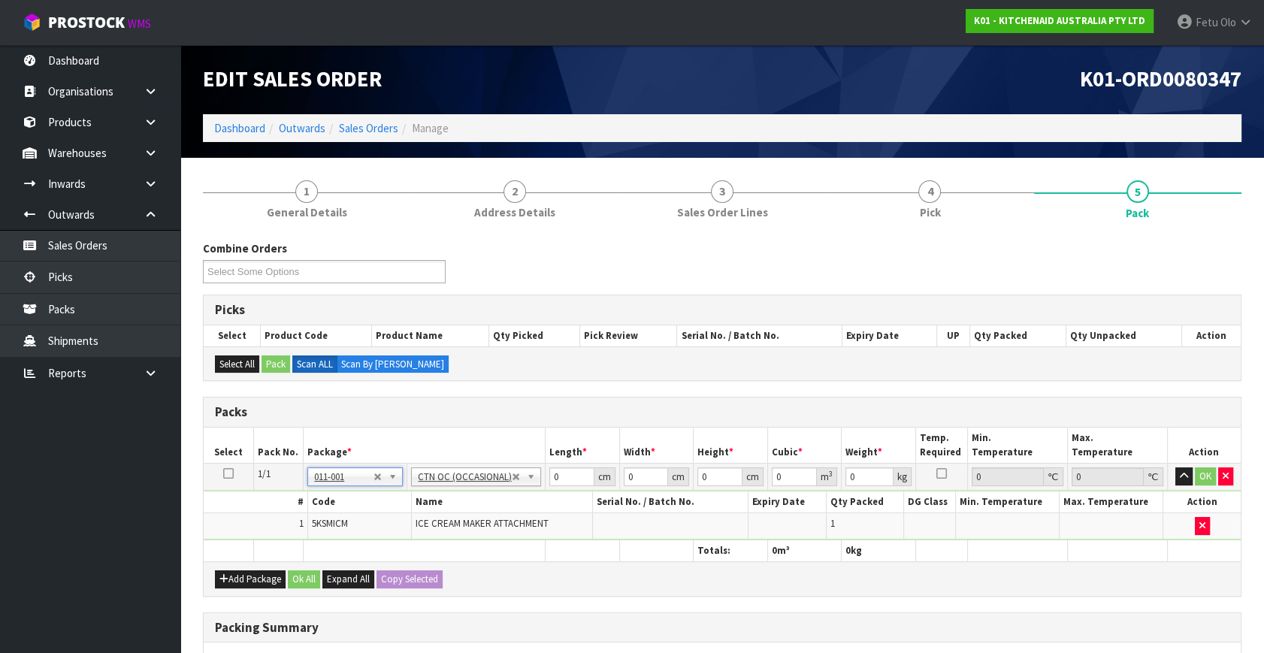
type input "3.36"
drag, startPoint x: 567, startPoint y: 470, endPoint x: 497, endPoint y: 499, distance: 75.8
click at [501, 499] on tbody "1/1 NONE 007-001 007-002 007-004 007-009 007-013 007-014 007-015 007-017 007-01…" at bounding box center [722, 502] width 1037 height 77
type input "41"
type input "28"
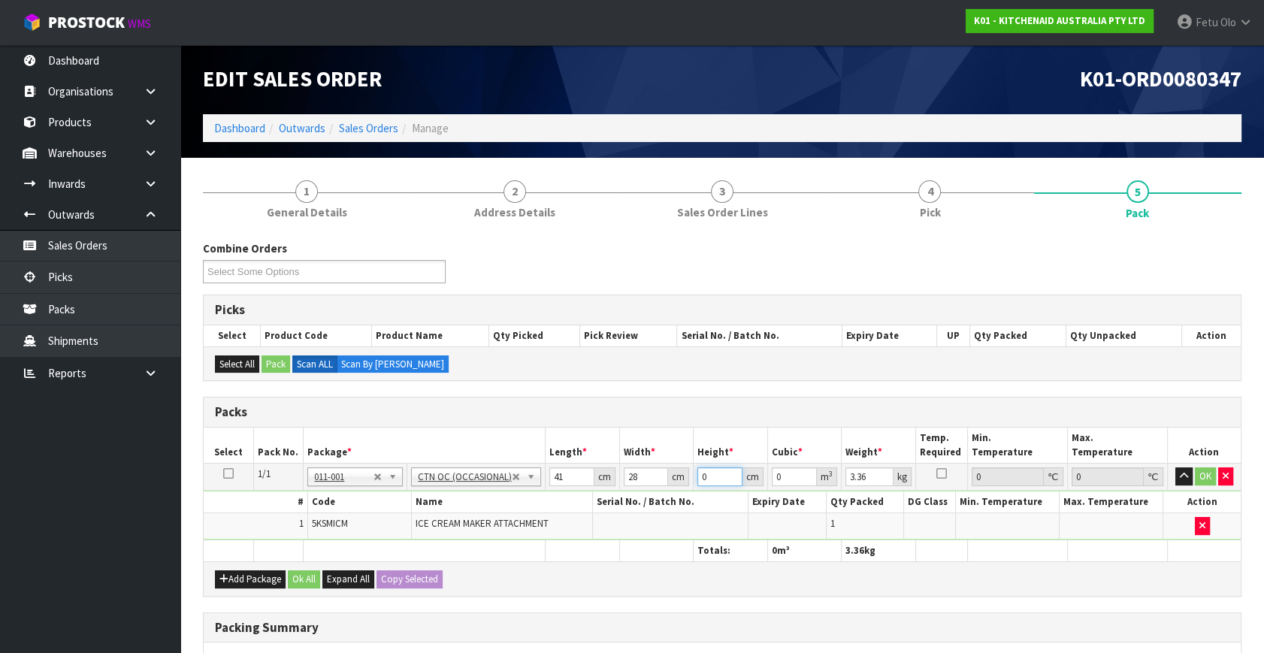
type input "3"
type input "0.003444"
type input "30"
type input "0.03444"
type input "30"
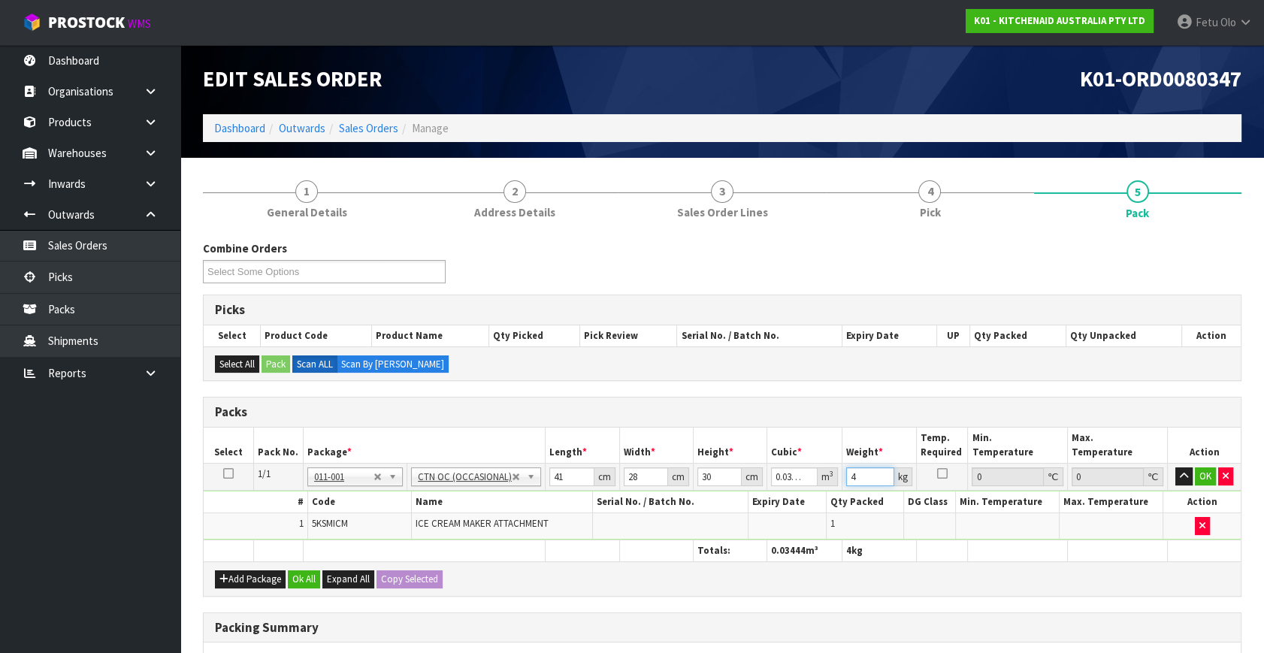
type input "4"
click button "OK" at bounding box center [1204, 476] width 21 height 18
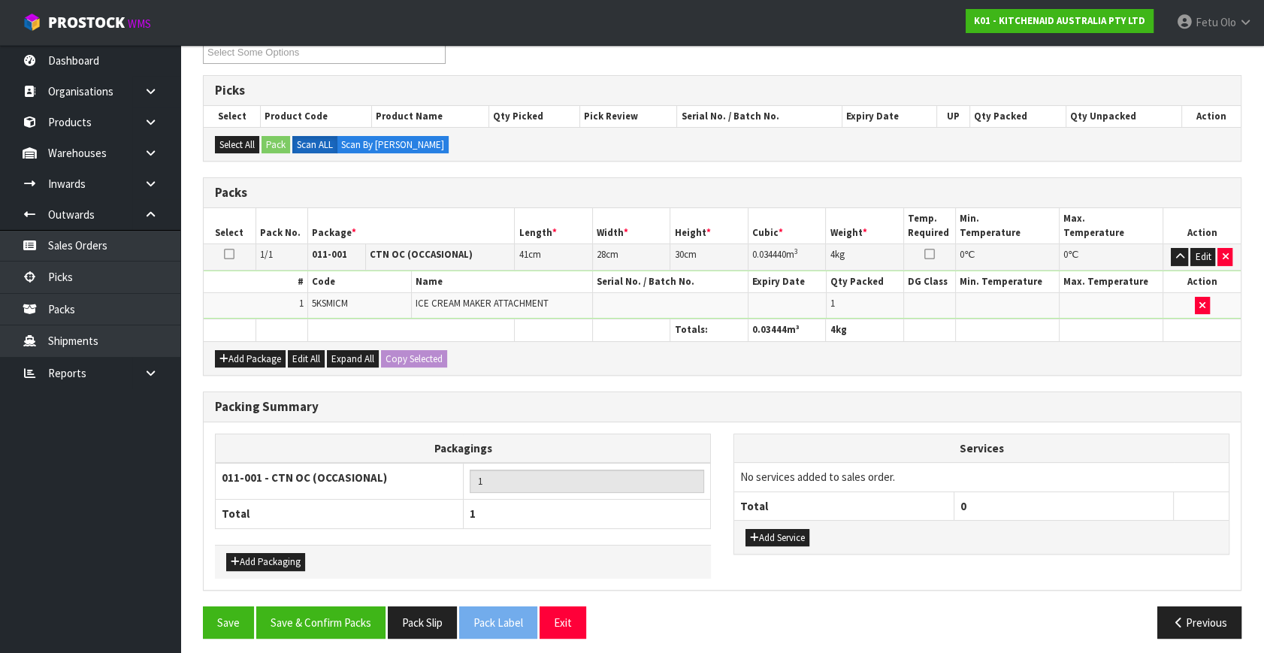
scroll to position [224, 0]
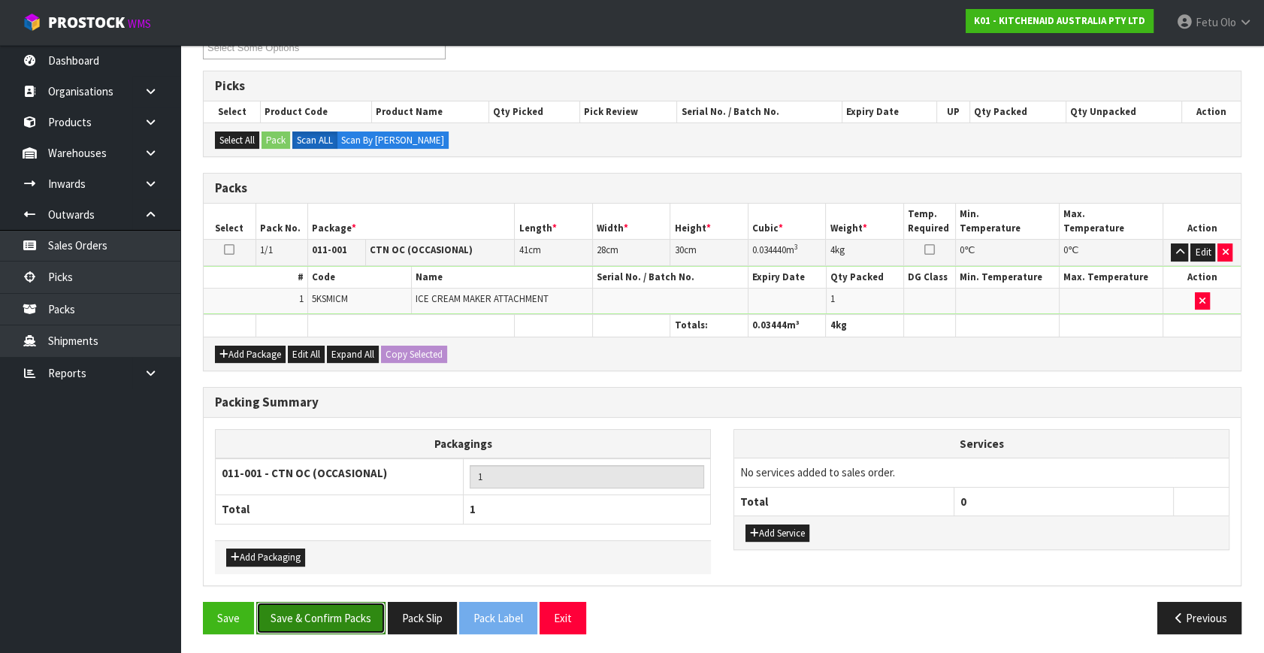
click at [342, 613] on button "Save & Confirm Packs" at bounding box center [320, 618] width 129 height 32
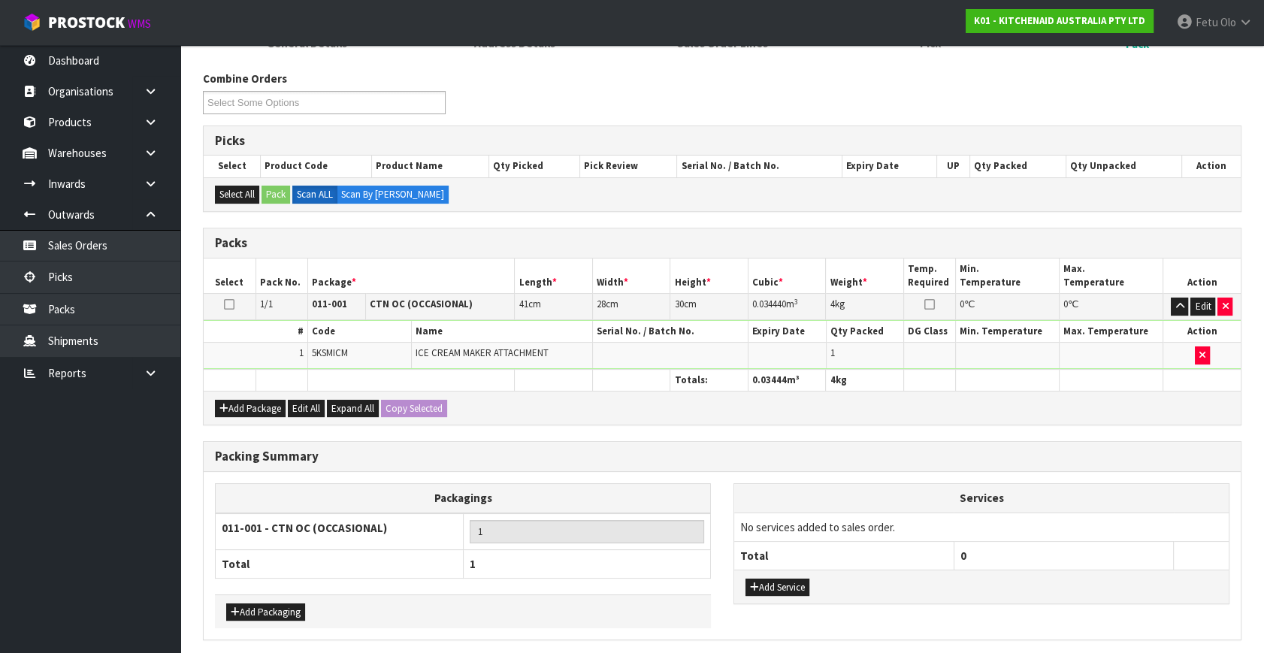
scroll to position [0, 0]
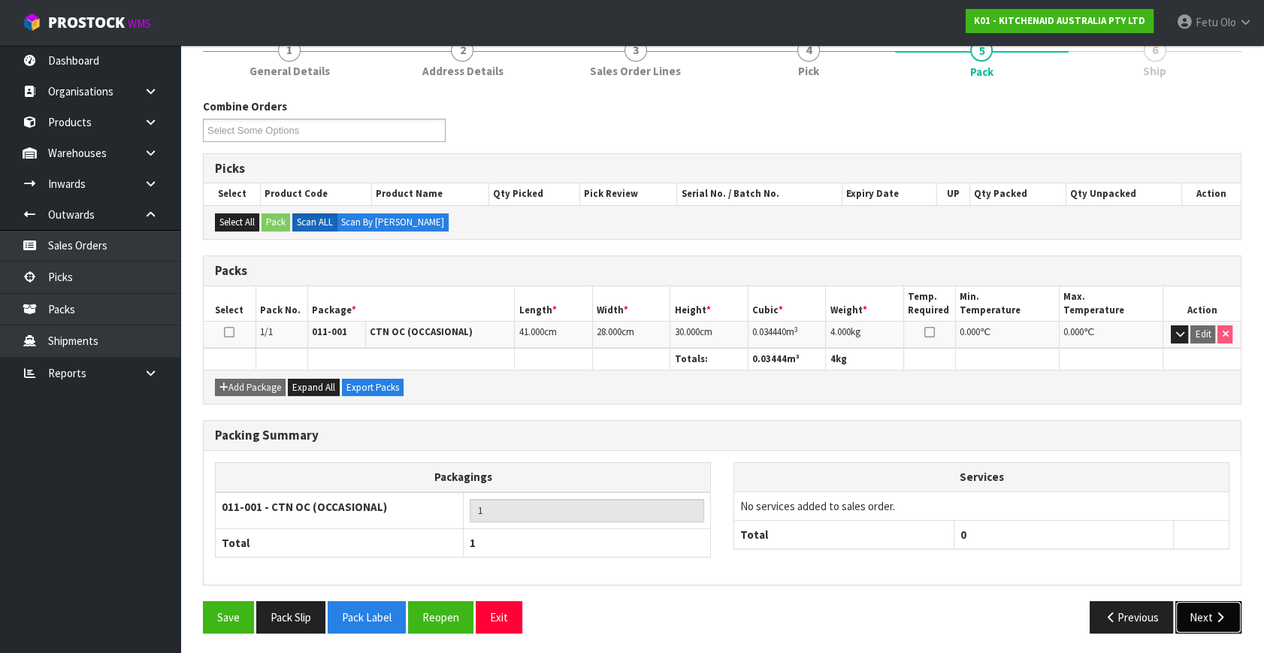
drag, startPoint x: 1196, startPoint y: 610, endPoint x: 1187, endPoint y: 608, distance: 9.1
click at [1187, 608] on button "Next" at bounding box center [1208, 617] width 66 height 32
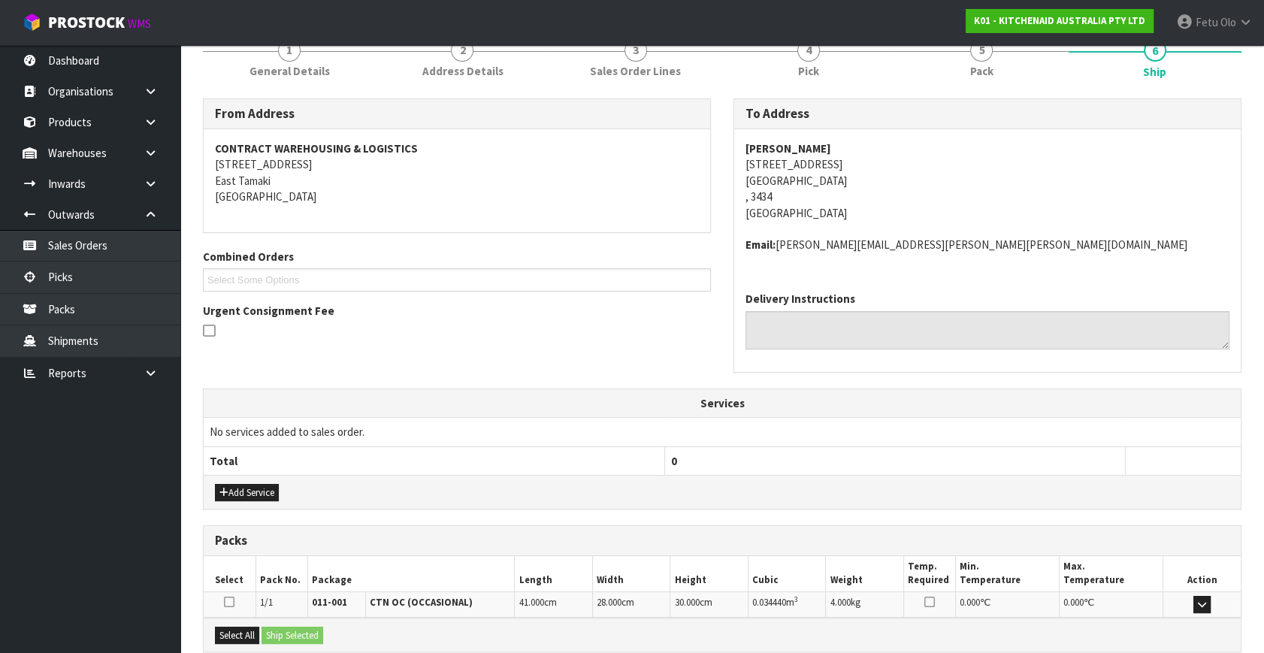
scroll to position [354, 0]
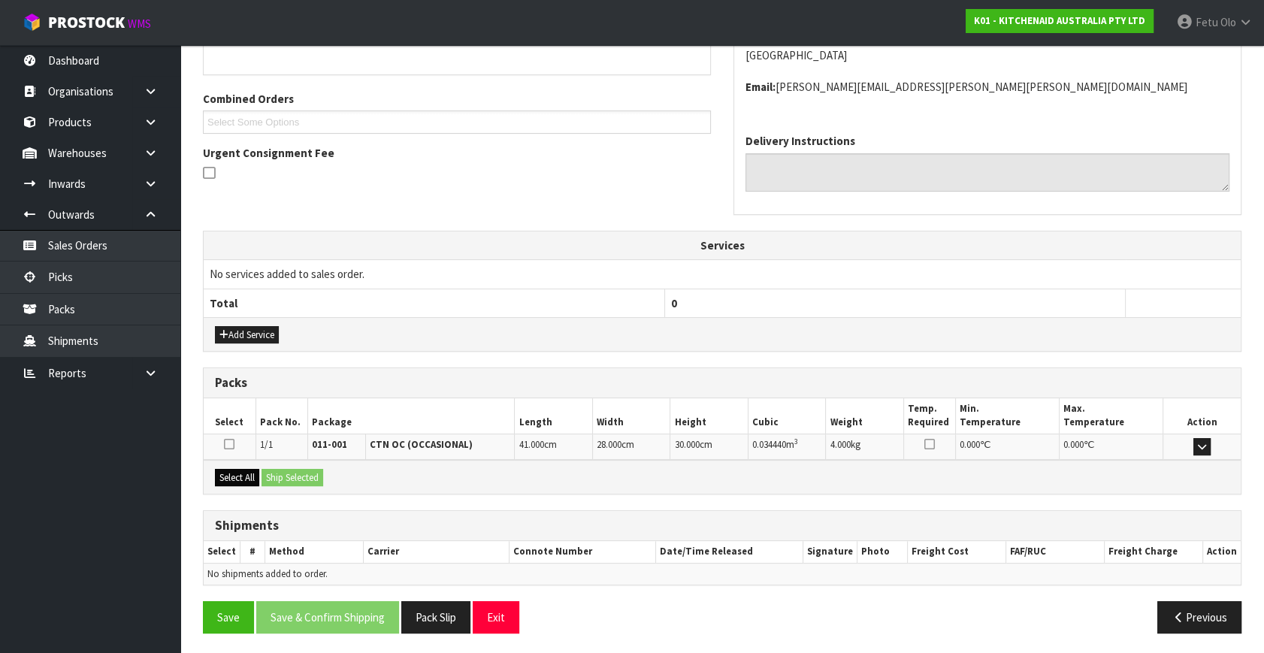
click at [239, 477] on div "Select All Ship Selected" at bounding box center [722, 477] width 1037 height 34
click at [239, 473] on button "Select All" at bounding box center [237, 478] width 44 height 18
click at [285, 473] on button "Ship Selected" at bounding box center [292, 478] width 62 height 18
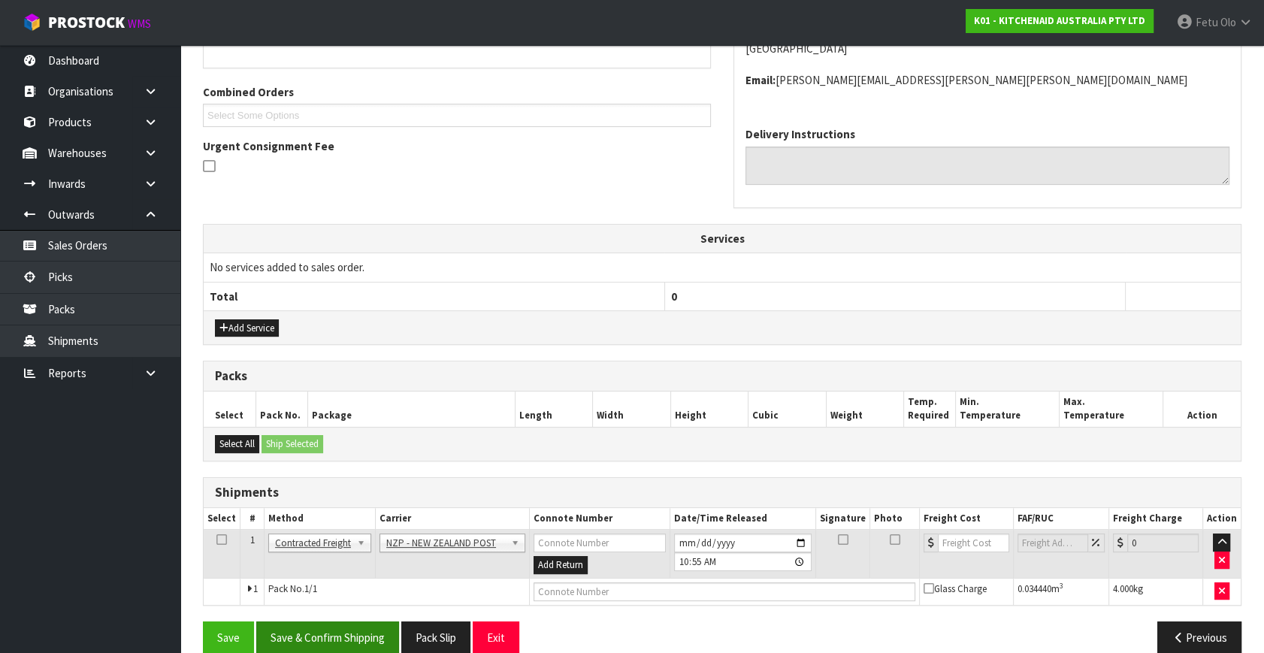
scroll to position [381, 0]
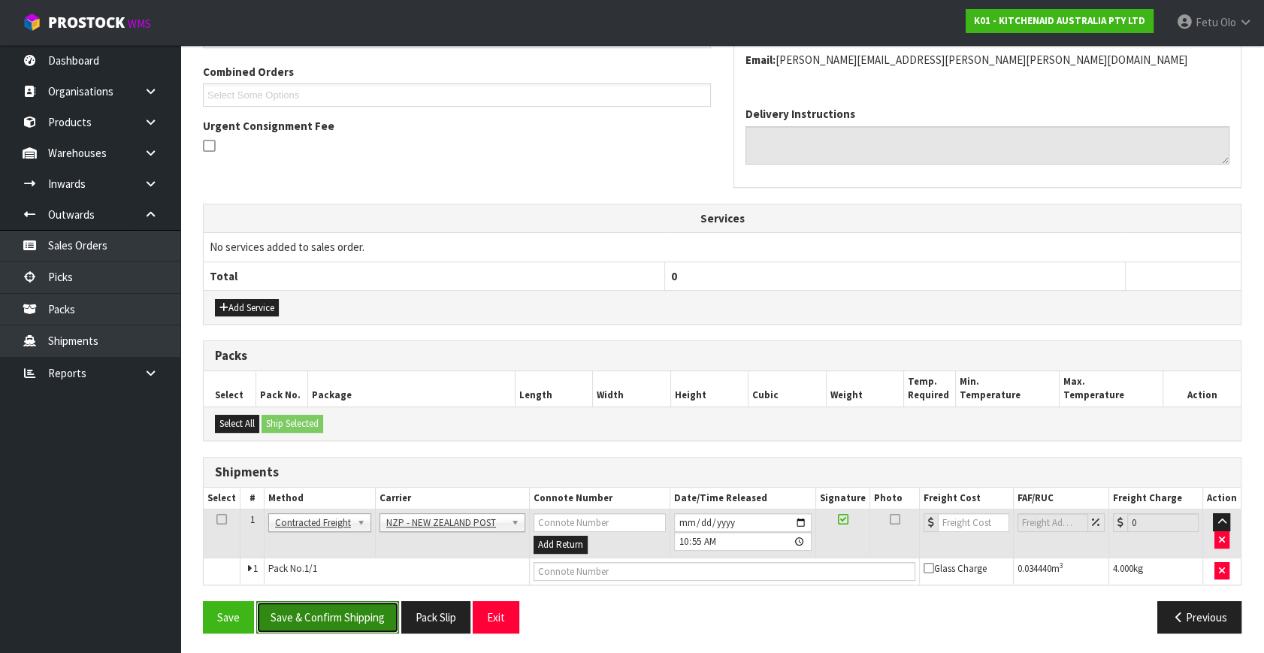
click at [320, 618] on button "Save & Confirm Shipping" at bounding box center [327, 617] width 143 height 32
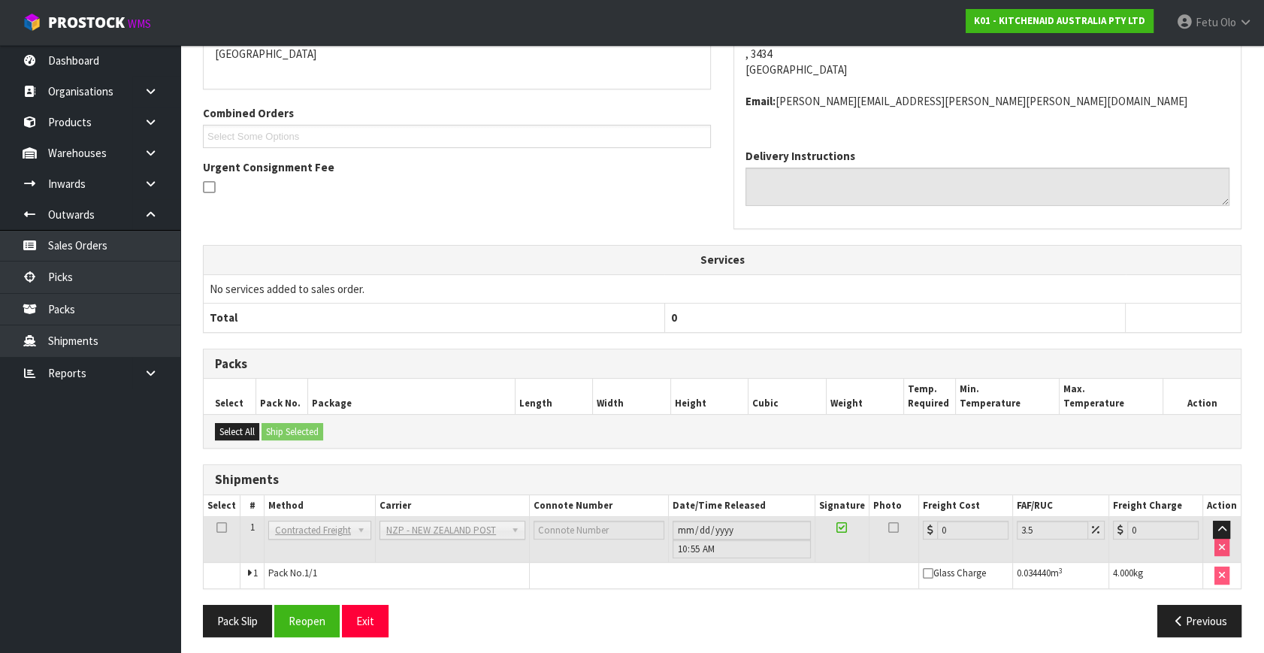
scroll to position [360, 0]
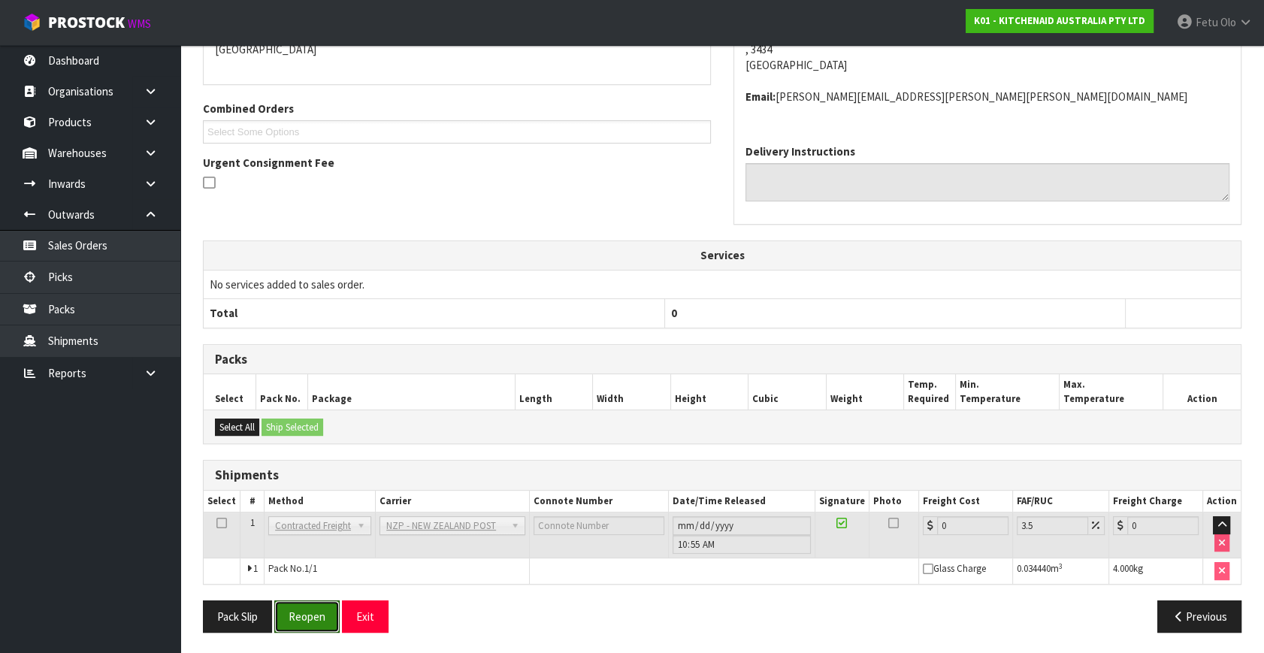
drag, startPoint x: 322, startPoint y: 611, endPoint x: 327, endPoint y: 594, distance: 17.3
click at [322, 611] on button "Reopen" at bounding box center [306, 616] width 65 height 32
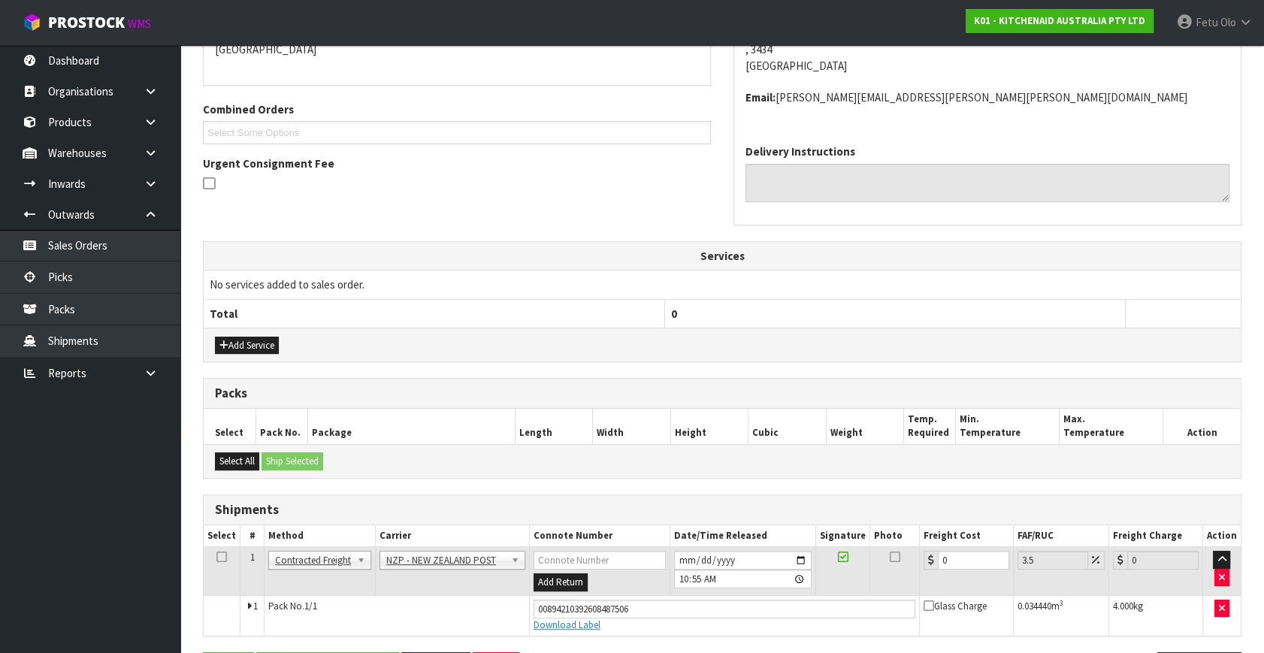
scroll to position [394, 0]
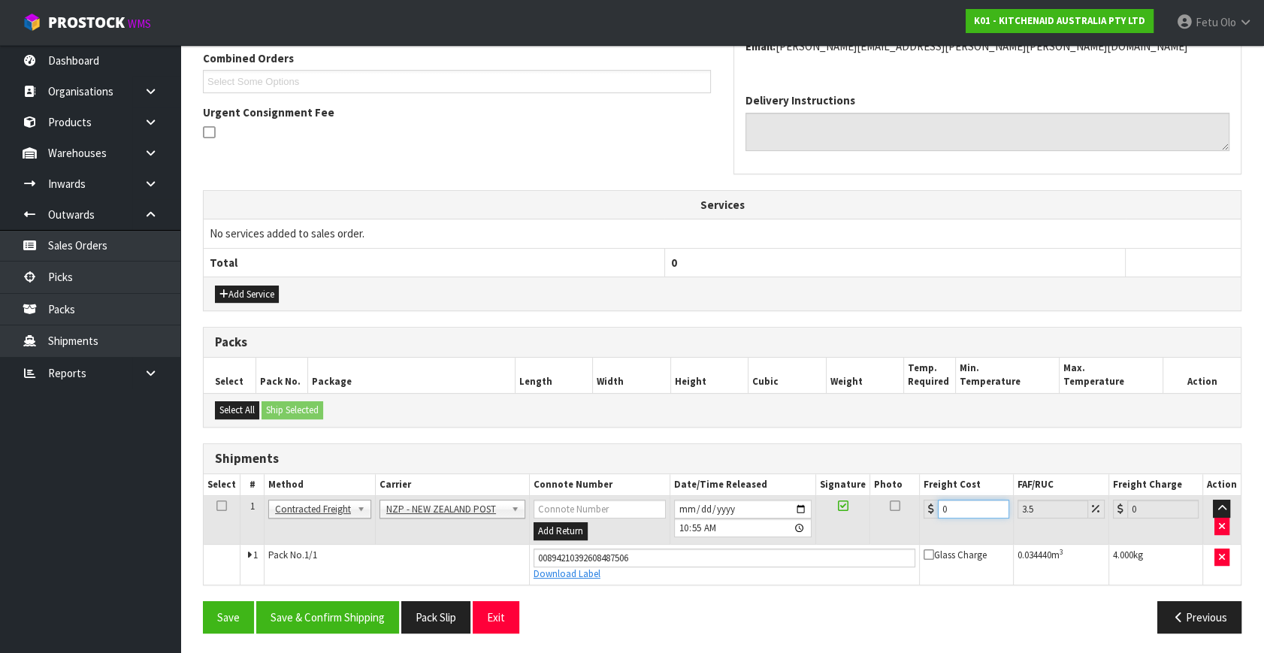
drag, startPoint x: 959, startPoint y: 511, endPoint x: 808, endPoint y: 527, distance: 151.9
click at [808, 527] on tr "1 Client Local Pickup Customer Local Pickup Company Freight Contracted Freight …" at bounding box center [722, 520] width 1037 height 49
type input "7"
type input "7.24"
type input "7.3"
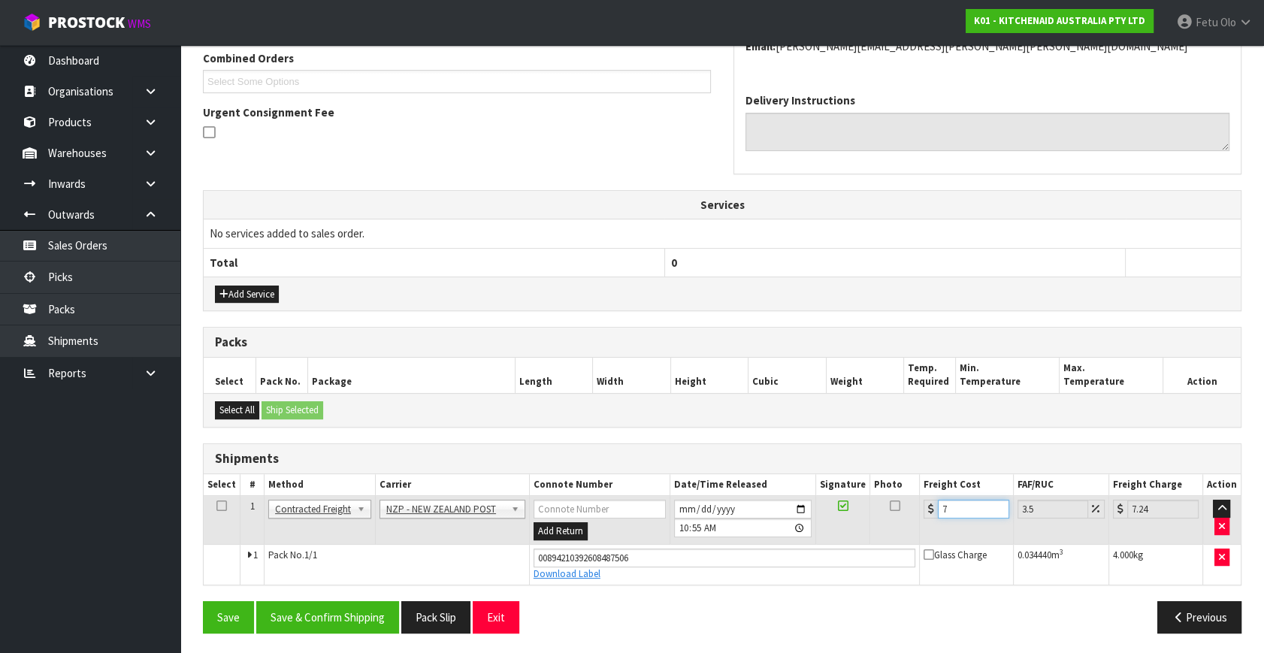
type input "7.56"
type input "7.31"
type input "7.57"
type input "7.31"
drag, startPoint x: 334, startPoint y: 621, endPoint x: 374, endPoint y: 618, distance: 40.6
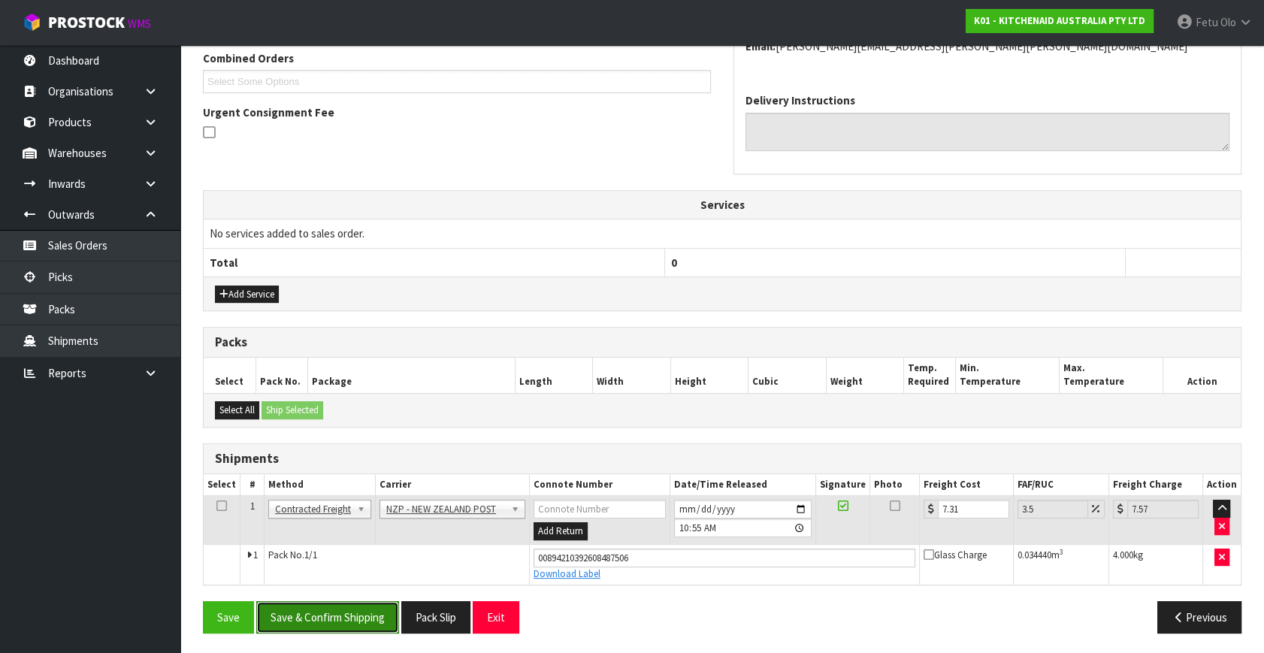
click at [334, 620] on button "Save & Confirm Shipping" at bounding box center [327, 617] width 143 height 32
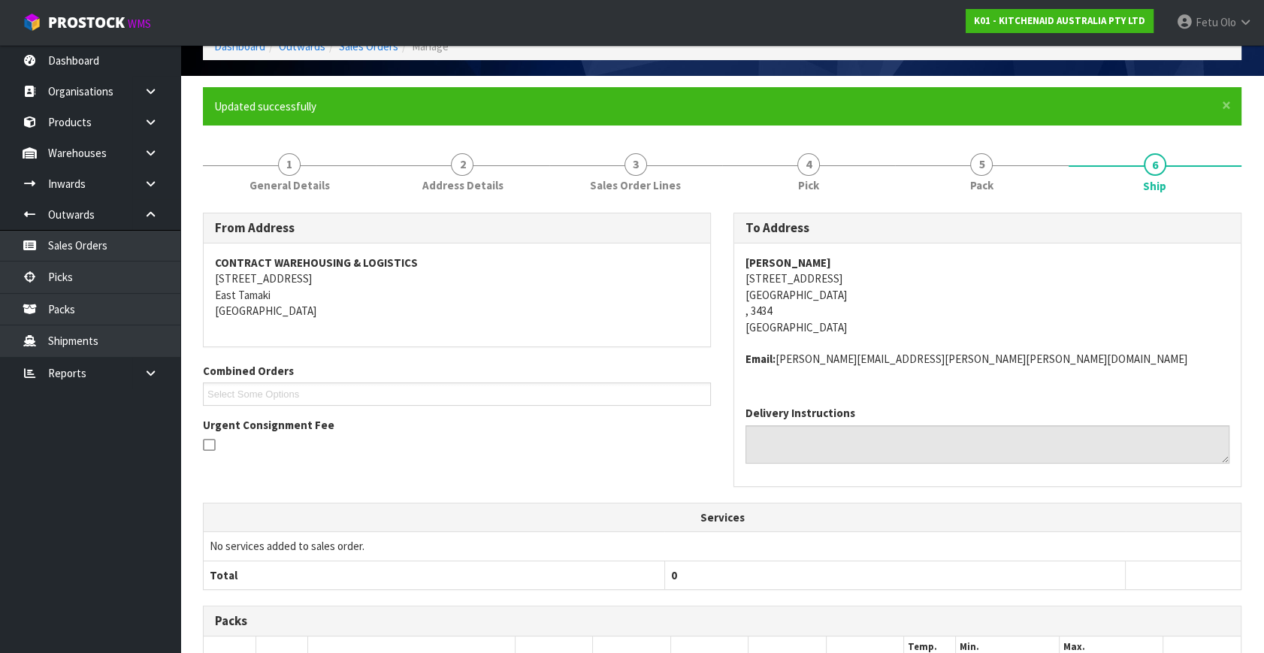
scroll to position [0, 0]
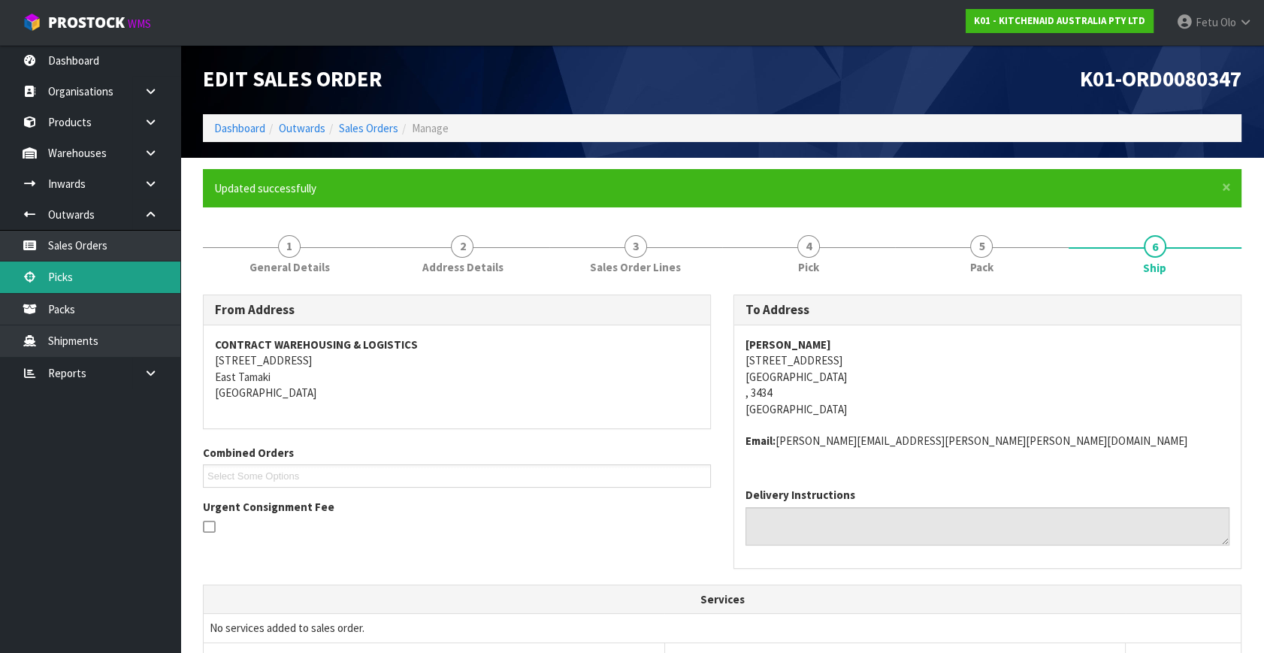
click at [75, 282] on link "Picks" at bounding box center [90, 276] width 180 height 31
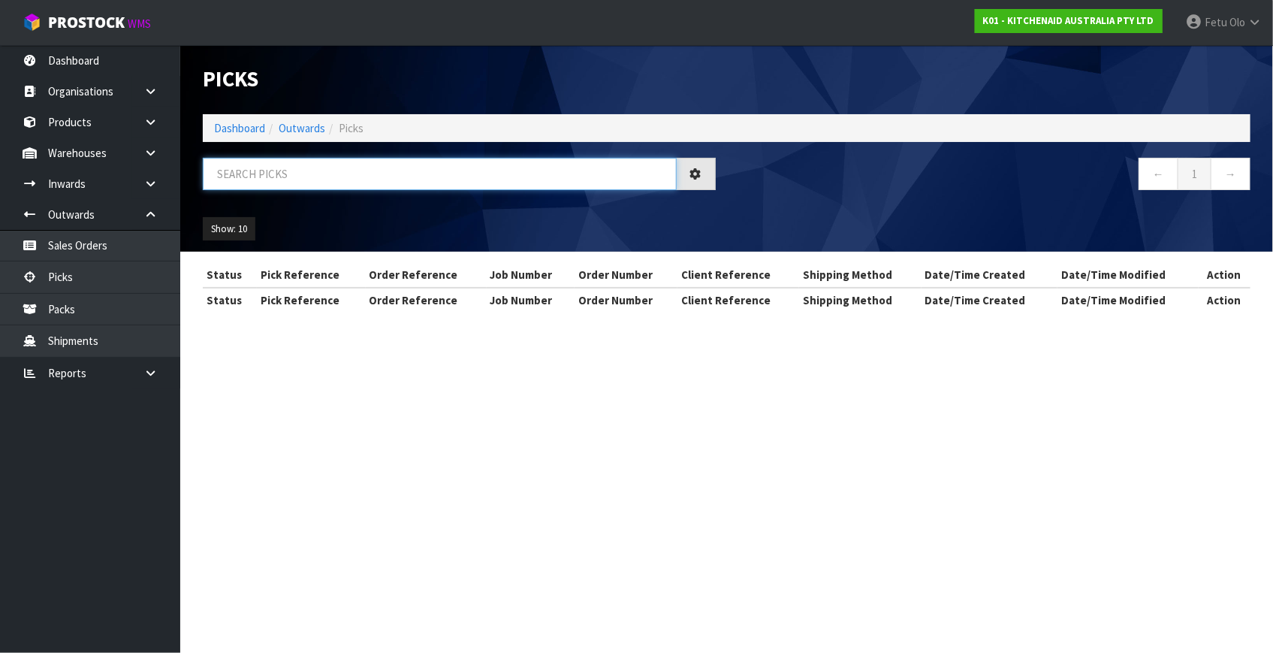
click at [363, 180] on input "text" at bounding box center [440, 174] width 474 height 32
type input "80246"
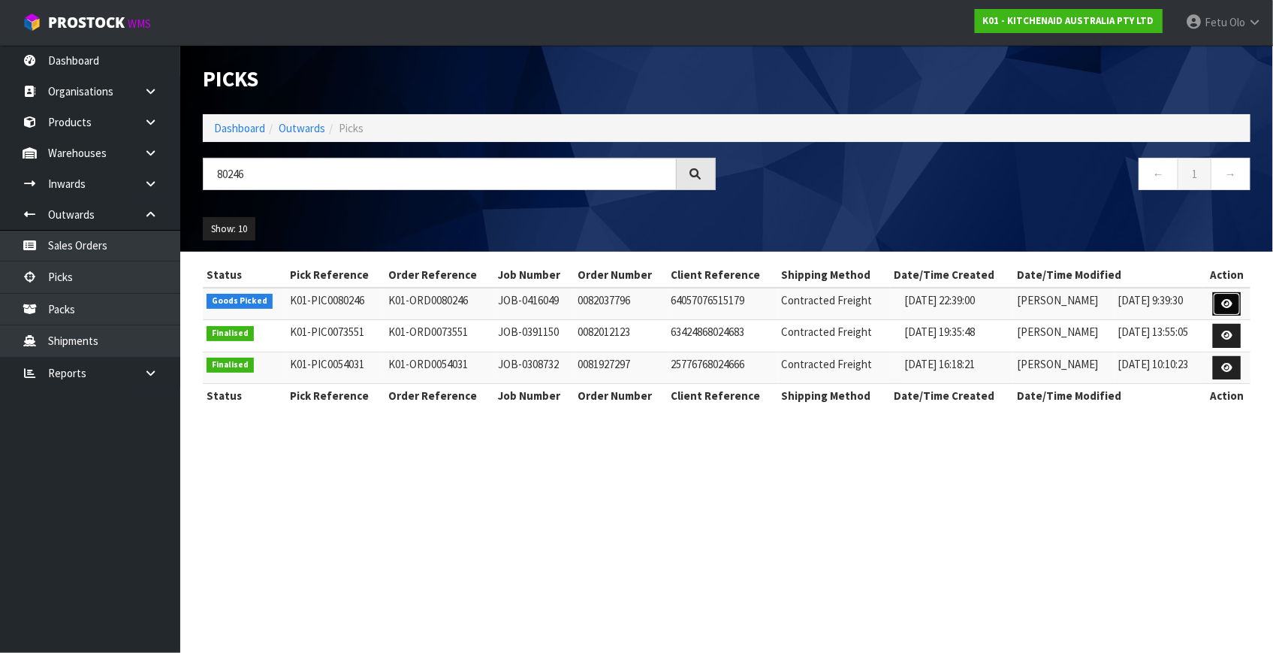
click at [1226, 307] on icon at bounding box center [1227, 304] width 11 height 10
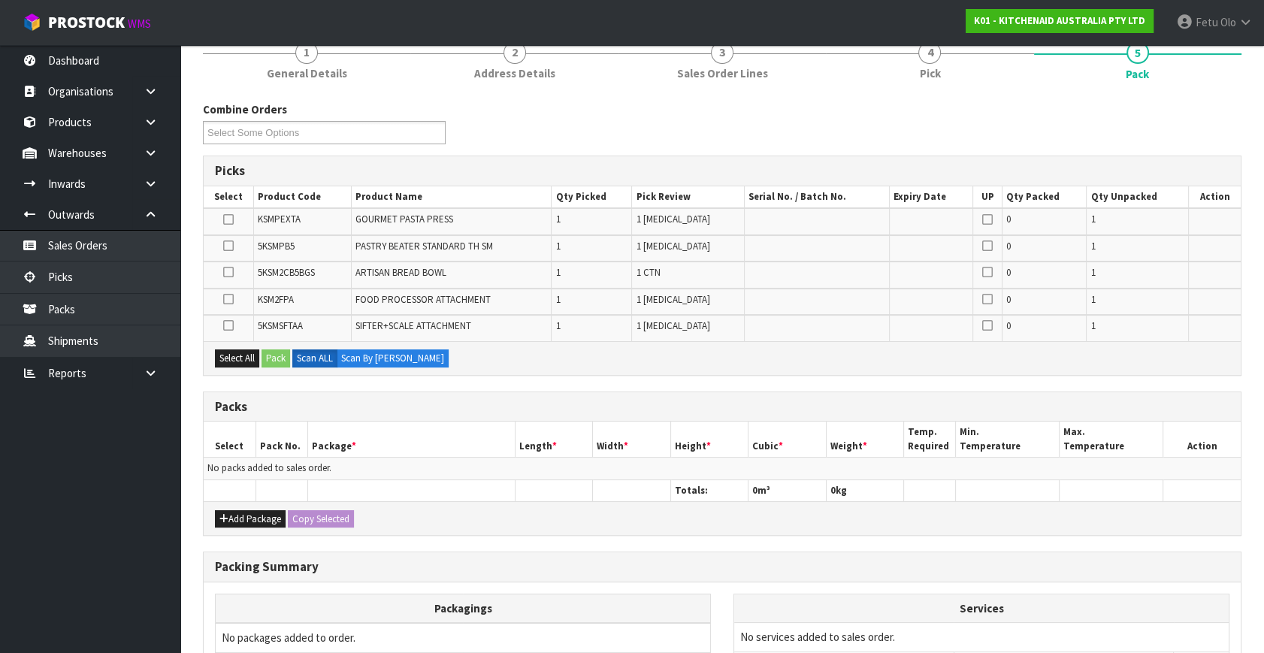
scroll to position [273, 0]
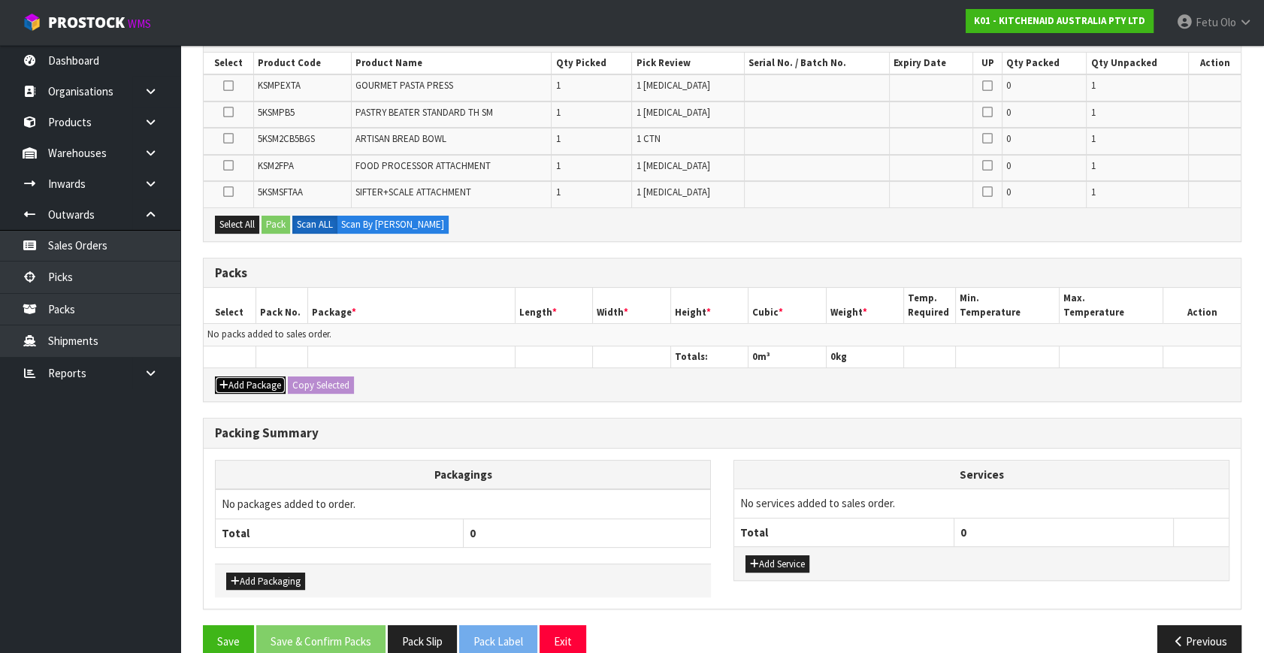
click at [220, 380] on icon "button" at bounding box center [223, 385] width 9 height 10
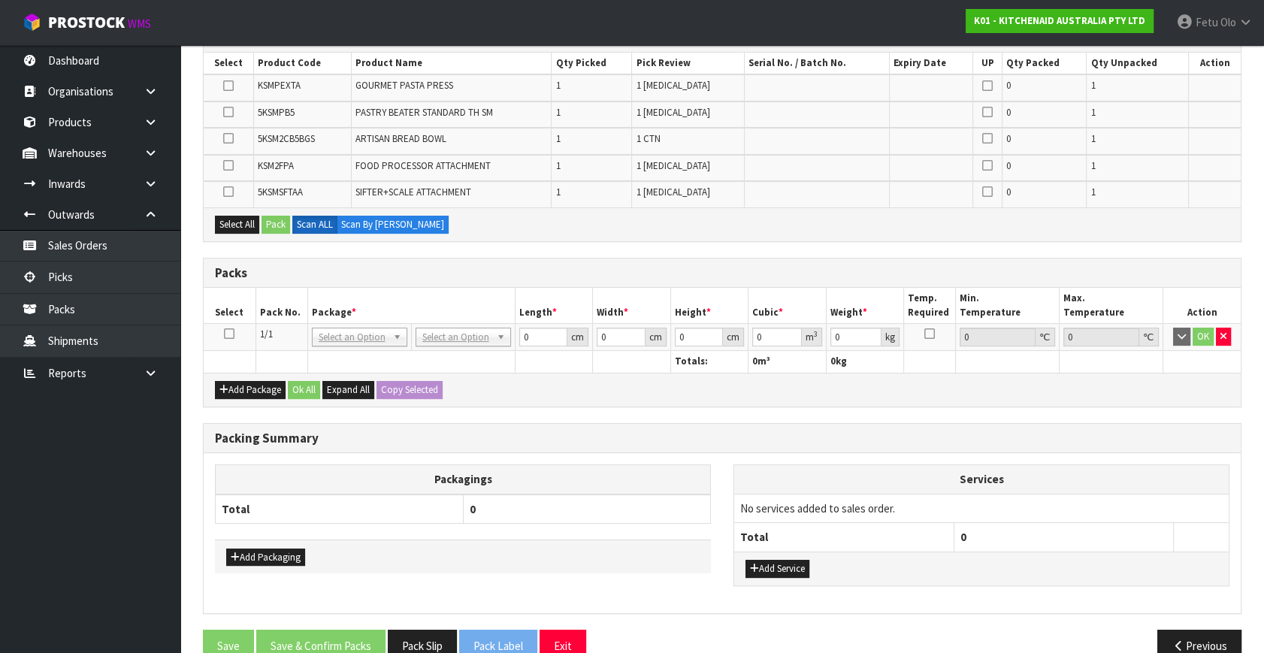
click at [231, 334] on icon at bounding box center [229, 334] width 11 height 1
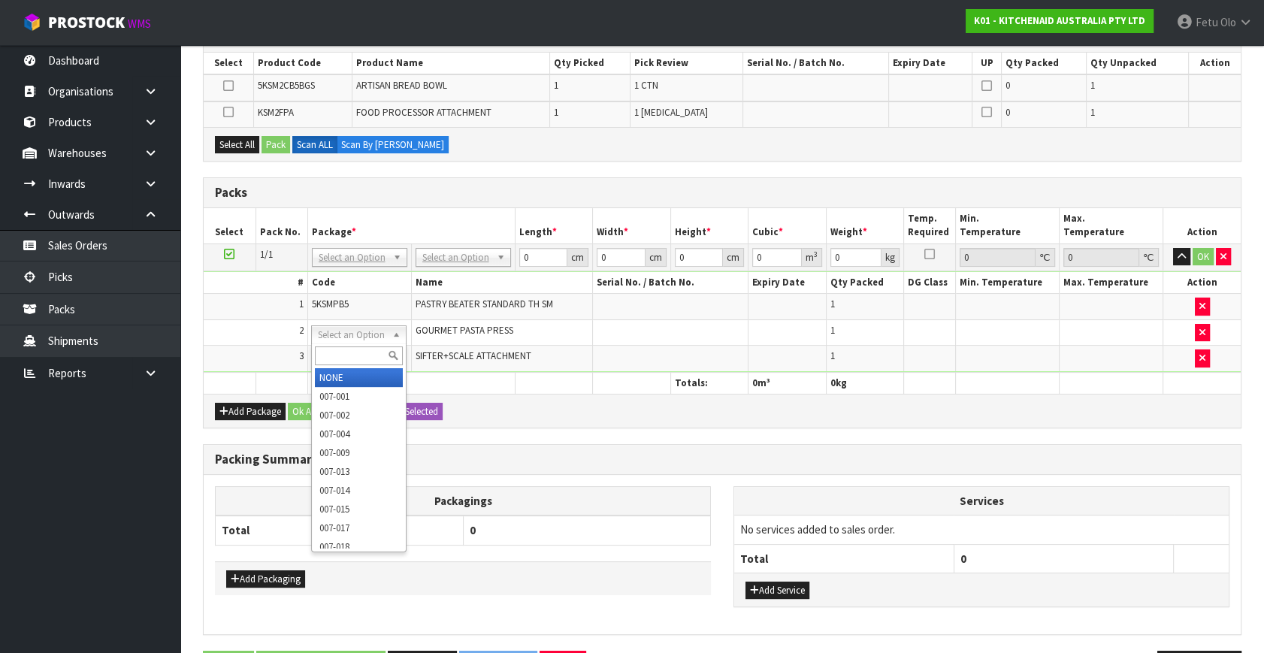
click at [348, 254] on span "Select an Option" at bounding box center [353, 258] width 68 height 18
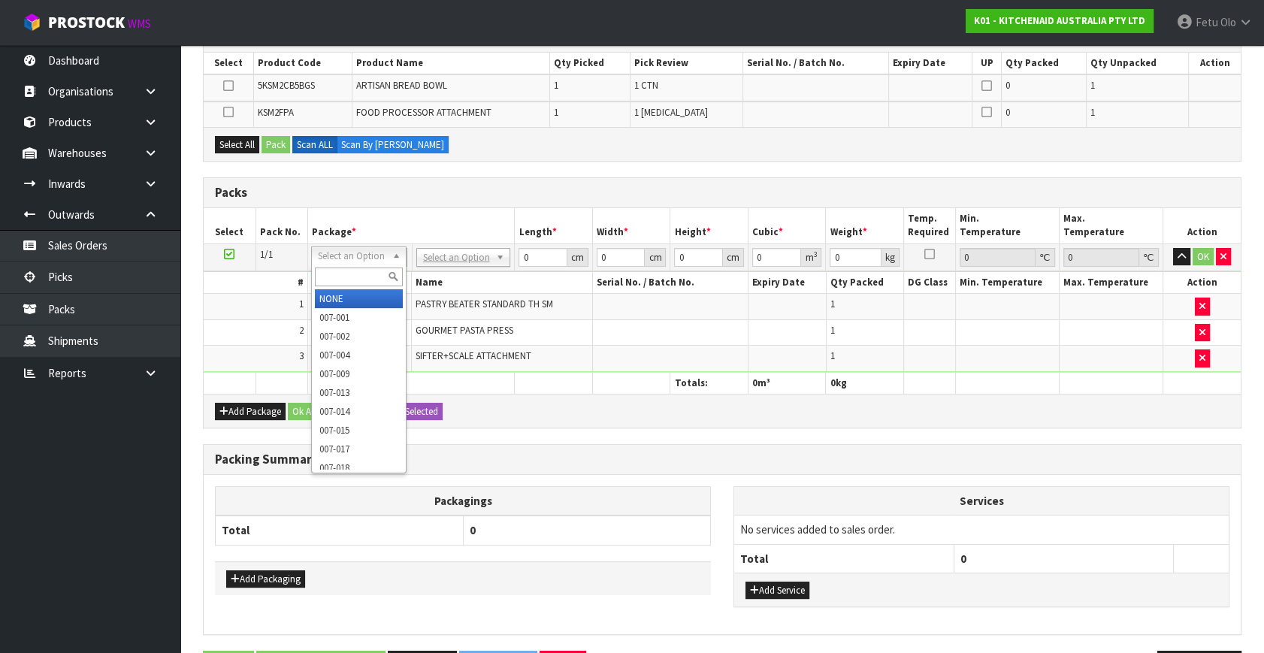
click at [340, 272] on input "text" at bounding box center [359, 276] width 88 height 19
type input "011"
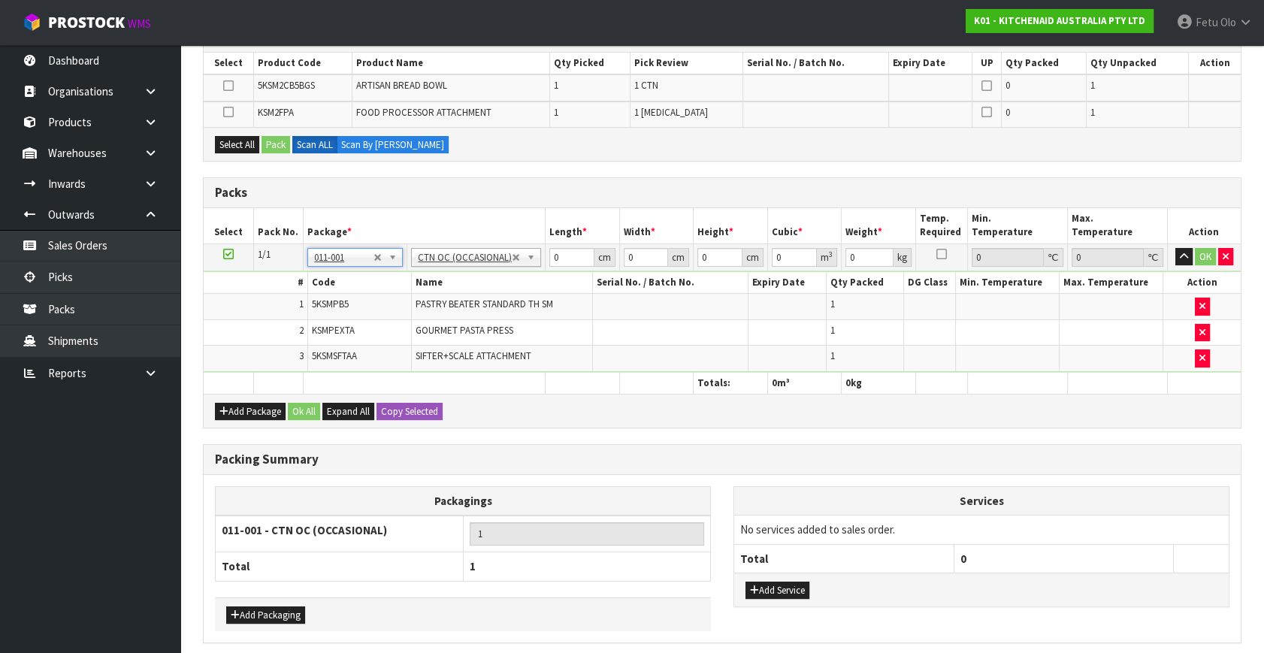
type input "2.96"
click at [233, 251] on td at bounding box center [229, 256] width 50 height 27
click at [232, 254] on icon at bounding box center [228, 254] width 11 height 1
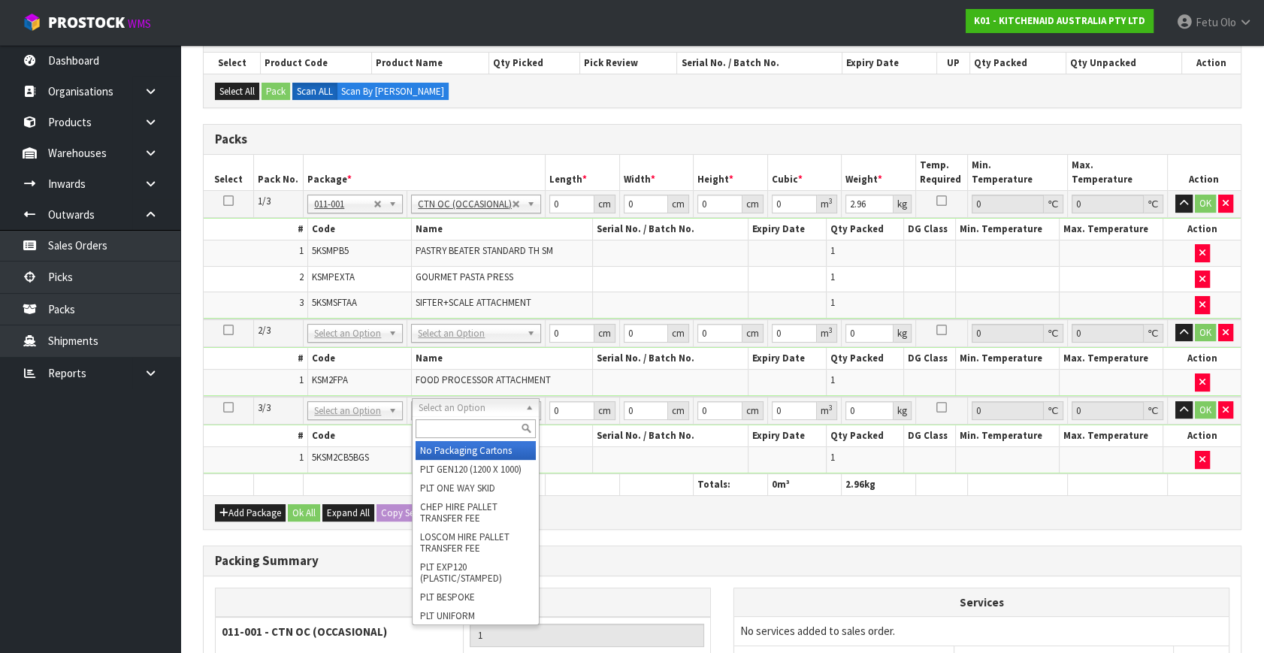
drag, startPoint x: 439, startPoint y: 445, endPoint x: 501, endPoint y: 444, distance: 61.6
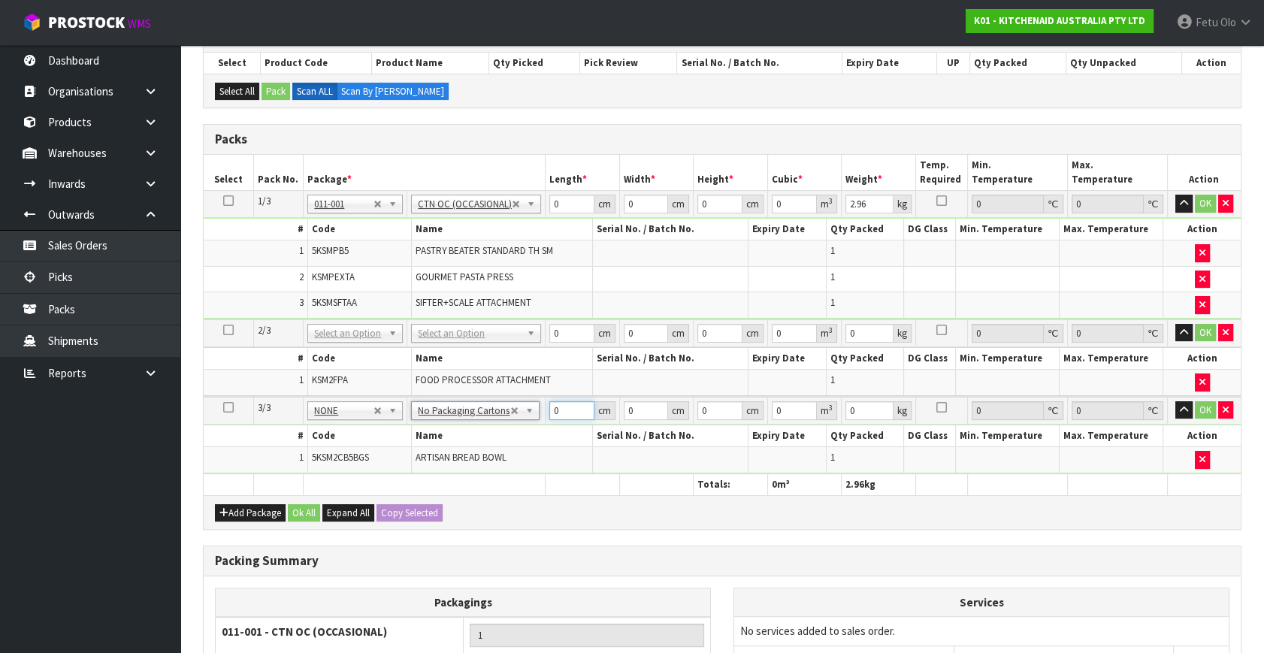
drag, startPoint x: 551, startPoint y: 406, endPoint x: 503, endPoint y: 424, distance: 52.1
click at [503, 424] on tbody "3/3 NONE 007-001 007-002 007-004 007-009 007-013 007-014 007-015 007-017 007-01…" at bounding box center [722, 435] width 1037 height 77
type input "32"
type input "3"
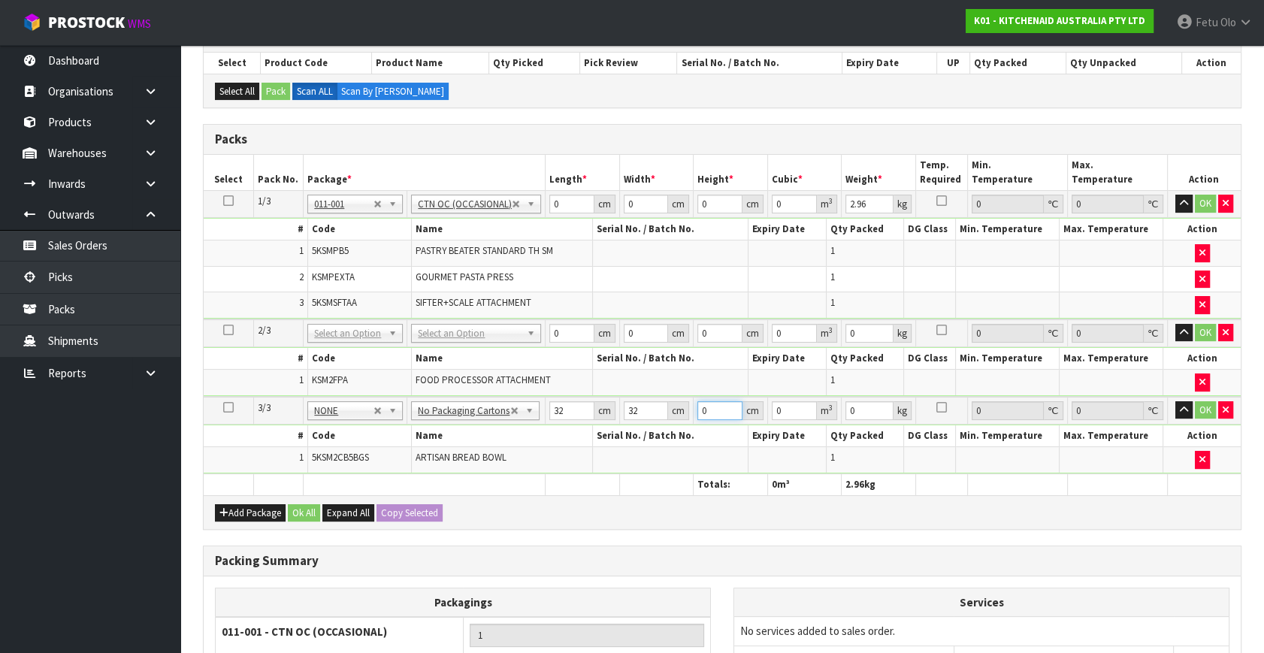
type input "0.003072"
type input "32"
type input "0.032768"
type input "32"
type input "5"
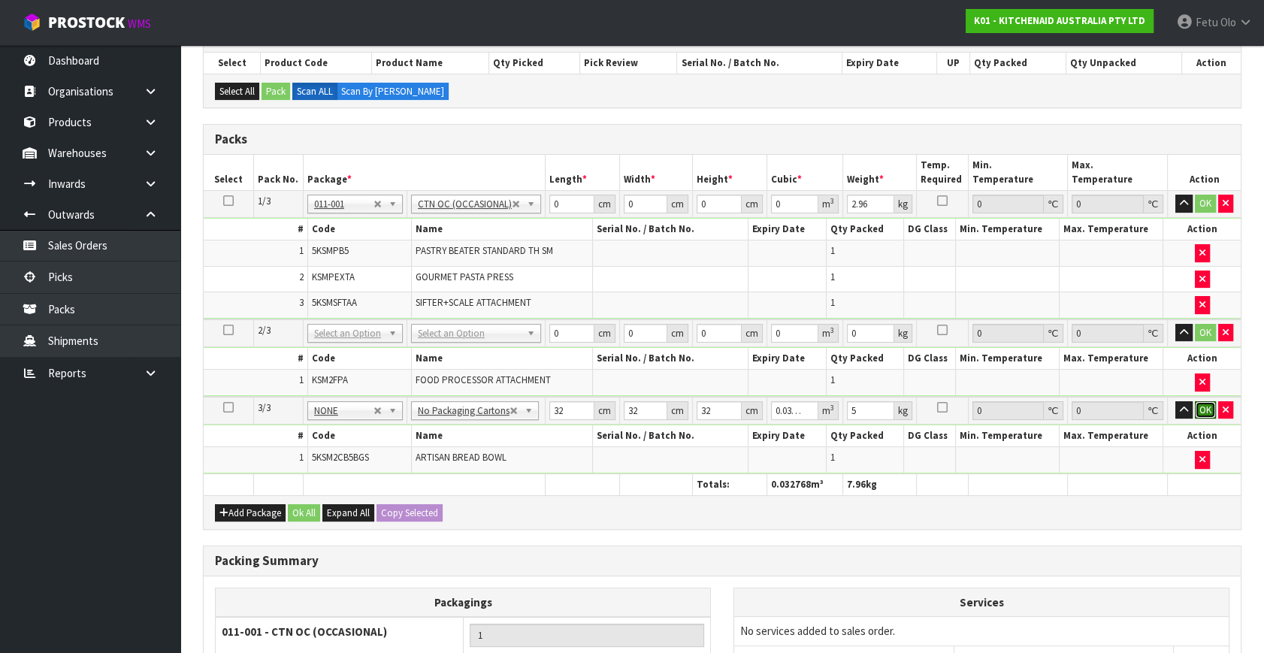
click button "OK" at bounding box center [1204, 410] width 21 height 18
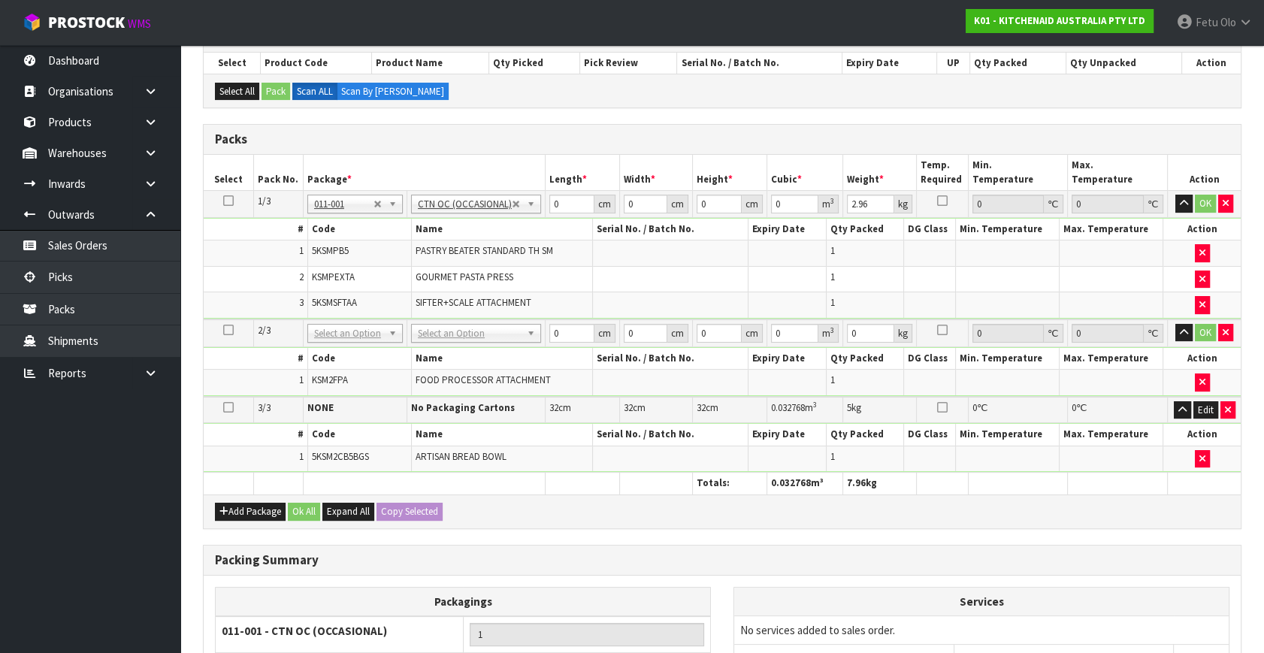
drag, startPoint x: 349, startPoint y: 328, endPoint x: 345, endPoint y: 352, distance: 25.2
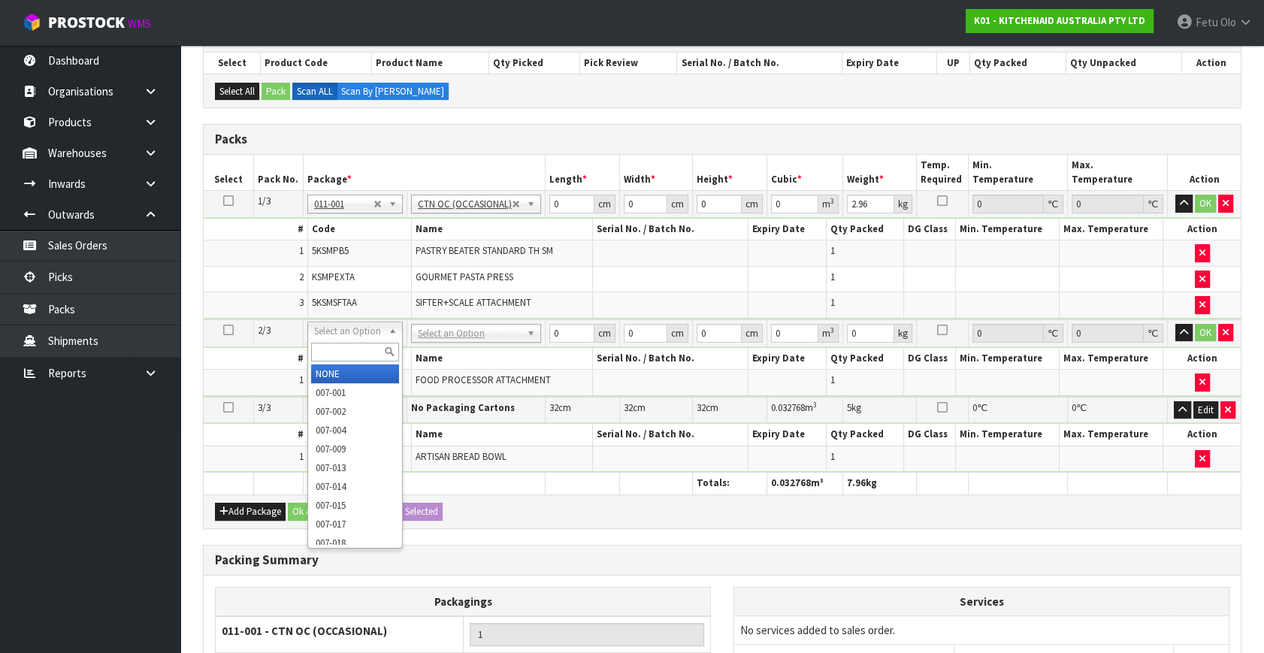
drag, startPoint x: 340, startPoint y: 352, endPoint x: 346, endPoint y: 324, distance: 29.2
click at [340, 352] on input "text" at bounding box center [355, 352] width 88 height 19
type input "011-084"
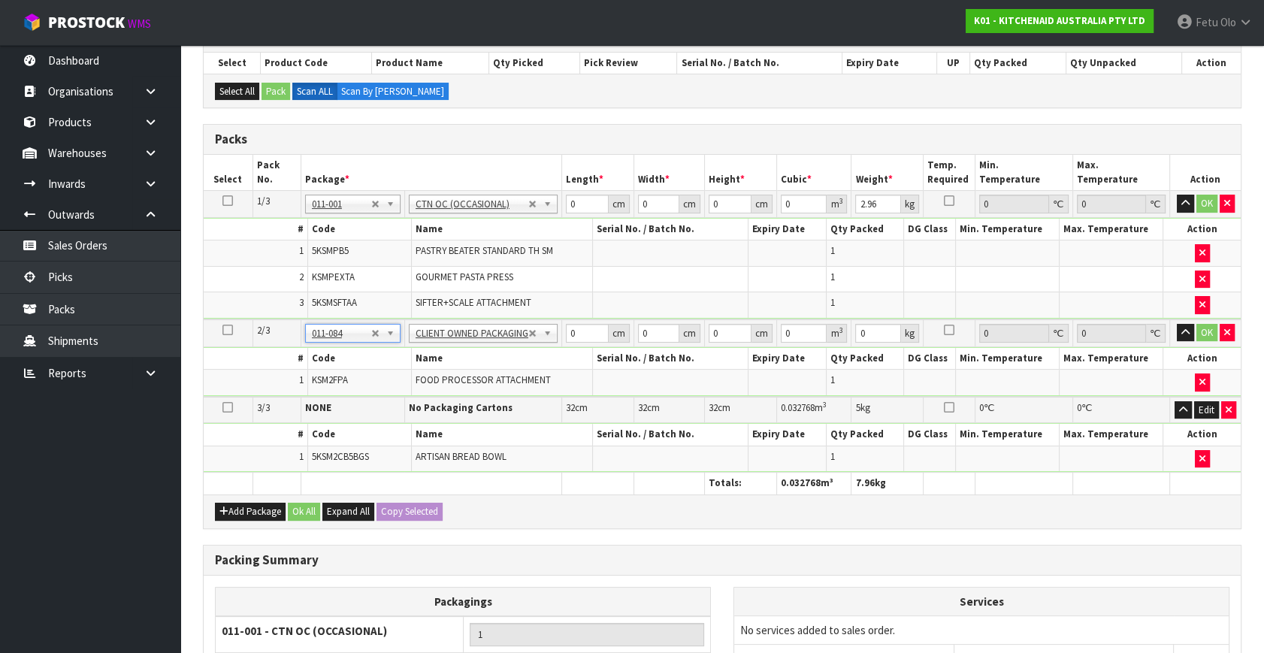
type input "4"
drag, startPoint x: 584, startPoint y: 201, endPoint x: 531, endPoint y: 239, distance: 65.7
click at [531, 238] on tbody "1/3 NONE 007-001 007-002 007-004 007-009 007-013 007-014 007-015 007-017 007-01…" at bounding box center [722, 255] width 1037 height 128
type input "35"
type input "26"
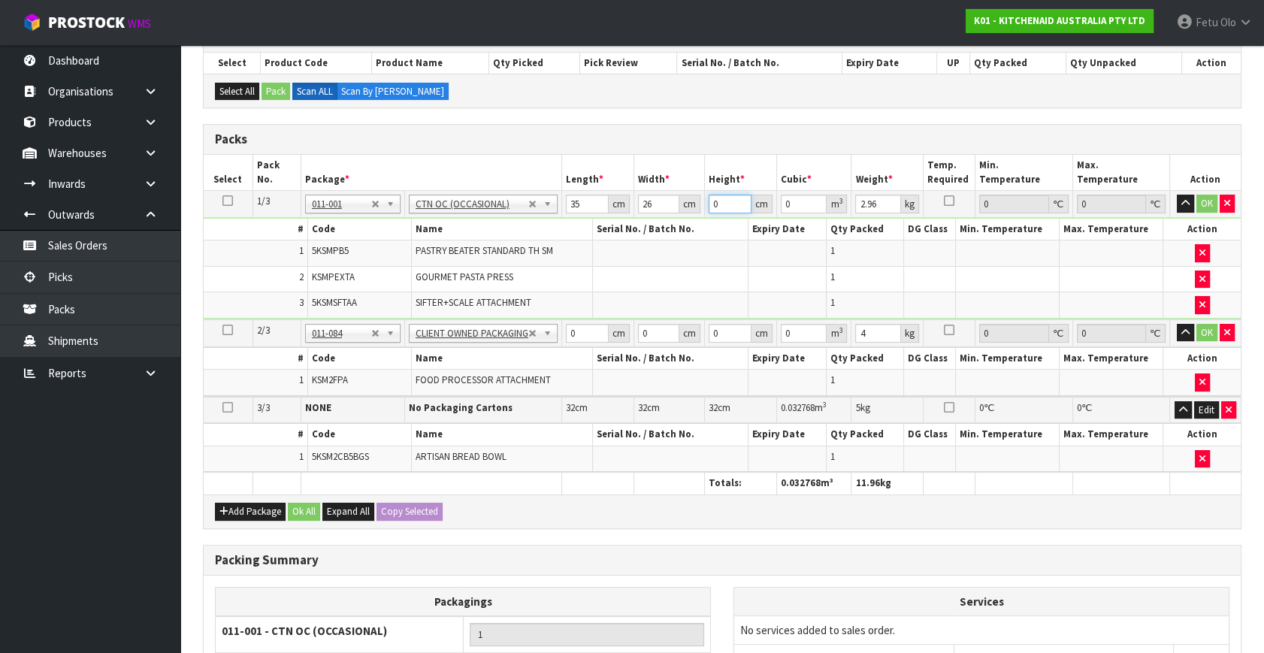
type input "3"
type input "0.00273"
type input "38"
type input "0.03458"
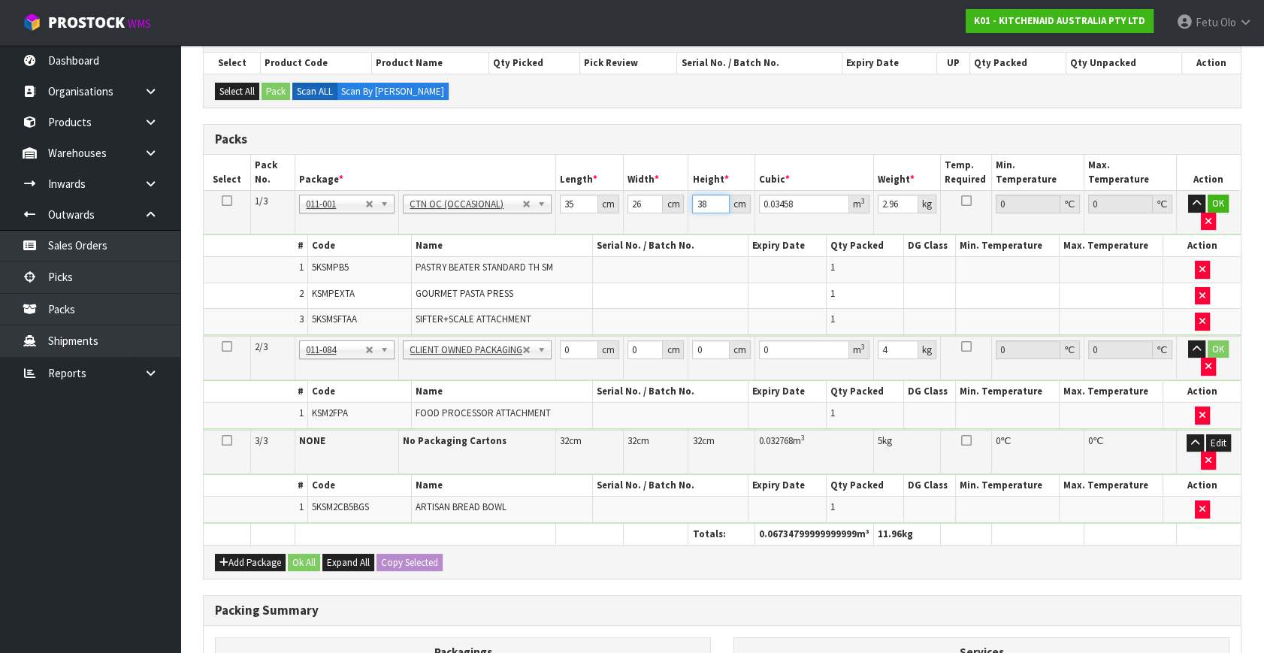
type input "38"
type input "8"
click button "OK" at bounding box center [1217, 204] width 21 height 18
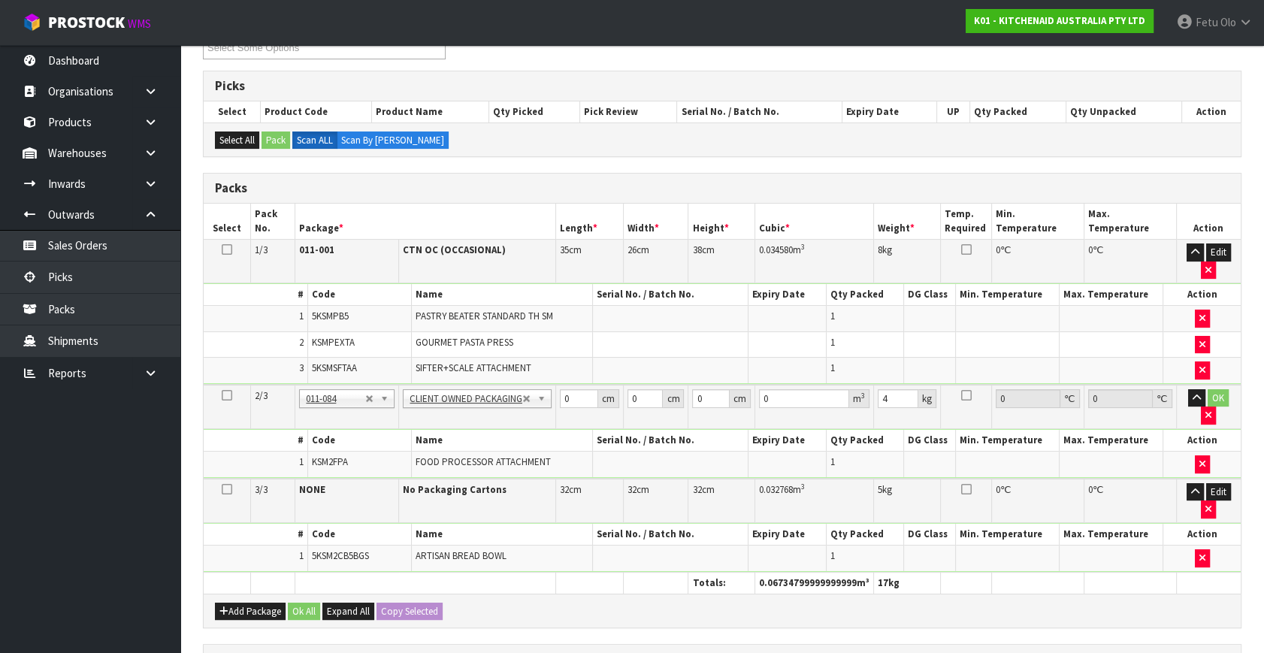
scroll to position [204, 0]
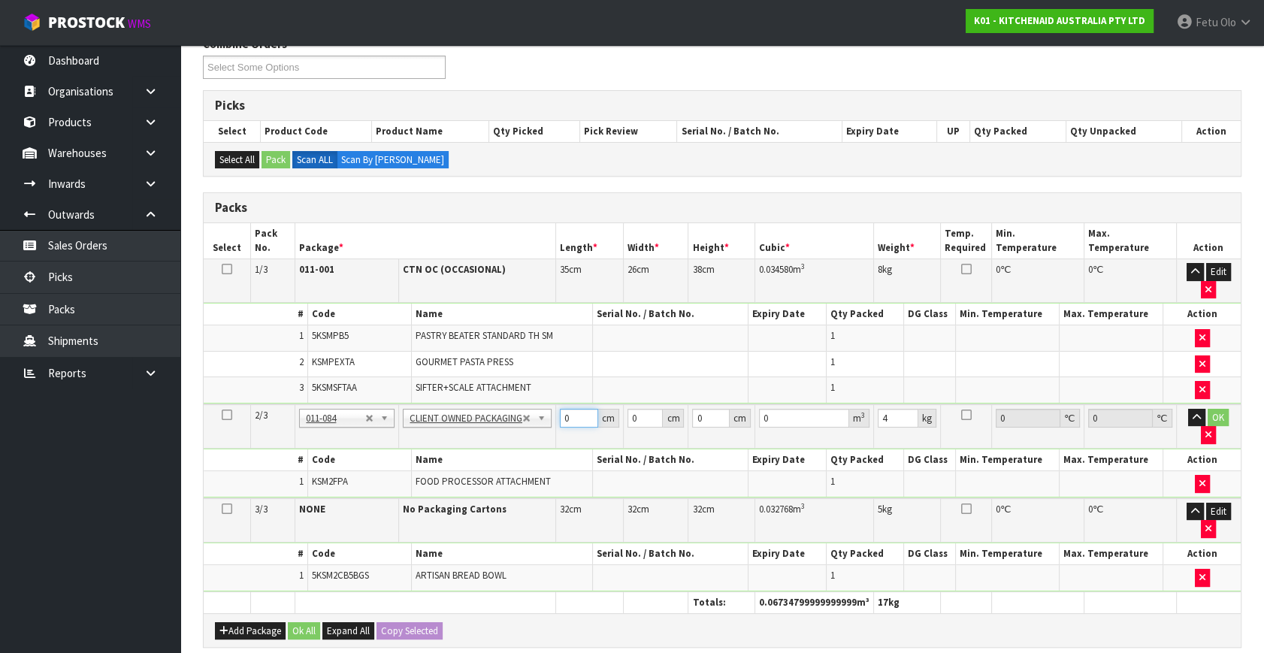
drag, startPoint x: 532, startPoint y: 433, endPoint x: 499, endPoint y: 448, distance: 36.3
click at [499, 448] on tbody "2/3 NONE 007-001 007-002 007-004 007-009 007-013 007-014 007-015 007-017 007-01…" at bounding box center [722, 451] width 1037 height 94
type input "40"
type input "28"
type input "3"
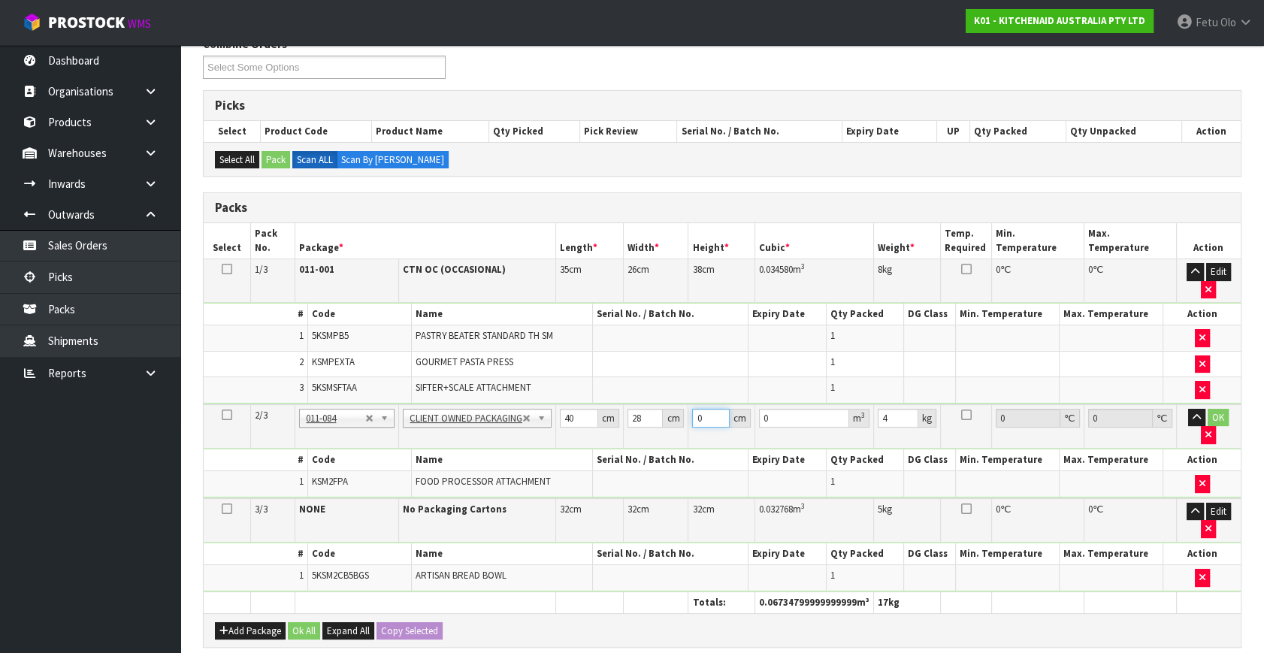
type input "0.00336"
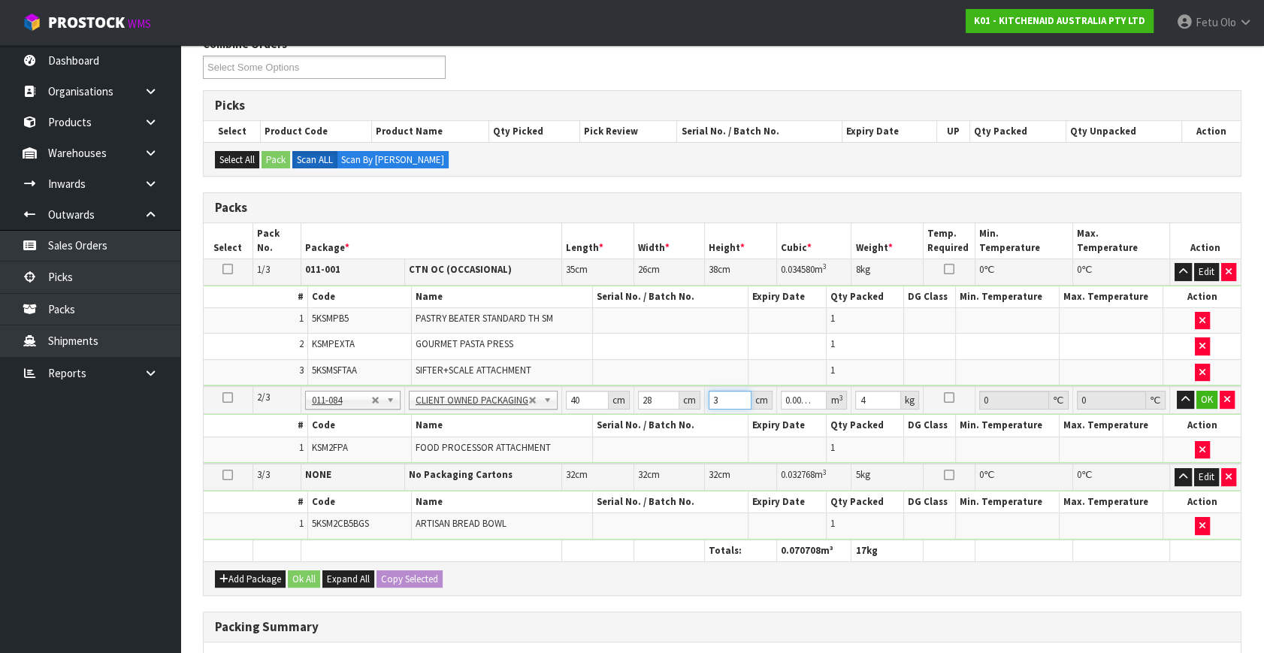
type input "35"
type input "0.0392"
type input "3"
type input "0.00336"
type input "32"
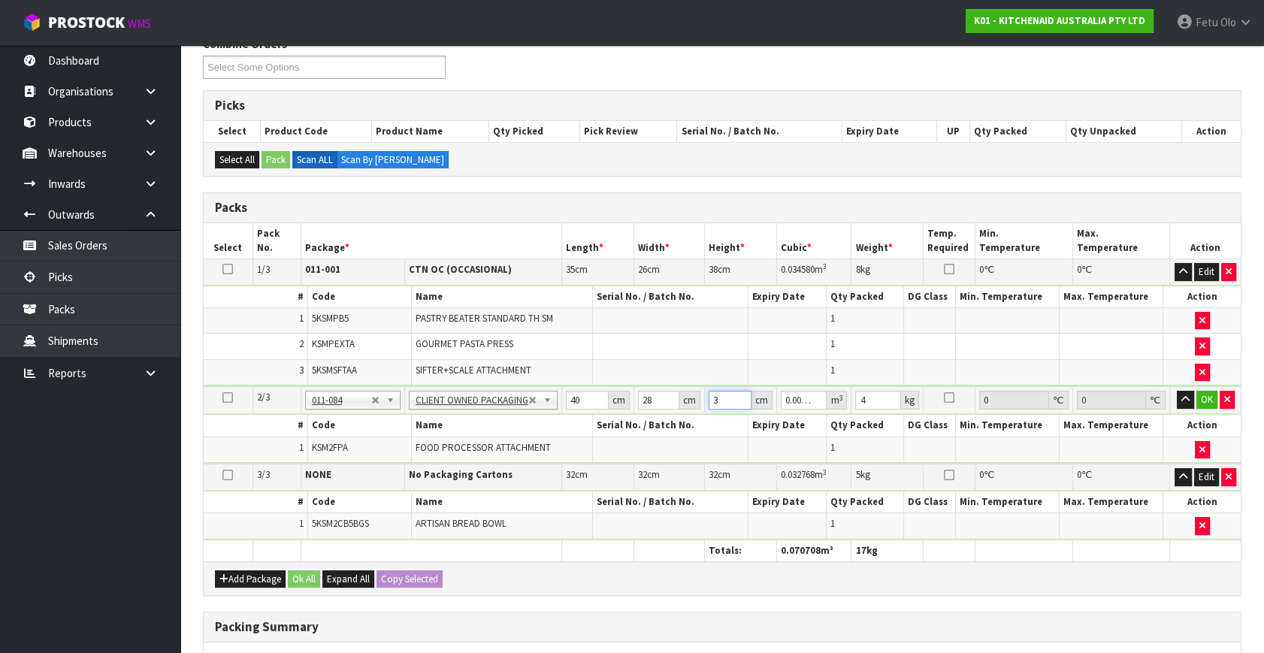
type input "0.03584"
type input "32"
click button "OK" at bounding box center [1206, 400] width 21 height 18
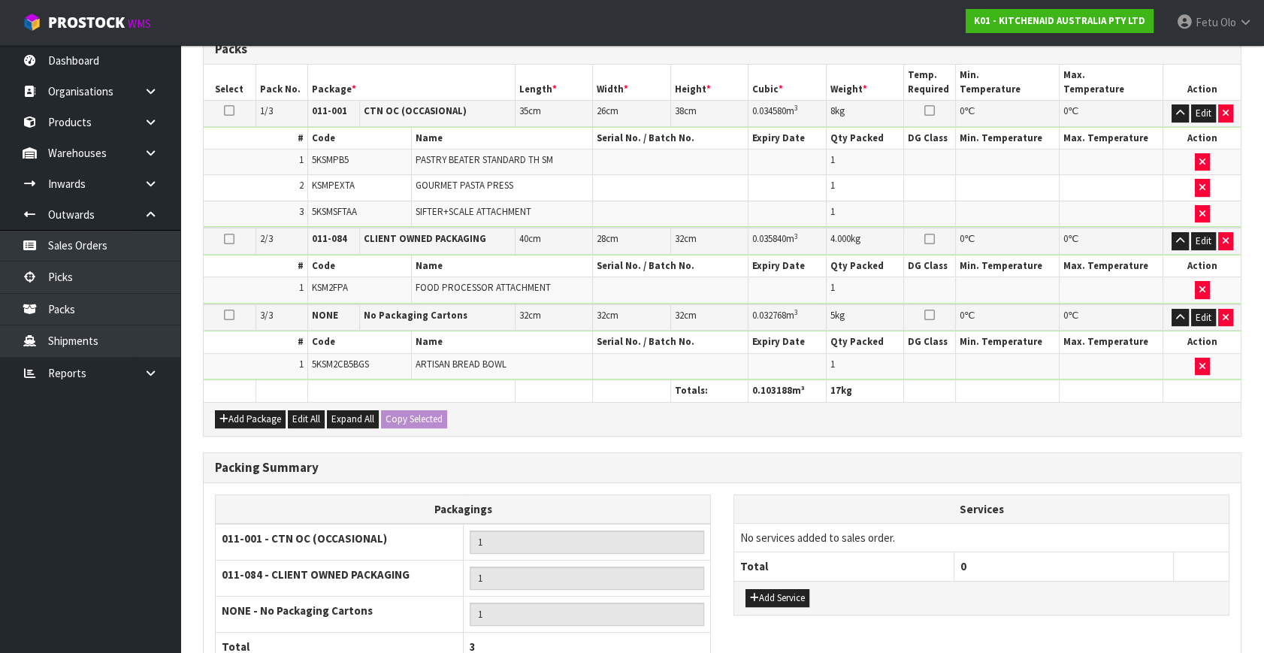
scroll to position [498, 0]
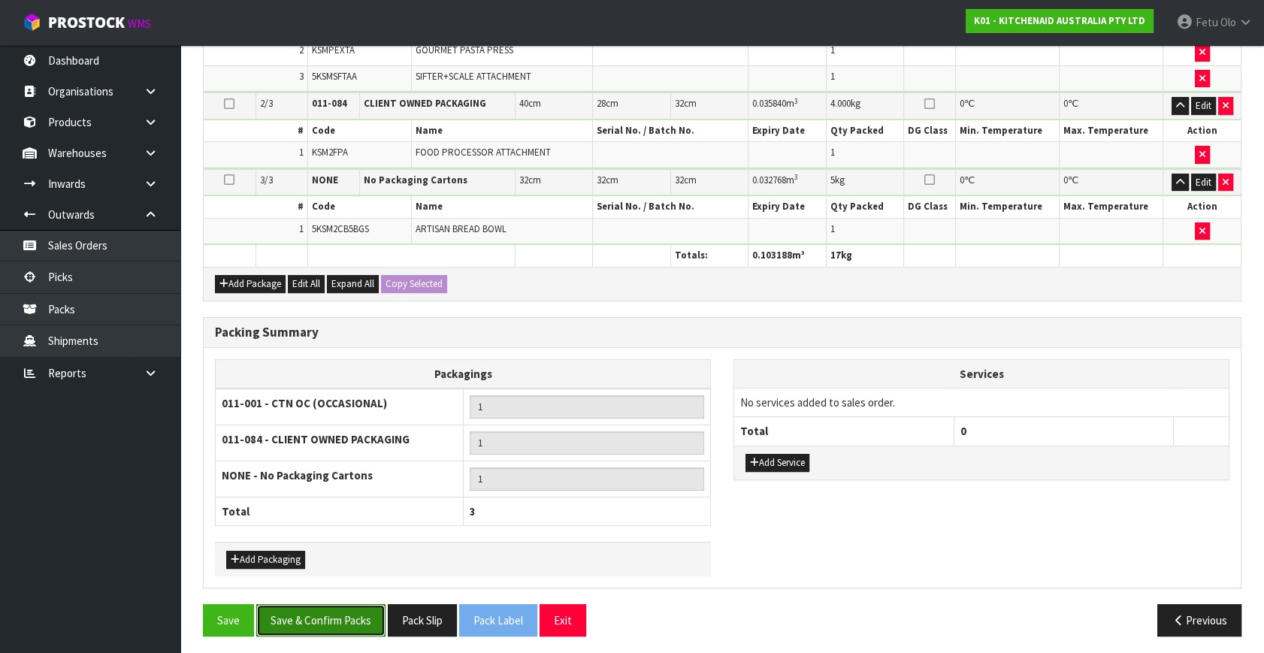
click at [324, 604] on button "Save & Confirm Packs" at bounding box center [320, 620] width 129 height 32
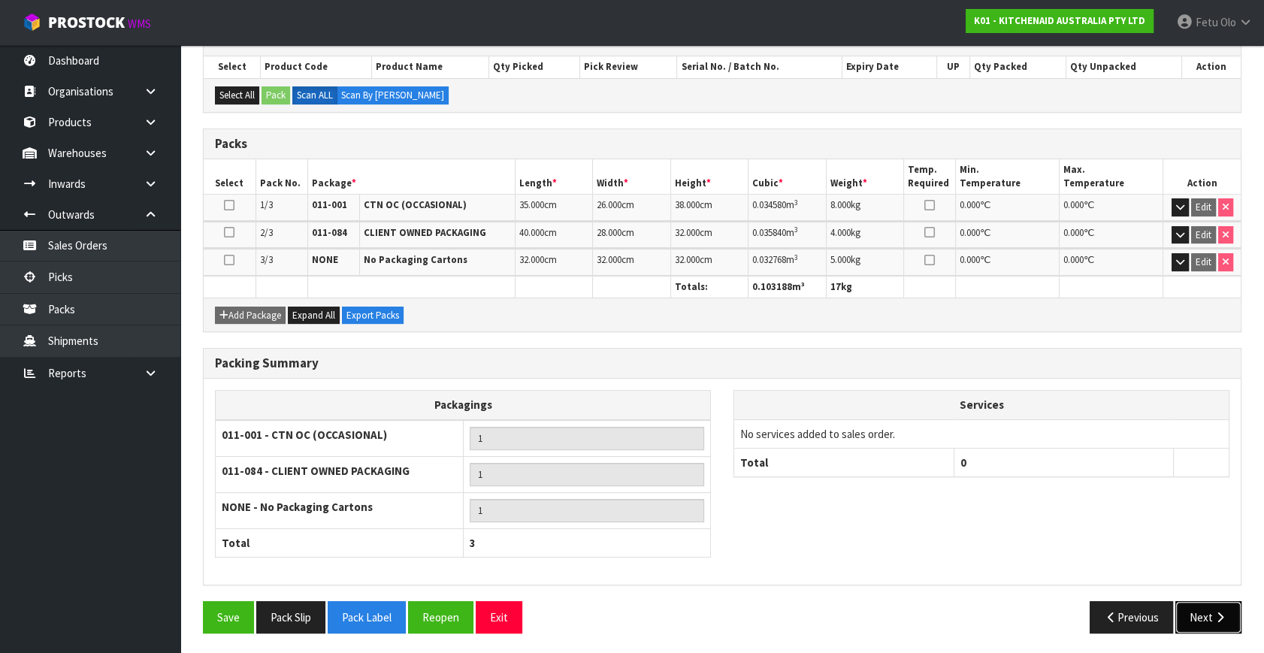
click at [1196, 601] on button "Next" at bounding box center [1208, 617] width 66 height 32
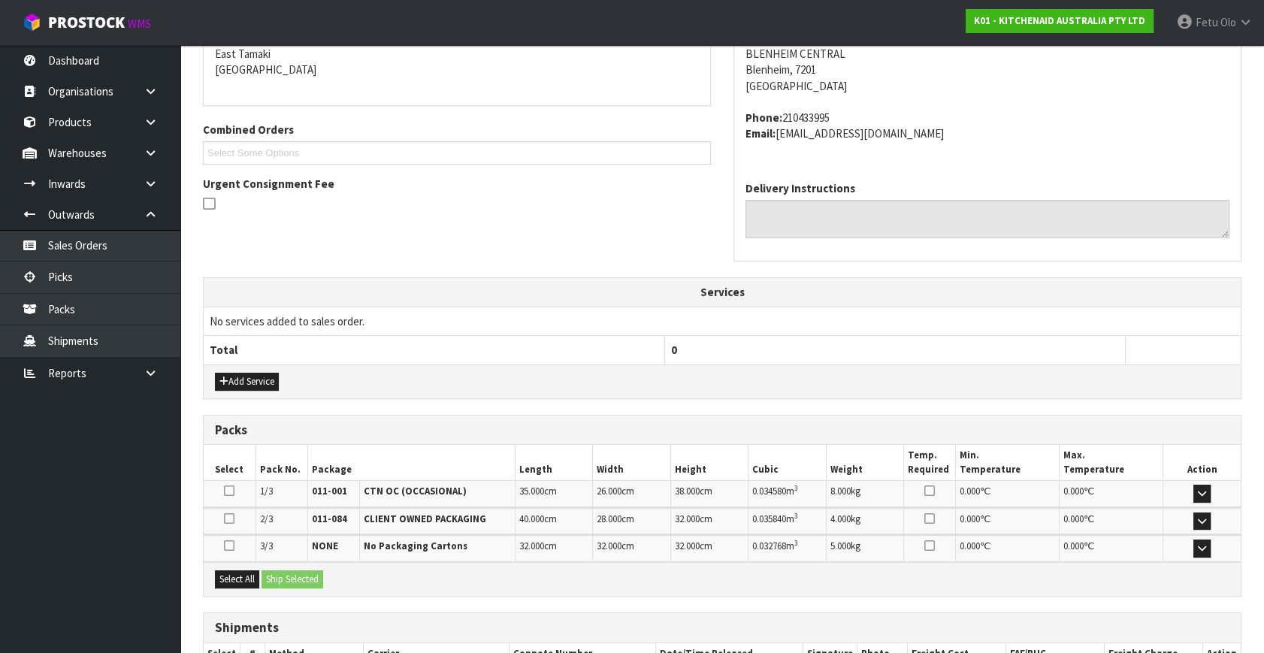
scroll to position [409, 0]
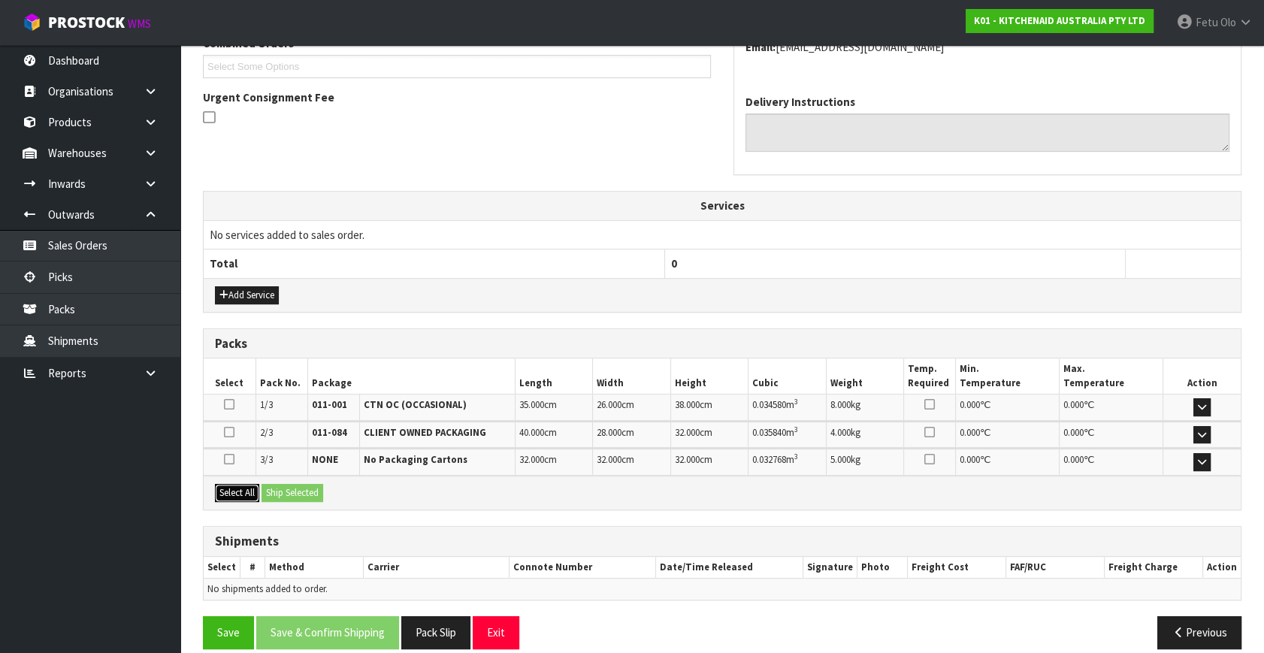
click at [242, 484] on button "Select All" at bounding box center [237, 493] width 44 height 18
click at [279, 487] on button "Ship Selected" at bounding box center [292, 493] width 62 height 18
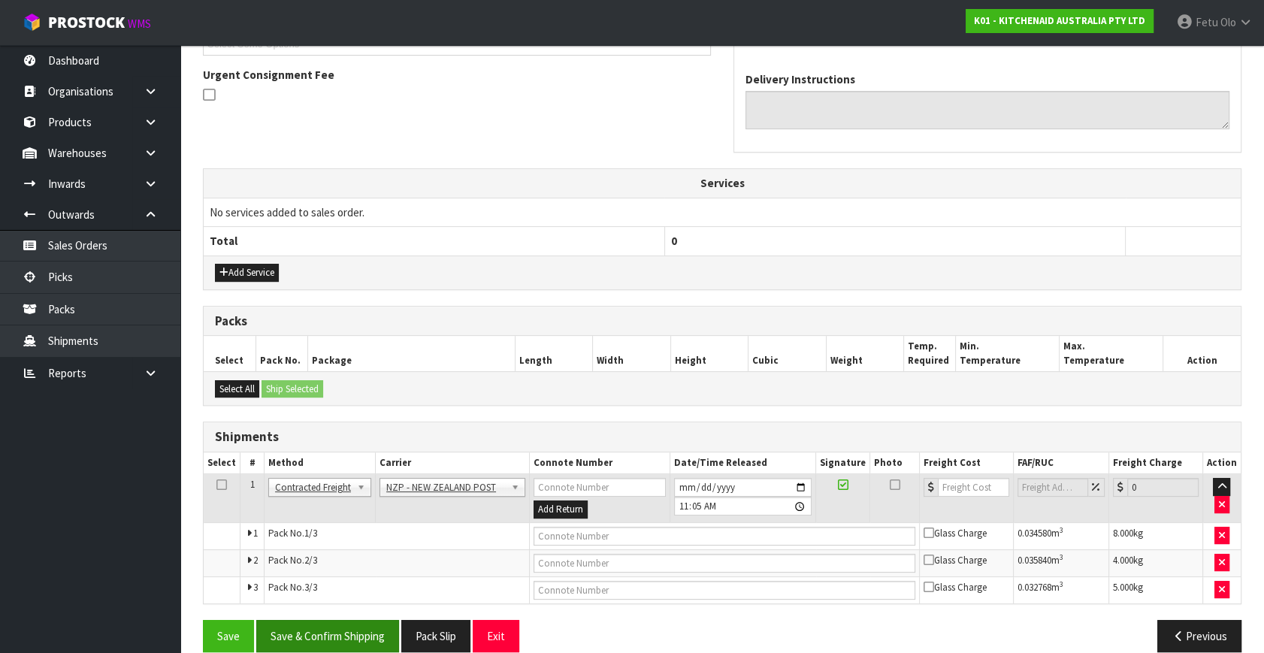
scroll to position [451, 0]
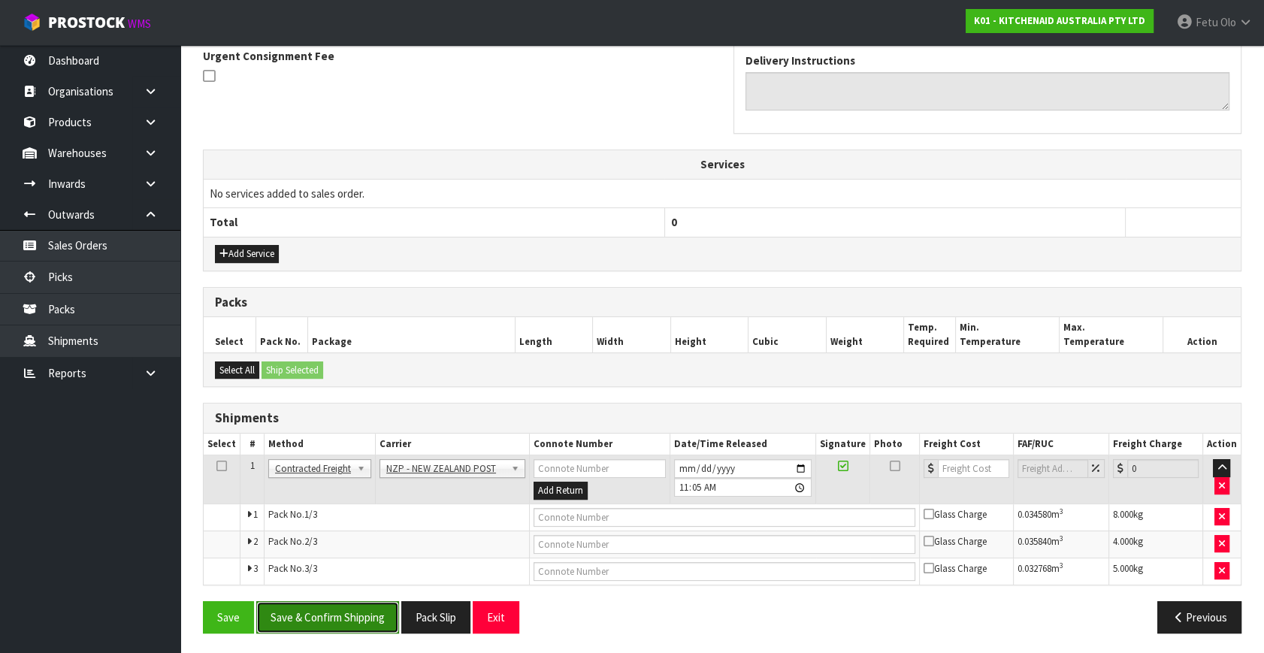
click at [320, 615] on button "Save & Confirm Shipping" at bounding box center [327, 617] width 143 height 32
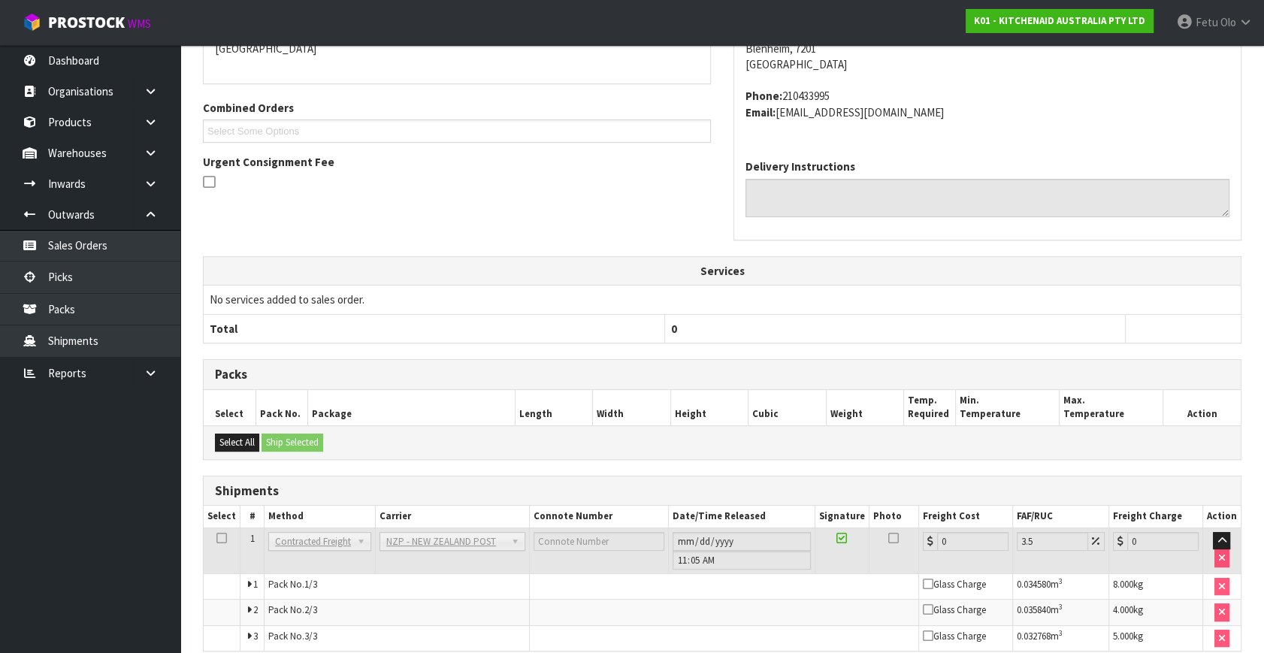
scroll to position [427, 0]
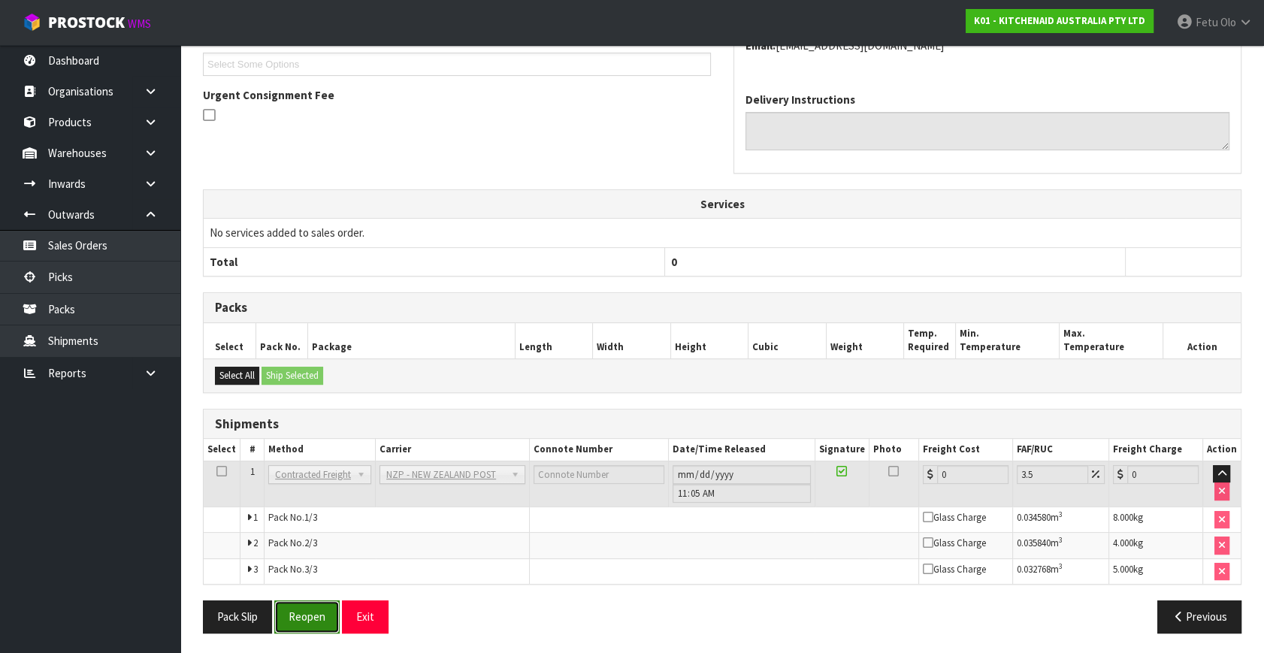
click at [298, 612] on button "Reopen" at bounding box center [306, 616] width 65 height 32
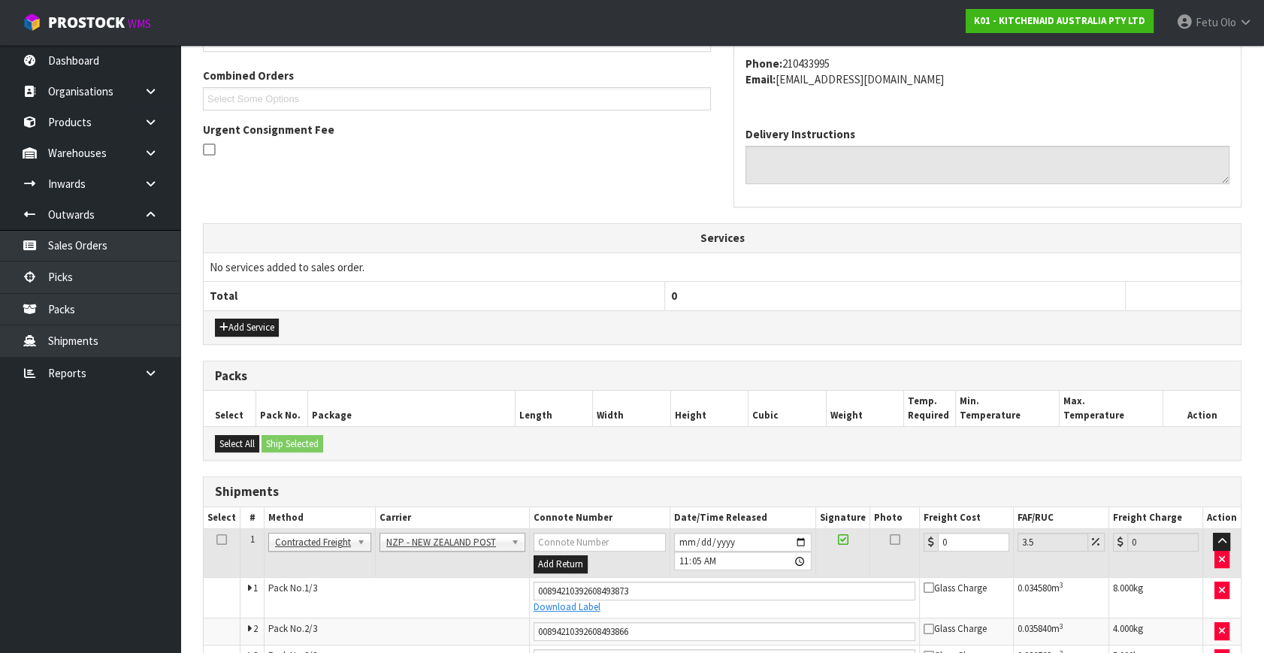
scroll to position [411, 0]
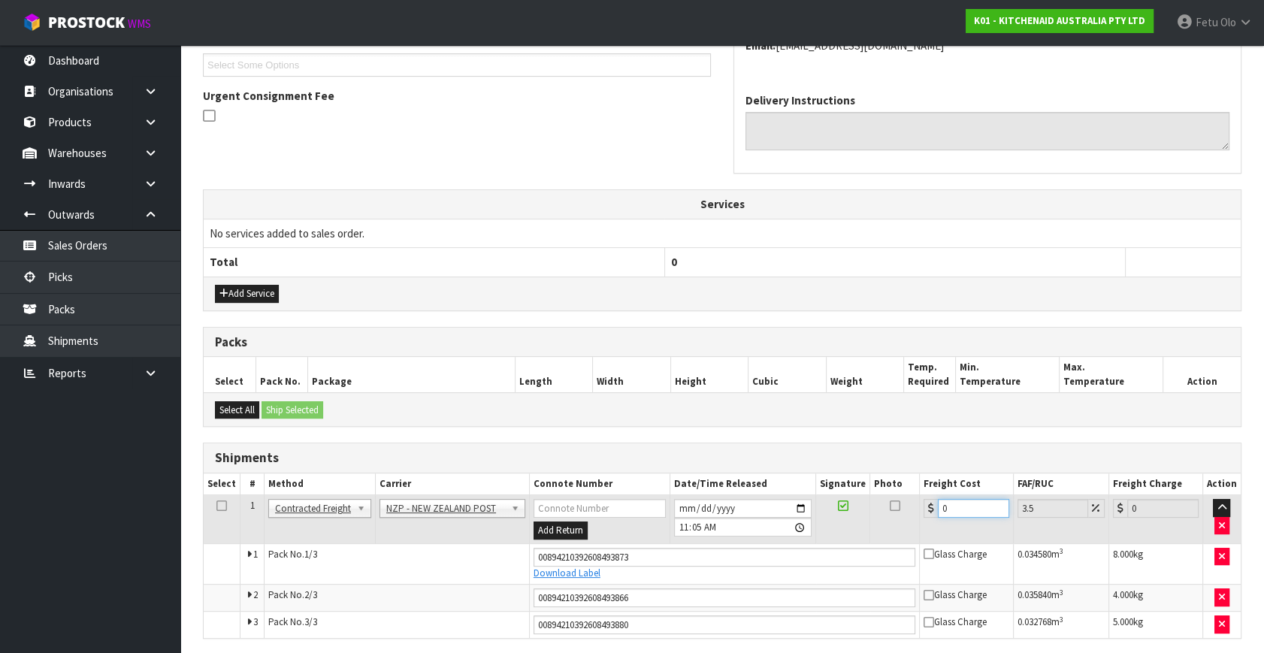
drag, startPoint x: 965, startPoint y: 501, endPoint x: 562, endPoint y: 593, distance: 413.9
click at [563, 593] on tbody "1 Client Local Pickup Customer Local Pickup Company Freight Contracted Freight …" at bounding box center [722, 566] width 1037 height 143
type input "3"
type input "3.1"
type input "34"
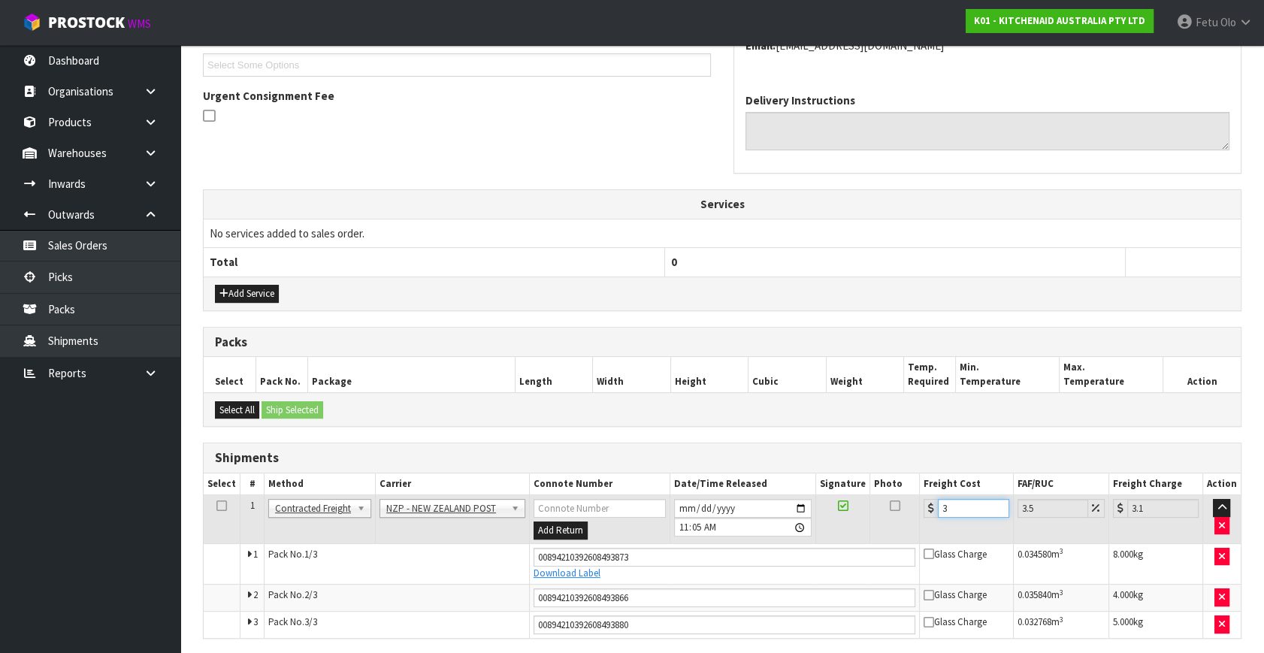
type input "35.19"
type input "34.8"
type input "36.02"
type input "34.86"
type input "36.08"
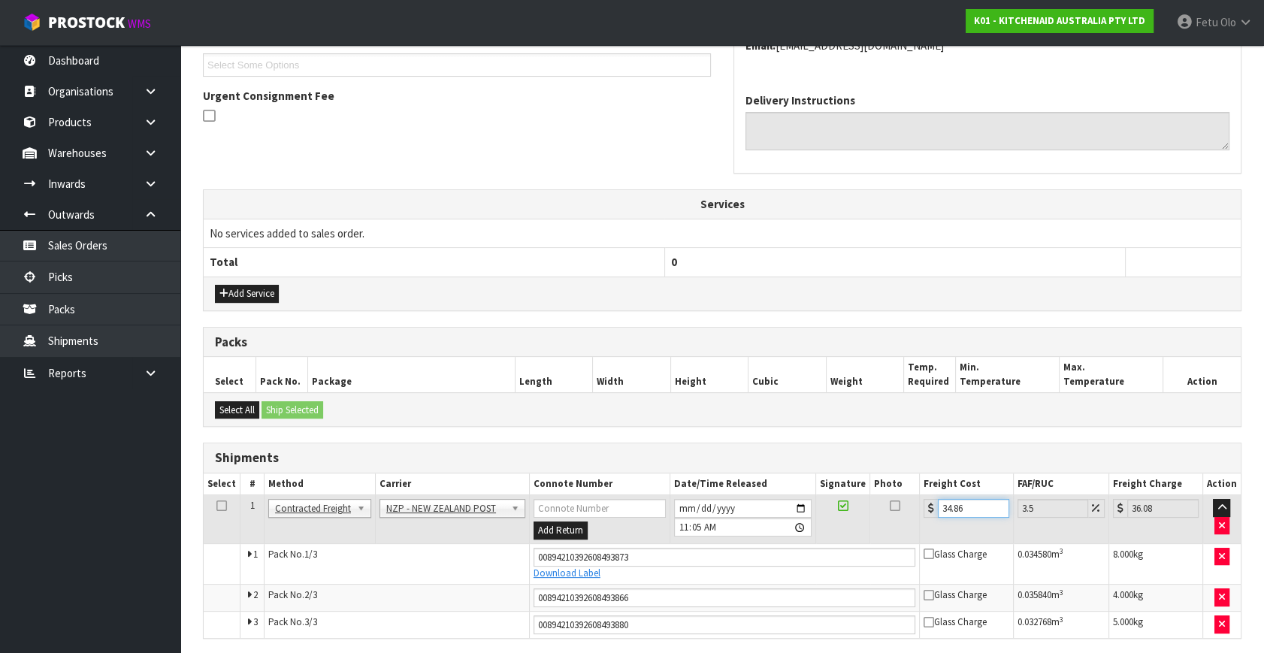
type input "34.8"
type input "36.02"
type input "34.83"
type input "36.05"
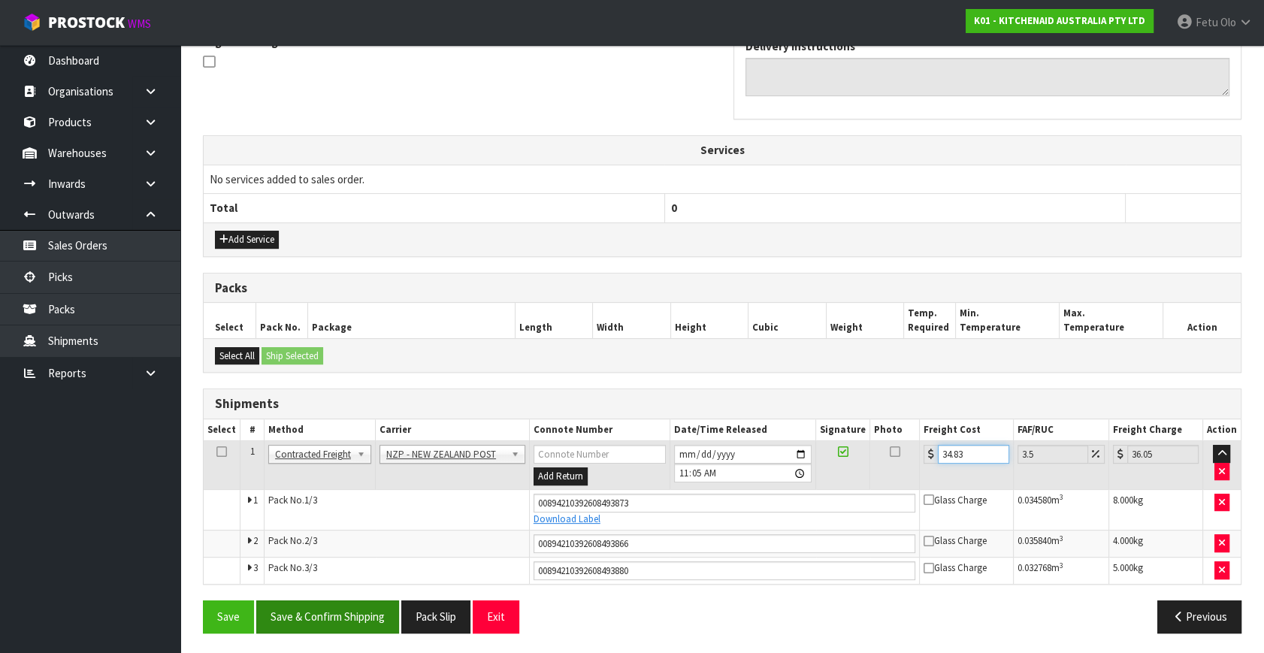
type input "34.83"
click at [352, 612] on button "Save & Confirm Shipping" at bounding box center [327, 616] width 143 height 32
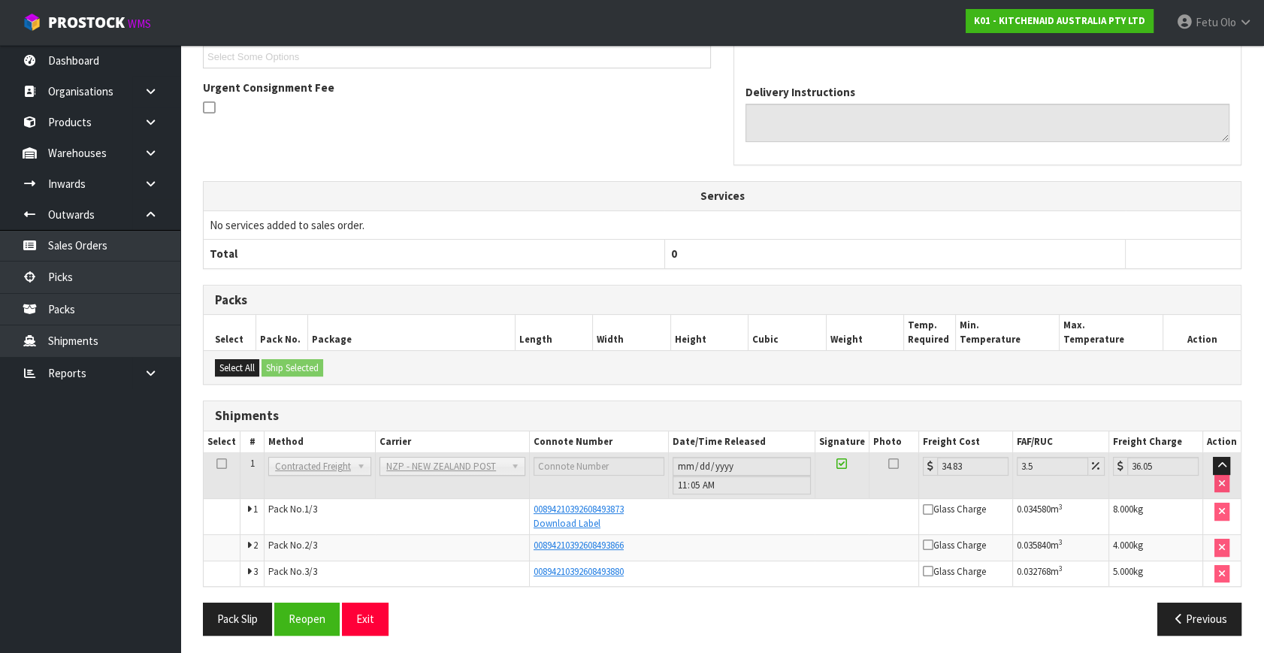
scroll to position [421, 0]
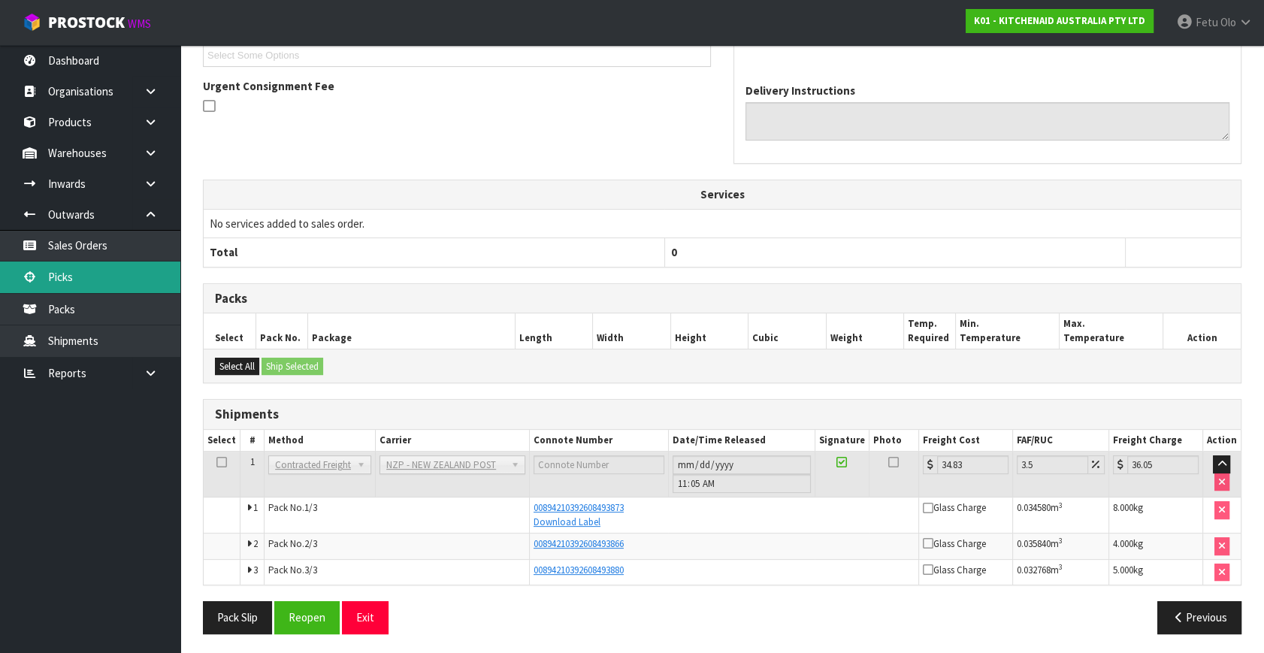
click at [68, 285] on link "Picks" at bounding box center [90, 276] width 180 height 31
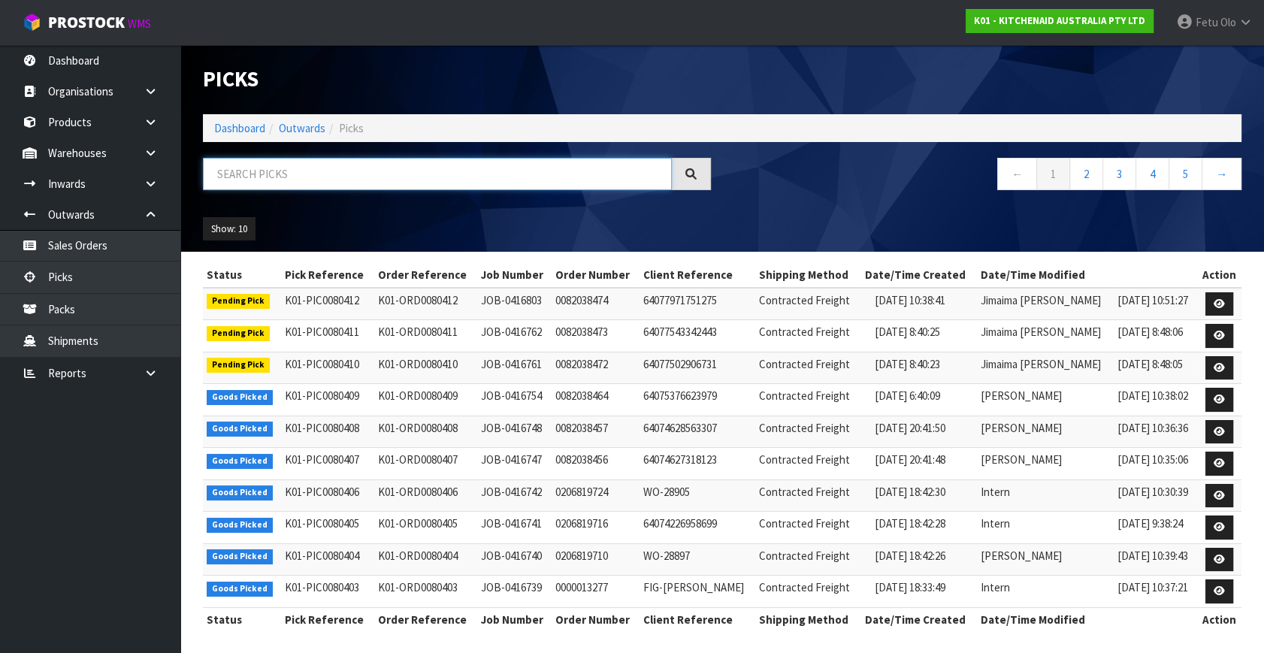
click at [526, 175] on input "text" at bounding box center [437, 174] width 469 height 32
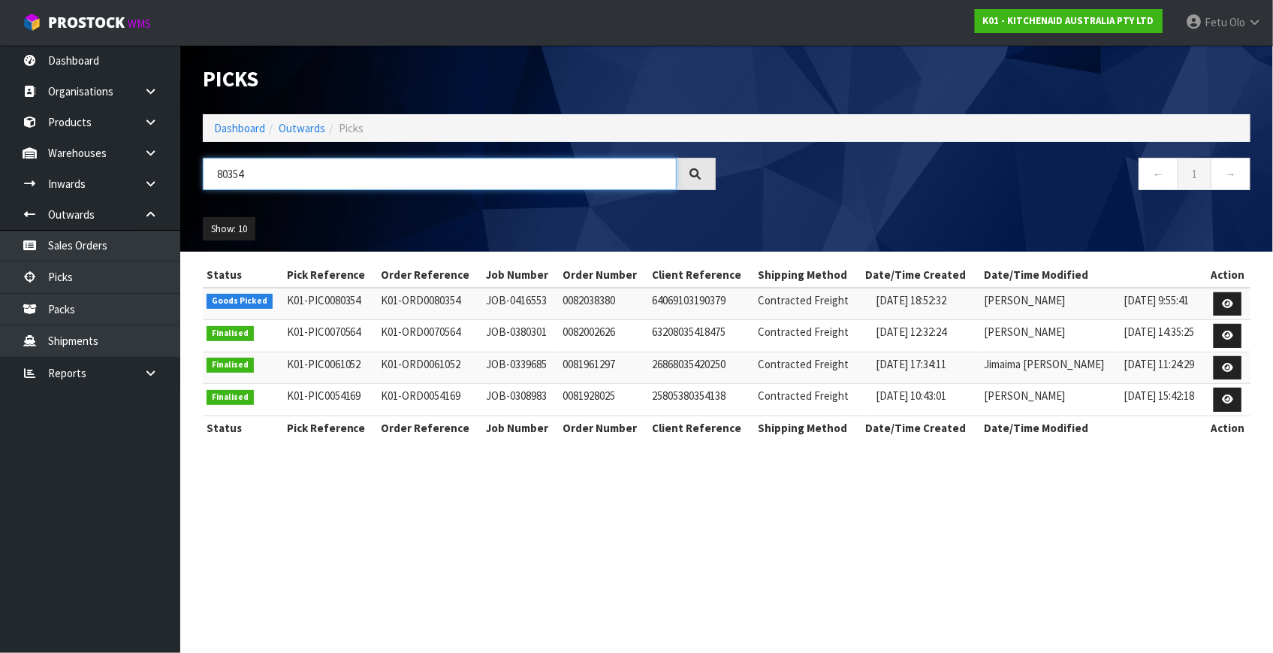
type input "80354"
click at [1225, 307] on icon at bounding box center [1227, 304] width 11 height 10
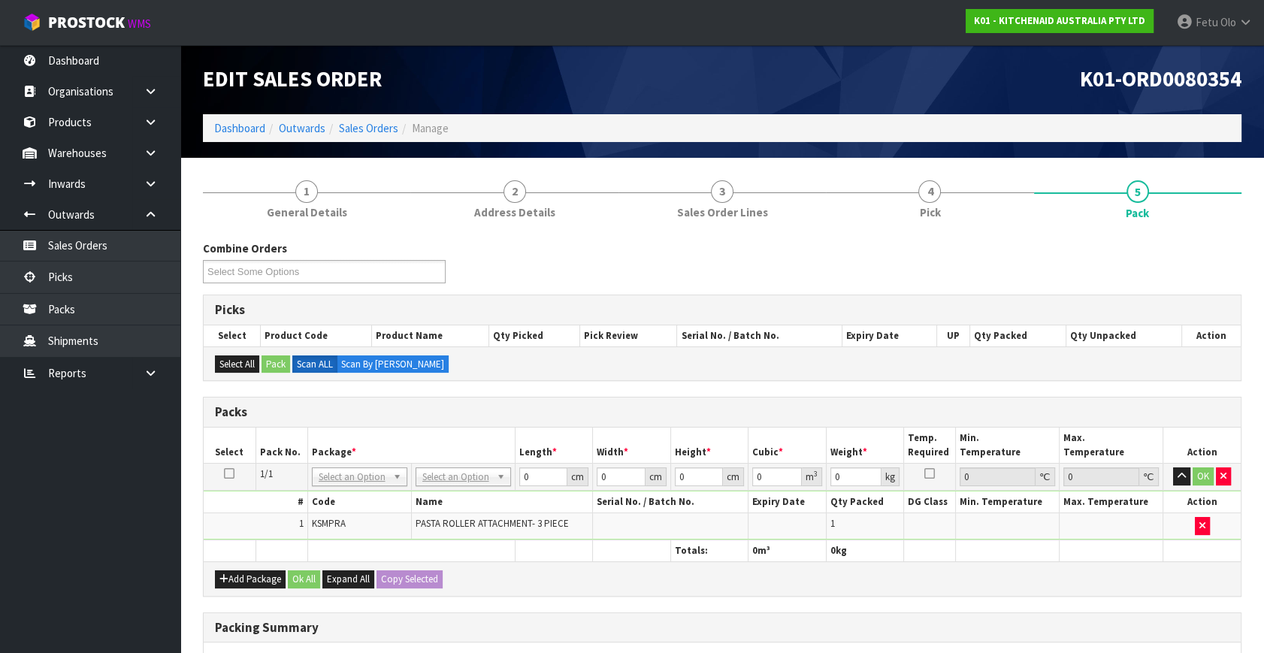
click at [344, 485] on td "NONE 007-001 007-002 007-004 007-009 007-013 007-014 007-015 007-017 007-018 00…" at bounding box center [359, 477] width 104 height 27
click at [342, 491] on div "# Code Name Serial No. / Batch No. Expiry Date Qty Packed DG Class Min. Tempera…" at bounding box center [722, 515] width 1037 height 49
drag, startPoint x: 350, startPoint y: 476, endPoint x: 345, endPoint y: 491, distance: 16.6
click at [345, 491] on input "text" at bounding box center [359, 496] width 88 height 19
type input "011"
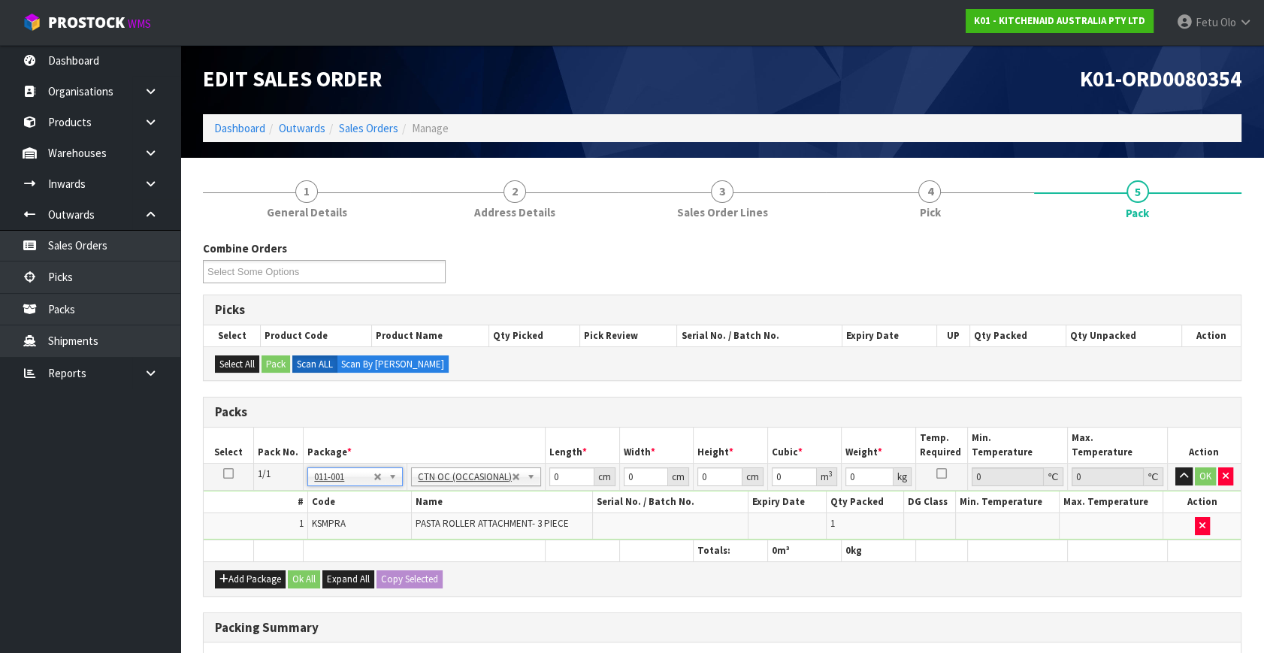
type input "3.5"
drag, startPoint x: 559, startPoint y: 478, endPoint x: 443, endPoint y: 508, distance: 119.5
click at [444, 509] on tbody "1/1 NONE 007-001 007-002 007-004 007-009 007-013 007-014 007-015 007-017 007-01…" at bounding box center [722, 502] width 1037 height 77
type input "24"
type input "20"
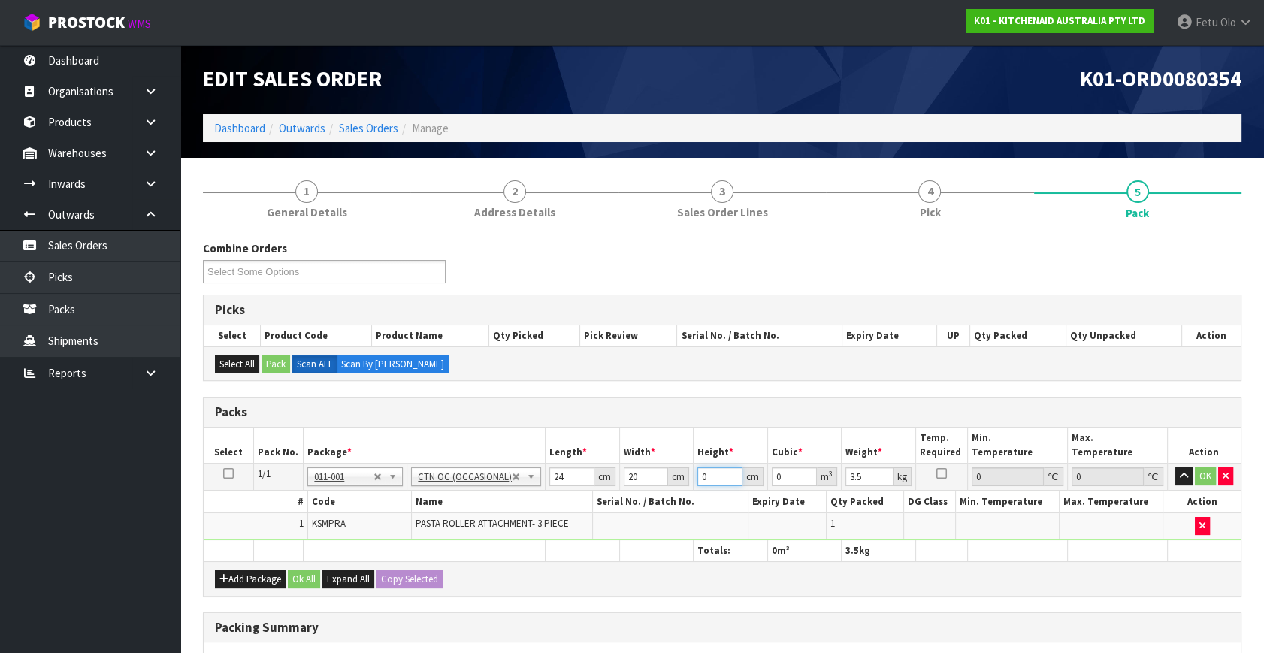
type input "2"
type input "0.00096"
type input "29"
type input "0.01392"
type input "29"
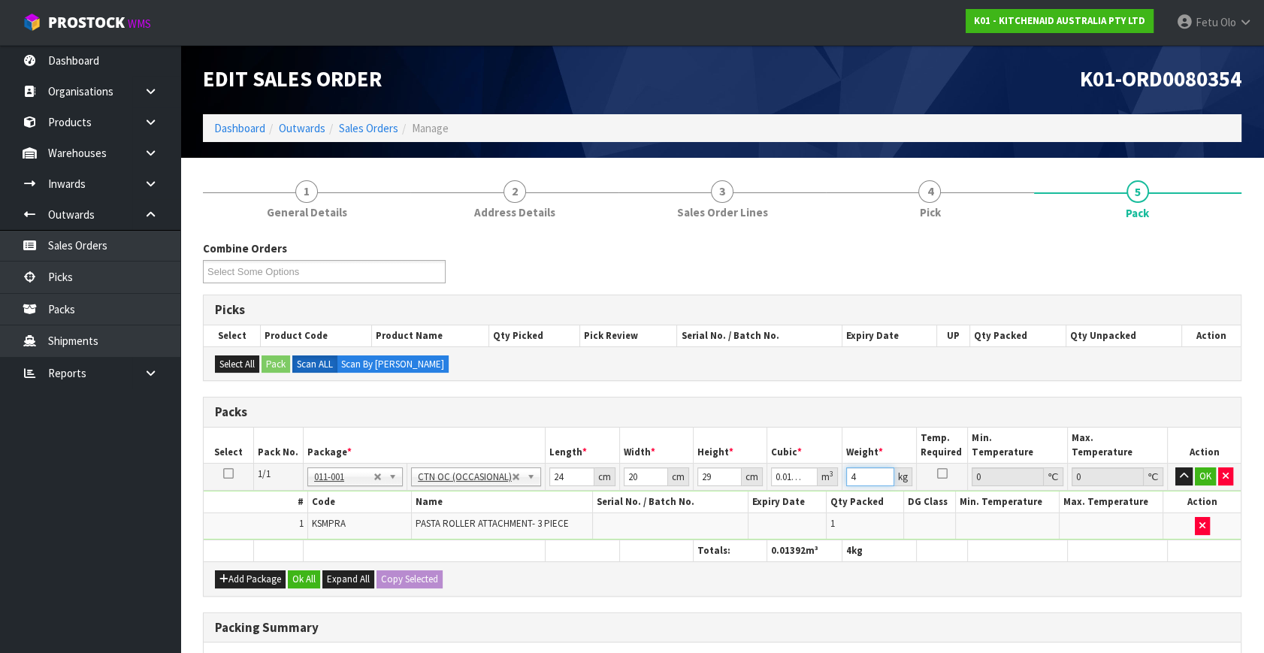
type input "4"
click button "OK" at bounding box center [1204, 476] width 21 height 18
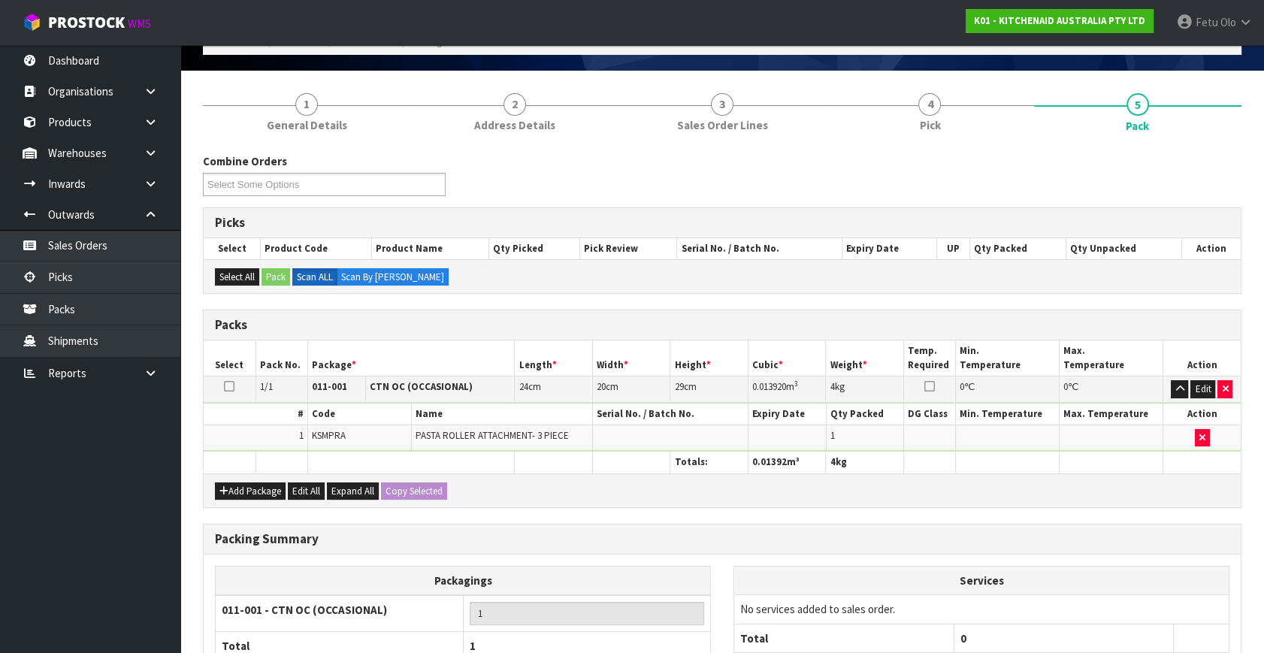
scroll to position [224, 0]
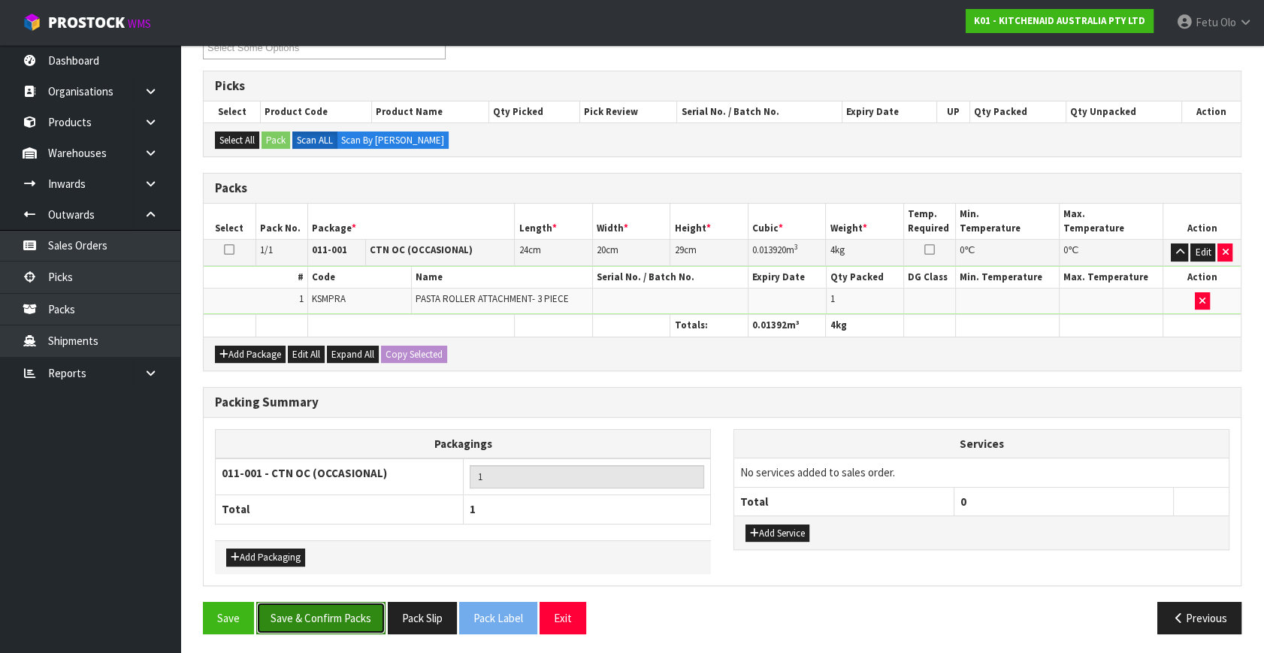
click at [328, 608] on button "Save & Confirm Packs" at bounding box center [320, 618] width 129 height 32
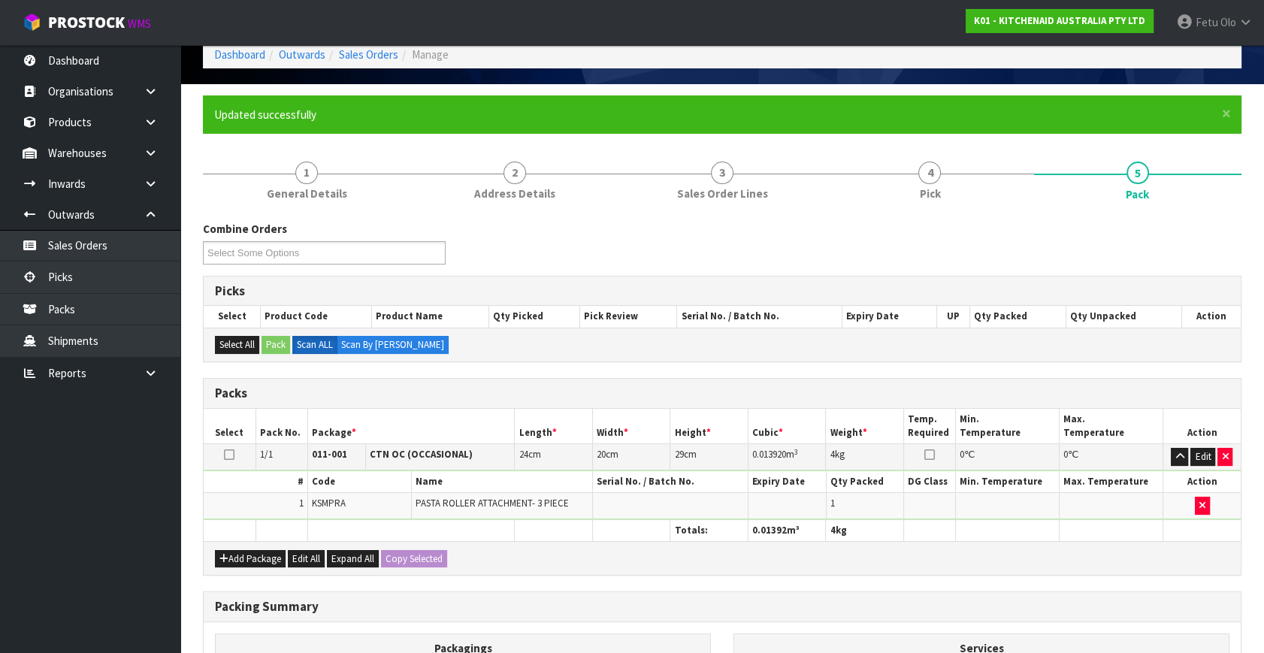
scroll to position [196, 0]
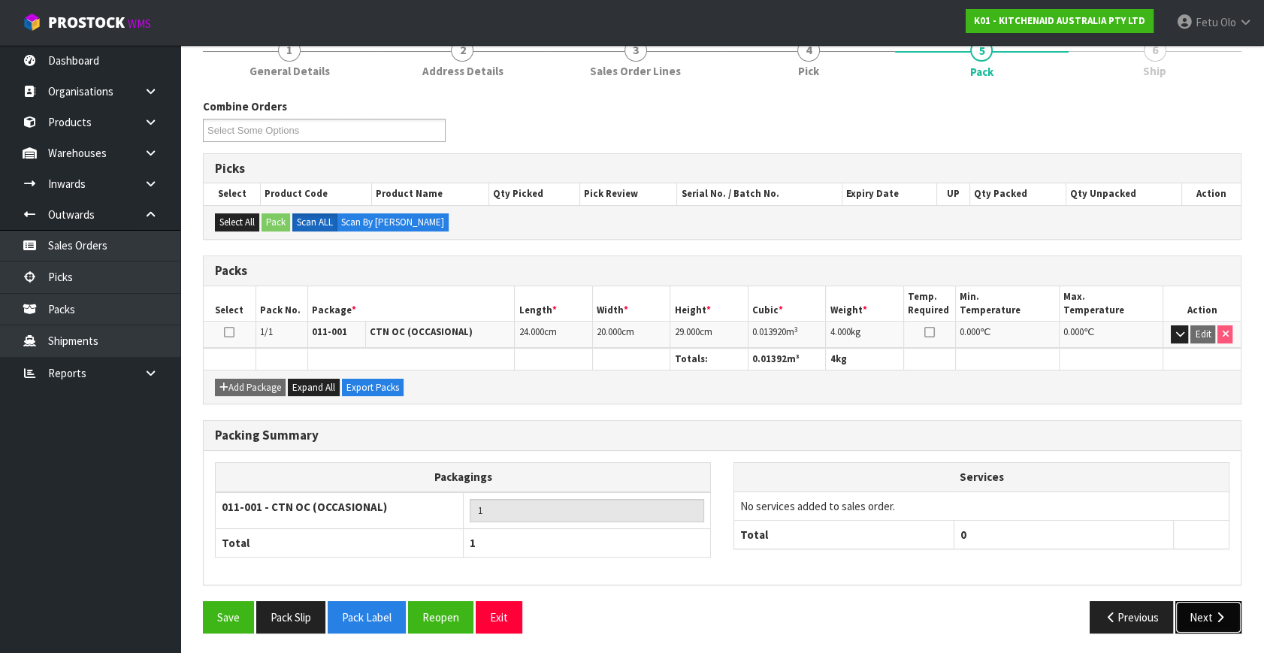
click at [1210, 602] on button "Next" at bounding box center [1208, 617] width 66 height 32
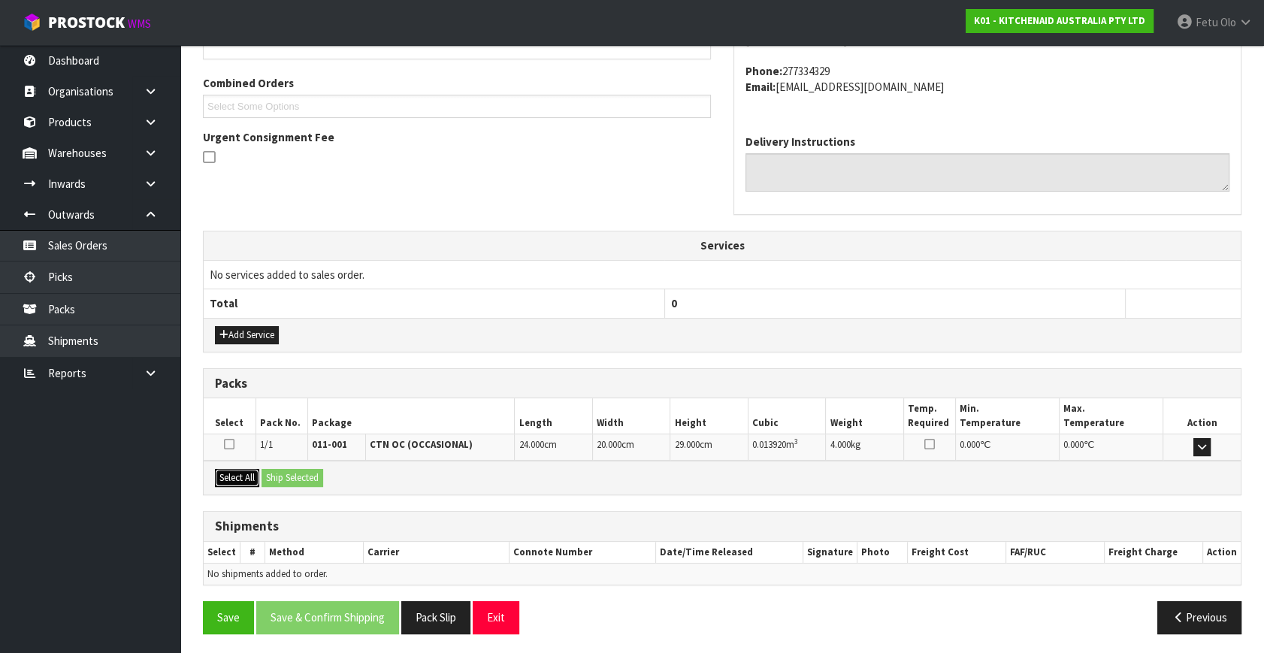
drag, startPoint x: 232, startPoint y: 474, endPoint x: 269, endPoint y: 473, distance: 36.8
click at [240, 473] on button "Select All" at bounding box center [237, 478] width 44 height 18
click at [286, 473] on button "Ship Selected" at bounding box center [292, 478] width 62 height 18
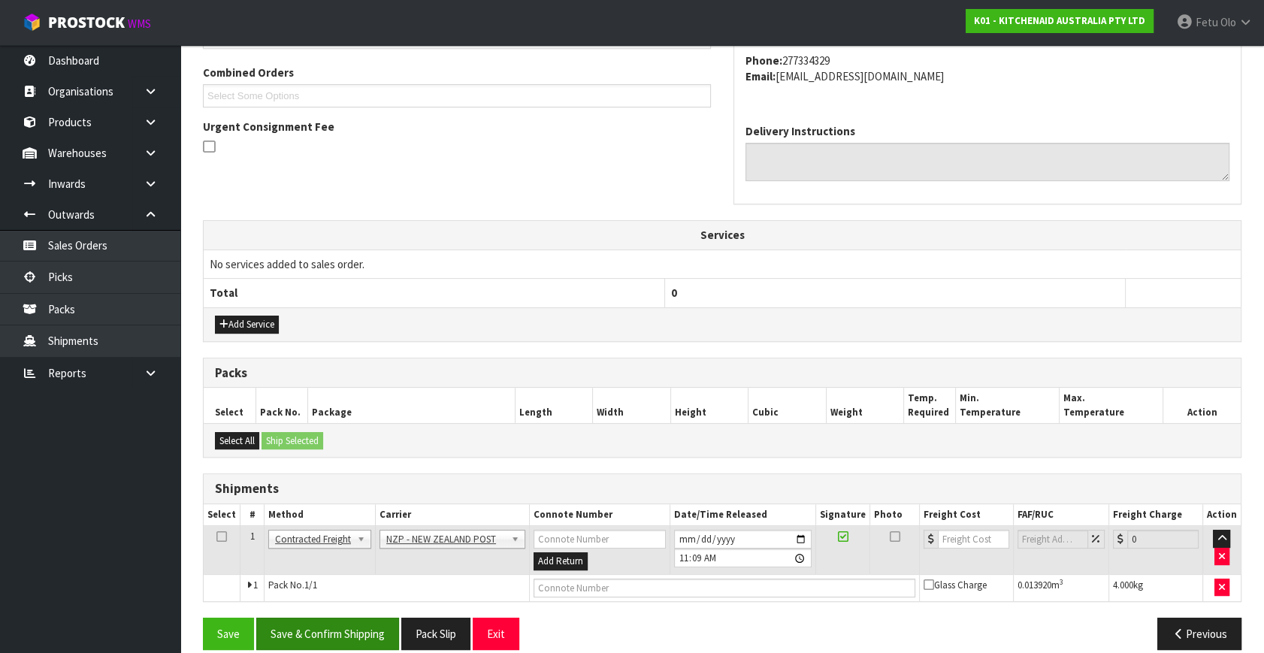
scroll to position [397, 0]
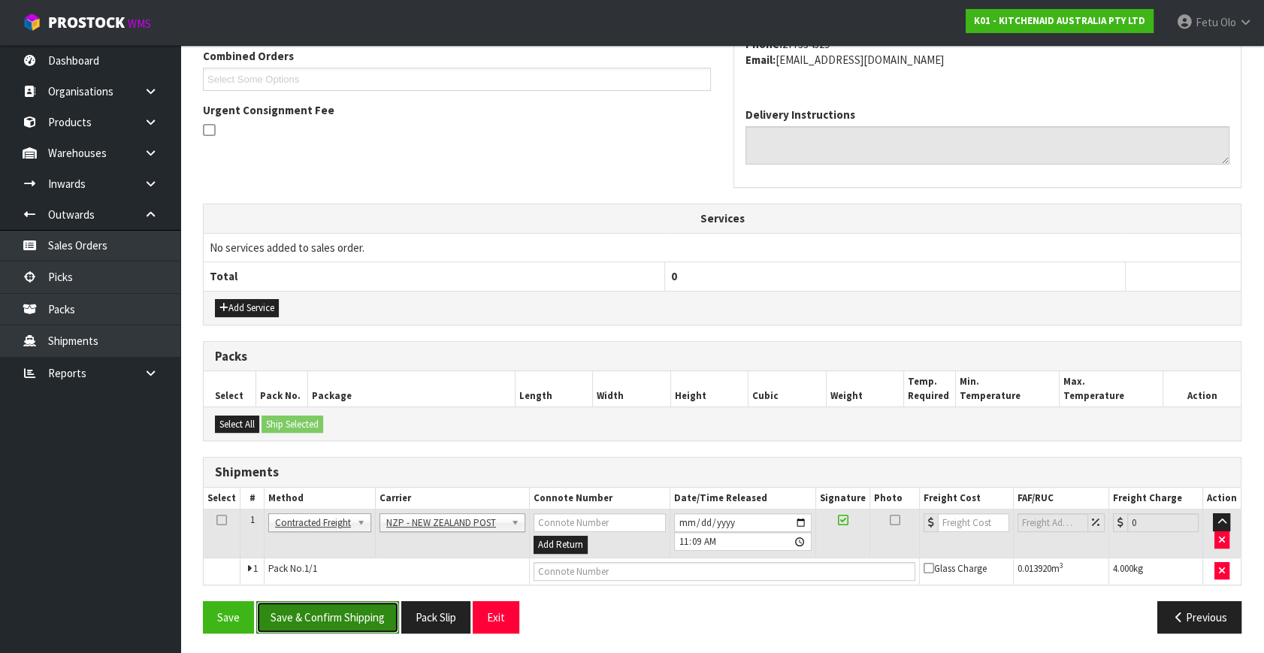
click at [343, 619] on button "Save & Confirm Shipping" at bounding box center [327, 617] width 143 height 32
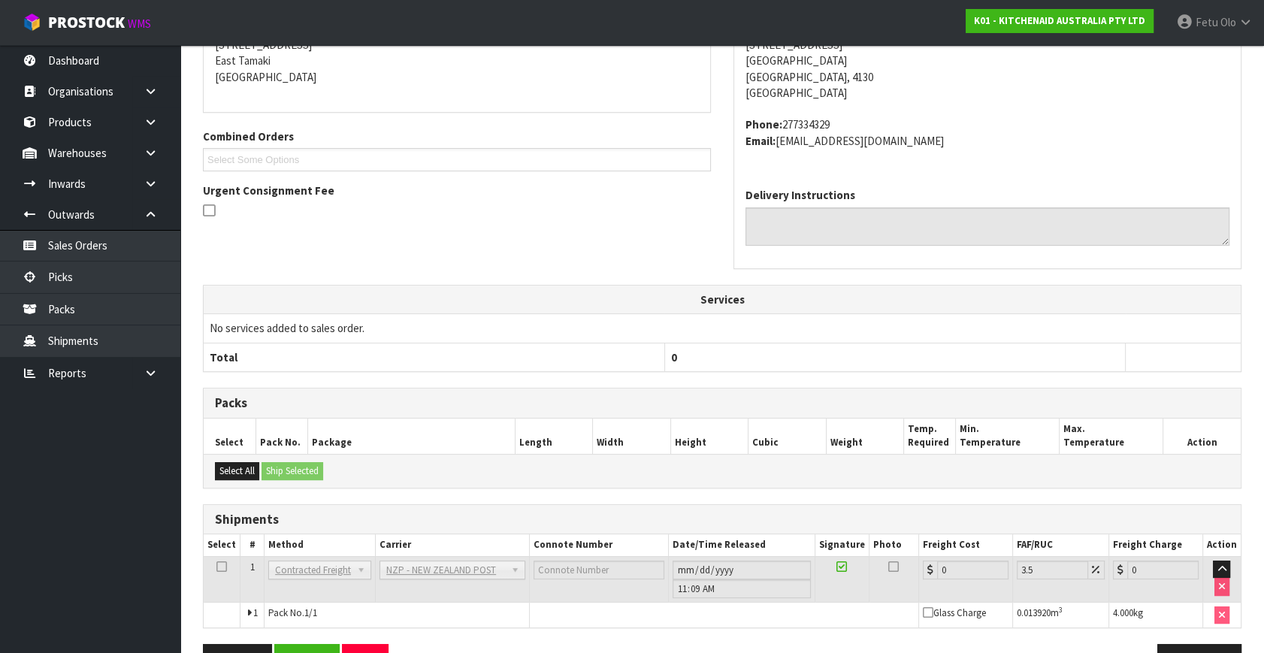
scroll to position [376, 0]
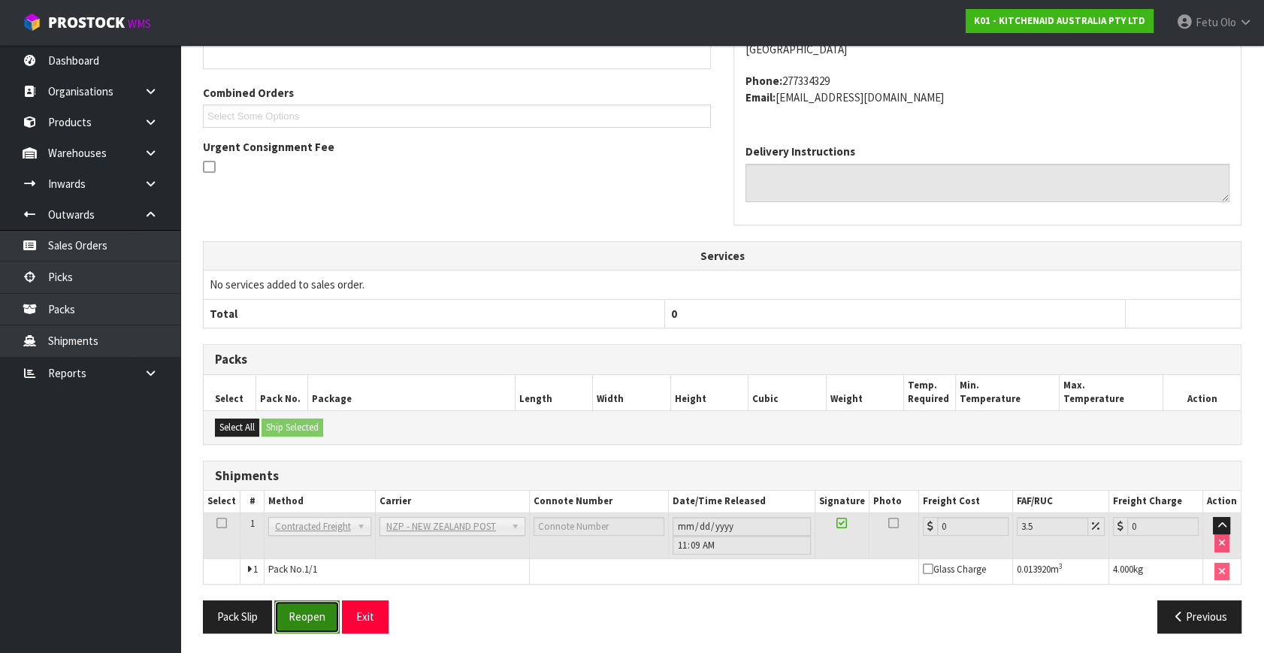
click at [322, 608] on button "Reopen" at bounding box center [306, 616] width 65 height 32
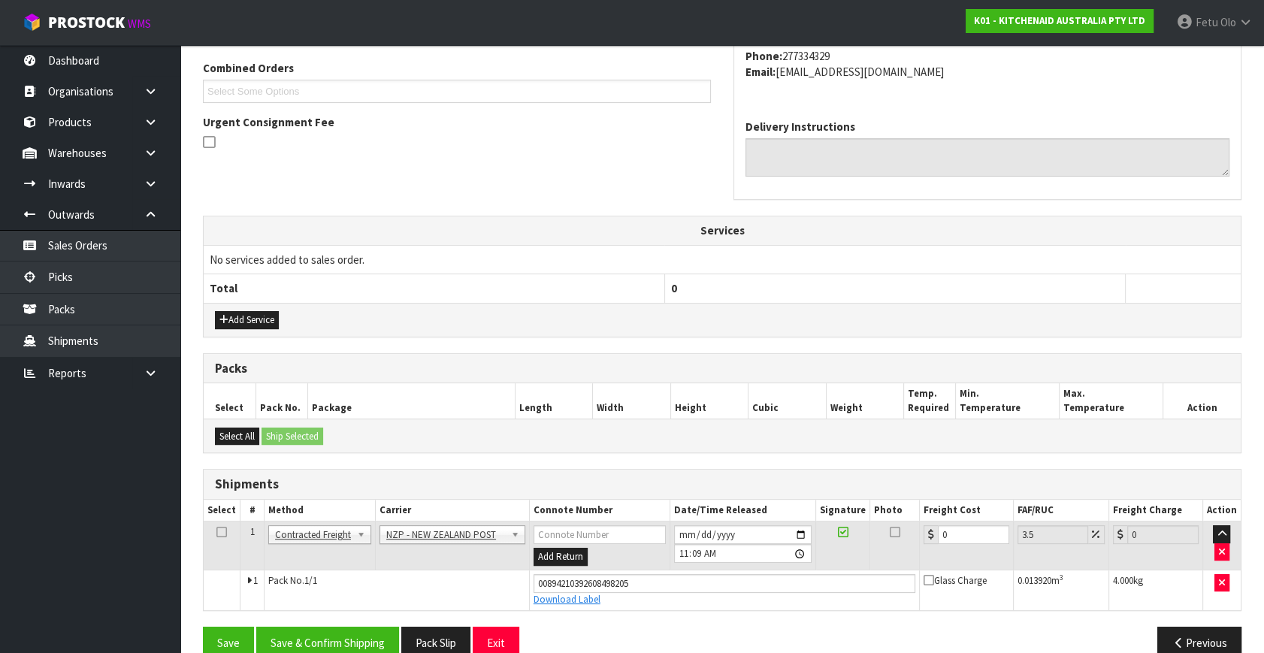
scroll to position [411, 0]
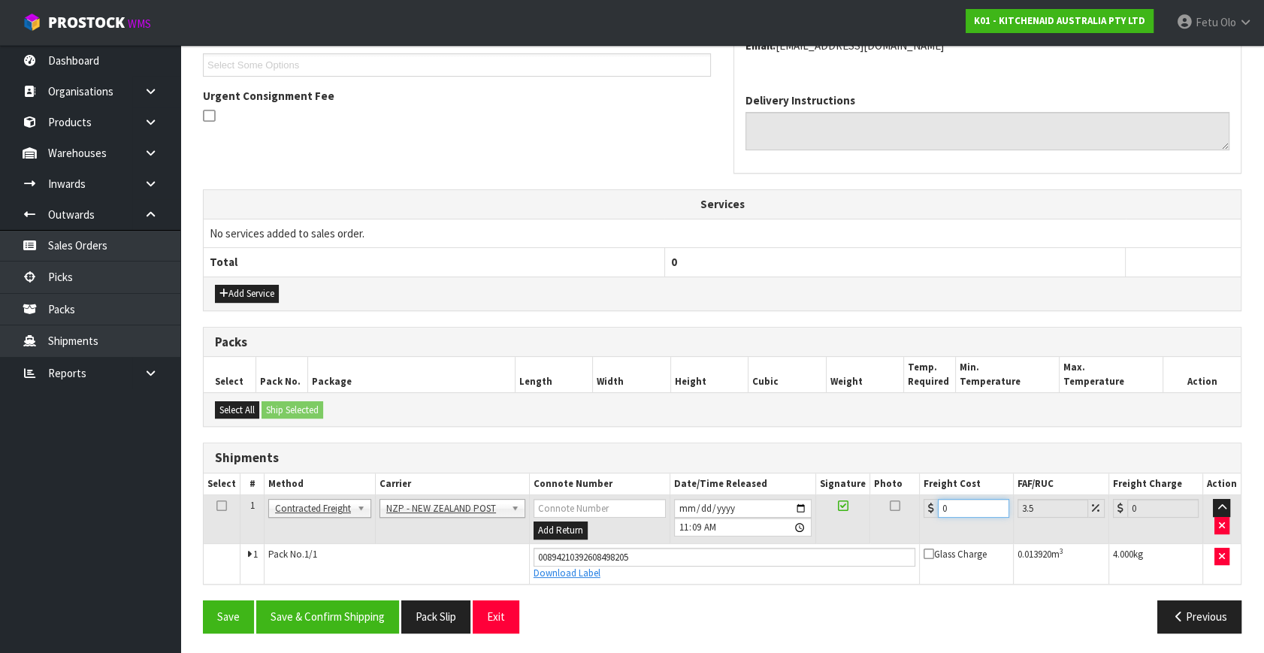
drag, startPoint x: 980, startPoint y: 510, endPoint x: 639, endPoint y: 490, distance: 341.7
click at [680, 497] on tr "1 Client Local Pickup Customer Local Pickup Company Freight Contracted Freight …" at bounding box center [722, 519] width 1037 height 49
type input "8"
type input "8.28"
type input "8.4"
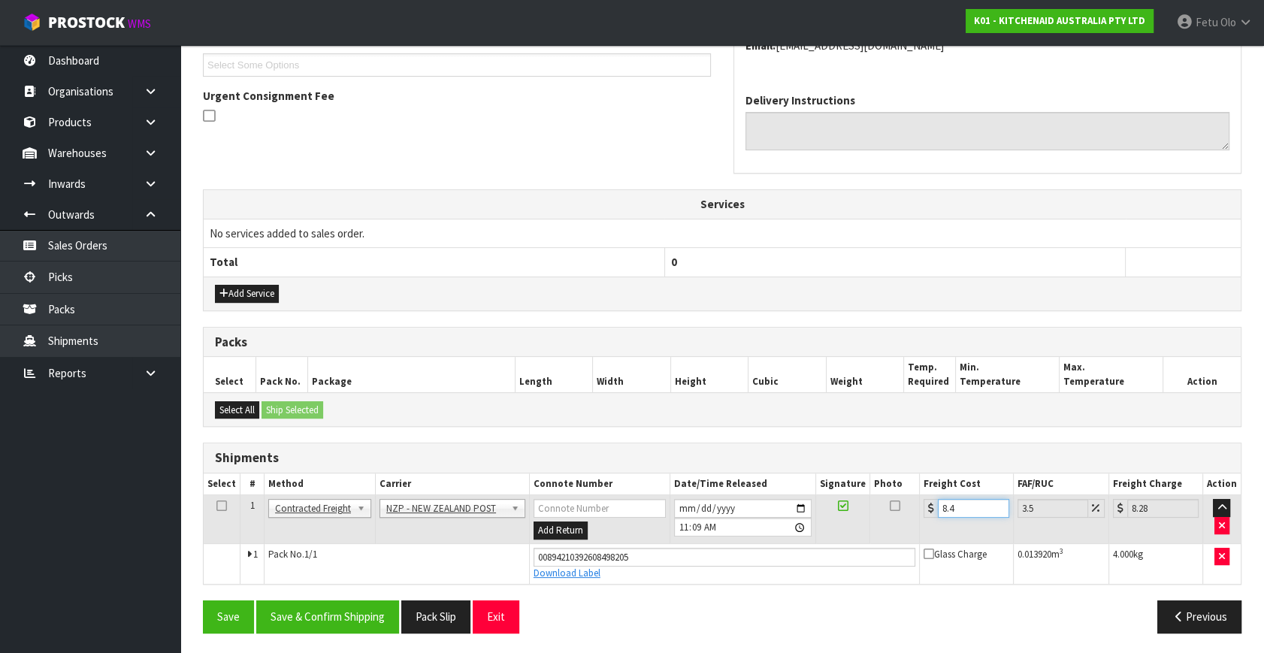
type input "8.69"
type input "8.45"
type input "8.75"
type input "8.45"
click at [297, 608] on button "Save & Confirm Shipping" at bounding box center [327, 616] width 143 height 32
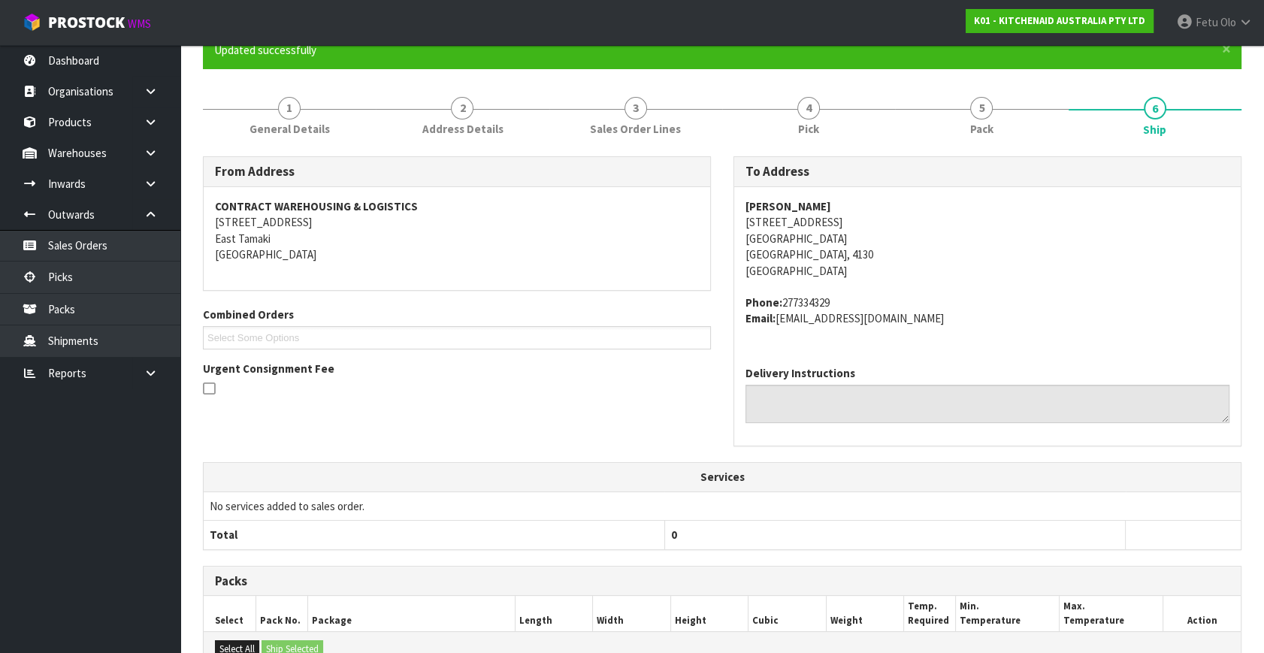
scroll to position [370, 0]
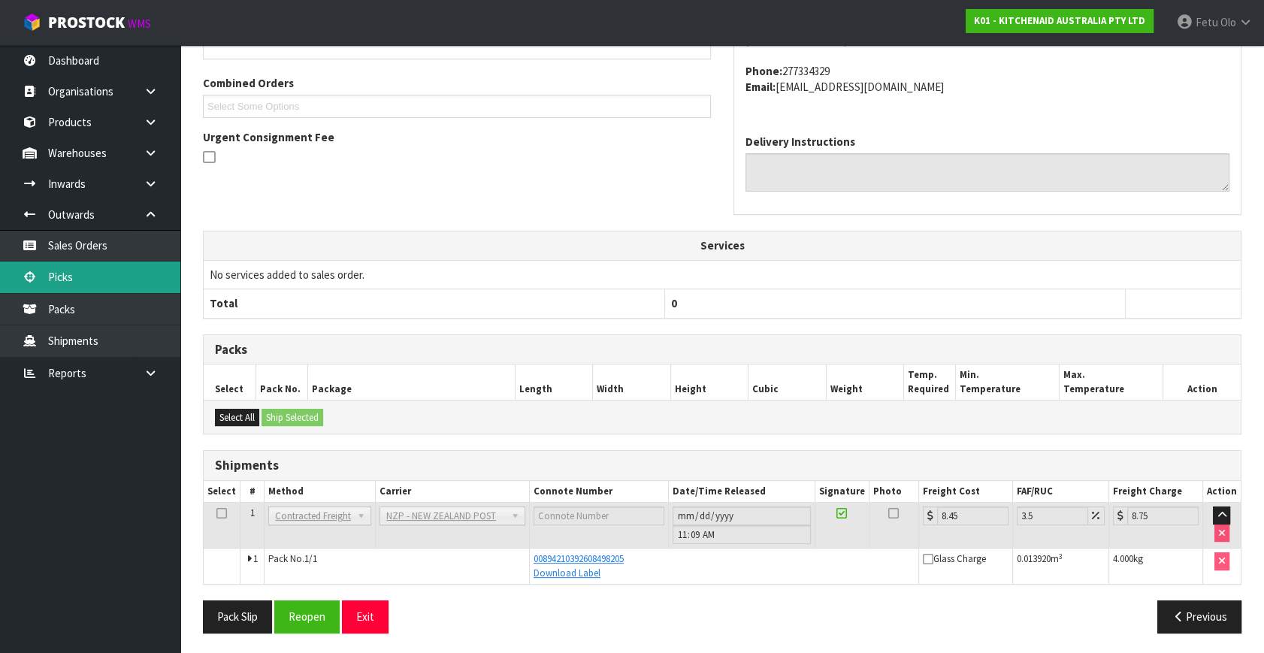
click at [94, 274] on link "Picks" at bounding box center [90, 276] width 180 height 31
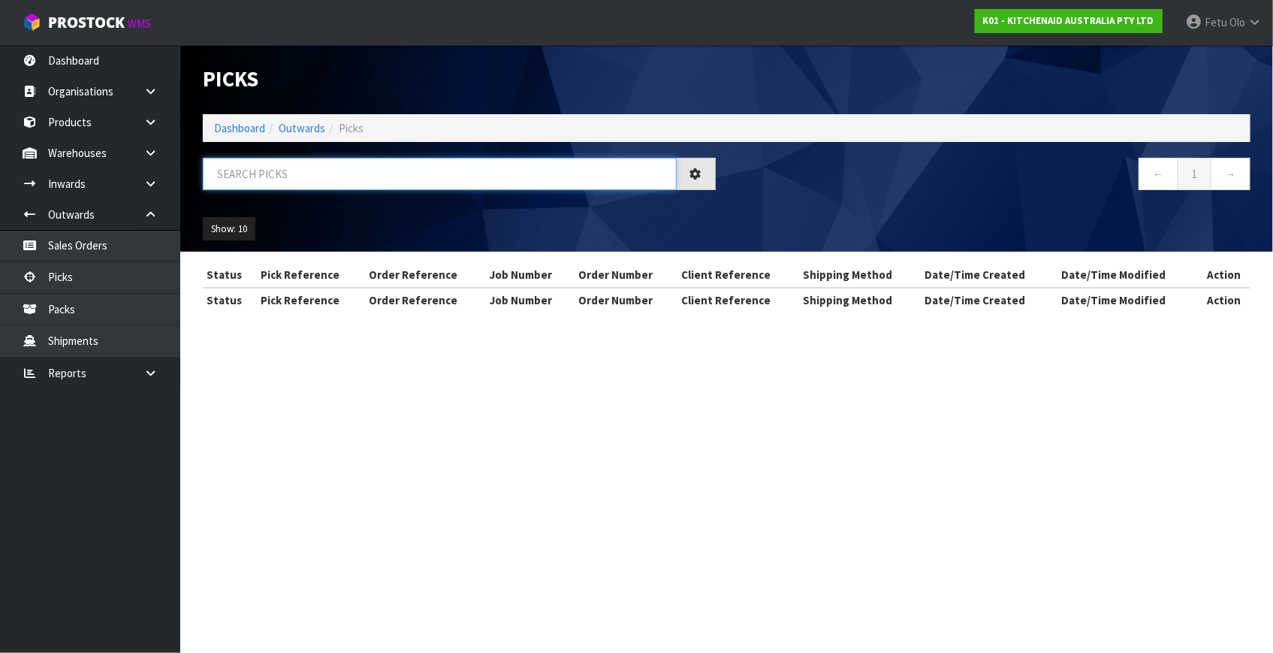
click at [360, 168] on input "text" at bounding box center [440, 174] width 474 height 32
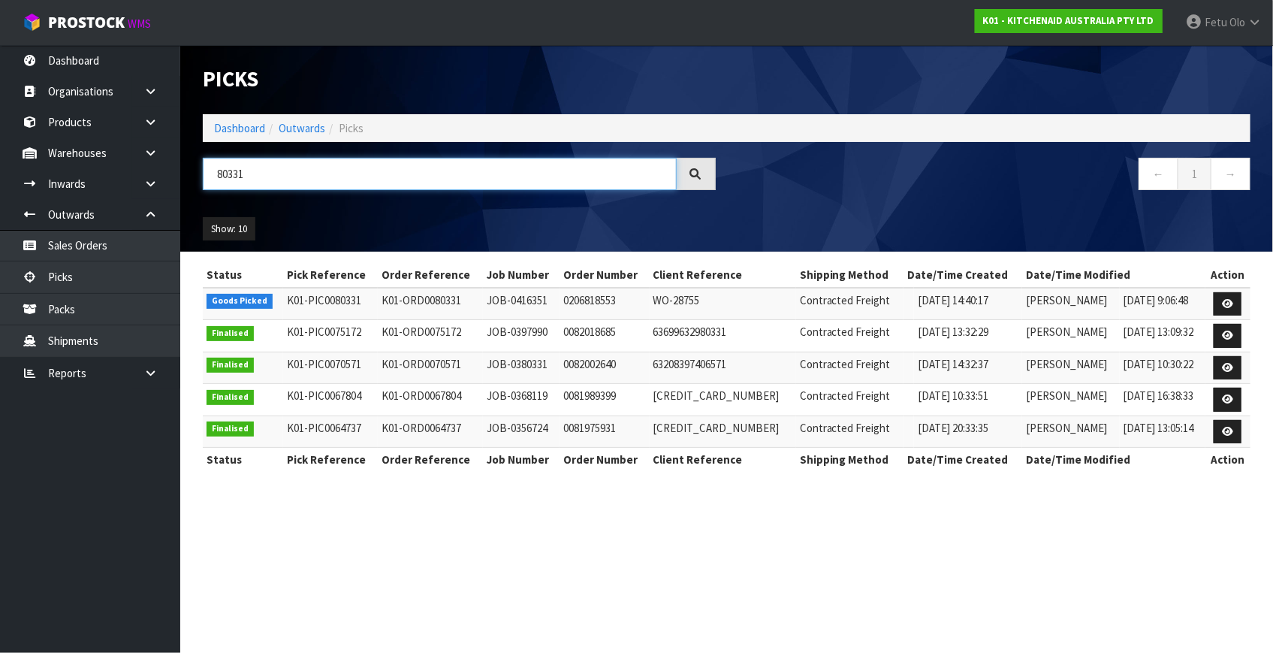
type input "80331"
click at [1223, 303] on icon at bounding box center [1227, 304] width 11 height 10
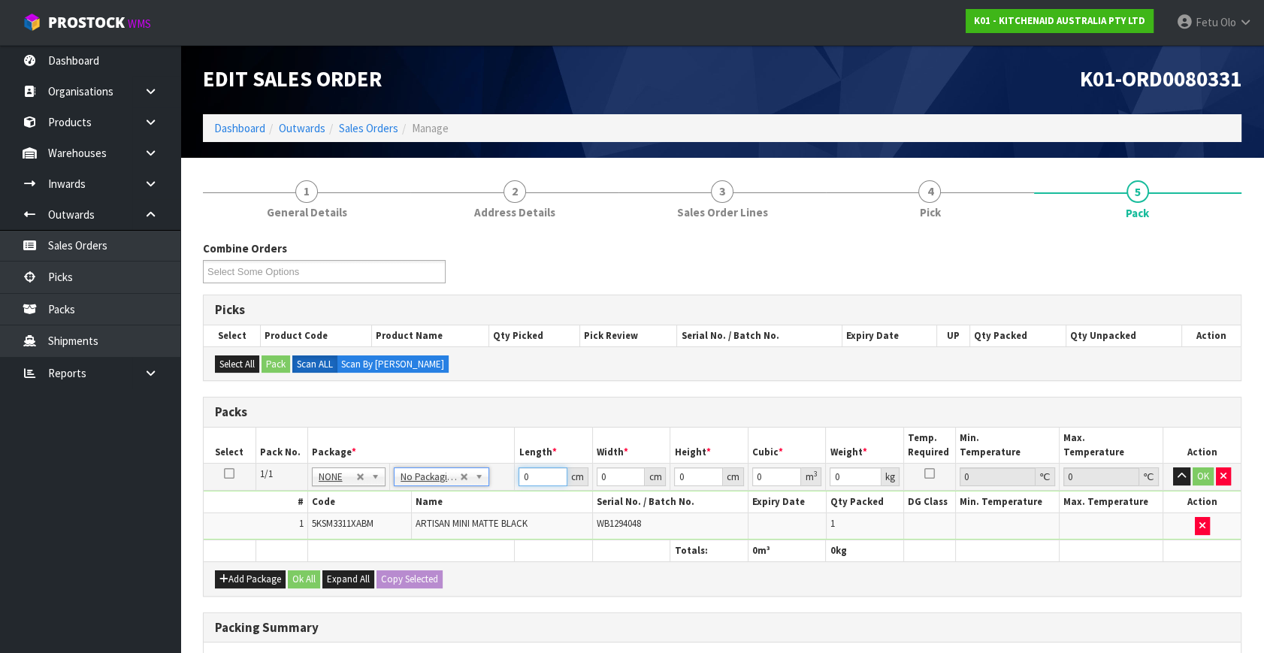
drag, startPoint x: 546, startPoint y: 476, endPoint x: 382, endPoint y: 534, distance: 173.9
click at [382, 534] on tbody "1/1 NONE 007-001 007-002 007-004 007-009 007-013 007-014 007-015 007-017 007-01…" at bounding box center [722, 502] width 1037 height 77
type input "42"
type input "28"
type input "4"
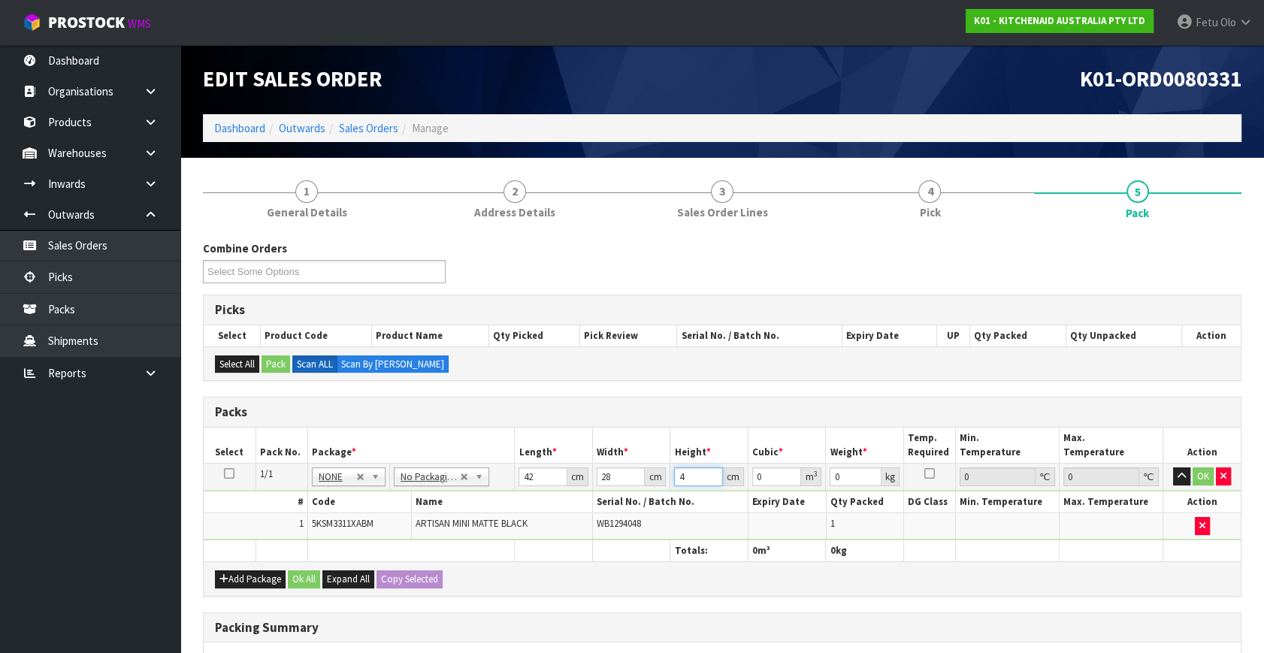
type input "0.004704"
type input "40"
type input "0.04704"
type input "40"
type input "10"
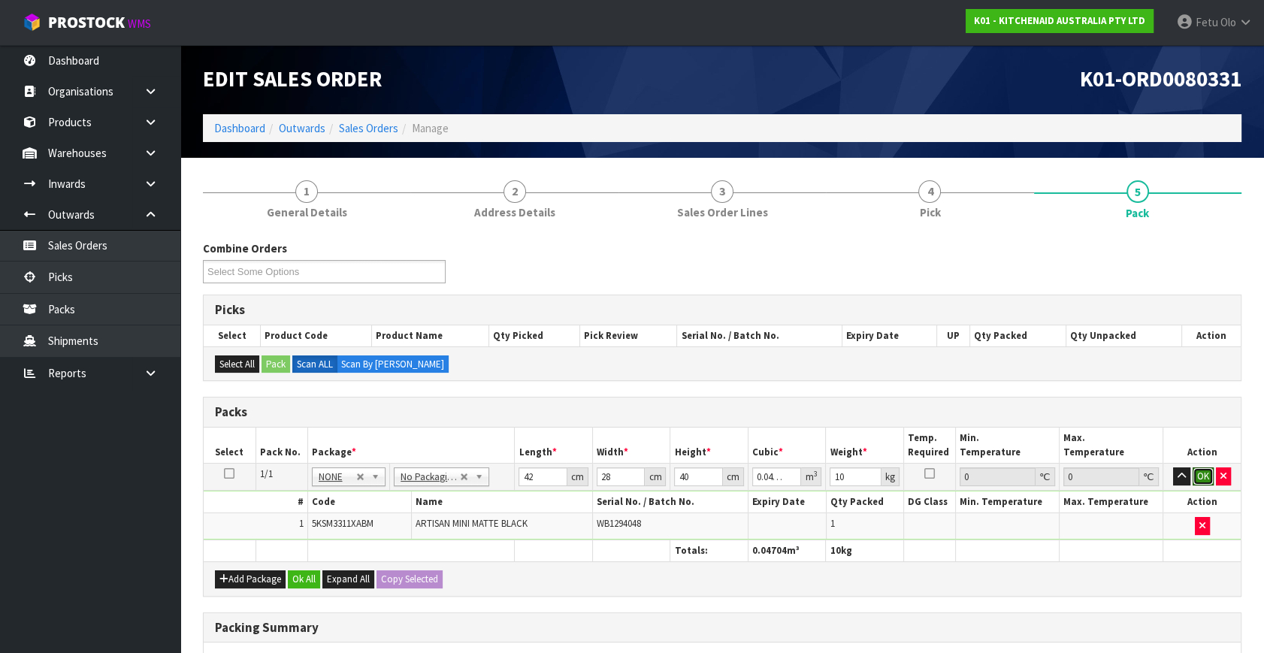
click button "OK" at bounding box center [1202, 476] width 21 height 18
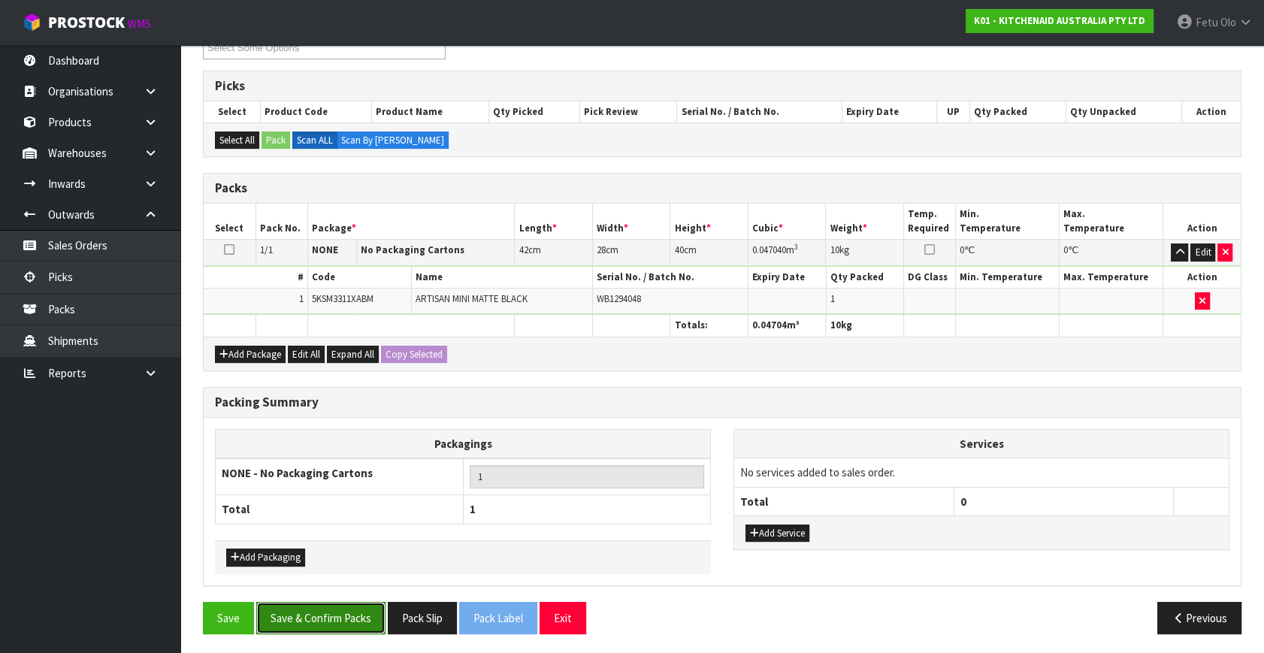
click at [332, 612] on button "Save & Confirm Packs" at bounding box center [320, 618] width 129 height 32
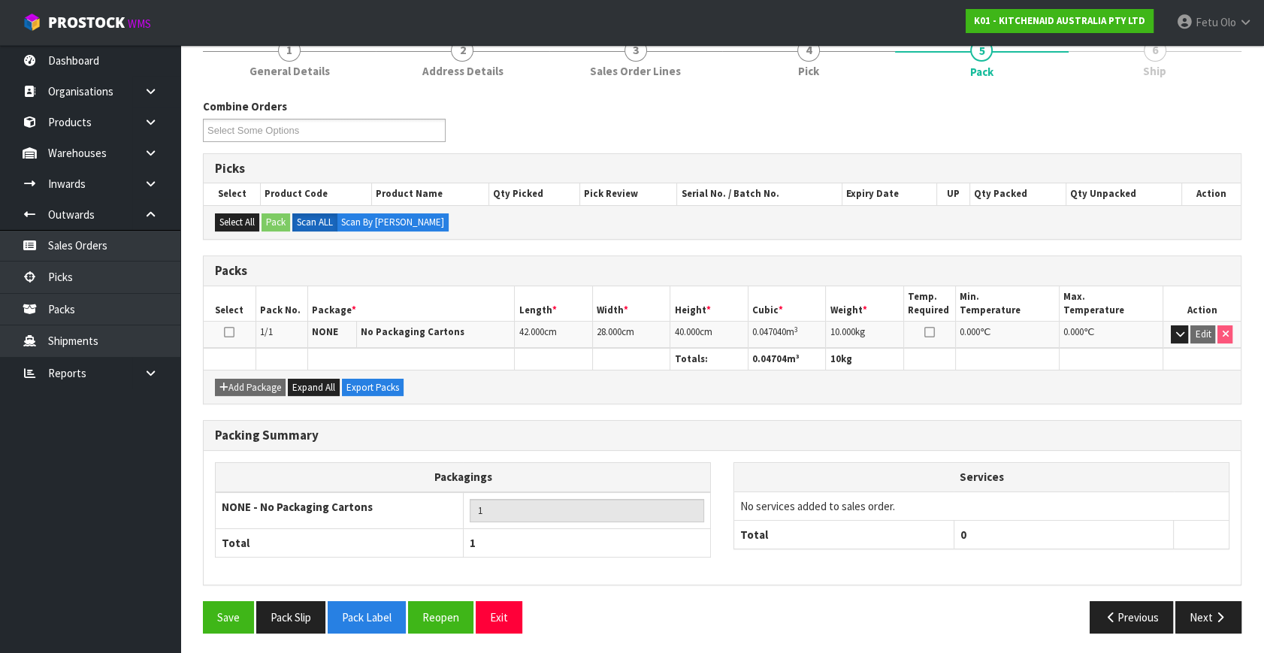
click at [1205, 590] on div "Packing Summary Packagings NONE - No Packaging Cartons 1 Total 1 Services No se…" at bounding box center [722, 510] width 1061 height 181
click at [1197, 601] on button "Next" at bounding box center [1208, 617] width 66 height 32
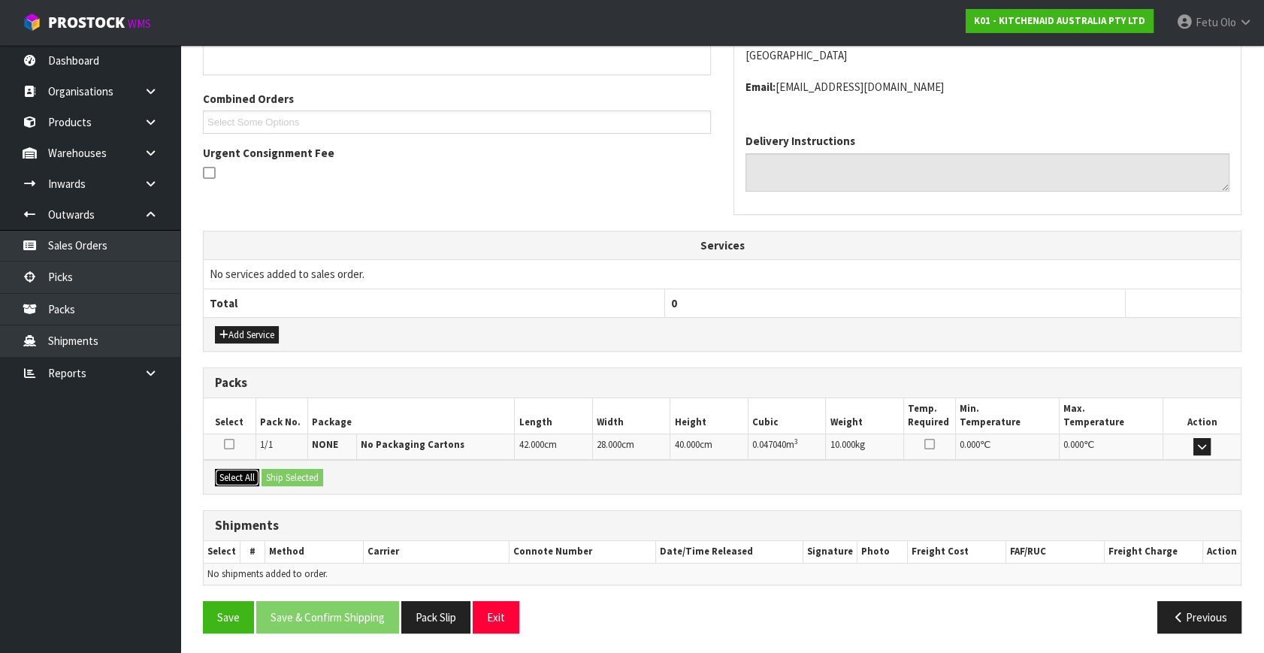
click at [231, 475] on button "Select All" at bounding box center [237, 478] width 44 height 18
click at [286, 477] on button "Ship Selected" at bounding box center [292, 478] width 62 height 18
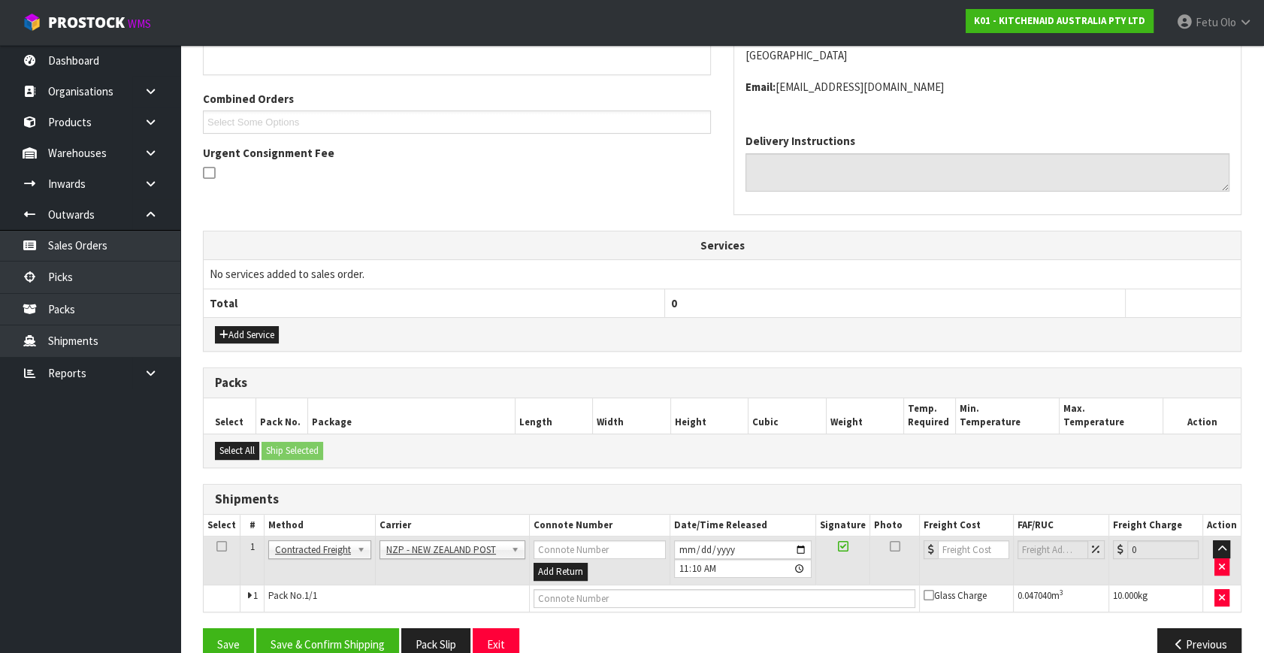
scroll to position [381, 0]
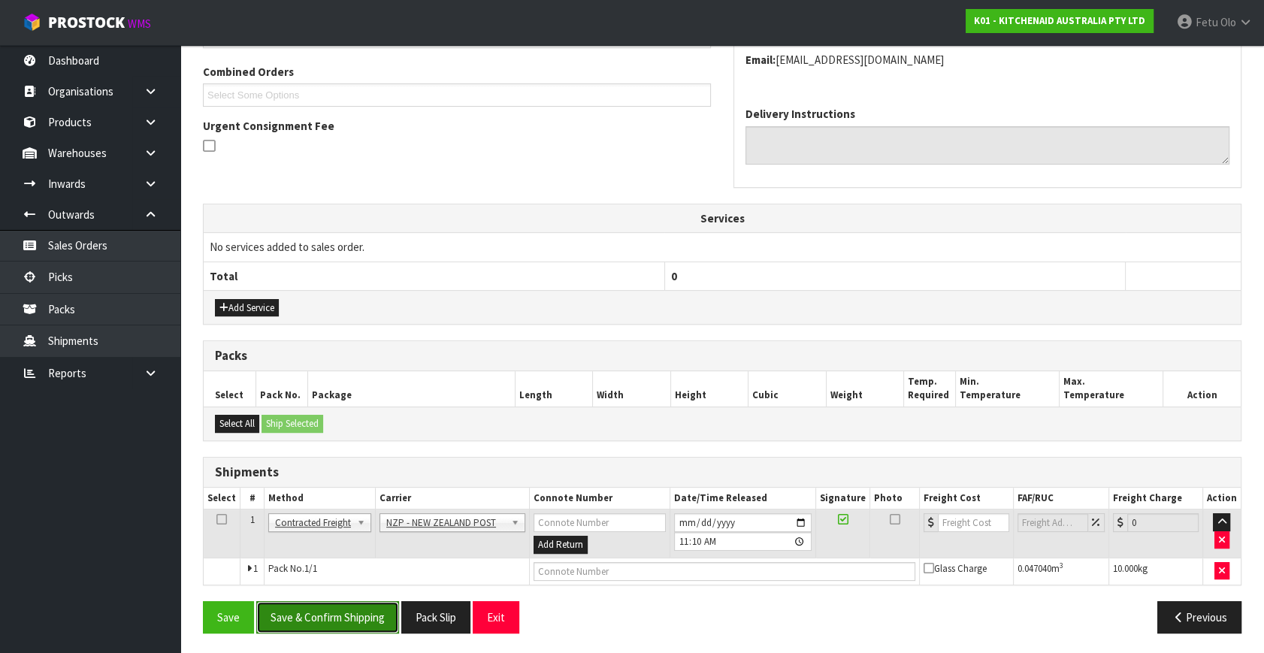
click at [329, 610] on button "Save & Confirm Shipping" at bounding box center [327, 617] width 143 height 32
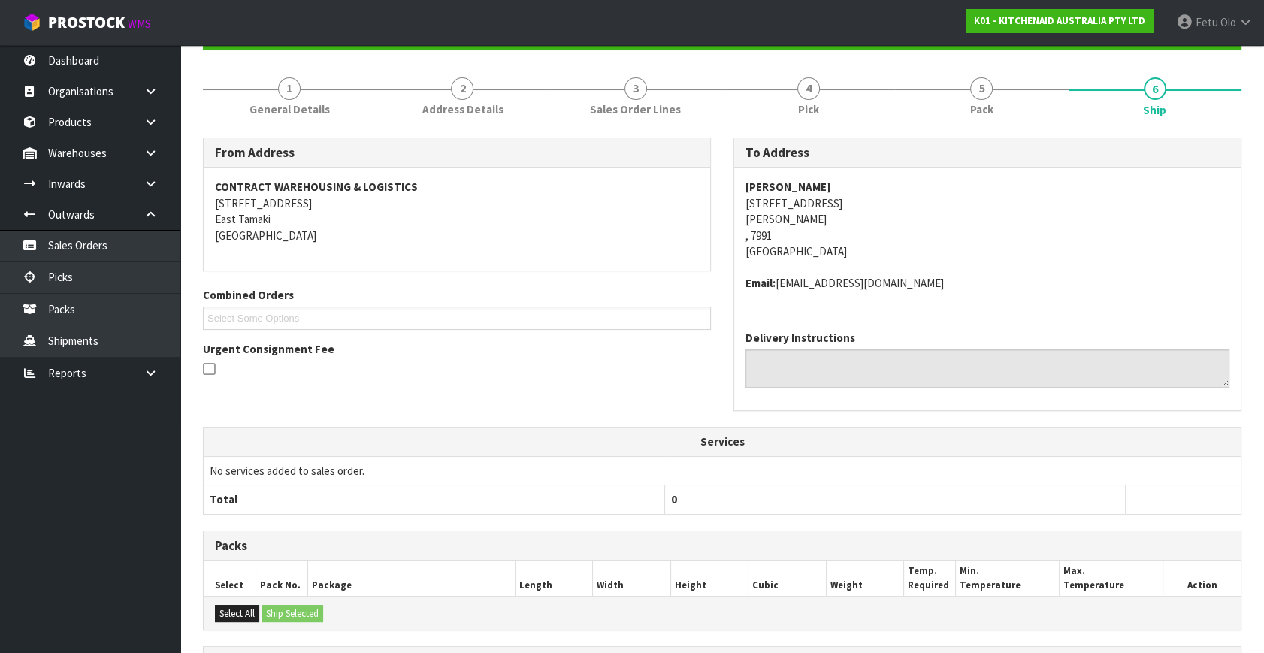
scroll to position [360, 0]
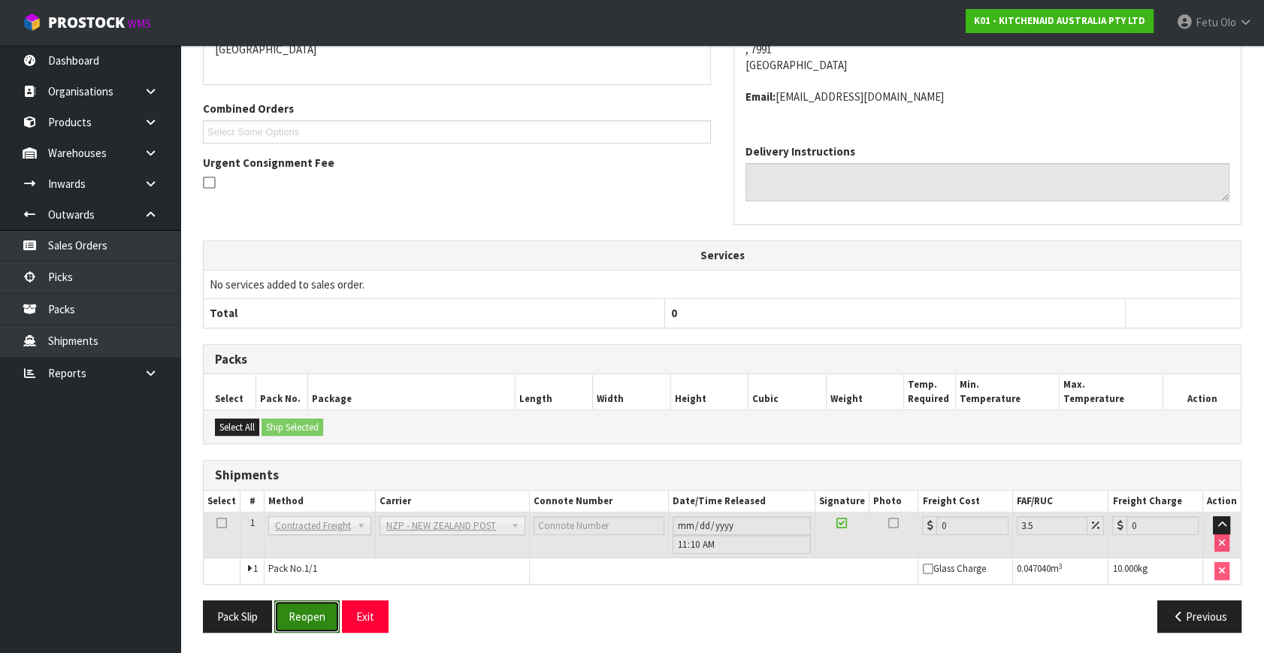
drag, startPoint x: 315, startPoint y: 616, endPoint x: 302, endPoint y: 595, distance: 24.6
click at [315, 616] on button "Reopen" at bounding box center [306, 616] width 65 height 32
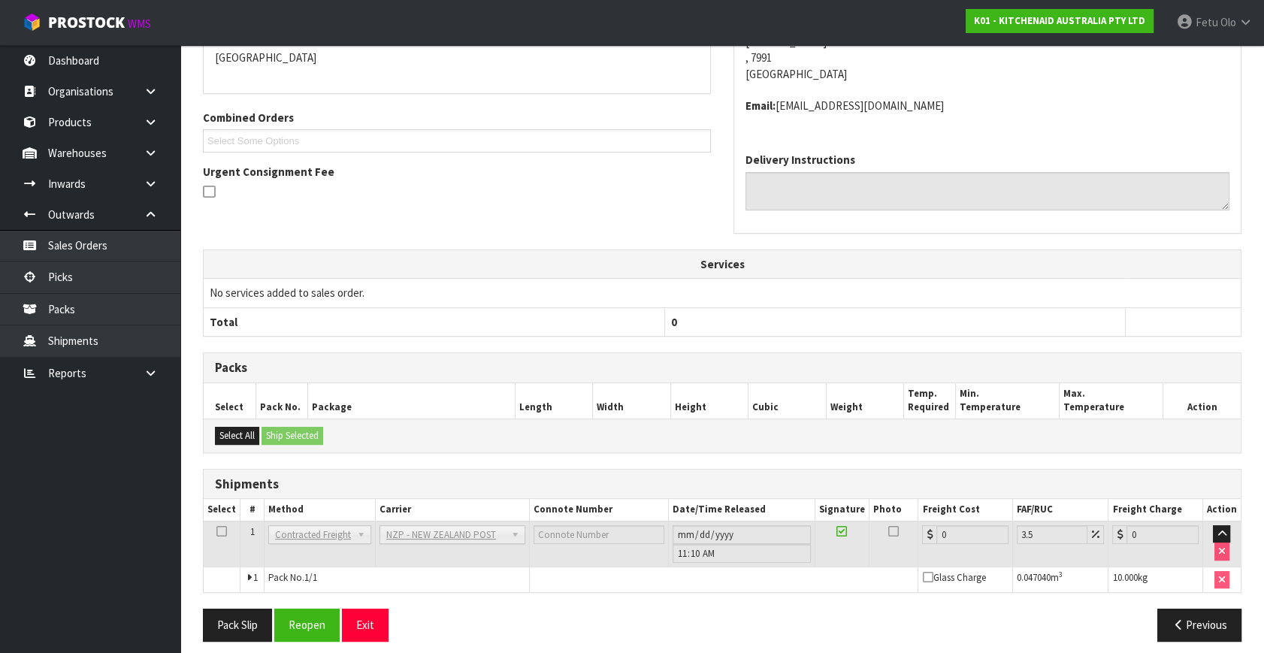
scroll to position [344, 0]
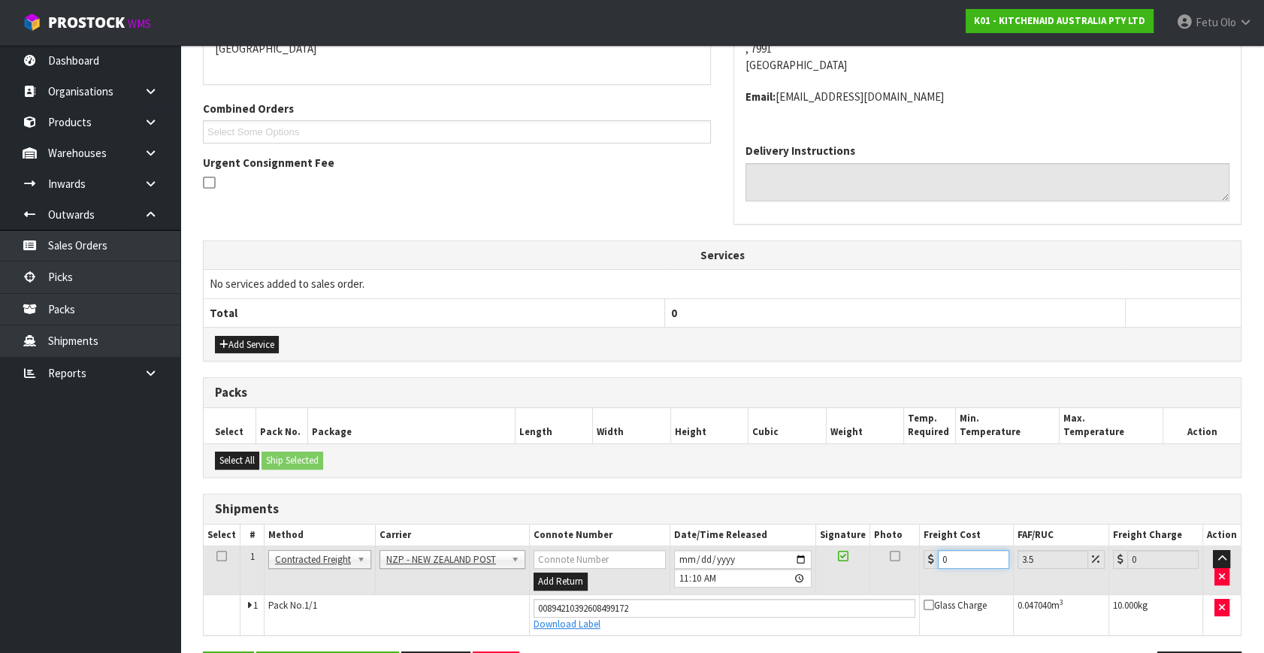
drag, startPoint x: 952, startPoint y: 555, endPoint x: 644, endPoint y: 548, distance: 308.1
click at [660, 554] on tr "1 Client Local Pickup Customer Local Pickup Company Freight Contracted Freight …" at bounding box center [722, 570] width 1037 height 49
type input "1"
type input "1.03"
type input "16"
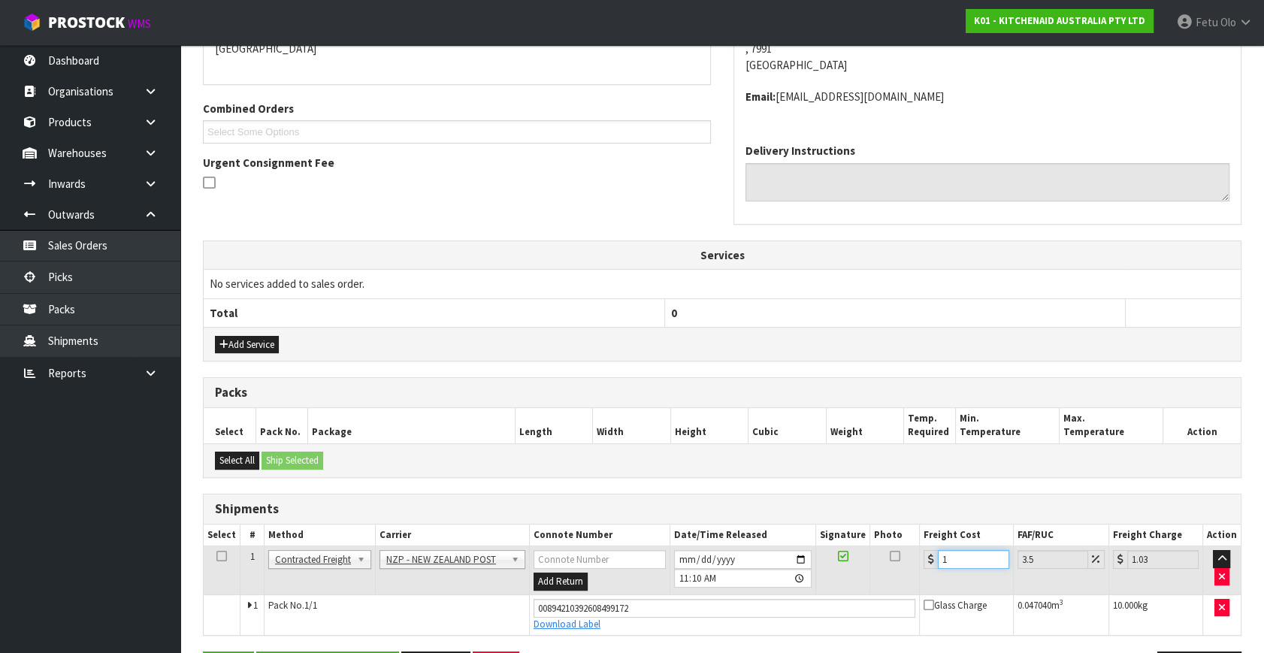
type input "16.56"
type input "16.2"
type input "16.77"
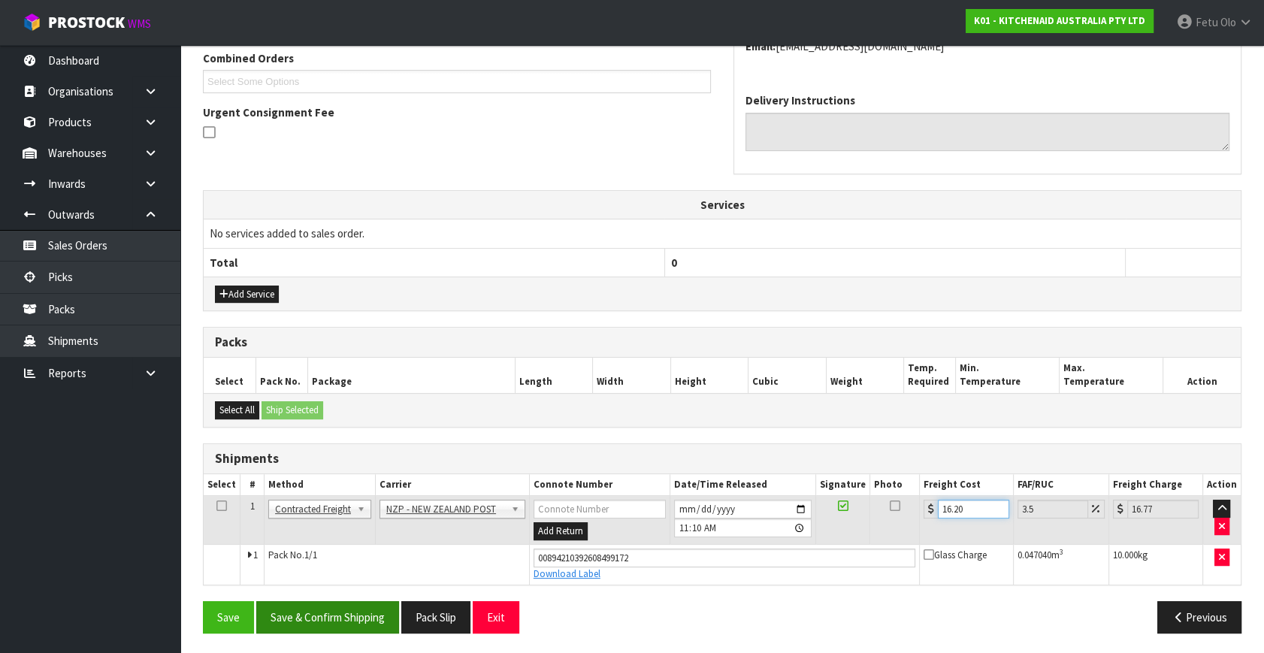
type input "16.20"
click at [310, 615] on button "Save & Confirm Shipping" at bounding box center [327, 617] width 143 height 32
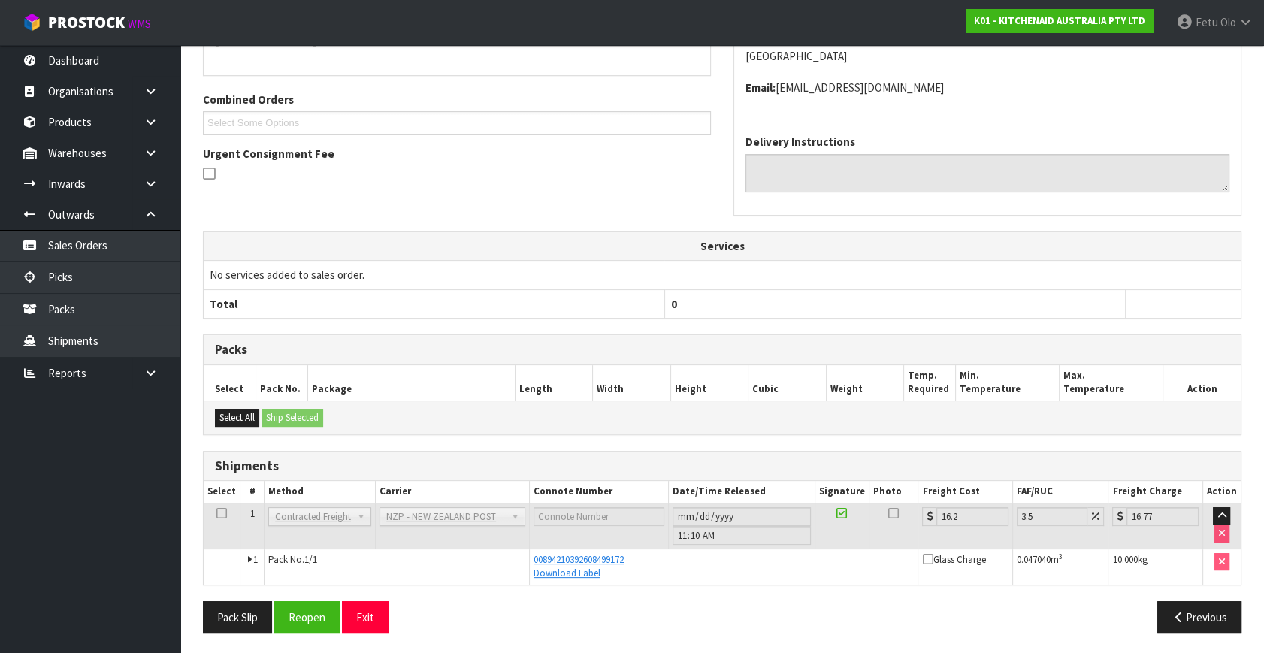
scroll to position [353, 0]
click at [40, 281] on link "Picks" at bounding box center [90, 276] width 180 height 31
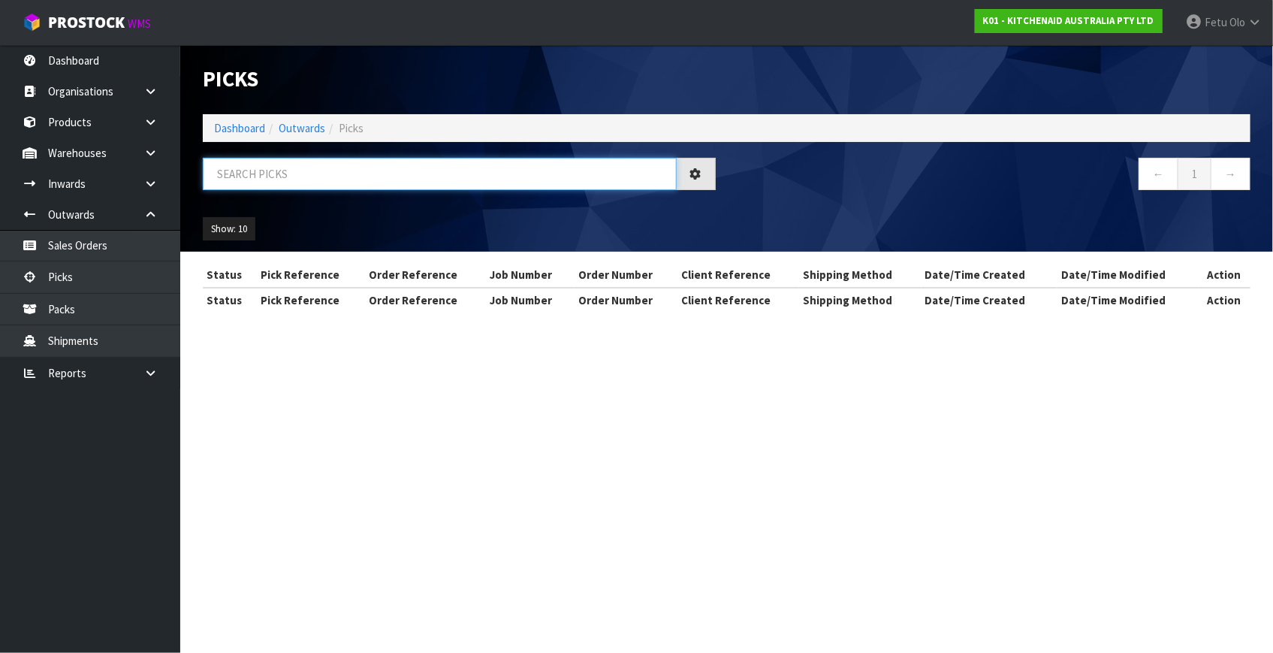
click at [405, 182] on input "text" at bounding box center [440, 174] width 474 height 32
type input "80310"
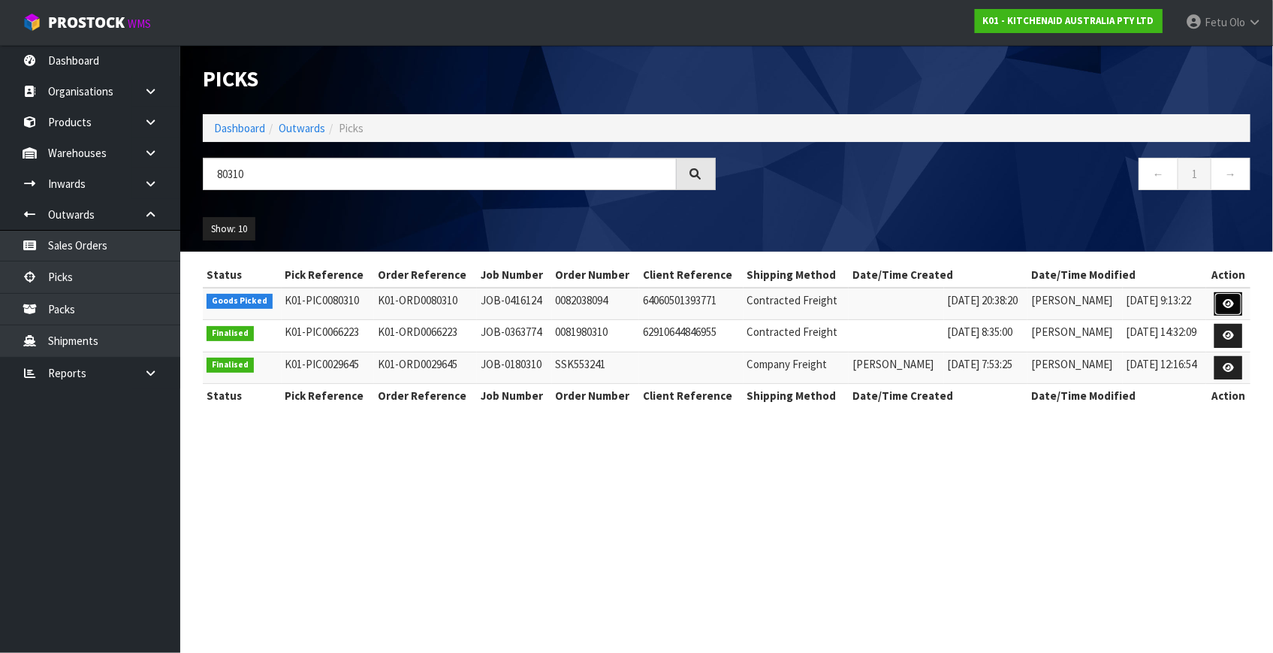
click at [1225, 300] on icon at bounding box center [1228, 304] width 11 height 10
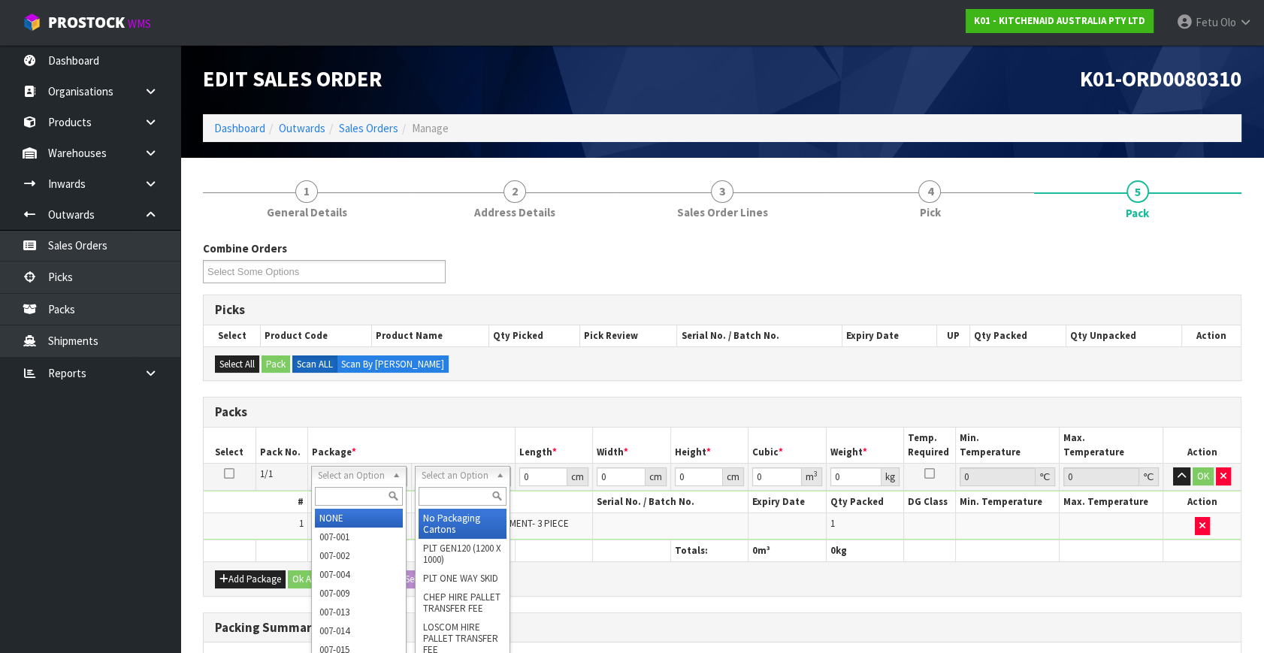
click at [342, 496] on input "text" at bounding box center [359, 496] width 88 height 19
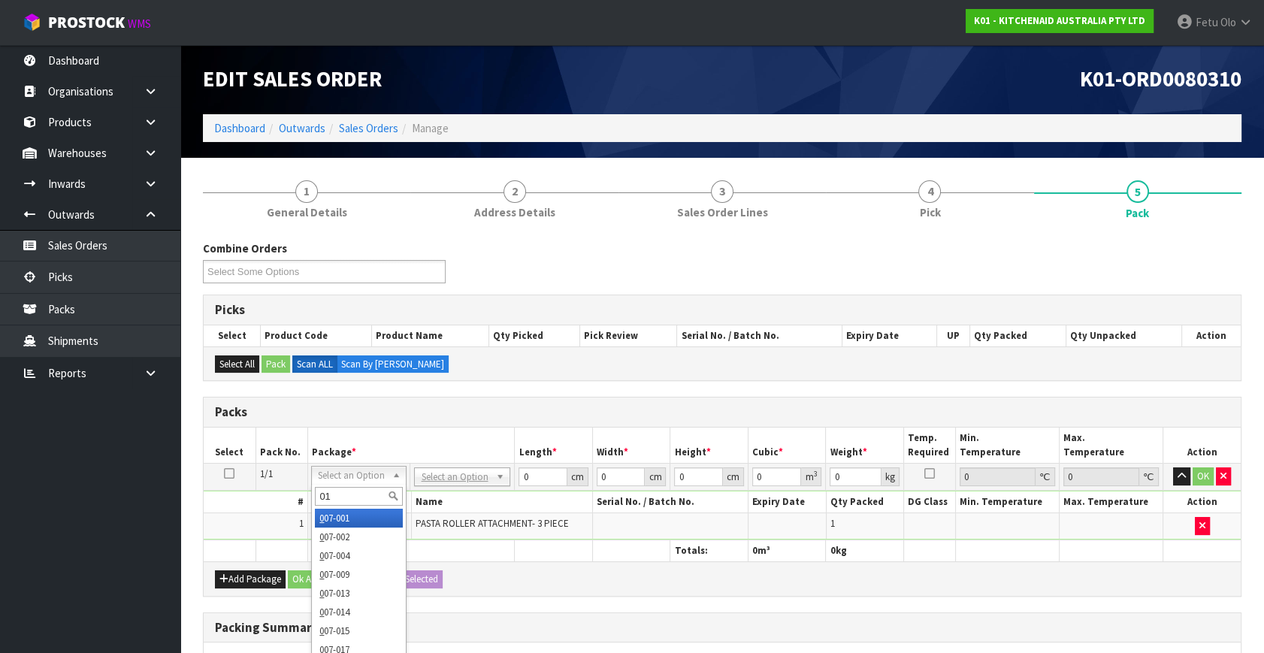
type input "011"
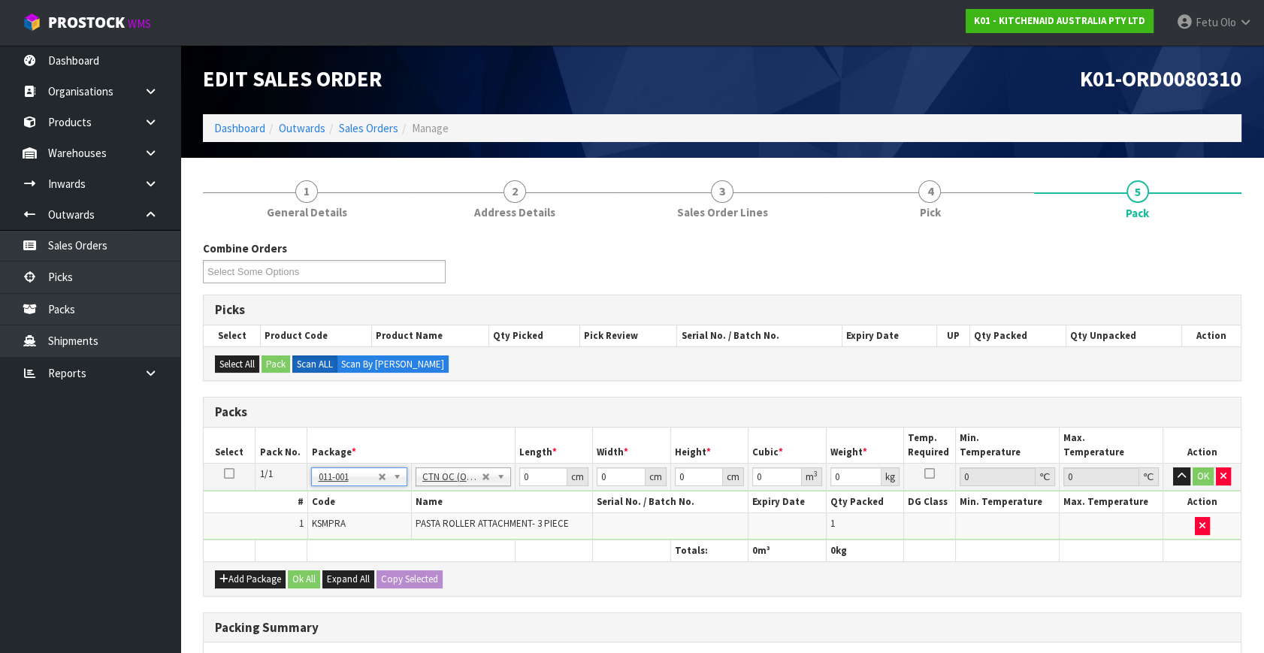
type input "3.5"
drag, startPoint x: 537, startPoint y: 474, endPoint x: 289, endPoint y: 508, distance: 250.2
click at [289, 508] on tbody "1/1 NONE 007-001 007-002 007-004 007-009 007-013 007-014 007-015 007-017 007-01…" at bounding box center [722, 502] width 1037 height 77
type input "24"
type input "20"
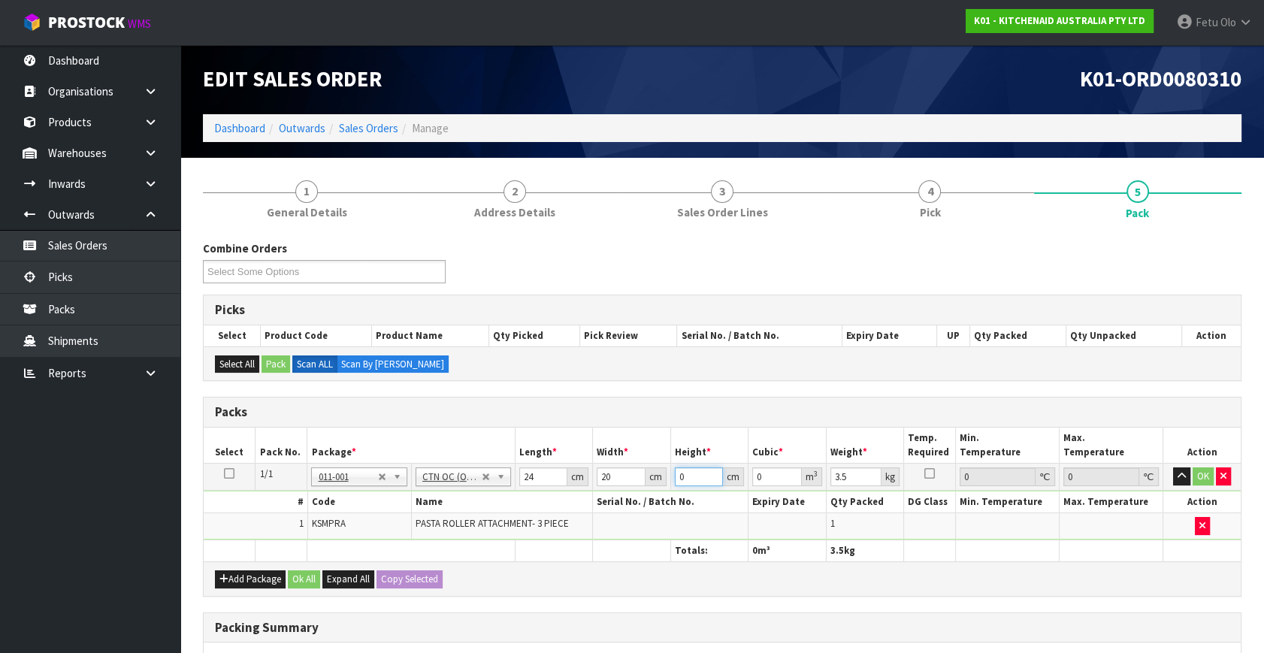
type input "2"
type input "0.00096"
type input "29"
type input "0.01392"
click button "OK" at bounding box center [1202, 476] width 21 height 18
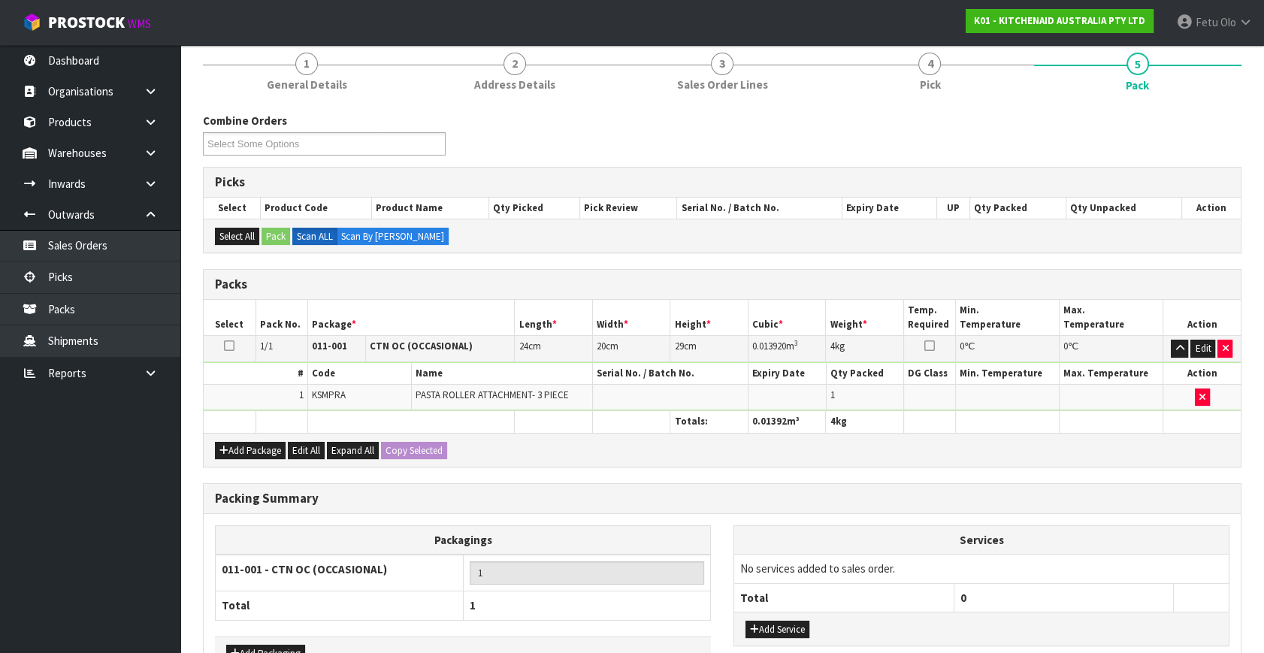
scroll to position [224, 0]
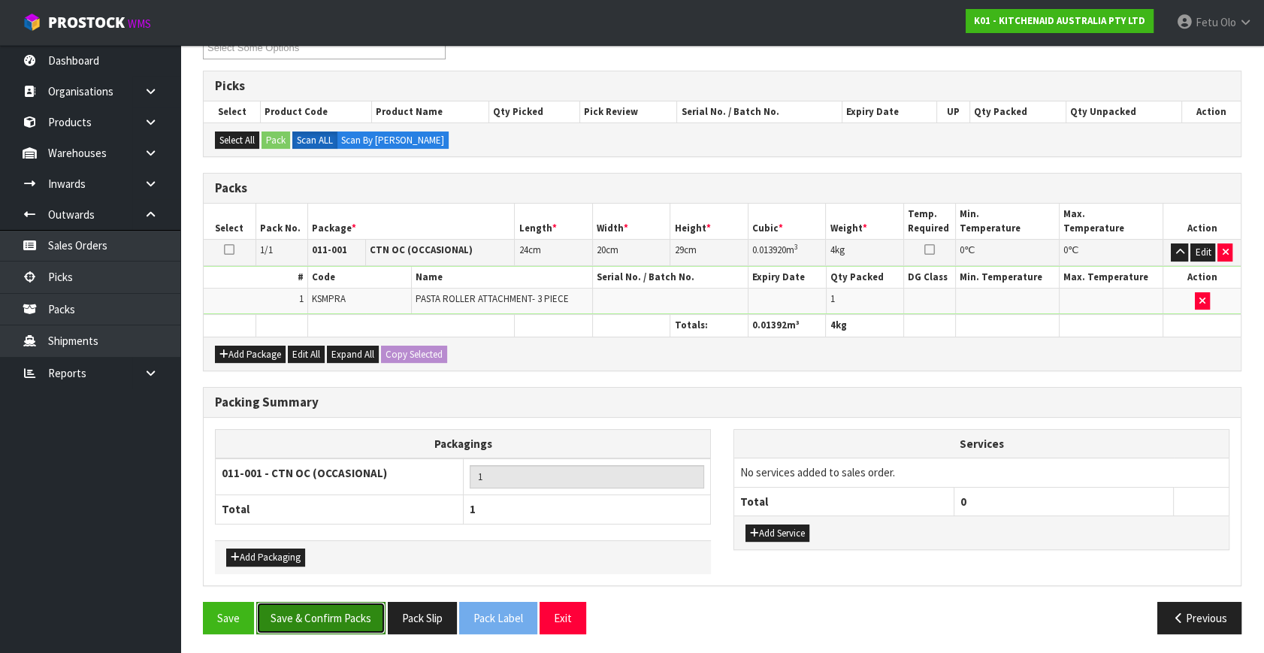
click at [342, 612] on button "Save & Confirm Packs" at bounding box center [320, 618] width 129 height 32
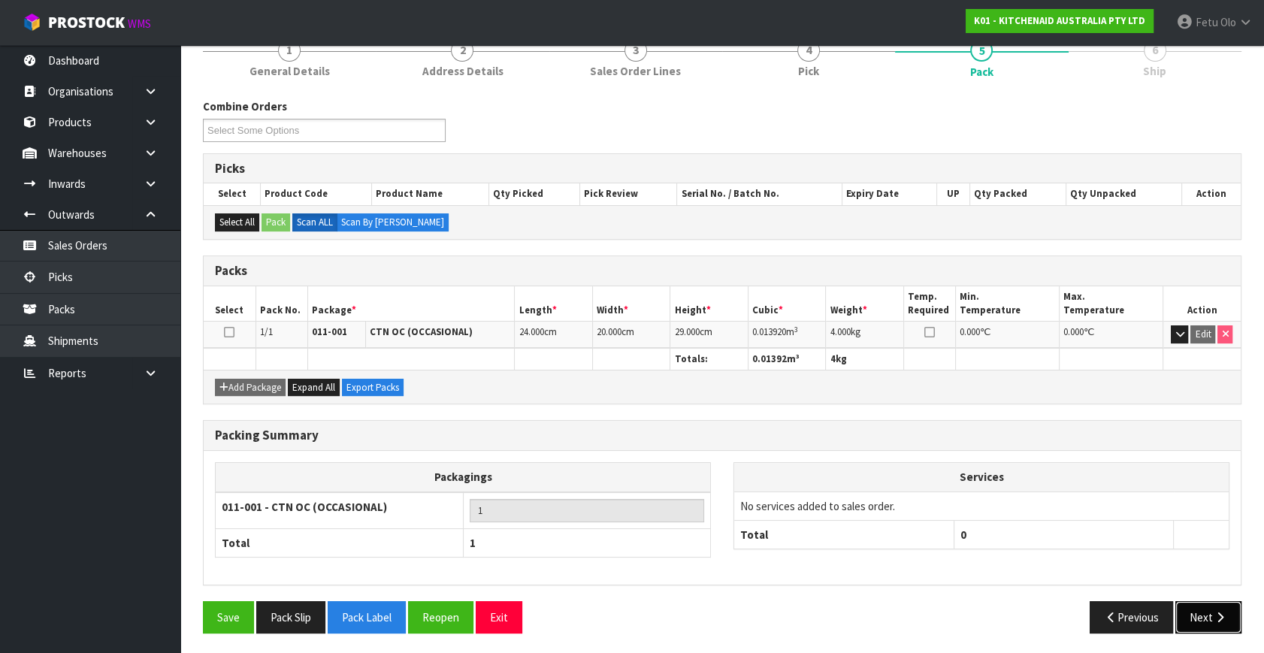
click at [1187, 612] on button "Next" at bounding box center [1208, 617] width 66 height 32
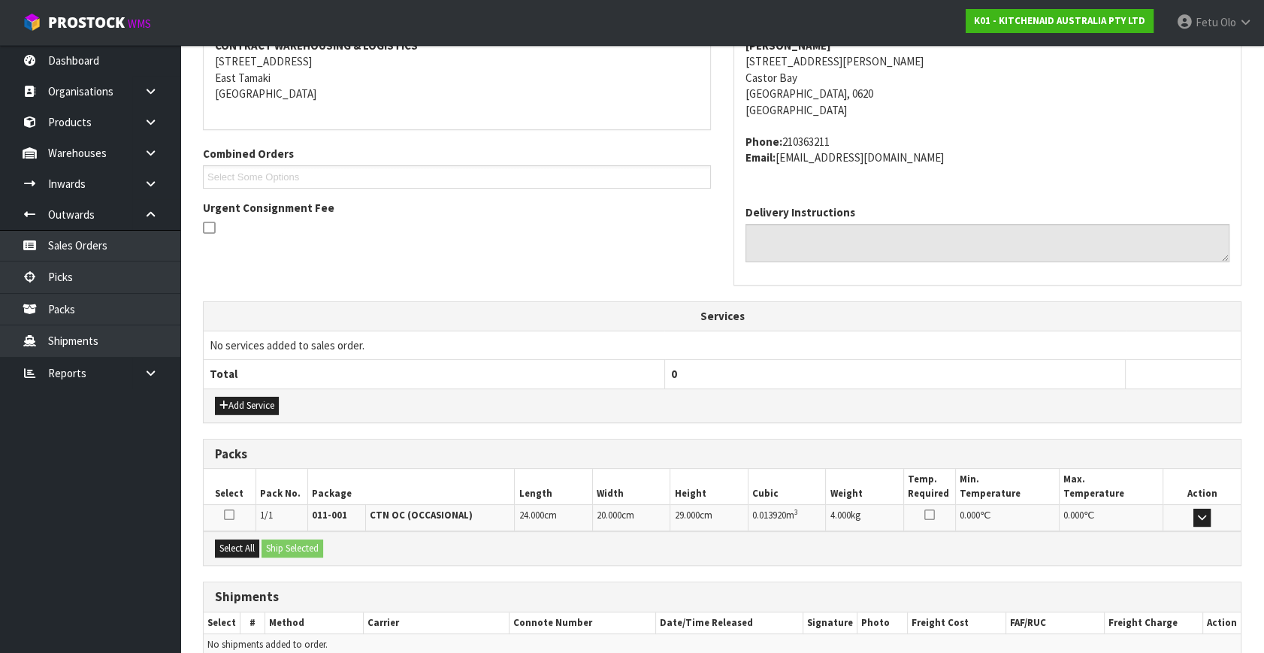
scroll to position [370, 0]
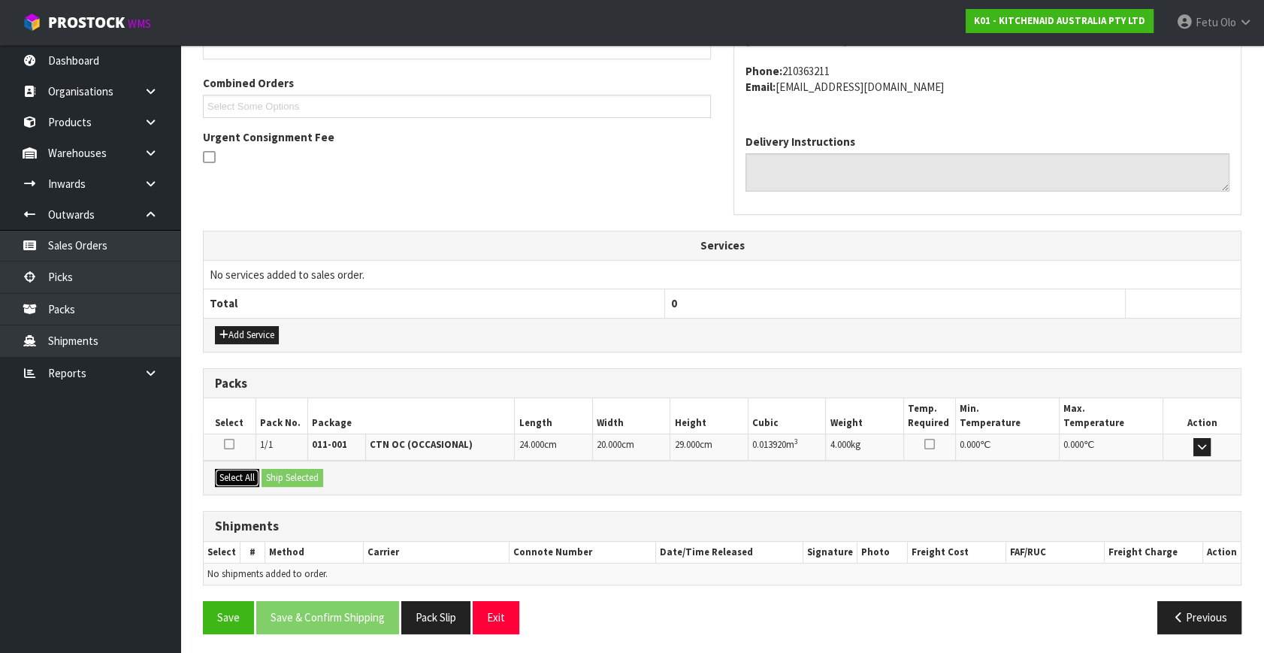
click at [244, 478] on button "Select All" at bounding box center [237, 478] width 44 height 18
click at [286, 478] on button "Ship Selected" at bounding box center [292, 478] width 62 height 18
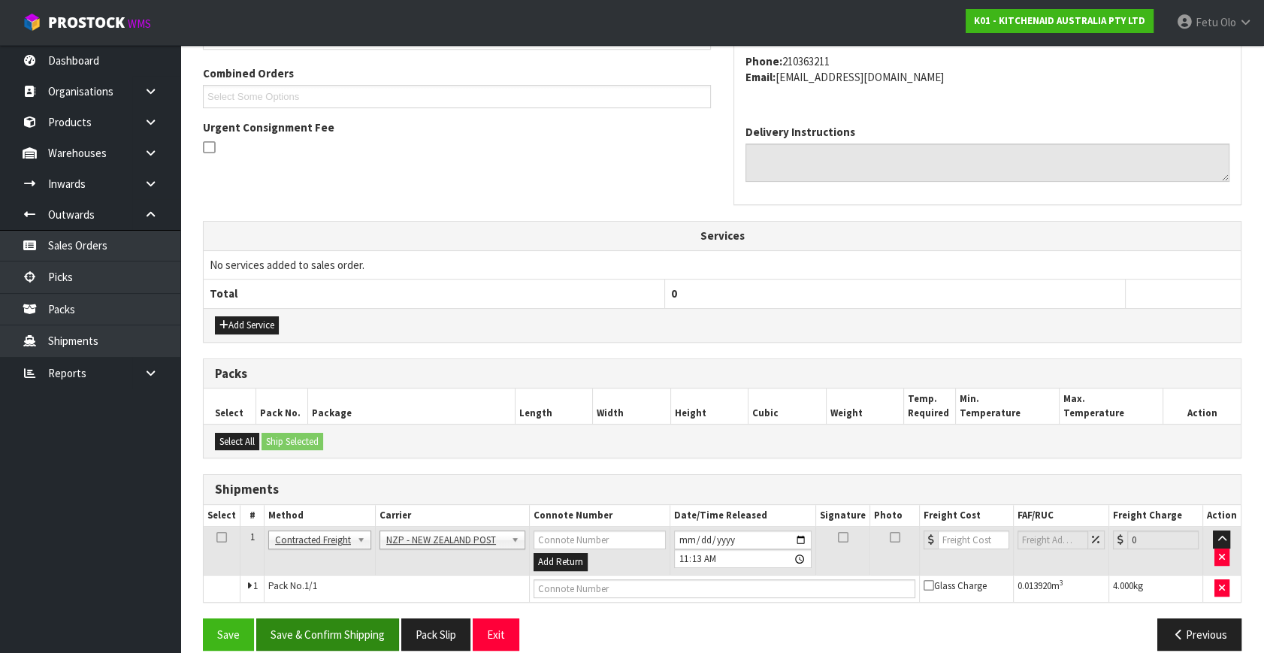
scroll to position [397, 0]
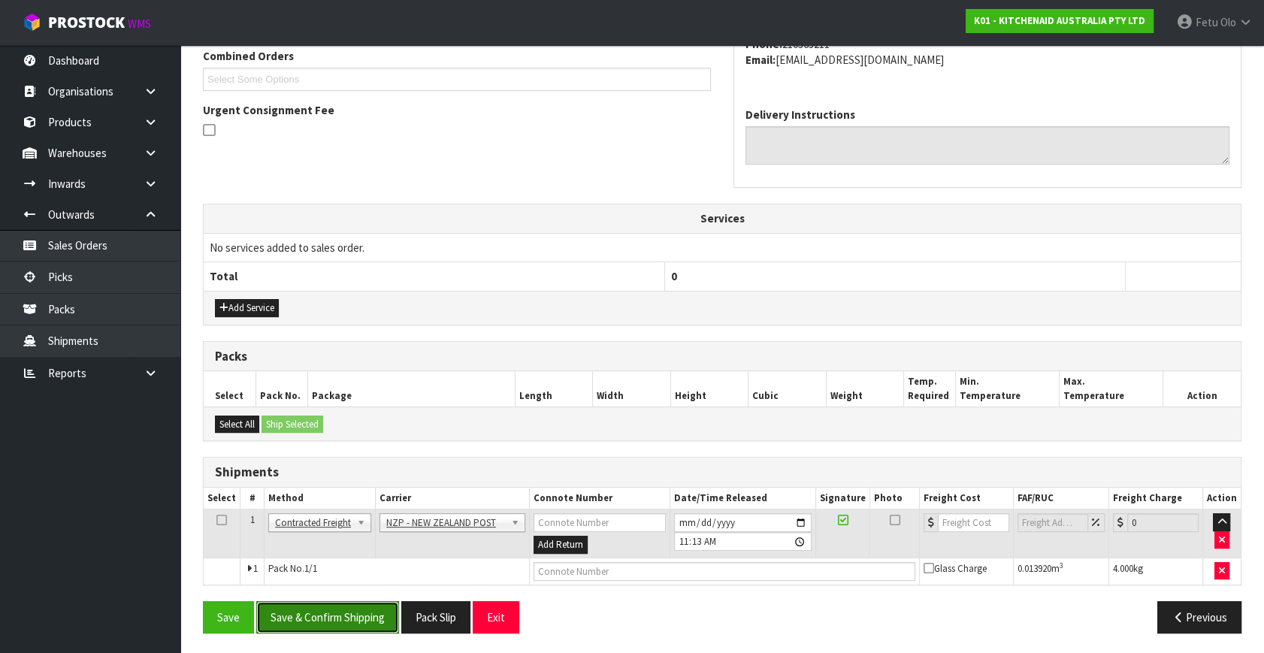
click at [352, 608] on button "Save & Confirm Shipping" at bounding box center [327, 617] width 143 height 32
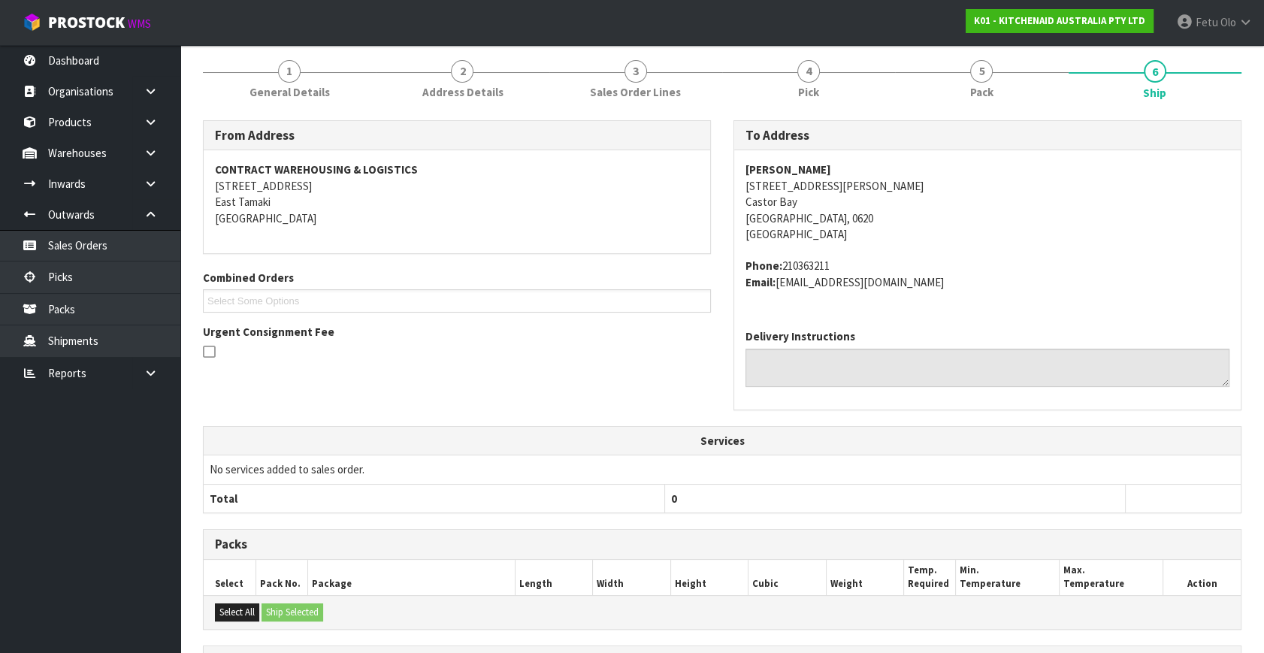
scroll to position [376, 0]
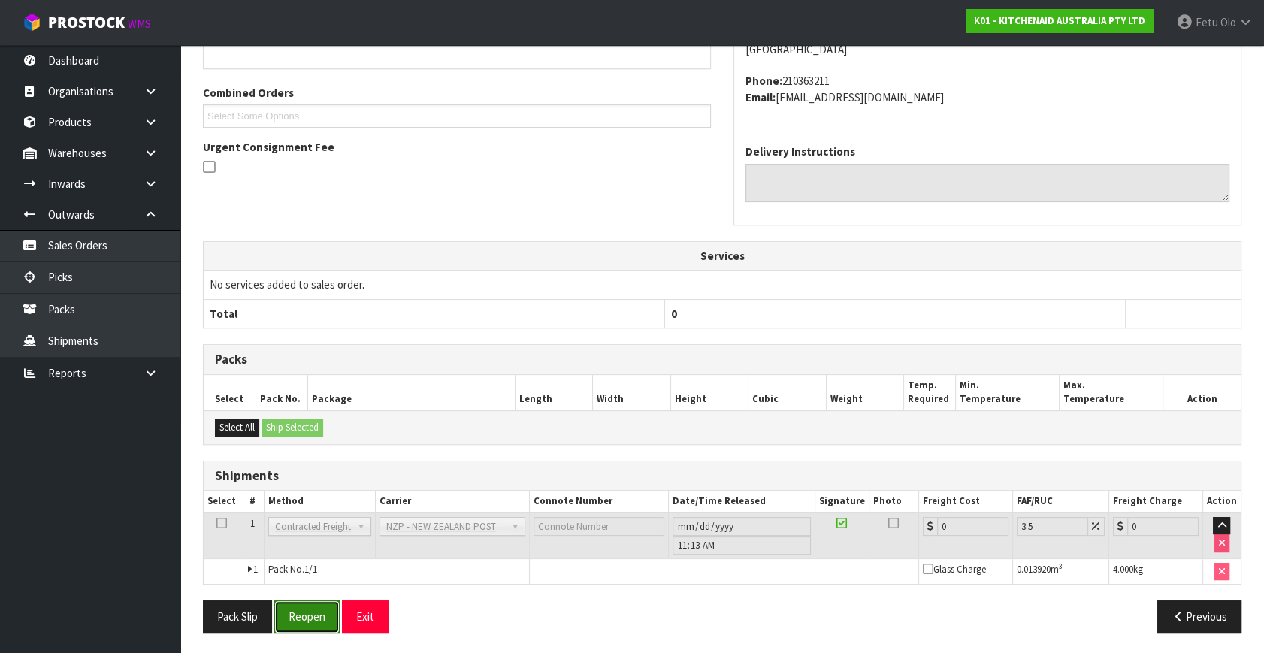
click at [318, 613] on button "Reopen" at bounding box center [306, 616] width 65 height 32
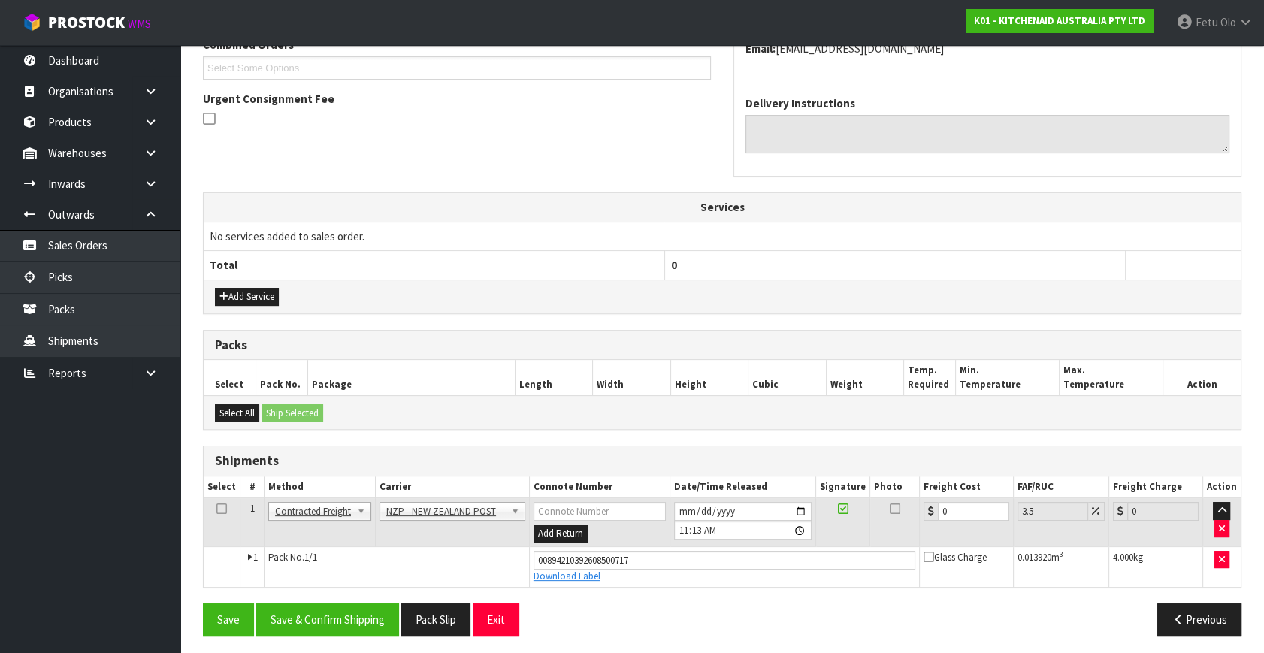
scroll to position [411, 0]
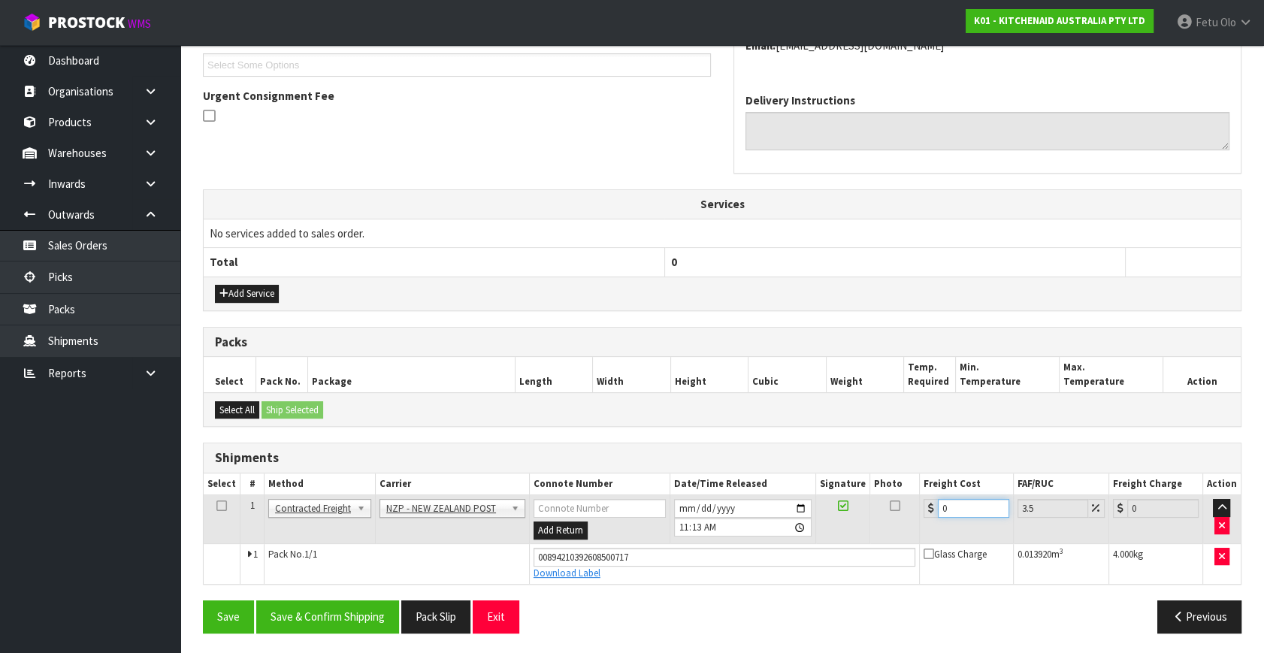
drag, startPoint x: 954, startPoint y: 500, endPoint x: 805, endPoint y: 527, distance: 151.8
click at [812, 527] on tr "1 Client Local Pickup Customer Local Pickup Company Freight Contracted Freight …" at bounding box center [722, 519] width 1037 height 49
click at [361, 604] on button "Save & Confirm Shipping" at bounding box center [327, 616] width 143 height 32
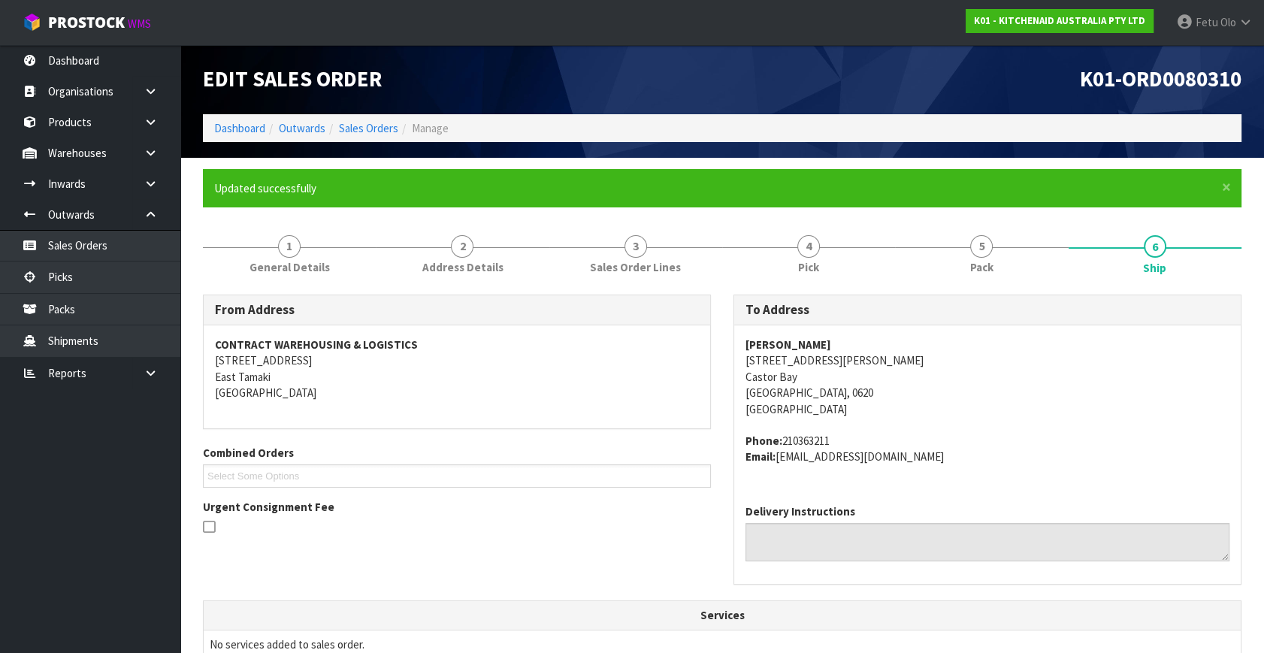
scroll to position [370, 0]
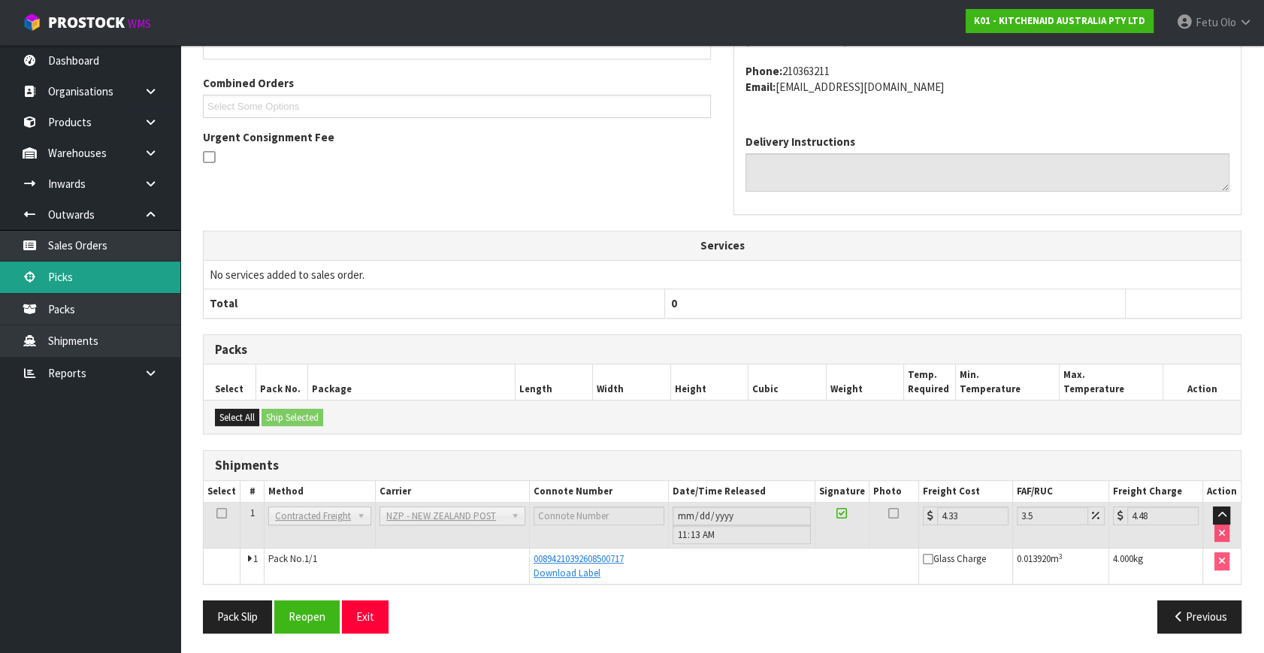
drag, startPoint x: 83, startPoint y: 284, endPoint x: 148, endPoint y: 279, distance: 64.8
click at [83, 284] on link "Picks" at bounding box center [90, 276] width 180 height 31
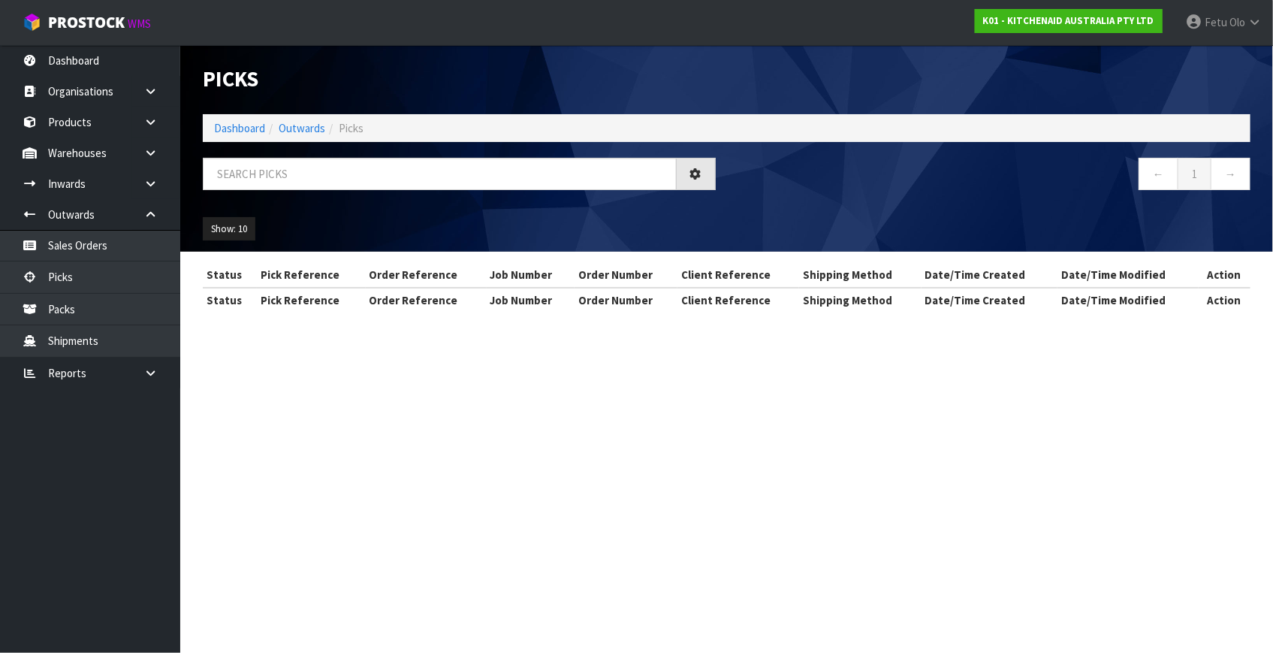
click at [303, 165] on input "text" at bounding box center [440, 174] width 474 height 32
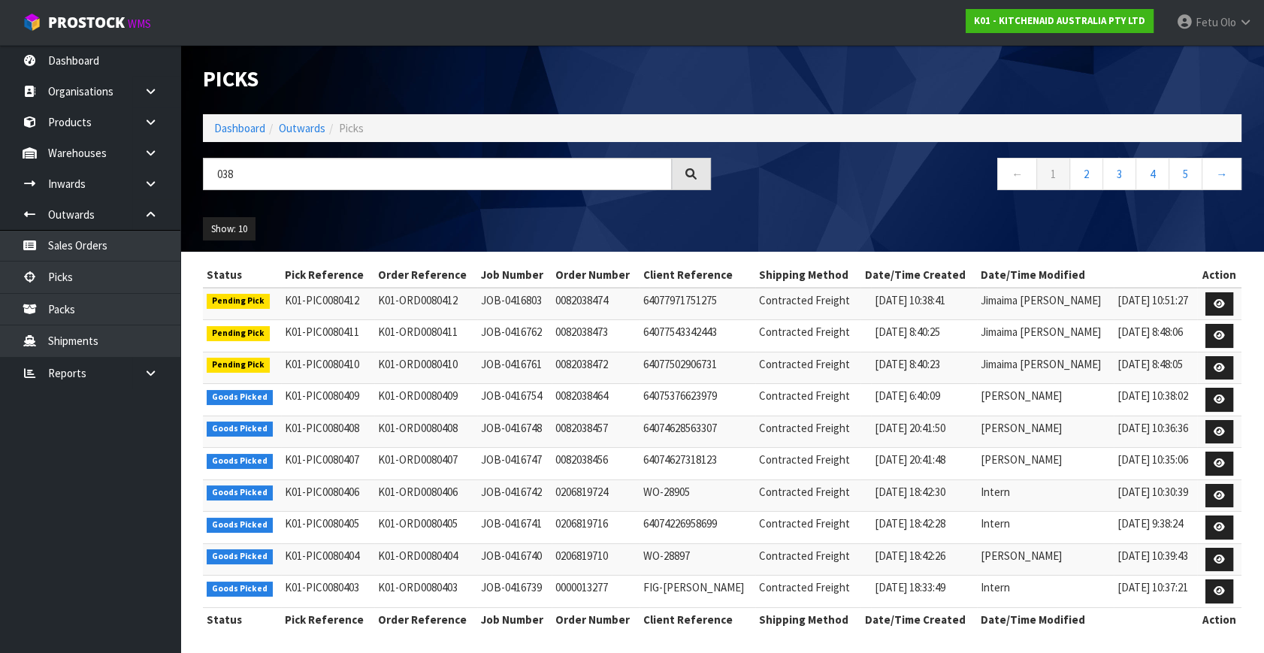
click at [230, 180] on input "038" at bounding box center [437, 174] width 469 height 32
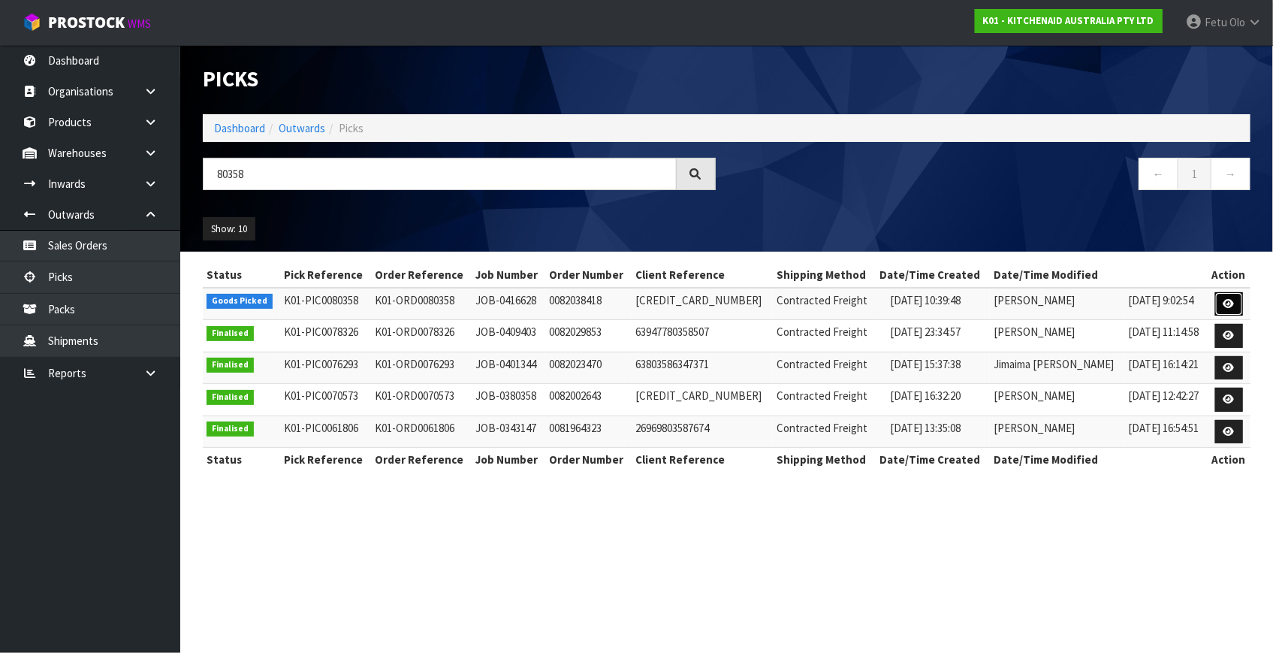
click at [1220, 303] on link at bounding box center [1229, 304] width 28 height 24
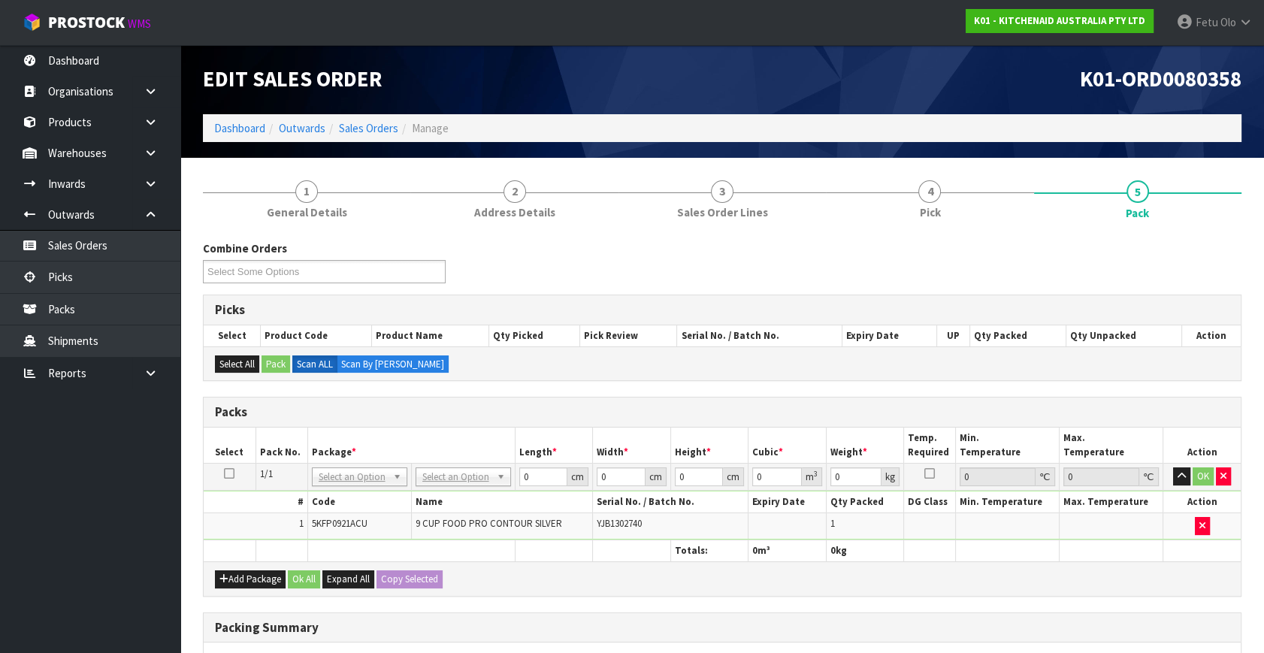
drag, startPoint x: 352, startPoint y: 475, endPoint x: 348, endPoint y: 495, distance: 20.8
click at [348, 495] on input "text" at bounding box center [359, 496] width 88 height 19
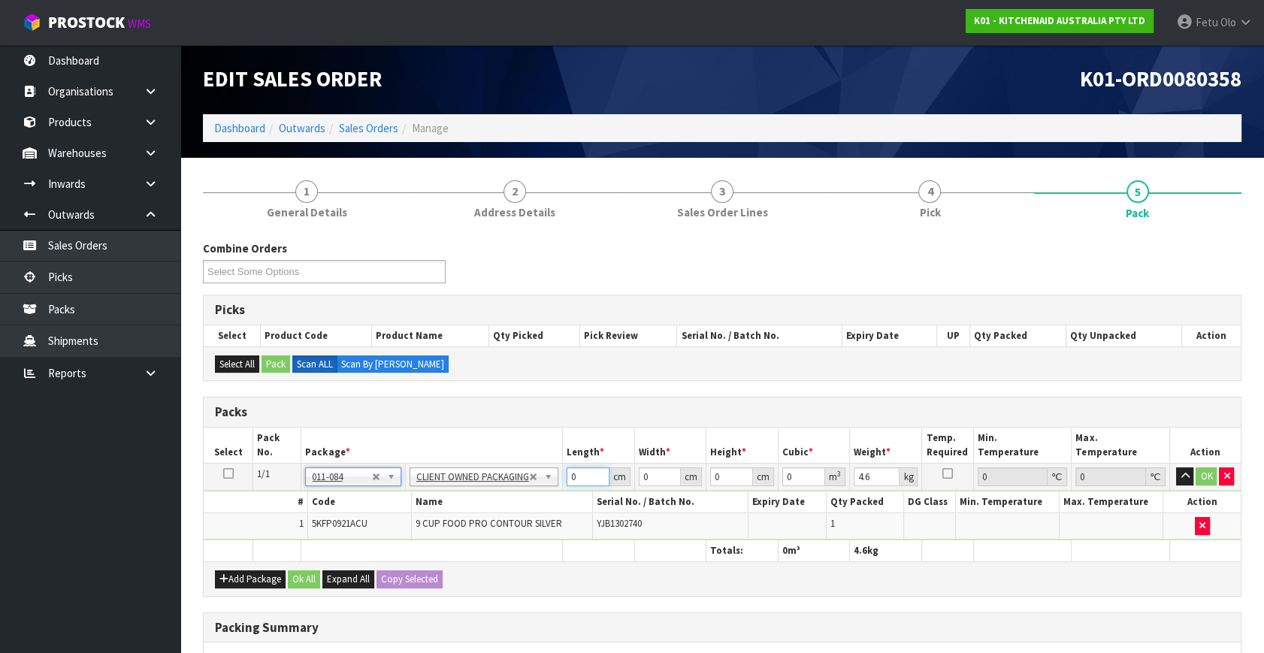
drag, startPoint x: 575, startPoint y: 476, endPoint x: 496, endPoint y: 511, distance: 86.8
click at [496, 511] on tbody "1/1 NONE 007-001 007-002 007-004 007-009 007-013 007-014 007-015 007-017 007-01…" at bounding box center [722, 502] width 1037 height 77
click button "OK" at bounding box center [1206, 476] width 21 height 18
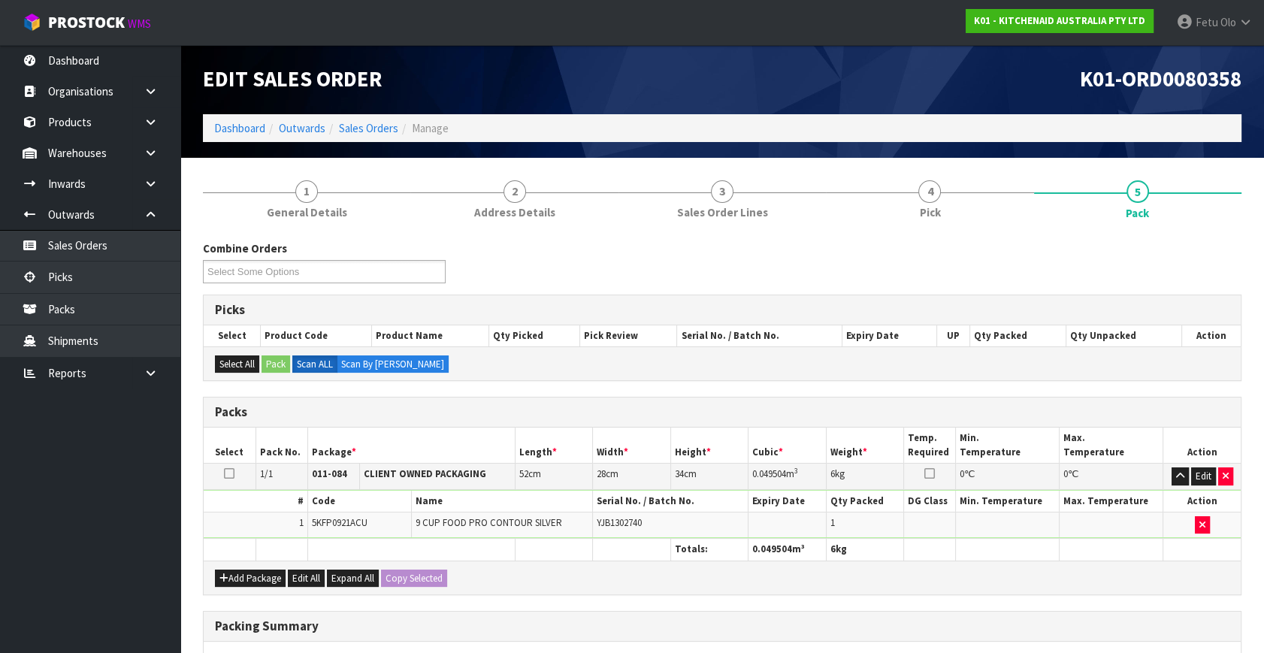
scroll to position [224, 0]
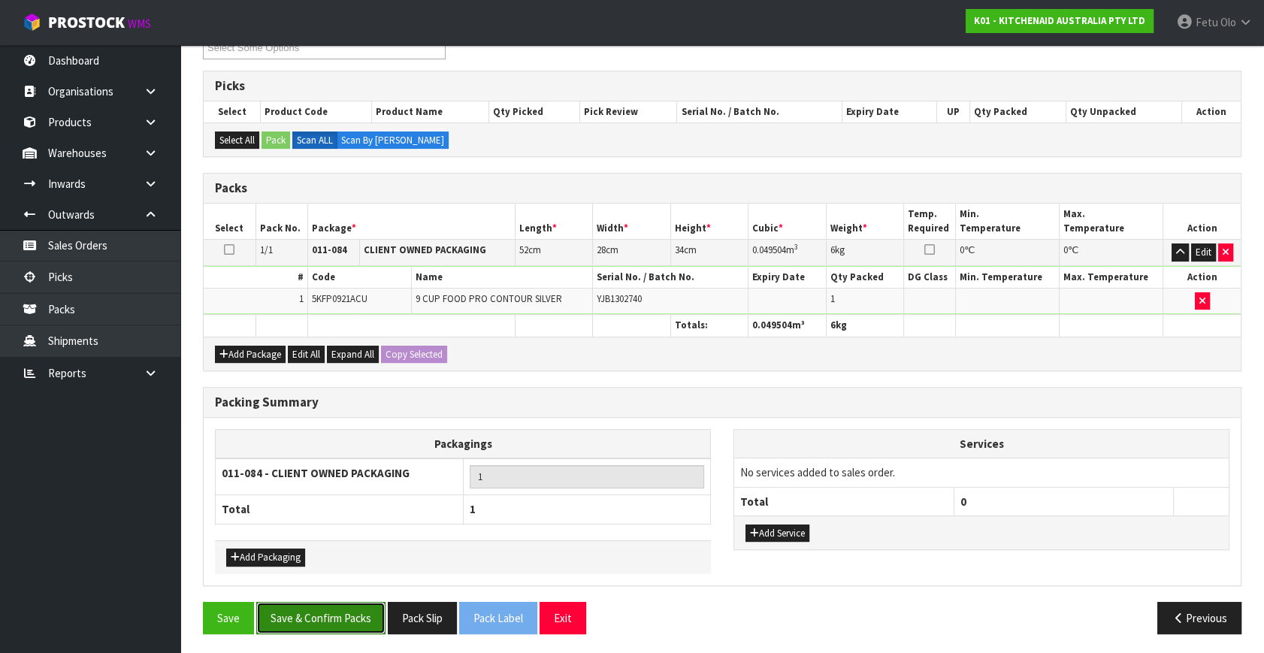
click at [370, 613] on button "Save & Confirm Packs" at bounding box center [320, 618] width 129 height 32
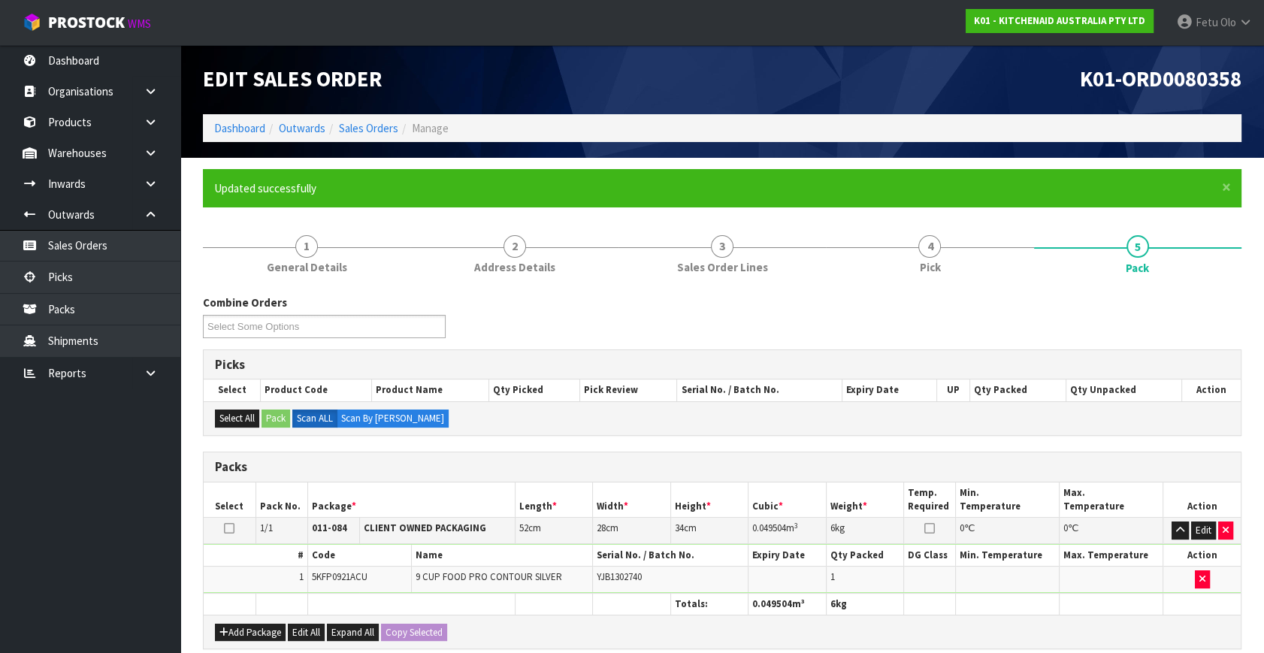
scroll to position [0, 0]
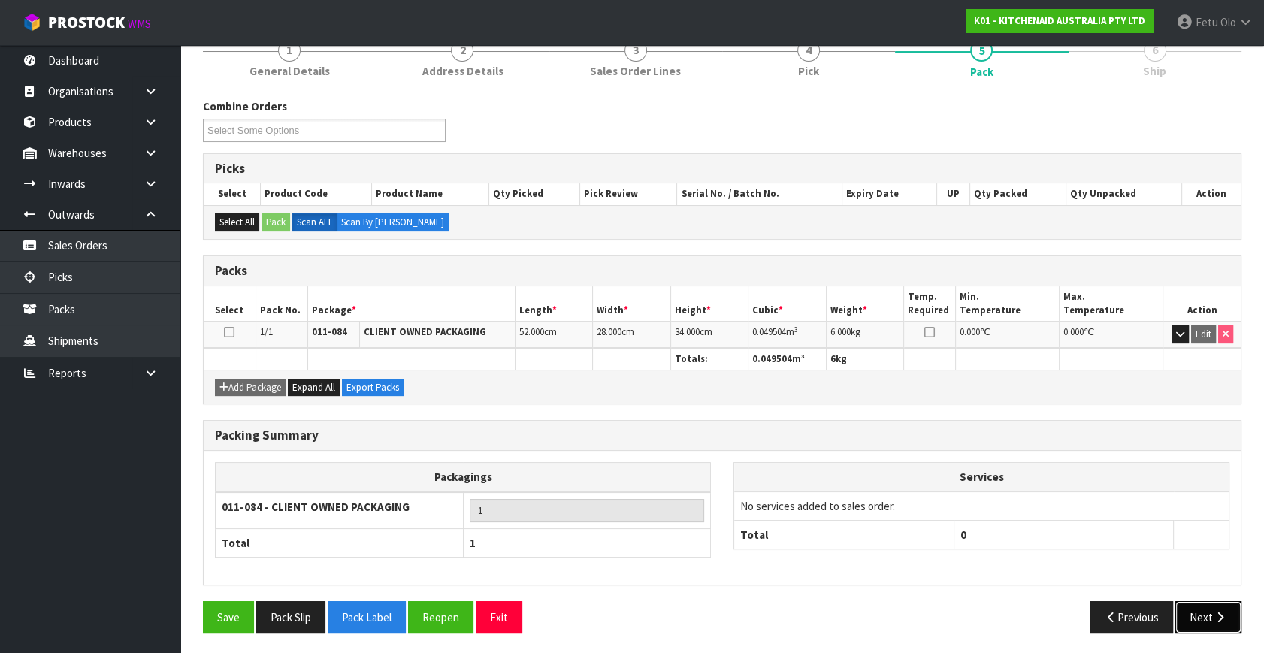
click at [1227, 607] on button "Next" at bounding box center [1208, 617] width 66 height 32
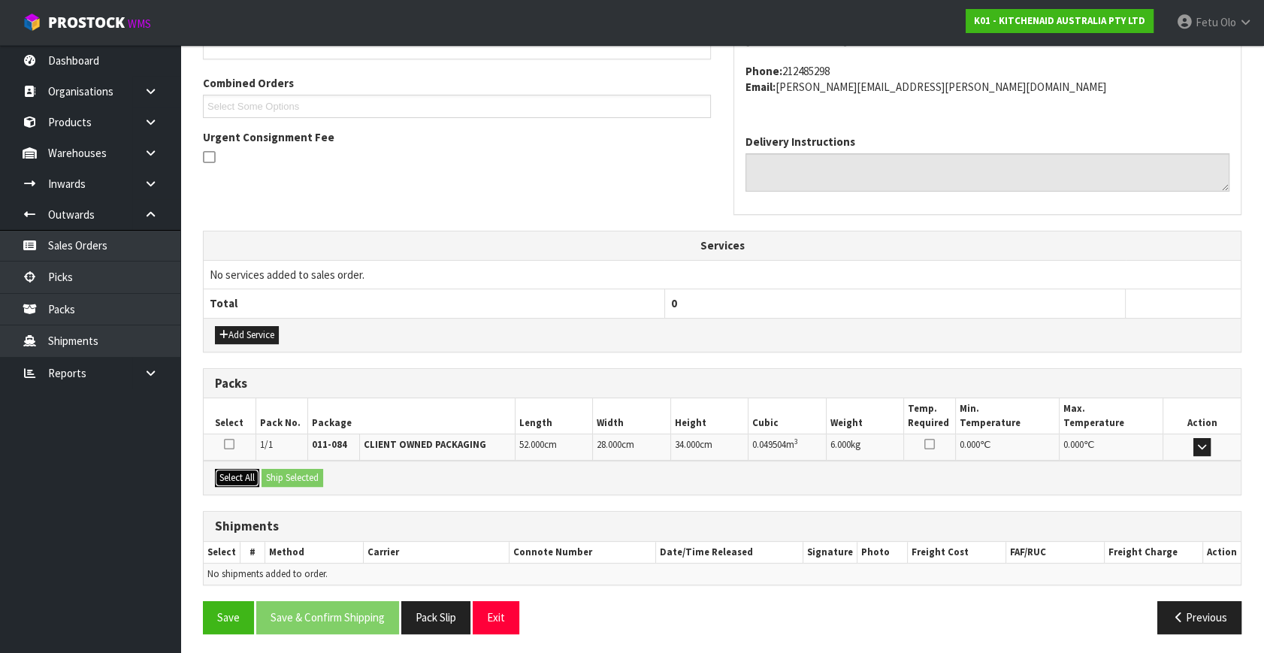
click at [234, 469] on button "Select All" at bounding box center [237, 478] width 44 height 18
click at [284, 471] on button "Ship Selected" at bounding box center [292, 478] width 62 height 18
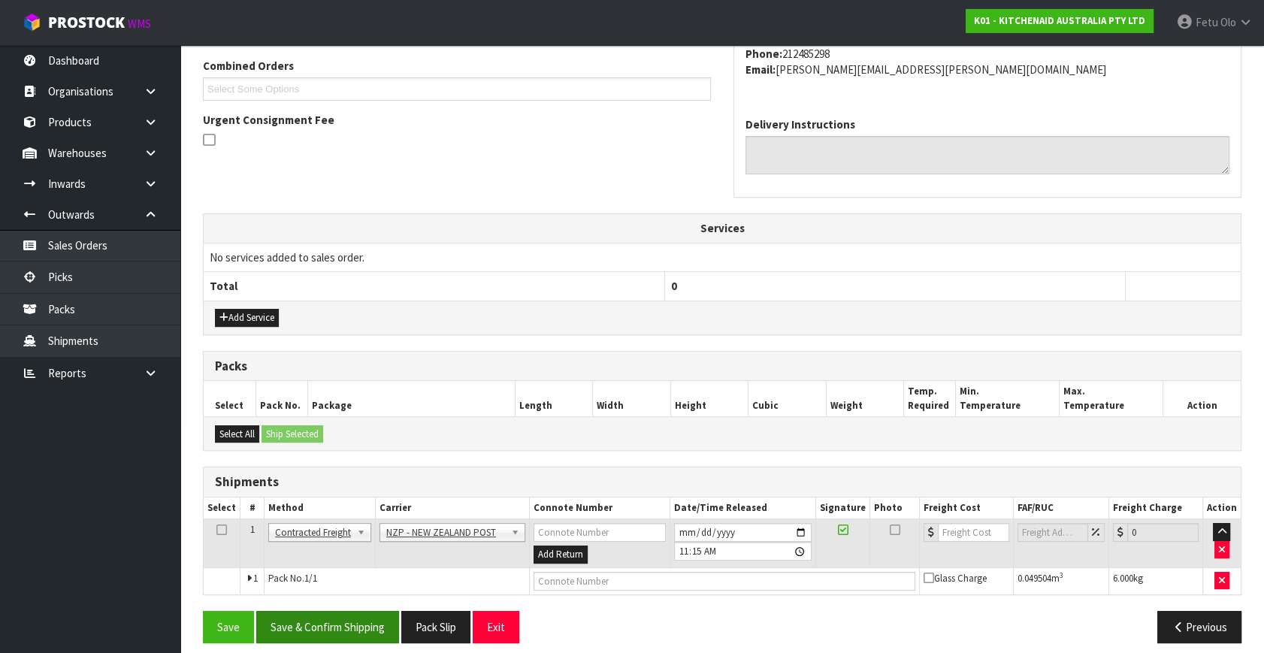
scroll to position [397, 0]
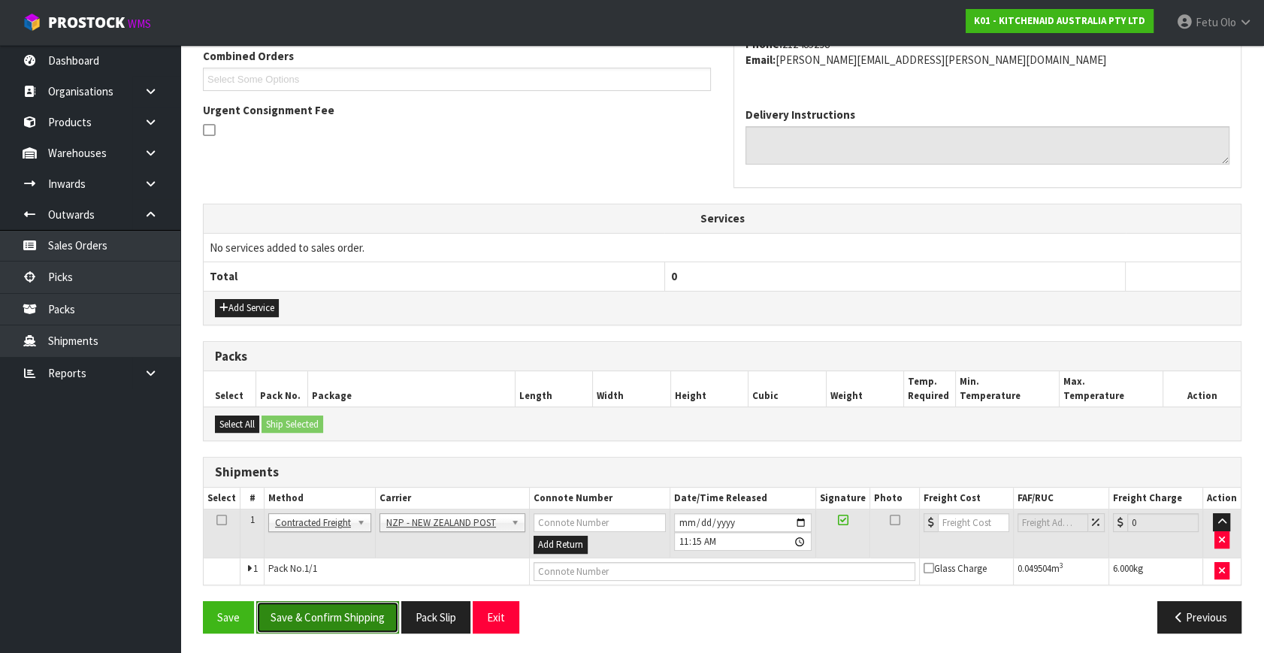
click at [330, 618] on button "Save & Confirm Shipping" at bounding box center [327, 617] width 143 height 32
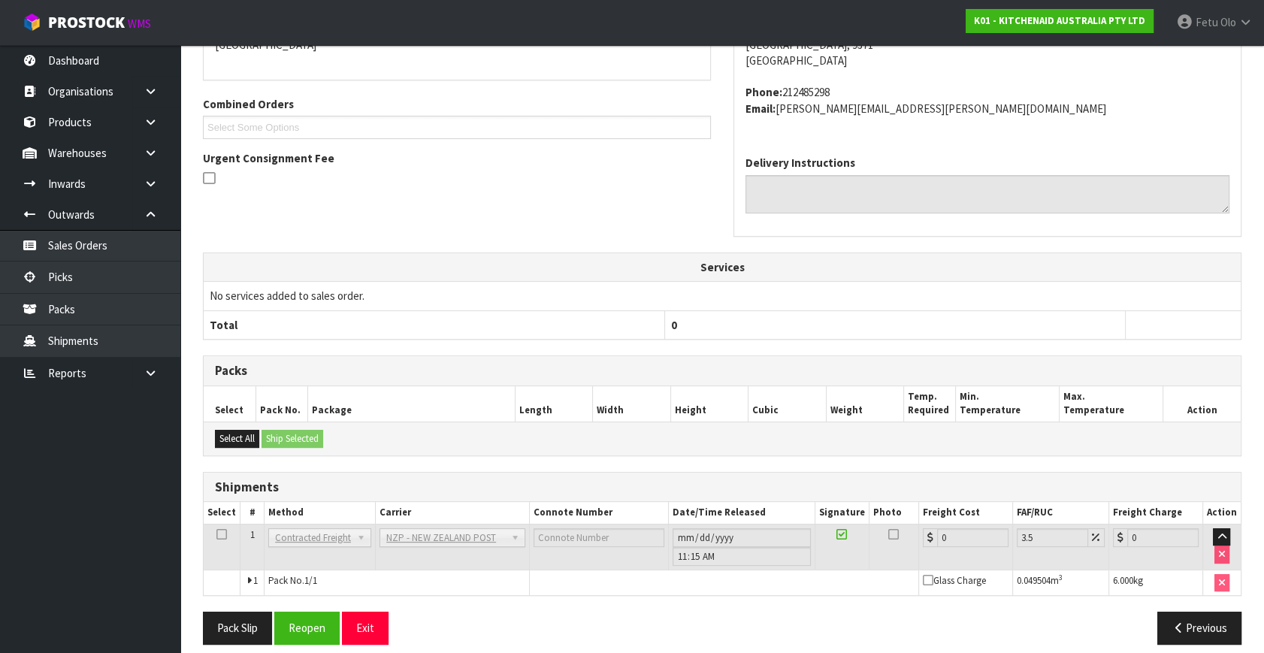
scroll to position [376, 0]
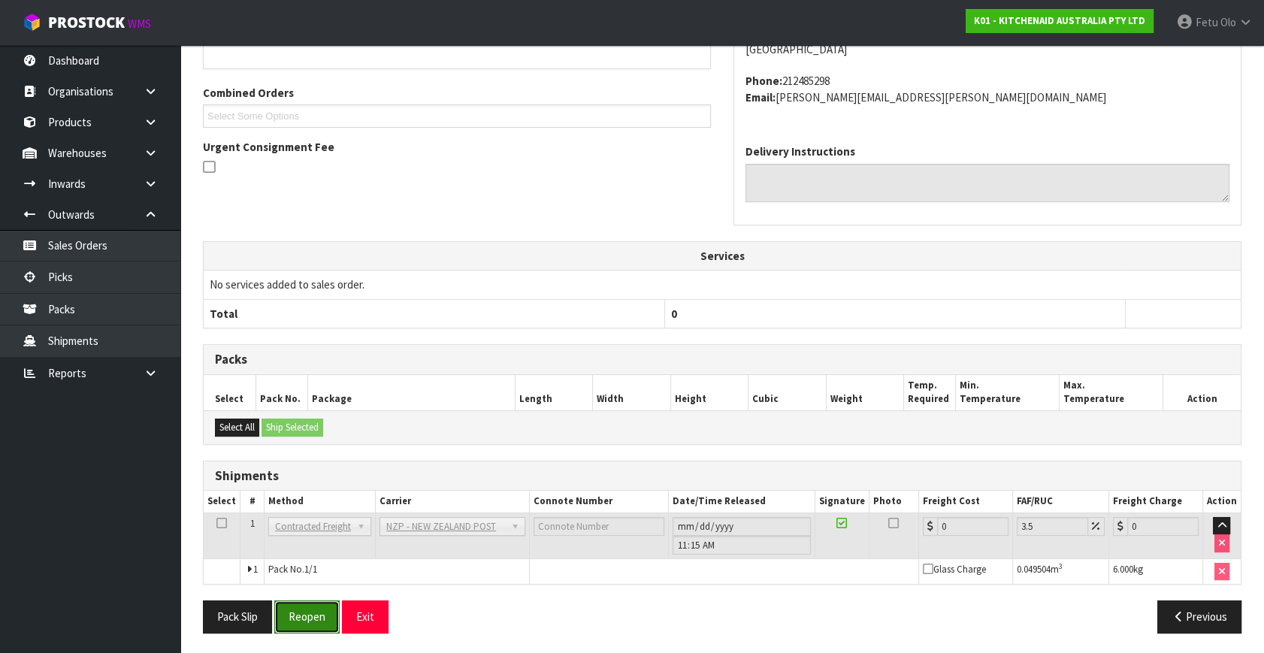
click at [297, 618] on button "Reopen" at bounding box center [306, 616] width 65 height 32
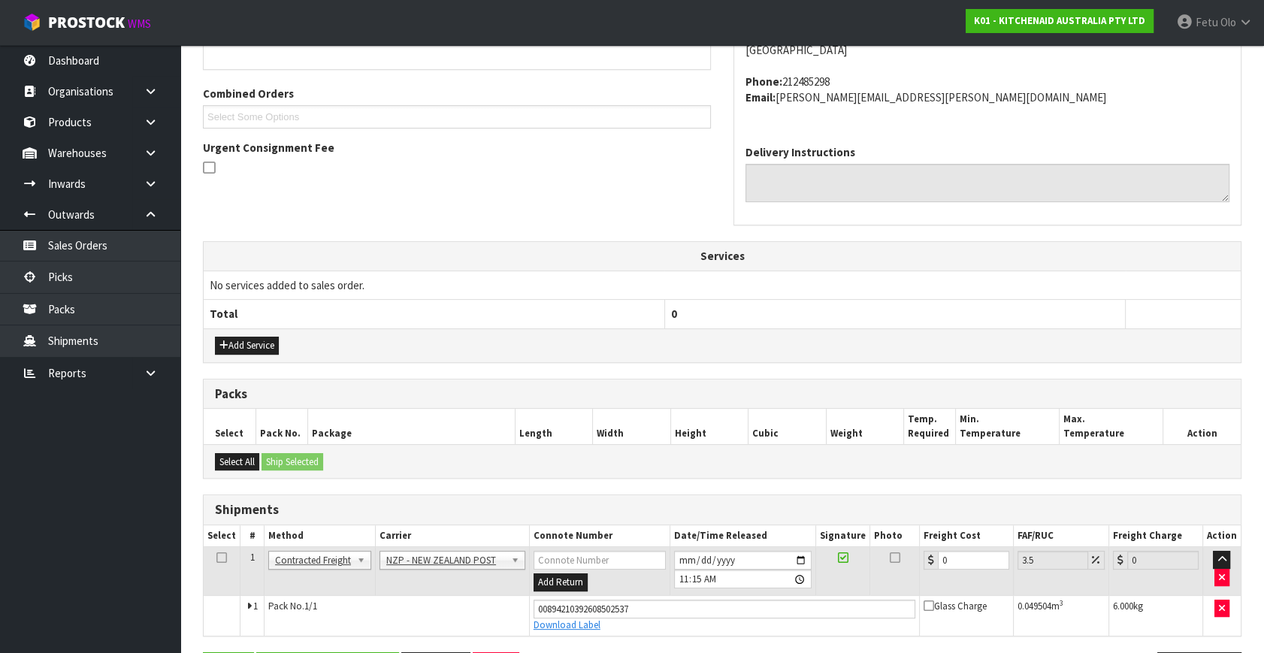
scroll to position [360, 0]
drag, startPoint x: 951, startPoint y: 555, endPoint x: 842, endPoint y: 584, distance: 112.8
click at [842, 584] on tr "1 Client Local Pickup Customer Local Pickup Company Freight Contracted Freight …" at bounding box center [722, 570] width 1037 height 49
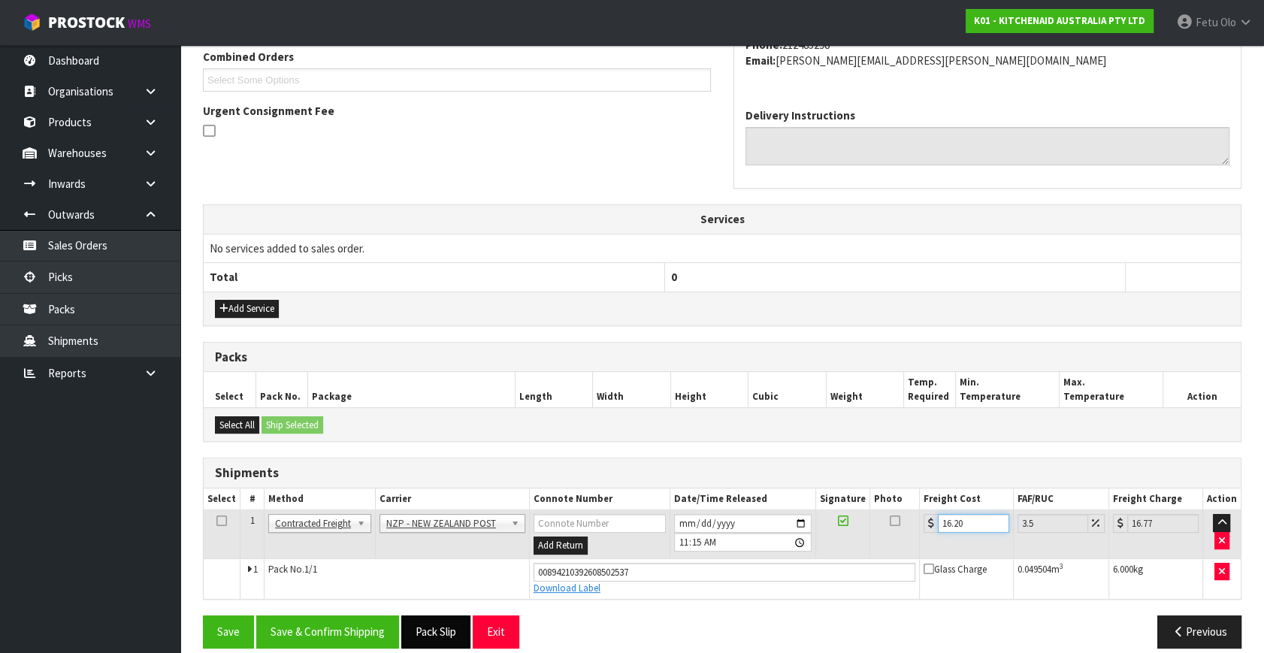
scroll to position [411, 0]
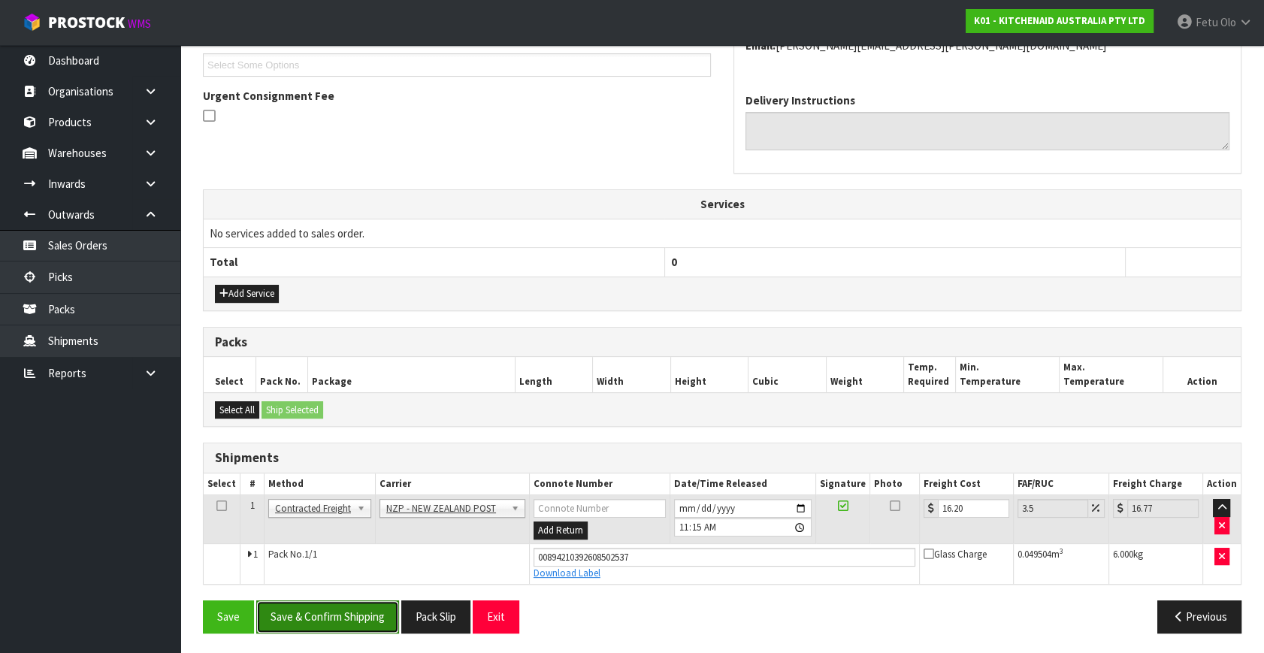
click at [358, 610] on button "Save & Confirm Shipping" at bounding box center [327, 616] width 143 height 32
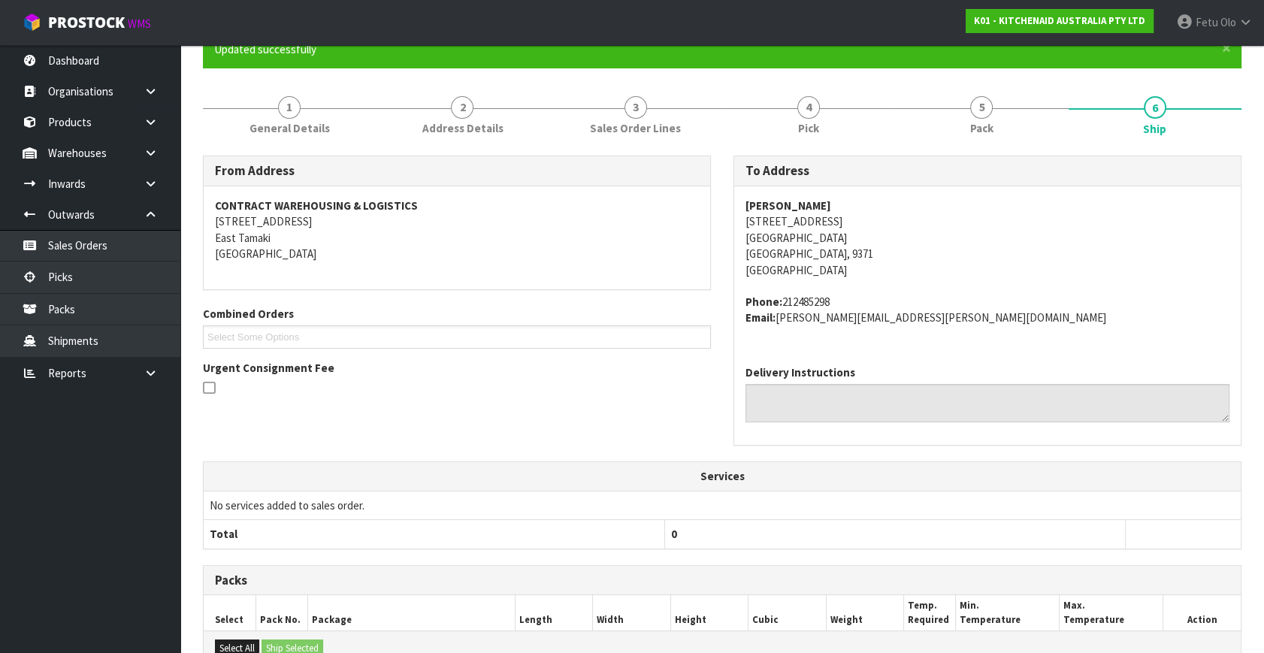
scroll to position [370, 0]
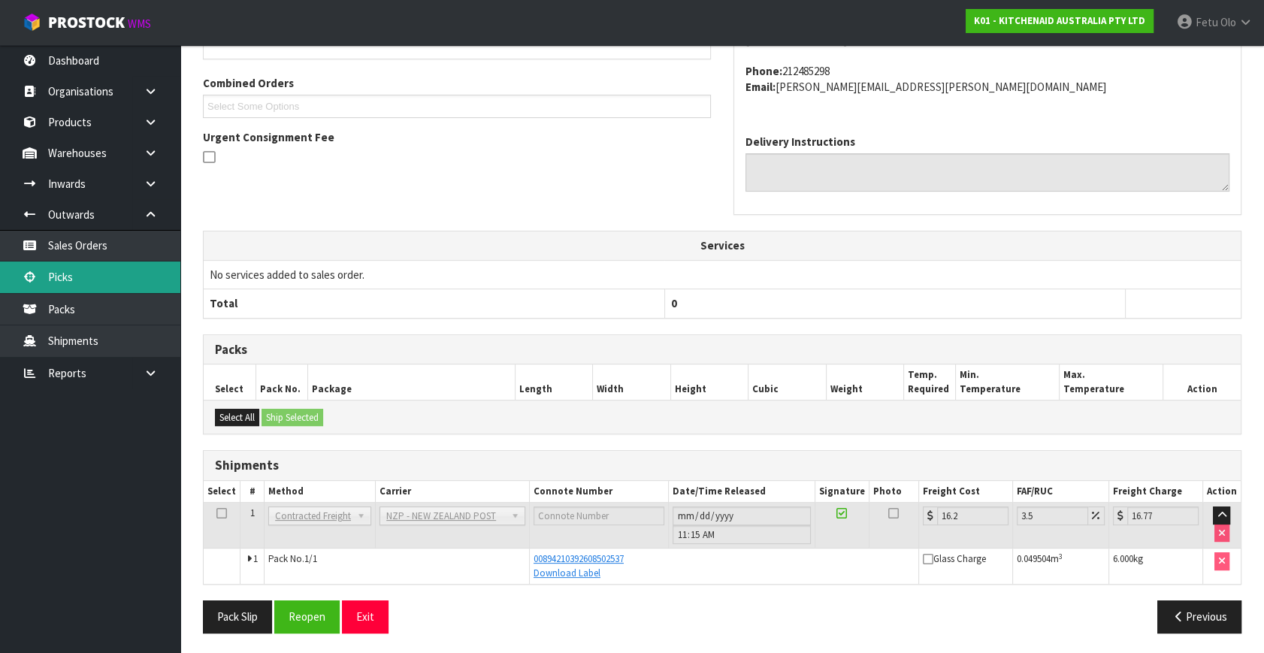
drag, startPoint x: 55, startPoint y: 276, endPoint x: 137, endPoint y: 292, distance: 83.5
click at [55, 276] on link "Picks" at bounding box center [90, 276] width 180 height 31
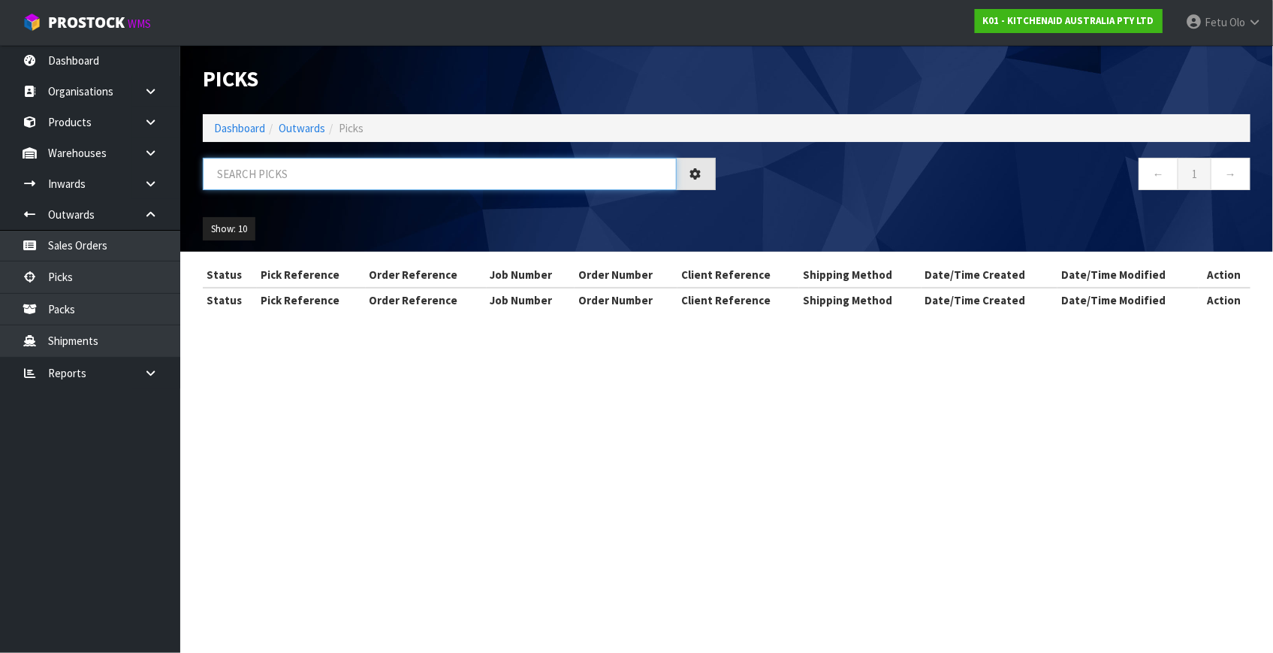
click at [392, 163] on input "text" at bounding box center [440, 174] width 474 height 32
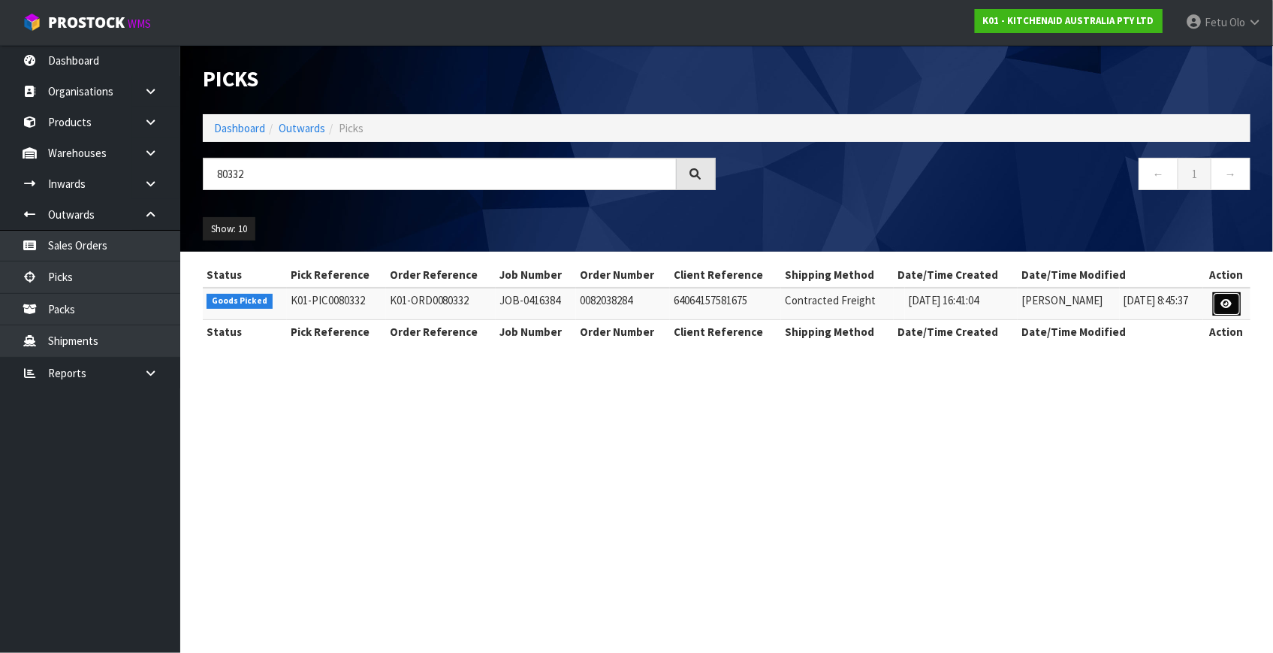
click at [1228, 303] on icon at bounding box center [1227, 304] width 11 height 10
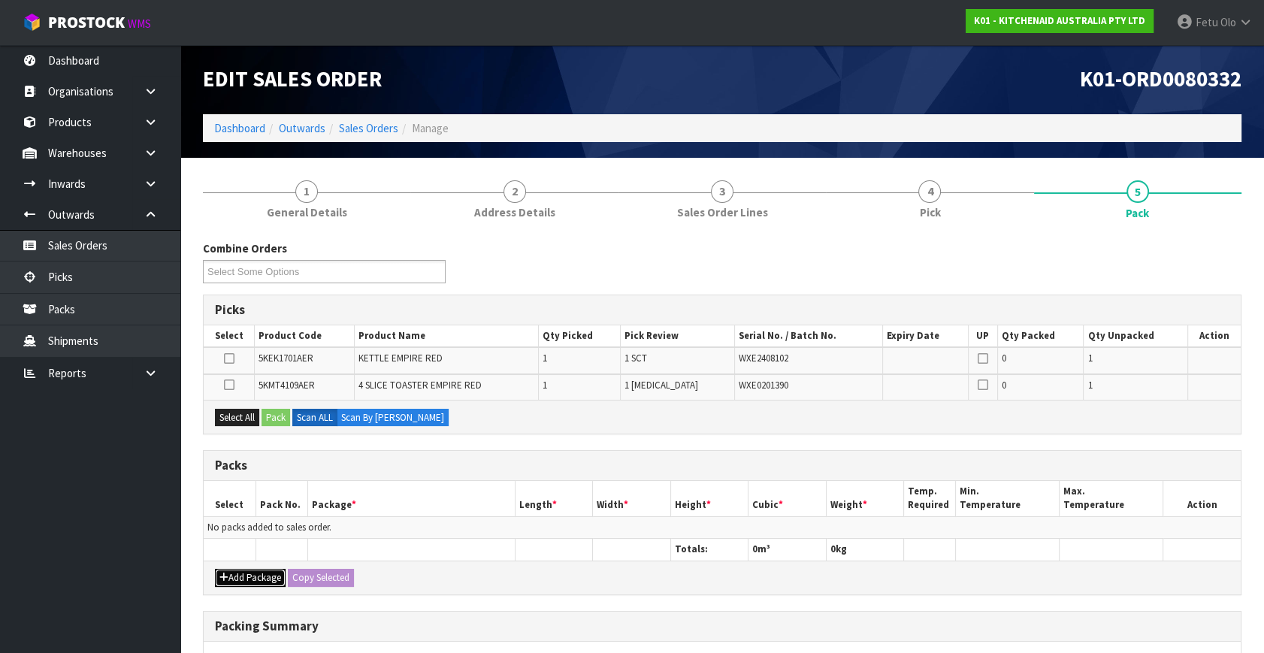
click at [244, 574] on button "Add Package" at bounding box center [250, 578] width 71 height 18
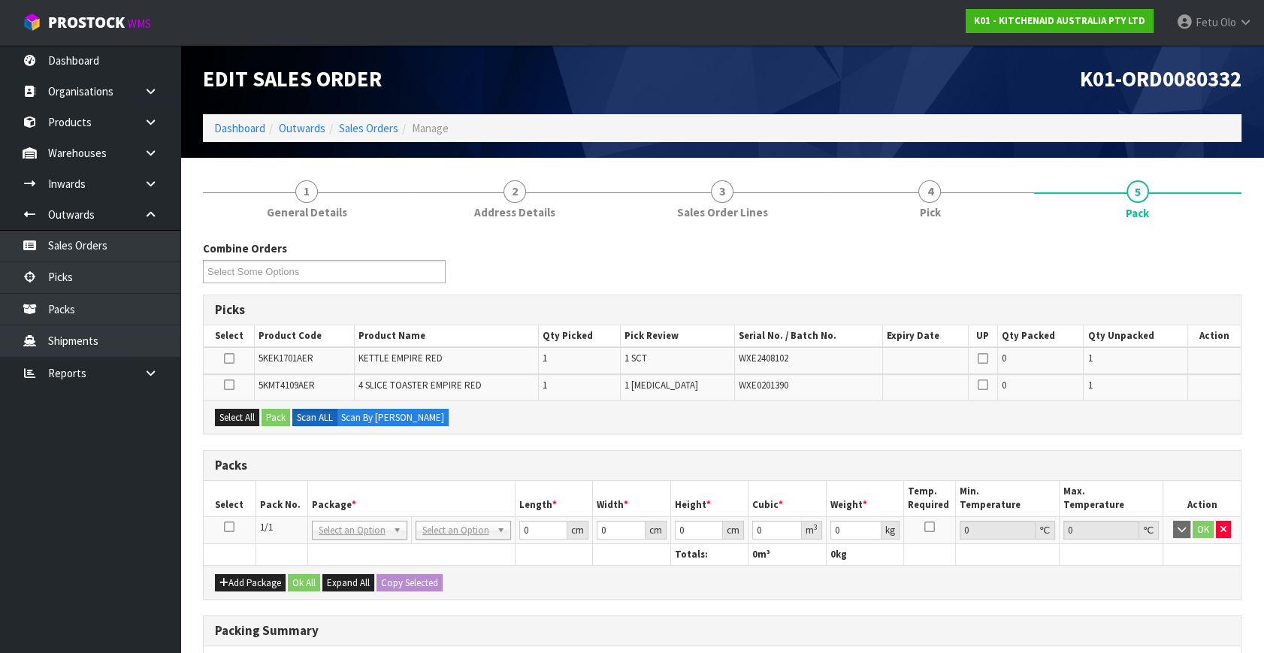
drag, startPoint x: 232, startPoint y: 524, endPoint x: 327, endPoint y: 497, distance: 98.4
click at [233, 527] on icon at bounding box center [229, 527] width 11 height 1
click at [330, 497] on th "Package *" at bounding box center [410, 498] width 207 height 35
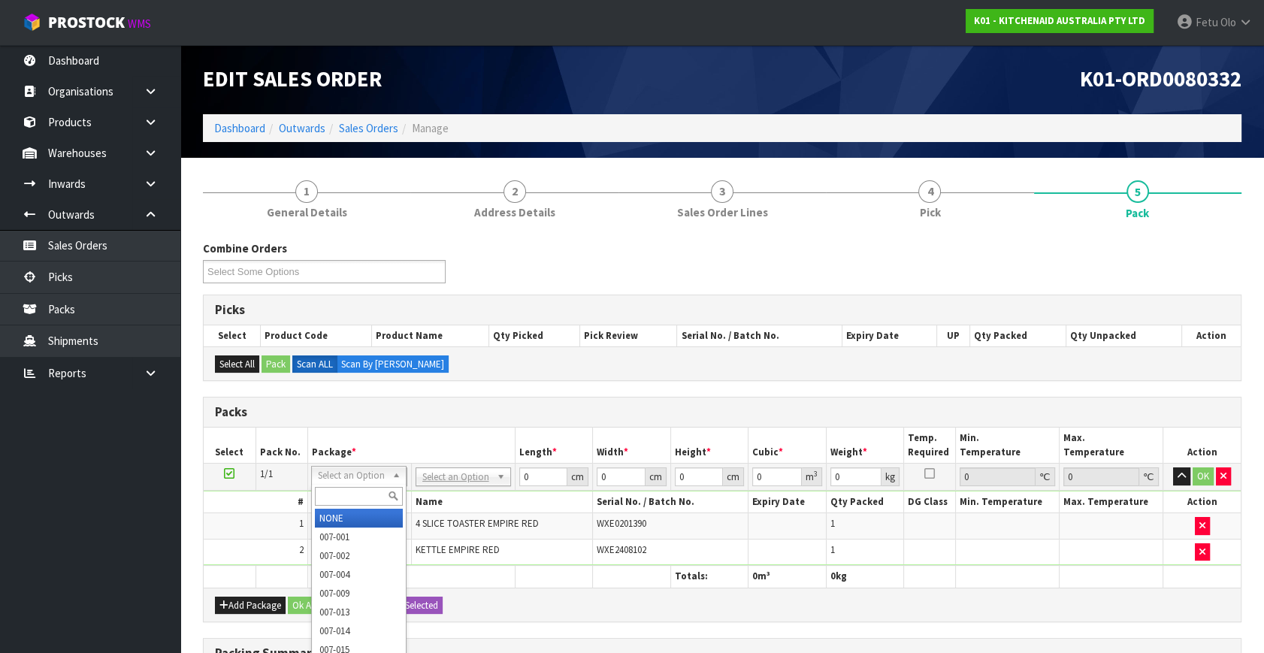
click at [355, 484] on div at bounding box center [359, 496] width 94 height 25
click at [354, 488] on input "text" at bounding box center [359, 496] width 88 height 19
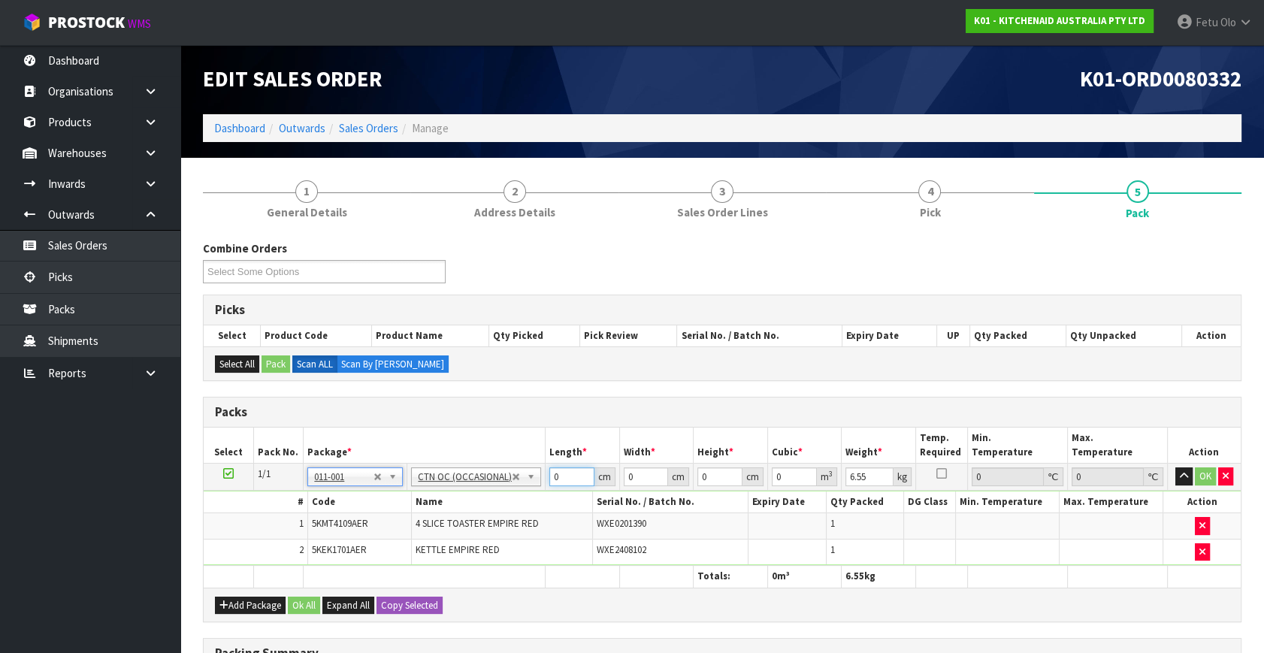
drag, startPoint x: 557, startPoint y: 469, endPoint x: 446, endPoint y: 528, distance: 125.4
click at [446, 528] on tbody "1/1 NONE 007-001 007-002 007-004 007-009 007-013 007-014 007-015 007-017 007-01…" at bounding box center [722, 515] width 1037 height 102
click button "OK" at bounding box center [1204, 476] width 21 height 18
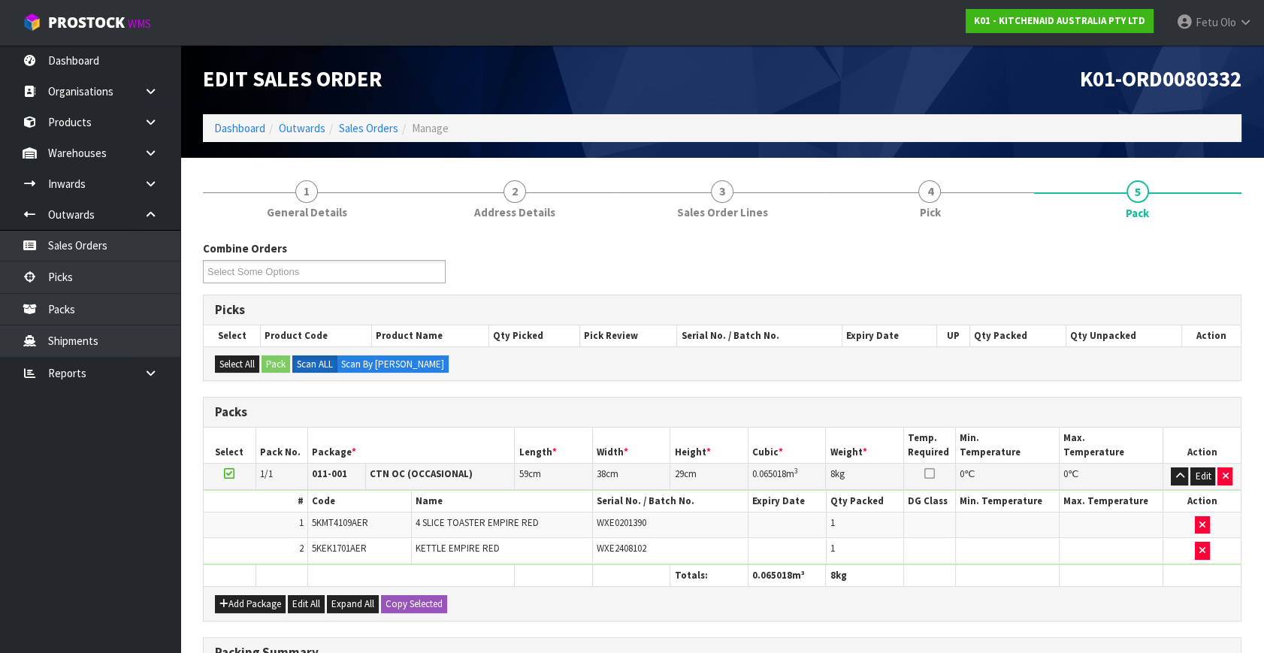
scroll to position [249, 0]
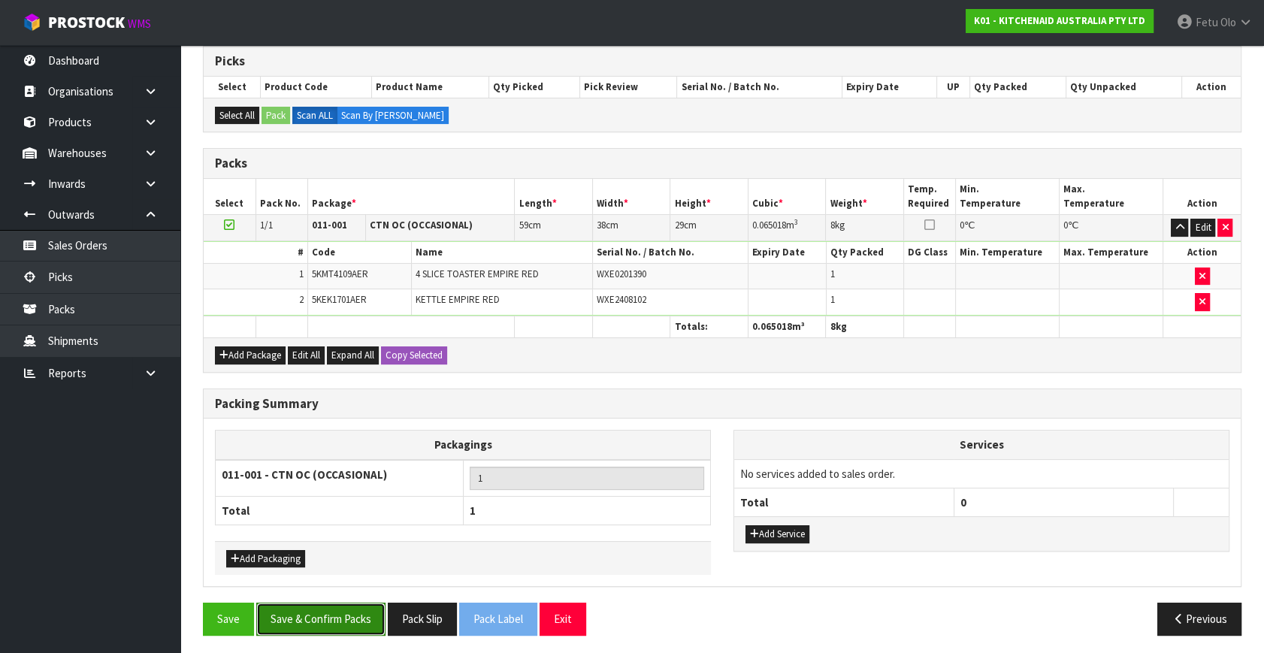
click at [325, 608] on button "Save & Confirm Packs" at bounding box center [320, 618] width 129 height 32
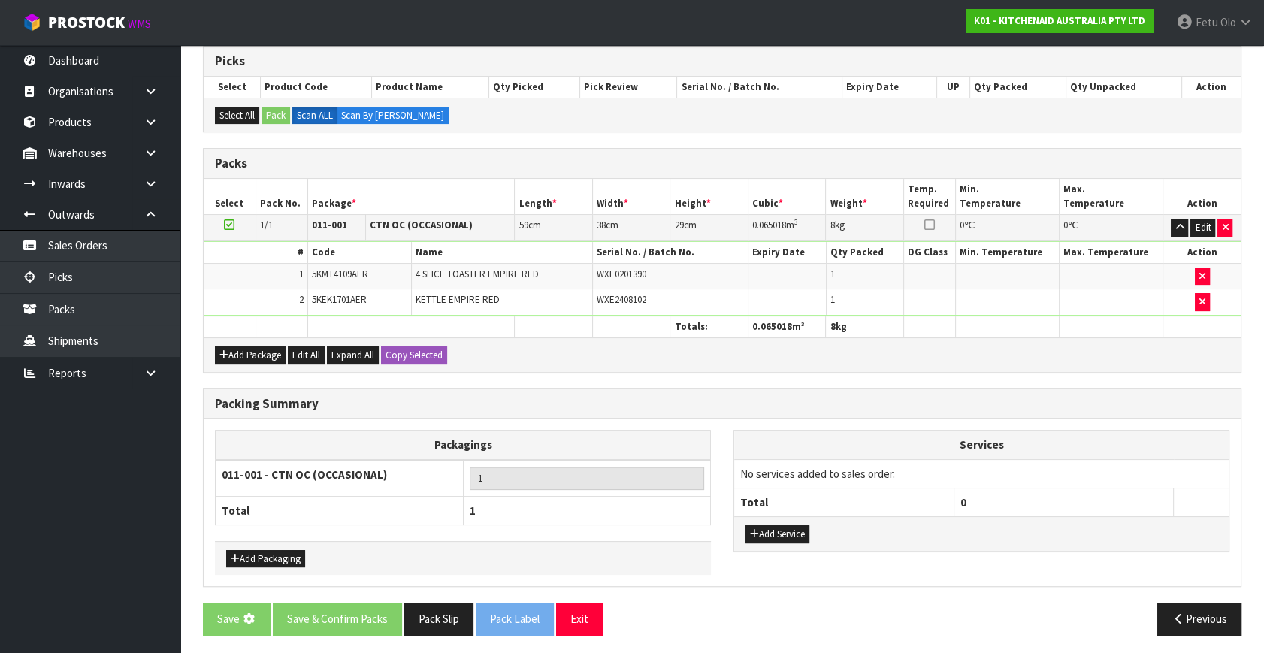
scroll to position [0, 0]
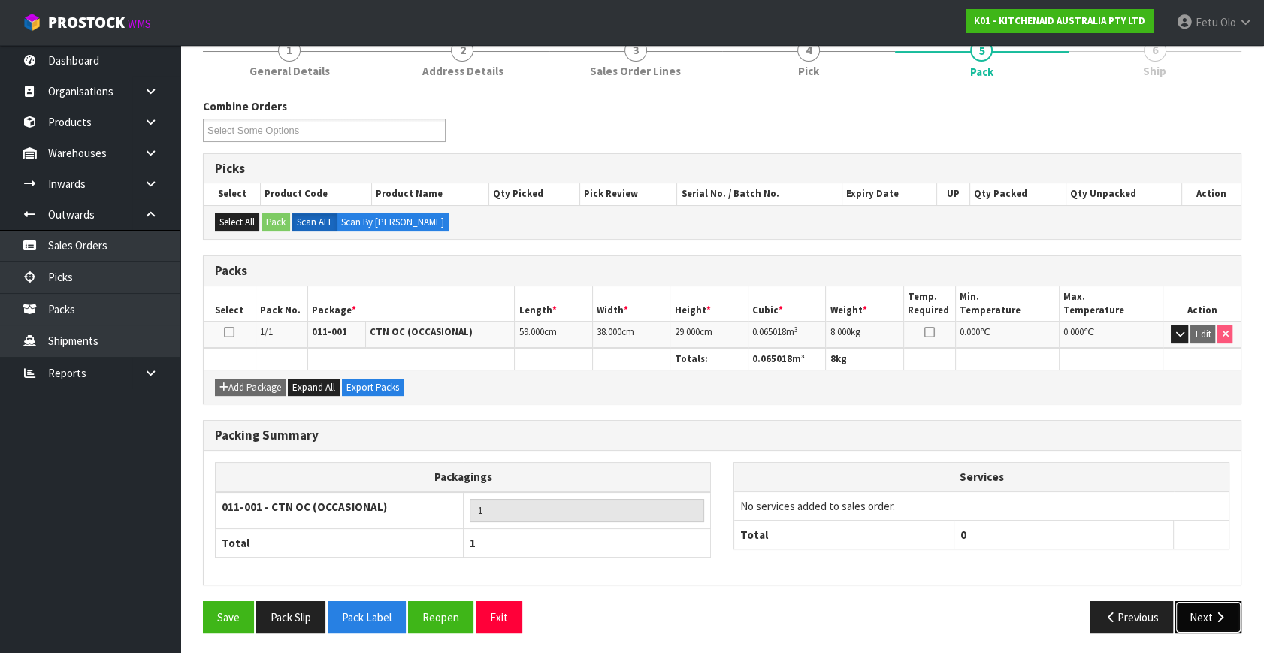
click at [1199, 601] on button "Next" at bounding box center [1208, 617] width 66 height 32
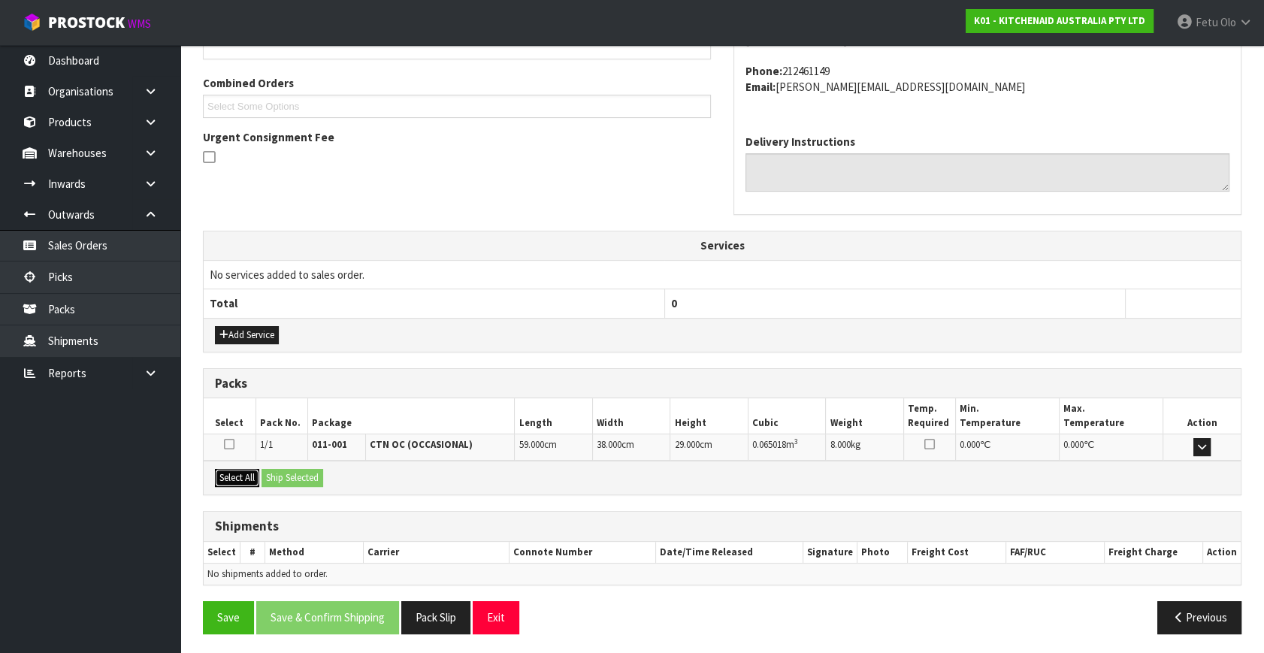
drag, startPoint x: 232, startPoint y: 472, endPoint x: 295, endPoint y: 475, distance: 63.2
click at [233, 472] on button "Select All" at bounding box center [237, 478] width 44 height 18
click at [295, 475] on button "Ship Selected" at bounding box center [292, 478] width 62 height 18
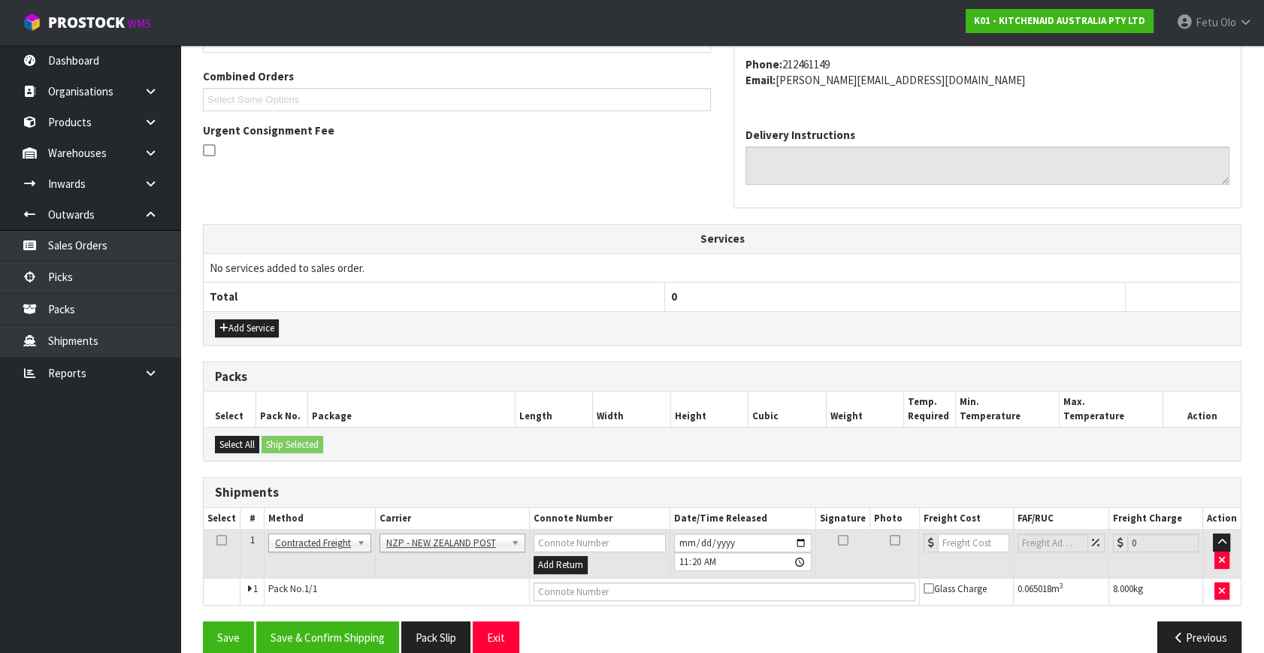
scroll to position [397, 0]
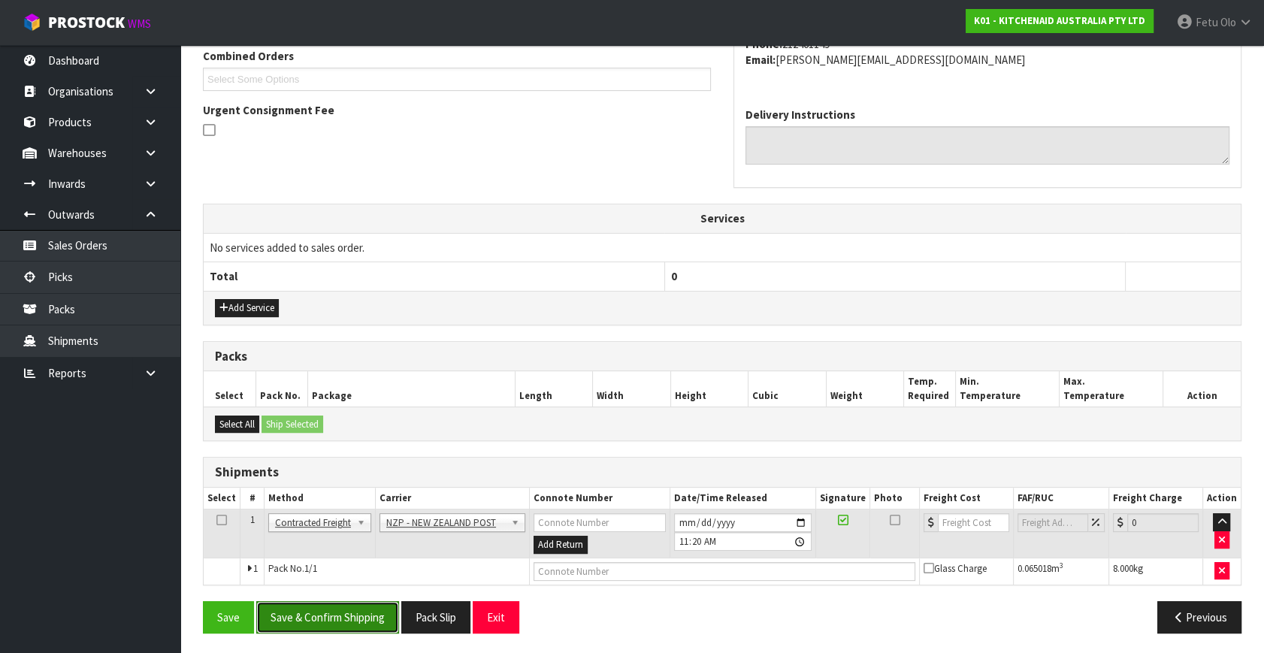
click at [334, 608] on button "Save & Confirm Shipping" at bounding box center [327, 617] width 143 height 32
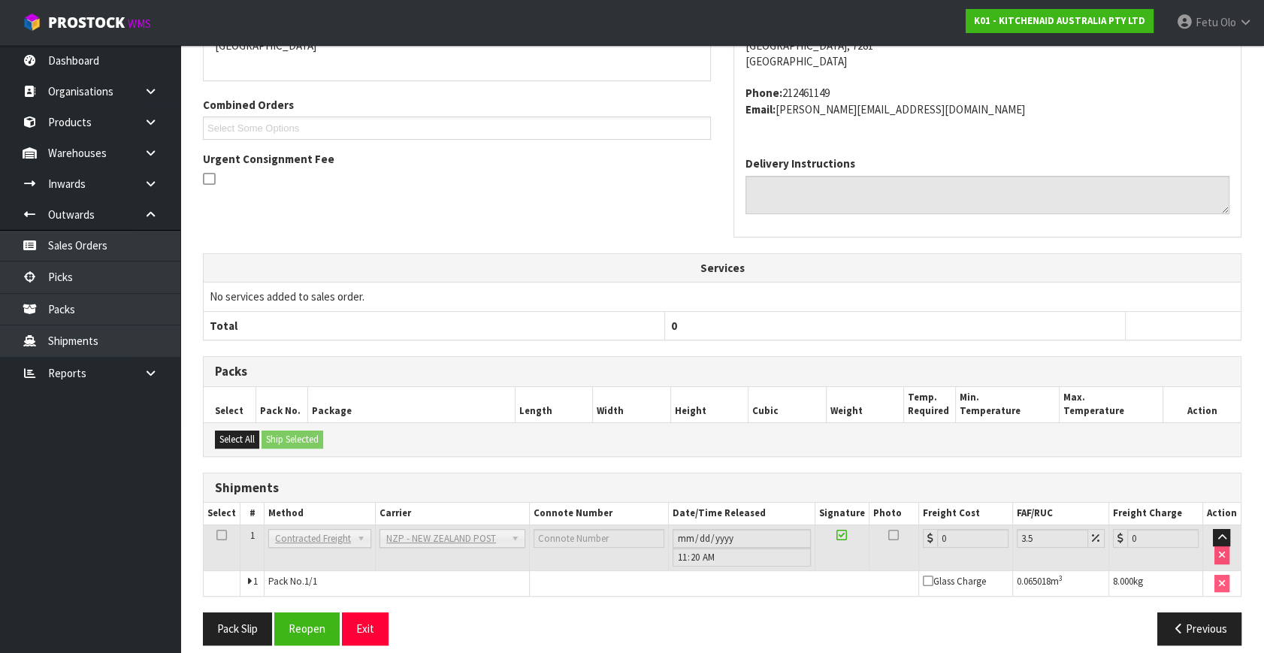
scroll to position [376, 0]
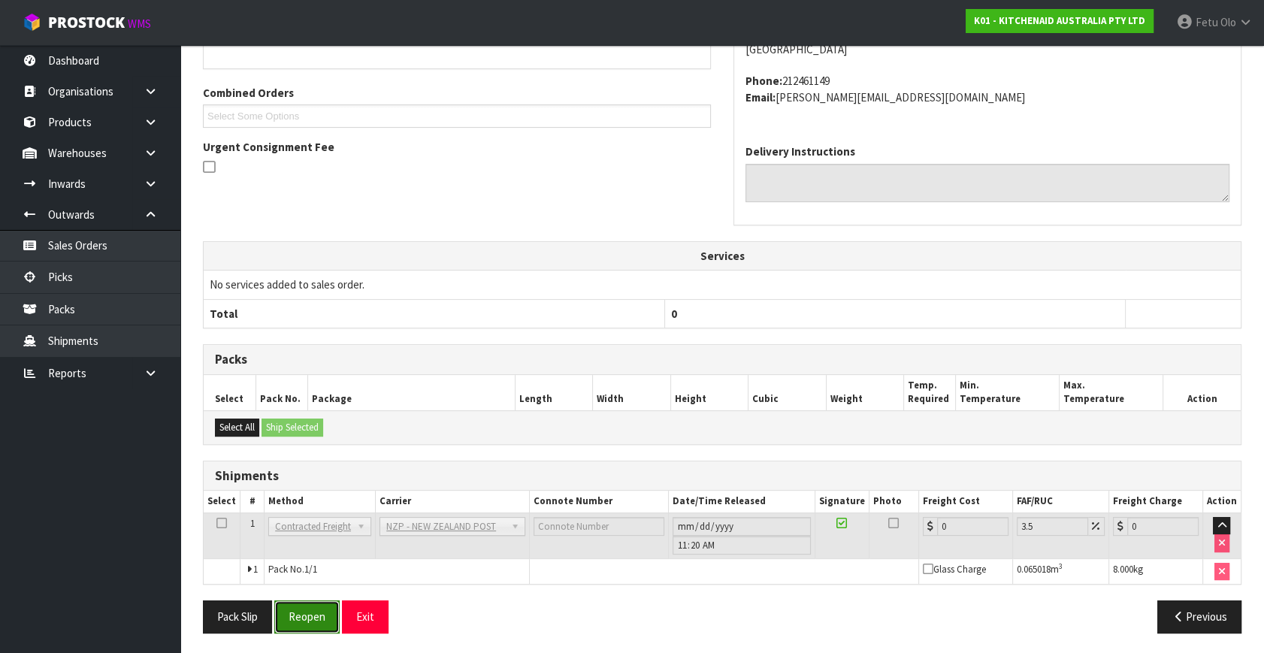
click at [301, 608] on button "Reopen" at bounding box center [306, 616] width 65 height 32
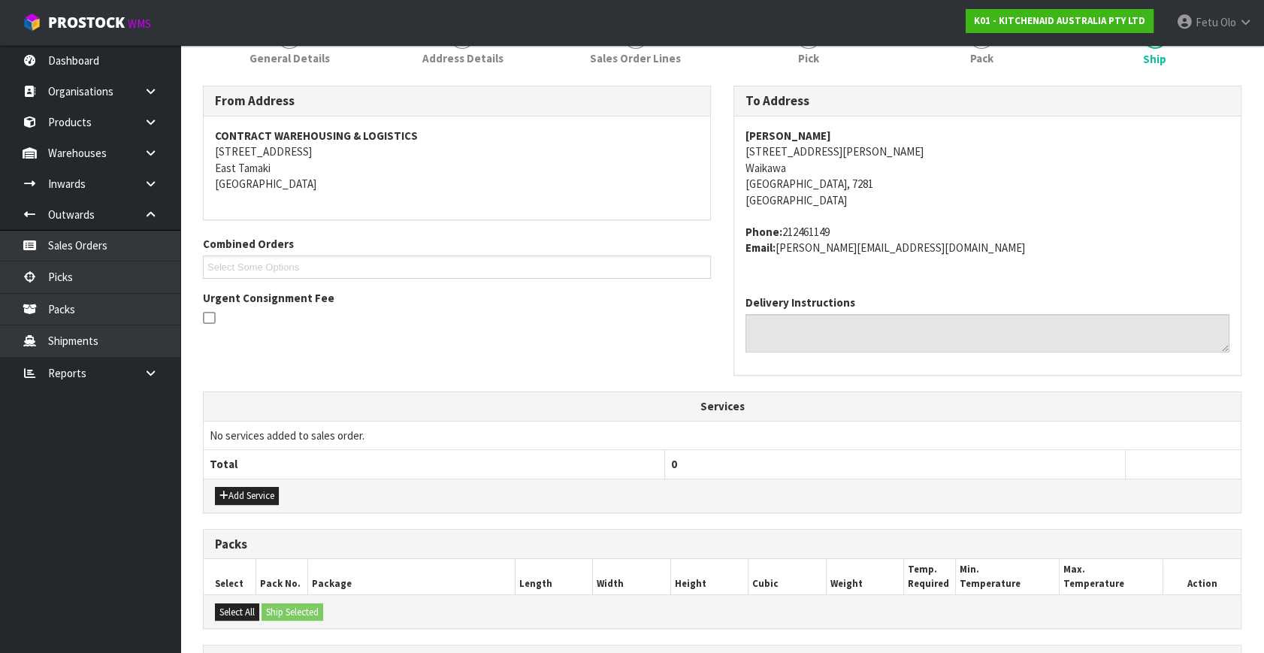
scroll to position [409, 0]
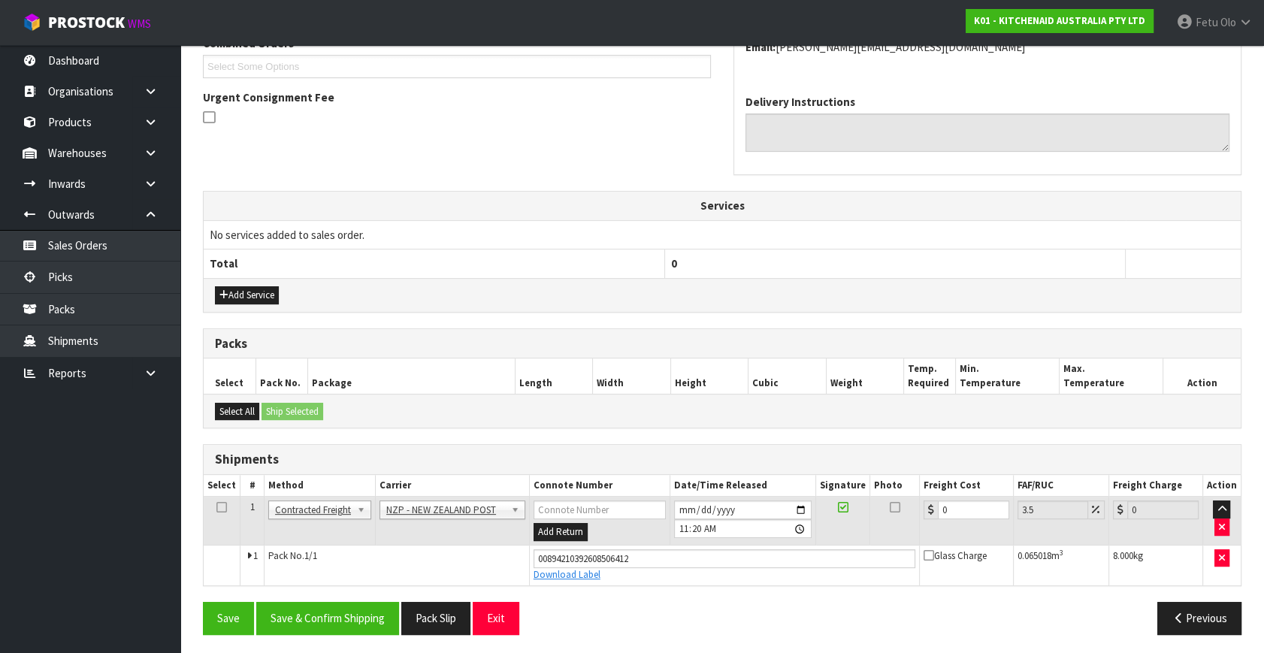
drag, startPoint x: 958, startPoint y: 518, endPoint x: 942, endPoint y: 518, distance: 15.8
click at [942, 518] on td "0" at bounding box center [966, 521] width 94 height 49
drag, startPoint x: 962, startPoint y: 511, endPoint x: 849, endPoint y: 524, distance: 113.5
click at [849, 524] on tr "1 Client Local Pickup Customer Local Pickup Company Freight Contracted Freight …" at bounding box center [722, 521] width 1037 height 49
click at [342, 624] on button "Save & Confirm Shipping" at bounding box center [327, 618] width 143 height 32
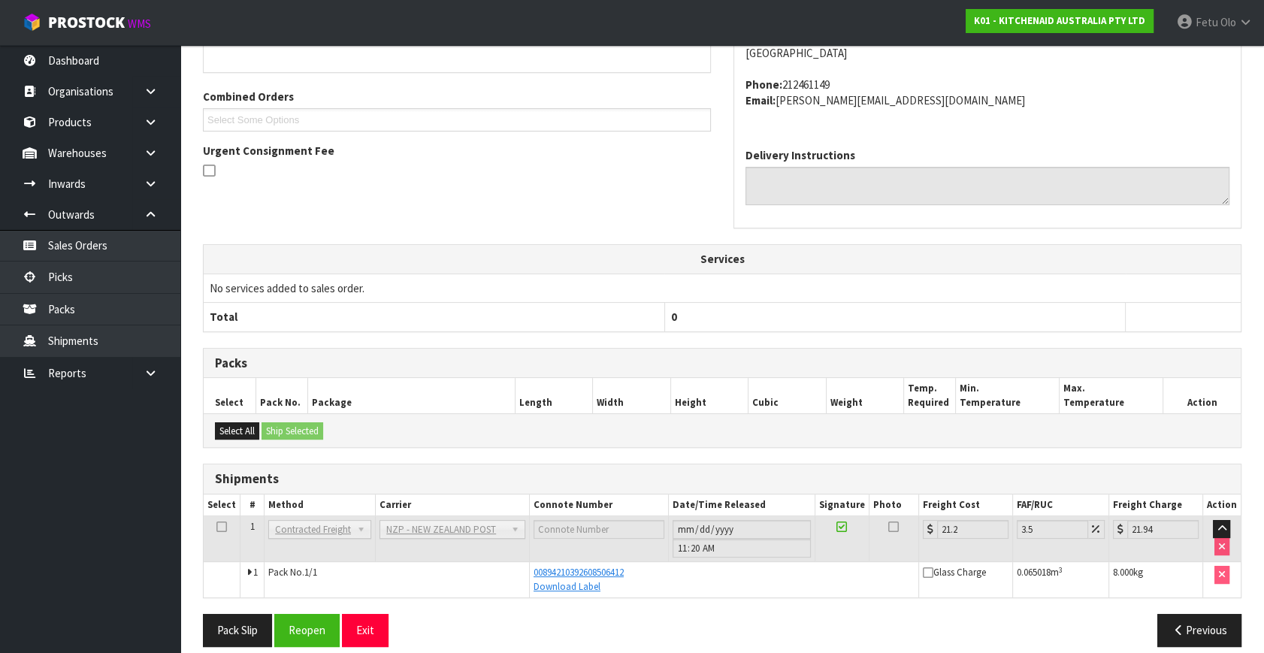
scroll to position [370, 0]
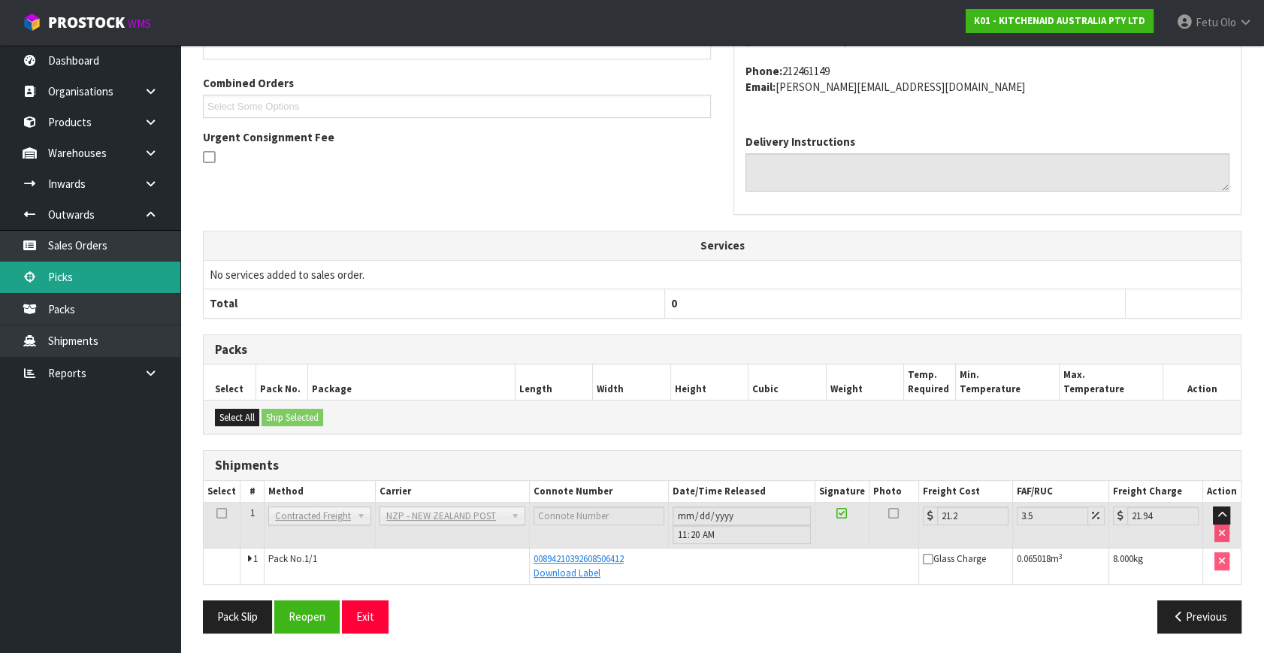
click at [77, 278] on link "Picks" at bounding box center [90, 276] width 180 height 31
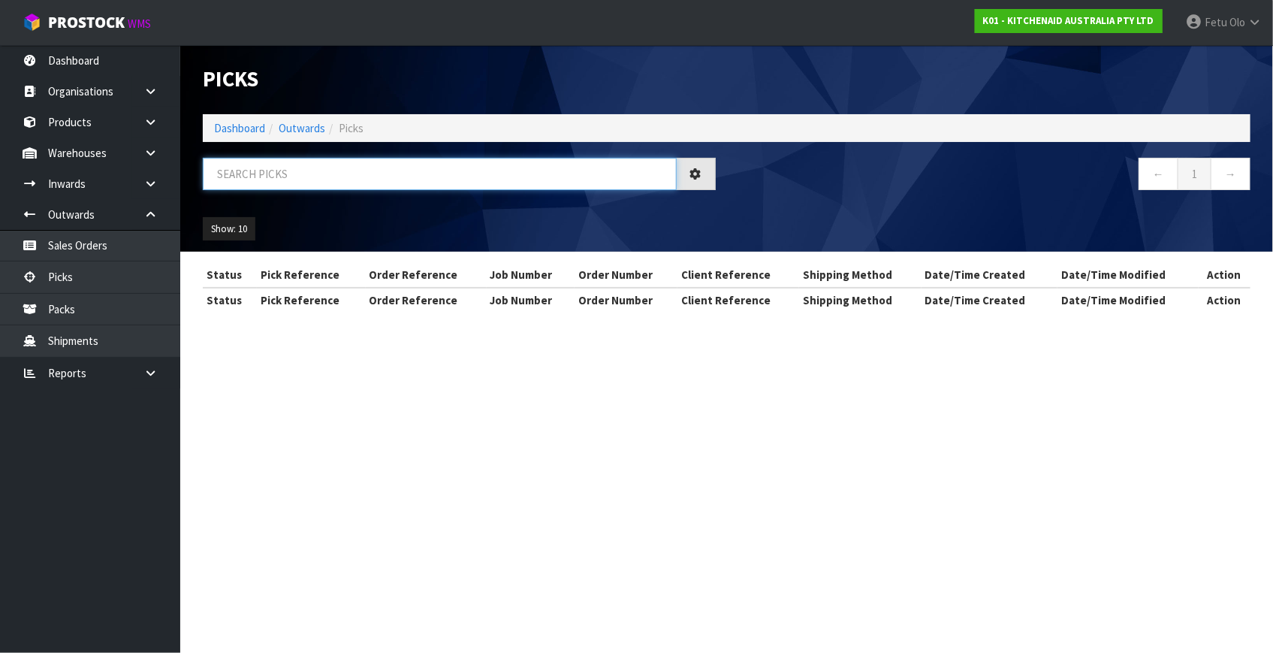
click at [354, 165] on input "text" at bounding box center [440, 174] width 474 height 32
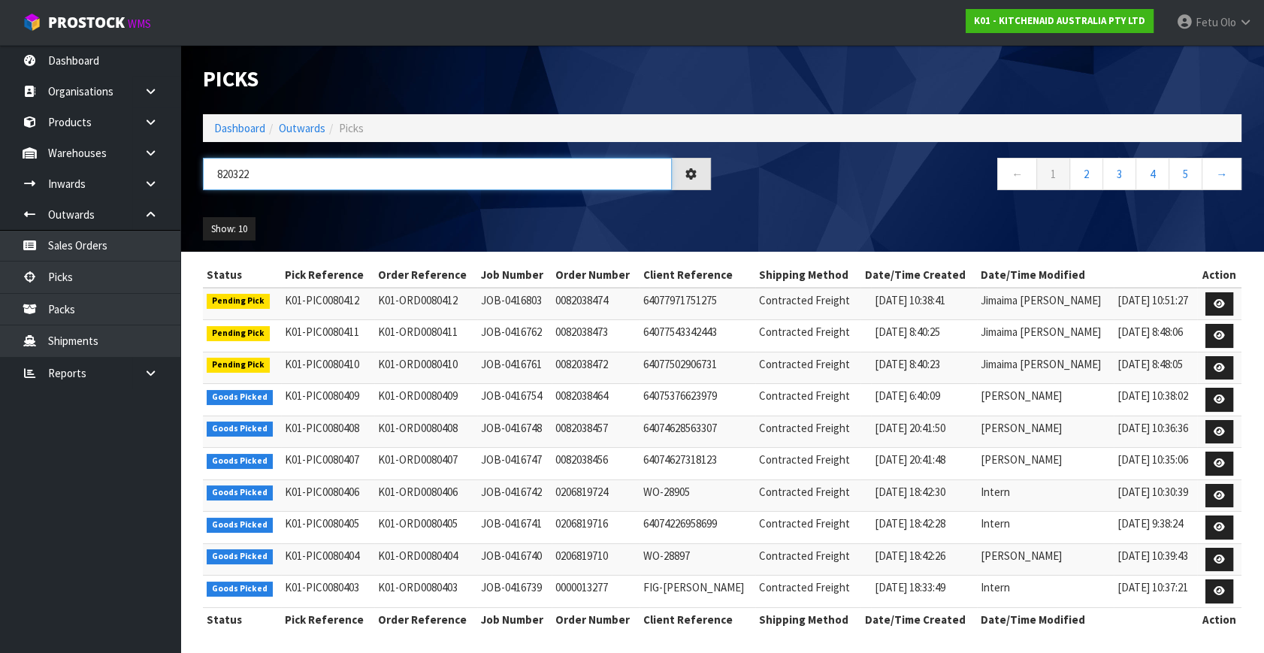
click at [229, 175] on input "820322" at bounding box center [437, 174] width 469 height 32
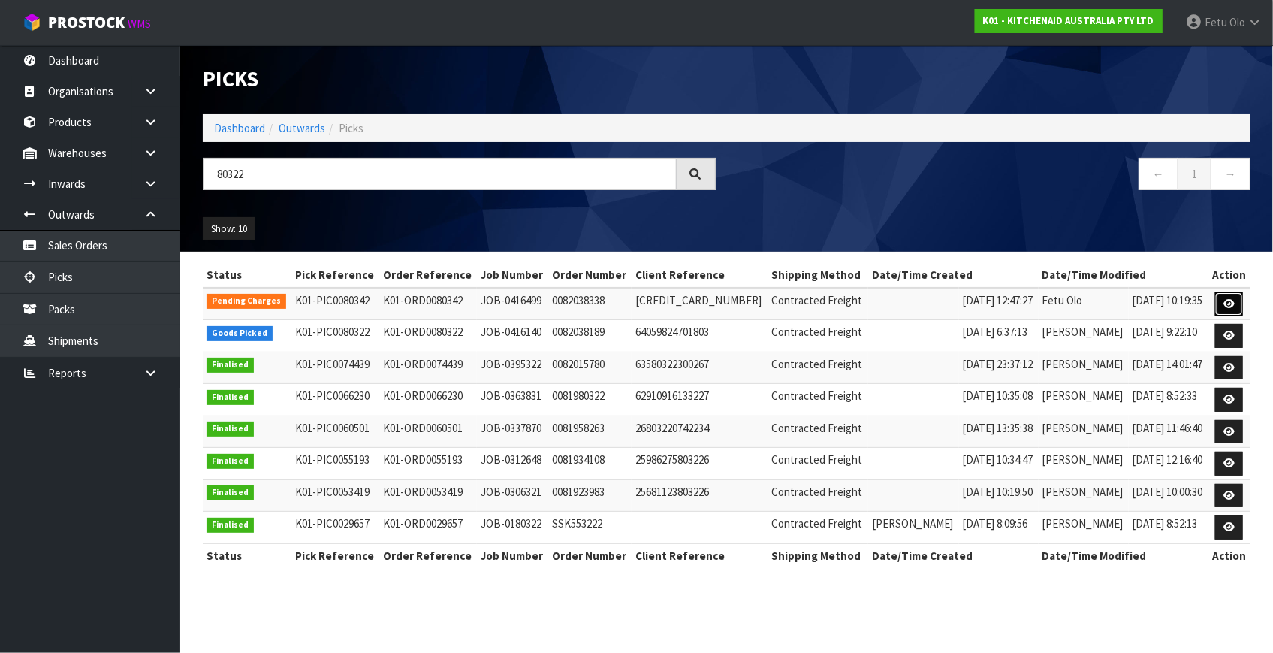
click at [1227, 306] on icon at bounding box center [1229, 304] width 11 height 10
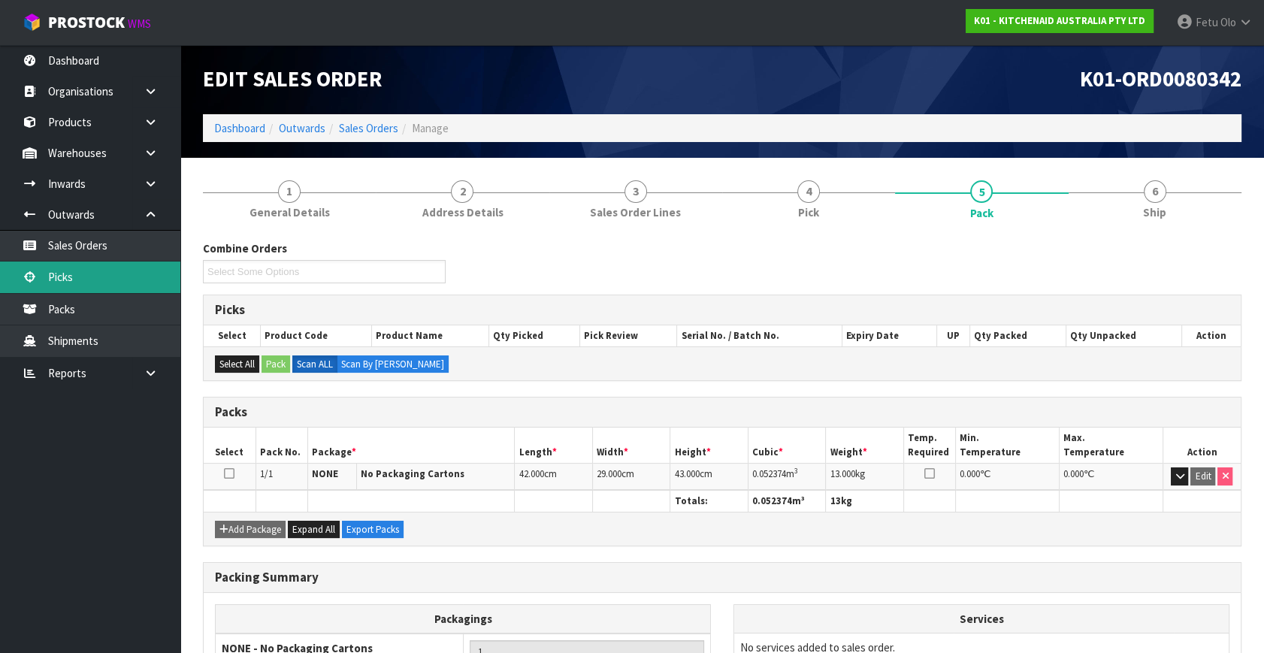
click at [62, 282] on link "Picks" at bounding box center [90, 276] width 180 height 31
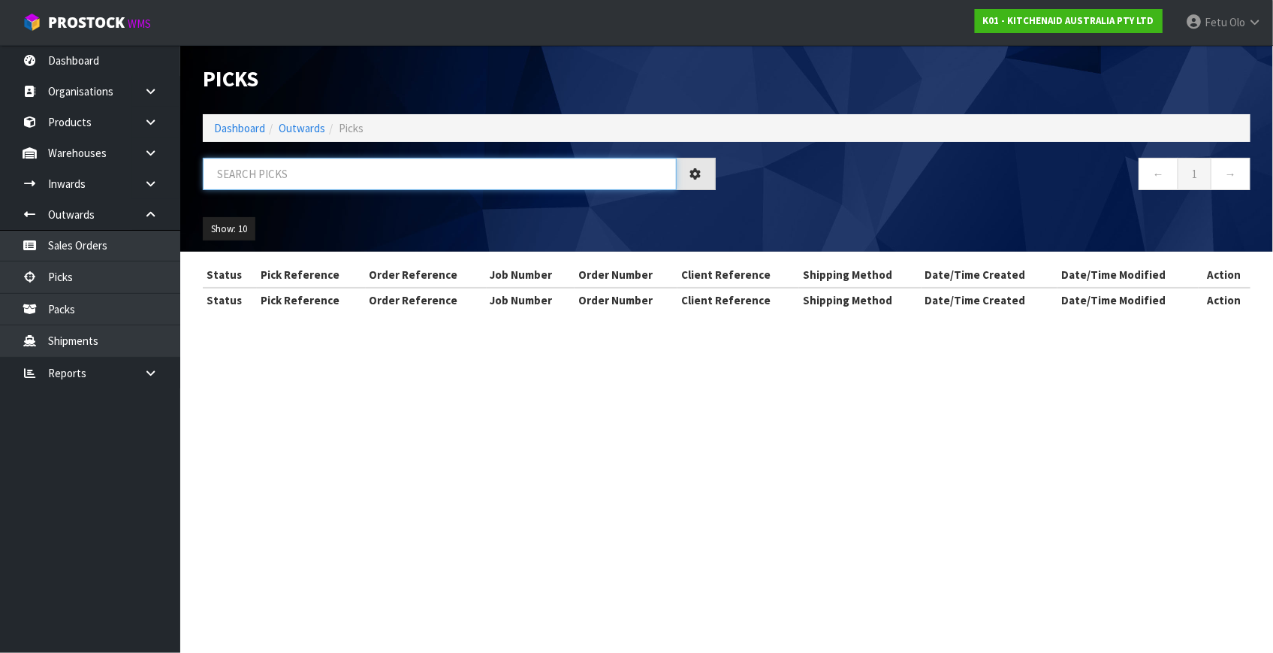
click at [311, 180] on input "text" at bounding box center [440, 174] width 474 height 32
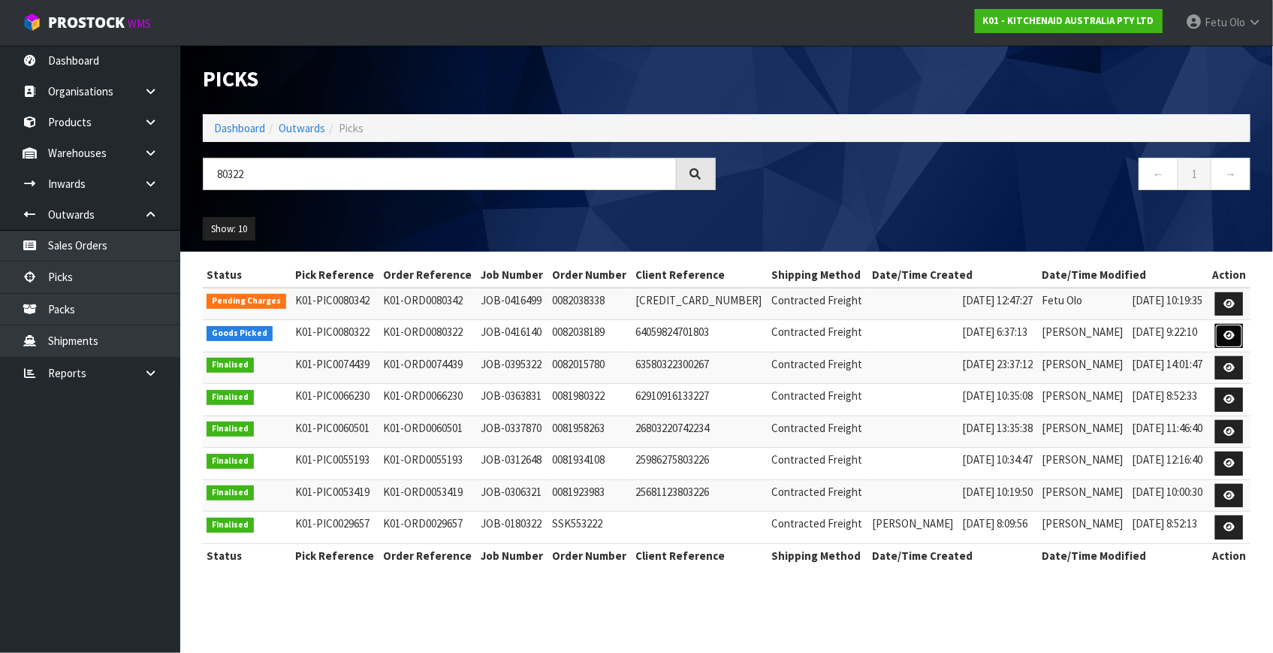
click at [1230, 331] on icon at bounding box center [1229, 336] width 11 height 10
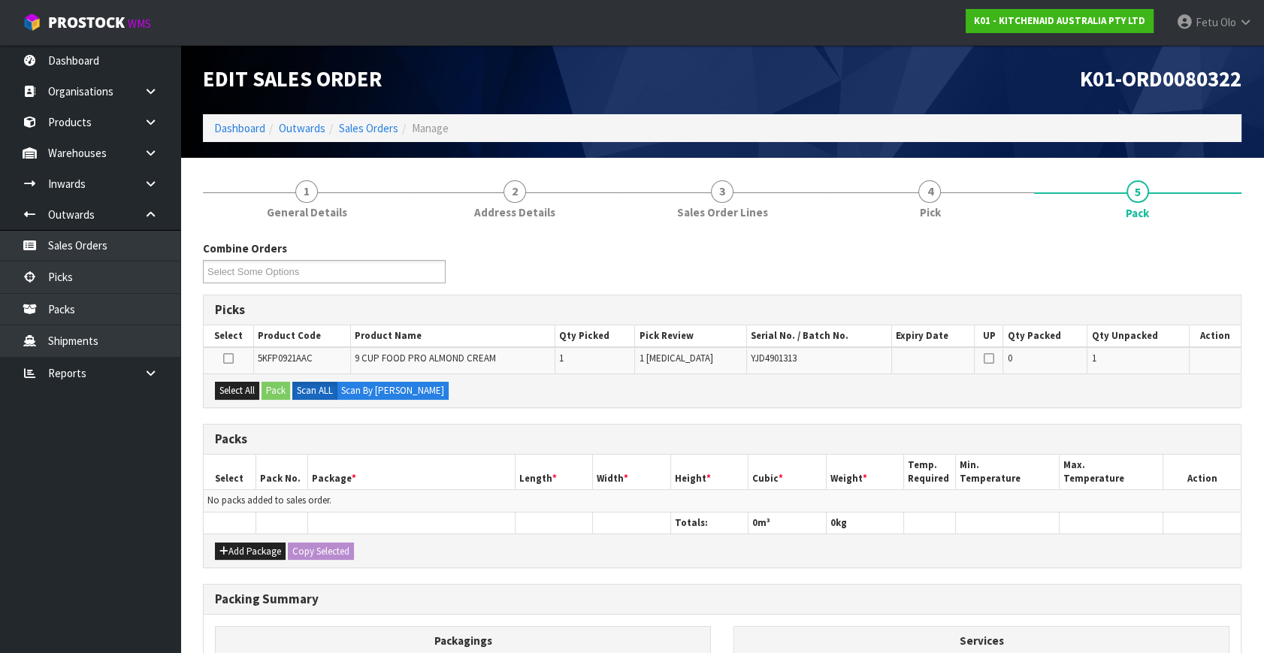
click at [543, 283] on div "Combine Orders K01-ORD0080140 K01-ORD0080179 K01-ORD0080208 K01-ORD0080261 K01-…" at bounding box center [722, 267] width 1061 height 54
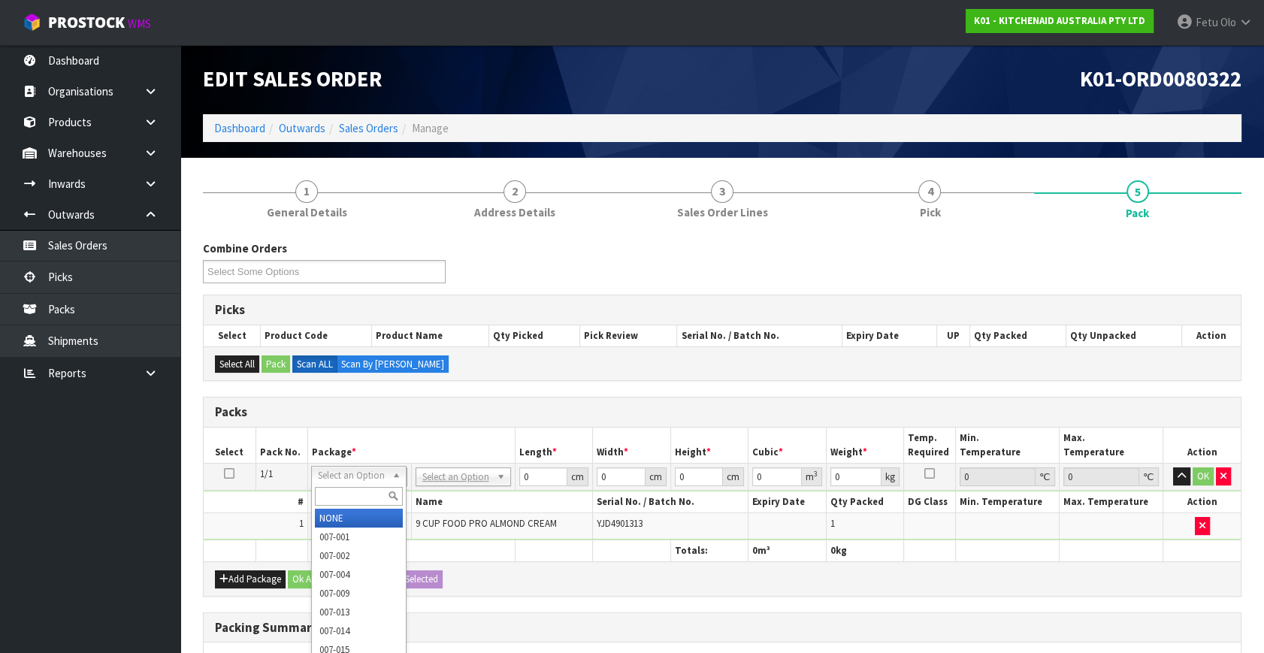
click at [367, 494] on input "text" at bounding box center [359, 496] width 88 height 19
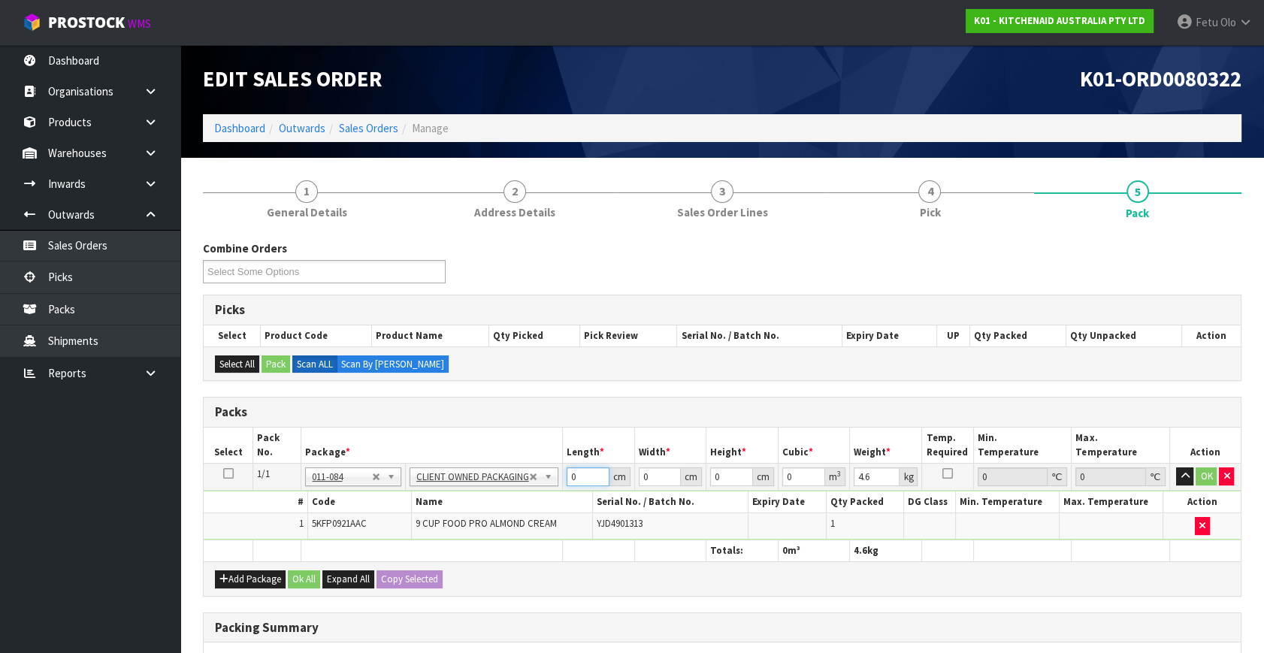
drag, startPoint x: 587, startPoint y: 473, endPoint x: 332, endPoint y: 529, distance: 260.7
click at [332, 529] on tbody "1/1 NONE 007-001 007-002 007-004 007-009 007-013 007-014 007-015 007-017 007-01…" at bounding box center [722, 502] width 1037 height 77
click button "OK" at bounding box center [1206, 476] width 21 height 18
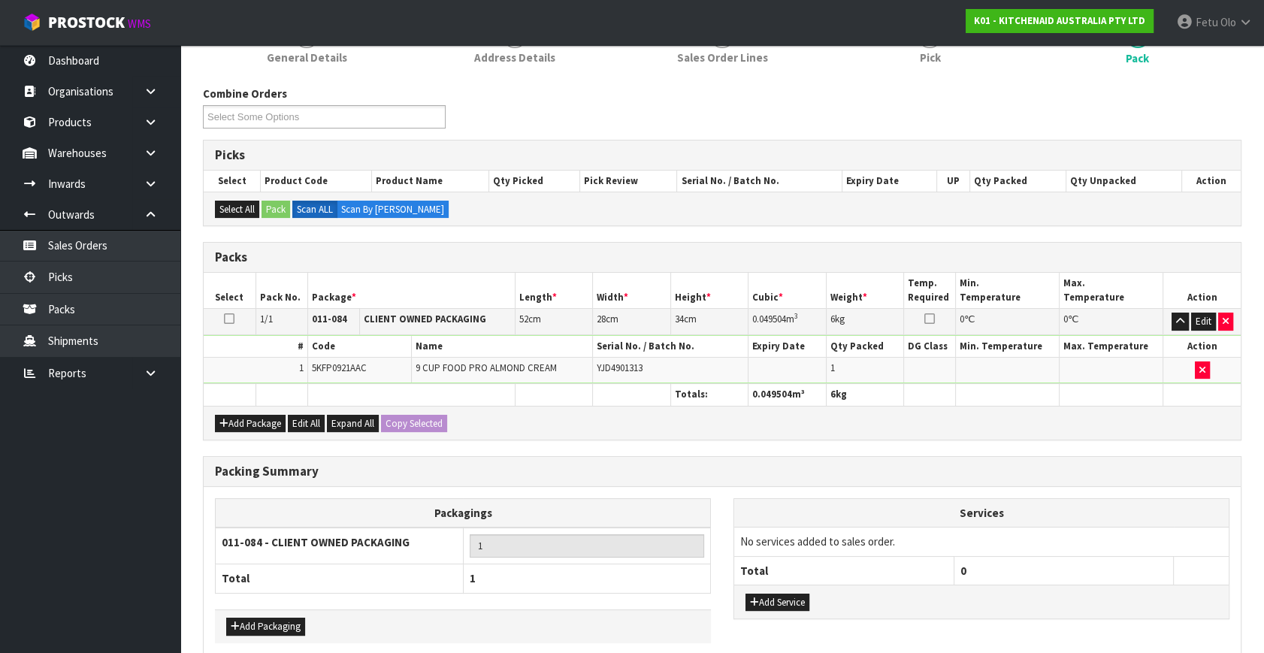
scroll to position [224, 0]
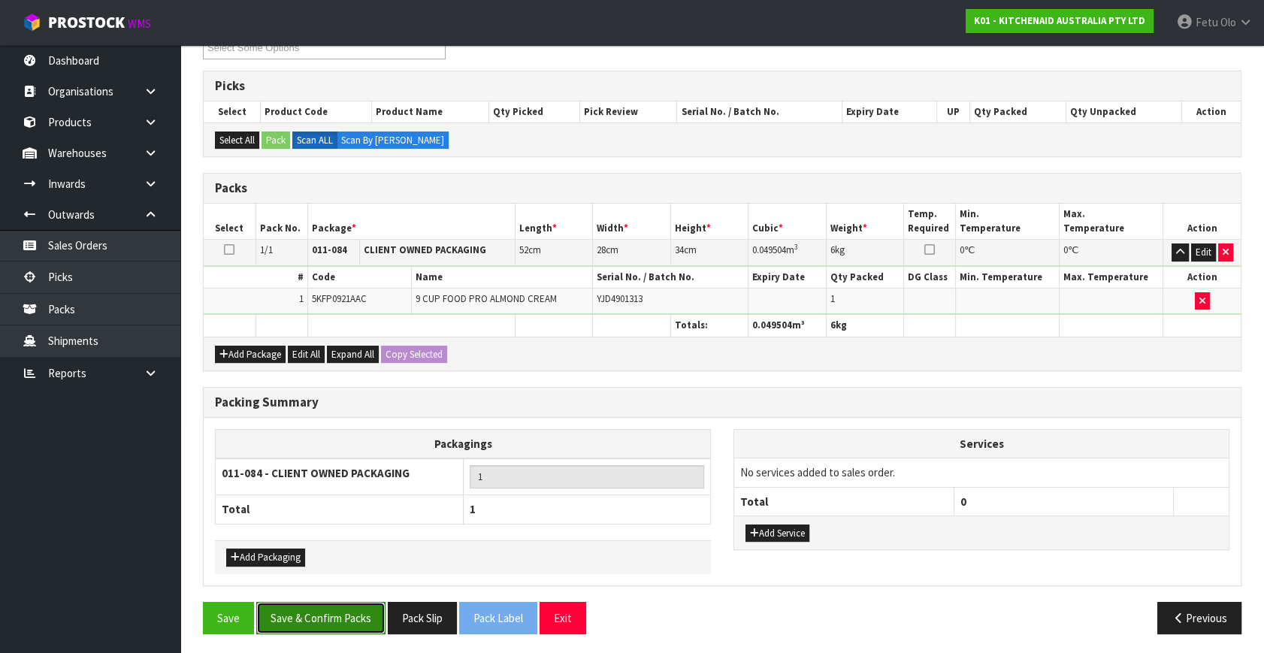
click at [345, 607] on button "Save & Confirm Packs" at bounding box center [320, 618] width 129 height 32
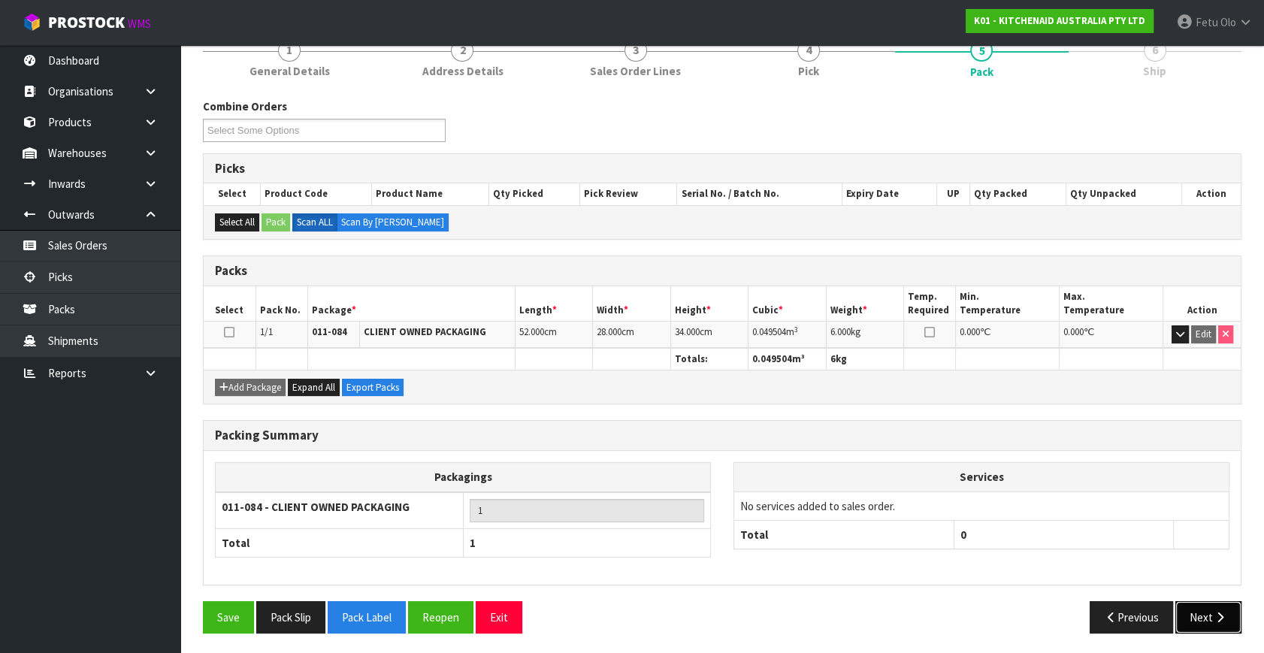
click at [1213, 624] on button "Next" at bounding box center [1208, 617] width 66 height 32
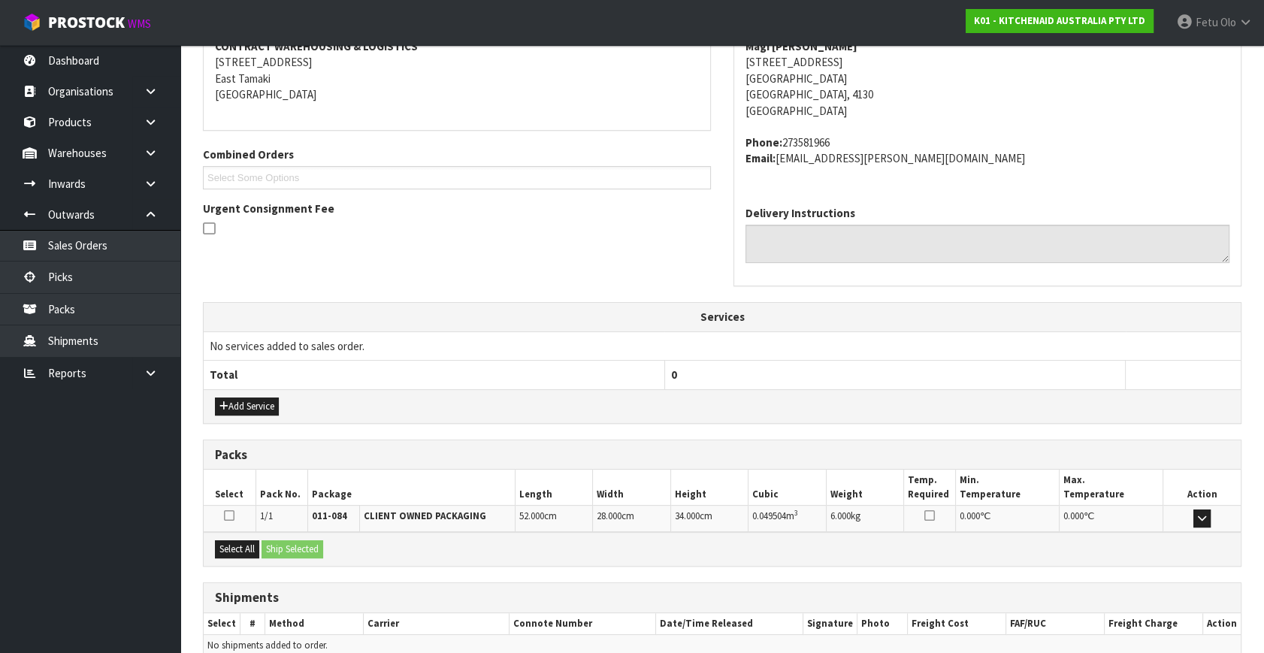
scroll to position [370, 0]
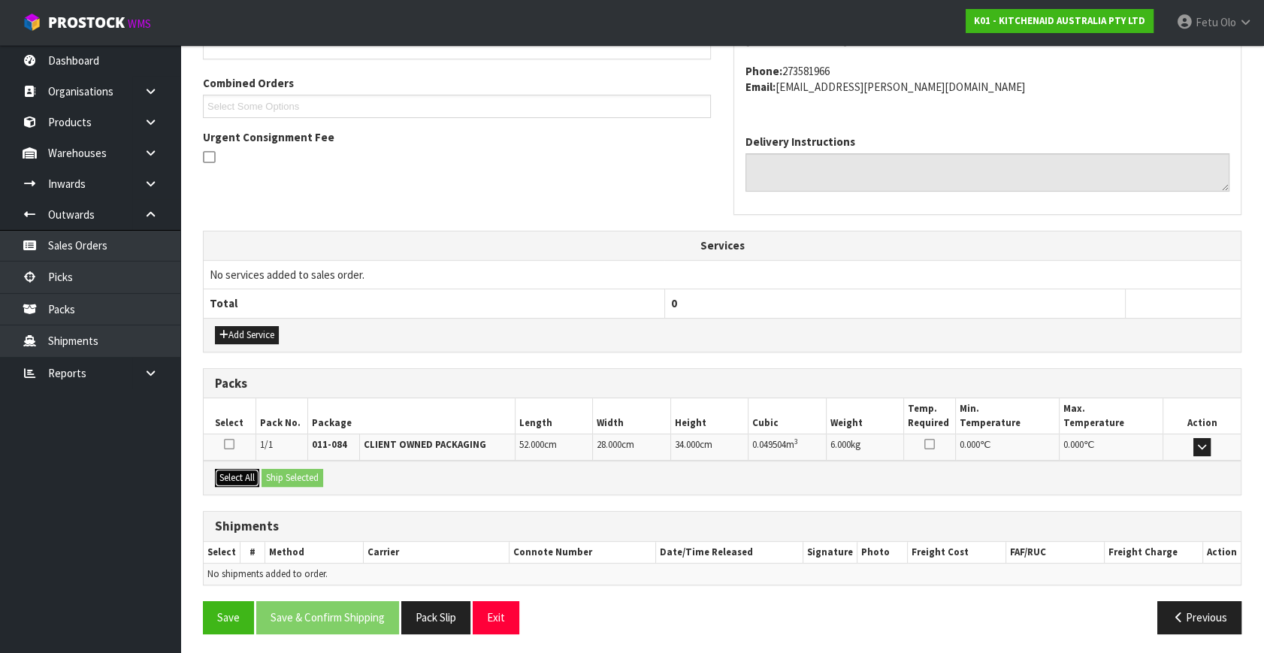
click at [245, 469] on button "Select All" at bounding box center [237, 478] width 44 height 18
click at [297, 470] on button "Ship Selected" at bounding box center [292, 478] width 62 height 18
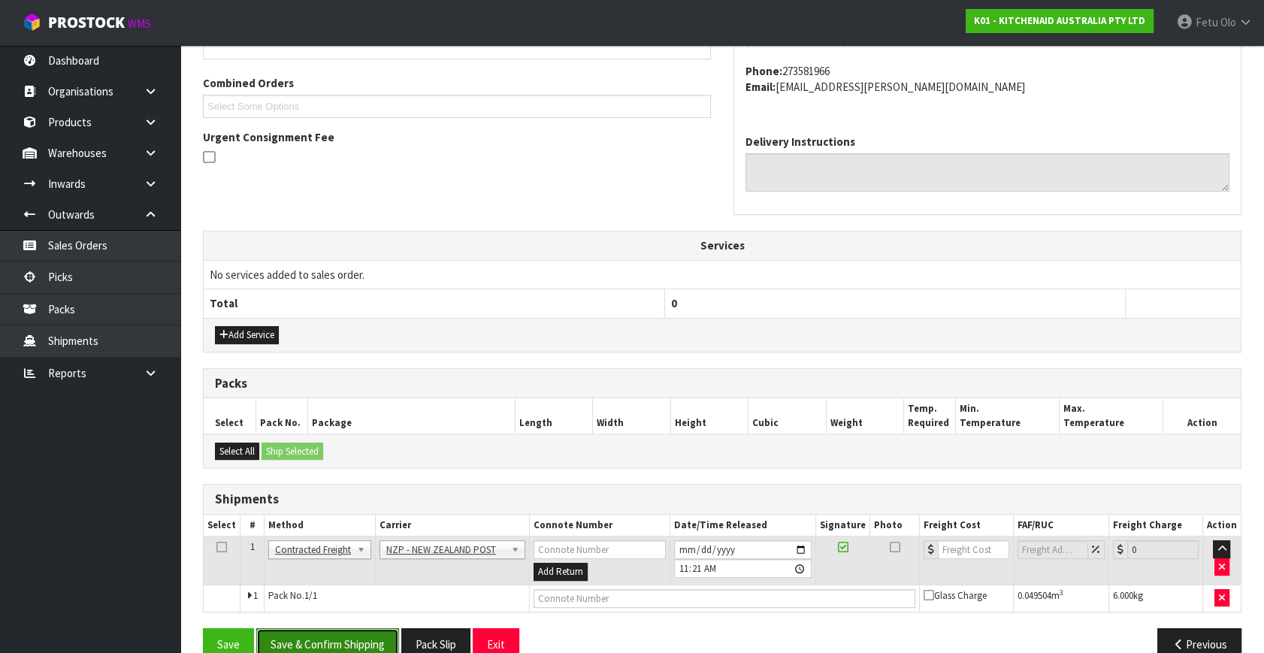
click at [388, 634] on button "Save & Confirm Shipping" at bounding box center [327, 644] width 143 height 32
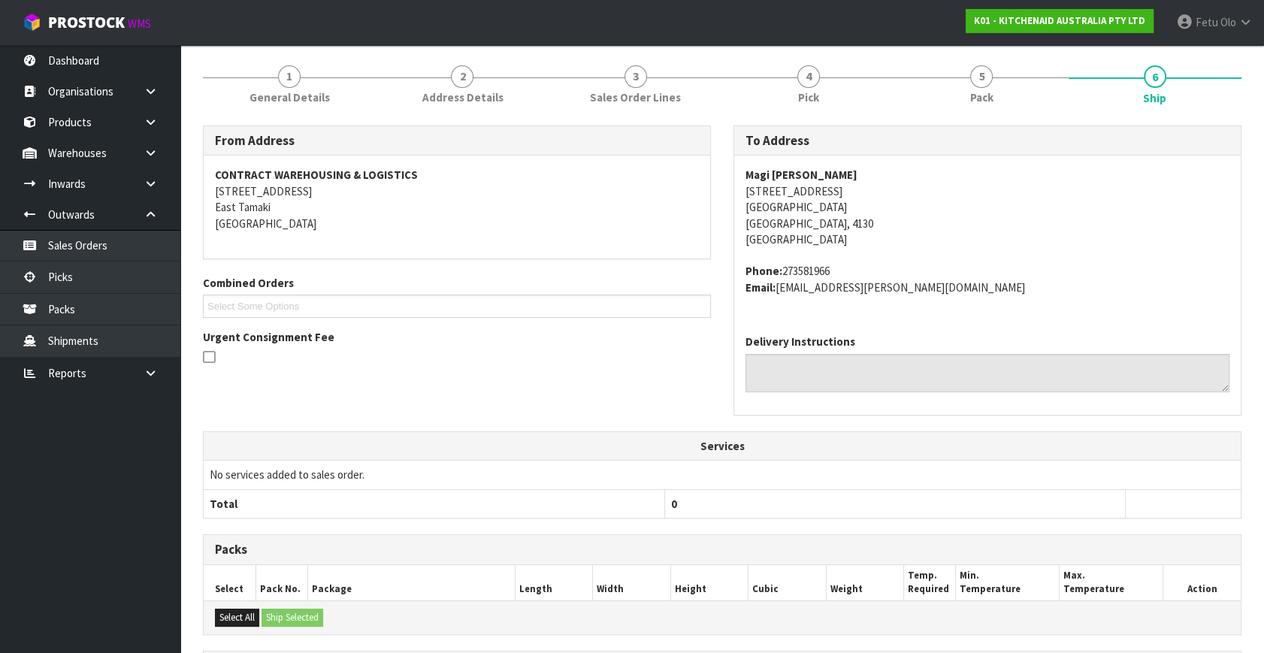
scroll to position [376, 0]
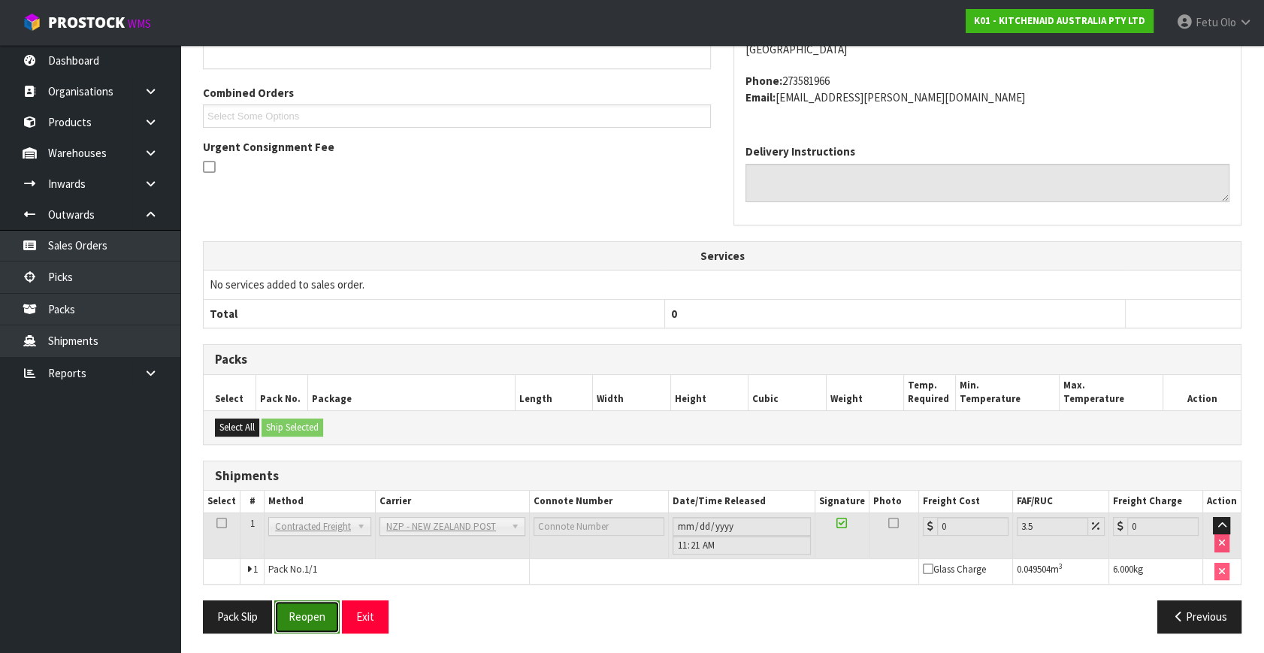
click at [310, 609] on button "Reopen" at bounding box center [306, 616] width 65 height 32
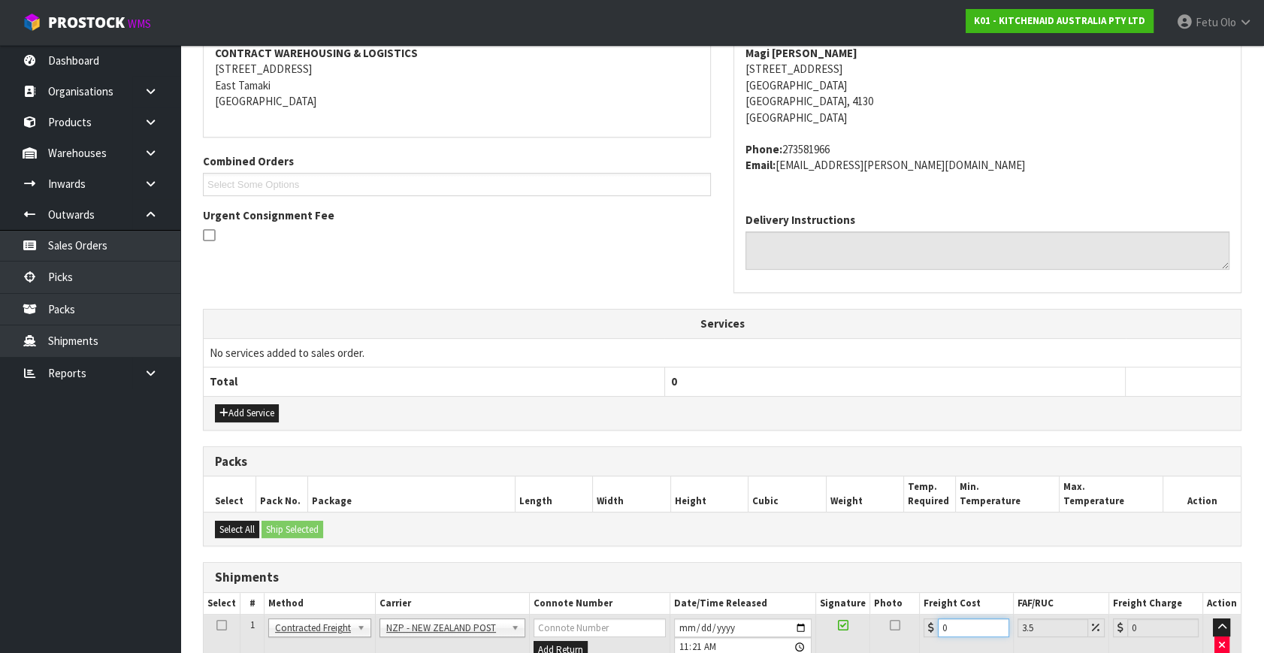
scroll to position [411, 0]
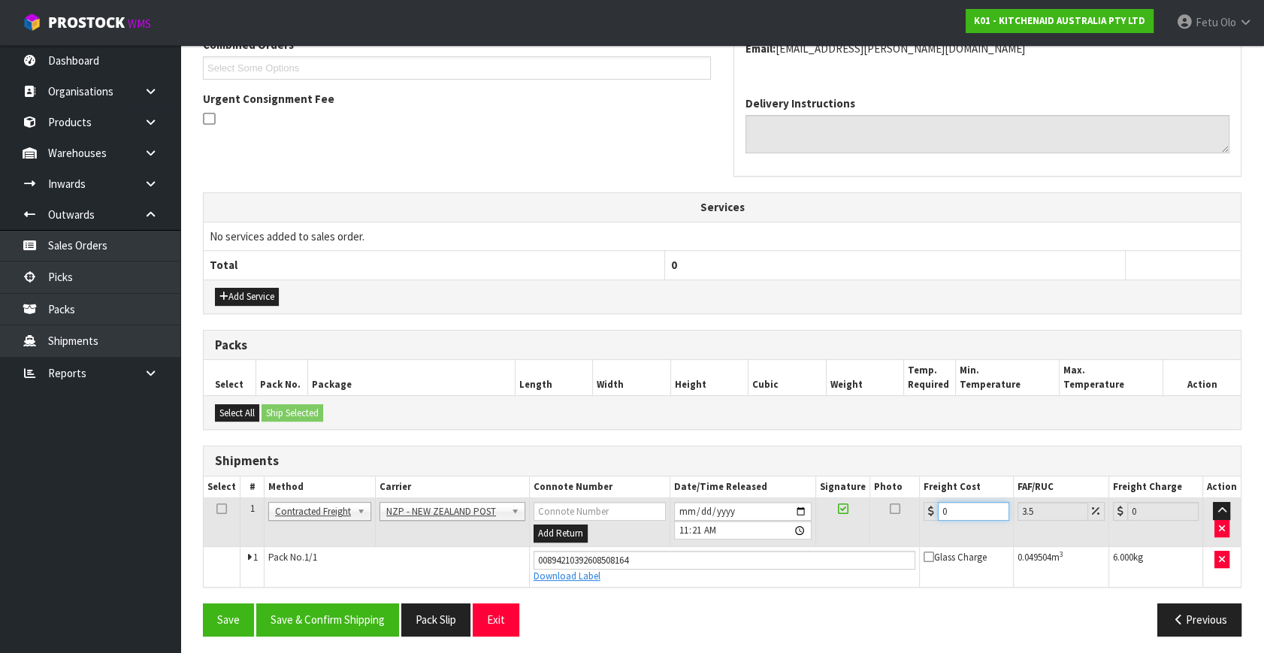
drag, startPoint x: 930, startPoint y: 631, endPoint x: 826, endPoint y: 675, distance: 113.4
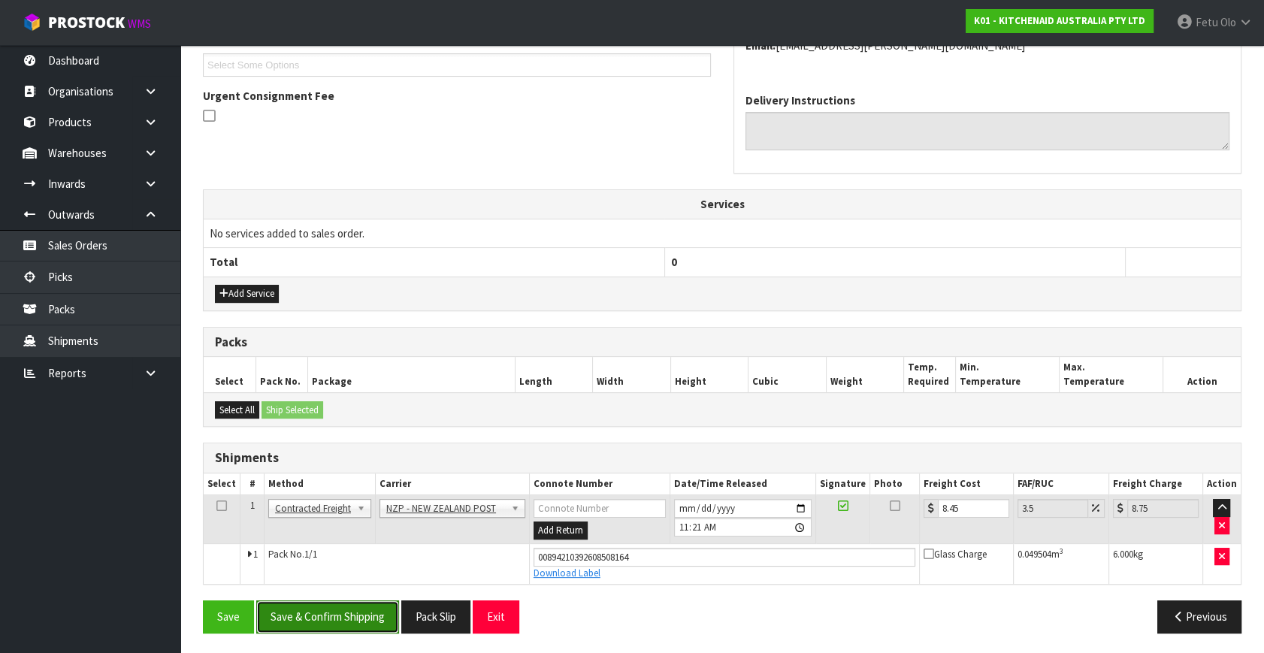
click at [343, 612] on button "Save & Confirm Shipping" at bounding box center [327, 616] width 143 height 32
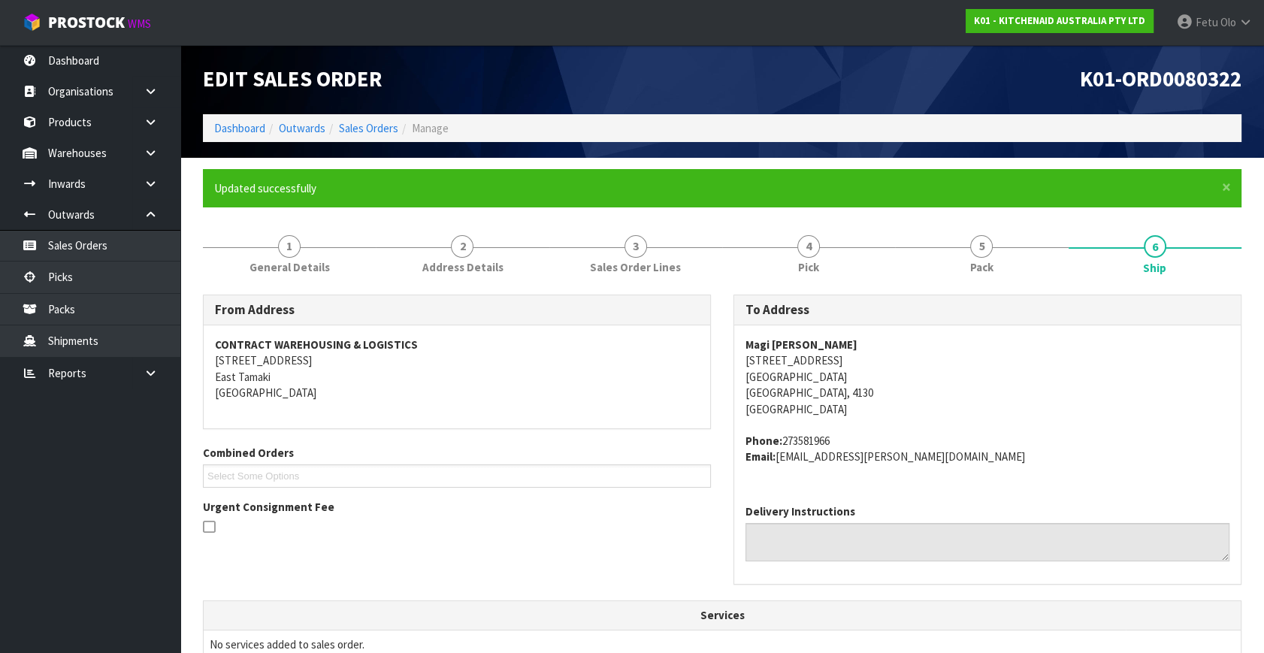
scroll to position [370, 0]
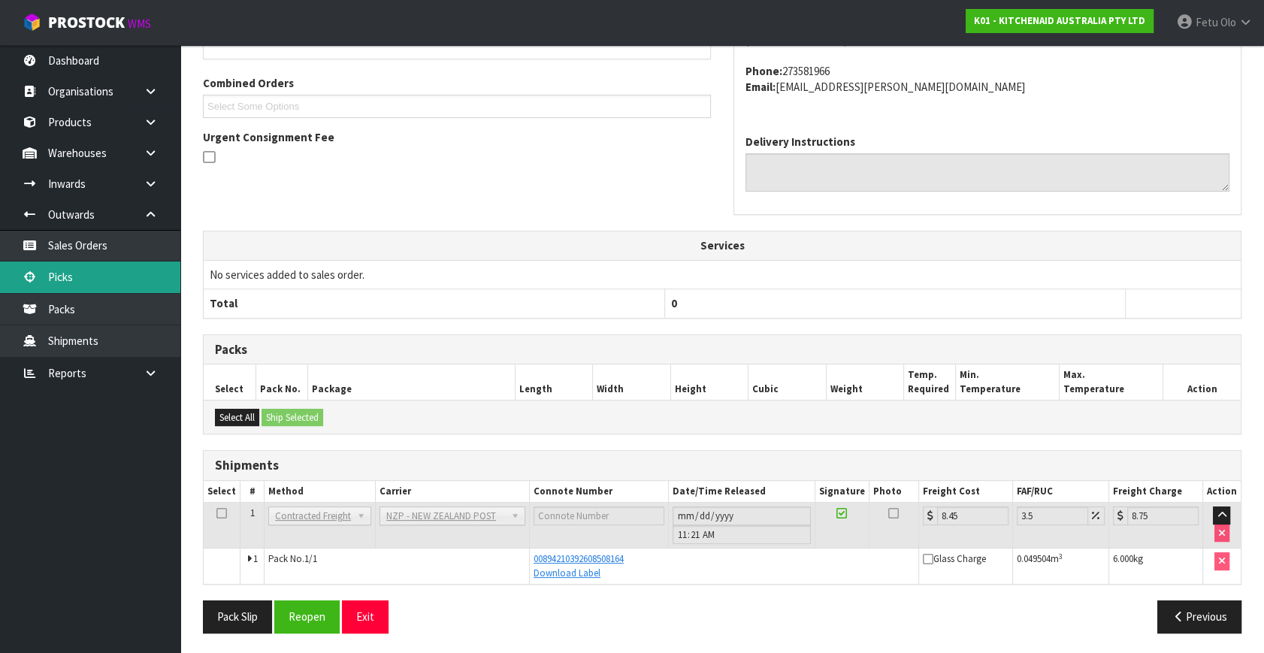
click at [98, 272] on link "Picks" at bounding box center [90, 276] width 180 height 31
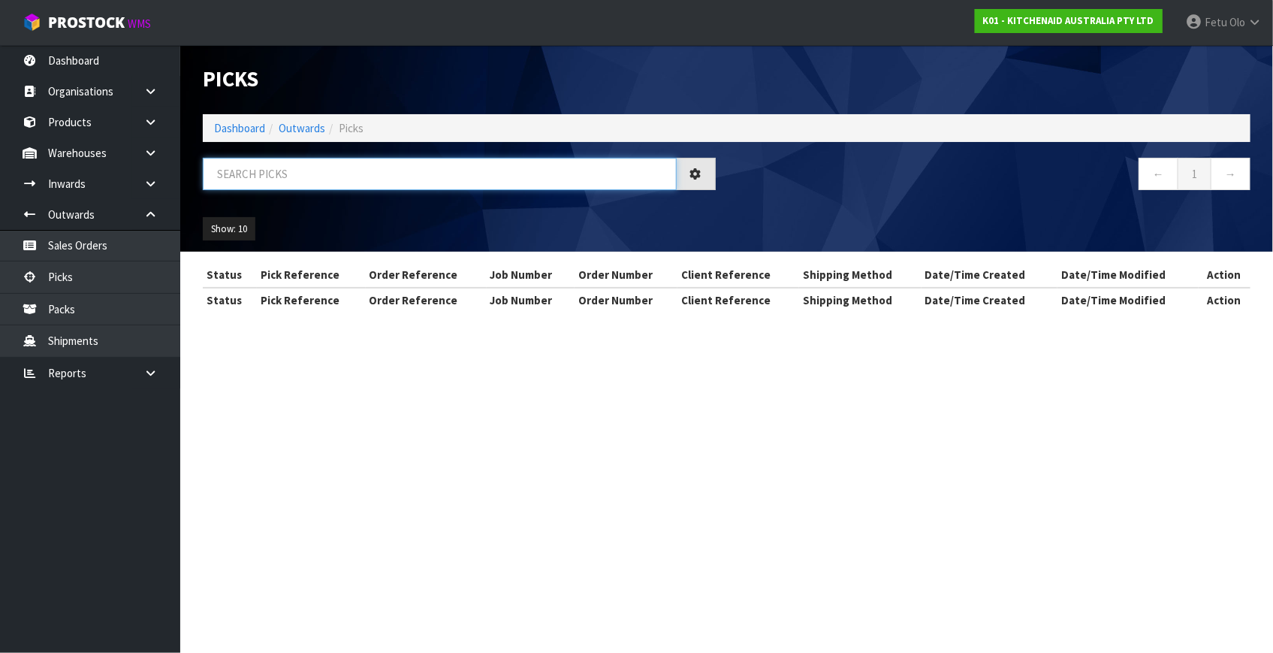
click at [370, 176] on input "text" at bounding box center [440, 174] width 474 height 32
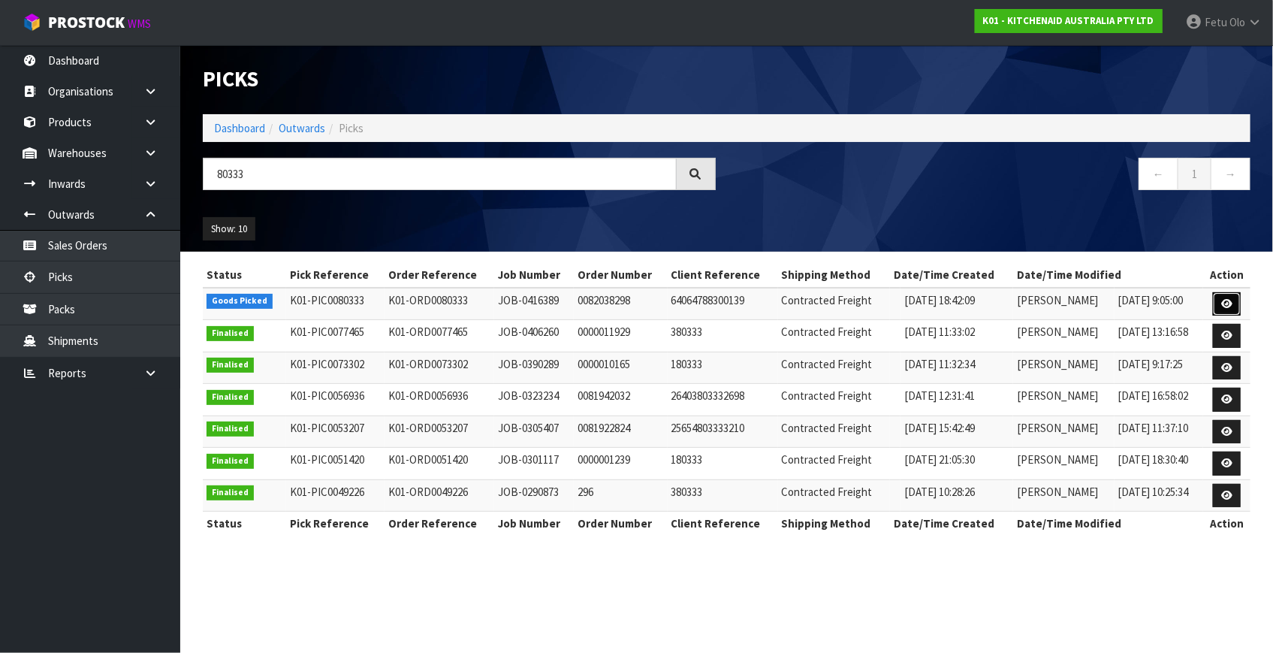
click at [1229, 303] on icon at bounding box center [1227, 304] width 11 height 10
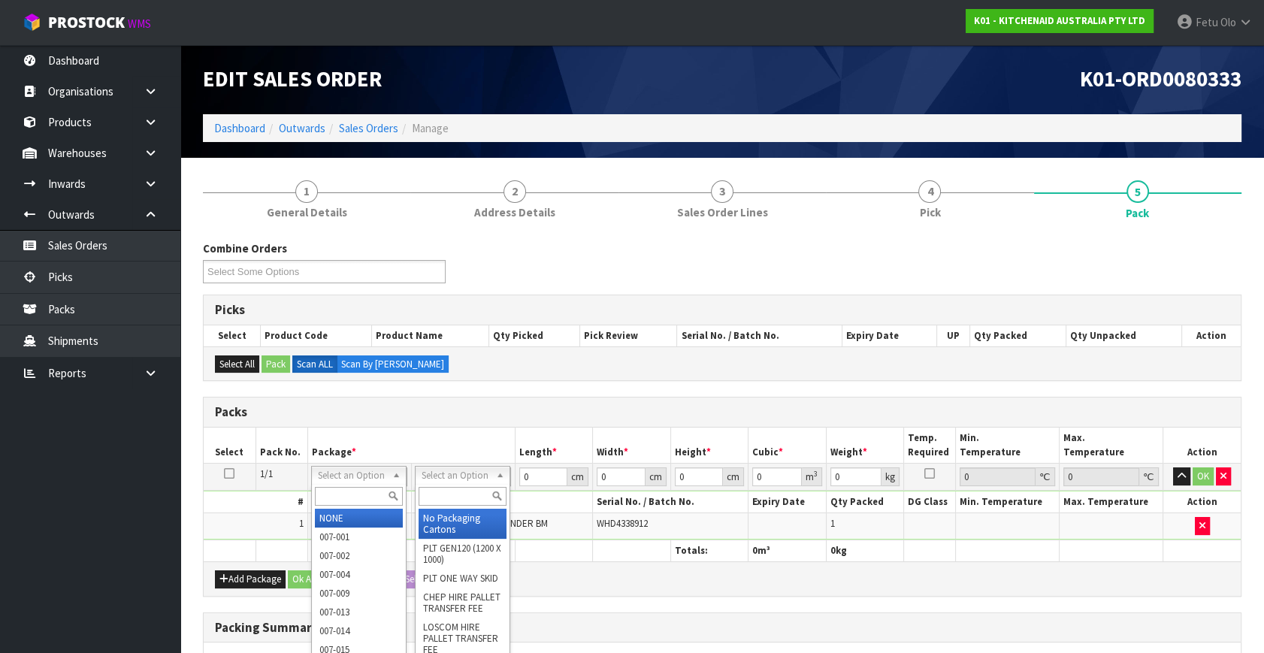
click at [343, 501] on input "text" at bounding box center [359, 496] width 88 height 19
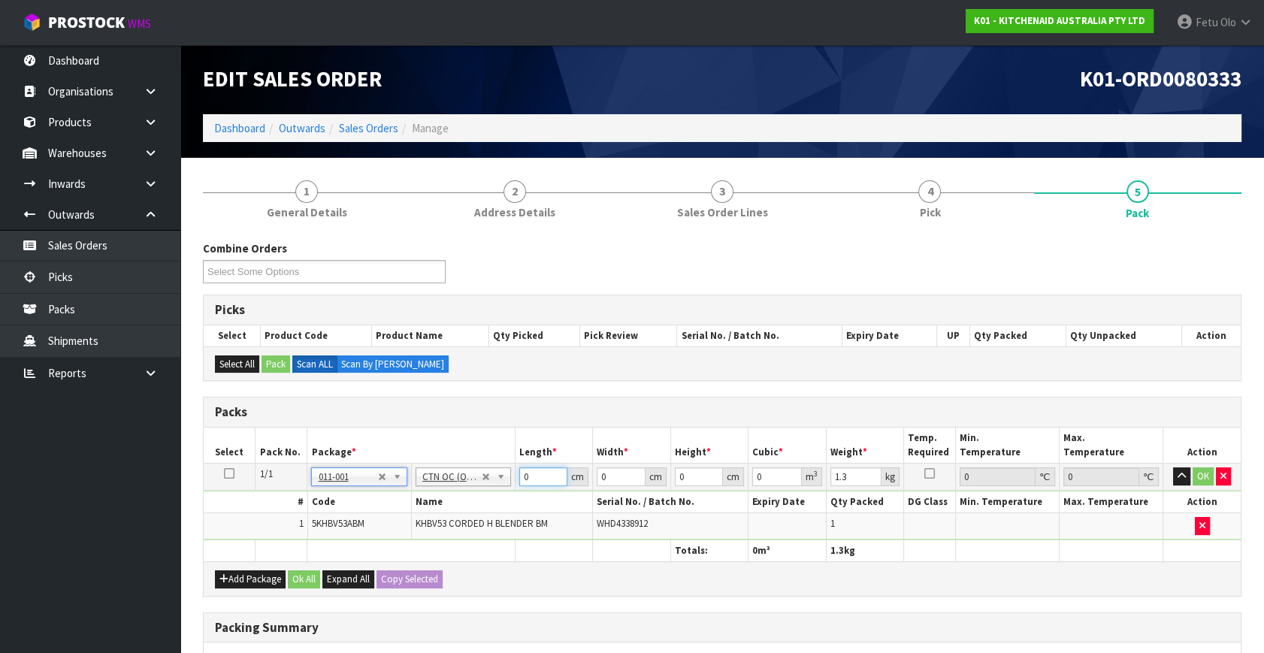
drag, startPoint x: 531, startPoint y: 479, endPoint x: 390, endPoint y: 508, distance: 144.2
click at [390, 508] on tbody "1/1 NONE 007-001 007-002 007-004 007-009 007-013 007-014 007-015 007-017 007-01…" at bounding box center [722, 502] width 1037 height 77
click button "OK" at bounding box center [1202, 476] width 21 height 18
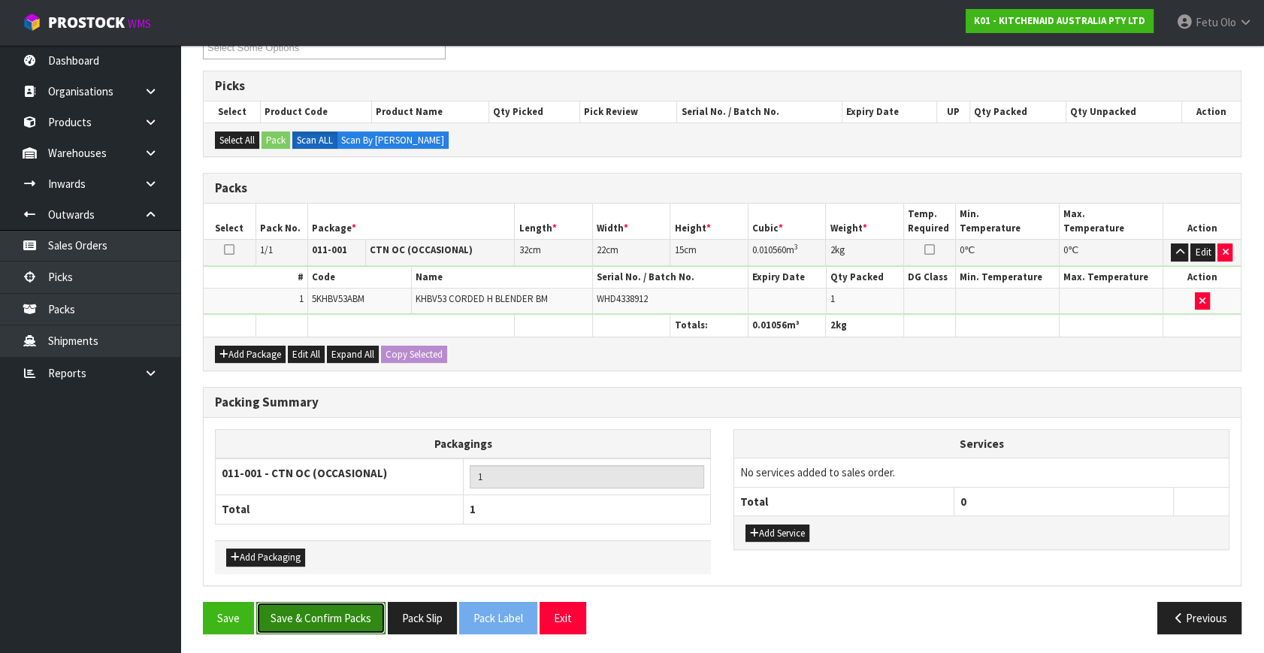
click at [349, 607] on button "Save & Confirm Packs" at bounding box center [320, 618] width 129 height 32
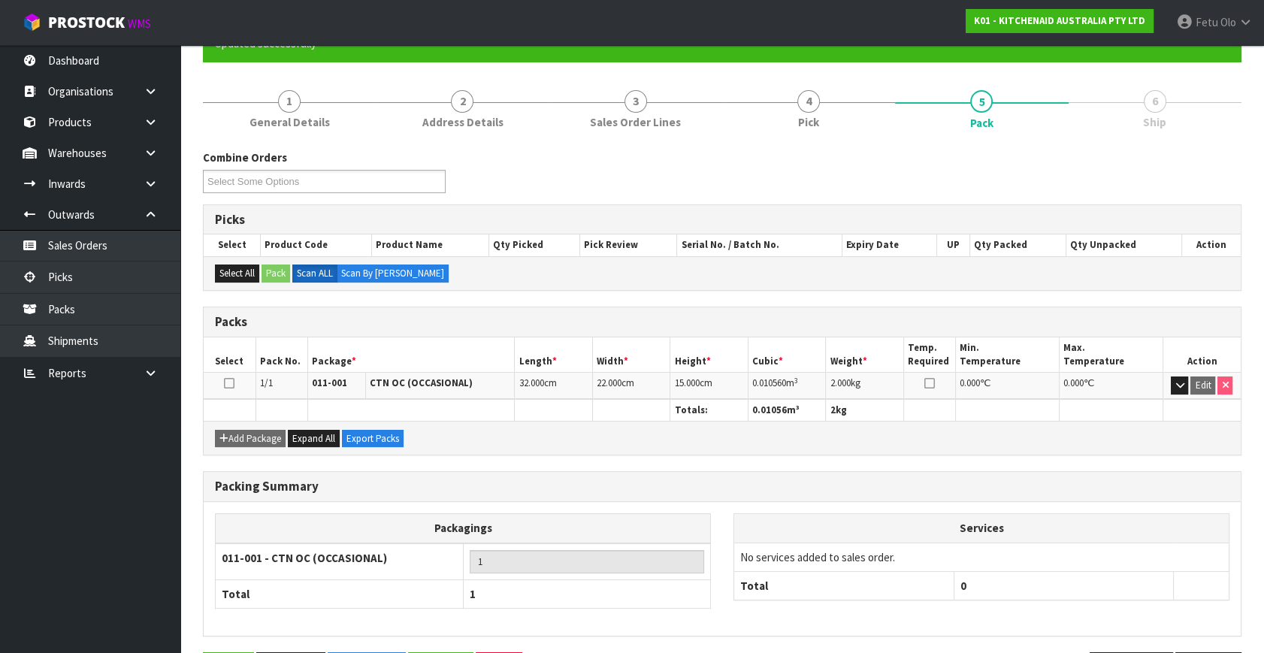
scroll to position [196, 0]
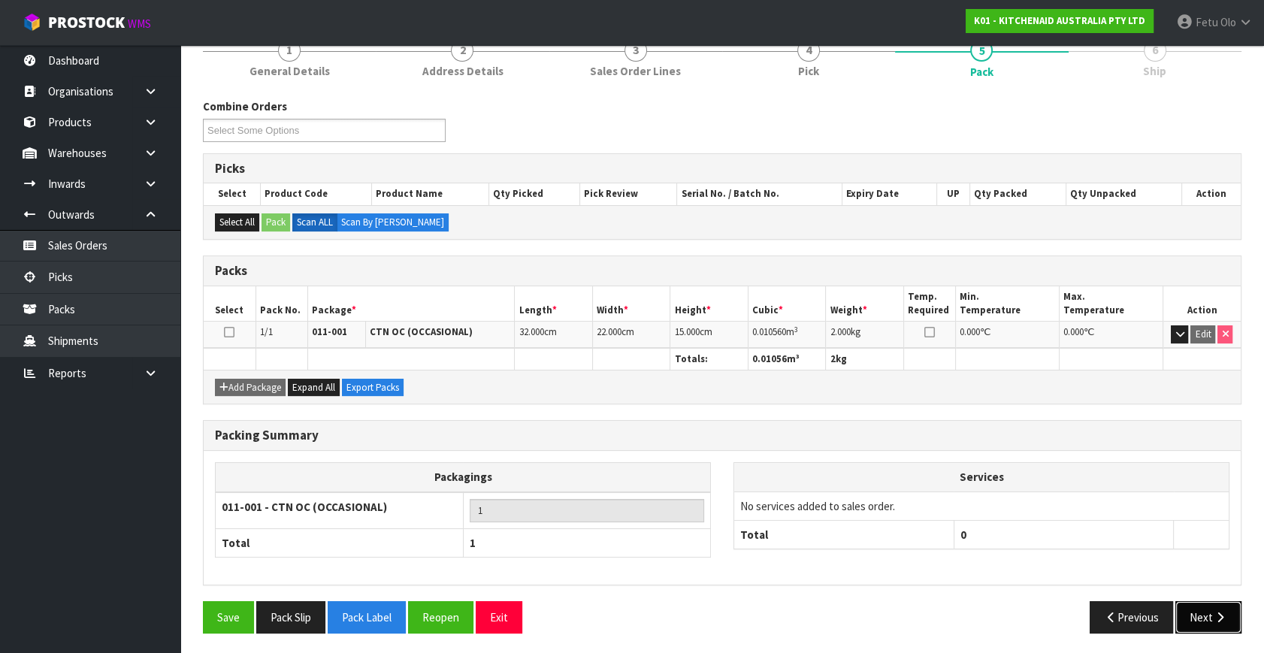
click at [1197, 601] on button "Next" at bounding box center [1208, 617] width 66 height 32
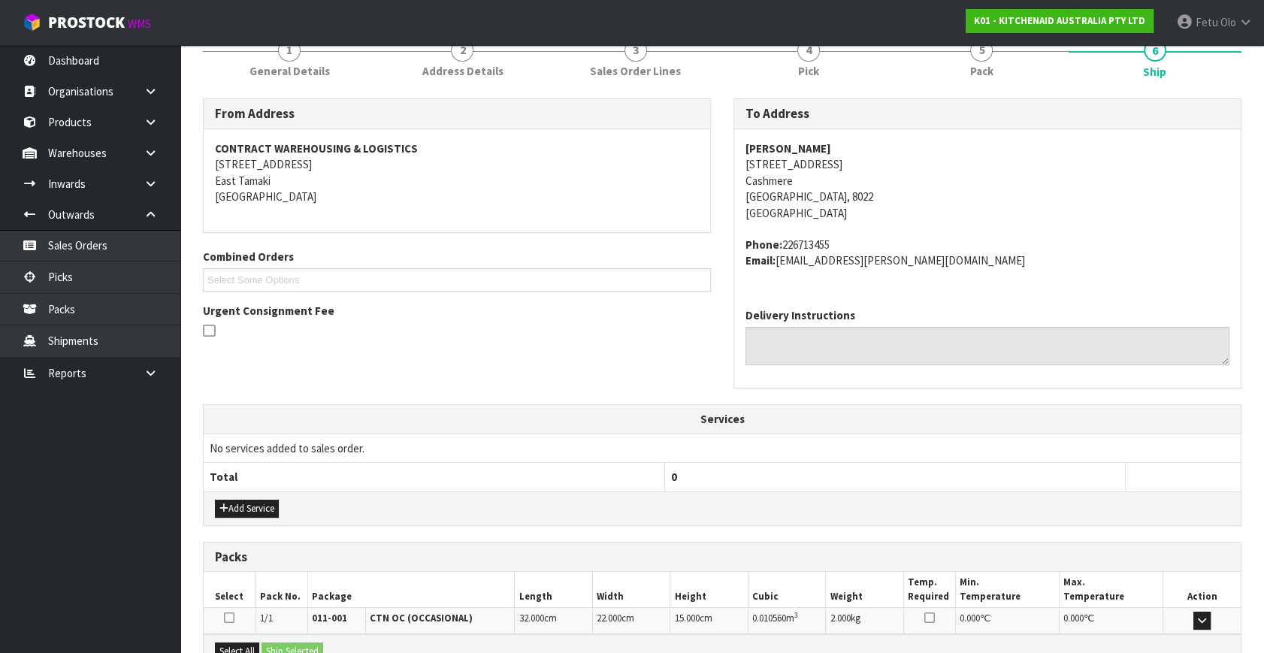
scroll to position [370, 0]
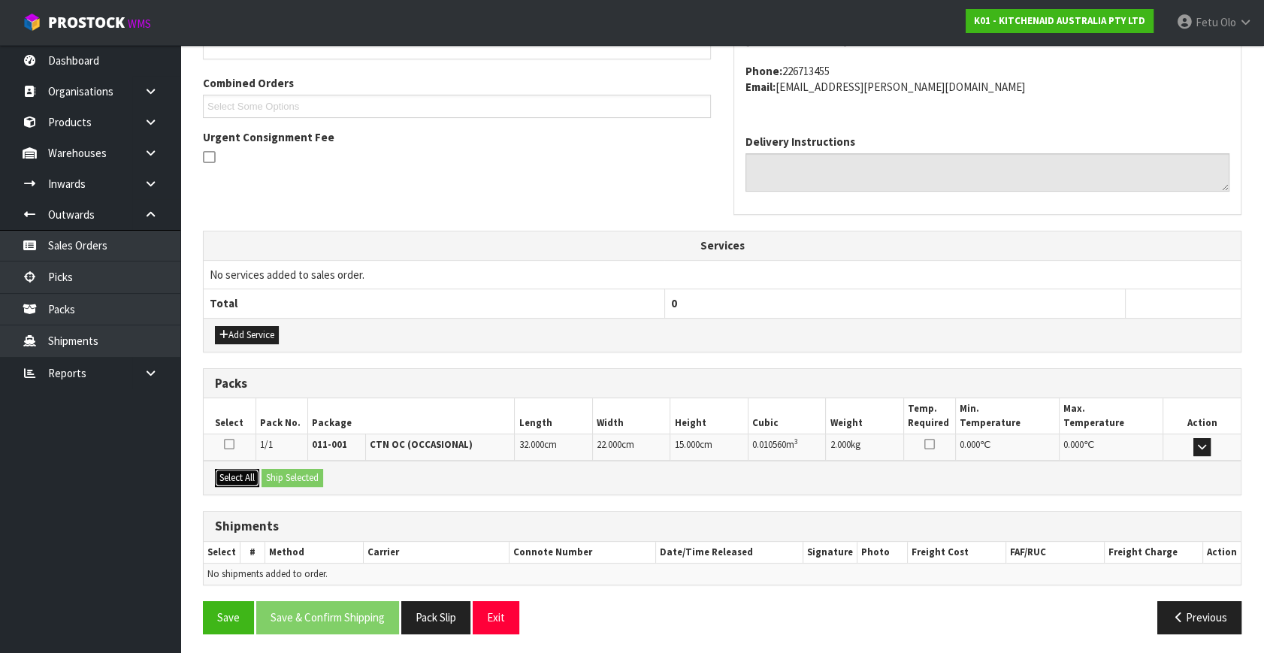
click at [249, 478] on button "Select All" at bounding box center [237, 478] width 44 height 18
drag, startPoint x: 274, startPoint y: 472, endPoint x: 289, endPoint y: 485, distance: 19.7
click at [274, 473] on button "Ship Selected" at bounding box center [292, 478] width 62 height 18
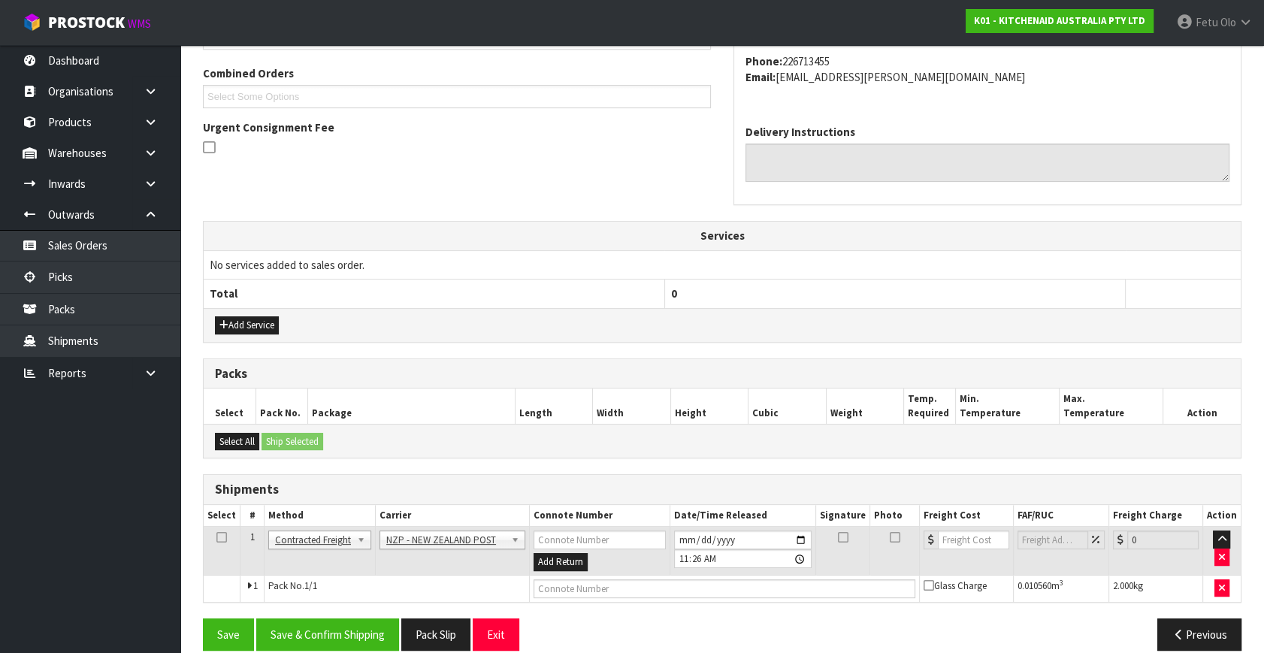
scroll to position [397, 0]
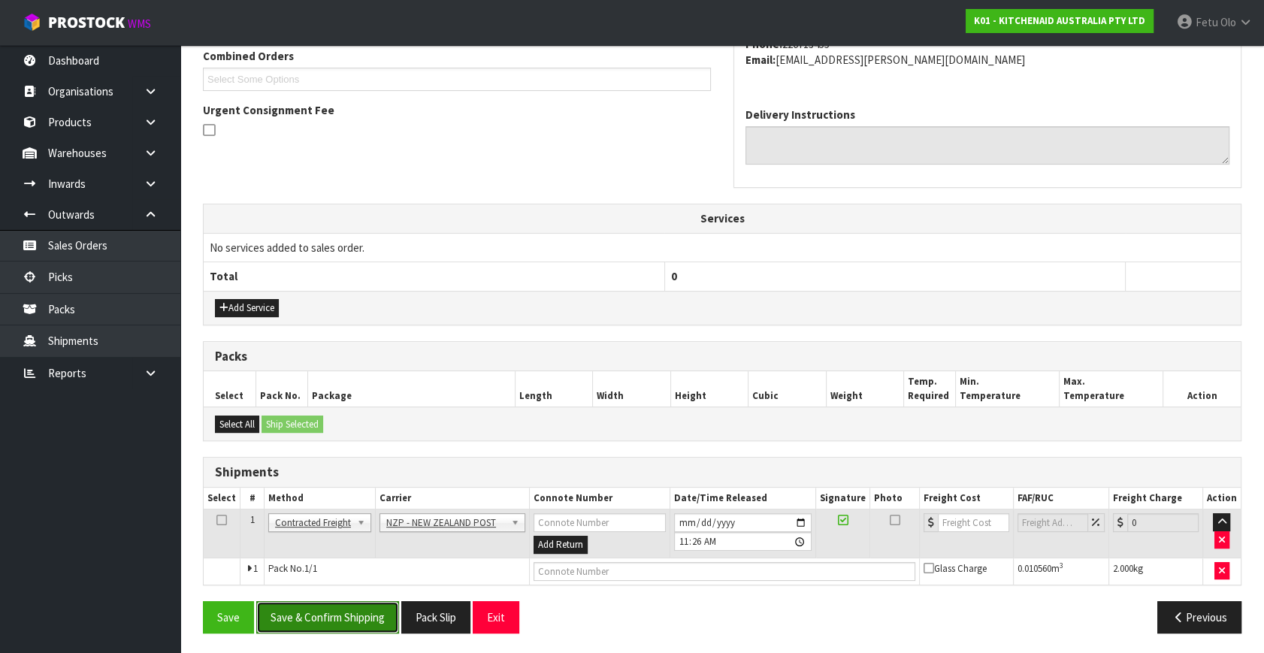
click at [330, 612] on button "Save & Confirm Shipping" at bounding box center [327, 617] width 143 height 32
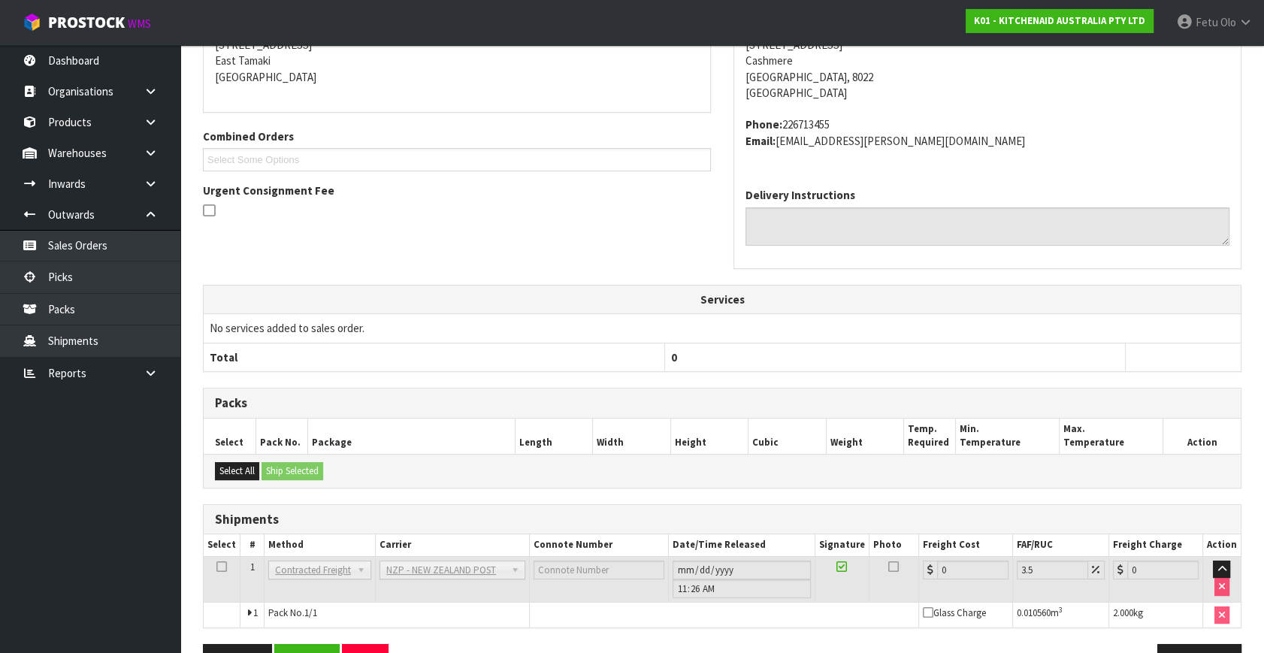
scroll to position [376, 0]
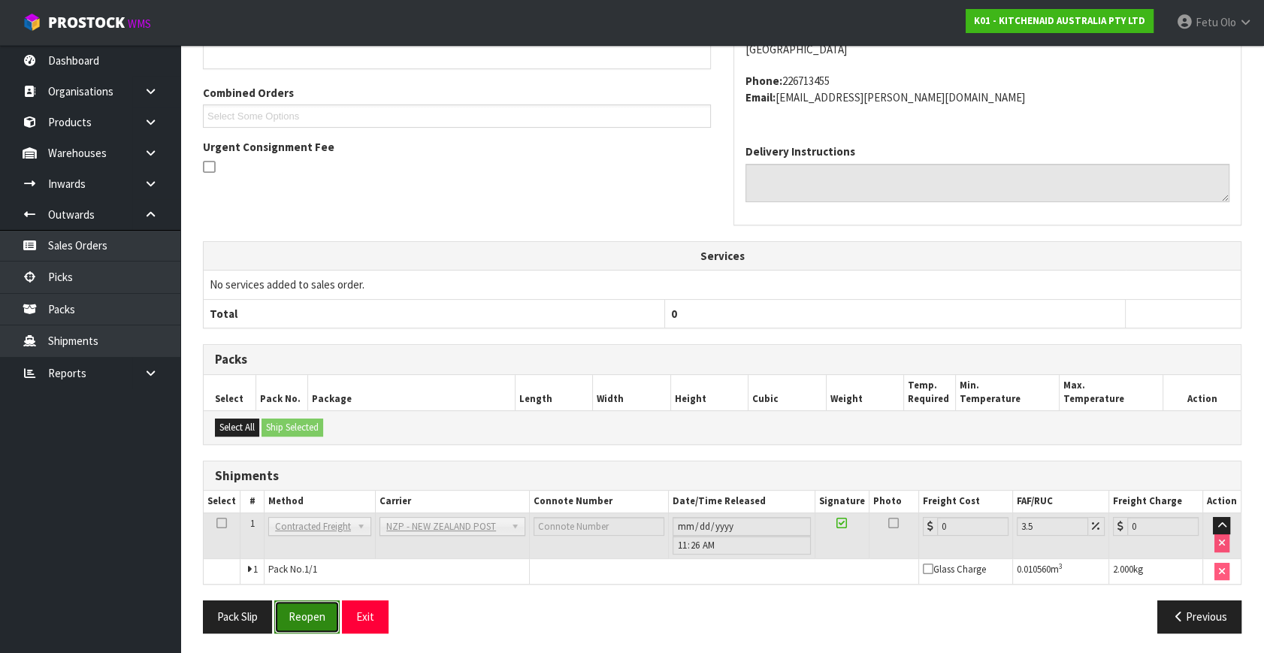
click at [317, 619] on button "Reopen" at bounding box center [306, 616] width 65 height 32
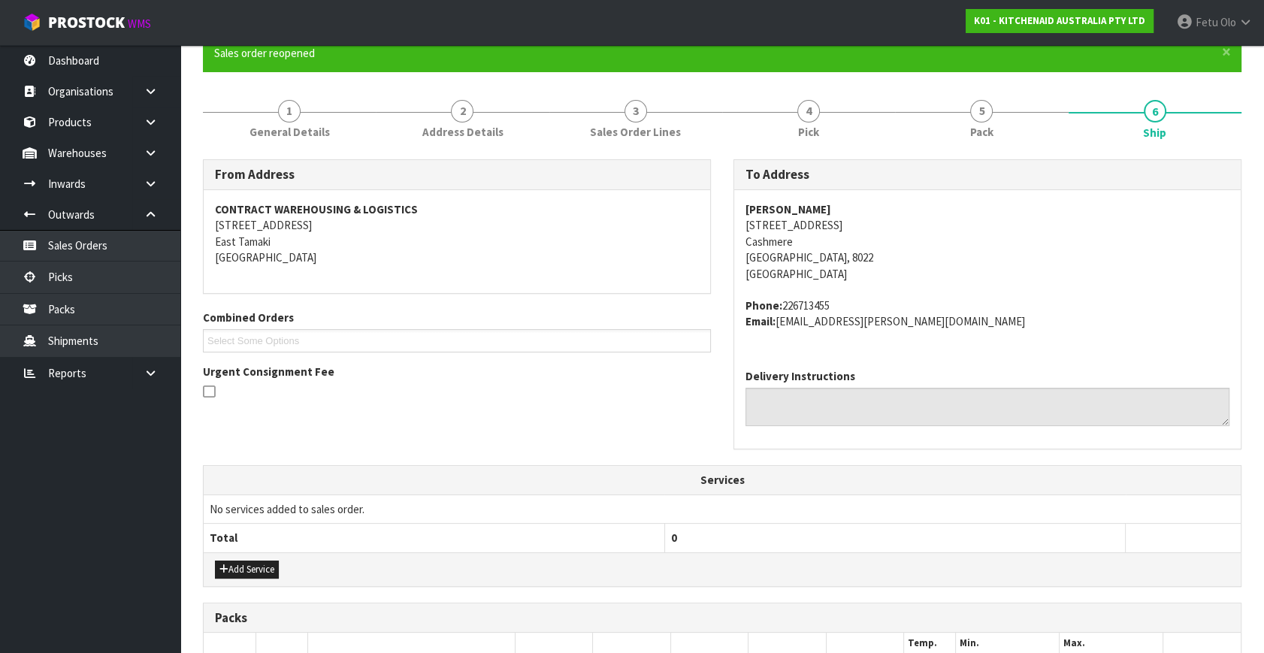
scroll to position [411, 0]
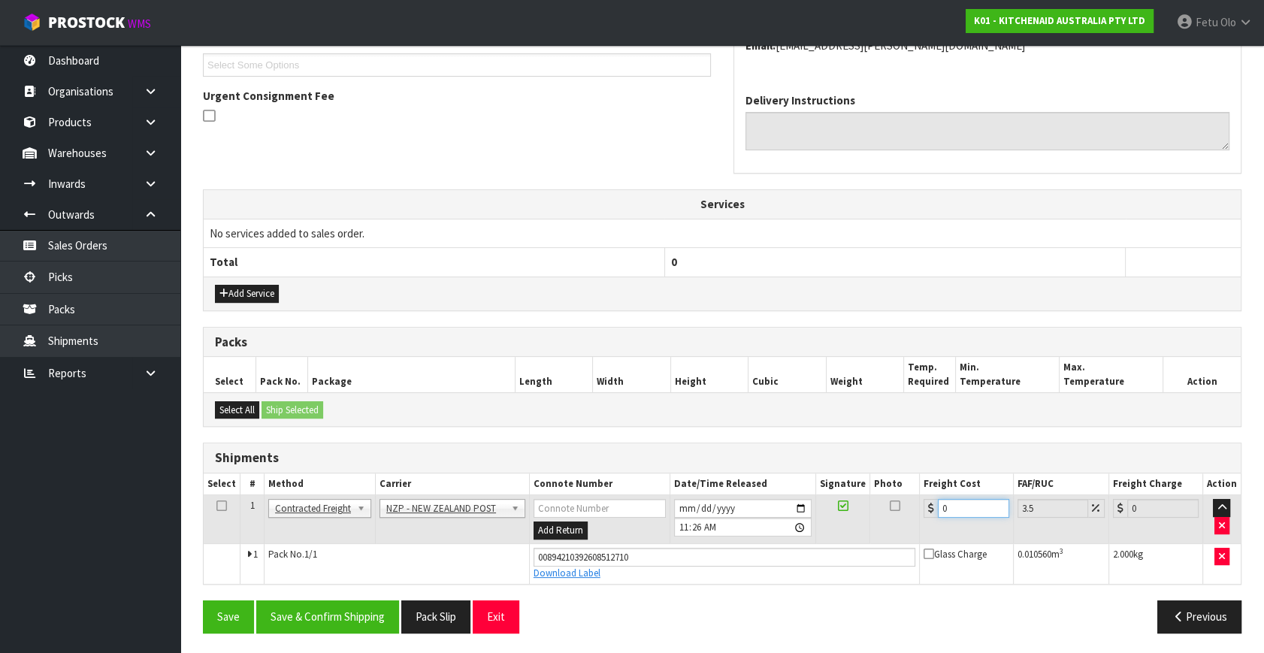
drag, startPoint x: 956, startPoint y: 507, endPoint x: 705, endPoint y: 571, distance: 259.6
click at [705, 571] on tbody "1 Client Local Pickup Customer Local Pickup Company Freight Contracted Freight …" at bounding box center [722, 539] width 1037 height 89
click at [344, 615] on button "Save & Confirm Shipping" at bounding box center [327, 616] width 143 height 32
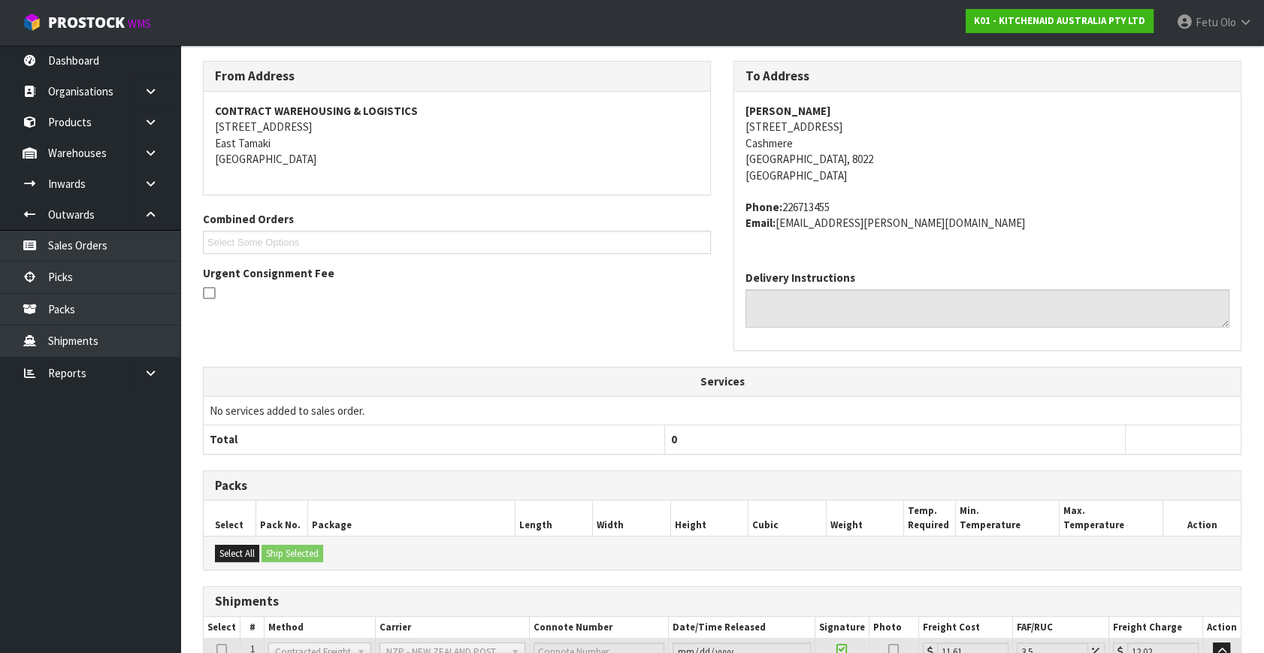
scroll to position [370, 0]
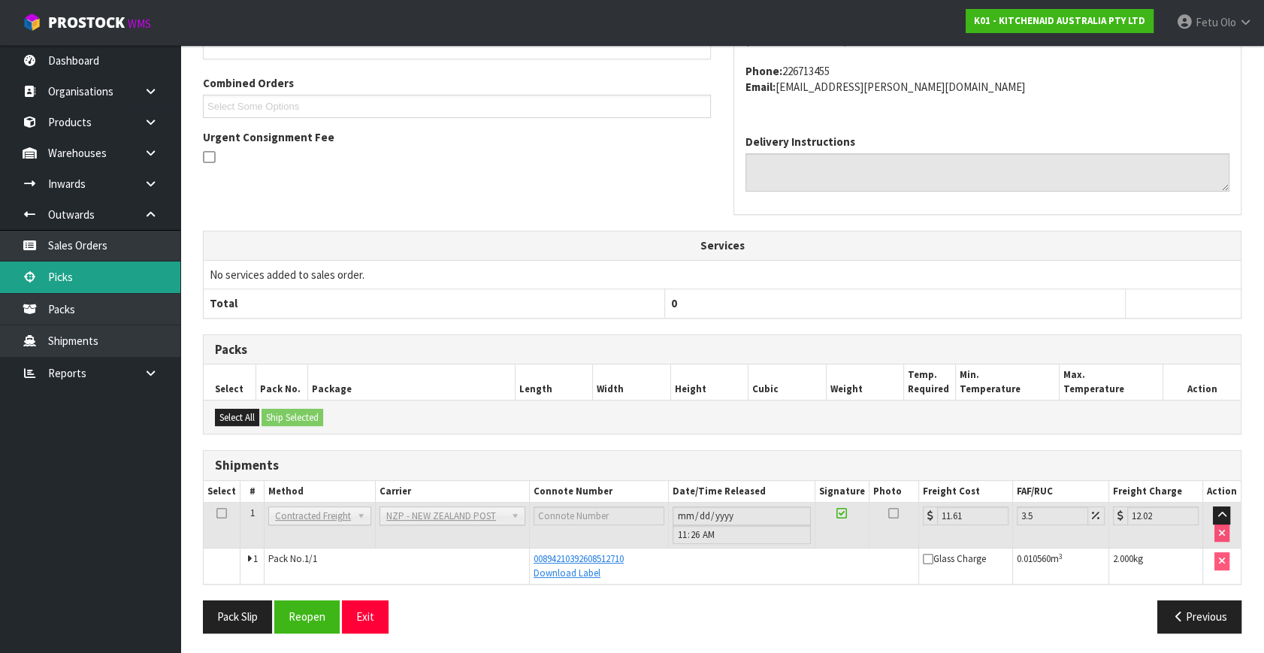
drag, startPoint x: 68, startPoint y: 274, endPoint x: 155, endPoint y: 270, distance: 87.2
click at [68, 274] on link "Picks" at bounding box center [90, 276] width 180 height 31
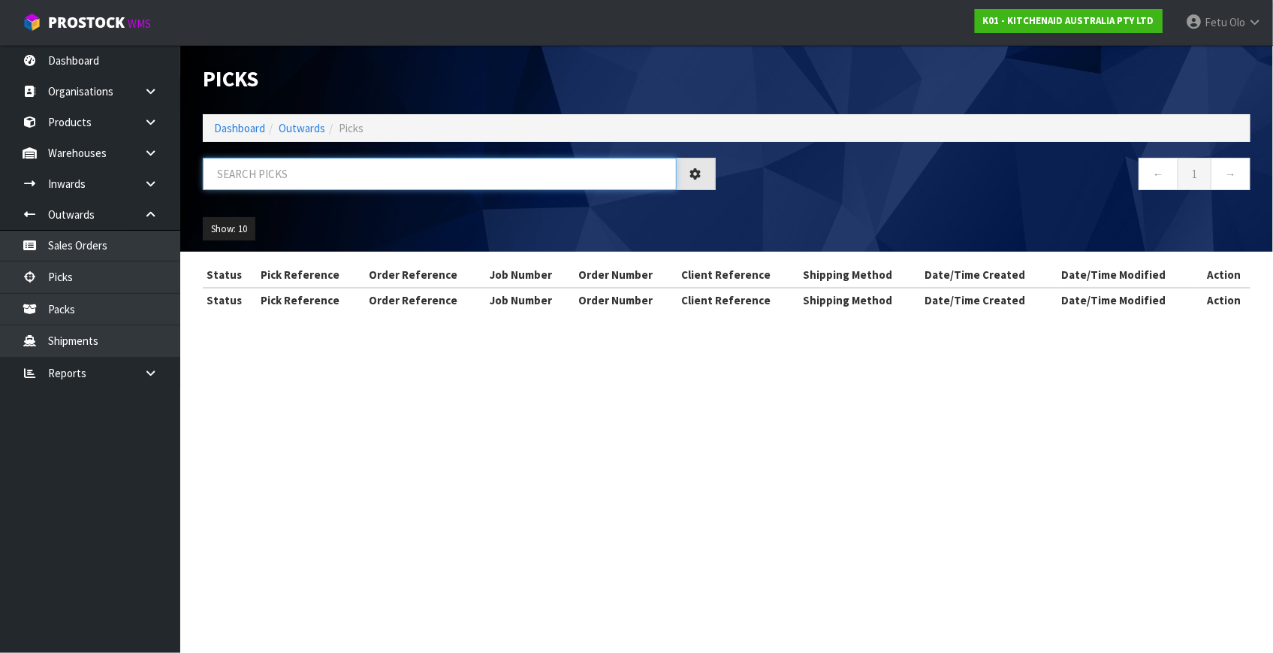
click at [381, 180] on input "text" at bounding box center [440, 174] width 474 height 32
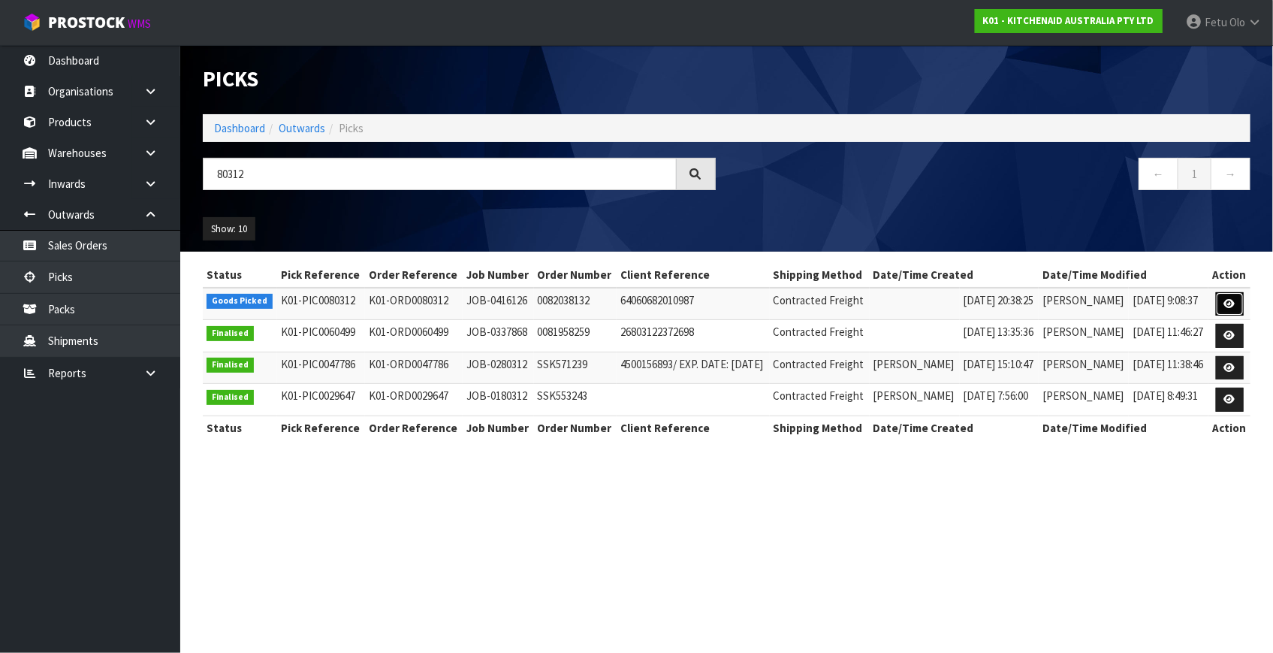
click at [1227, 305] on icon at bounding box center [1230, 304] width 11 height 10
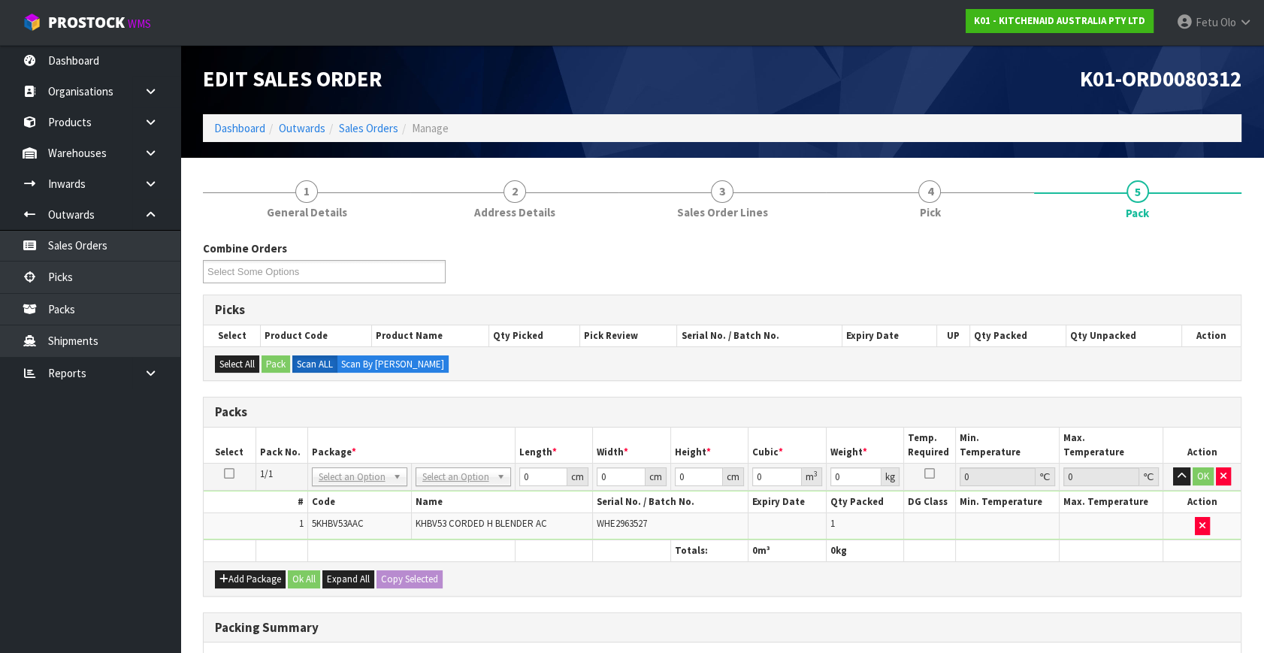
drag, startPoint x: 352, startPoint y: 480, endPoint x: 338, endPoint y: 497, distance: 21.4
drag, startPoint x: 337, startPoint y: 491, endPoint x: 332, endPoint y: 464, distance: 27.6
click at [336, 484] on div at bounding box center [359, 496] width 94 height 25
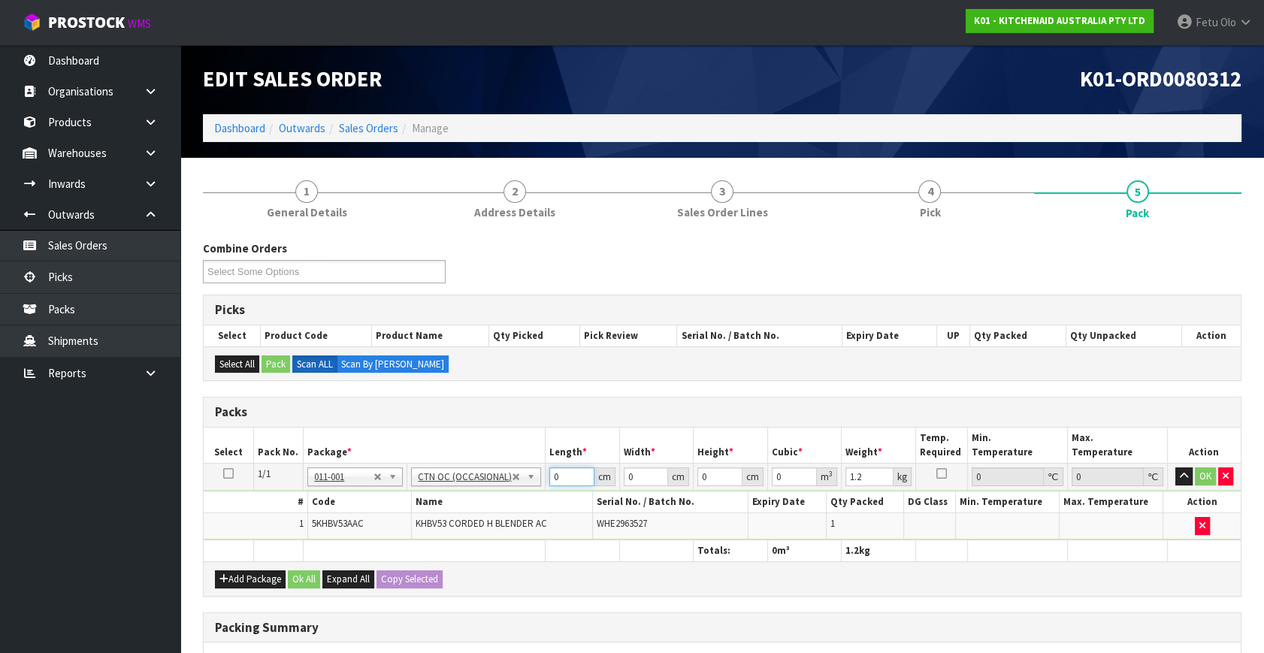
drag, startPoint x: 572, startPoint y: 479, endPoint x: 378, endPoint y: 538, distance: 203.4
click at [378, 538] on table "Select Pack No. Package * Length * Width * Height * Cubic * Weight * Temp. Requ…" at bounding box center [722, 494] width 1037 height 134
click button "OK" at bounding box center [1204, 476] width 21 height 18
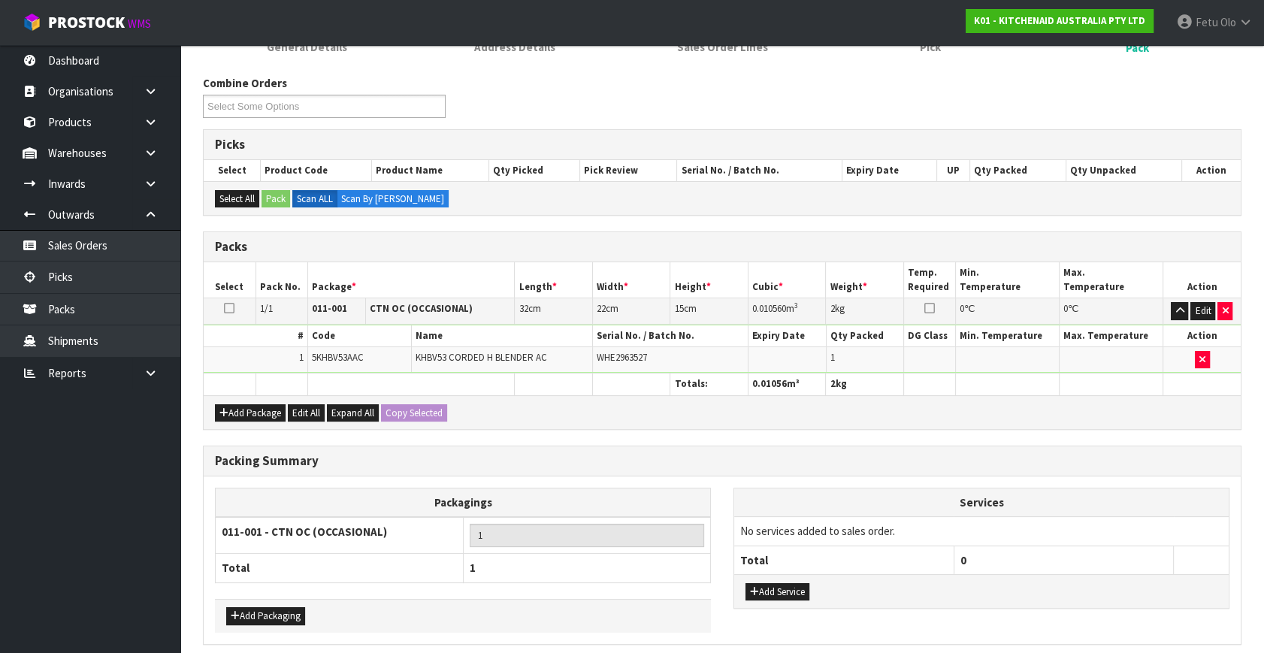
scroll to position [224, 0]
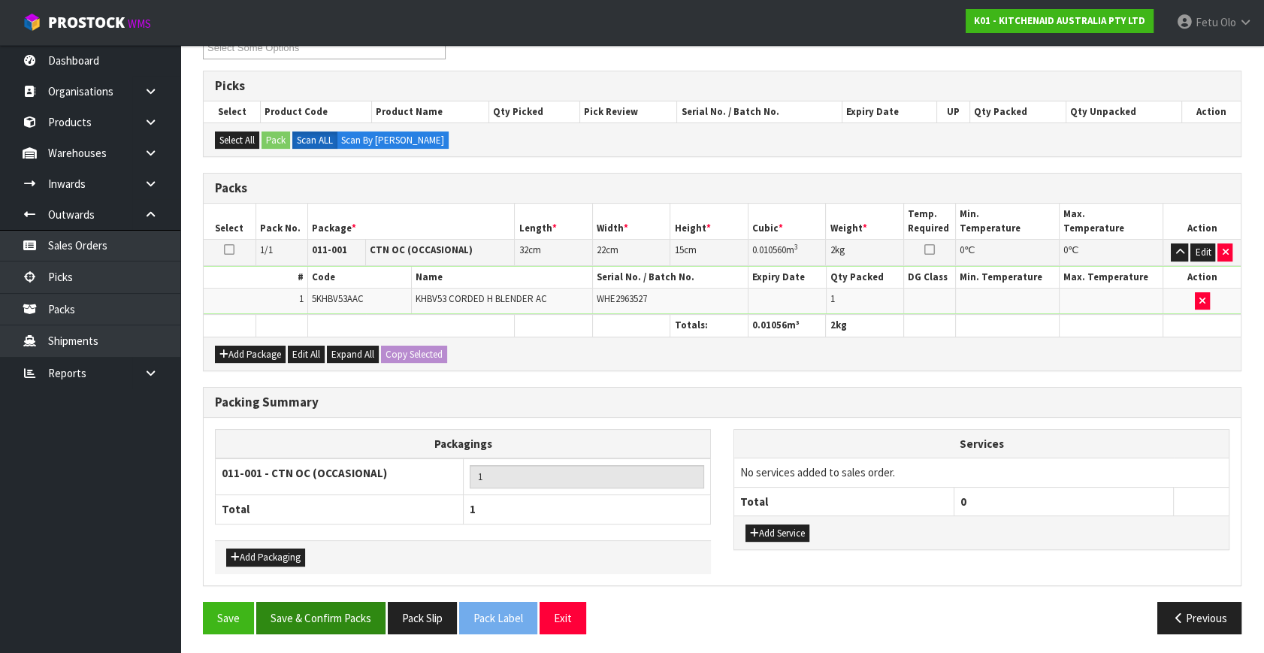
click at [349, 600] on div "Combine Orders K01-ORD0080140 K01-ORD0080179 K01-ORD0080208 K01-ORD0080261 K01-…" at bounding box center [722, 331] width 1038 height 629
click at [358, 620] on button "Save & Confirm Packs" at bounding box center [320, 618] width 129 height 32
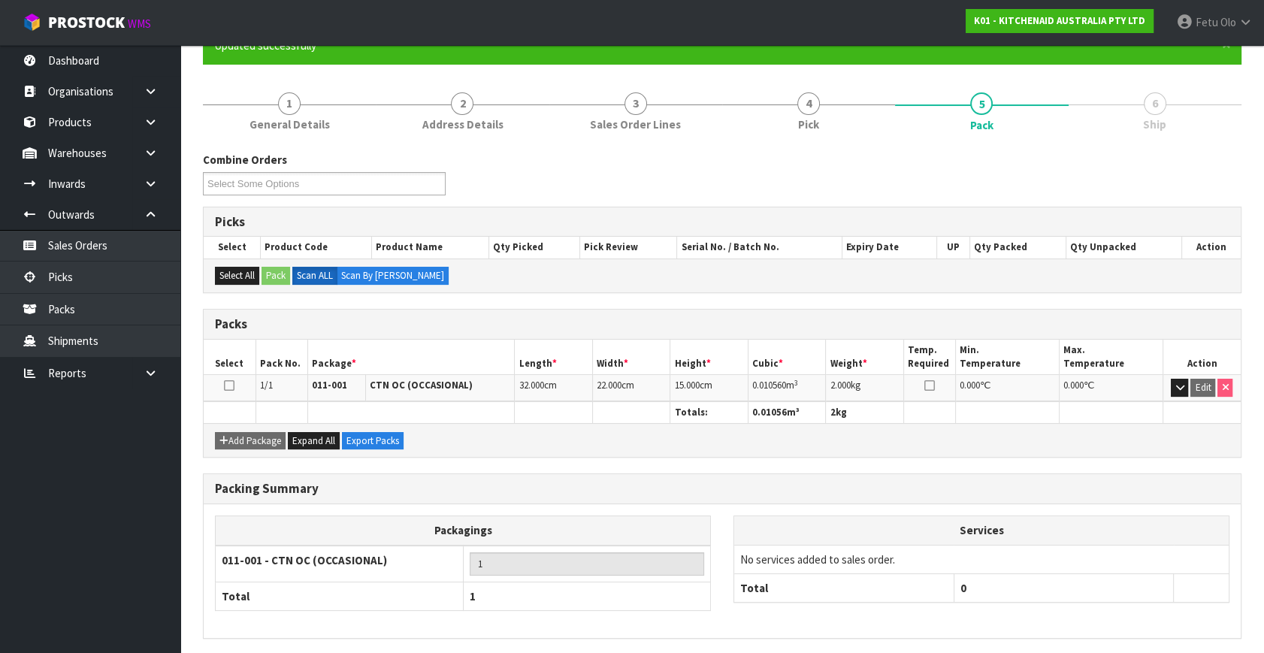
scroll to position [196, 0]
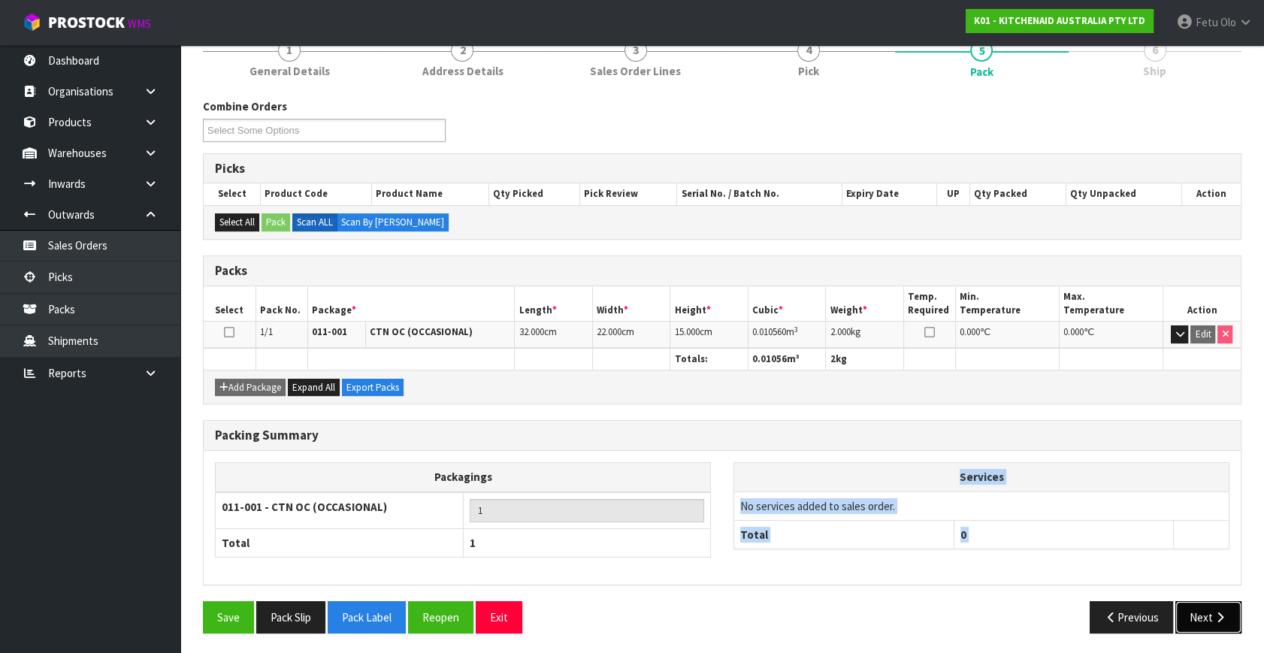
click at [1197, 615] on button "Next" at bounding box center [1208, 617] width 66 height 32
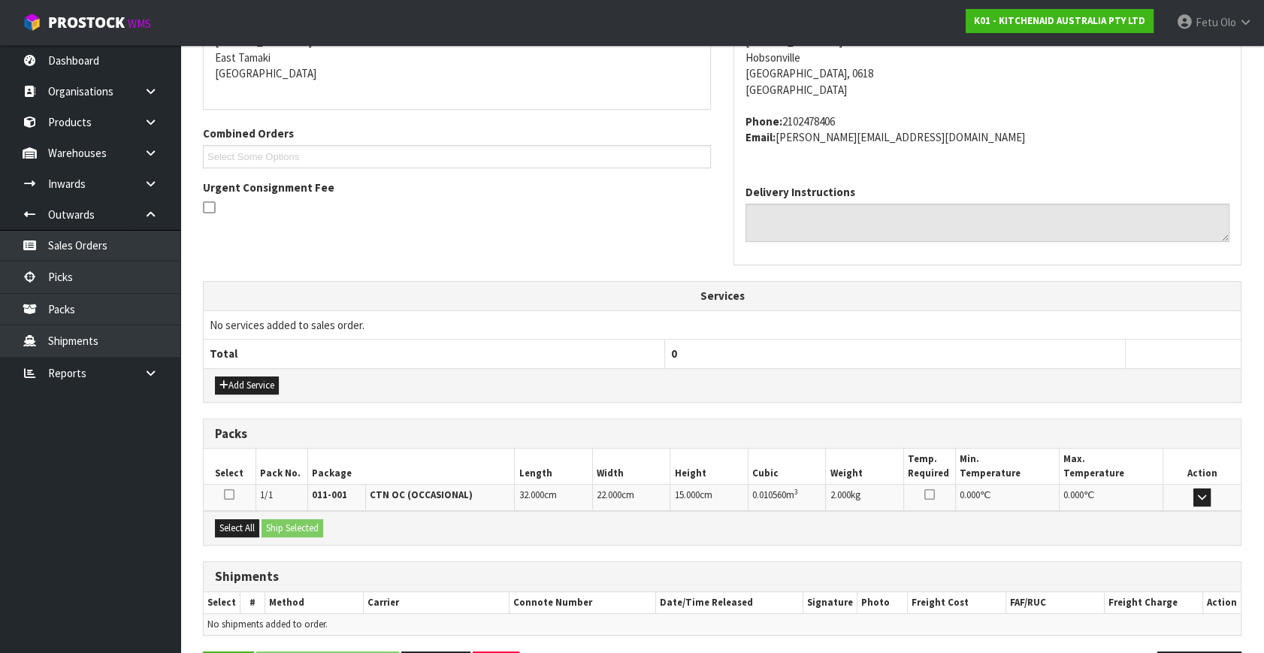
scroll to position [370, 0]
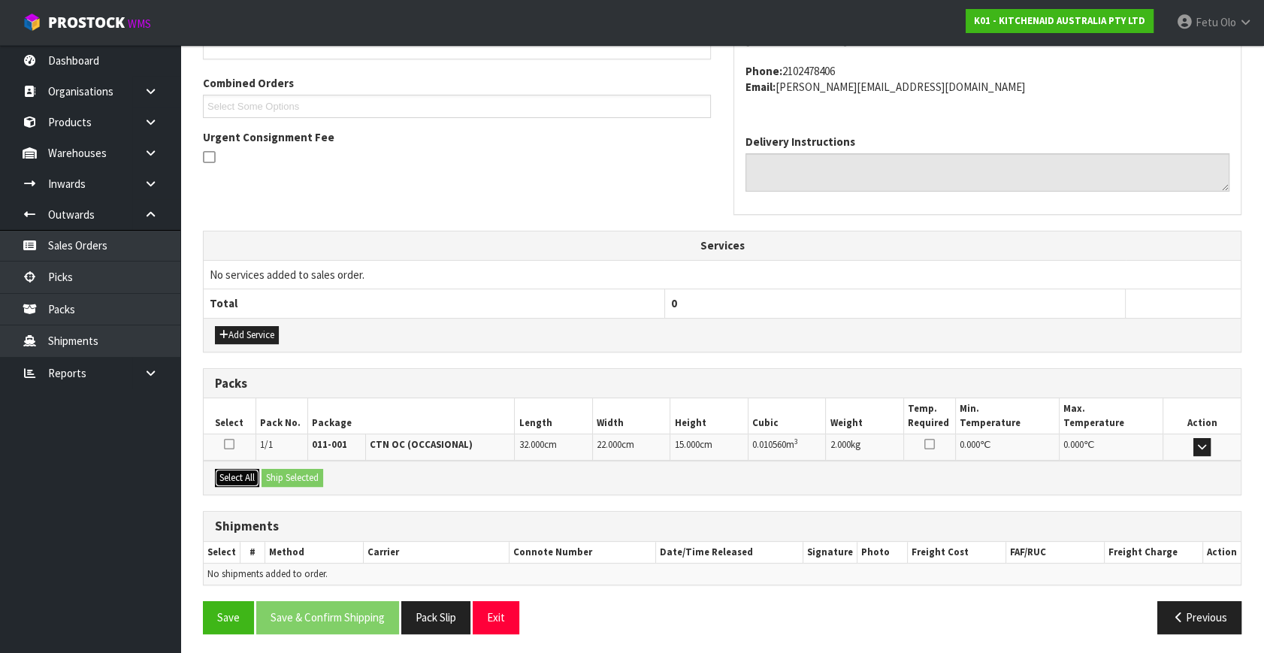
click at [234, 473] on button "Select All" at bounding box center [237, 478] width 44 height 18
click at [262, 466] on div "Select All Ship Selected" at bounding box center [722, 478] width 1037 height 34
click at [275, 470] on button "Ship Selected" at bounding box center [292, 478] width 62 height 18
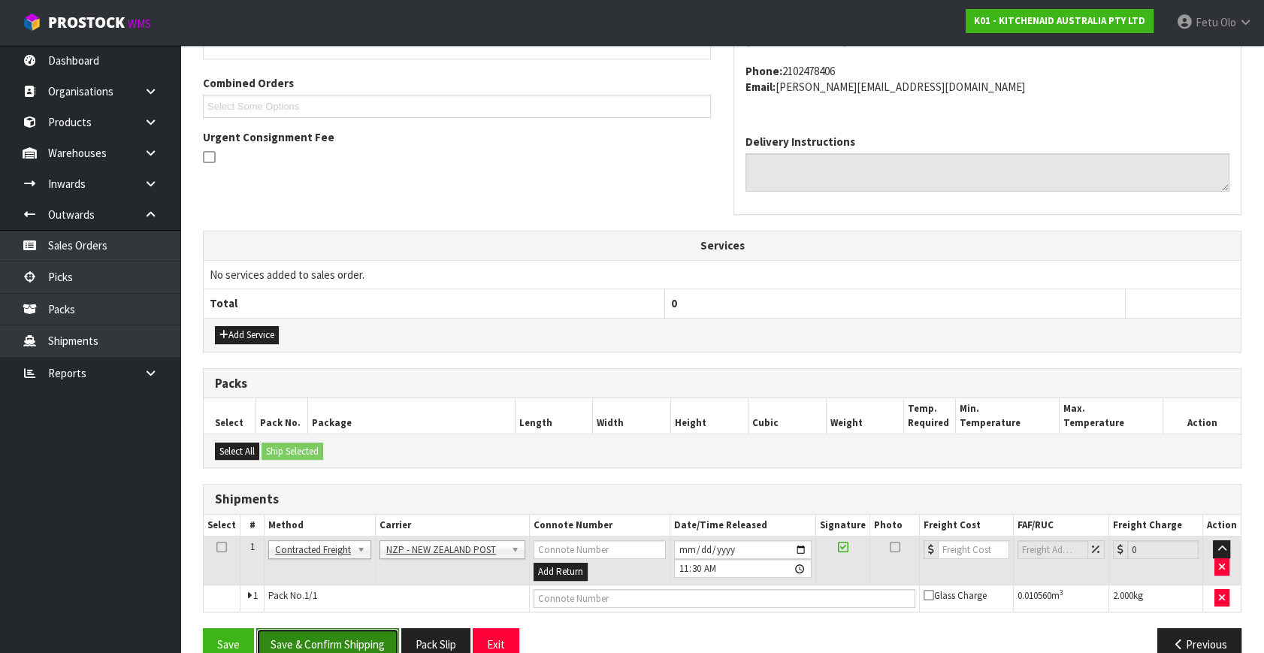
click at [364, 632] on button "Save & Confirm Shipping" at bounding box center [327, 644] width 143 height 32
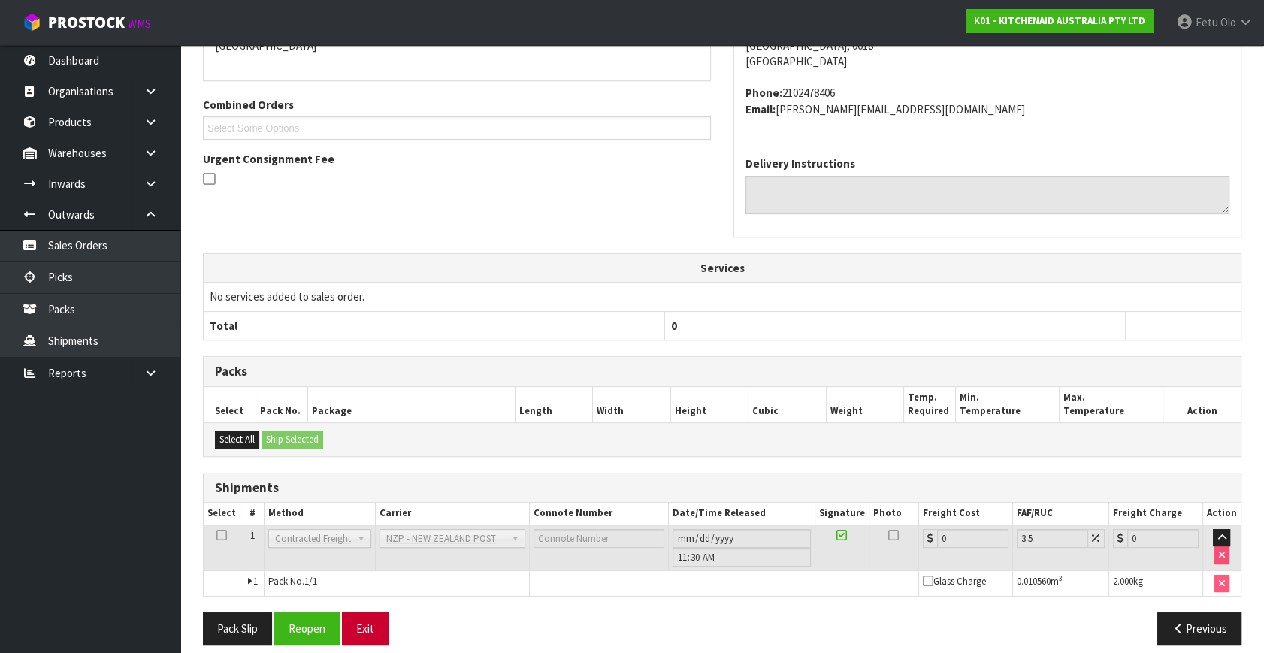
scroll to position [376, 0]
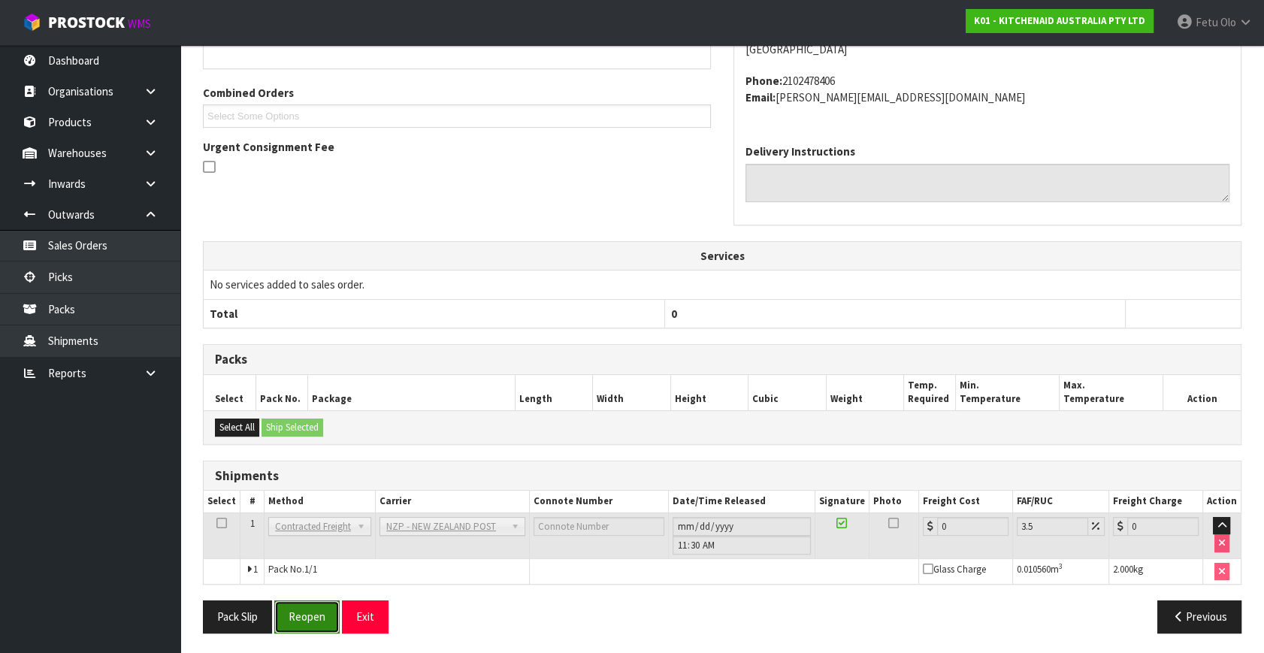
click at [315, 611] on button "Reopen" at bounding box center [306, 616] width 65 height 32
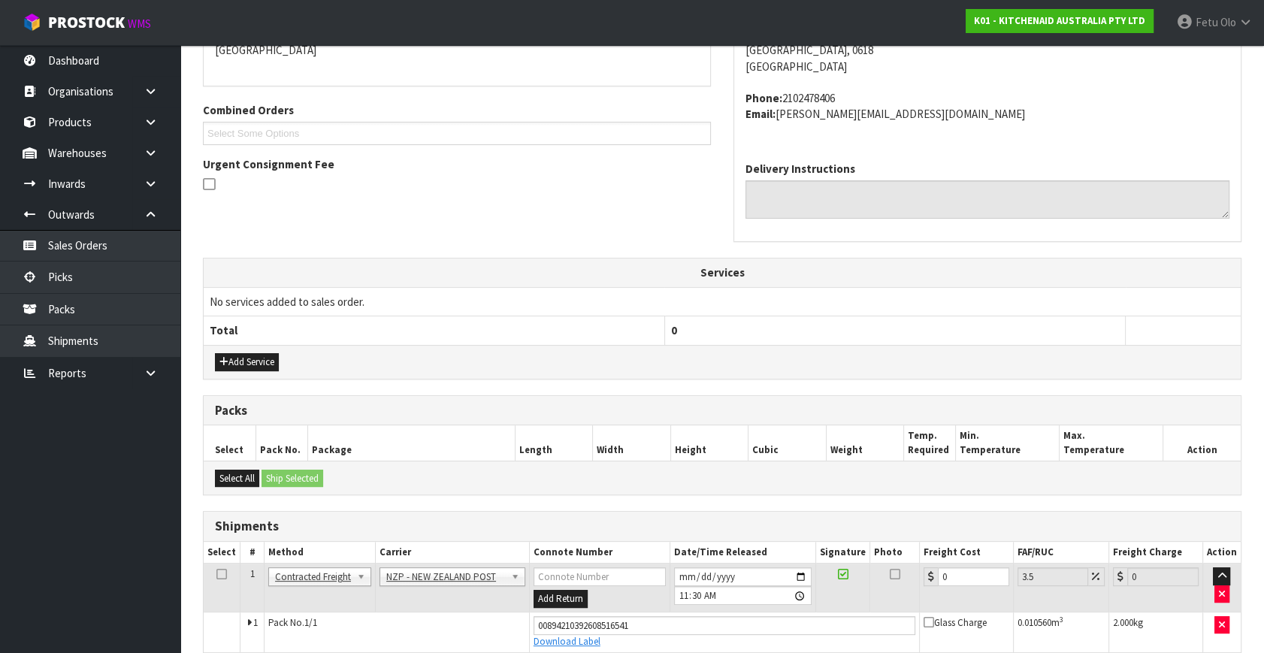
scroll to position [360, 0]
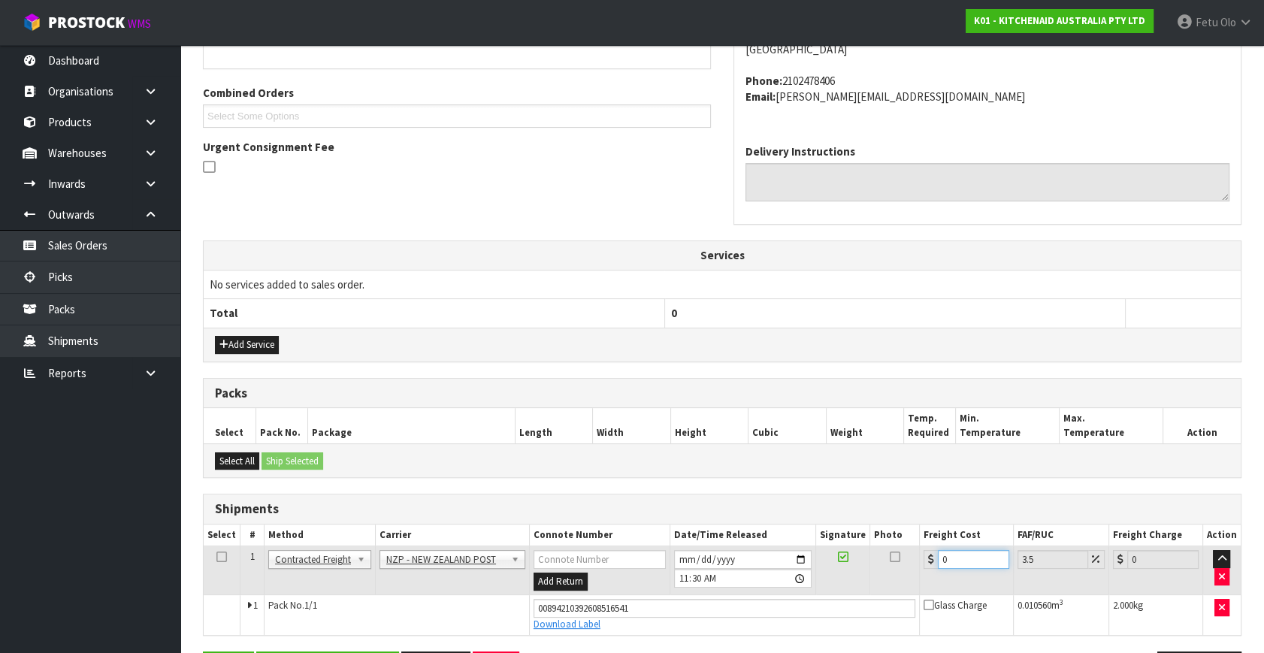
drag, startPoint x: 947, startPoint y: 563, endPoint x: 678, endPoint y: 616, distance: 274.2
click at [683, 615] on tbody "1 Client Local Pickup Customer Local Pickup Company Freight Contracted Freight …" at bounding box center [722, 590] width 1037 height 89
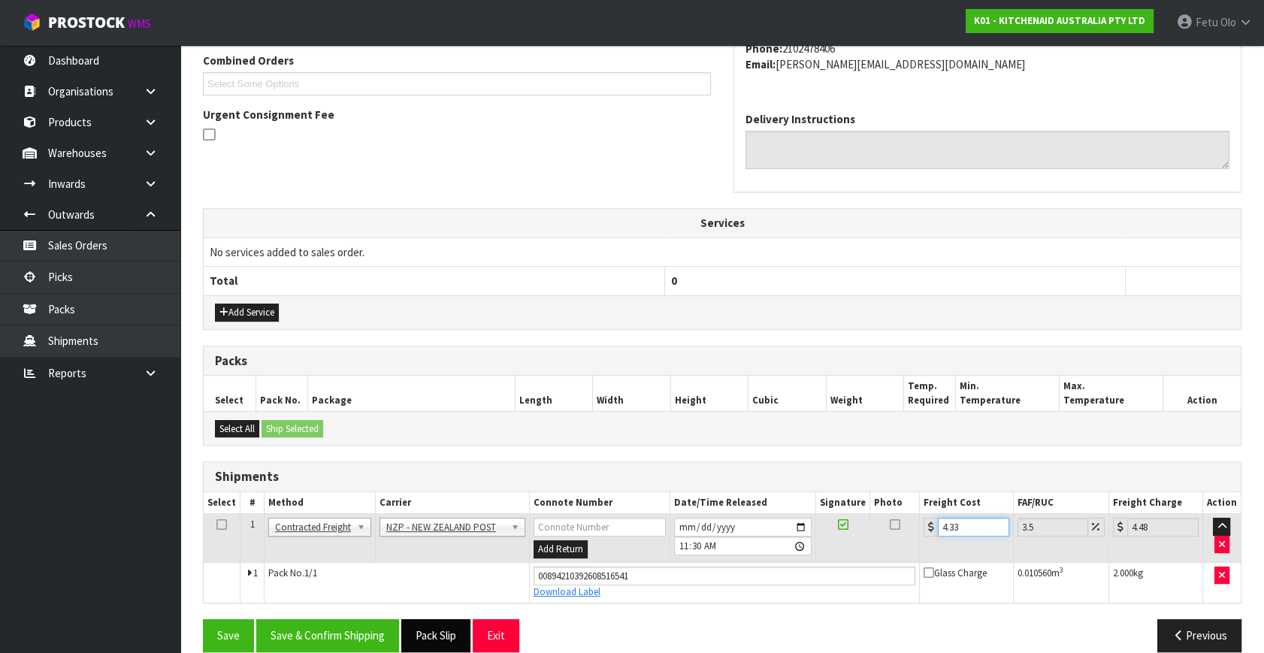
scroll to position [411, 0]
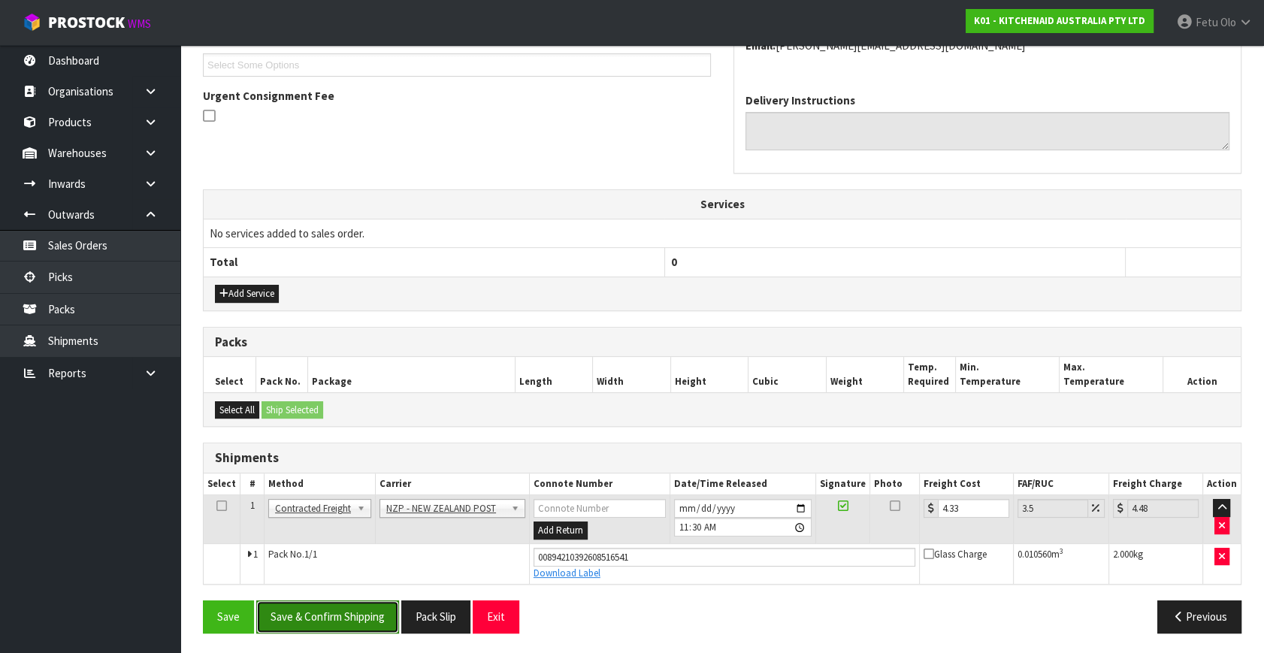
click at [343, 603] on button "Save & Confirm Shipping" at bounding box center [327, 616] width 143 height 32
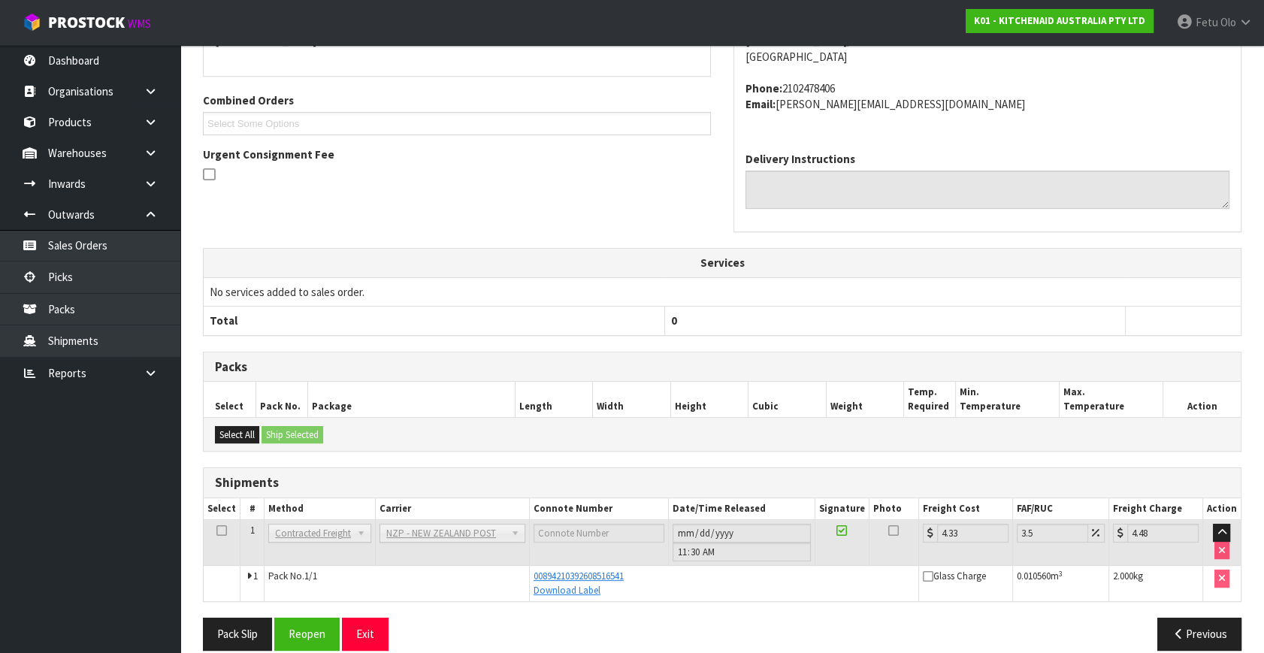
scroll to position [370, 0]
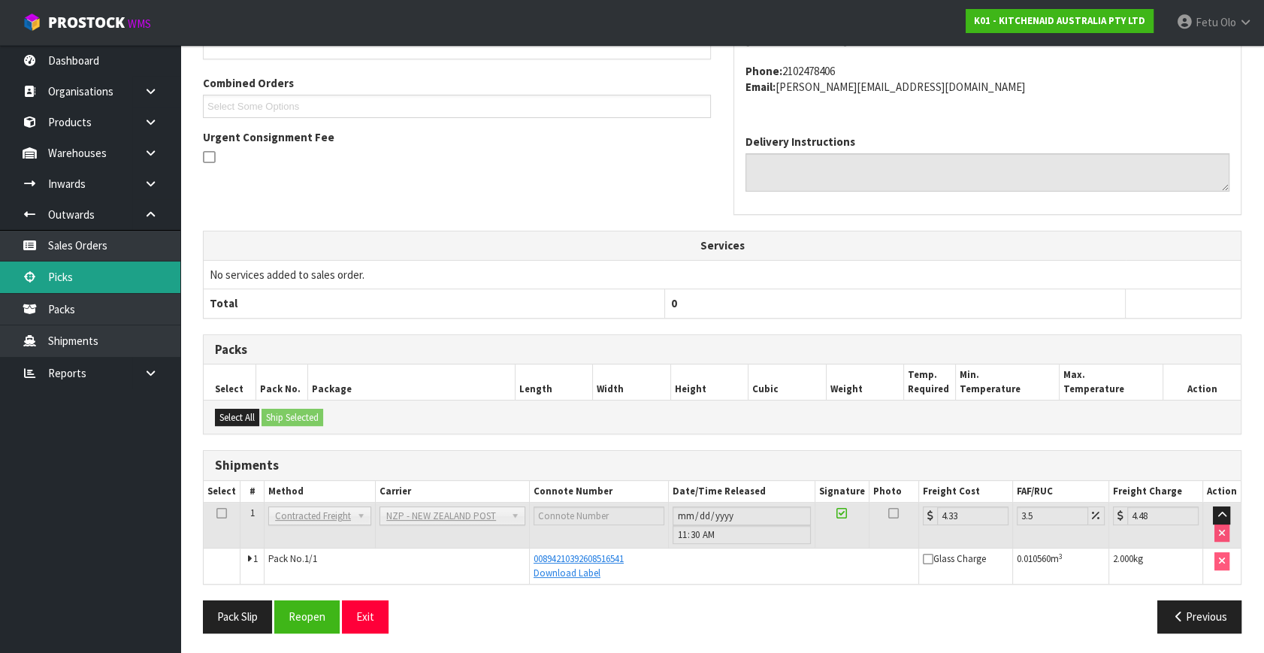
click at [76, 279] on link "Picks" at bounding box center [90, 276] width 180 height 31
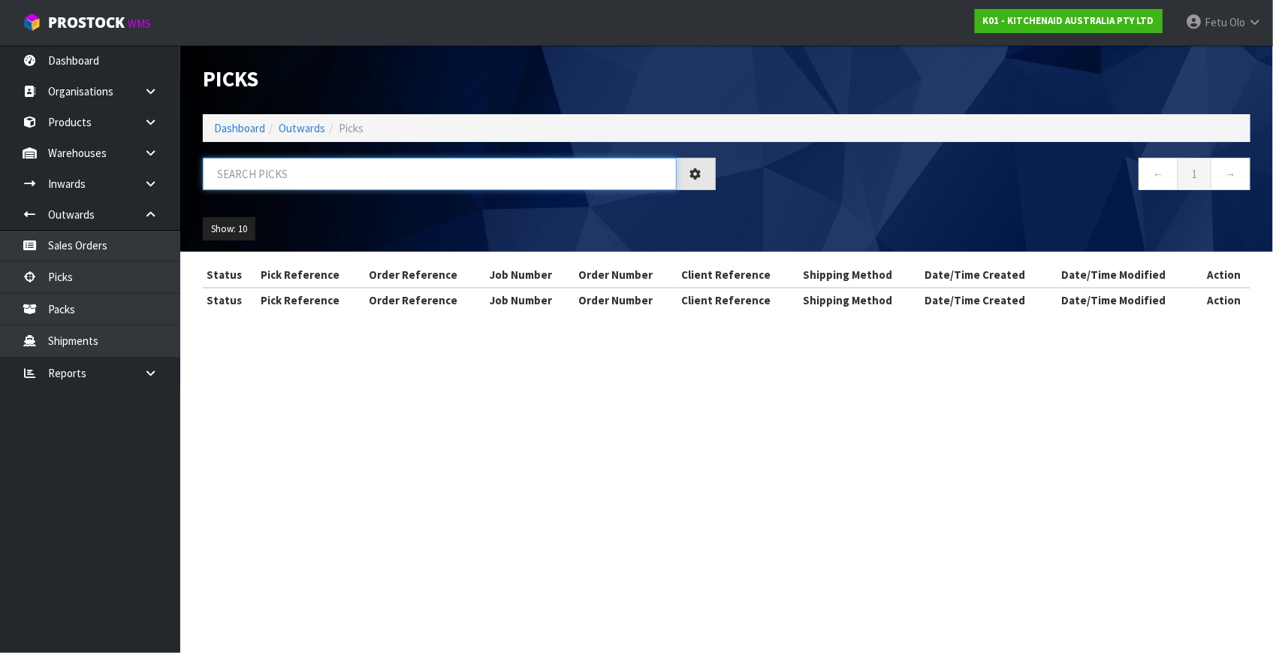
click at [383, 186] on input "text" at bounding box center [440, 174] width 474 height 32
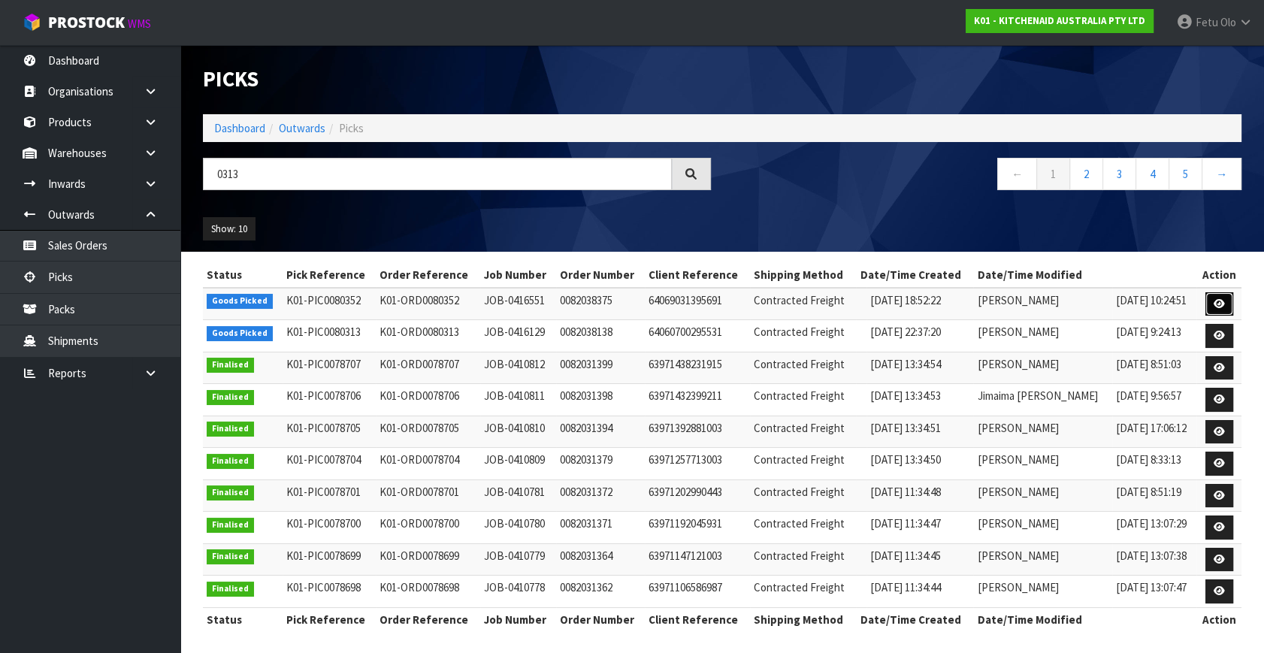
click at [1228, 300] on link at bounding box center [1219, 304] width 28 height 24
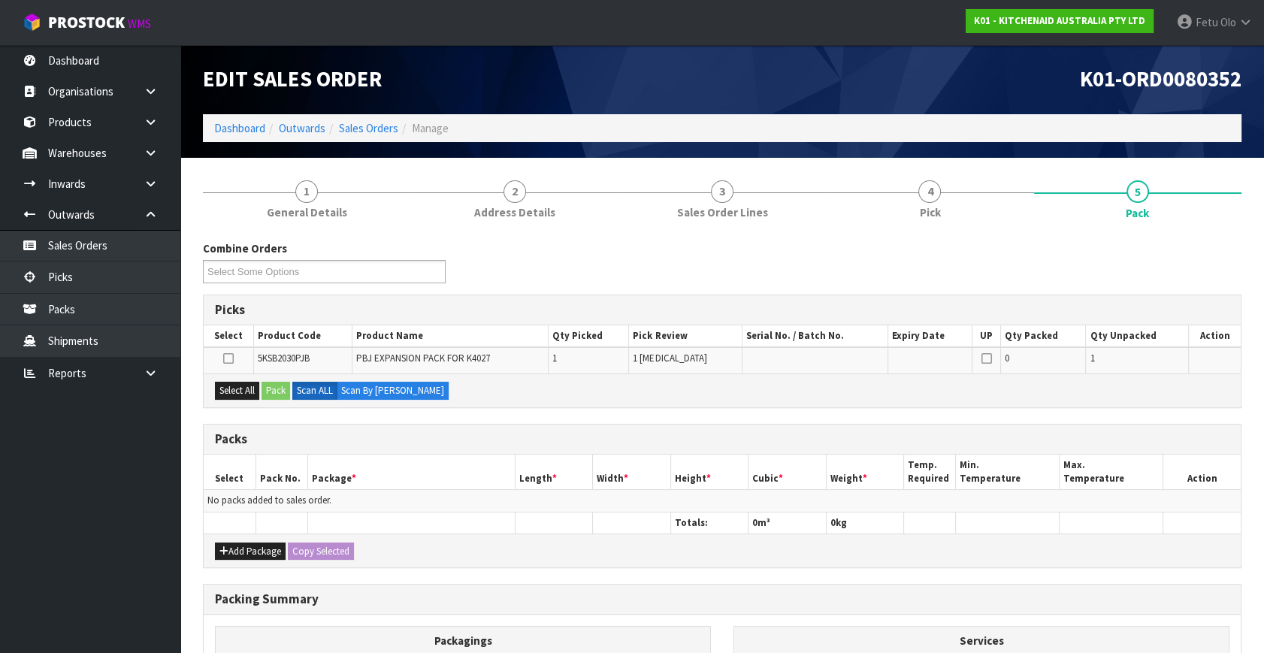
click at [514, 417] on div "Combine Orders K01-ORD0080140 K01-ORD0080179 K01-ORD0080208 K01-ORD0080261 K01-…" at bounding box center [722, 537] width 1038 height 595
click at [76, 270] on link "Picks" at bounding box center [90, 276] width 180 height 31
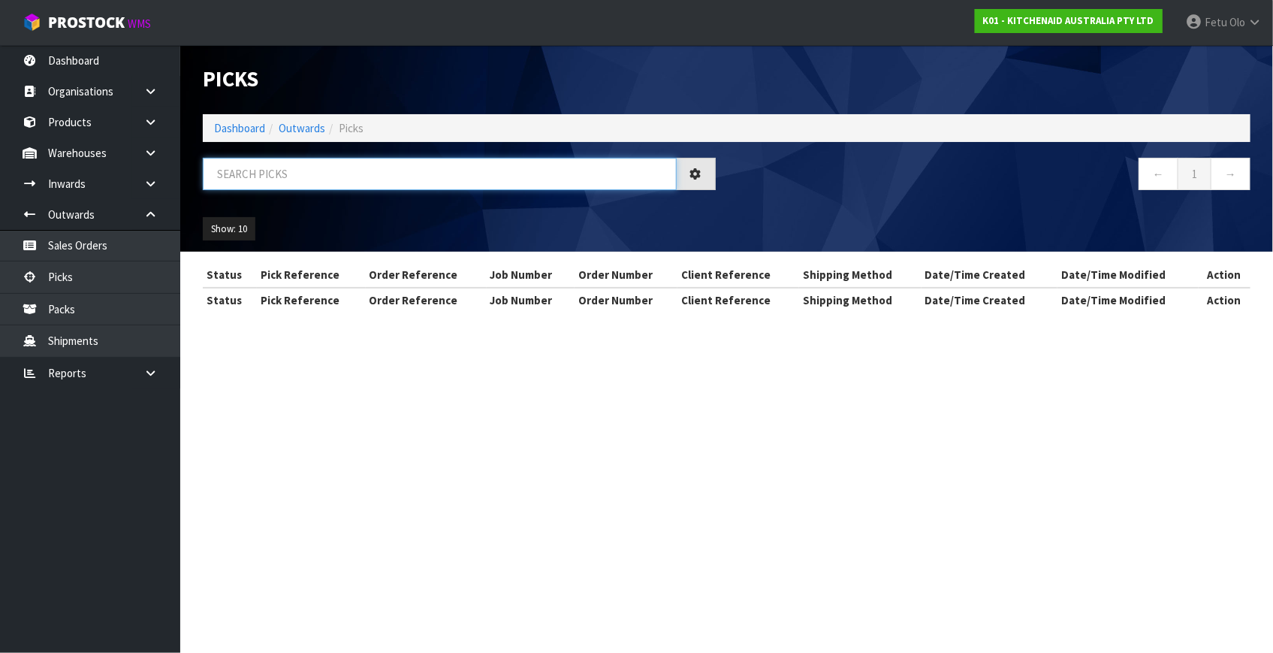
click at [257, 187] on input "text" at bounding box center [440, 174] width 474 height 32
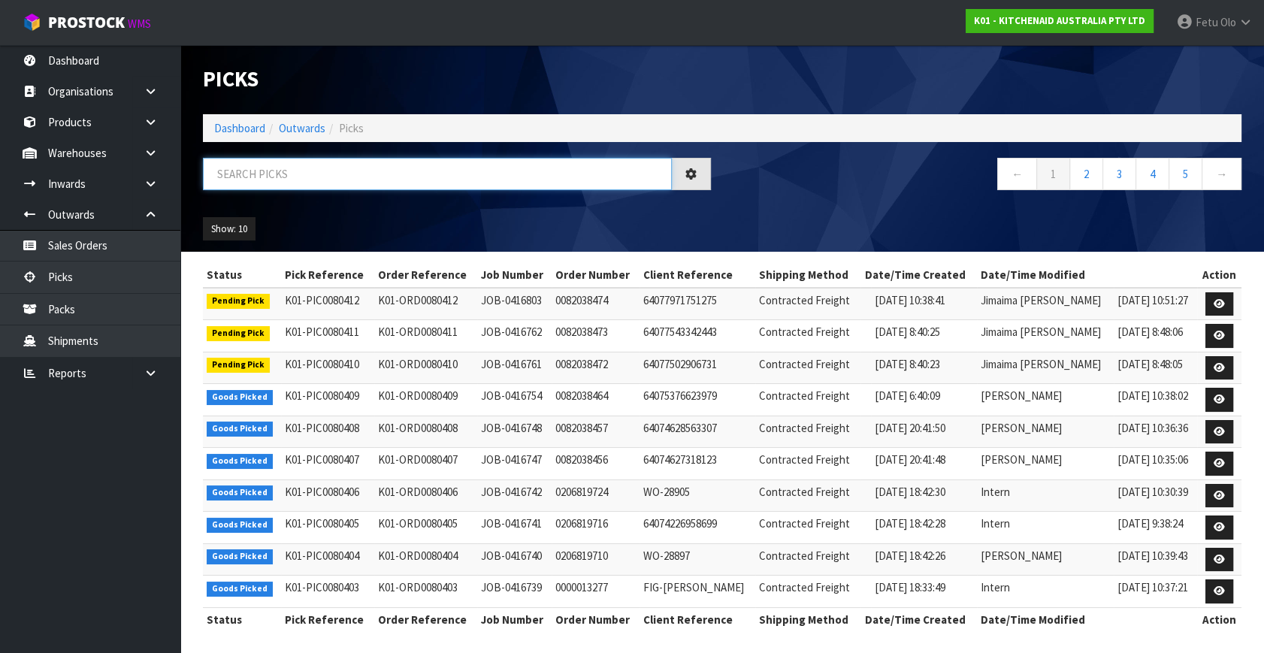
click at [298, 180] on input "text" at bounding box center [437, 174] width 469 height 32
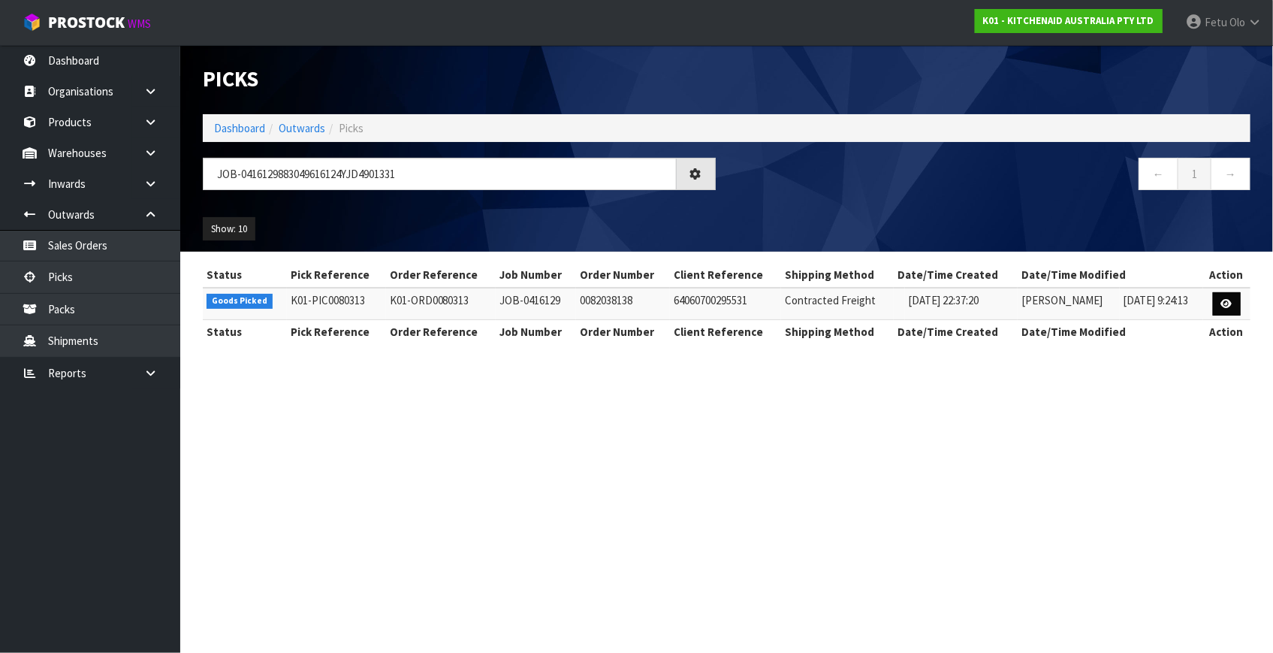
click at [1227, 298] on table "Status Pick Reference Order Reference Job Number Order Number Client Reference …" at bounding box center [727, 303] width 1048 height 80
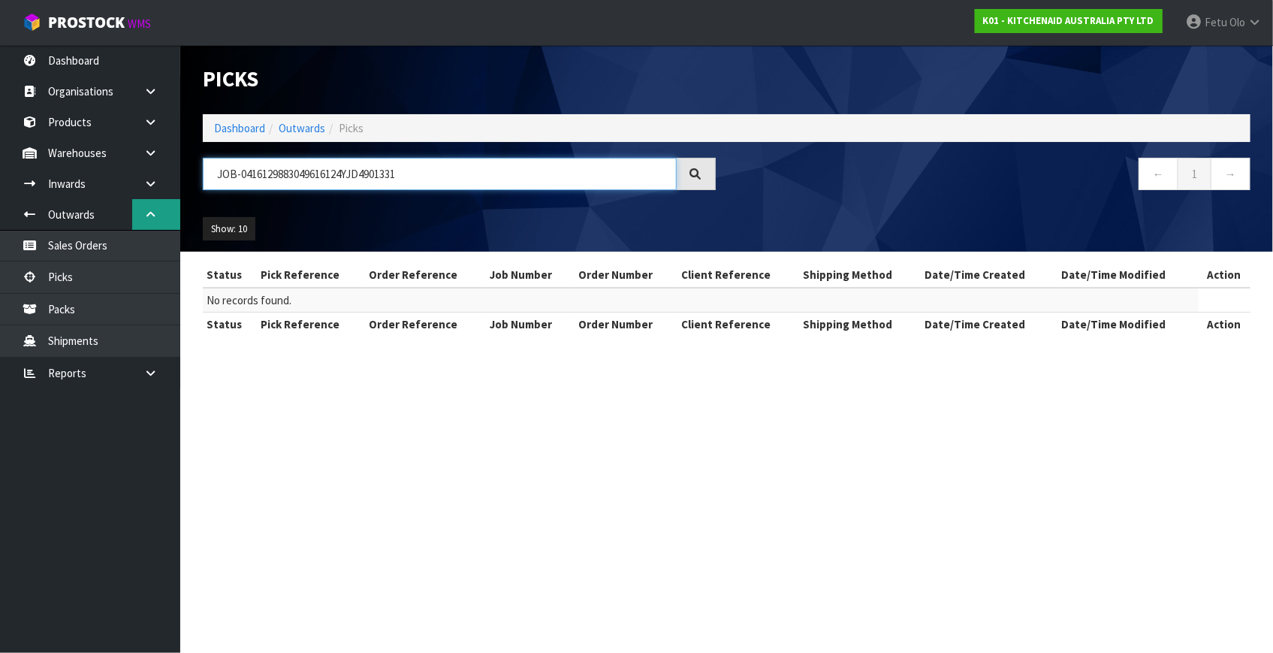
drag, startPoint x: 406, startPoint y: 172, endPoint x: 143, endPoint y: 201, distance: 263.7
click at [143, 201] on body "Toggle navigation ProStock WMS K01 - KITCHENAID AUSTRALIA PTY LTD Fetu Olo Logo…" at bounding box center [636, 326] width 1273 height 653
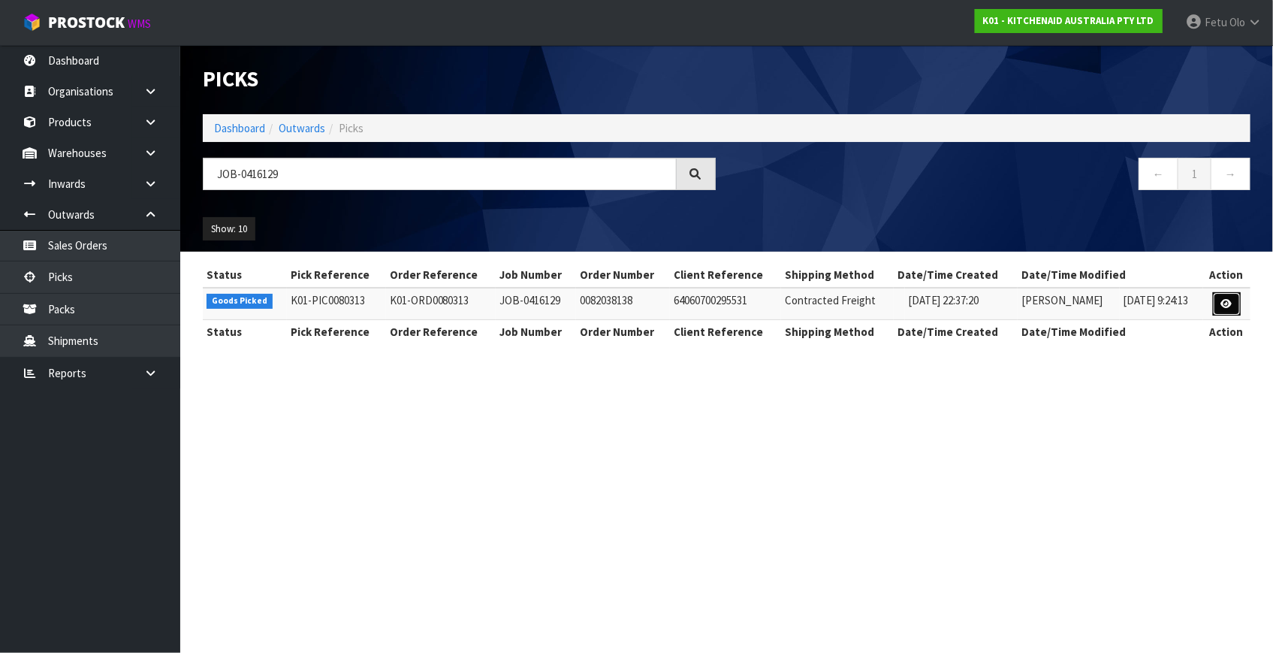
click at [1236, 303] on link at bounding box center [1227, 304] width 28 height 24
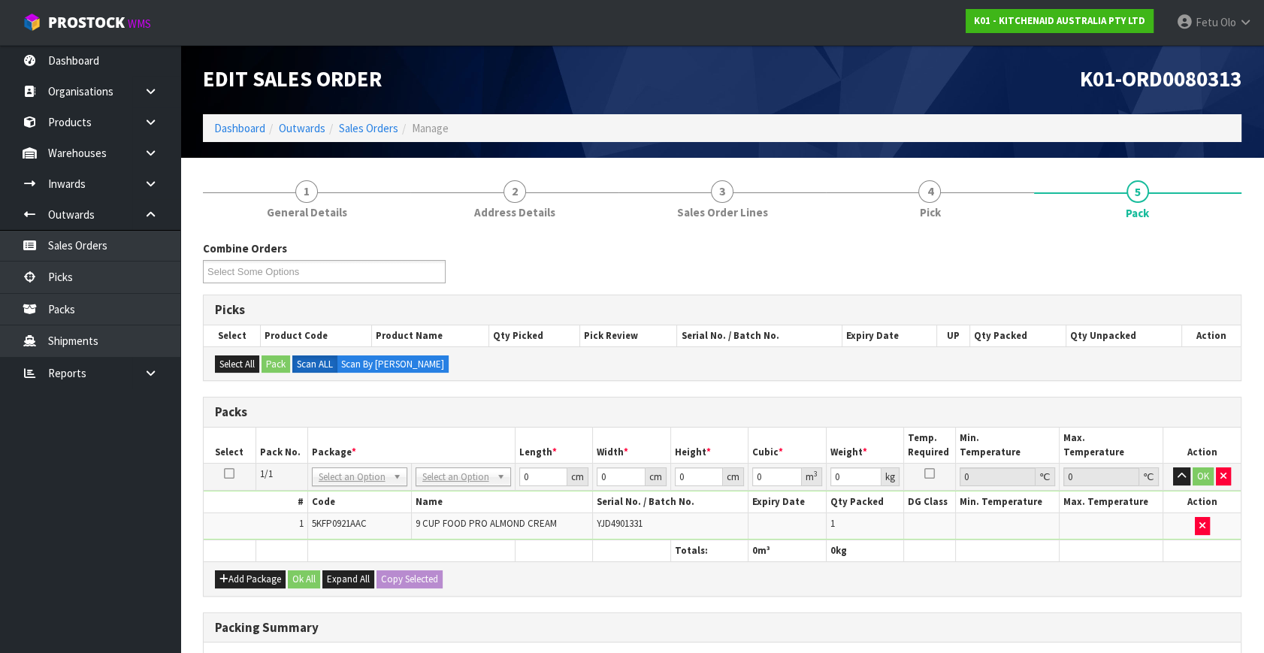
click at [772, 279] on div "Combine Orders K01-ORD0080140 K01-ORD0080179 K01-ORD0080208 K01-ORD0080261 K01-…" at bounding box center [722, 267] width 1061 height 54
click at [772, 280] on div "Combine Orders K01-ORD0080140 K01-ORD0080179 K01-ORD0080208 K01-ORD0080261 K01-…" at bounding box center [722, 267] width 1061 height 54
click at [344, 493] on input "text" at bounding box center [359, 496] width 88 height 19
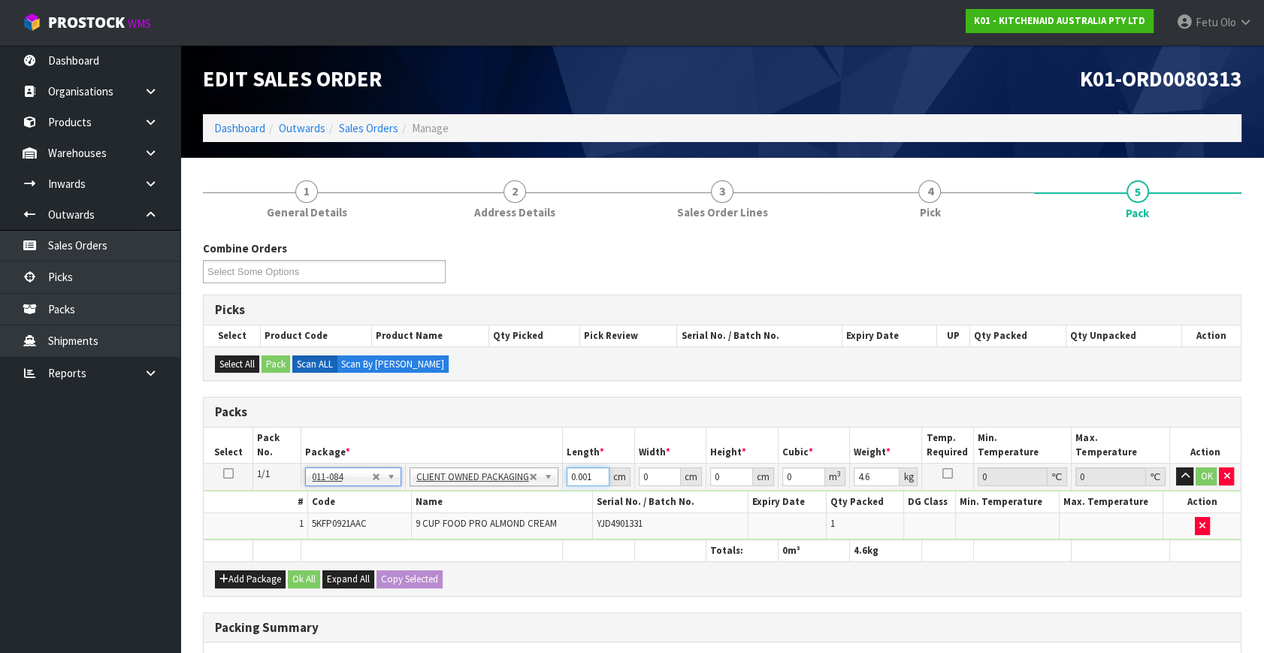
drag, startPoint x: 492, startPoint y: 507, endPoint x: 471, endPoint y: 516, distance: 22.9
click at [566, 486] on input "0.001" at bounding box center [587, 476] width 43 height 19
click at [576, 477] on input "0.001" at bounding box center [587, 476] width 43 height 19
click button "OK" at bounding box center [1206, 476] width 21 height 18
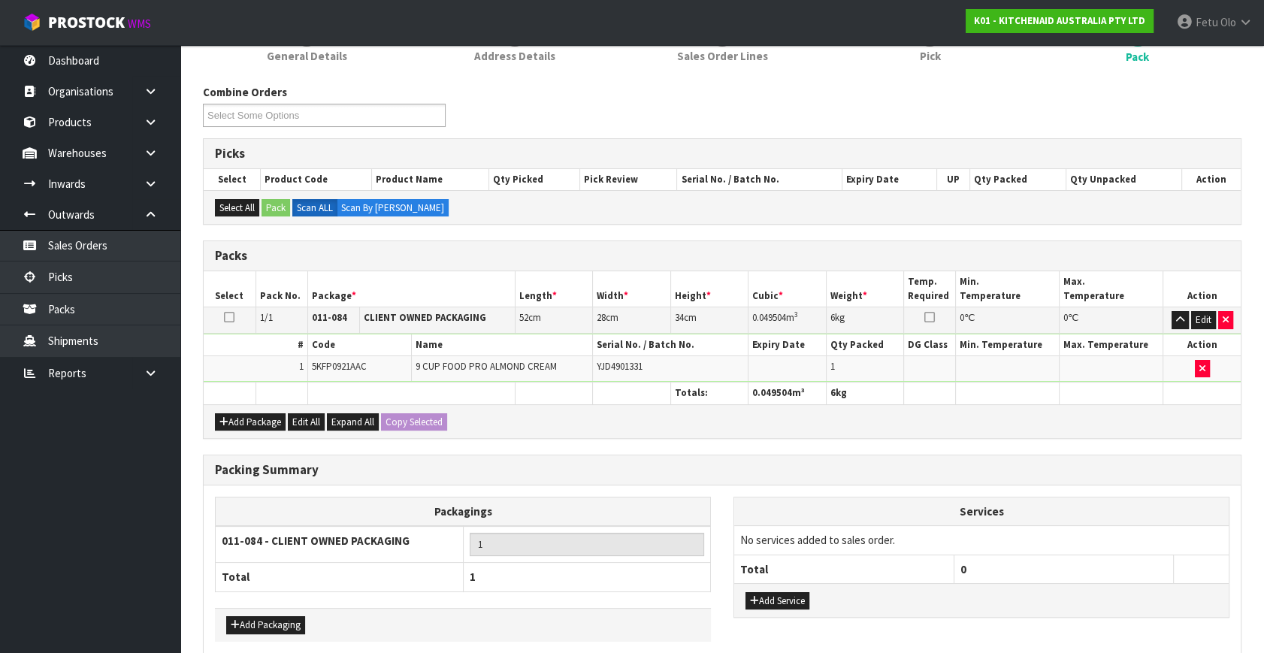
scroll to position [224, 0]
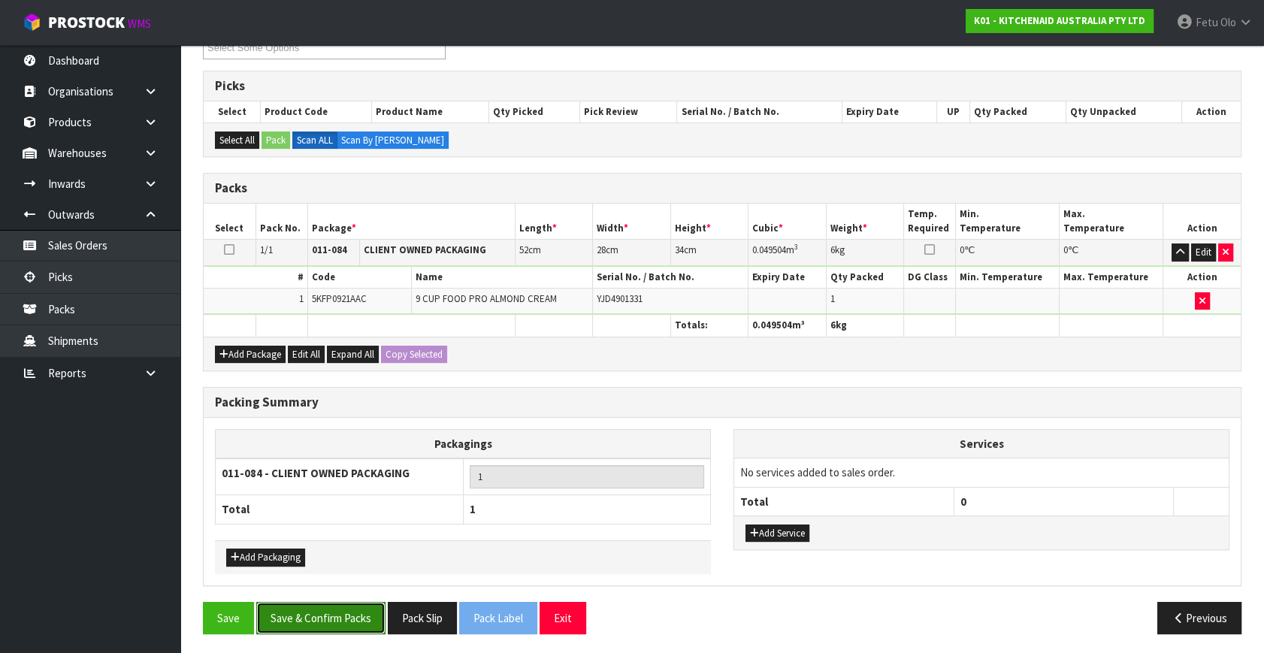
click at [359, 605] on button "Save & Confirm Packs" at bounding box center [320, 618] width 129 height 32
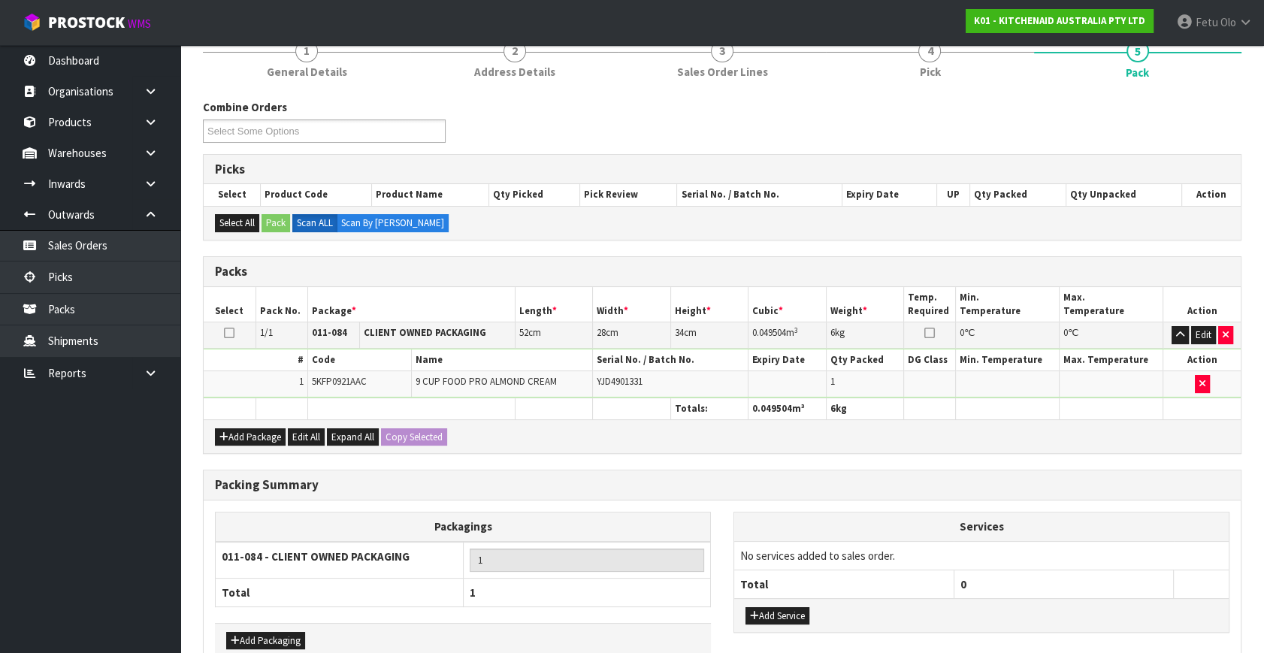
scroll to position [196, 0]
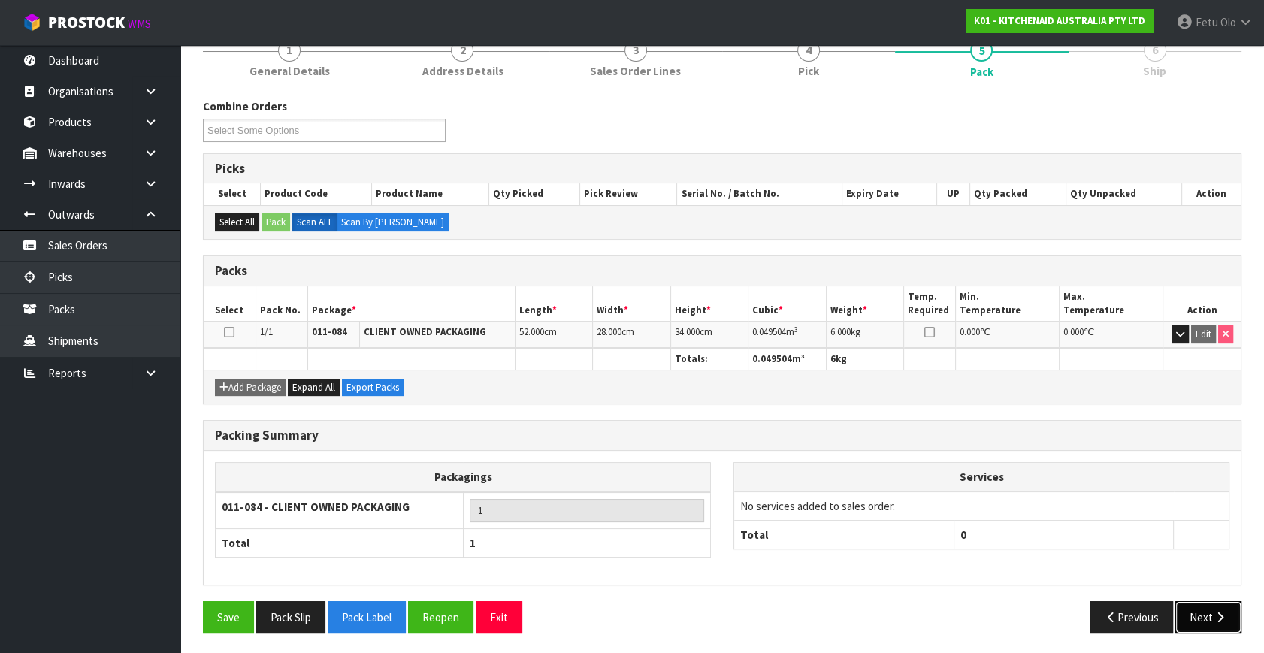
click at [1189, 605] on button "Next" at bounding box center [1208, 617] width 66 height 32
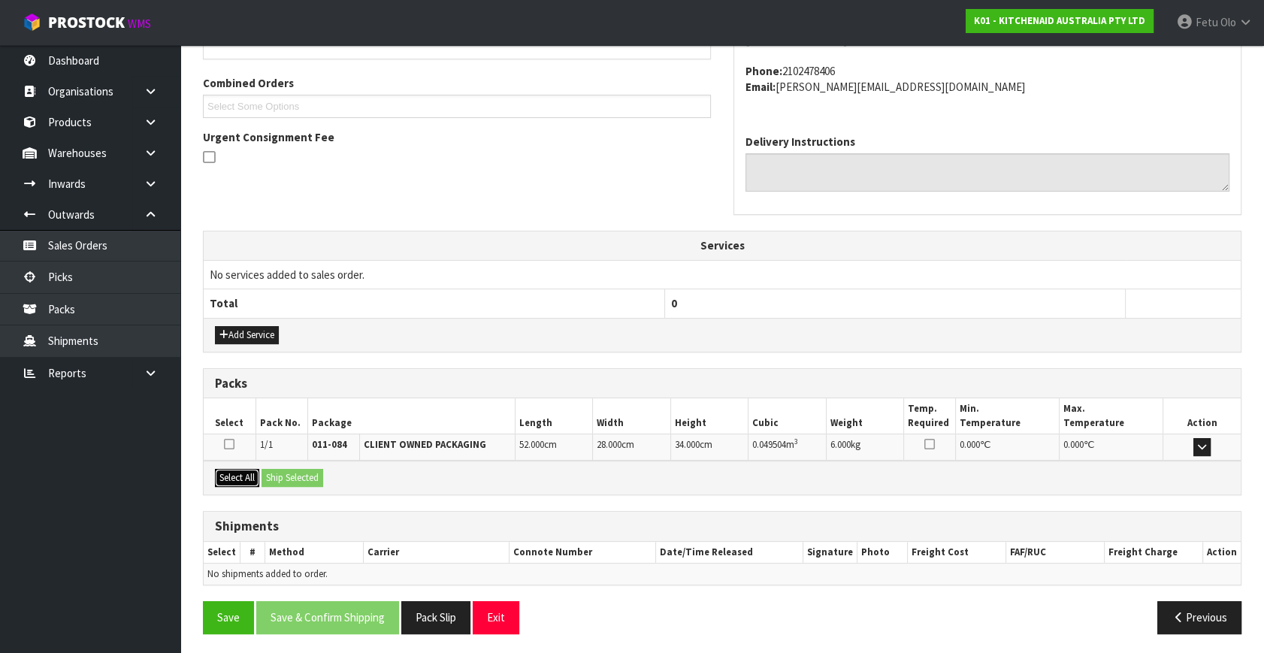
drag, startPoint x: 215, startPoint y: 473, endPoint x: 278, endPoint y: 479, distance: 63.4
click at [218, 473] on button "Select All" at bounding box center [237, 478] width 44 height 18
drag, startPoint x: 278, startPoint y: 479, endPoint x: 292, endPoint y: 490, distance: 17.7
click at [279, 479] on button "Ship Selected" at bounding box center [292, 478] width 62 height 18
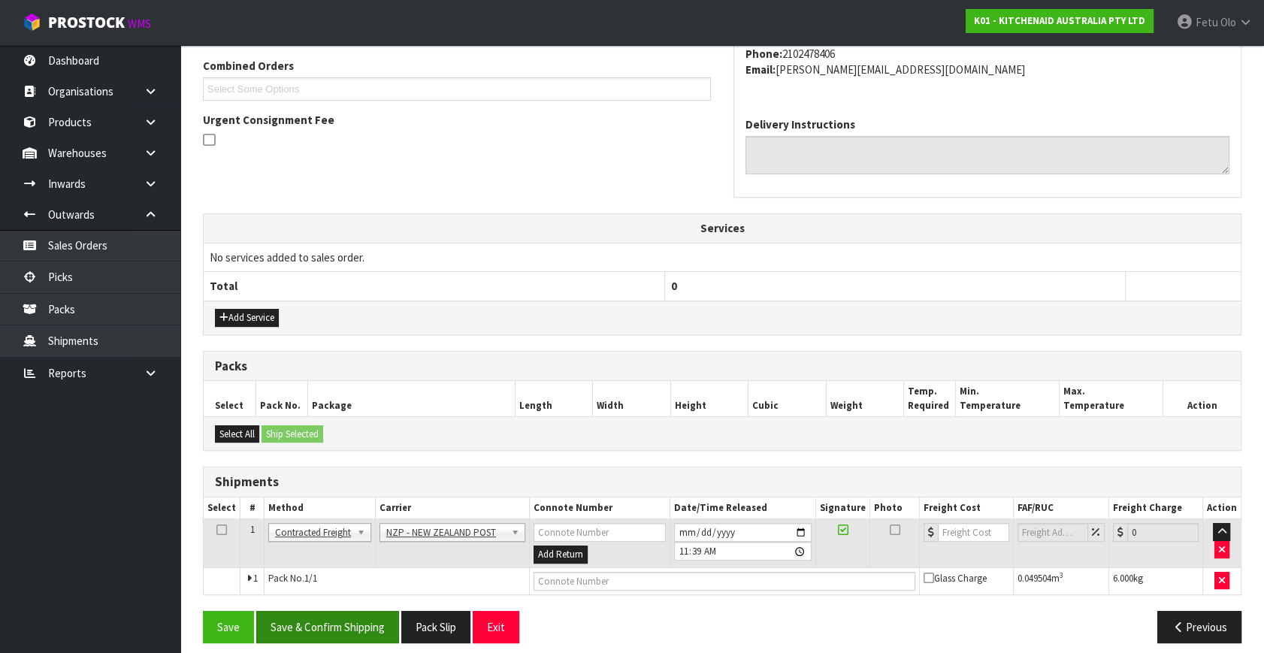
scroll to position [397, 0]
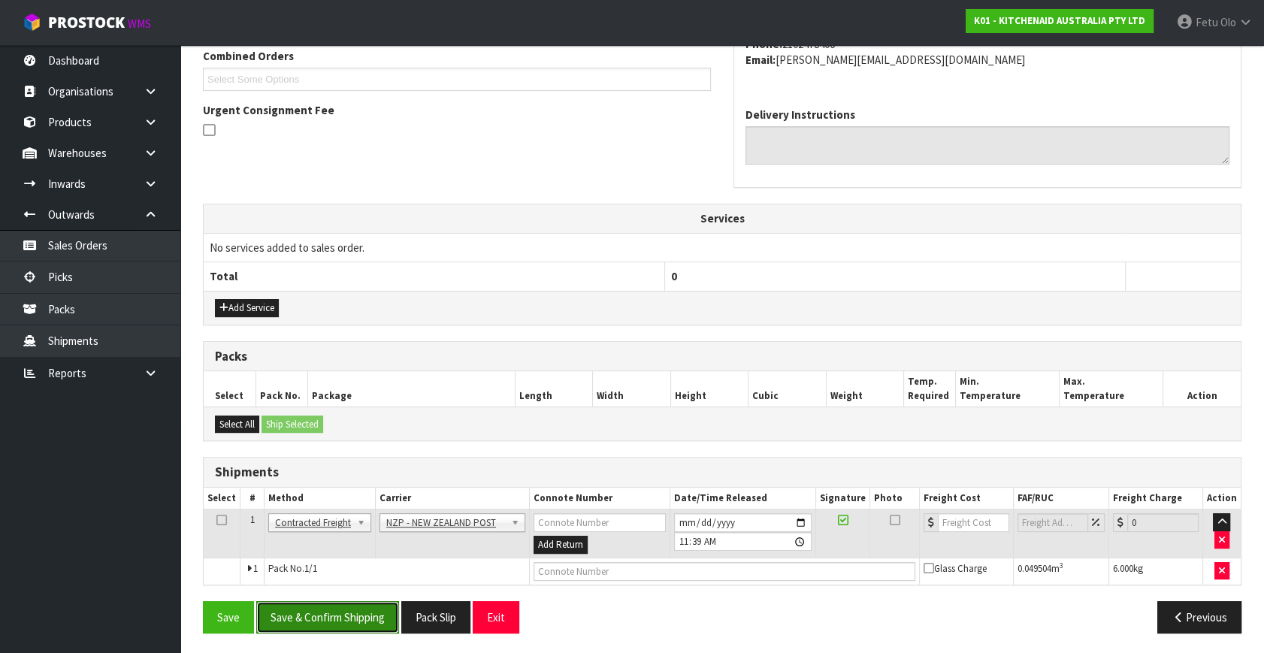
click at [334, 613] on button "Save & Confirm Shipping" at bounding box center [327, 617] width 143 height 32
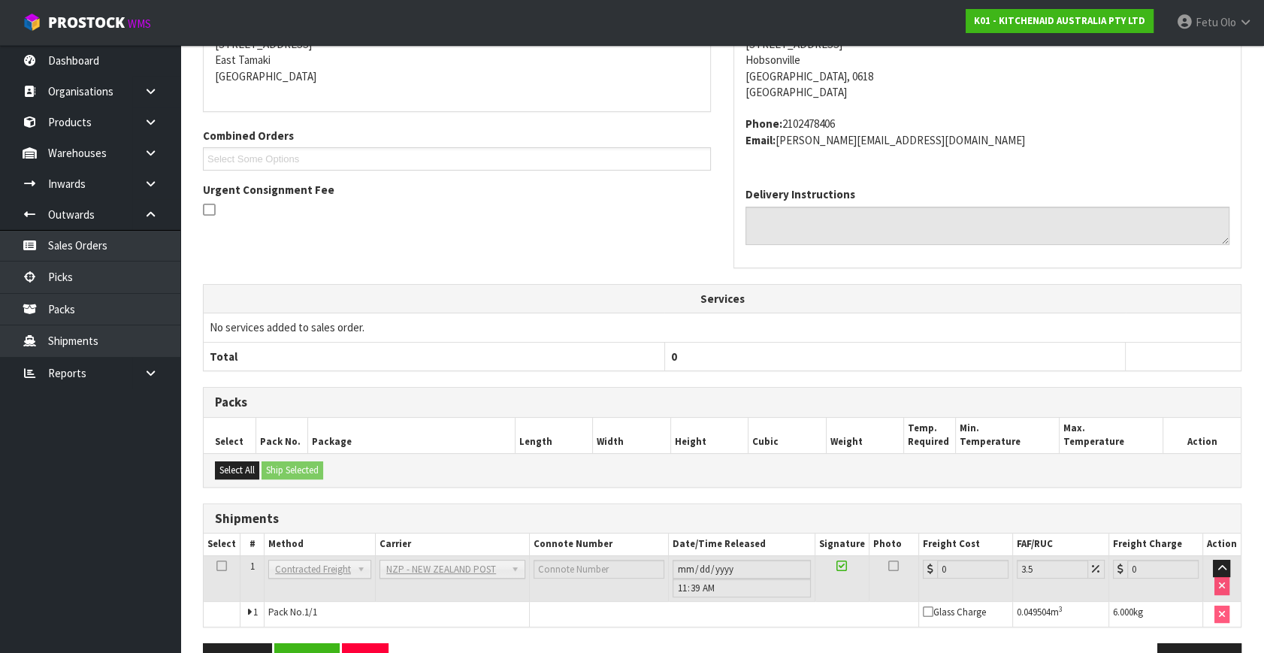
scroll to position [376, 0]
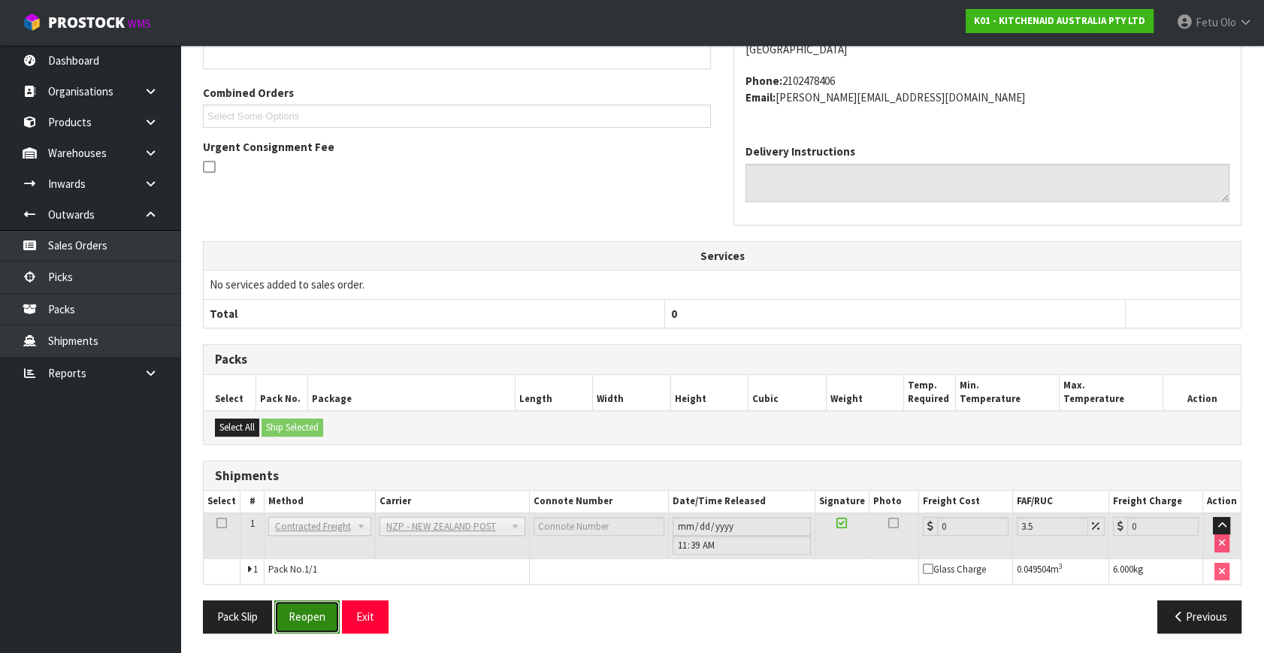
click at [307, 608] on button "Reopen" at bounding box center [306, 616] width 65 height 32
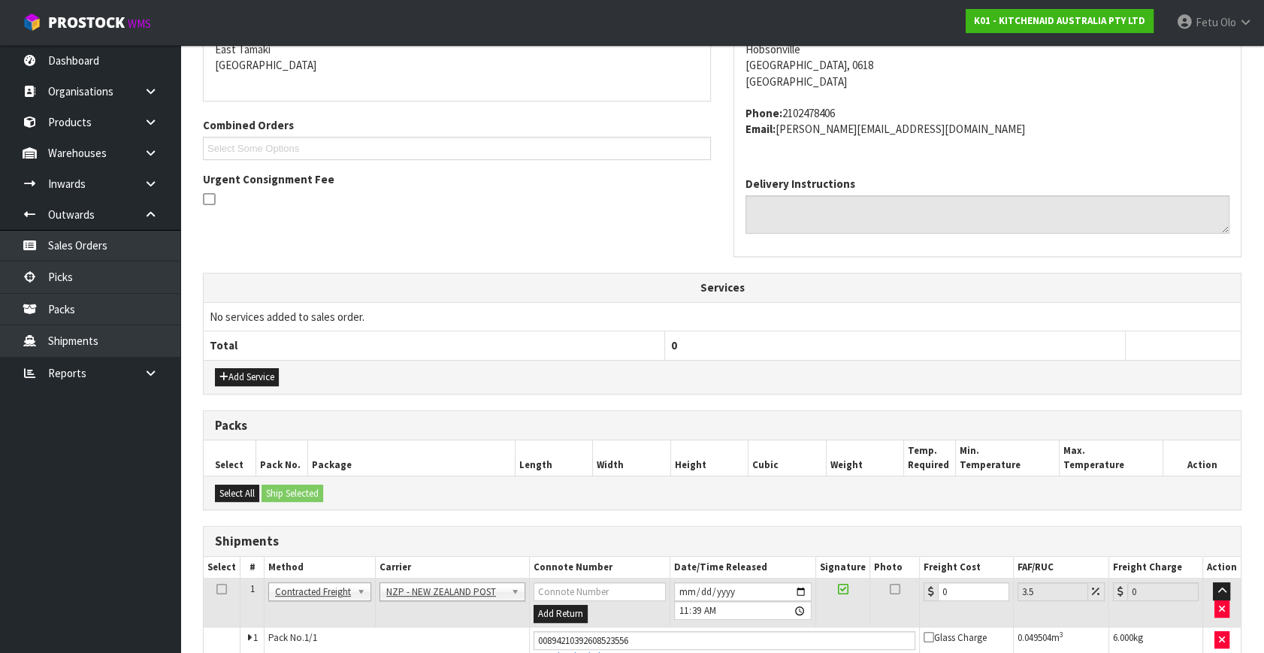
scroll to position [360, 0]
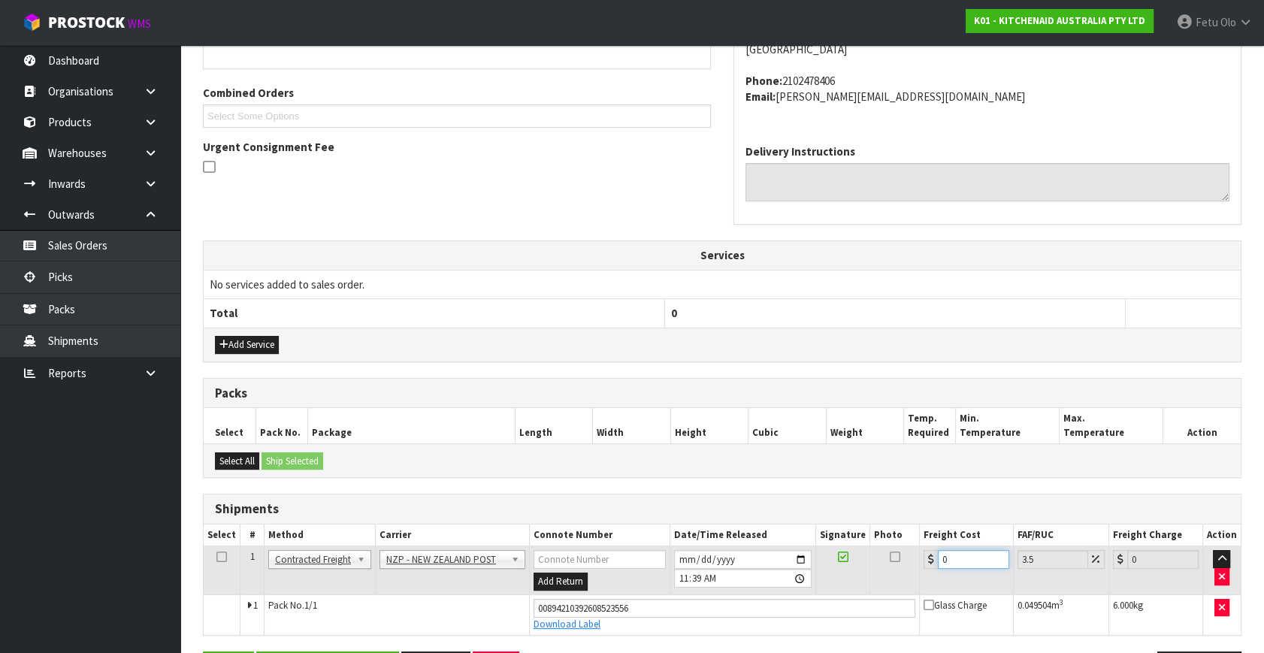
drag, startPoint x: 916, startPoint y: 566, endPoint x: 735, endPoint y: 610, distance: 185.7
click at [739, 610] on tbody "1 Client Local Pickup Customer Local Pickup Company Freight Contracted Freight …" at bounding box center [722, 590] width 1037 height 89
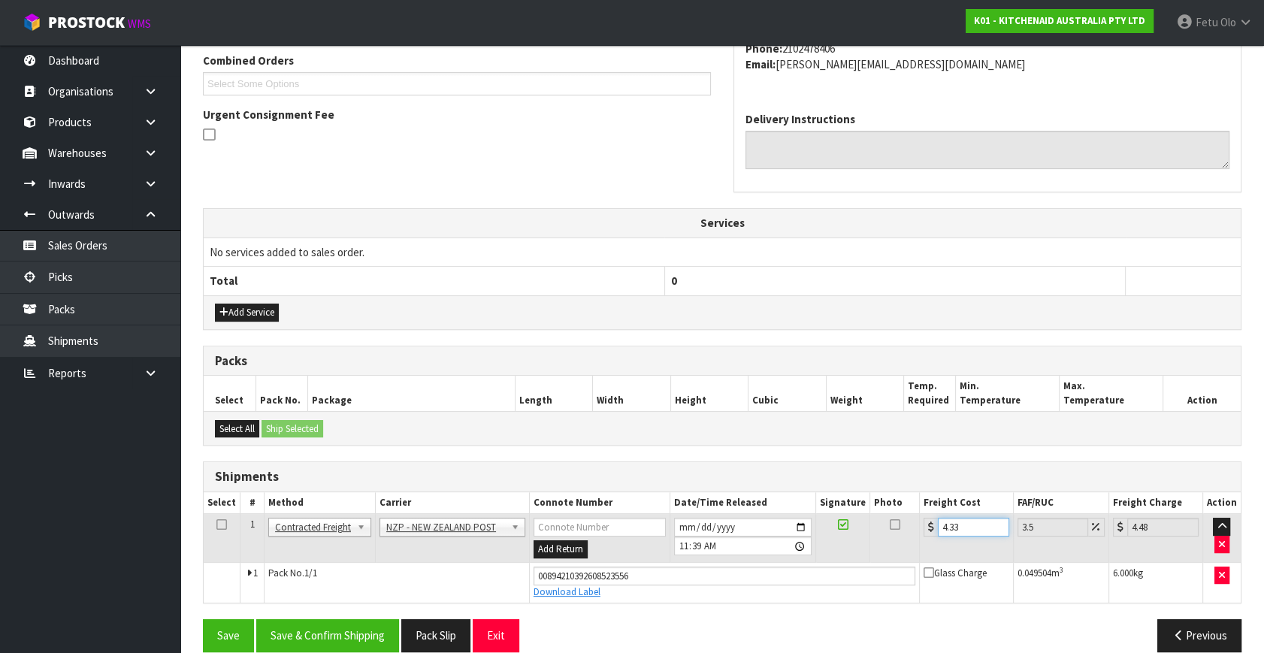
scroll to position [411, 0]
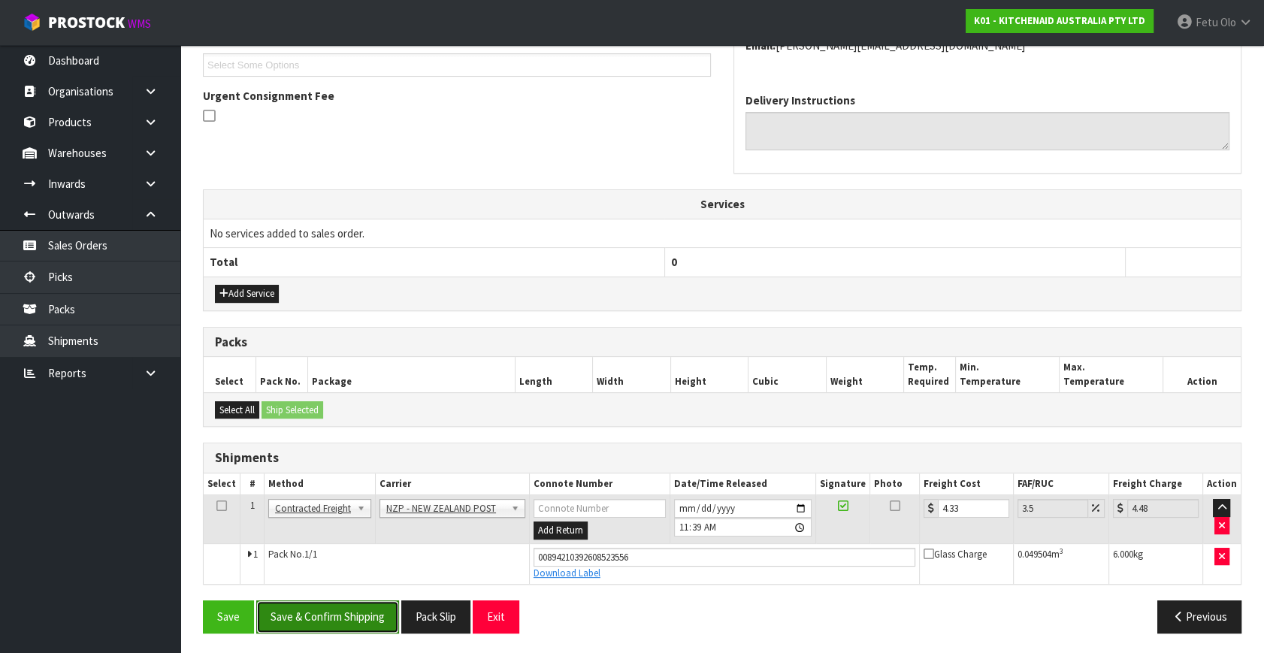
click at [378, 610] on button "Save & Confirm Shipping" at bounding box center [327, 616] width 143 height 32
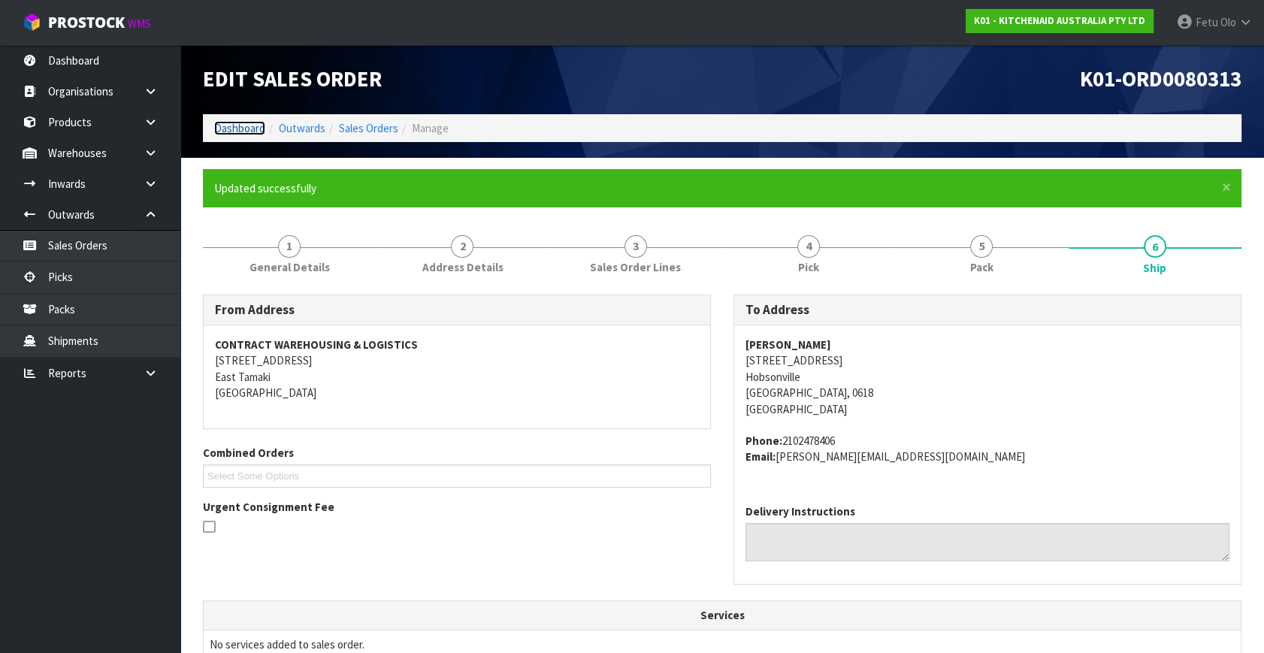
click at [245, 125] on link "Dashboard" at bounding box center [239, 128] width 51 height 14
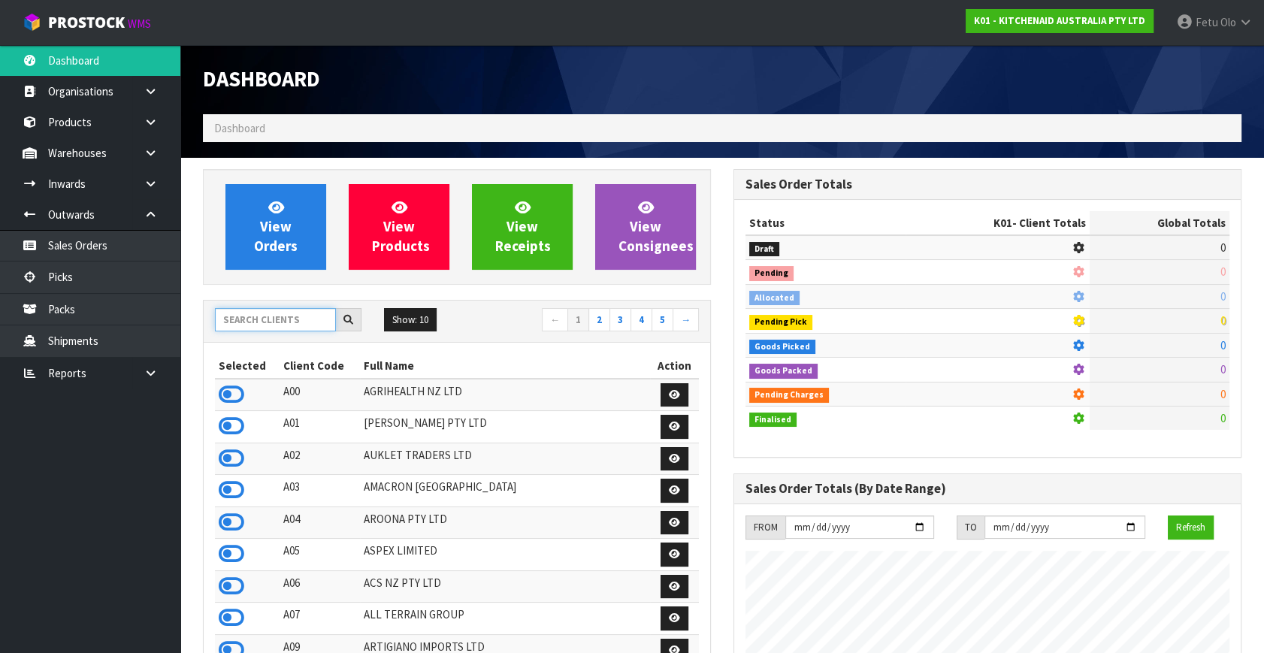
click at [276, 319] on input "text" at bounding box center [275, 319] width 121 height 23
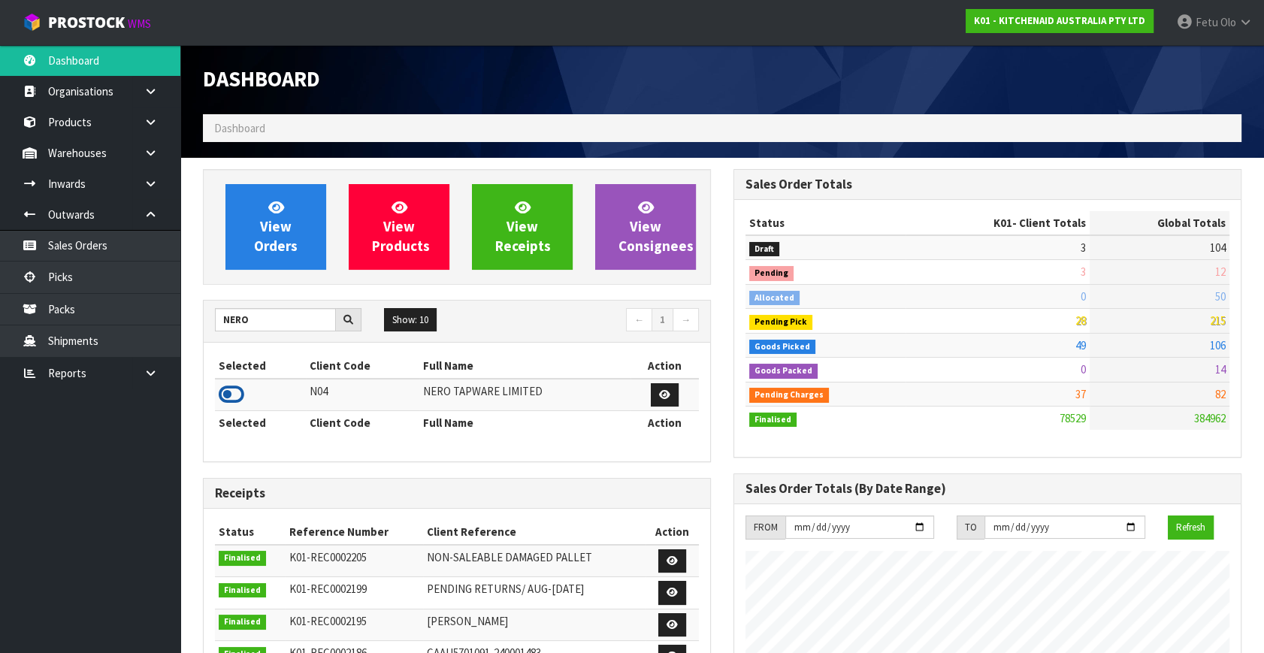
click at [240, 392] on icon at bounding box center [232, 394] width 26 height 23
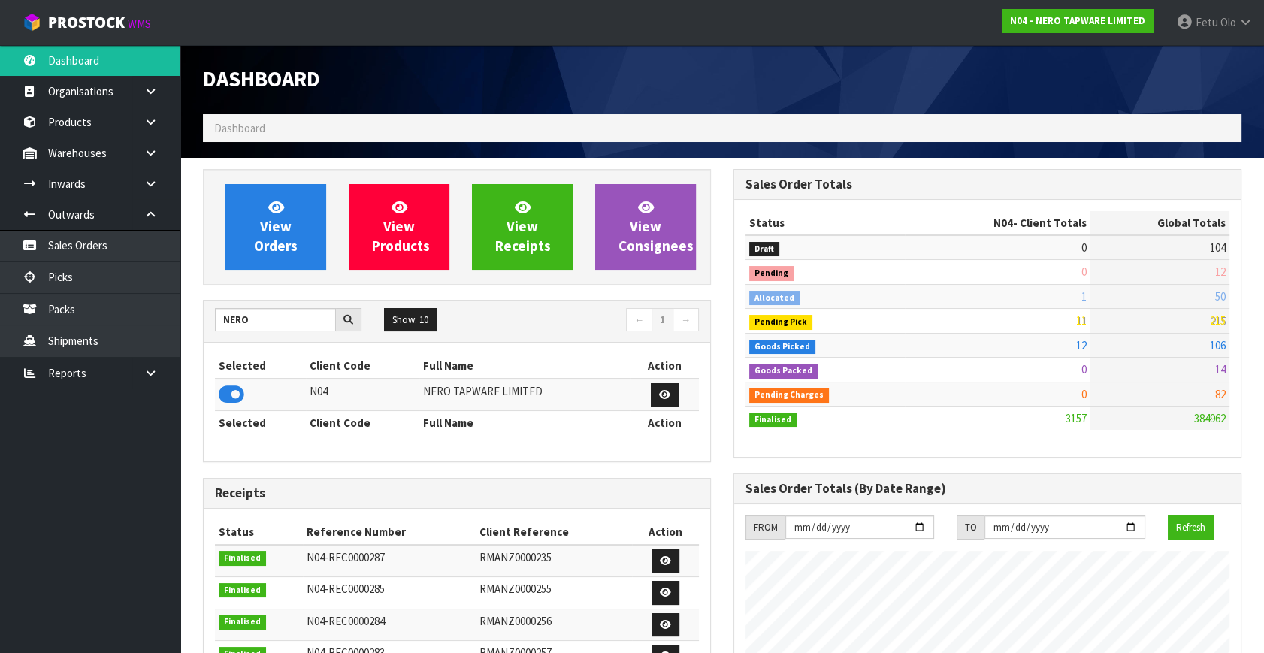
scroll to position [1200, 530]
click at [93, 284] on link "Picks" at bounding box center [90, 276] width 180 height 31
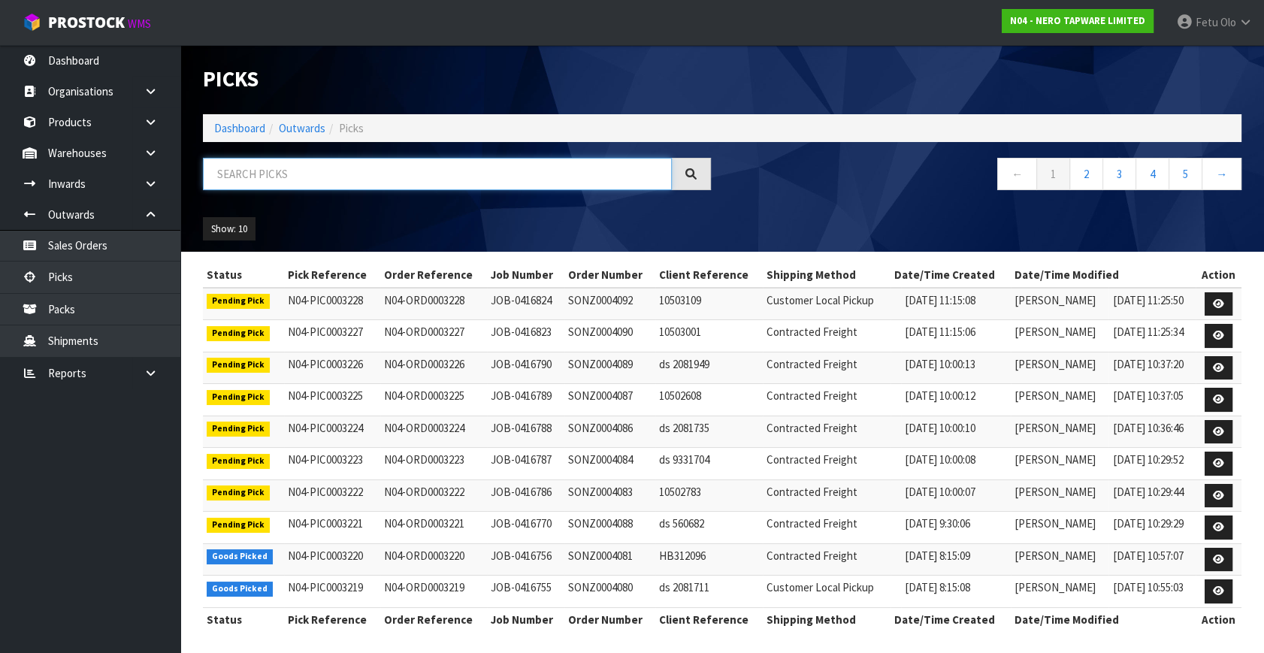
click at [282, 174] on input "text" at bounding box center [437, 174] width 469 height 32
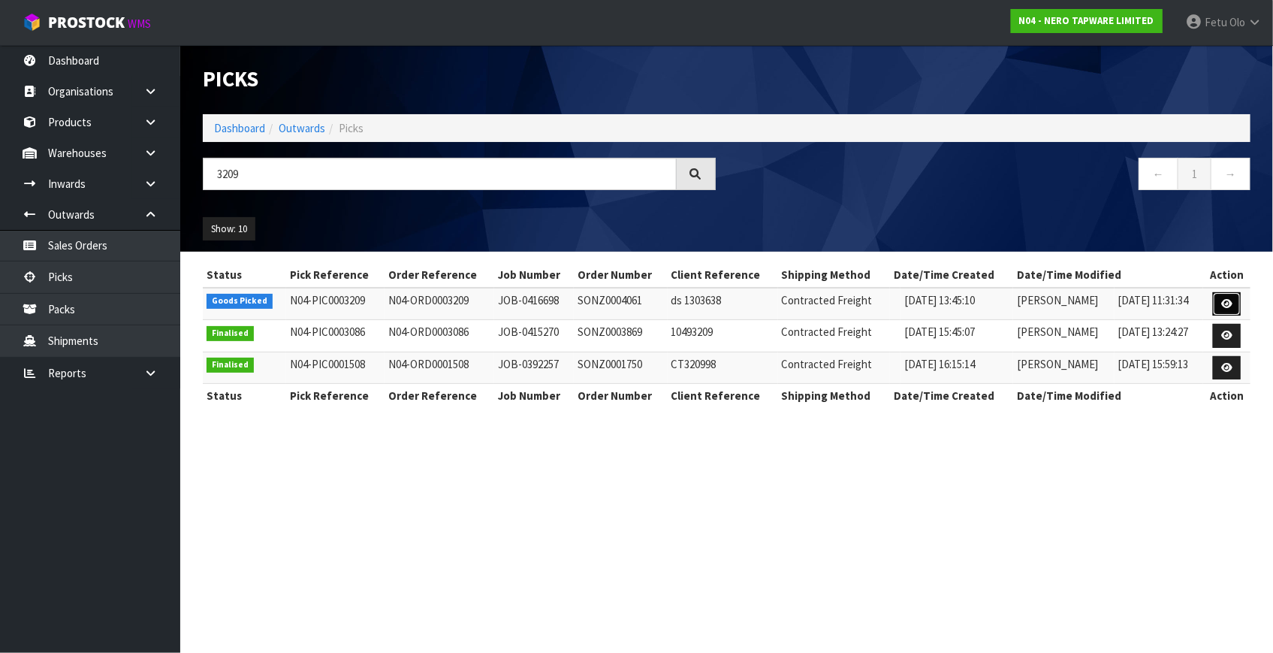
click at [1221, 300] on link at bounding box center [1227, 304] width 28 height 24
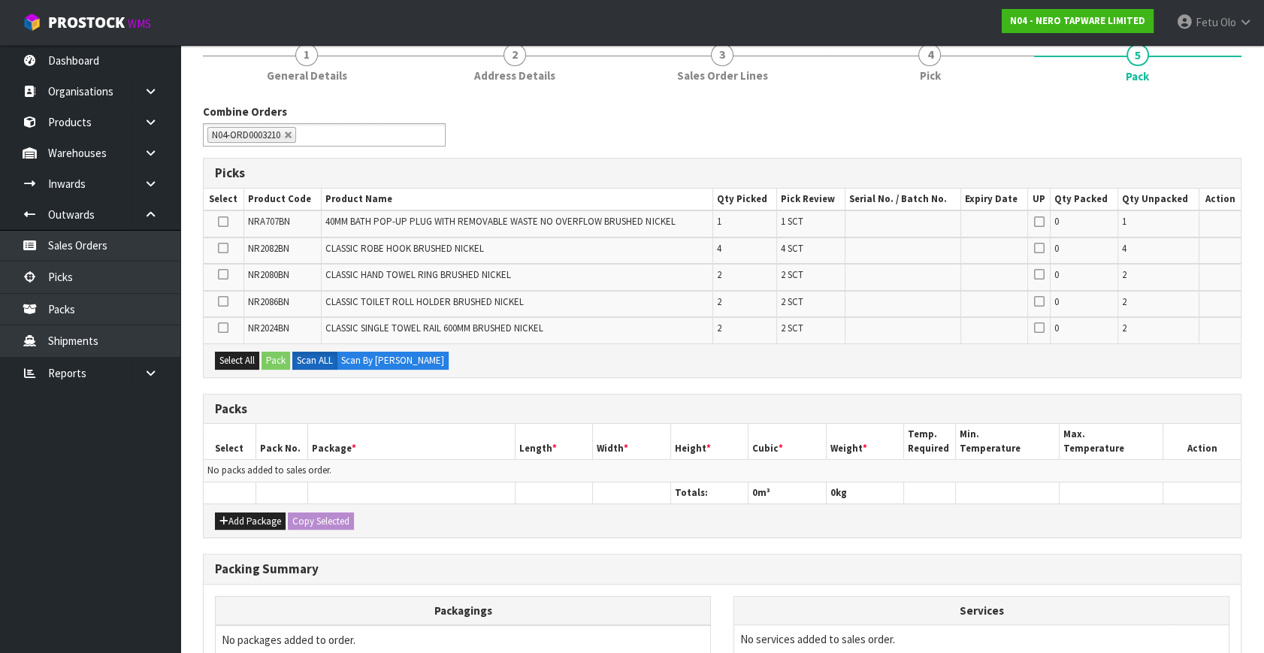
scroll to position [273, 0]
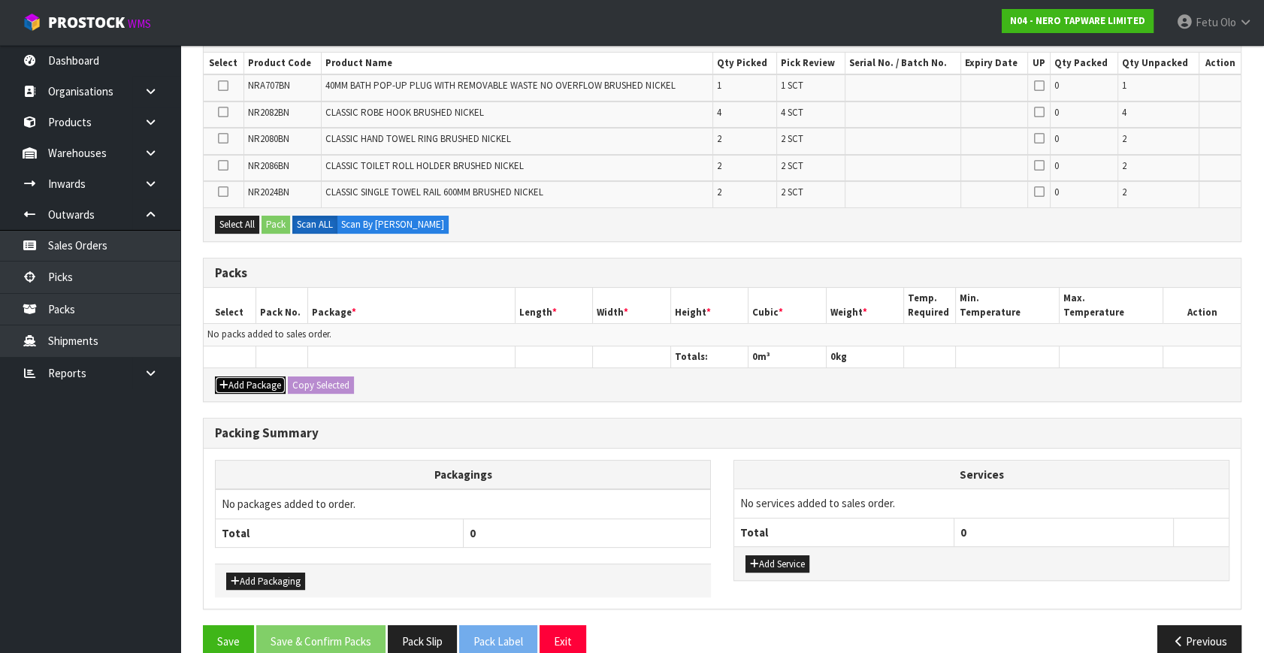
click at [224, 380] on icon "button" at bounding box center [223, 385] width 9 height 10
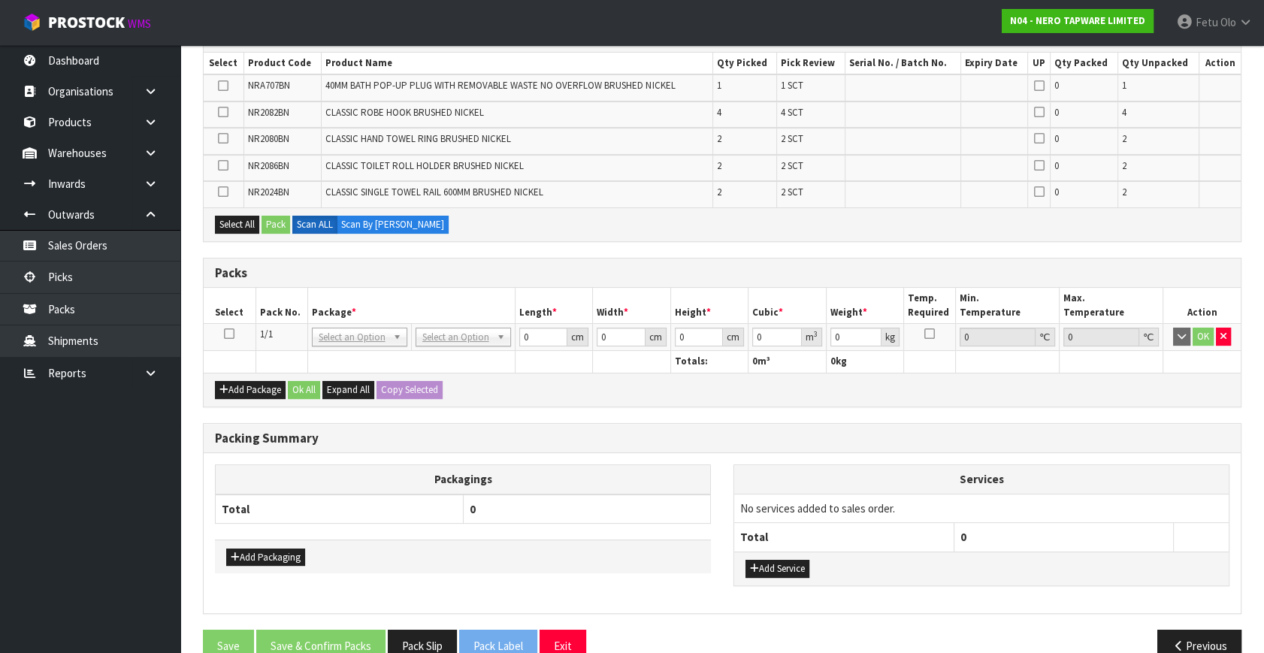
click at [228, 334] on icon at bounding box center [229, 334] width 11 height 1
click at [297, 311] on th "Pack No." at bounding box center [281, 305] width 52 height 35
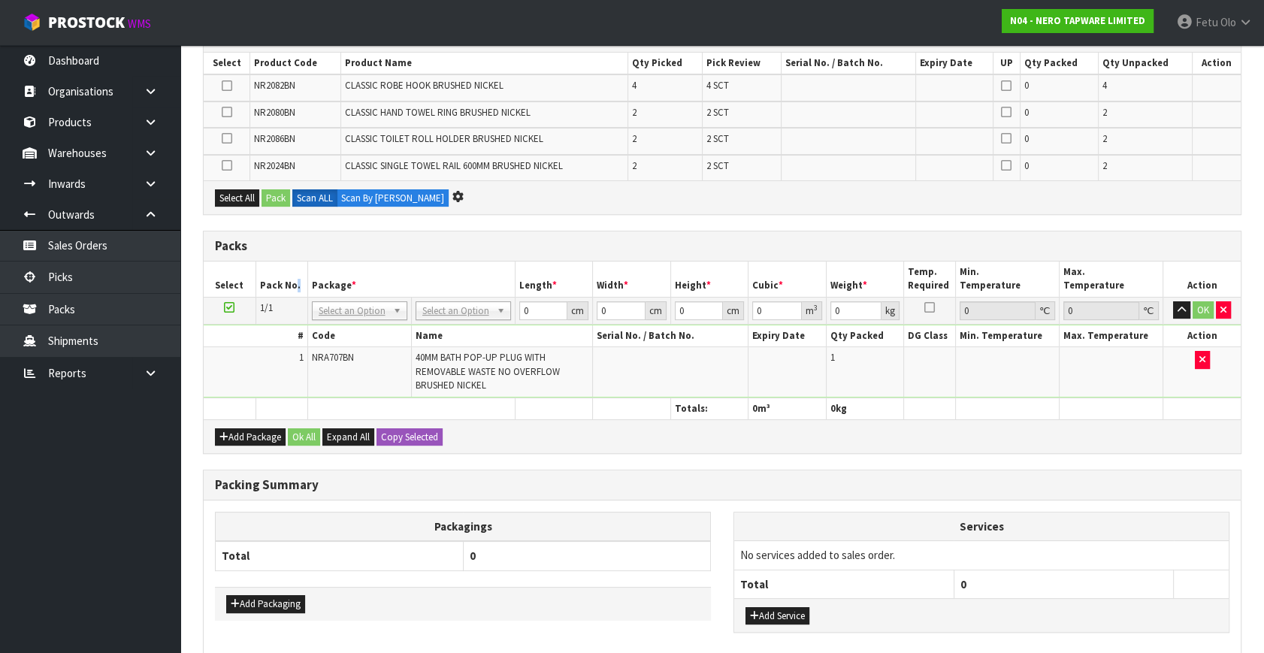
scroll to position [0, 0]
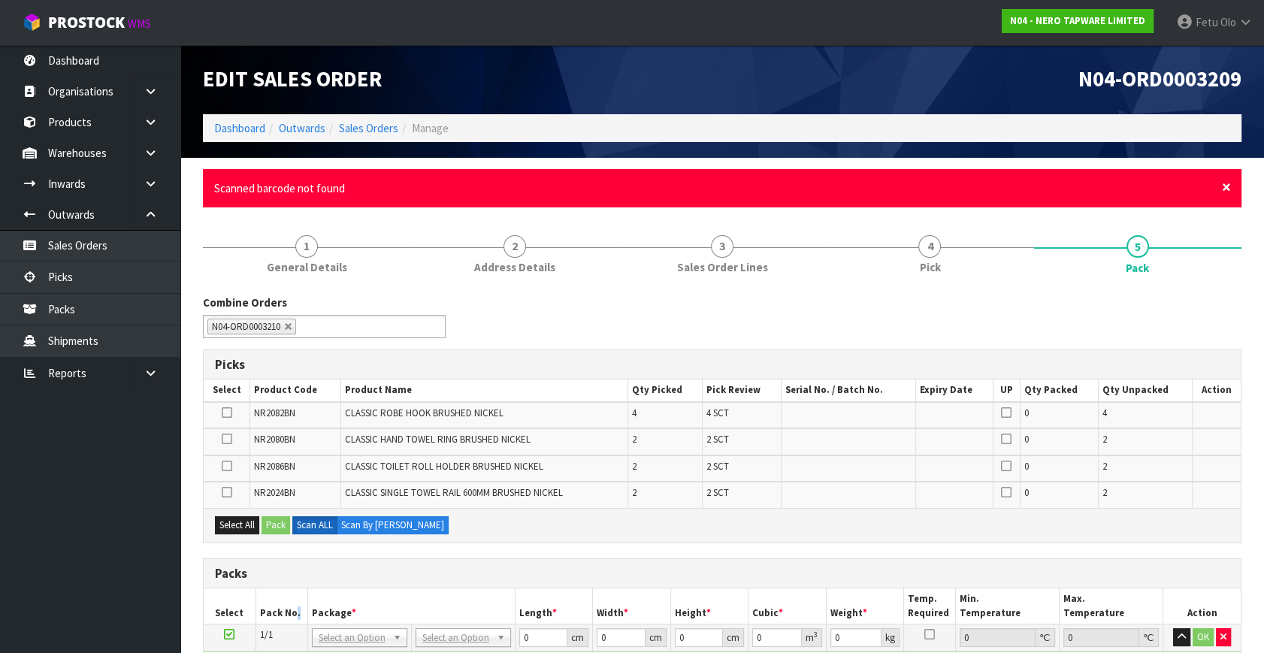
click at [1226, 183] on span "×" at bounding box center [1226, 187] width 9 height 21
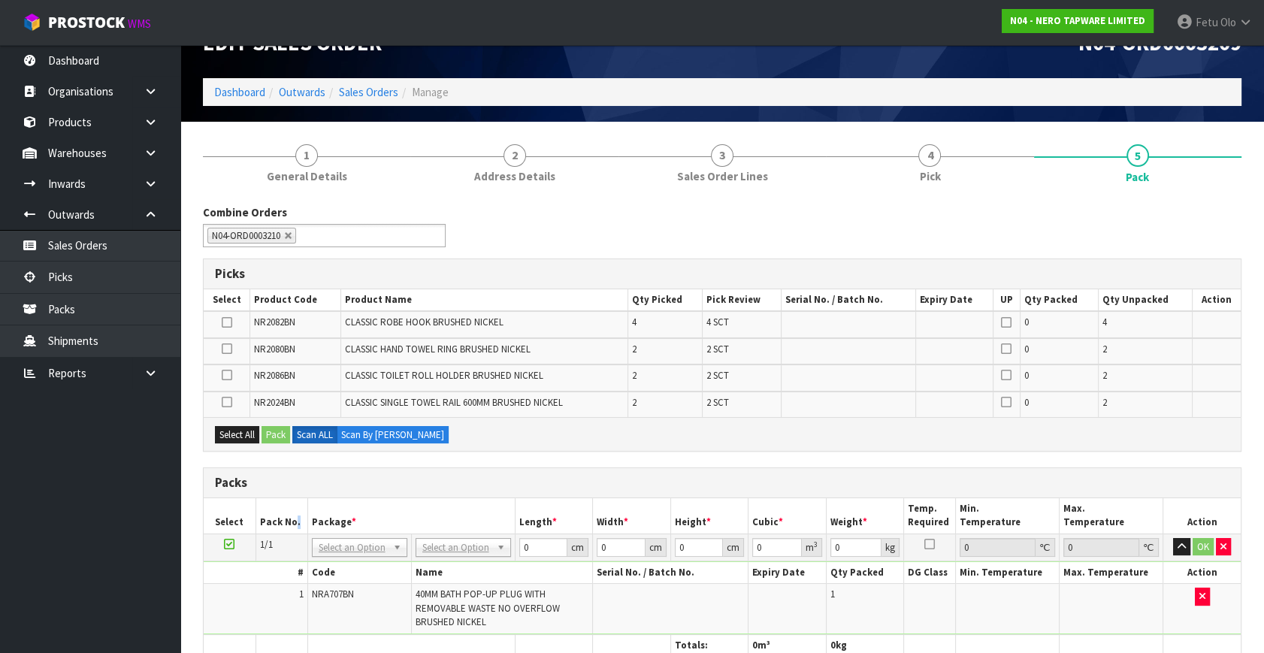
scroll to position [68, 0]
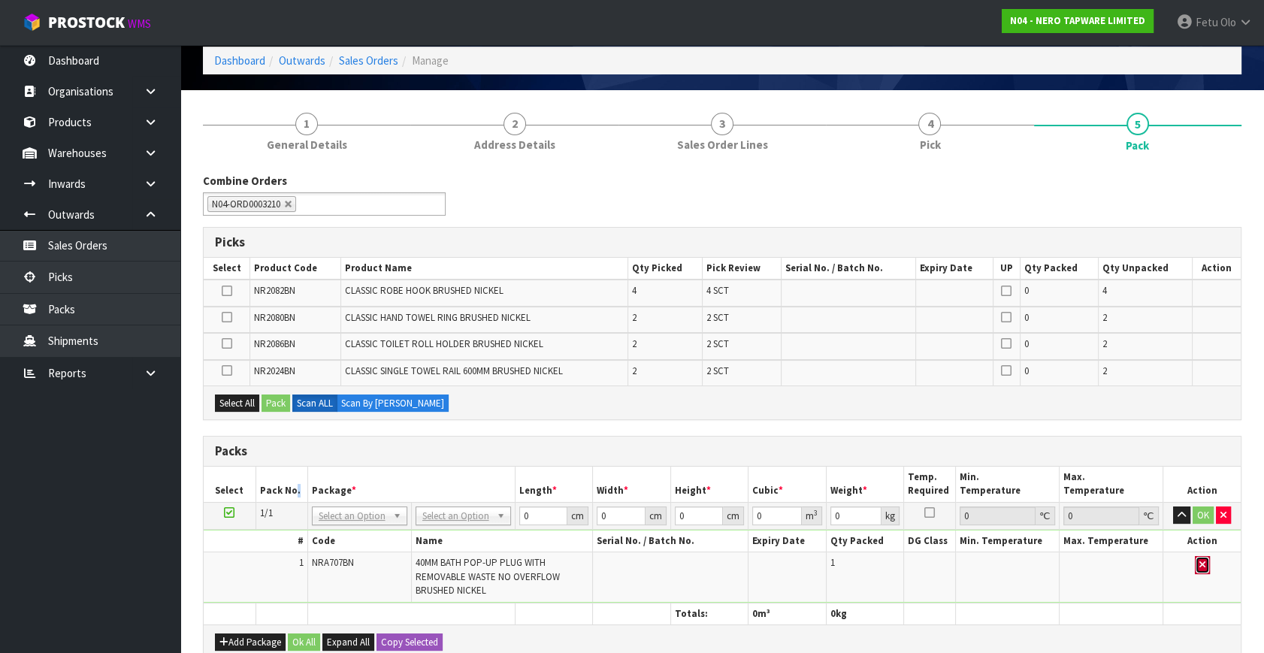
click at [1206, 563] on button "button" at bounding box center [1201, 565] width 15 height 18
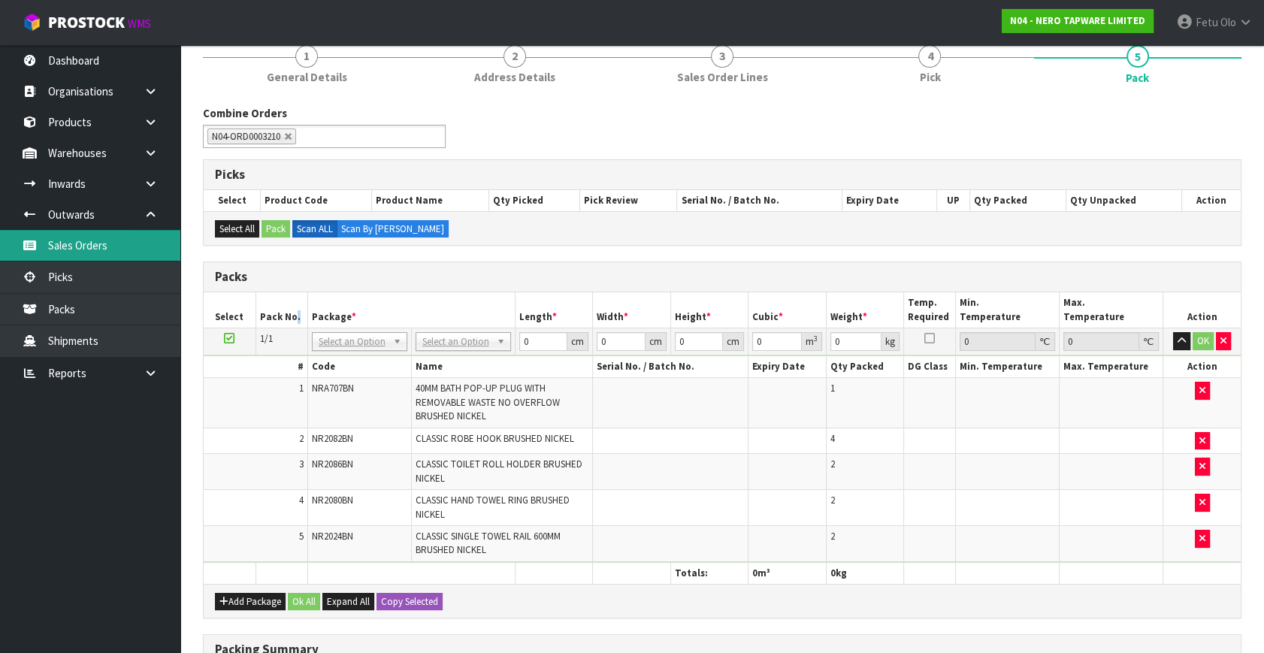
scroll to position [136, 0]
drag, startPoint x: 364, startPoint y: 337, endPoint x: 350, endPoint y: 352, distance: 20.7
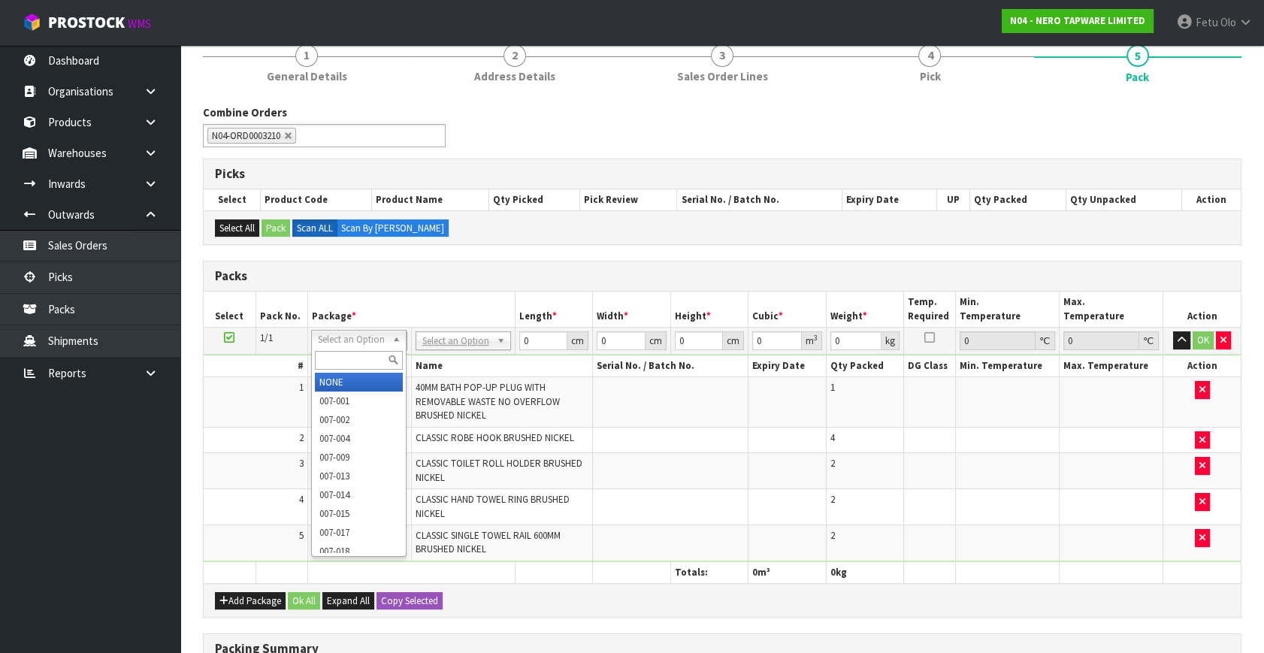
click at [346, 353] on input "text" at bounding box center [359, 360] width 88 height 19
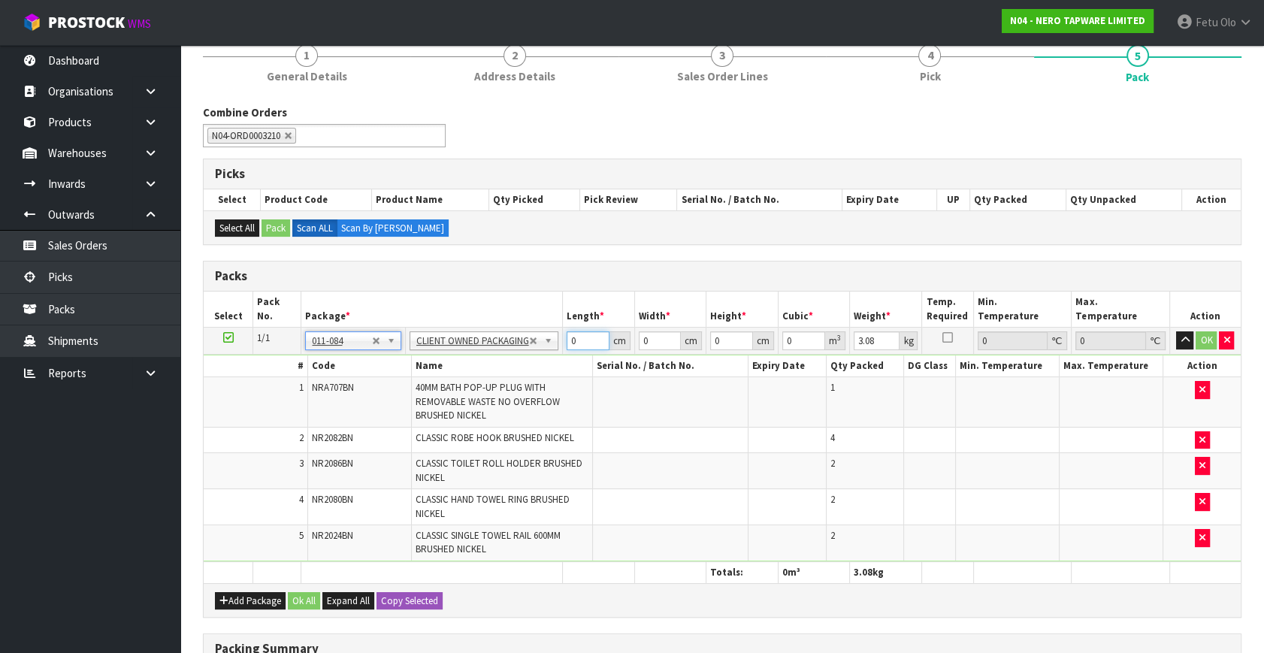
drag, startPoint x: 584, startPoint y: 337, endPoint x: 406, endPoint y: 397, distance: 187.9
click at [407, 397] on tbody "1/1 NONE 007-001 007-002 007-004 007-009 007-013 007-014 007-015 007-017 007-01…" at bounding box center [722, 445] width 1037 height 234
click button "OK" at bounding box center [1206, 340] width 21 height 18
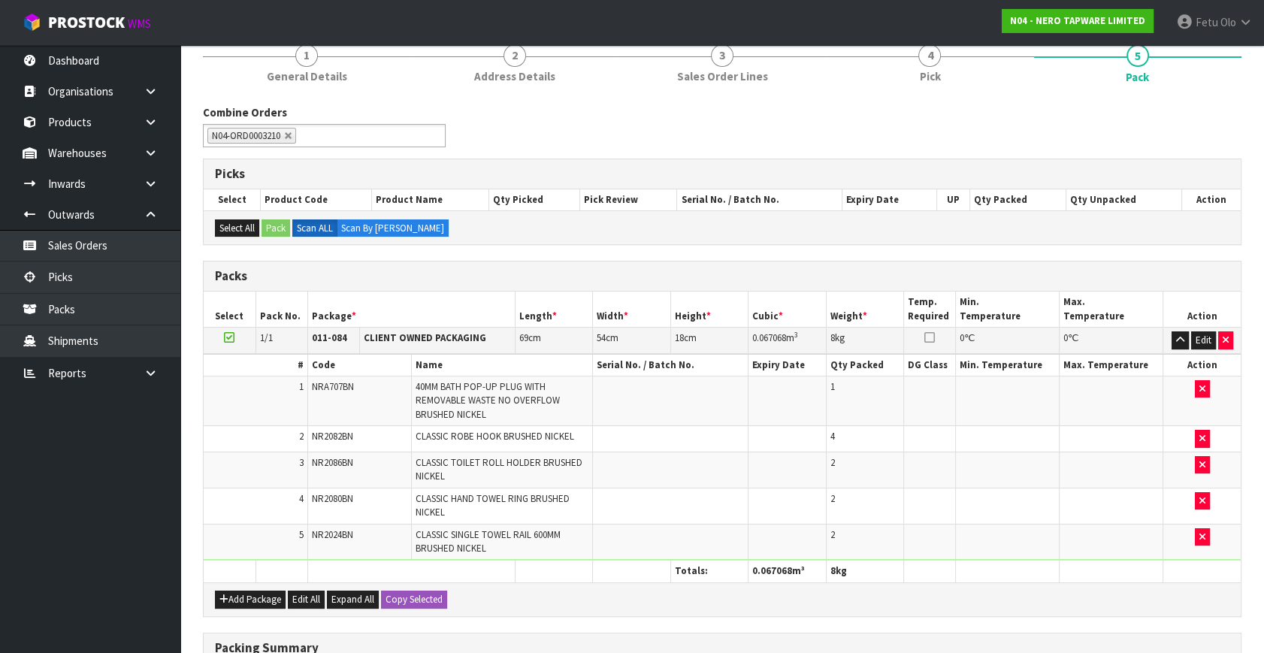
scroll to position [381, 0]
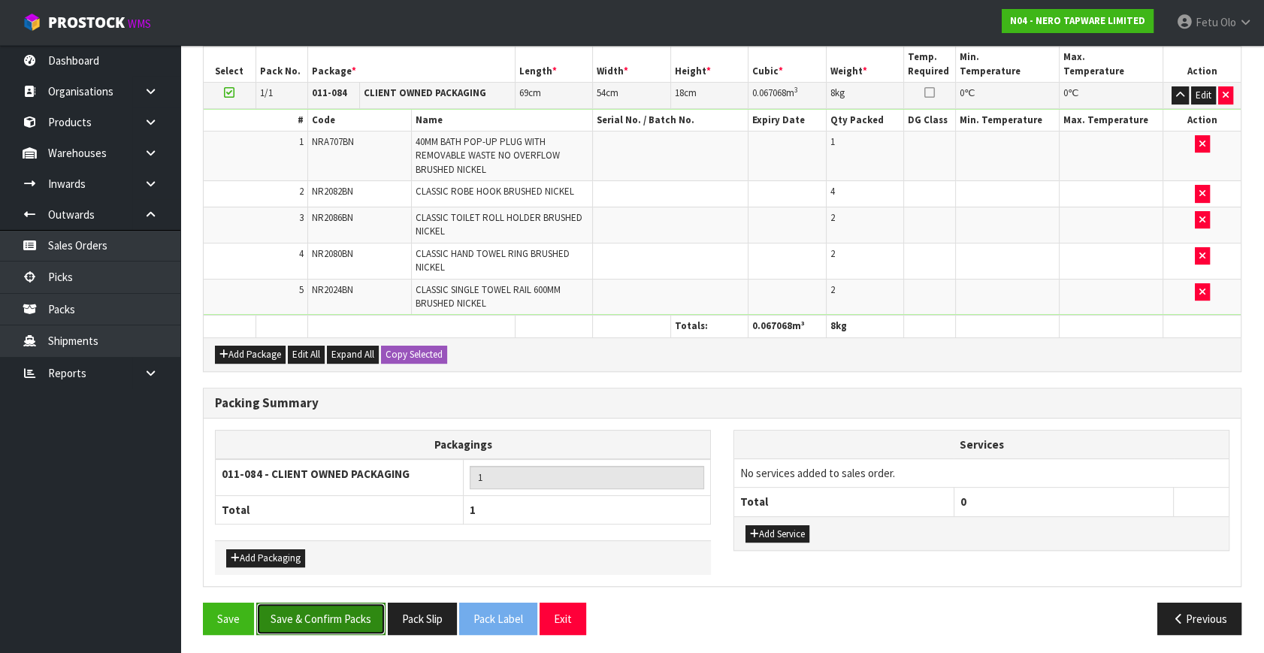
click at [352, 607] on button "Save & Confirm Packs" at bounding box center [320, 618] width 129 height 32
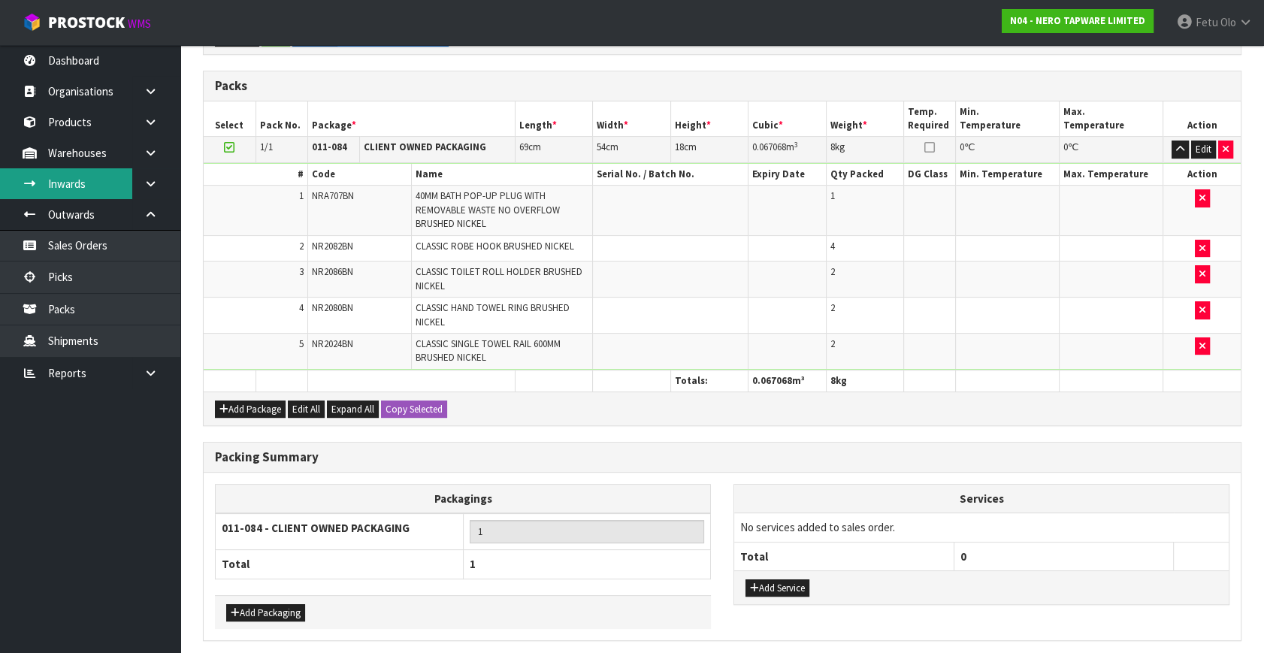
scroll to position [0, 0]
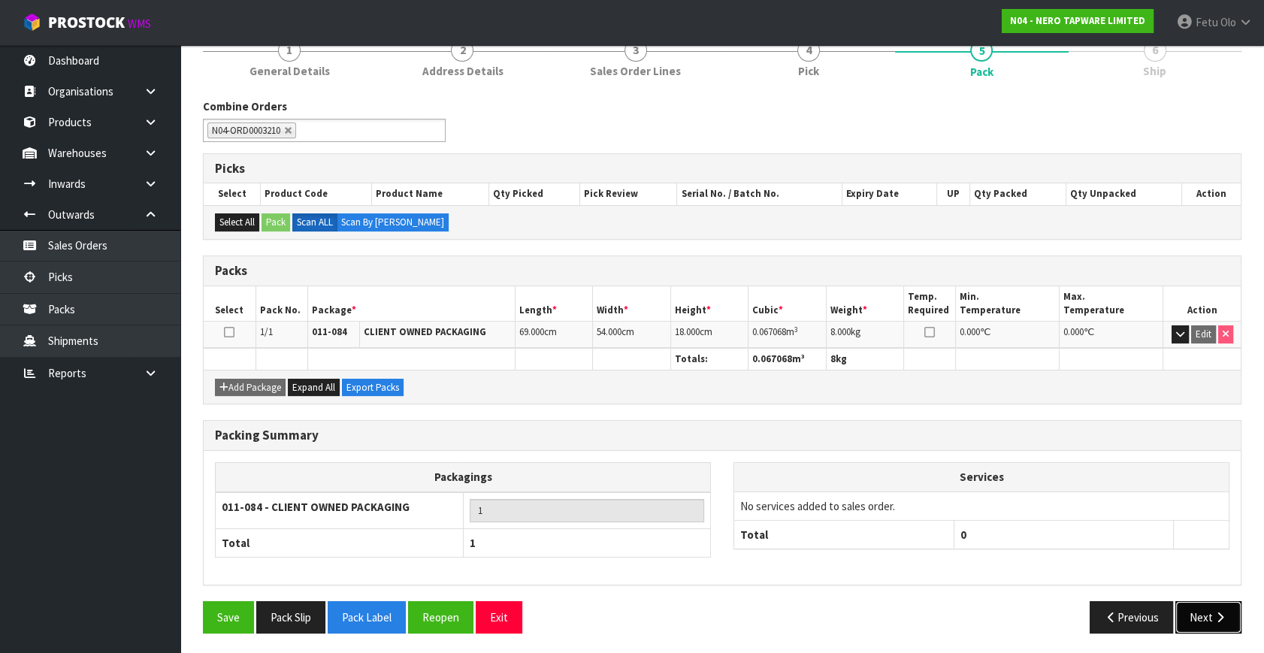
click at [1225, 606] on button "Next" at bounding box center [1208, 617] width 66 height 32
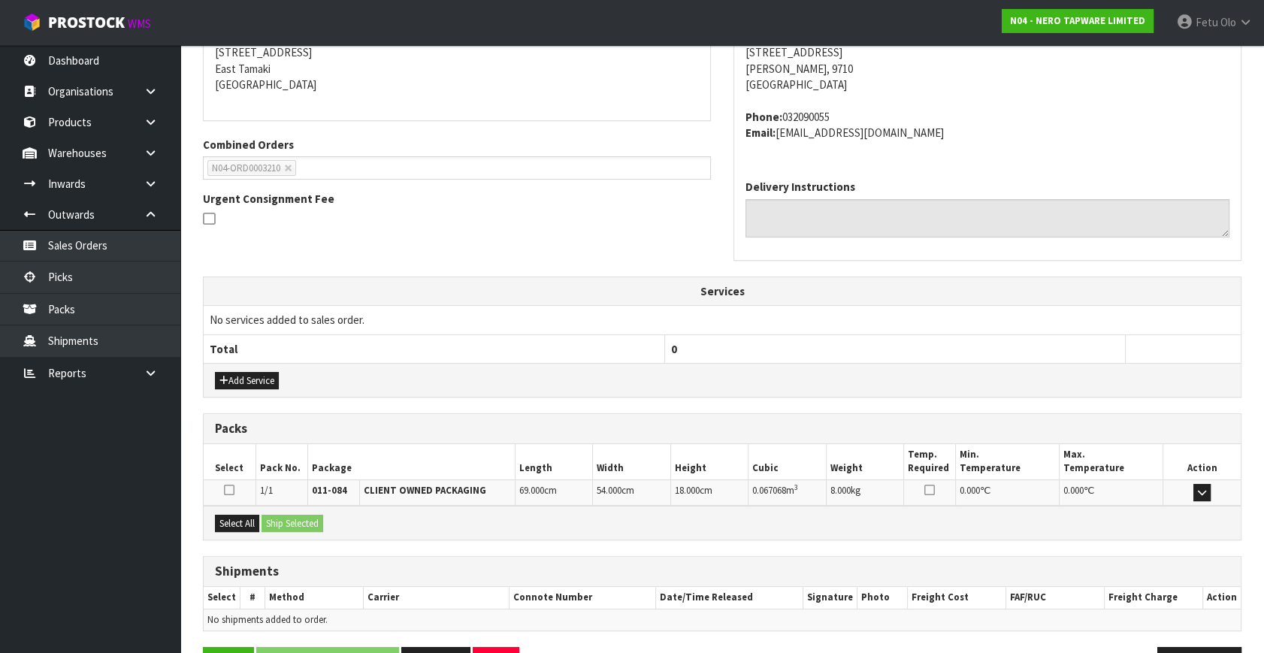
scroll to position [354, 0]
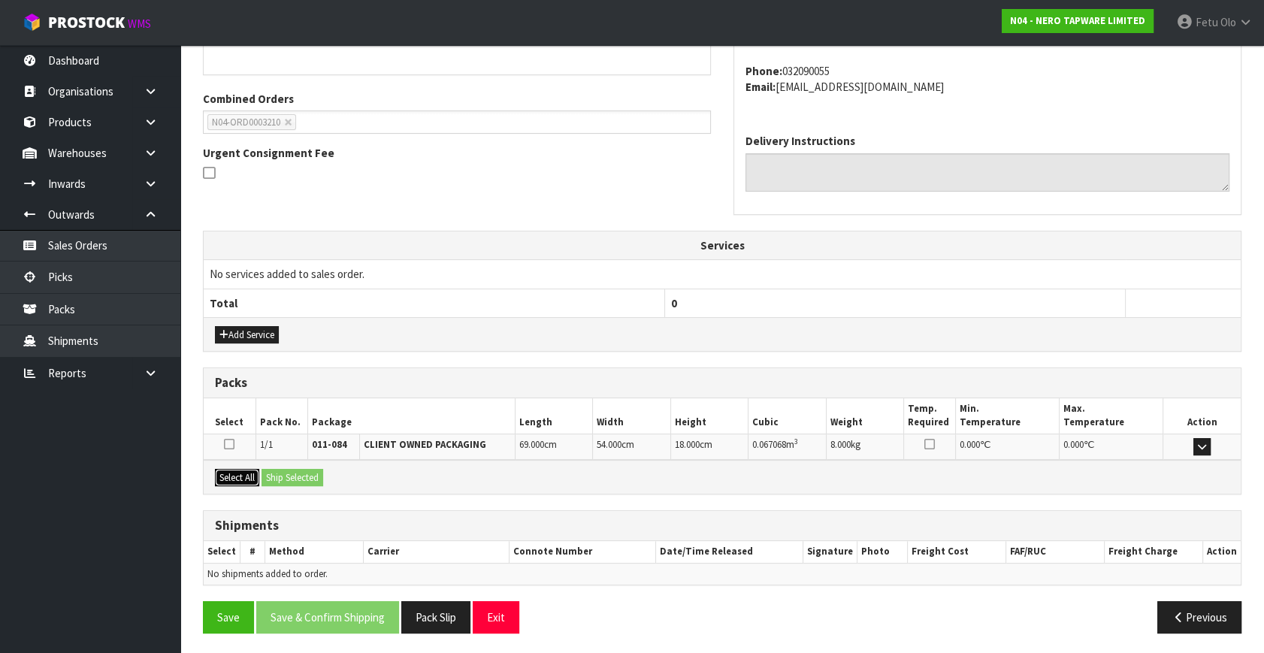
click at [240, 473] on button "Select All" at bounding box center [237, 478] width 44 height 18
click at [288, 479] on button "Ship Selected" at bounding box center [292, 478] width 62 height 18
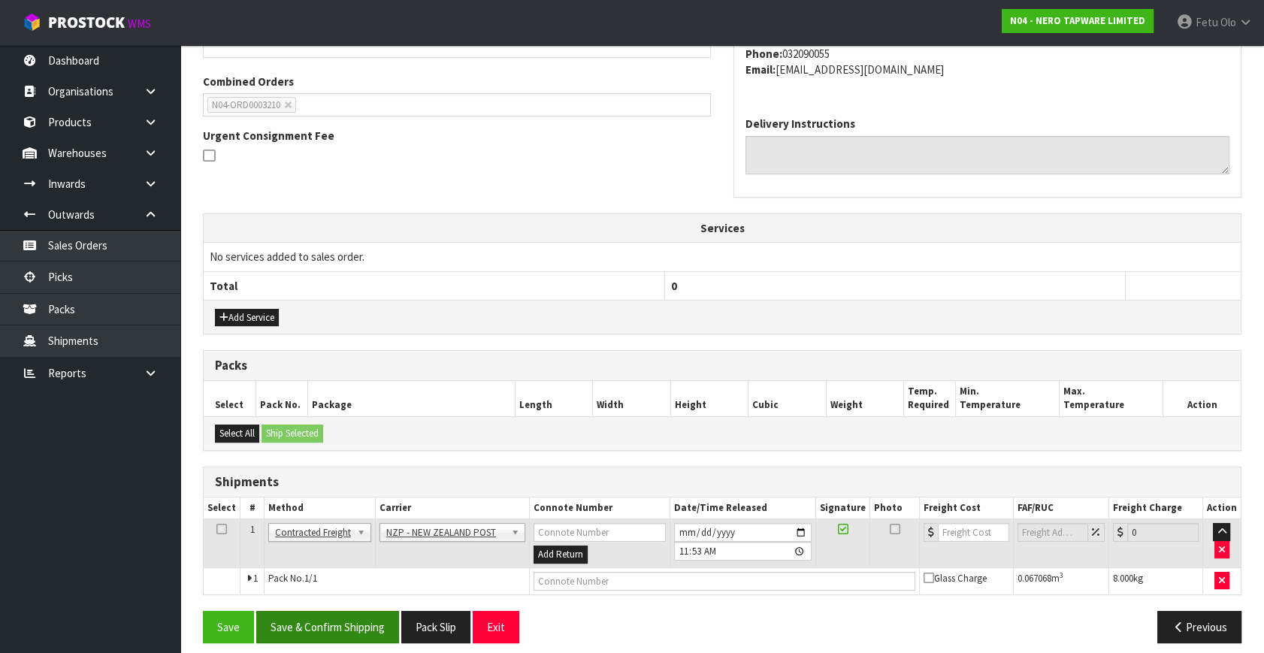
scroll to position [381, 0]
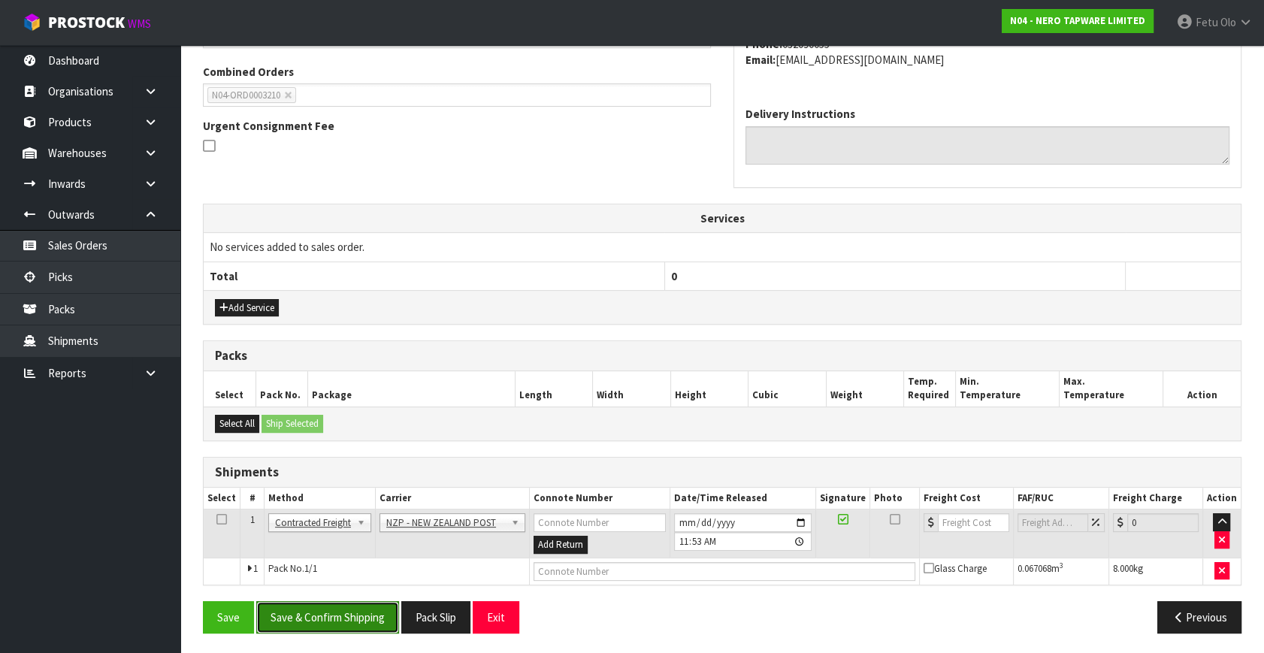
click at [335, 605] on button "Save & Confirm Shipping" at bounding box center [327, 617] width 143 height 32
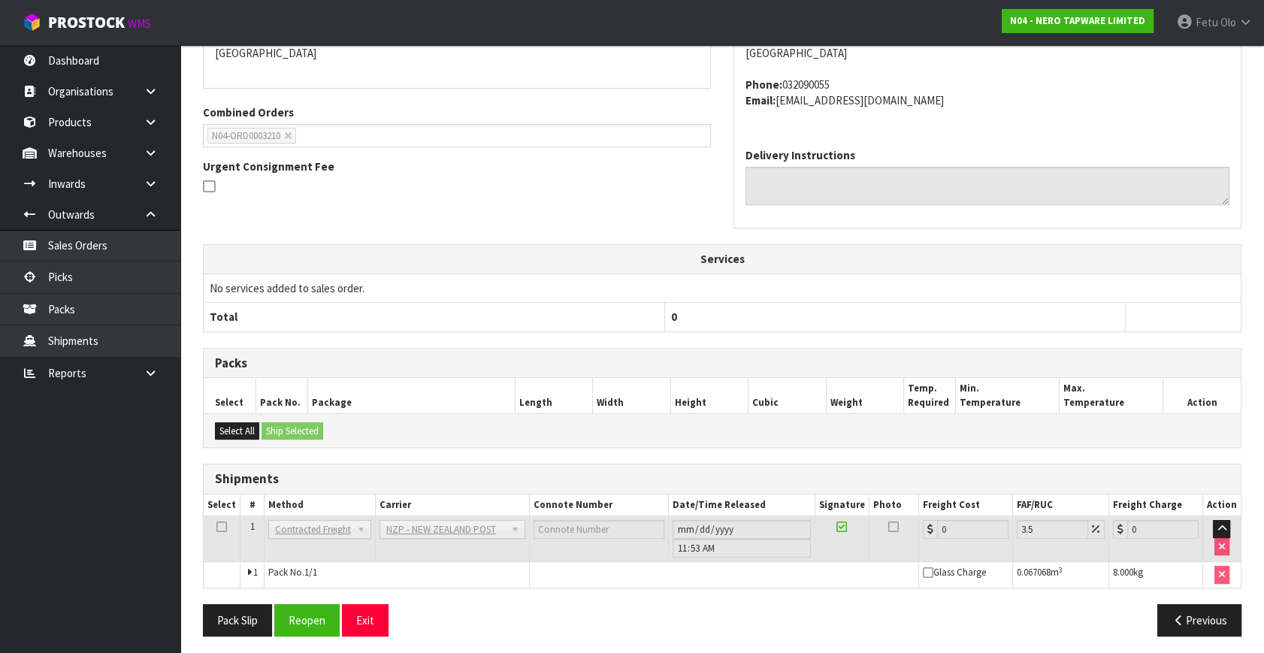
scroll to position [360, 0]
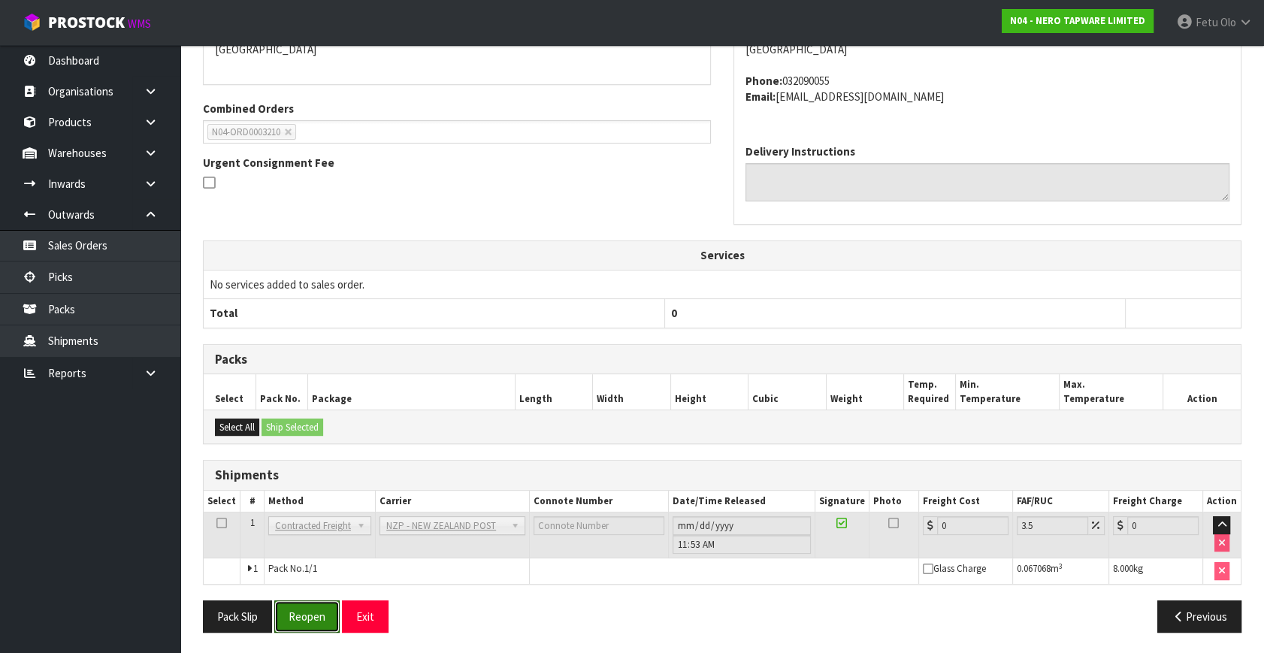
drag, startPoint x: 311, startPoint y: 627, endPoint x: 308, endPoint y: 636, distance: 9.5
click at [311, 627] on button "Reopen" at bounding box center [306, 616] width 65 height 32
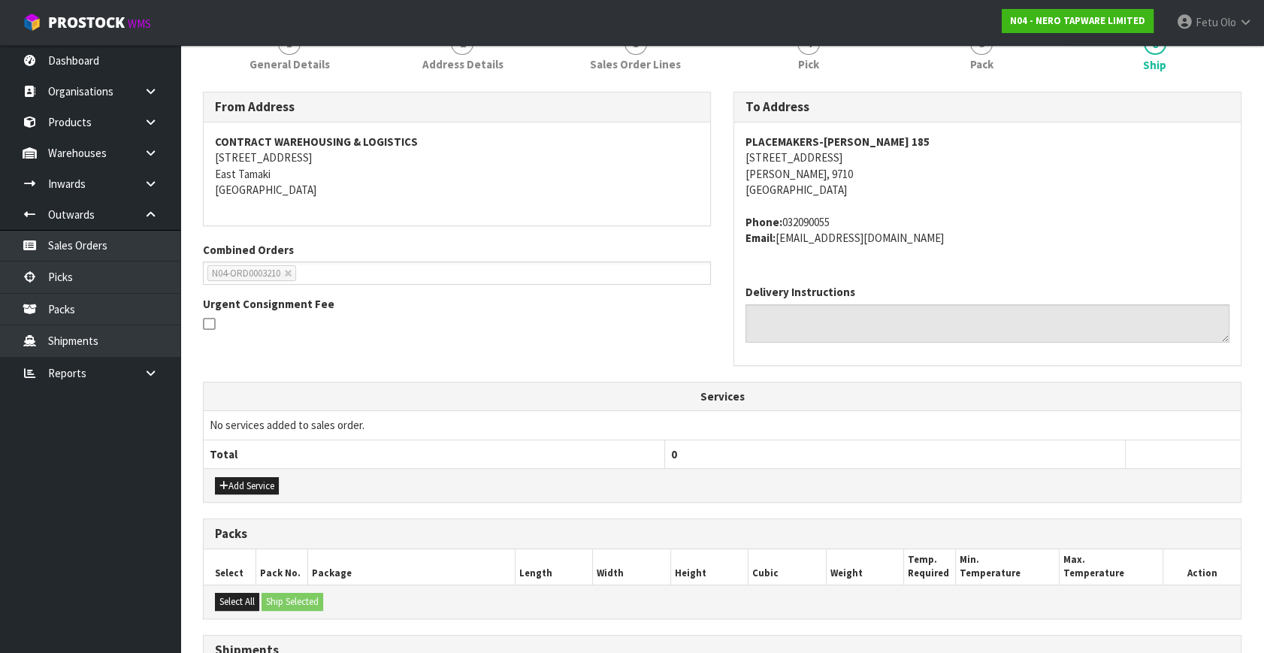
scroll to position [394, 0]
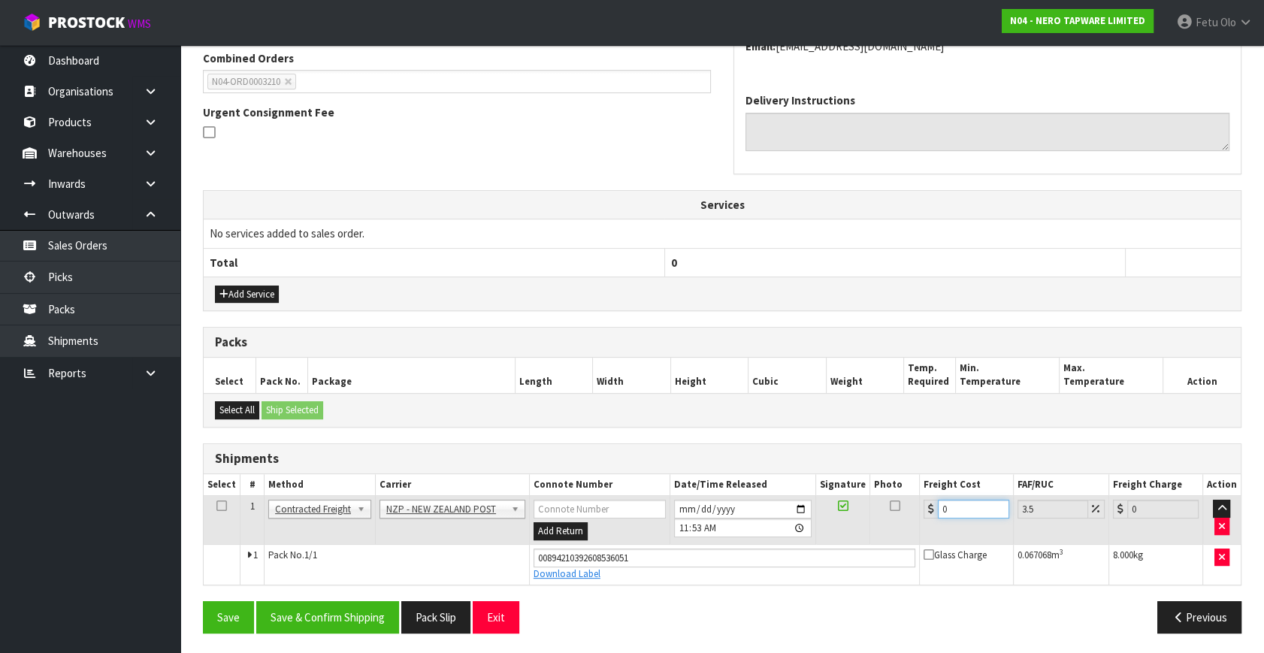
drag, startPoint x: 964, startPoint y: 512, endPoint x: 612, endPoint y: 597, distance: 362.4
click at [612, 597] on div "From Address CONTRACT WAREHOUSING & LOGISTICS 17 Allens Road East Tamaki Auckla…" at bounding box center [722, 272] width 1038 height 744
click at [353, 617] on button "Save & Confirm Shipping" at bounding box center [327, 617] width 143 height 32
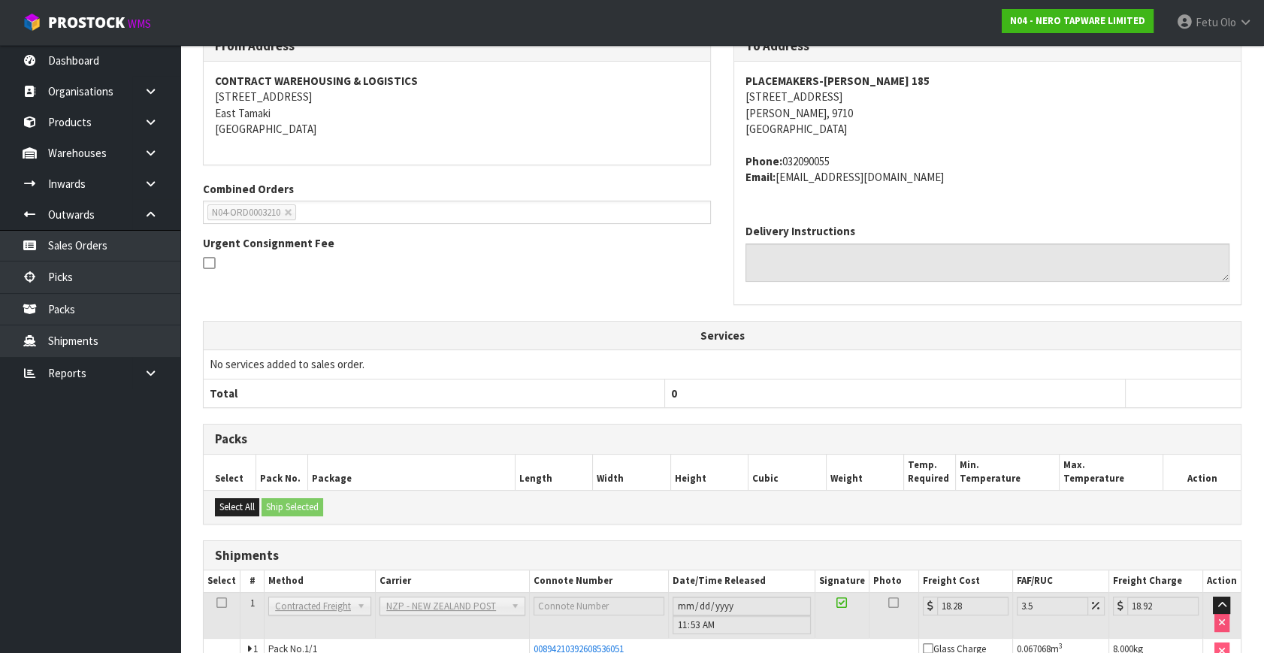
scroll to position [353, 0]
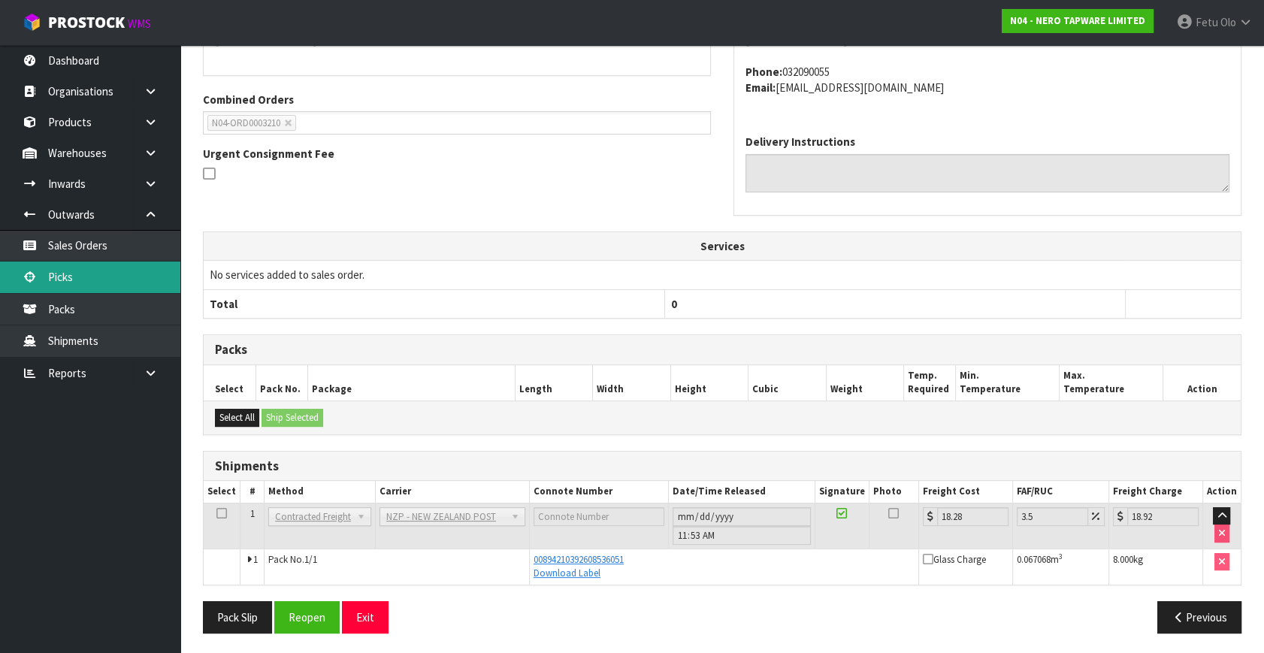
click at [84, 279] on link "Picks" at bounding box center [90, 276] width 180 height 31
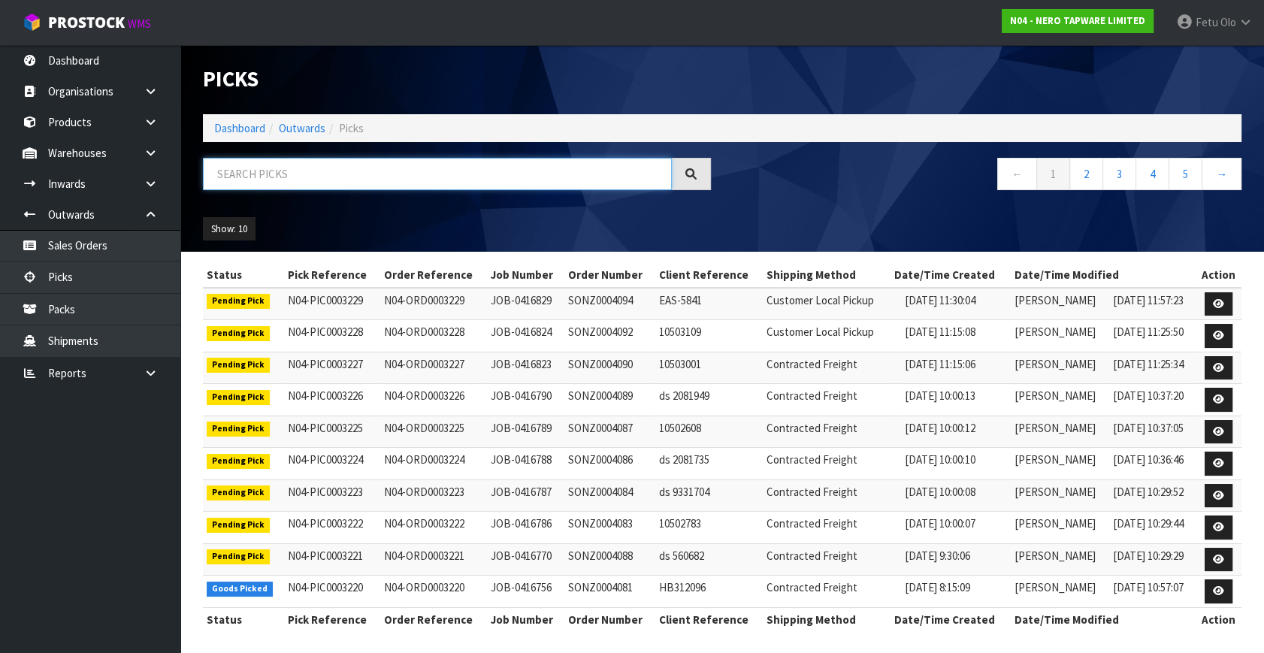
click at [248, 184] on input "text" at bounding box center [437, 174] width 469 height 32
click at [249, 183] on input "text" at bounding box center [437, 174] width 469 height 32
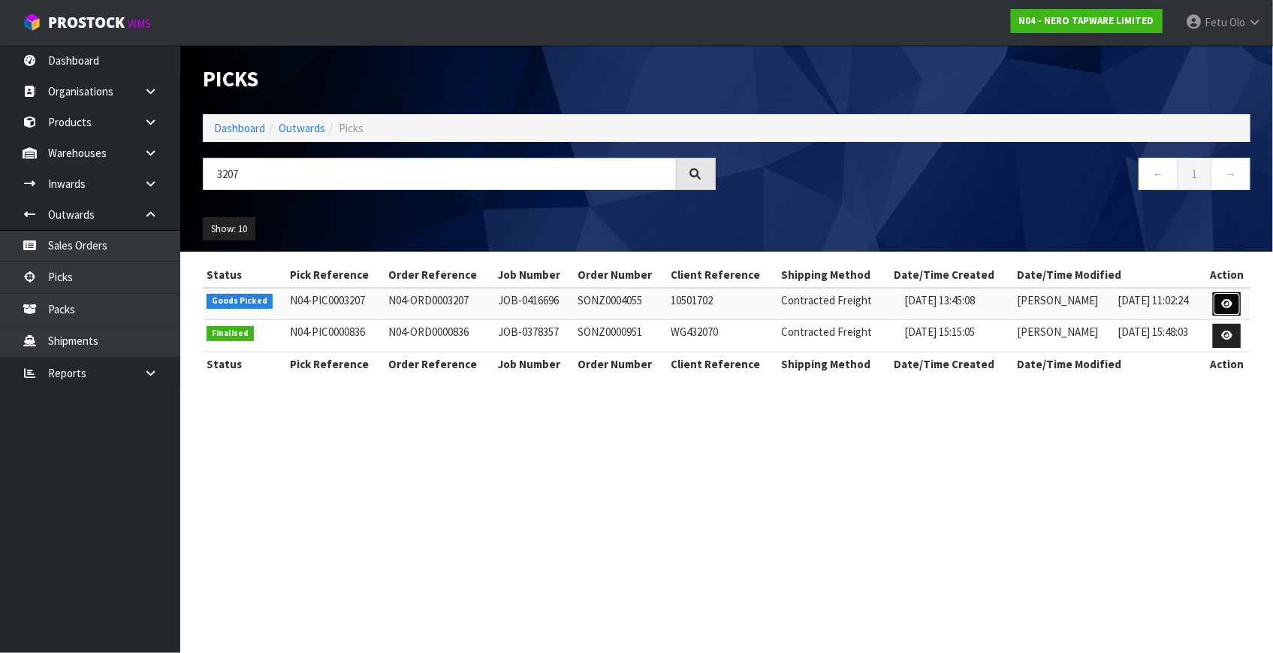
click at [1232, 299] on icon at bounding box center [1227, 304] width 11 height 10
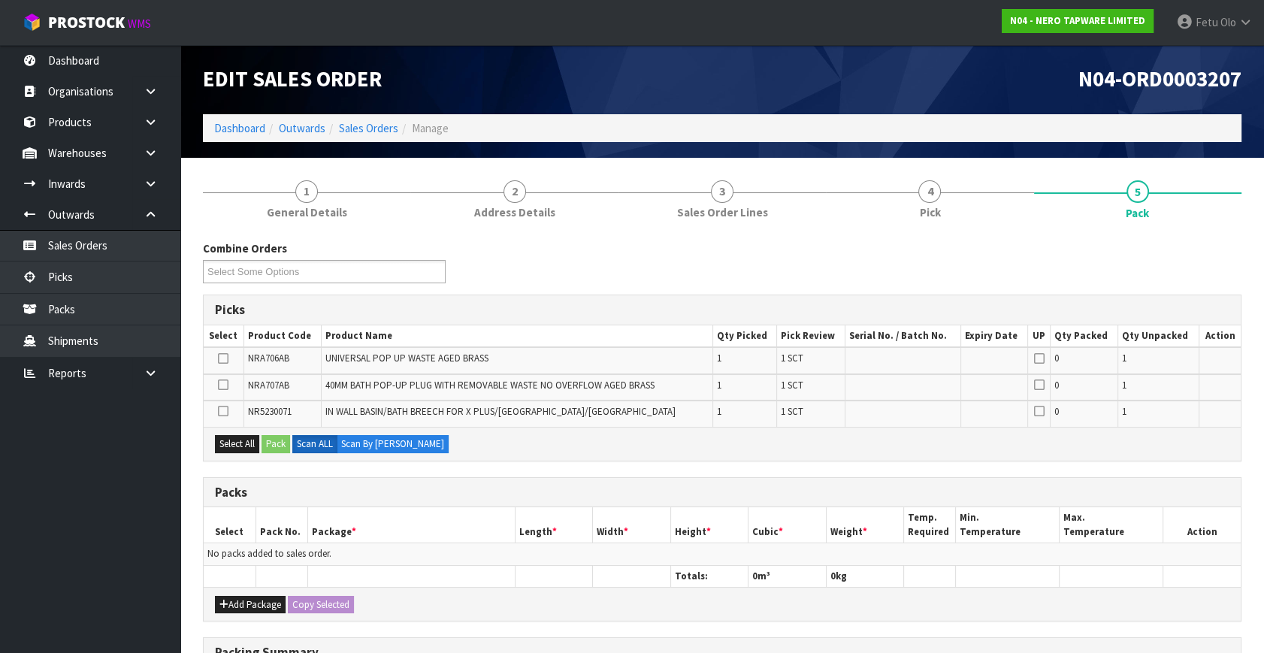
click at [238, 591] on div "Add Package Copy Selected" at bounding box center [722, 604] width 1037 height 34
click at [239, 596] on button "Add Package" at bounding box center [250, 605] width 71 height 18
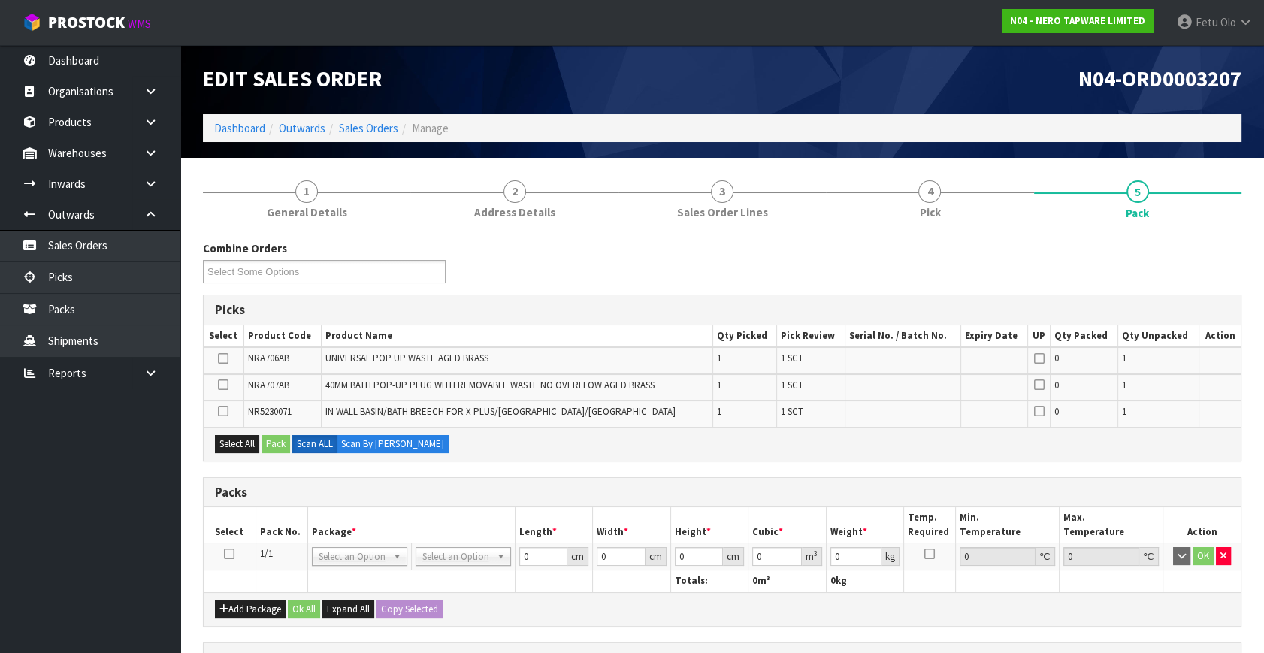
drag, startPoint x: 231, startPoint y: 555, endPoint x: 293, endPoint y: 529, distance: 67.7
click at [231, 554] on icon at bounding box center [229, 554] width 11 height 1
click at [303, 525] on th "Pack No." at bounding box center [281, 524] width 52 height 35
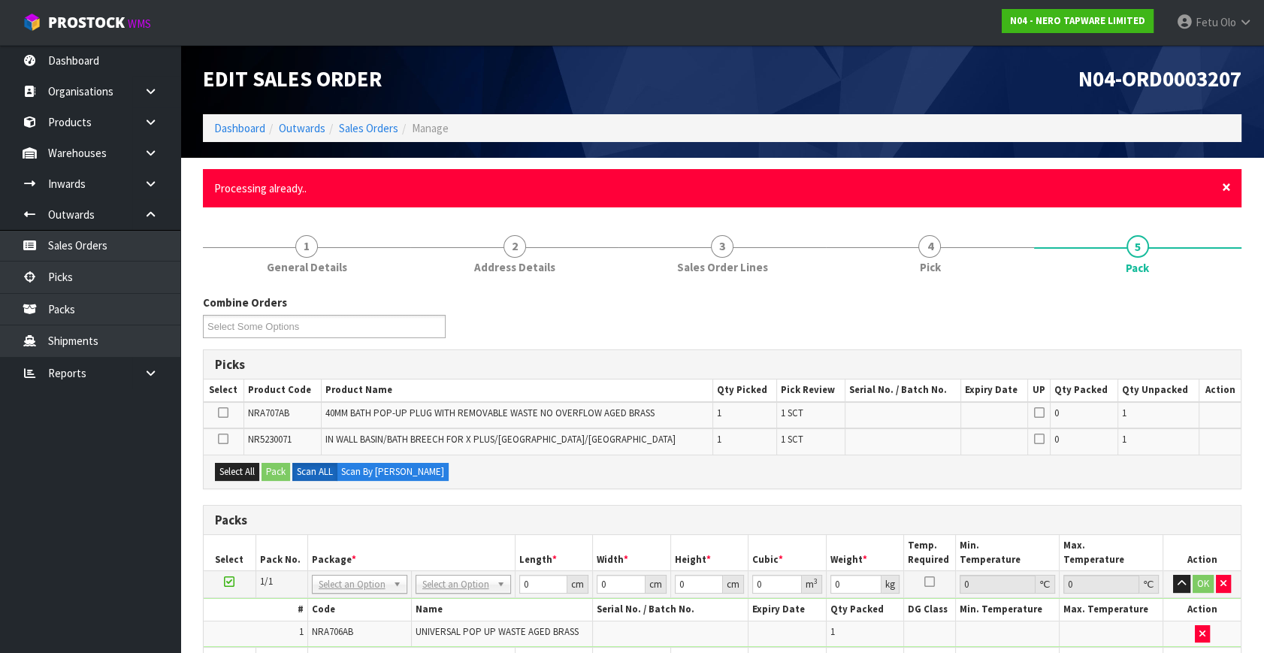
click at [1222, 187] on span "×" at bounding box center [1226, 187] width 9 height 21
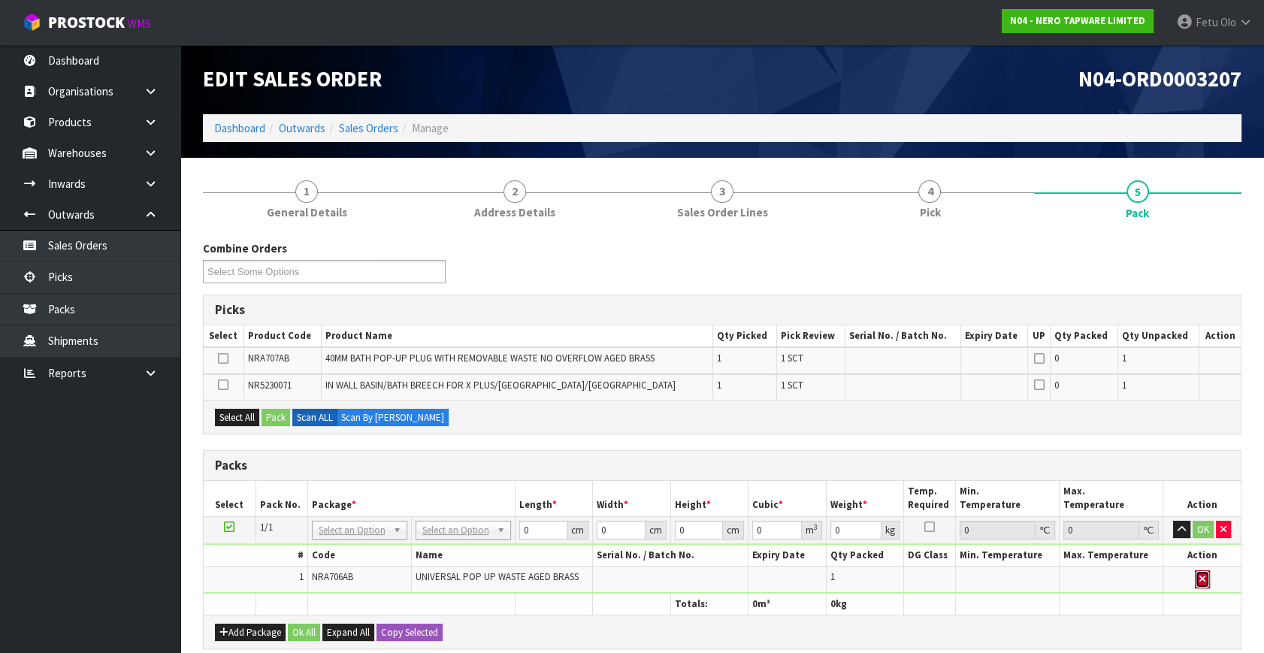
click at [1197, 575] on button "button" at bounding box center [1201, 579] width 15 height 18
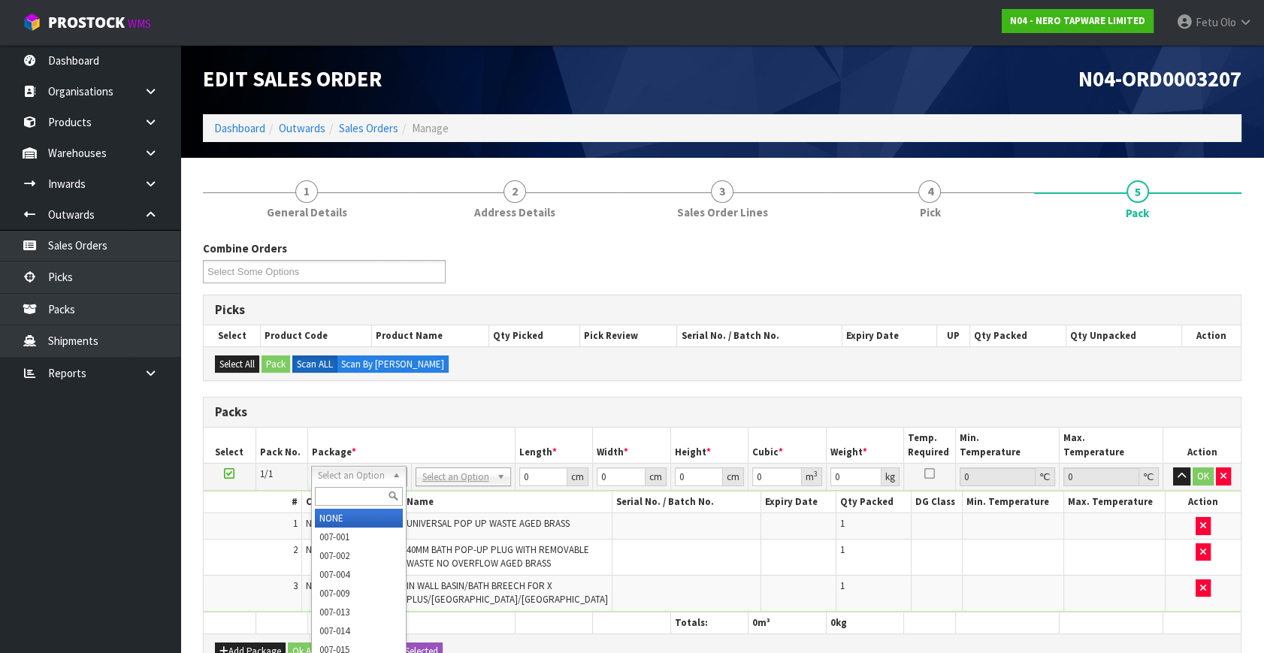
click at [361, 492] on input "text" at bounding box center [359, 496] width 88 height 19
click at [362, 487] on input "11" at bounding box center [359, 496] width 88 height 19
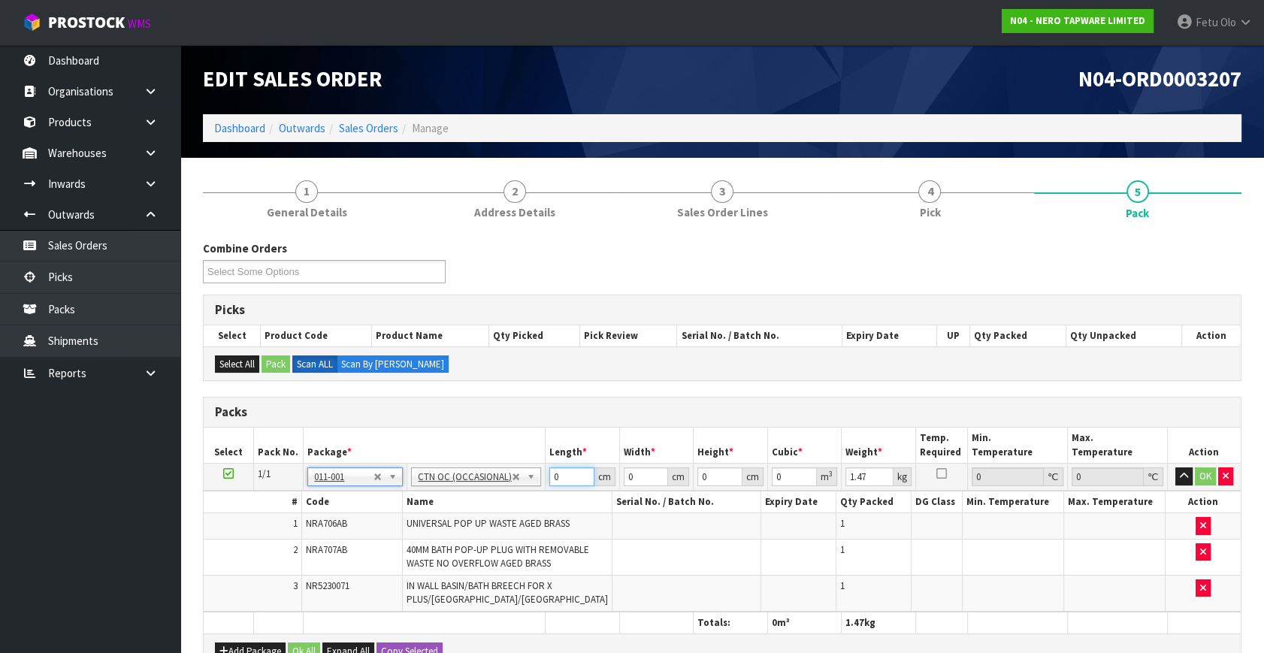
drag, startPoint x: 560, startPoint y: 482, endPoint x: 458, endPoint y: 523, distance: 109.2
click at [458, 523] on tbody "1/1 NONE 007-001 007-002 007-004 007-009 007-013 007-014 007-015 007-017 007-01…" at bounding box center [722, 538] width 1037 height 149
click button "OK" at bounding box center [1204, 476] width 21 height 18
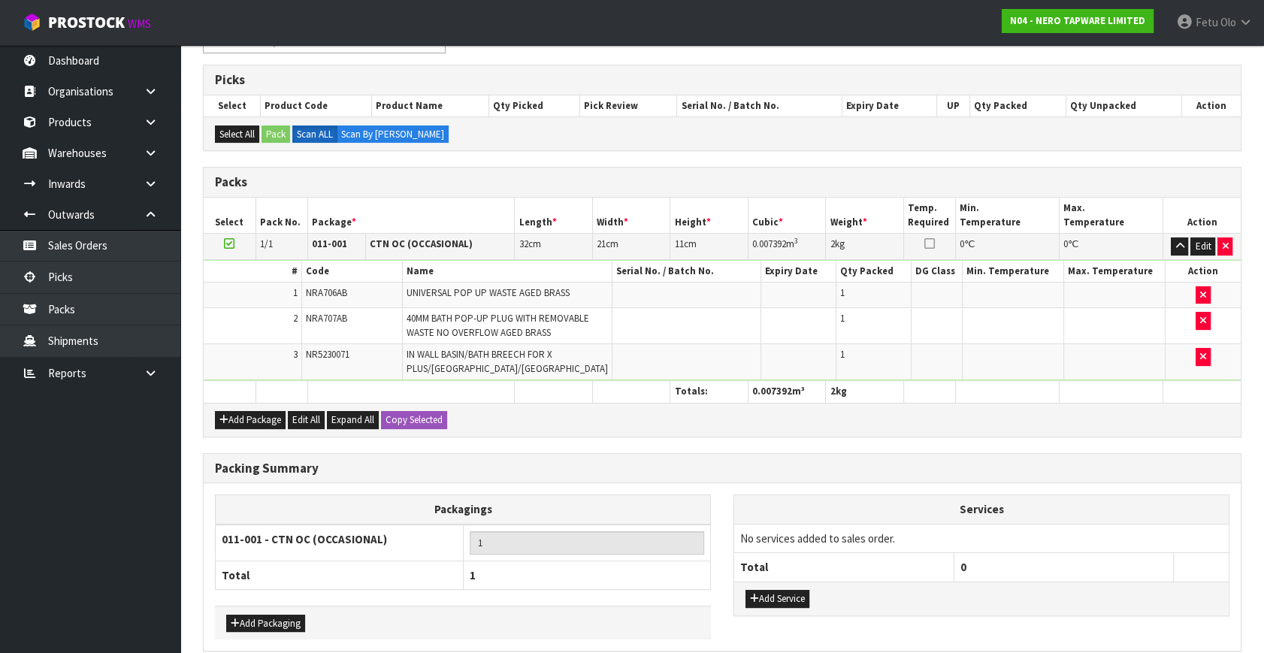
scroll to position [309, 0]
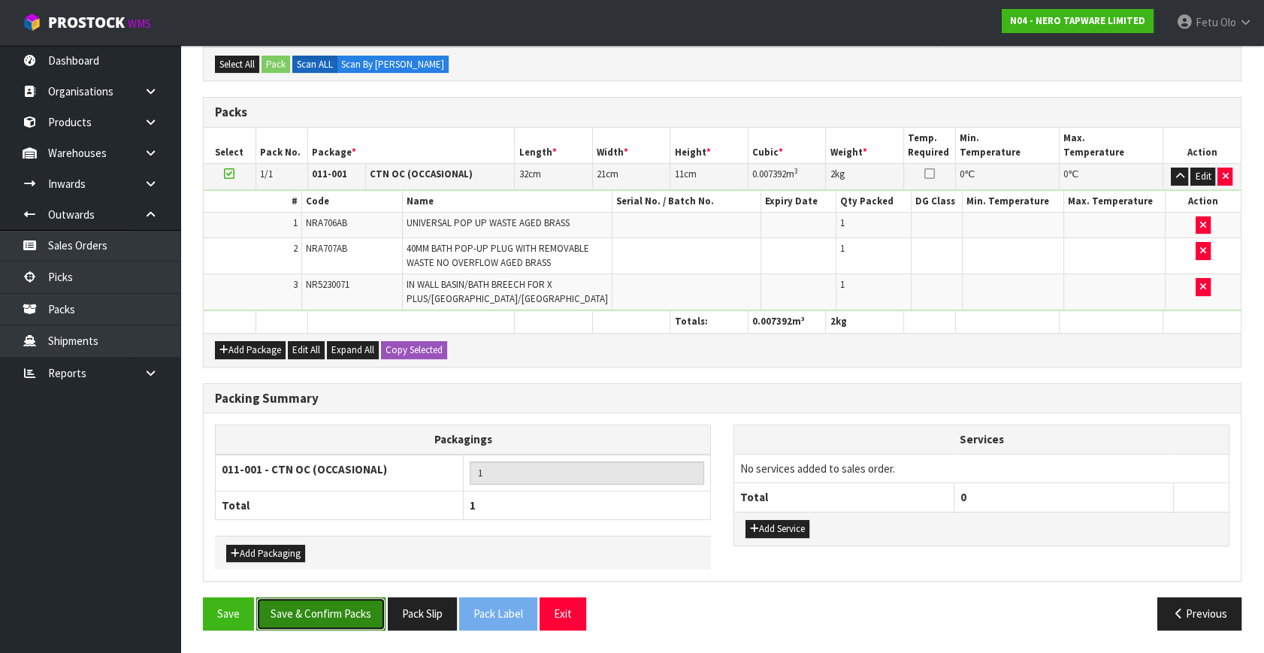
click at [345, 621] on button "Save & Confirm Packs" at bounding box center [320, 613] width 129 height 32
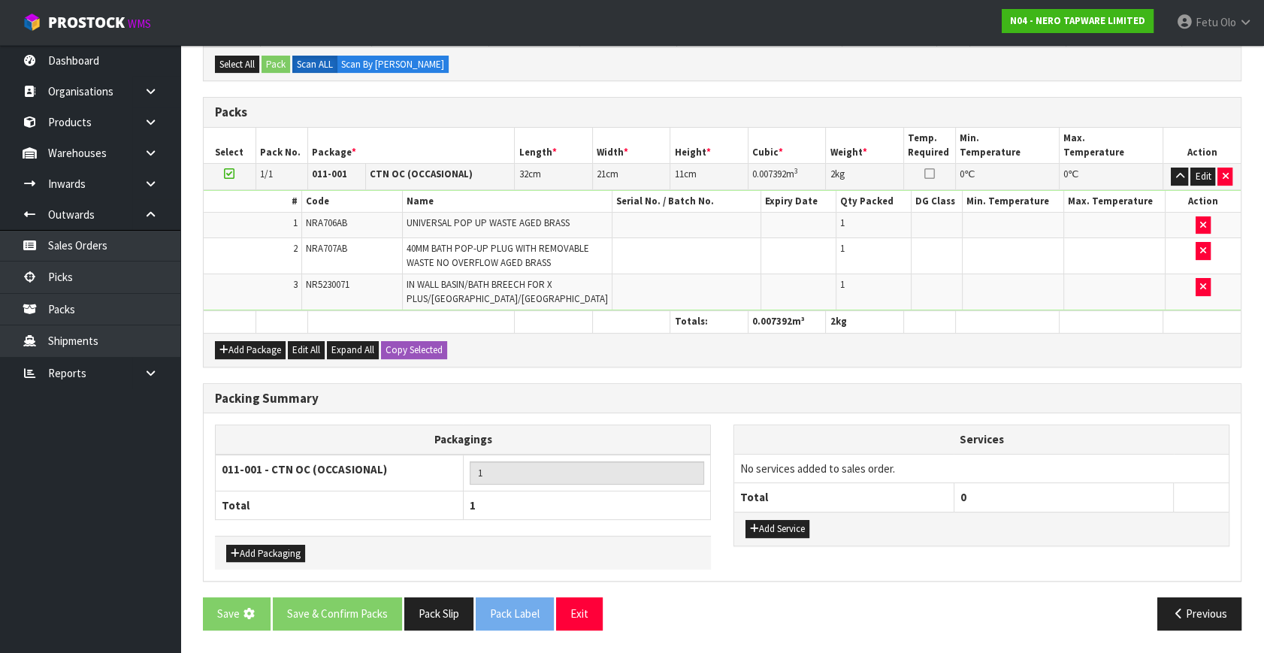
scroll to position [0, 0]
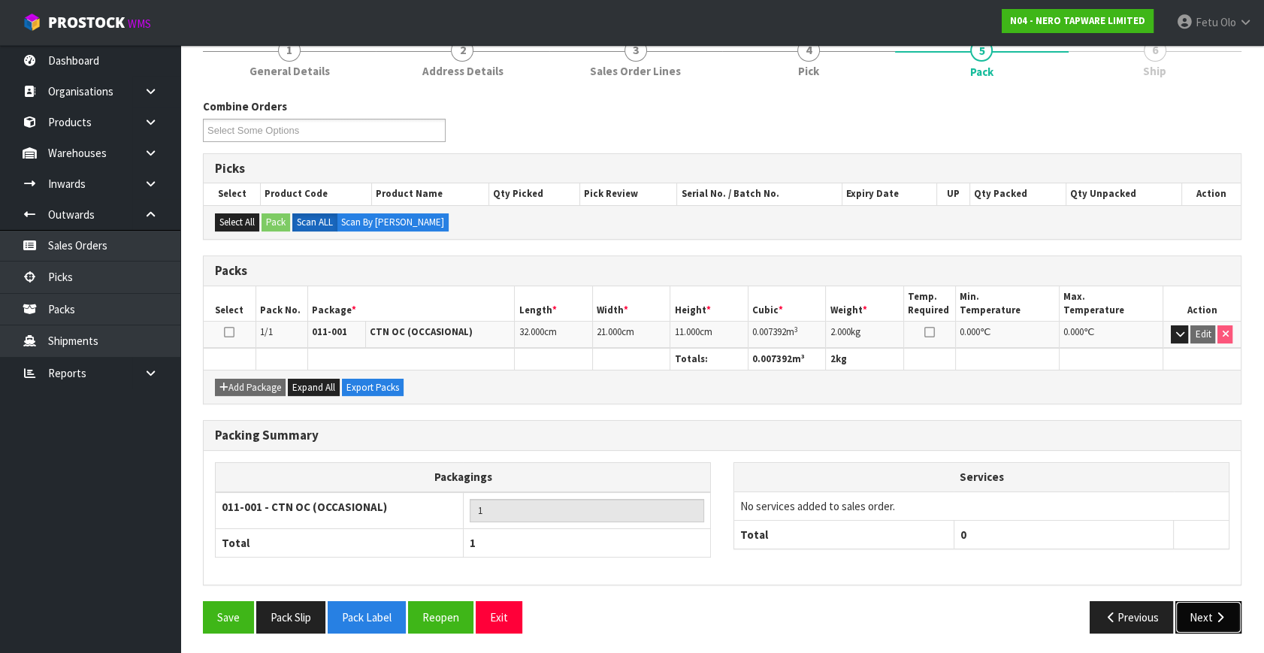
click at [1199, 621] on button "Next" at bounding box center [1208, 617] width 66 height 32
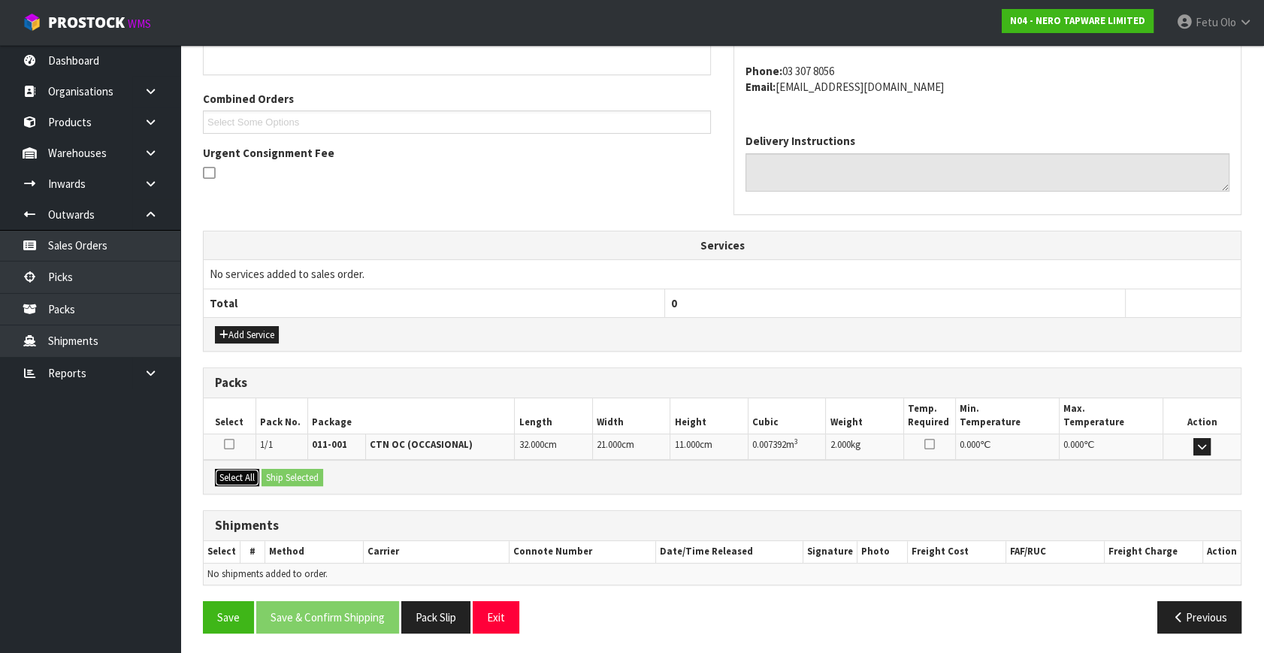
drag, startPoint x: 233, startPoint y: 474, endPoint x: 319, endPoint y: 477, distance: 85.7
click at [237, 474] on button "Select All" at bounding box center [237, 478] width 44 height 18
click at [319, 477] on button "Ship Selected" at bounding box center [292, 478] width 62 height 18
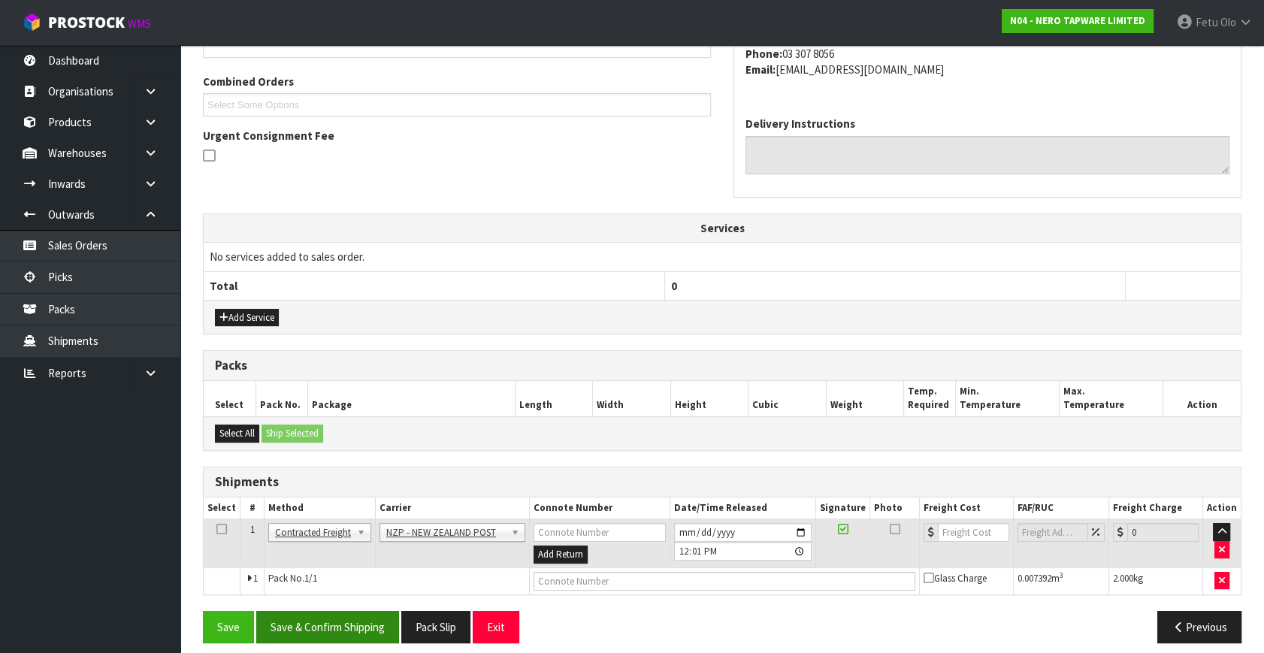
scroll to position [381, 0]
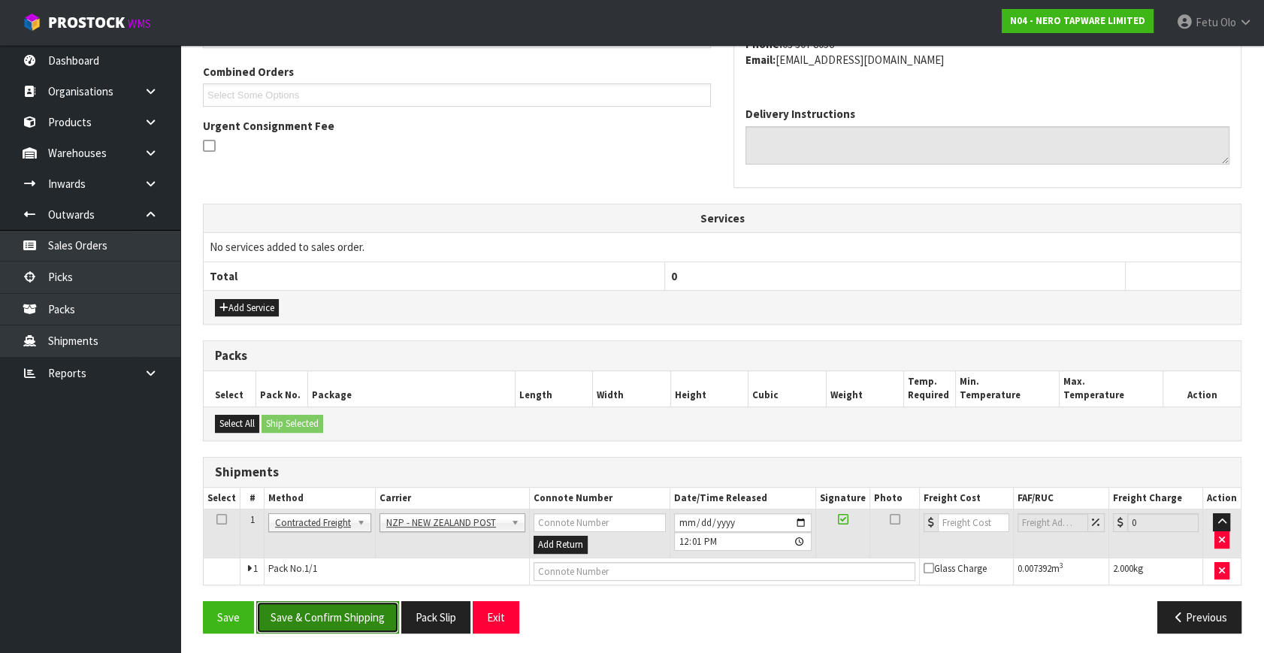
click at [333, 615] on button "Save & Confirm Shipping" at bounding box center [327, 617] width 143 height 32
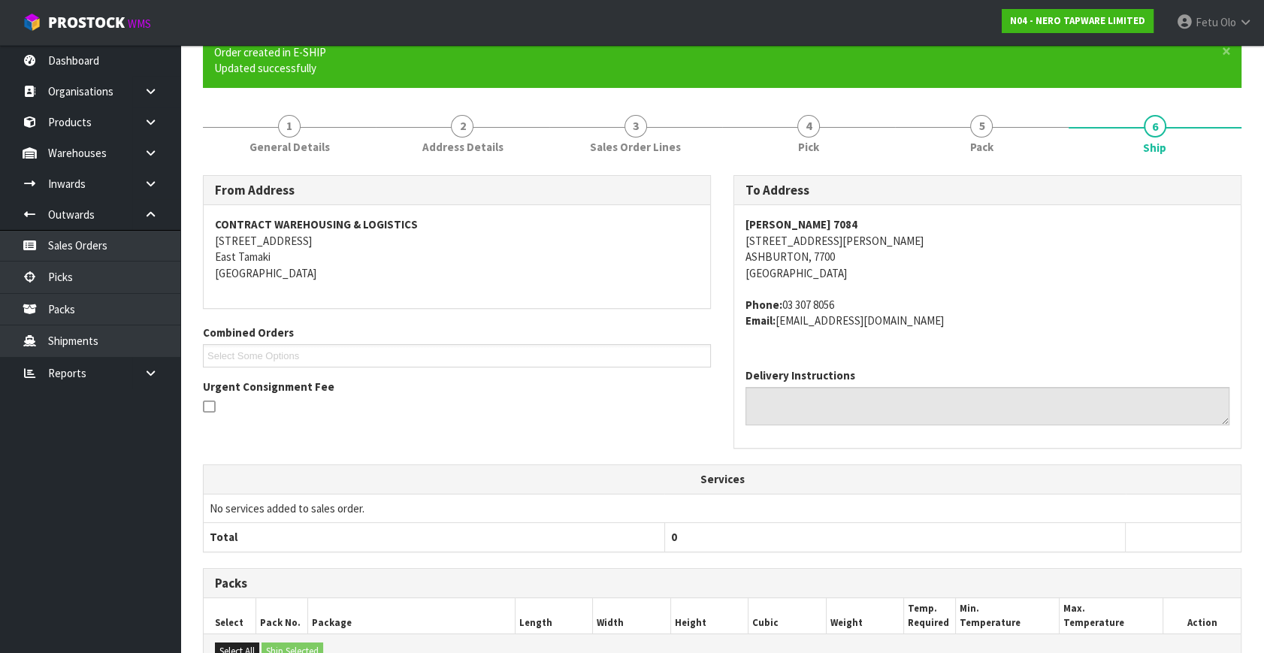
scroll to position [360, 0]
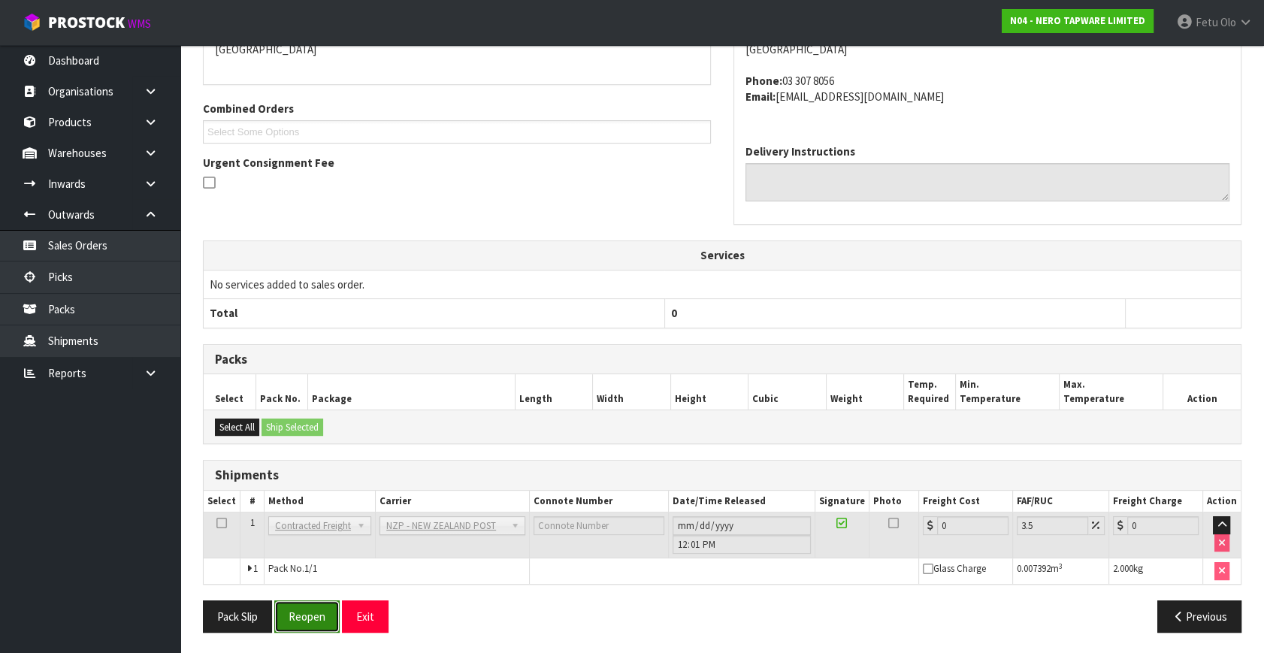
click at [319, 617] on button "Reopen" at bounding box center [306, 616] width 65 height 32
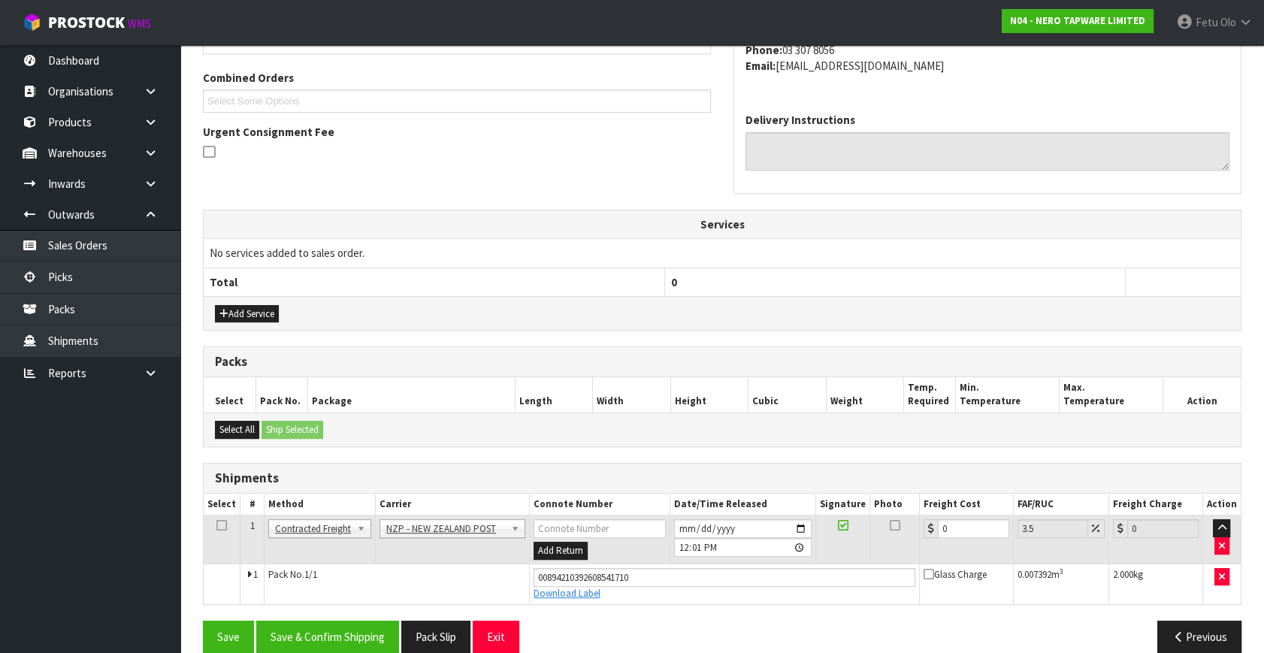
scroll to position [394, 0]
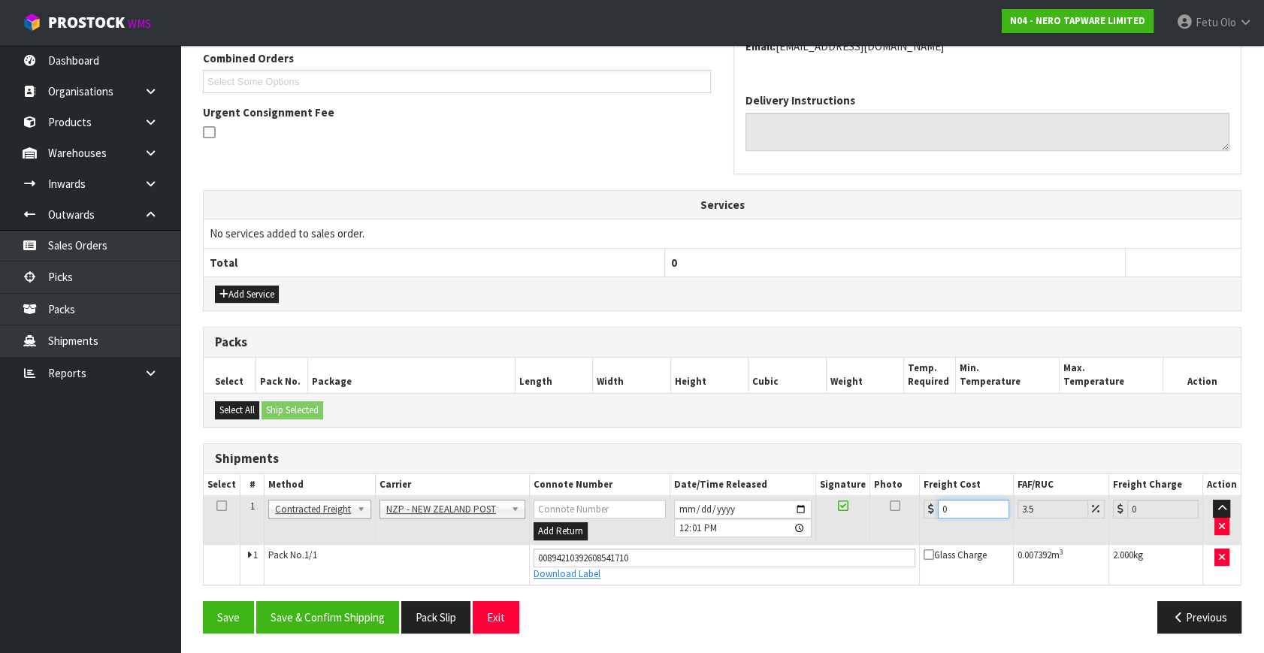
drag, startPoint x: 802, startPoint y: 559, endPoint x: 788, endPoint y: 564, distance: 15.2
click at [788, 564] on tbody "1 Client Local Pickup Customer Local Pickup Company Freight Contracted Freight …" at bounding box center [722, 540] width 1037 height 89
click at [312, 586] on div "From Address CONTRACT WAREHOUSING & LOGISTICS 17 Allens Road East Tamaki Auckla…" at bounding box center [722, 272] width 1038 height 744
click at [326, 603] on button "Save & Confirm Shipping" at bounding box center [327, 617] width 143 height 32
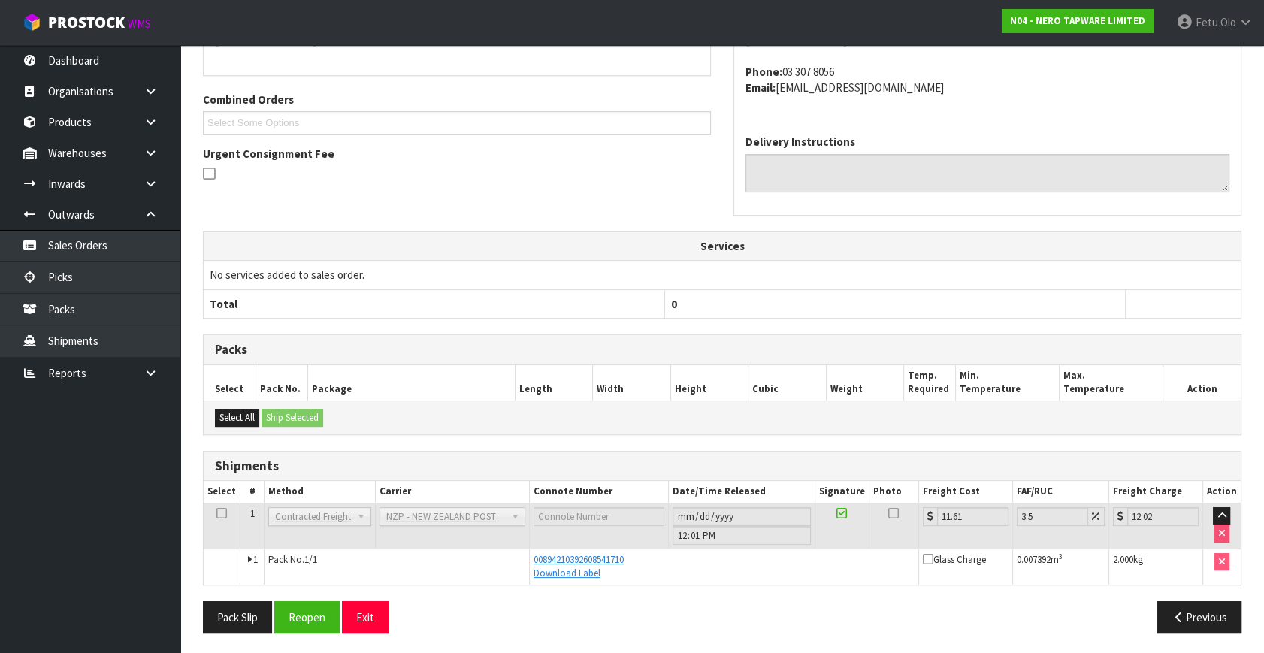
scroll to position [353, 0]
click at [58, 272] on link "Picks" at bounding box center [90, 276] width 180 height 31
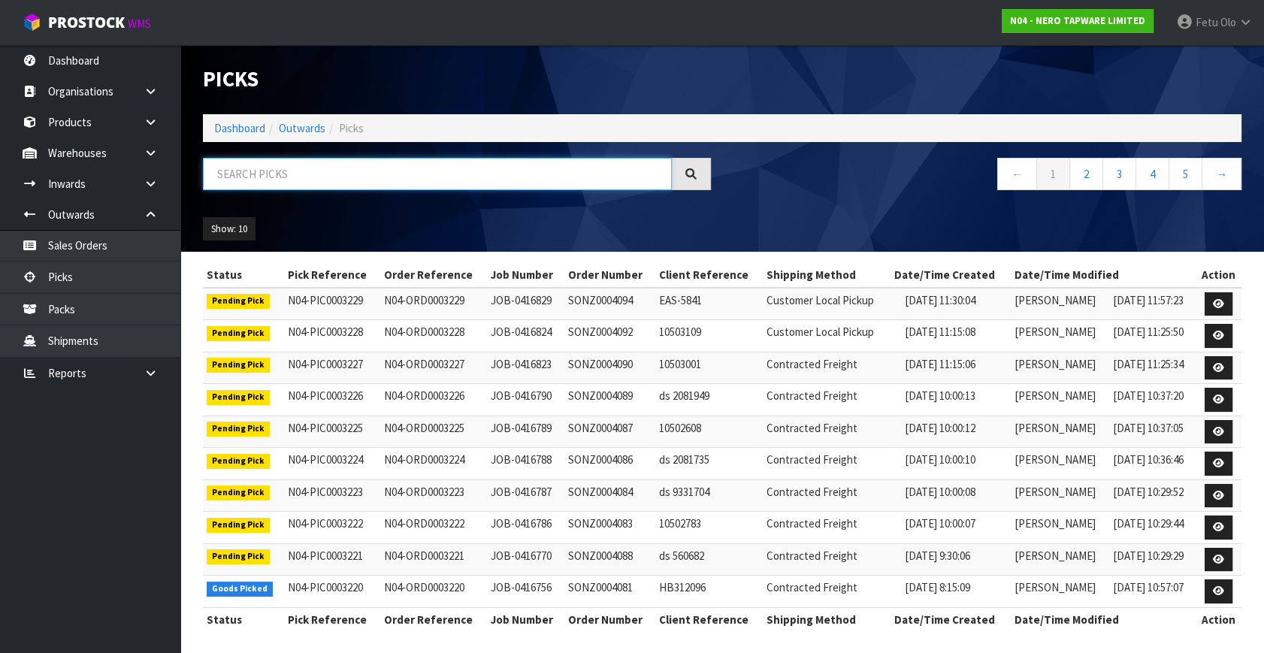
click at [341, 183] on input "text" at bounding box center [437, 174] width 469 height 32
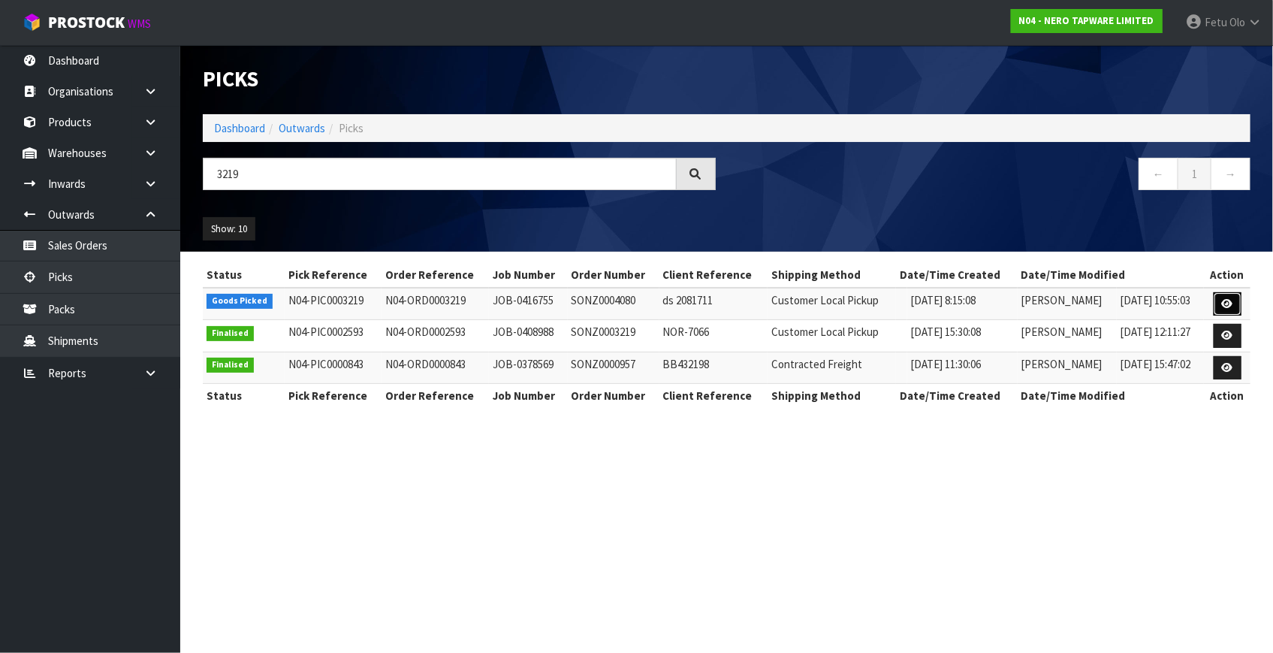
click at [1226, 299] on icon at bounding box center [1227, 304] width 11 height 10
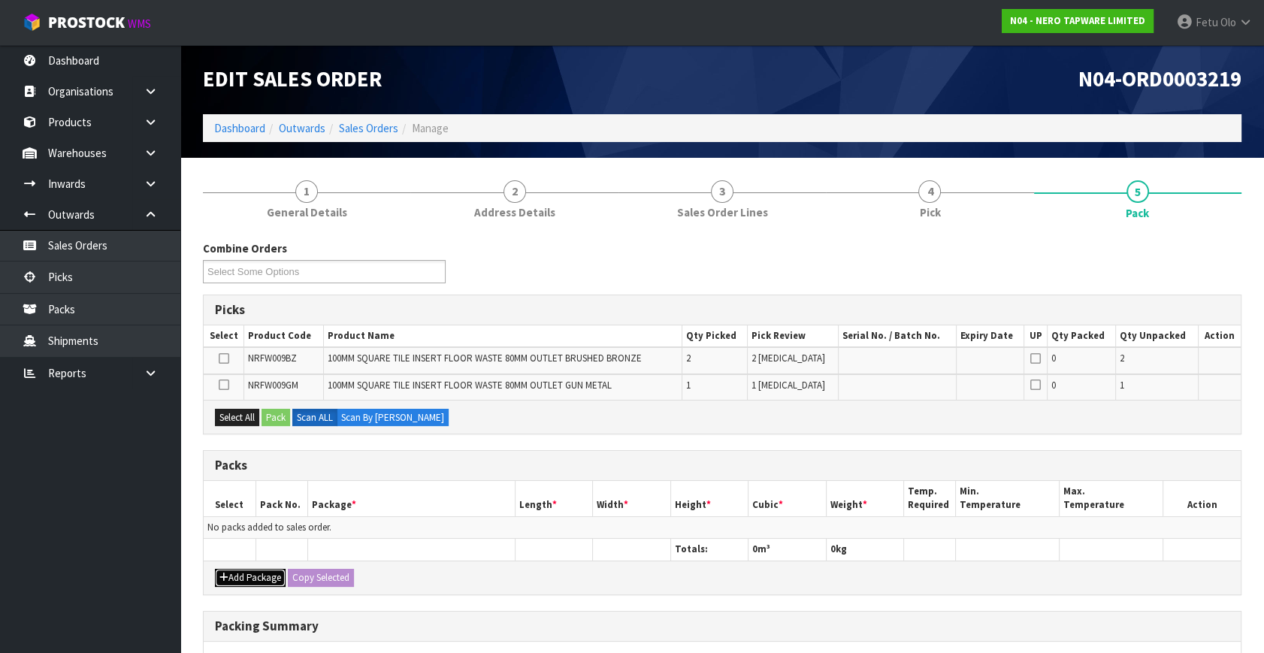
click at [232, 575] on button "Add Package" at bounding box center [250, 578] width 71 height 18
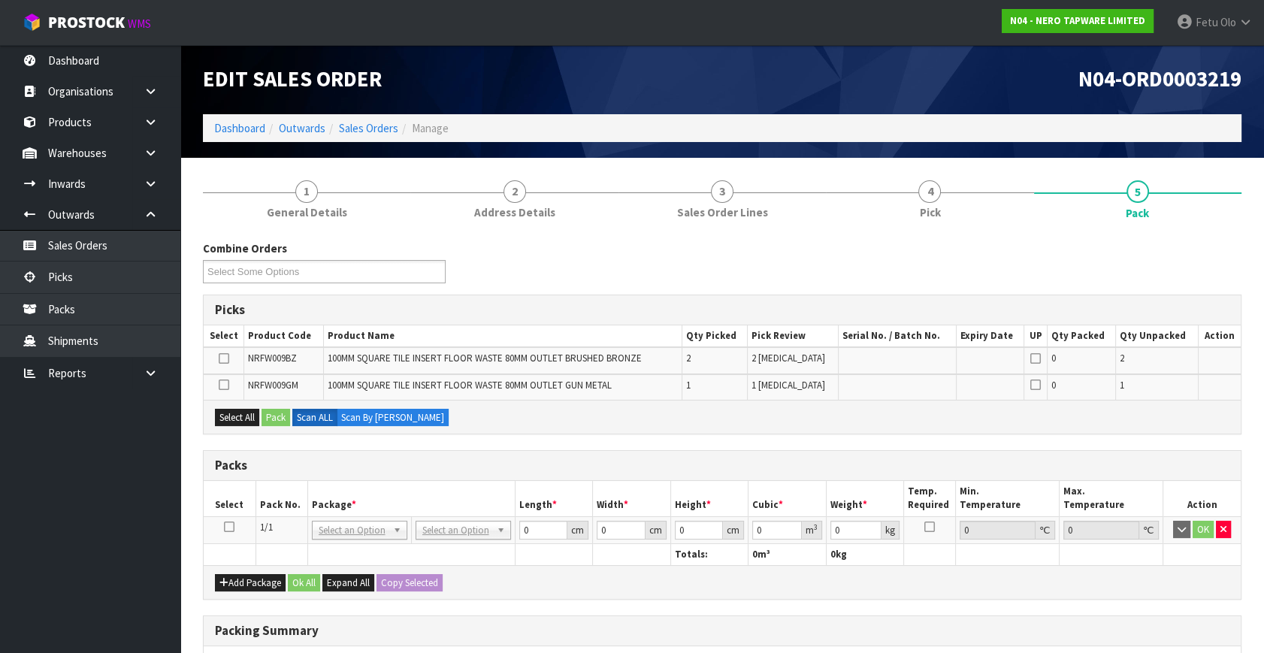
click at [231, 527] on icon at bounding box center [229, 527] width 11 height 1
click at [337, 505] on th "Package *" at bounding box center [410, 498] width 207 height 35
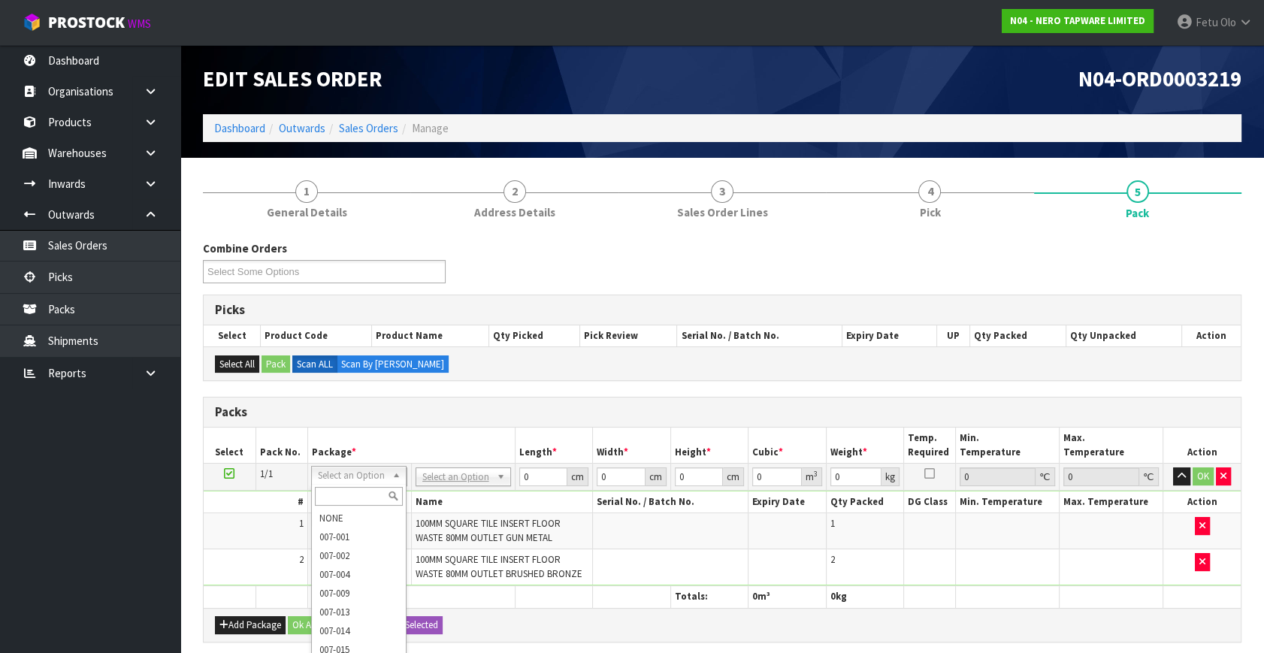
click at [334, 494] on input "text" at bounding box center [359, 496] width 88 height 19
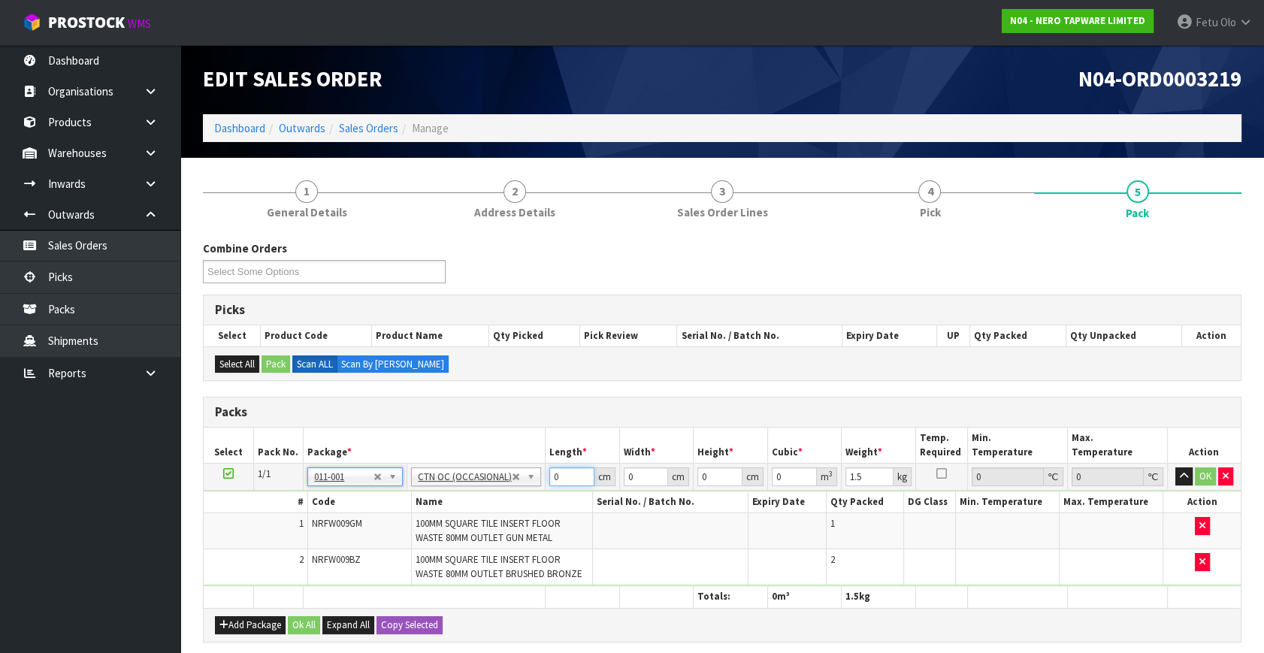
drag, startPoint x: 451, startPoint y: 524, endPoint x: 436, endPoint y: 533, distance: 17.5
click at [436, 533] on tbody "1/1 NONE 007-001 007-002 007-004 007-009 007-013 007-014 007-015 007-017 007-01…" at bounding box center [722, 525] width 1037 height 122
click button "OK" at bounding box center [1204, 476] width 21 height 18
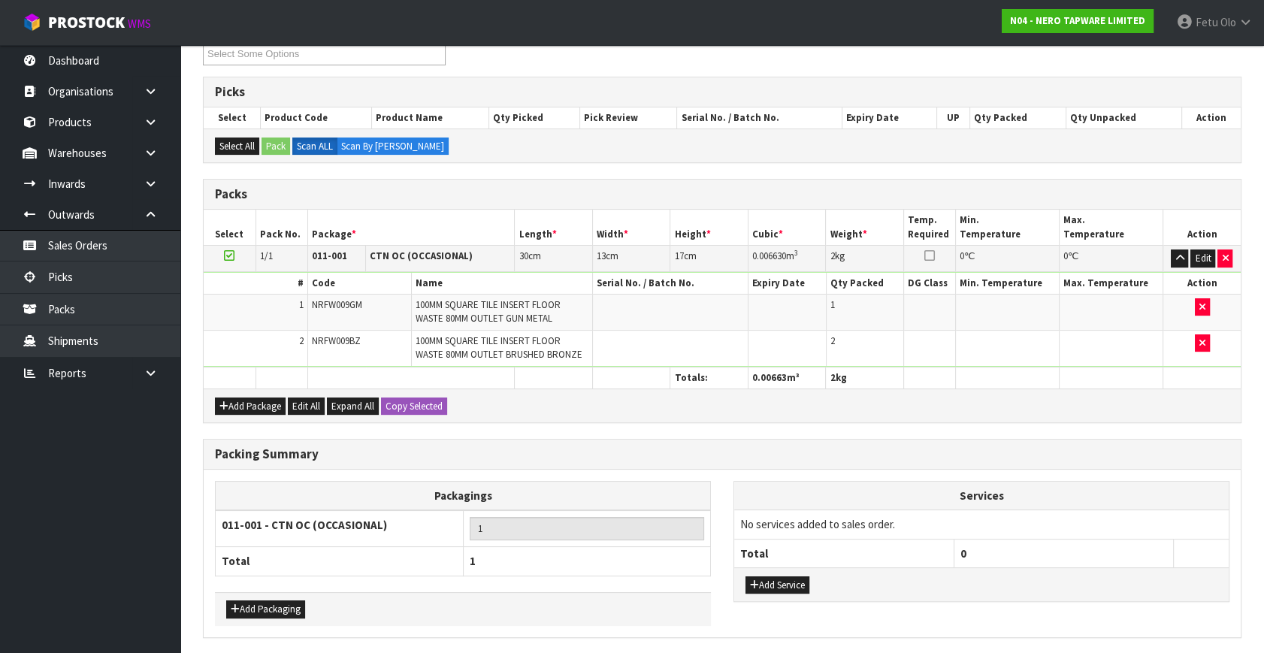
scroll to position [270, 0]
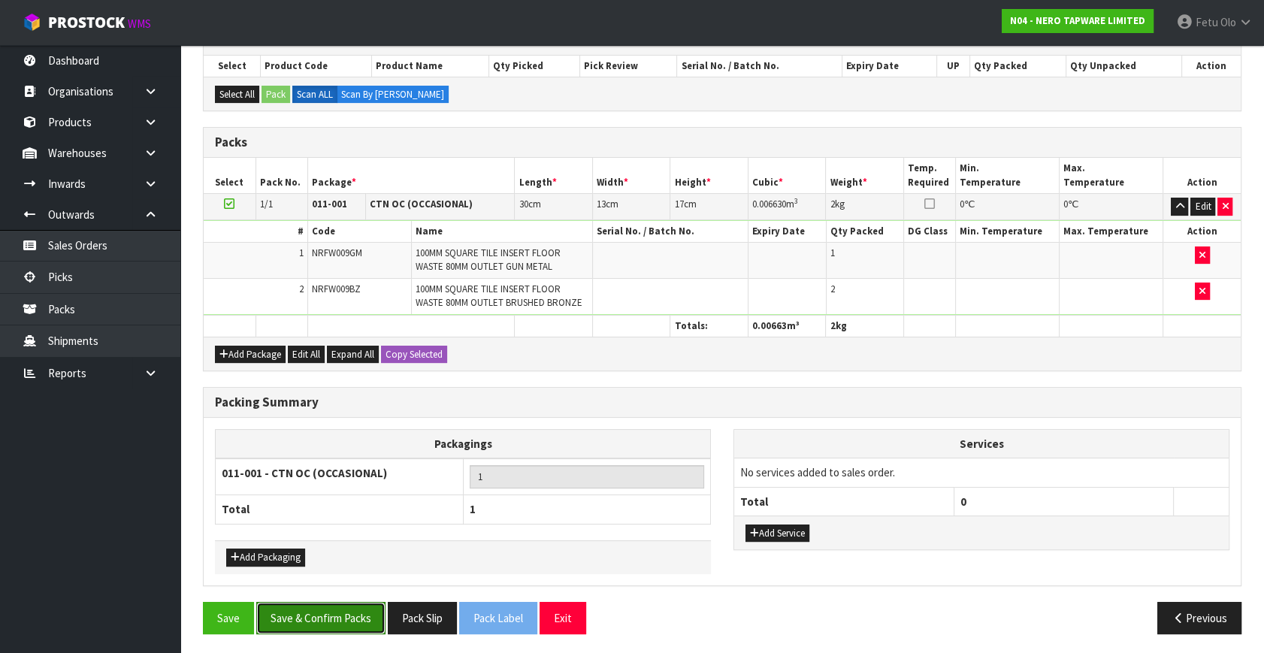
click at [320, 612] on button "Save & Confirm Packs" at bounding box center [320, 618] width 129 height 32
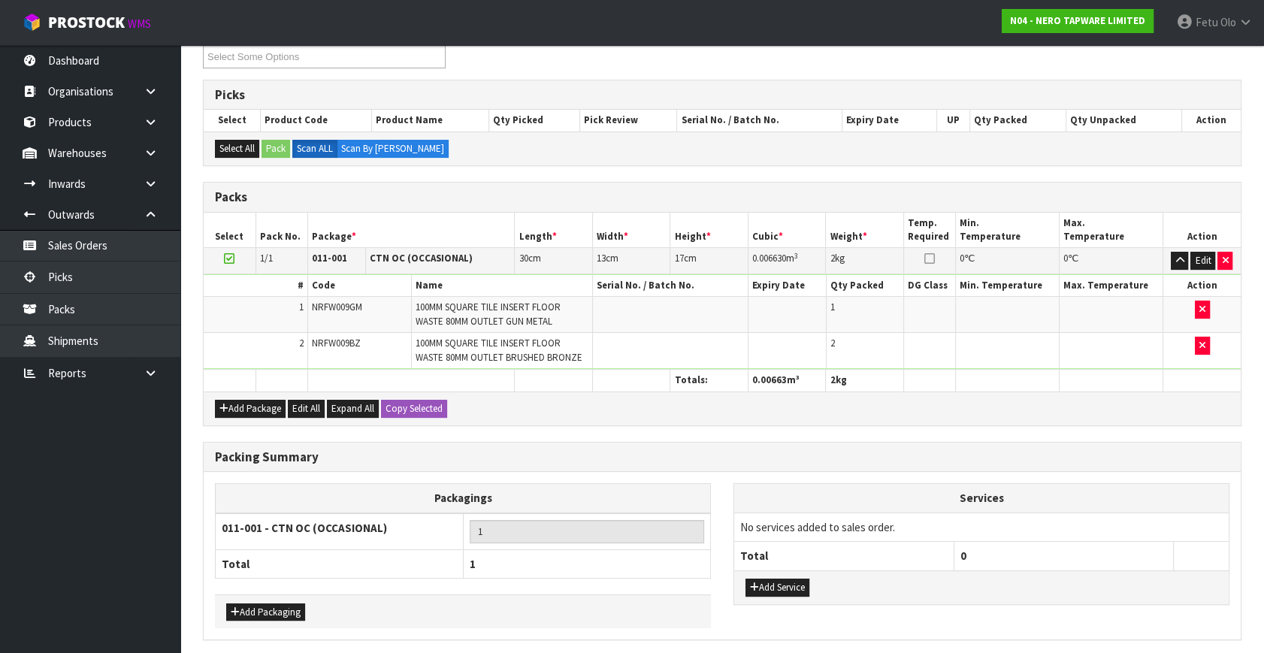
scroll to position [0, 0]
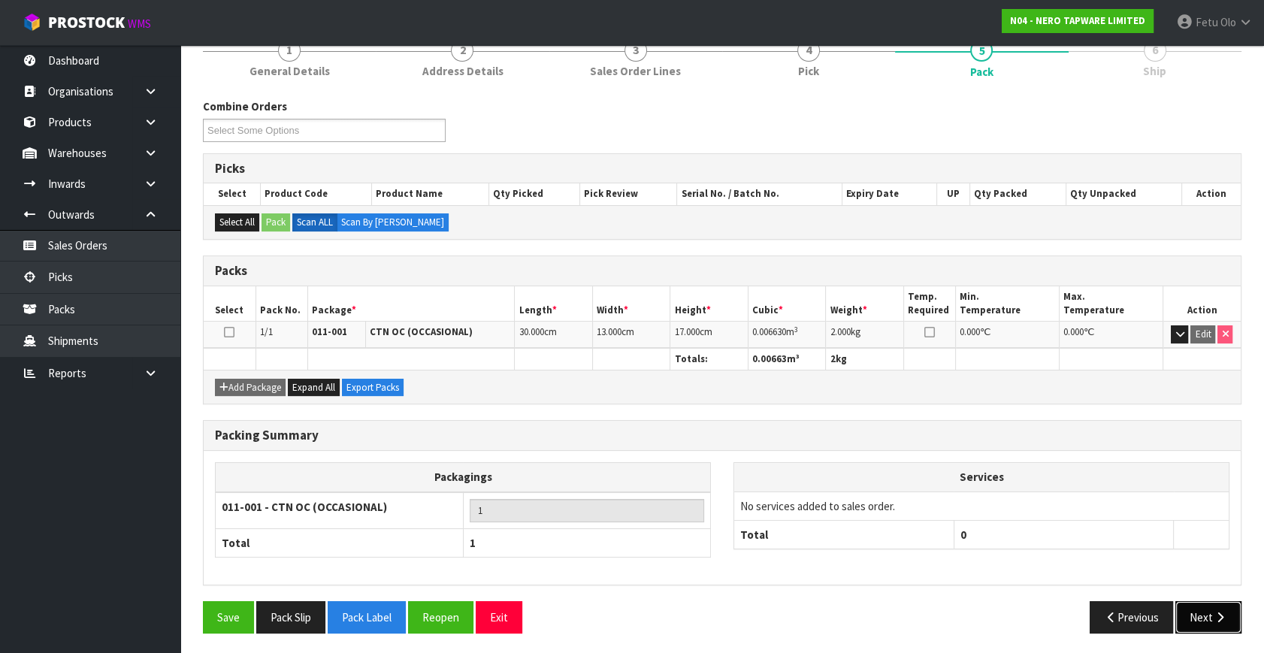
click at [1198, 621] on button "Next" at bounding box center [1208, 617] width 66 height 32
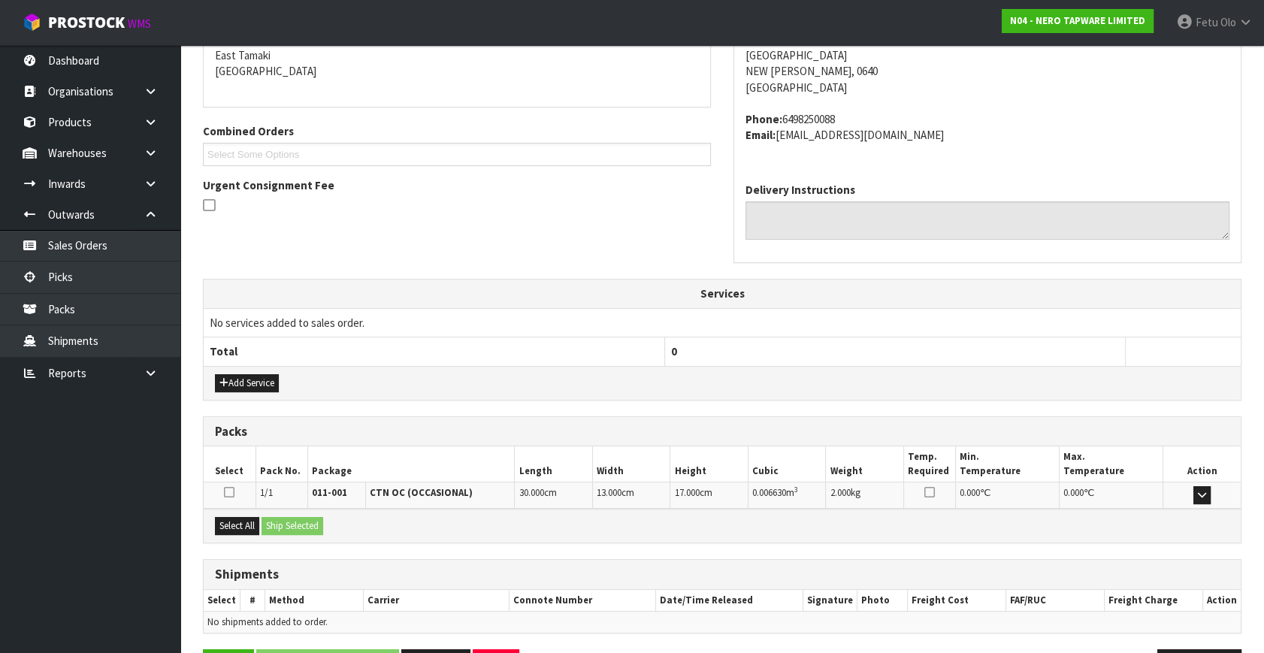
scroll to position [370, 0]
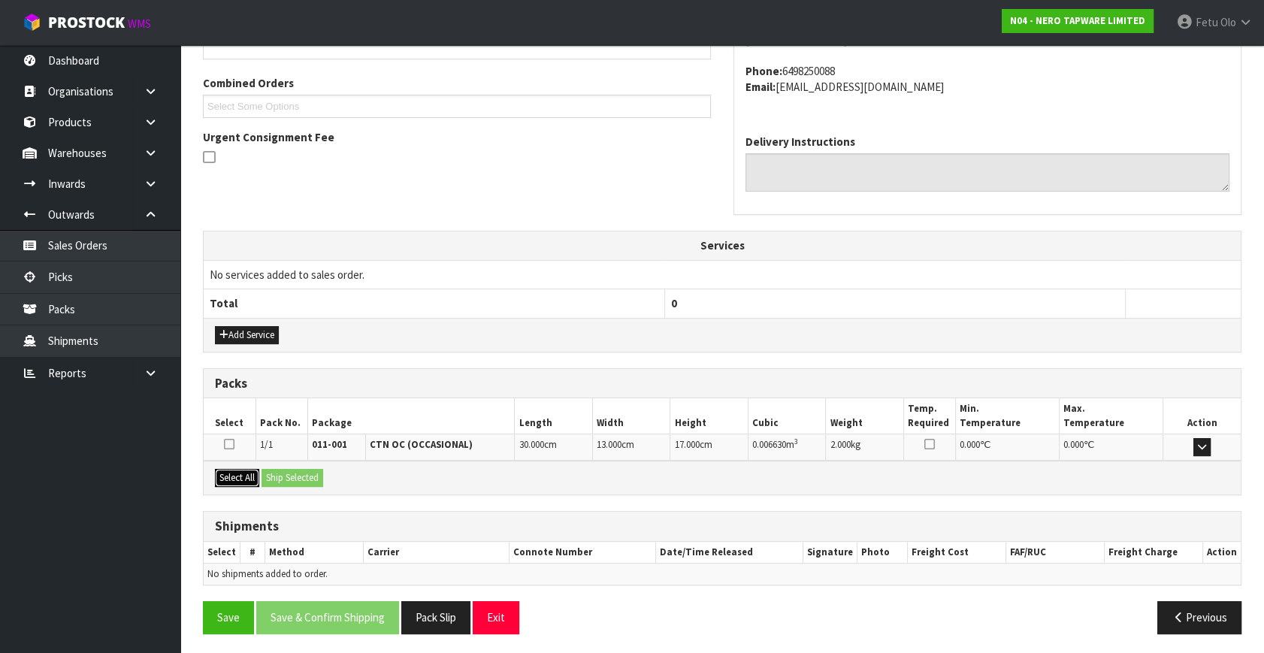
click at [237, 477] on button "Select All" at bounding box center [237, 478] width 44 height 18
click at [295, 473] on button "Ship Selected" at bounding box center [292, 478] width 62 height 18
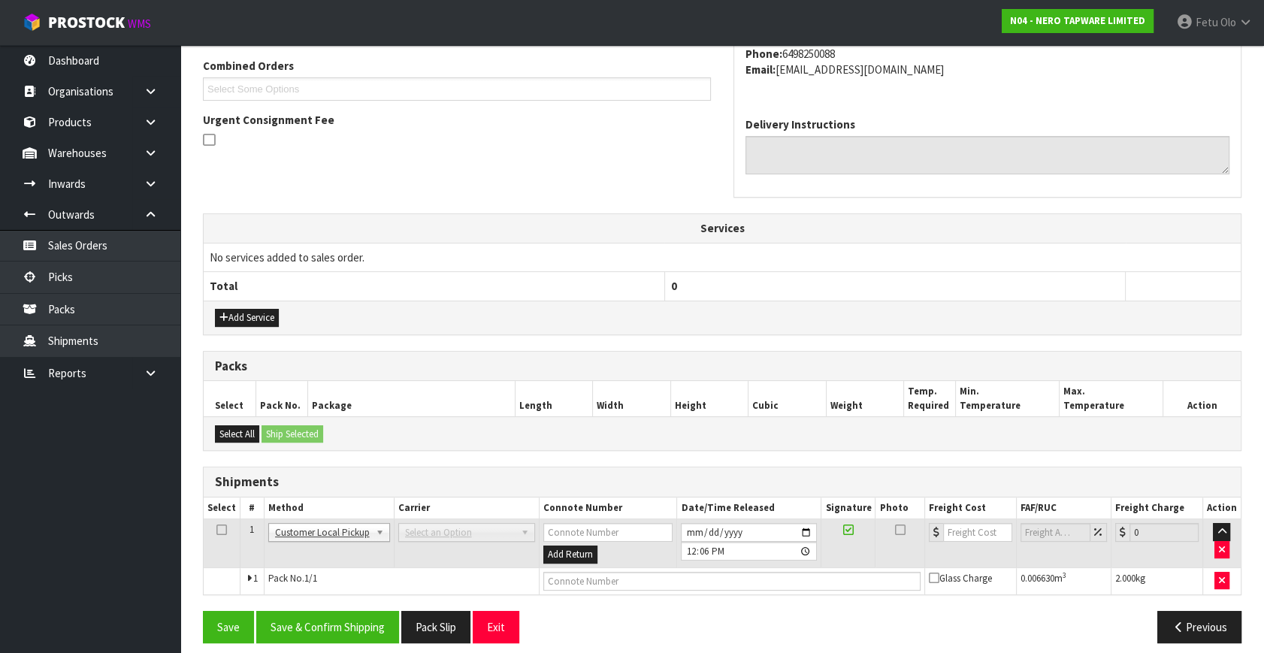
scroll to position [397, 0]
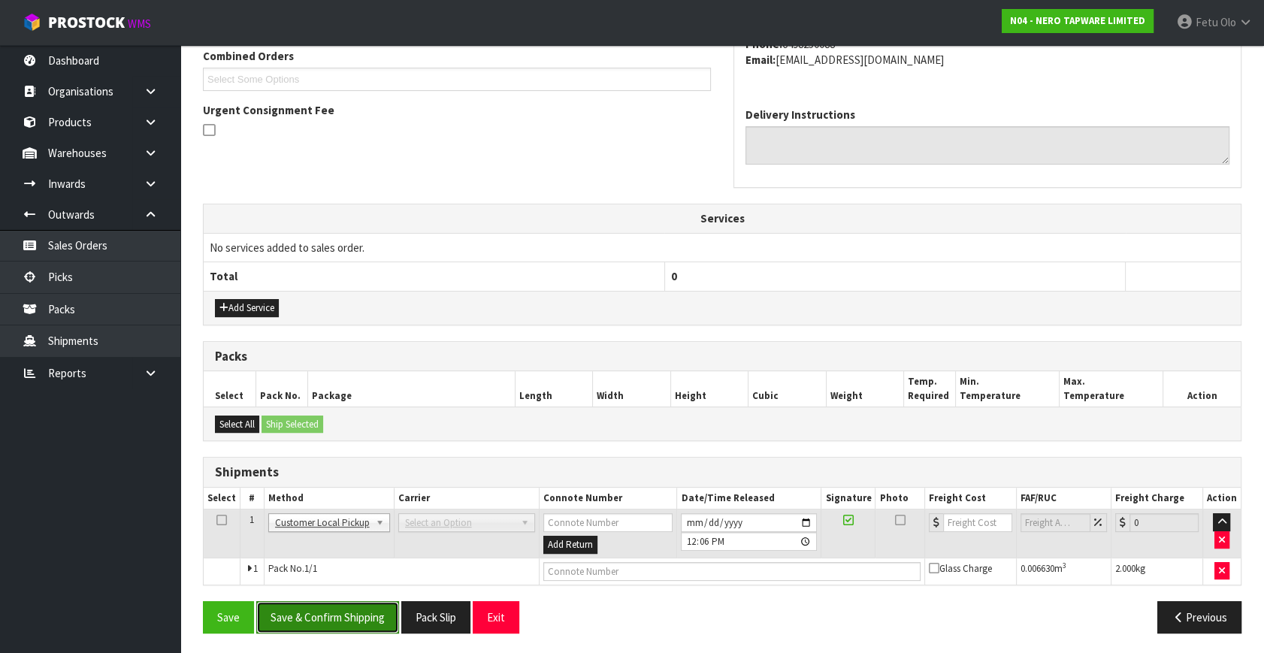
click at [349, 610] on button "Save & Confirm Shipping" at bounding box center [327, 617] width 143 height 32
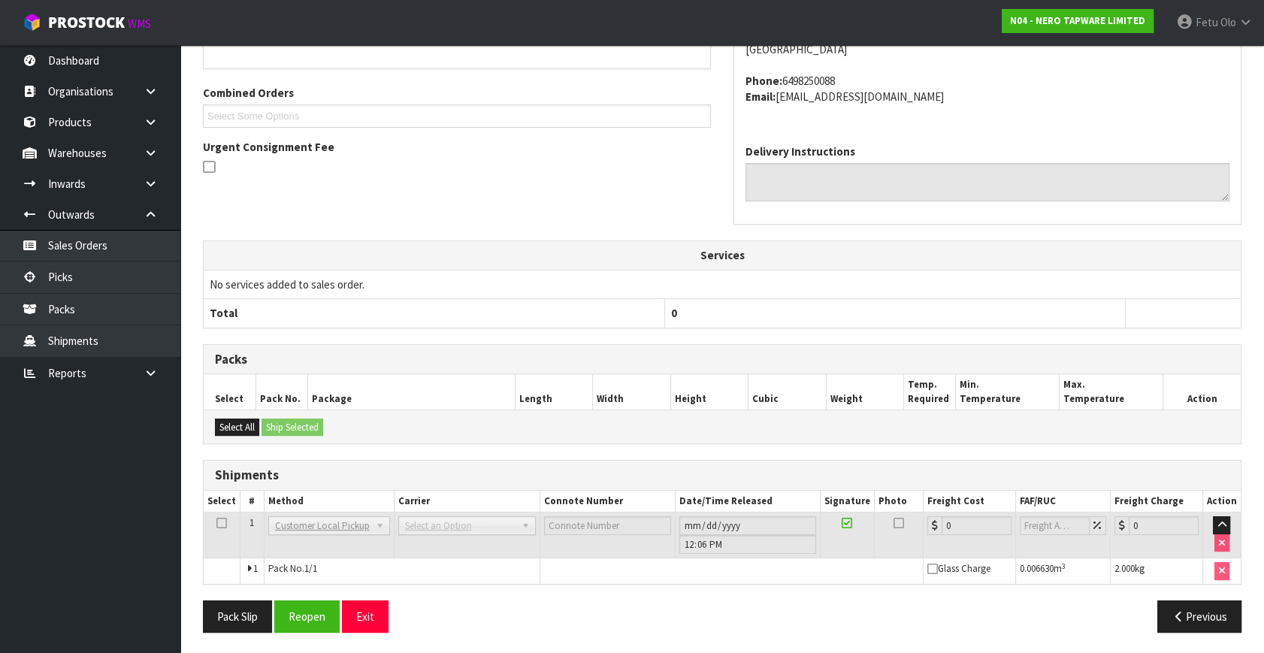
scroll to position [0, 0]
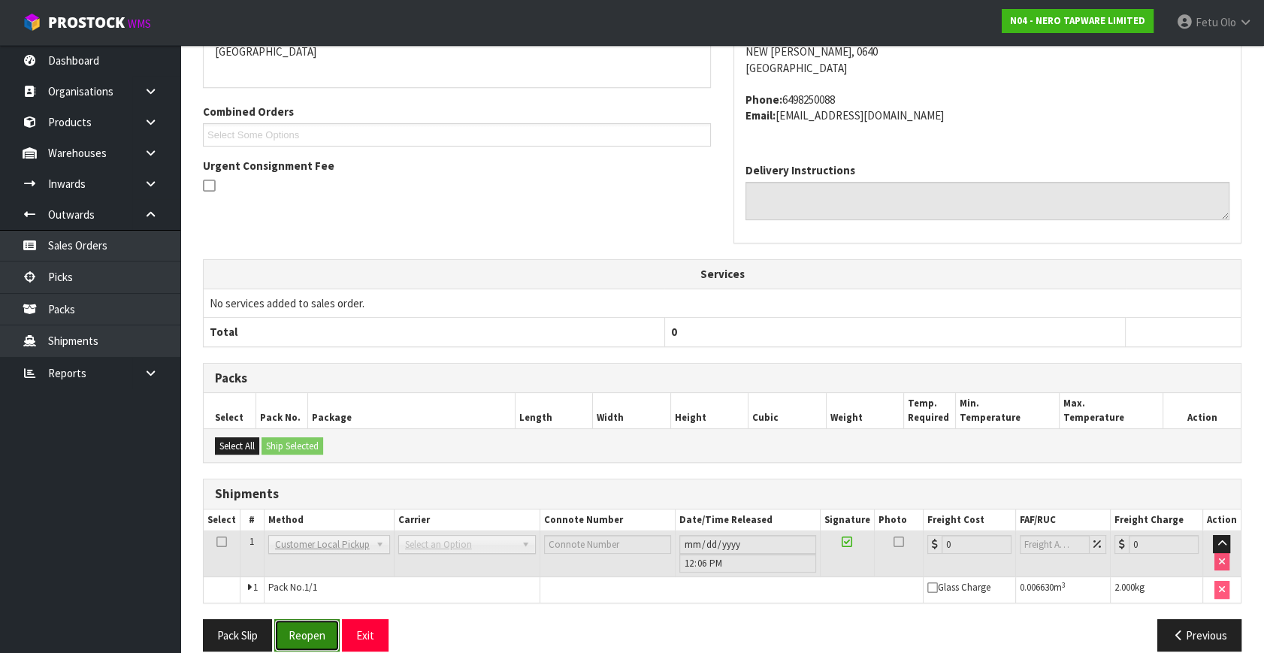
click at [300, 624] on button "Reopen" at bounding box center [306, 635] width 65 height 32
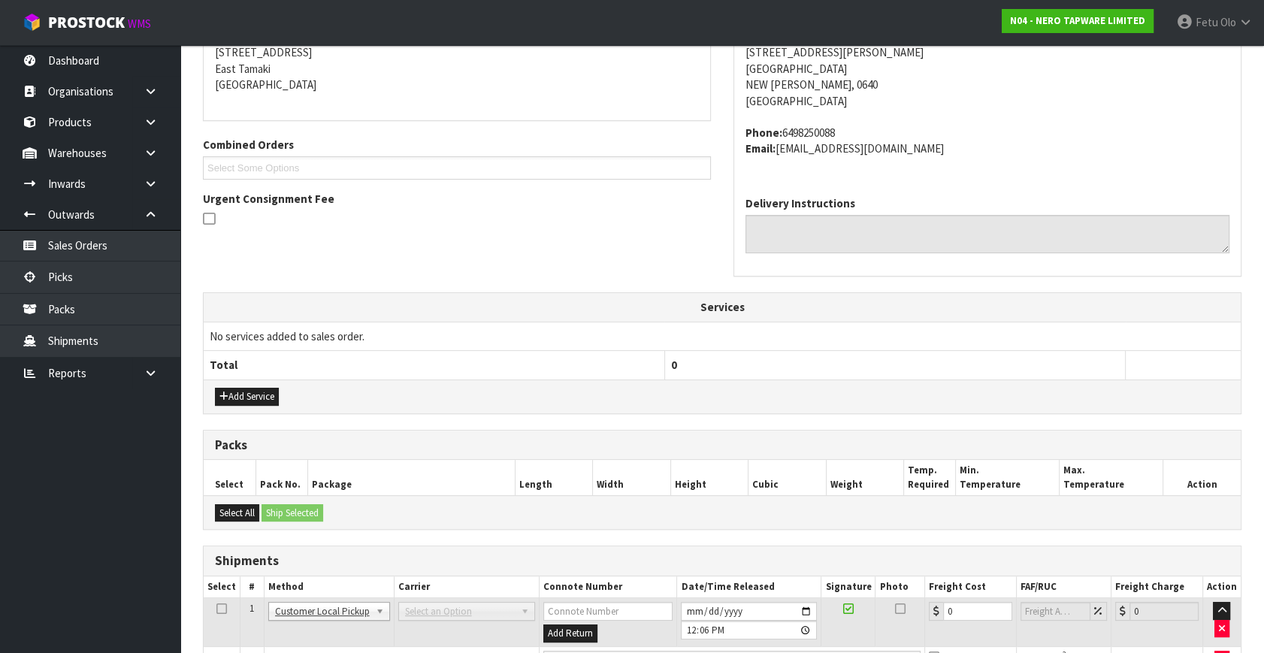
scroll to position [397, 0]
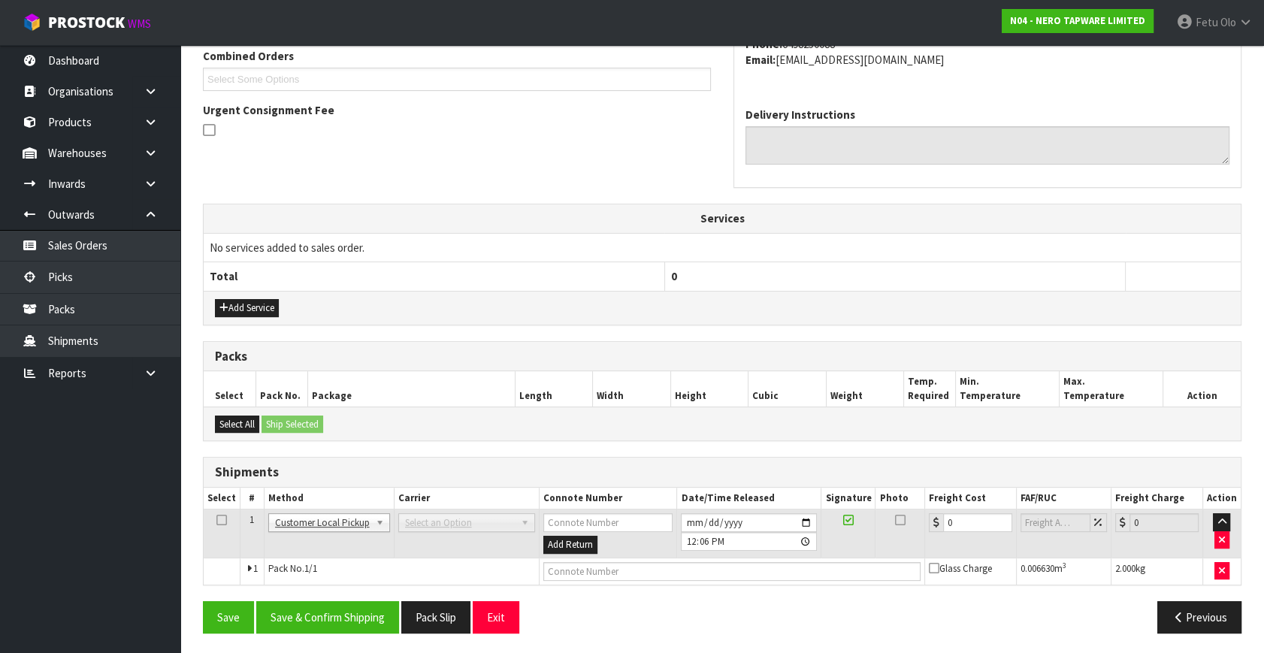
click at [648, 425] on div "Select All Ship Selected" at bounding box center [722, 423] width 1037 height 34
click at [443, 624] on button "Pack Slip" at bounding box center [435, 617] width 69 height 32
drag, startPoint x: 1192, startPoint y: 618, endPoint x: 959, endPoint y: 562, distance: 240.3
click at [1174, 607] on button "Previous" at bounding box center [1199, 617] width 84 height 32
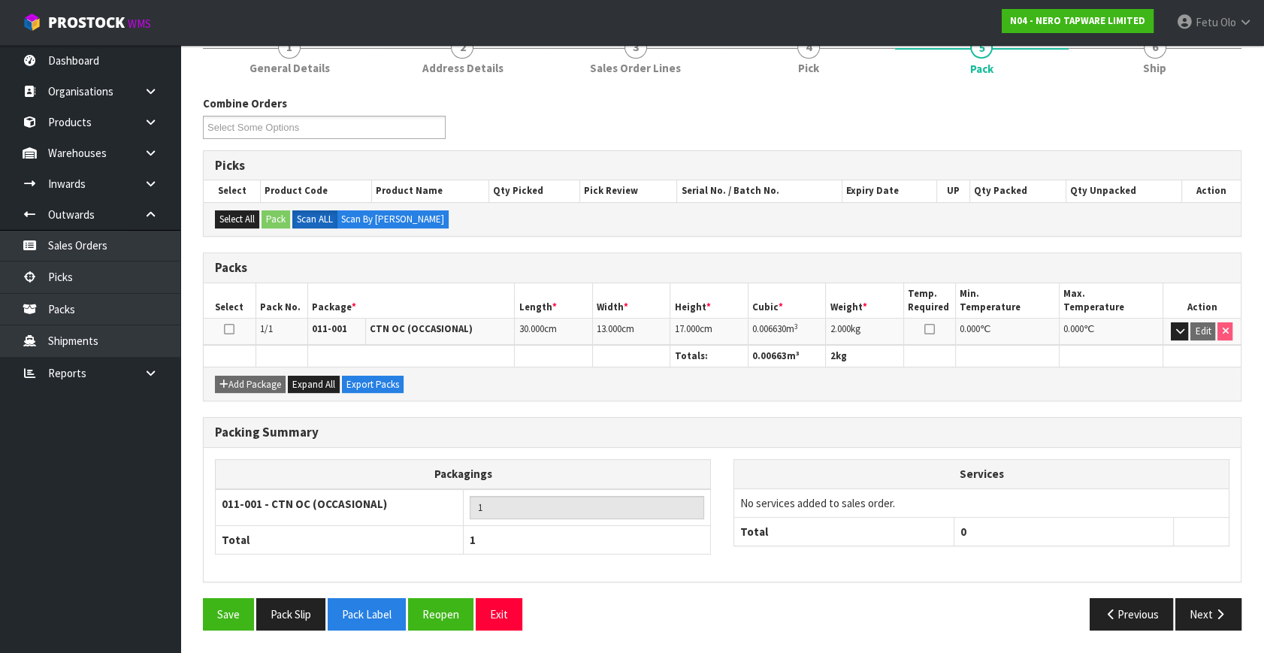
scroll to position [196, 0]
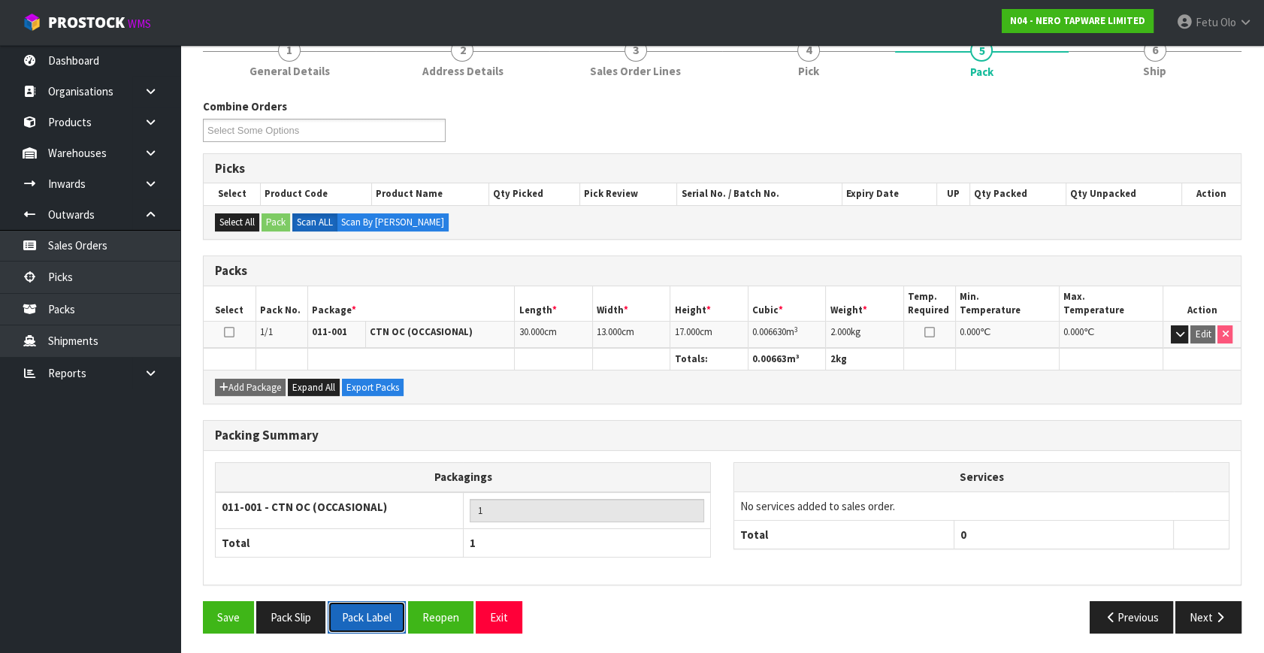
click at [385, 622] on button "Pack Label" at bounding box center [367, 617] width 78 height 32
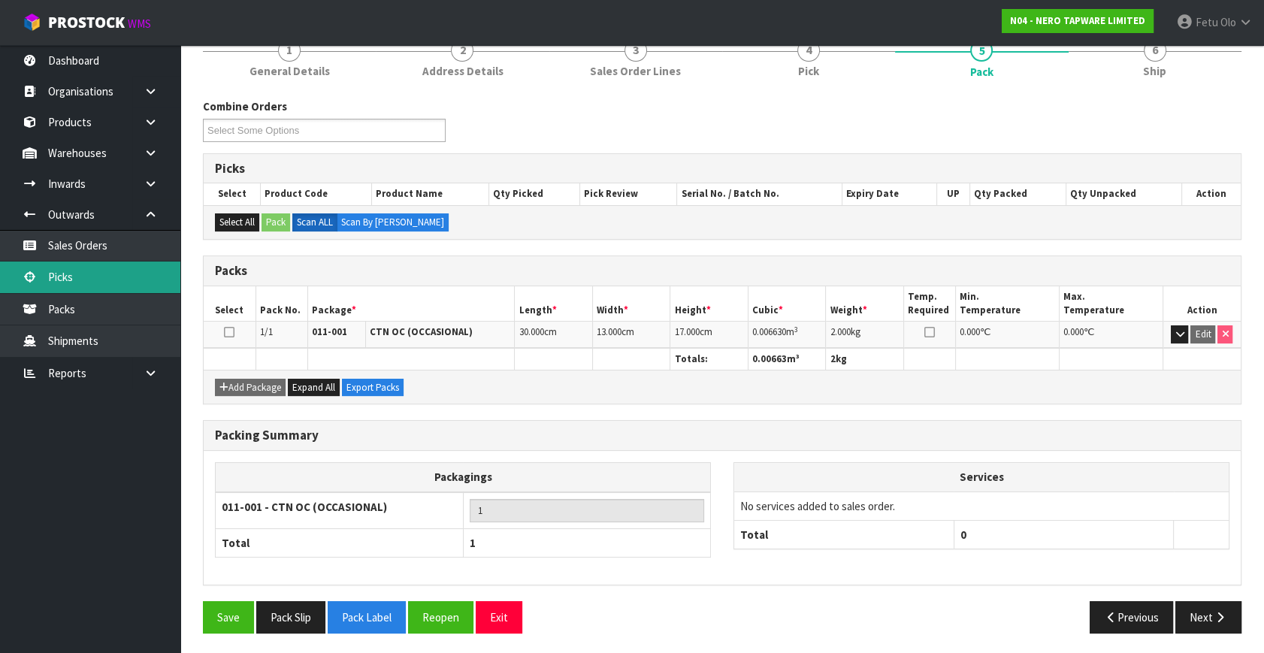
click at [53, 270] on link "Picks" at bounding box center [90, 276] width 180 height 31
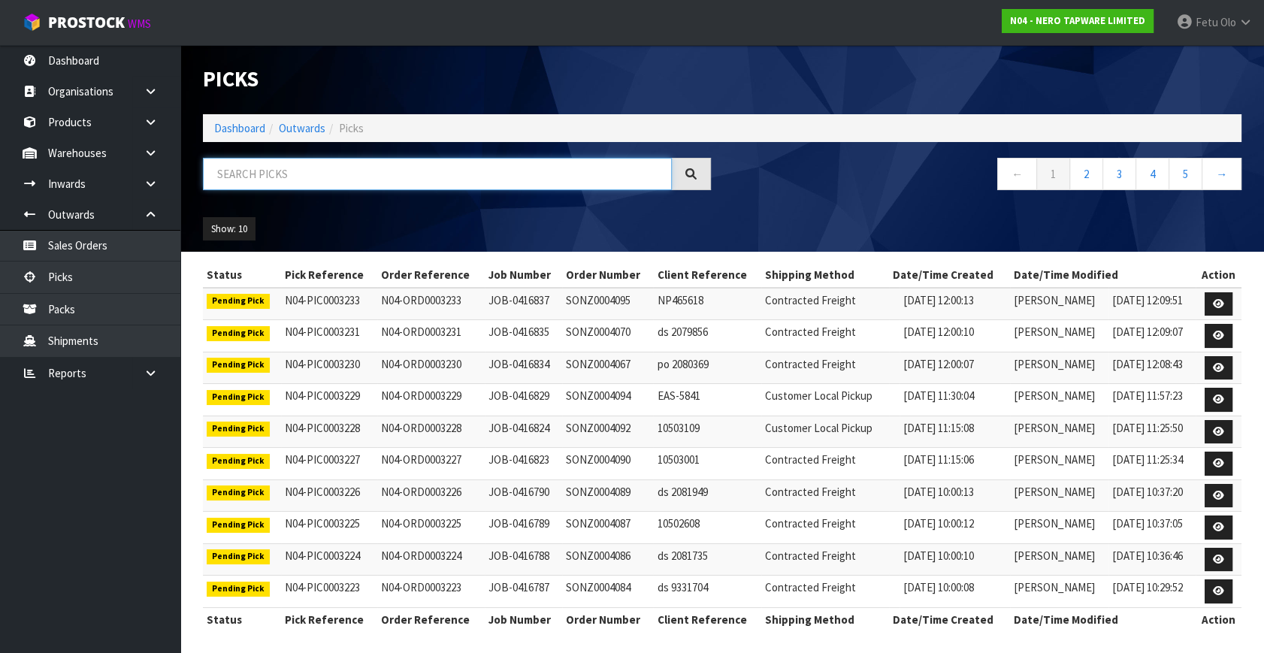
click at [352, 172] on input "text" at bounding box center [437, 174] width 469 height 32
click at [308, 185] on input "text" at bounding box center [437, 174] width 469 height 32
click at [243, 129] on link "Dashboard" at bounding box center [239, 128] width 51 height 14
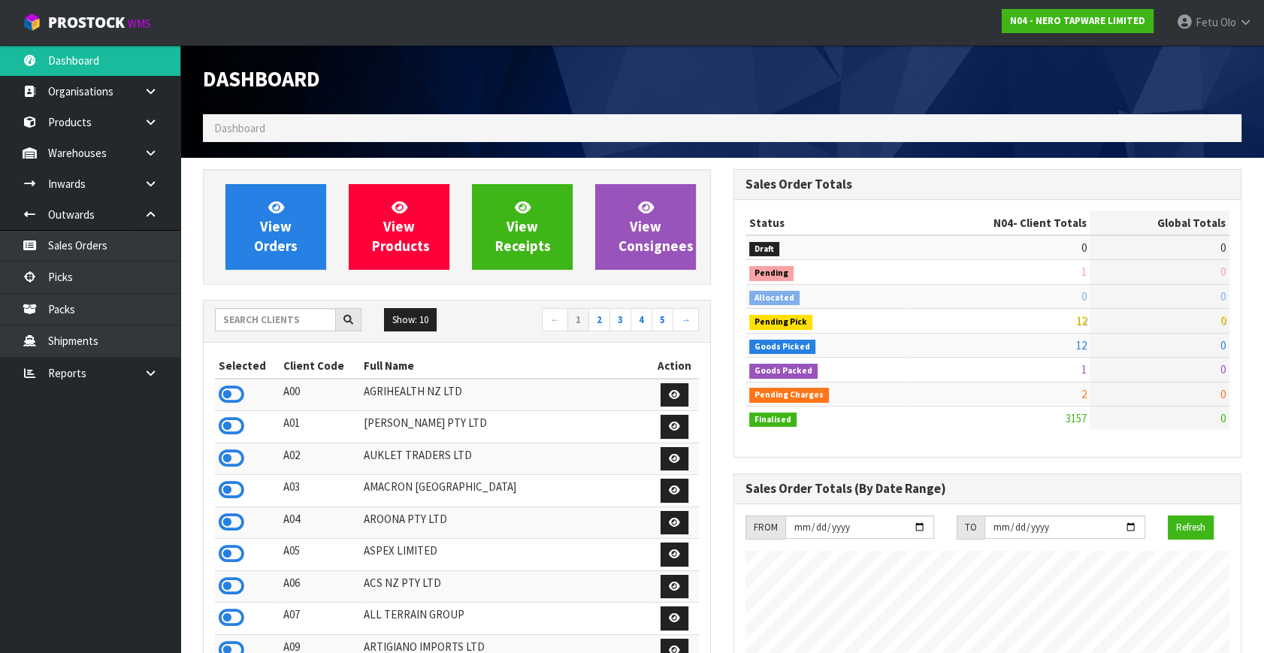
scroll to position [1200, 530]
click at [81, 278] on link "Picks" at bounding box center [90, 276] width 180 height 31
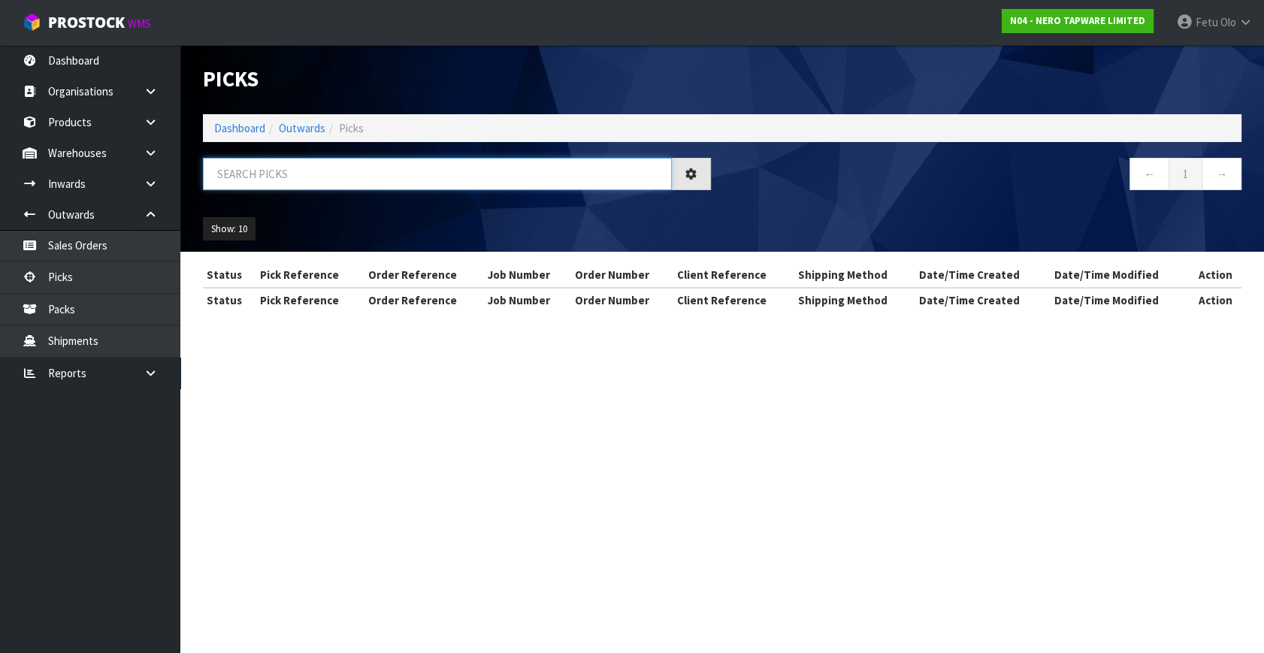
click at [297, 178] on input "text" at bounding box center [437, 174] width 469 height 32
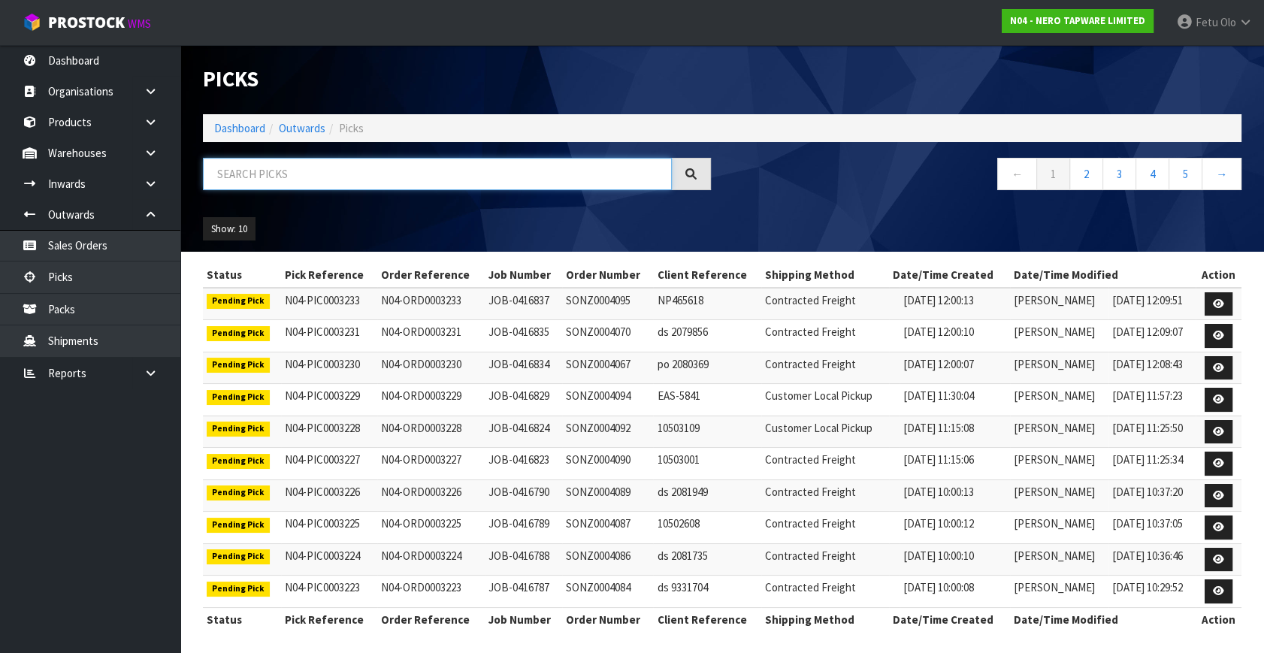
click at [297, 178] on input "text" at bounding box center [437, 174] width 469 height 32
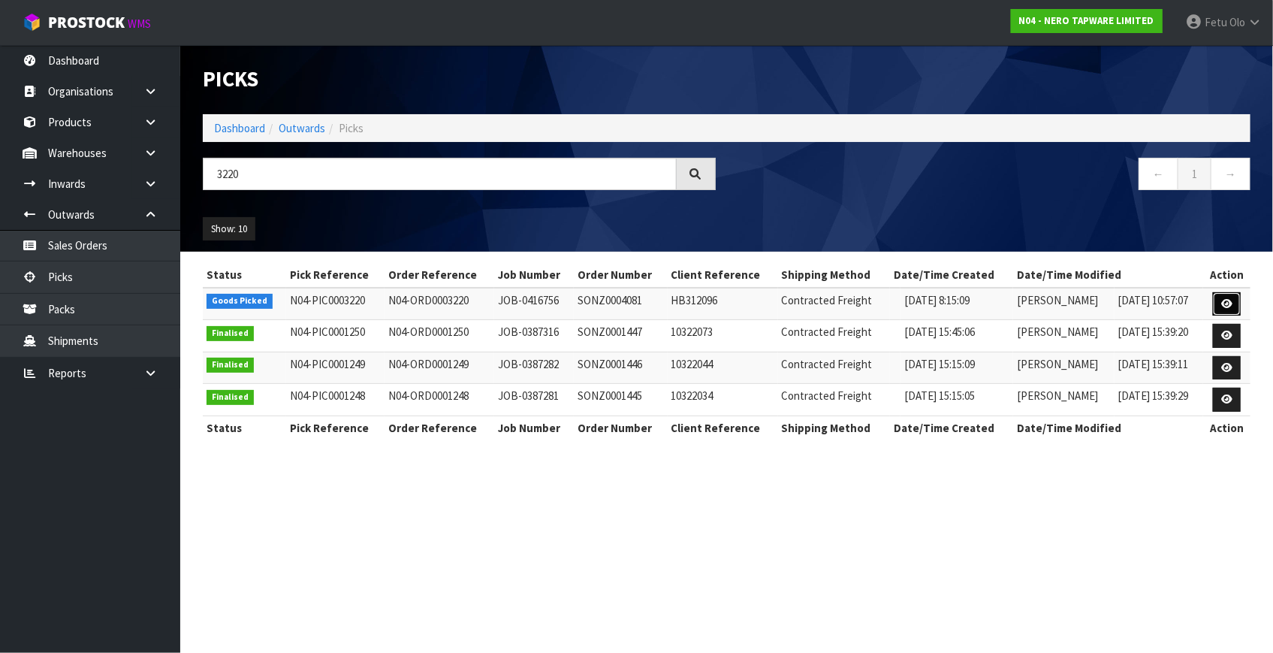
click at [1231, 296] on link at bounding box center [1227, 304] width 28 height 24
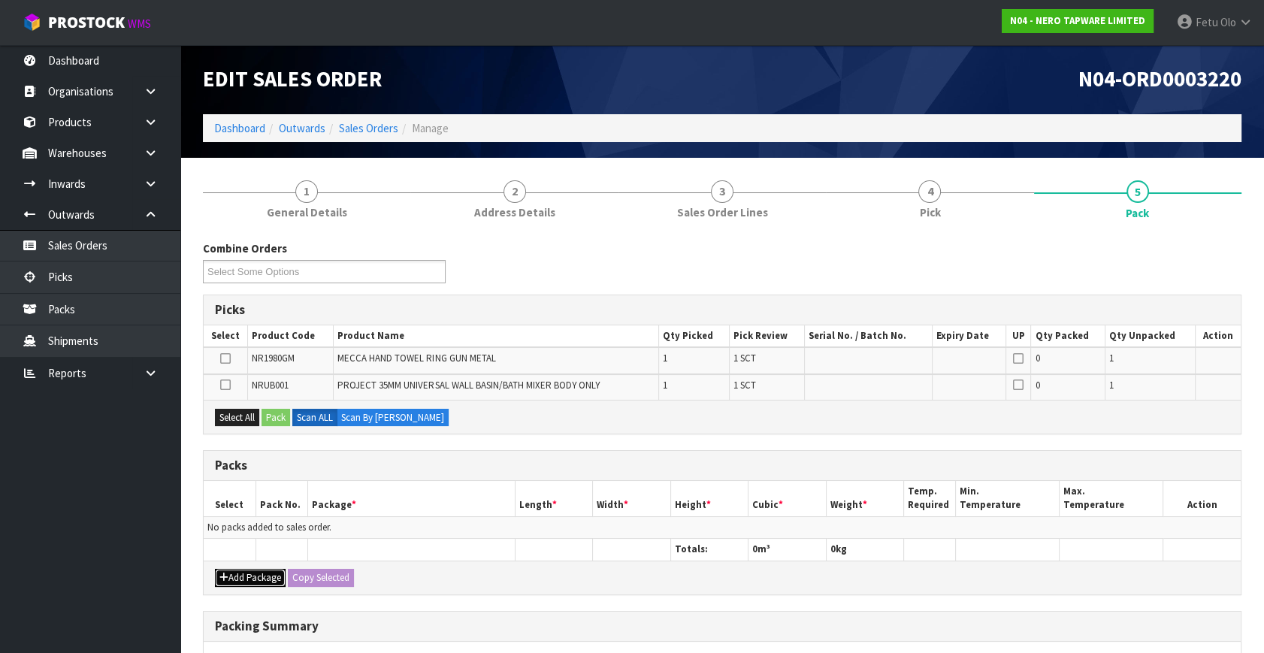
click at [233, 573] on button "Add Package" at bounding box center [250, 578] width 71 height 18
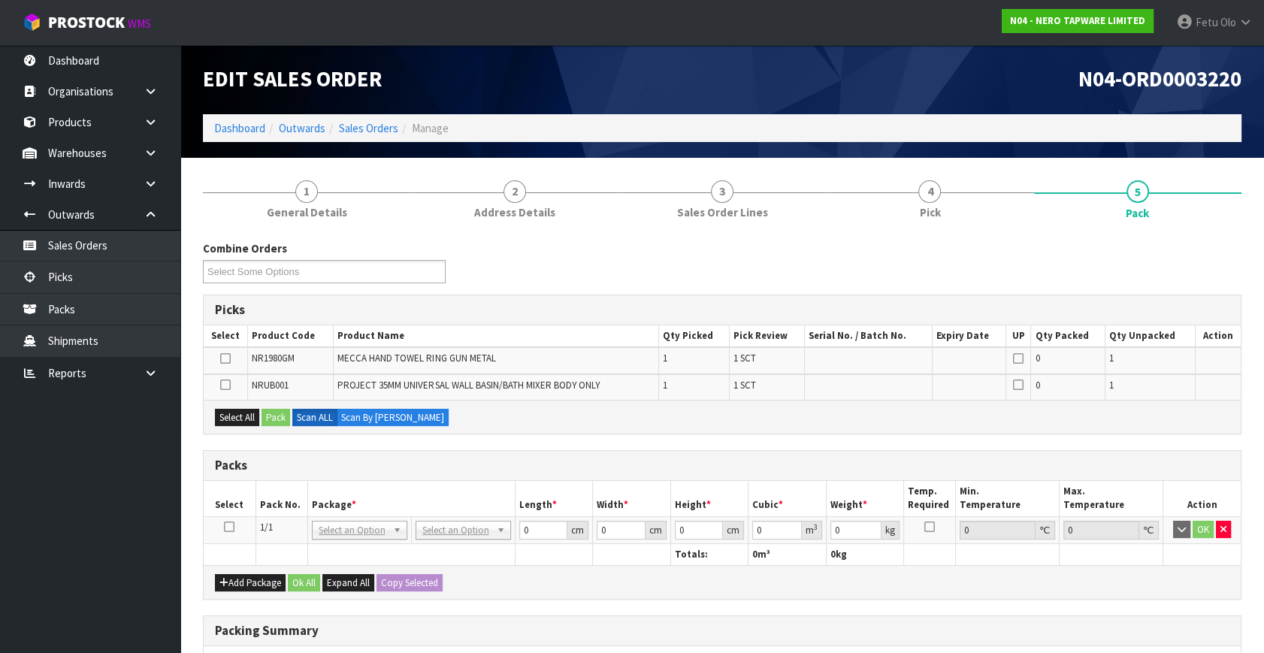
click at [223, 516] on td at bounding box center [230, 529] width 52 height 27
click at [223, 522] on td at bounding box center [230, 529] width 52 height 27
click at [233, 527] on icon at bounding box center [229, 527] width 11 height 1
click at [337, 488] on th "Package *" at bounding box center [410, 498] width 207 height 35
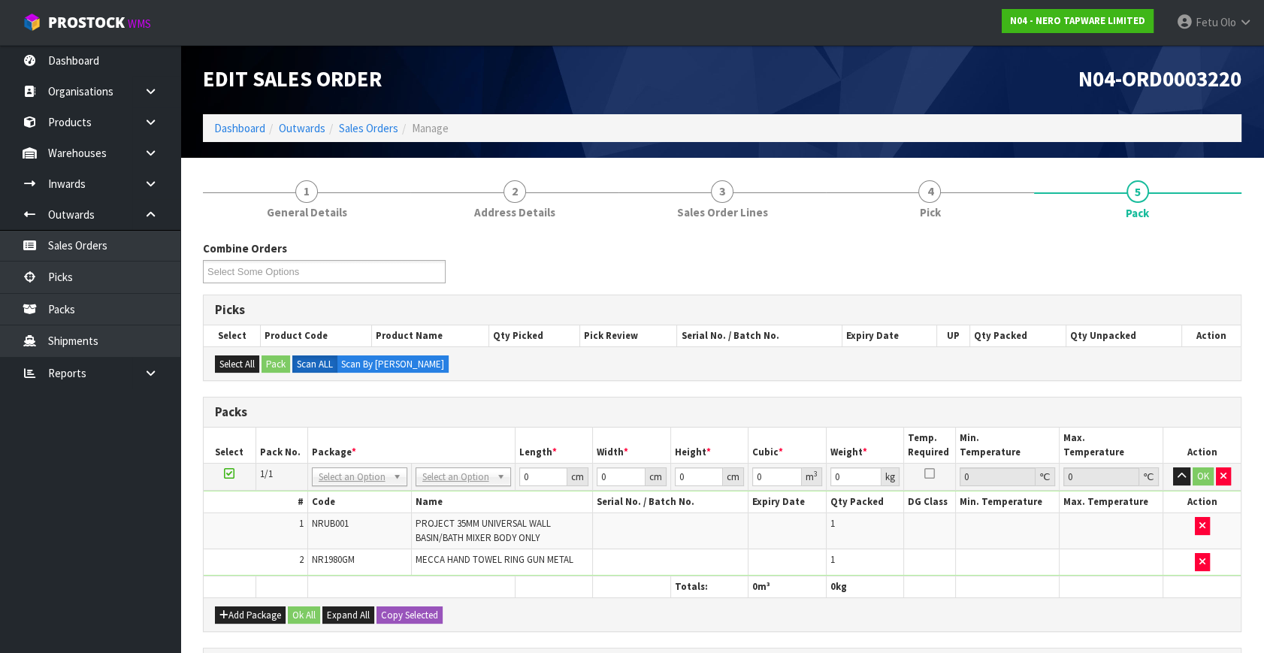
drag, startPoint x: 349, startPoint y: 471, endPoint x: 346, endPoint y: 493, distance: 22.0
drag, startPoint x: 346, startPoint y: 493, endPoint x: 337, endPoint y: 513, distance: 21.9
click at [345, 499] on input "text" at bounding box center [359, 496] width 88 height 19
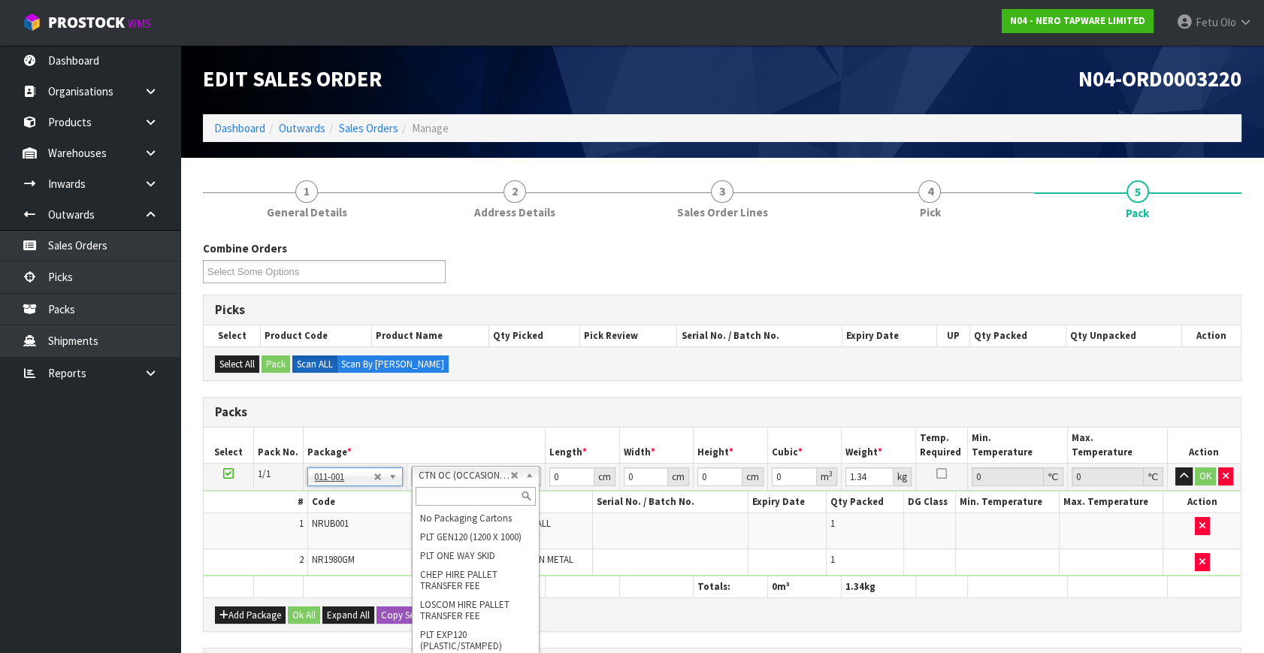
drag, startPoint x: 444, startPoint y: 475, endPoint x: 443, endPoint y: 488, distance: 13.5
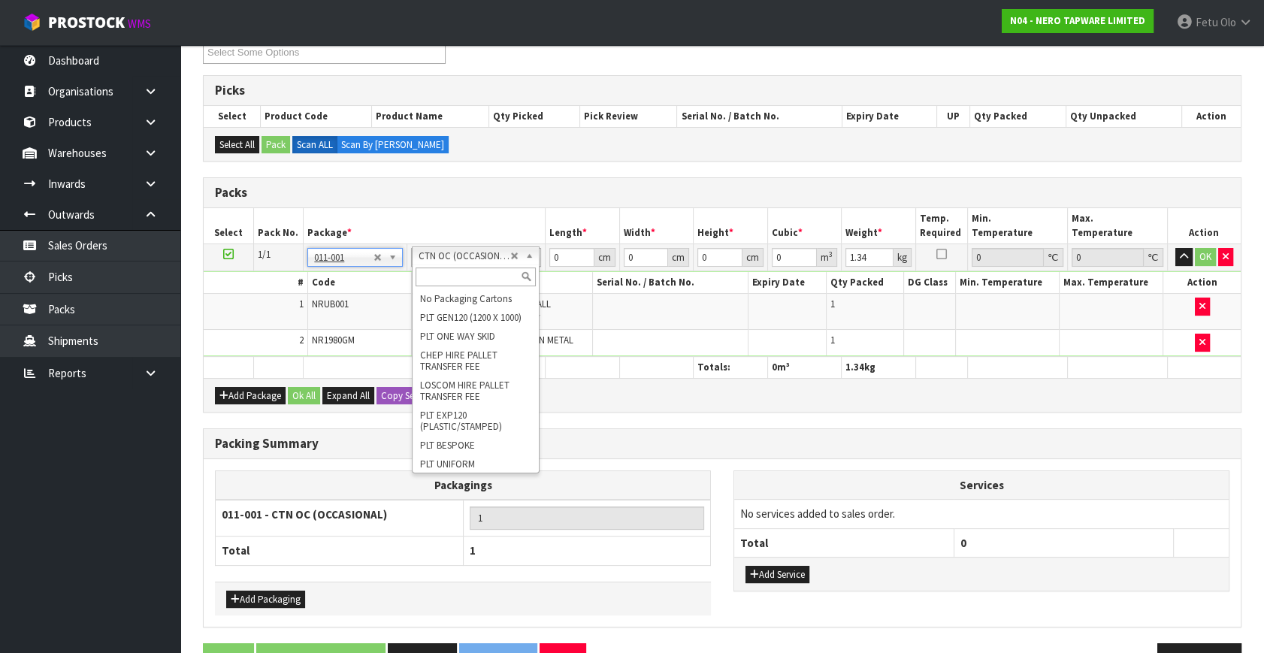
scroll to position [261, 0]
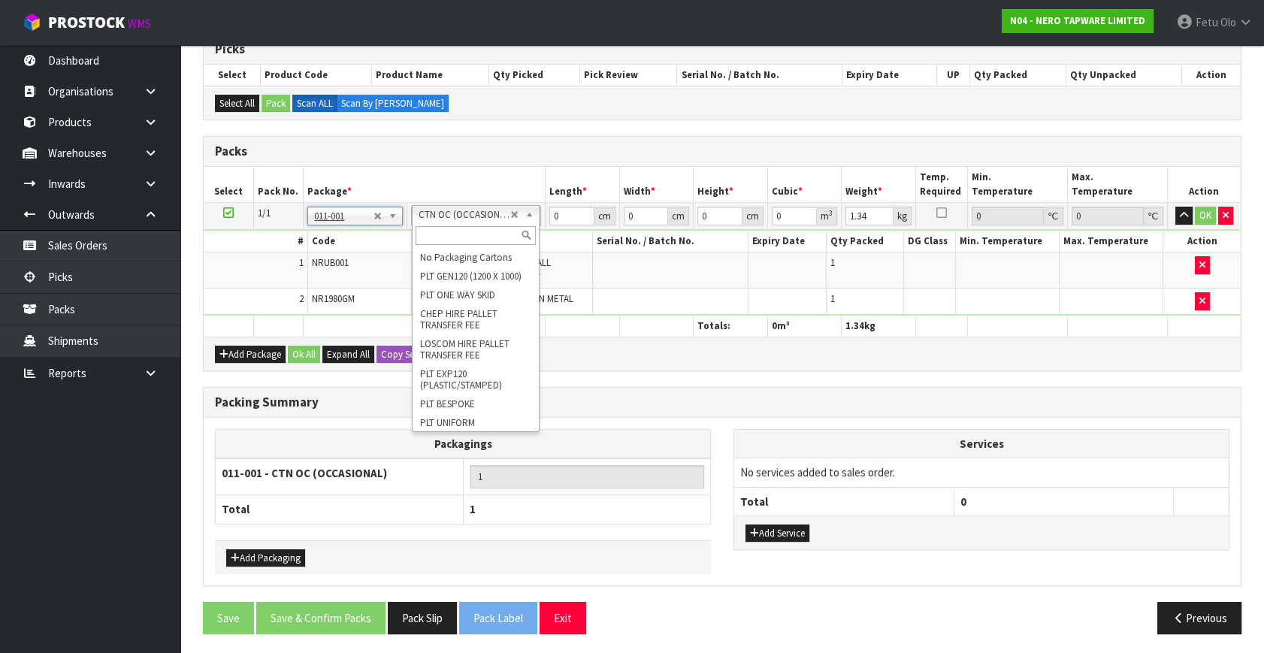
click at [442, 491] on table "Packagings 011-001 - CTN OC (OCCASIONAL) 1 Total 1" at bounding box center [463, 476] width 496 height 95
click at [438, 233] on input "text" at bounding box center [475, 235] width 120 height 19
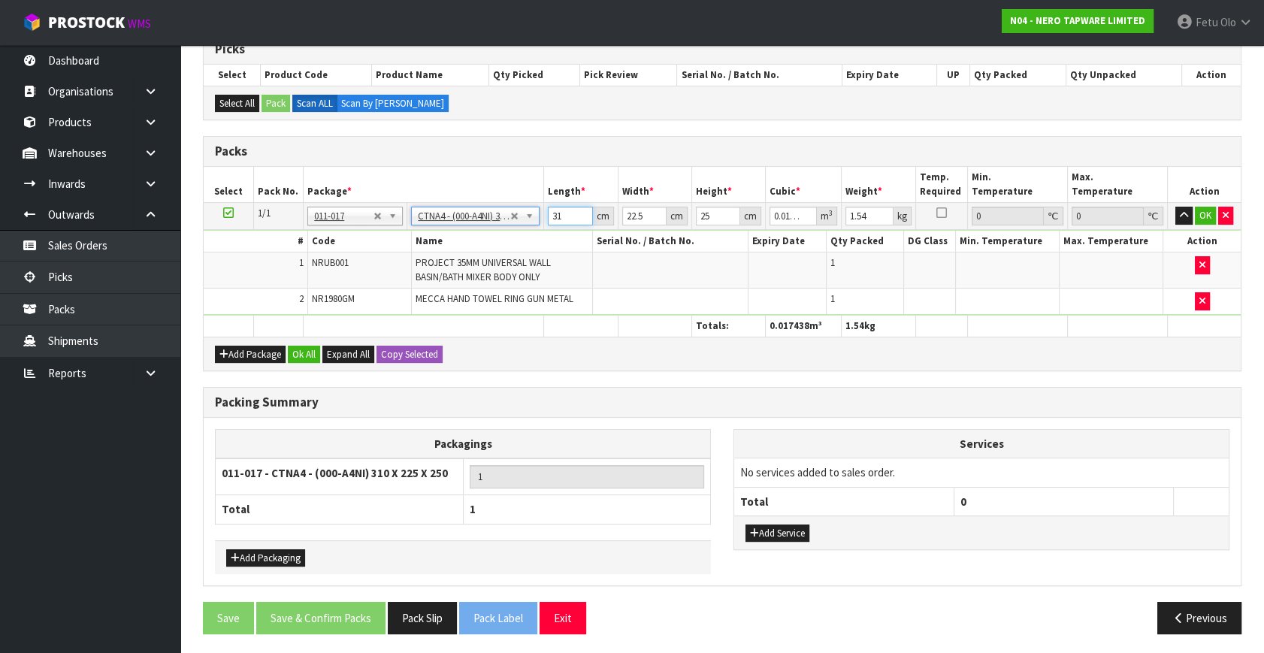
drag, startPoint x: 548, startPoint y: 225, endPoint x: 358, endPoint y: 300, distance: 204.6
click at [358, 300] on tbody "1/1 NONE 007-001 007-002 007-004 007-009 007-013 007-014 007-015 007-017 007-01…" at bounding box center [722, 259] width 1037 height 113
click button "OK" at bounding box center [1204, 216] width 21 height 18
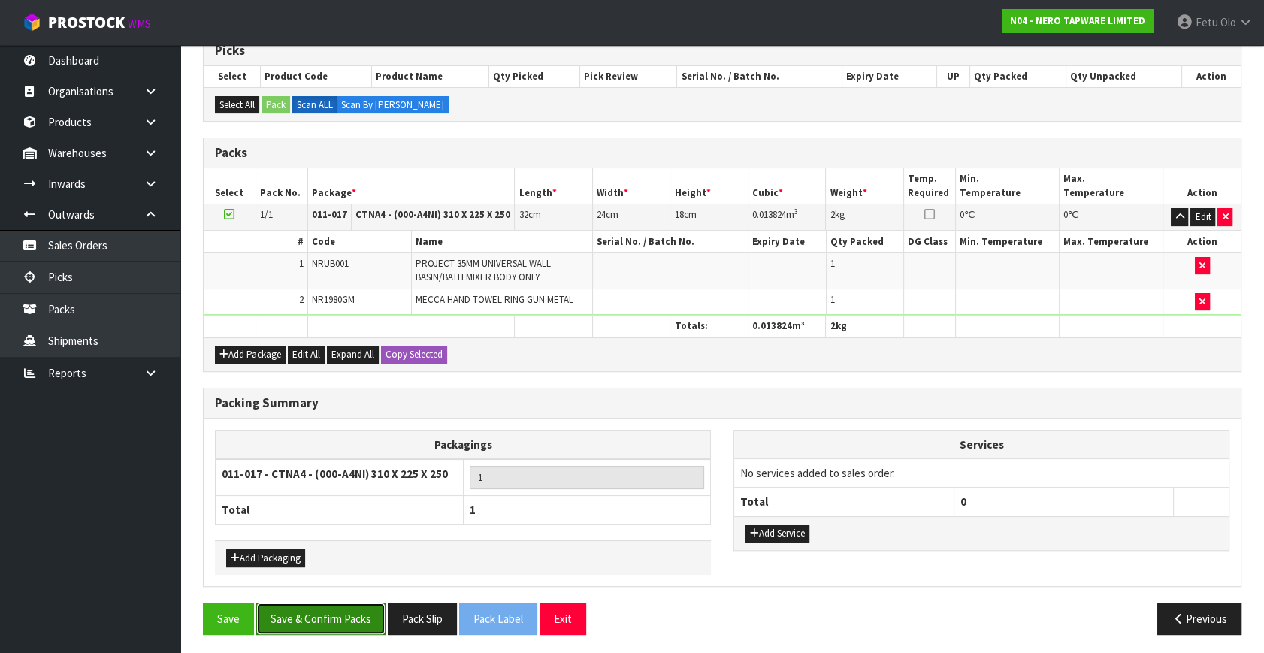
click at [337, 613] on button "Save & Confirm Packs" at bounding box center [320, 618] width 129 height 32
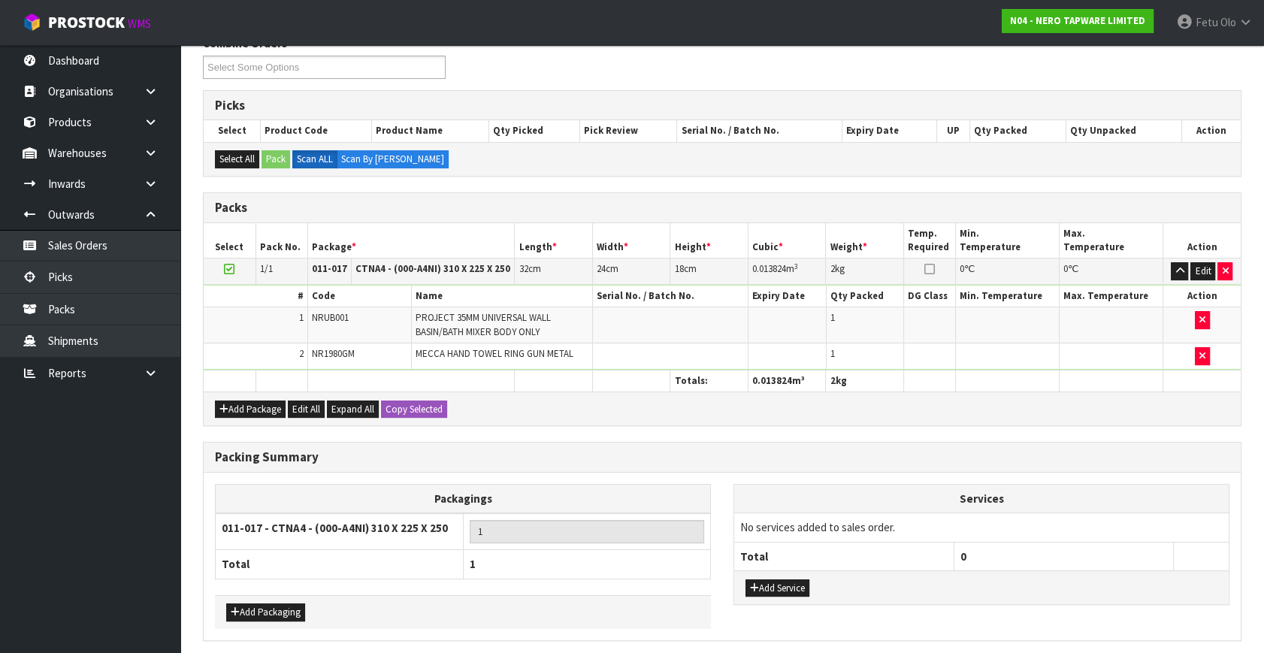
scroll to position [0, 0]
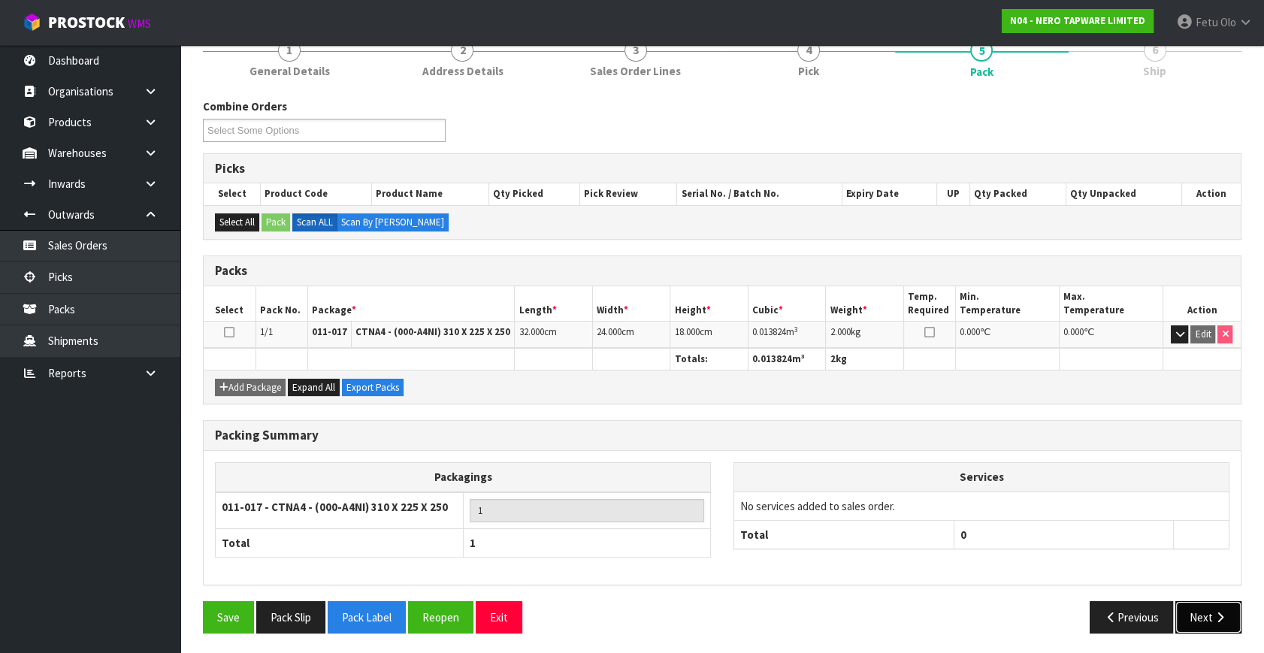
click at [1196, 607] on button "Next" at bounding box center [1208, 617] width 66 height 32
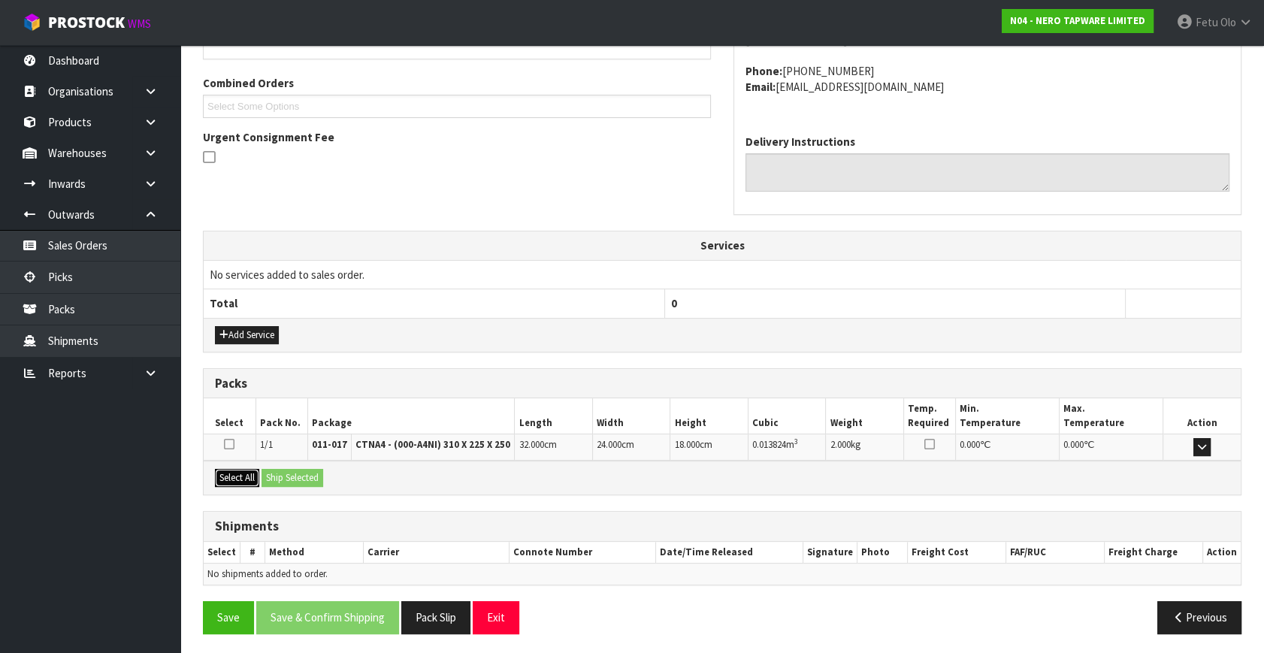
drag, startPoint x: 250, startPoint y: 475, endPoint x: 260, endPoint y: 478, distance: 10.2
click at [252, 475] on button "Select All" at bounding box center [237, 478] width 44 height 18
click at [289, 479] on button "Ship Selected" at bounding box center [292, 478] width 62 height 18
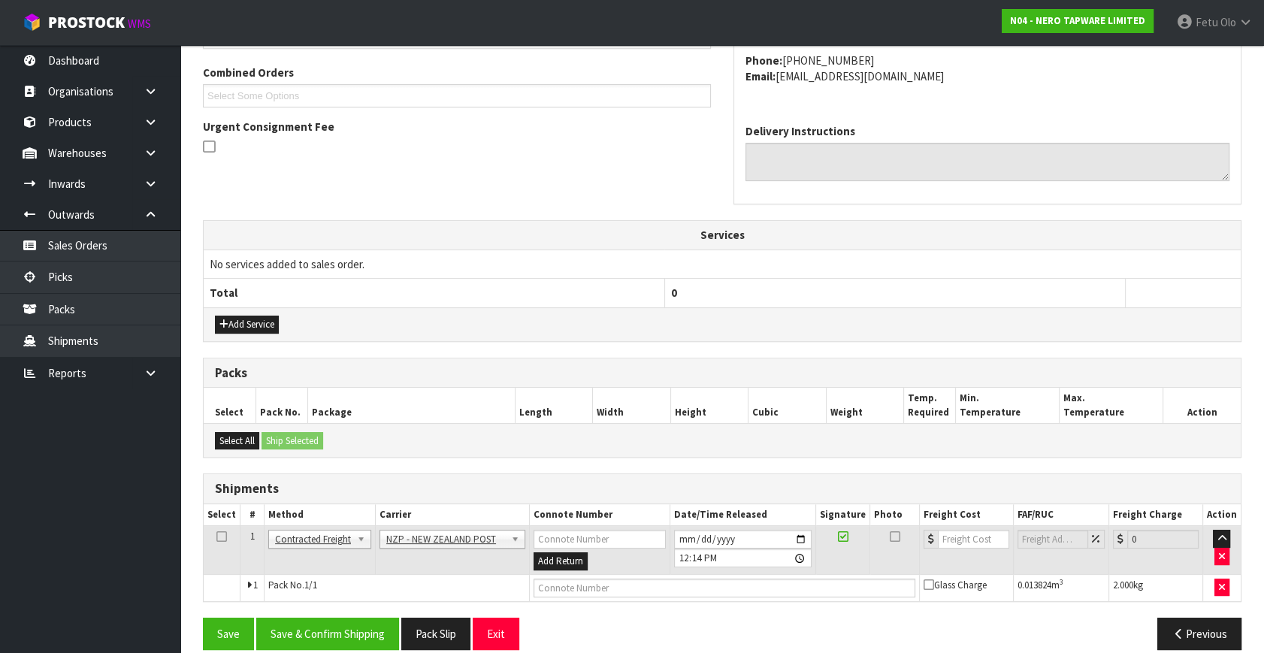
scroll to position [397, 0]
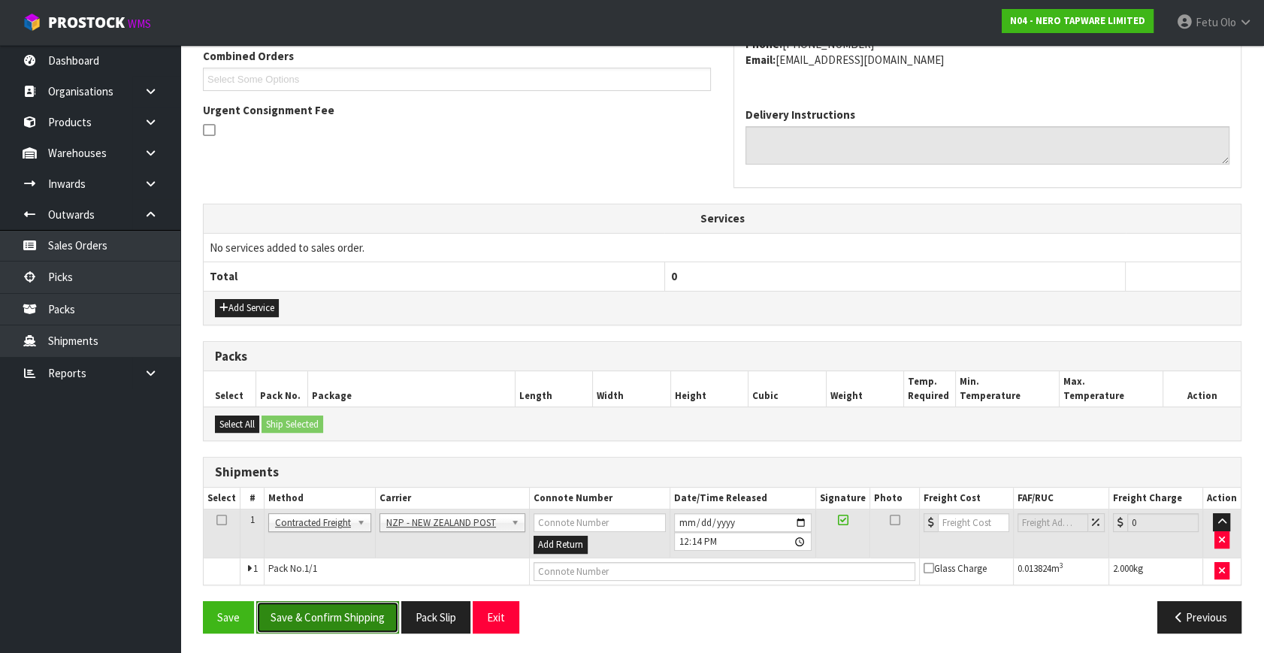
click at [352, 619] on button "Save & Confirm Shipping" at bounding box center [327, 617] width 143 height 32
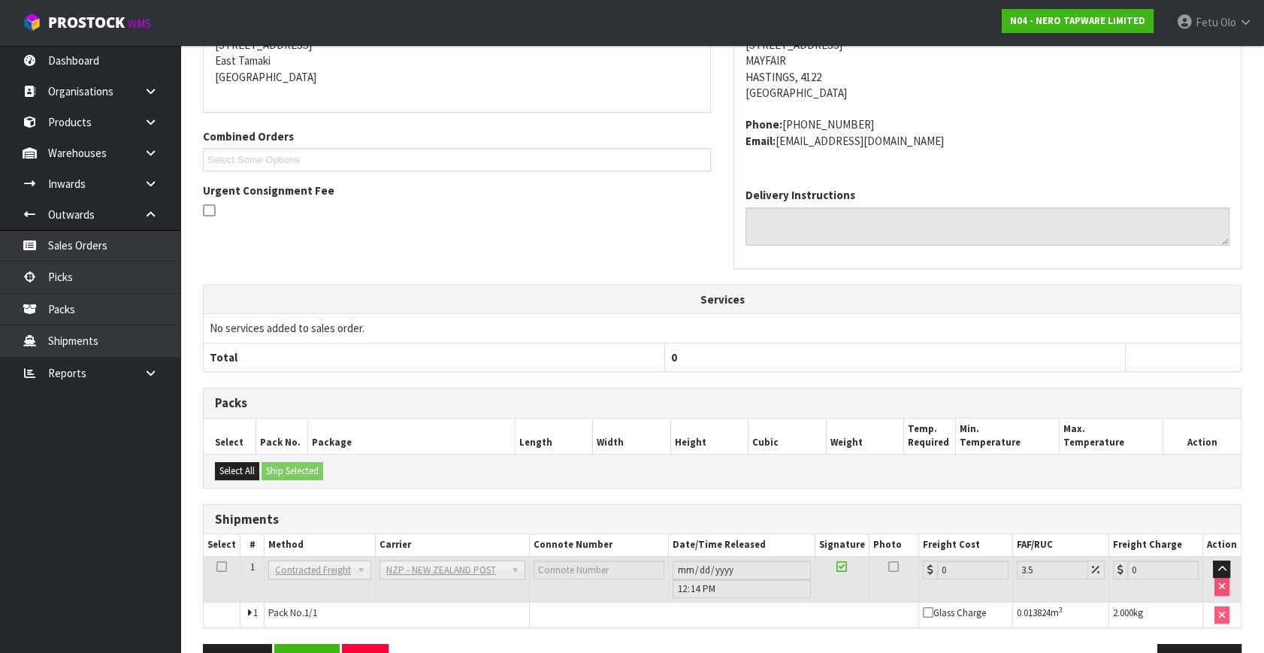
scroll to position [376, 0]
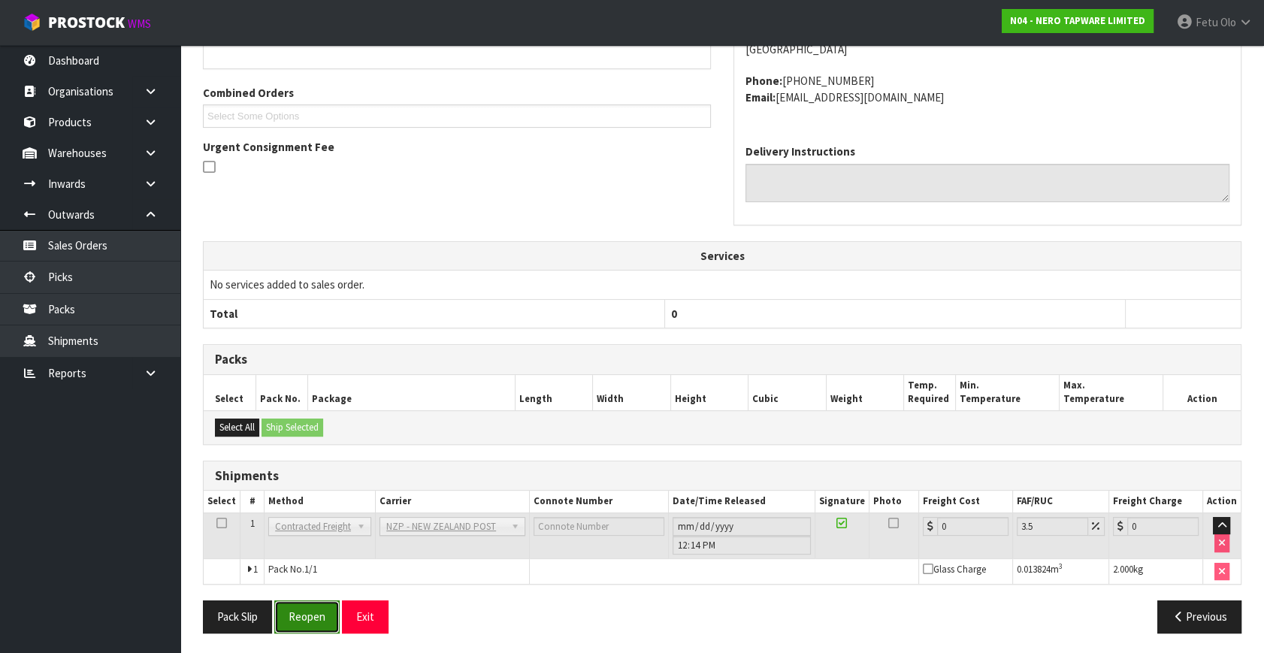
click at [318, 614] on button "Reopen" at bounding box center [306, 616] width 65 height 32
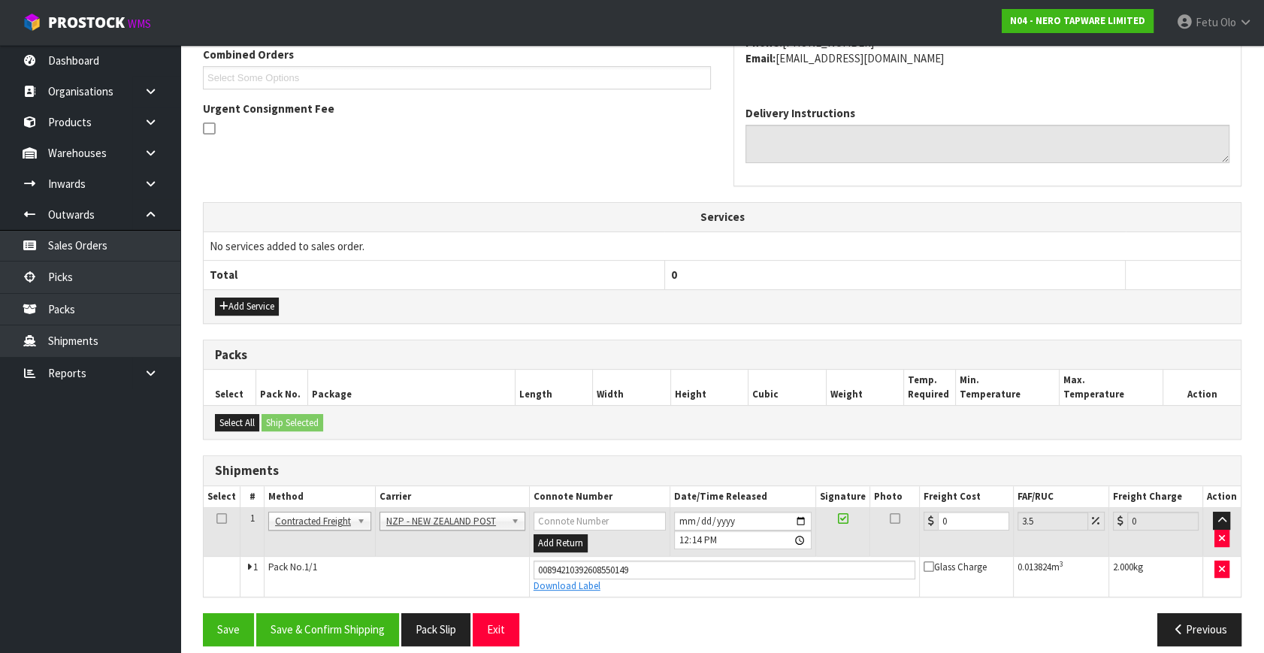
scroll to position [411, 0]
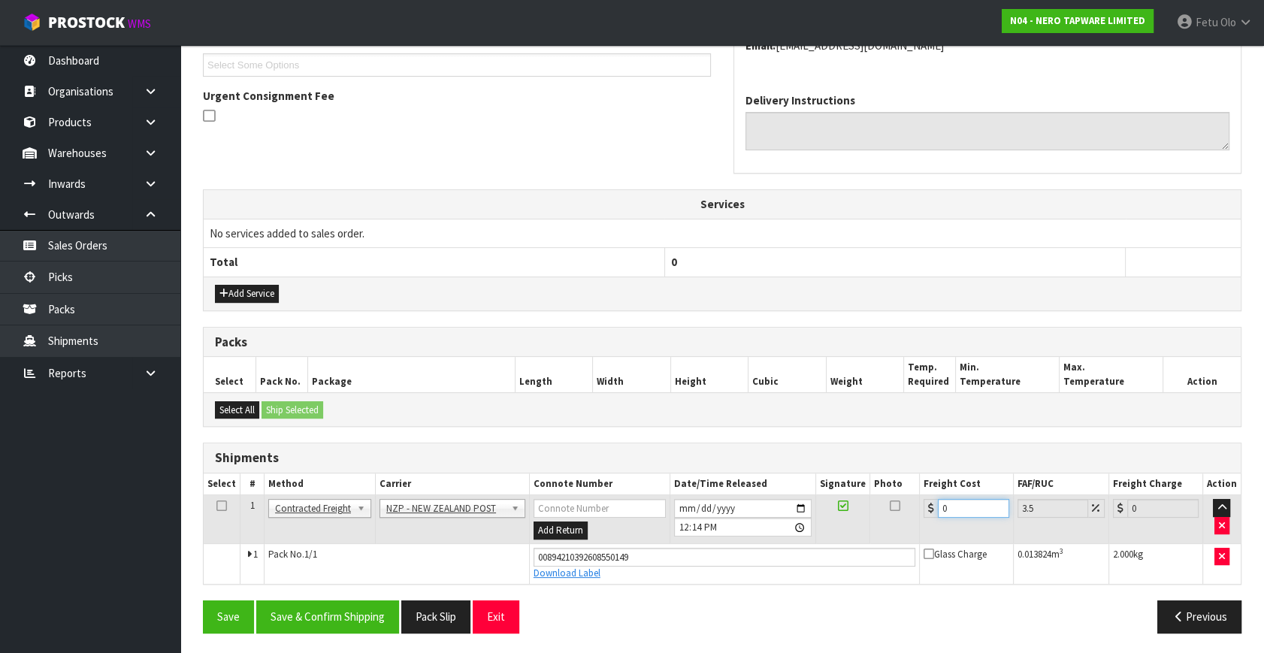
drag, startPoint x: 766, startPoint y: 550, endPoint x: 705, endPoint y: 563, distance: 62.3
click at [705, 563] on tbody "1 Client Local Pickup Customer Local Pickup Company Freight Contracted Freight …" at bounding box center [722, 539] width 1037 height 89
click at [404, 612] on button "Pack Slip" at bounding box center [435, 616] width 69 height 32
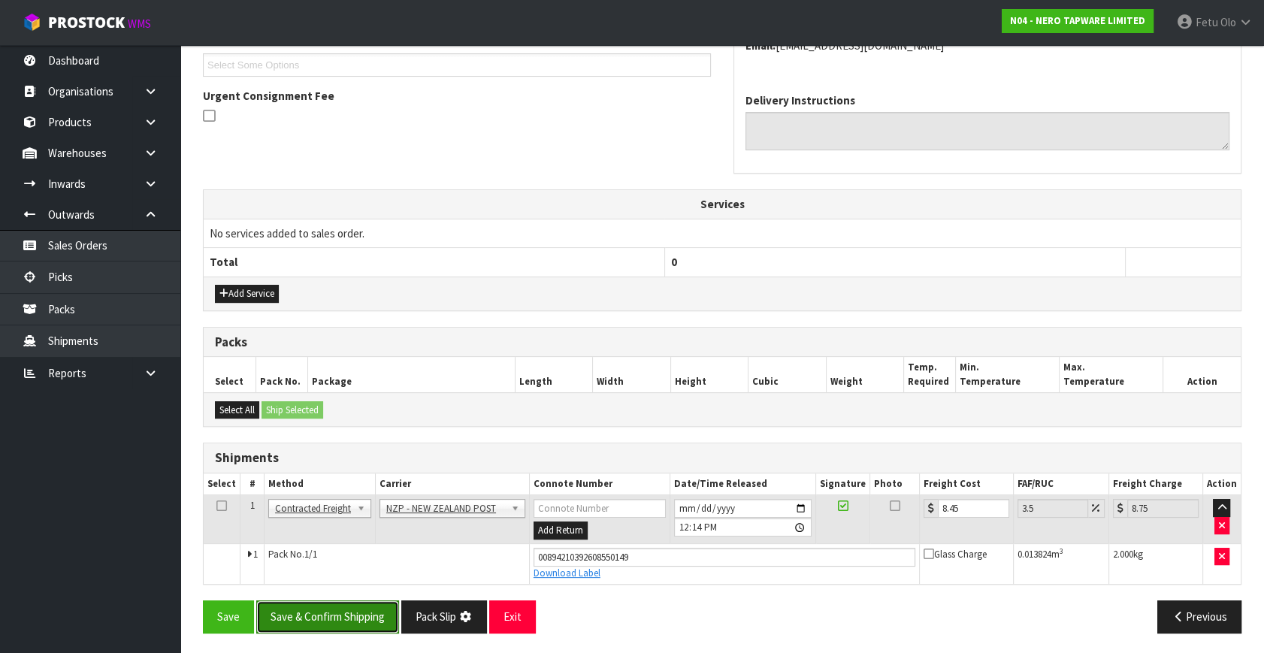
click at [352, 616] on button "Save & Confirm Shipping" at bounding box center [327, 616] width 143 height 32
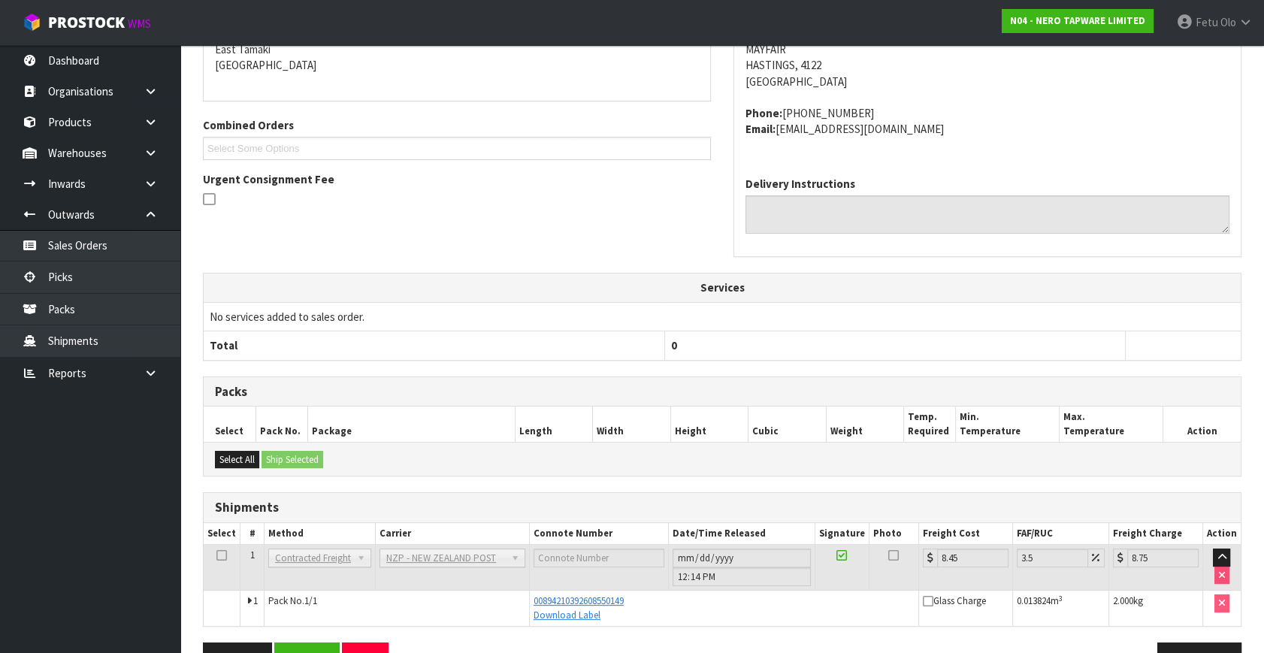
scroll to position [370, 0]
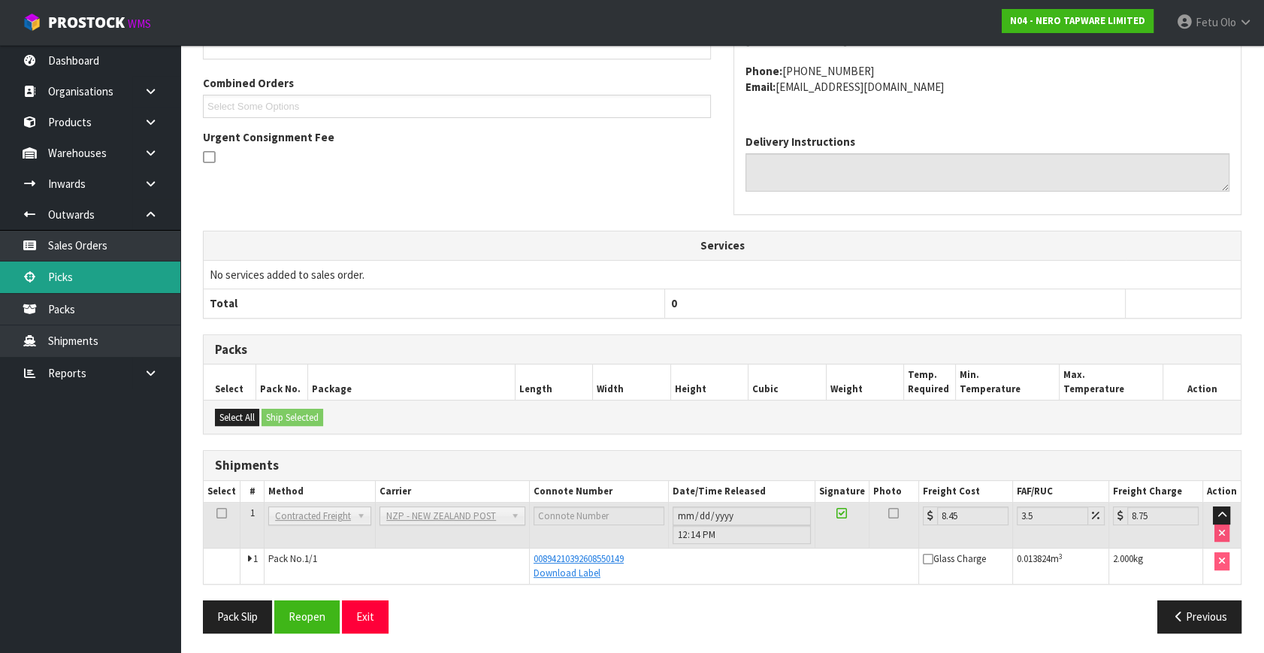
drag, startPoint x: 74, startPoint y: 279, endPoint x: 293, endPoint y: 277, distance: 219.4
click at [74, 279] on link "Picks" at bounding box center [90, 276] width 180 height 31
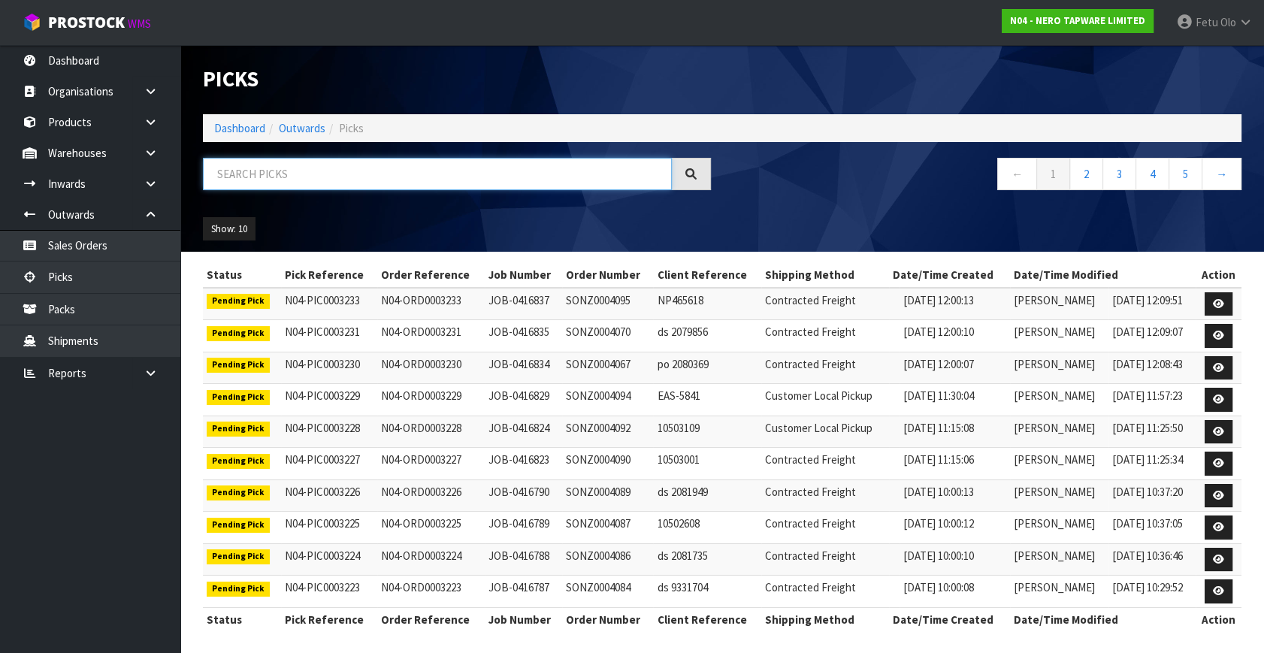
click at [361, 174] on input "text" at bounding box center [437, 174] width 469 height 32
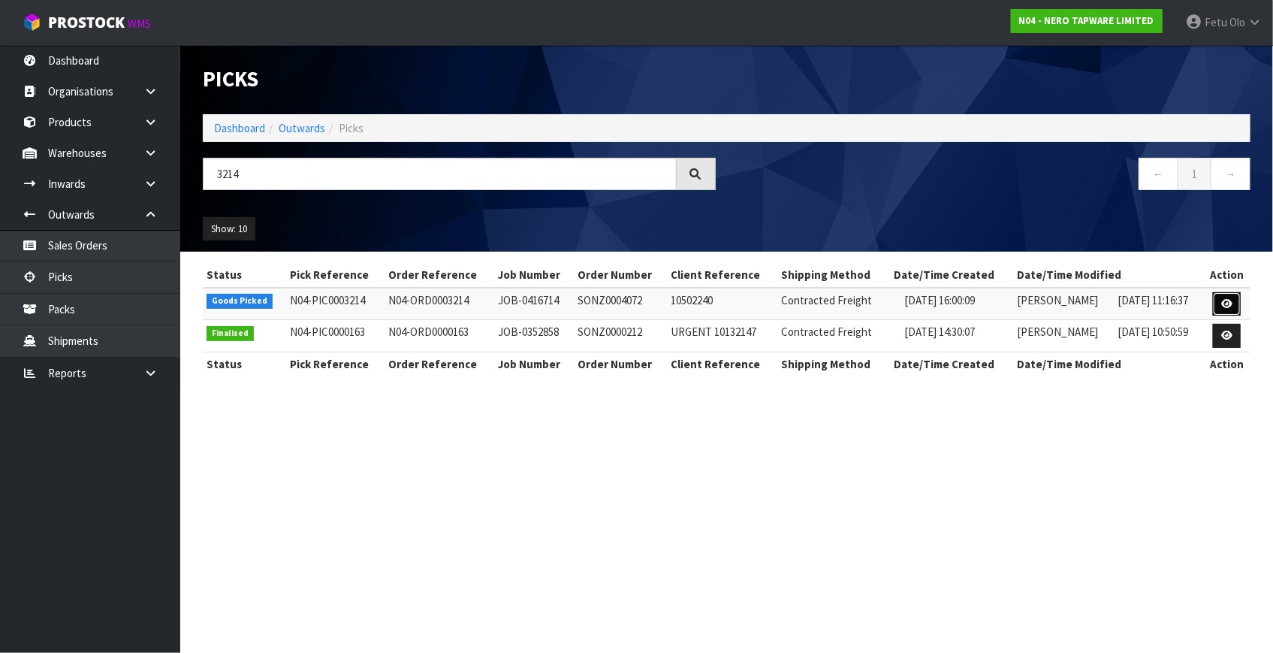
click at [1236, 303] on link at bounding box center [1227, 304] width 28 height 24
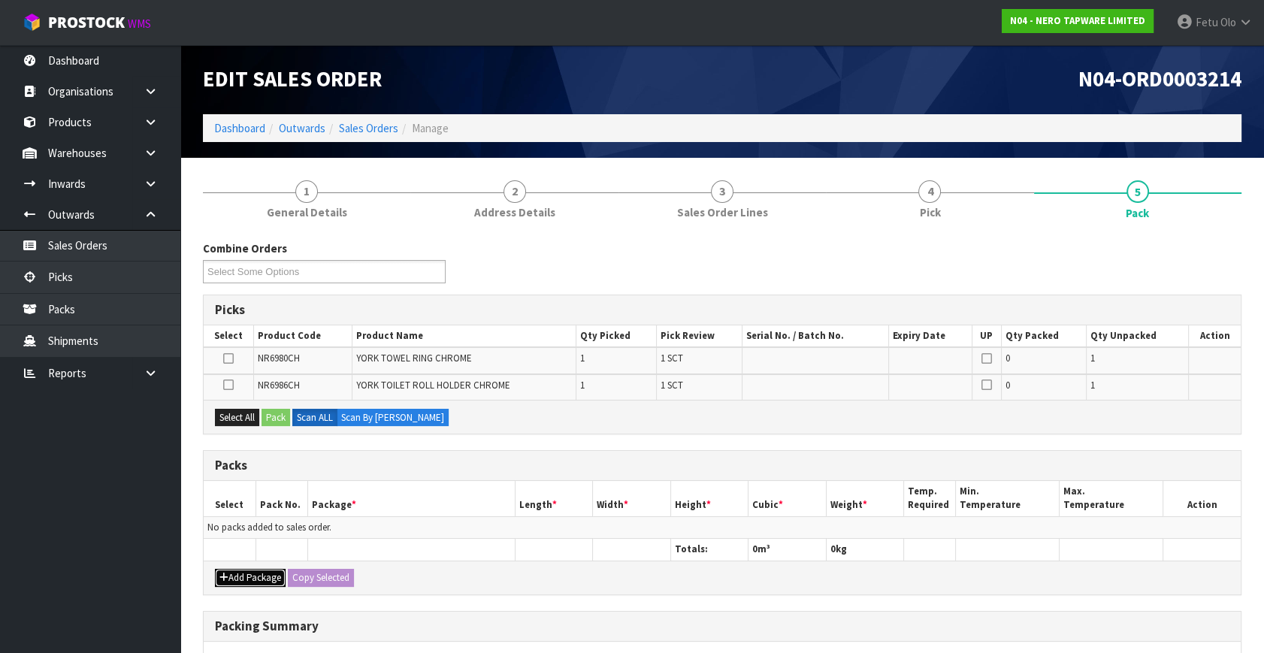
click at [237, 578] on button "Add Package" at bounding box center [250, 578] width 71 height 18
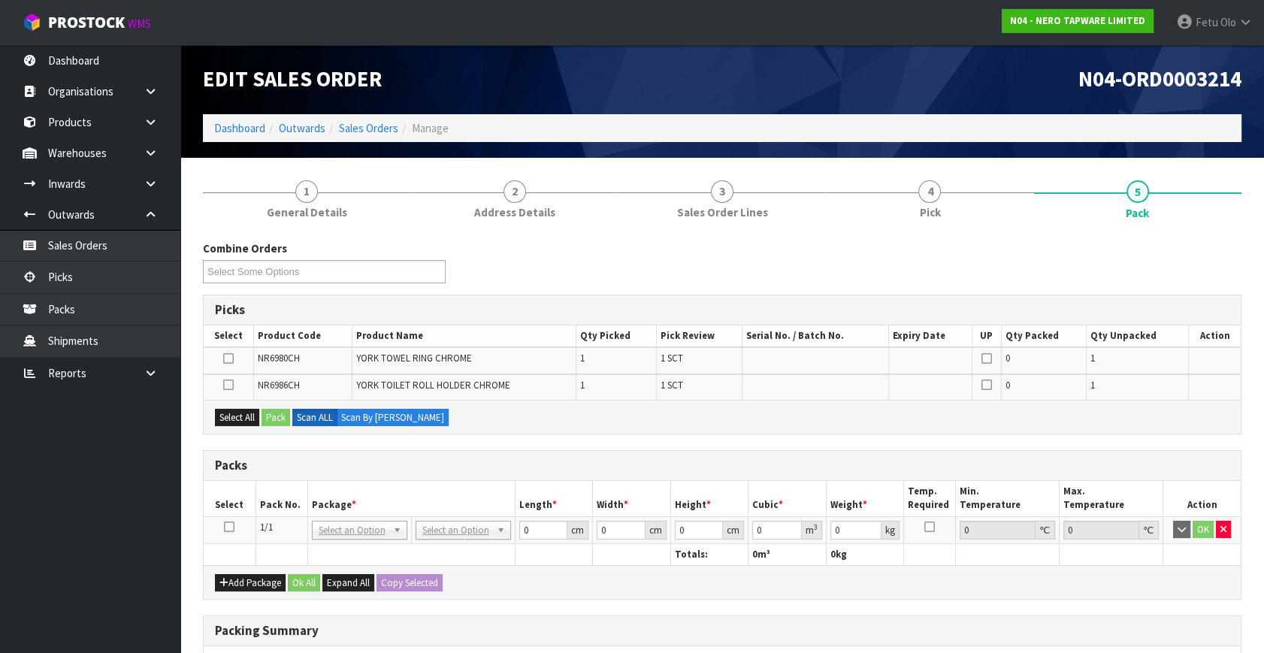
click at [226, 527] on icon at bounding box center [229, 527] width 11 height 1
click at [450, 495] on th "Package *" at bounding box center [410, 498] width 207 height 35
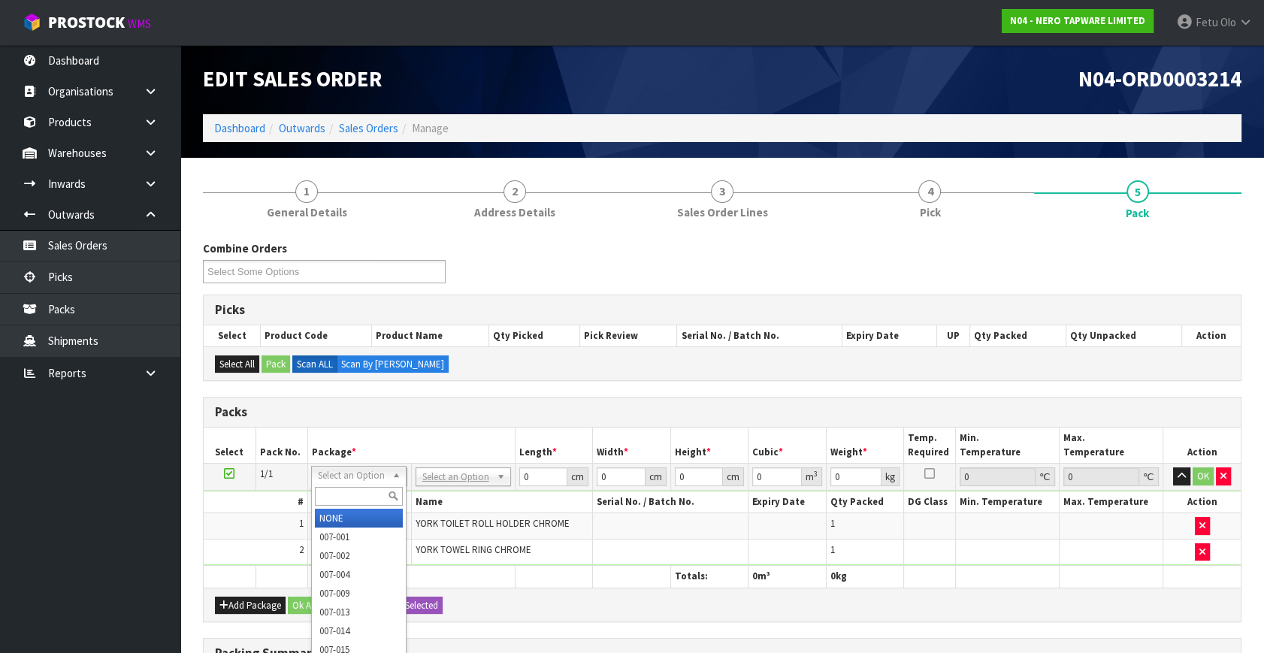
click at [328, 488] on input "text" at bounding box center [359, 496] width 88 height 19
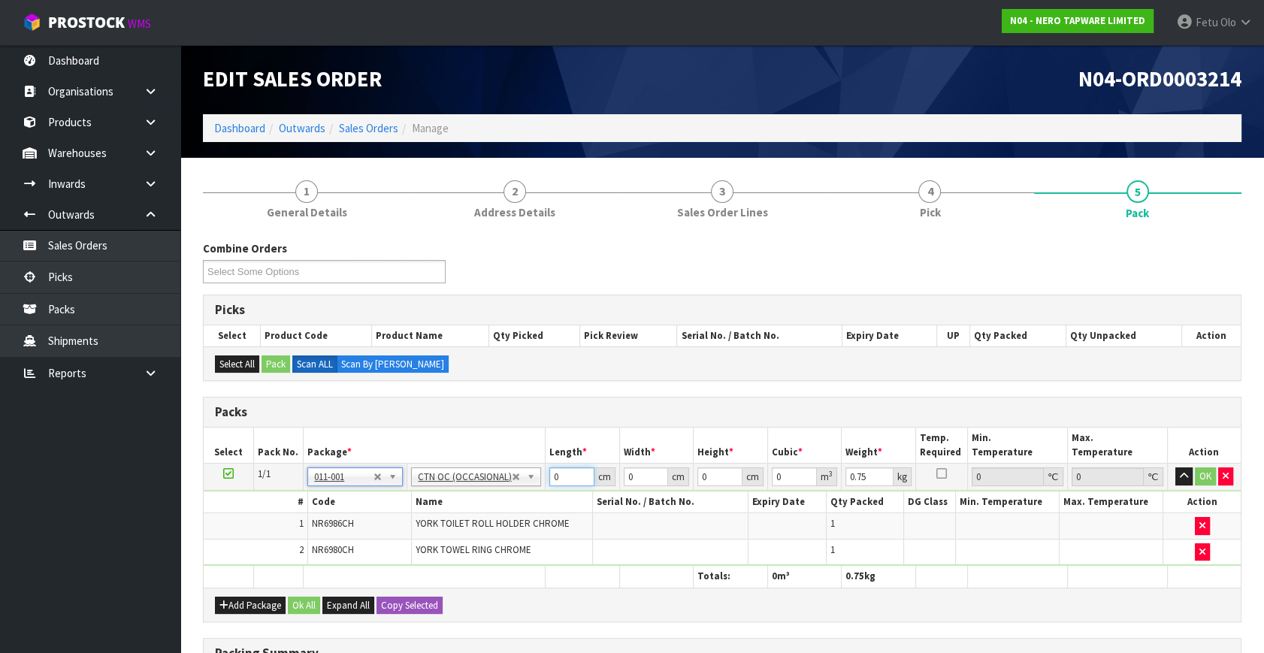
drag, startPoint x: 563, startPoint y: 471, endPoint x: 486, endPoint y: 496, distance: 81.3
click at [486, 496] on tbody "1/1 NONE 007-001 007-002 007-004 007-009 007-013 007-014 007-015 007-017 007-01…" at bounding box center [722, 515] width 1037 height 102
click button "OK" at bounding box center [1204, 476] width 21 height 18
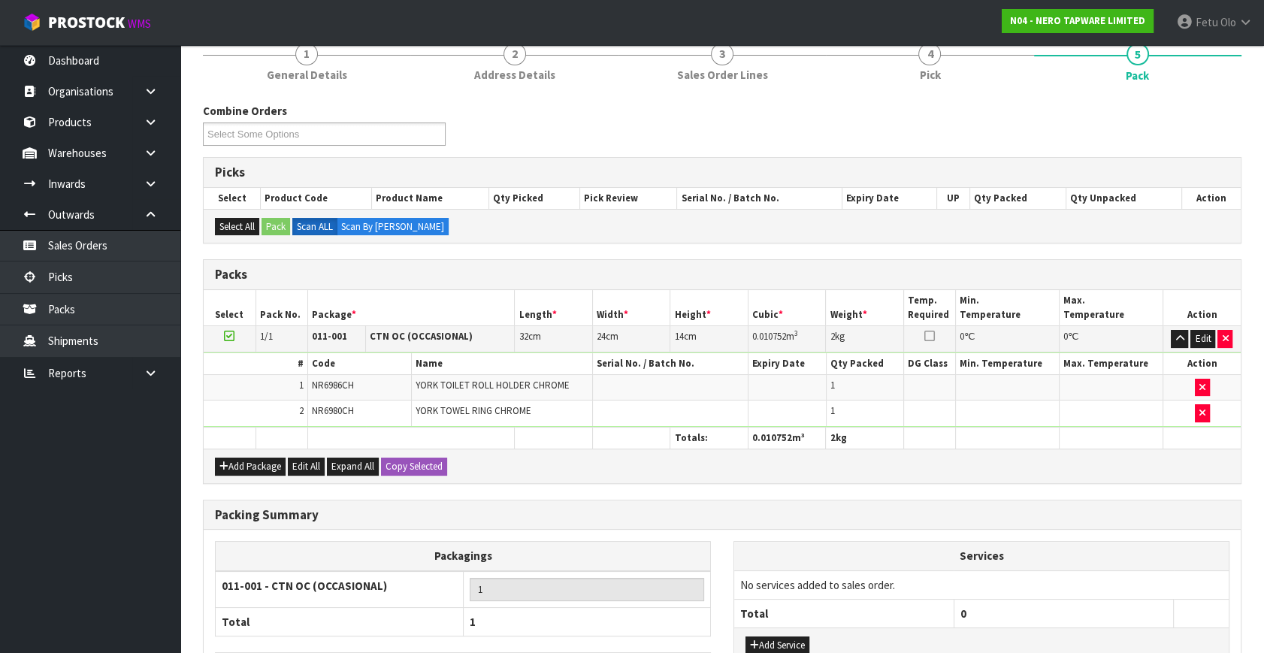
scroll to position [249, 0]
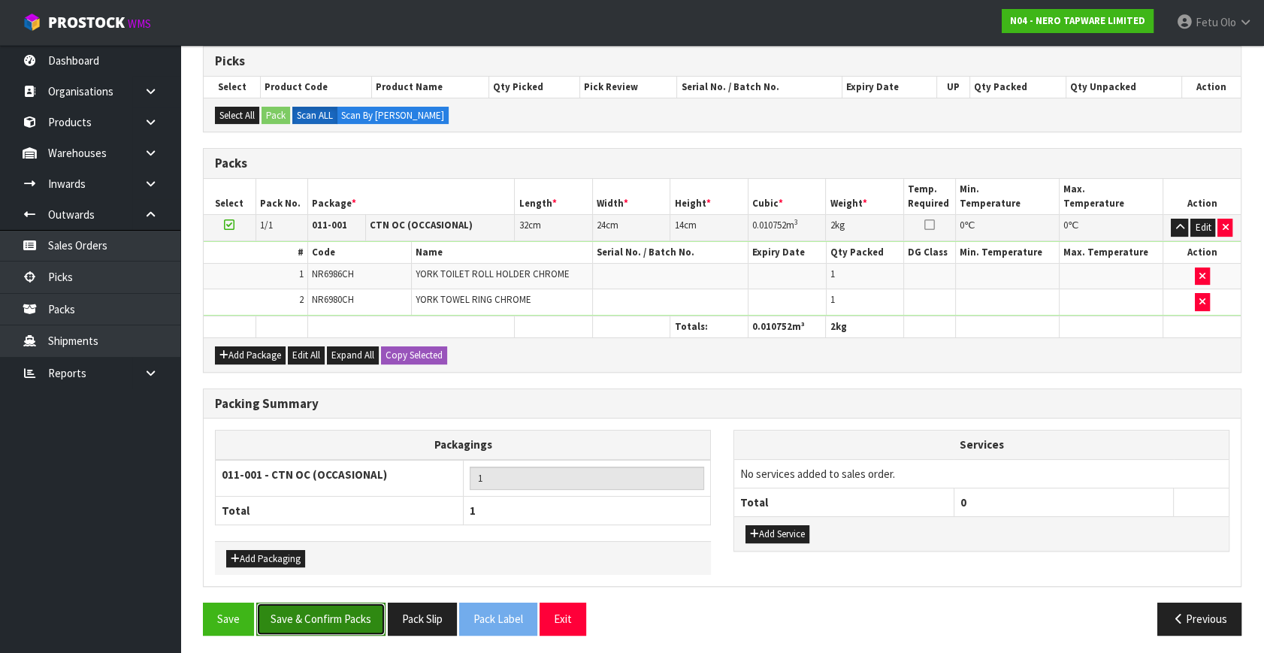
click at [339, 606] on button "Save & Confirm Packs" at bounding box center [320, 618] width 129 height 32
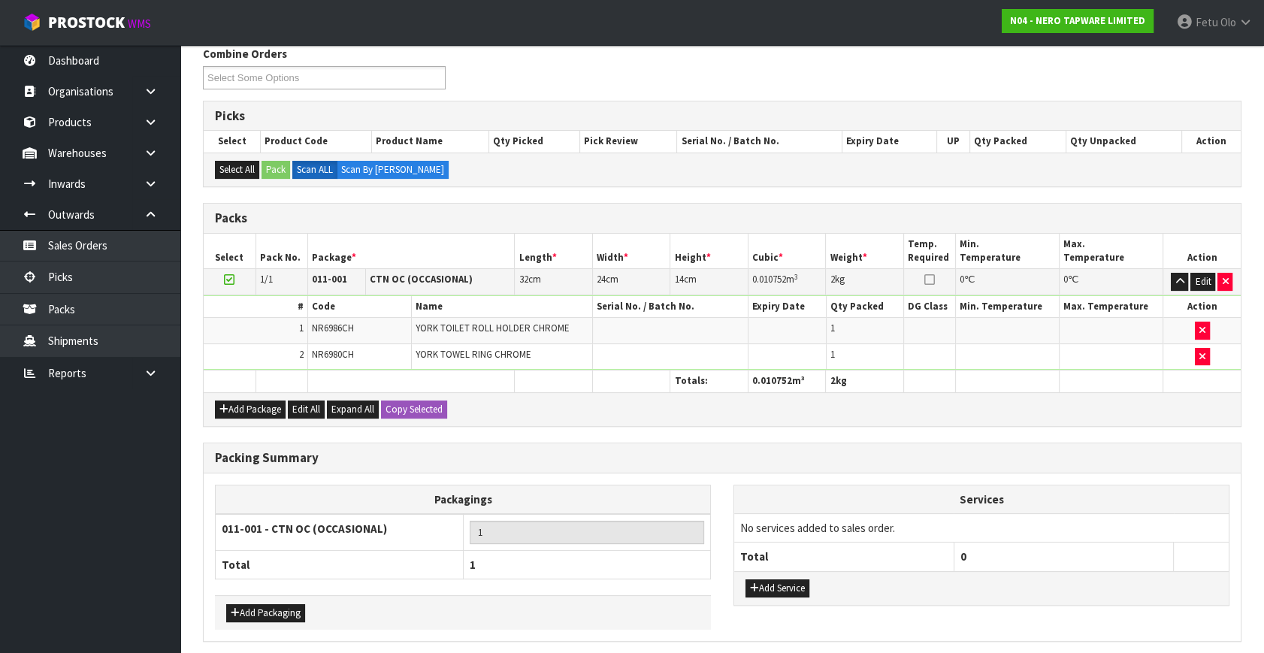
scroll to position [0, 0]
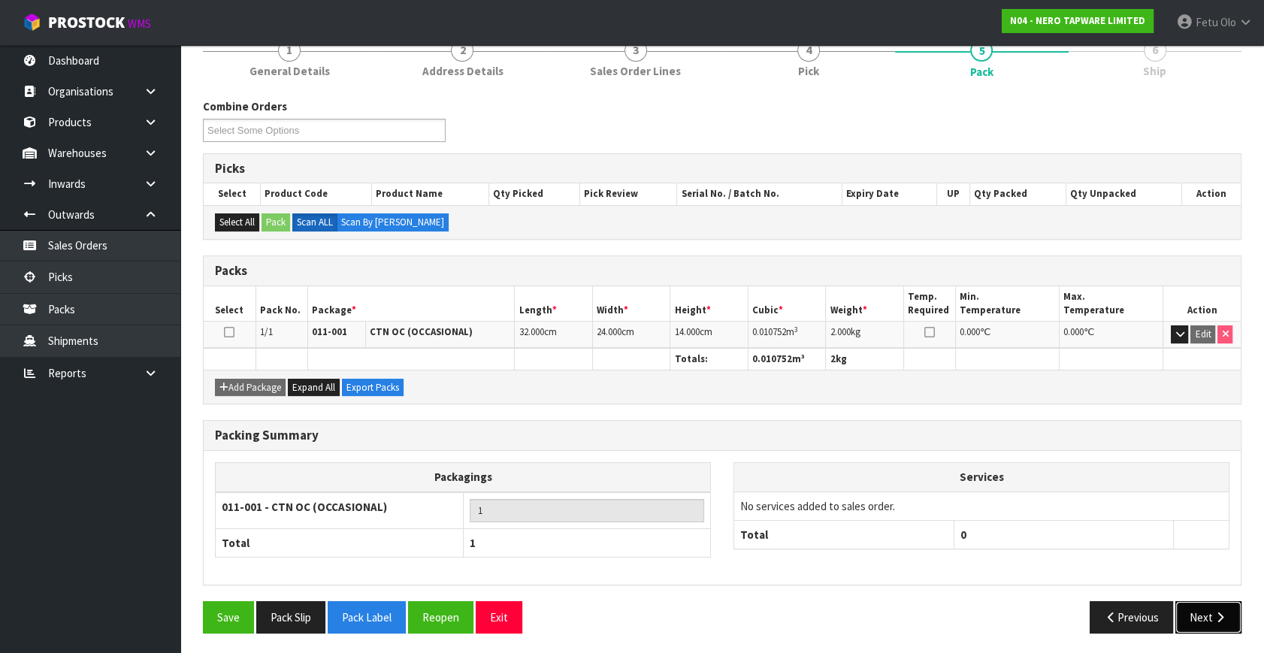
click at [1213, 621] on button "Next" at bounding box center [1208, 617] width 66 height 32
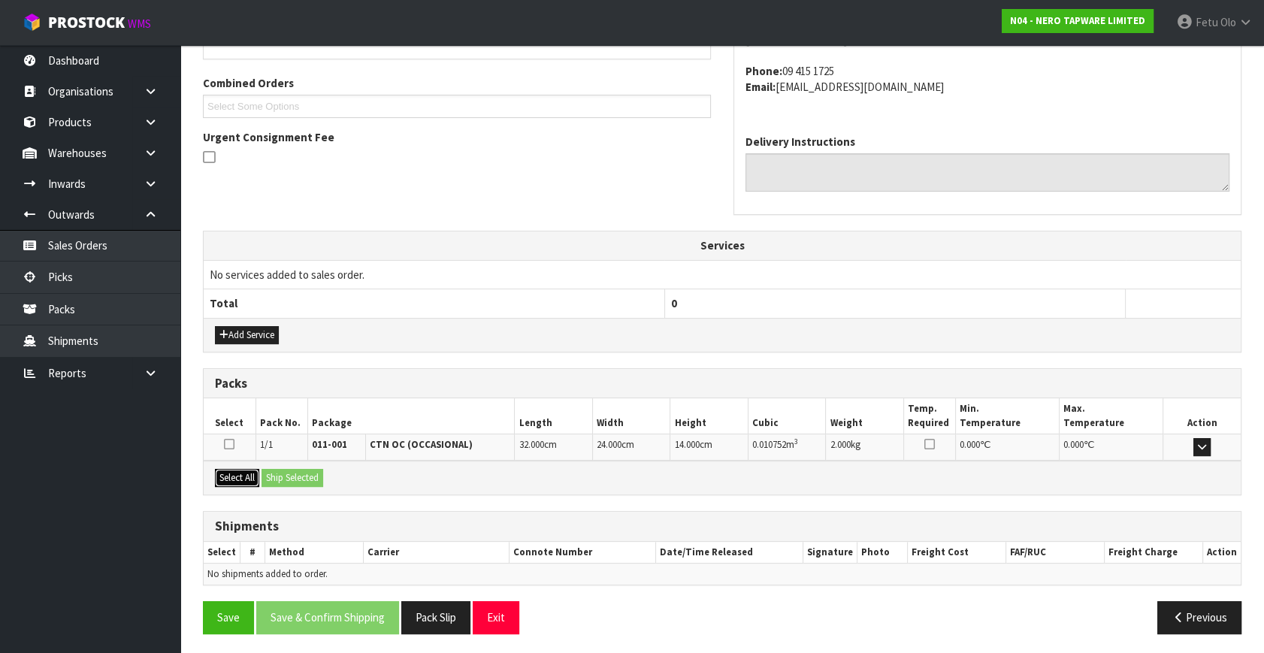
click at [242, 475] on button "Select All" at bounding box center [237, 478] width 44 height 18
click at [303, 481] on button "Ship Selected" at bounding box center [292, 478] width 62 height 18
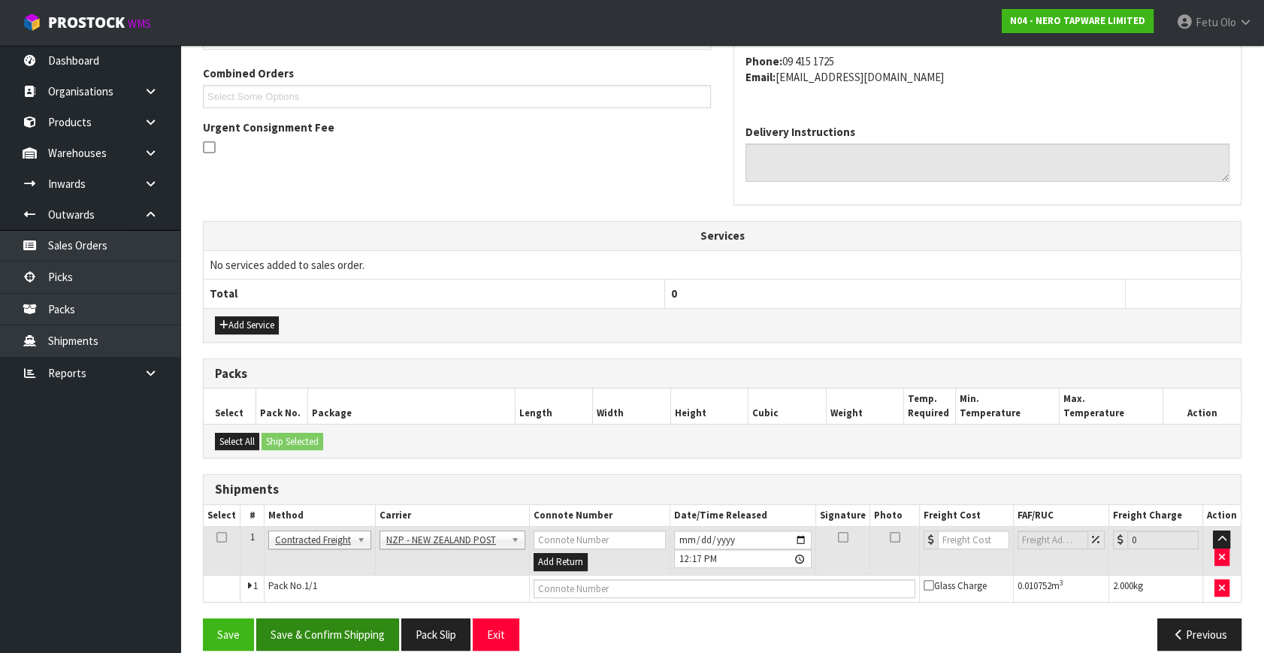
scroll to position [397, 0]
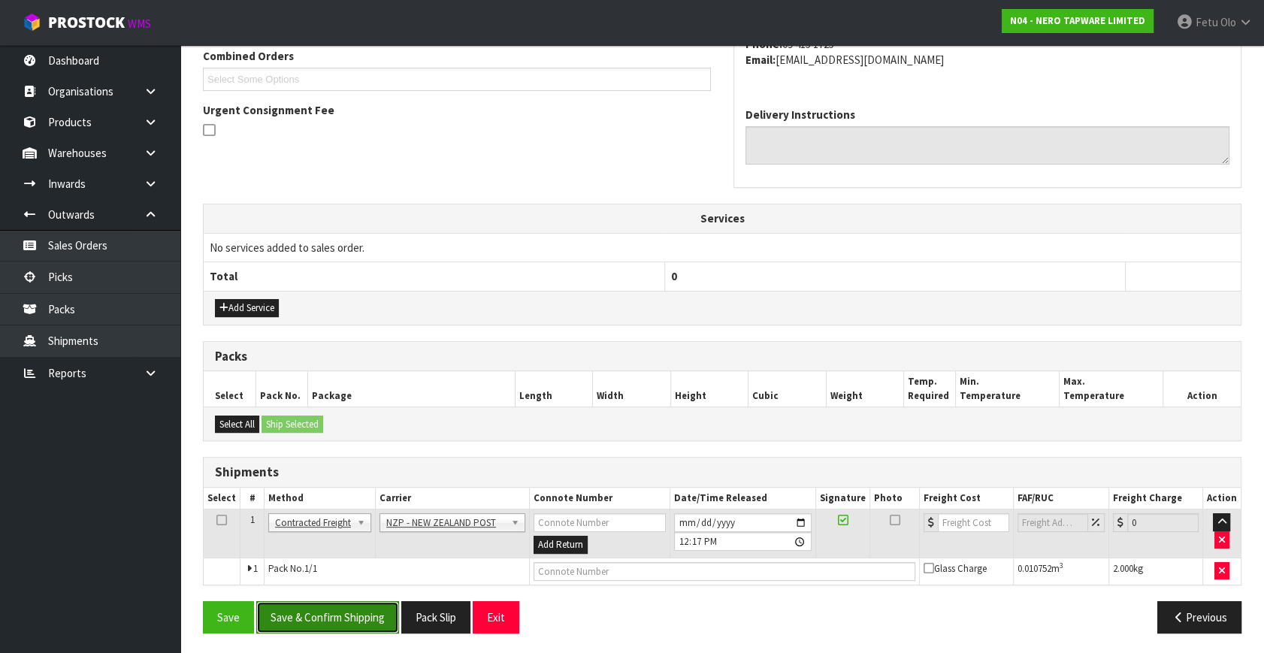
click at [343, 612] on button "Save & Confirm Shipping" at bounding box center [327, 617] width 143 height 32
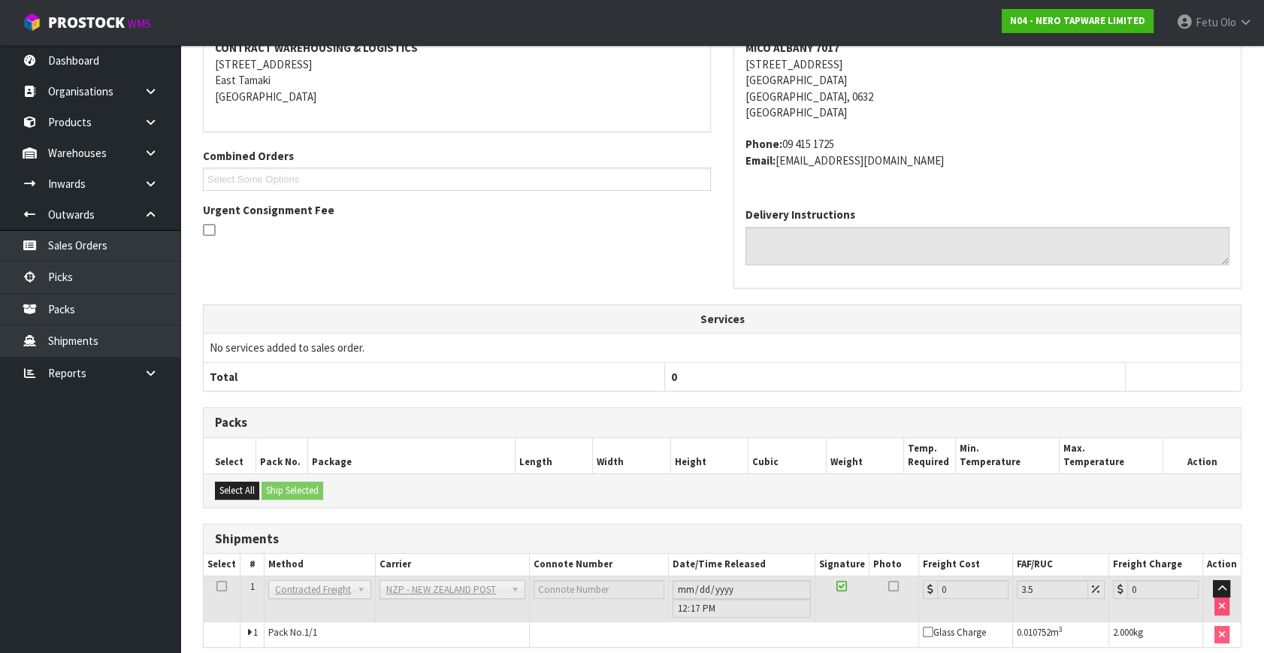
scroll to position [376, 0]
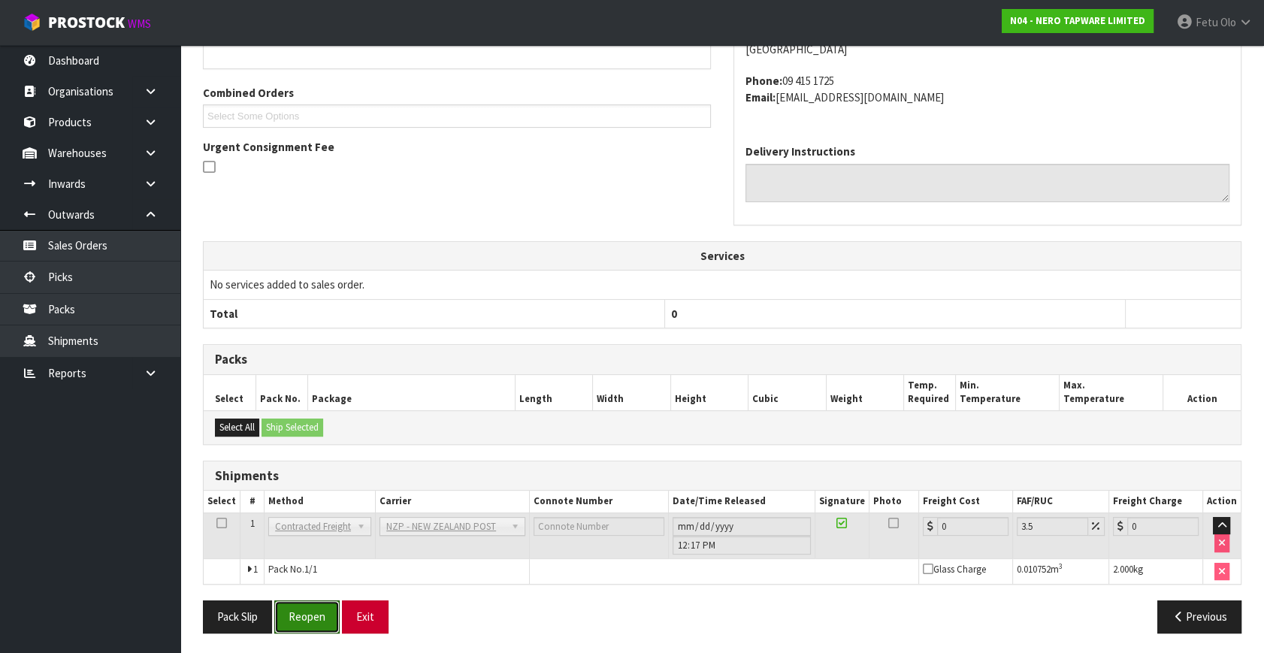
drag, startPoint x: 301, startPoint y: 623, endPoint x: 375, endPoint y: 627, distance: 73.7
click at [301, 623] on button "Reopen" at bounding box center [306, 616] width 65 height 32
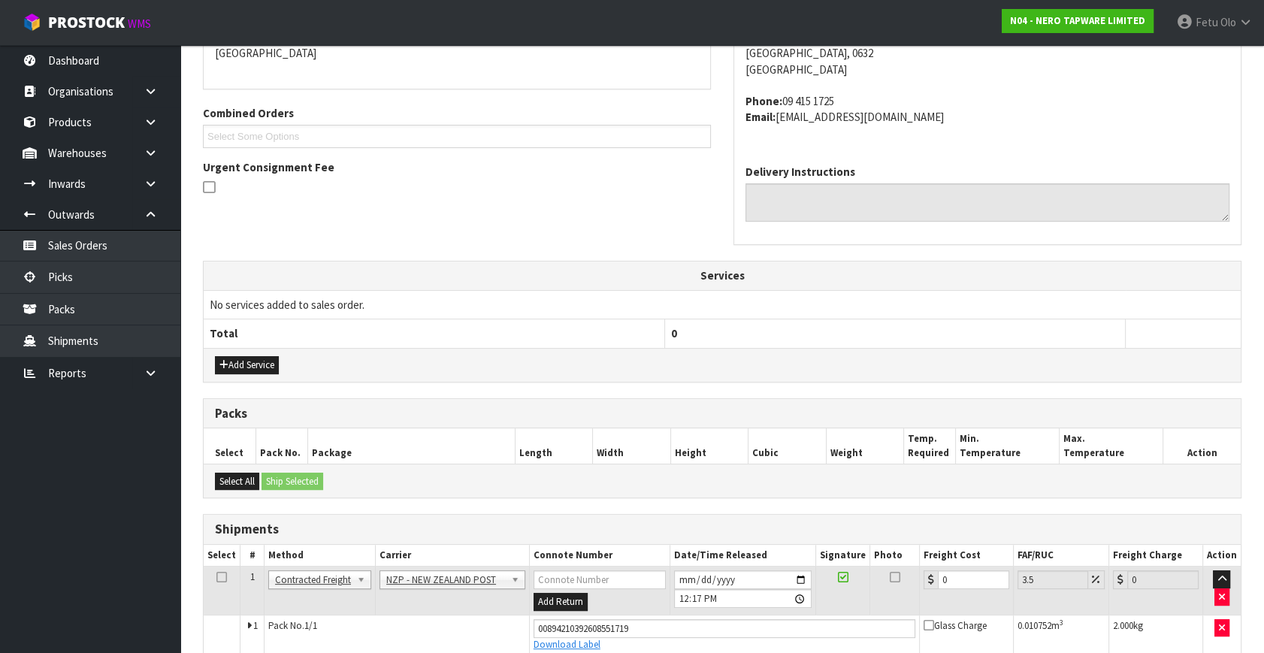
scroll to position [411, 0]
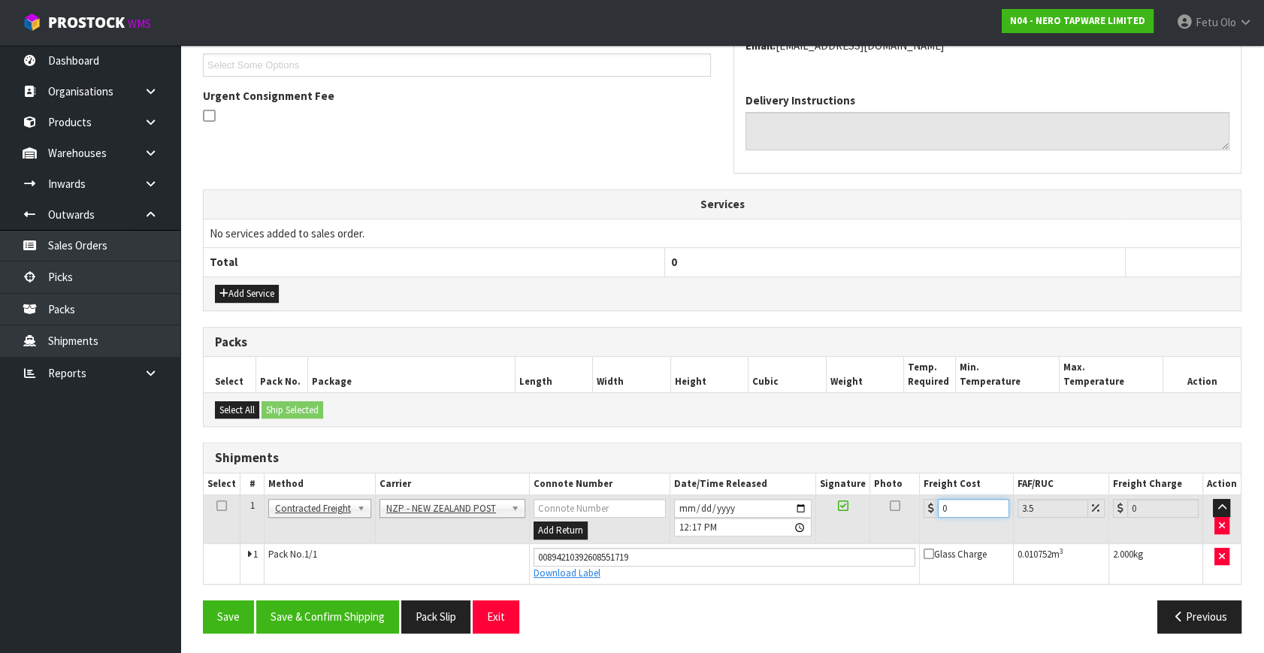
drag, startPoint x: 976, startPoint y: 501, endPoint x: 768, endPoint y: 563, distance: 217.0
click at [768, 563] on tbody "1 Client Local Pickup Customer Local Pickup Company Freight Contracted Freight …" at bounding box center [722, 539] width 1037 height 89
click at [334, 615] on button "Save & Confirm Shipping" at bounding box center [327, 616] width 143 height 32
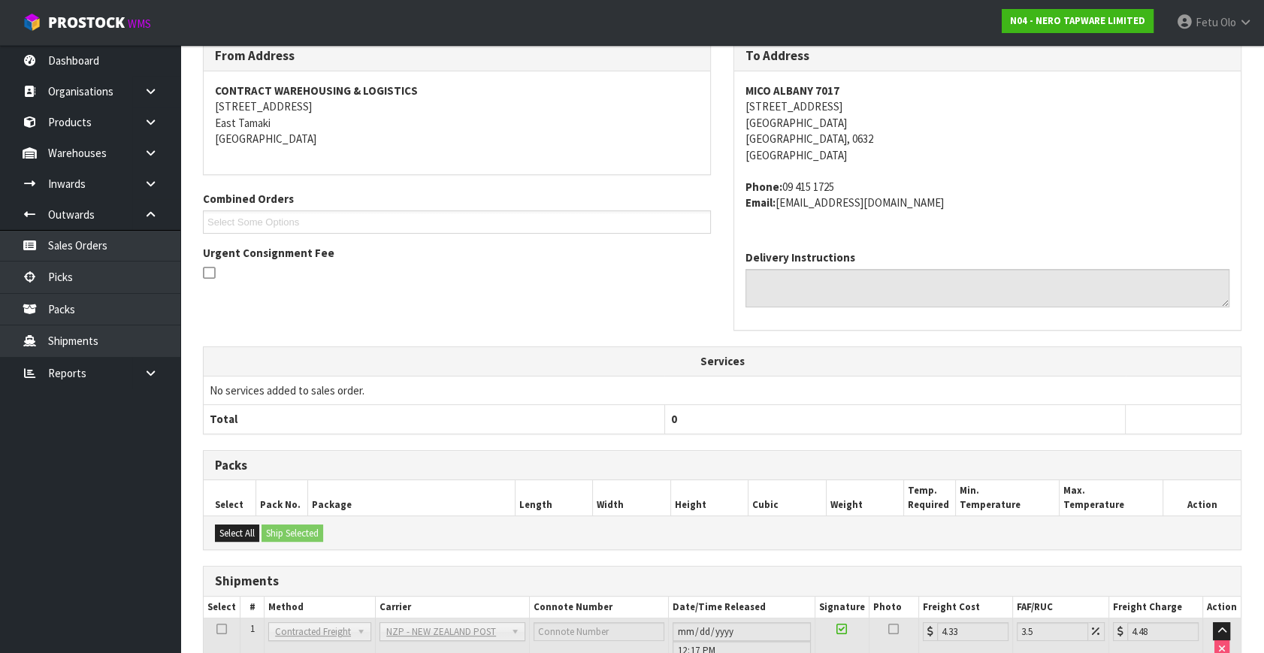
scroll to position [370, 0]
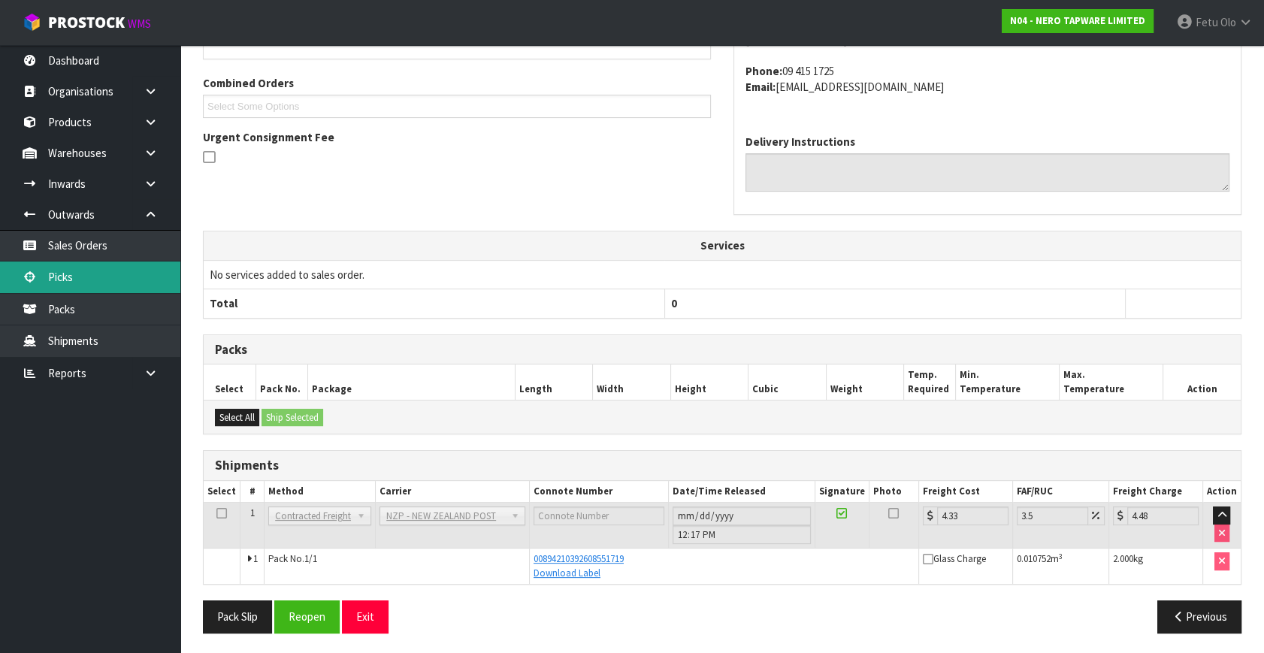
click at [103, 279] on link "Picks" at bounding box center [90, 276] width 180 height 31
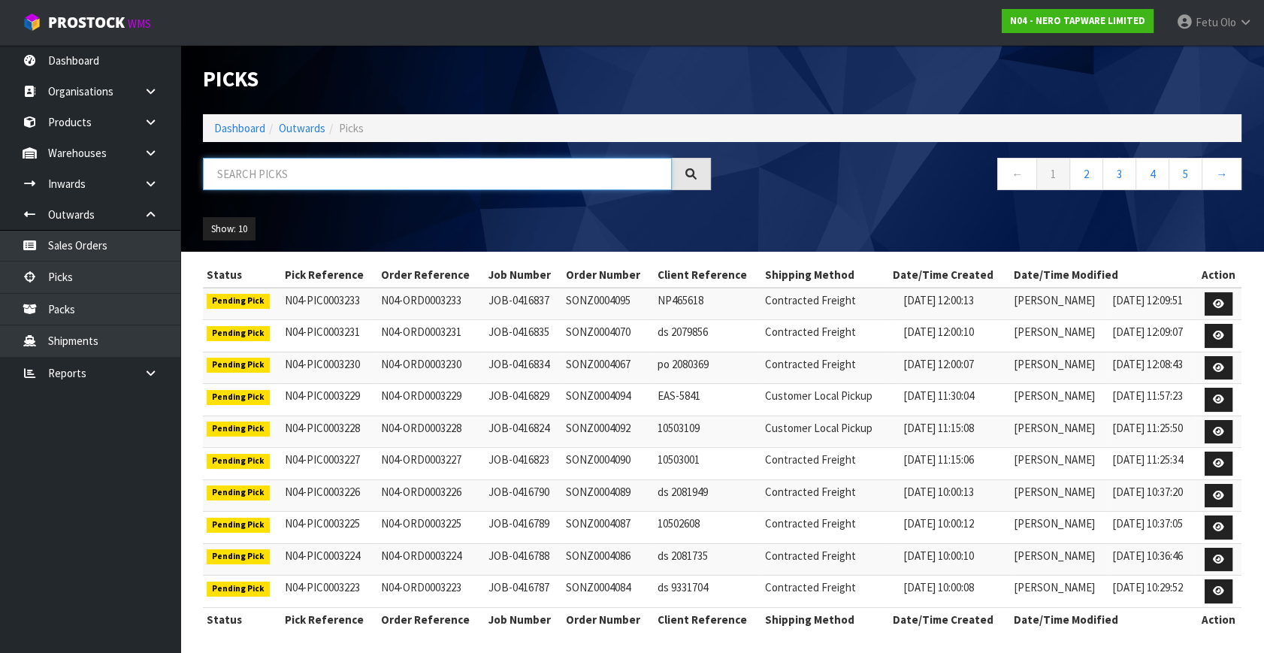
click at [314, 181] on input "text" at bounding box center [437, 174] width 469 height 32
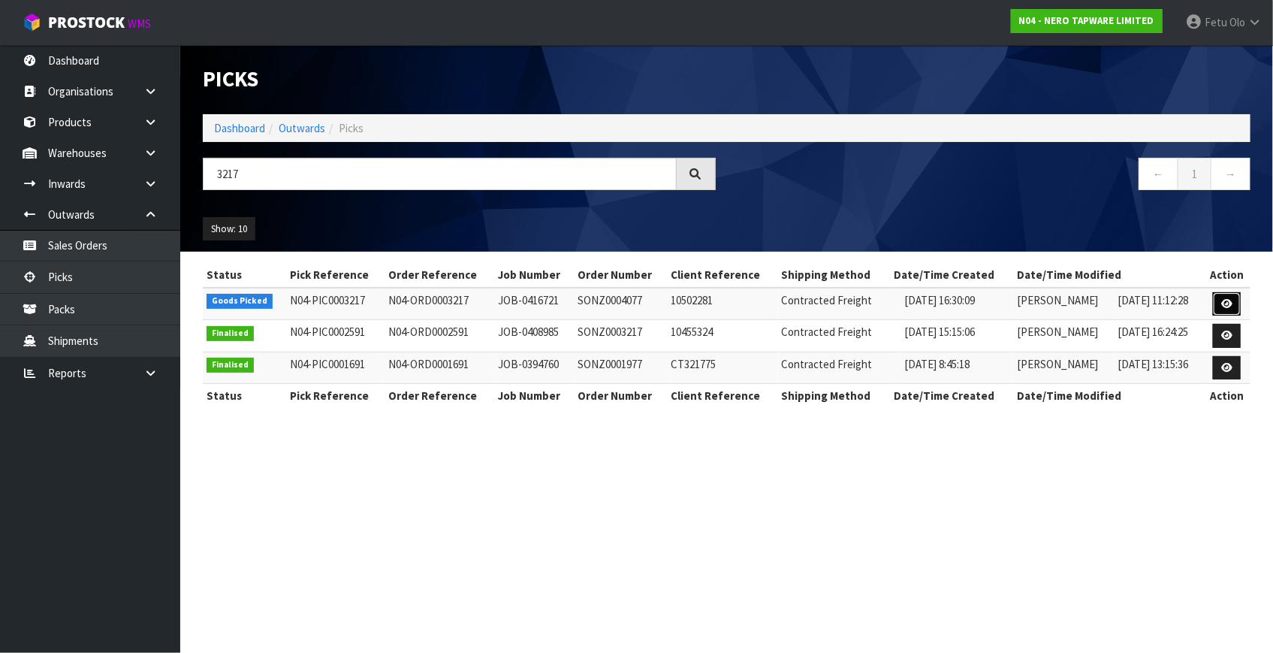
click at [1233, 299] on icon at bounding box center [1227, 304] width 11 height 10
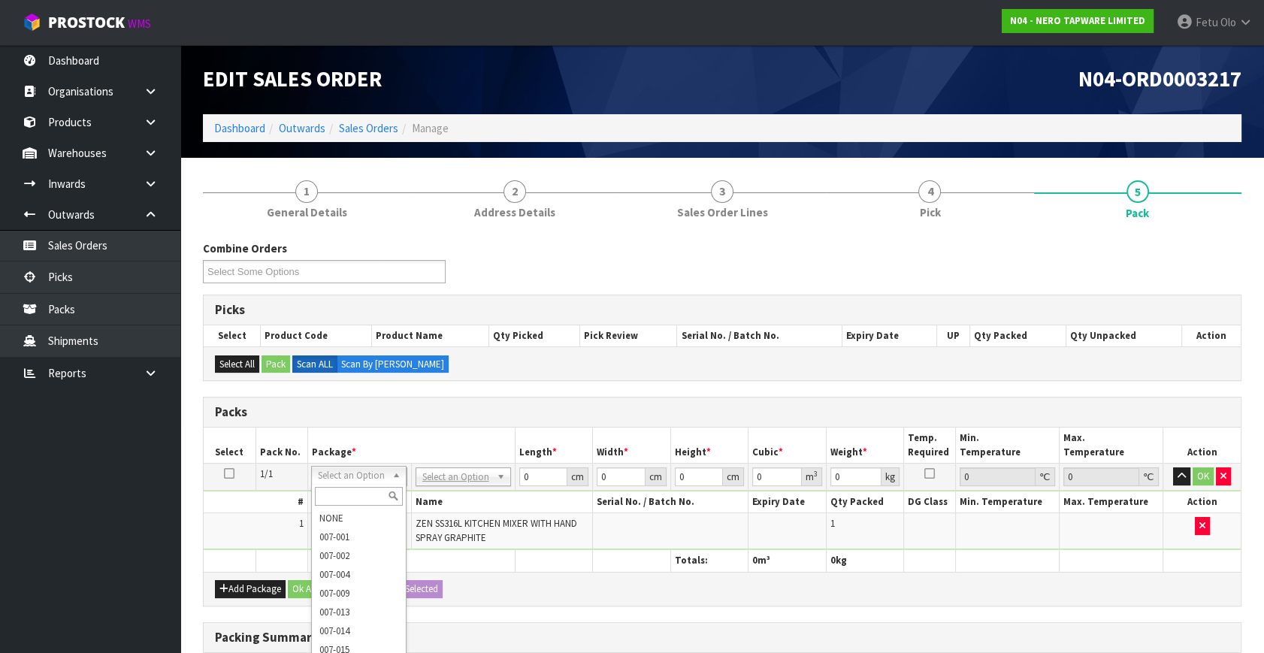
click at [330, 496] on input "text" at bounding box center [359, 496] width 88 height 19
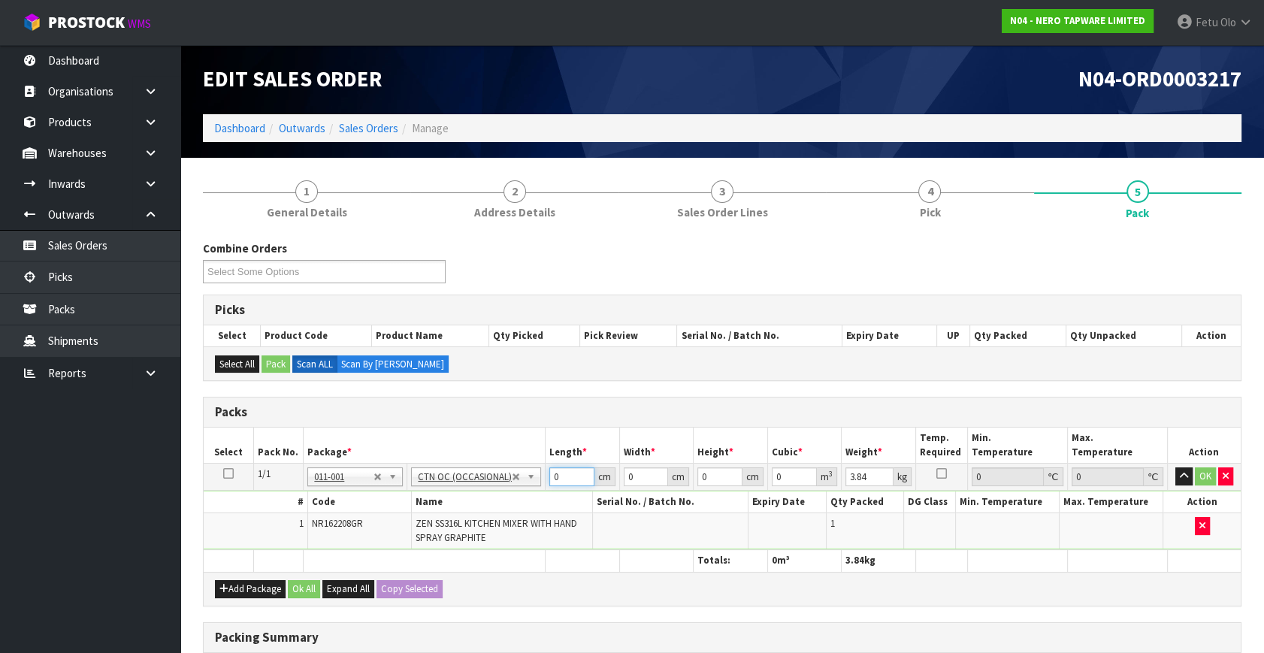
drag, startPoint x: 470, startPoint y: 509, endPoint x: 418, endPoint y: 529, distance: 55.4
click at [418, 529] on tbody "1/1 NONE 007-001 007-002 007-004 007-009 007-013 007-014 007-015 007-017 007-01…" at bounding box center [722, 507] width 1037 height 86
click button "OK" at bounding box center [1204, 476] width 21 height 18
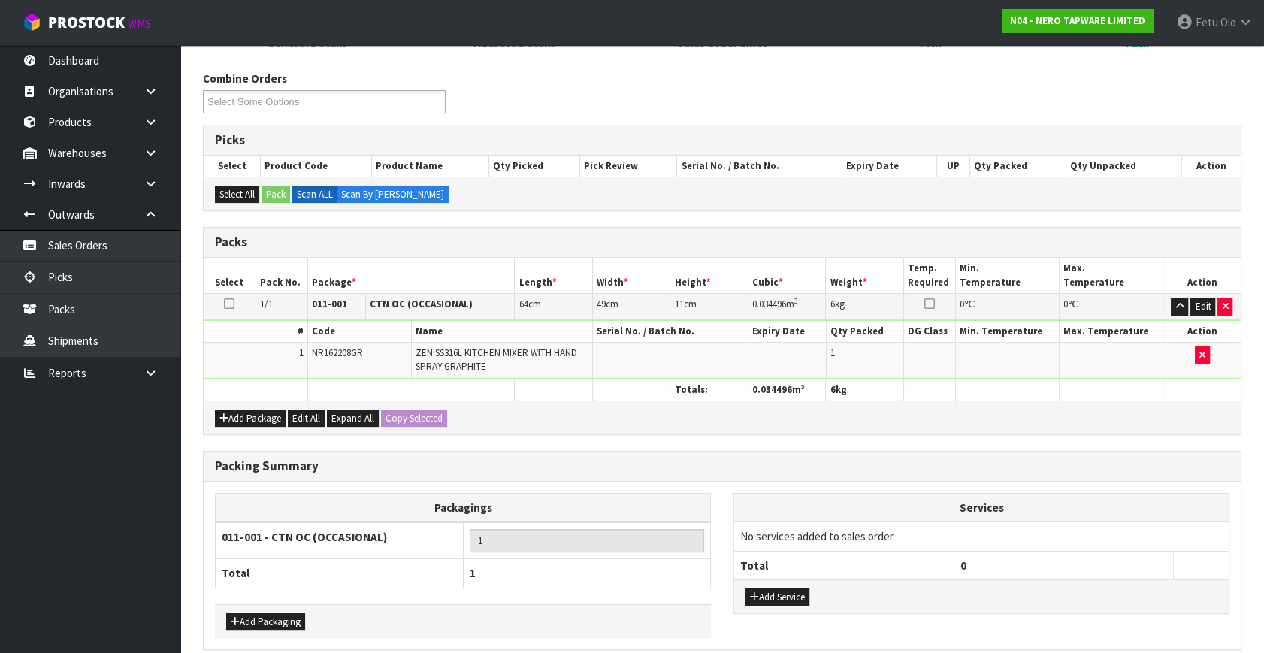
scroll to position [234, 0]
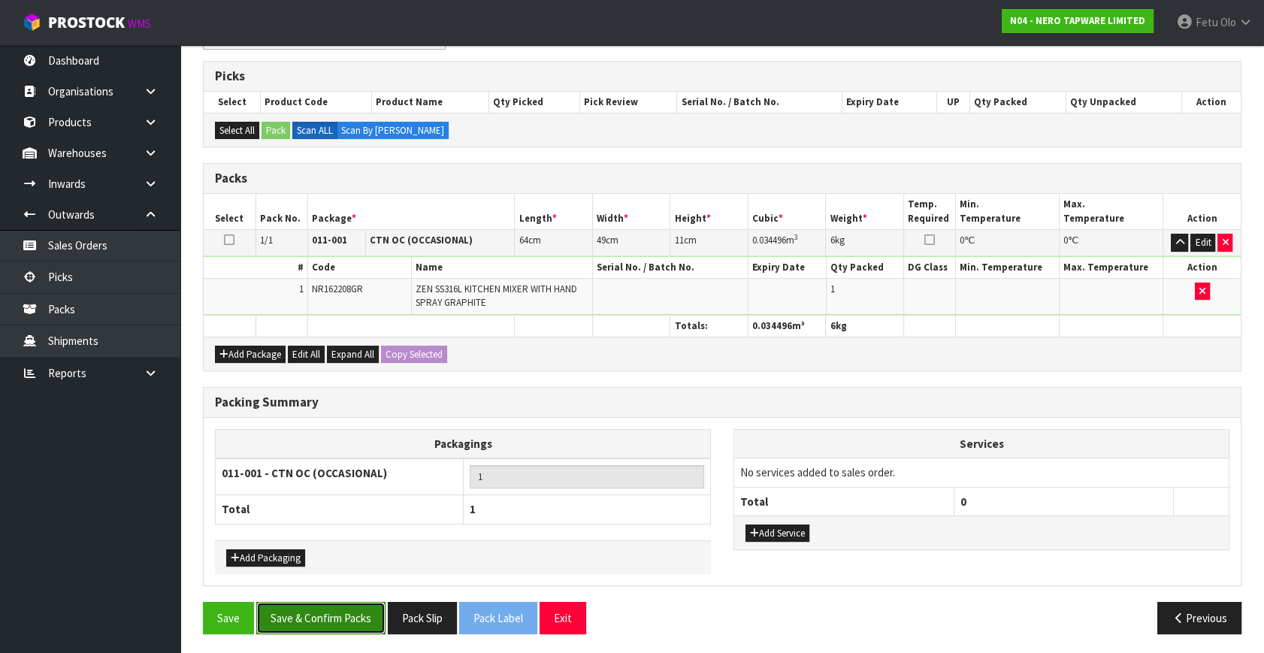
click at [327, 603] on button "Save & Confirm Packs" at bounding box center [320, 618] width 129 height 32
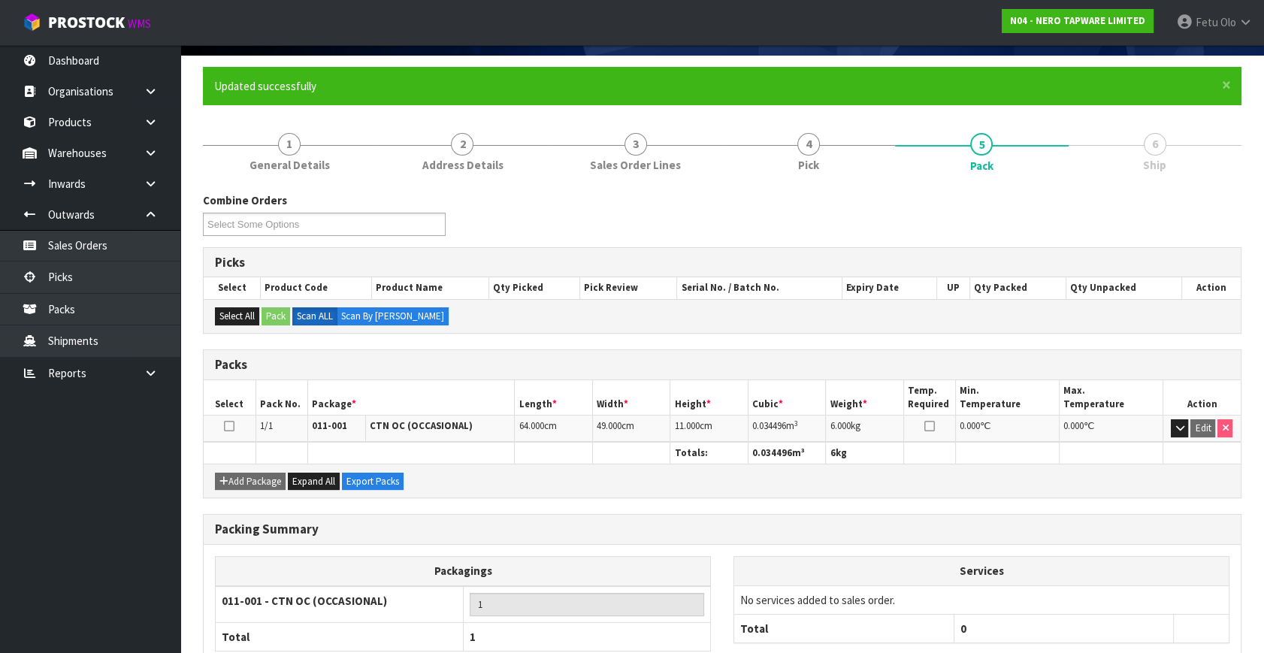
scroll to position [196, 0]
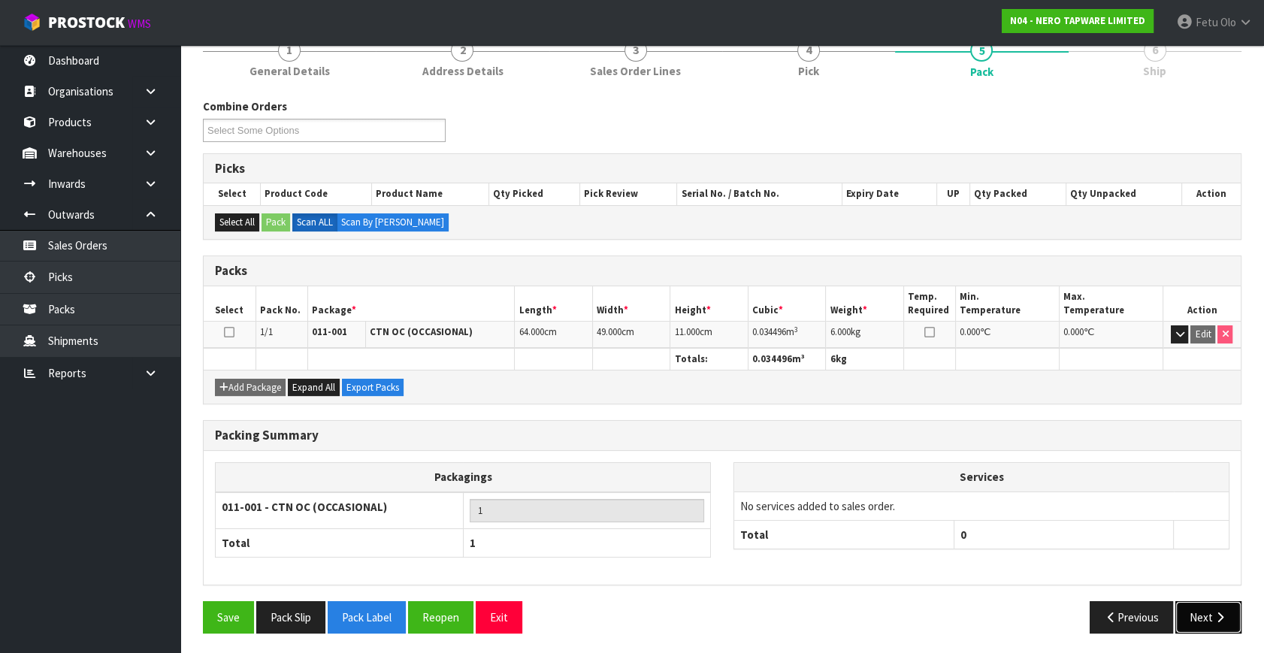
click at [1188, 609] on button "Next" at bounding box center [1208, 617] width 66 height 32
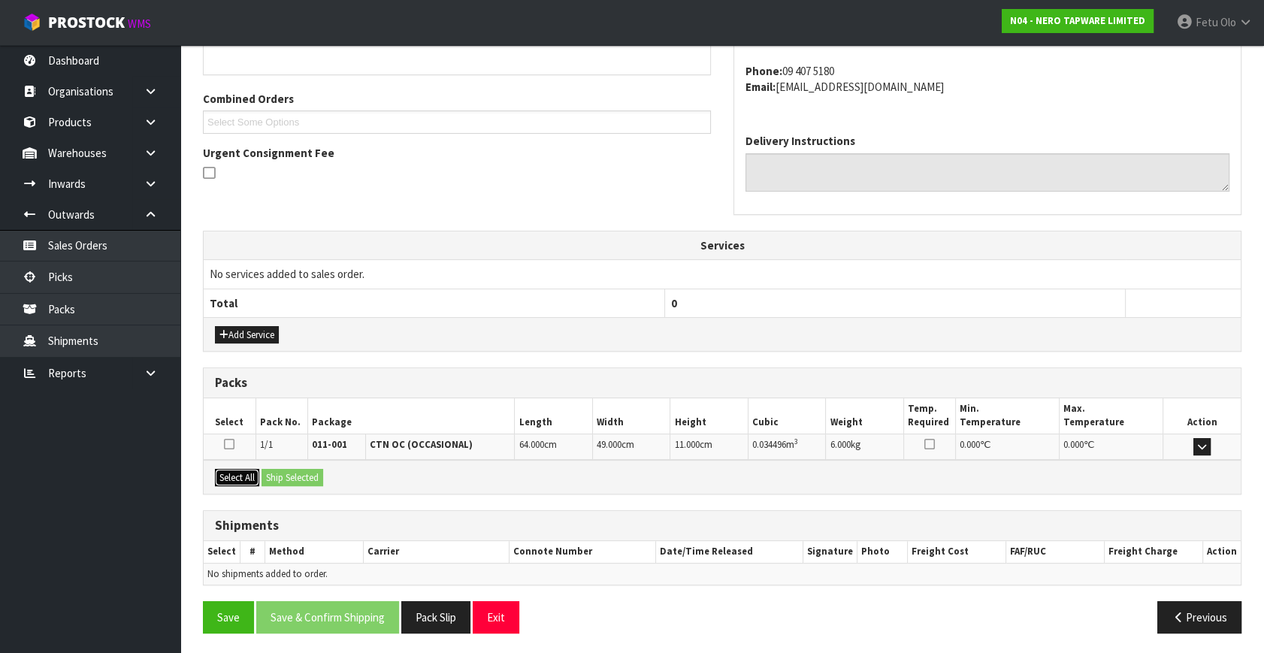
click at [243, 469] on button "Select All" at bounding box center [237, 478] width 44 height 18
click at [270, 471] on button "Ship Selected" at bounding box center [292, 478] width 62 height 18
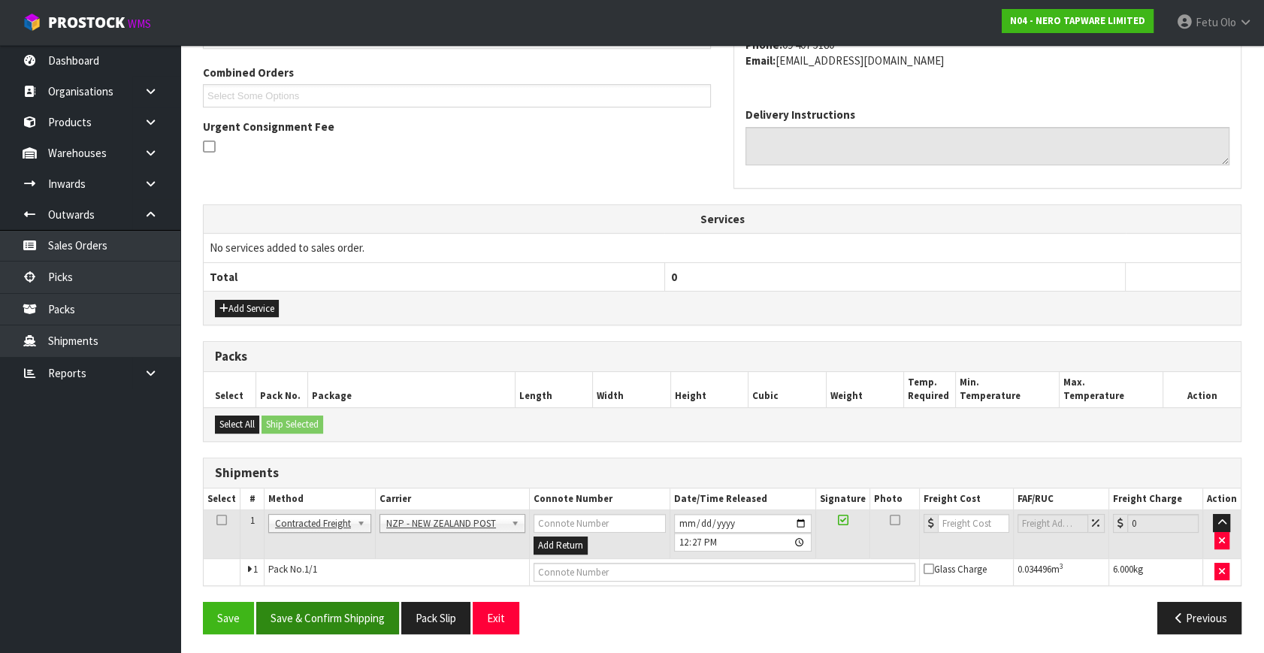
scroll to position [381, 0]
click at [331, 608] on button "Save & Confirm Shipping" at bounding box center [327, 617] width 143 height 32
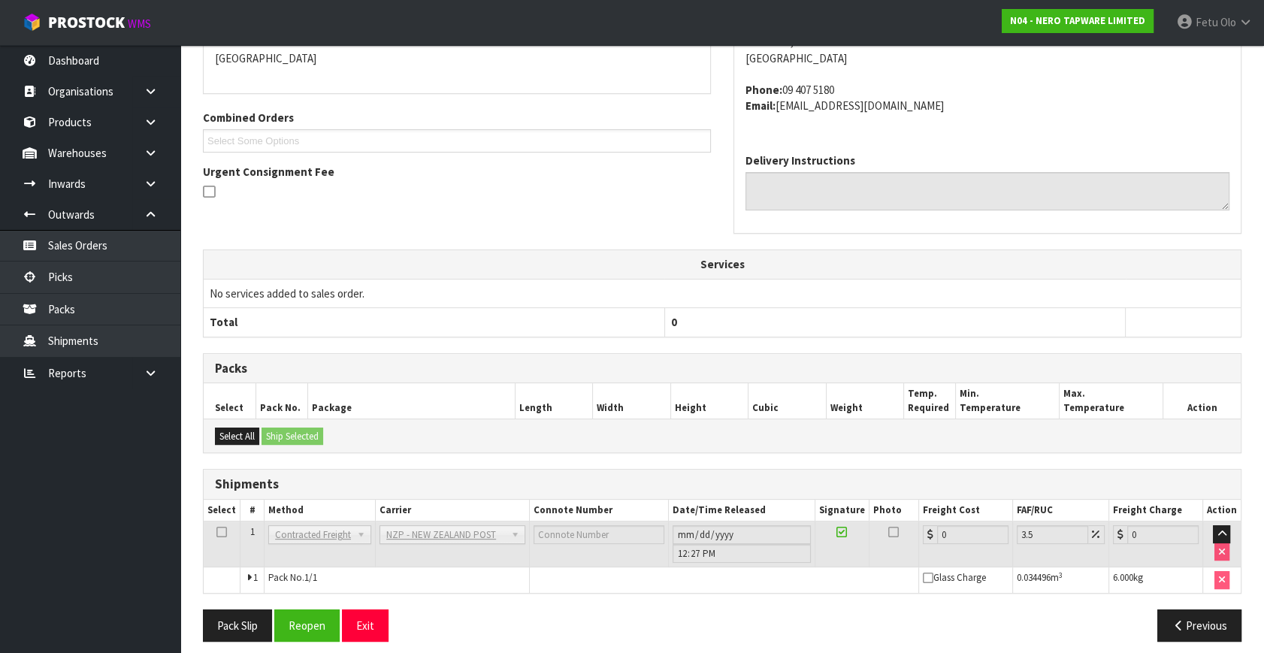
scroll to position [360, 0]
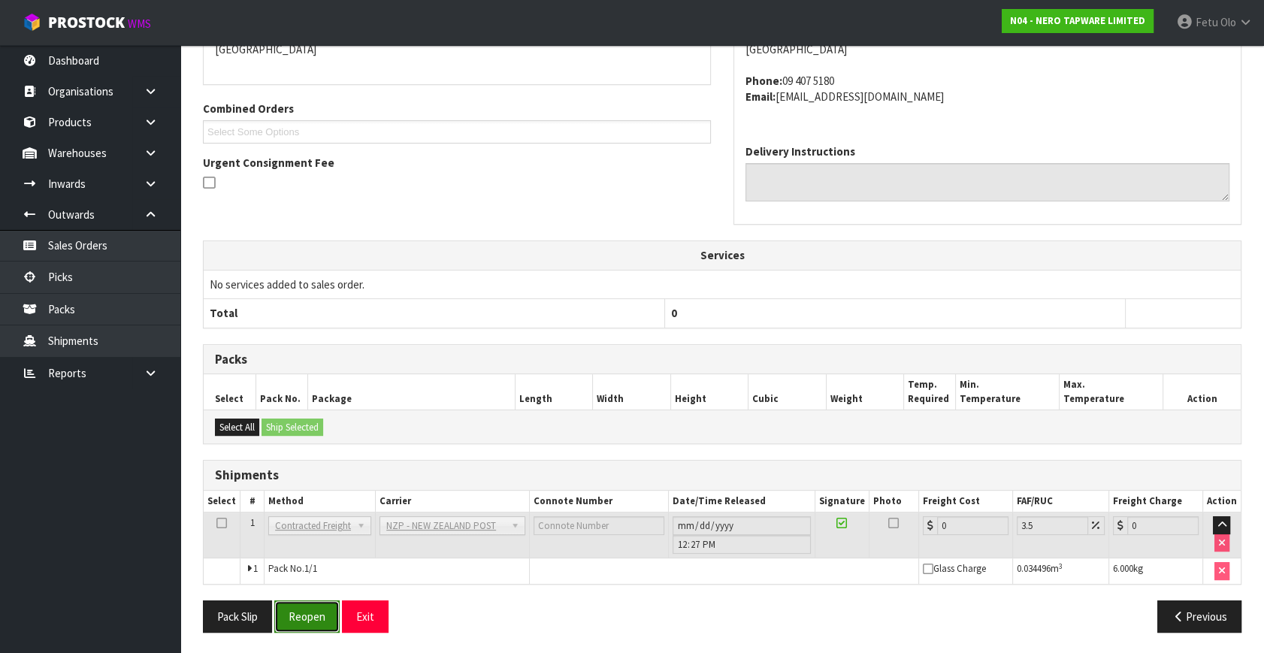
click at [313, 603] on button "Reopen" at bounding box center [306, 616] width 65 height 32
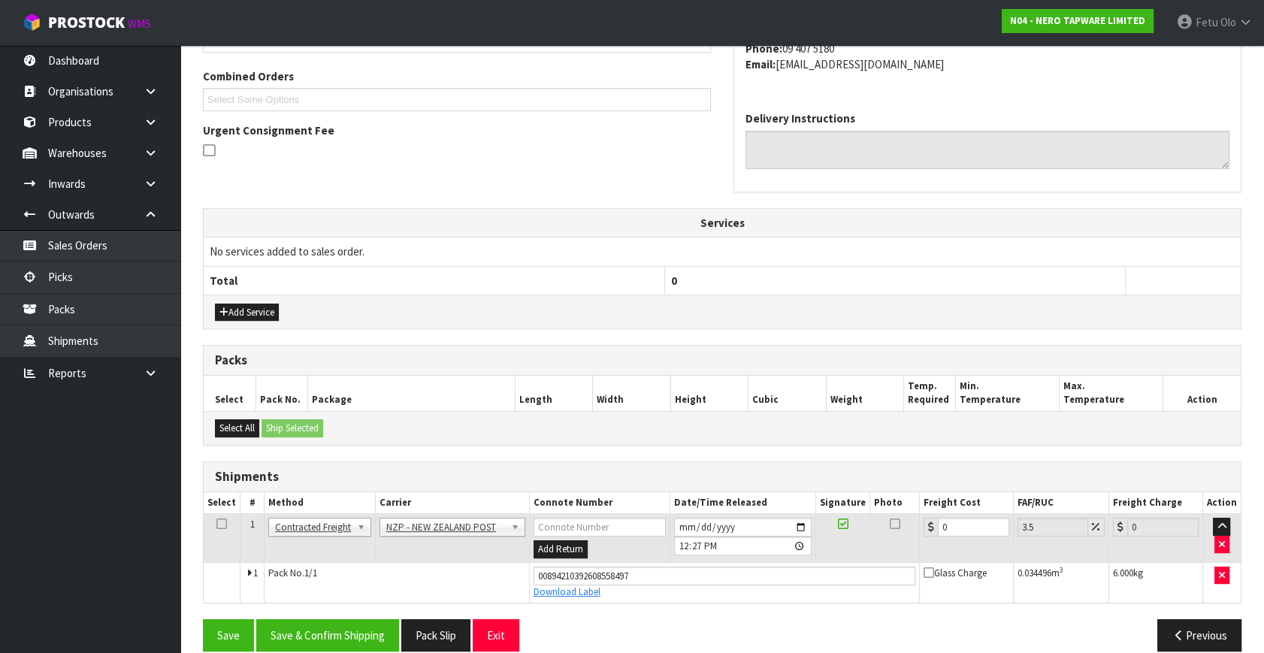
scroll to position [394, 0]
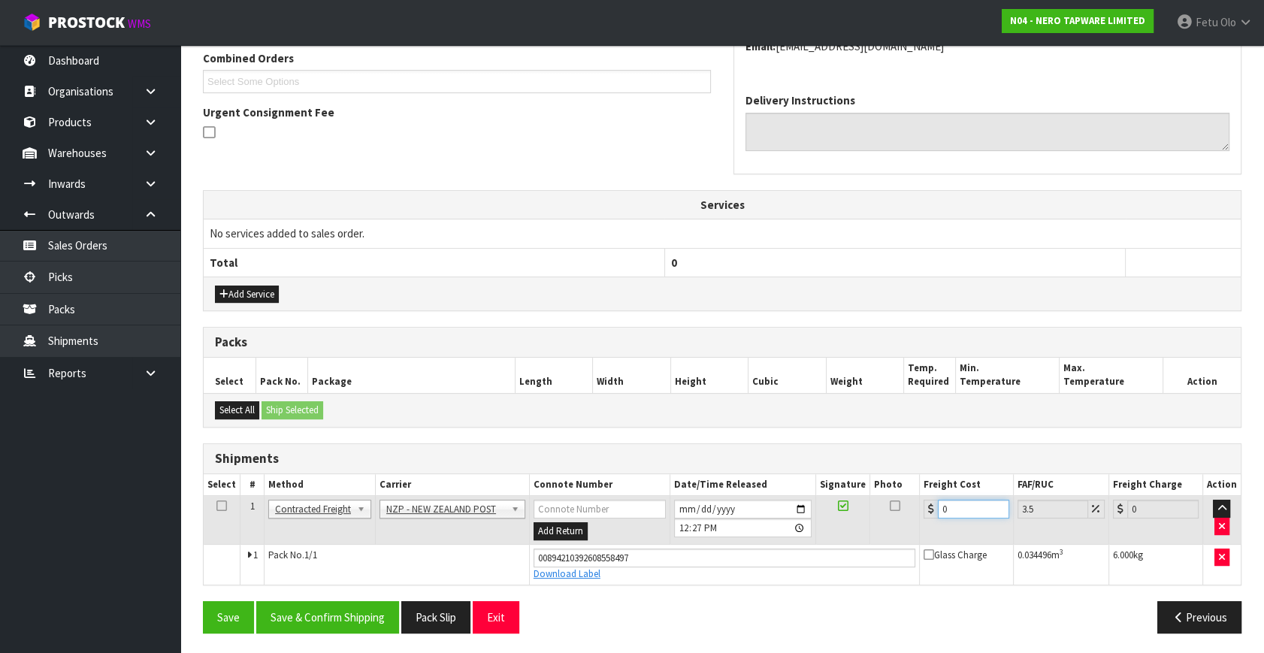
drag, startPoint x: 789, startPoint y: 535, endPoint x: 654, endPoint y: 553, distance: 135.7
click at [657, 553] on tbody "1 Client Local Pickup Customer Local Pickup Company Freight Contracted Freight …" at bounding box center [722, 540] width 1037 height 89
click at [367, 609] on button "Save & Confirm Shipping" at bounding box center [327, 617] width 143 height 32
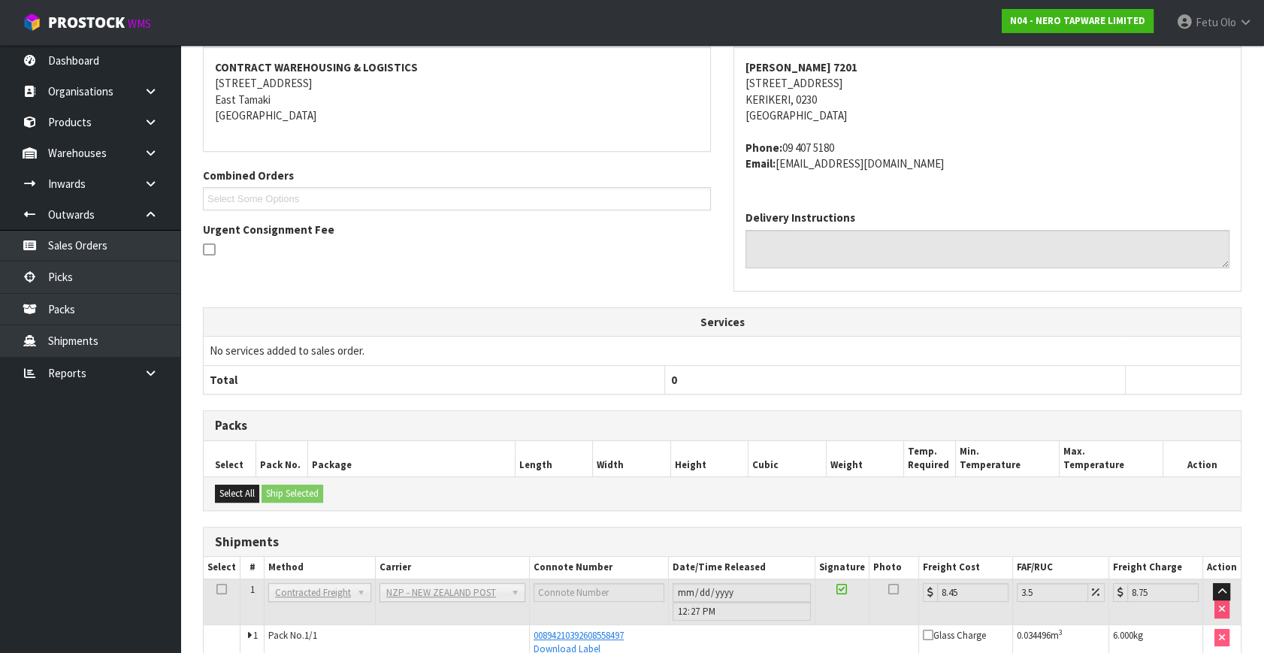
scroll to position [353, 0]
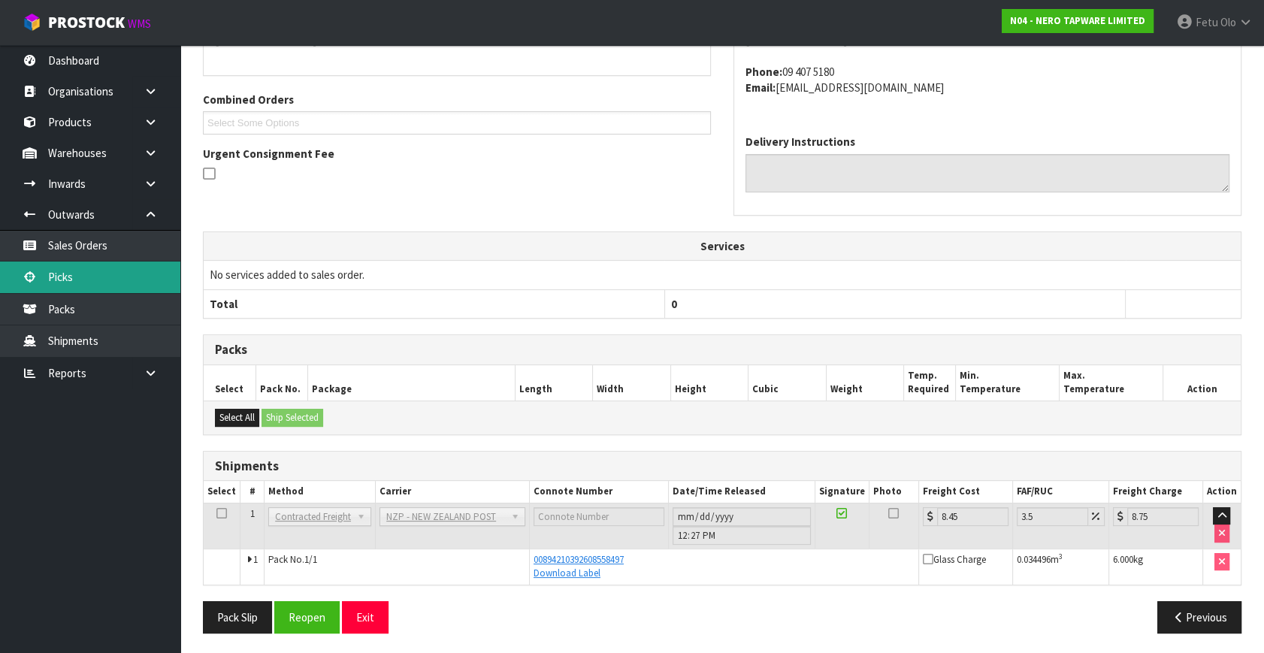
click at [81, 285] on link "Picks" at bounding box center [90, 276] width 180 height 31
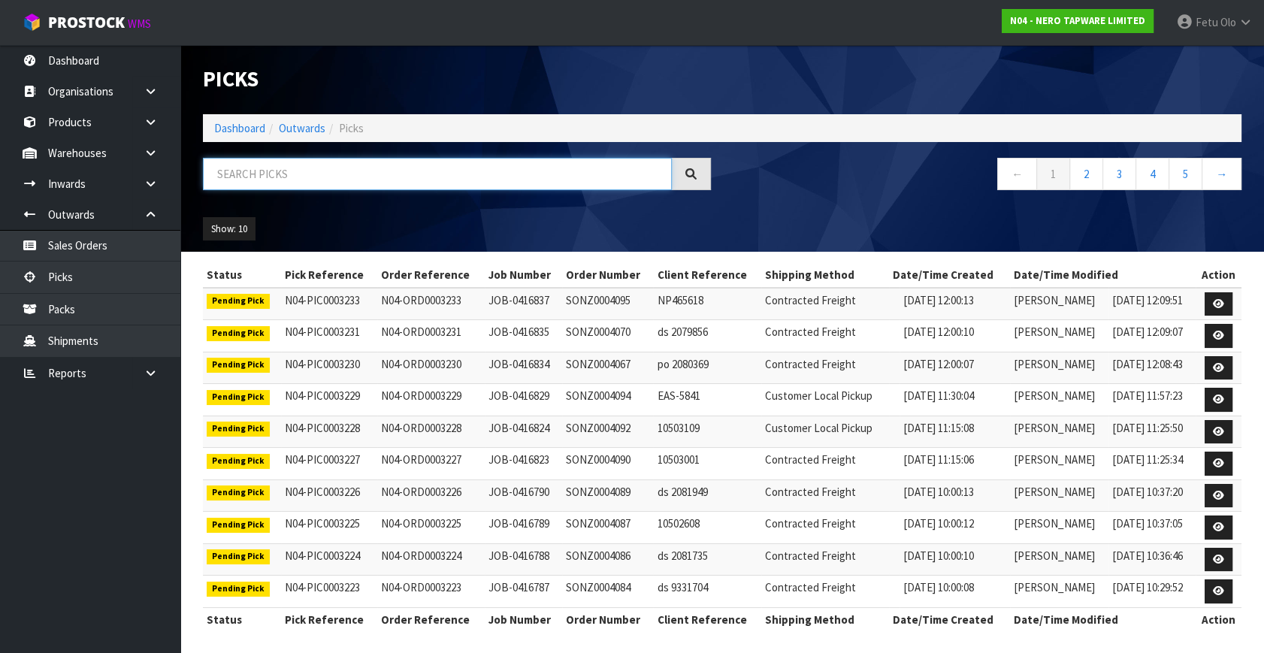
click at [388, 179] on input "text" at bounding box center [437, 174] width 469 height 32
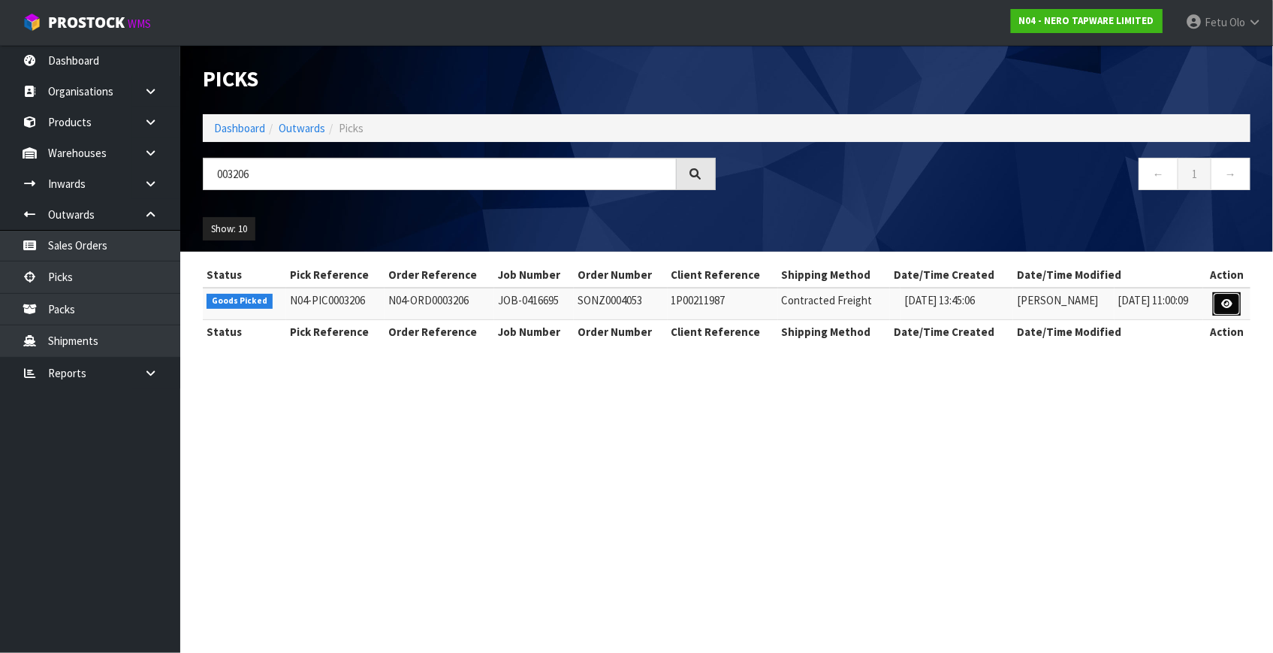
click at [1224, 303] on icon at bounding box center [1227, 304] width 11 height 10
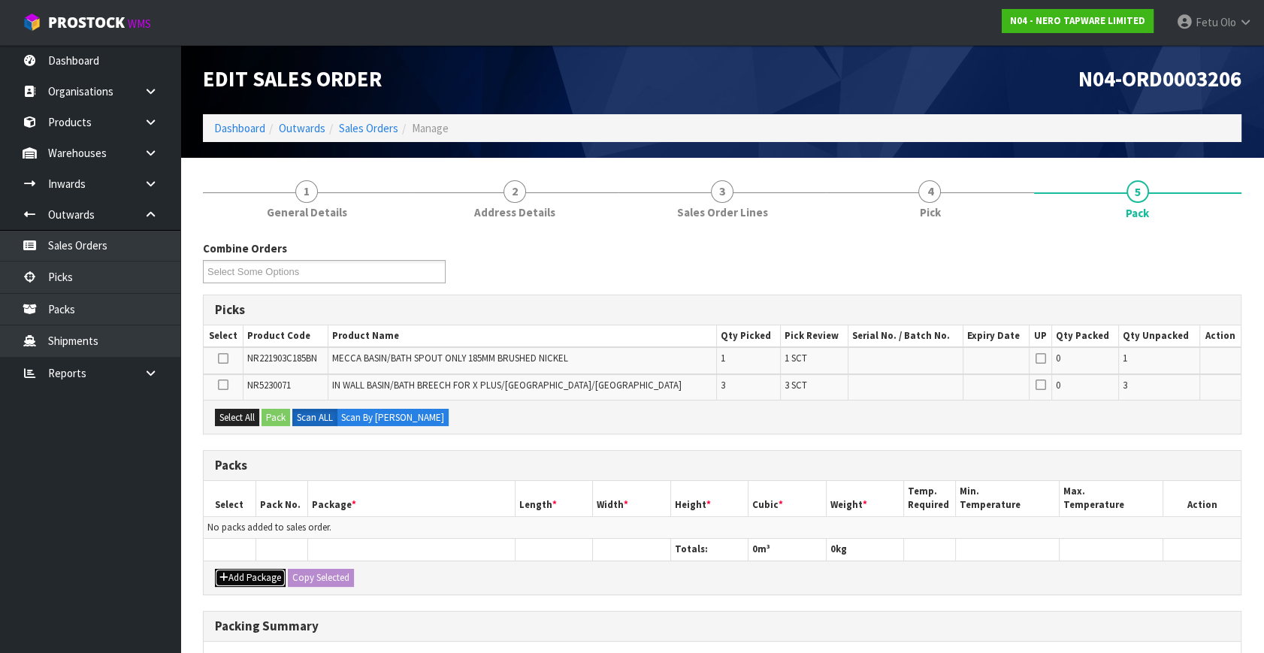
click at [237, 572] on button "Add Package" at bounding box center [250, 578] width 71 height 18
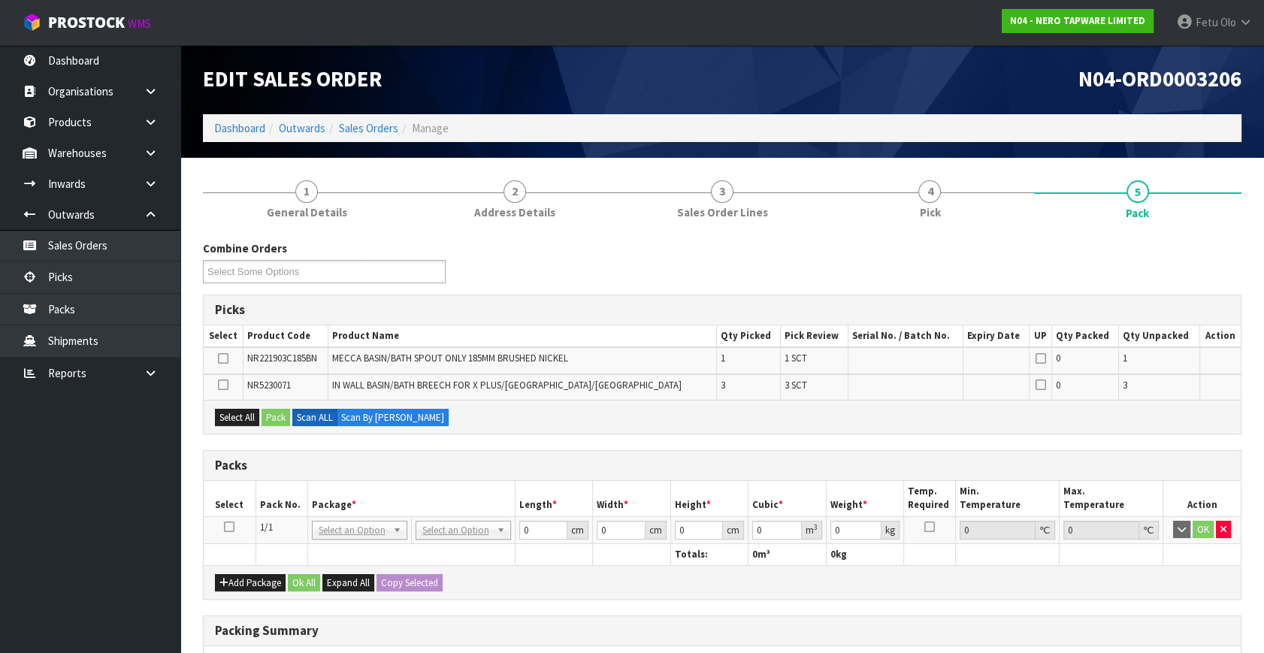
click at [230, 527] on icon at bounding box center [229, 527] width 11 height 1
click at [352, 506] on span "*" at bounding box center [354, 504] width 5 height 13
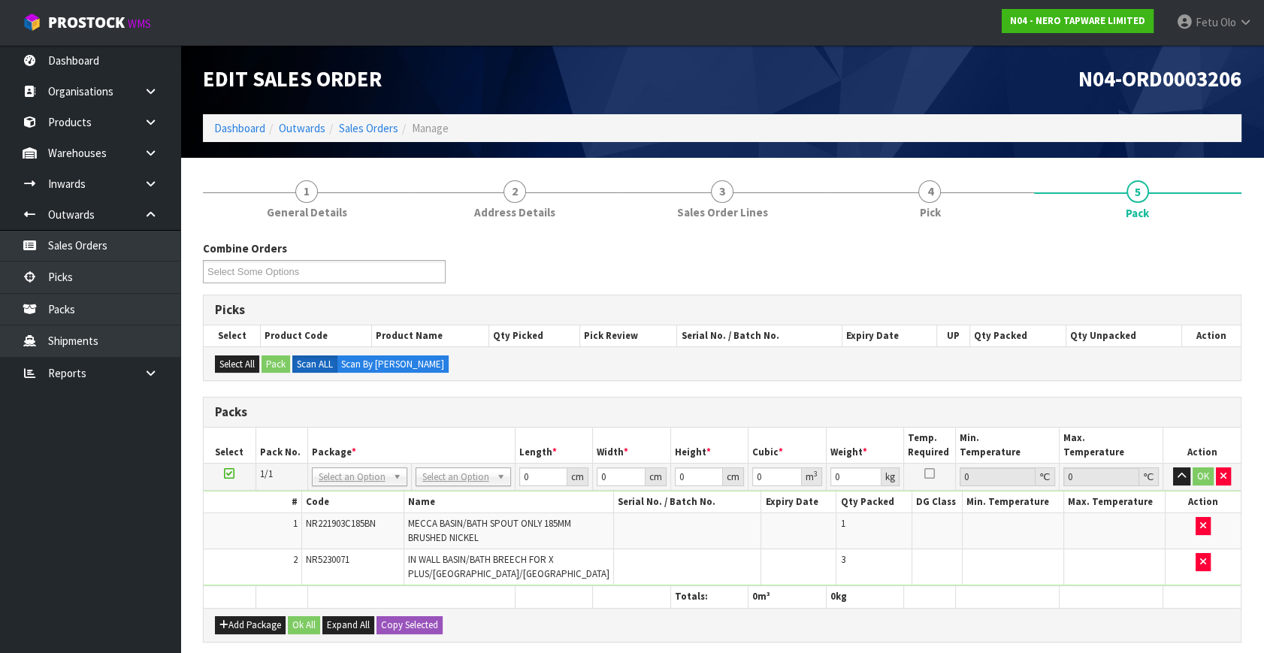
click at [364, 485] on td "NONE 007-001 007-002 007-004 007-009 007-013 007-014 007-015 007-017 007-018 00…" at bounding box center [359, 477] width 104 height 27
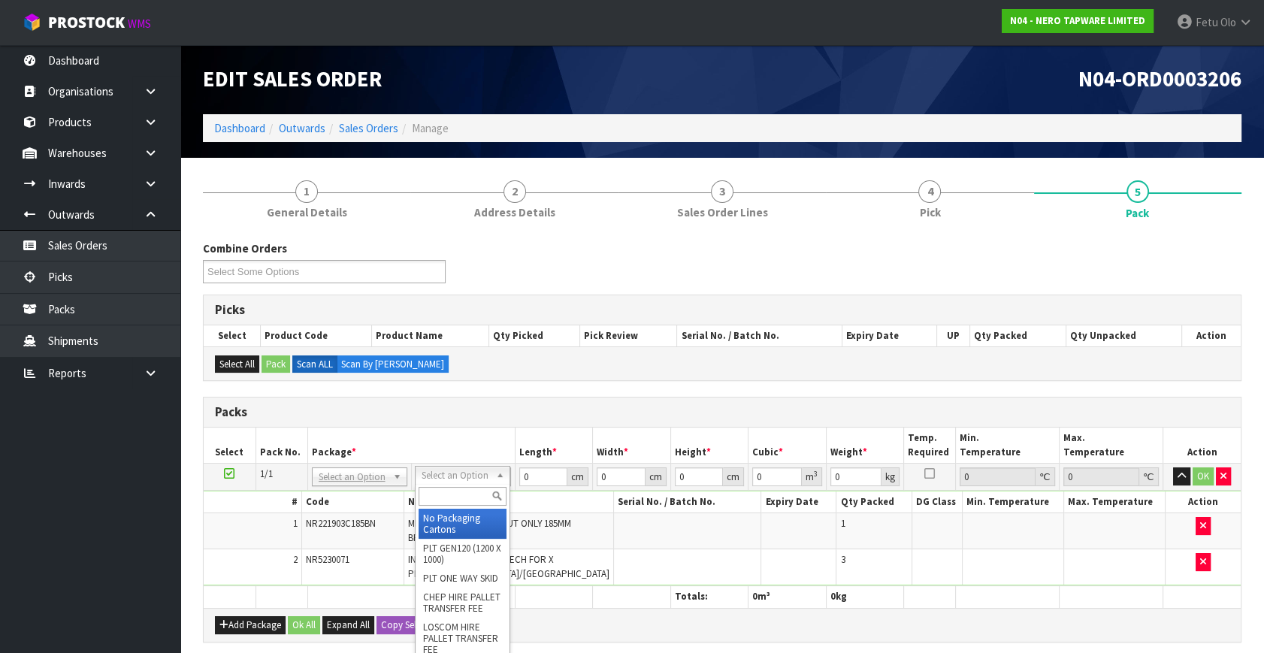
drag, startPoint x: 458, startPoint y: 472, endPoint x: 440, endPoint y: 485, distance: 22.5
click at [436, 488] on input "text" at bounding box center [462, 496] width 88 height 19
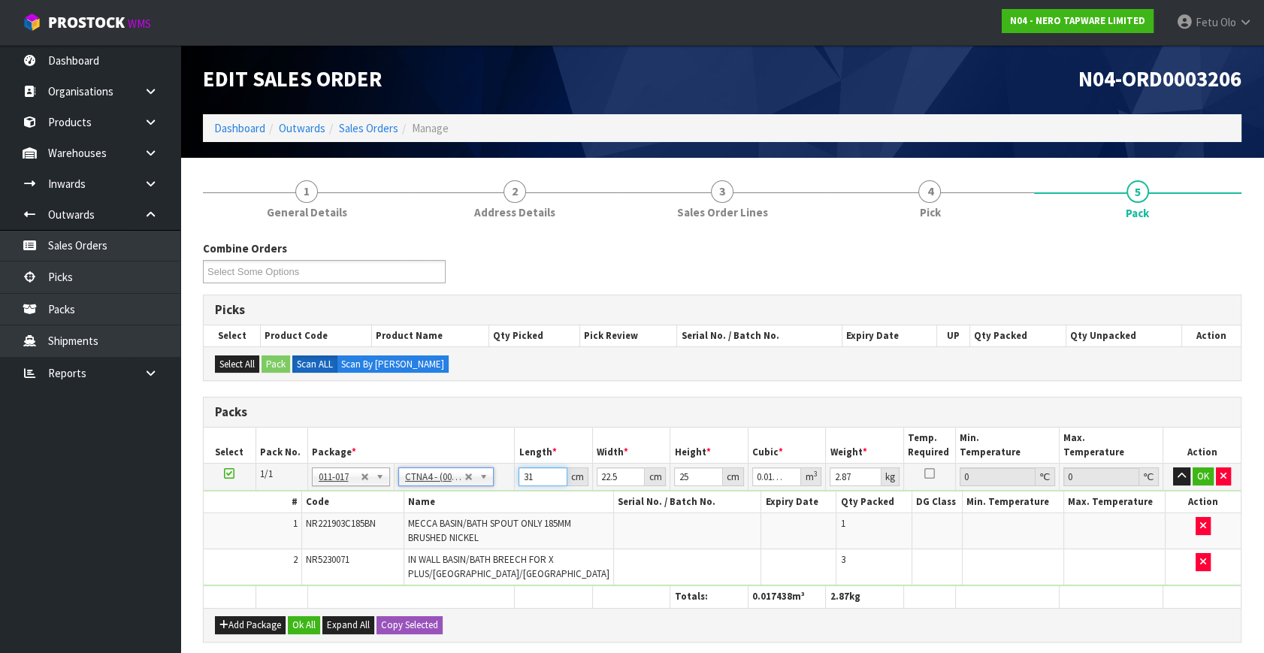
drag, startPoint x: 541, startPoint y: 479, endPoint x: 199, endPoint y: 540, distance: 347.3
click at [199, 540] on div "1 General Details 2 Address Details 3 Sales Order Lines 4 Pick 5 Pack Combine O…" at bounding box center [722, 542] width 1061 height 747
click button "OK" at bounding box center [1202, 476] width 21 height 18
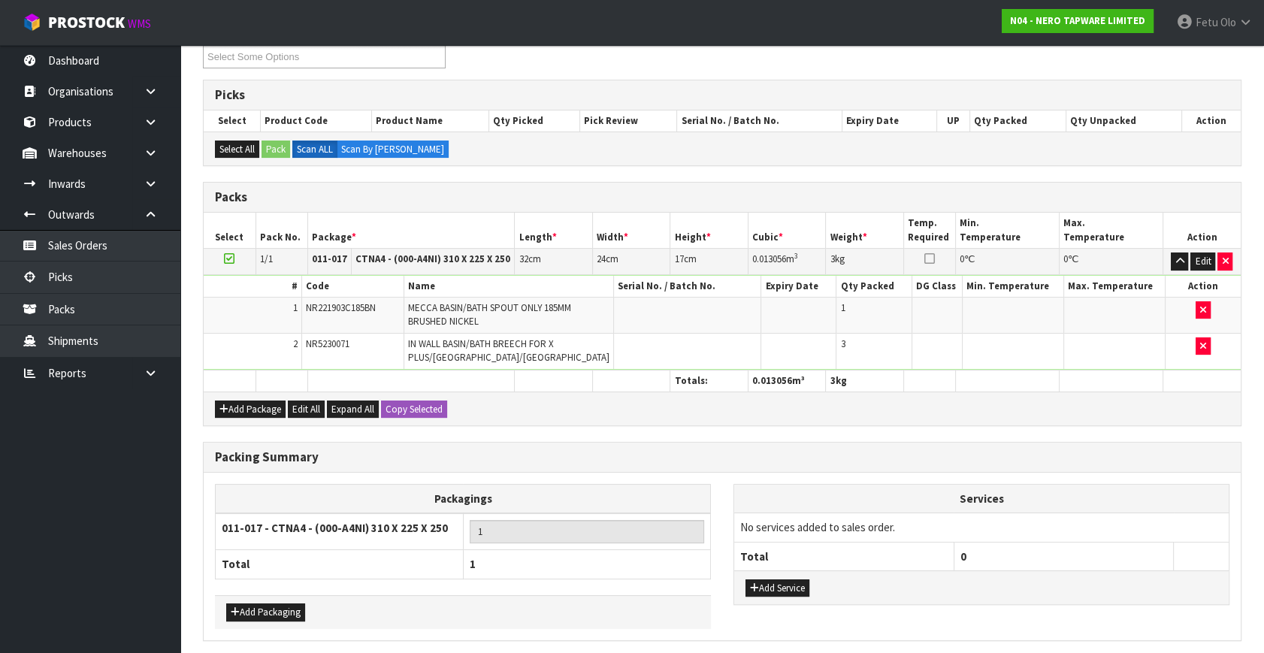
scroll to position [270, 0]
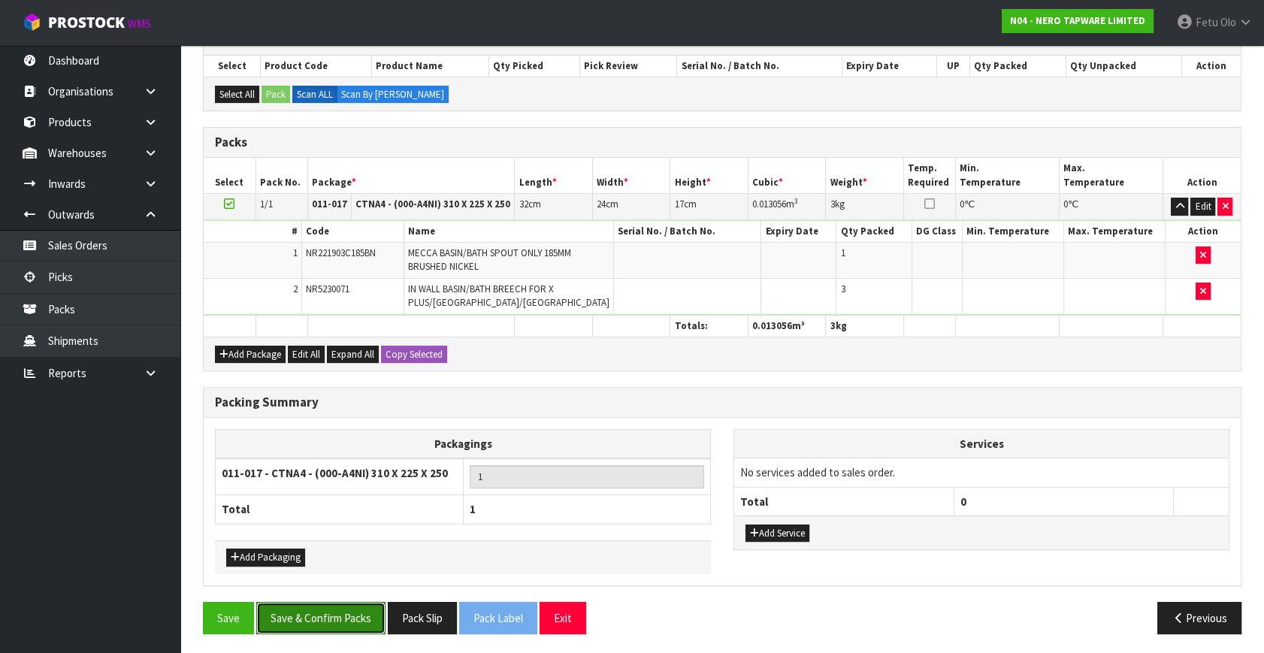
click at [281, 602] on button "Save & Confirm Packs" at bounding box center [320, 618] width 129 height 32
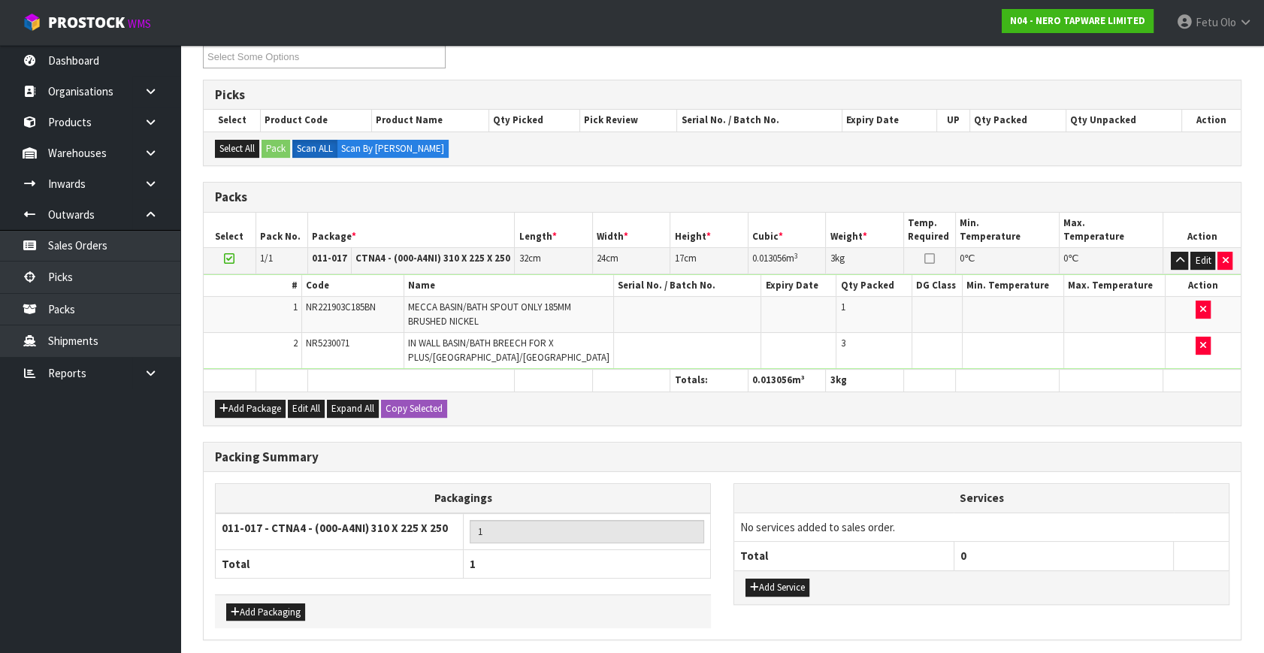
scroll to position [0, 0]
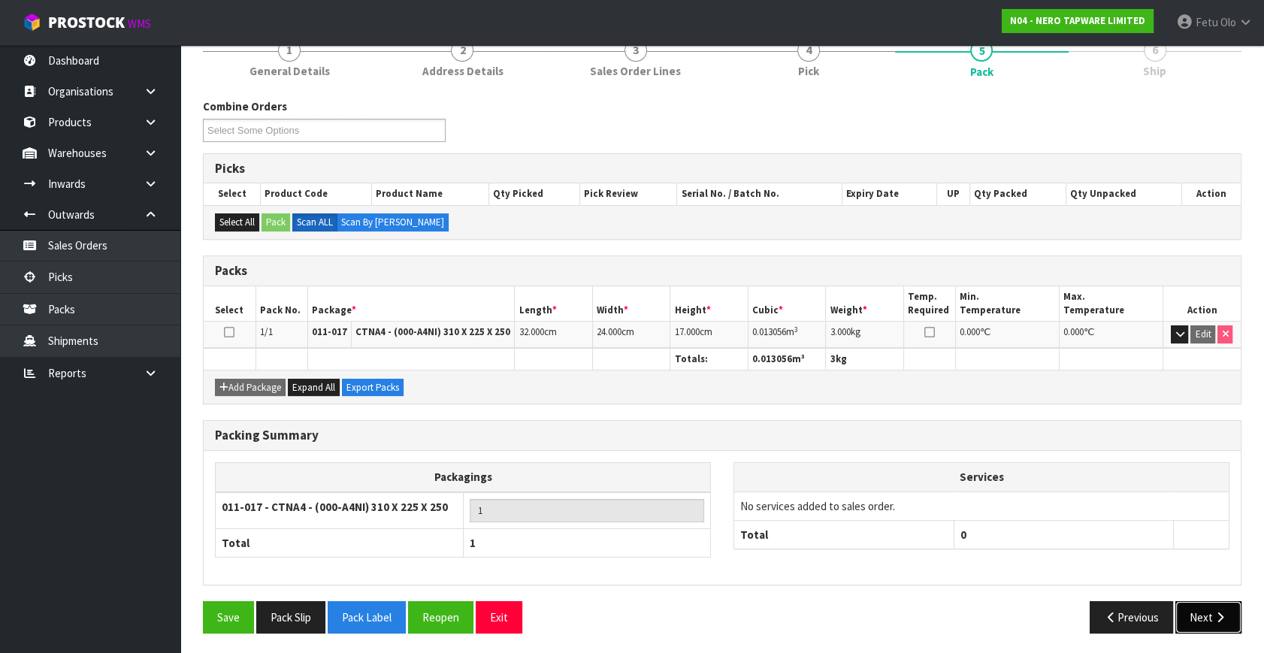
drag, startPoint x: 1211, startPoint y: 622, endPoint x: 1194, endPoint y: 615, distance: 17.9
click at [1194, 615] on button "Next" at bounding box center [1208, 617] width 66 height 32
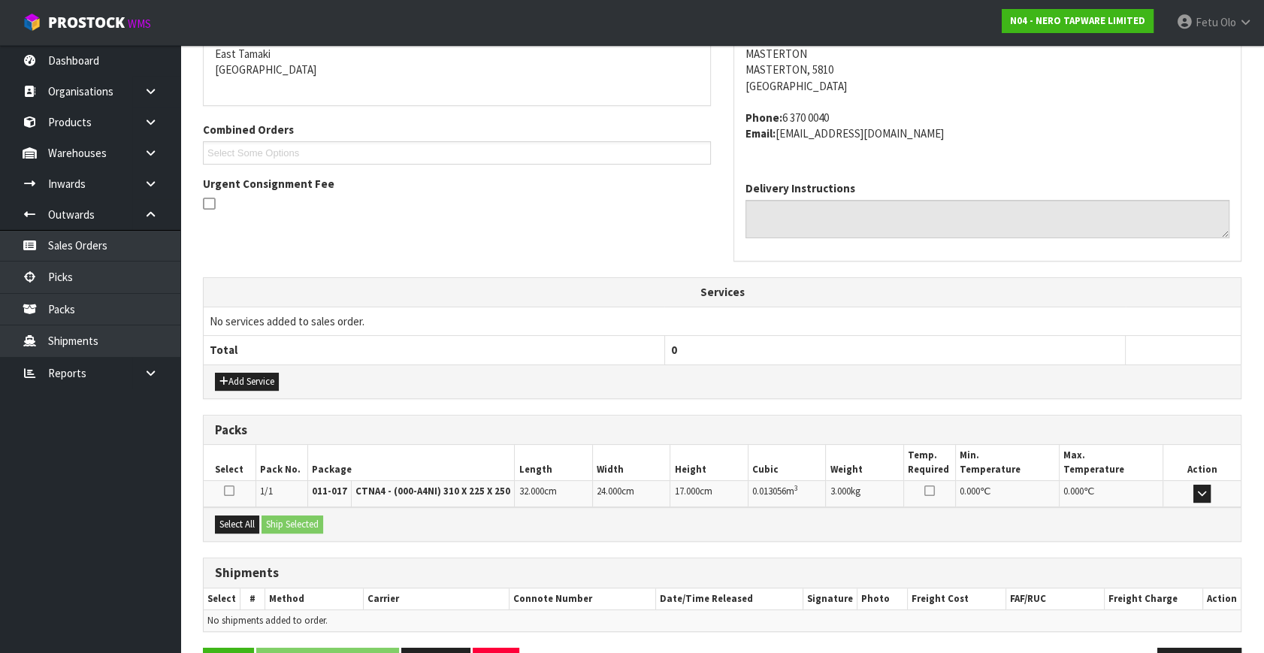
scroll to position [370, 0]
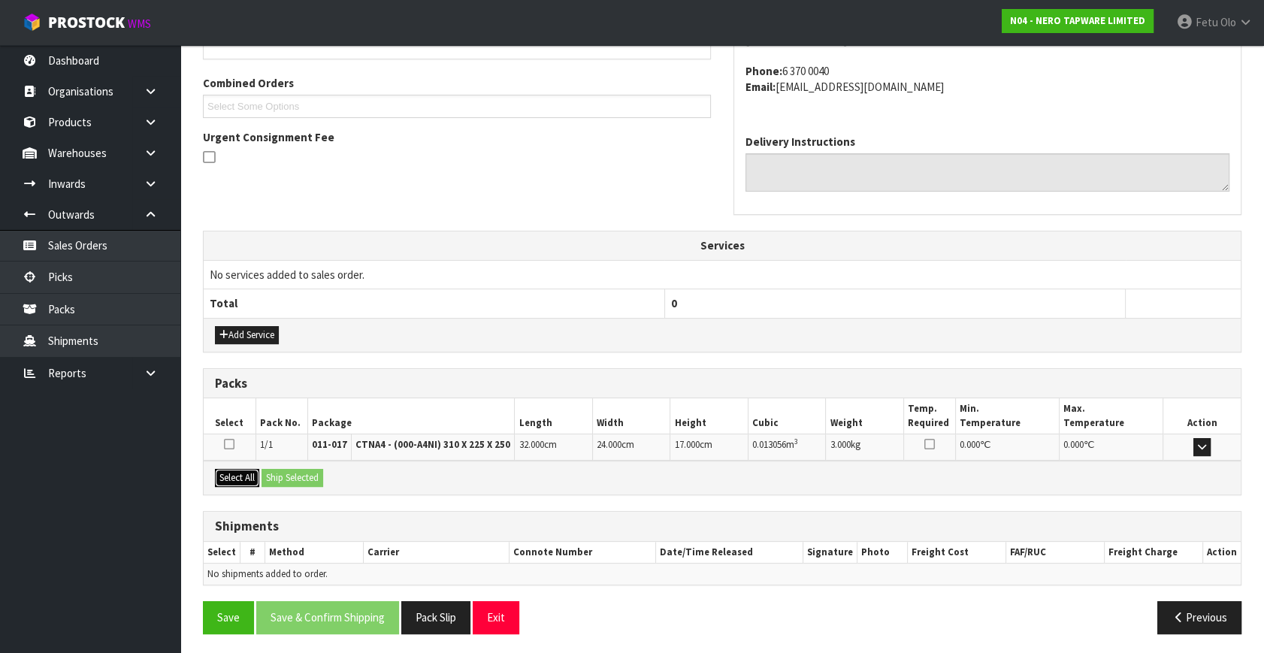
click at [239, 469] on button "Select All" at bounding box center [237, 478] width 44 height 18
click at [302, 482] on button "Ship Selected" at bounding box center [292, 478] width 62 height 18
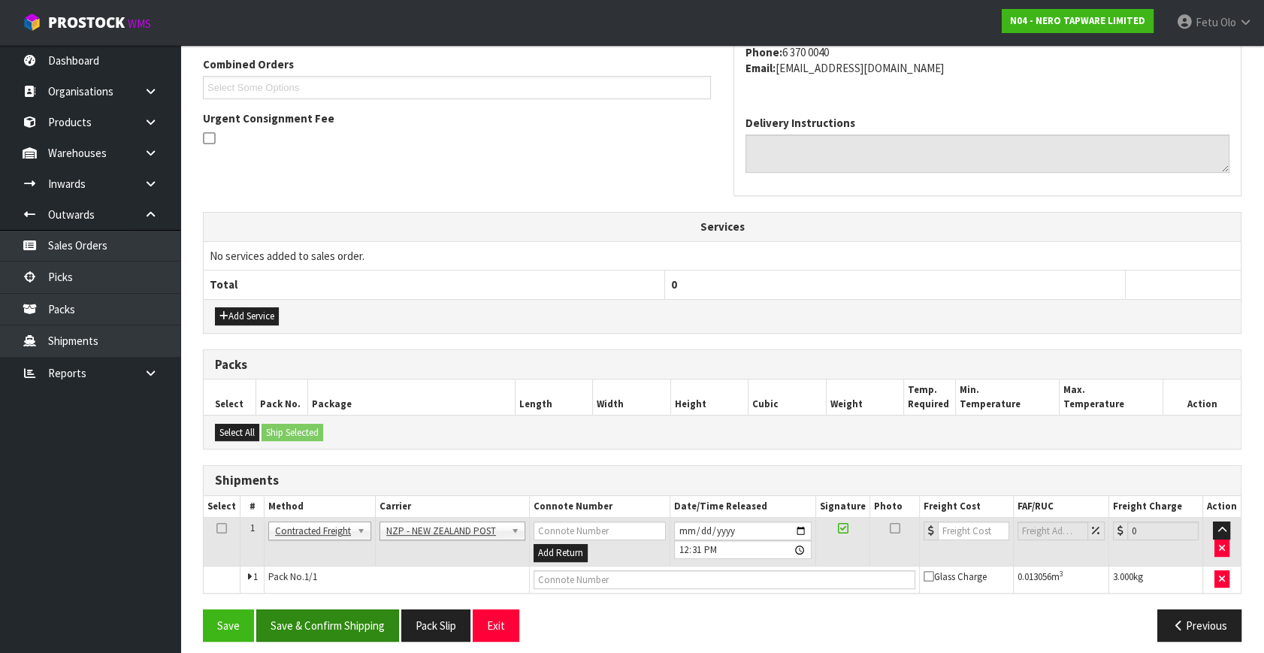
scroll to position [397, 0]
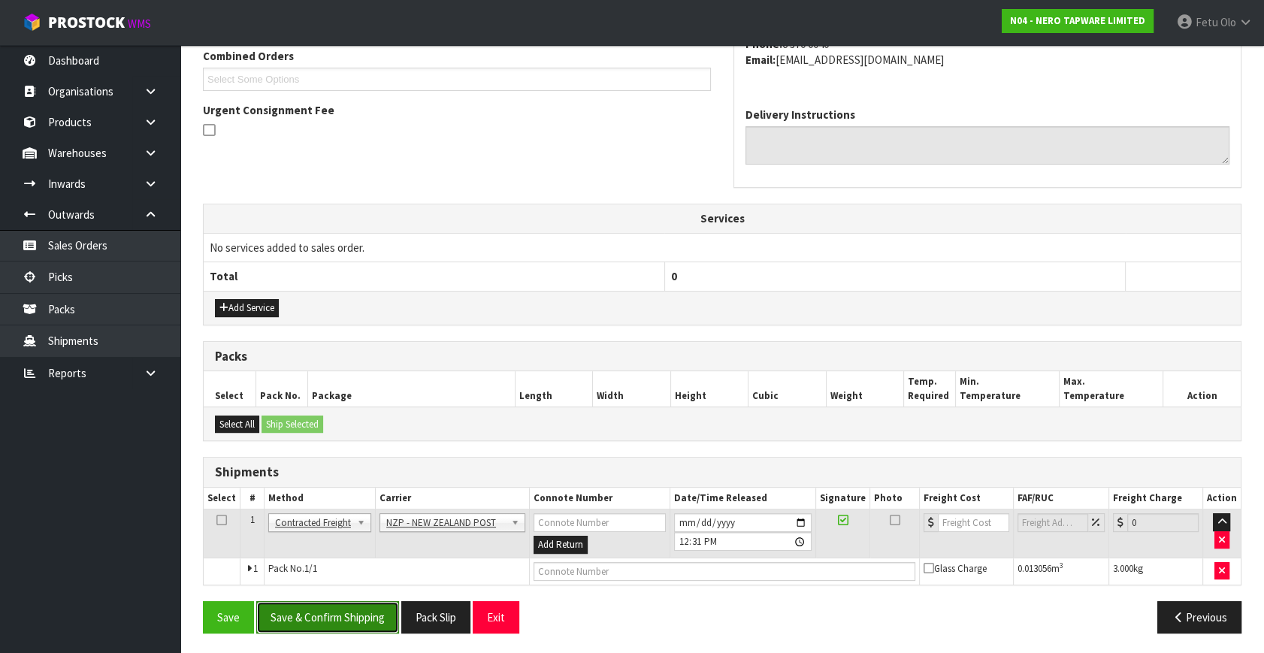
drag, startPoint x: 334, startPoint y: 614, endPoint x: 346, endPoint y: 624, distance: 16.0
click at [334, 613] on button "Save & Confirm Shipping" at bounding box center [327, 617] width 143 height 32
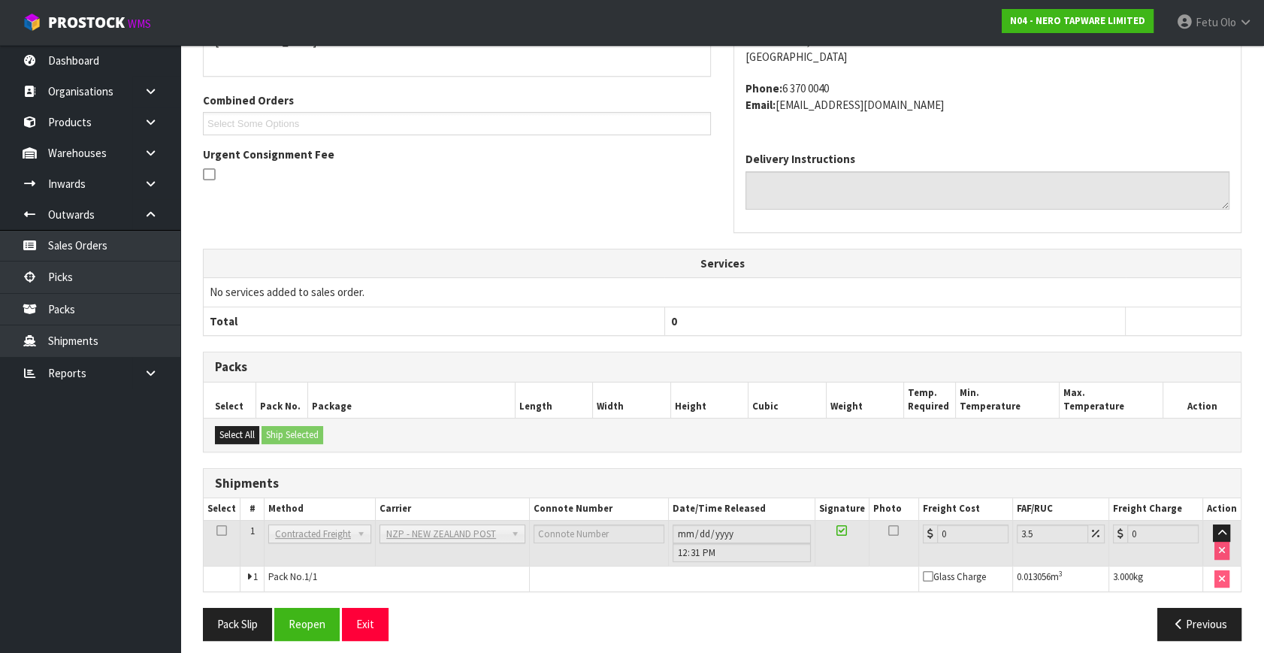
scroll to position [376, 0]
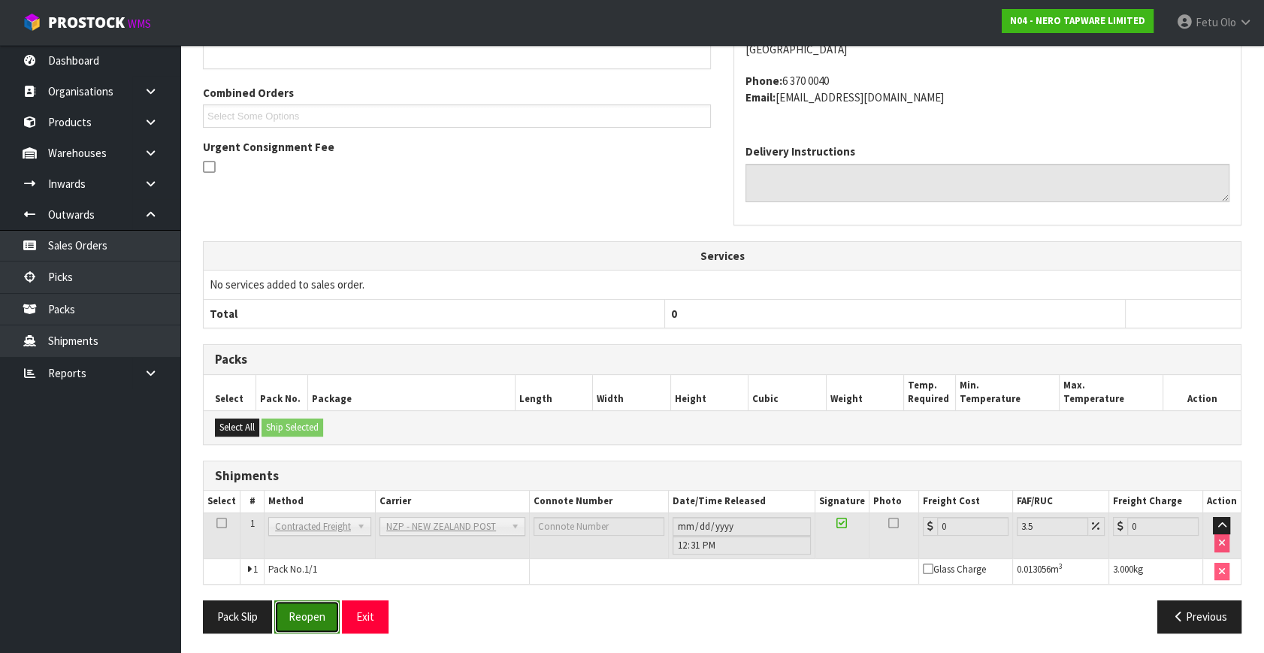
click at [300, 616] on button "Reopen" at bounding box center [306, 616] width 65 height 32
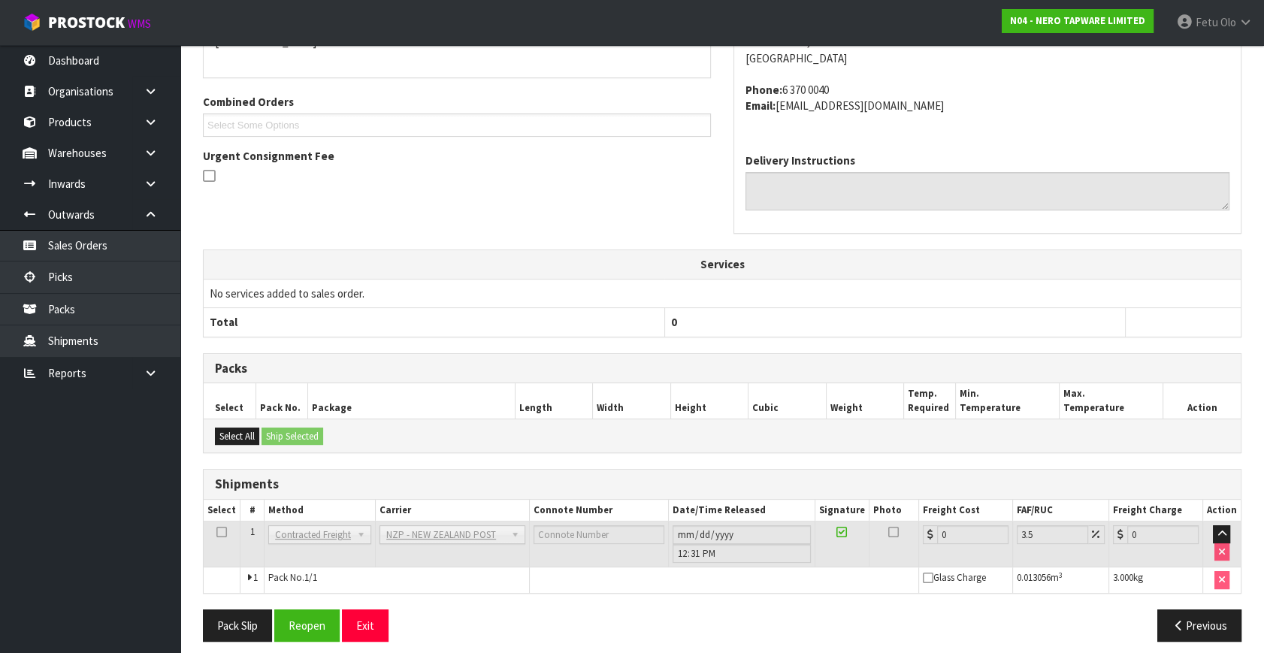
scroll to position [360, 0]
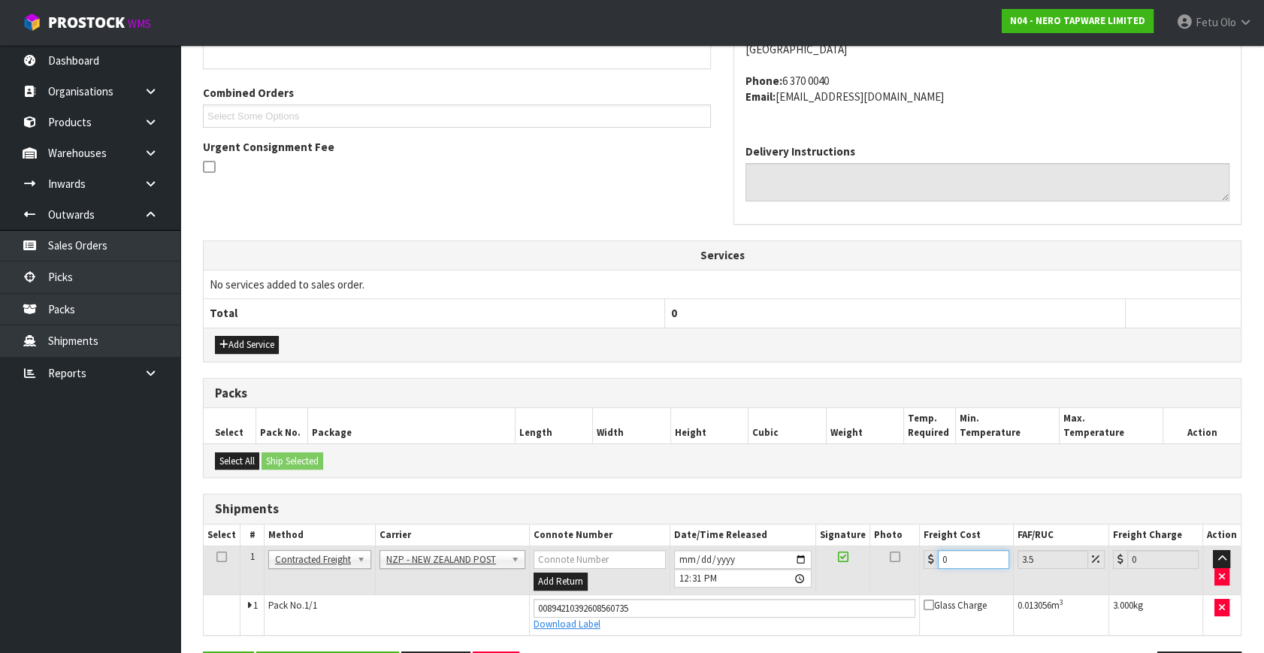
drag, startPoint x: 919, startPoint y: 571, endPoint x: 488, endPoint y: 613, distance: 433.3
click at [488, 613] on tbody "1 Client Local Pickup Customer Local Pickup Company Freight Contracted Freight …" at bounding box center [722, 590] width 1037 height 89
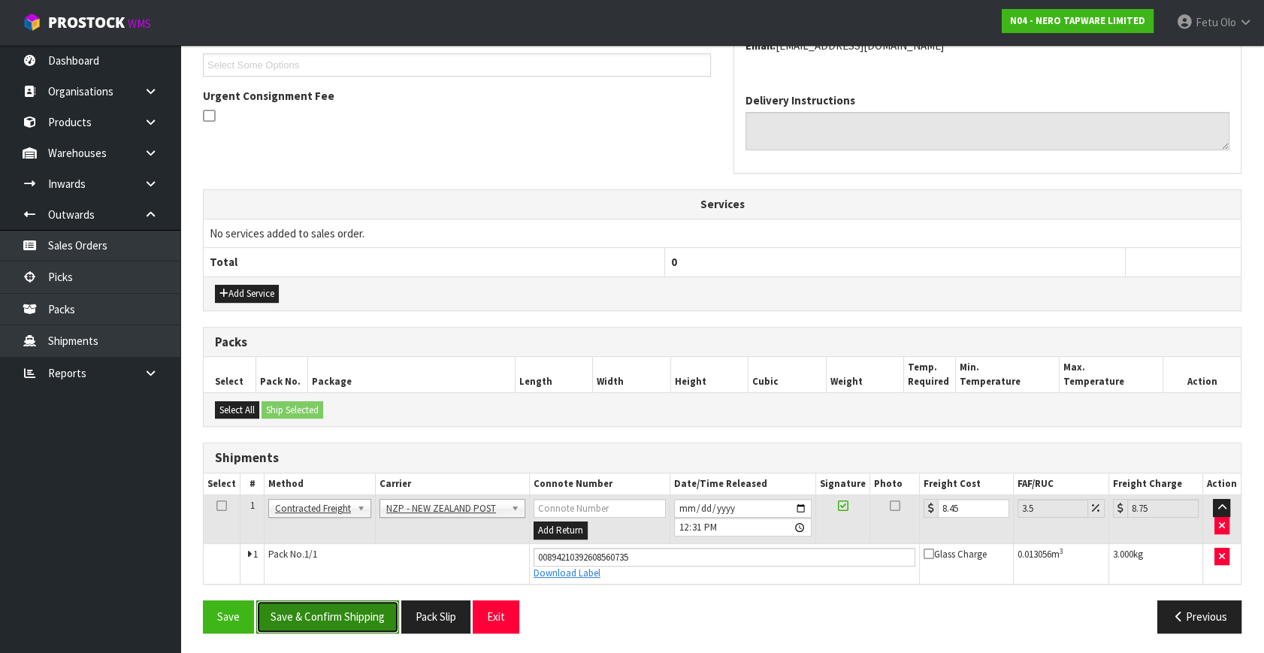
click at [298, 608] on button "Save & Confirm Shipping" at bounding box center [327, 616] width 143 height 32
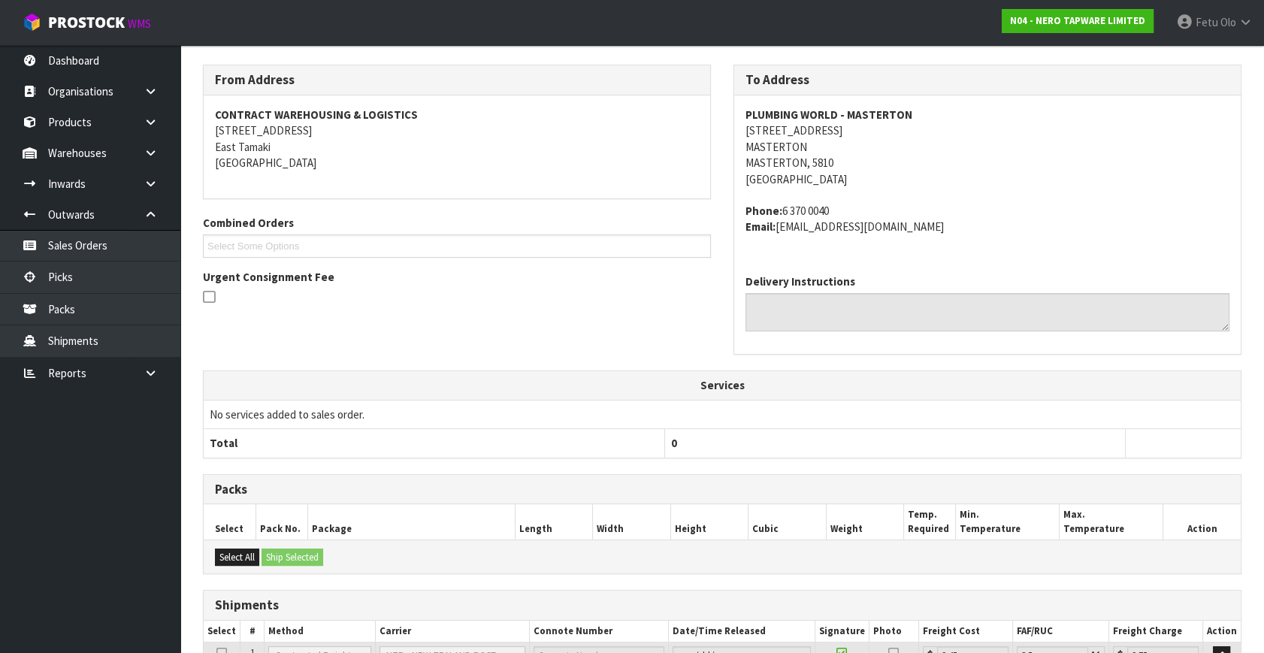
scroll to position [370, 0]
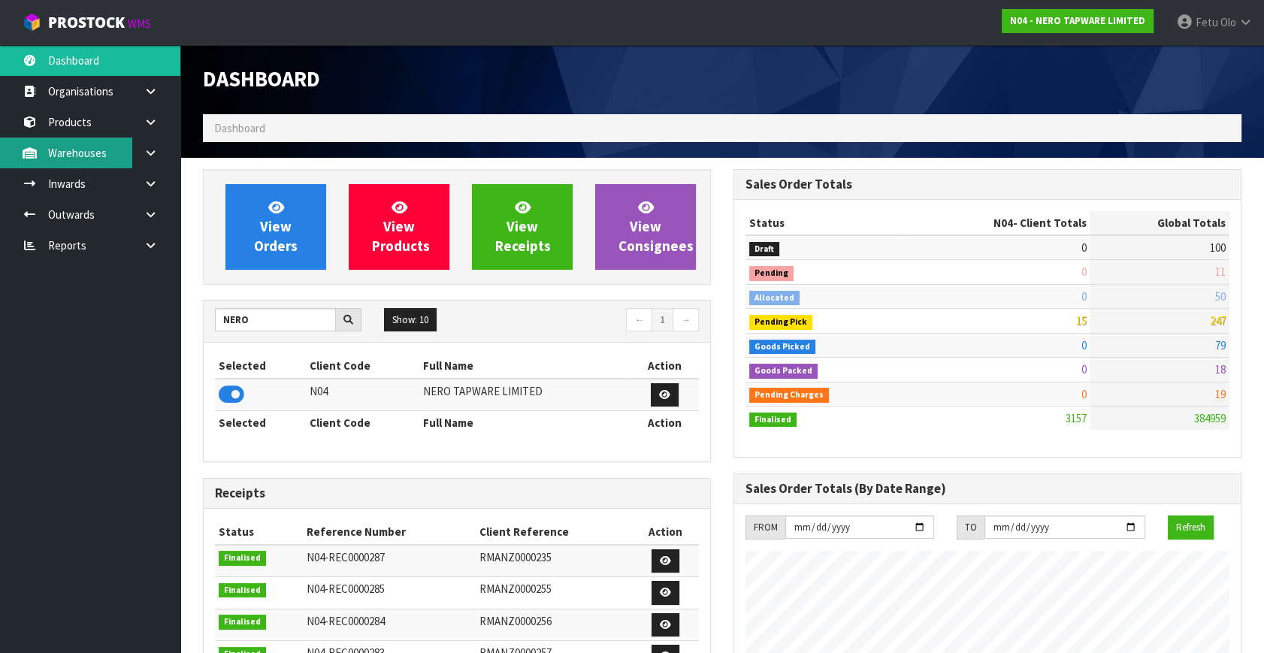
scroll to position [1200, 530]
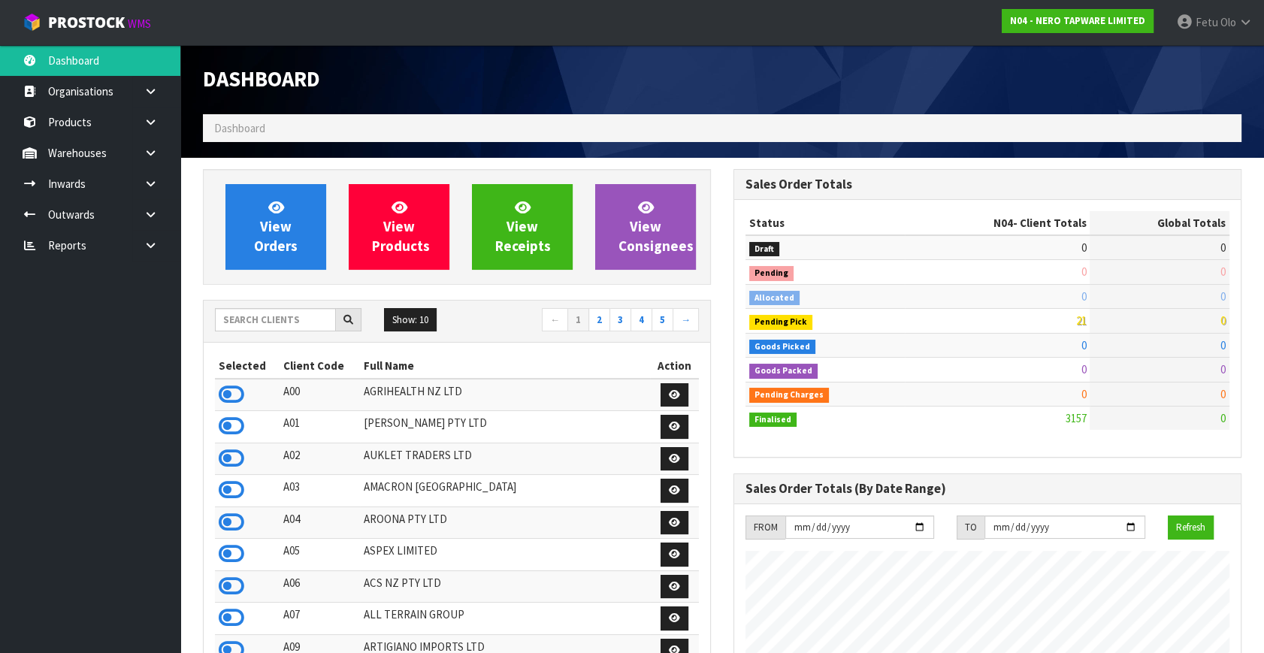
scroll to position [1200, 530]
click at [267, 325] on input "text" at bounding box center [275, 319] width 121 height 23
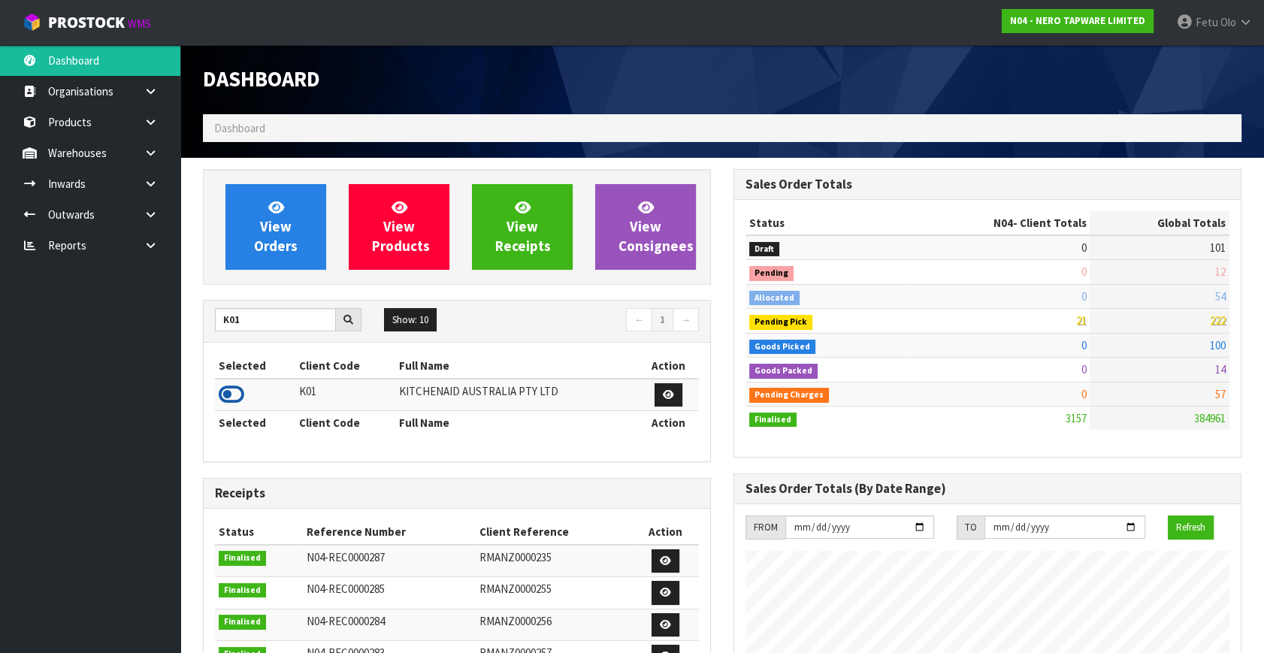
click at [231, 390] on icon at bounding box center [232, 394] width 26 height 23
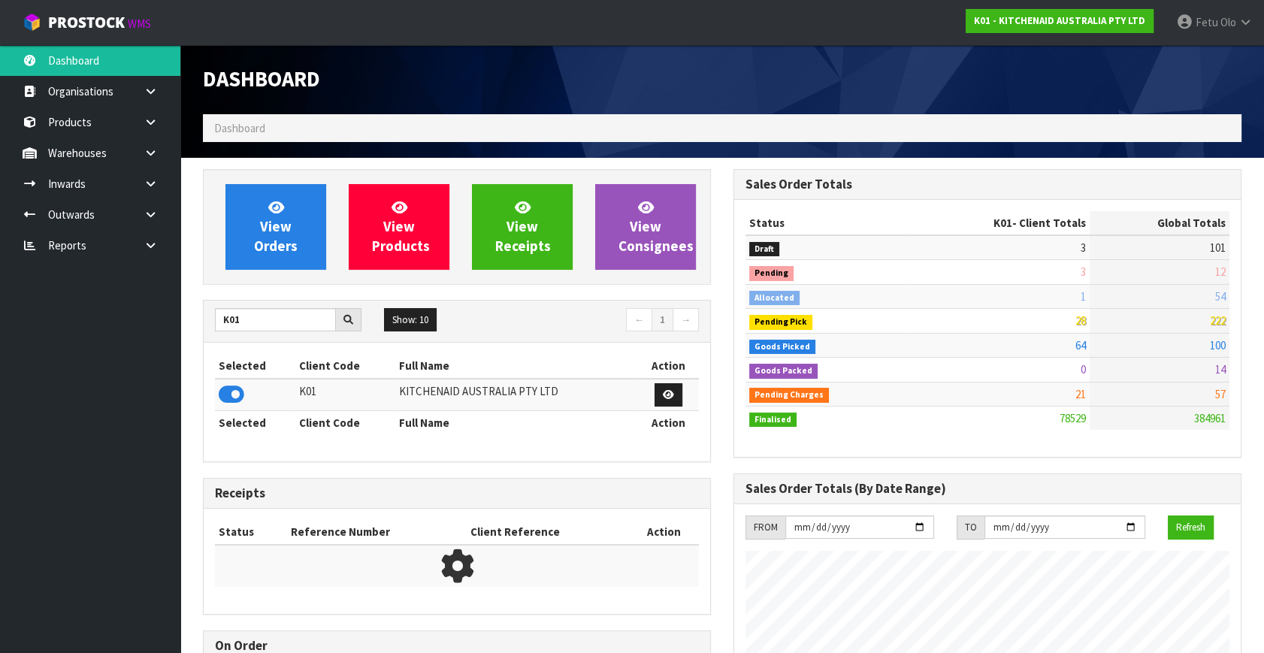
scroll to position [1136, 530]
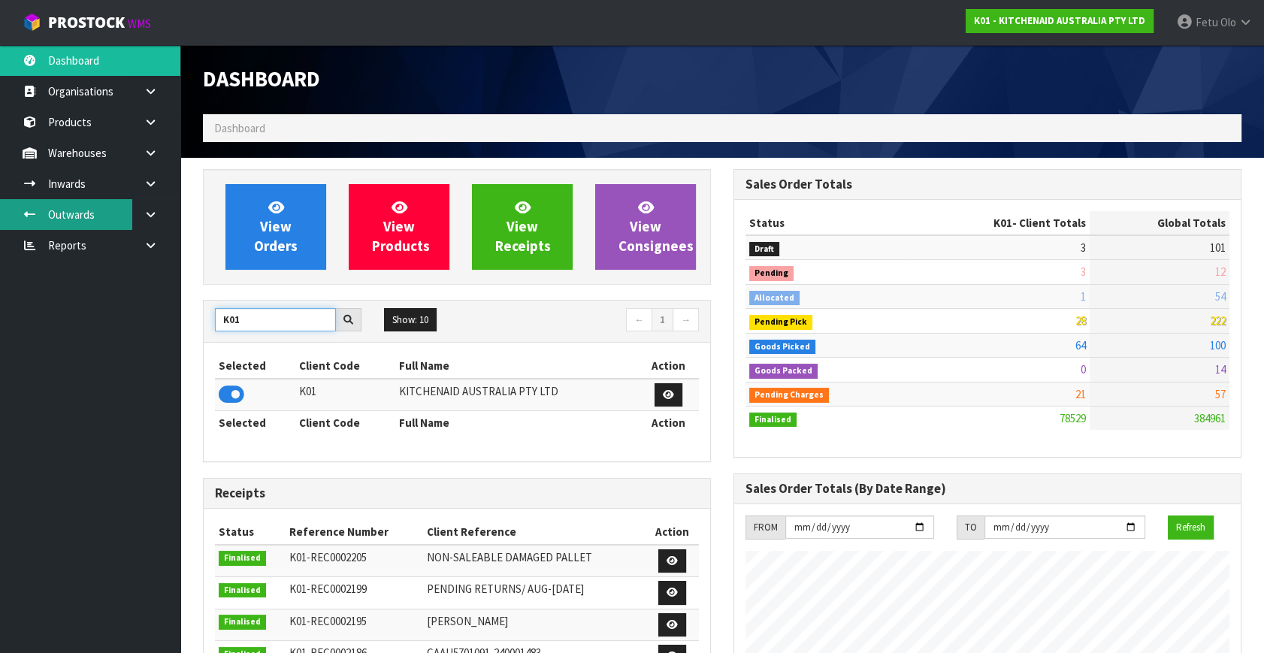
drag, startPoint x: 189, startPoint y: 337, endPoint x: 105, endPoint y: 227, distance: 138.2
click at [163, 330] on body "Toggle navigation ProStock WMS K01 - KITCHENAID AUSTRALIA PTY LTD Fetu Olo Logo…" at bounding box center [632, 326] width 1264 height 653
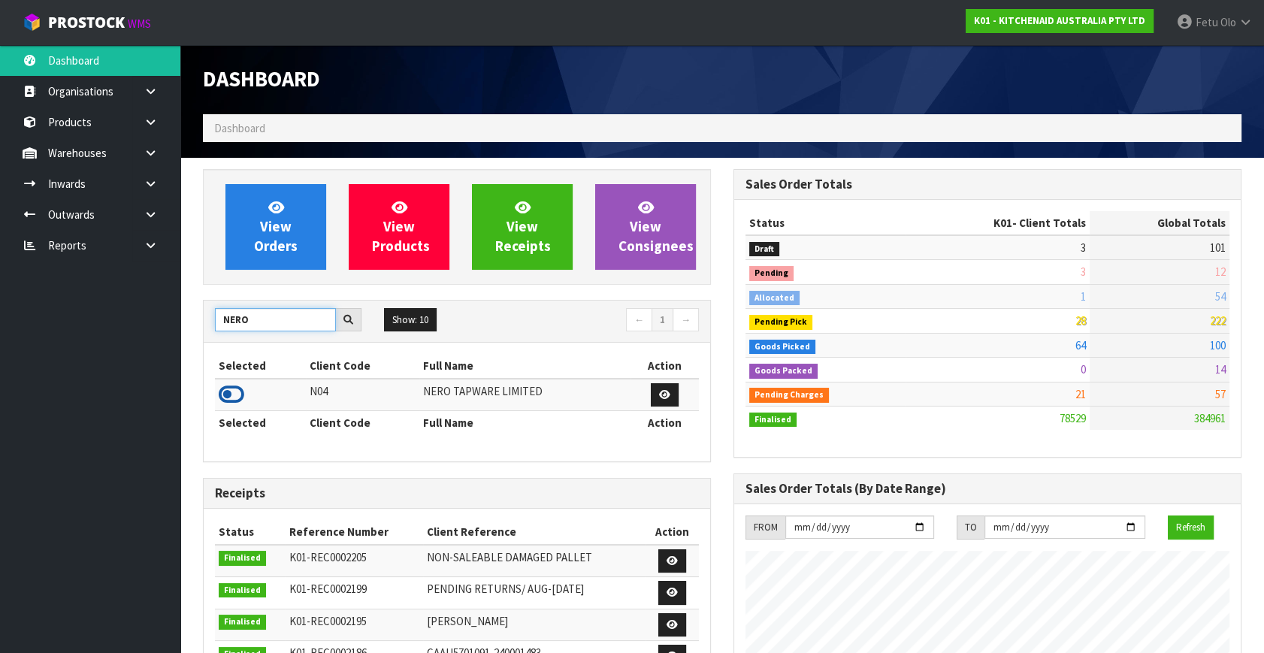
type input "NERO"
click at [232, 401] on icon at bounding box center [232, 394] width 26 height 23
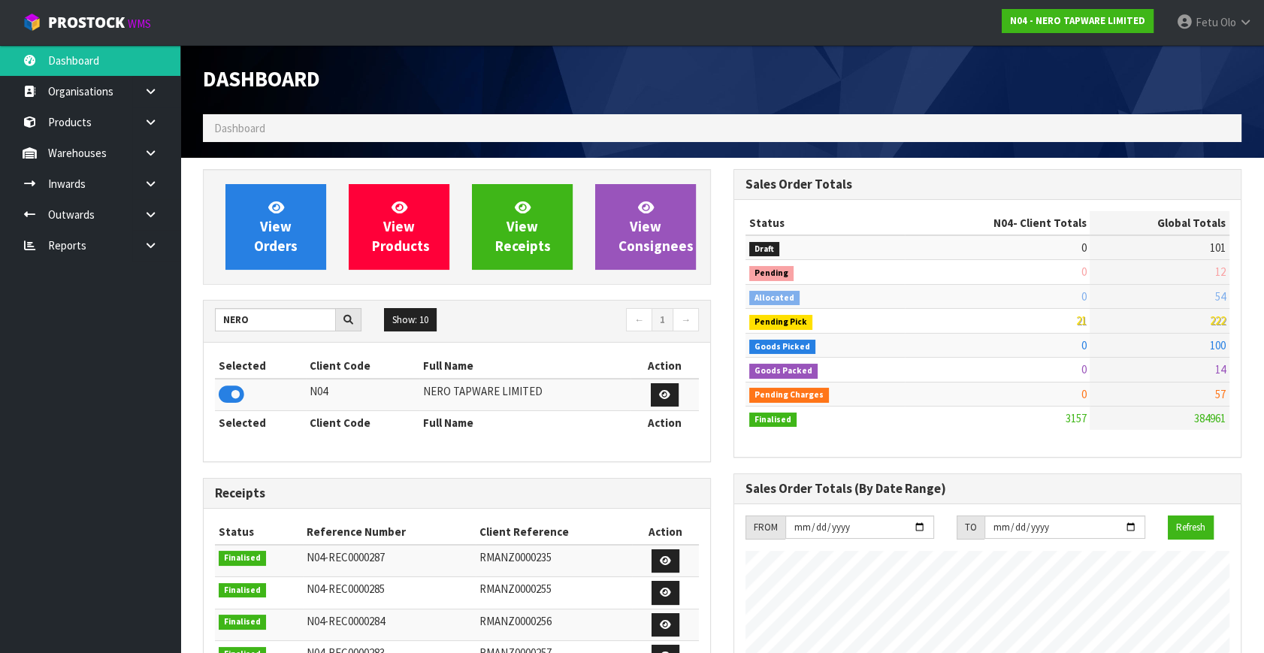
scroll to position [1200, 530]
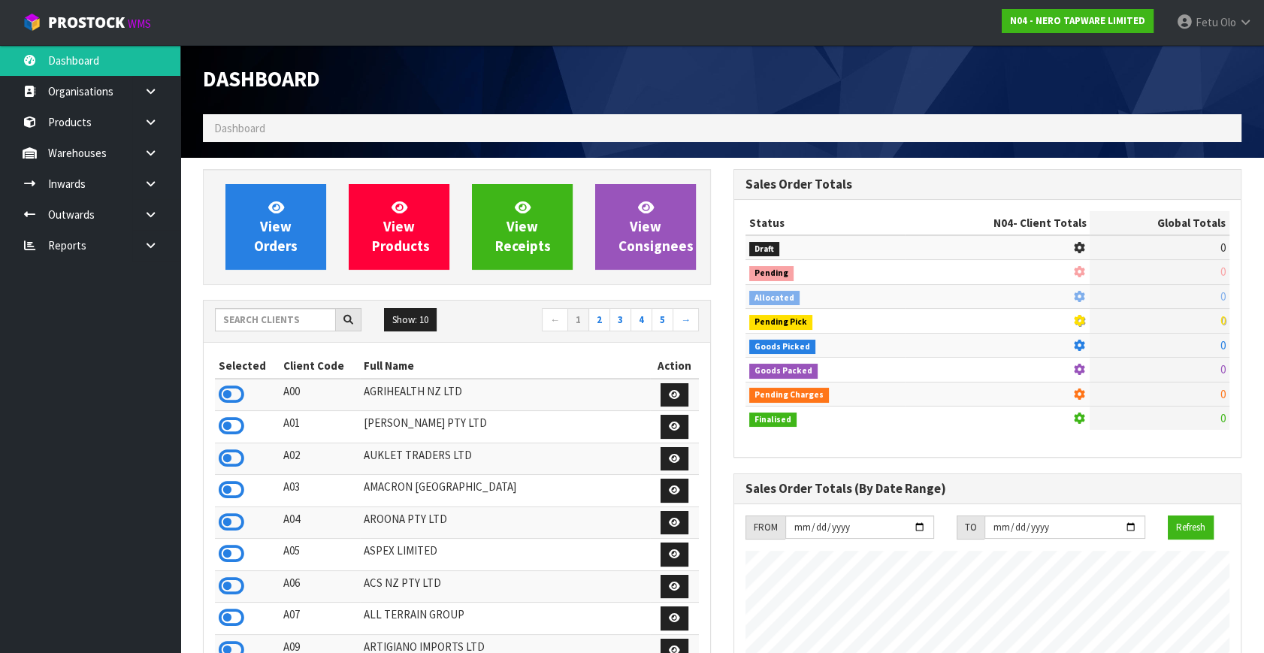
scroll to position [1200, 530]
click at [153, 219] on link at bounding box center [156, 214] width 48 height 31
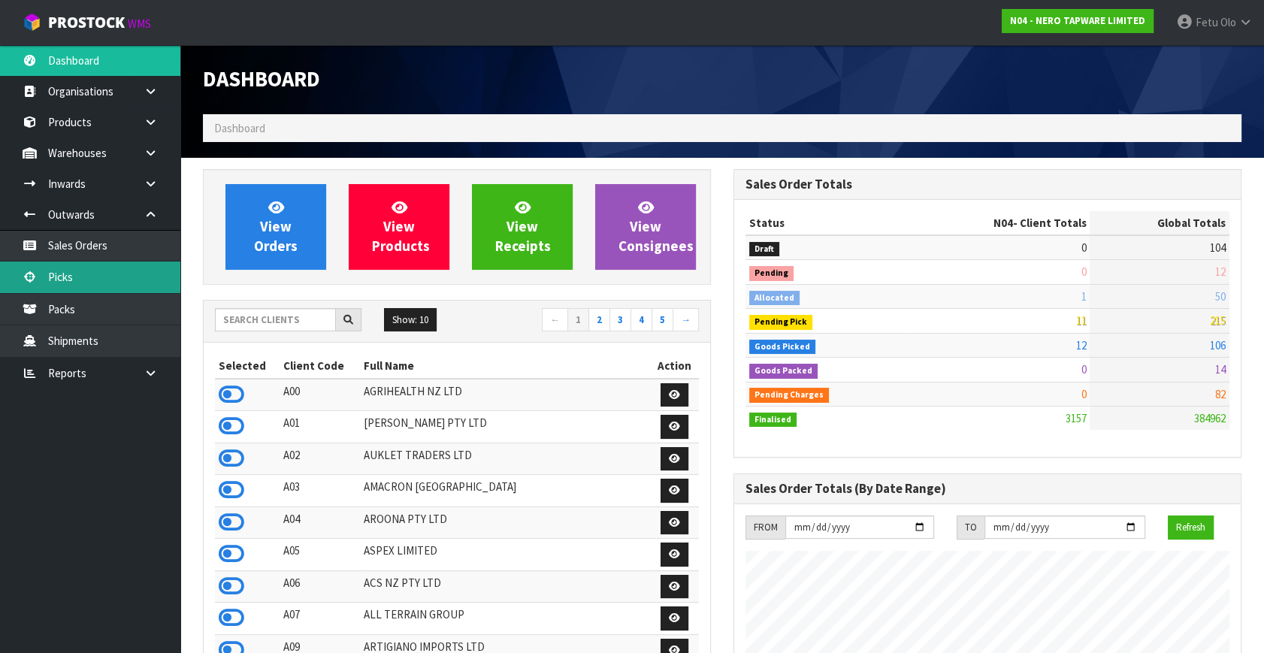
click at [63, 272] on link "Picks" at bounding box center [90, 276] width 180 height 31
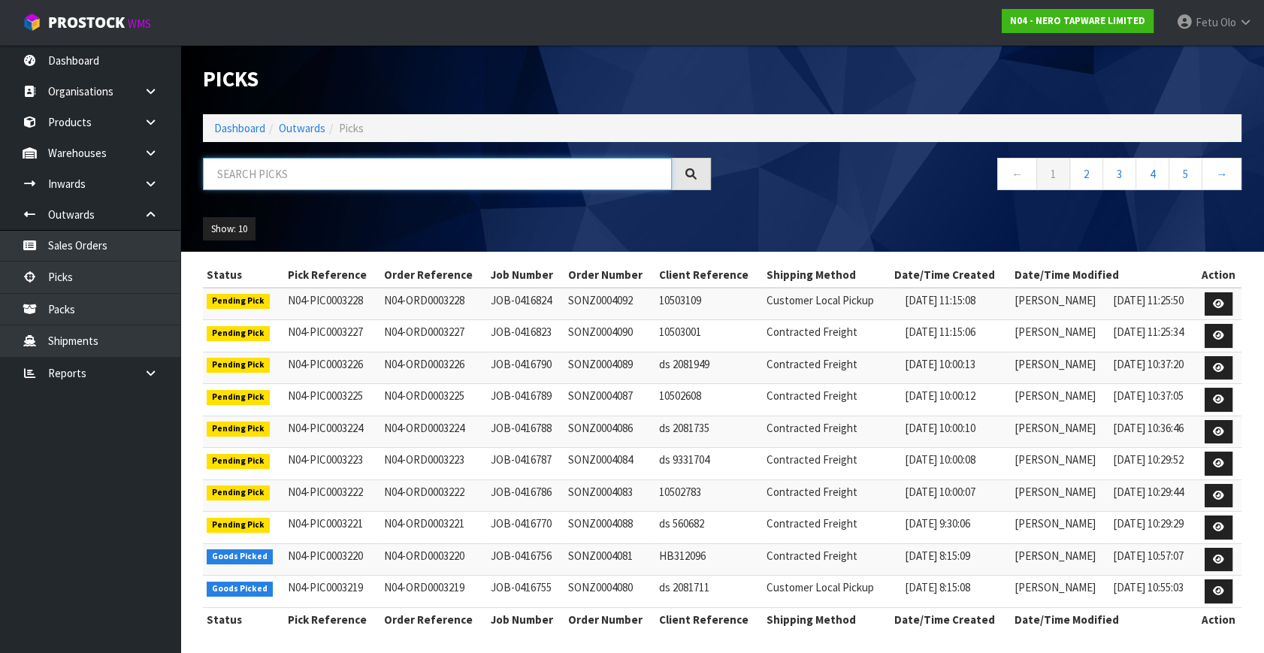
click at [248, 165] on input "text" at bounding box center [437, 174] width 469 height 32
type input "3210"
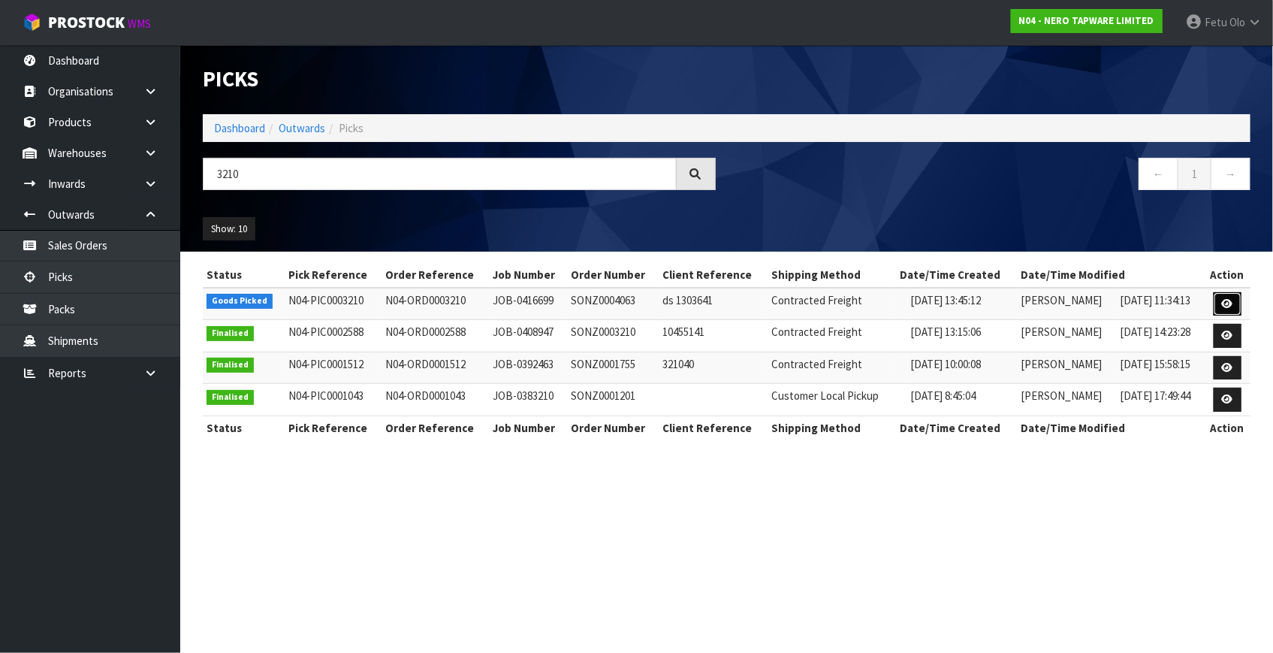
click at [1226, 303] on icon at bounding box center [1227, 304] width 11 height 10
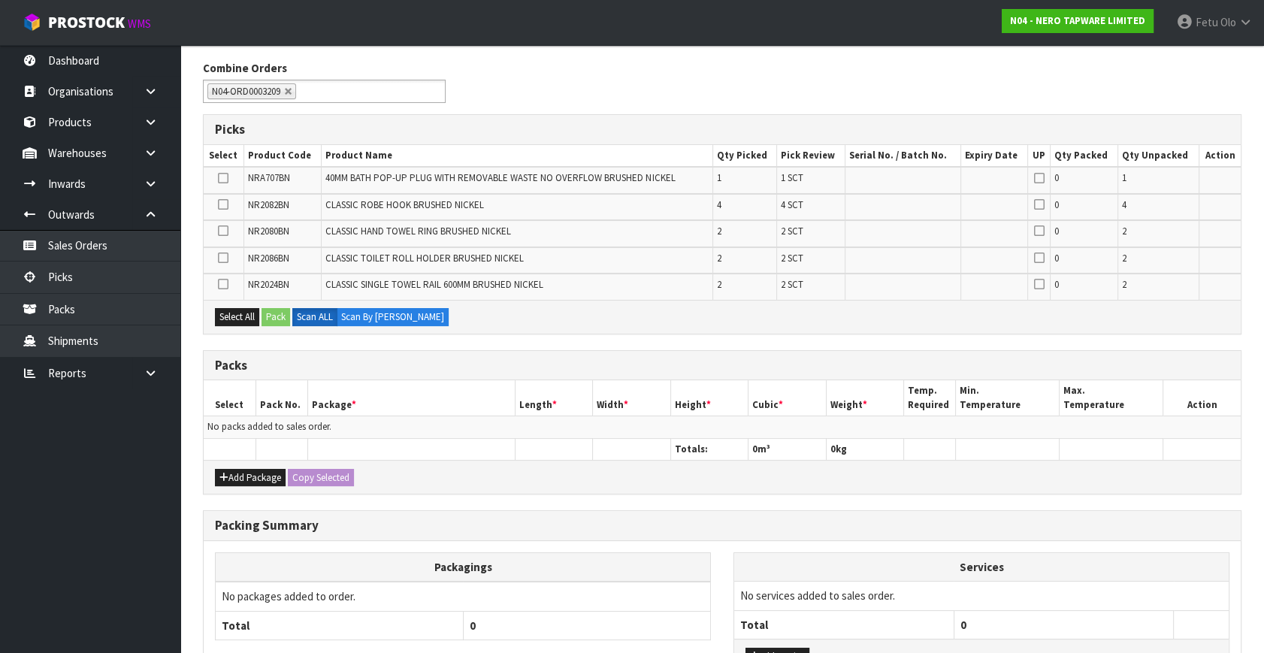
scroll to position [273, 0]
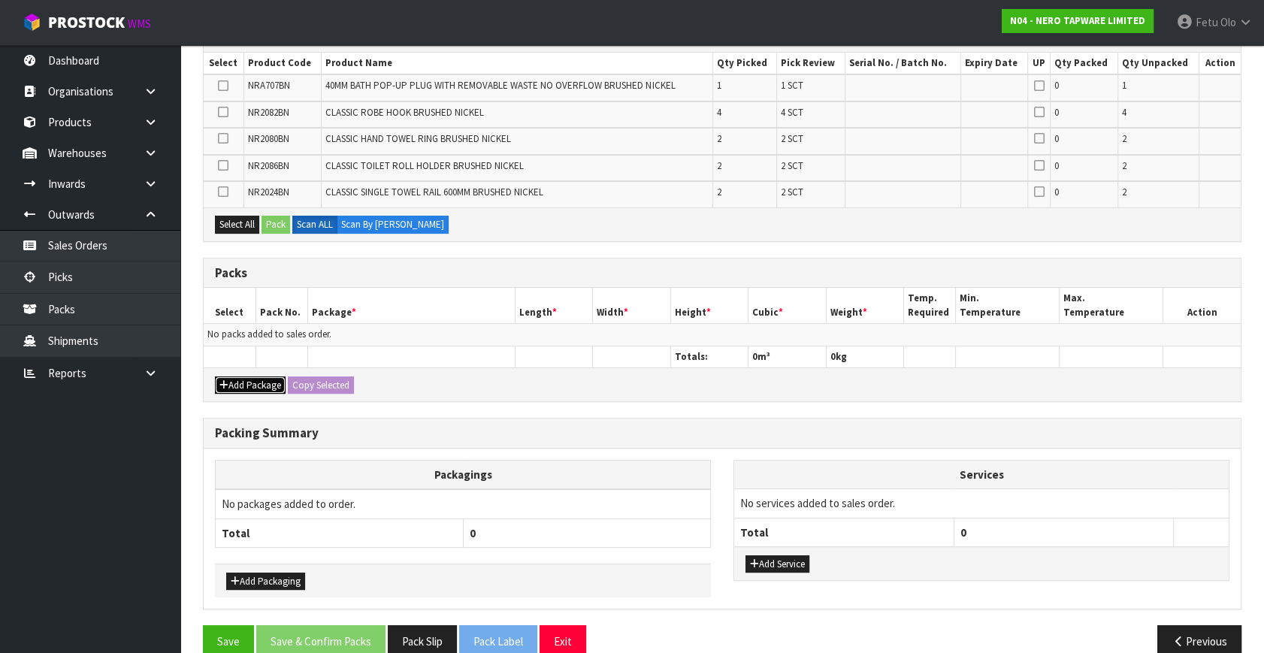
click at [229, 376] on button "Add Package" at bounding box center [250, 385] width 71 height 18
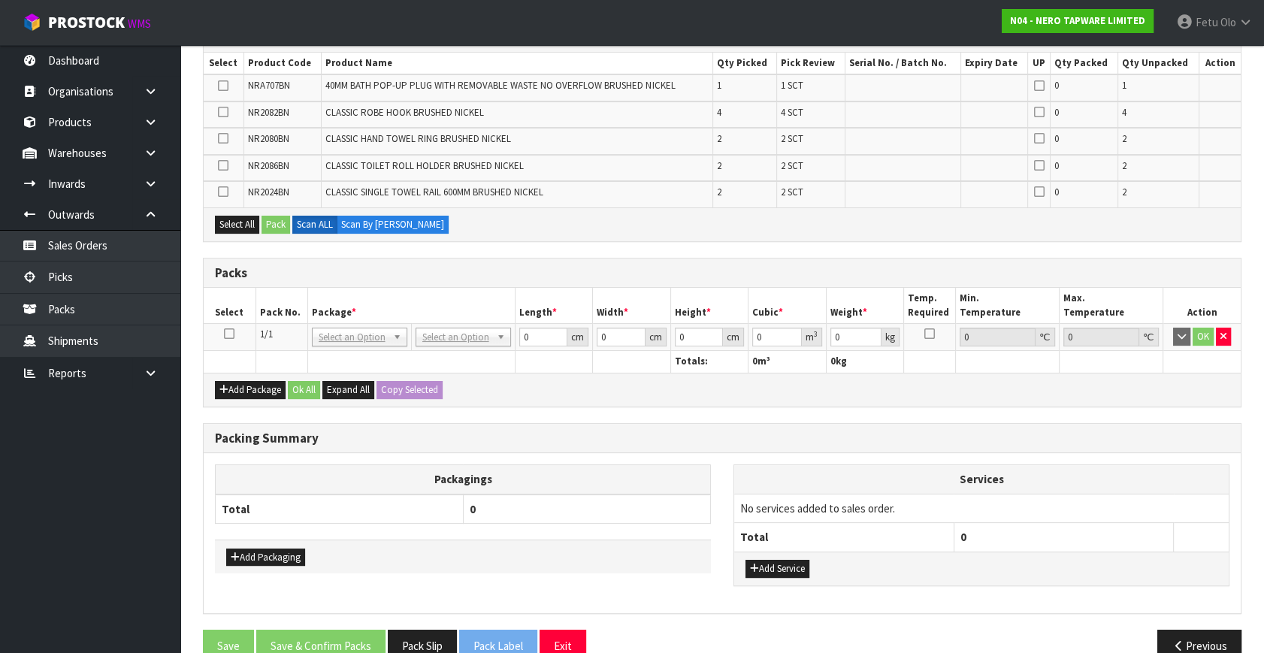
click at [226, 334] on icon at bounding box center [229, 334] width 11 height 1
click at [334, 310] on th "Package *" at bounding box center [410, 305] width 207 height 35
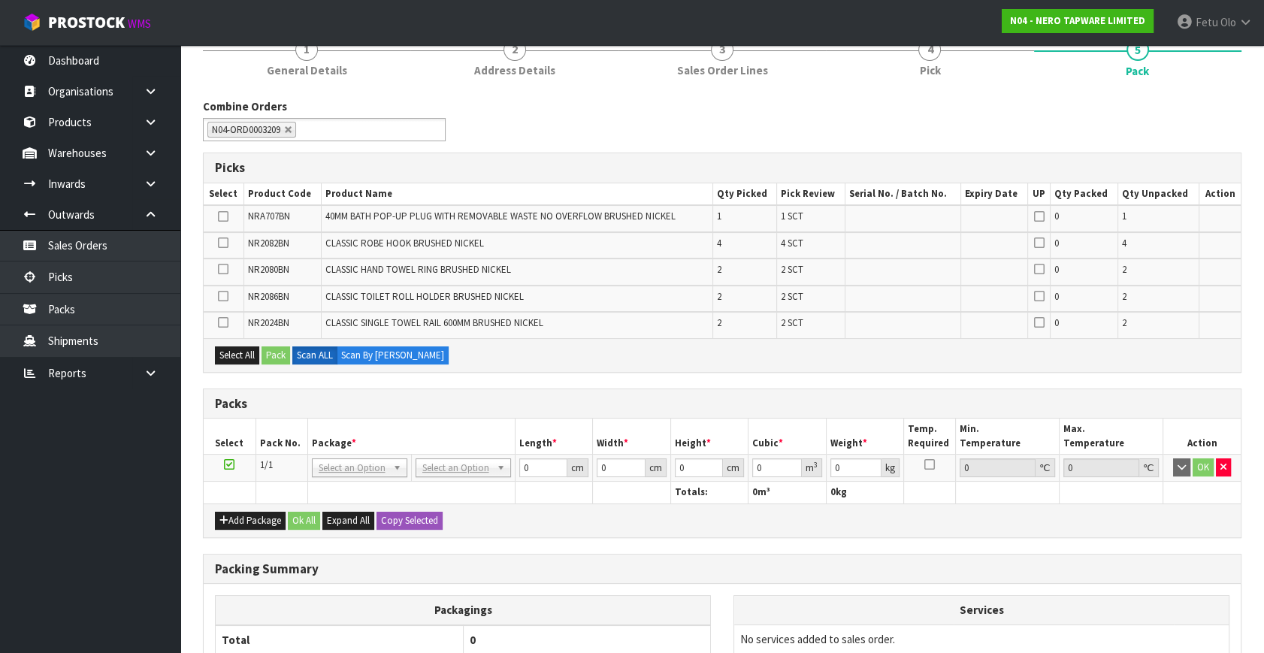
scroll to position [136, 0]
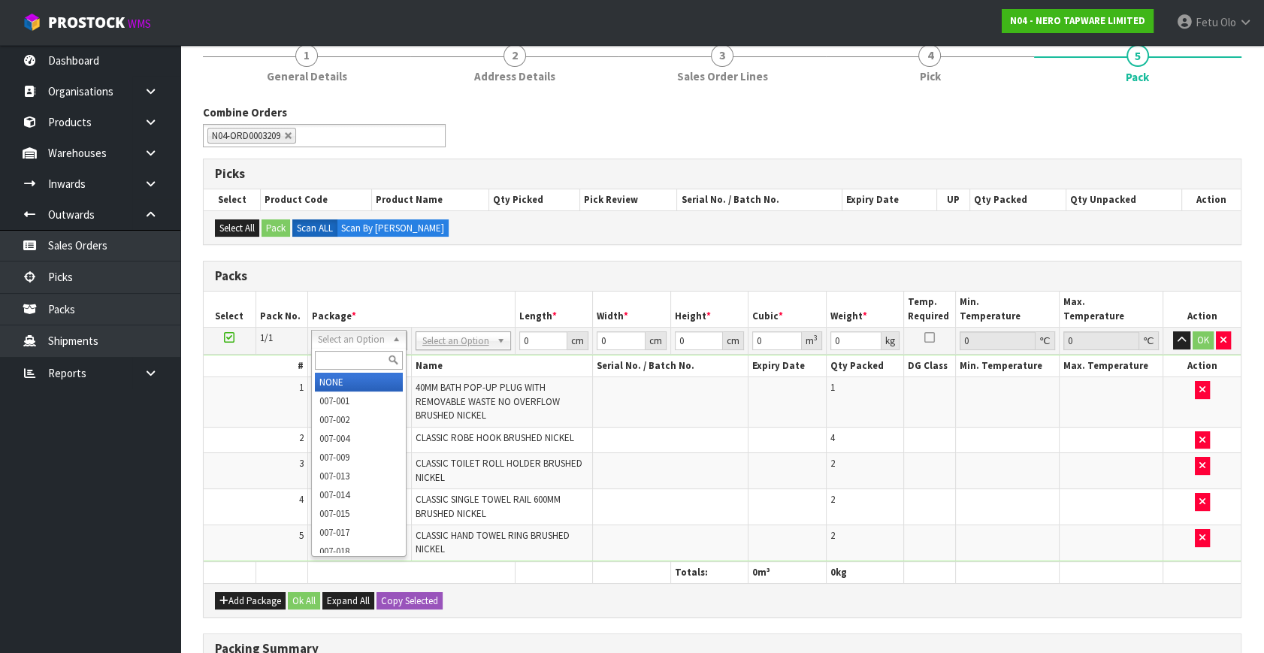
click at [341, 361] on input "text" at bounding box center [359, 360] width 88 height 19
type input "011"
click at [467, 355] on div "# Code Name Serial No. / Batch No. Expiry Date Qty Packed DG Class Min. Tempera…" at bounding box center [722, 458] width 1037 height 207
click at [462, 276] on h3 "Packs" at bounding box center [722, 276] width 1014 height 14
drag, startPoint x: 543, startPoint y: 335, endPoint x: 345, endPoint y: 412, distance: 212.9
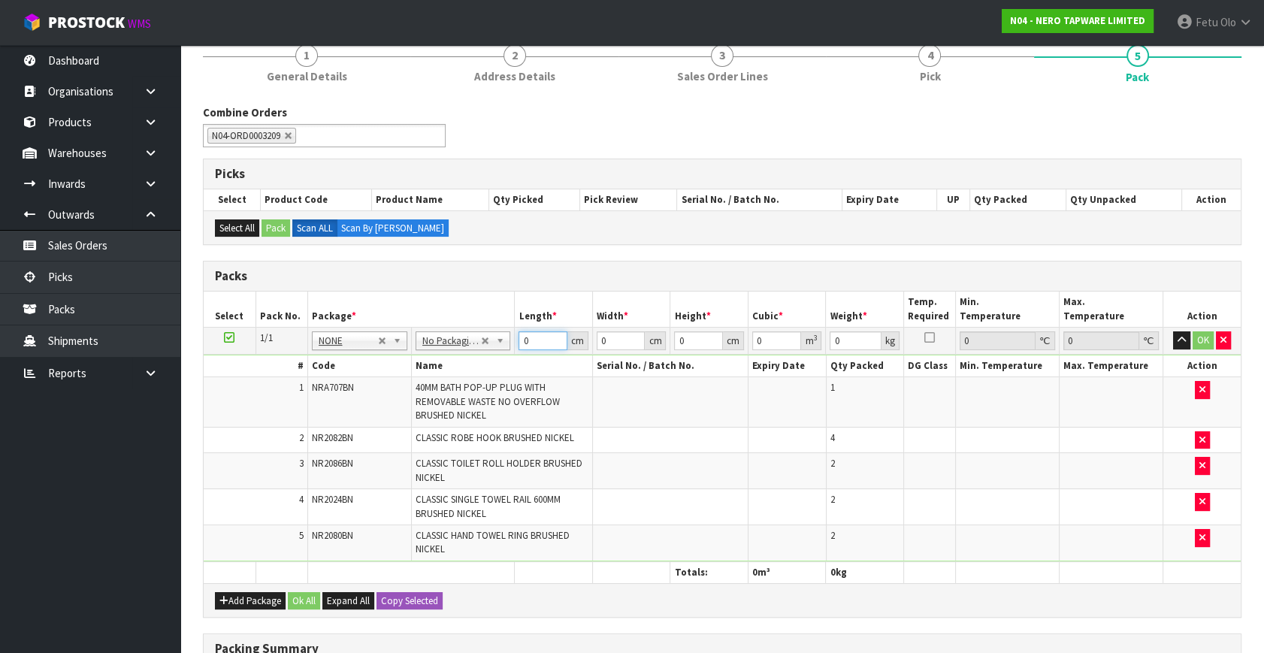
click at [345, 412] on tbody "1/1 NONE 007-001 007-002 007-004 007-009 007-013 007-014 007-015 007-017 007-01…" at bounding box center [722, 445] width 1037 height 234
type input "69"
type input "54"
type input "1"
type input "0.003726"
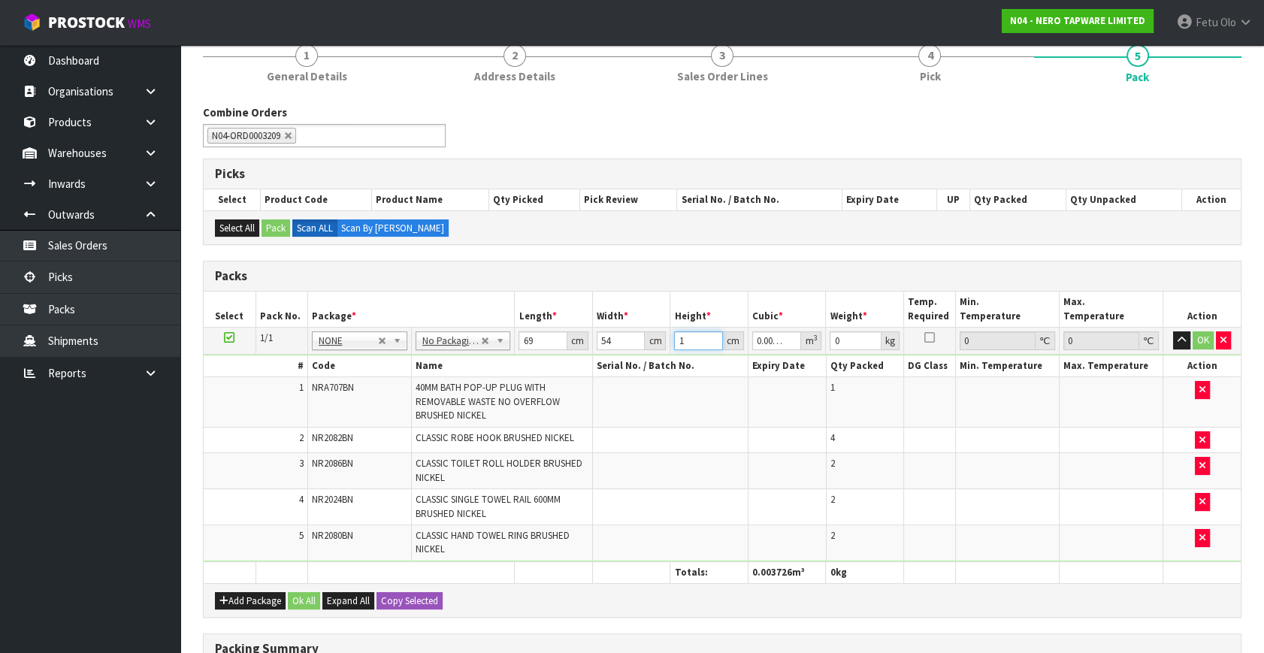
type input "18"
type input "0.067068"
type input "18"
type input "8"
click button "OK" at bounding box center [1202, 340] width 21 height 18
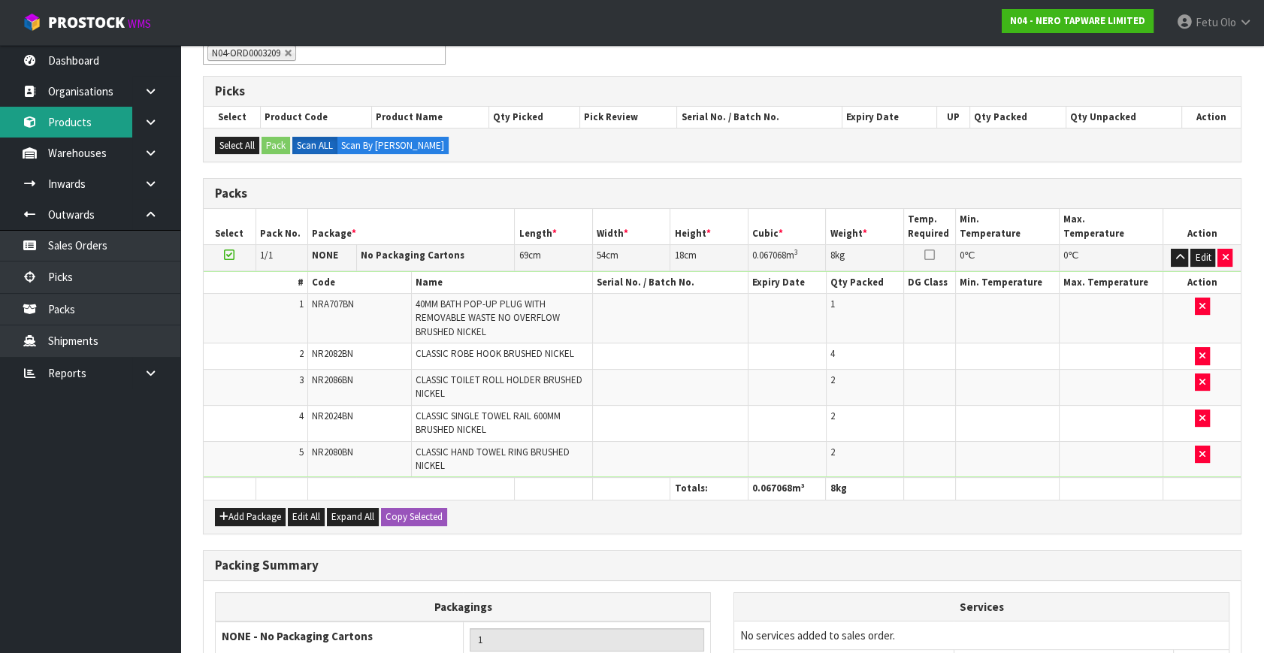
scroll to position [107, 0]
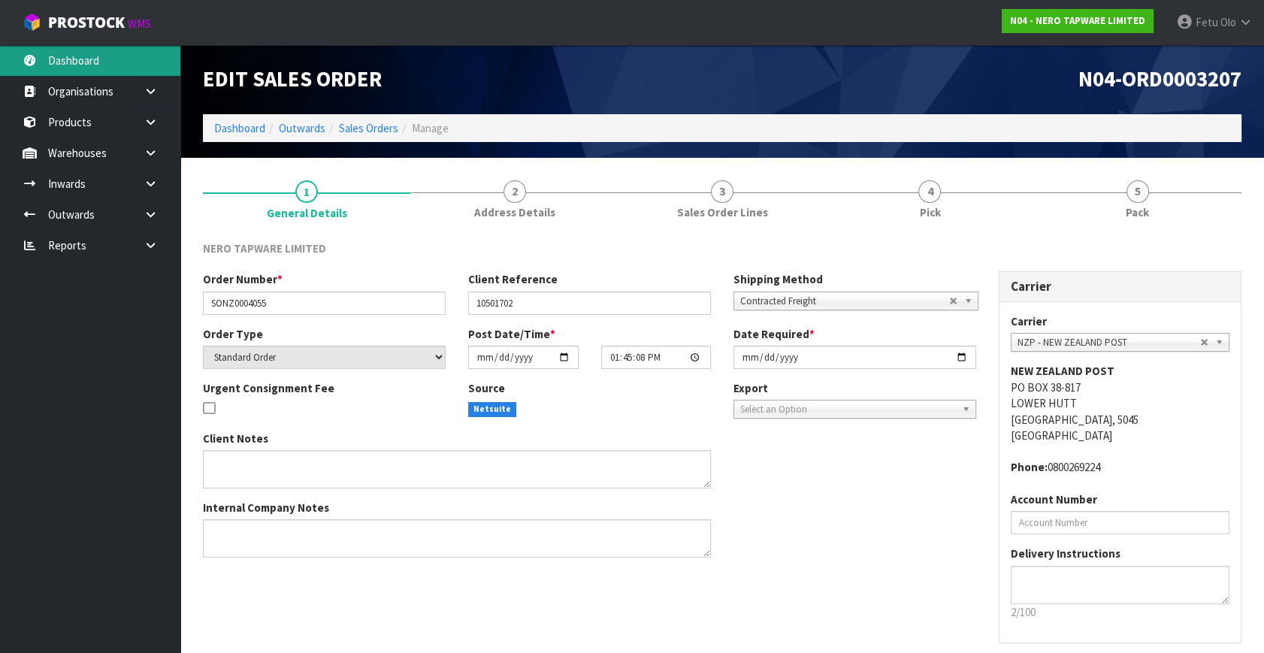
click at [73, 63] on link "Dashboard" at bounding box center [90, 60] width 180 height 31
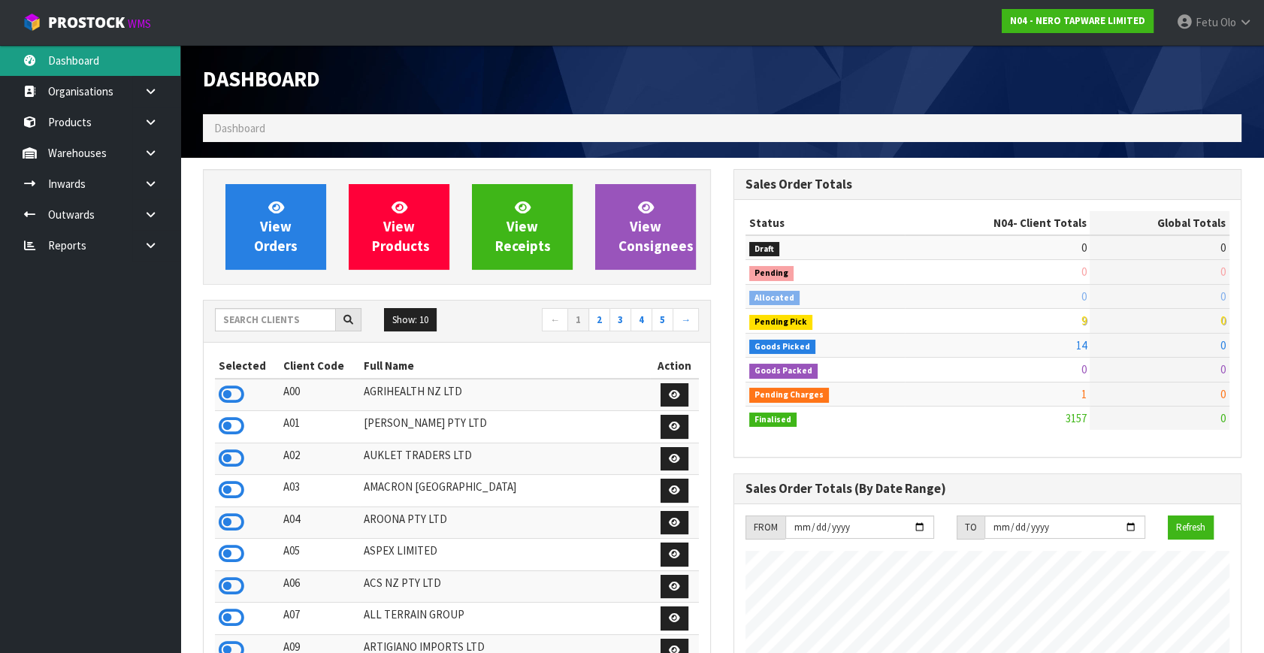
scroll to position [1200, 530]
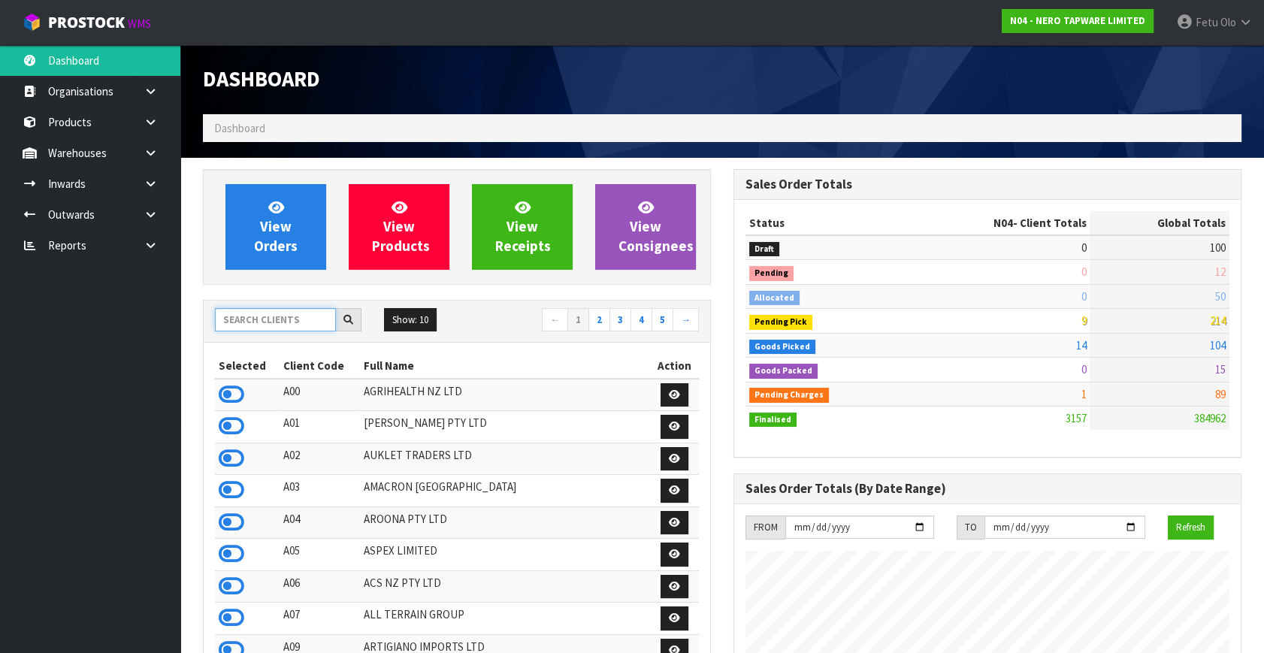
click at [274, 325] on input "text" at bounding box center [275, 319] width 121 height 23
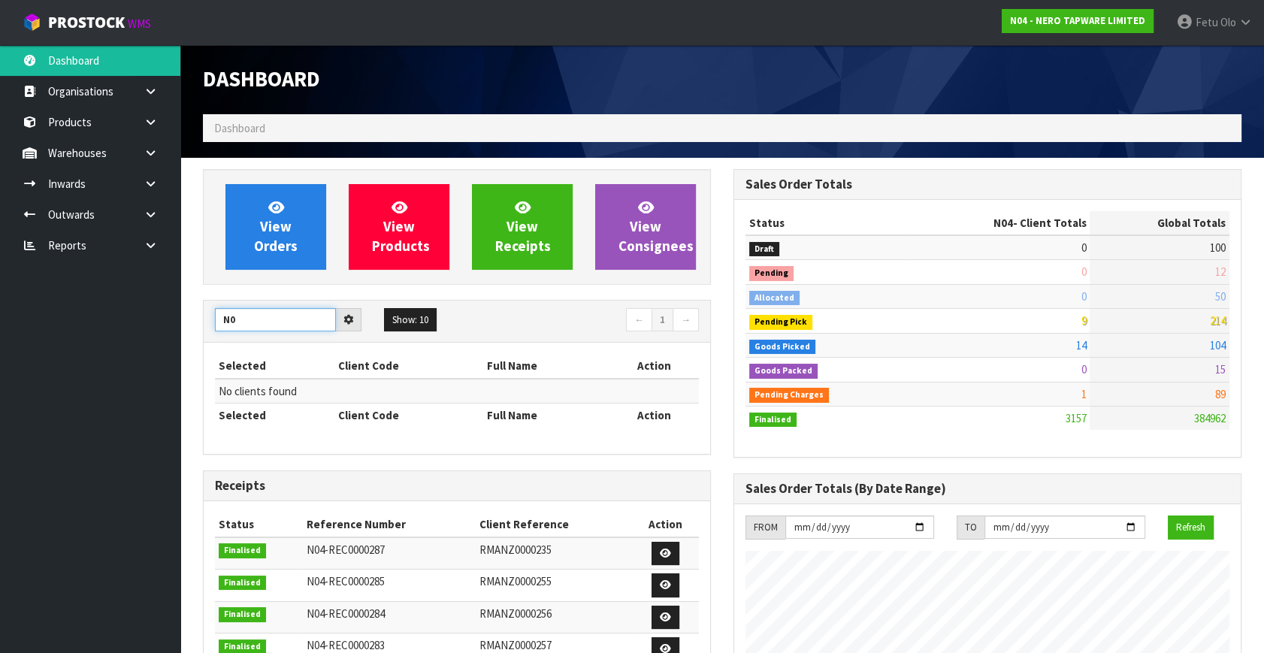
type input "N"
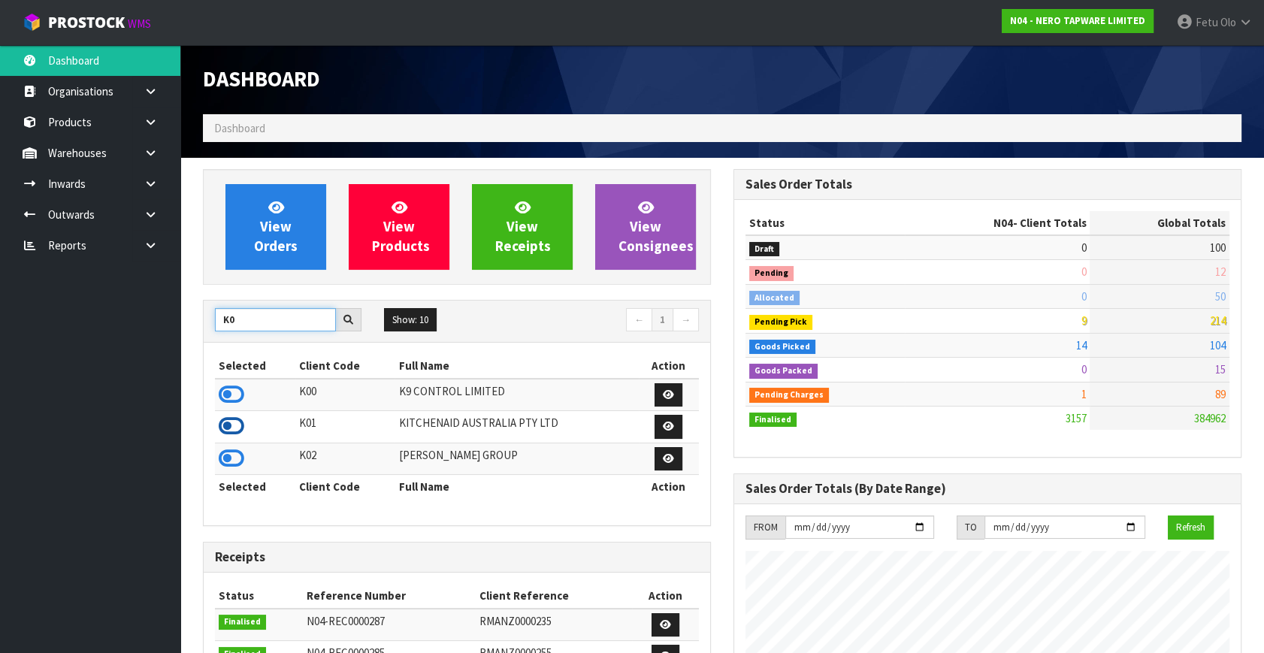
type input "K0"
click at [225, 430] on icon at bounding box center [232, 426] width 26 height 23
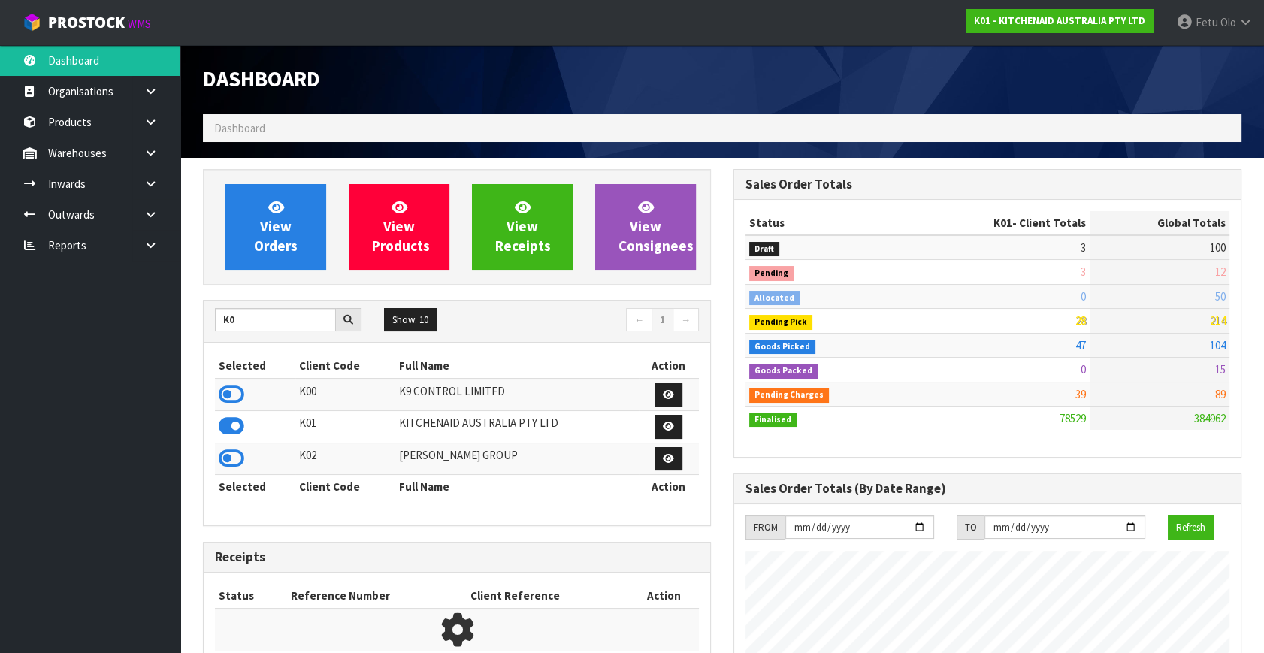
scroll to position [1136, 530]
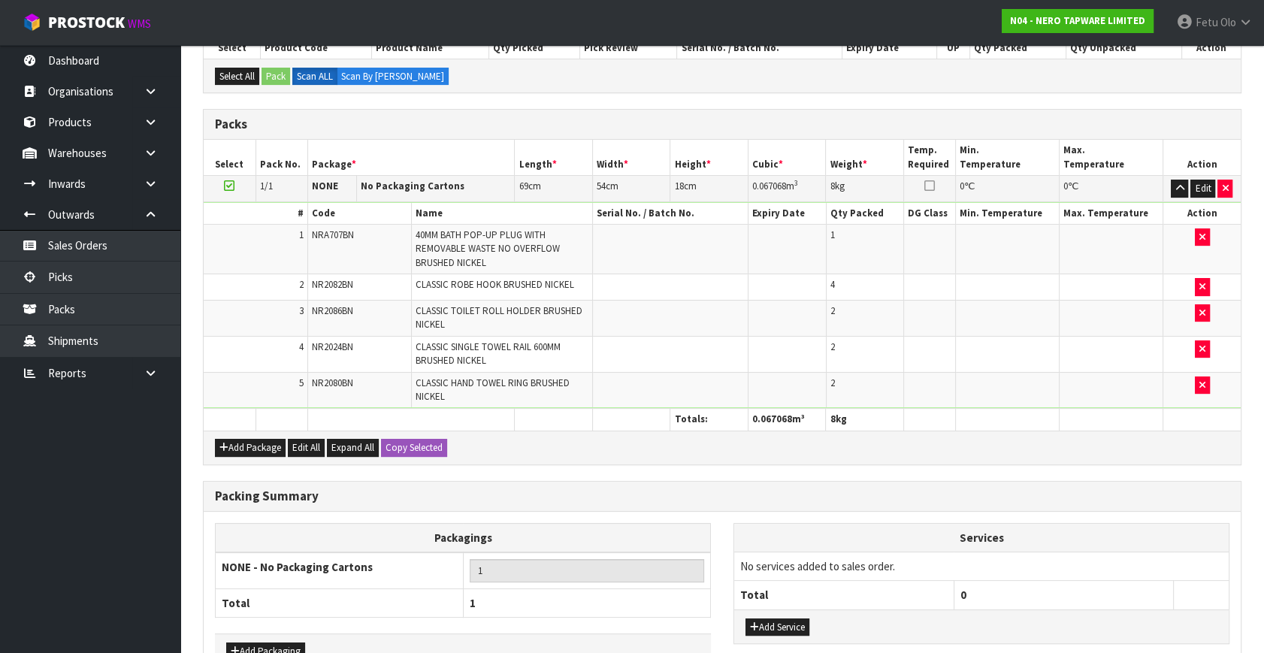
scroll to position [381, 0]
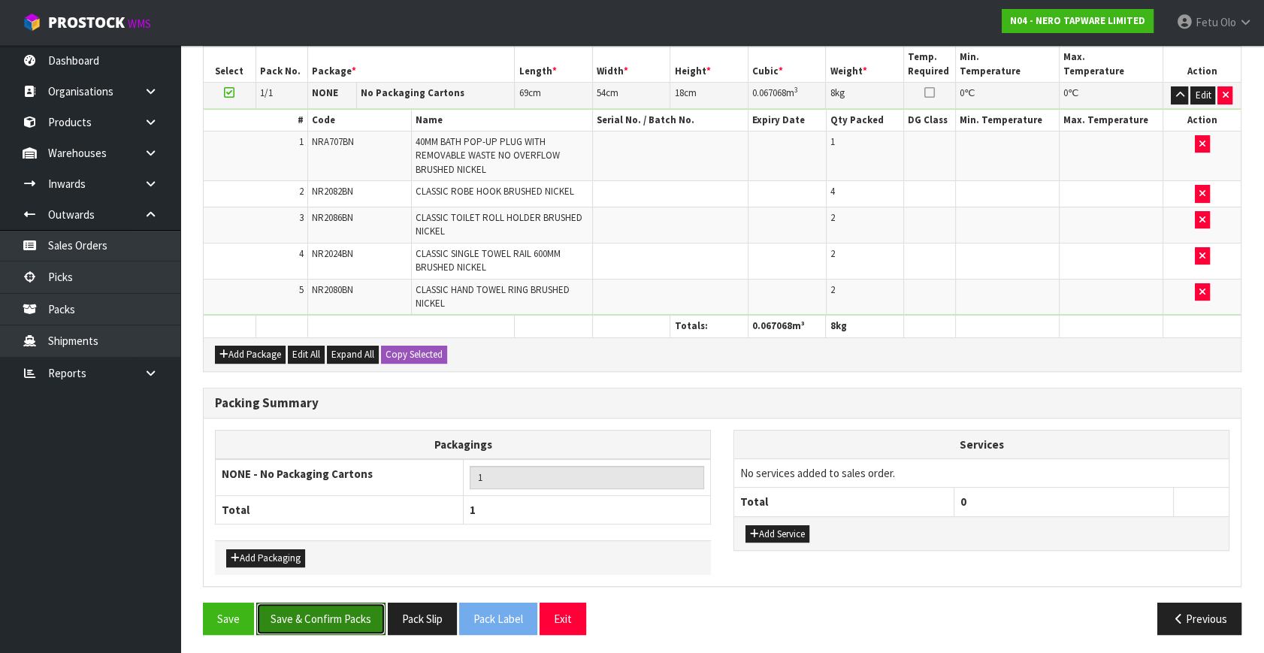
drag, startPoint x: 334, startPoint y: 608, endPoint x: 496, endPoint y: 613, distance: 162.3
click at [334, 608] on button "Save & Confirm Packs" at bounding box center [320, 618] width 129 height 32
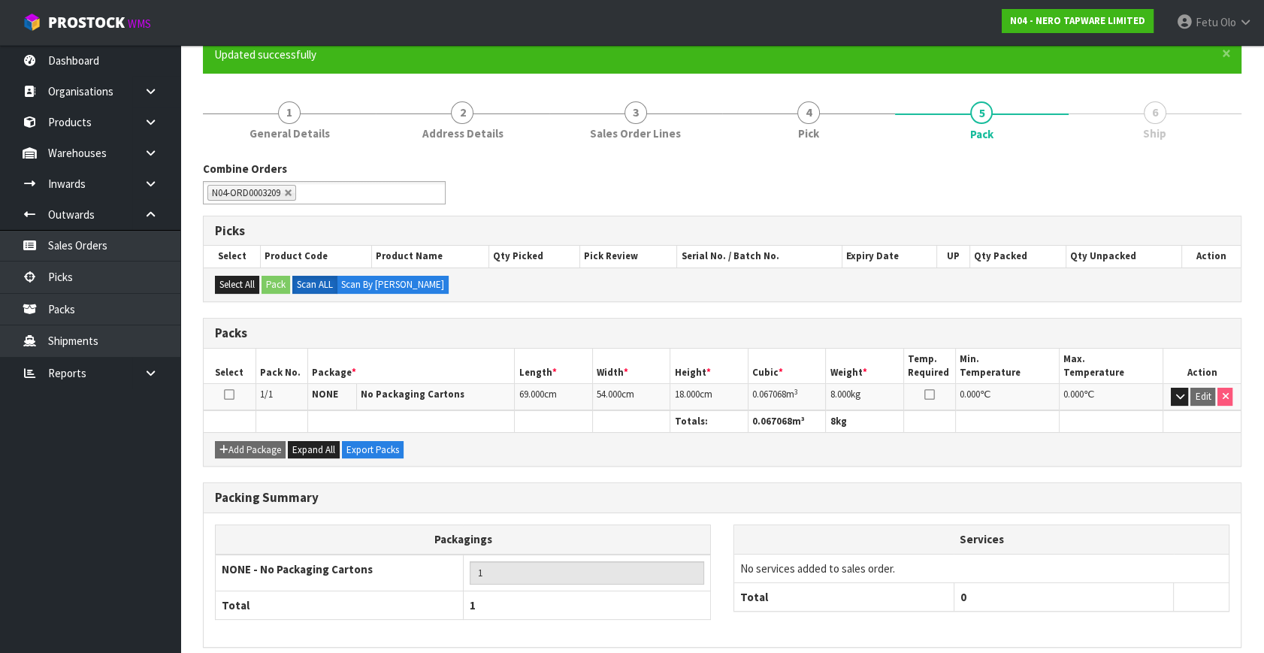
scroll to position [196, 0]
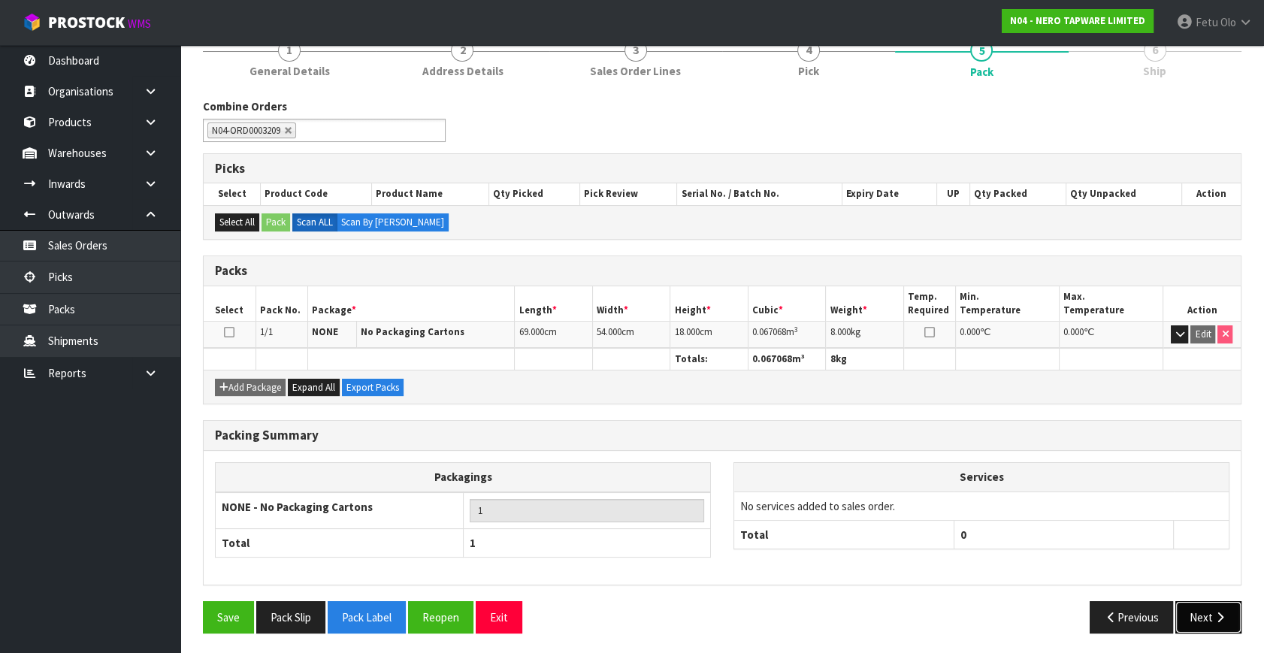
click at [1200, 624] on button "Next" at bounding box center [1208, 617] width 66 height 32
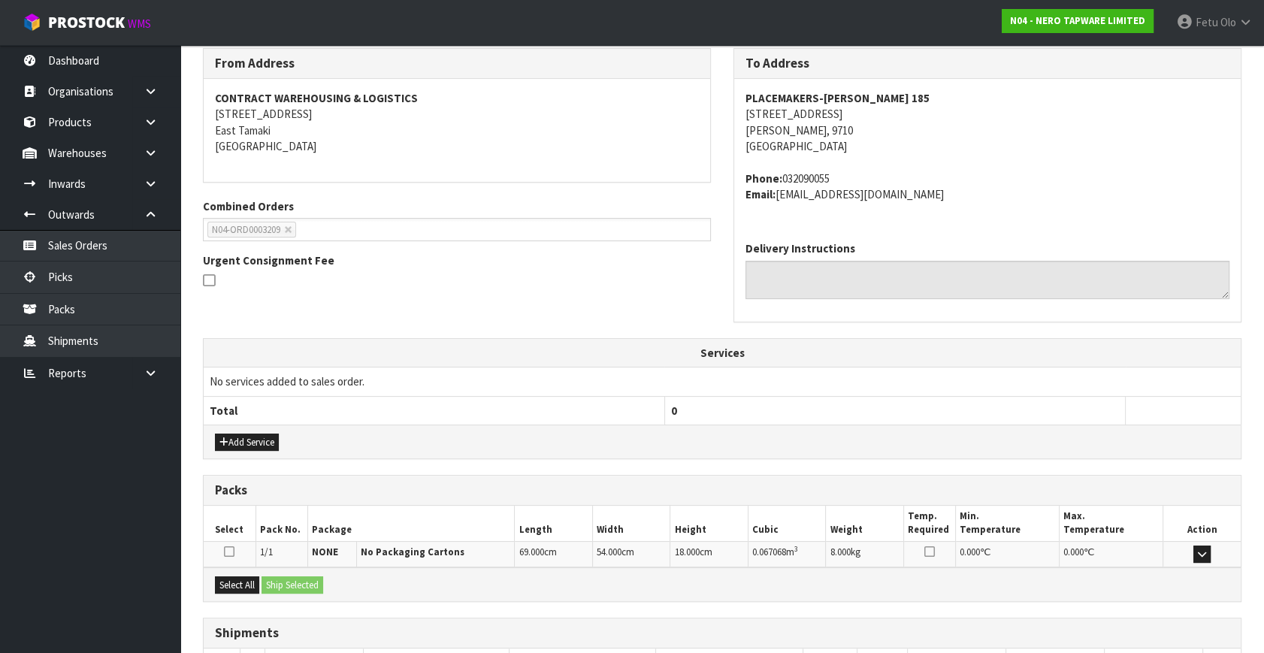
scroll to position [354, 0]
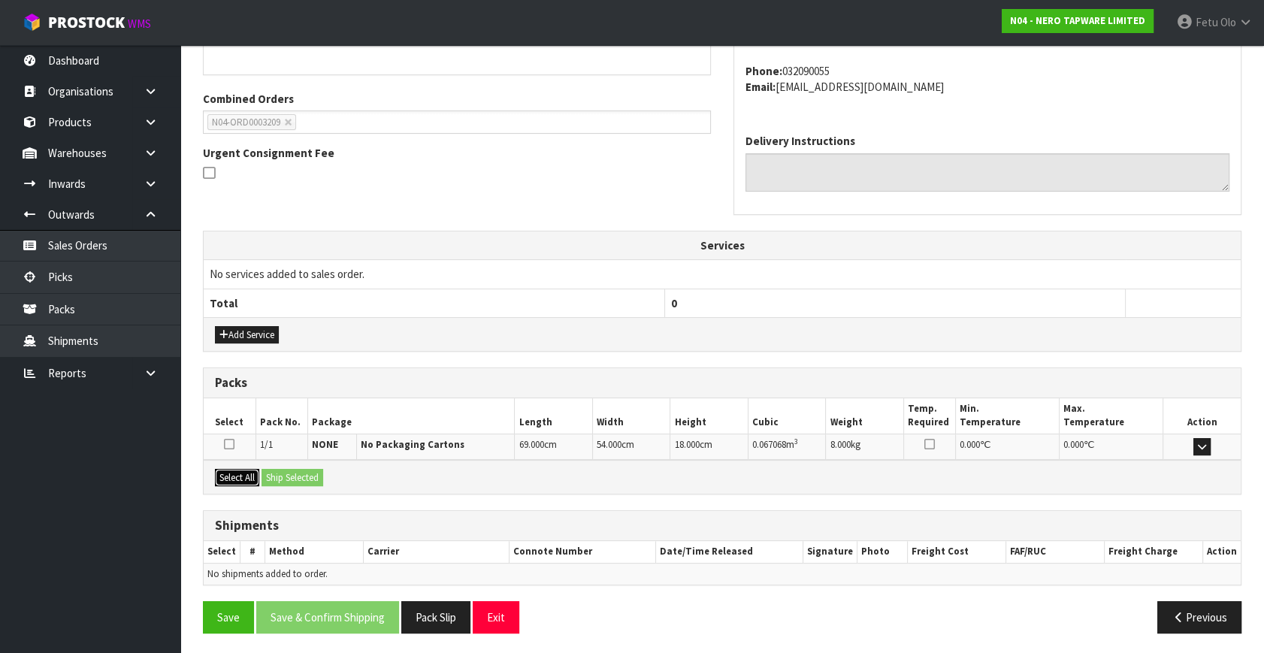
drag, startPoint x: 232, startPoint y: 476, endPoint x: 296, endPoint y: 479, distance: 63.9
click at [234, 476] on button "Select All" at bounding box center [237, 478] width 44 height 18
drag, startPoint x: 313, startPoint y: 477, endPoint x: 325, endPoint y: 489, distance: 17.5
click at [313, 476] on button "Ship Selected" at bounding box center [292, 478] width 62 height 18
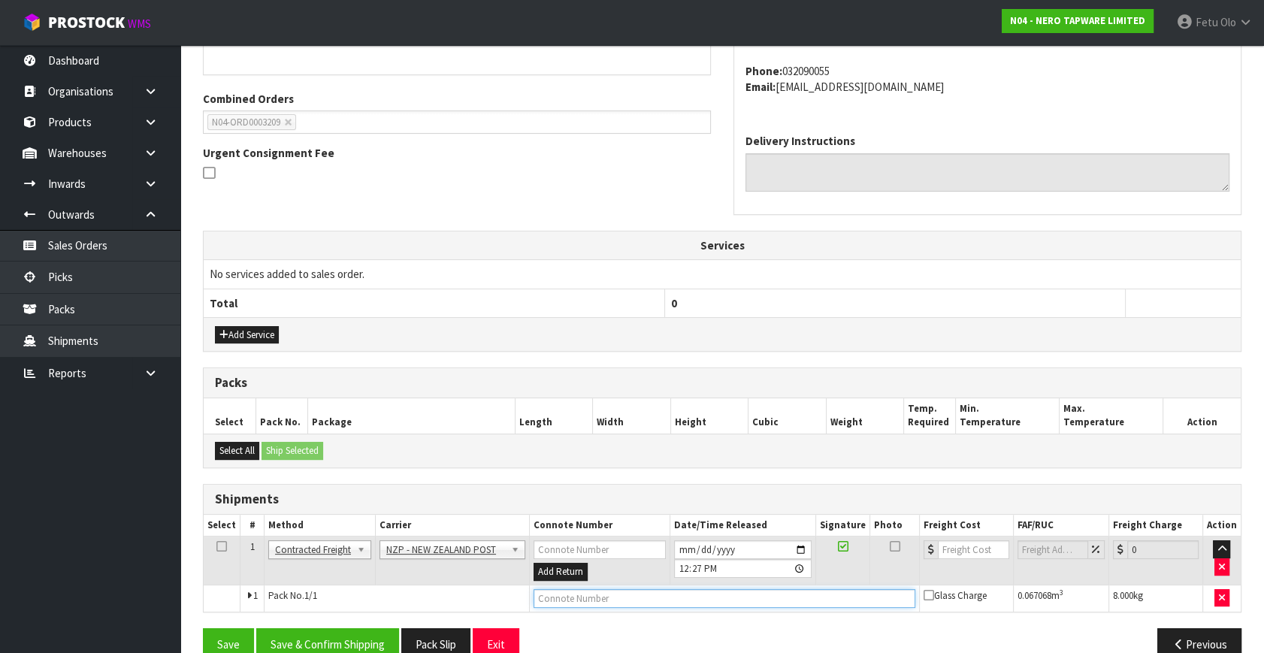
click at [640, 601] on input "text" at bounding box center [724, 598] width 382 height 19
type input "00894210392608536051"
click at [203, 628] on button "Save" at bounding box center [228, 644] width 51 height 32
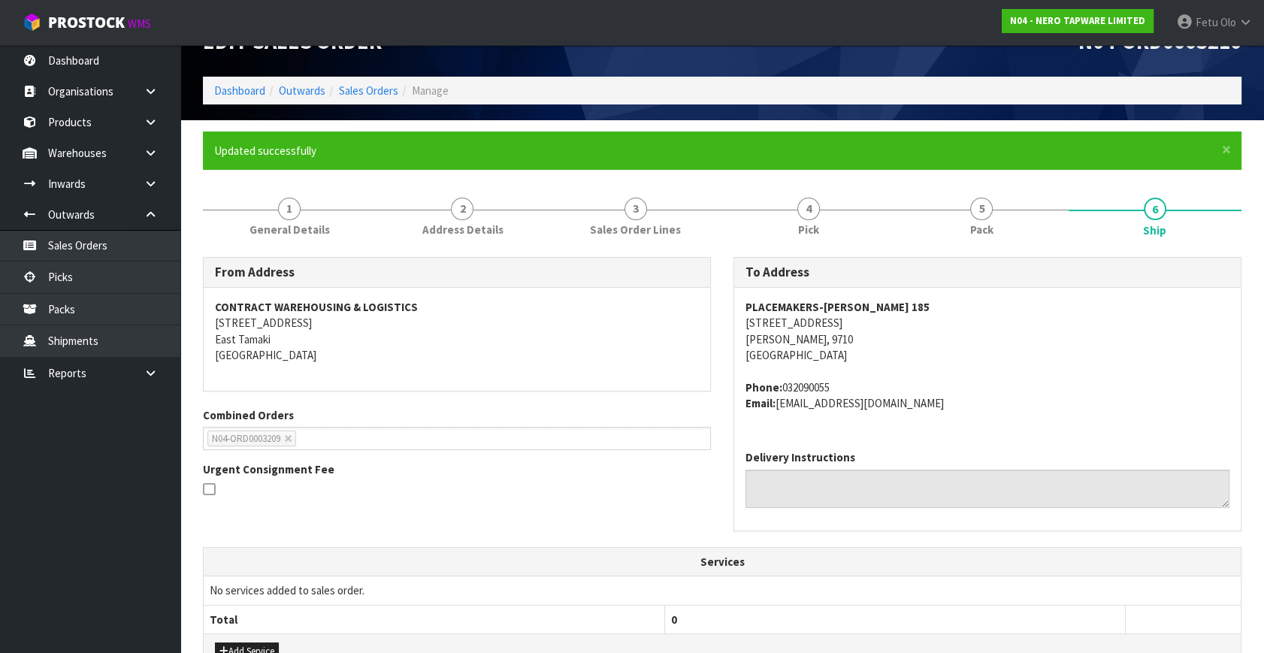
scroll to position [381, 0]
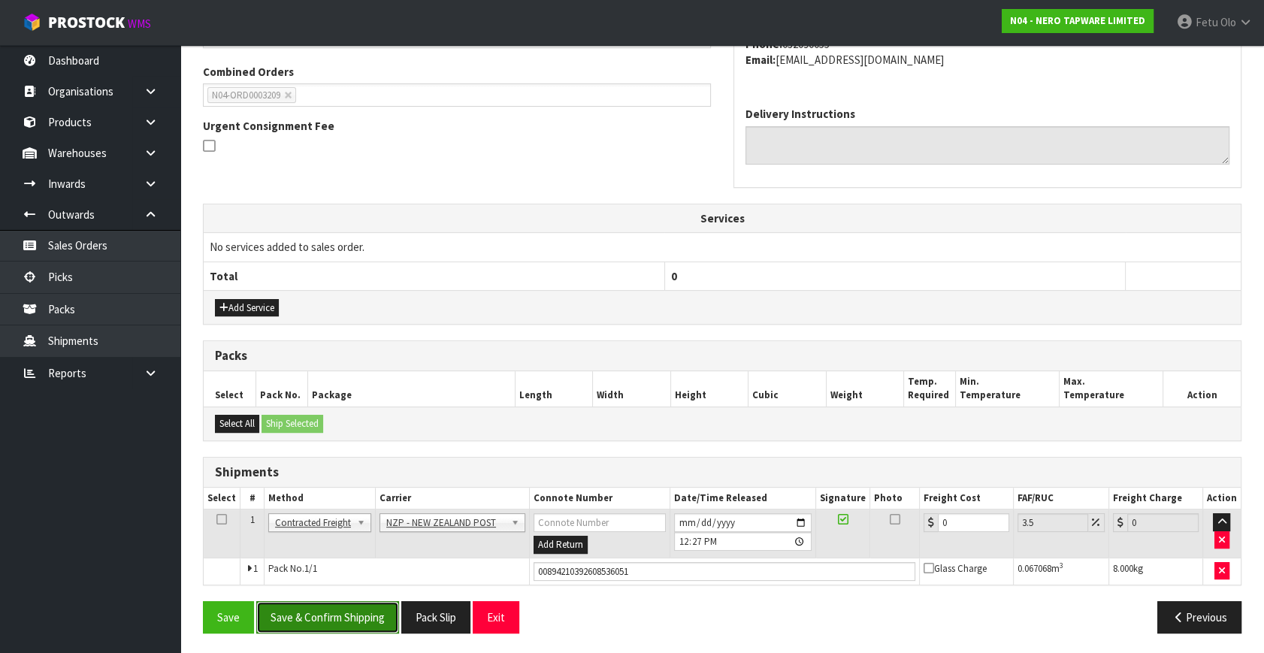
click at [340, 627] on button "Save & Confirm Shipping" at bounding box center [327, 617] width 143 height 32
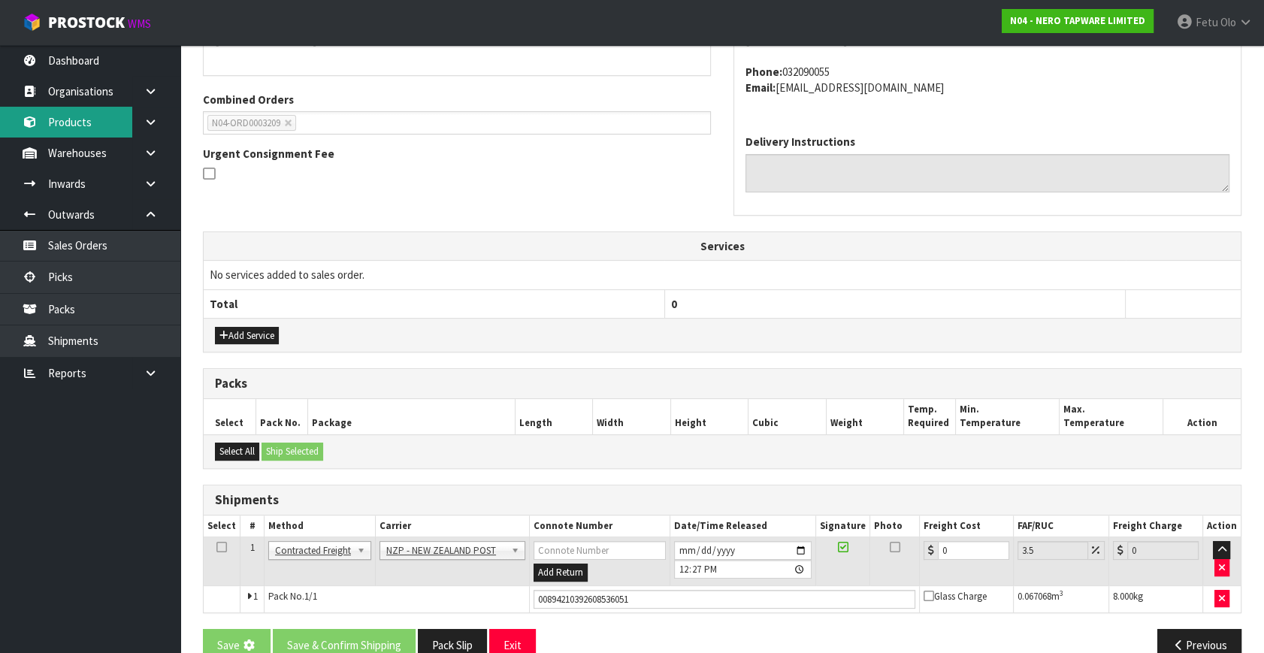
scroll to position [244, 0]
